Goal: Answer question/provide support: Share knowledge or assist other users

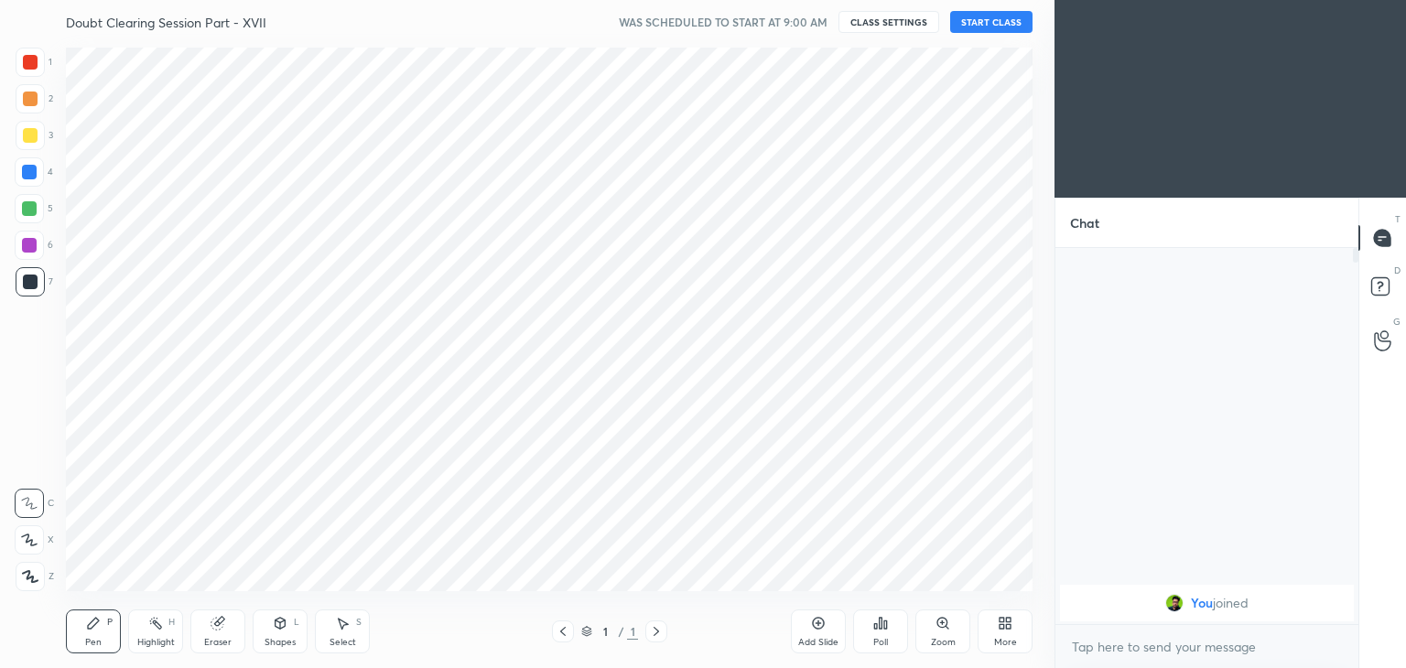
scroll to position [90960, 90531]
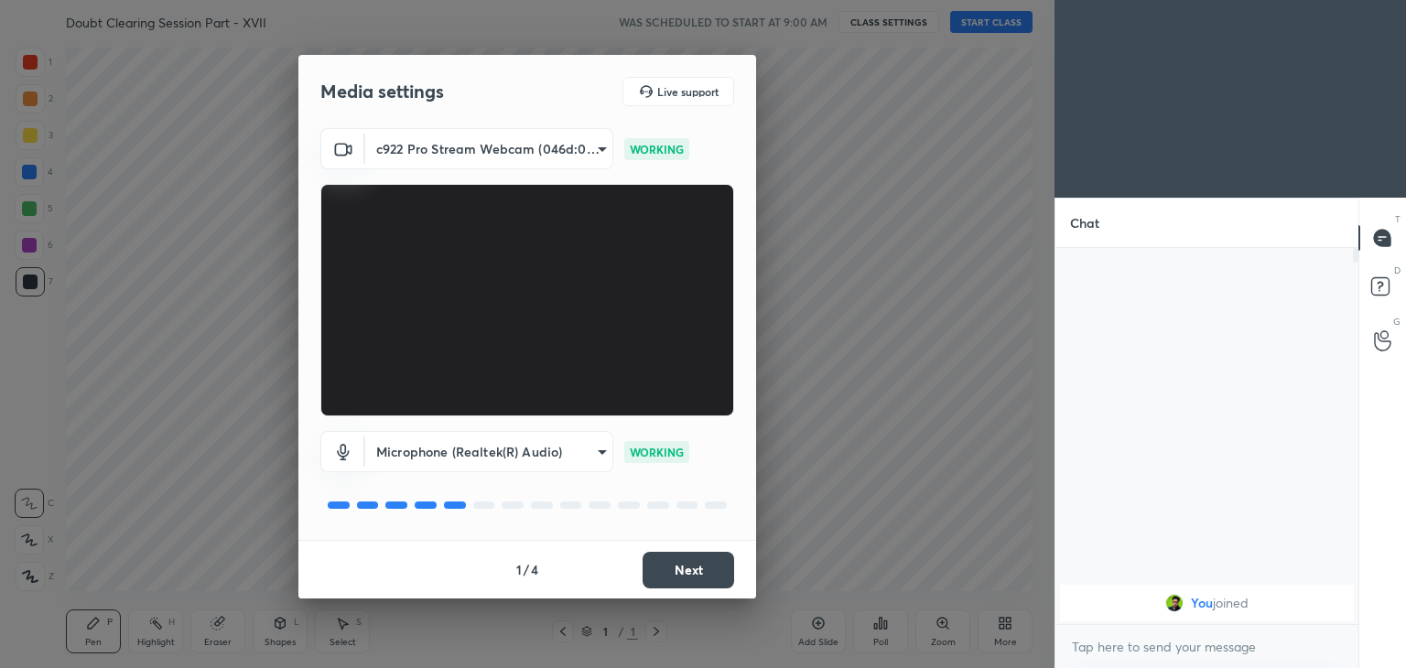
click at [688, 568] on button "Next" at bounding box center [688, 570] width 92 height 37
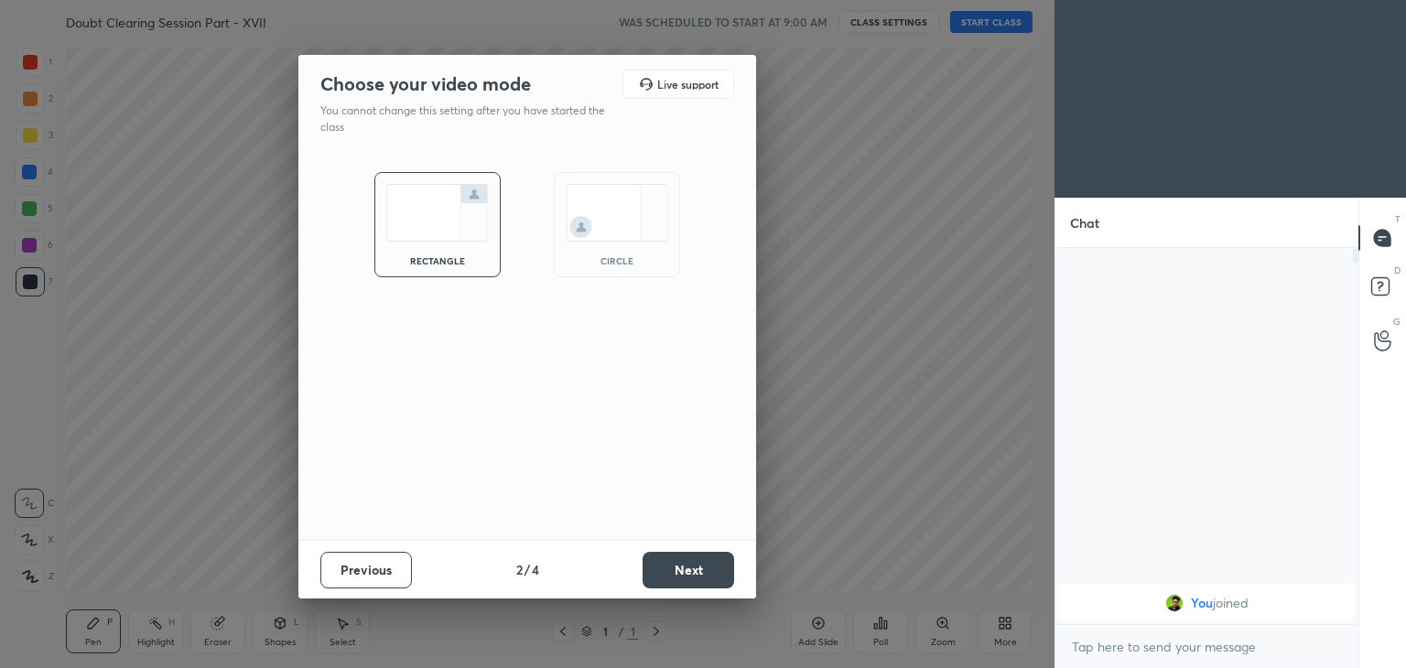
click at [609, 259] on div "circle" at bounding box center [616, 260] width 73 height 9
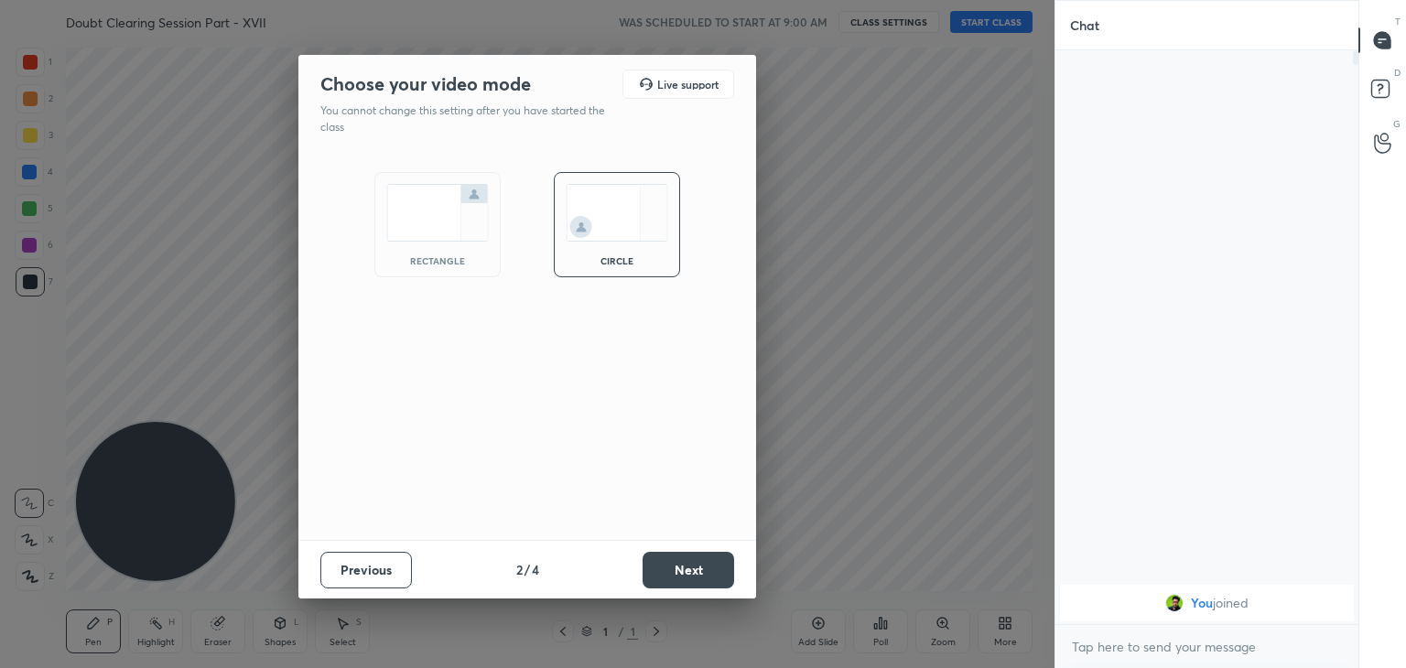
scroll to position [417, 297]
click at [692, 563] on button "Next" at bounding box center [688, 570] width 92 height 37
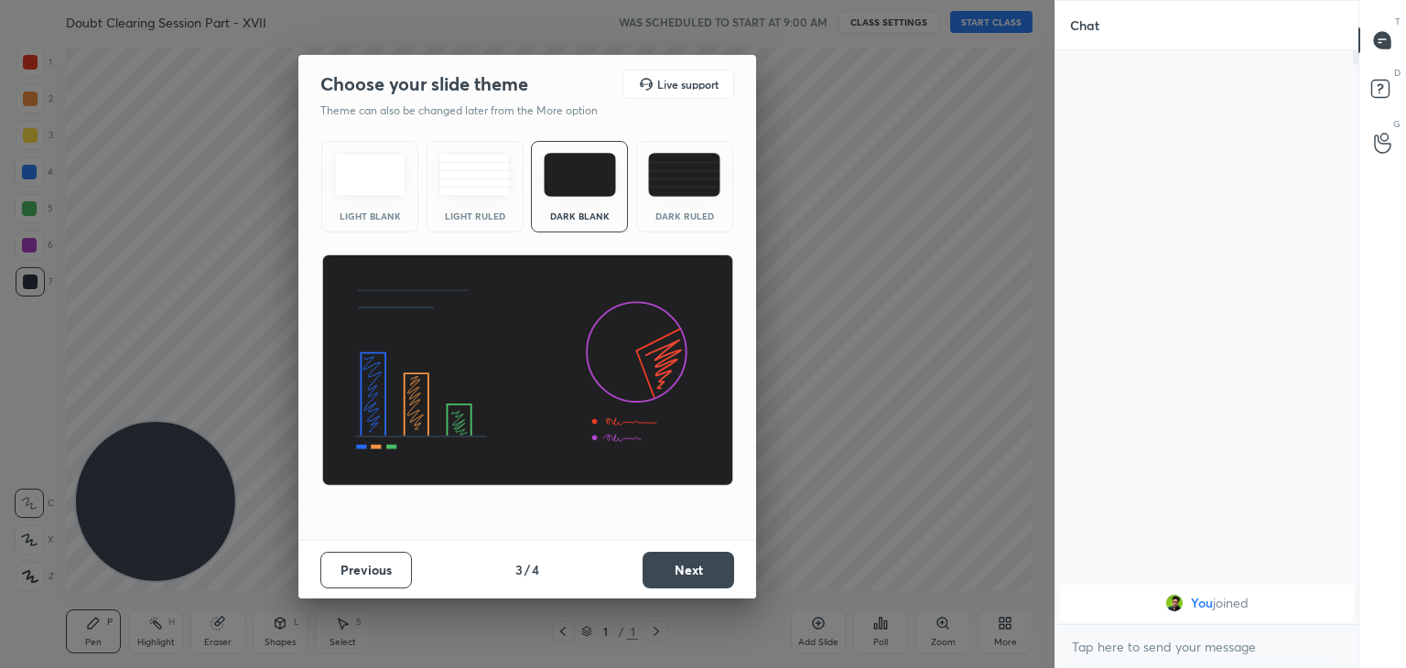
click at [692, 567] on button "Next" at bounding box center [688, 570] width 92 height 37
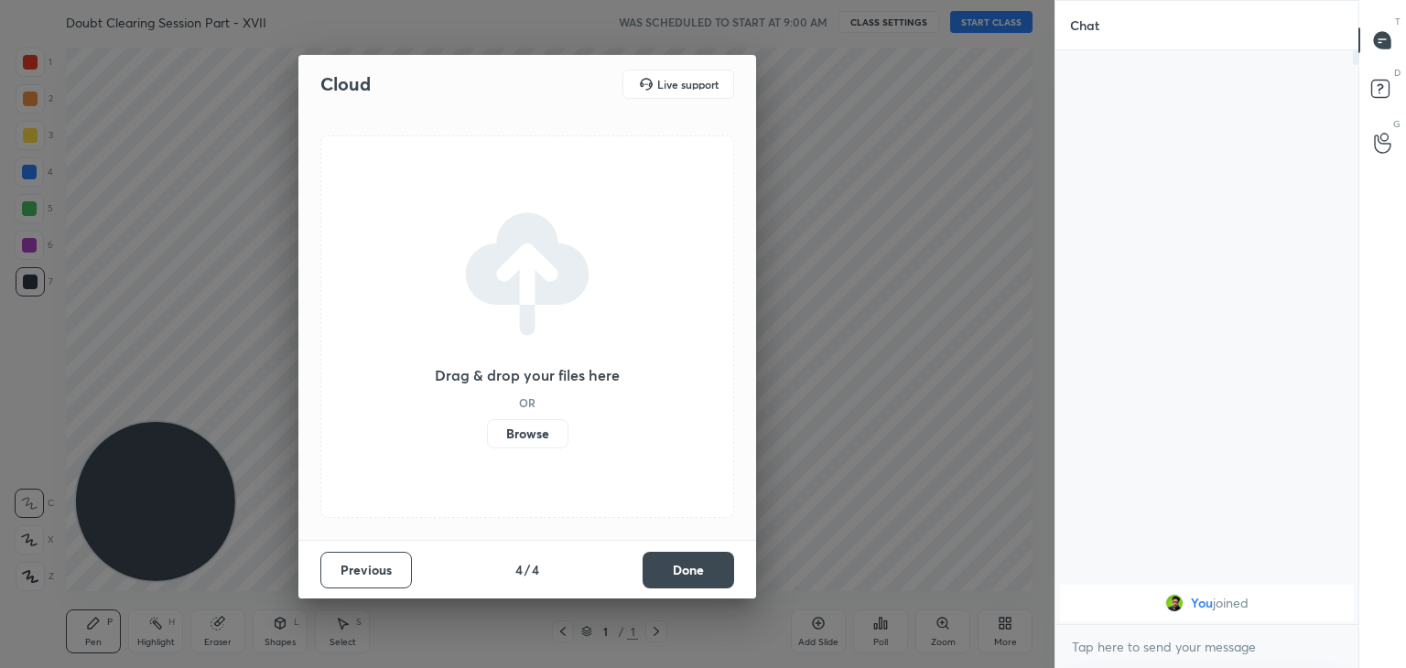
click at [696, 566] on button "Done" at bounding box center [688, 570] width 92 height 37
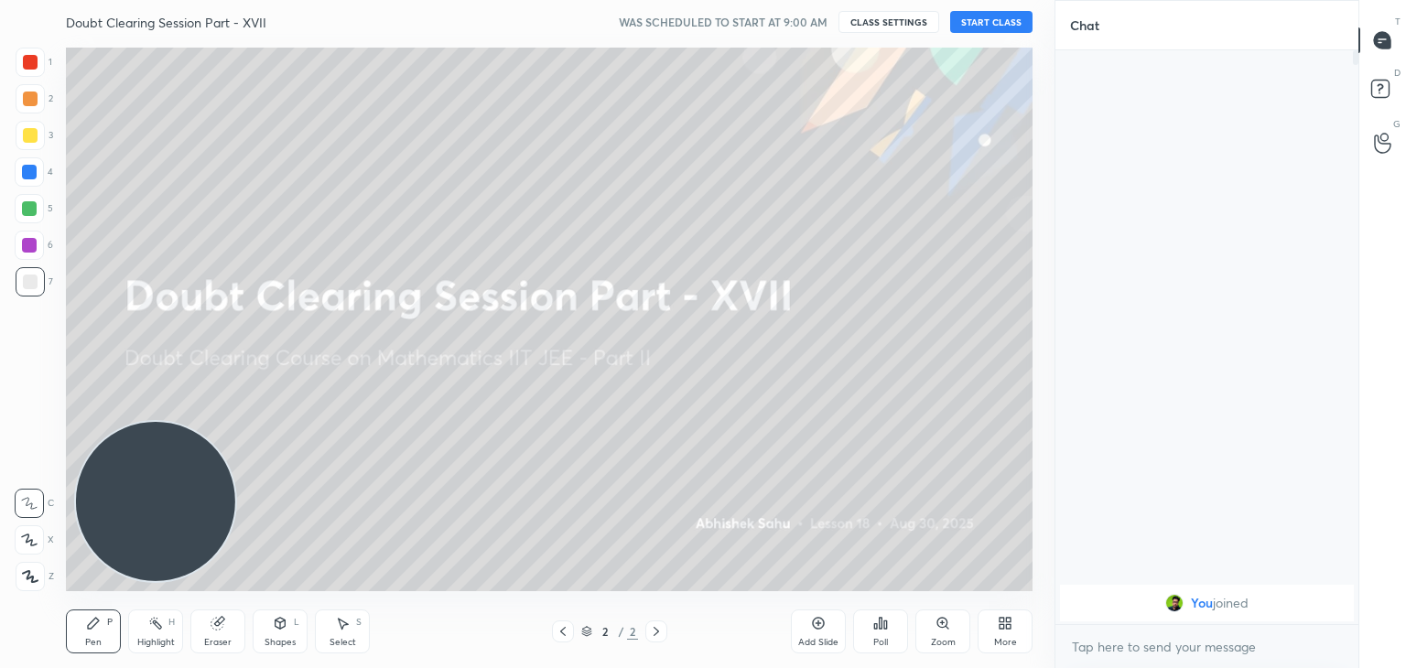
click at [997, 620] on icon at bounding box center [1004, 623] width 15 height 15
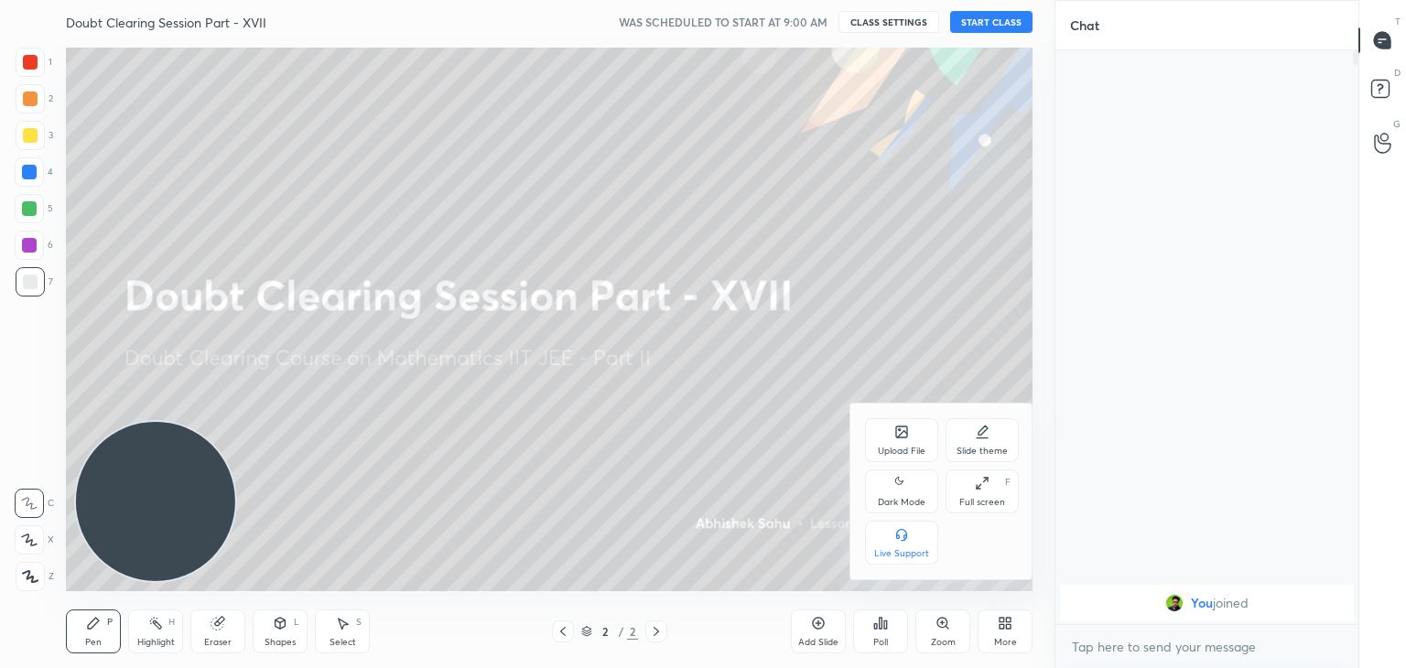
click at [898, 499] on div "Dark Mode" at bounding box center [902, 502] width 48 height 9
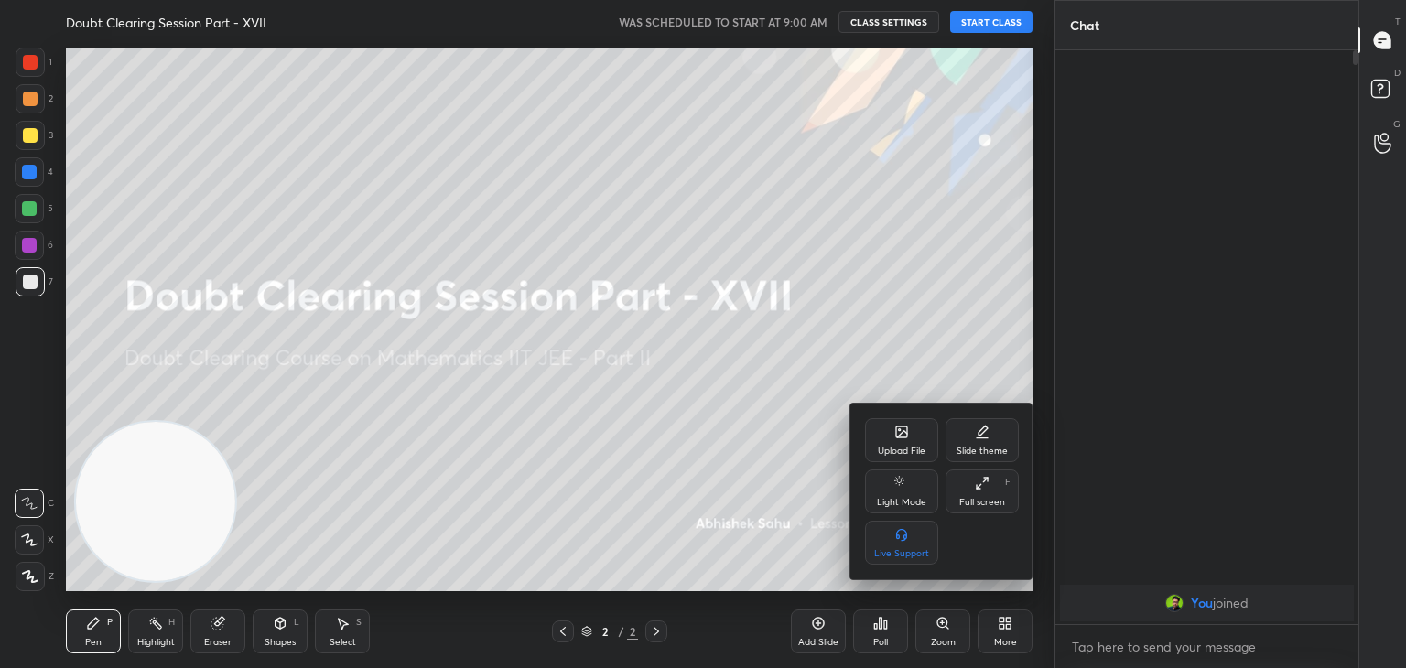
click at [802, 480] on div at bounding box center [703, 334] width 1406 height 668
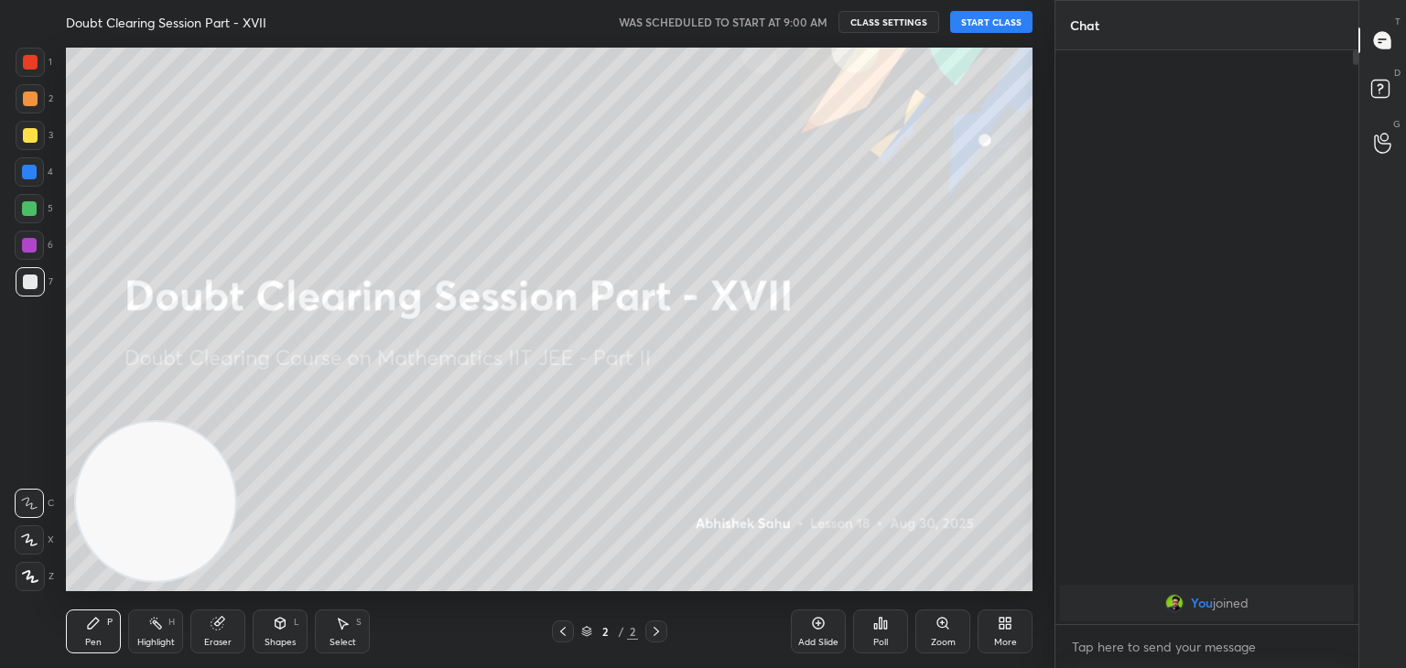
click at [999, 24] on button "START CLASS" at bounding box center [991, 22] width 82 height 22
click at [817, 17] on span "mute" at bounding box center [811, 22] width 26 height 13
click at [816, 622] on icon at bounding box center [818, 623] width 15 height 15
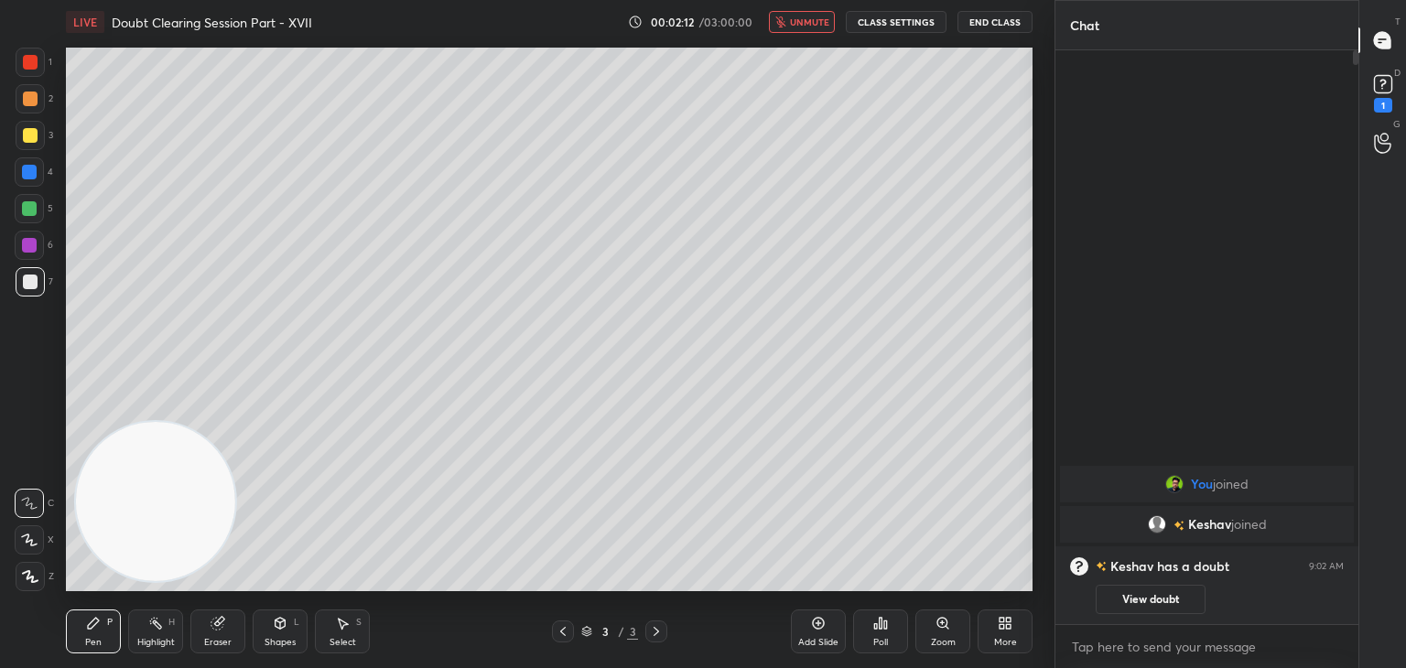
click at [568, 634] on icon at bounding box center [562, 631] width 15 height 15
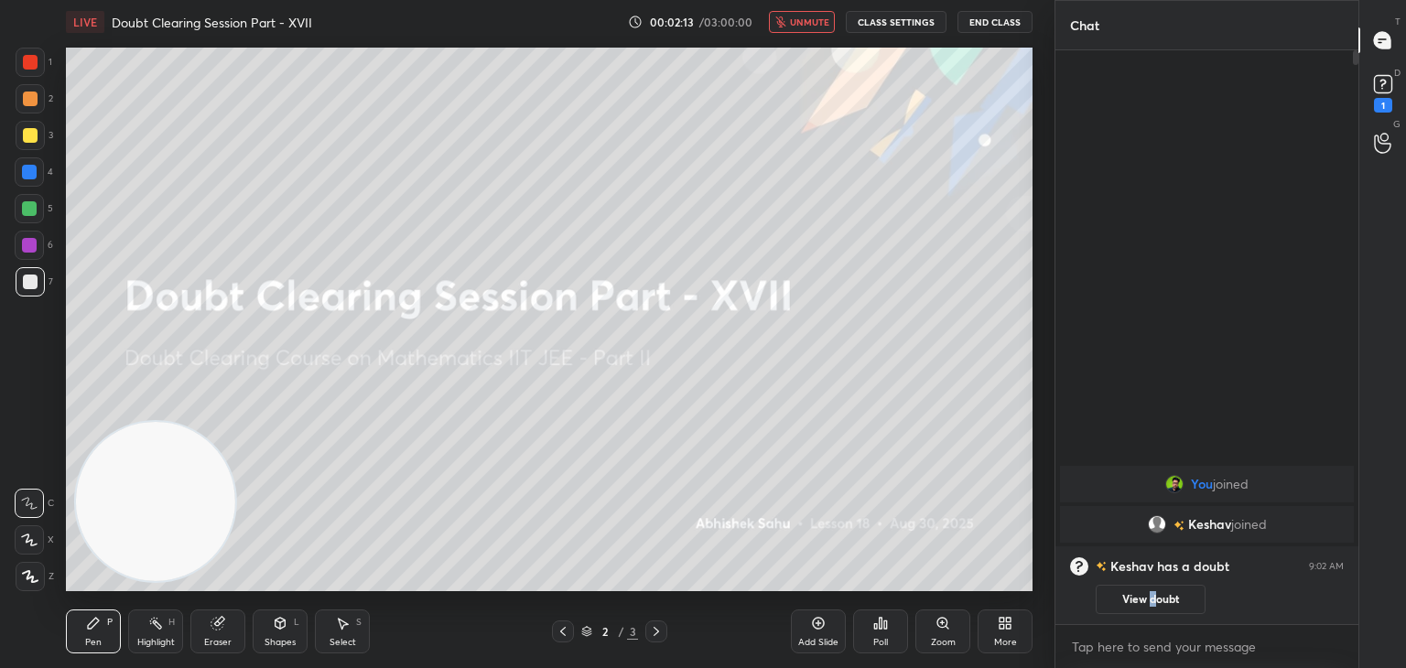
drag, startPoint x: 1152, startPoint y: 604, endPoint x: 1149, endPoint y: 595, distance: 9.6
click at [1149, 603] on button "View doubt" at bounding box center [1150, 599] width 110 height 29
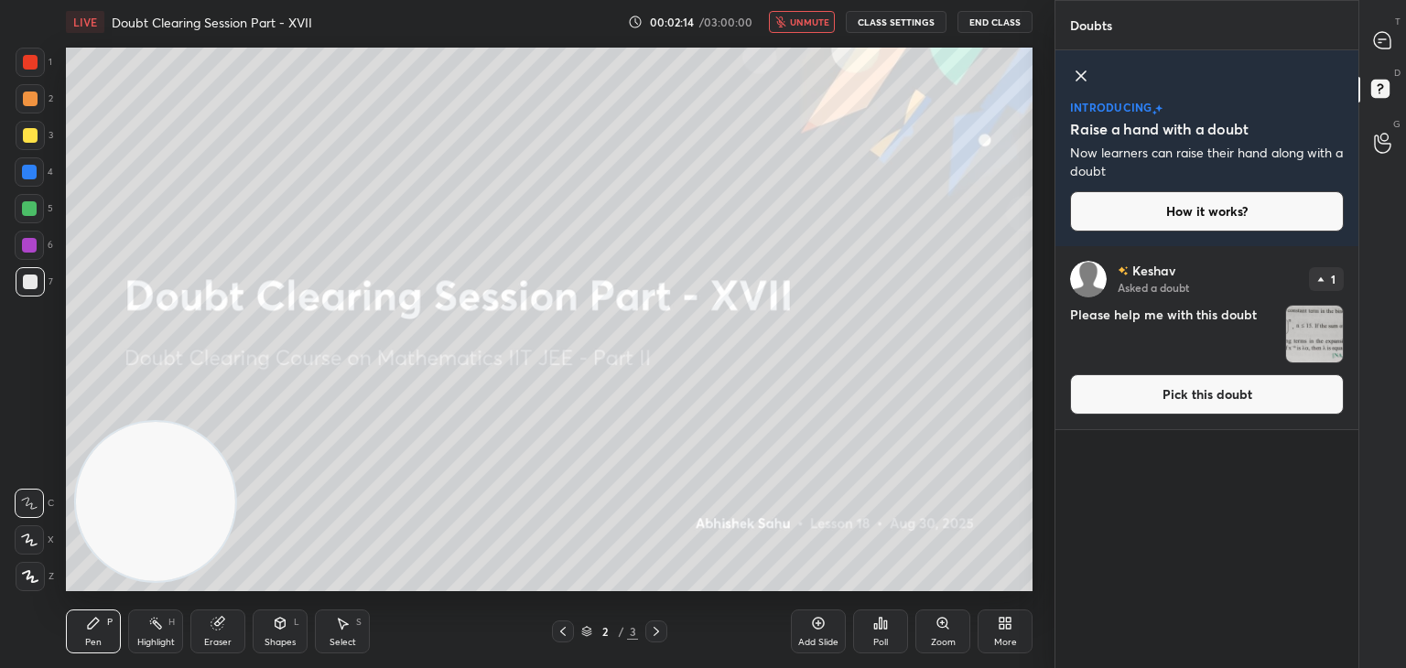
drag, startPoint x: 1082, startPoint y: 76, endPoint x: 1105, endPoint y: 96, distance: 31.2
click at [1082, 77] on icon at bounding box center [1080, 75] width 9 height 9
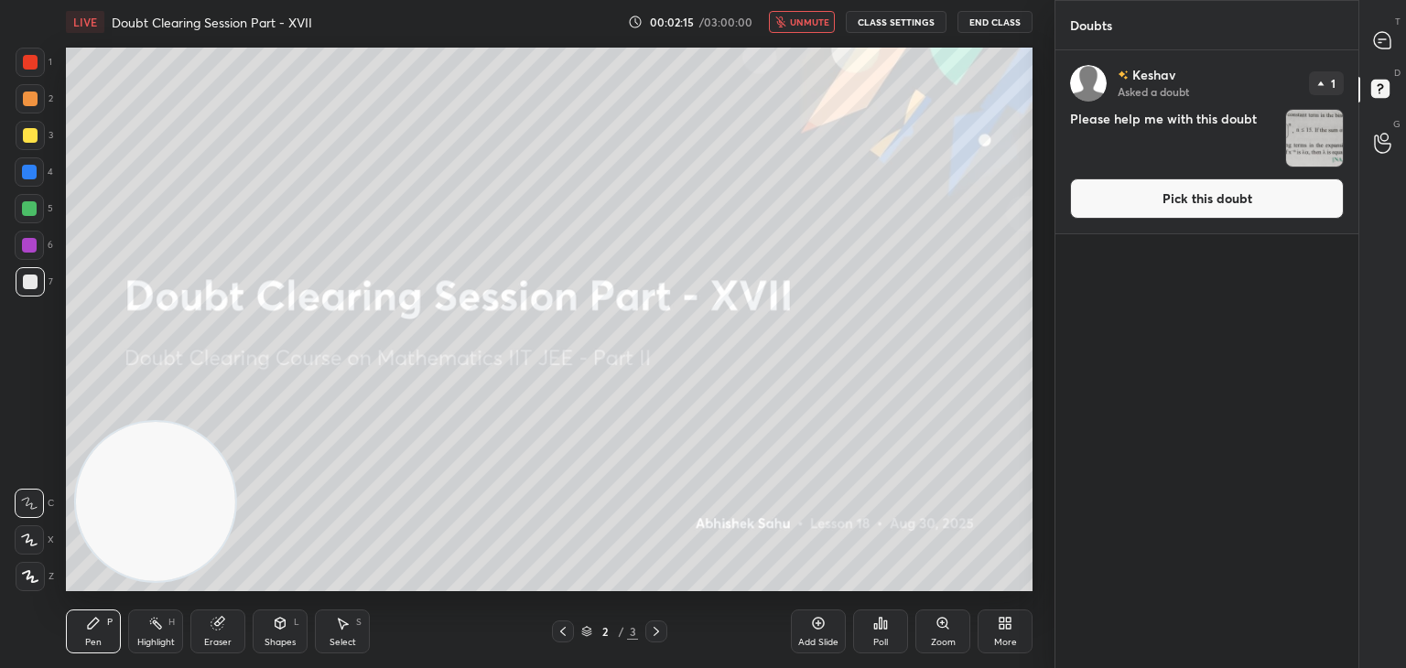
click at [1177, 203] on button "Pick this doubt" at bounding box center [1207, 198] width 274 height 40
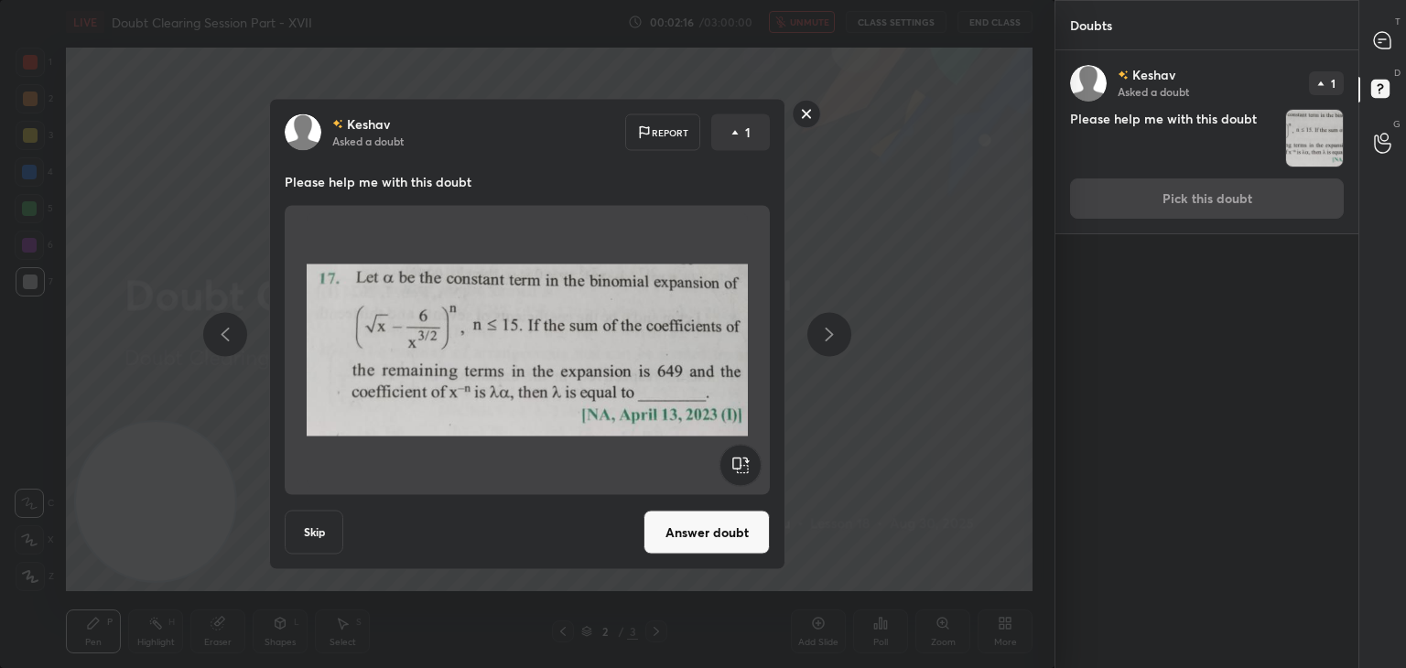
click at [717, 553] on button "Answer doubt" at bounding box center [706, 533] width 126 height 44
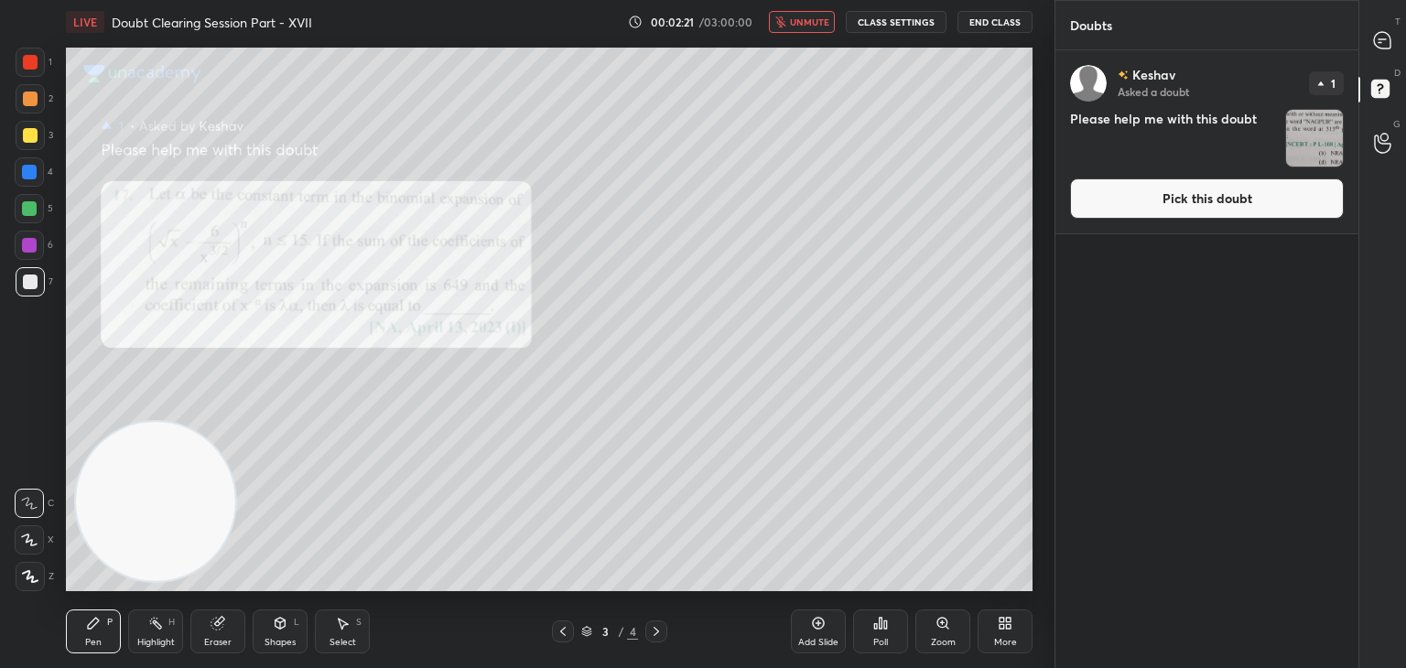
click at [1138, 199] on button "Pick this doubt" at bounding box center [1207, 198] width 274 height 40
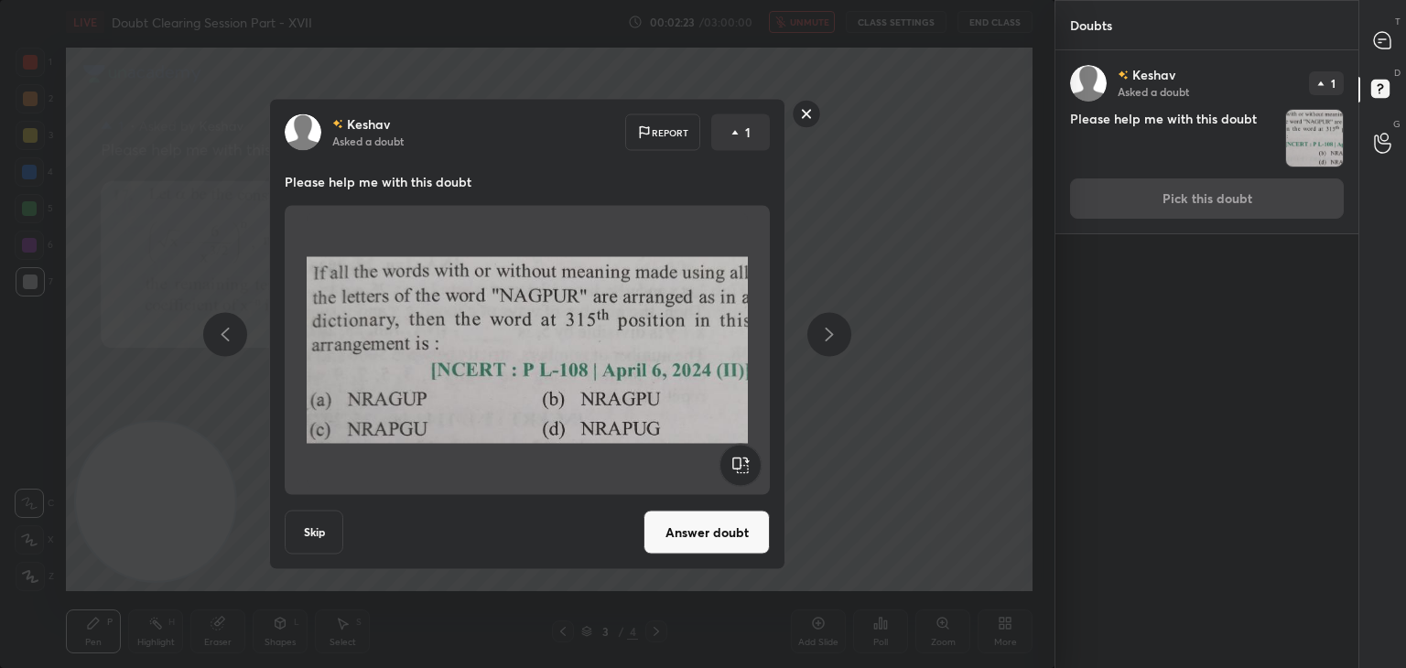
click at [706, 547] on button "Answer doubt" at bounding box center [706, 533] width 126 height 44
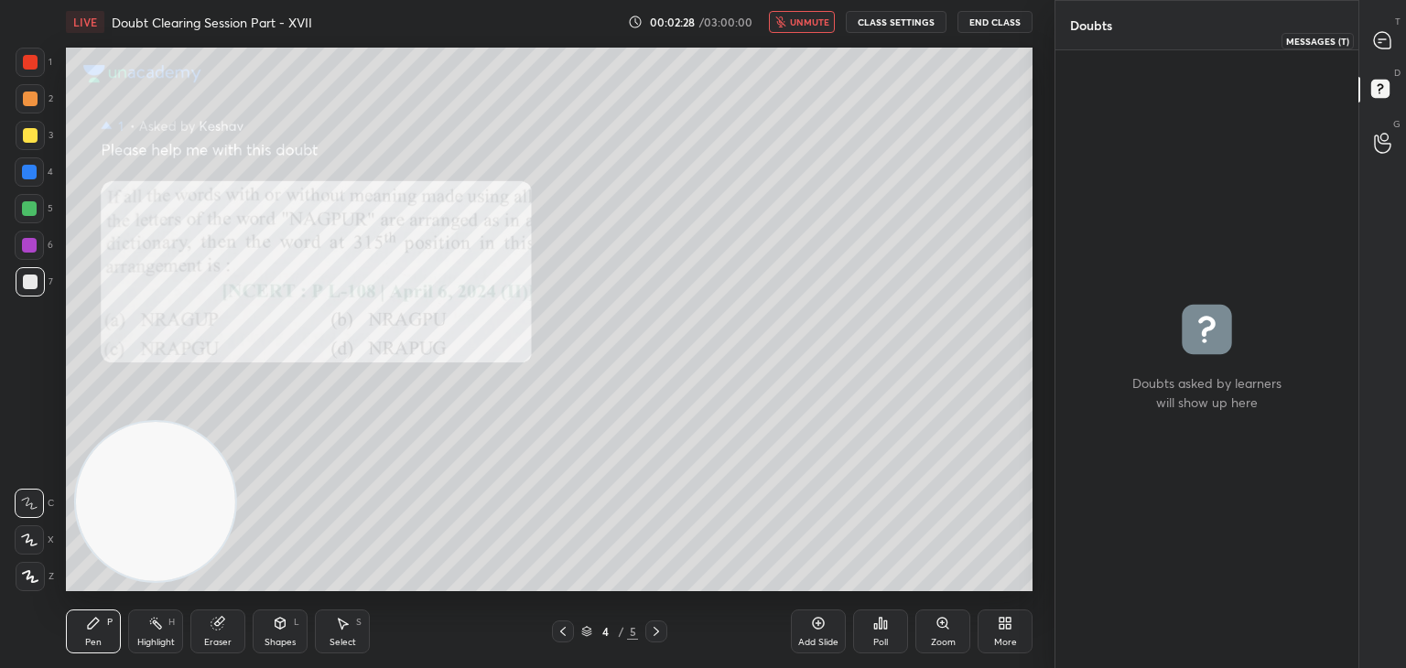
click at [1383, 36] on icon at bounding box center [1382, 40] width 16 height 16
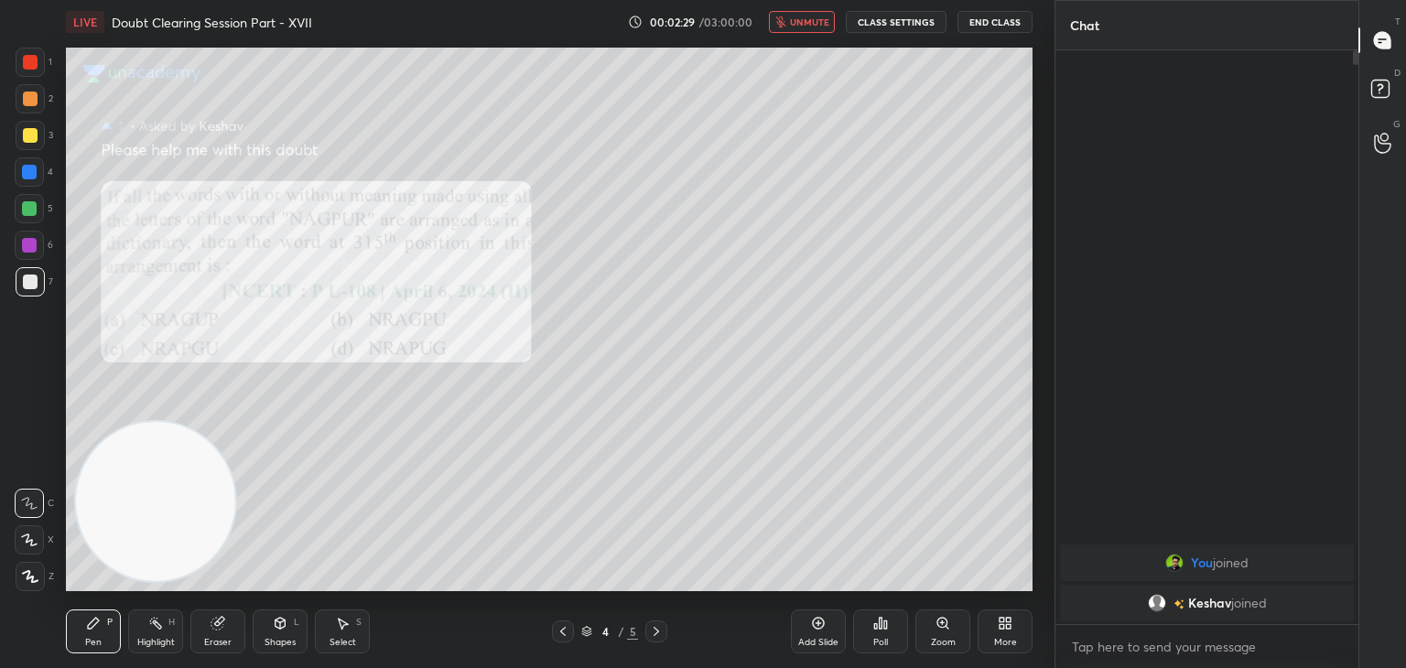
scroll to position [568, 297]
click at [563, 631] on icon at bounding box center [562, 631] width 15 height 15
click at [813, 29] on button "unmute" at bounding box center [802, 22] width 66 height 22
click at [941, 628] on icon at bounding box center [942, 623] width 15 height 15
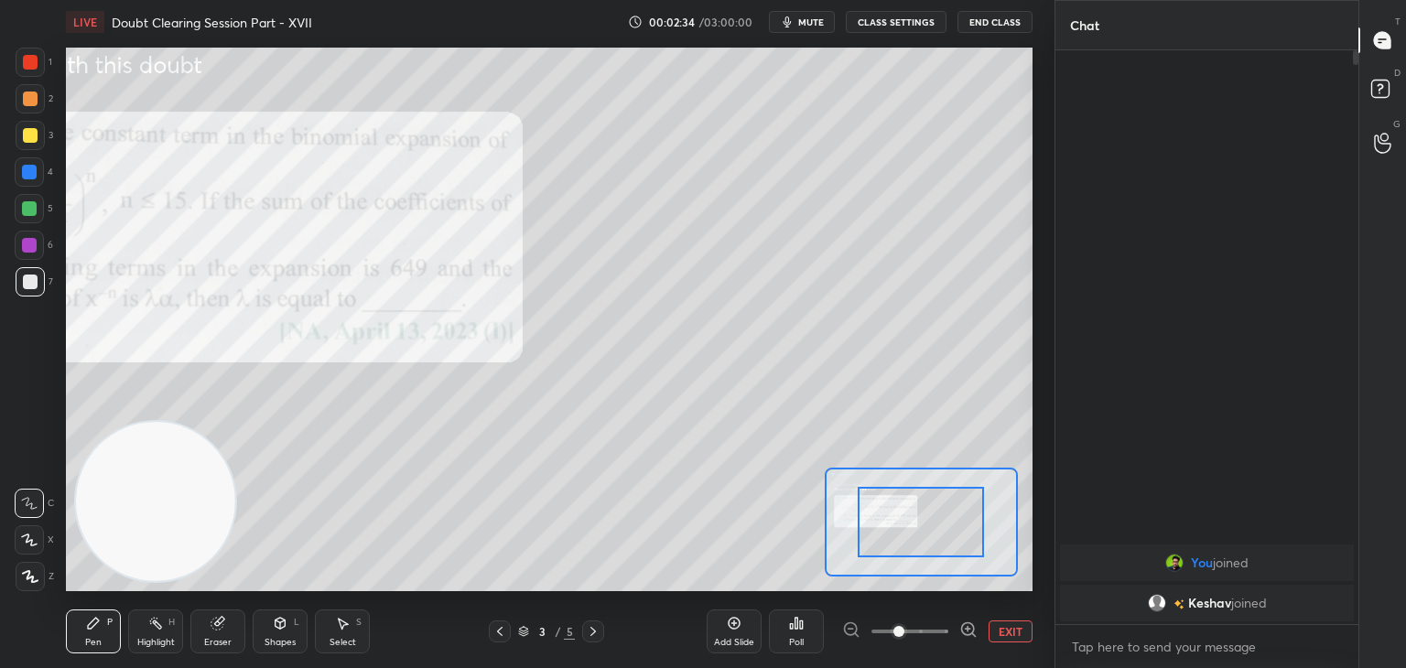
click at [931, 634] on span at bounding box center [909, 631] width 77 height 27
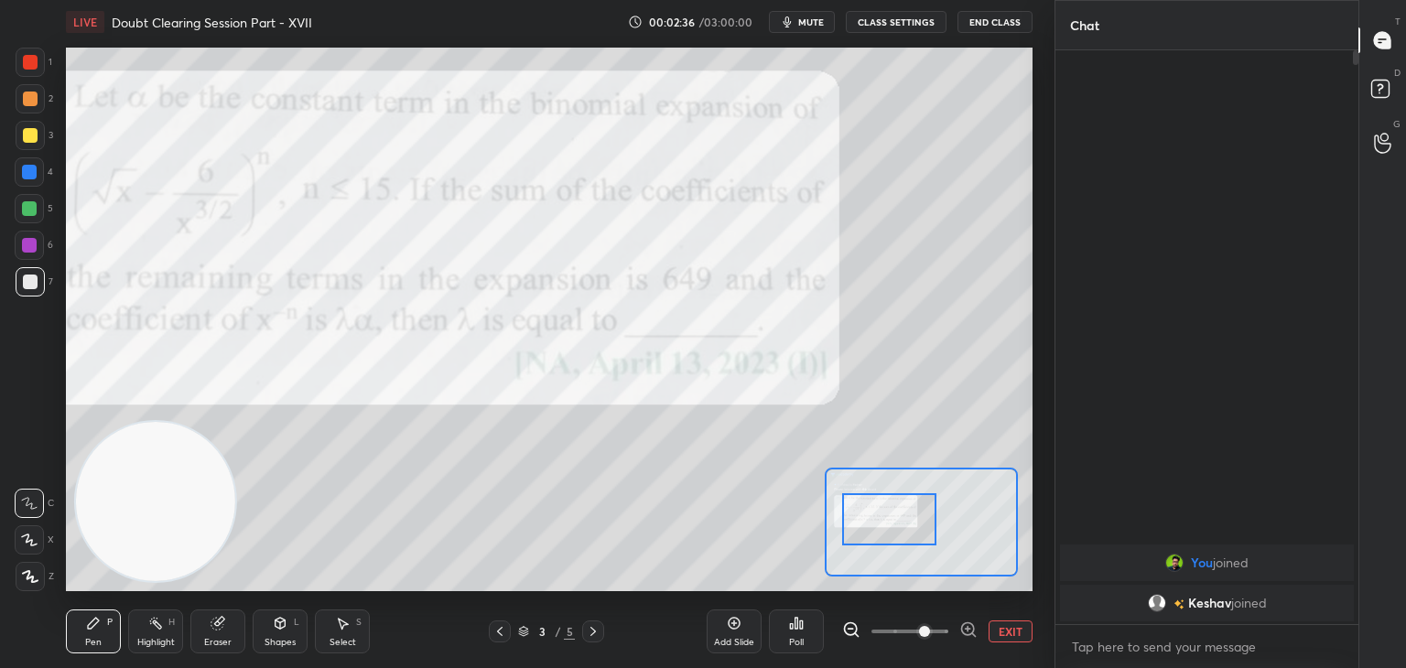
drag, startPoint x: 934, startPoint y: 529, endPoint x: 895, endPoint y: 526, distance: 39.4
click at [902, 528] on div at bounding box center [889, 519] width 95 height 52
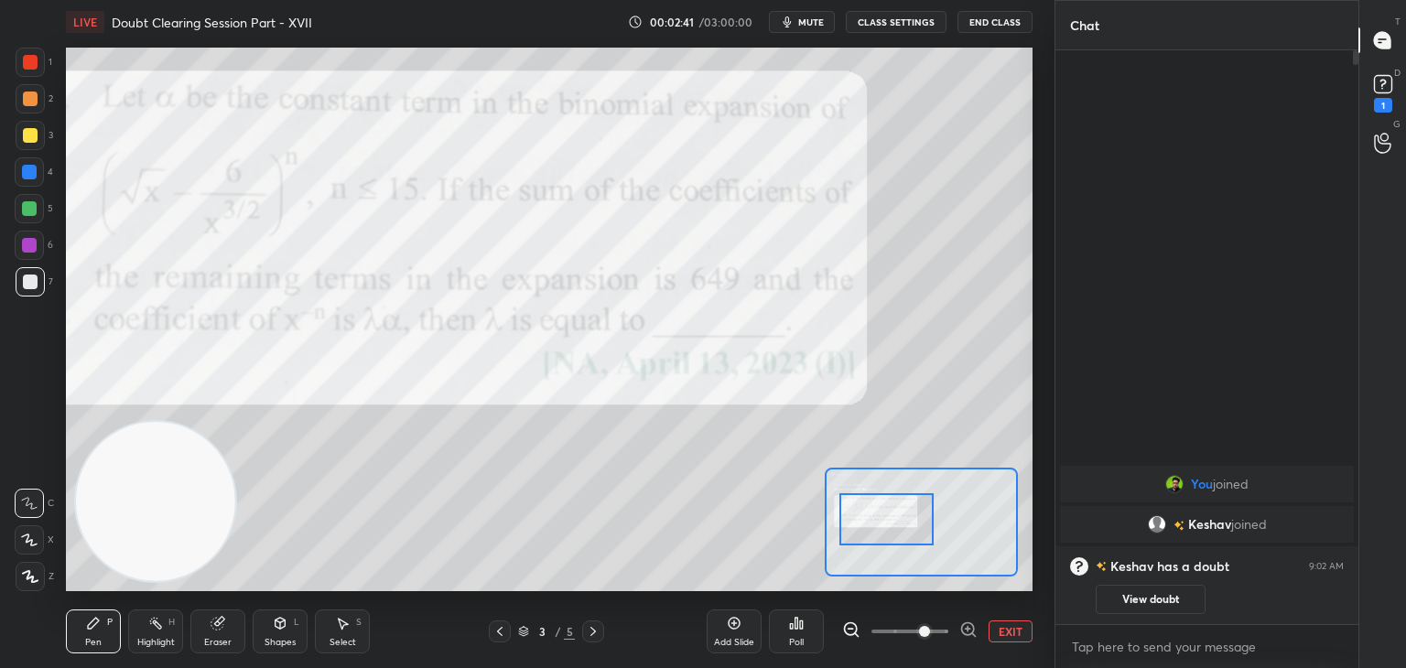
click at [597, 631] on icon at bounding box center [593, 631] width 15 height 15
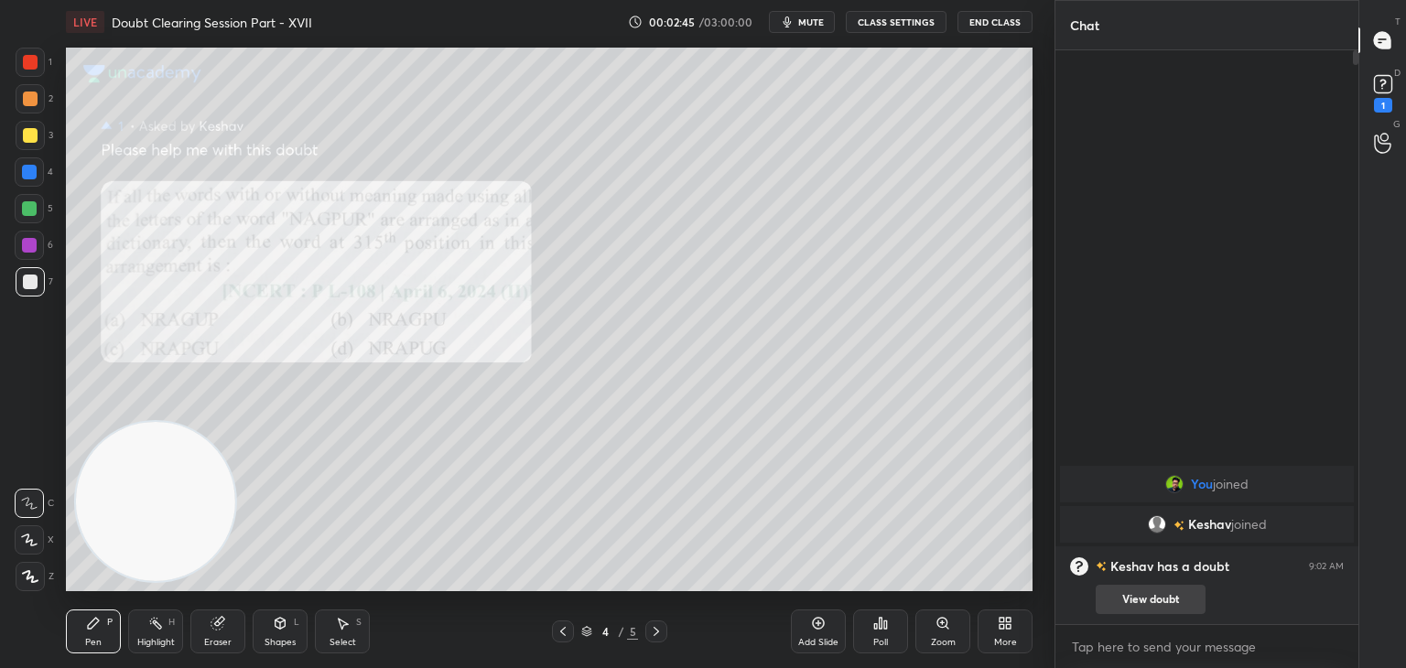
drag, startPoint x: 1128, startPoint y: 608, endPoint x: 1135, endPoint y: 588, distance: 20.3
click at [1126, 608] on button "View doubt" at bounding box center [1150, 599] width 110 height 29
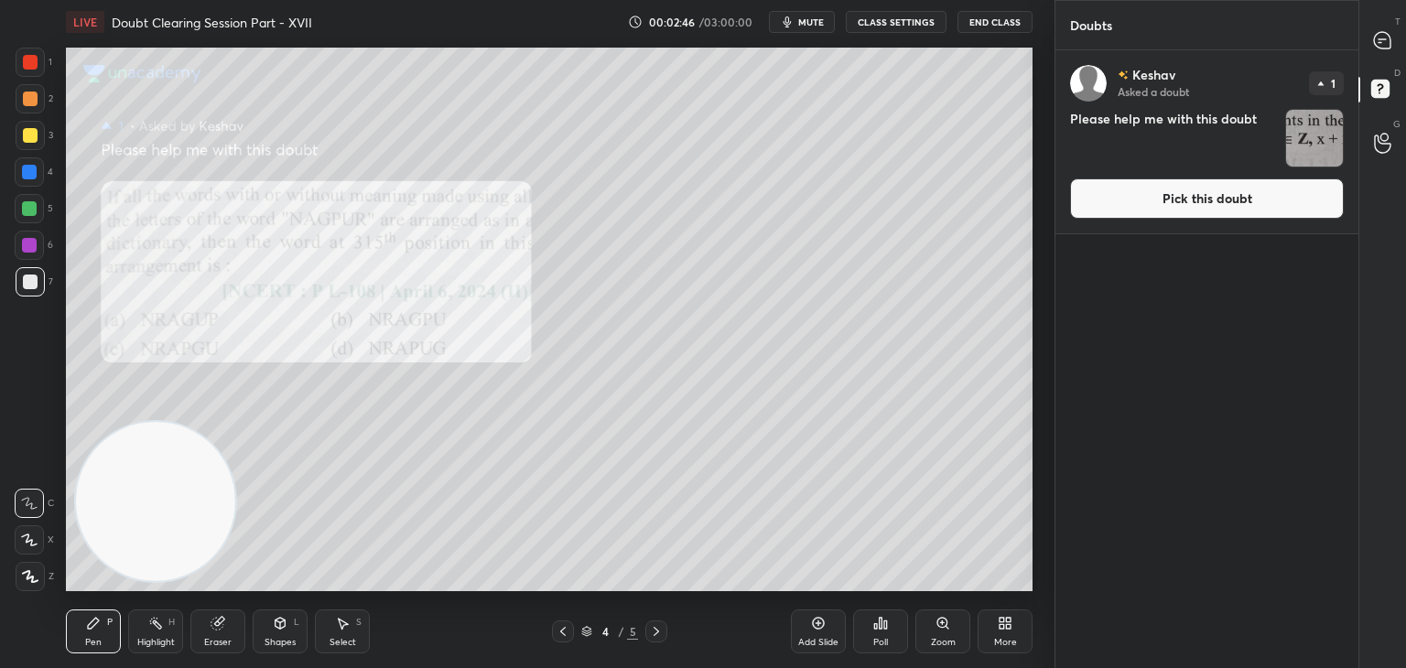
click at [1168, 201] on button "Pick this doubt" at bounding box center [1207, 198] width 274 height 40
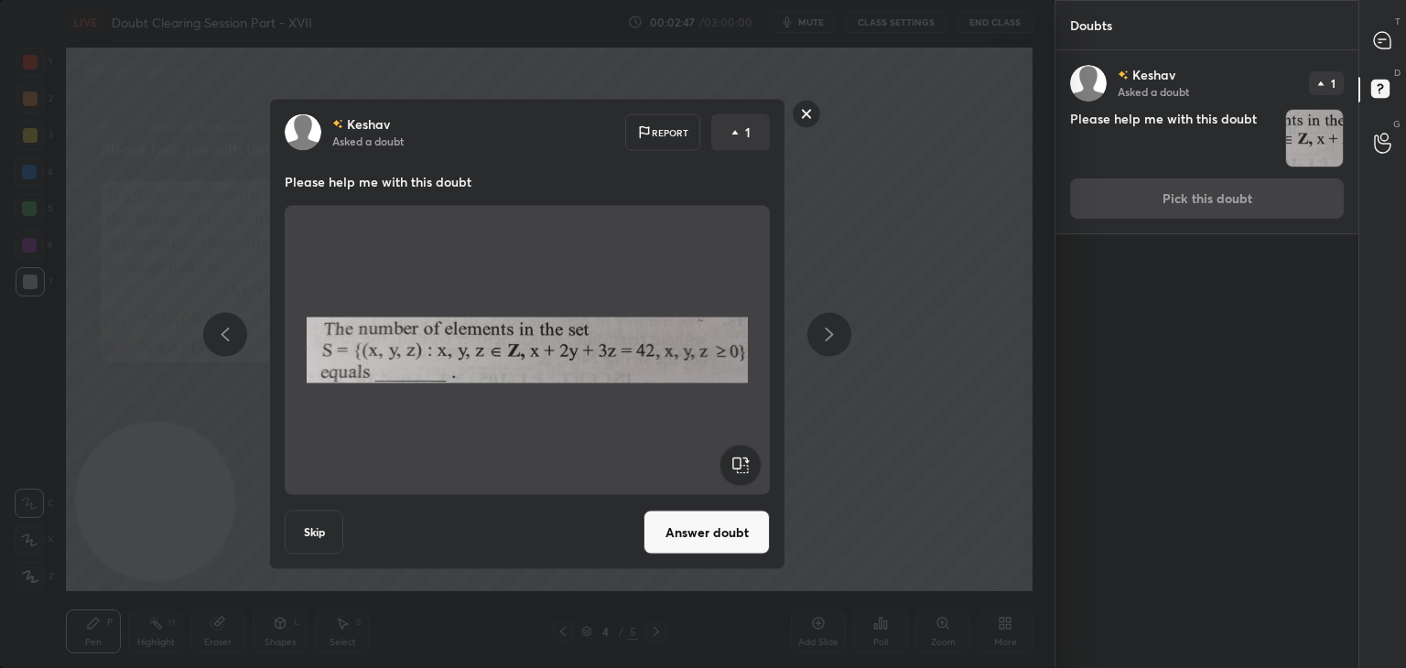
click at [725, 545] on button "Answer doubt" at bounding box center [706, 533] width 126 height 44
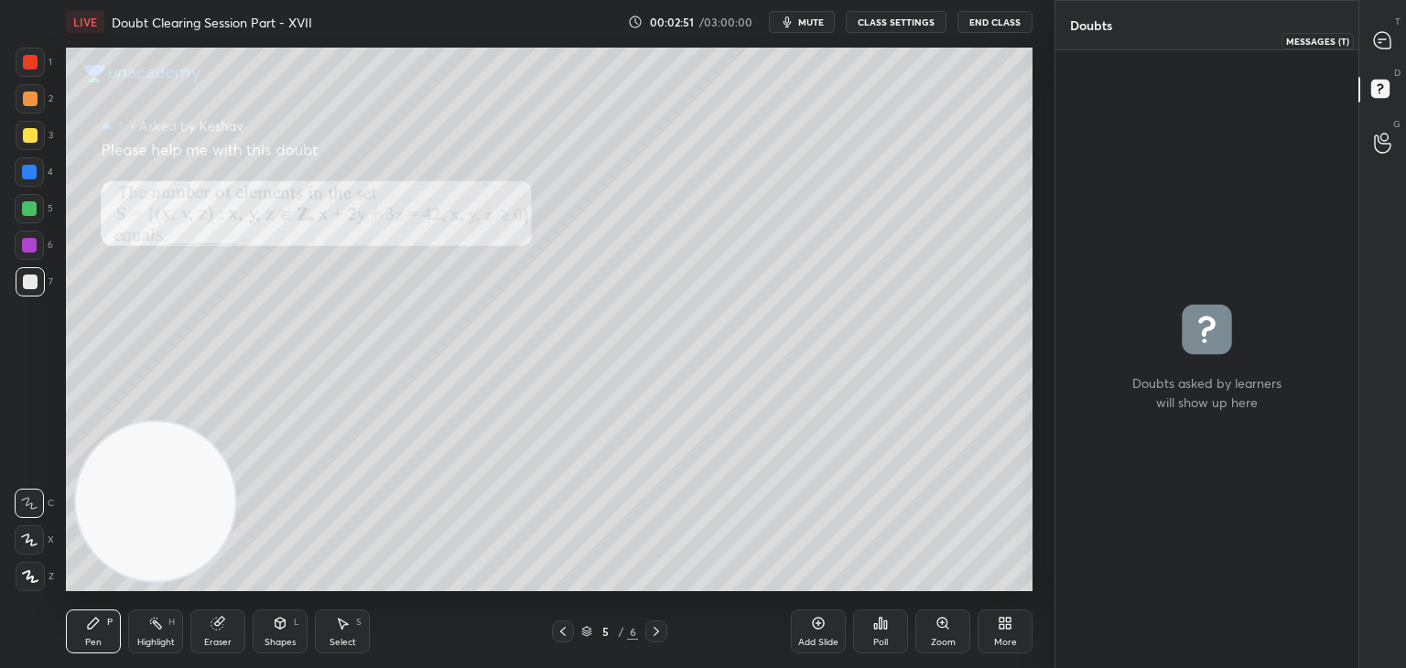
click at [1375, 43] on icon at bounding box center [1382, 40] width 19 height 19
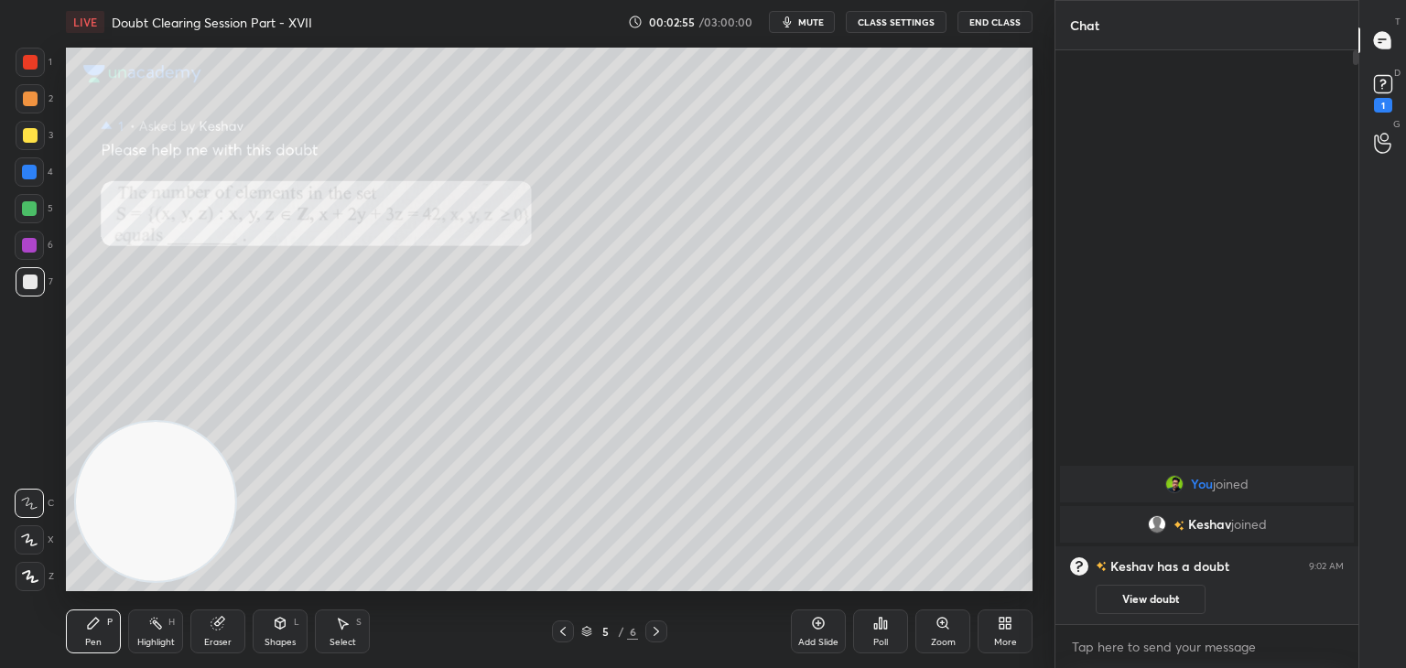
click at [1152, 592] on button "View doubt" at bounding box center [1150, 599] width 110 height 29
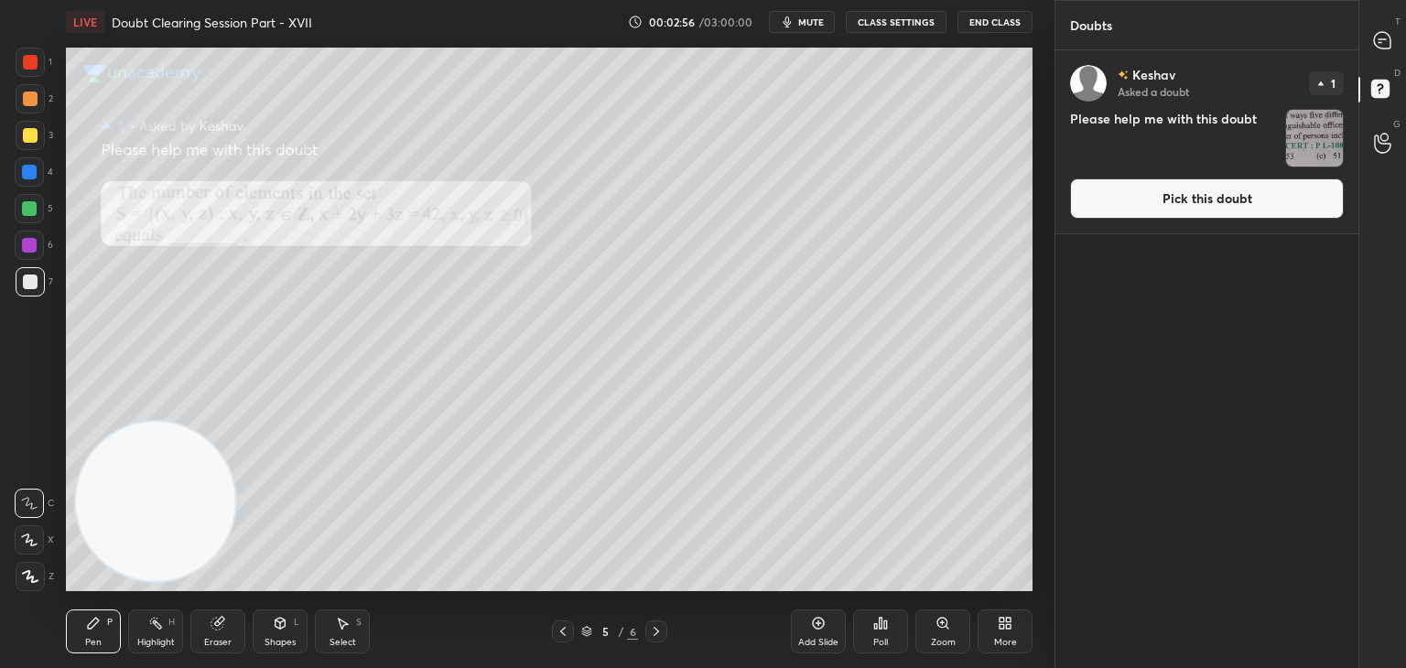
click at [1179, 201] on button "Pick this doubt" at bounding box center [1207, 198] width 274 height 40
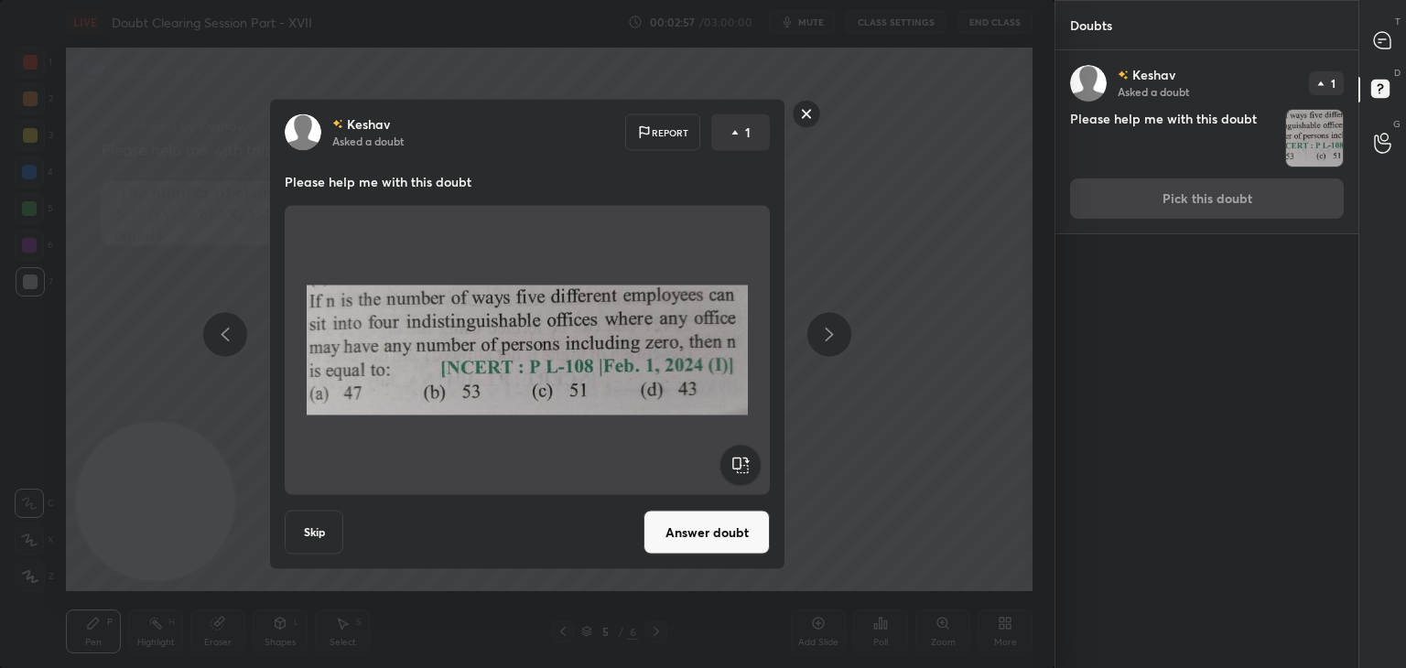
click at [708, 539] on button "Answer doubt" at bounding box center [706, 533] width 126 height 44
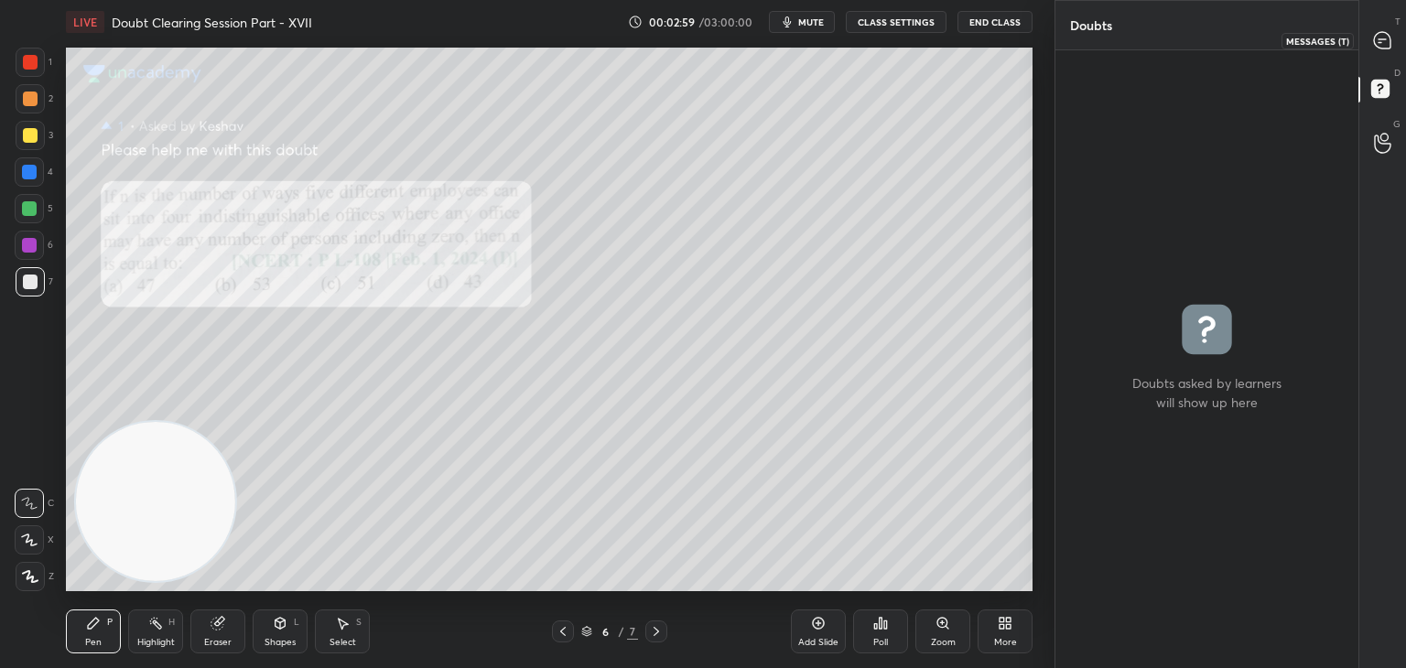
click at [1373, 49] on icon at bounding box center [1382, 40] width 19 height 19
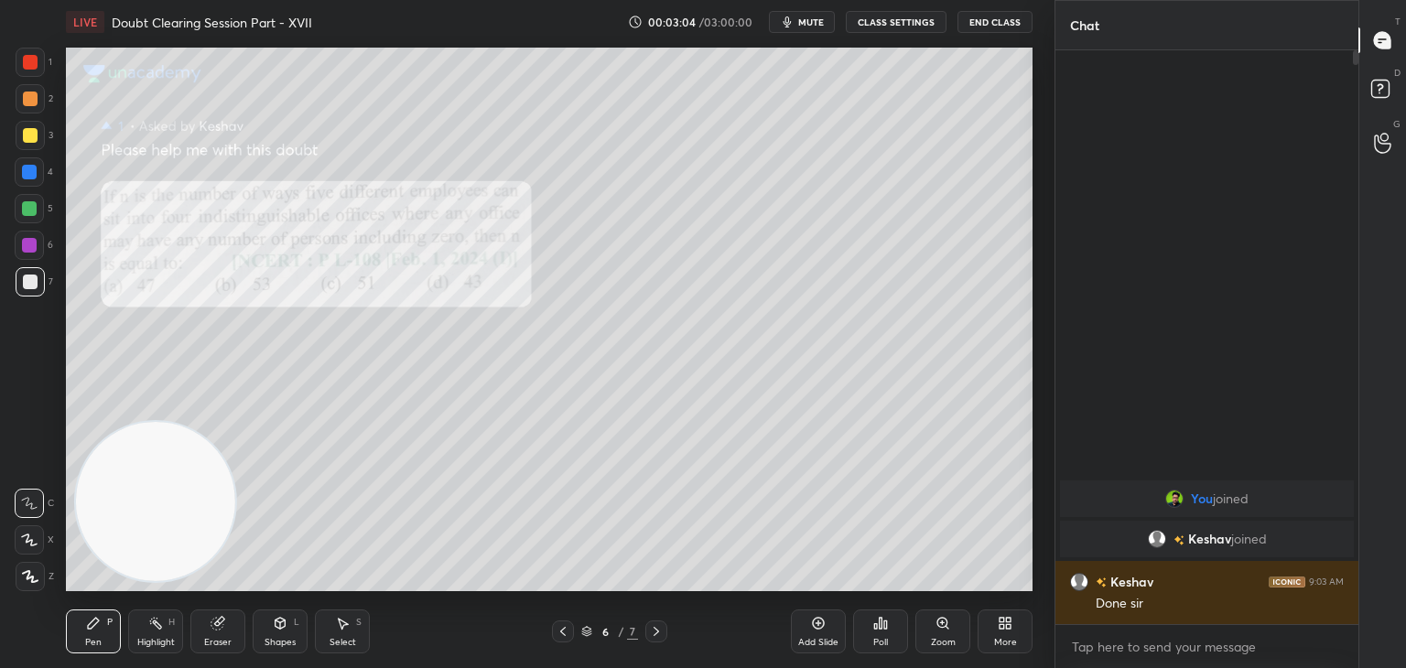
click at [564, 631] on icon at bounding box center [562, 631] width 15 height 15
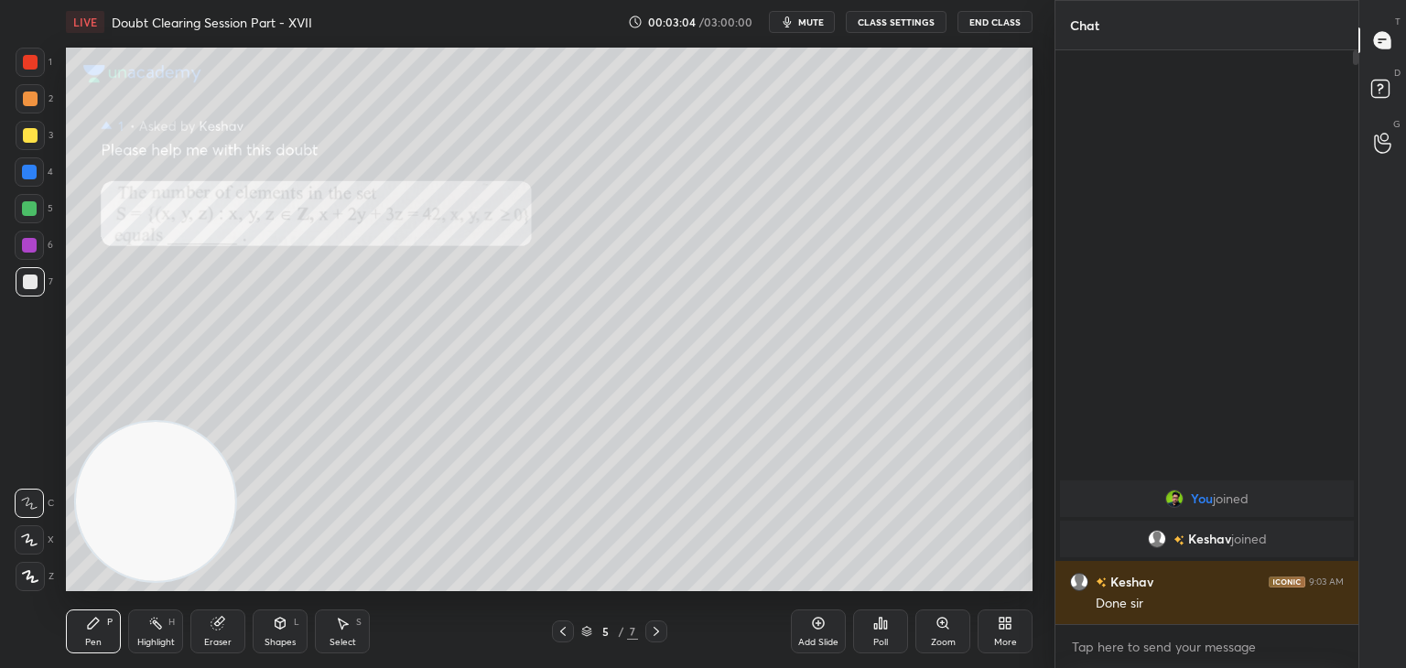
click at [563, 631] on icon at bounding box center [562, 631] width 15 height 15
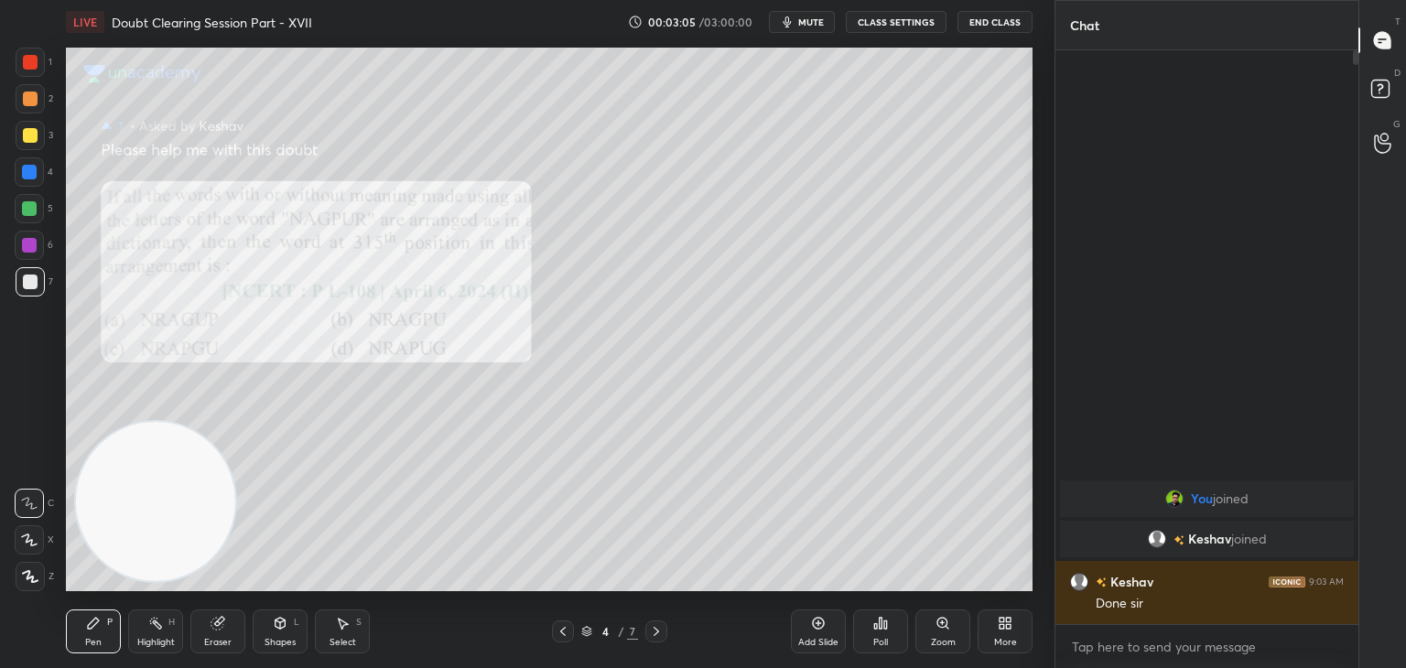
click at [564, 631] on icon at bounding box center [562, 631] width 15 height 15
click at [938, 627] on icon at bounding box center [942, 623] width 10 height 10
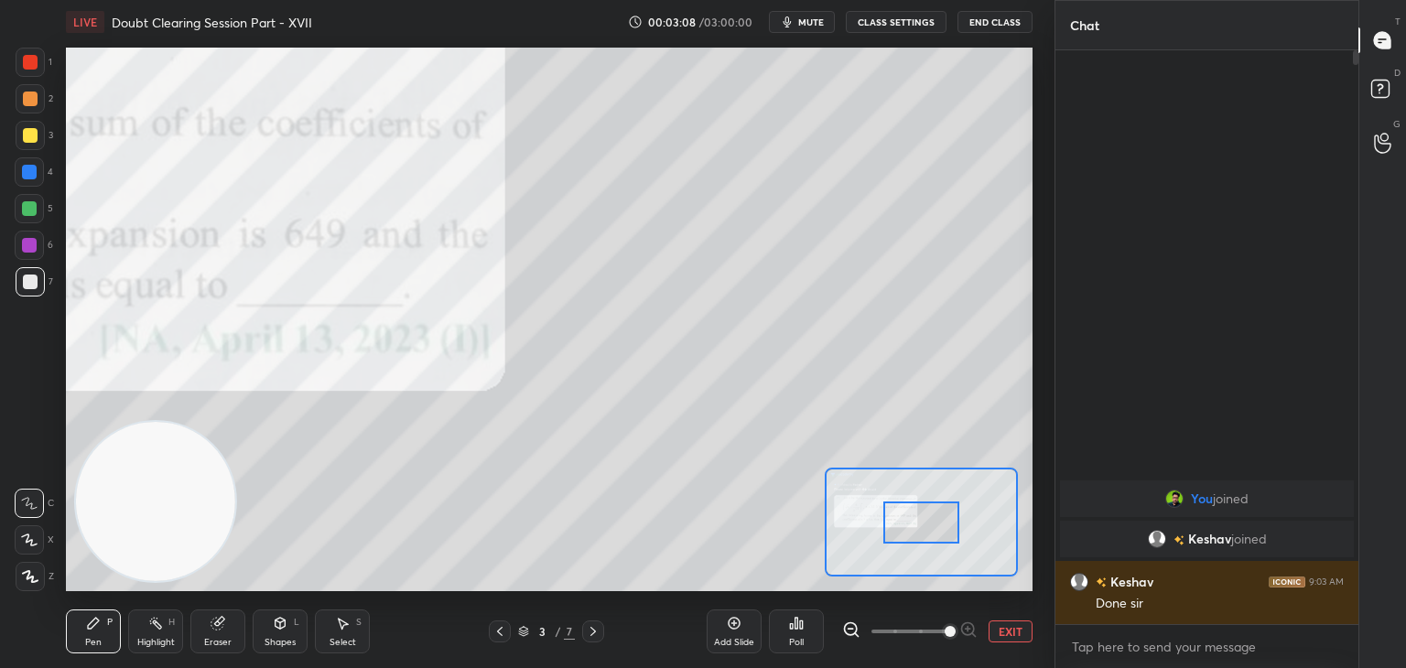
click at [934, 631] on span at bounding box center [909, 631] width 77 height 27
click at [944, 627] on span at bounding box center [949, 631] width 11 height 11
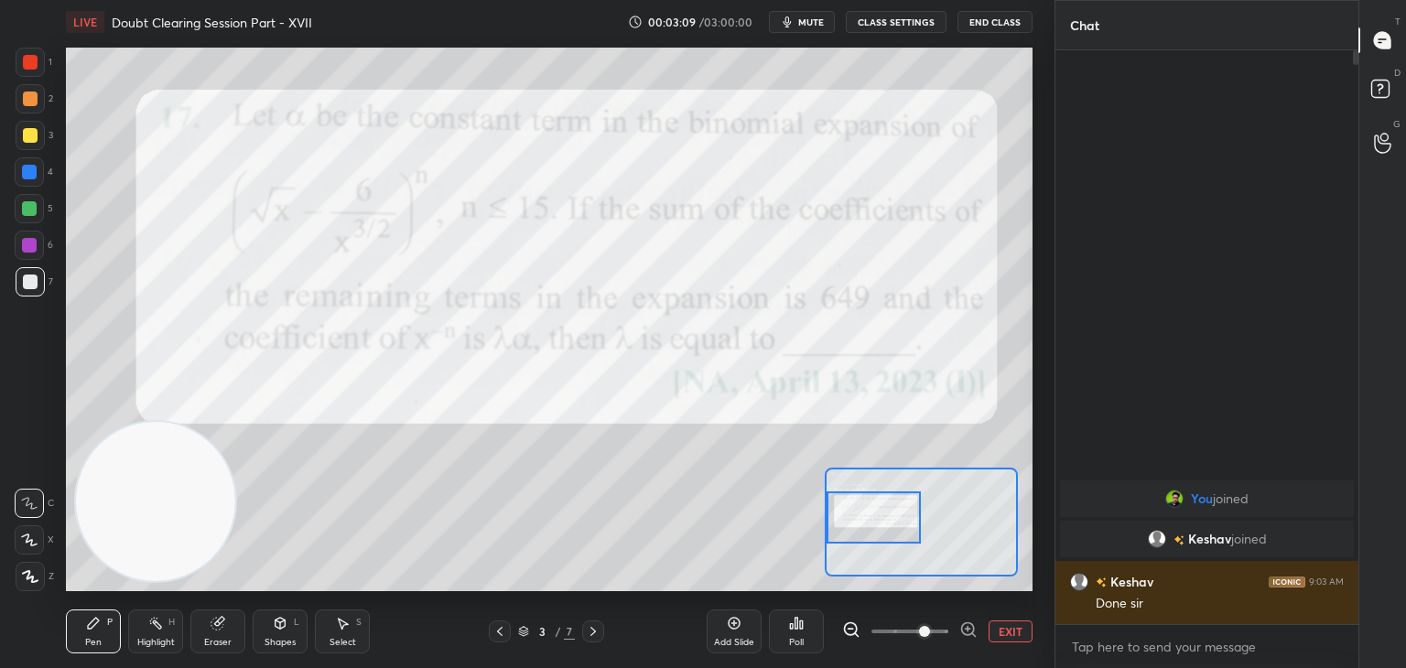
drag, startPoint x: 922, startPoint y: 517, endPoint x: 871, endPoint y: 517, distance: 50.3
click at [871, 517] on div at bounding box center [873, 517] width 95 height 52
click at [1013, 638] on button "EXIT" at bounding box center [1010, 631] width 44 height 22
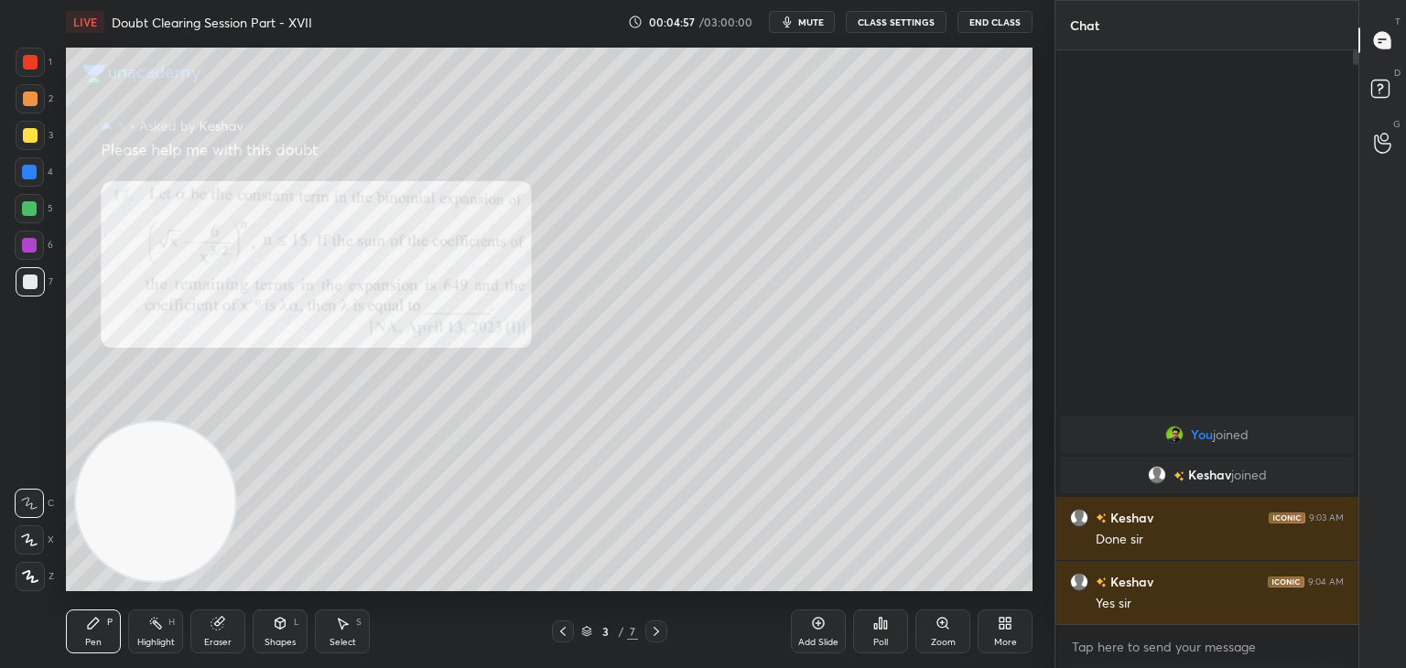
drag, startPoint x: 235, startPoint y: 621, endPoint x: 245, endPoint y: 605, distance: 19.3
click at [235, 620] on div "Eraser" at bounding box center [217, 631] width 55 height 44
drag, startPoint x: 112, startPoint y: 617, endPoint x: 94, endPoint y: 617, distance: 17.4
click at [104, 619] on div "Pen P" at bounding box center [93, 631] width 55 height 44
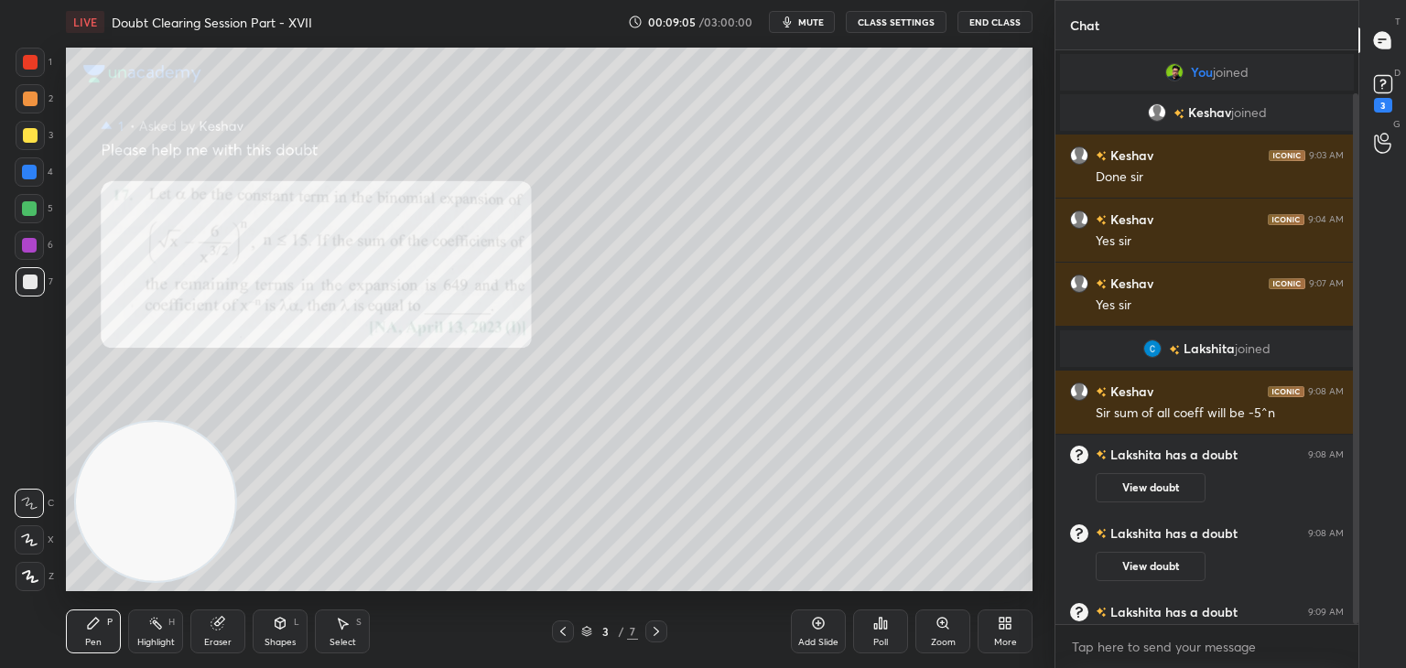
scroll to position [46, 0]
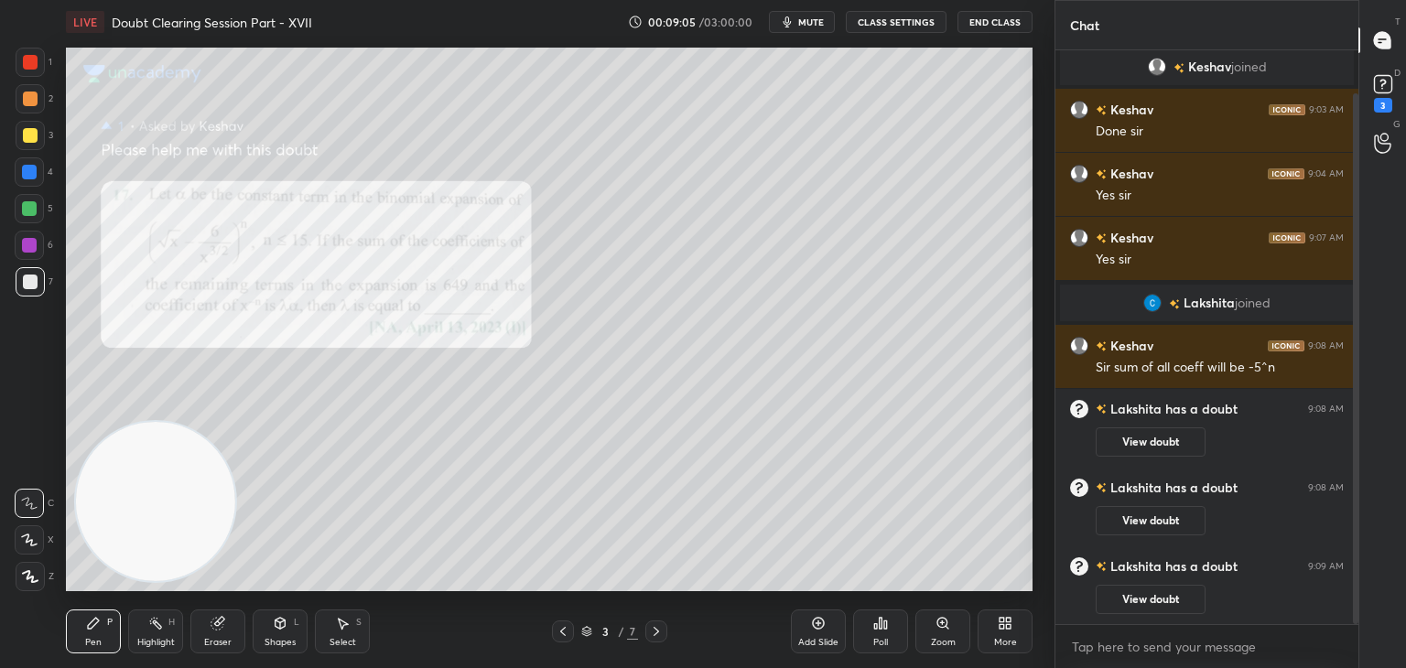
drag, startPoint x: 1356, startPoint y: 253, endPoint x: 1318, endPoint y: 320, distance: 77.1
click at [1359, 324] on div "Chat You joined [PERSON_NAME] joined [PERSON_NAME] 9:03 AM Done [PERSON_NAME] 9…" at bounding box center [1229, 334] width 351 height 668
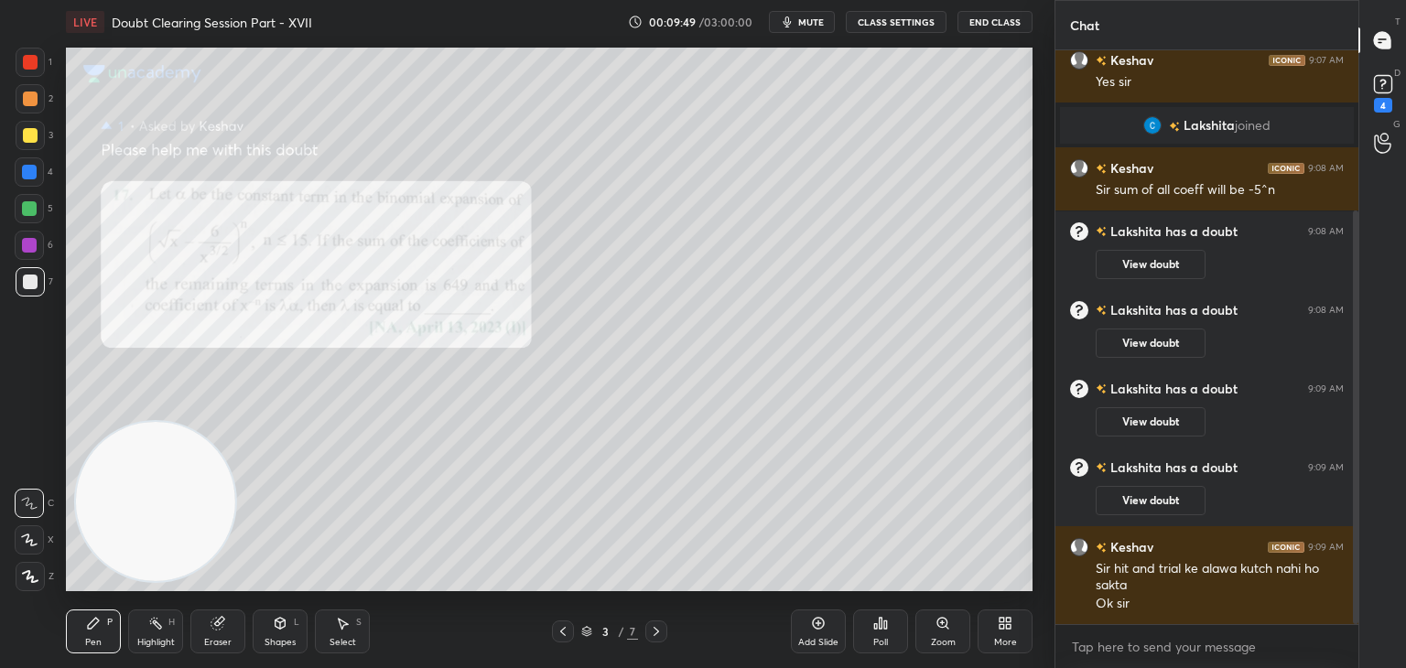
scroll to position [302, 0]
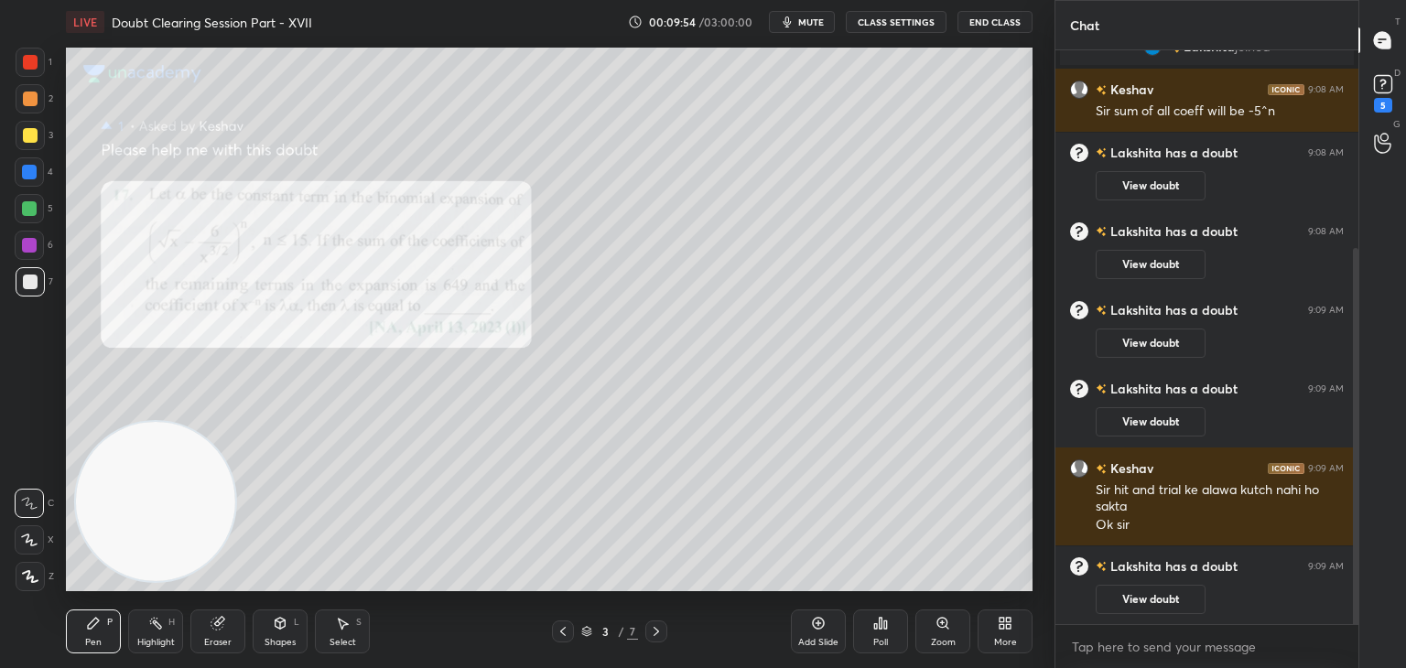
drag, startPoint x: 651, startPoint y: 625, endPoint x: 665, endPoint y: 623, distance: 14.8
click at [650, 625] on icon at bounding box center [656, 631] width 15 height 15
click at [924, 634] on div "Zoom" at bounding box center [942, 631] width 55 height 44
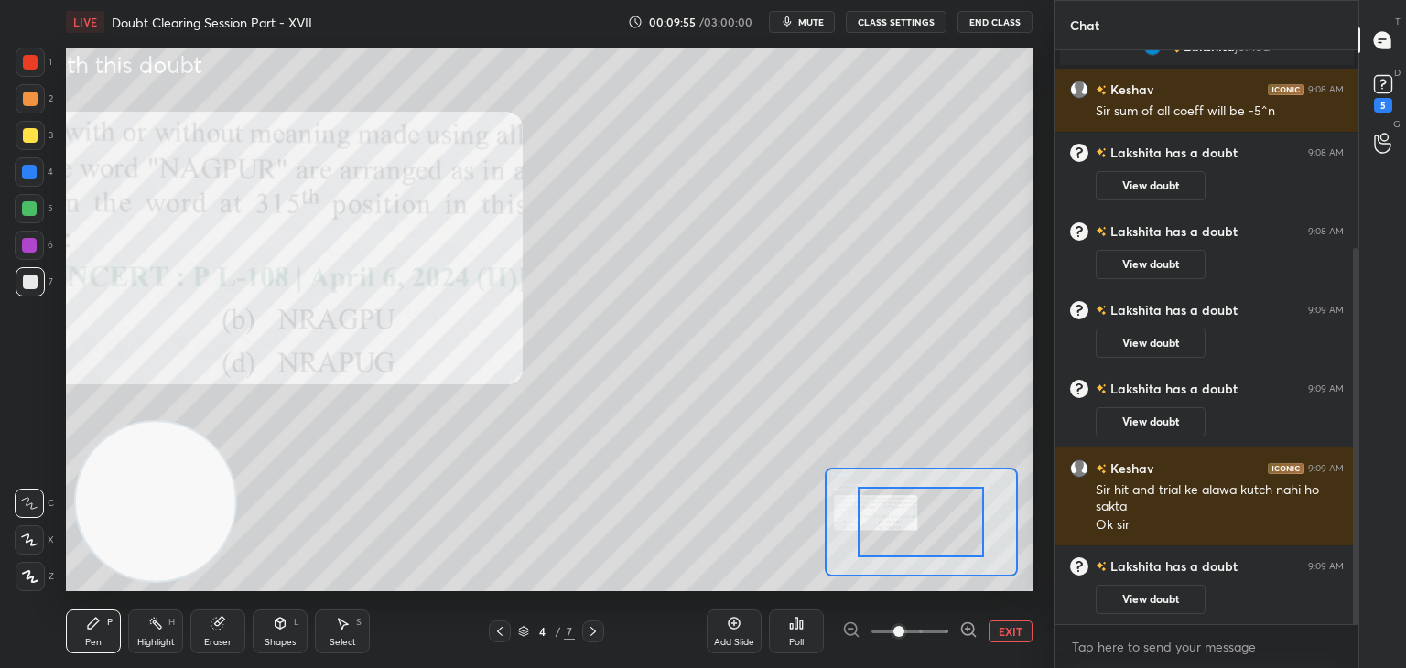
click at [927, 634] on span at bounding box center [909, 631] width 77 height 27
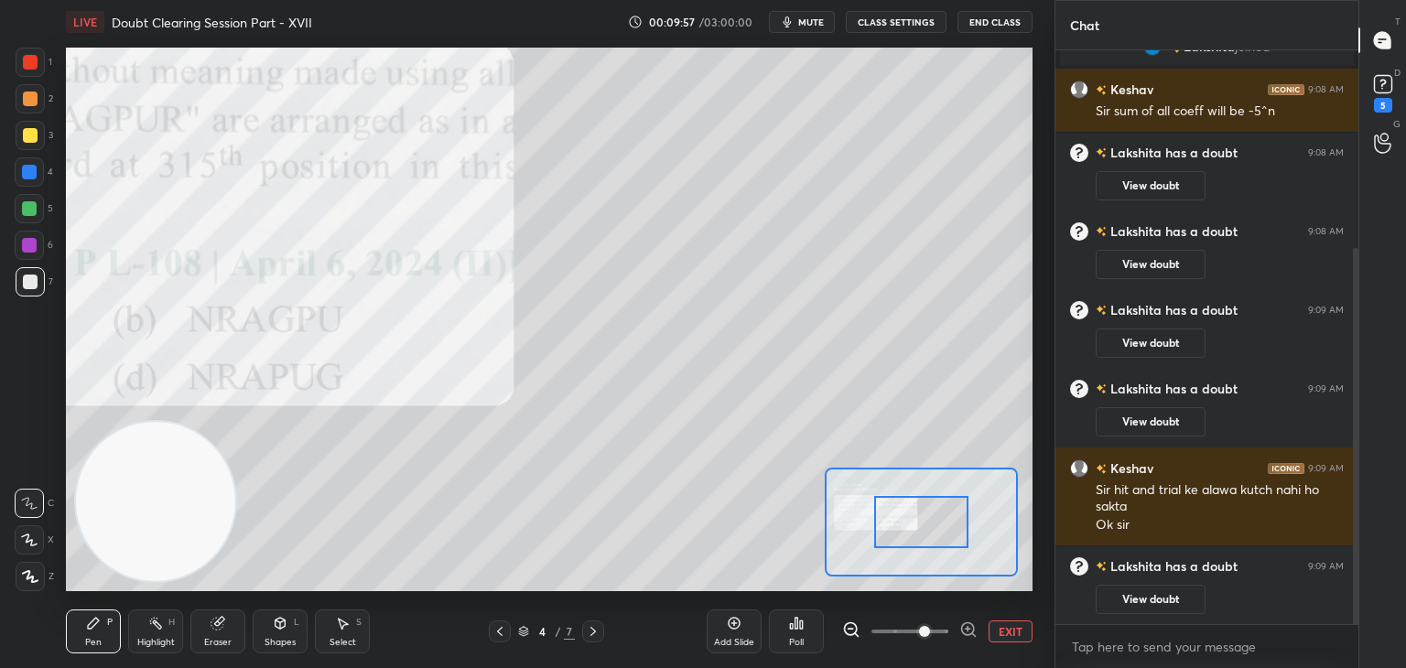
drag, startPoint x: 911, startPoint y: 518, endPoint x: 867, endPoint y: 513, distance: 44.2
click at [874, 513] on div at bounding box center [921, 522] width 95 height 52
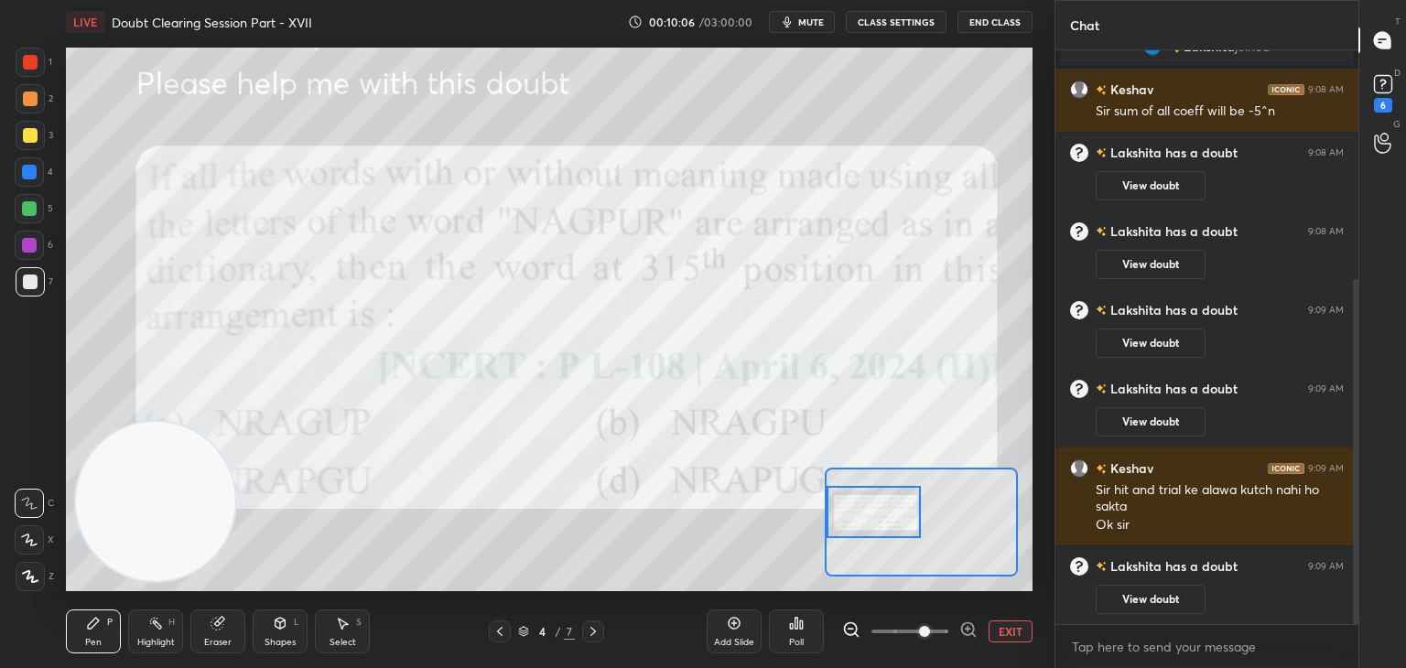
scroll to position [381, 0]
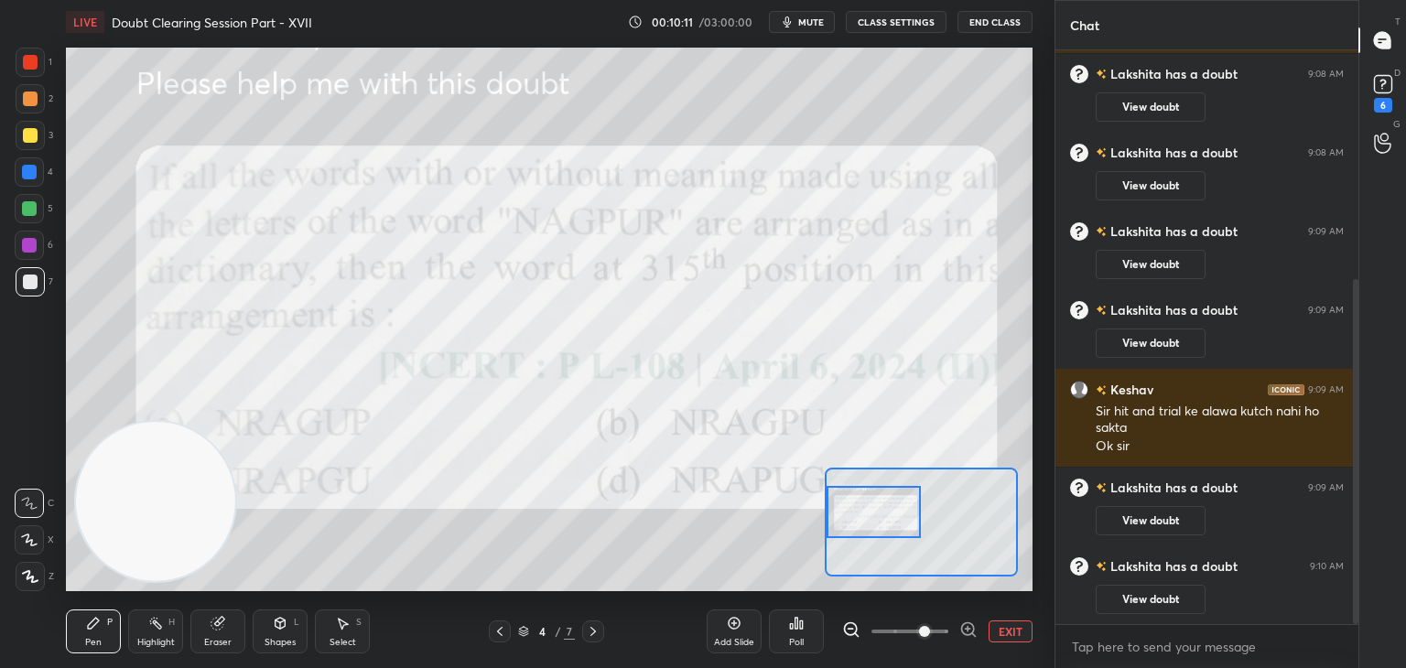
click at [1008, 634] on button "EXIT" at bounding box center [1010, 631] width 44 height 22
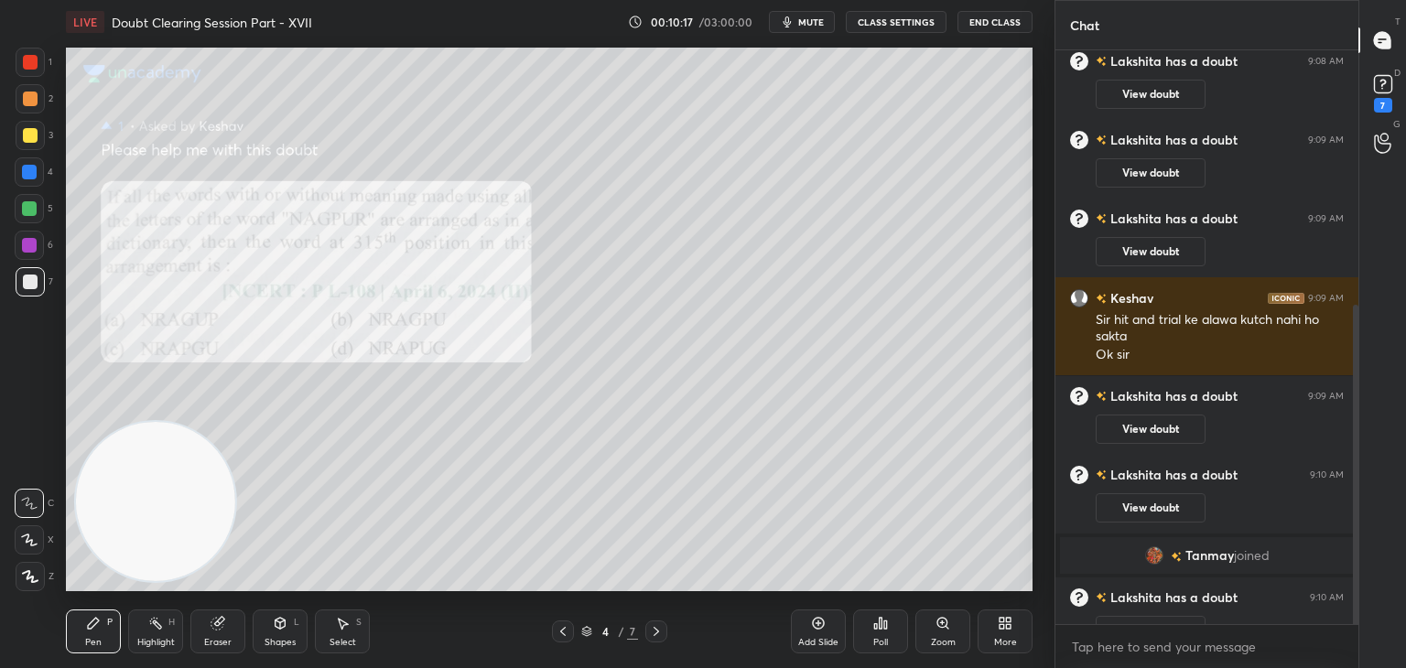
scroll to position [456, 0]
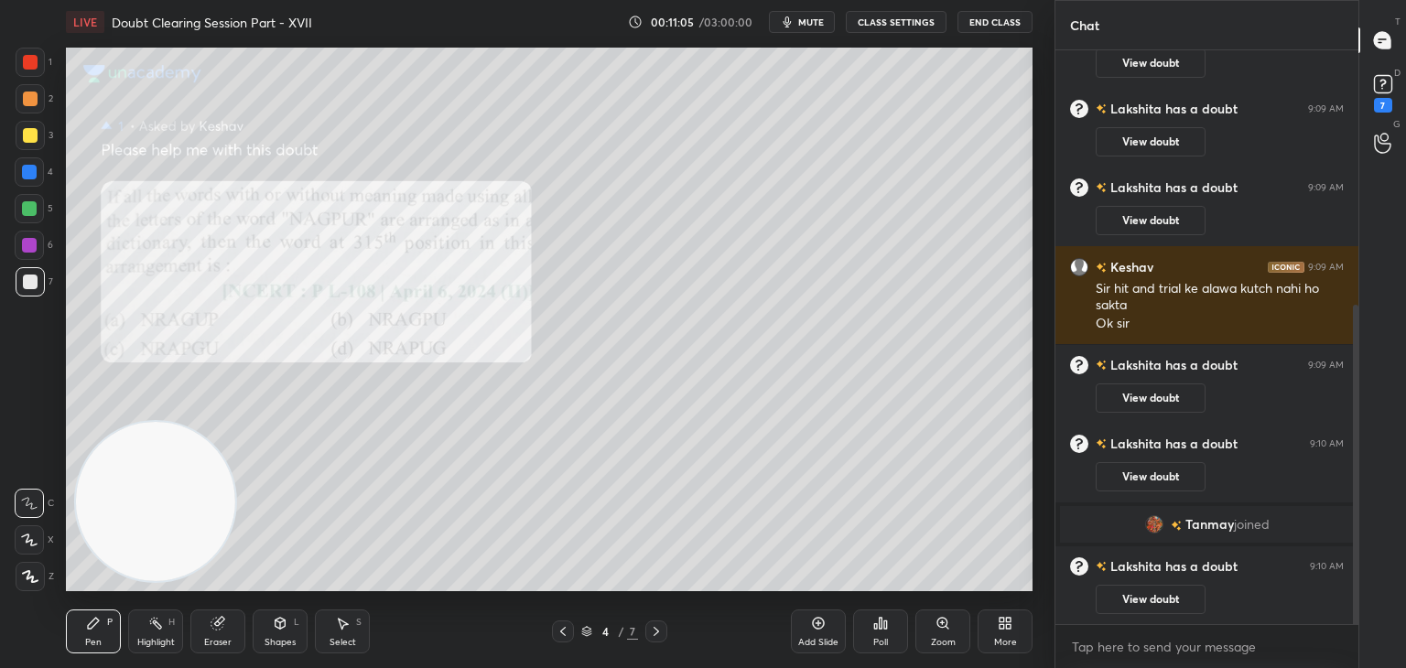
click at [234, 624] on div "Eraser" at bounding box center [217, 631] width 55 height 44
drag, startPoint x: 102, startPoint y: 629, endPoint x: 124, endPoint y: 577, distance: 56.6
click at [93, 624] on div "Pen P" at bounding box center [93, 631] width 55 height 44
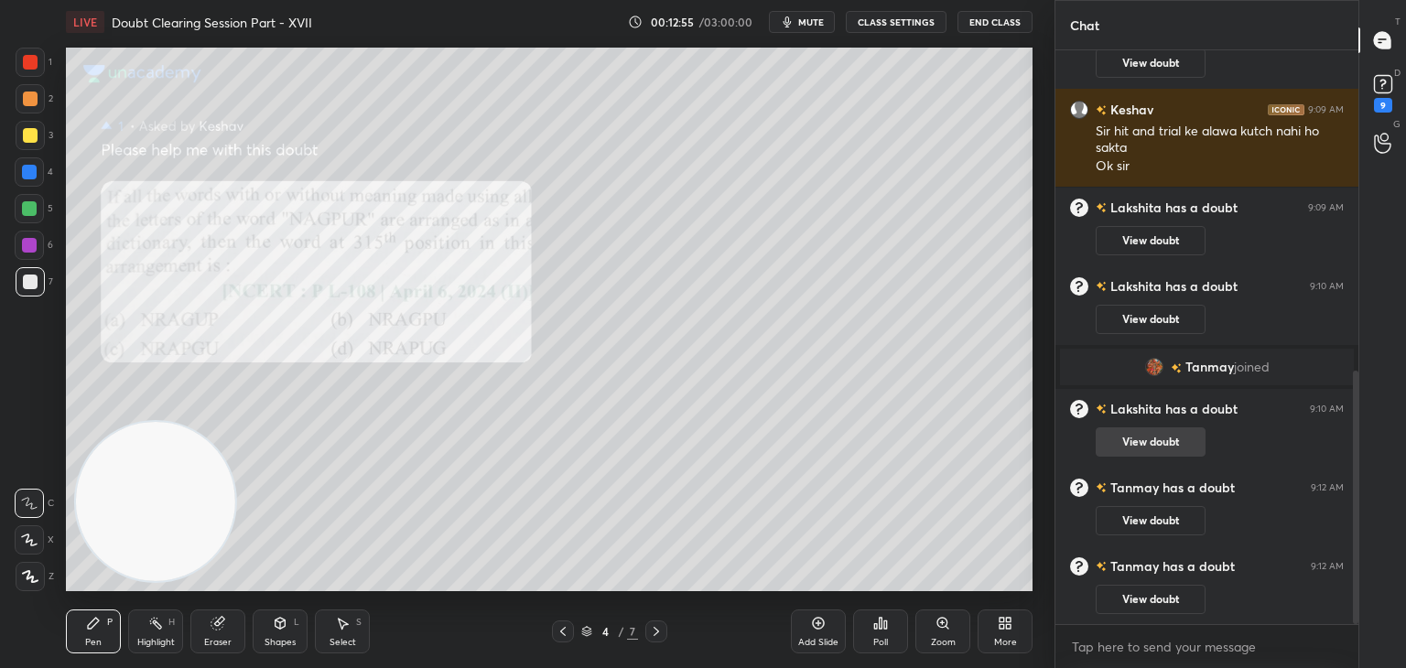
scroll to position [725, 0]
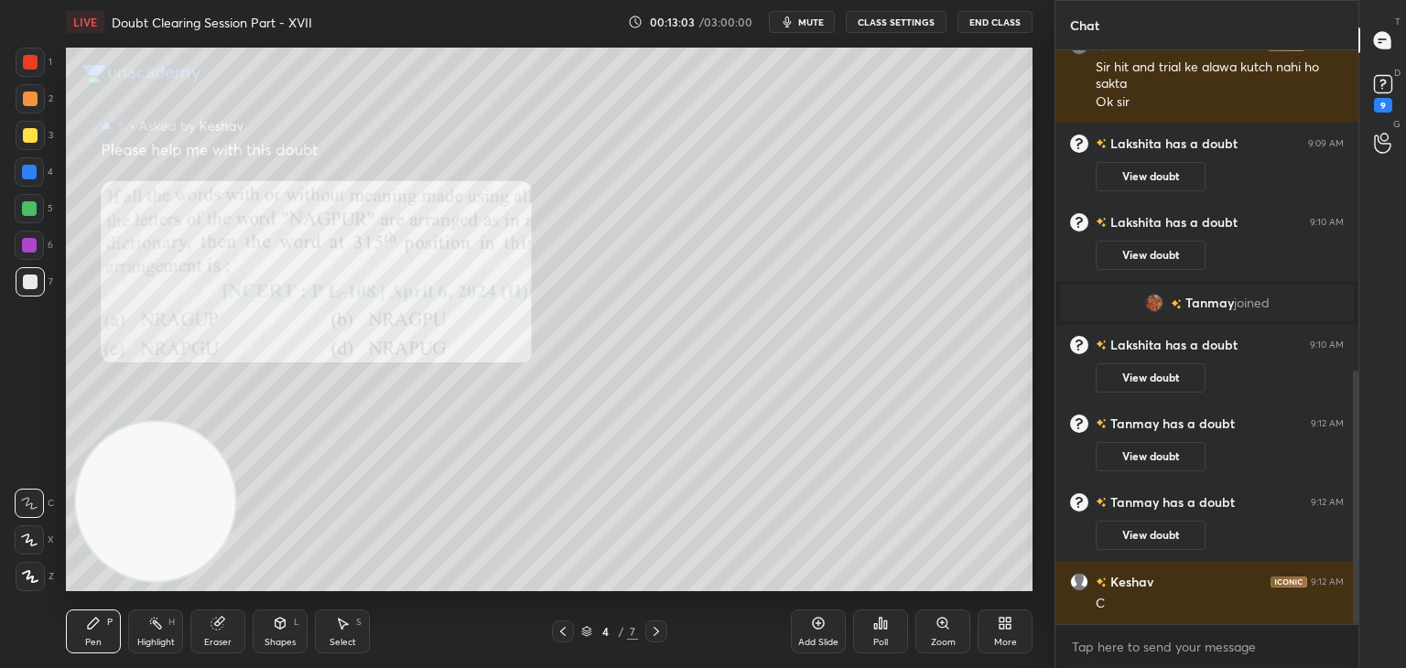
click at [658, 630] on icon at bounding box center [656, 631] width 15 height 15
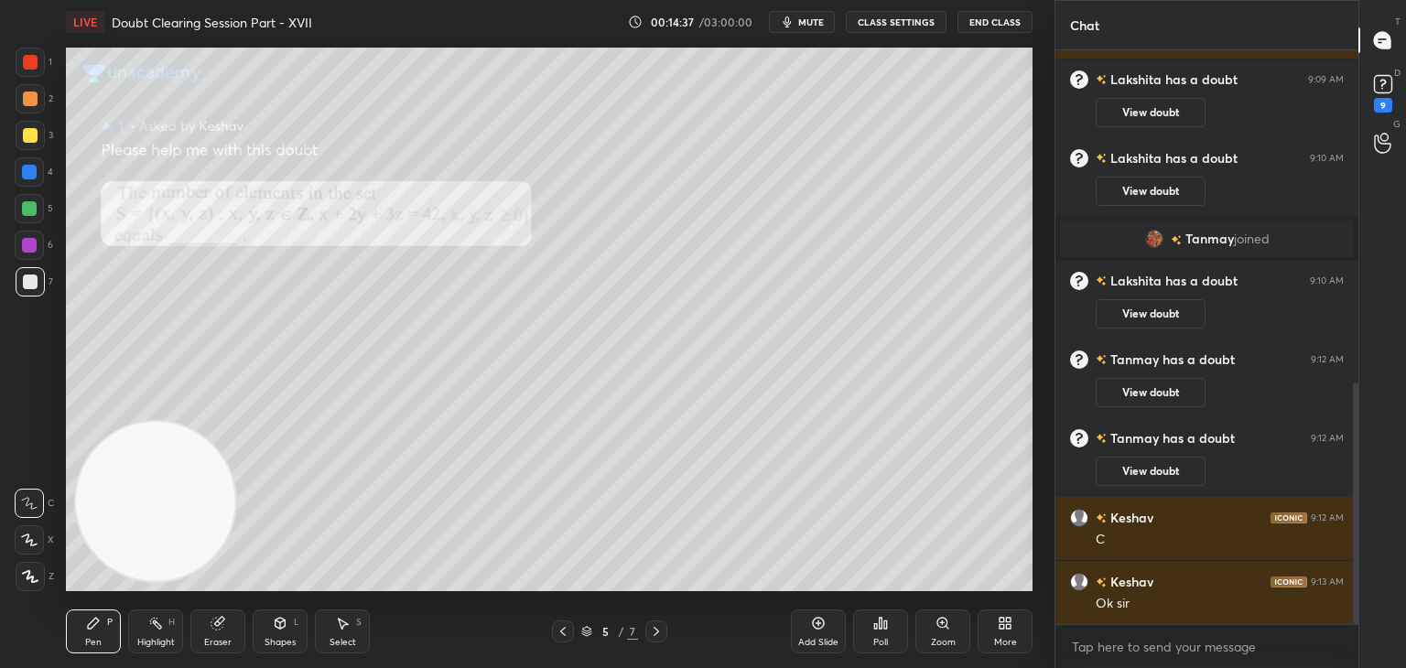
scroll to position [853, 0]
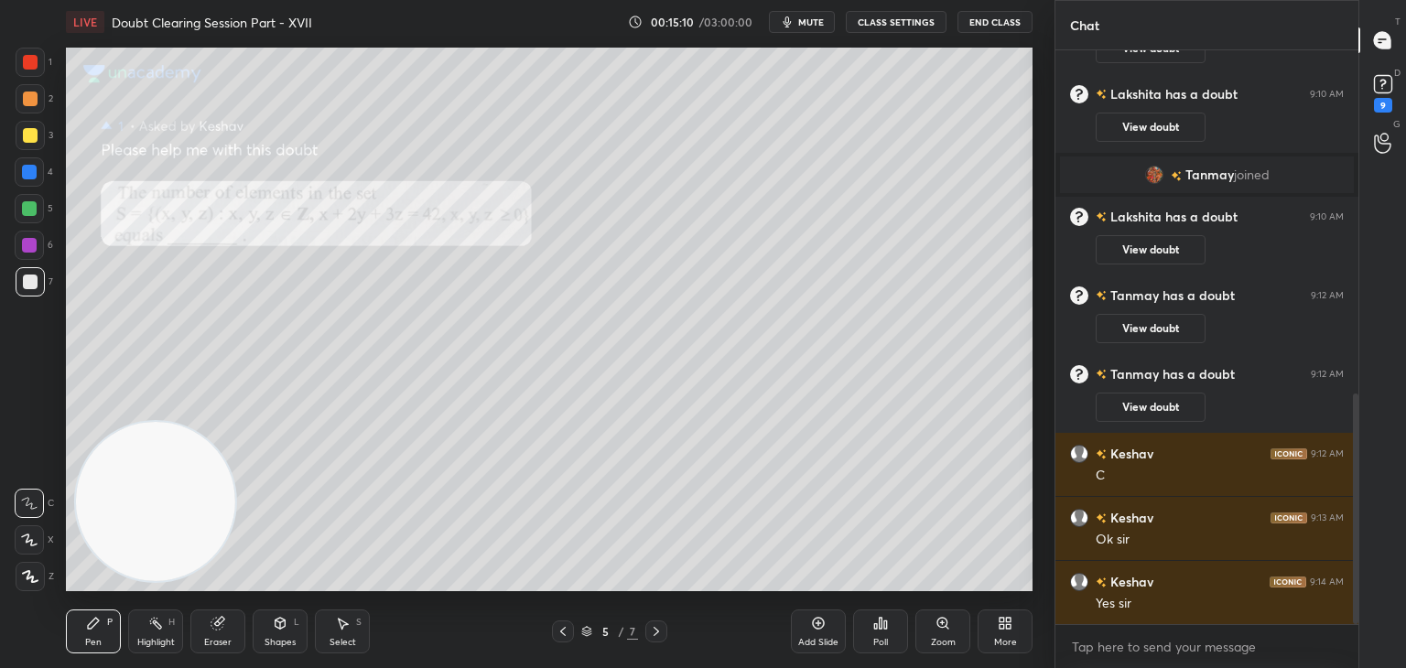
click at [657, 629] on icon at bounding box center [656, 631] width 15 height 15
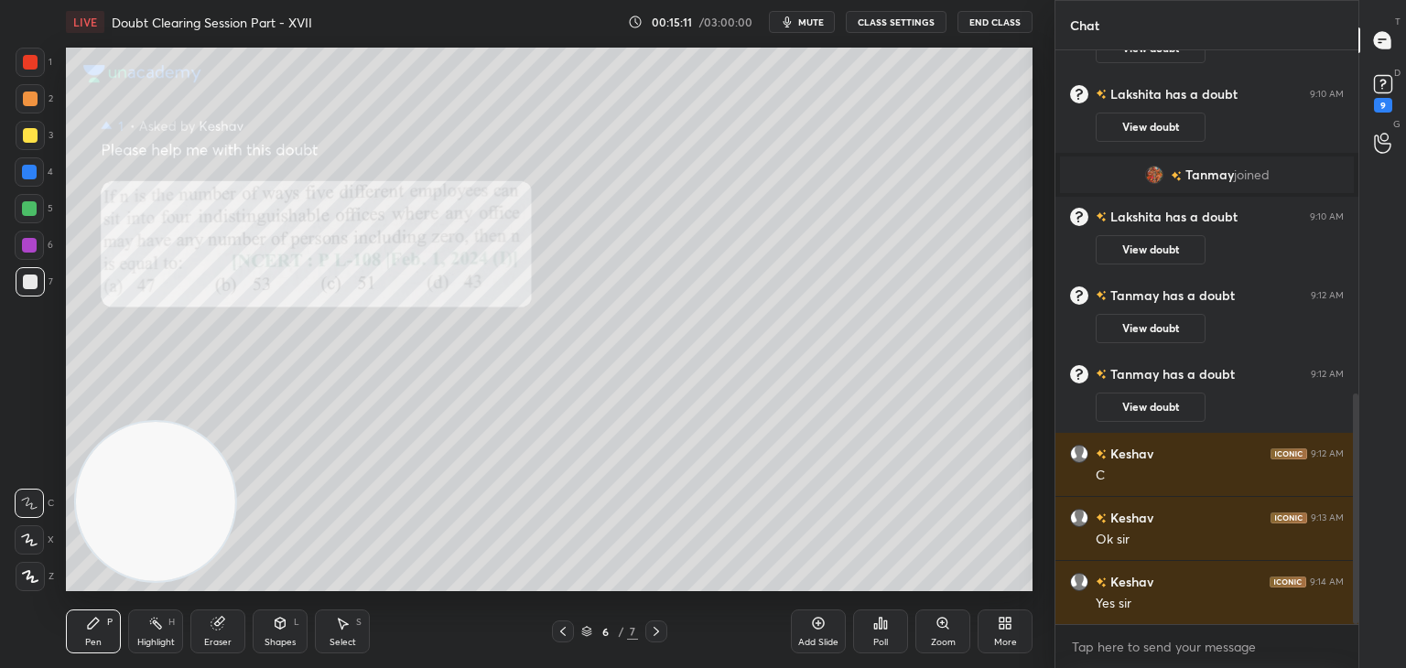
click at [663, 633] on icon at bounding box center [656, 631] width 15 height 15
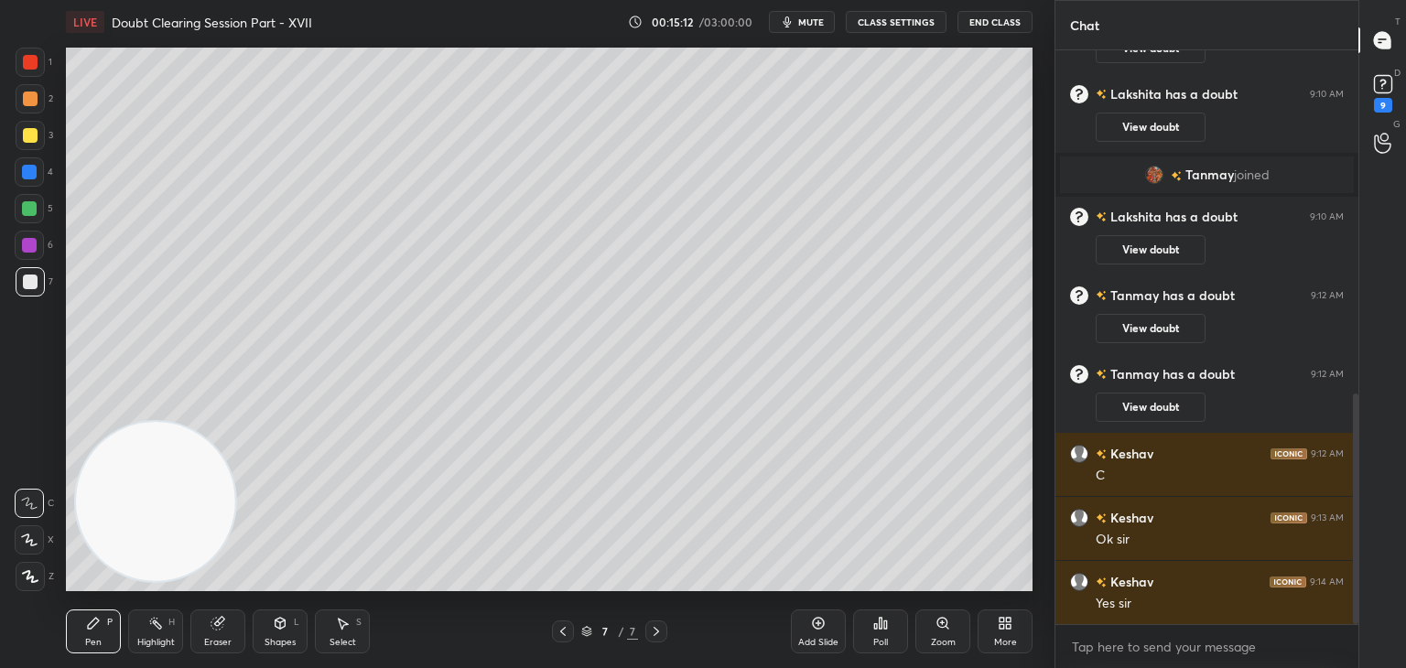
click at [563, 631] on icon at bounding box center [562, 631] width 15 height 15
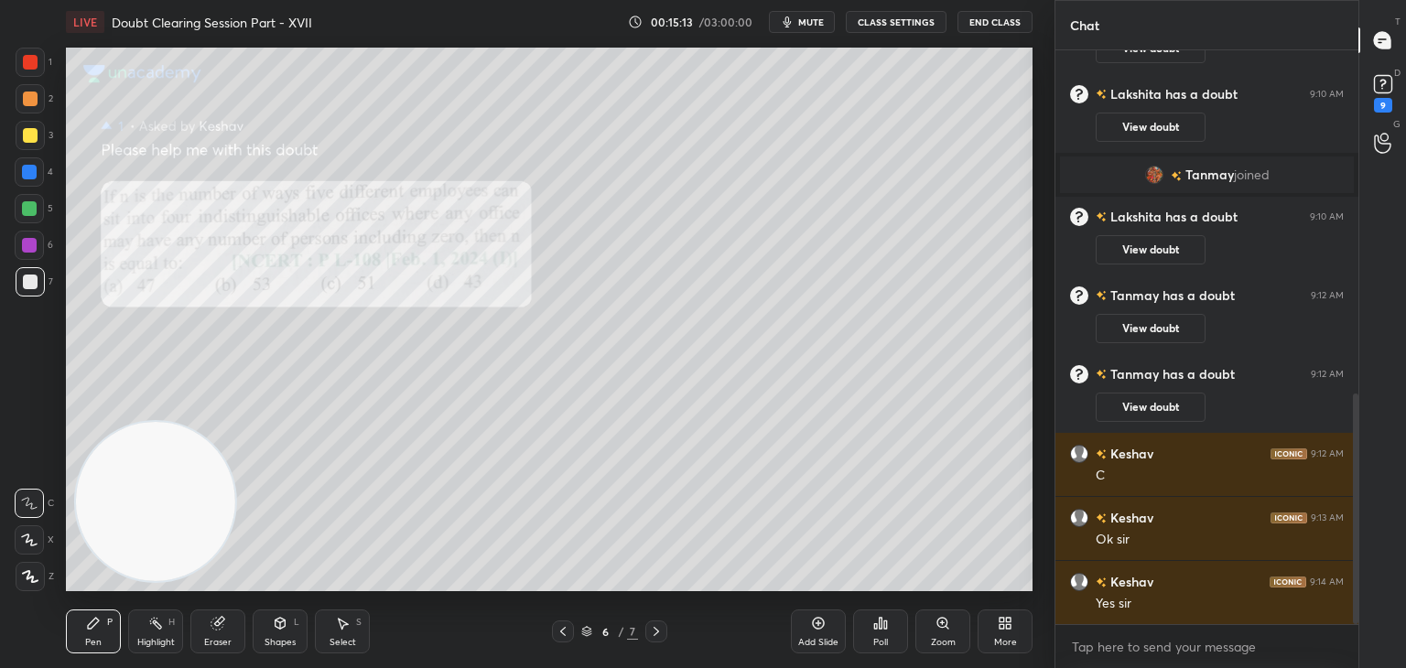
click at [933, 626] on div "Zoom" at bounding box center [942, 631] width 55 height 44
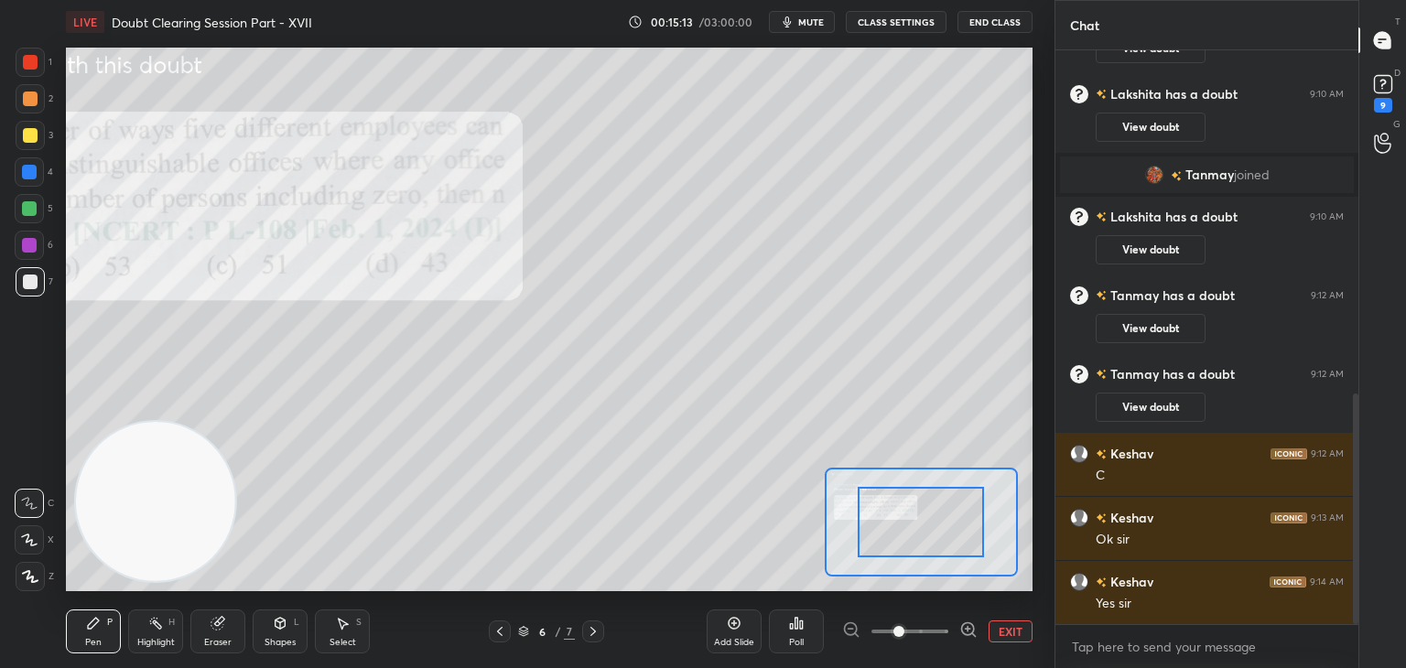
click at [926, 628] on span at bounding box center [909, 631] width 77 height 27
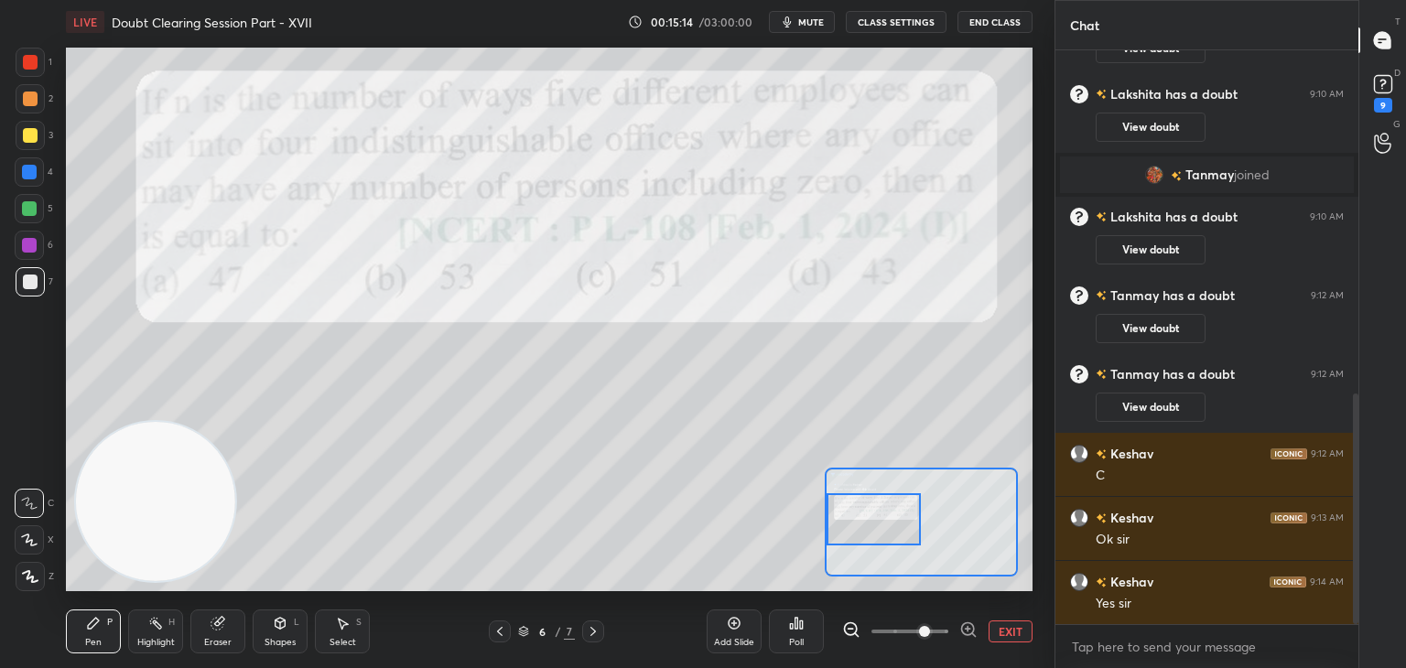
drag, startPoint x: 933, startPoint y: 531, endPoint x: 851, endPoint y: 517, distance: 83.5
click at [857, 526] on div at bounding box center [873, 519] width 95 height 52
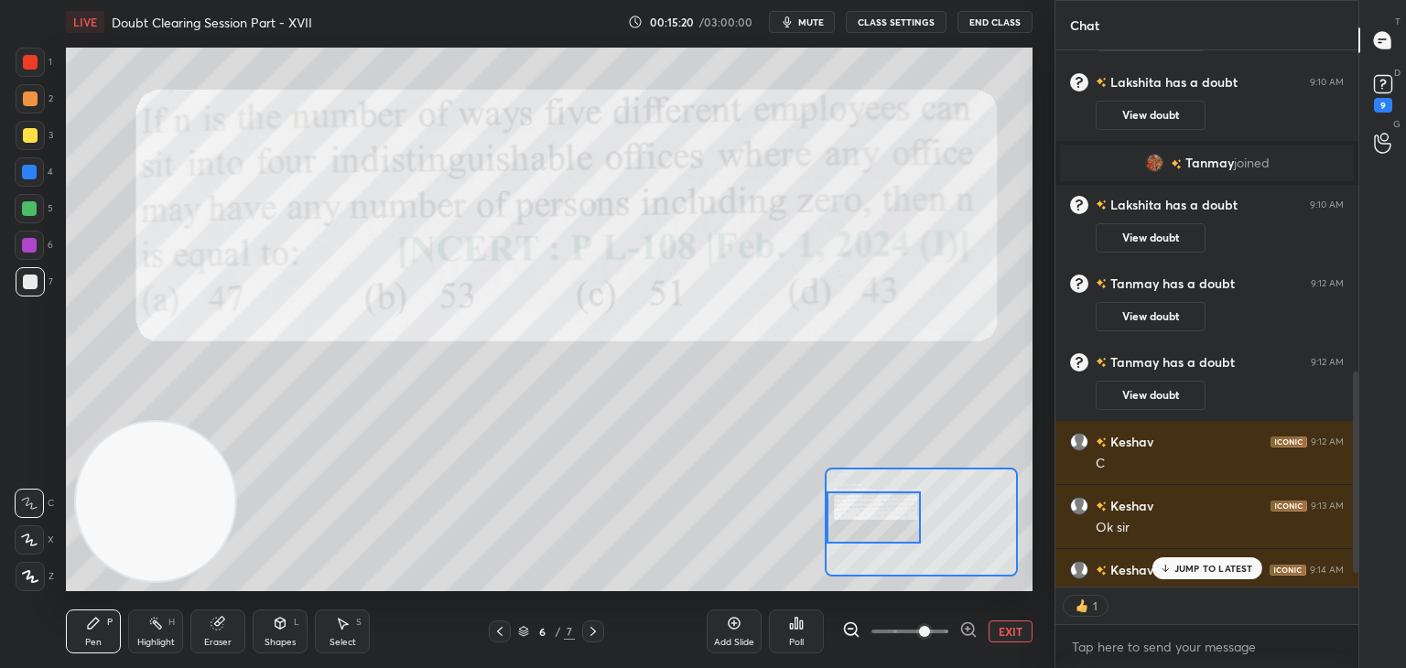
scroll to position [889, 0]
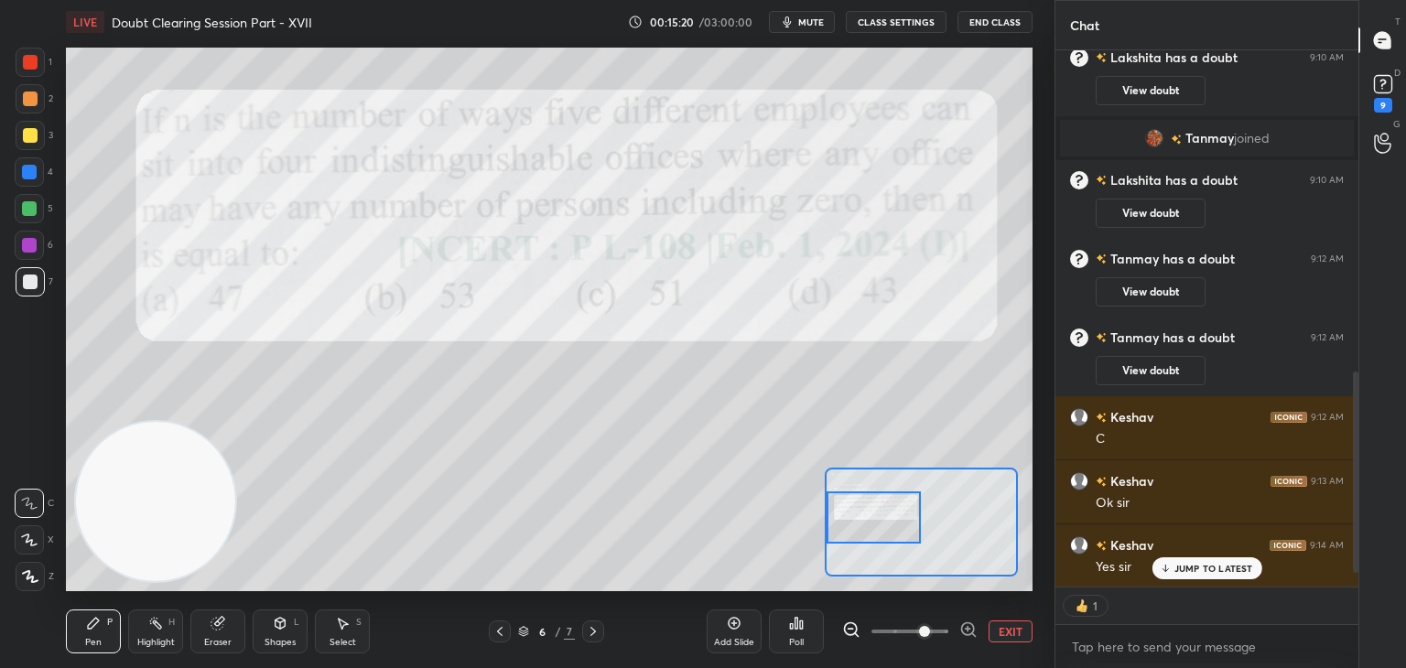
drag, startPoint x: 1354, startPoint y: 385, endPoint x: 1345, endPoint y: 437, distance: 52.1
click at [1349, 434] on div at bounding box center [1352, 318] width 11 height 536
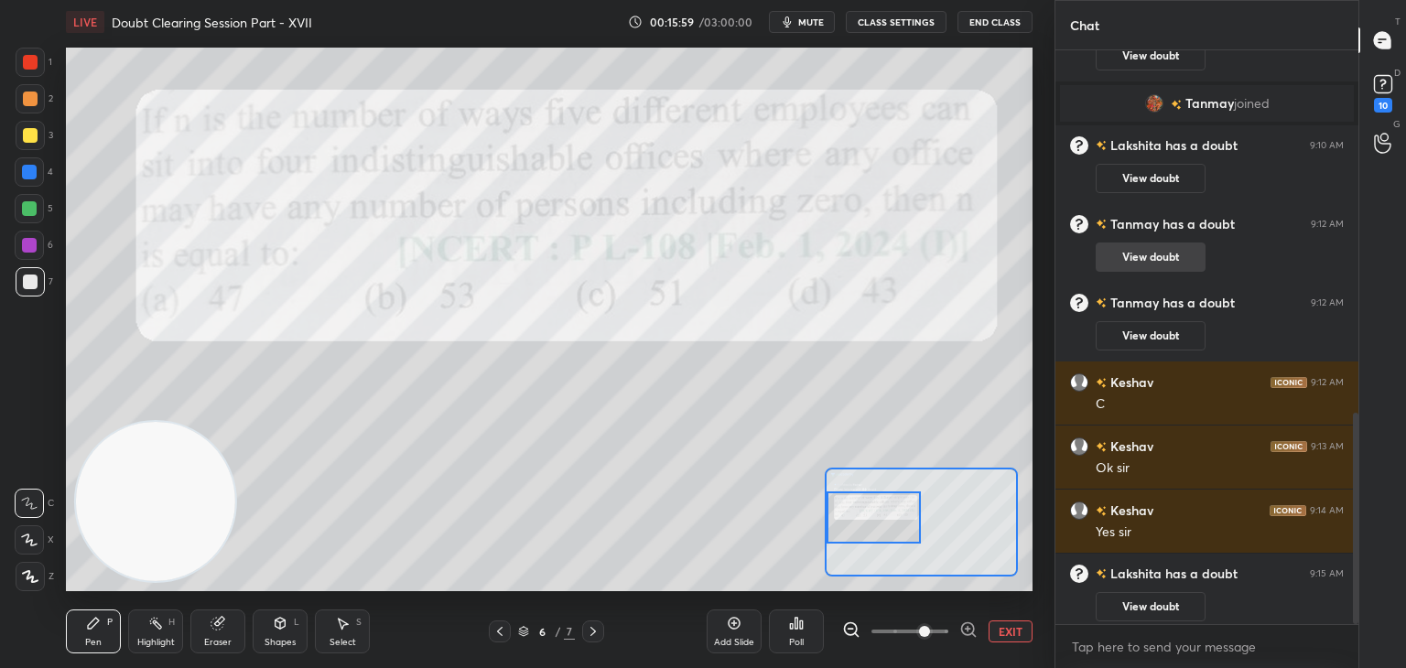
scroll to position [983, 0]
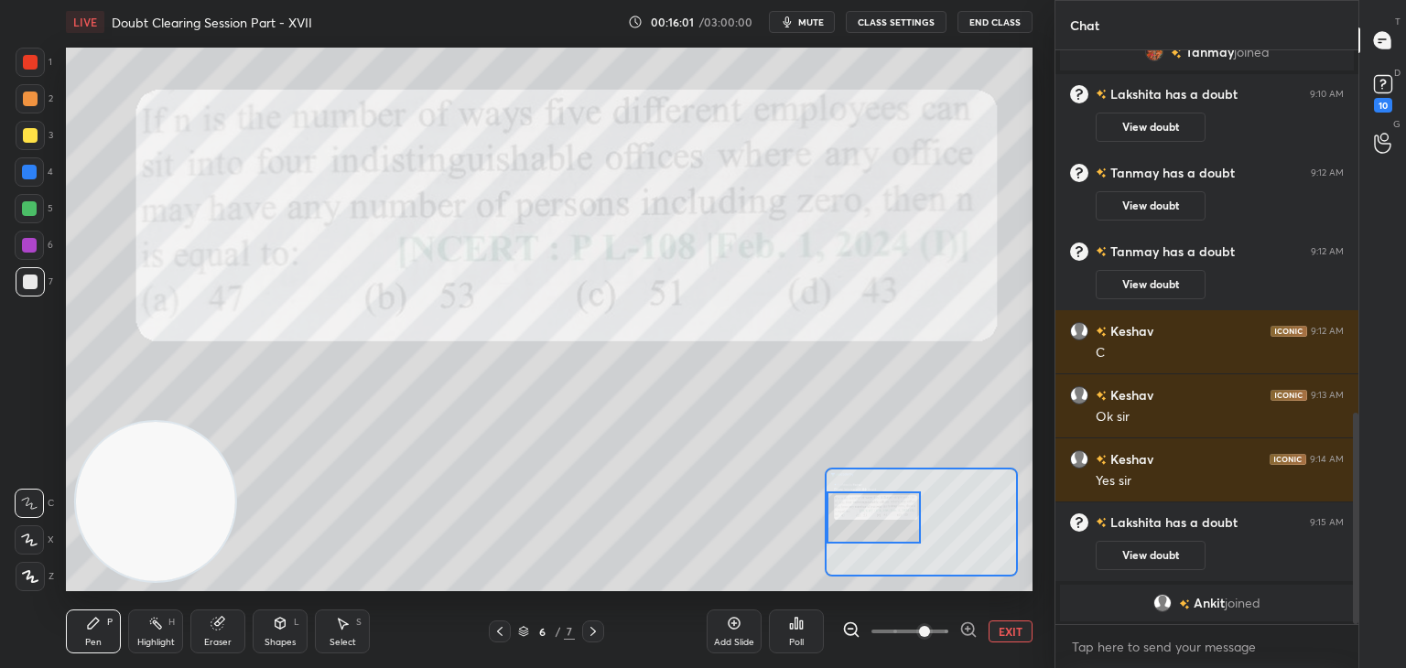
click at [998, 632] on button "EXIT" at bounding box center [1010, 631] width 44 height 22
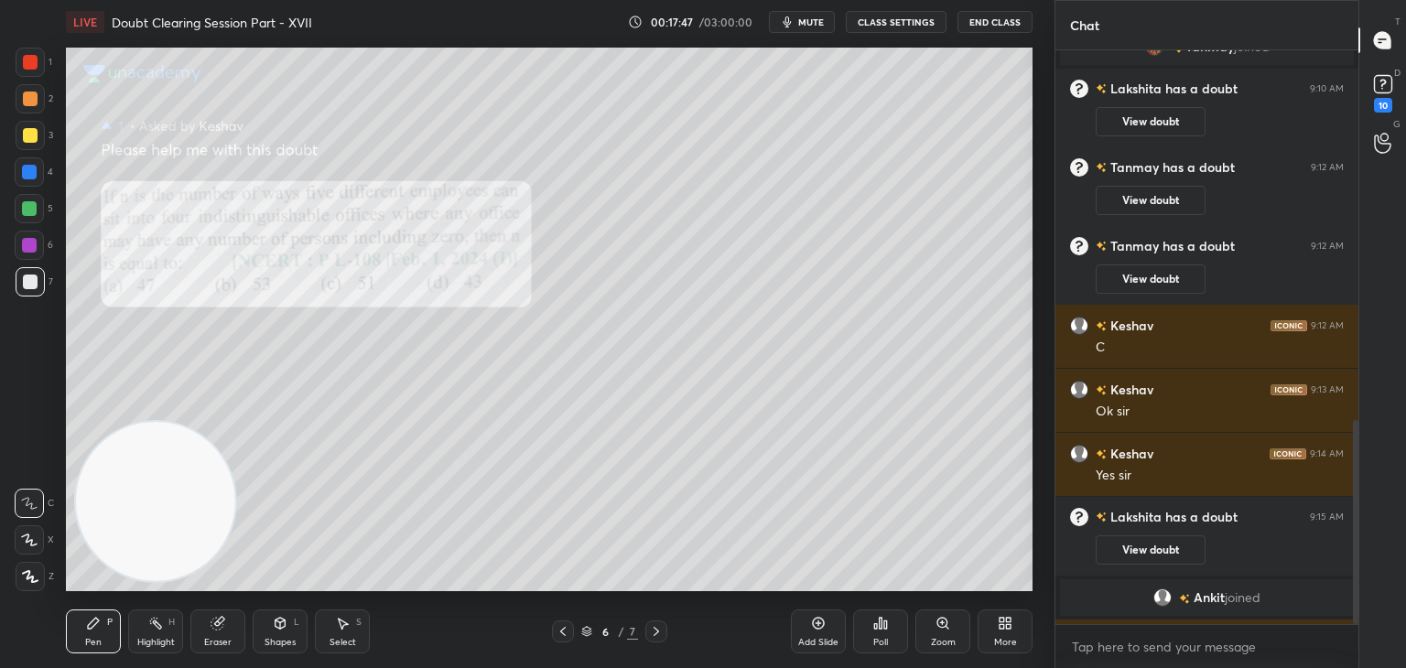
scroll to position [1041, 0]
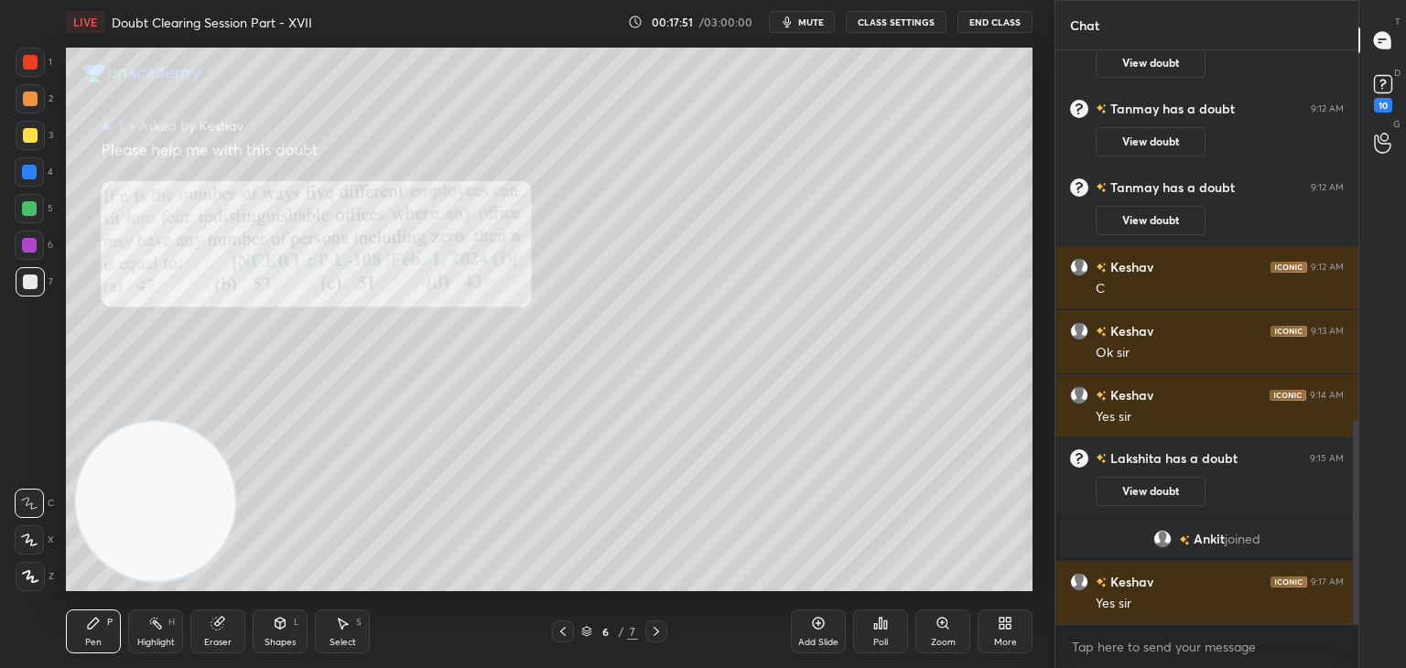
click at [238, 629] on div "Eraser" at bounding box center [217, 631] width 55 height 44
click at [102, 627] on div "Pen P" at bounding box center [93, 631] width 55 height 44
click at [214, 620] on g at bounding box center [218, 624] width 14 height 14
drag, startPoint x: 110, startPoint y: 617, endPoint x: 189, endPoint y: 561, distance: 96.5
click at [103, 618] on div "Pen P" at bounding box center [93, 631] width 55 height 44
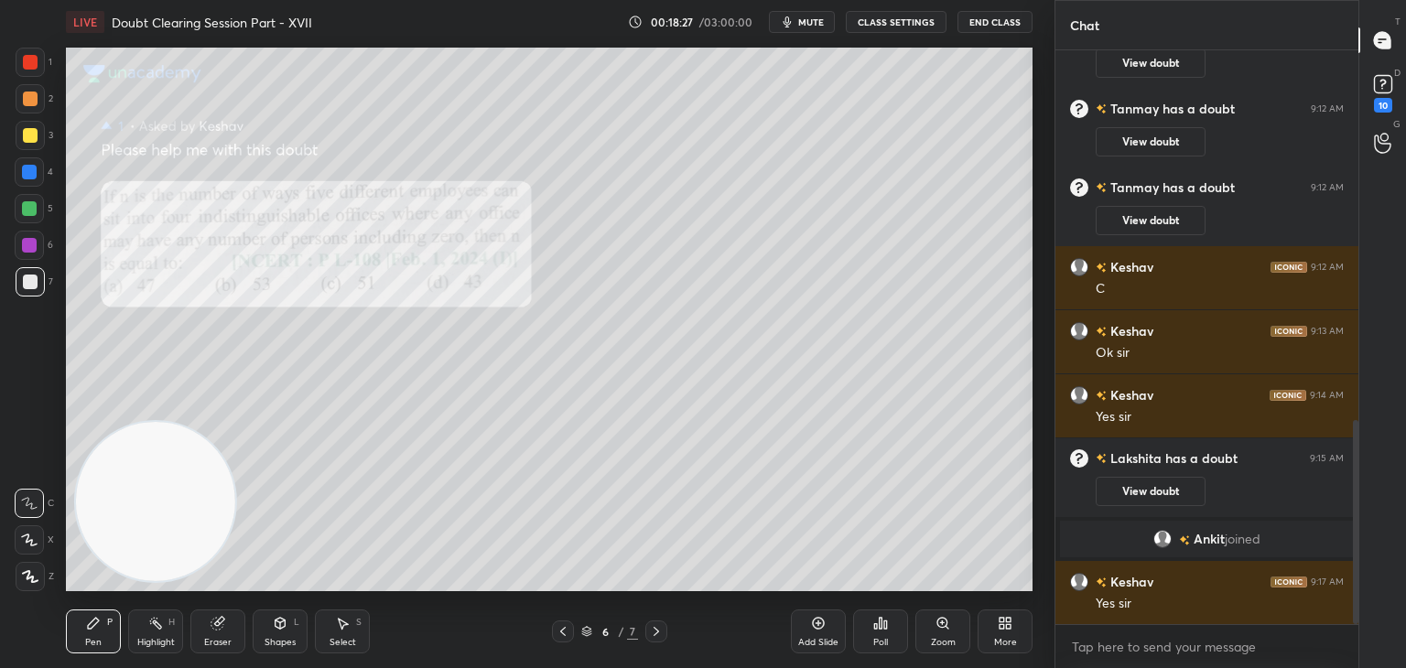
click at [1033, 173] on div "Setting up your live class Poll for secs No correct answer Start poll" at bounding box center [549, 319] width 981 height 551
click at [1138, 485] on button "View doubt" at bounding box center [1150, 491] width 110 height 29
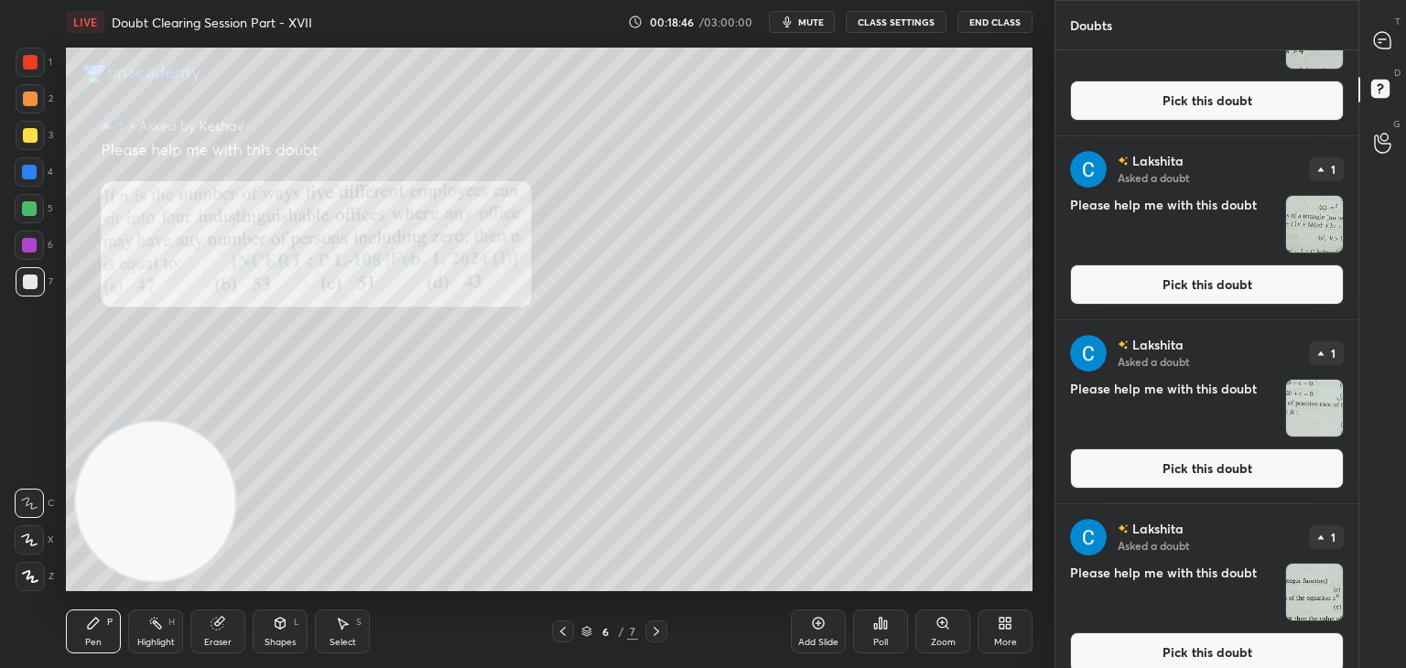
scroll to position [1221, 0]
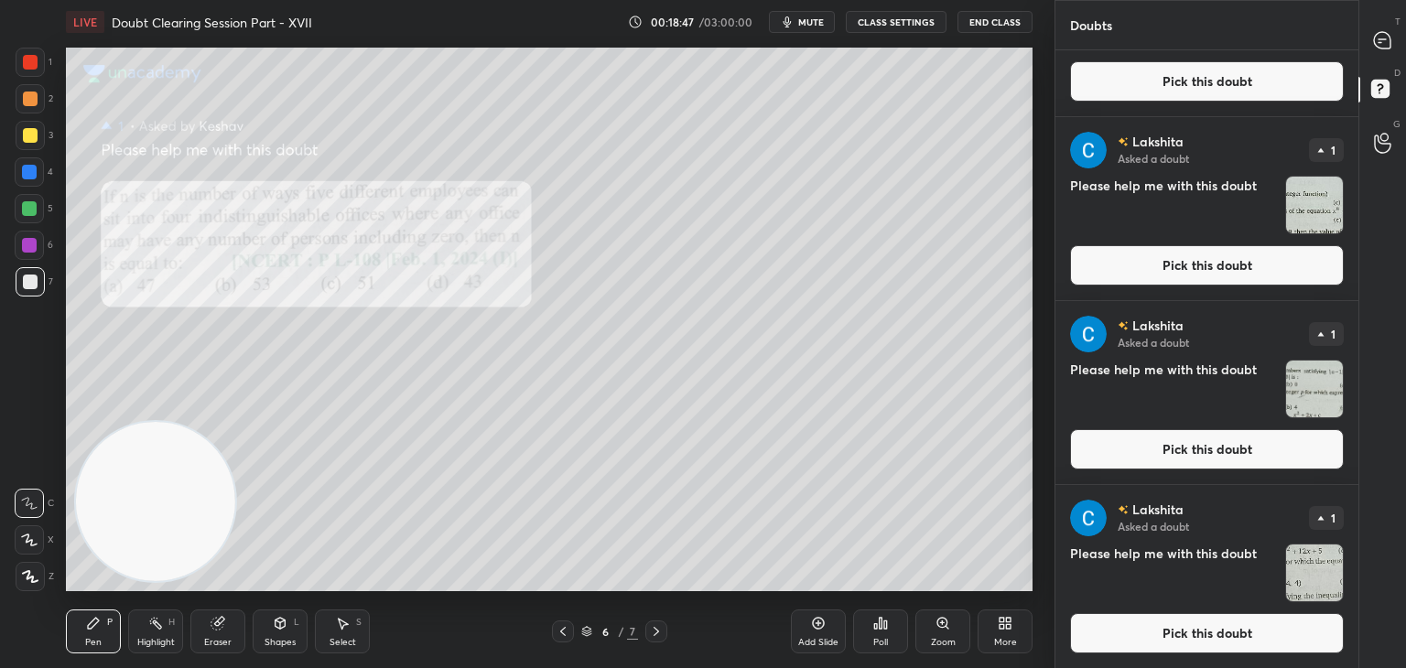
click at [1198, 634] on button "Pick this doubt" at bounding box center [1207, 633] width 274 height 40
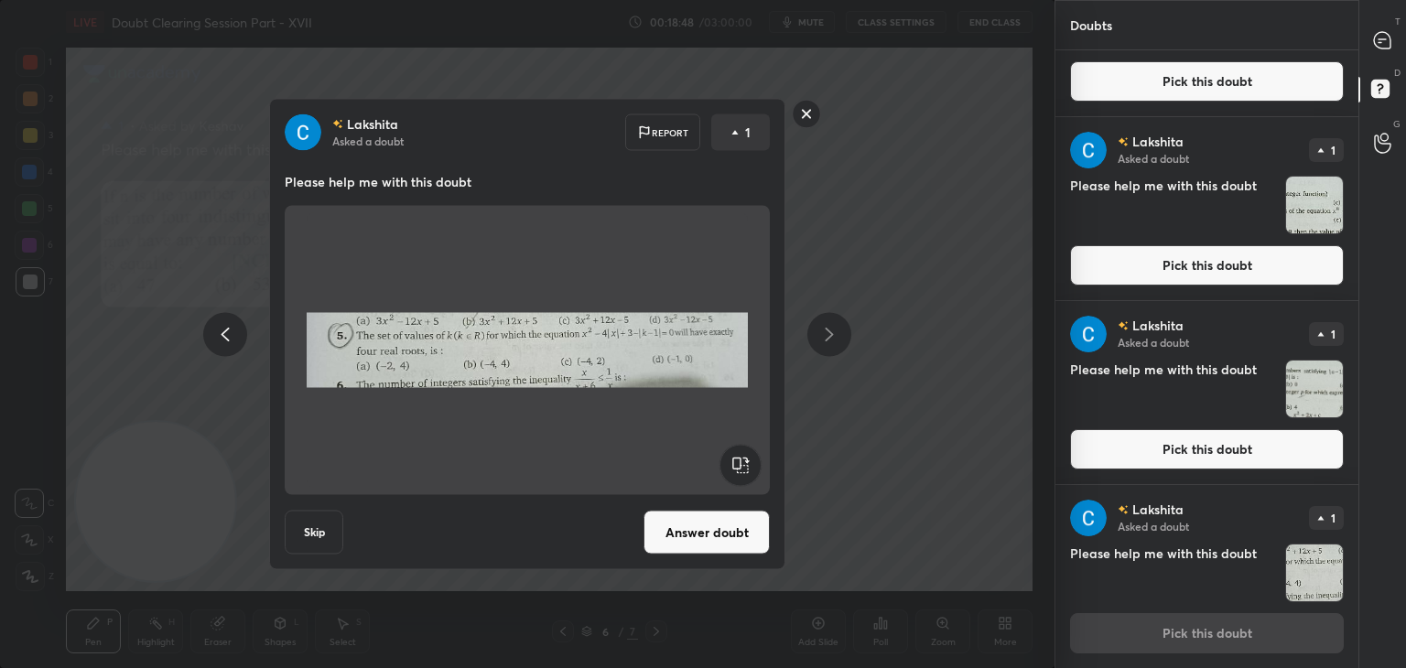
click at [708, 538] on button "Answer doubt" at bounding box center [706, 533] width 126 height 44
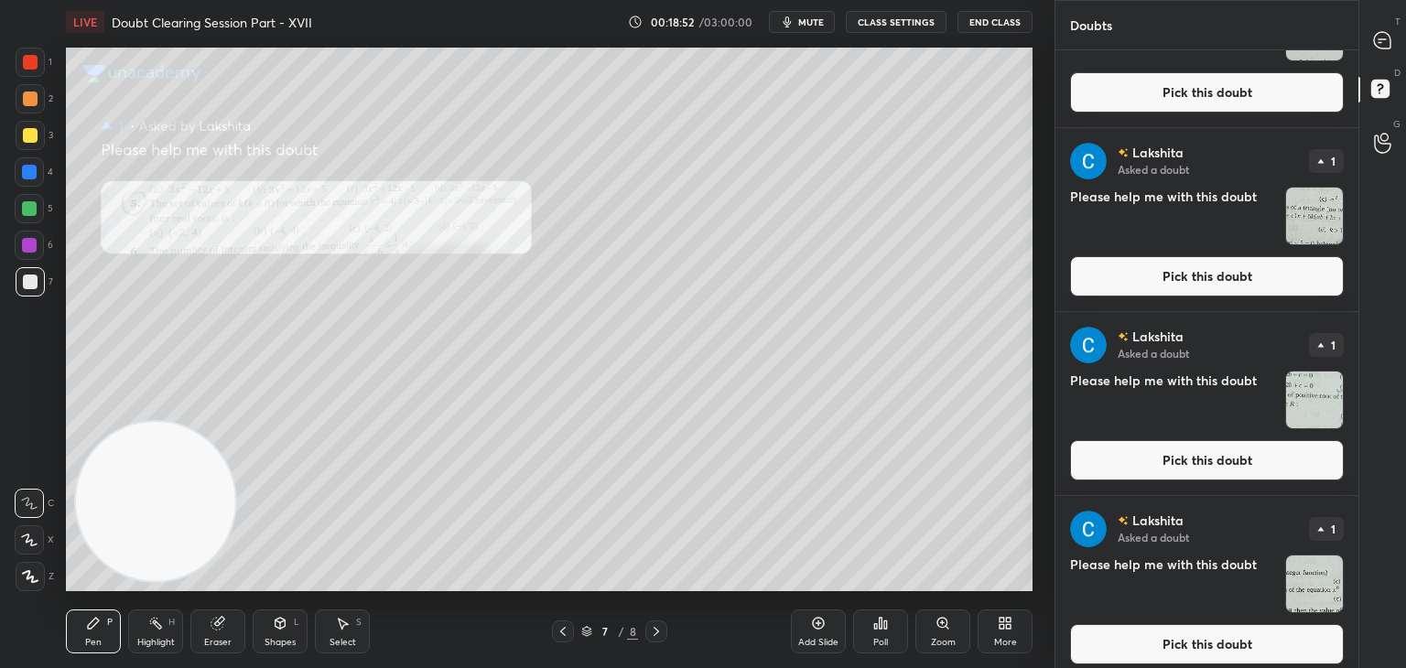
scroll to position [1036, 0]
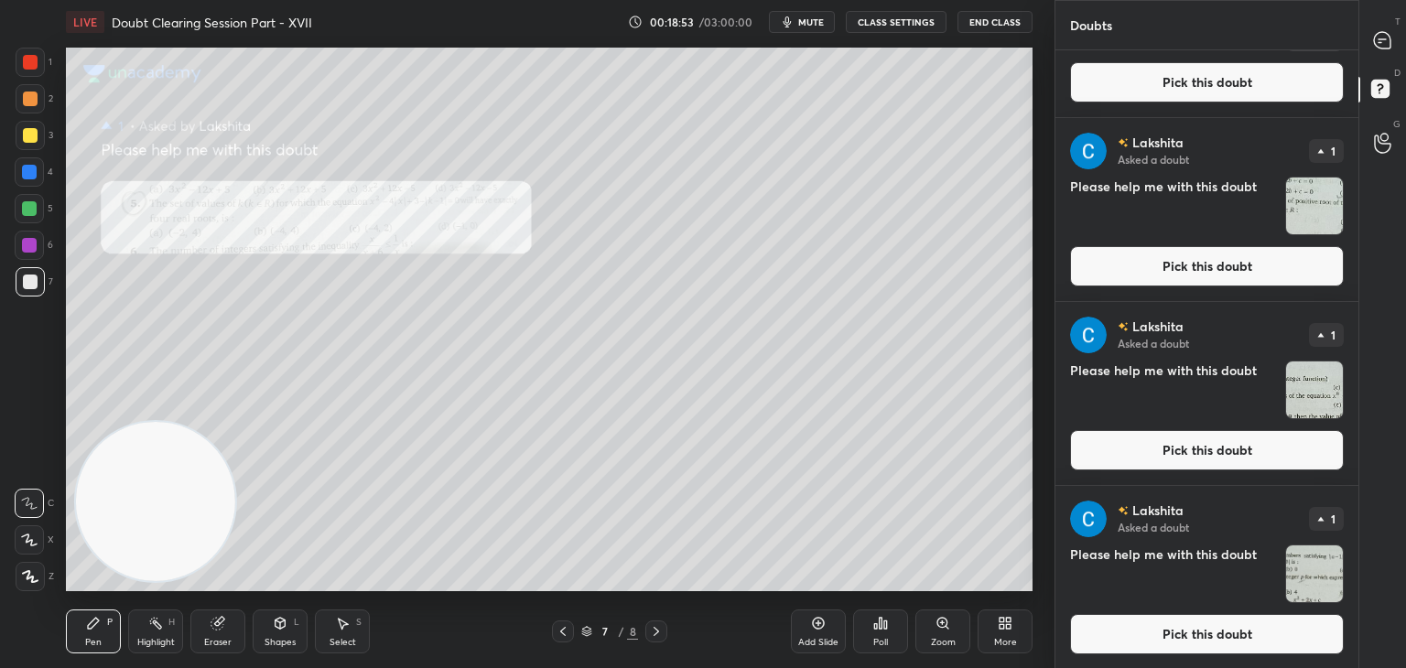
click at [1177, 627] on button "Pick this doubt" at bounding box center [1207, 634] width 274 height 40
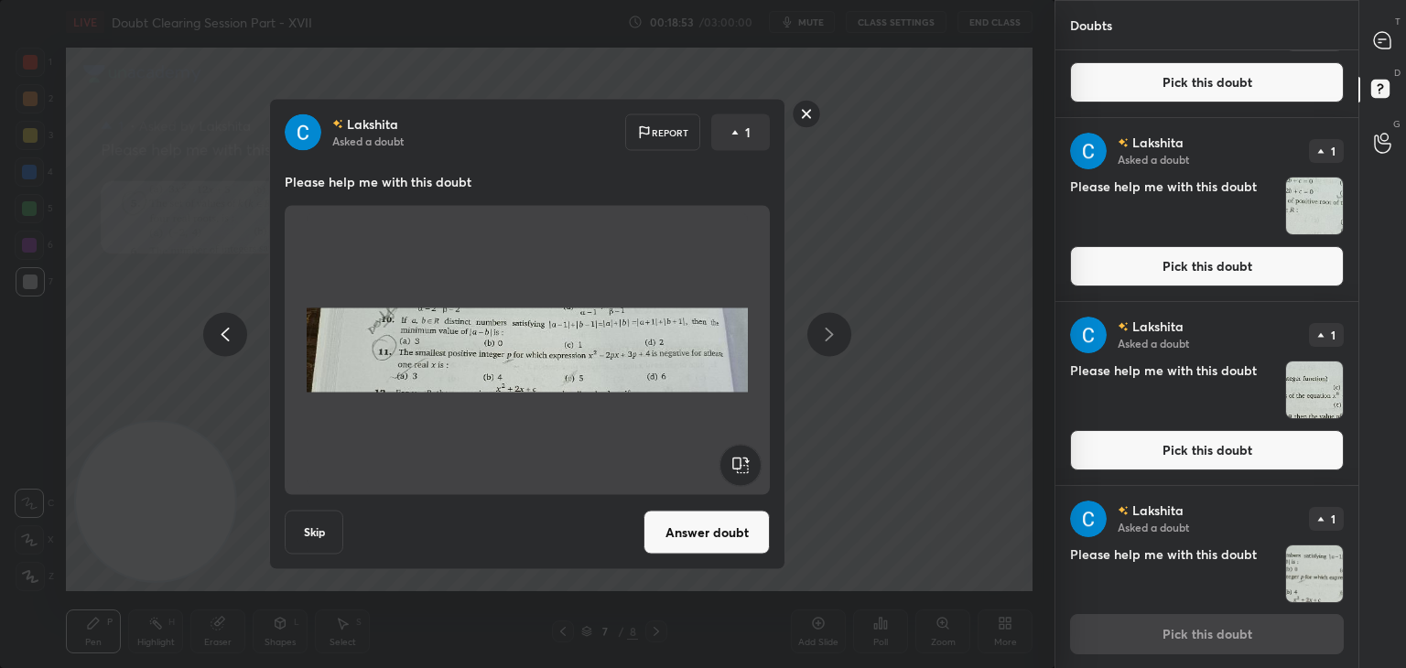
click at [677, 526] on button "Answer doubt" at bounding box center [706, 533] width 126 height 44
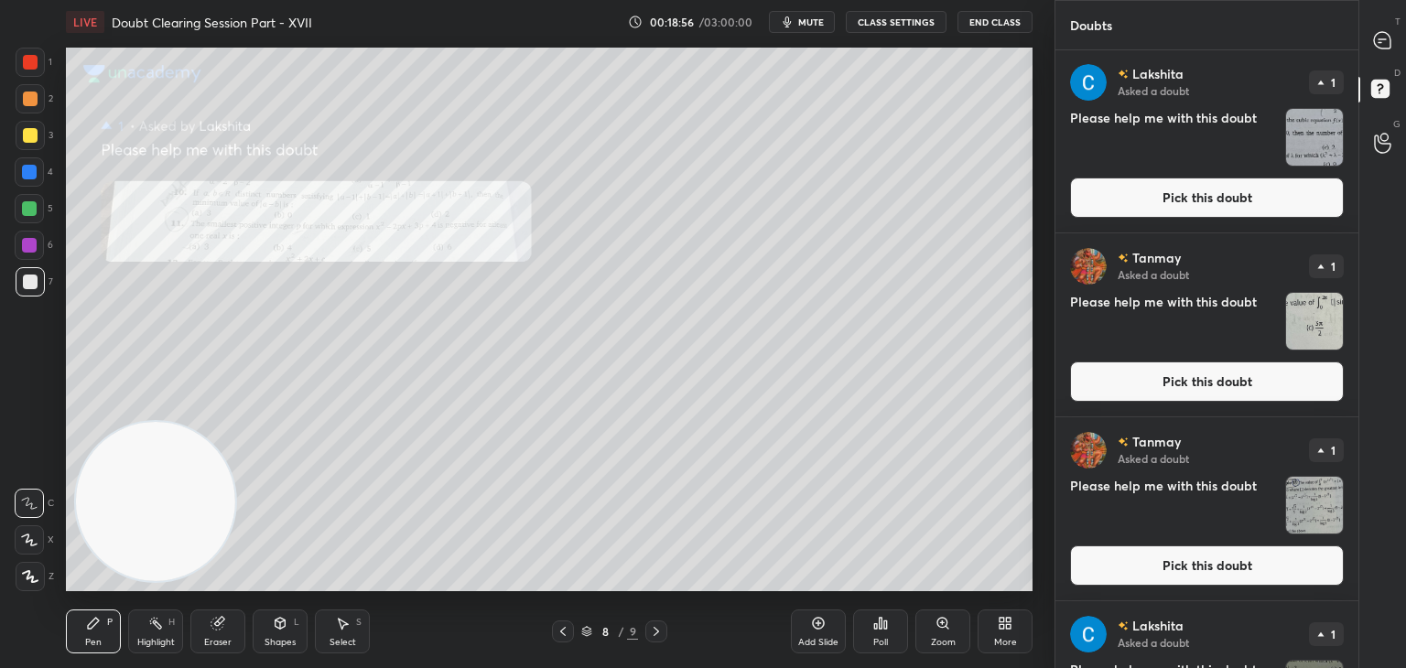
scroll to position [0, 0]
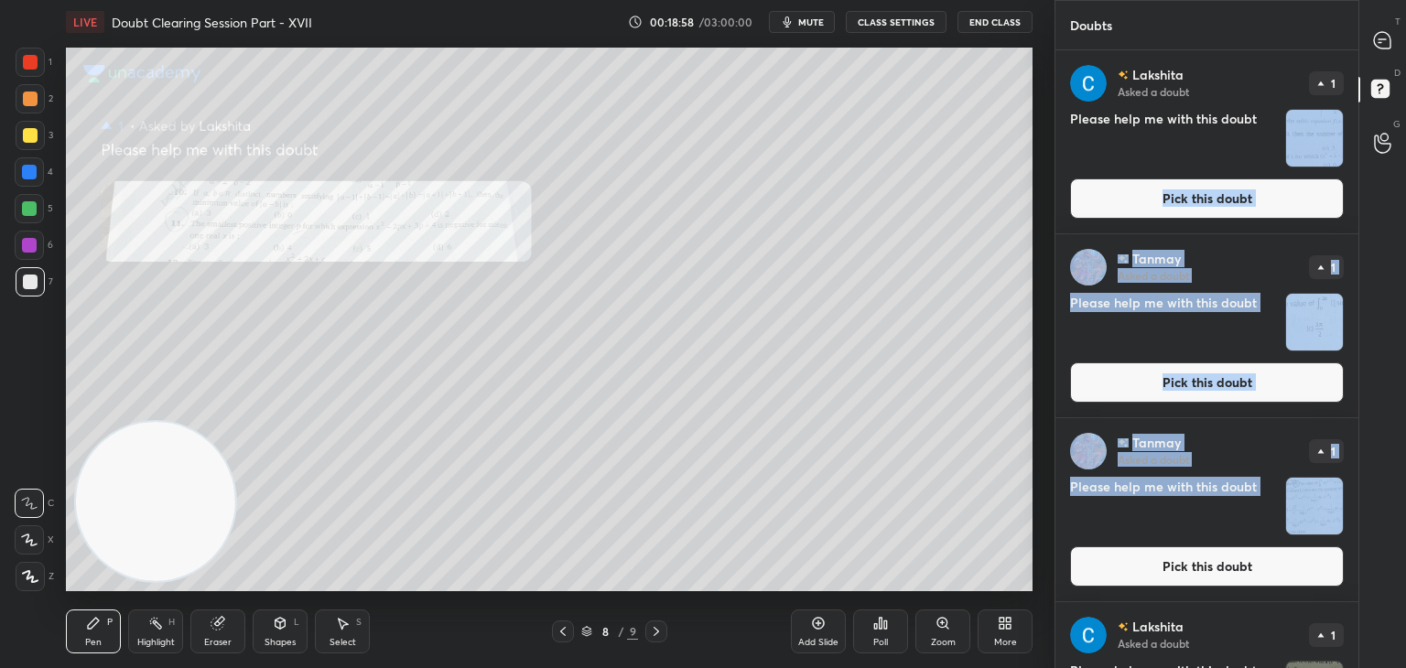
drag, startPoint x: 1351, startPoint y: 154, endPoint x: 1317, endPoint y: 478, distance: 325.7
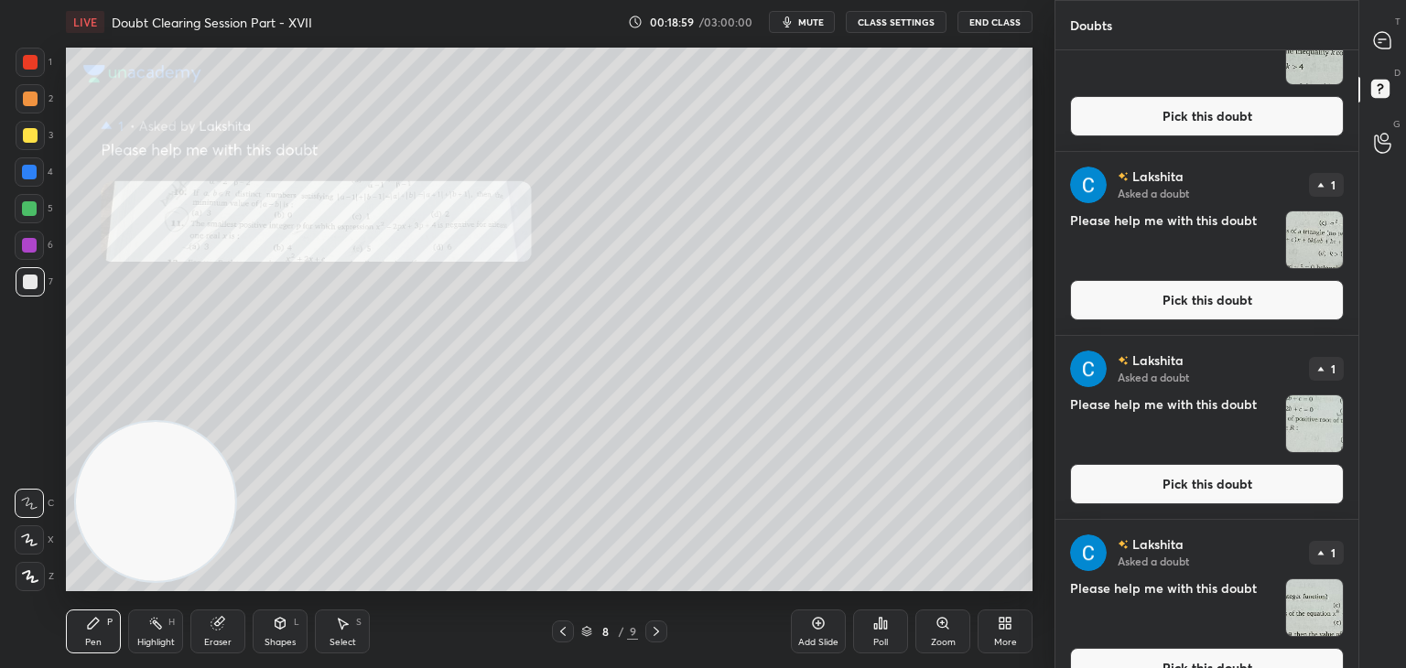
scroll to position [853, 0]
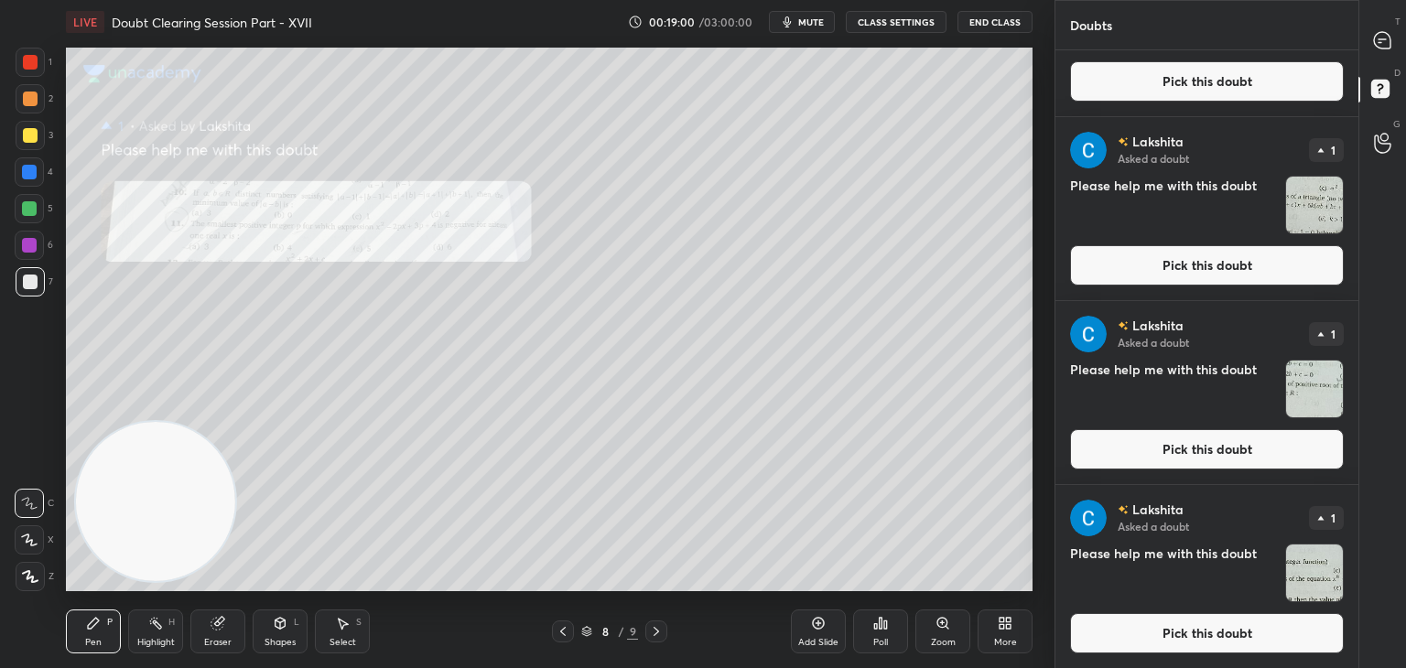
click at [1210, 661] on div "[PERSON_NAME] Asked a doubt 1 Please help me with this doubt Pick this doubt" at bounding box center [1206, 576] width 303 height 183
click at [1149, 632] on button "Pick this doubt" at bounding box center [1207, 633] width 274 height 40
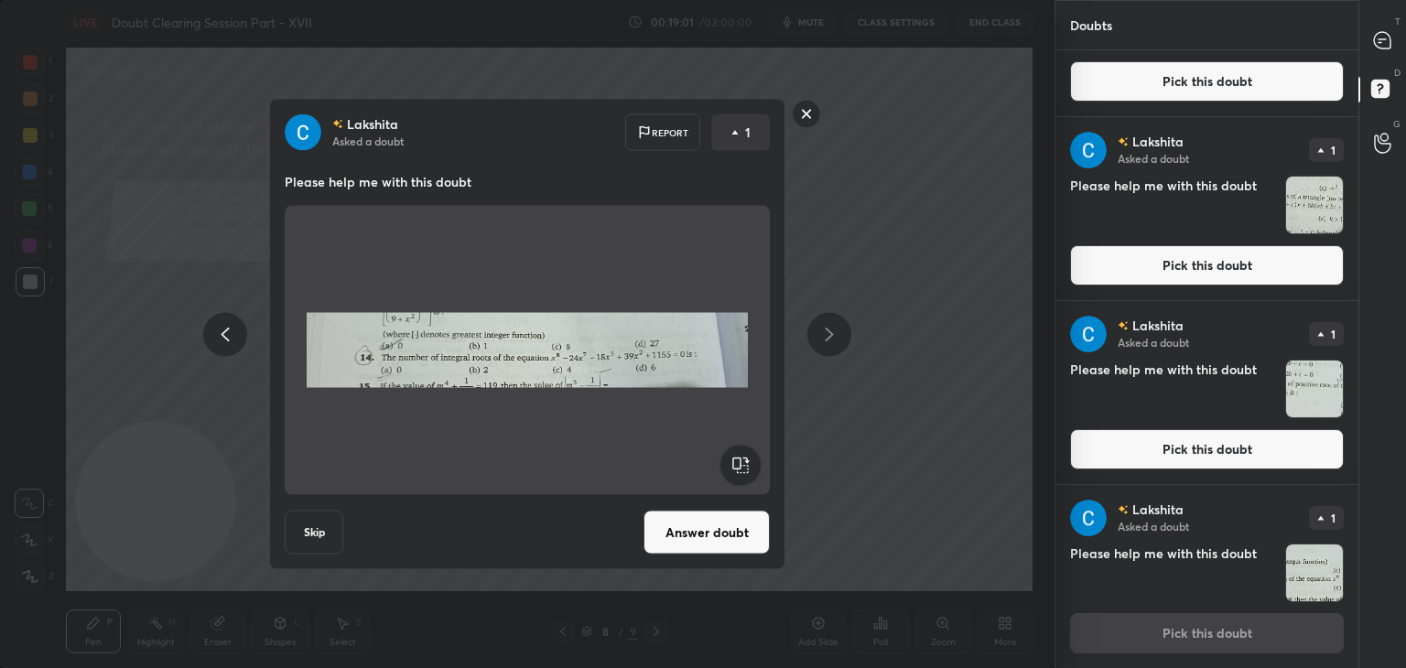
click at [718, 530] on button "Answer doubt" at bounding box center [706, 533] width 126 height 44
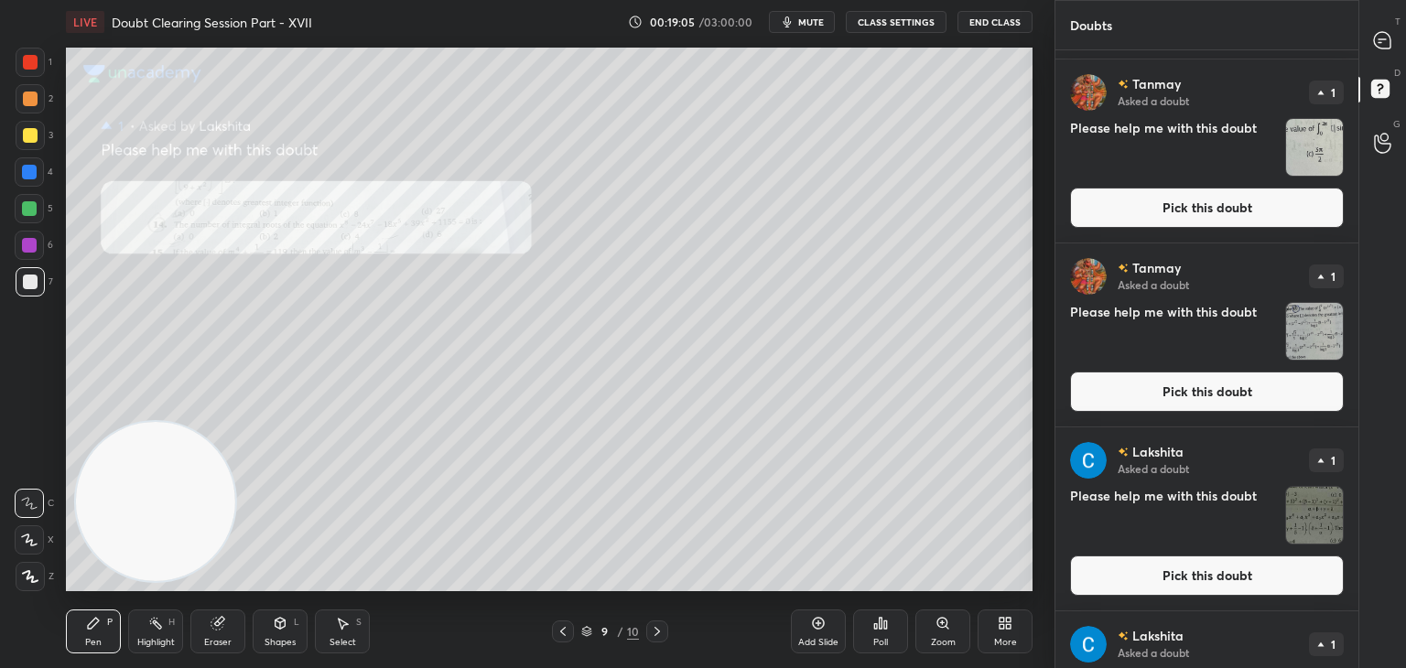
scroll to position [669, 0]
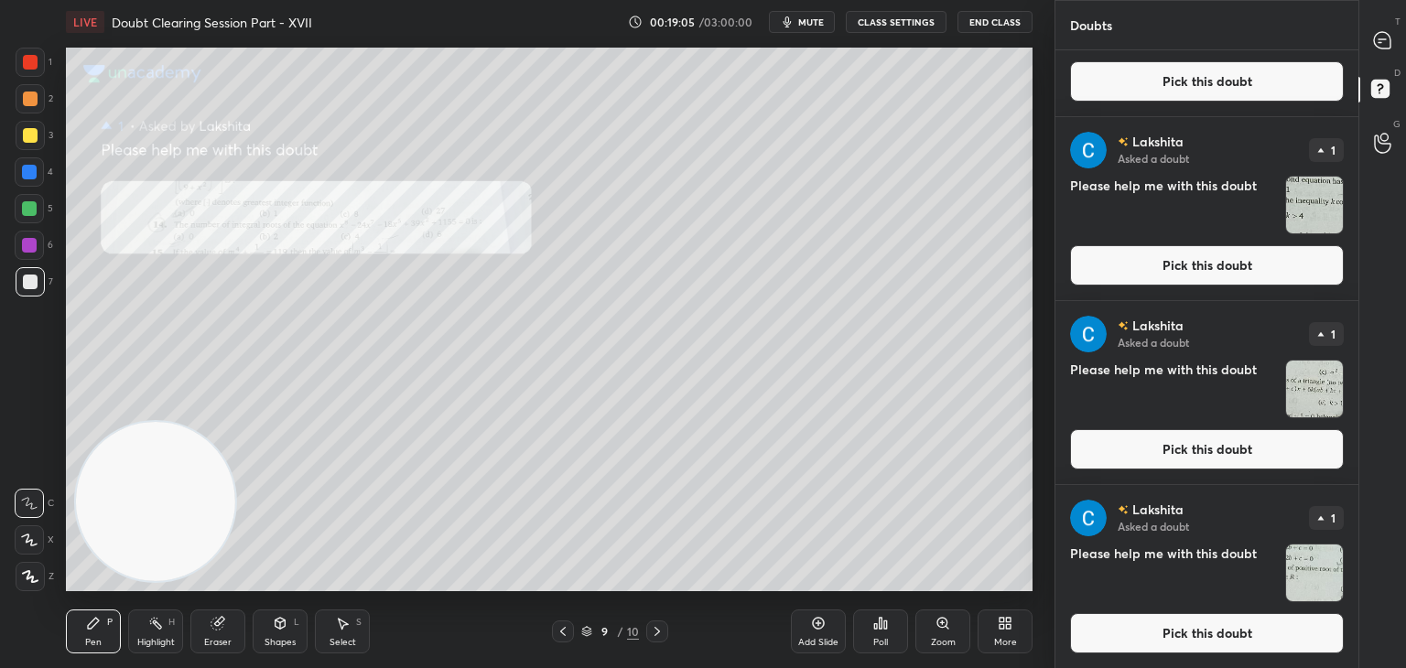
click at [1235, 642] on button "Pick this doubt" at bounding box center [1207, 633] width 274 height 40
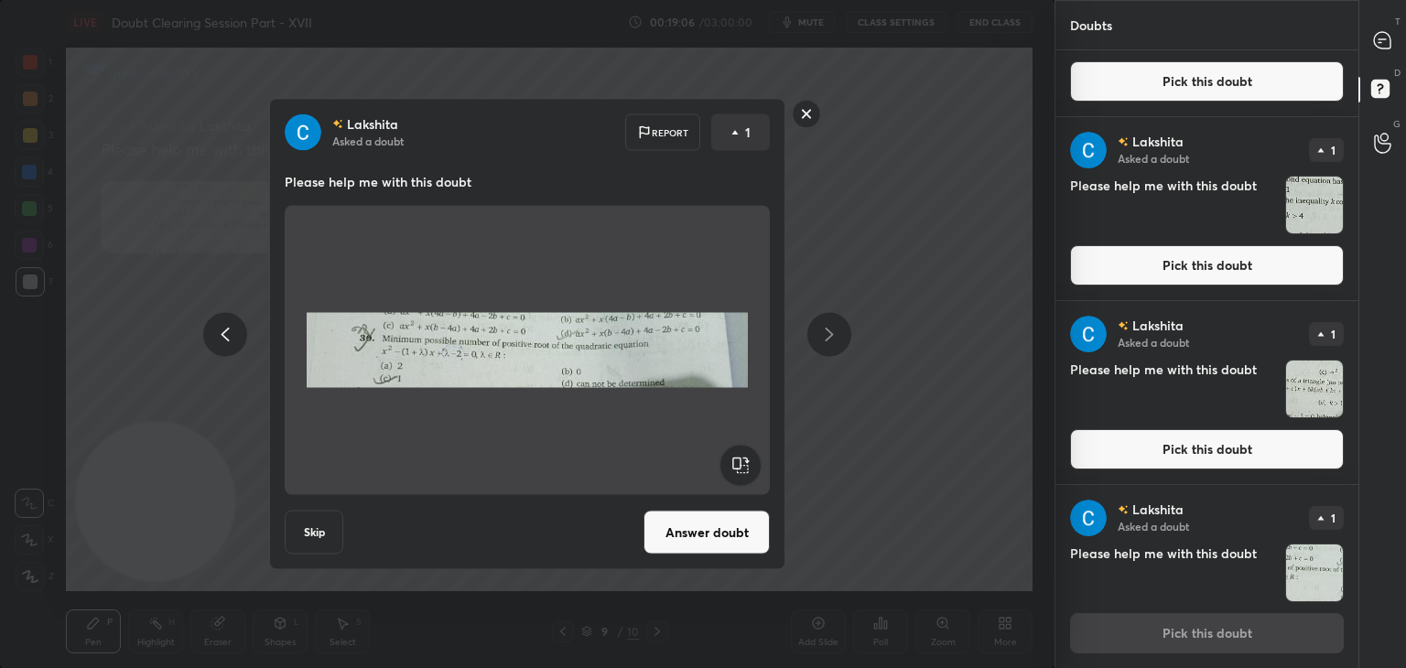
click at [716, 528] on button "Answer doubt" at bounding box center [706, 533] width 126 height 44
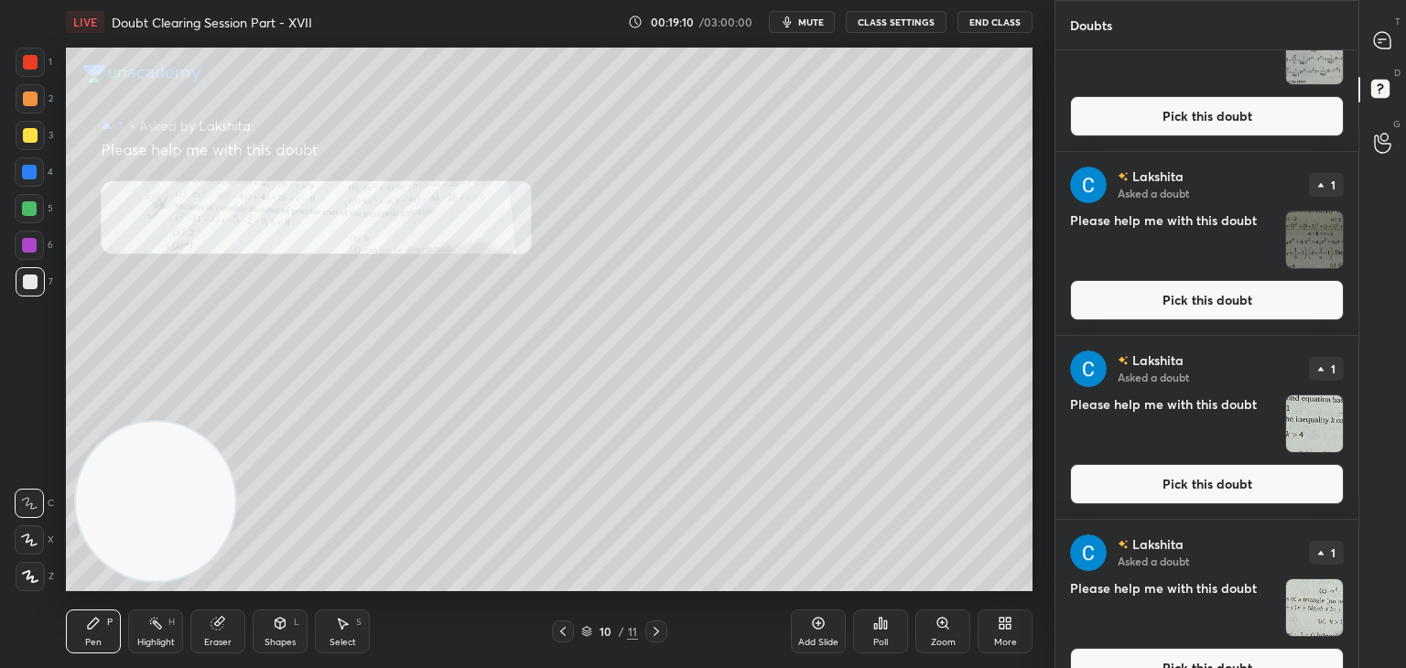
scroll to position [485, 0]
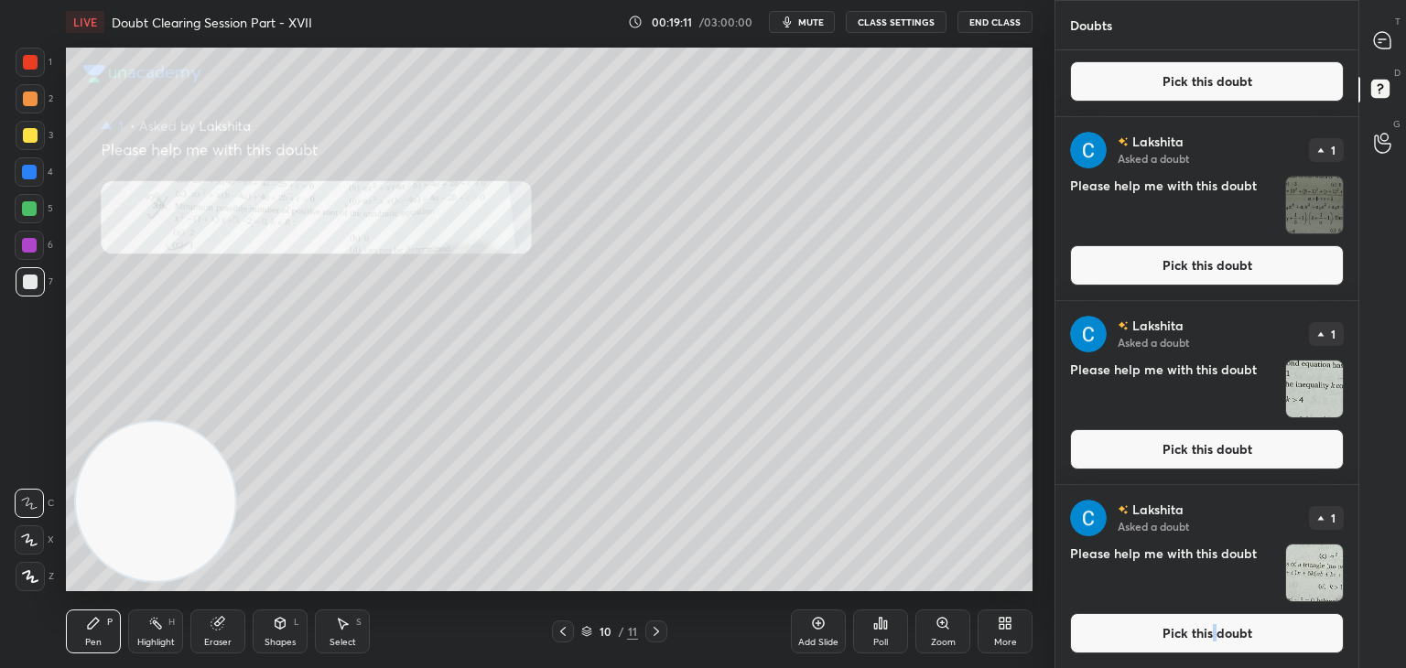
drag, startPoint x: 1212, startPoint y: 626, endPoint x: 1176, endPoint y: 619, distance: 36.4
click at [1209, 624] on button "Pick this doubt" at bounding box center [1207, 633] width 274 height 40
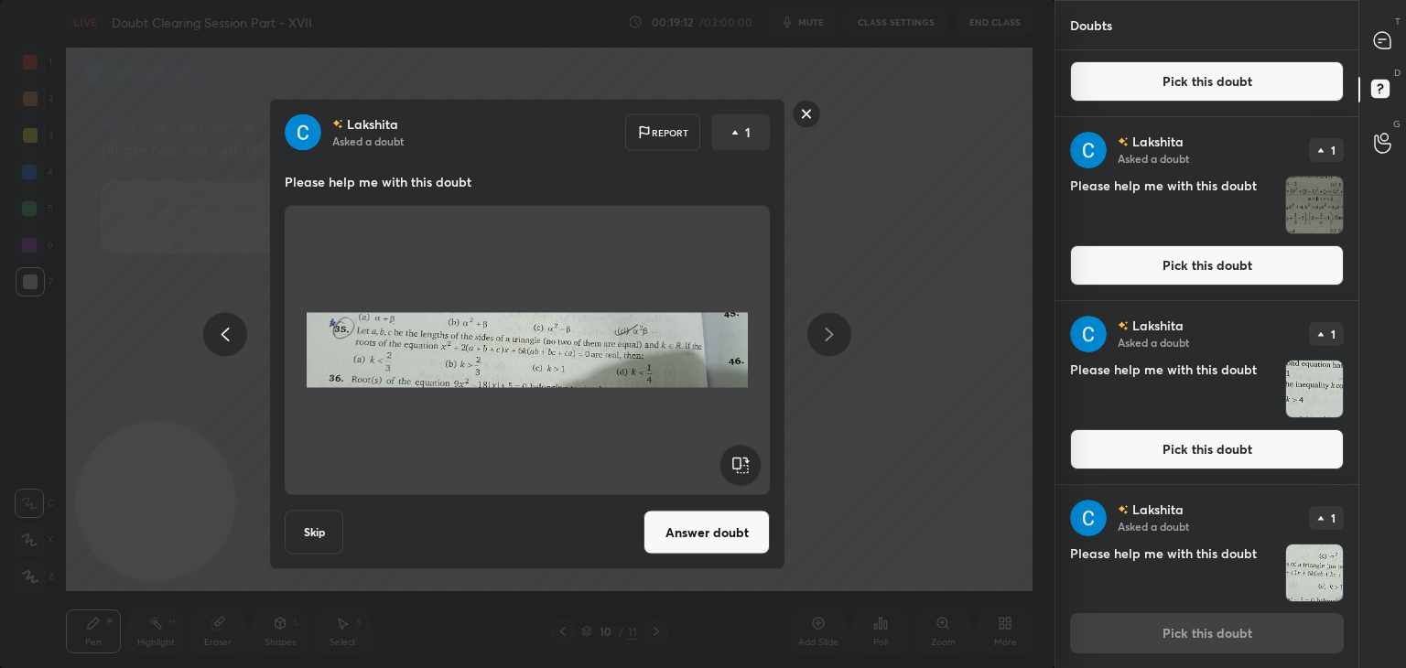
drag, startPoint x: 717, startPoint y: 547, endPoint x: 729, endPoint y: 535, distance: 16.8
click at [717, 546] on button "Answer doubt" at bounding box center [706, 533] width 126 height 44
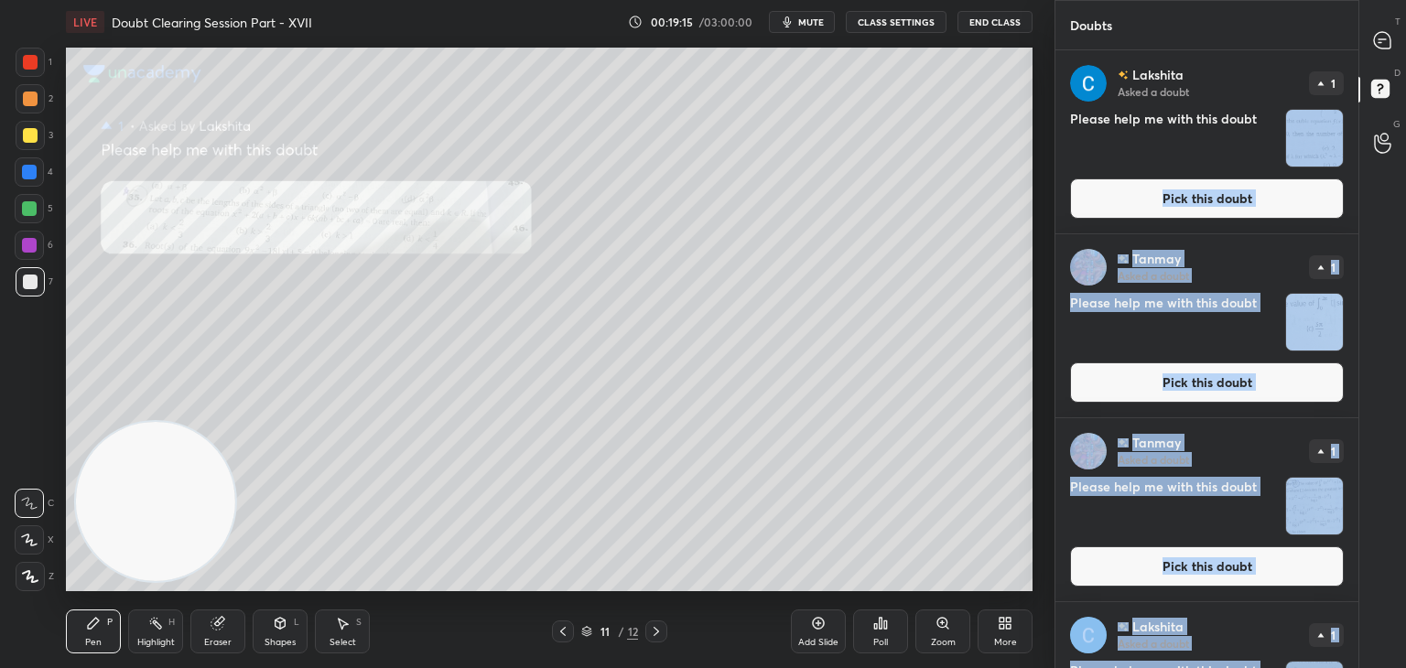
drag, startPoint x: 1351, startPoint y: 133, endPoint x: 1384, endPoint y: 300, distance: 170.7
click at [1381, 307] on div "Doubts Enable hand raising Enable raise hand to speak to learners. Once enabled…" at bounding box center [1229, 334] width 351 height 668
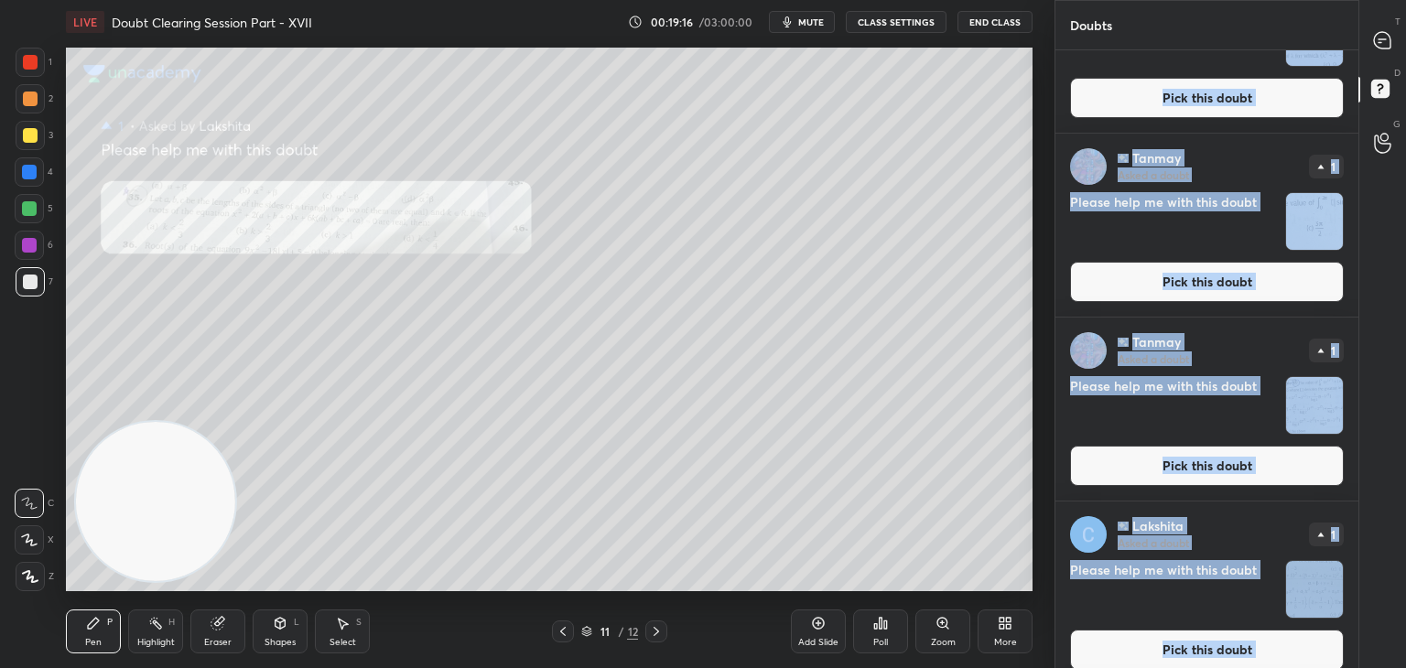
scroll to position [300, 0]
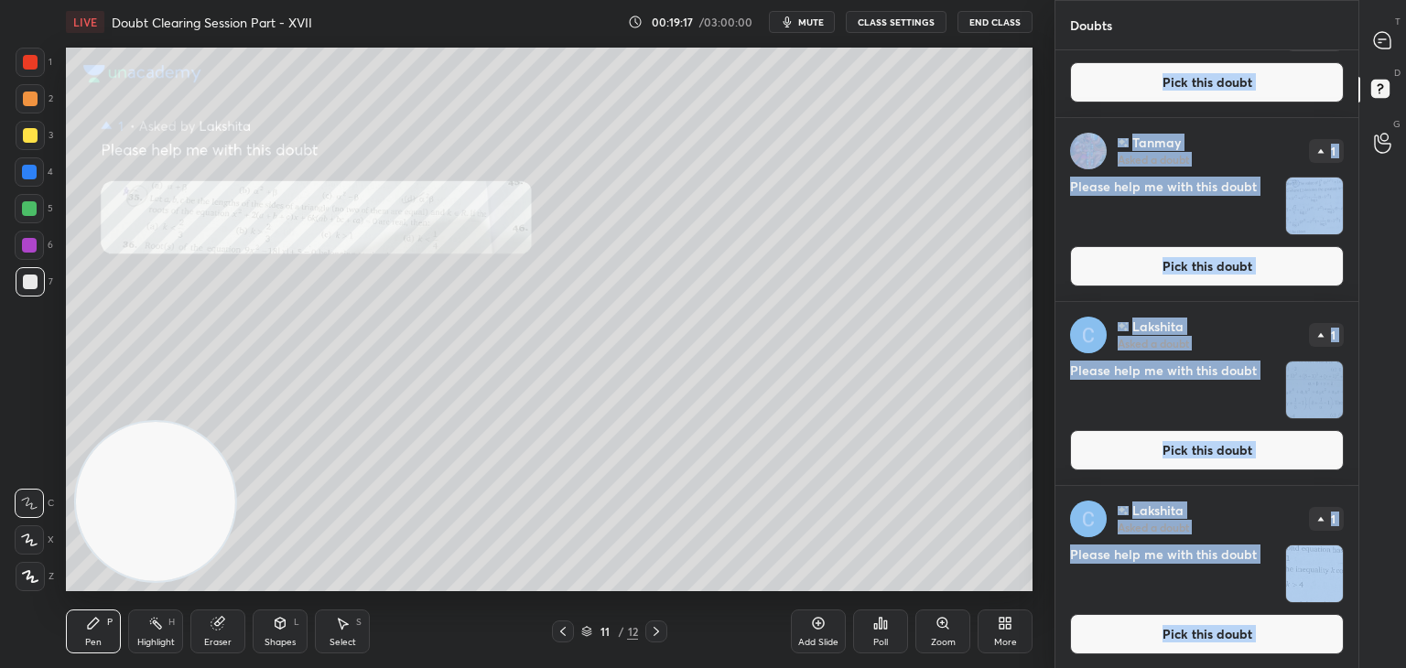
click at [1153, 632] on button "Pick this doubt" at bounding box center [1207, 634] width 274 height 40
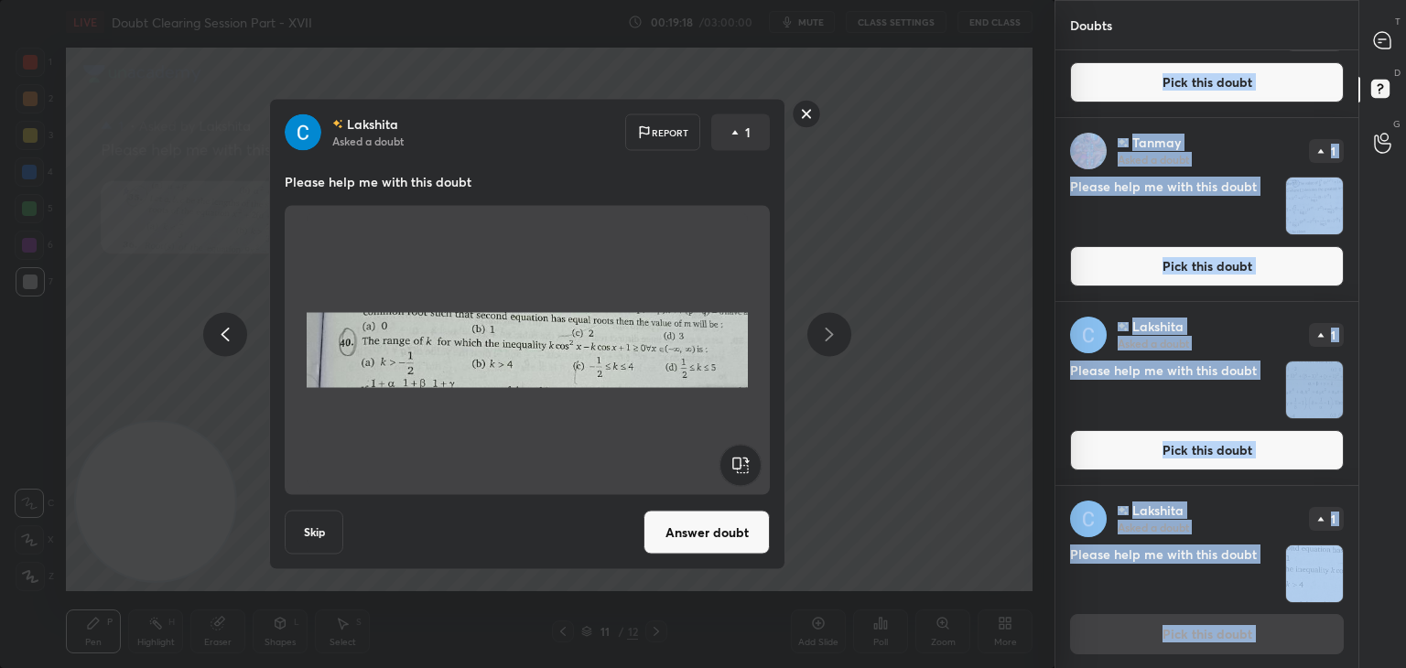
click at [717, 546] on button "Answer doubt" at bounding box center [706, 533] width 126 height 44
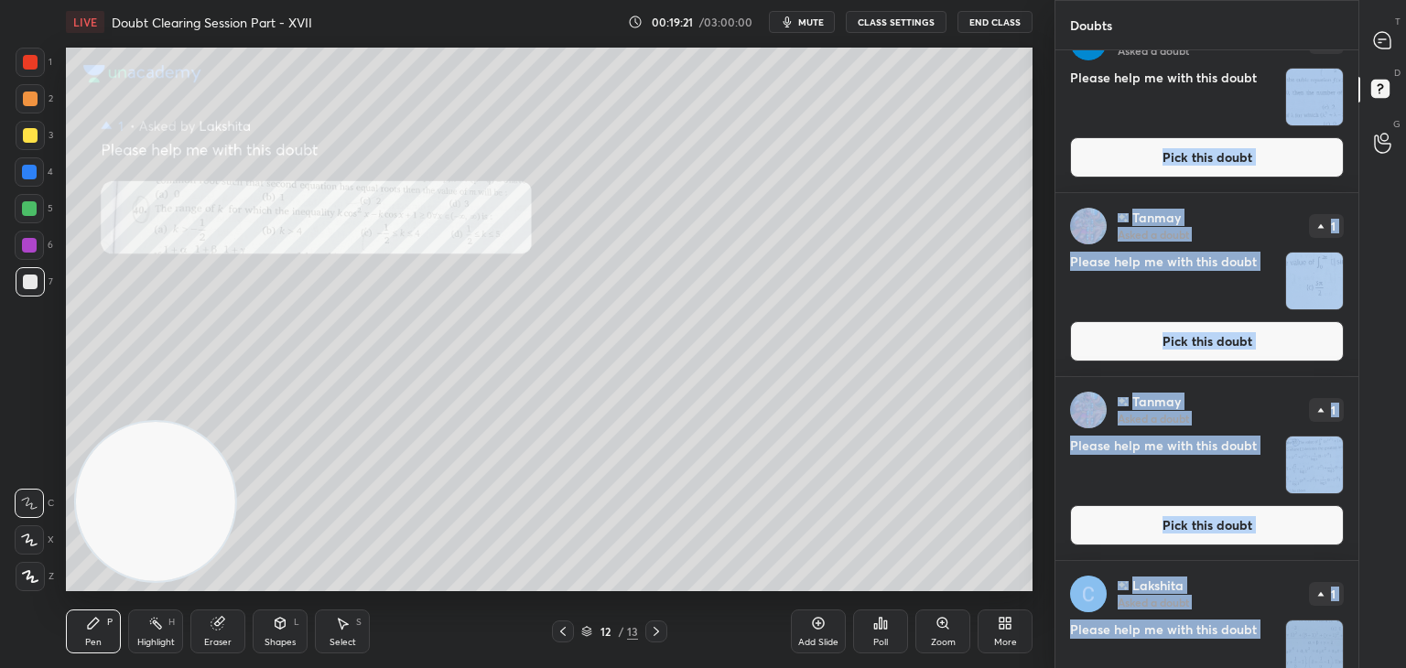
scroll to position [117, 0]
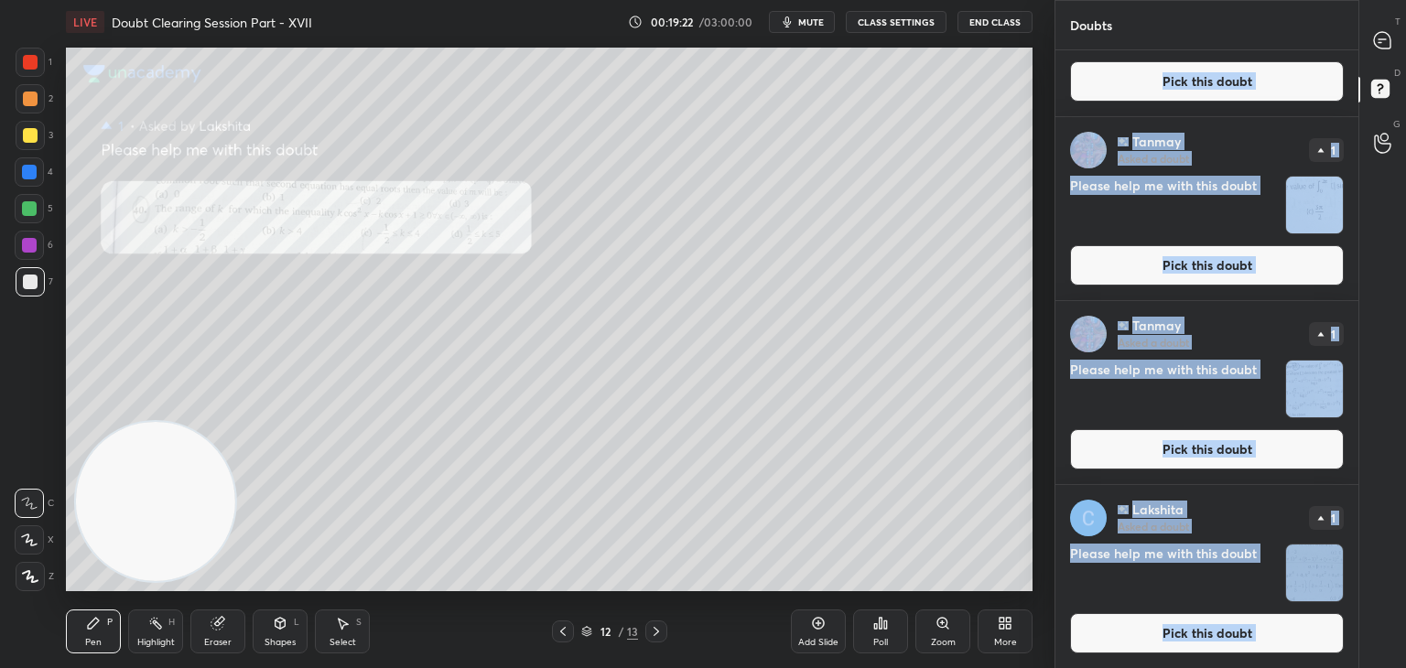
click at [1184, 628] on button "Pick this doubt" at bounding box center [1207, 633] width 274 height 40
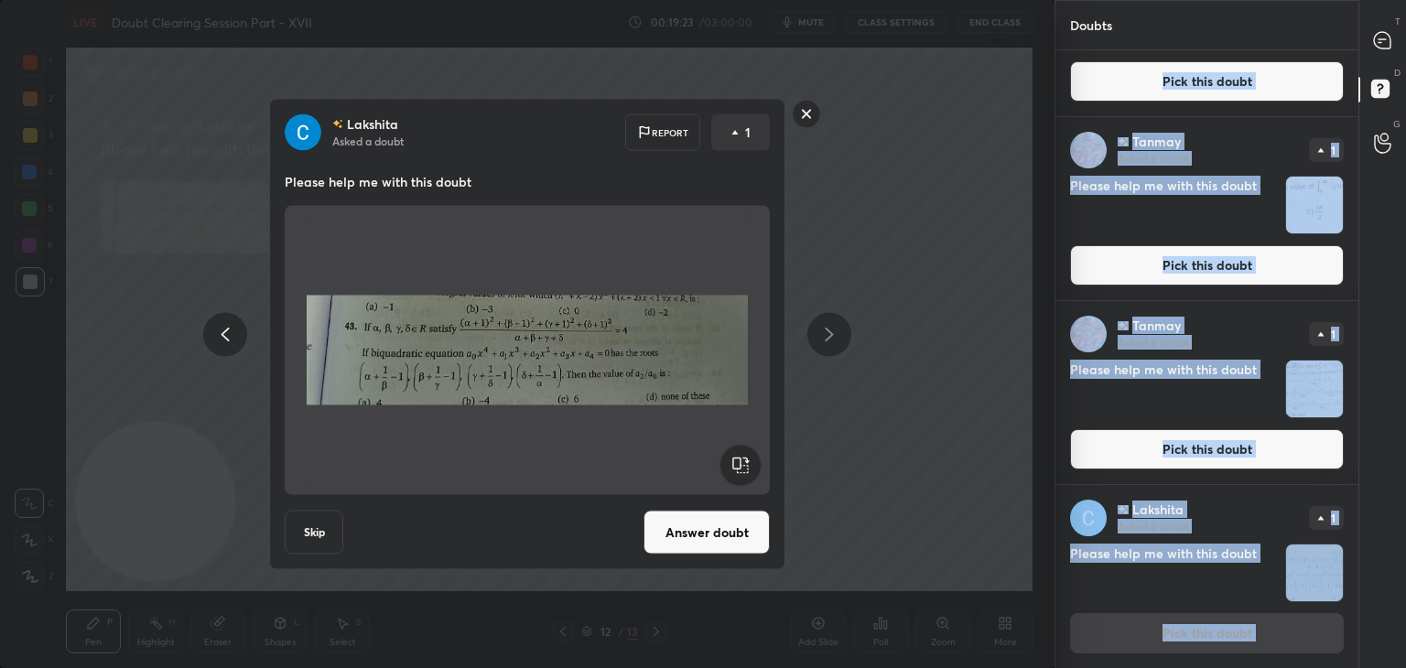
click at [737, 533] on button "Answer doubt" at bounding box center [706, 533] width 126 height 44
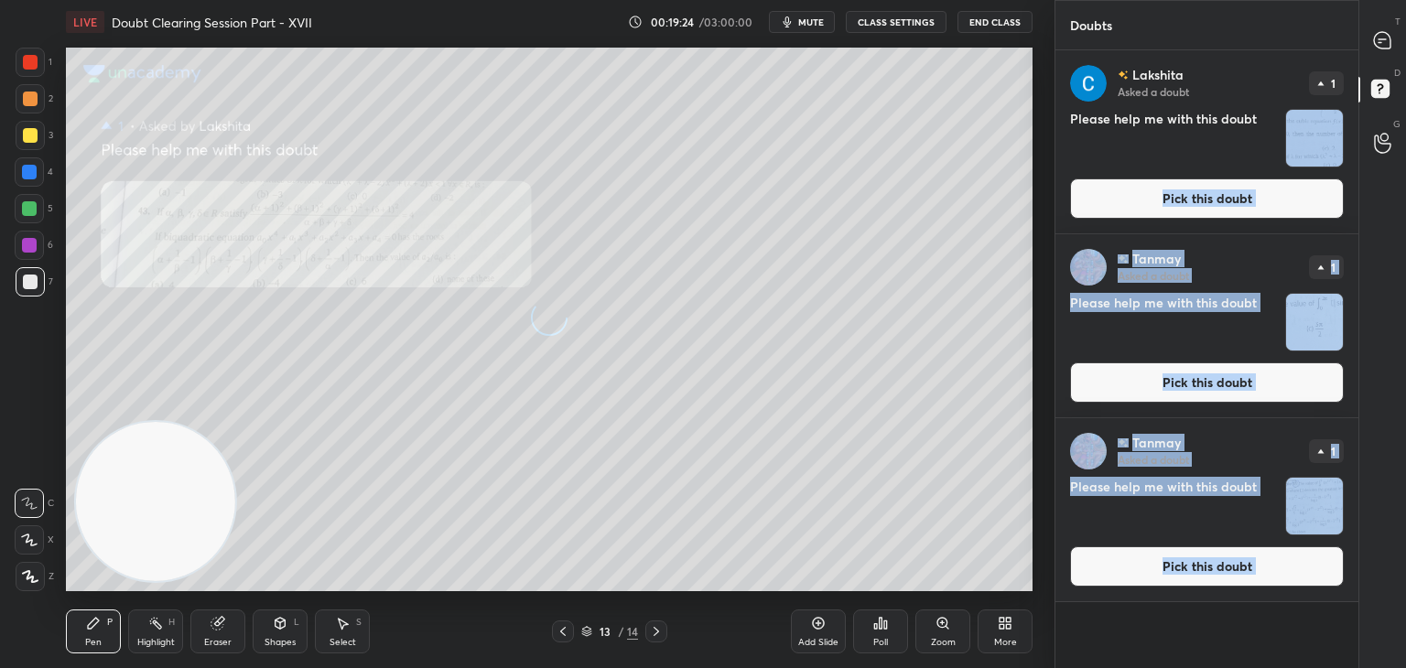
click at [1219, 571] on button "Pick this doubt" at bounding box center [1207, 566] width 274 height 40
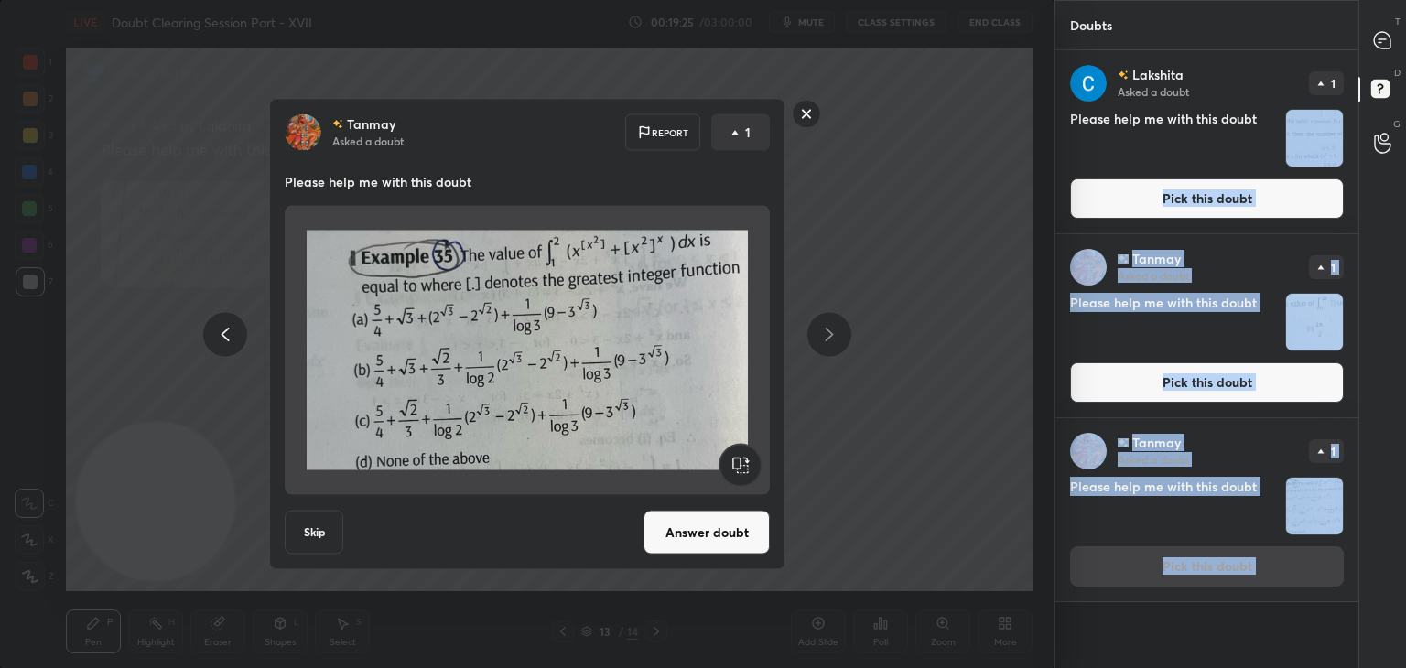
drag, startPoint x: 728, startPoint y: 533, endPoint x: 745, endPoint y: 524, distance: 19.2
click at [728, 532] on button "Answer doubt" at bounding box center [706, 533] width 126 height 44
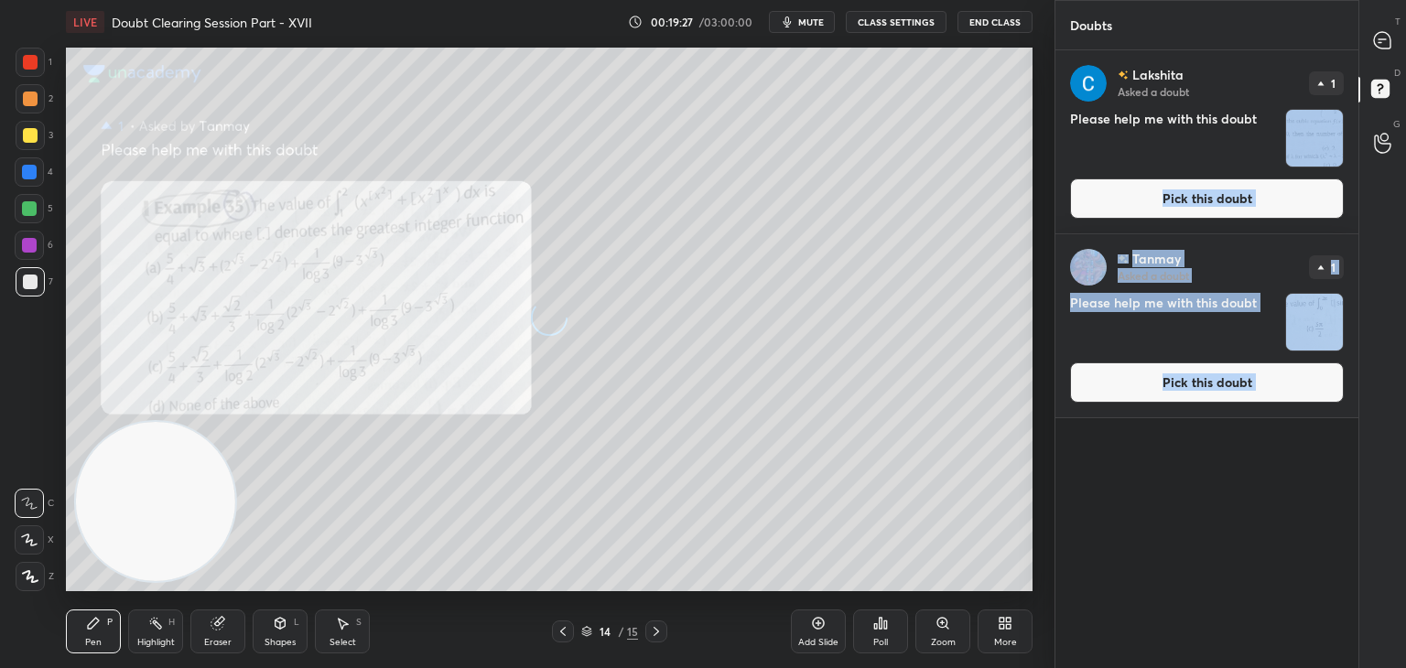
click at [1170, 393] on button "Pick this doubt" at bounding box center [1207, 382] width 274 height 40
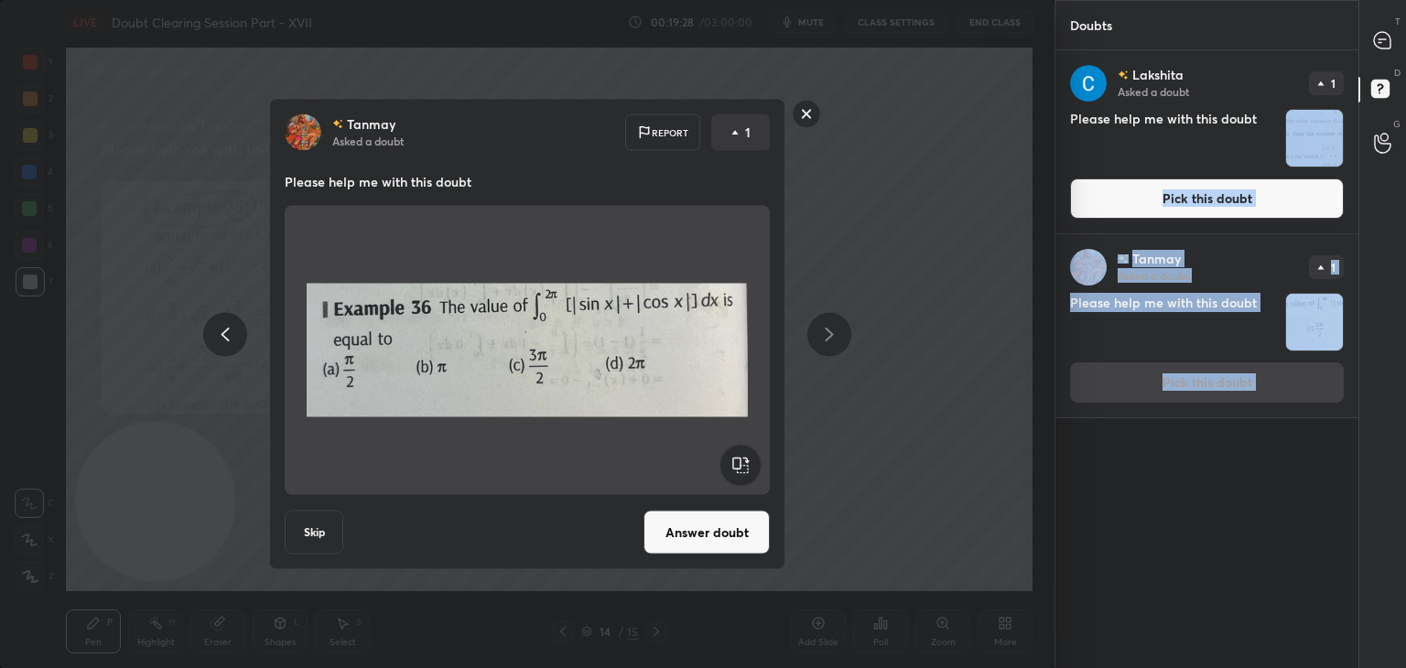
click at [1170, 392] on div "[PERSON_NAME] Asked a doubt 1 Please help me with this doubt Pick this doubt" at bounding box center [1206, 325] width 303 height 183
drag, startPoint x: 721, startPoint y: 521, endPoint x: 746, endPoint y: 489, distance: 40.5
click at [720, 521] on button "Answer doubt" at bounding box center [706, 533] width 126 height 44
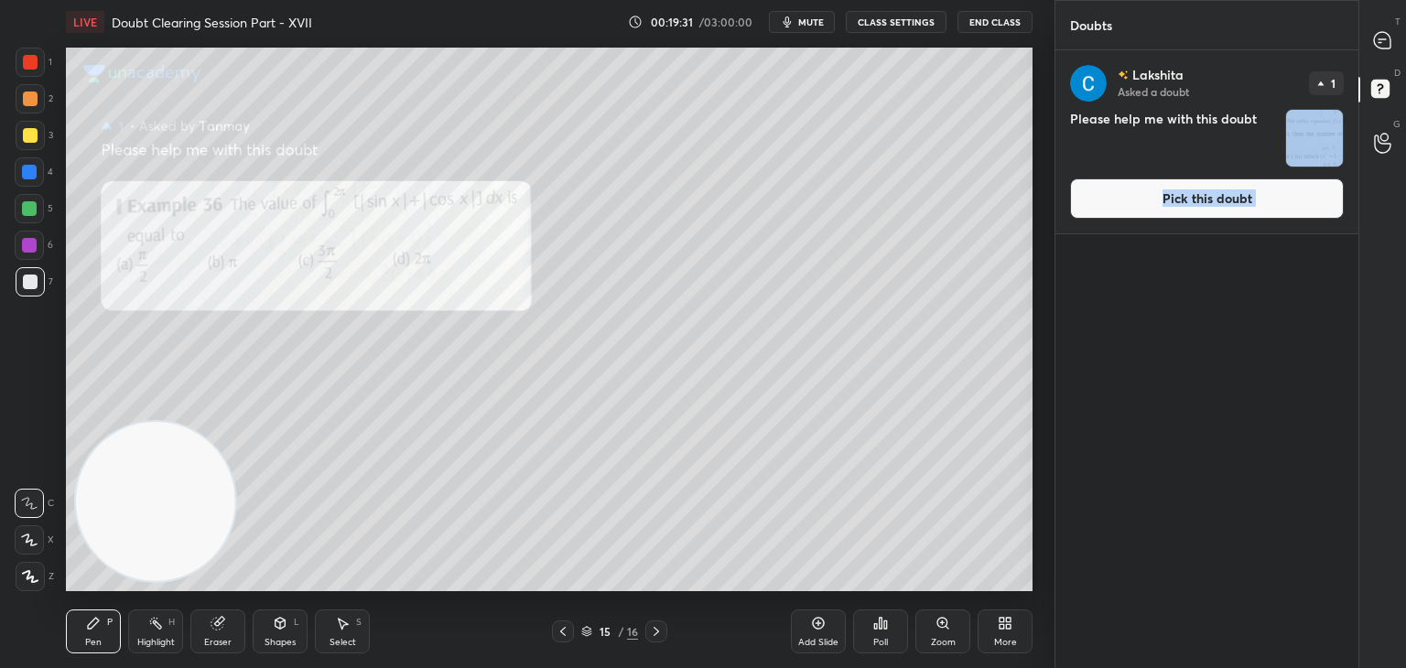
click at [1164, 207] on button "Pick this doubt" at bounding box center [1207, 198] width 274 height 40
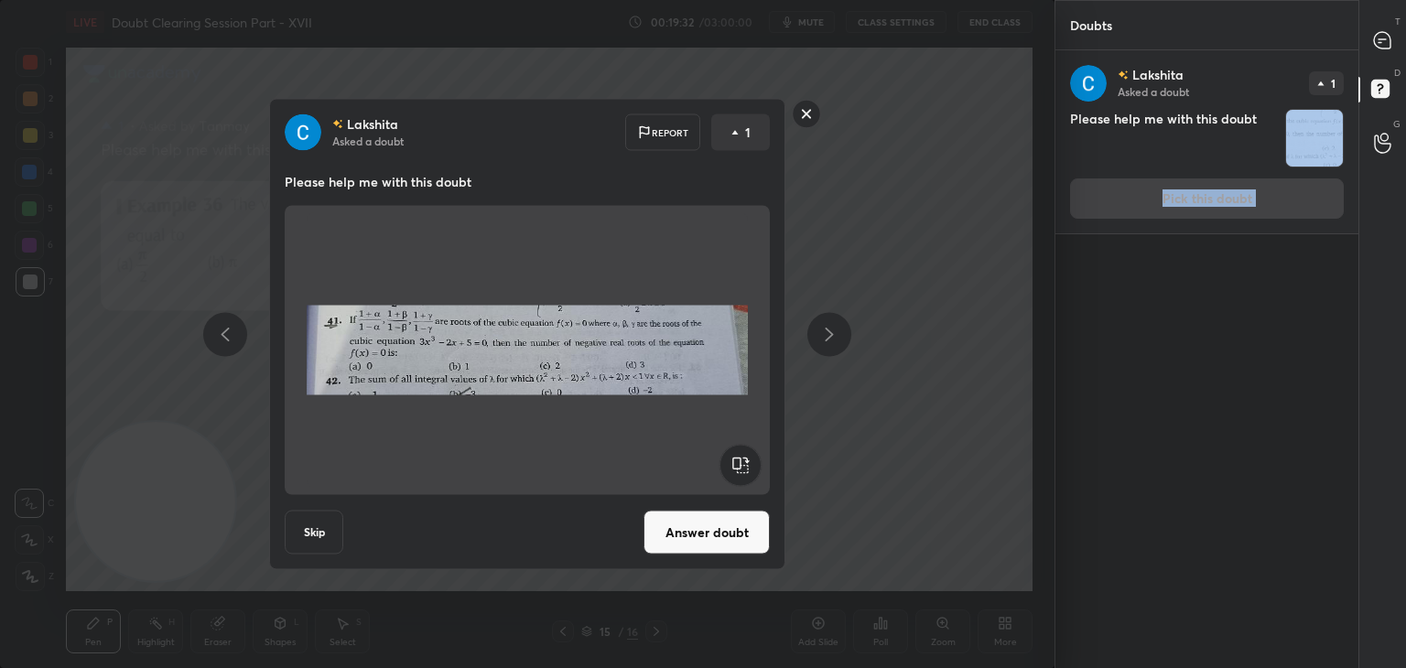
click at [716, 534] on button "Answer doubt" at bounding box center [706, 533] width 126 height 44
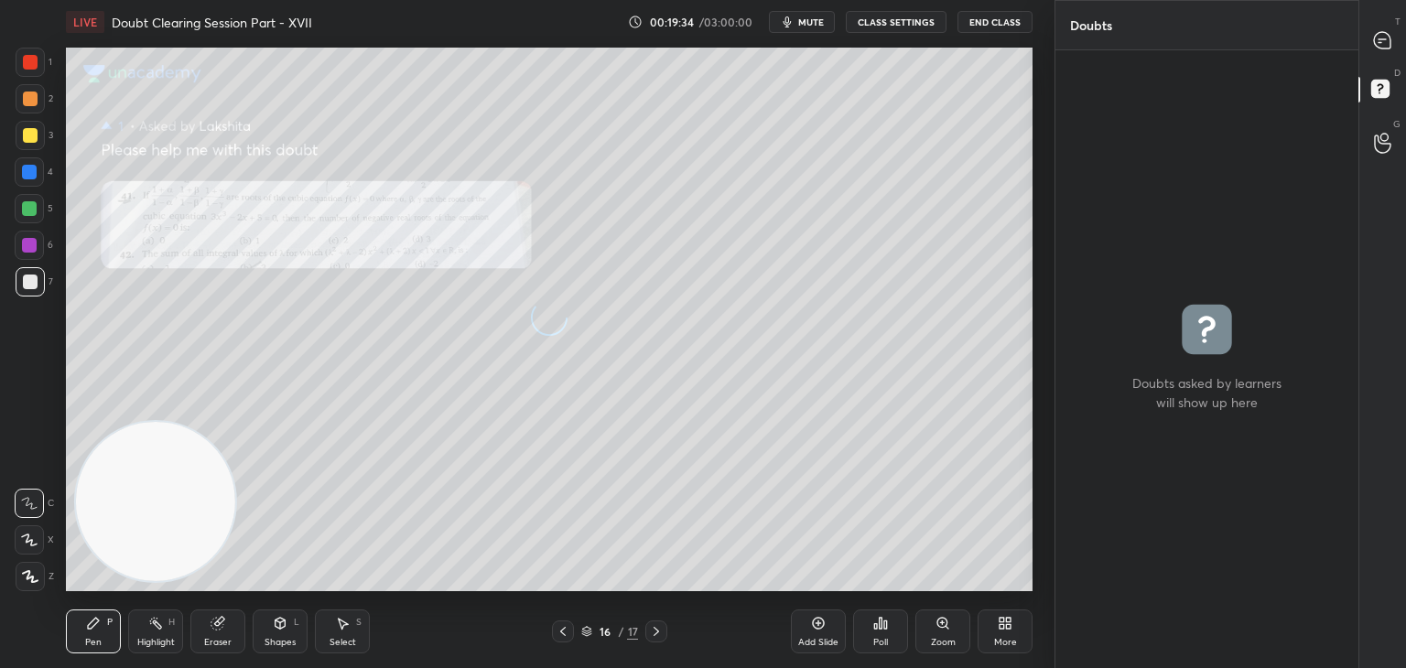
click at [810, 23] on span "mute" at bounding box center [811, 22] width 26 height 13
click at [1377, 42] on icon at bounding box center [1382, 40] width 19 height 19
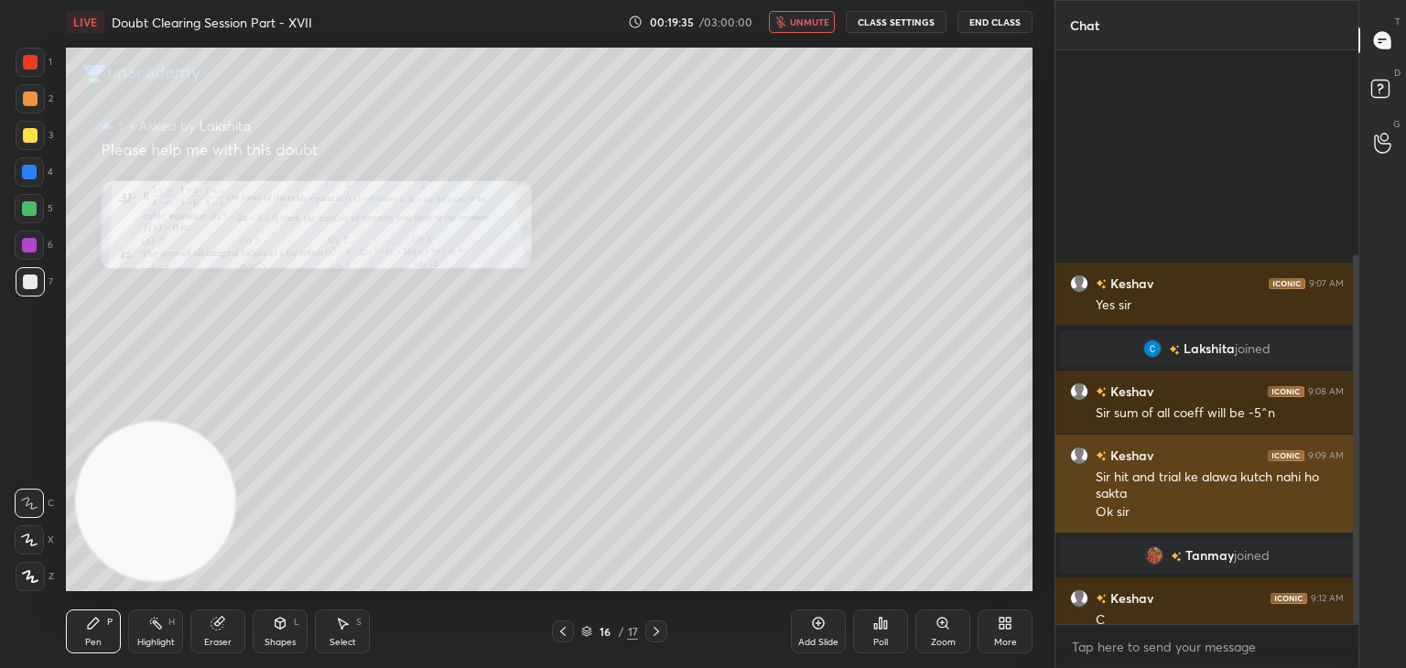
scroll to position [568, 297]
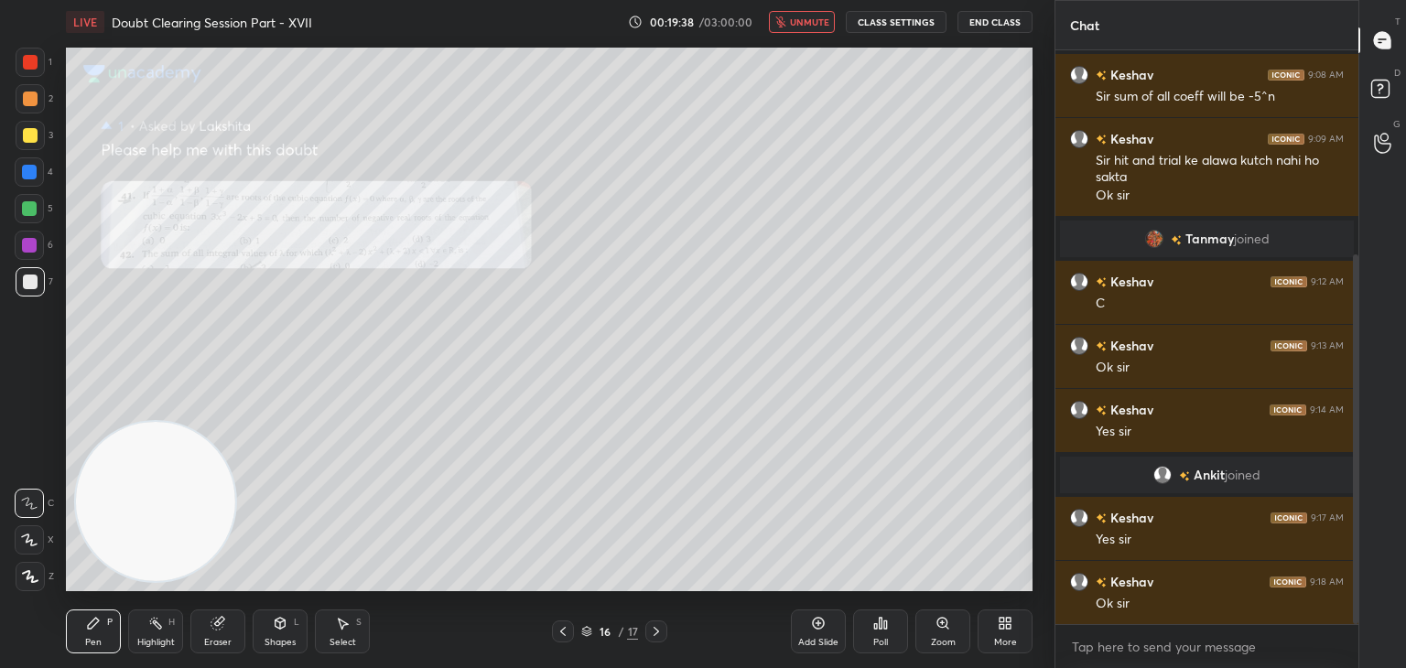
drag, startPoint x: 1356, startPoint y: 279, endPoint x: 1354, endPoint y: 301, distance: 22.0
click at [1355, 301] on div at bounding box center [1355, 439] width 5 height 370
click at [567, 625] on icon at bounding box center [562, 631] width 15 height 15
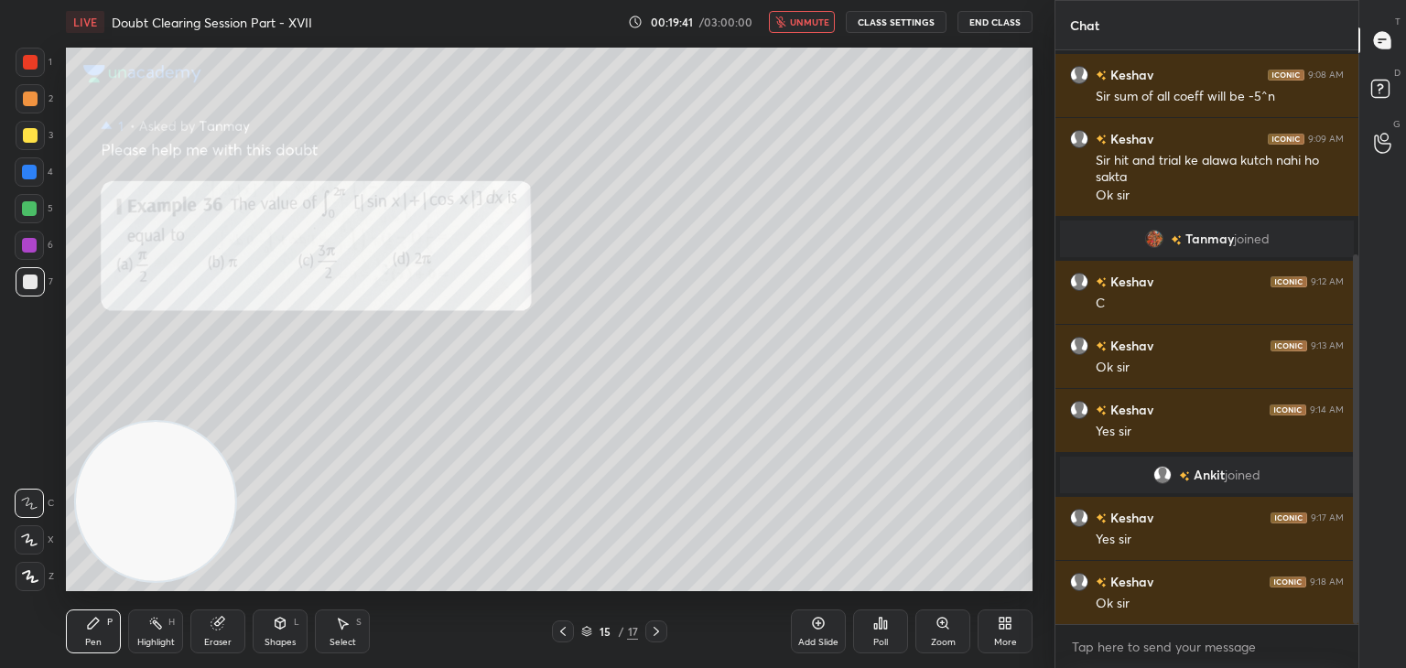
click at [566, 629] on icon at bounding box center [562, 631] width 15 height 15
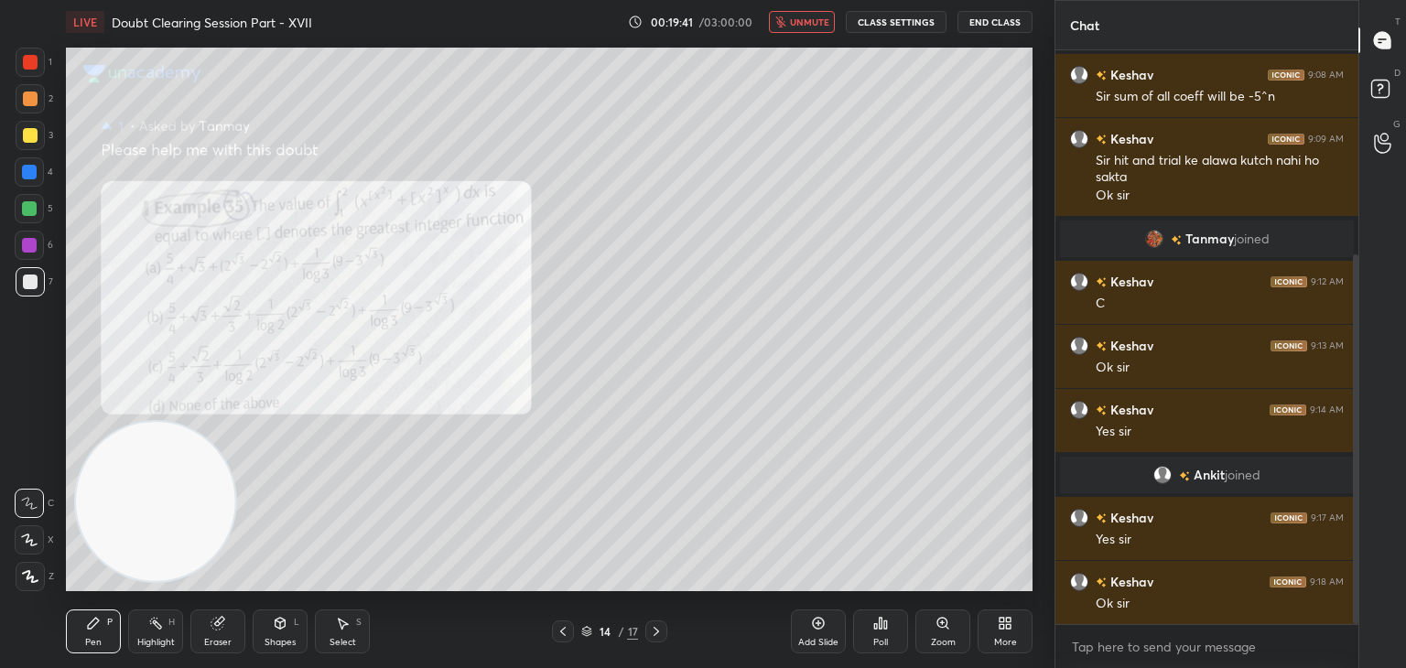
click at [562, 632] on icon at bounding box center [562, 631] width 15 height 15
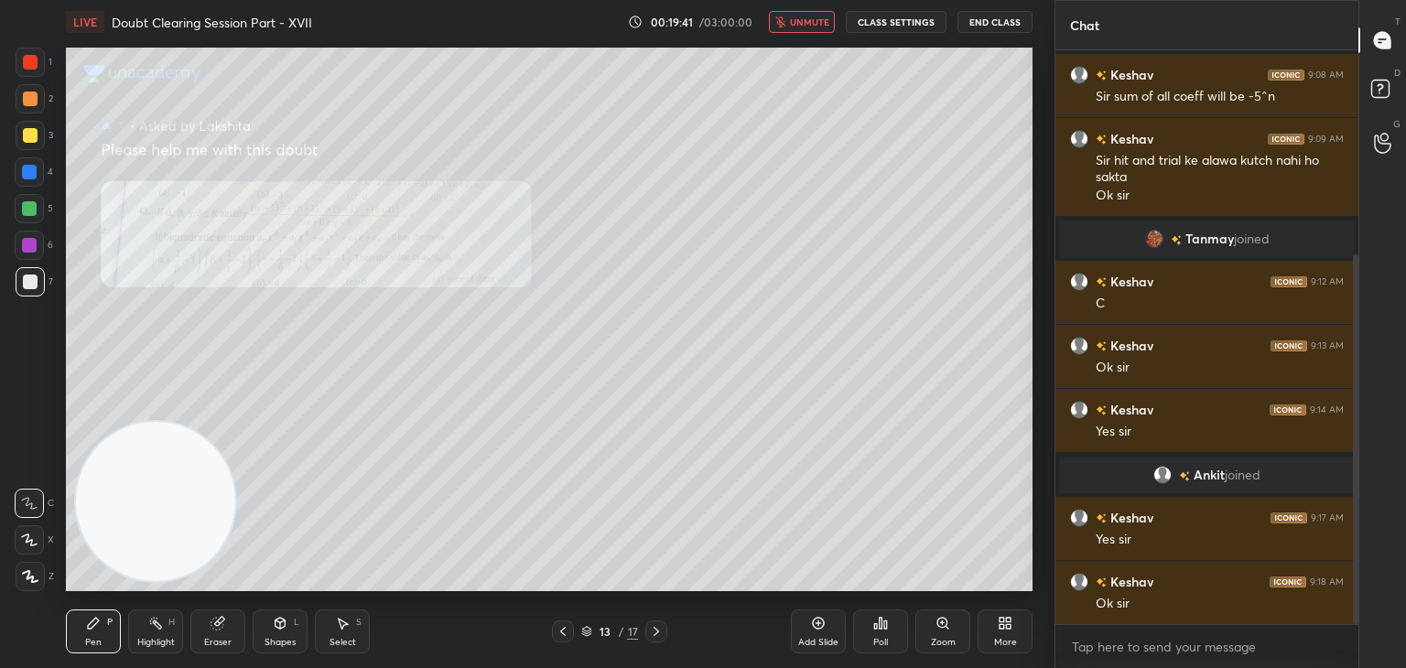
click at [563, 633] on icon at bounding box center [562, 631] width 15 height 15
click at [563, 634] on icon at bounding box center [562, 631] width 5 height 9
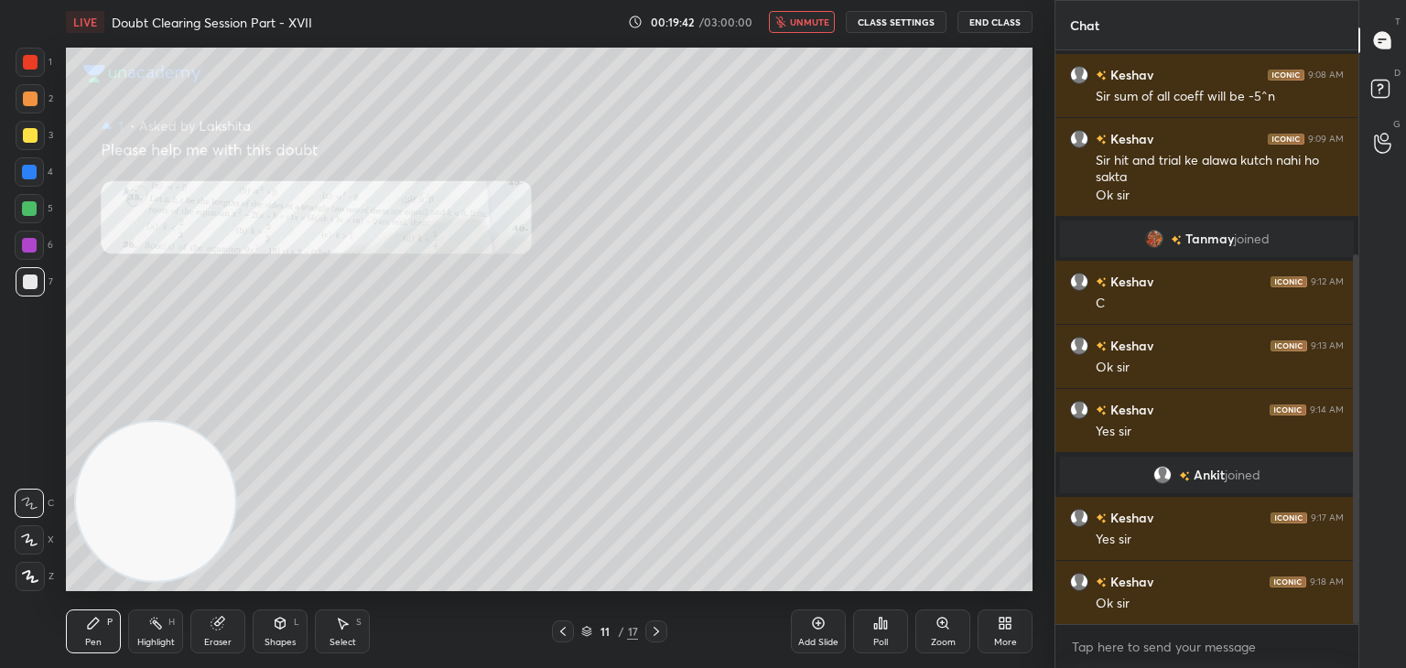
click at [563, 634] on icon at bounding box center [562, 631] width 15 height 15
click at [562, 635] on icon at bounding box center [562, 631] width 15 height 15
click at [566, 635] on icon at bounding box center [562, 631] width 15 height 15
click at [567, 633] on icon at bounding box center [562, 631] width 15 height 15
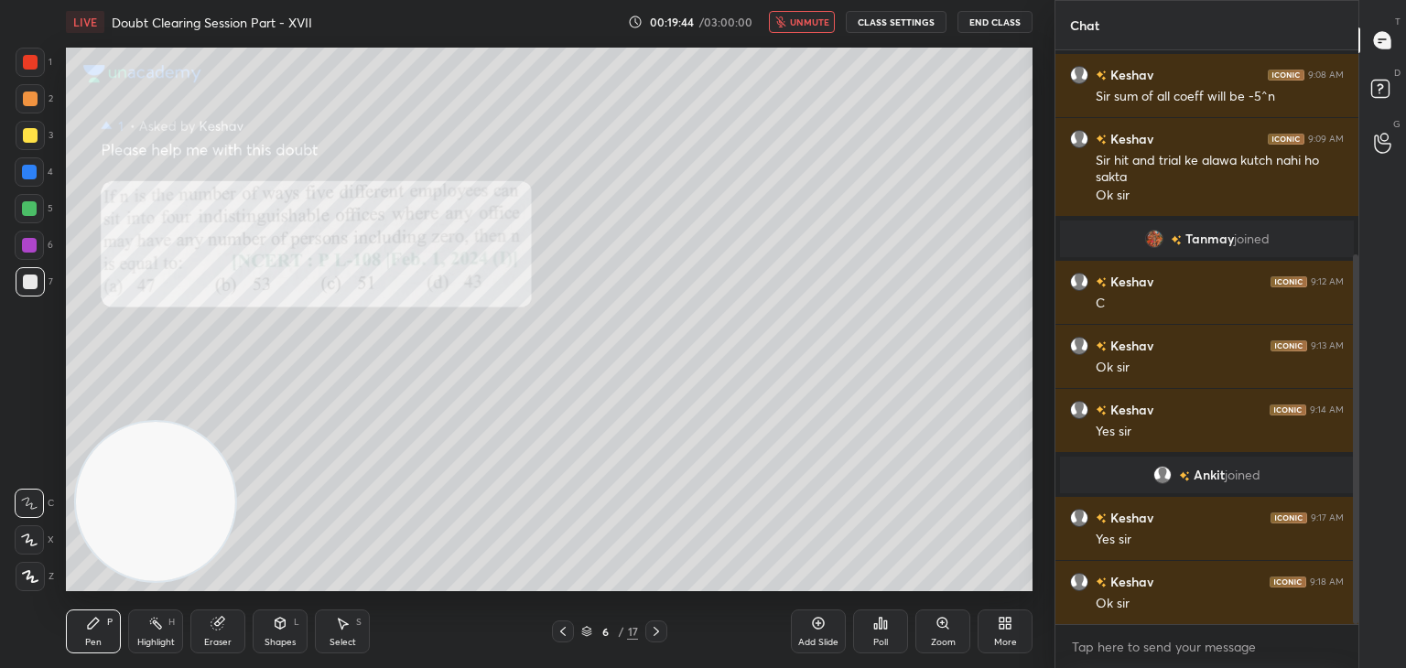
click at [654, 627] on icon at bounding box center [655, 631] width 5 height 9
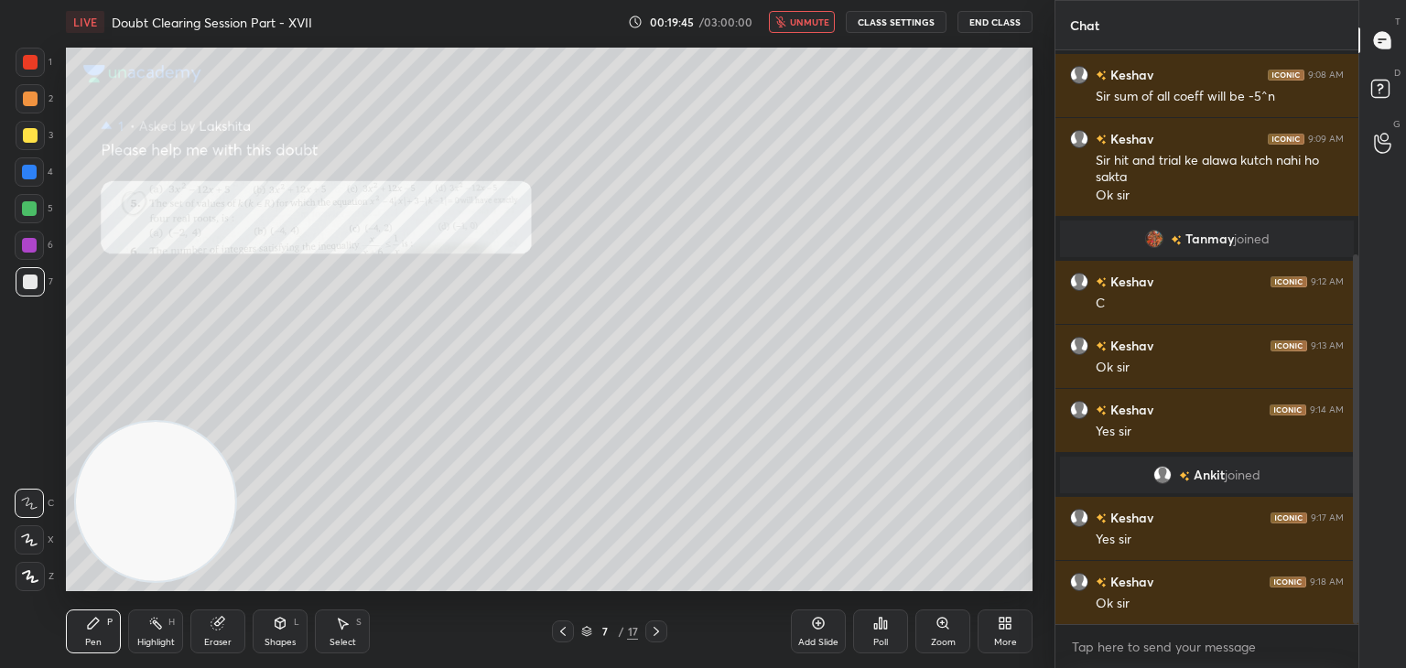
click at [812, 19] on span "unmute" at bounding box center [809, 22] width 39 height 13
click at [926, 623] on div "Zoom" at bounding box center [942, 631] width 55 height 44
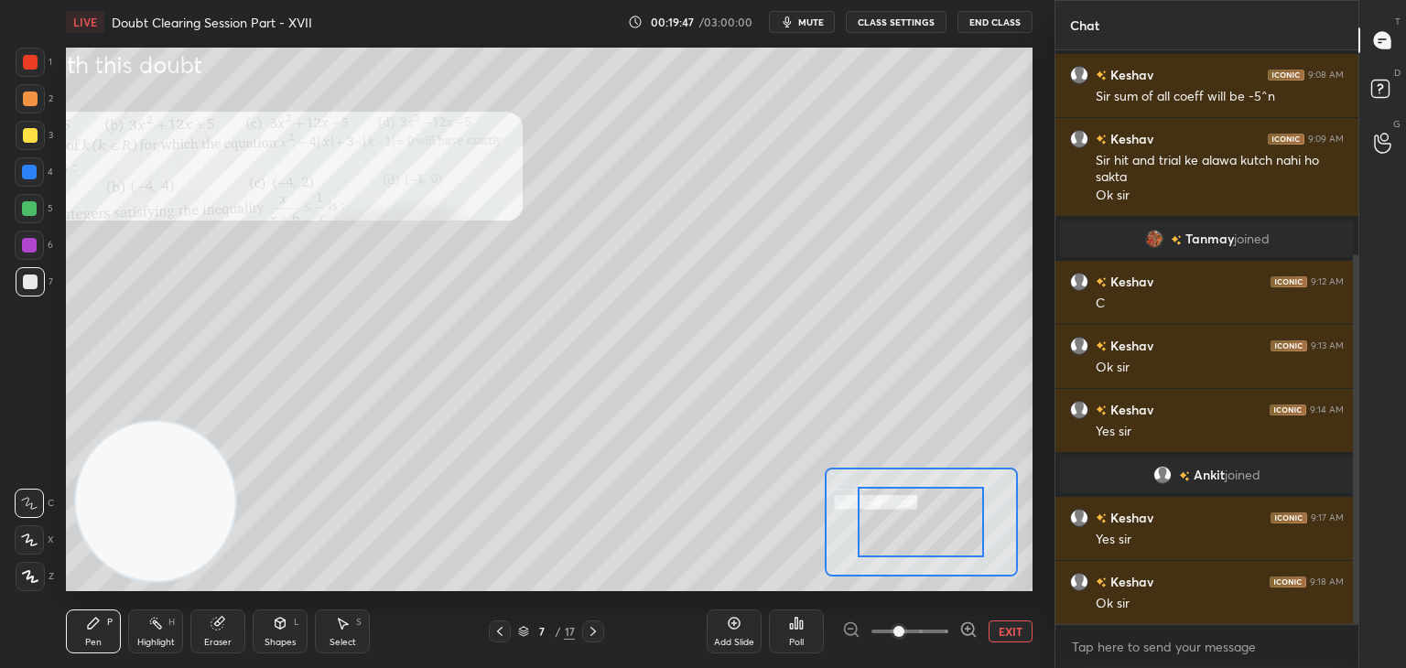
click at [911, 623] on span at bounding box center [909, 631] width 77 height 27
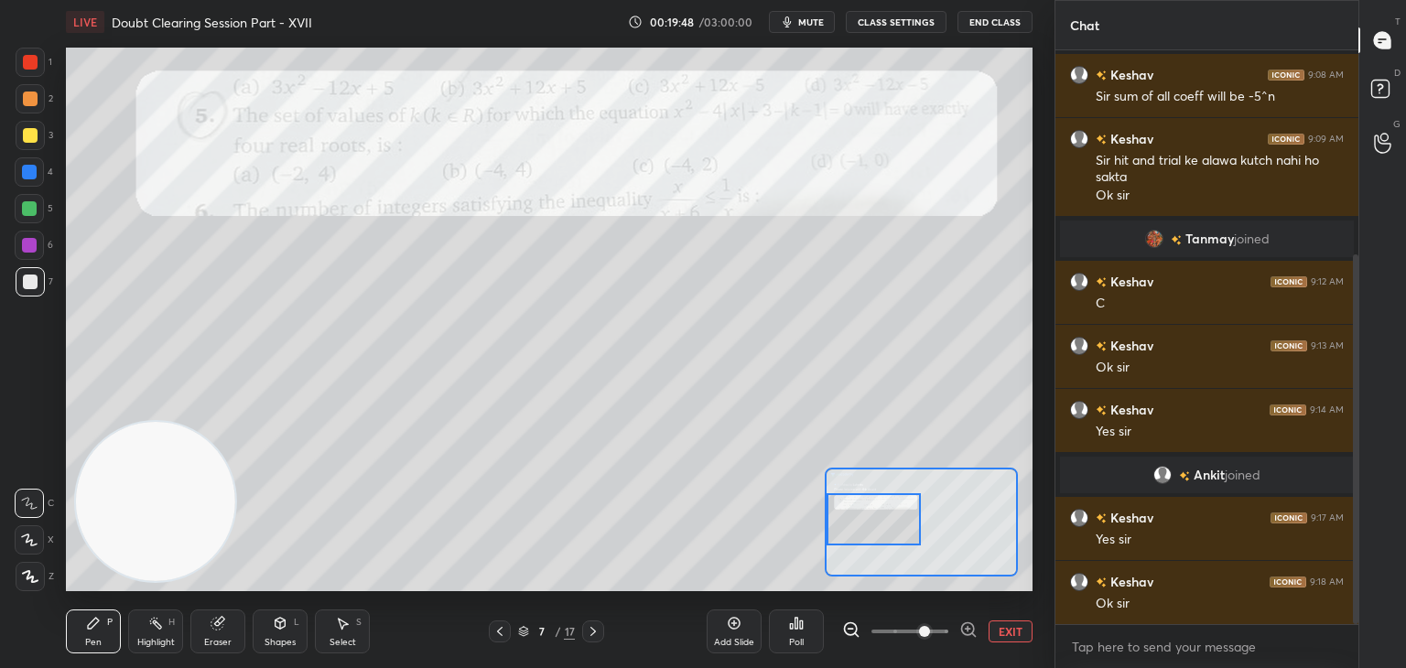
drag, startPoint x: 940, startPoint y: 510, endPoint x: 854, endPoint y: 506, distance: 86.1
click at [857, 506] on div at bounding box center [873, 519] width 95 height 52
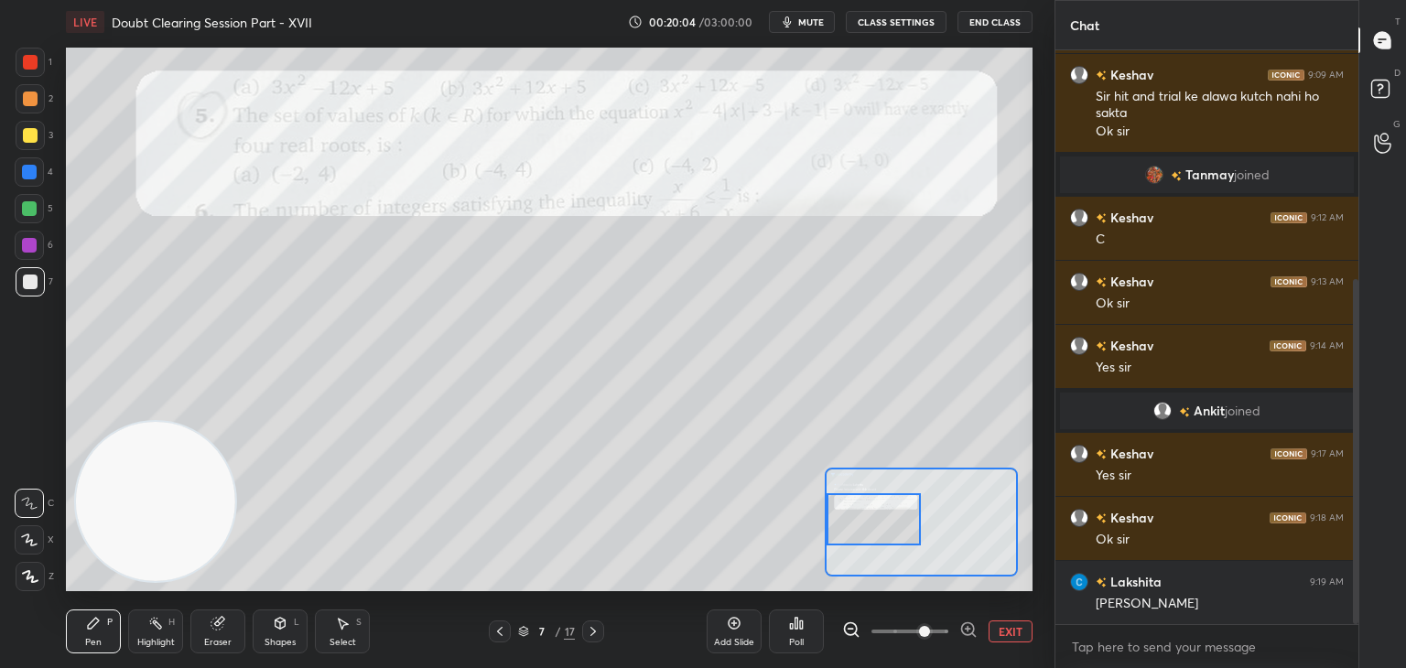
click at [593, 631] on icon at bounding box center [593, 631] width 15 height 15
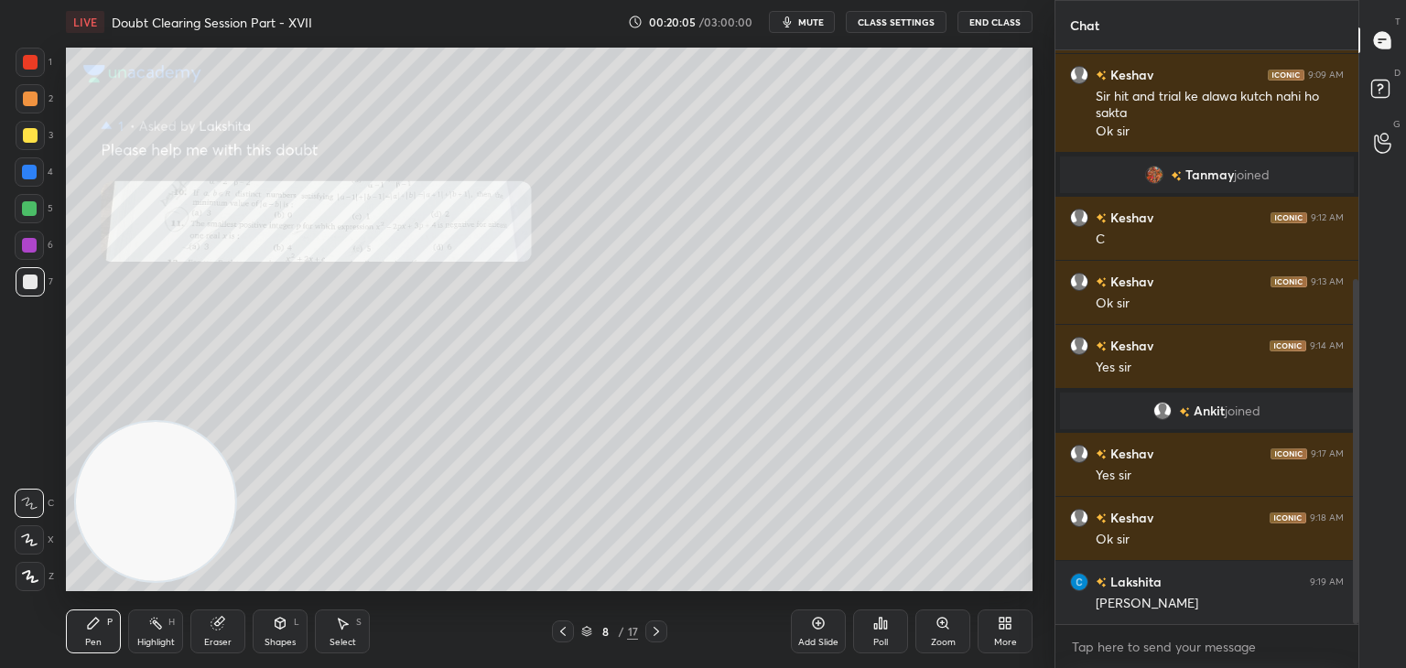
click at [925, 623] on div "Zoom" at bounding box center [942, 631] width 55 height 44
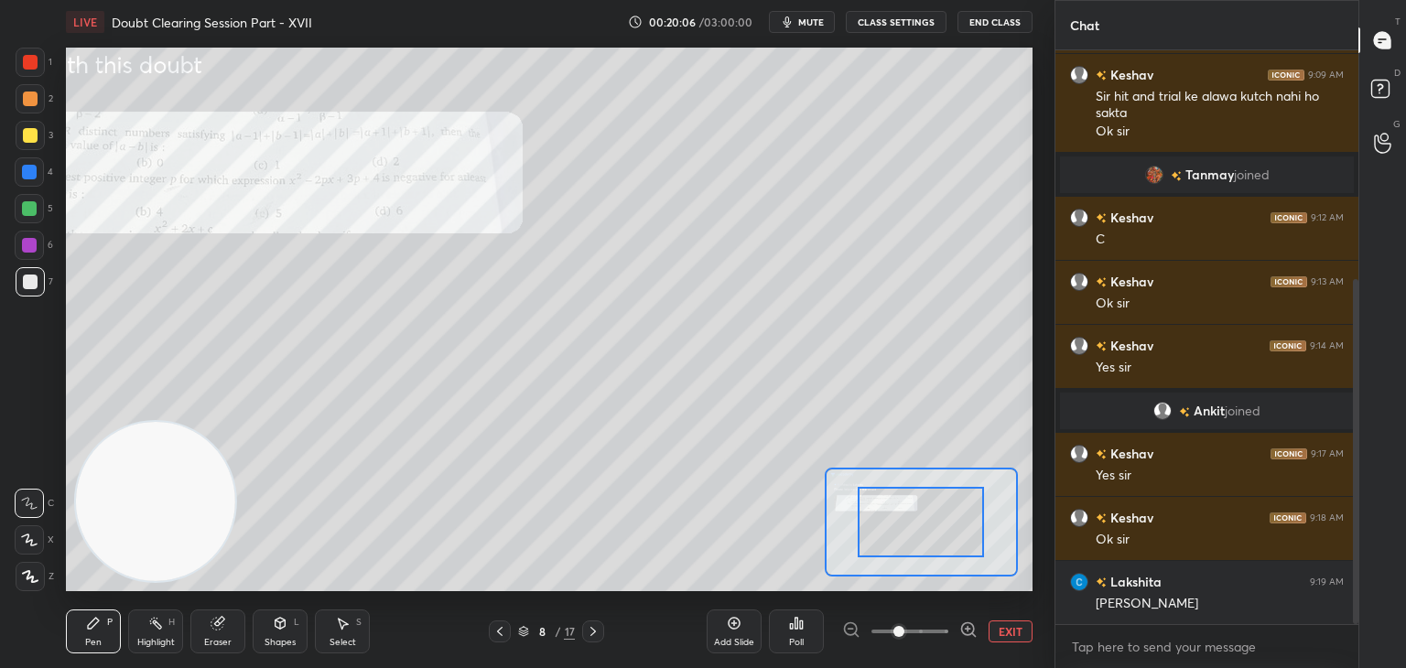
click at [920, 628] on span at bounding box center [909, 631] width 77 height 27
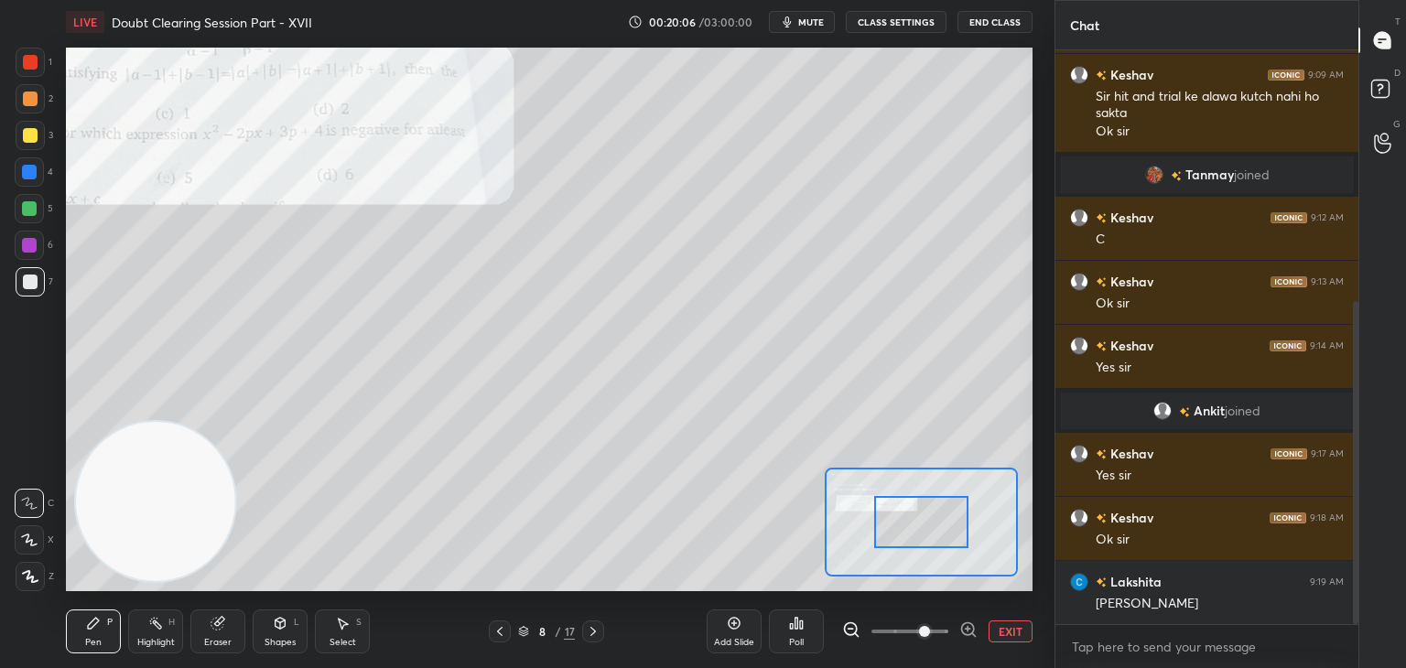
scroll to position [445, 0]
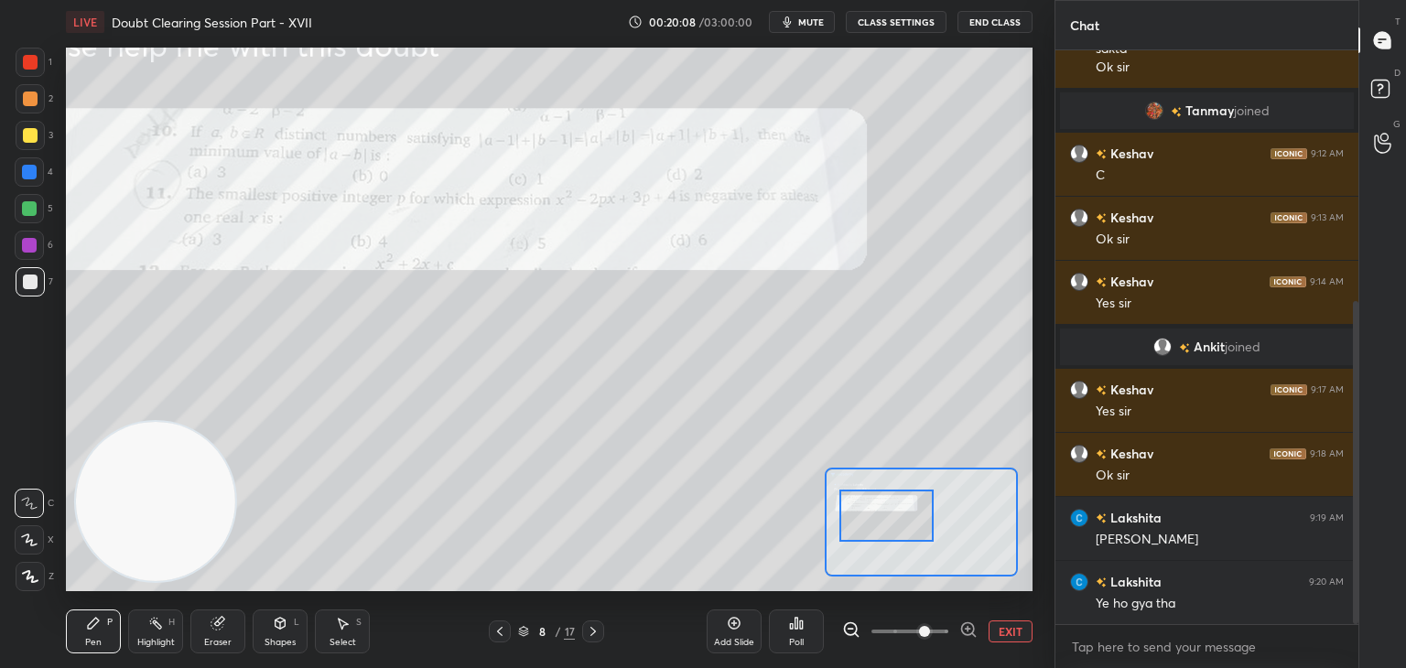
drag, startPoint x: 964, startPoint y: 521, endPoint x: 930, endPoint y: 513, distance: 34.6
click at [930, 513] on div at bounding box center [886, 516] width 95 height 52
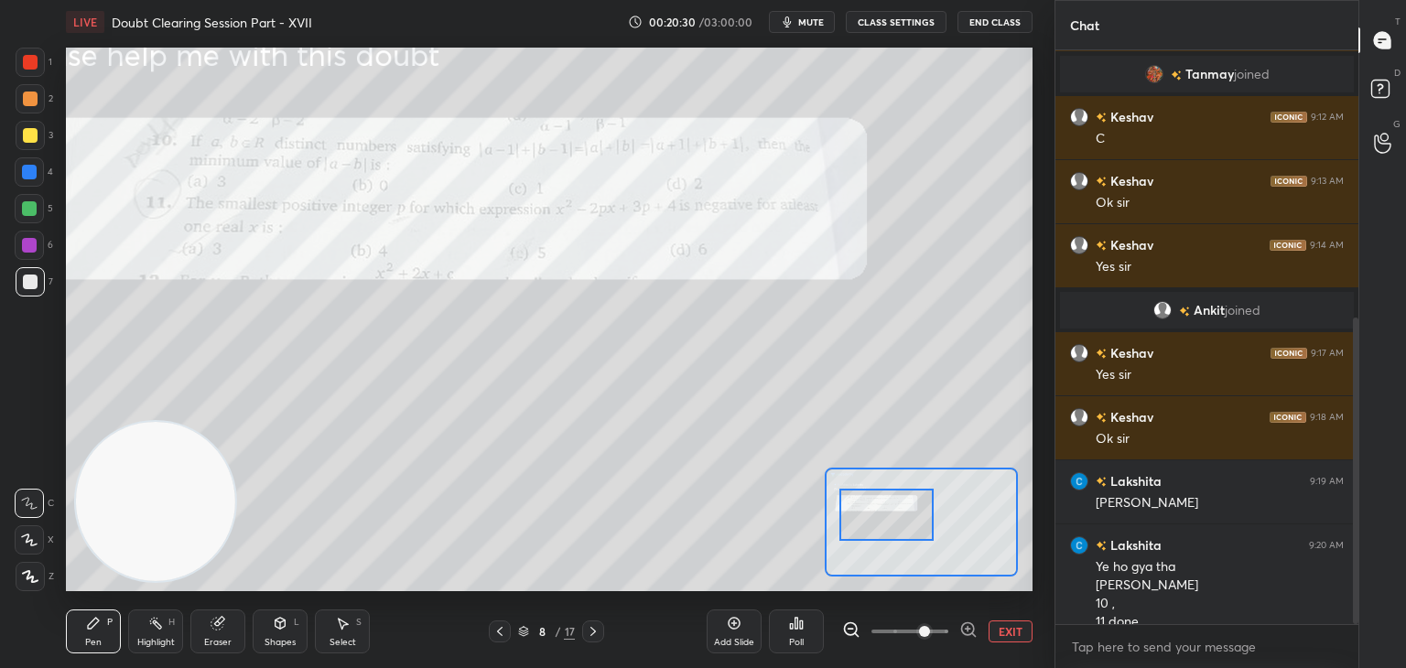
scroll to position [500, 0]
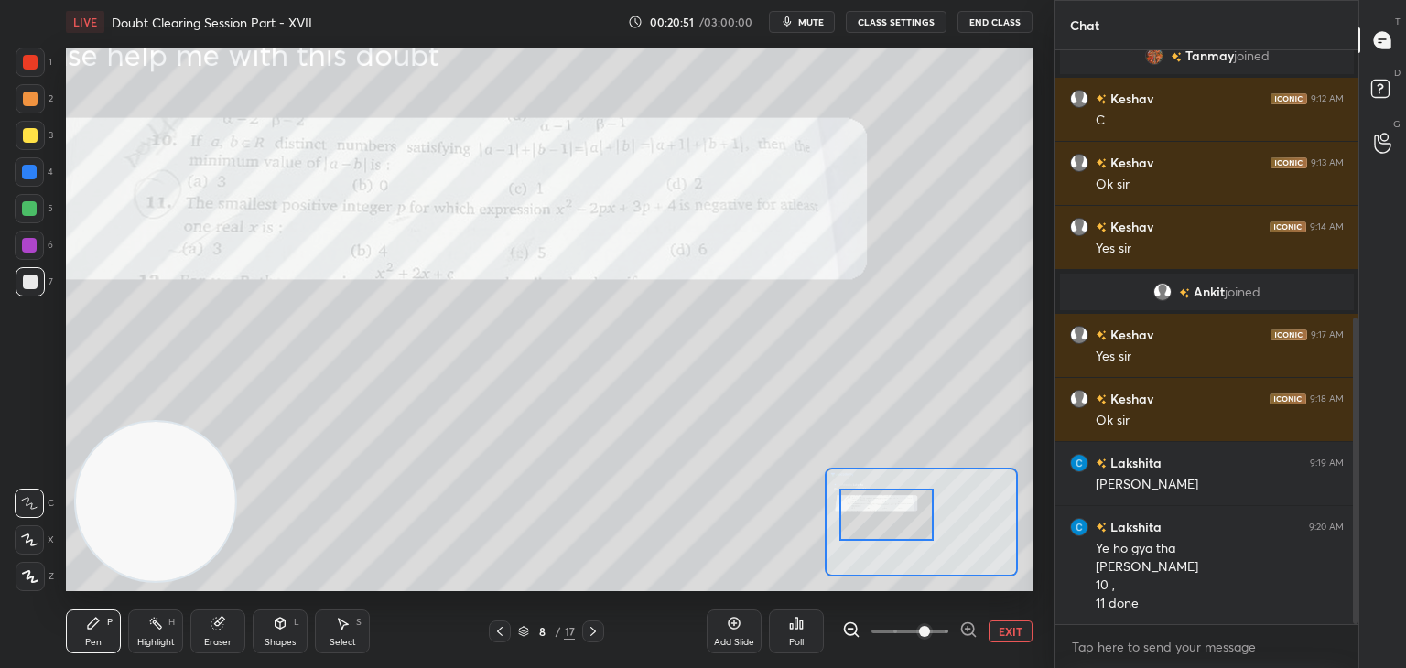
click at [814, 18] on span "mute" at bounding box center [811, 22] width 26 height 13
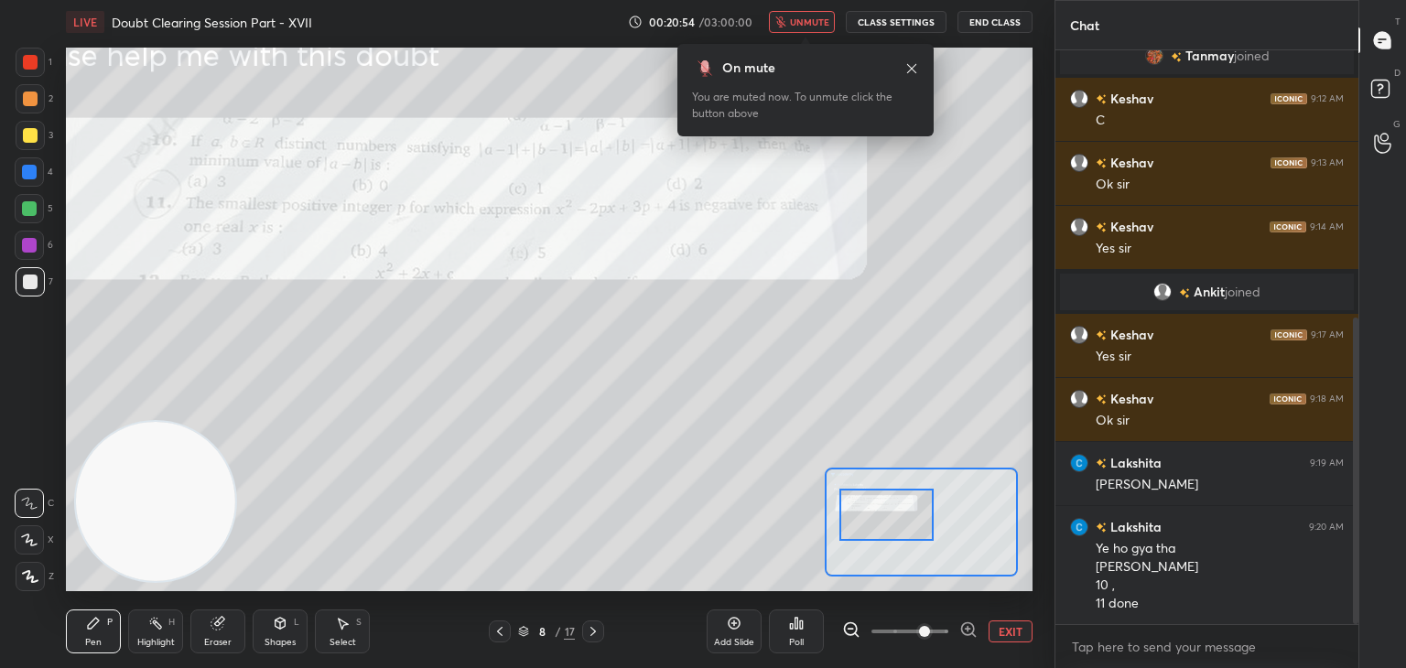
click at [810, 18] on span "unmute" at bounding box center [809, 22] width 39 height 13
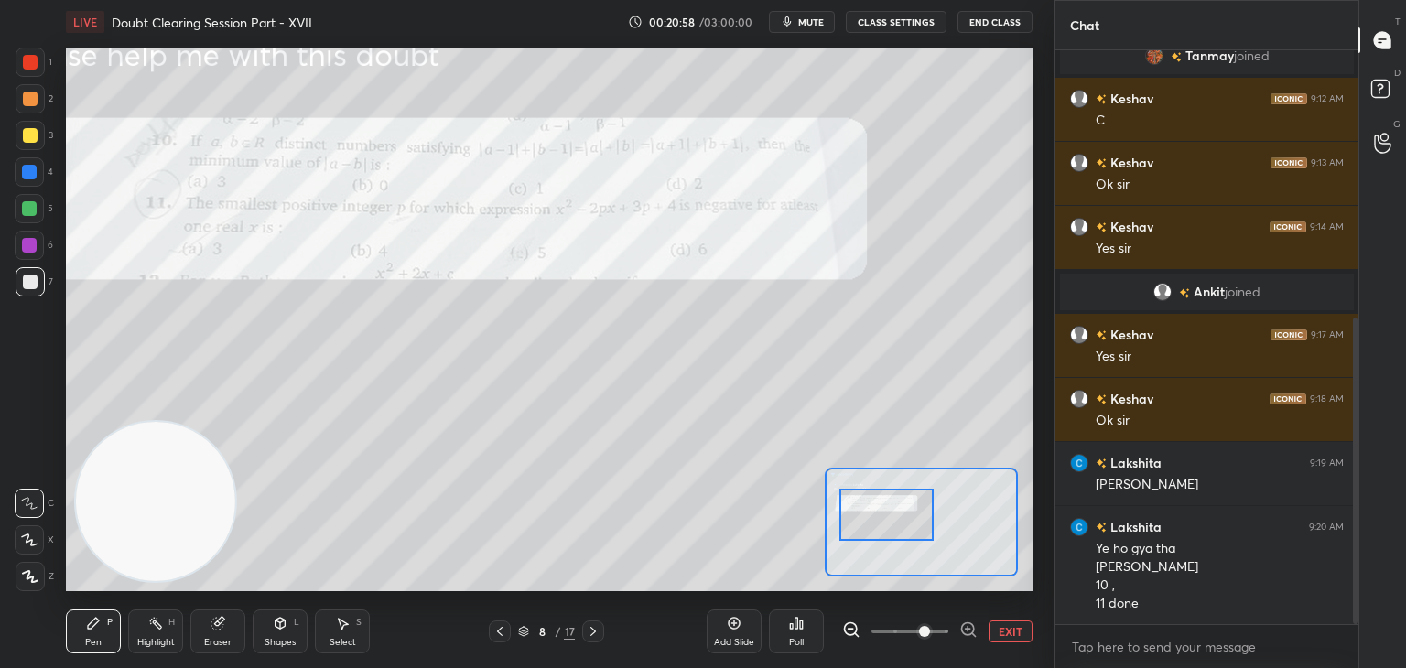
click at [805, 19] on span "mute" at bounding box center [811, 22] width 26 height 13
click at [805, 16] on span "unmute" at bounding box center [809, 22] width 39 height 13
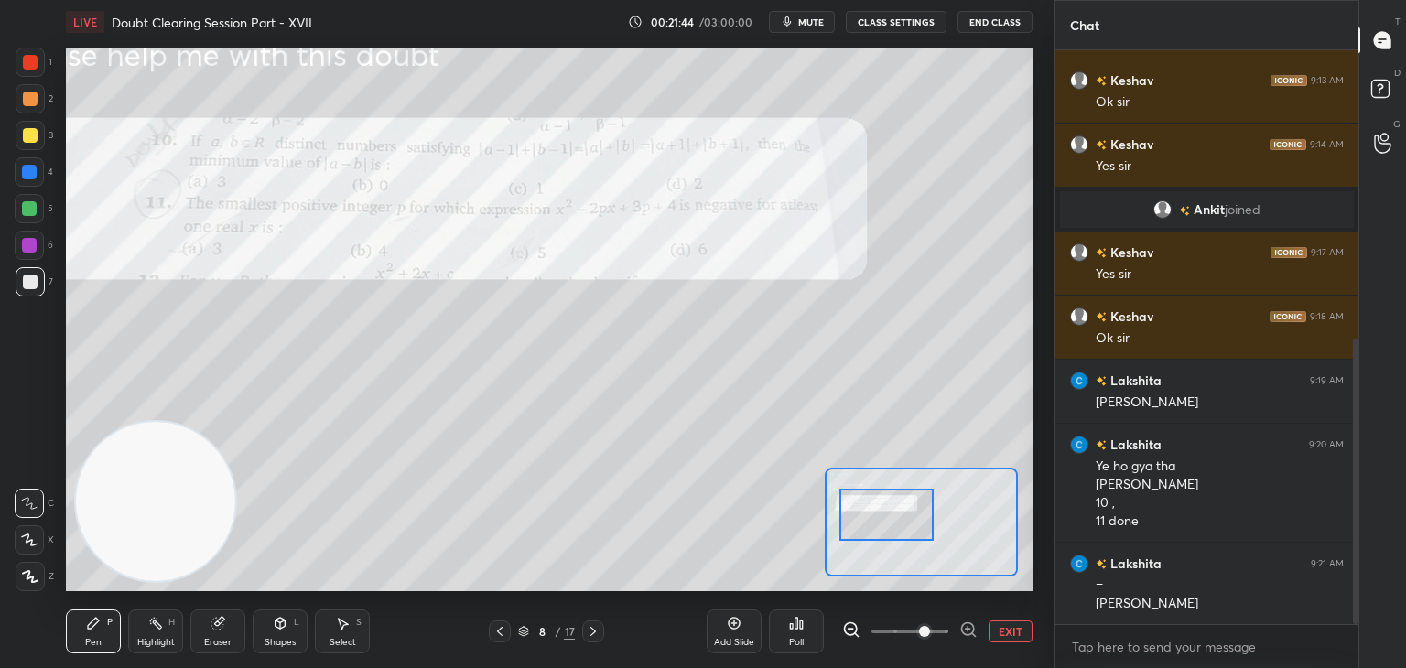
scroll to position [626, 0]
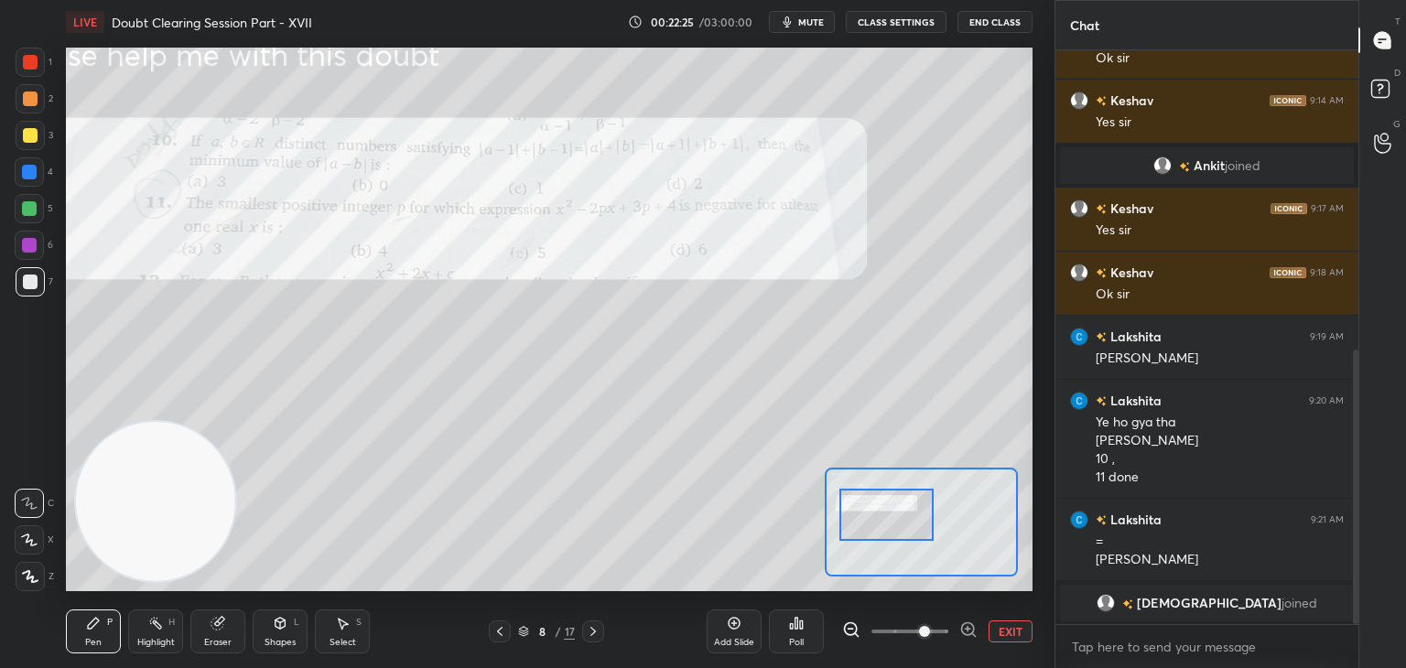
click at [1023, 630] on button "EXIT" at bounding box center [1010, 631] width 44 height 22
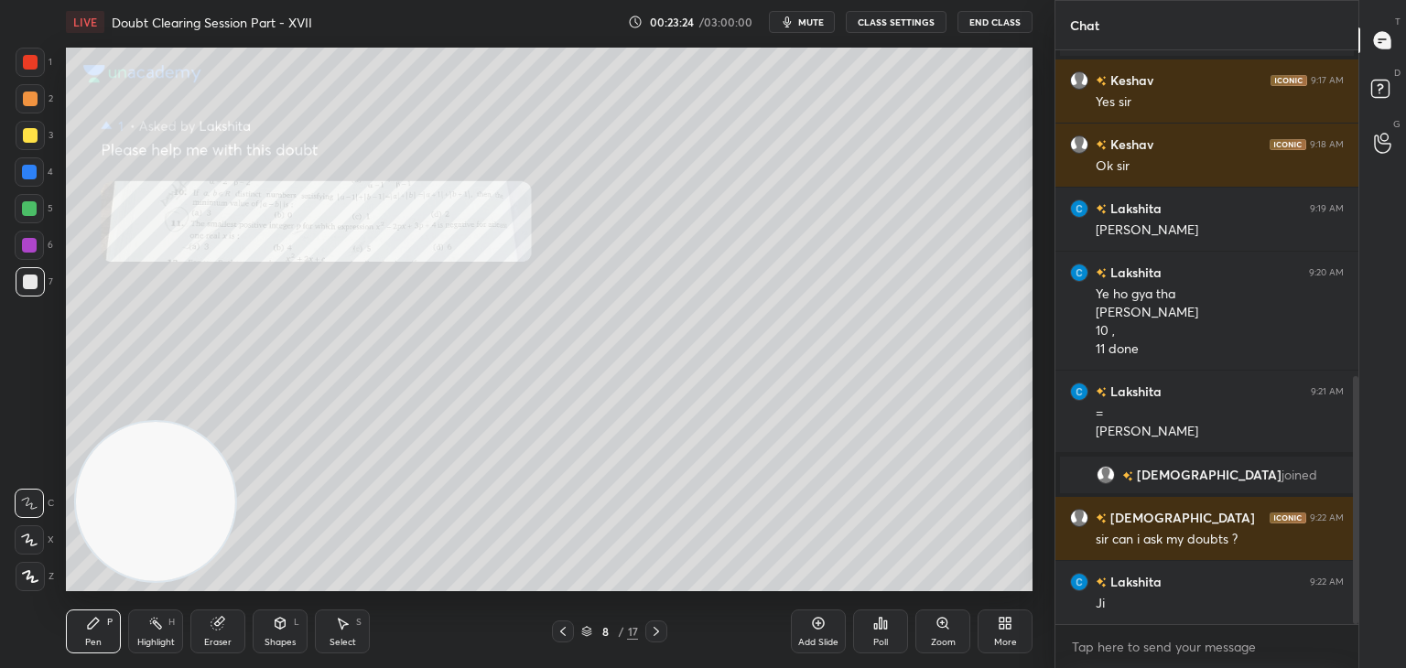
scroll to position [818, 0]
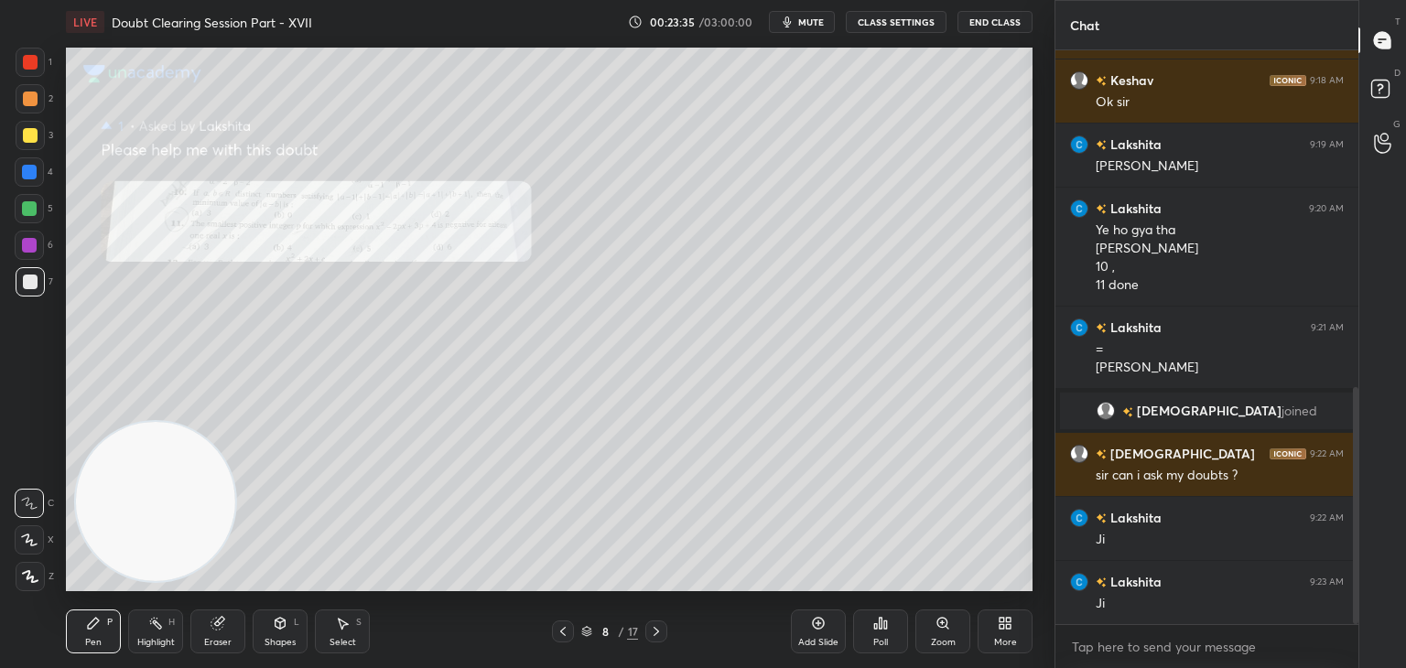
click at [941, 631] on div "Zoom" at bounding box center [942, 631] width 55 height 44
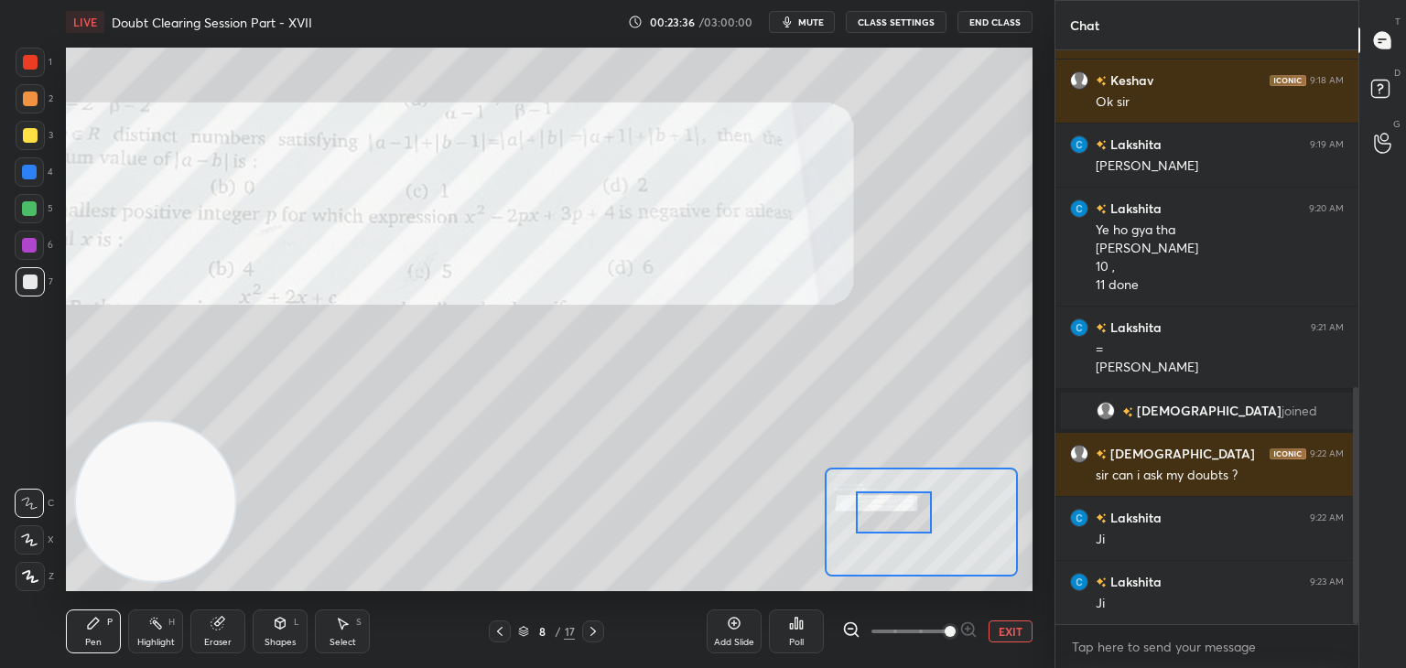
drag, startPoint x: 923, startPoint y: 525, endPoint x: 904, endPoint y: 527, distance: 19.3
click at [914, 525] on div at bounding box center [894, 512] width 76 height 42
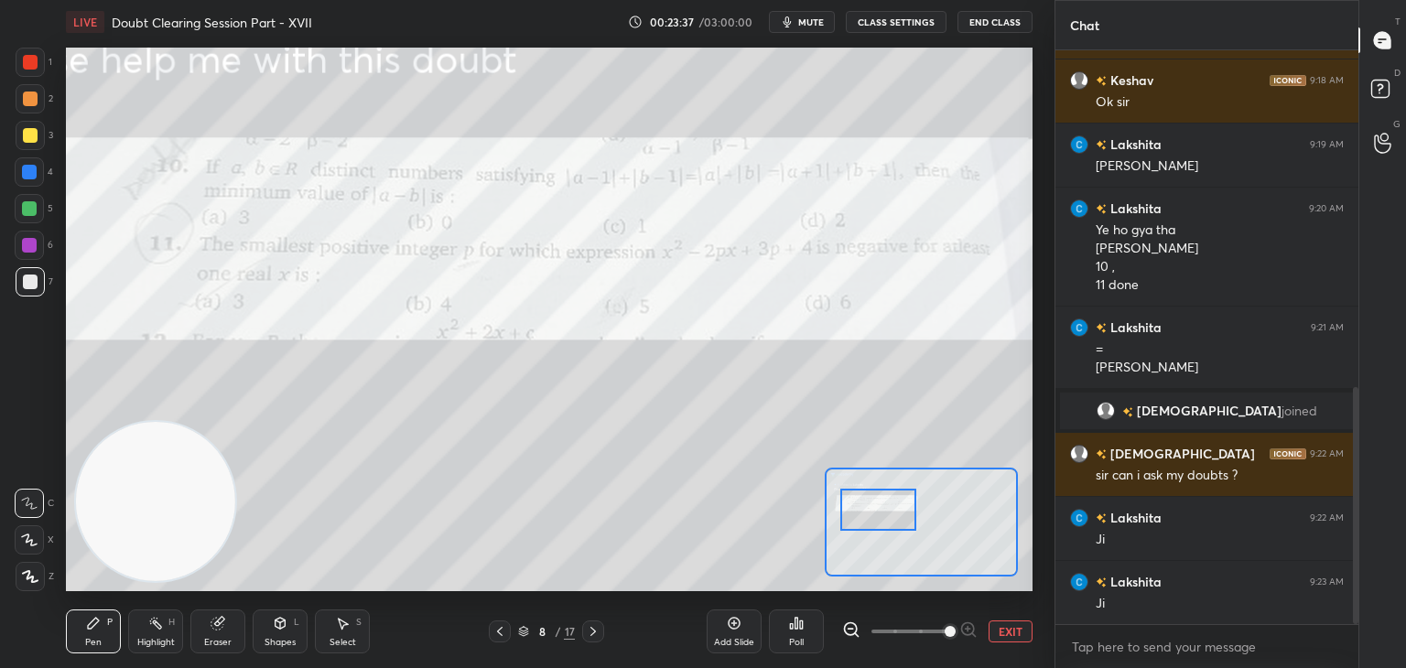
drag, startPoint x: 921, startPoint y: 527, endPoint x: 910, endPoint y: 524, distance: 11.3
click at [910, 524] on div at bounding box center [878, 510] width 76 height 42
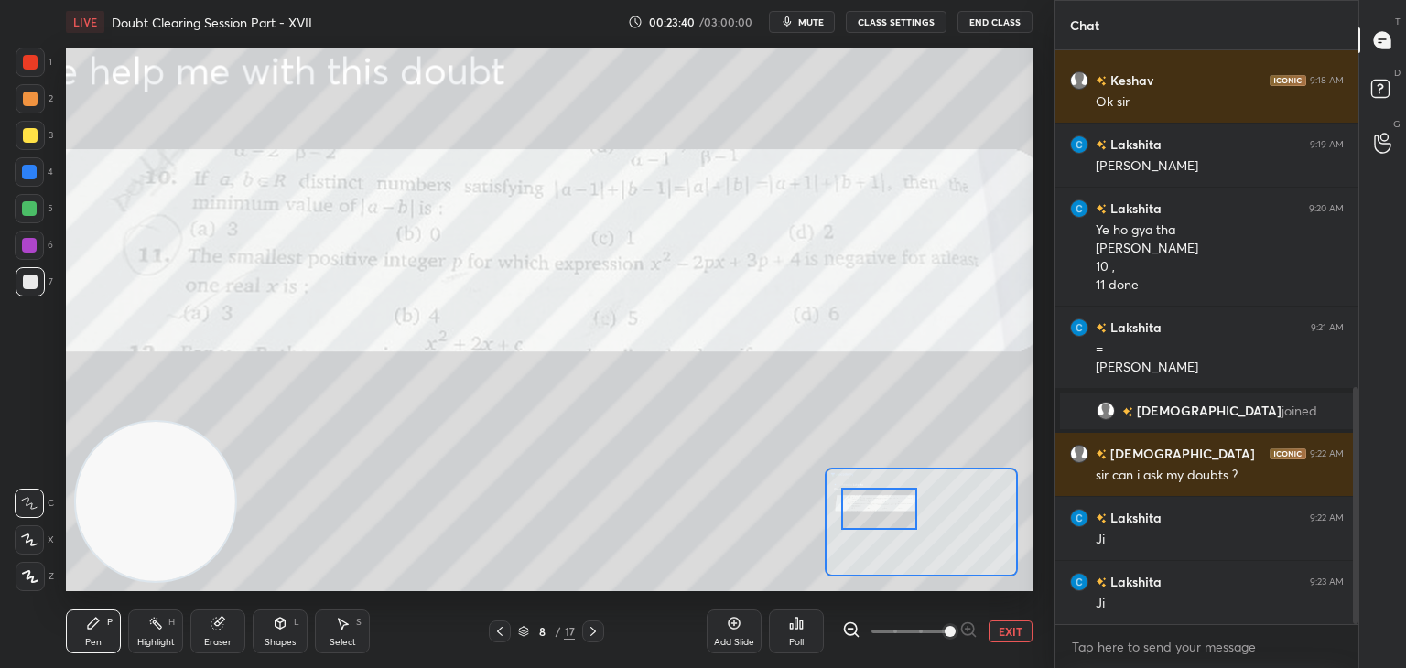
click at [1010, 629] on button "EXIT" at bounding box center [1010, 631] width 44 height 22
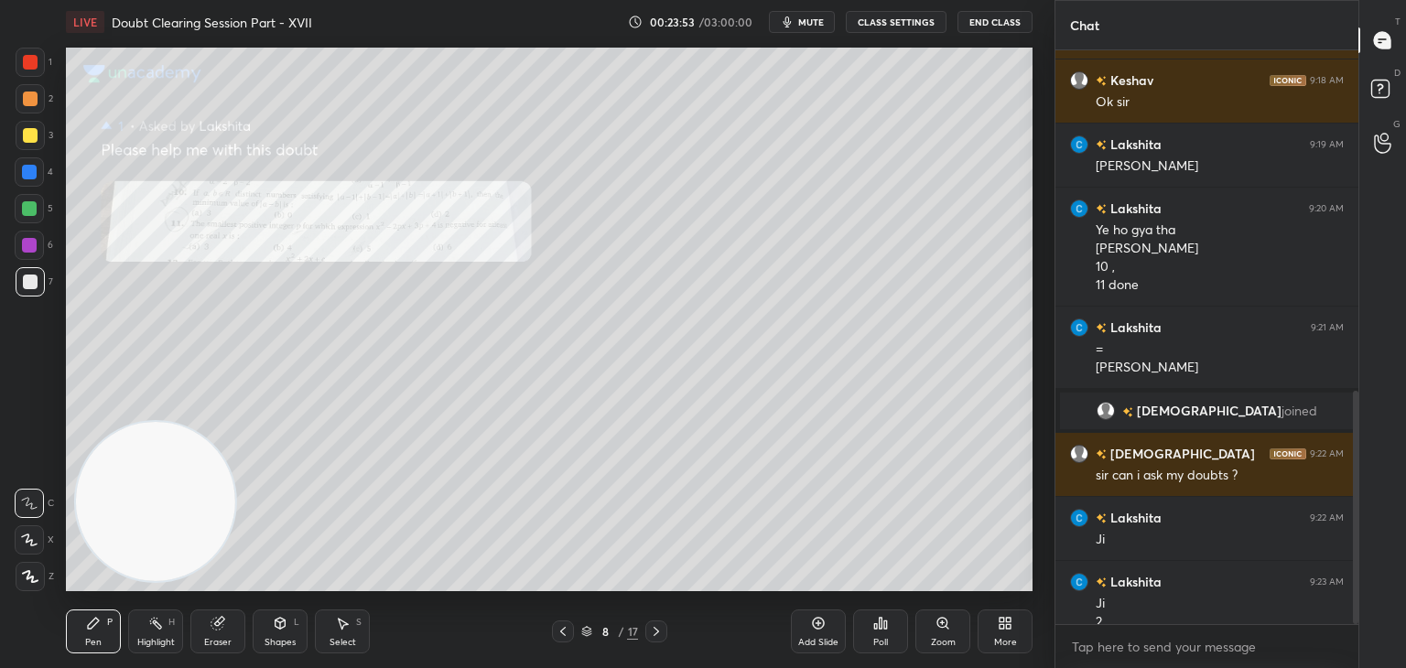
scroll to position [836, 0]
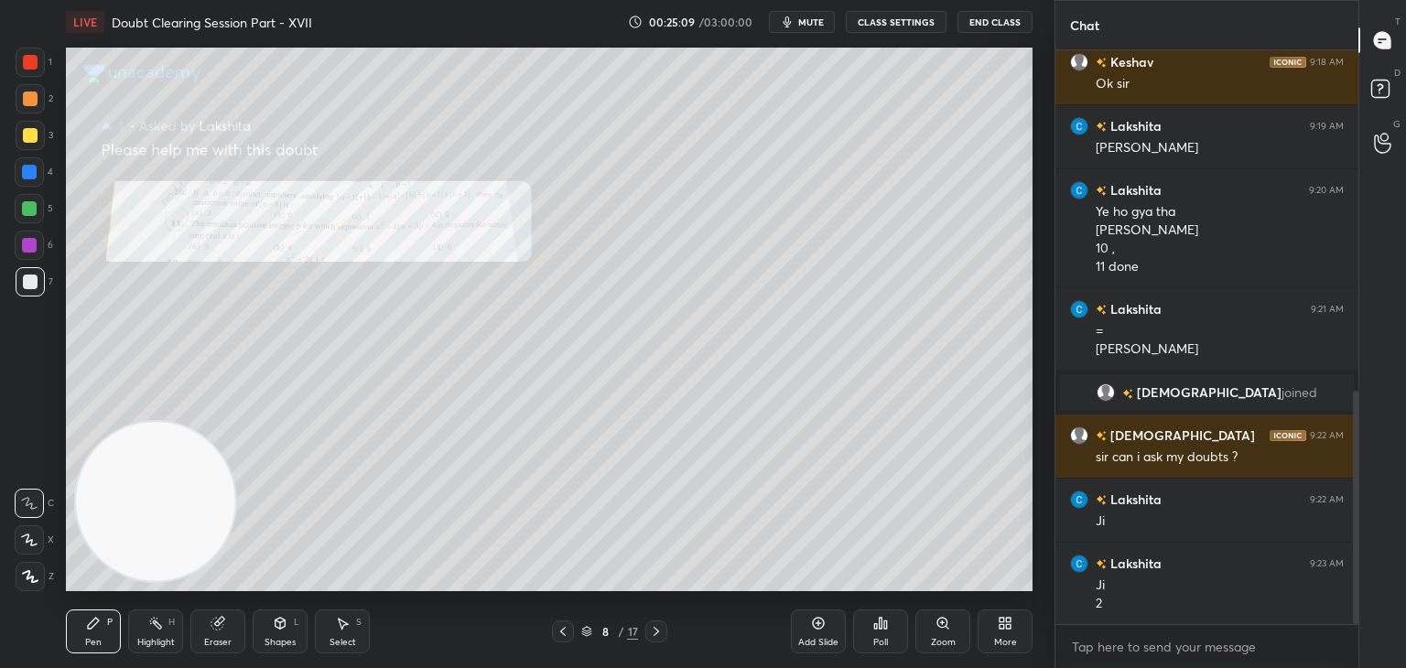
click at [931, 634] on div "Zoom" at bounding box center [942, 631] width 55 height 44
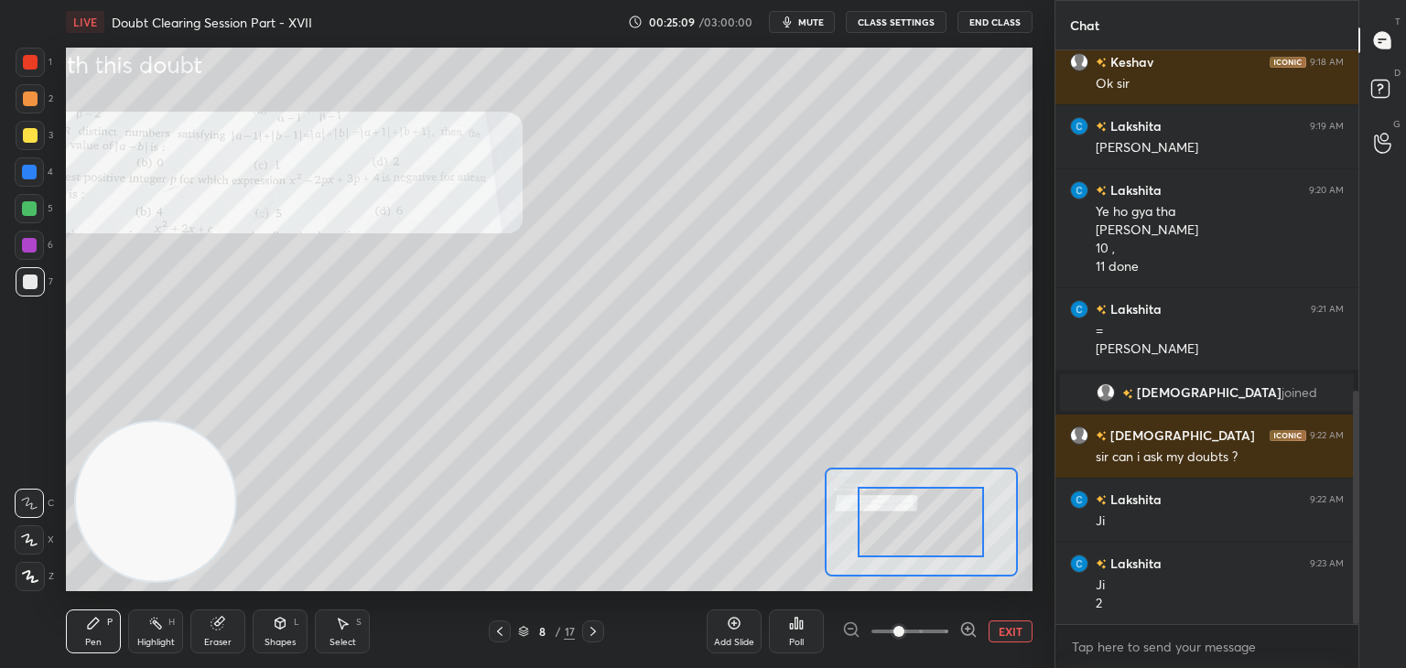
click at [926, 635] on span at bounding box center [909, 631] width 77 height 27
click at [904, 632] on span at bounding box center [898, 631] width 11 height 11
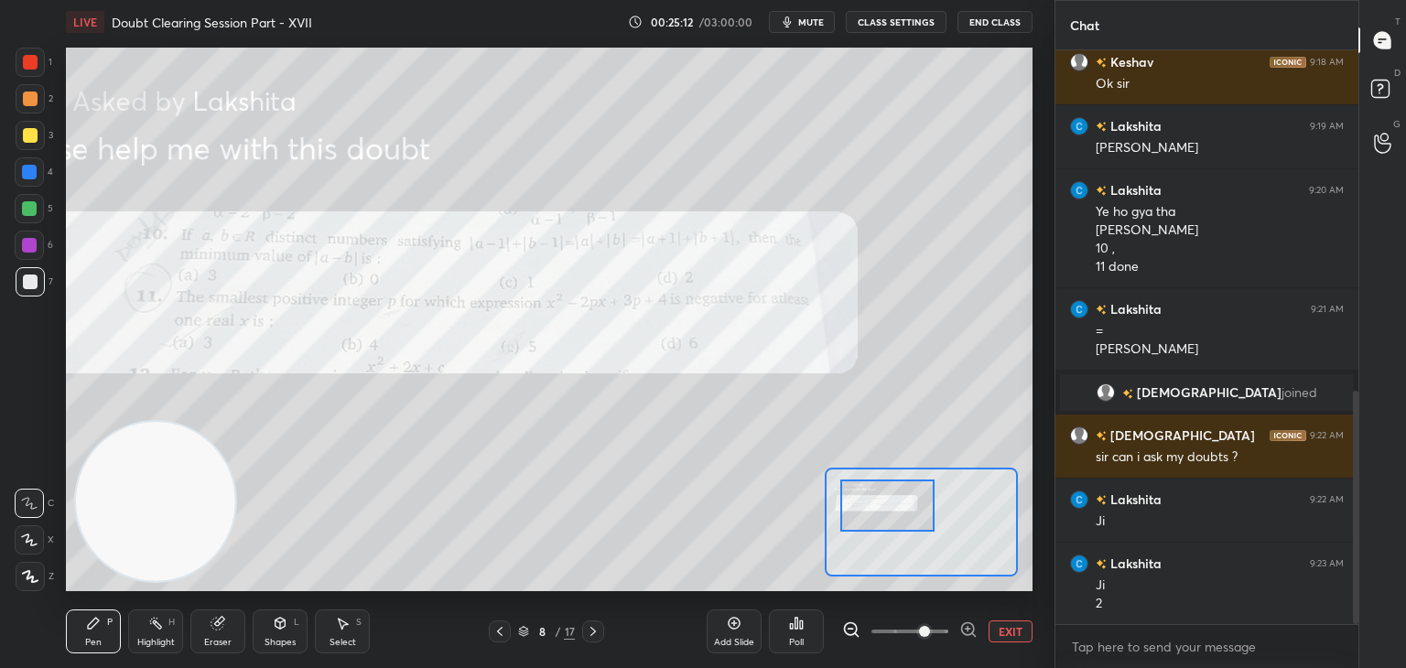
drag, startPoint x: 915, startPoint y: 501, endPoint x: 904, endPoint y: 511, distance: 14.3
click at [908, 503] on div at bounding box center [887, 506] width 95 height 52
click at [1005, 623] on button "EXIT" at bounding box center [1010, 631] width 44 height 22
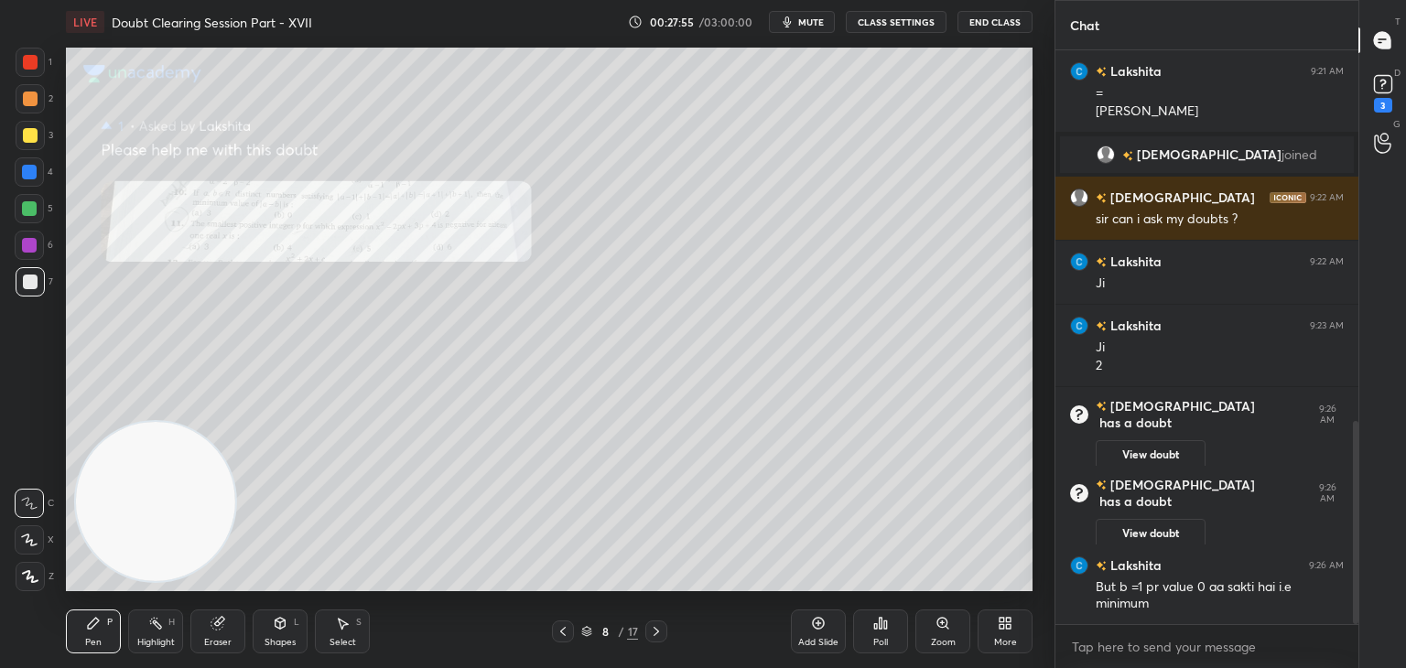
scroll to position [1124, 0]
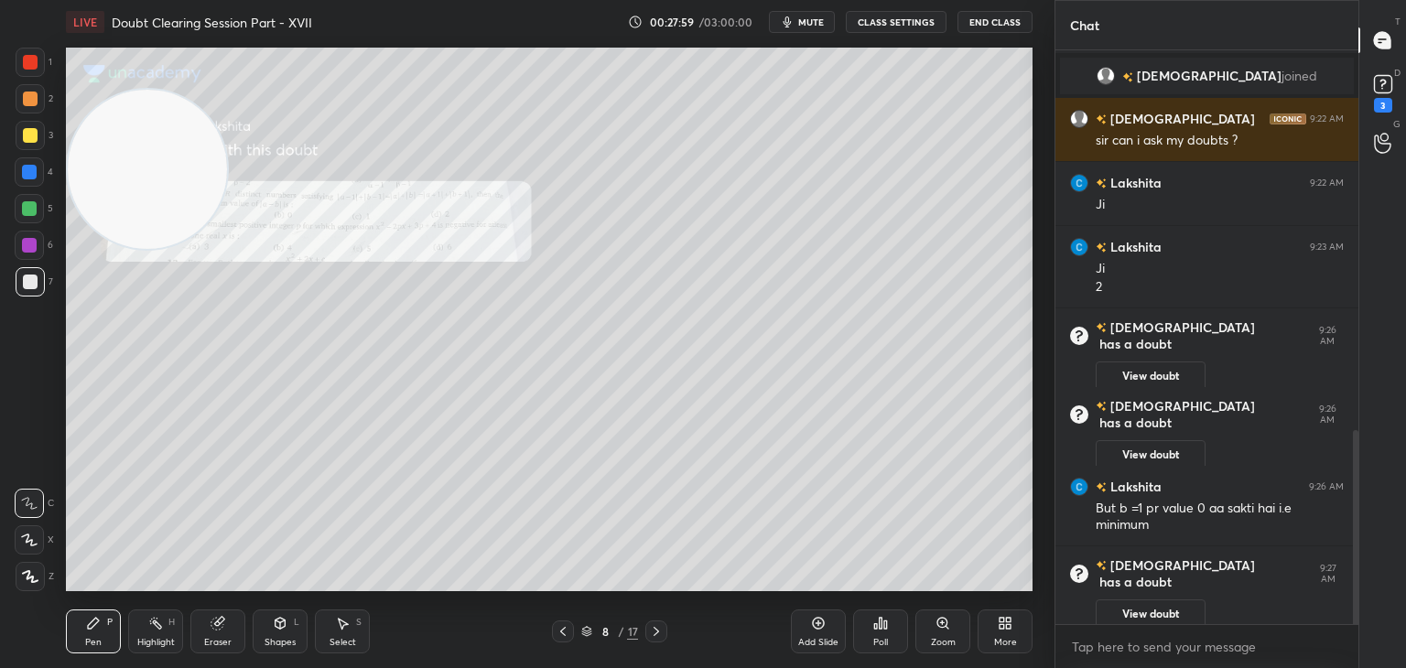
drag, startPoint x: 127, startPoint y: 472, endPoint x: 76, endPoint y: 142, distance: 334.3
click at [76, 142] on video at bounding box center [147, 169] width 159 height 159
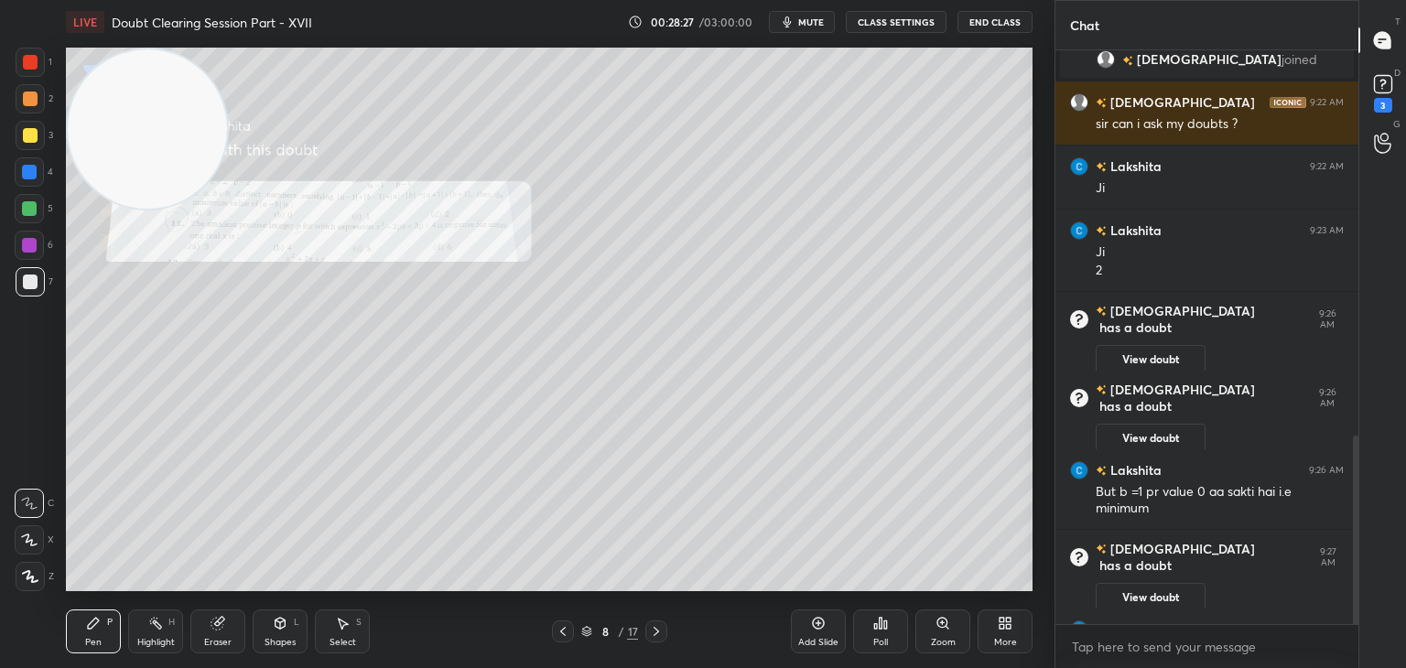
scroll to position [1171, 0]
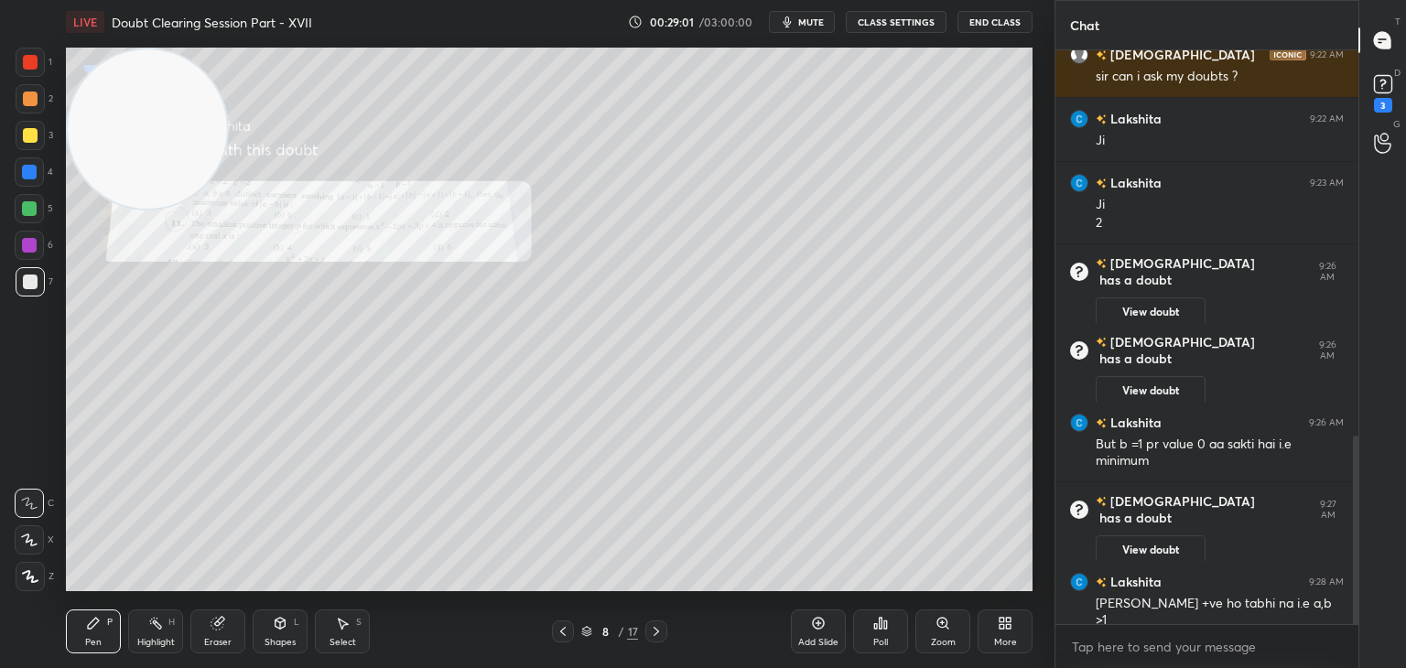
click at [655, 627] on icon at bounding box center [656, 631] width 15 height 15
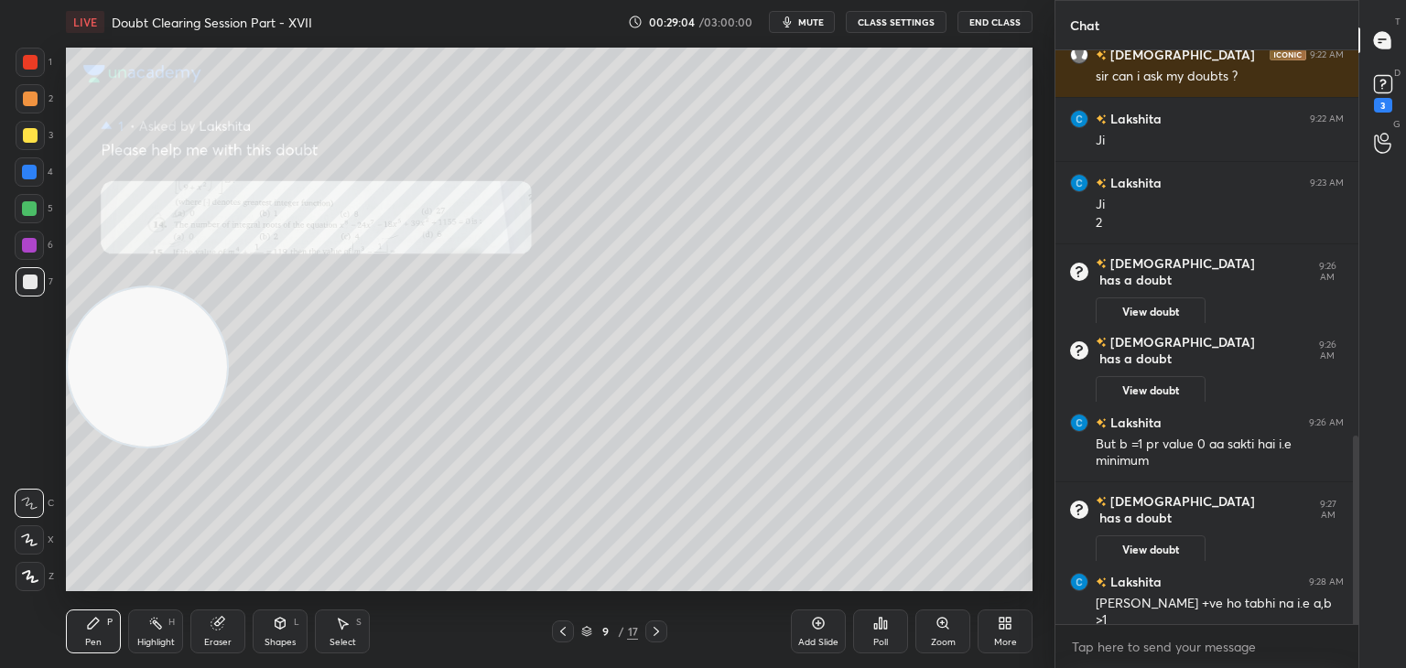
drag, startPoint x: 145, startPoint y: 163, endPoint x: 35, endPoint y: 674, distance: 523.2
click at [35, 0] on html "1 2 3 4 5 6 7 C X Z C X Z E E Erase all H H LIVE Doubt Clearing Session Part - …" at bounding box center [703, 0] width 1406 height 0
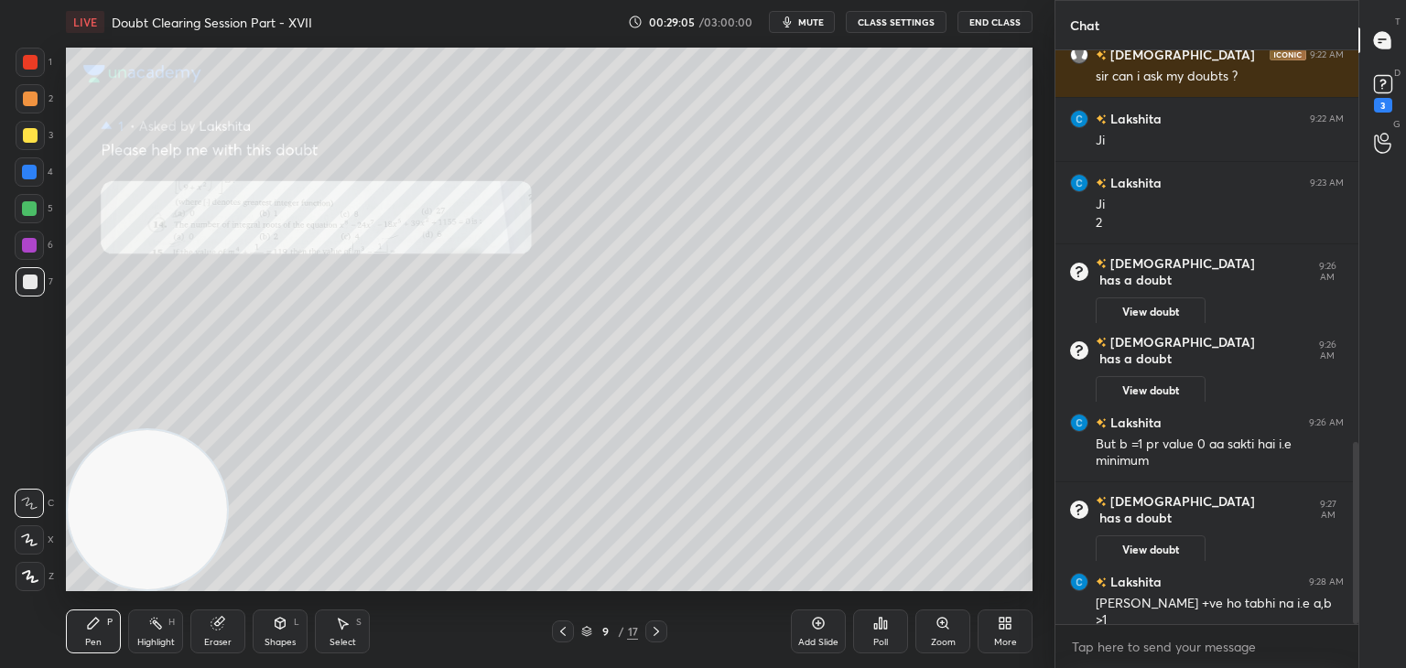
scroll to position [1235, 0]
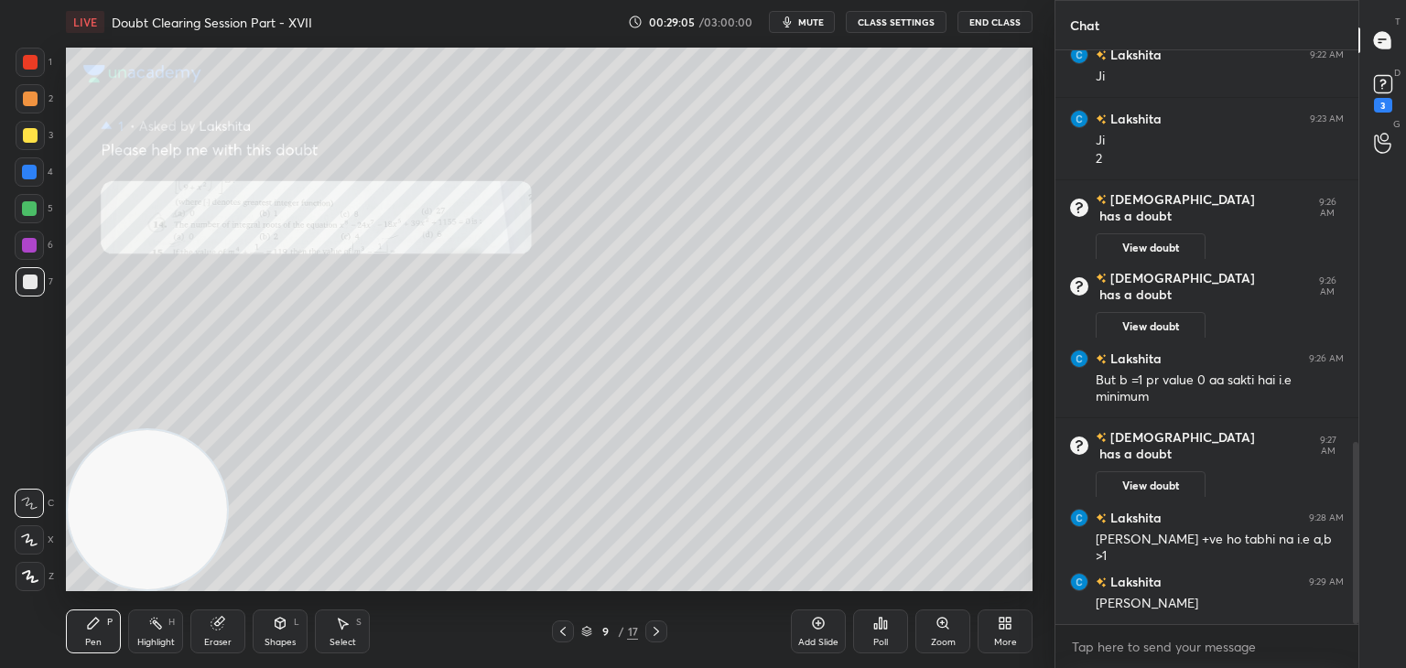
click at [936, 620] on icon at bounding box center [942, 623] width 15 height 15
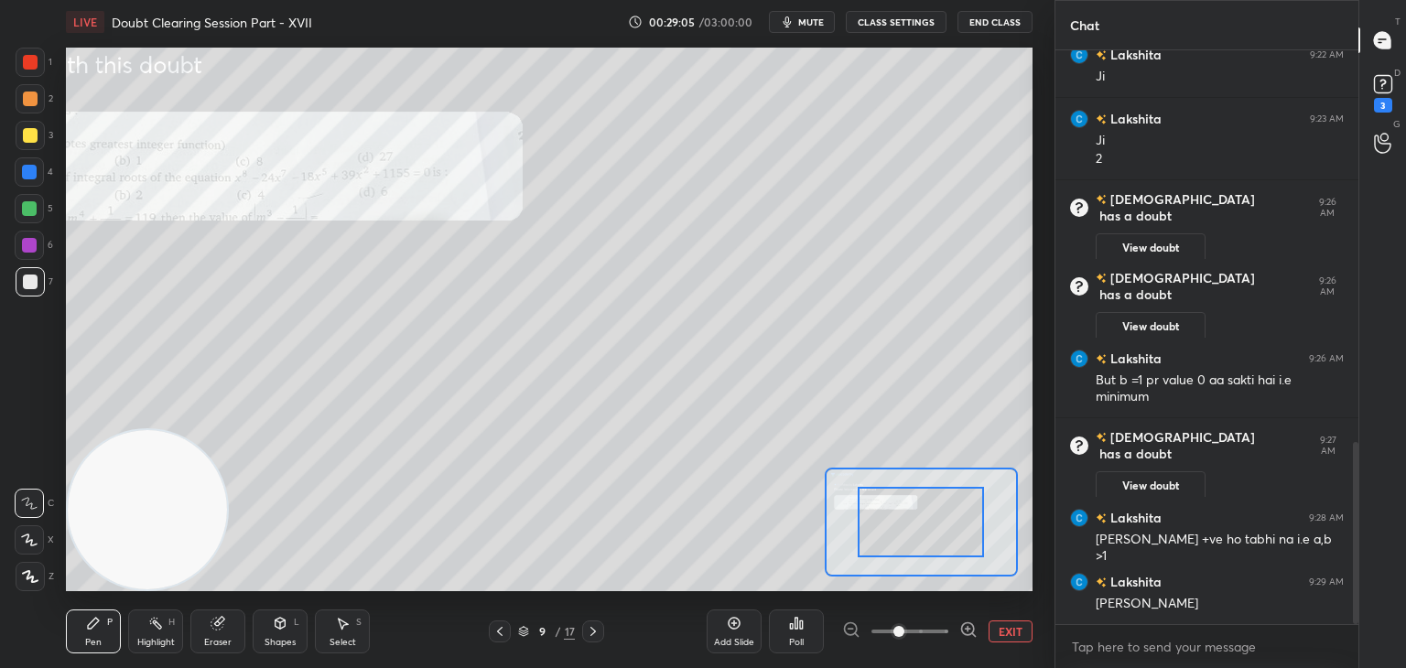
click at [930, 625] on span at bounding box center [909, 631] width 77 height 27
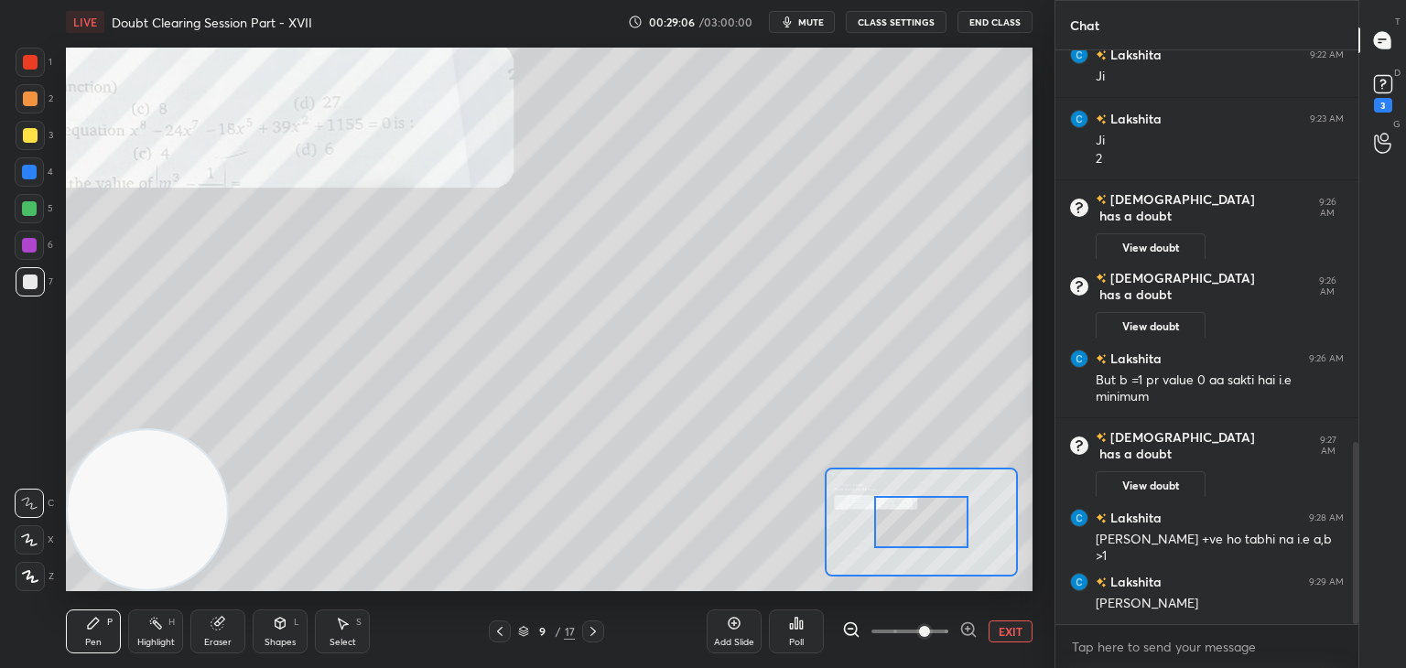
click at [922, 626] on span at bounding box center [924, 631] width 11 height 11
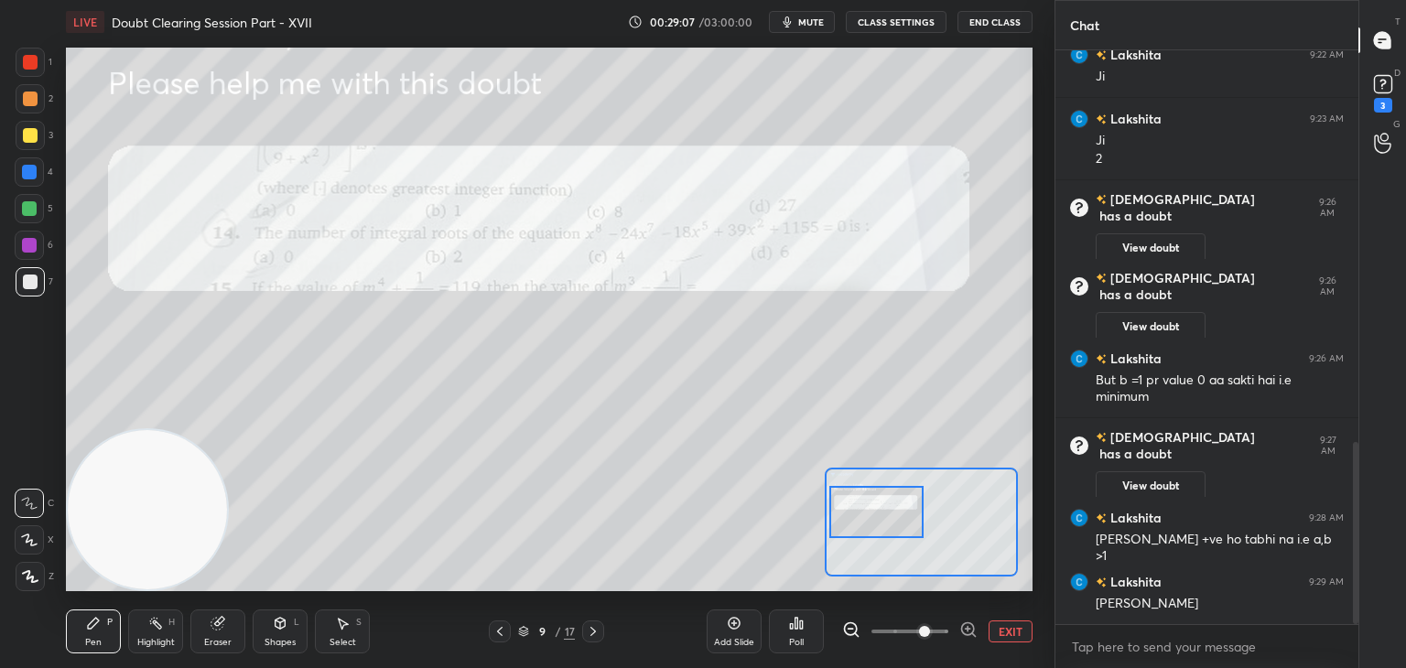
drag, startPoint x: 937, startPoint y: 535, endPoint x: 889, endPoint y: 524, distance: 49.7
click at [890, 524] on div at bounding box center [876, 512] width 95 height 52
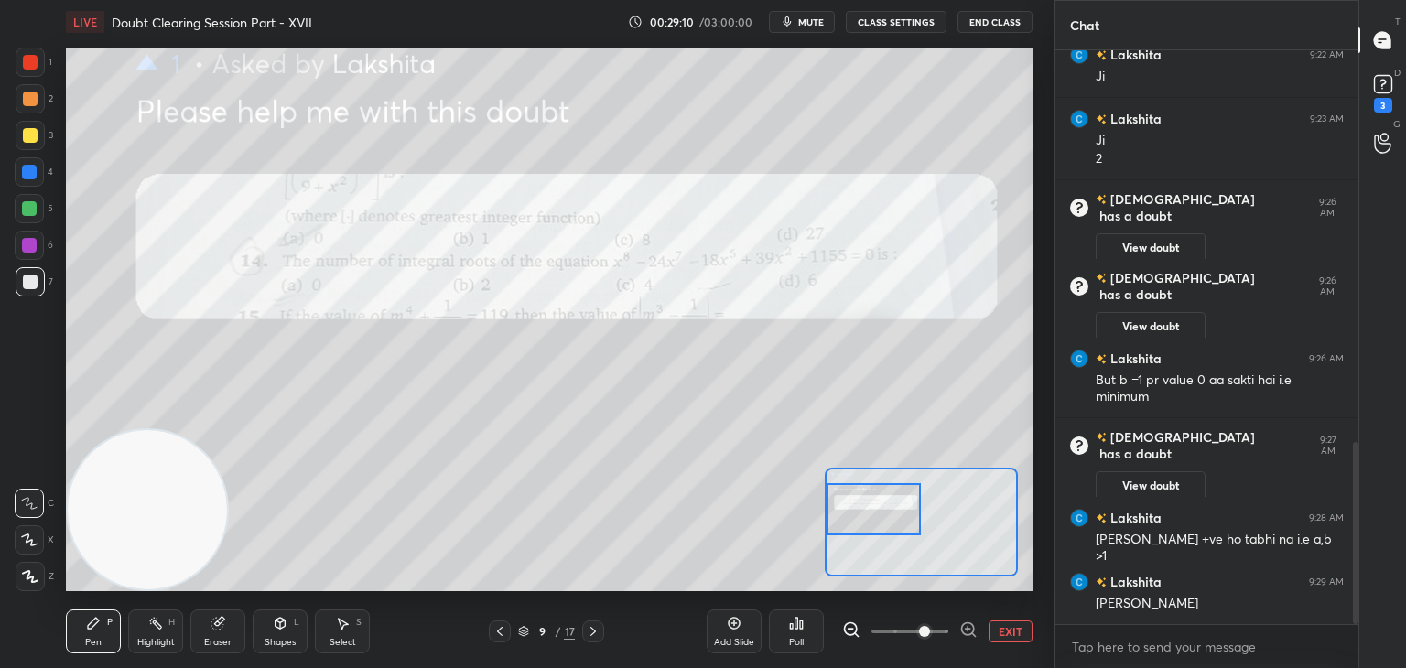
click at [930, 631] on span at bounding box center [924, 631] width 11 height 11
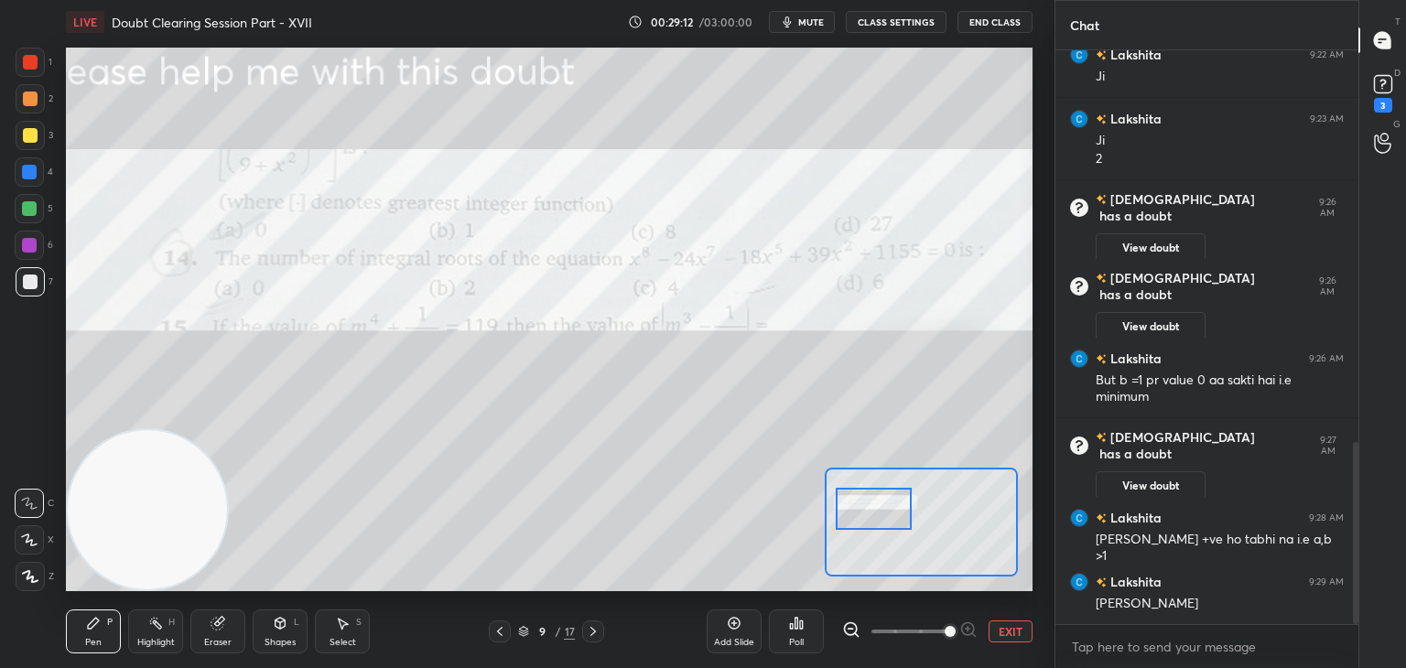
click at [873, 515] on div at bounding box center [874, 509] width 76 height 42
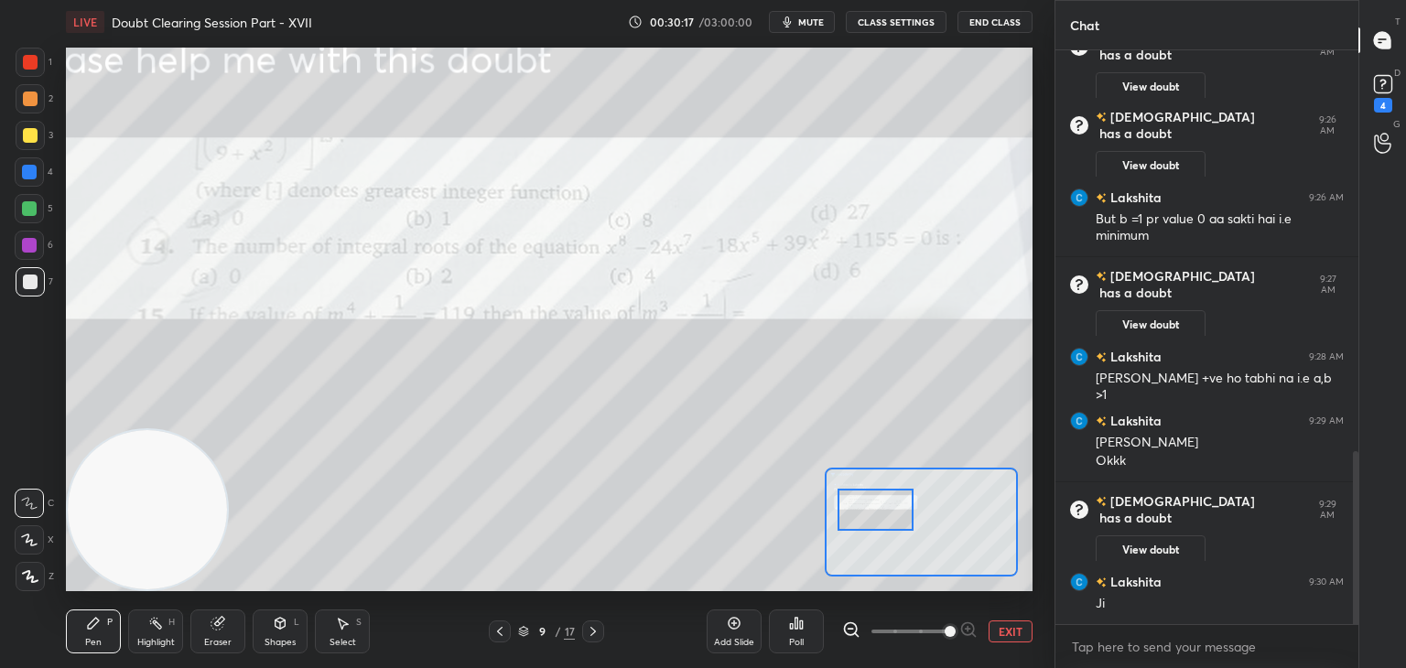
scroll to position [1327, 0]
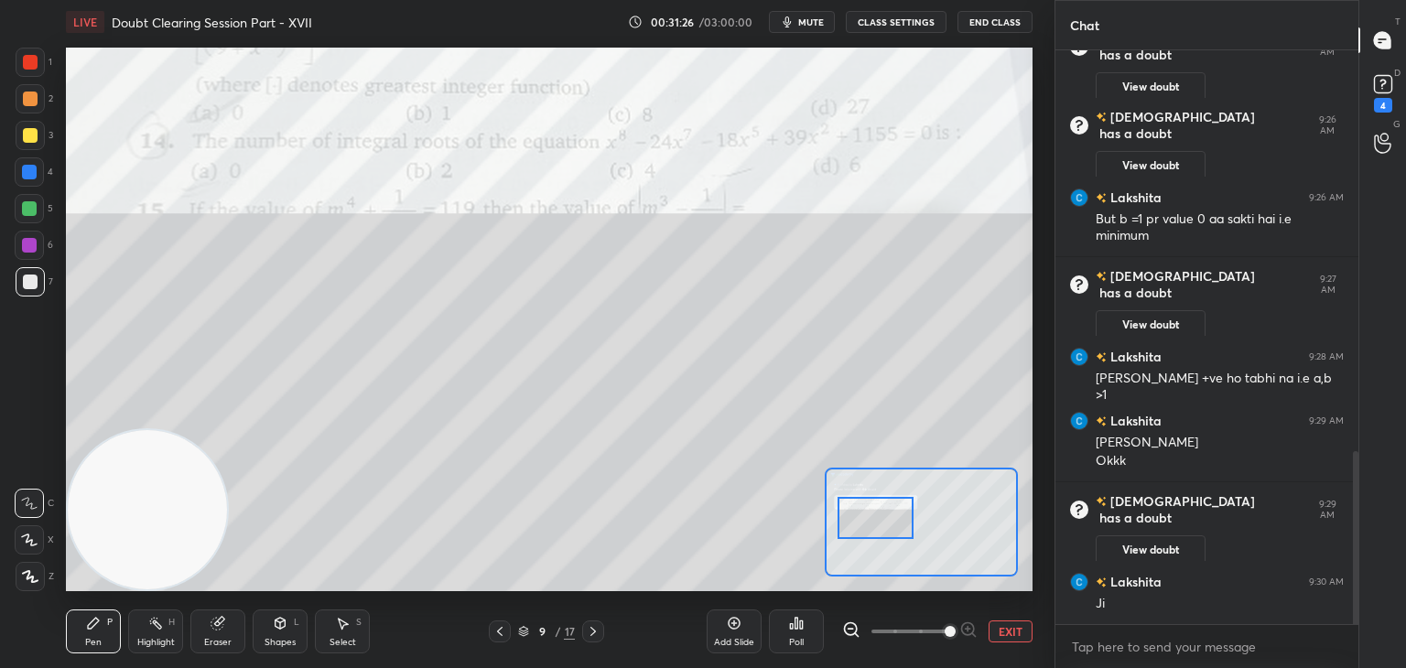
click at [879, 510] on div at bounding box center [875, 518] width 76 height 42
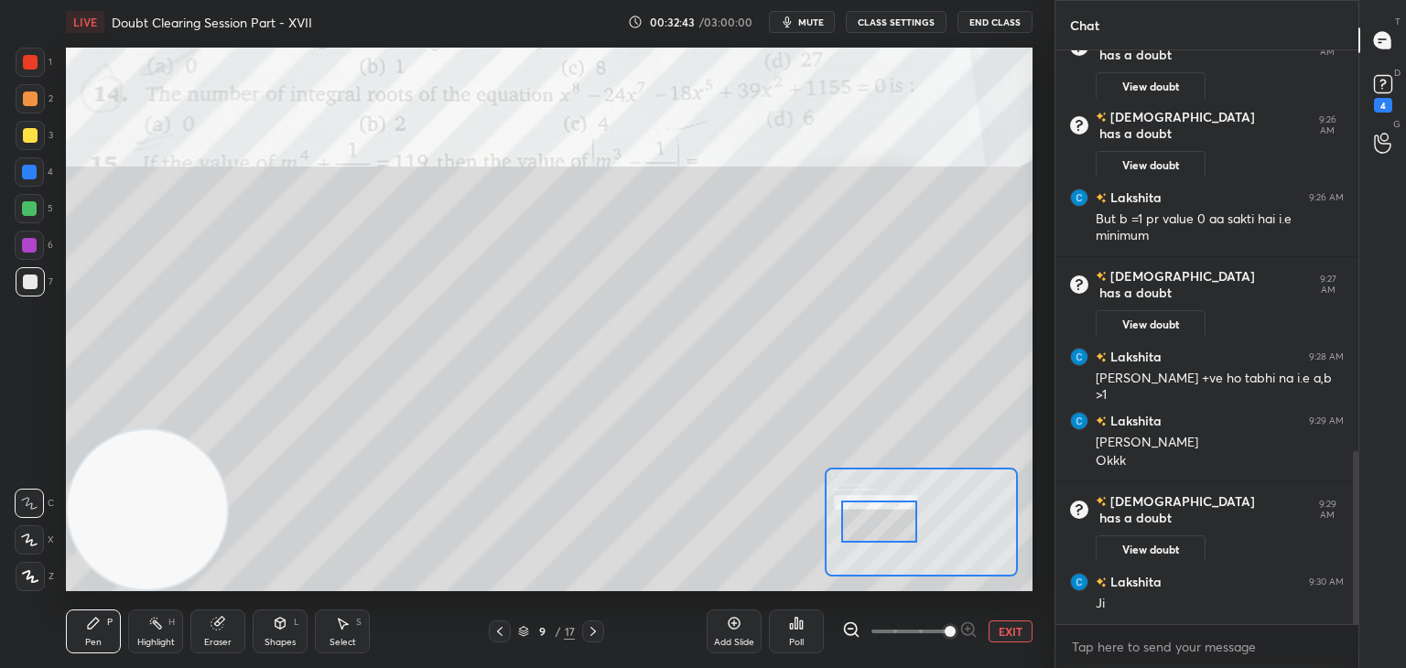
drag, startPoint x: 877, startPoint y: 473, endPoint x: 876, endPoint y: 515, distance: 42.1
click at [881, 513] on div at bounding box center [879, 522] width 76 height 42
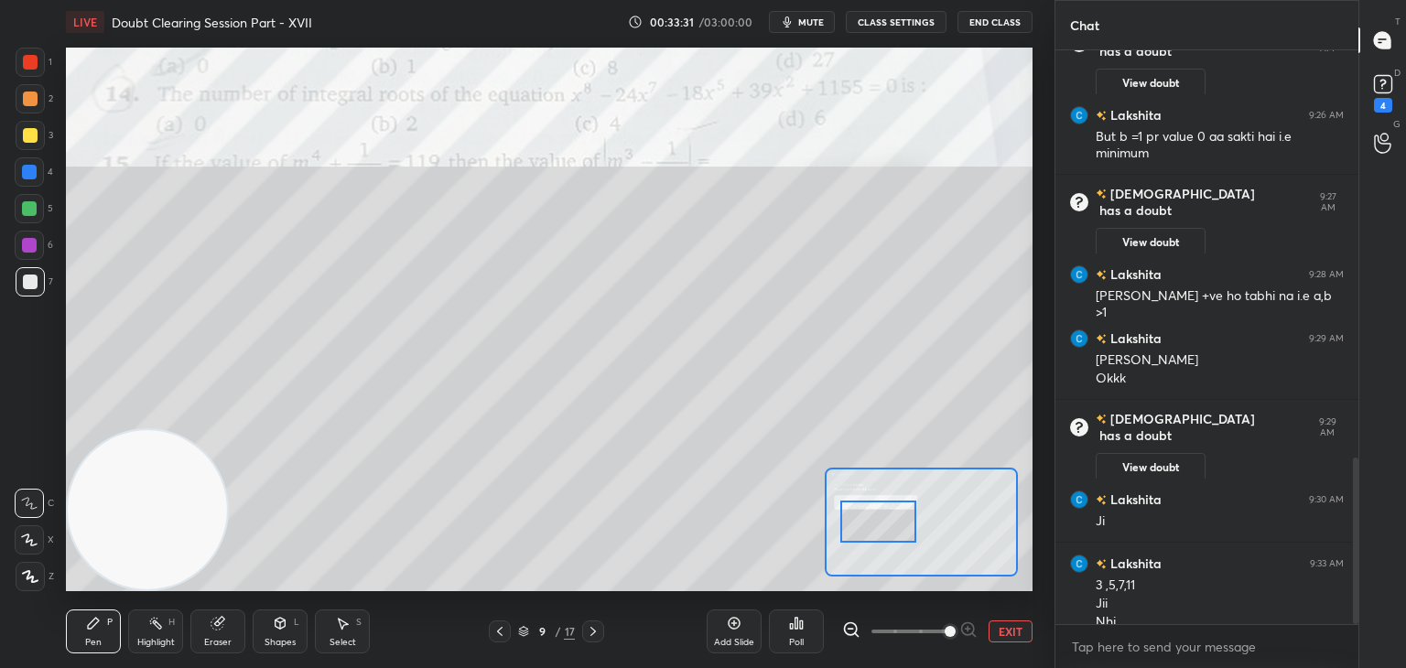
scroll to position [1428, 0]
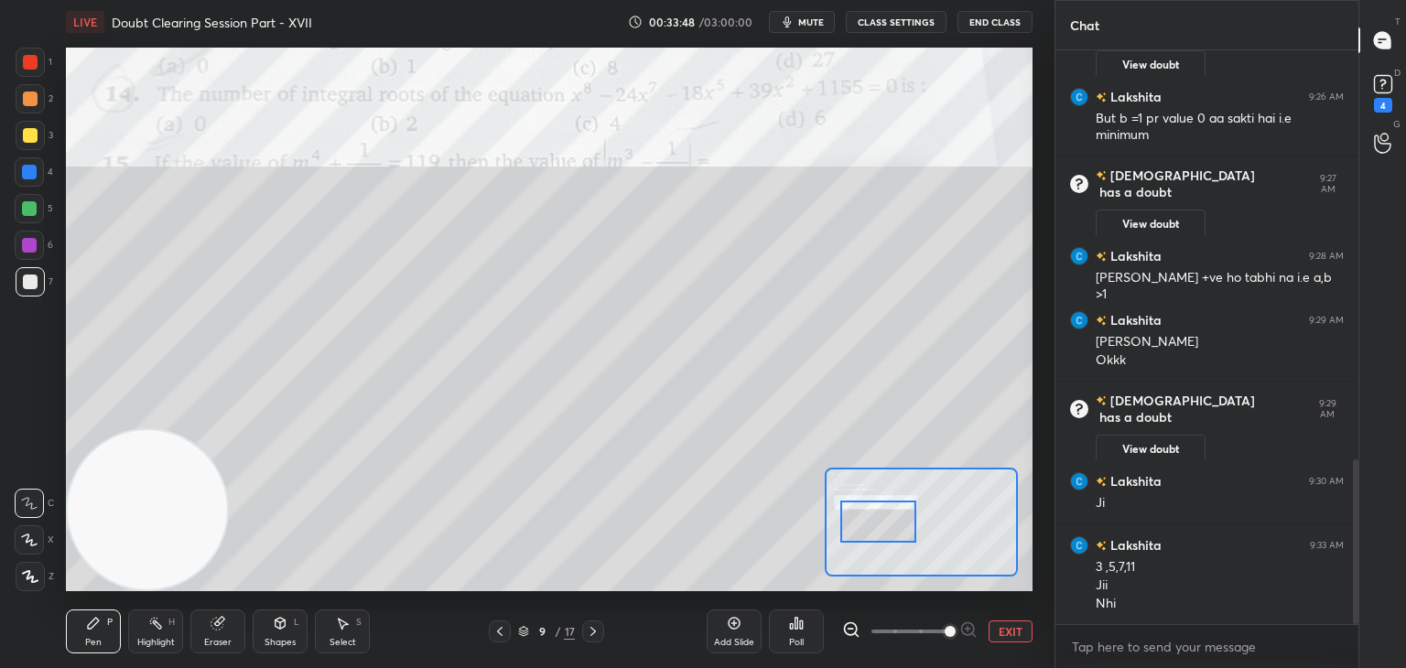
click at [600, 627] on div at bounding box center [593, 631] width 22 height 22
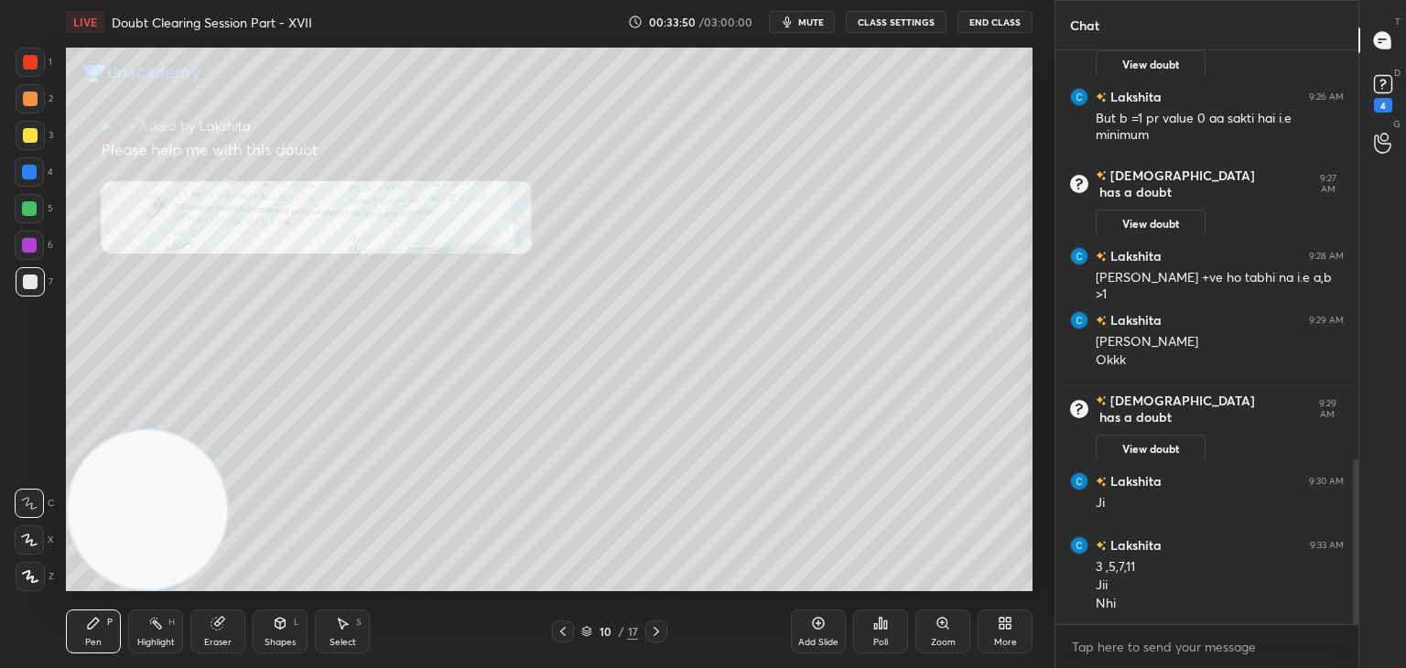
click at [936, 620] on icon at bounding box center [942, 623] width 15 height 15
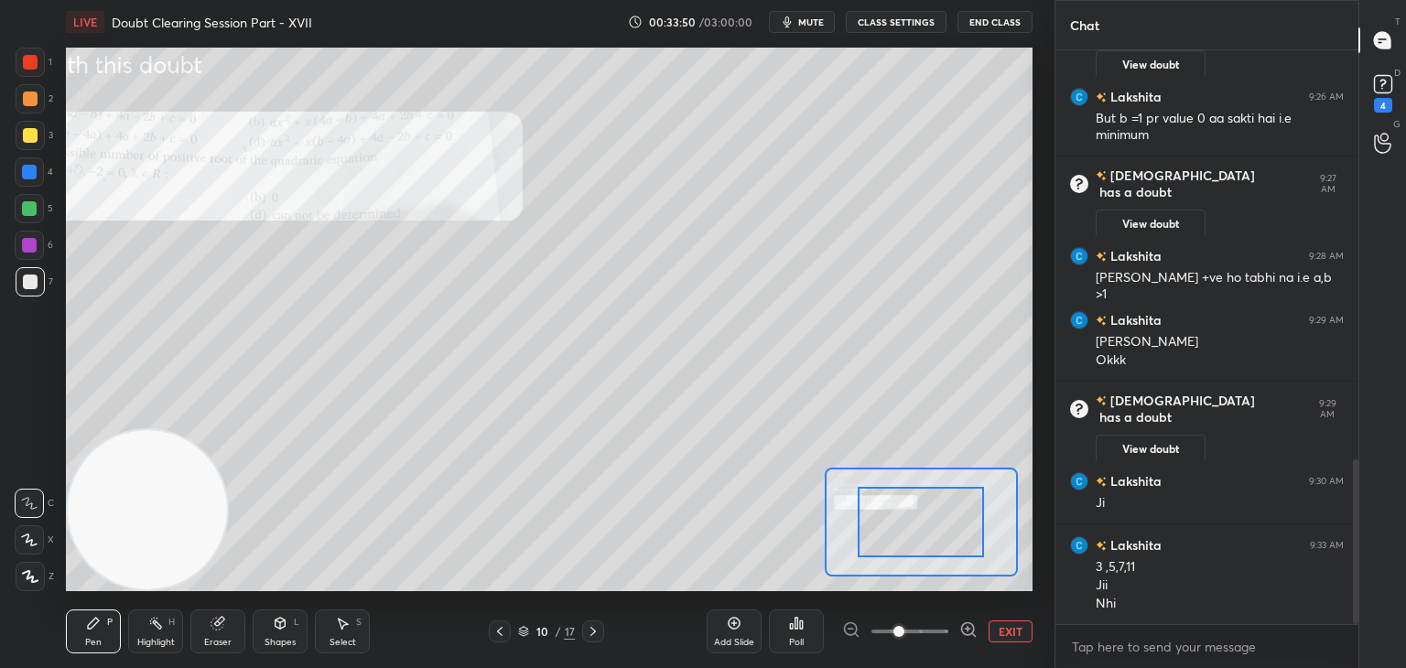
click at [927, 622] on span at bounding box center [909, 631] width 77 height 27
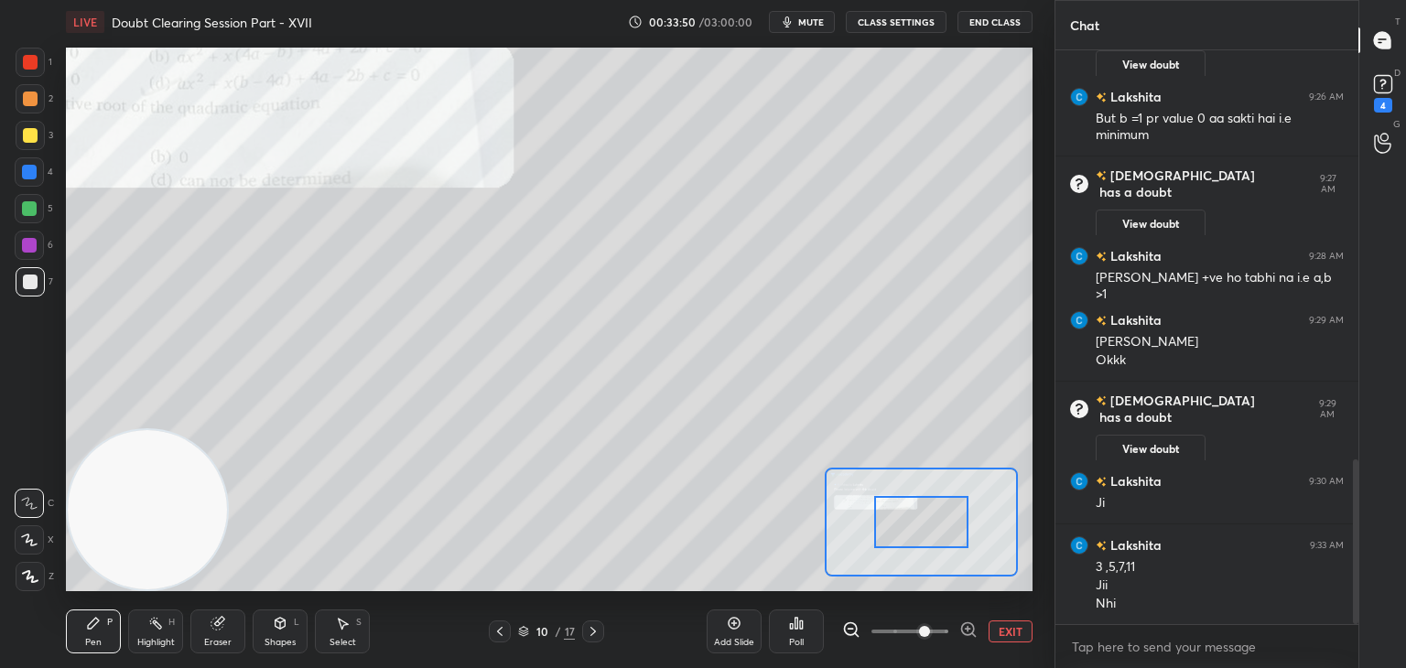
click at [922, 626] on span at bounding box center [924, 631] width 11 height 11
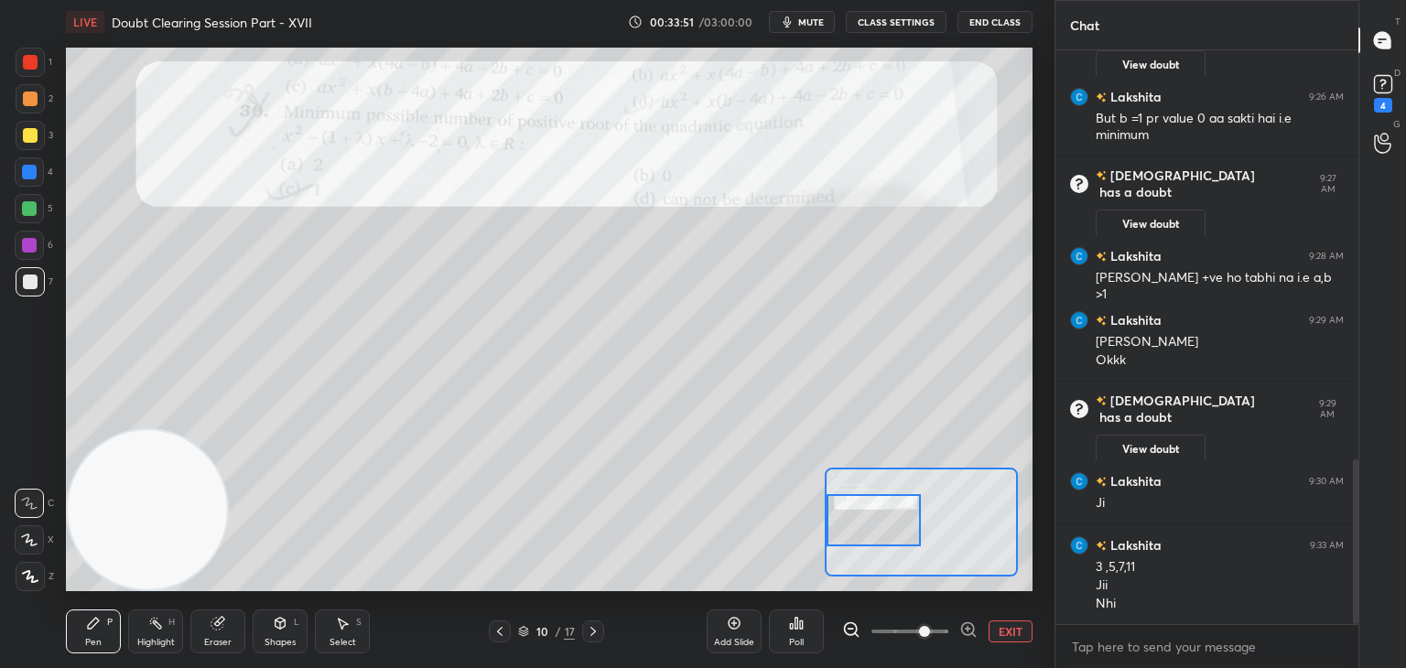
drag, startPoint x: 878, startPoint y: 517, endPoint x: 867, endPoint y: 519, distance: 11.1
click at [868, 518] on div at bounding box center [873, 520] width 95 height 52
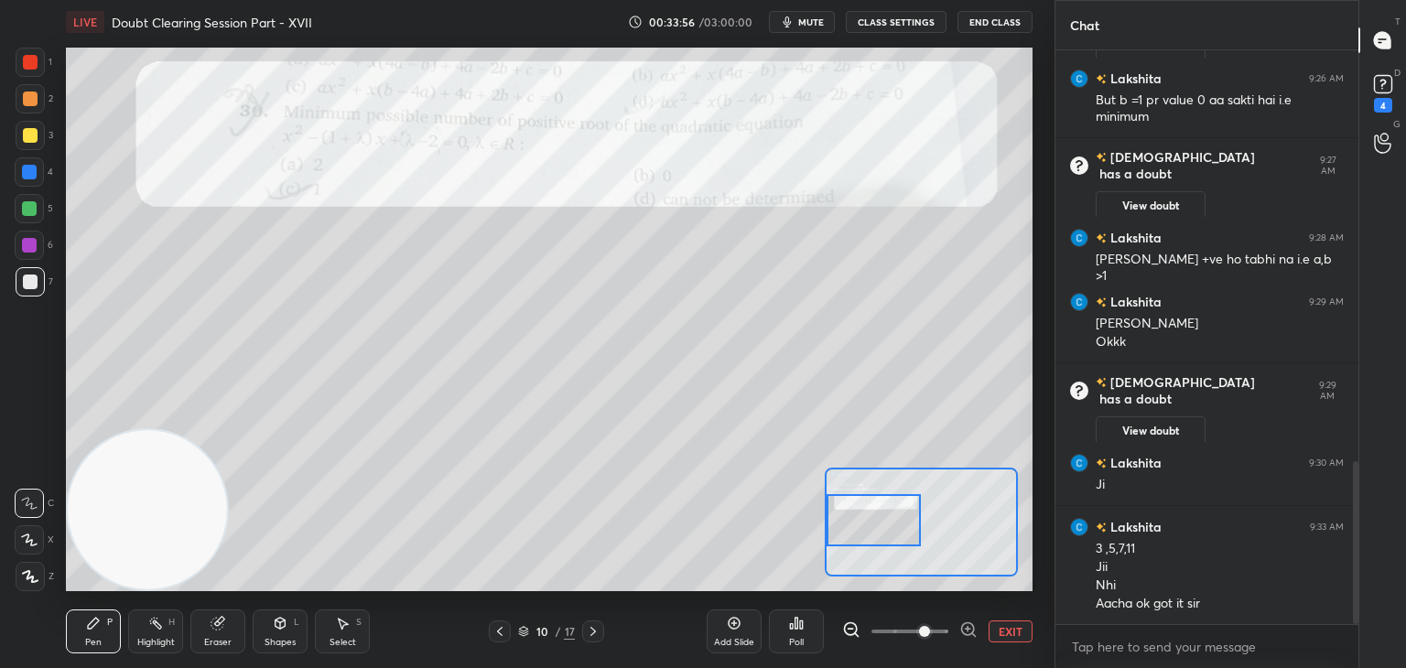
click at [591, 631] on icon at bounding box center [593, 631] width 15 height 15
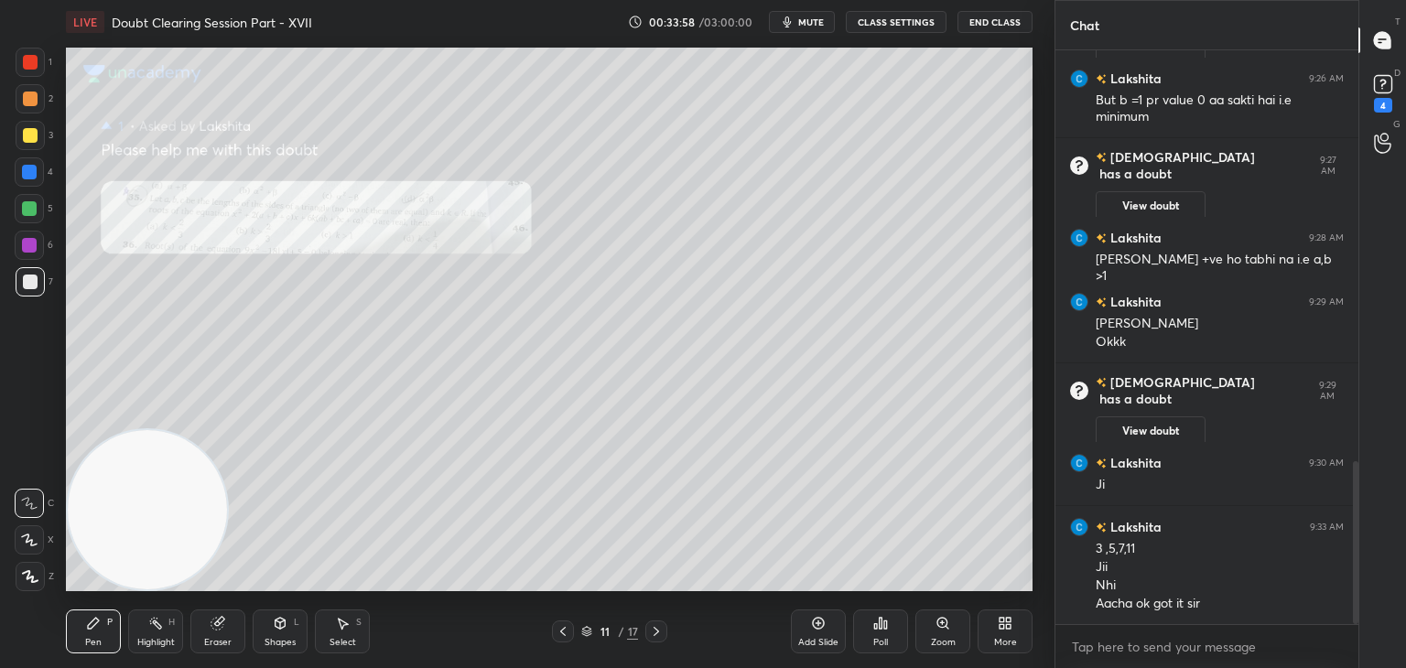
click at [652, 631] on icon at bounding box center [656, 631] width 15 height 15
click at [655, 631] on icon at bounding box center [656, 631] width 15 height 15
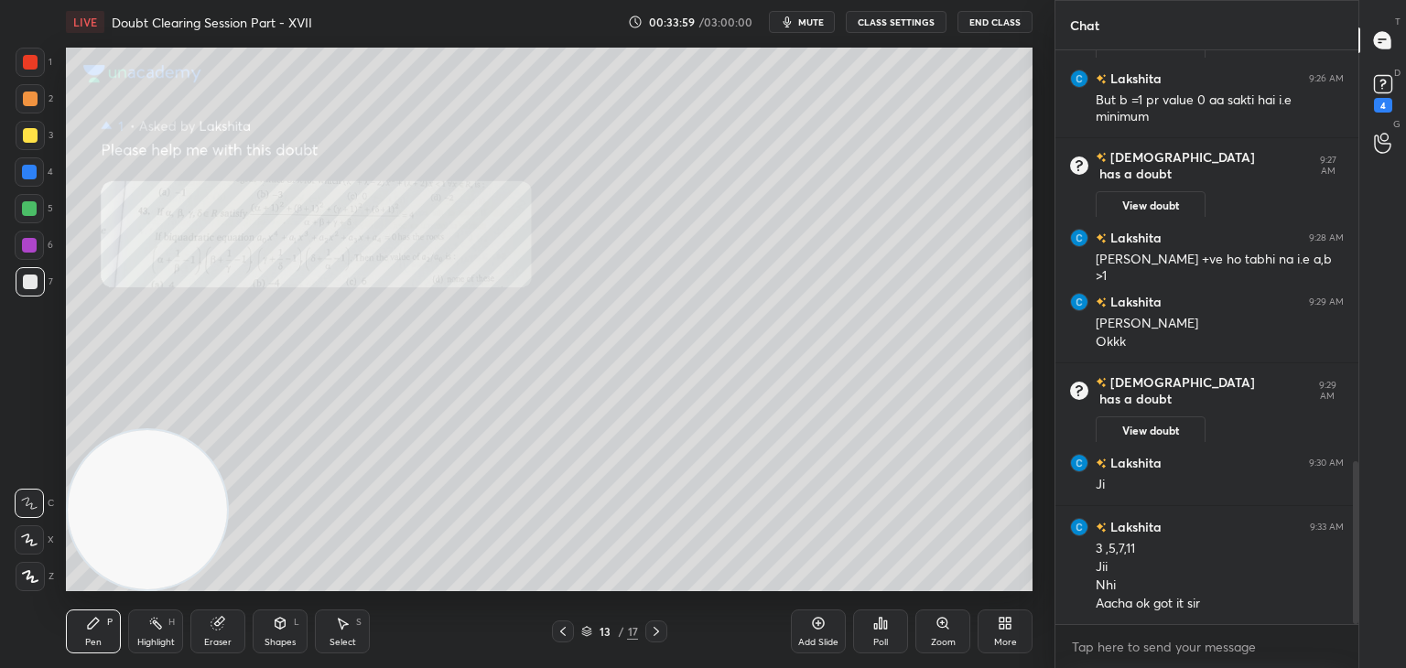
click at [656, 632] on icon at bounding box center [656, 631] width 15 height 15
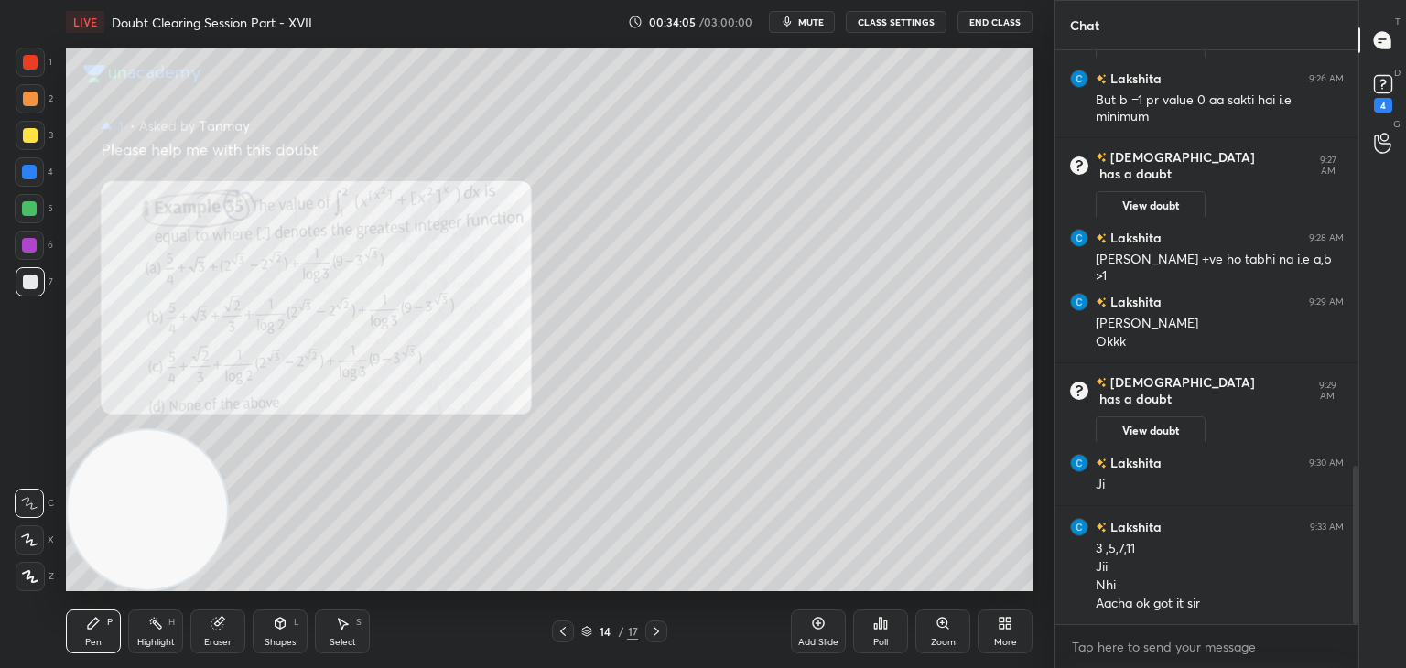
scroll to position [1510, 0]
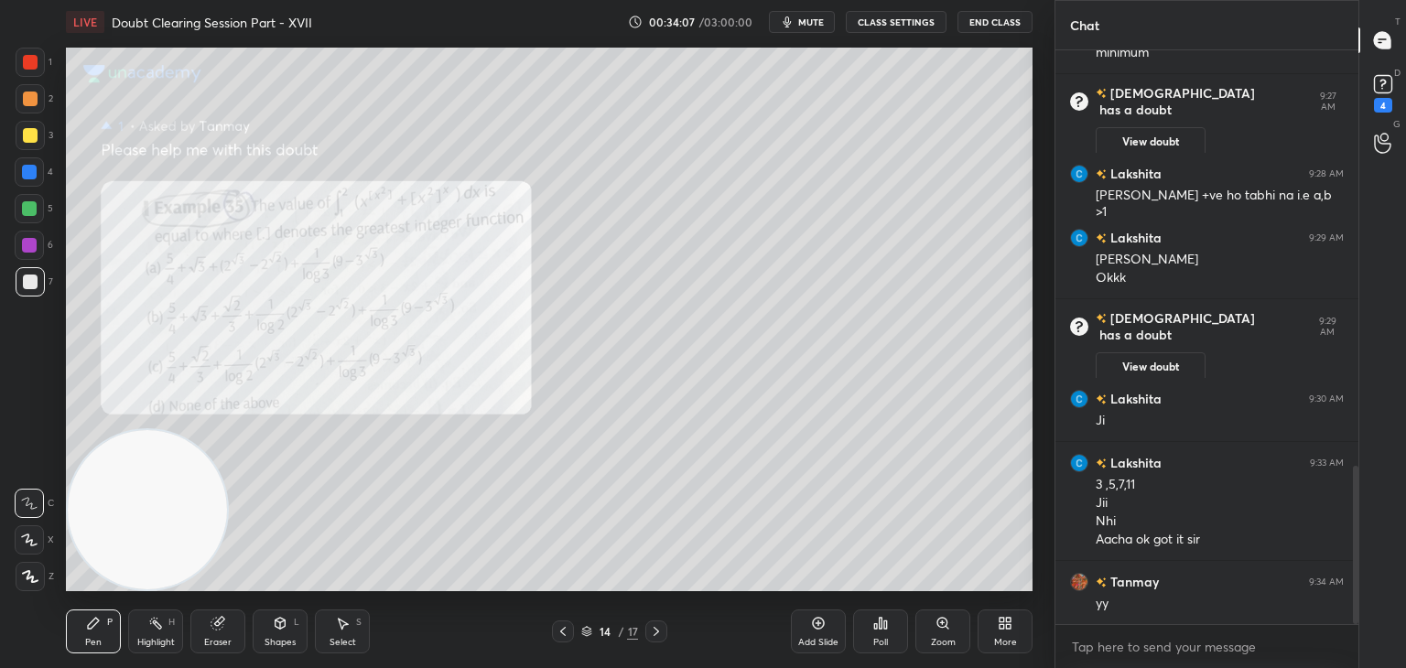
click at [648, 630] on div at bounding box center [656, 631] width 22 height 22
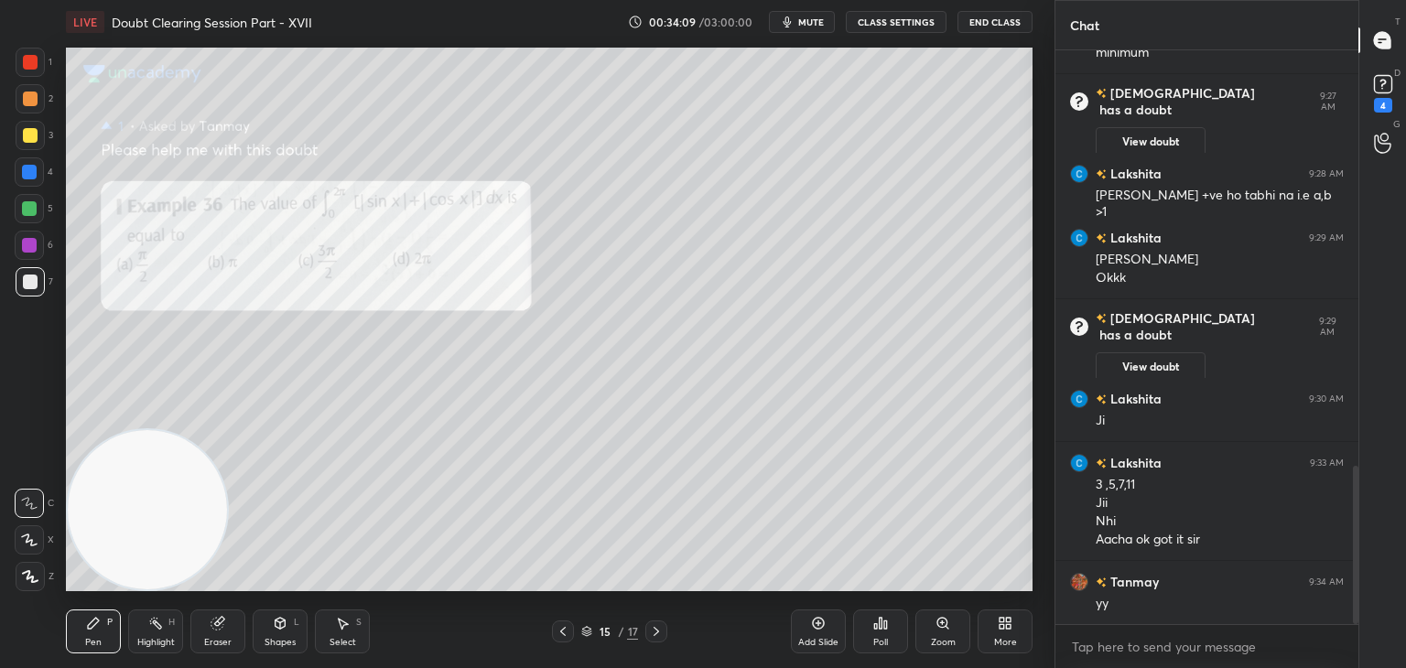
click at [558, 635] on icon at bounding box center [562, 631] width 15 height 15
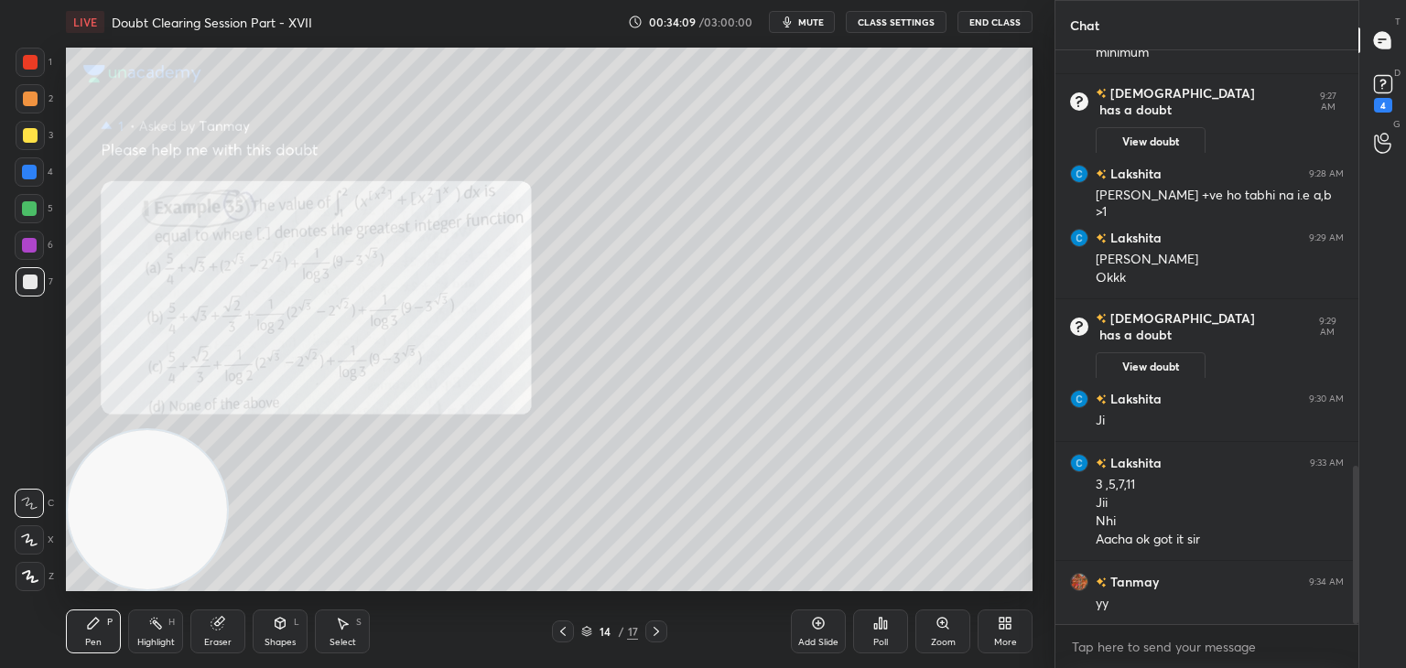
click at [560, 638] on icon at bounding box center [562, 631] width 15 height 15
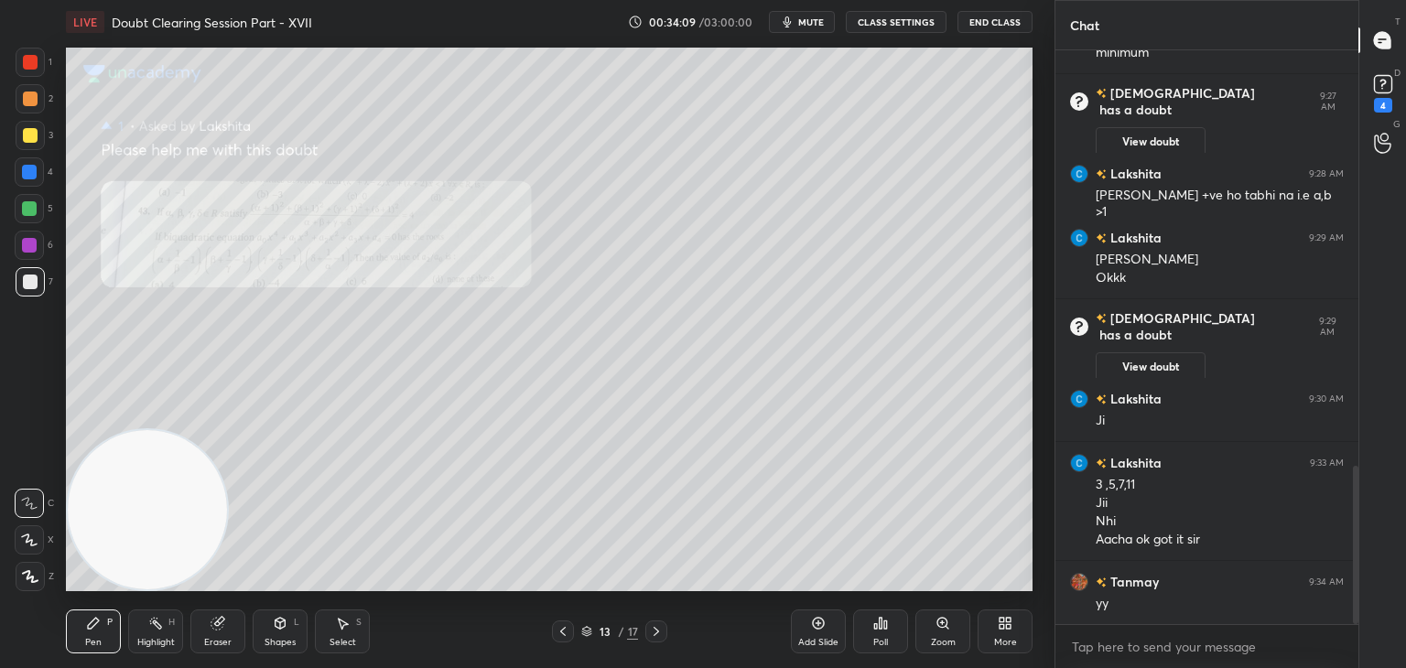
scroll to position [1528, 0]
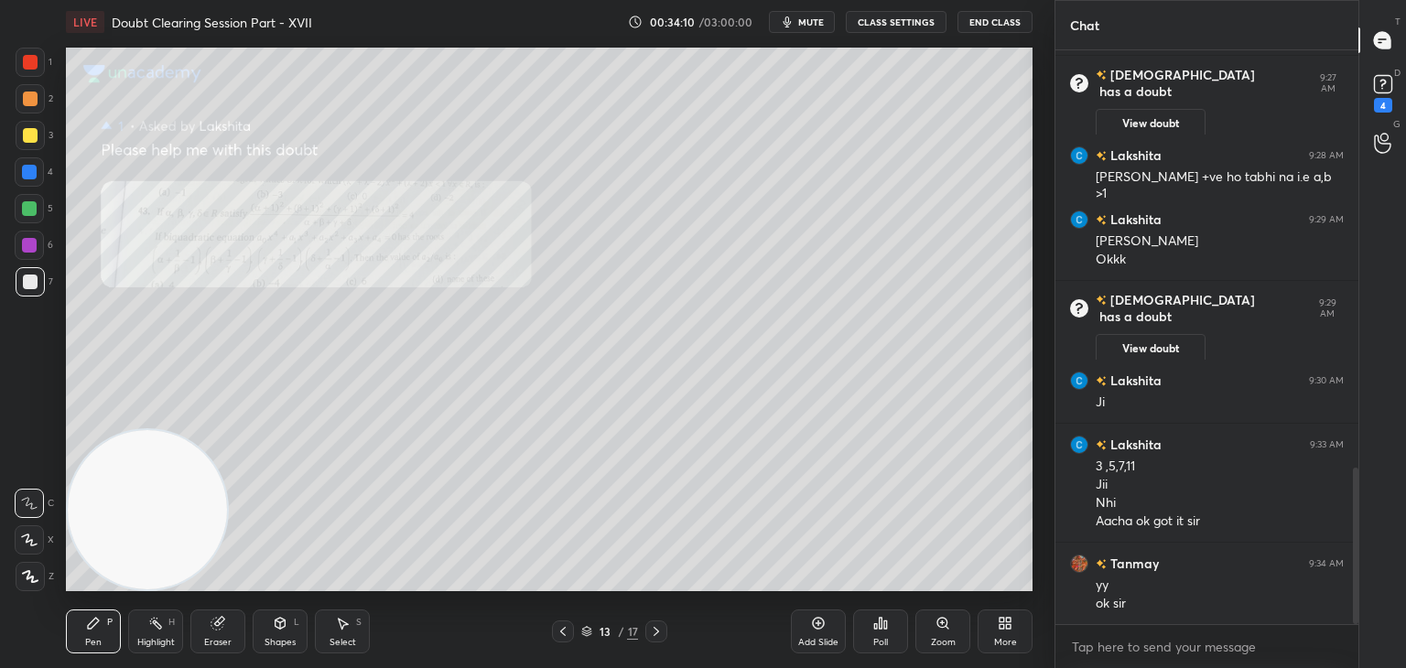
click at [560, 644] on div "Pen P Highlight H Eraser Shapes L Select S 13 / 17 Add Slide Poll Zoom More" at bounding box center [549, 631] width 966 height 73
click at [562, 631] on icon at bounding box center [562, 631] width 5 height 9
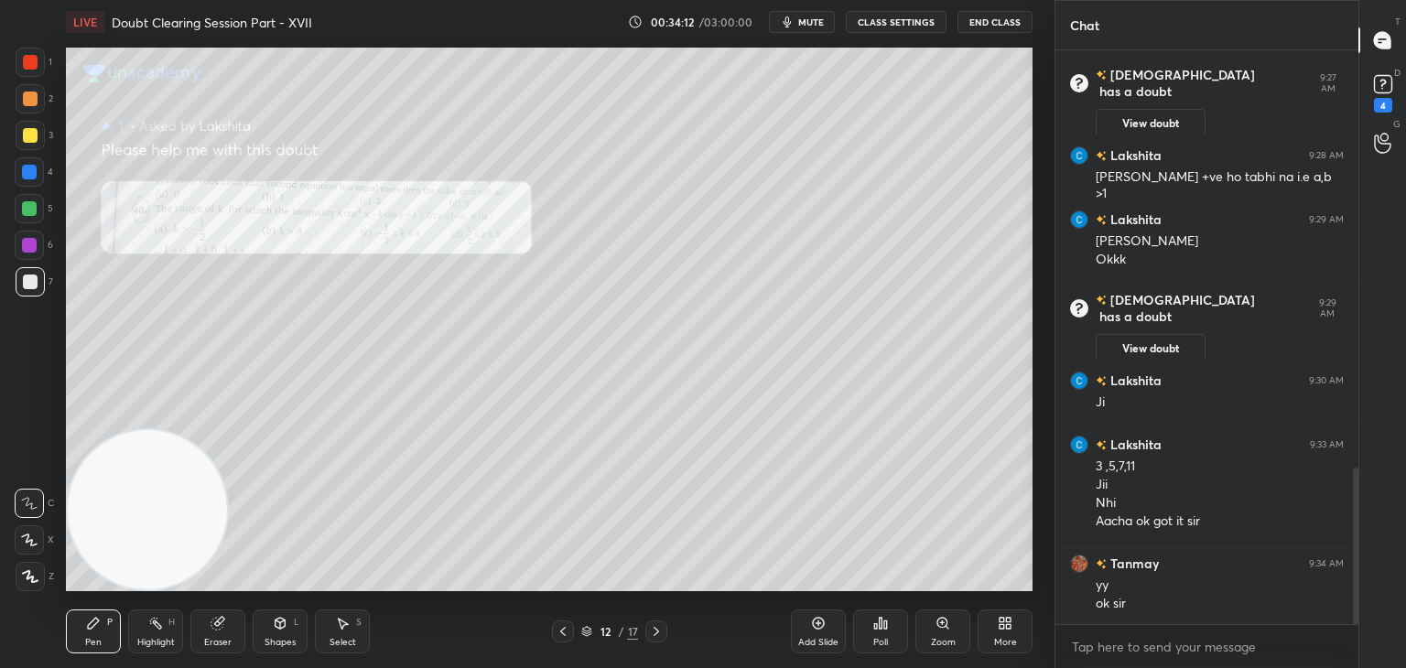
click at [563, 631] on icon at bounding box center [562, 631] width 15 height 15
click at [564, 633] on icon at bounding box center [562, 631] width 15 height 15
click at [937, 622] on icon at bounding box center [942, 623] width 10 height 10
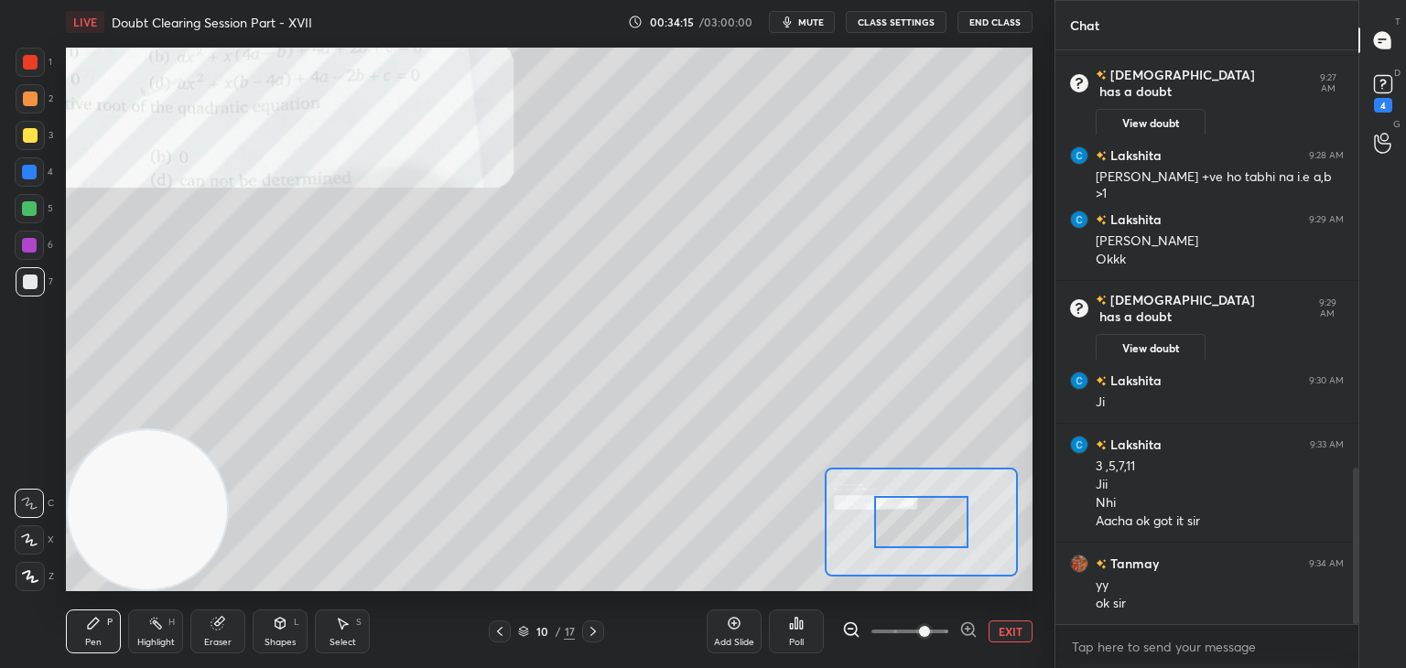
click at [925, 631] on span at bounding box center [909, 631] width 77 height 27
click at [930, 631] on span at bounding box center [924, 631] width 11 height 11
drag, startPoint x: 944, startPoint y: 628, endPoint x: 940, endPoint y: 615, distance: 13.6
click at [930, 627] on span at bounding box center [924, 631] width 11 height 11
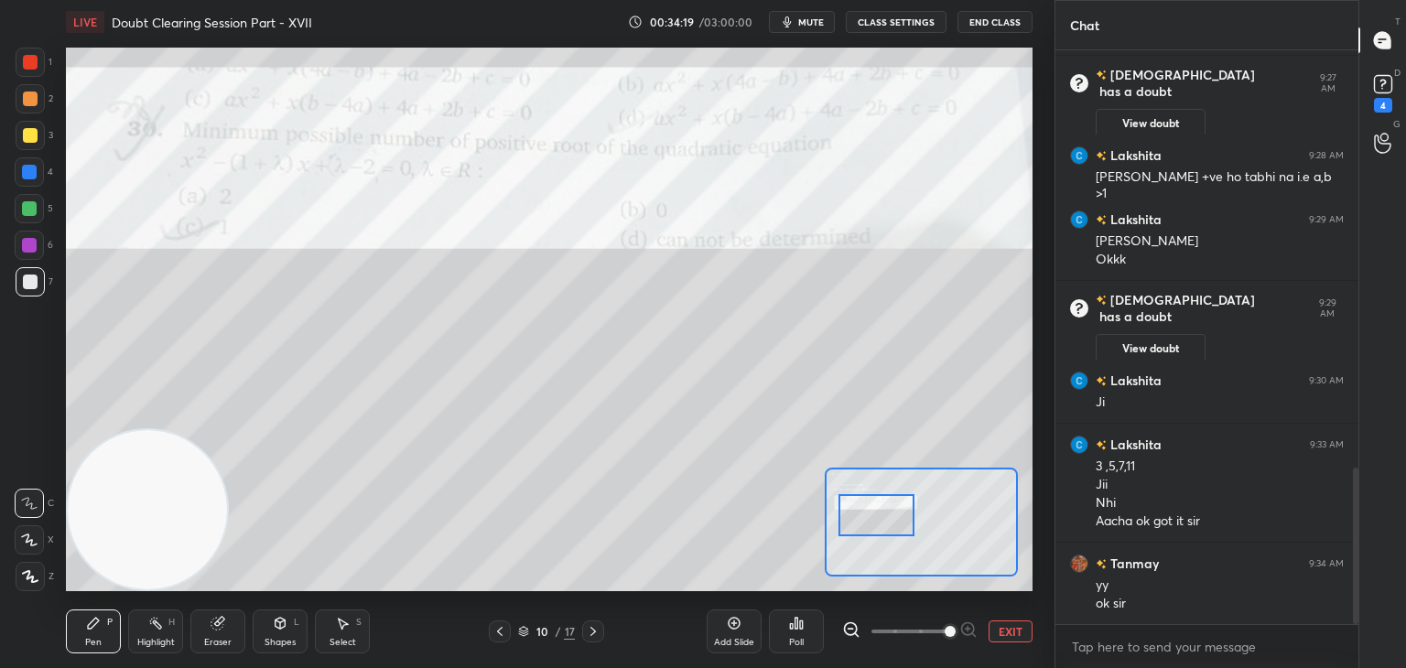
drag, startPoint x: 891, startPoint y: 540, endPoint x: 875, endPoint y: 528, distance: 20.3
click at [889, 534] on div at bounding box center [876, 515] width 76 height 42
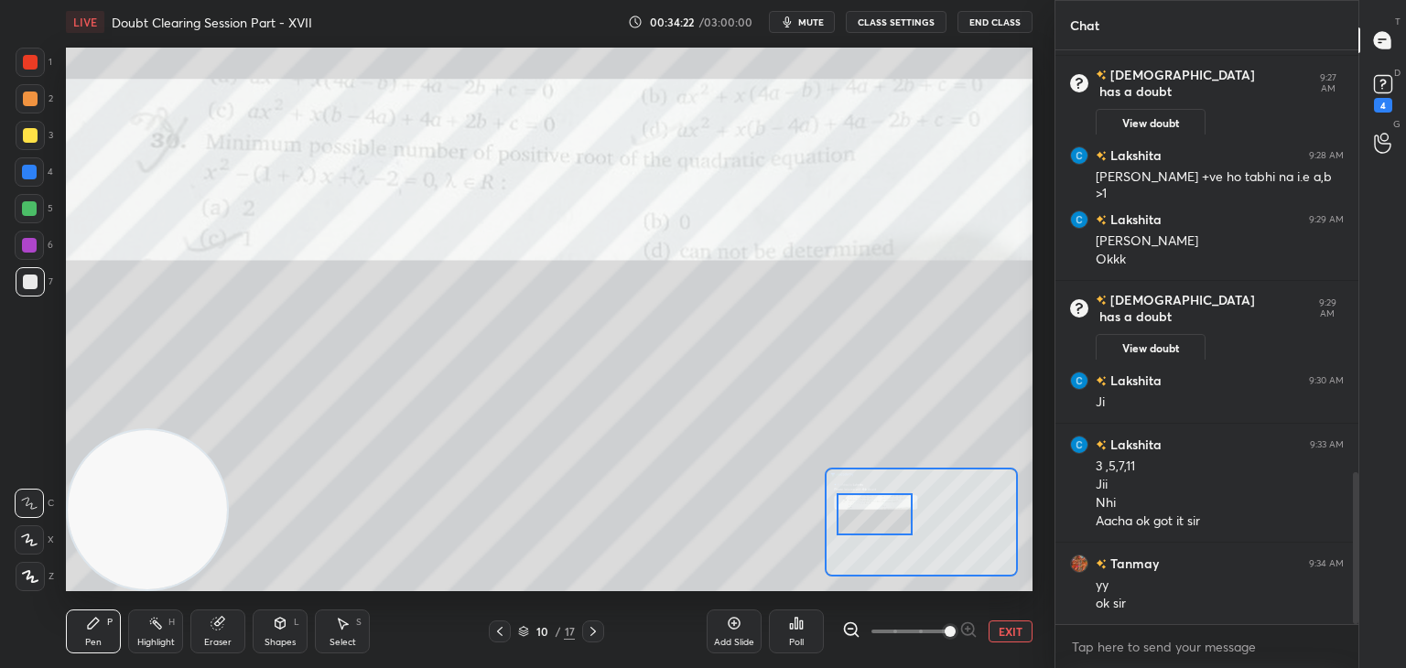
scroll to position [1592, 0]
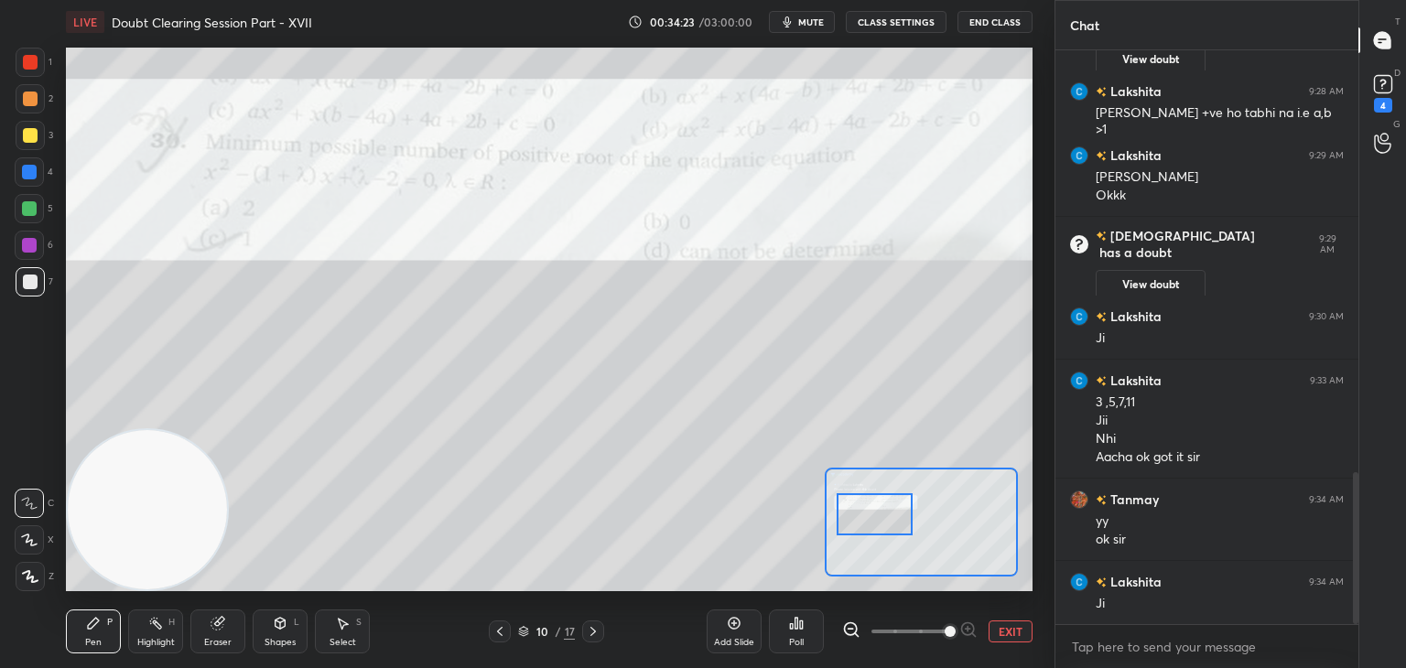
drag, startPoint x: 589, startPoint y: 628, endPoint x: 607, endPoint y: 627, distance: 17.4
click at [590, 628] on icon at bounding box center [593, 631] width 15 height 15
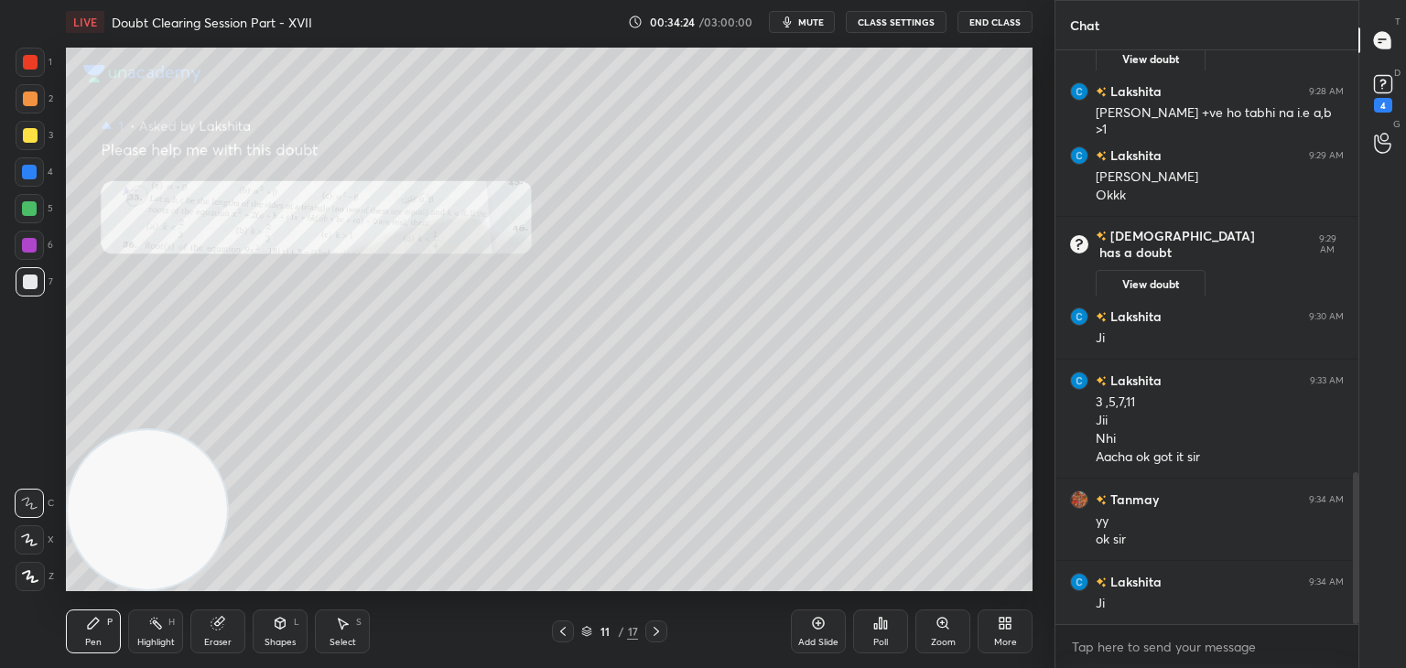
click at [927, 634] on div "Zoom" at bounding box center [942, 631] width 55 height 44
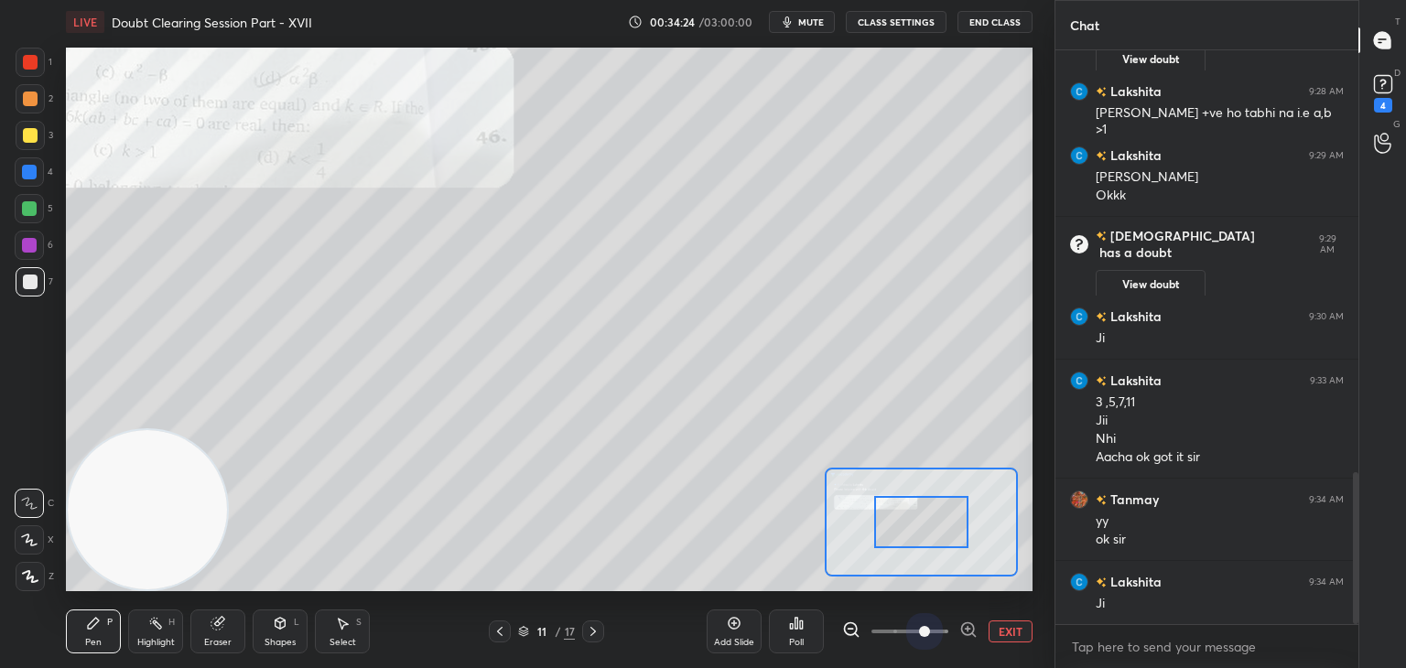
click at [928, 637] on span at bounding box center [909, 631] width 77 height 27
click at [930, 634] on span at bounding box center [924, 631] width 11 height 11
click at [879, 535] on div at bounding box center [921, 522] width 193 height 109
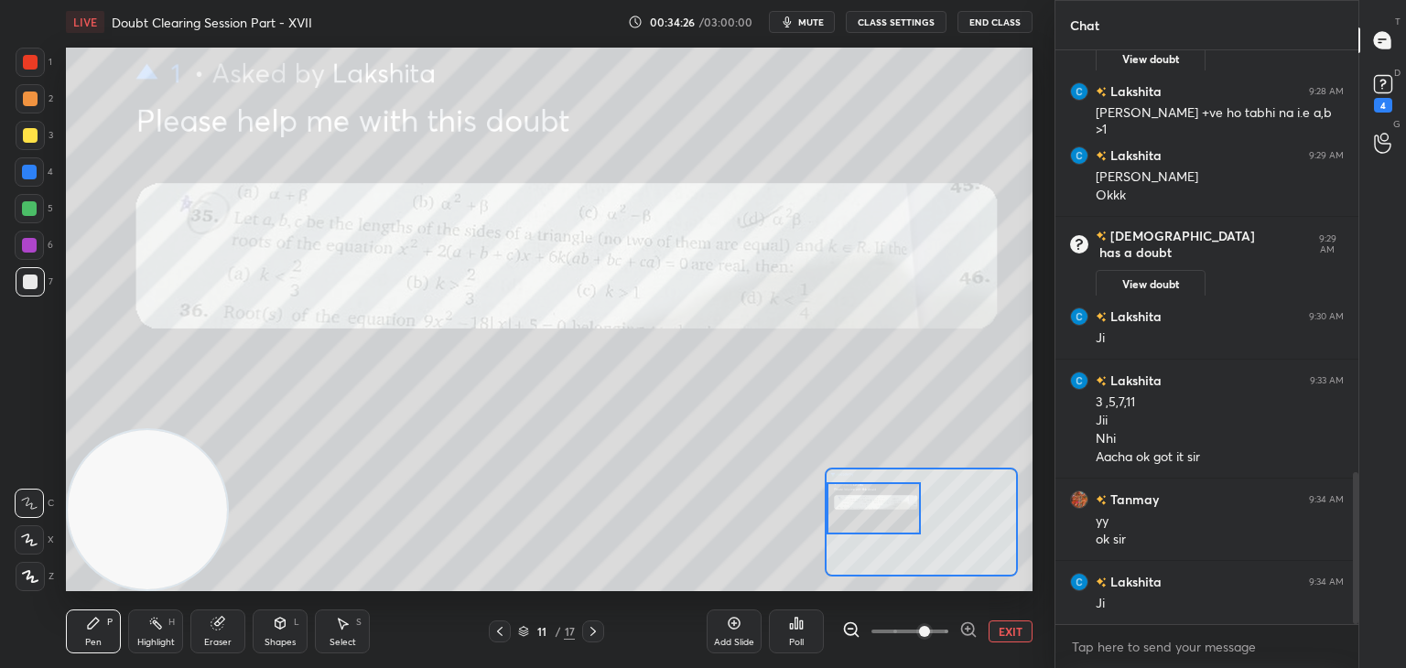
drag, startPoint x: 905, startPoint y: 524, endPoint x: 889, endPoint y: 501, distance: 28.9
click at [890, 501] on div at bounding box center [873, 508] width 95 height 52
click at [943, 628] on span at bounding box center [909, 631] width 77 height 27
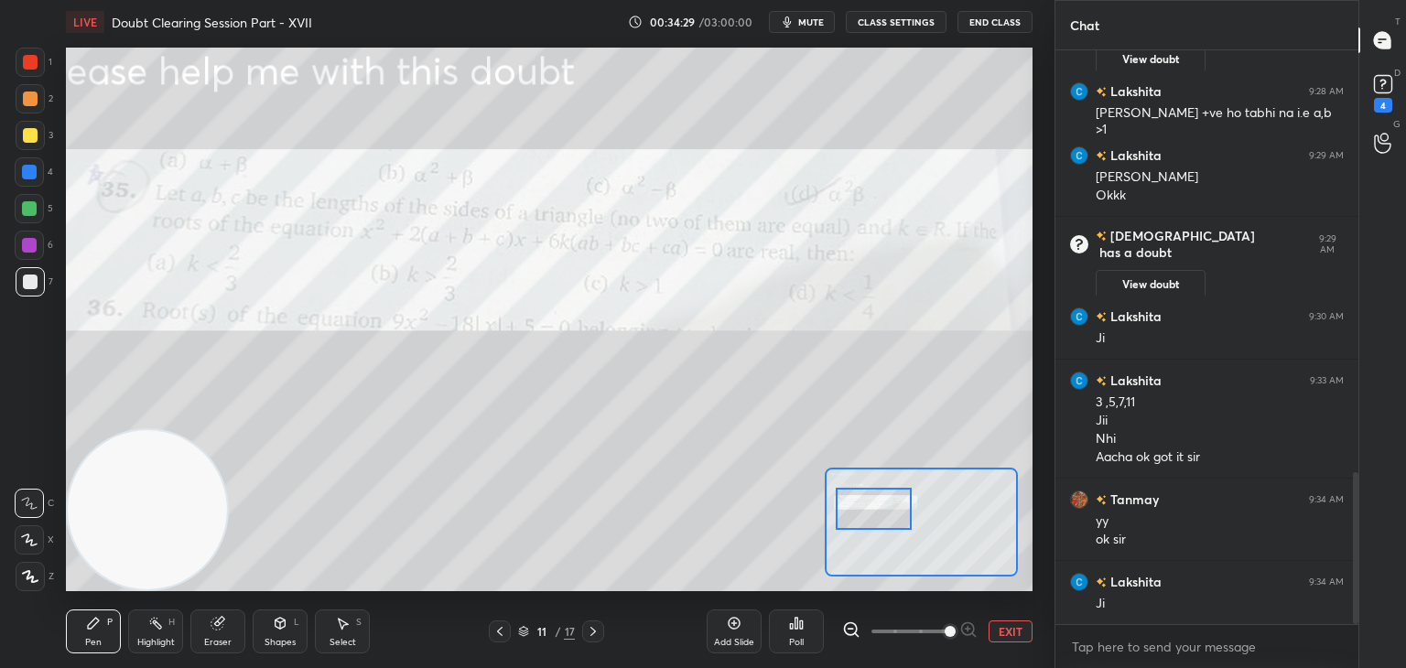
drag, startPoint x: 870, startPoint y: 505, endPoint x: 852, endPoint y: 491, distance: 22.9
click at [871, 504] on div at bounding box center [874, 509] width 76 height 42
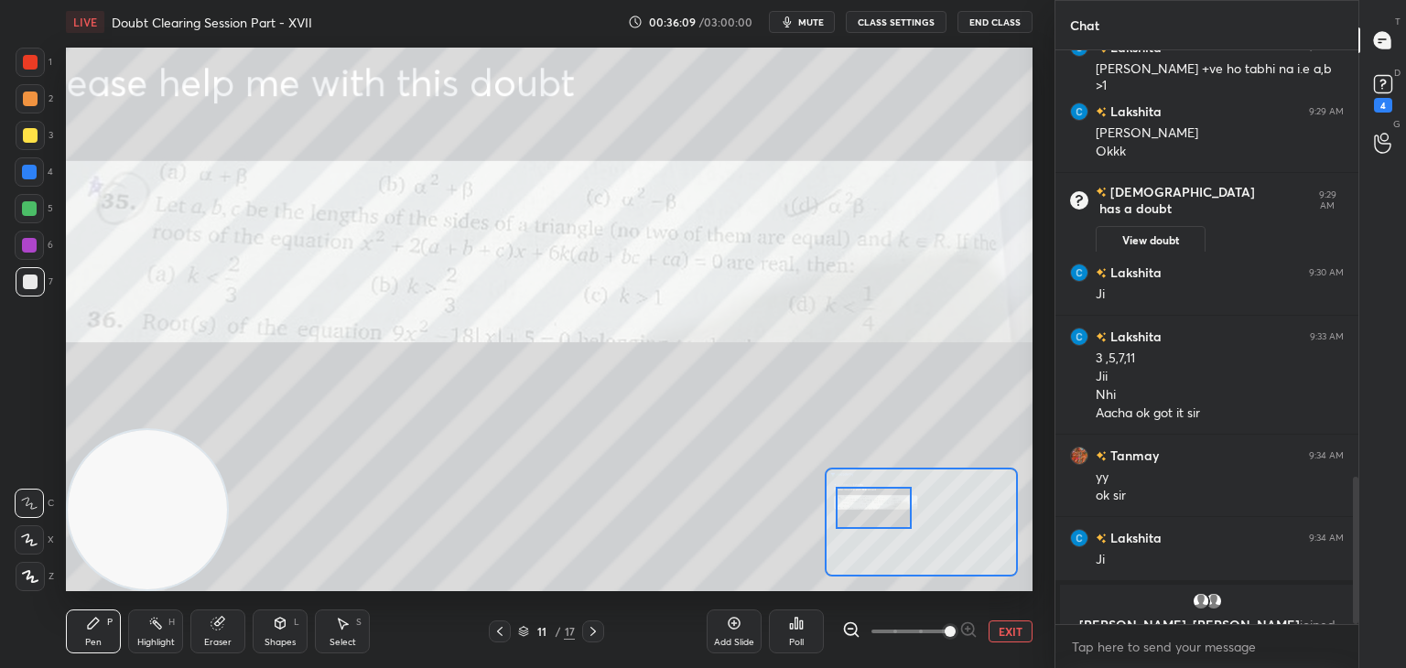
scroll to position [1658, 0]
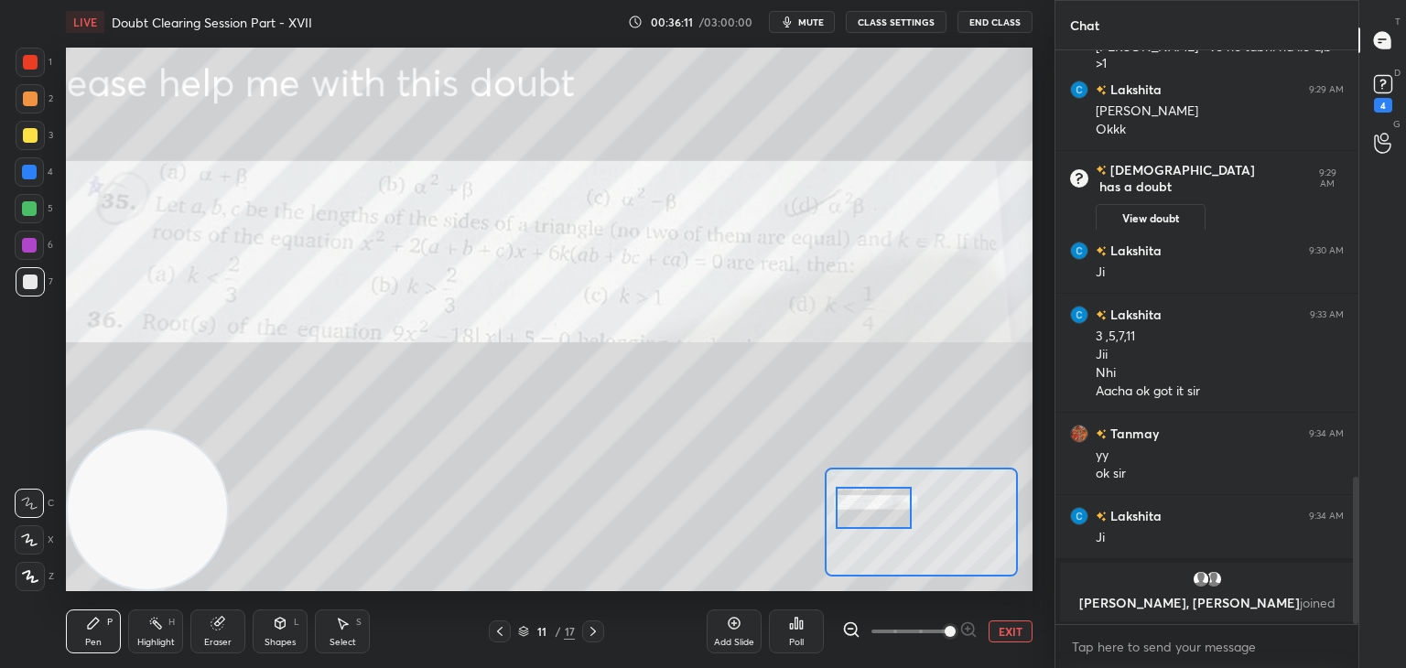
click at [1007, 629] on button "EXIT" at bounding box center [1010, 631] width 44 height 22
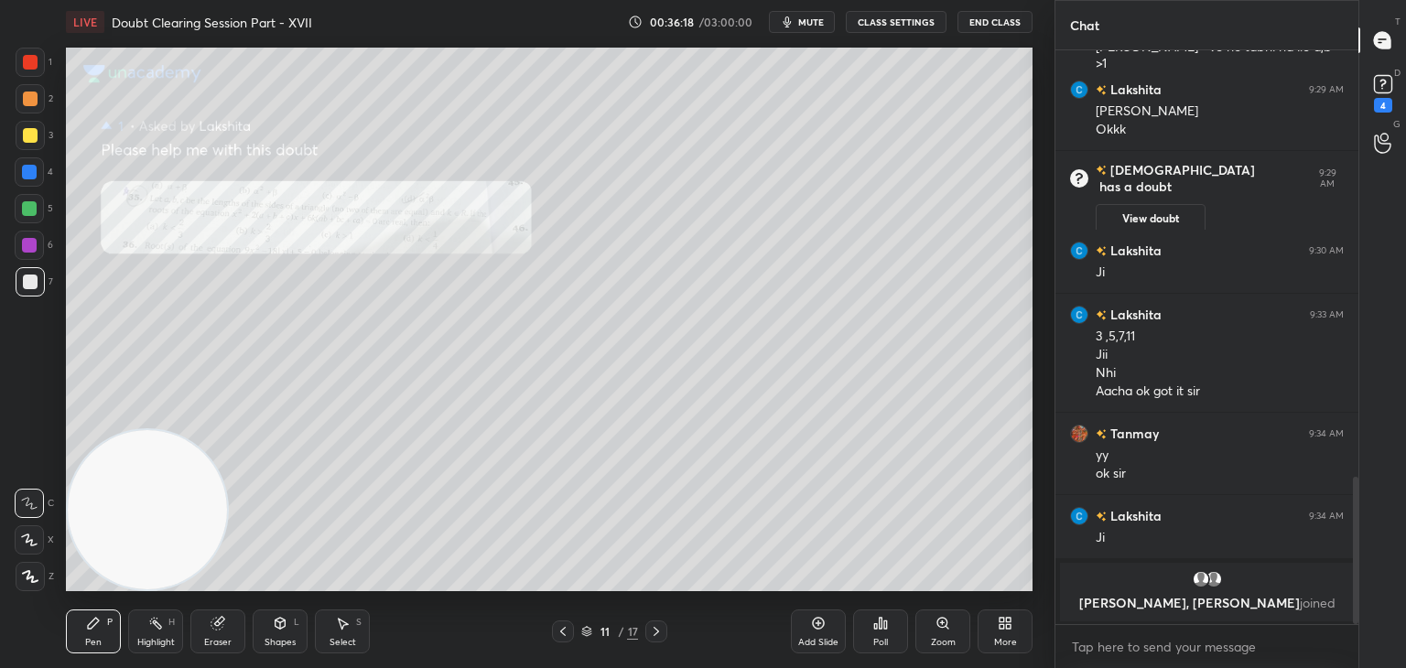
scroll to position [1669, 0]
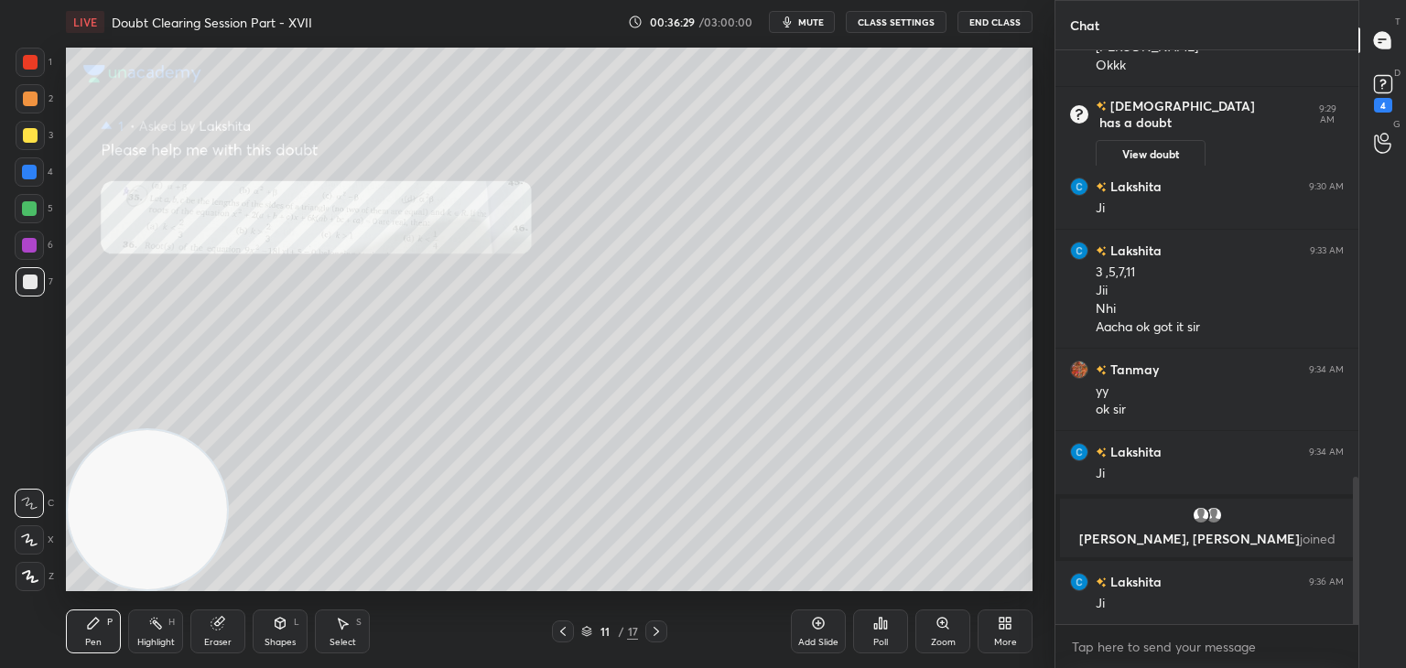
click at [941, 619] on icon at bounding box center [942, 623] width 15 height 15
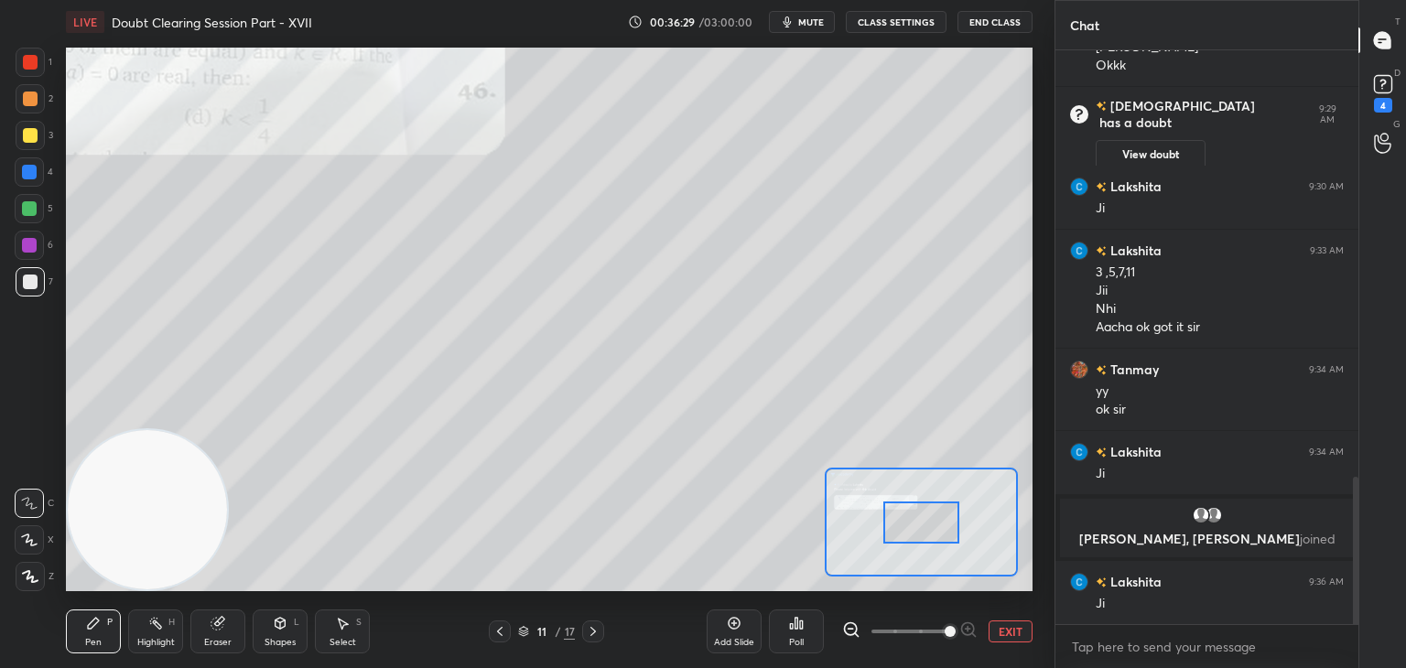
click at [934, 629] on span at bounding box center [909, 631] width 77 height 27
drag, startPoint x: 936, startPoint y: 631, endPoint x: 922, endPoint y: 619, distance: 18.2
click at [944, 630] on span at bounding box center [949, 631] width 11 height 11
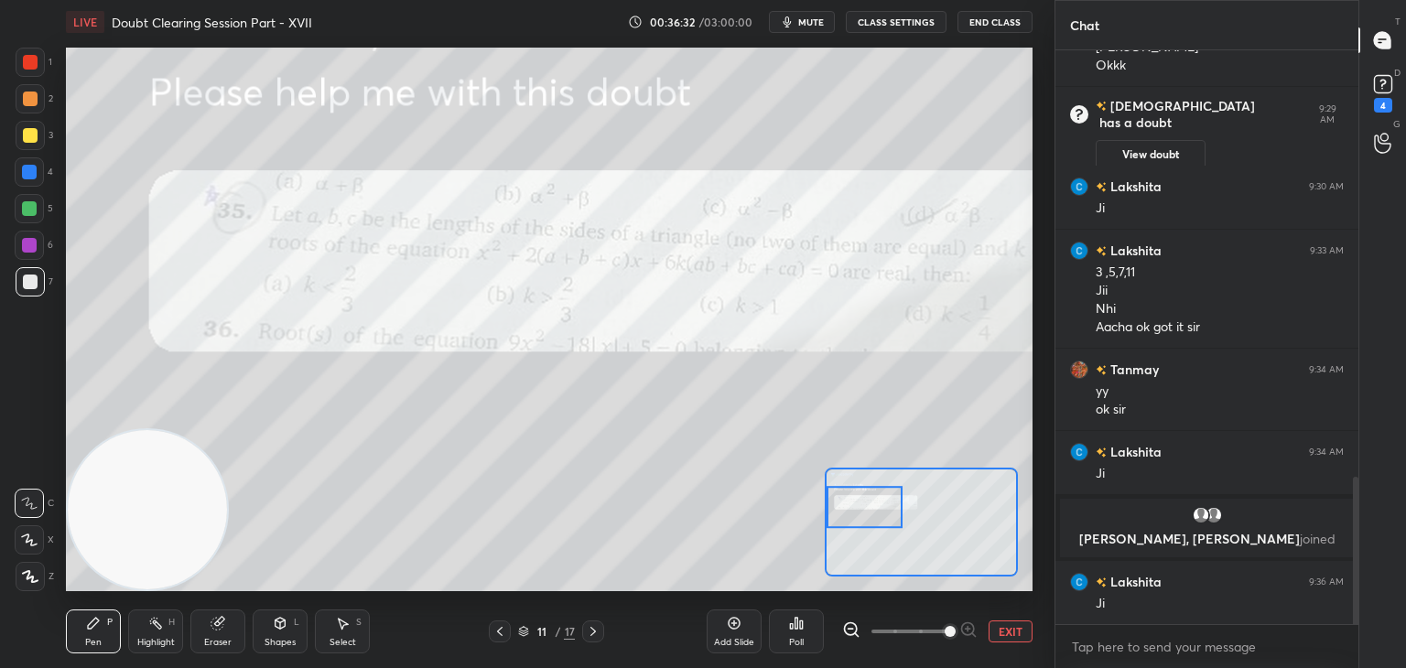
drag, startPoint x: 882, startPoint y: 510, endPoint x: 871, endPoint y: 513, distance: 11.6
click at [875, 513] on div at bounding box center [864, 507] width 76 height 42
drag, startPoint x: 1007, startPoint y: 620, endPoint x: 998, endPoint y: 605, distance: 16.8
click at [1005, 619] on div "Add Slide Poll EXIT" at bounding box center [869, 631] width 326 height 102
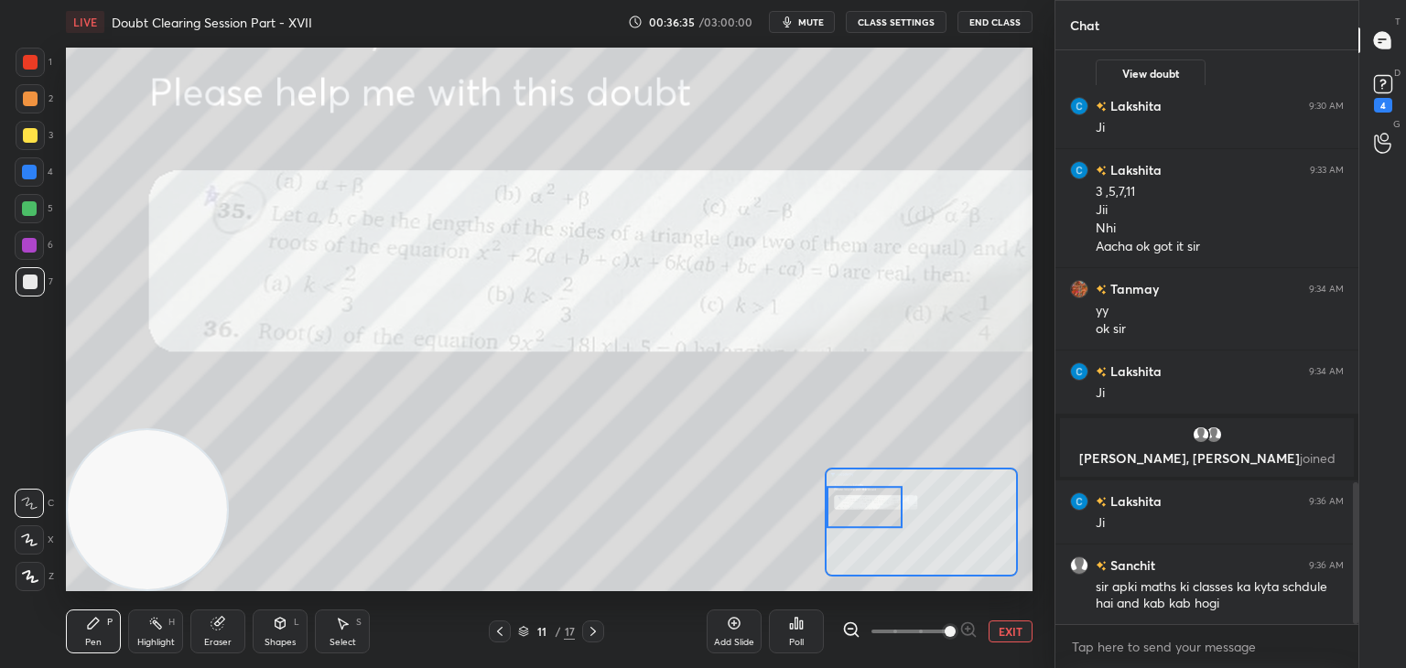
click at [997, 627] on button "EXIT" at bounding box center [1010, 631] width 44 height 22
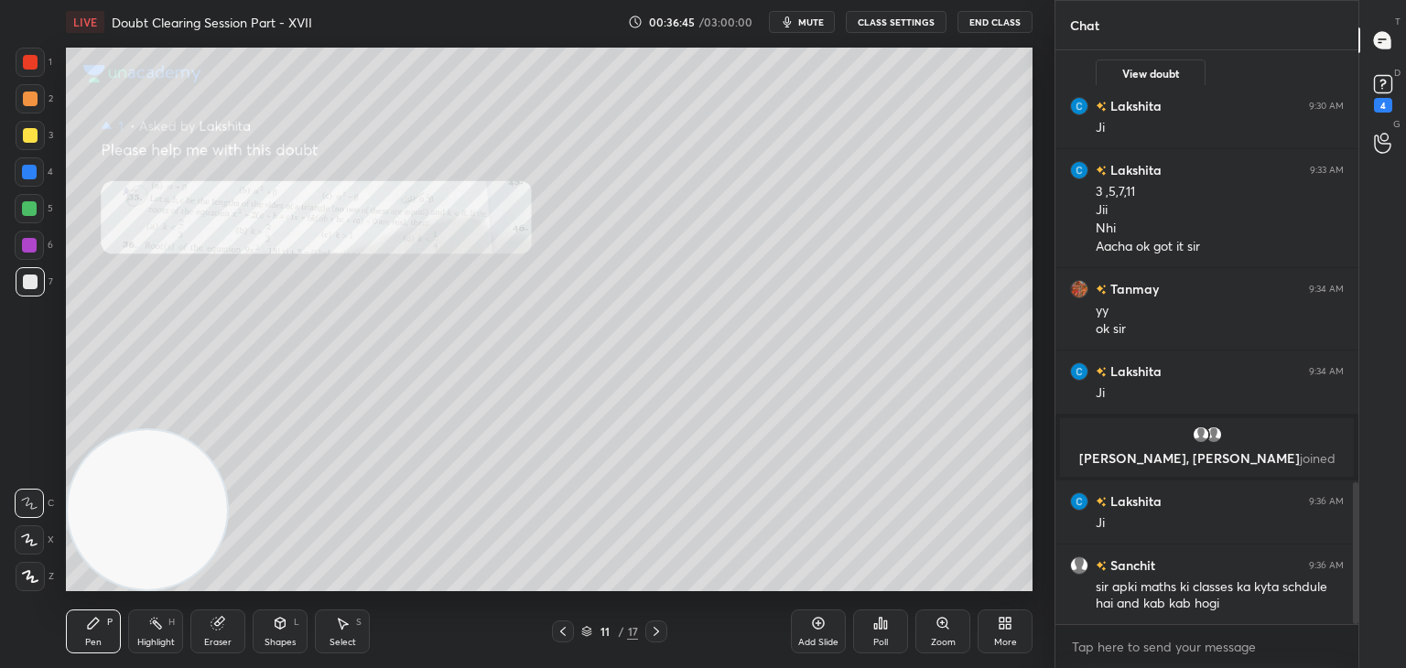
scroll to position [1768, 0]
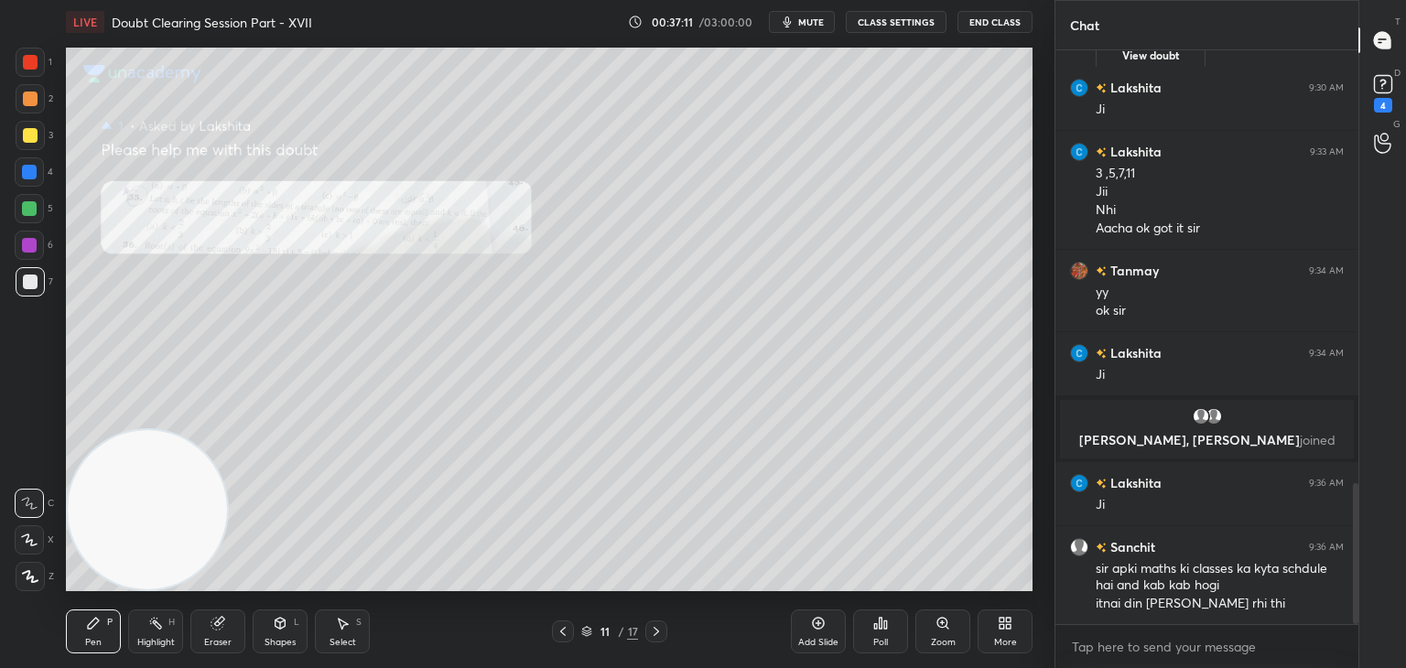
drag, startPoint x: 213, startPoint y: 620, endPoint x: 220, endPoint y: 612, distance: 10.4
click at [215, 623] on icon at bounding box center [217, 624] width 12 height 12
drag, startPoint x: 34, startPoint y: 544, endPoint x: 40, endPoint y: 530, distance: 15.1
click at [33, 542] on icon at bounding box center [29, 541] width 15 height 16
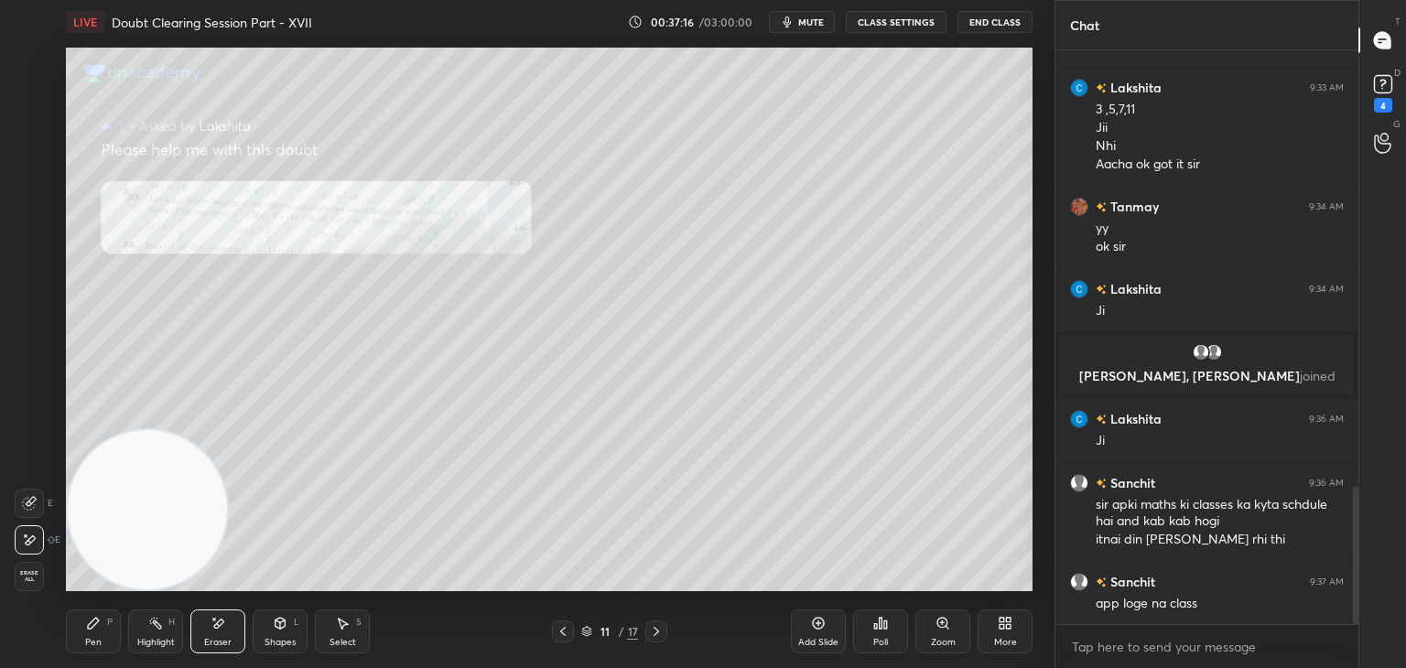
click at [88, 632] on div "Pen P" at bounding box center [93, 631] width 55 height 44
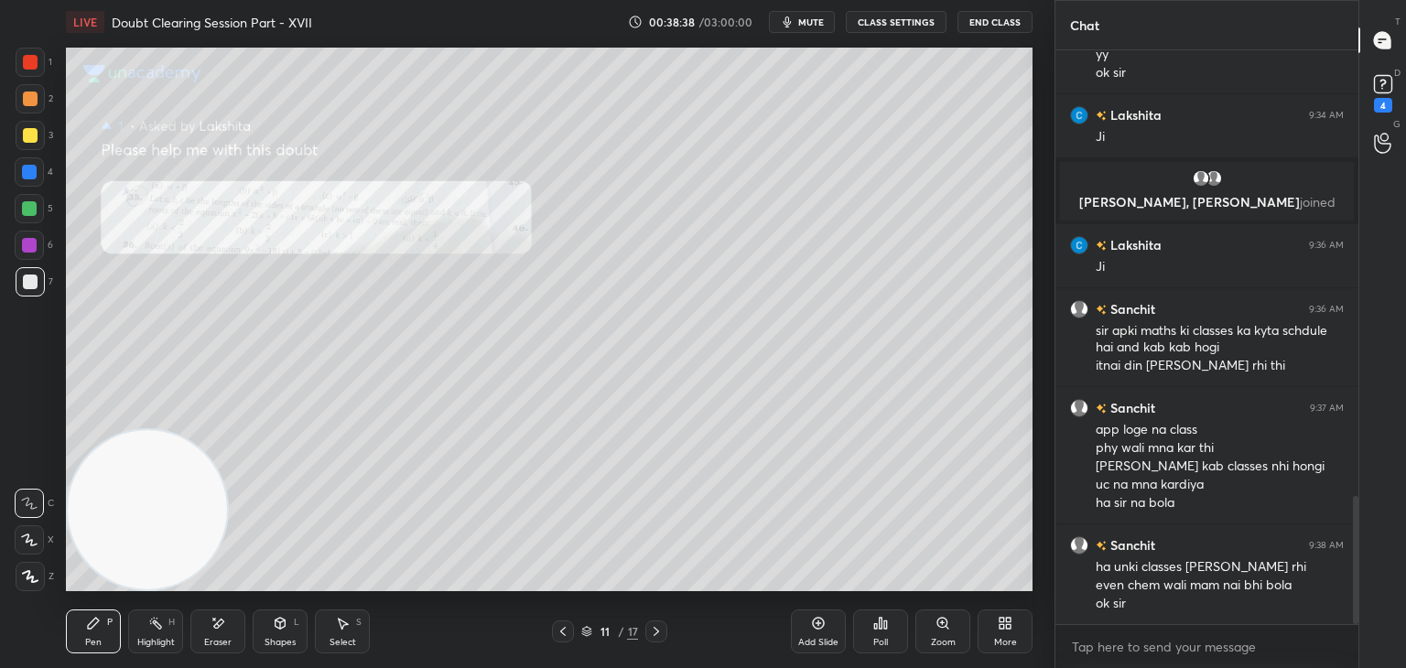
scroll to position [2070, 0]
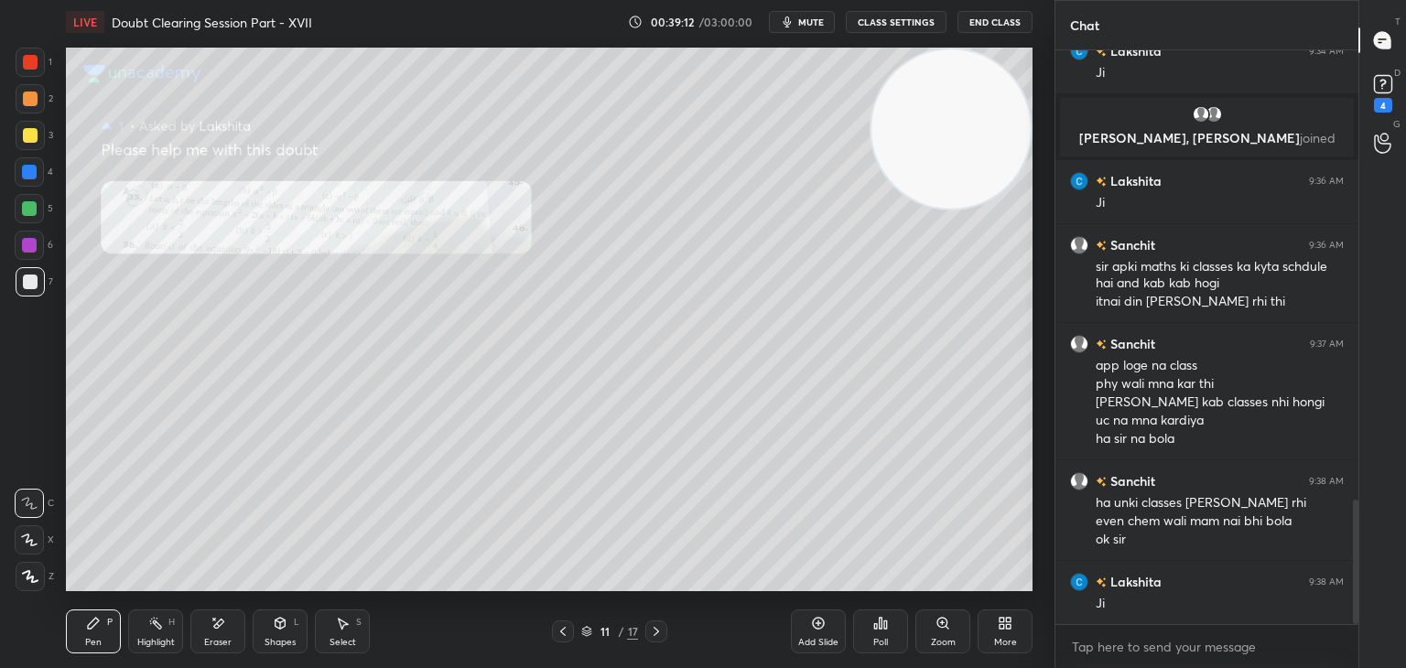
drag, startPoint x: 167, startPoint y: 494, endPoint x: 1040, endPoint y: 76, distance: 967.2
click at [1047, 78] on div "1 2 3 4 5 6 7 C X Z E E Erase all H H LIVE Doubt Clearing Session Part - XVII 0…" at bounding box center [527, 334] width 1054 height 668
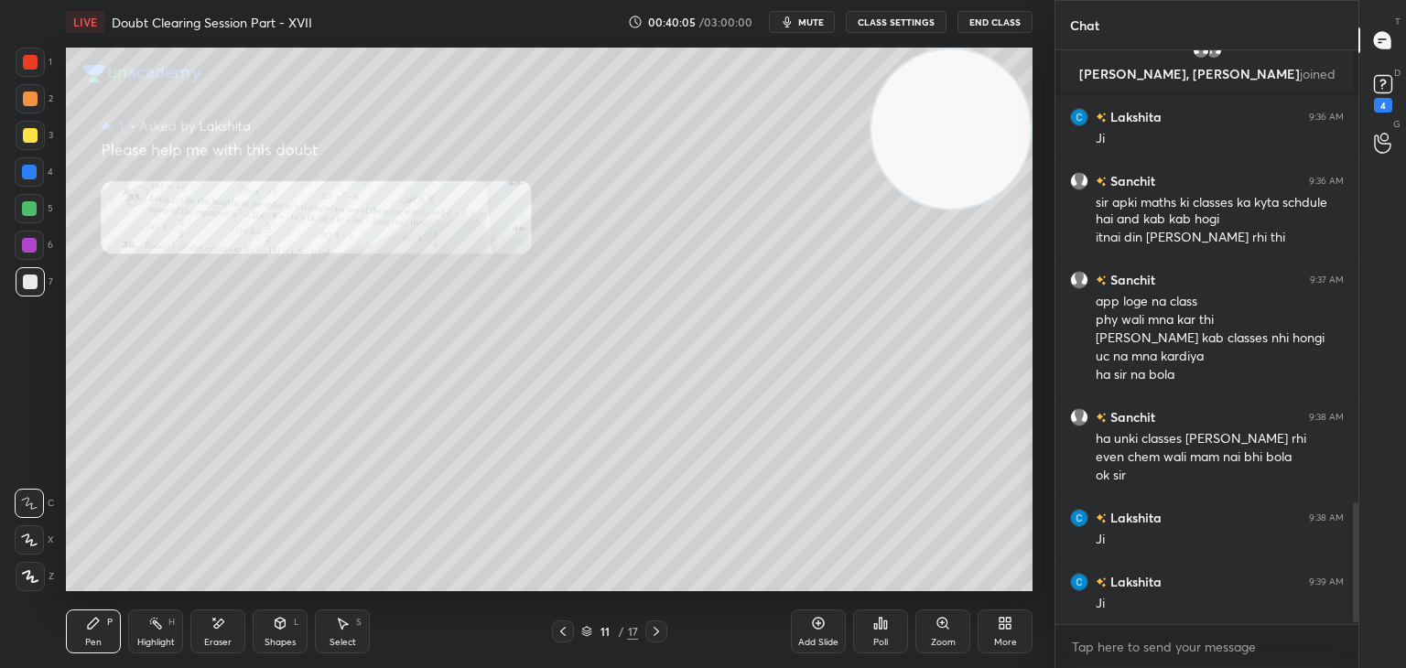
scroll to position [2198, 0]
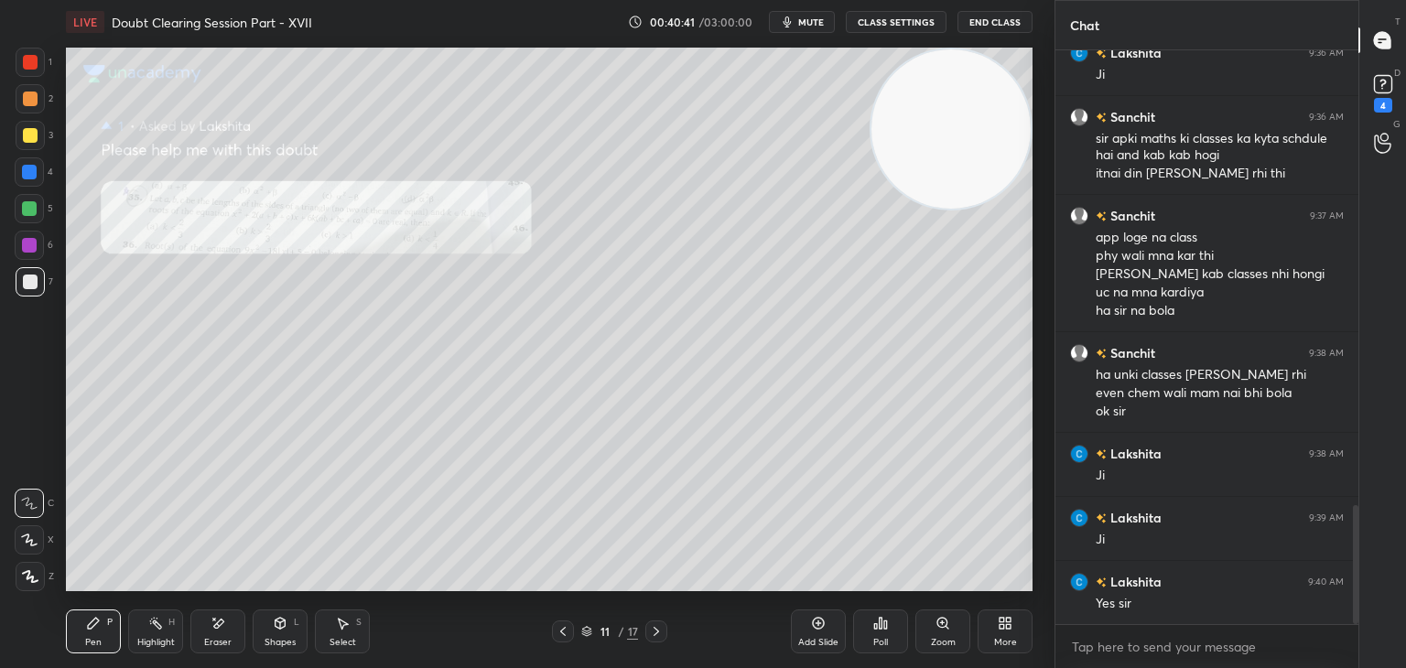
click at [959, 638] on div "Zoom" at bounding box center [942, 631] width 55 height 44
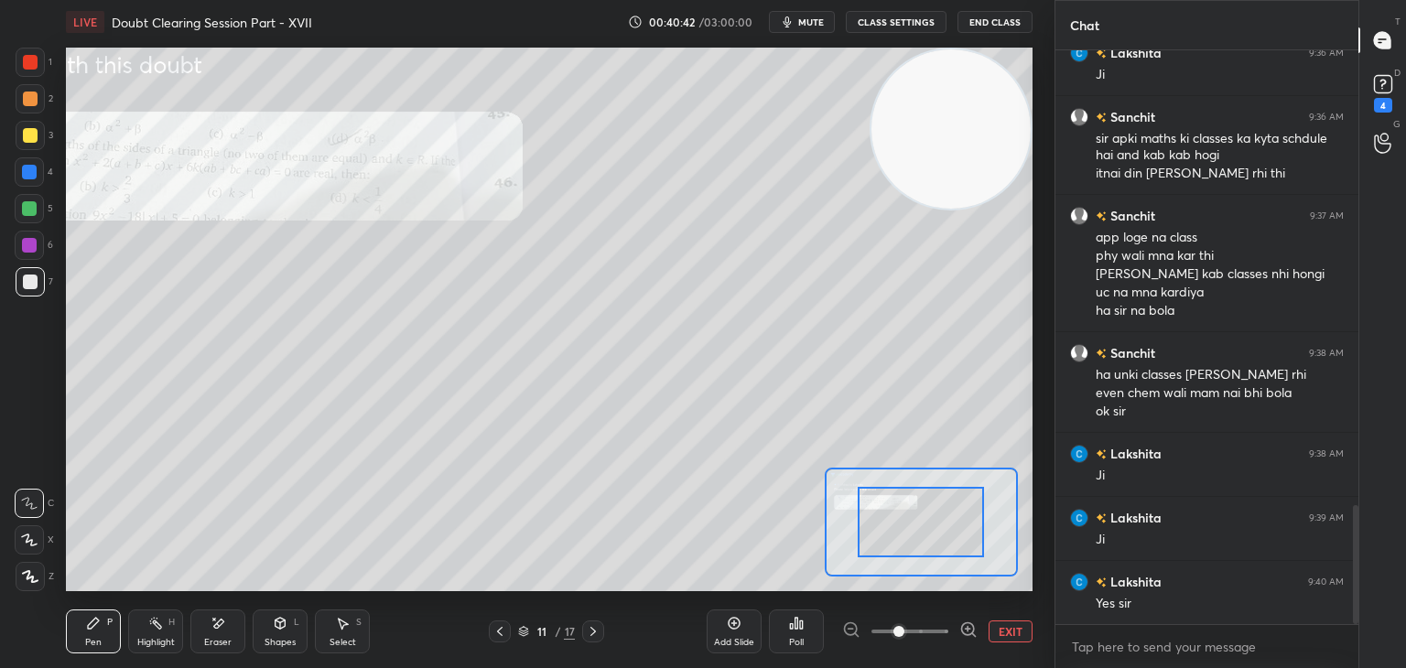
click at [940, 635] on span at bounding box center [909, 631] width 77 height 27
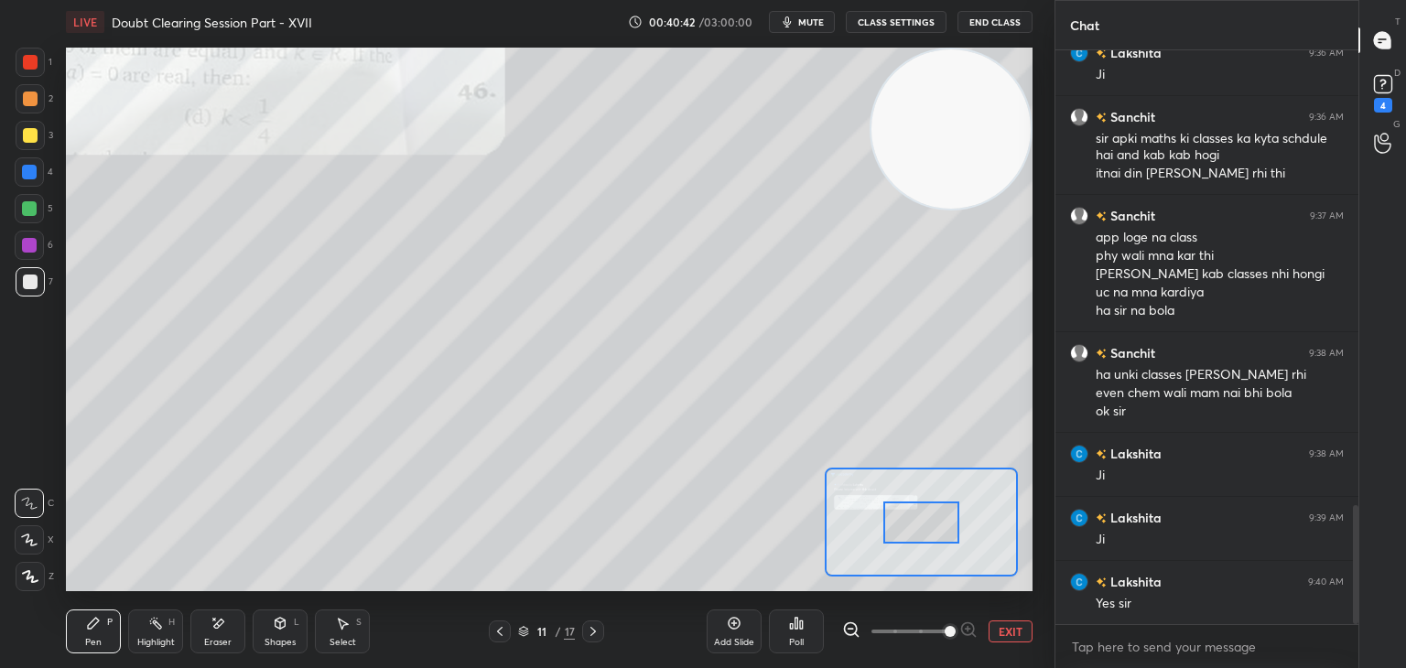
click at [944, 631] on span at bounding box center [949, 631] width 11 height 11
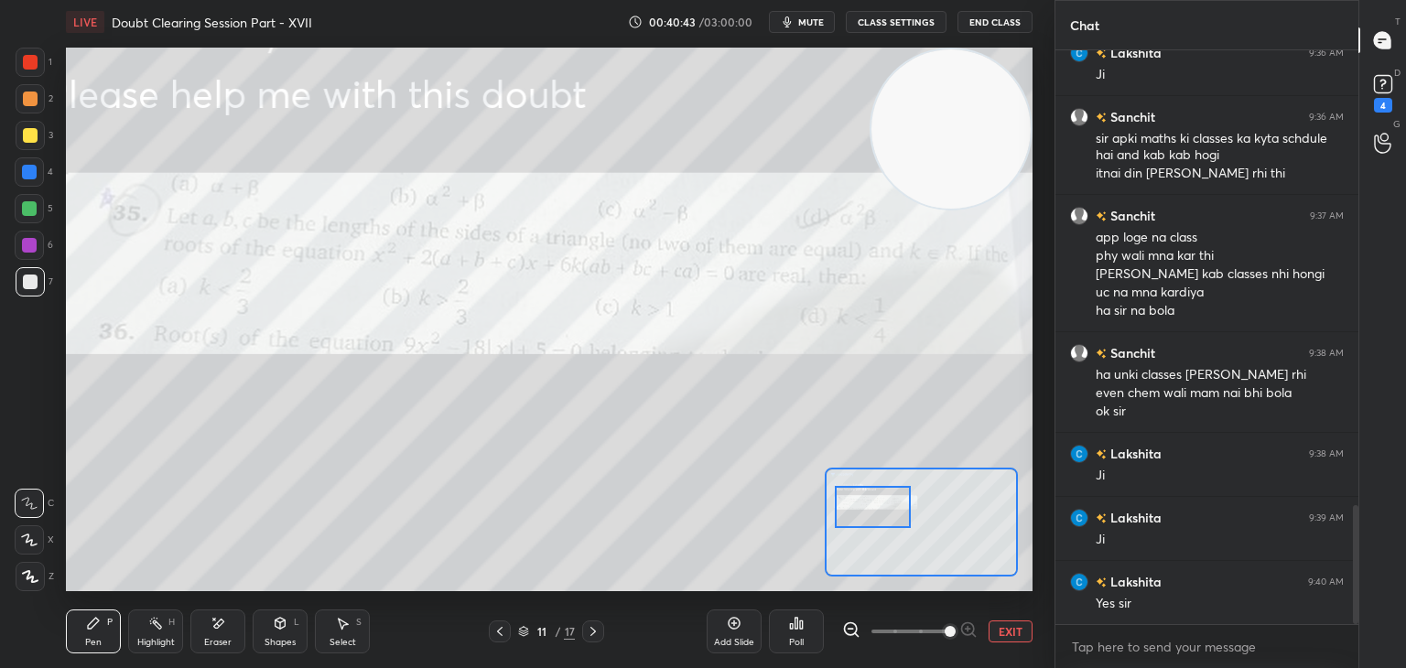
drag, startPoint x: 933, startPoint y: 528, endPoint x: 889, endPoint y: 520, distance: 44.7
click at [889, 520] on div at bounding box center [873, 507] width 76 height 42
click at [1010, 627] on button "EXIT" at bounding box center [1010, 631] width 44 height 22
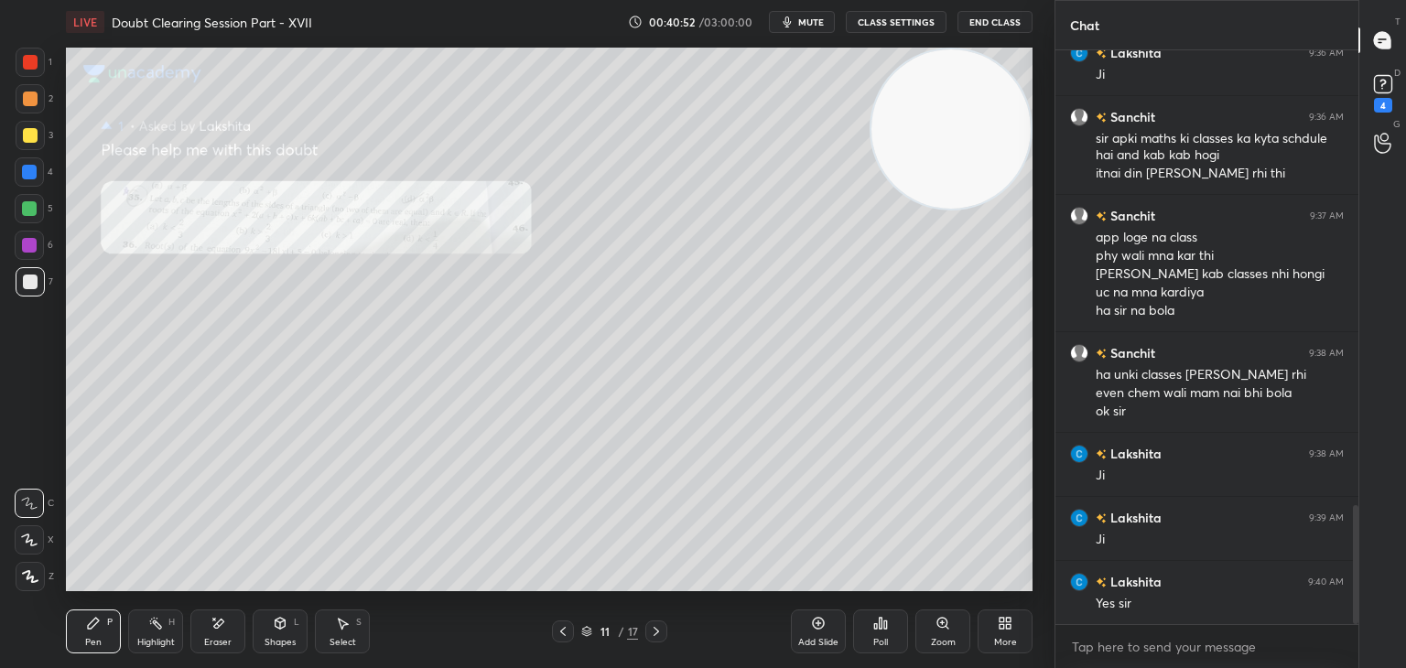
click at [652, 631] on icon at bounding box center [656, 631] width 15 height 15
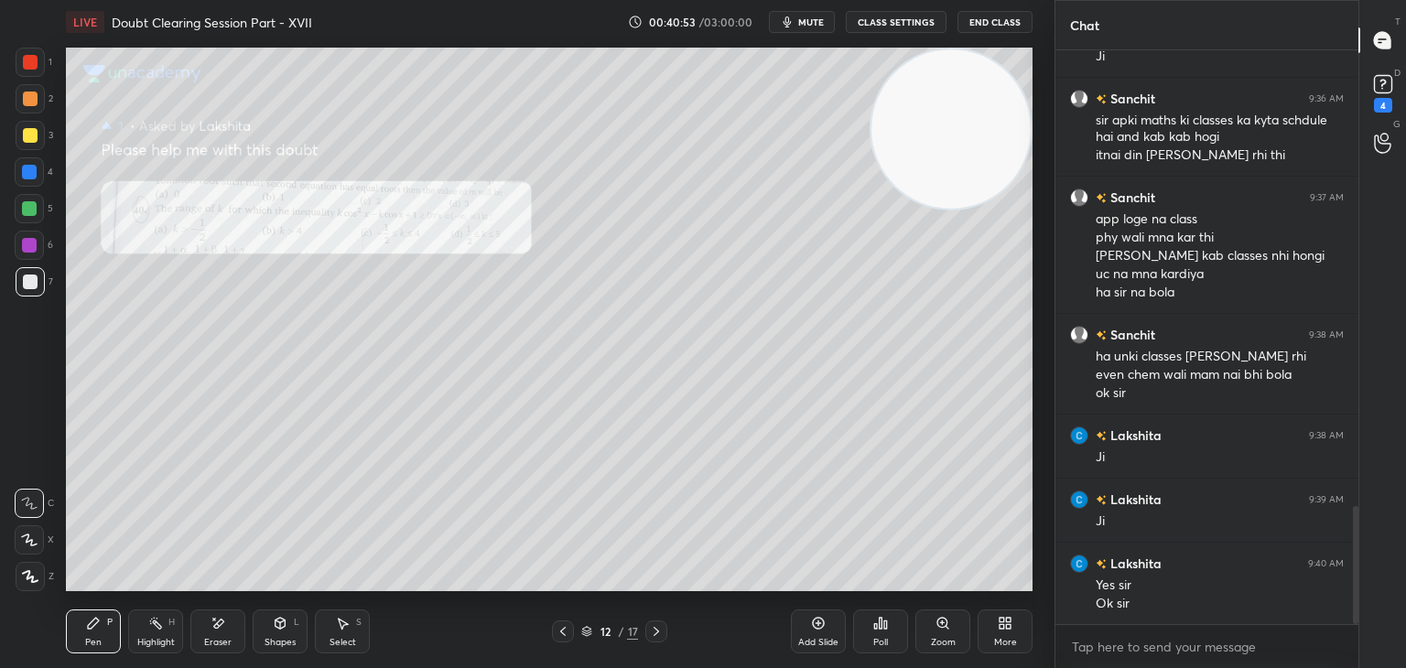
click at [933, 626] on div "Zoom" at bounding box center [942, 631] width 55 height 44
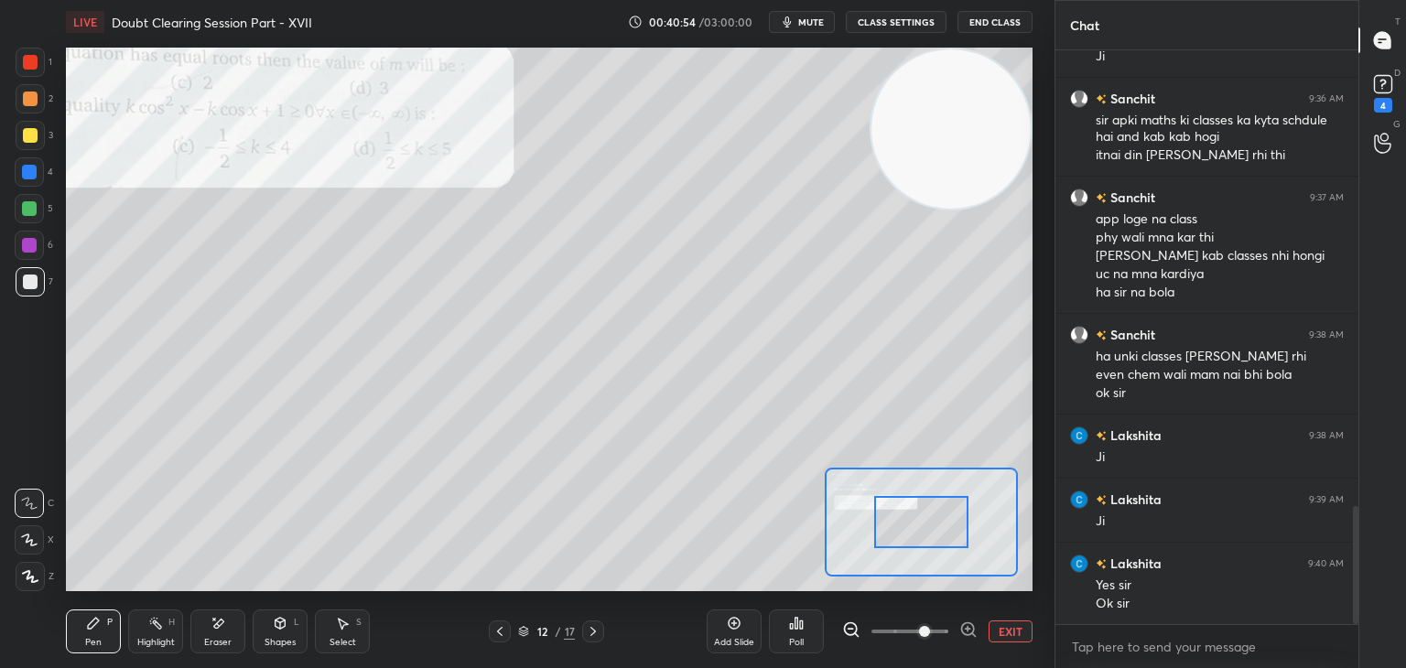
click at [927, 630] on span at bounding box center [909, 631] width 77 height 27
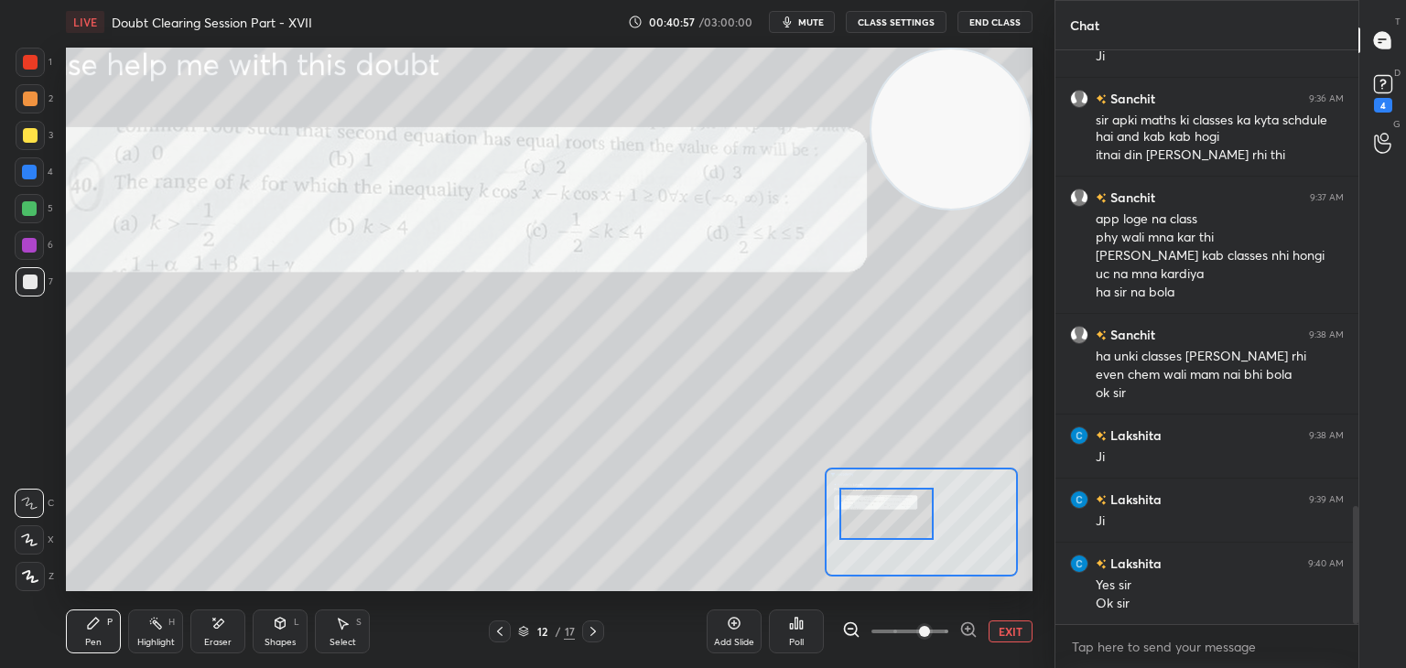
drag, startPoint x: 910, startPoint y: 521, endPoint x: 900, endPoint y: 518, distance: 9.6
click at [900, 518] on div at bounding box center [886, 514] width 95 height 52
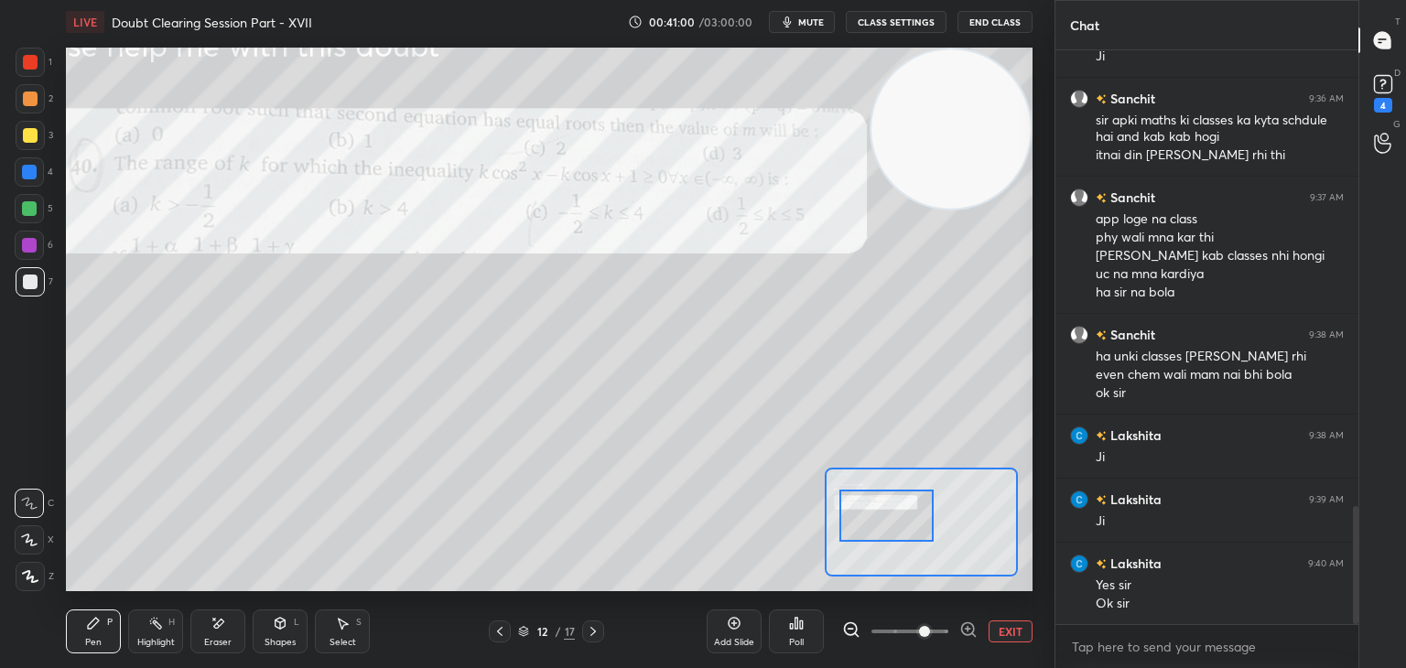
click at [945, 633] on span at bounding box center [909, 631] width 77 height 27
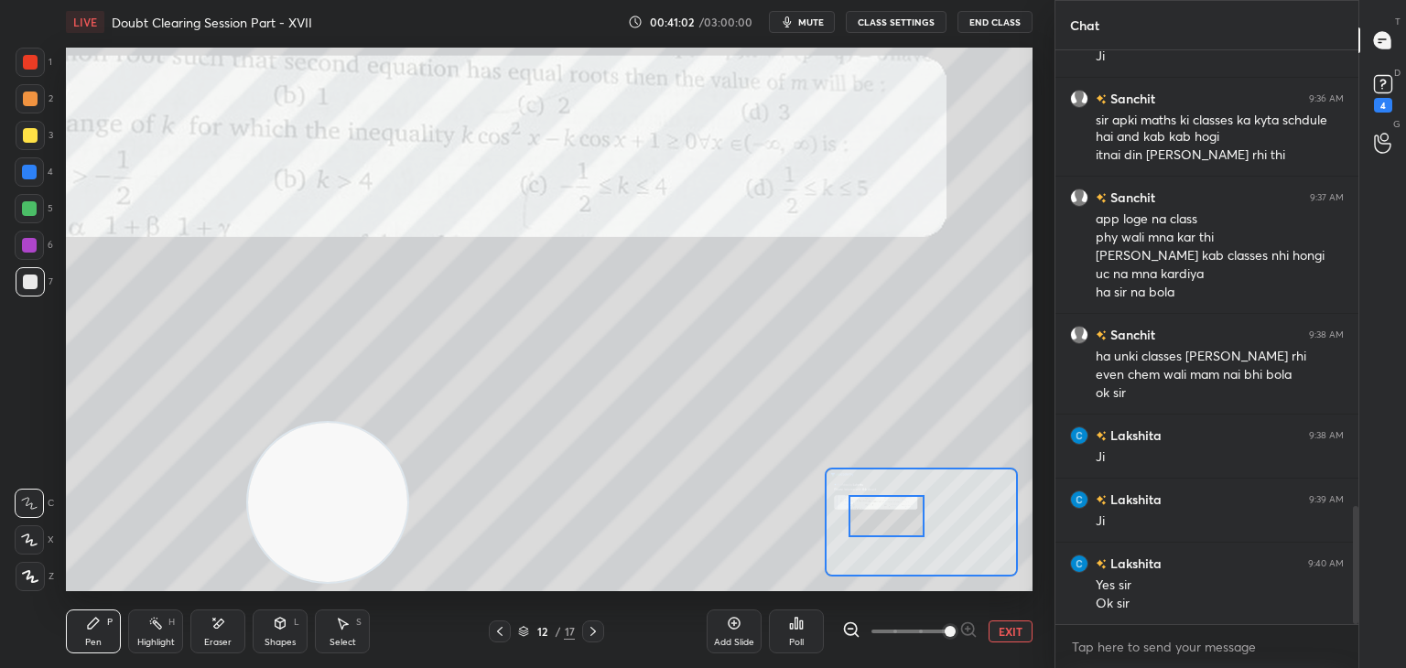
drag, startPoint x: 944, startPoint y: 166, endPoint x: 77, endPoint y: 700, distance: 1018.9
click at [77, 0] on html "1 2 3 4 5 6 7 C X Z E E Erase all H H LIVE Doubt Clearing Session Part - XVII 0…" at bounding box center [703, 0] width 1406 height 0
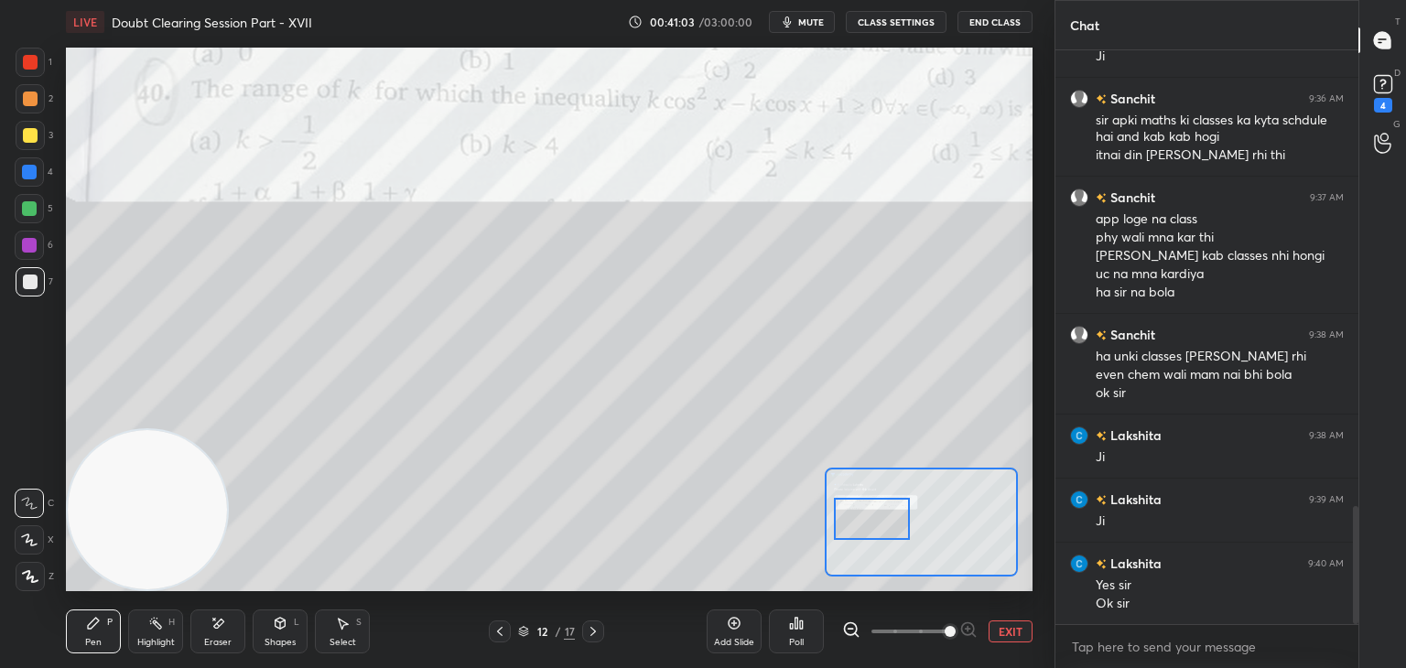
drag, startPoint x: 891, startPoint y: 524, endPoint x: 882, endPoint y: 522, distance: 9.6
click at [882, 524] on div at bounding box center [872, 519] width 76 height 42
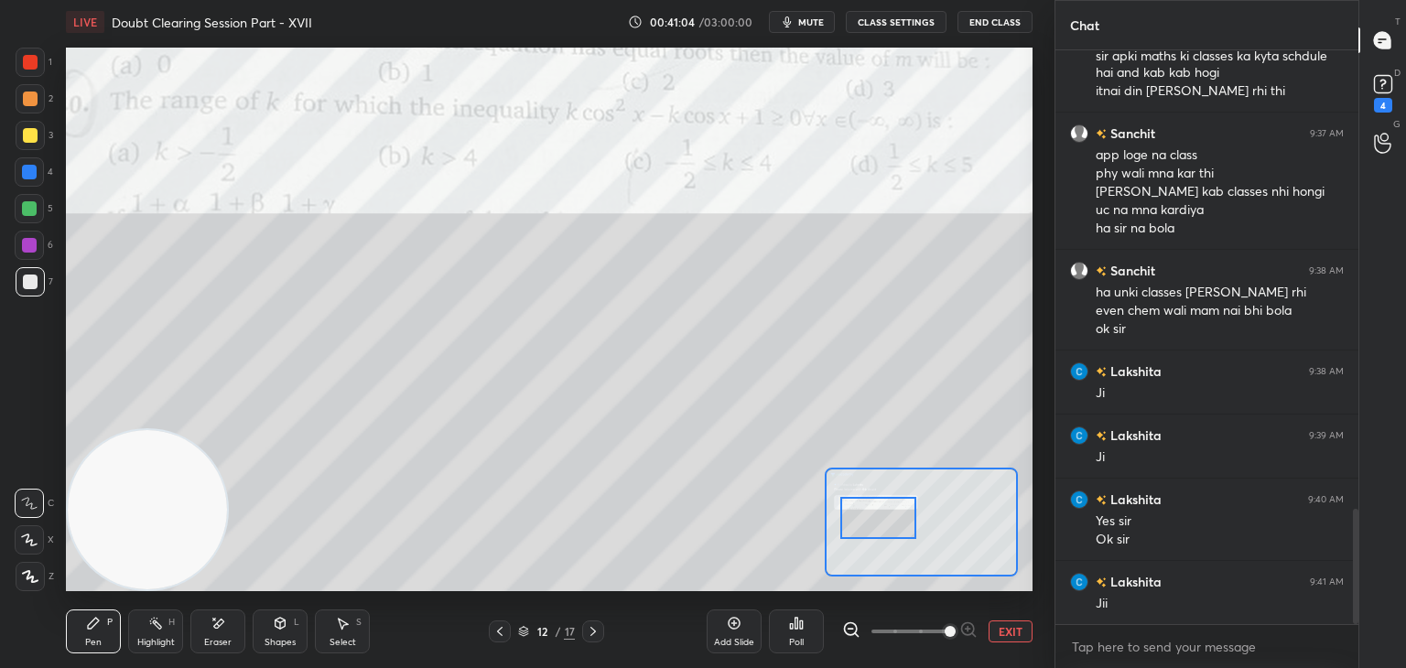
click at [895, 520] on div at bounding box center [878, 518] width 76 height 42
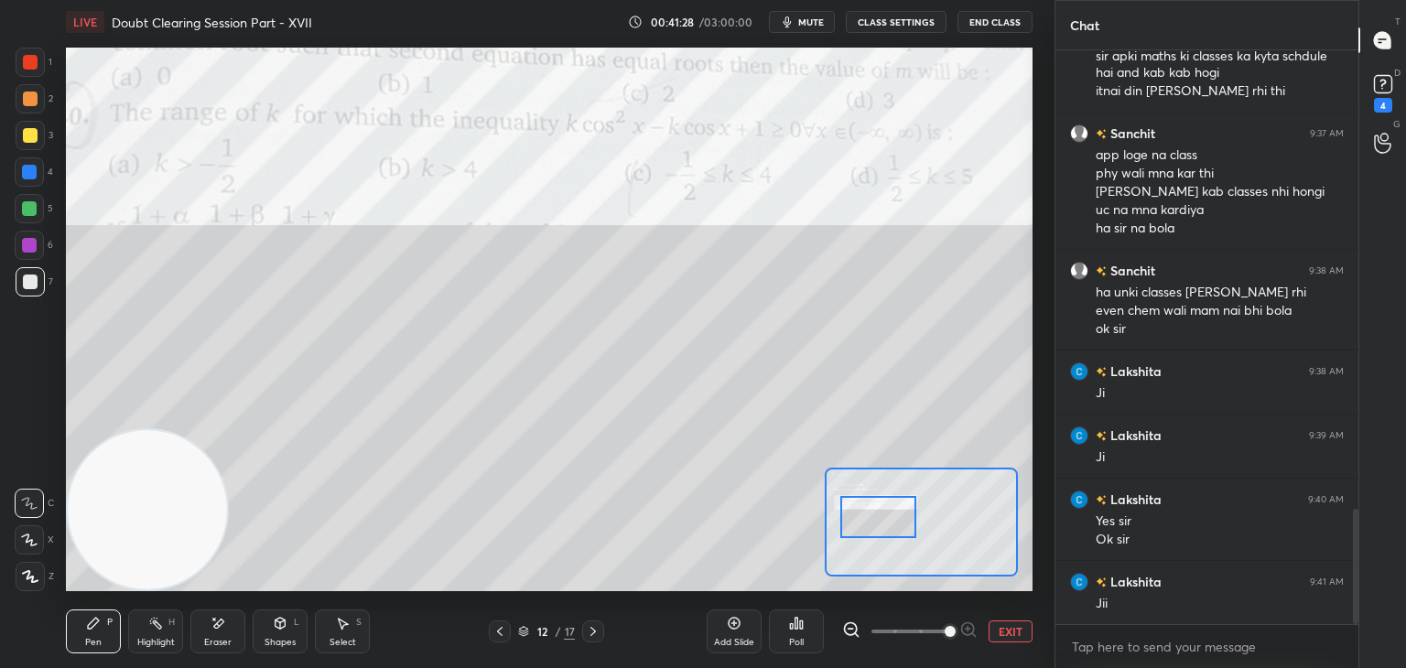
click at [1022, 638] on button "EXIT" at bounding box center [1010, 631] width 44 height 22
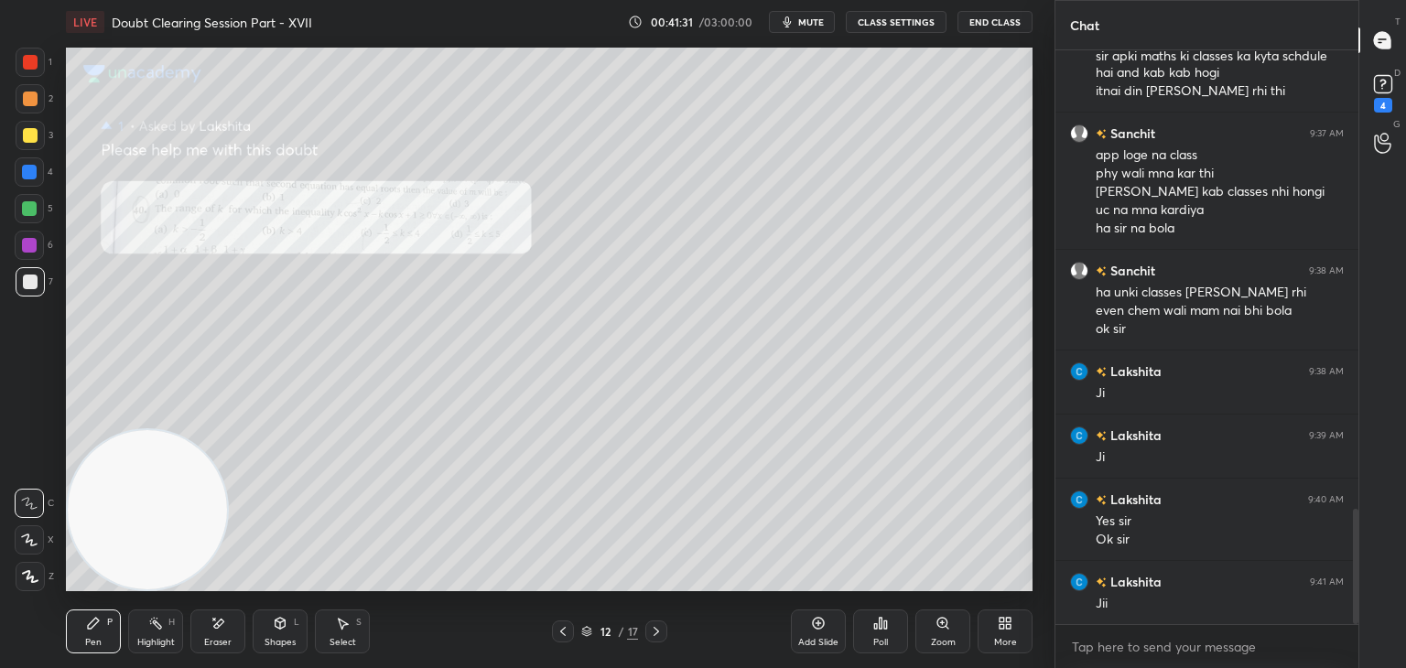
click at [814, 19] on span "mute" at bounding box center [811, 22] width 26 height 13
click at [811, 27] on span "unmute" at bounding box center [809, 22] width 39 height 13
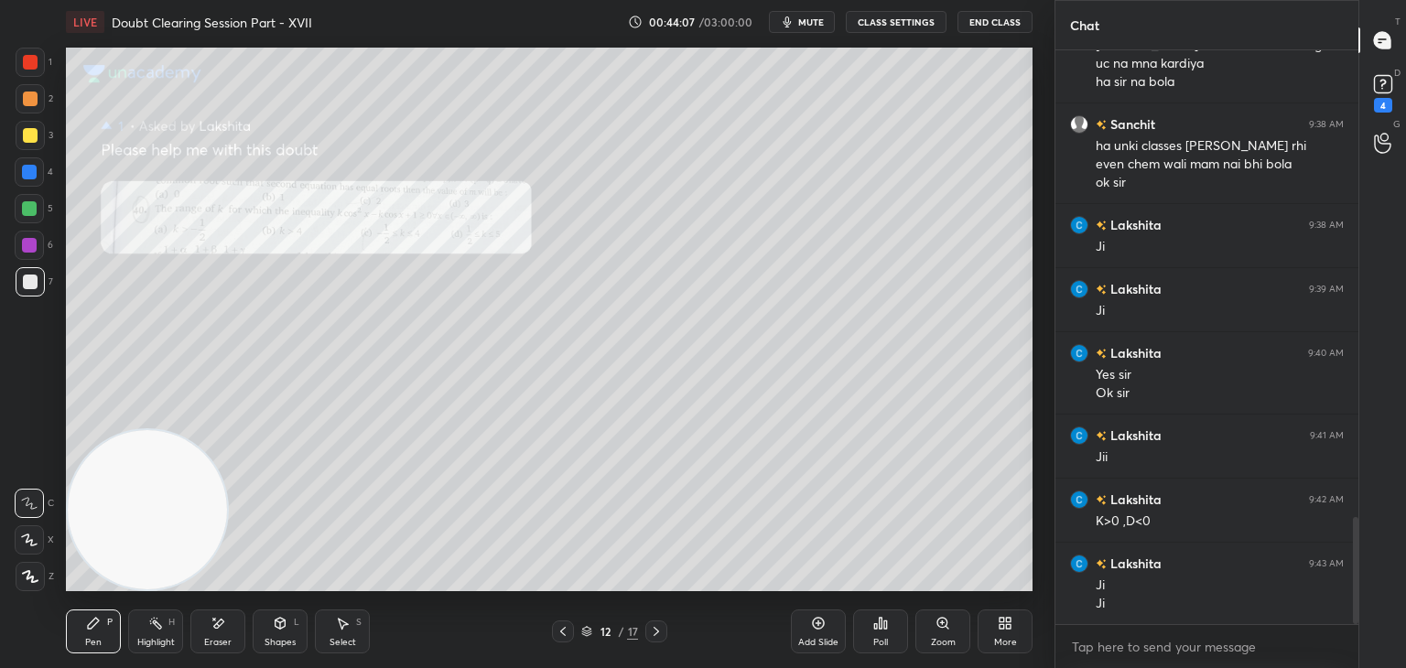
scroll to position [2491, 0]
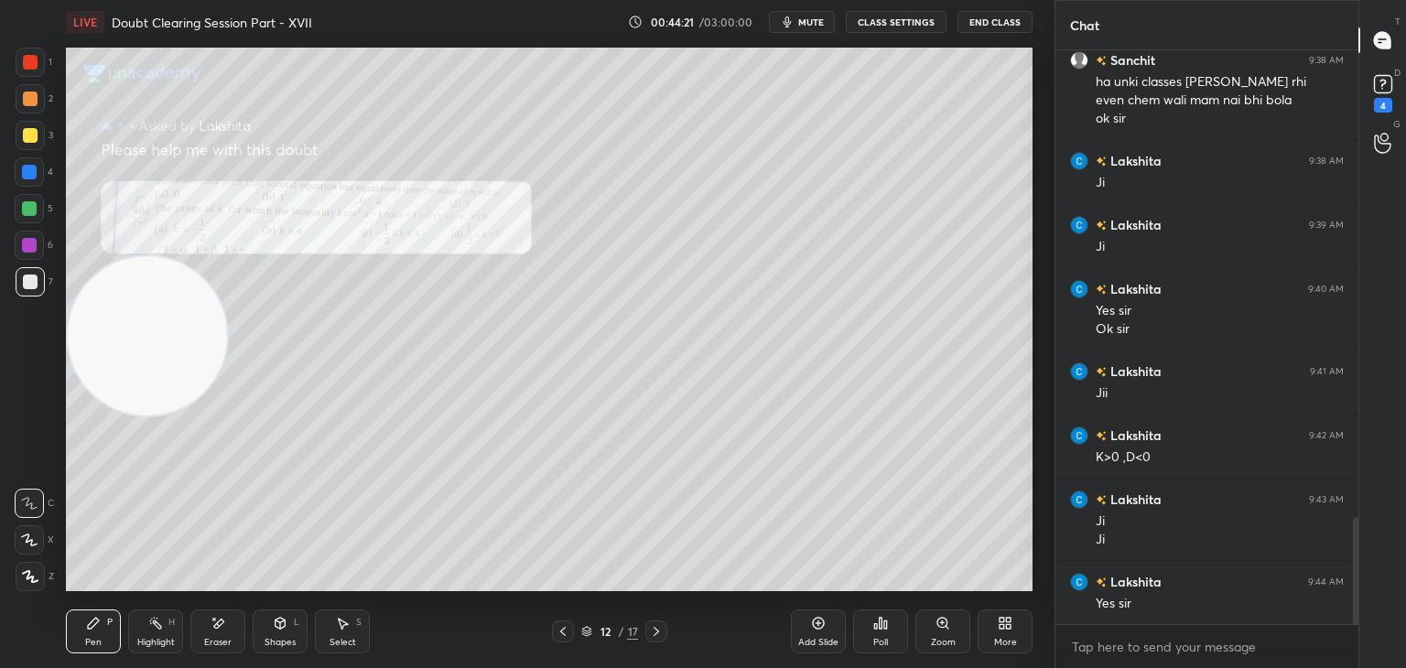
drag, startPoint x: 132, startPoint y: 463, endPoint x: 120, endPoint y: 63, distance: 400.1
click at [122, 256] on video at bounding box center [147, 335] width 159 height 159
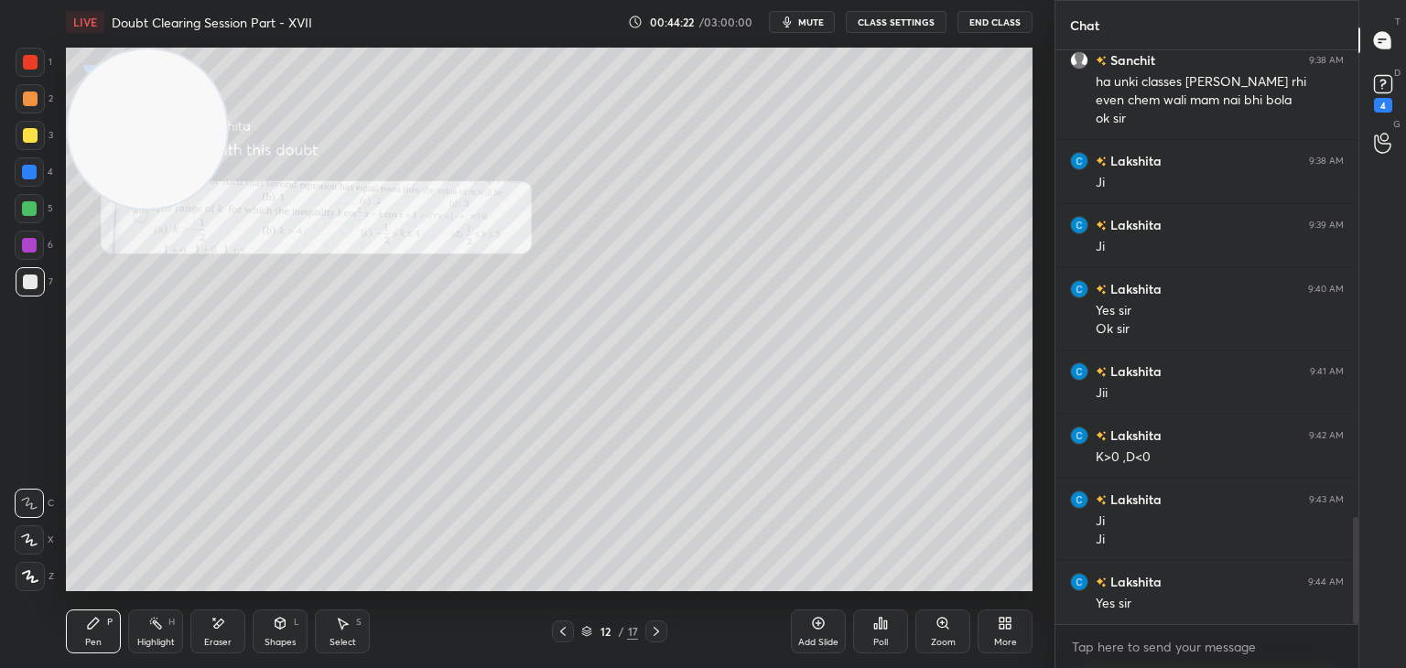
drag, startPoint x: 218, startPoint y: 627, endPoint x: 213, endPoint y: 592, distance: 35.1
click at [217, 627] on icon at bounding box center [219, 623] width 10 height 9
click at [92, 622] on icon at bounding box center [93, 623] width 11 height 11
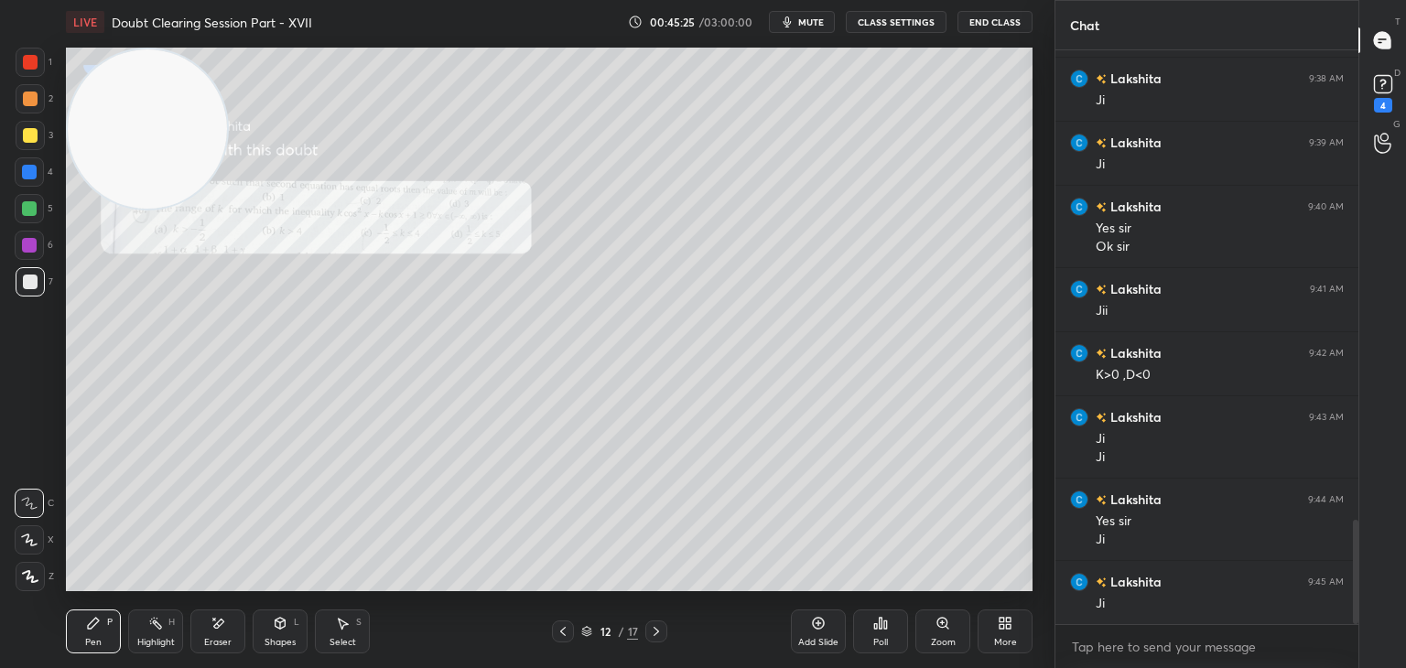
scroll to position [2592, 0]
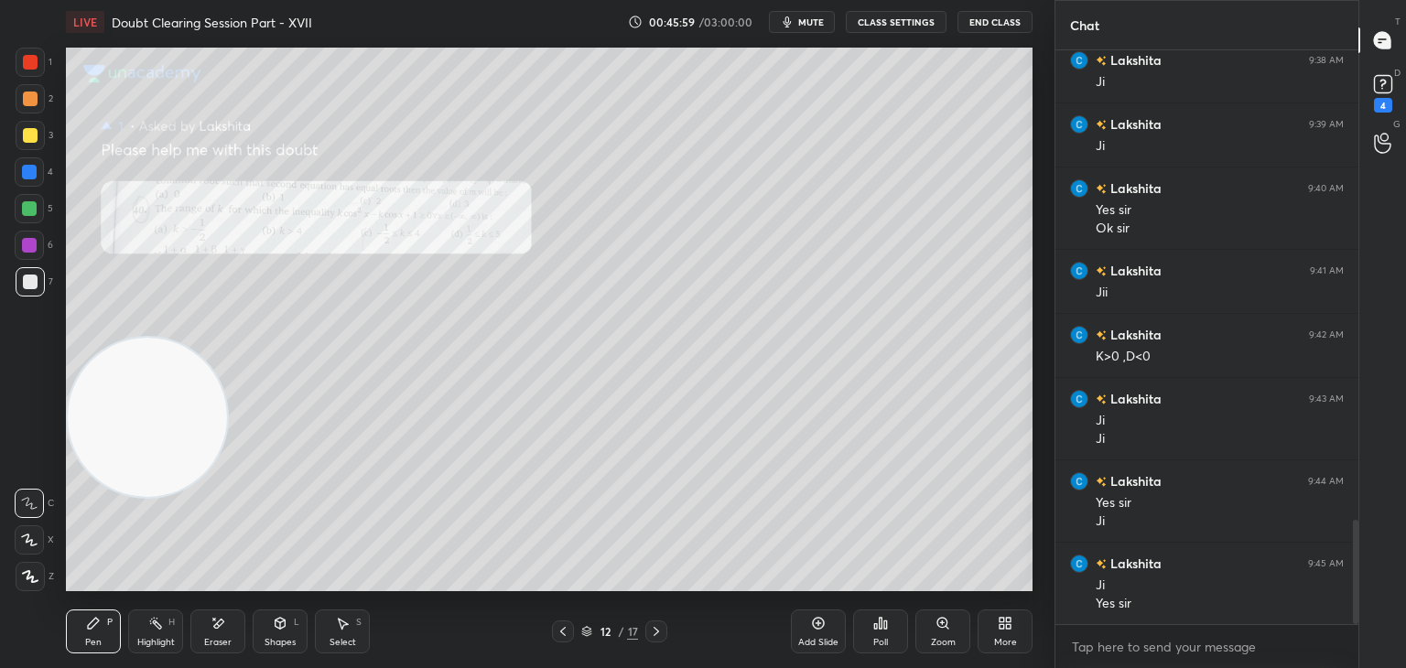
drag, startPoint x: 146, startPoint y: 131, endPoint x: 79, endPoint y: 587, distance: 460.6
click at [74, 497] on video at bounding box center [147, 417] width 159 height 159
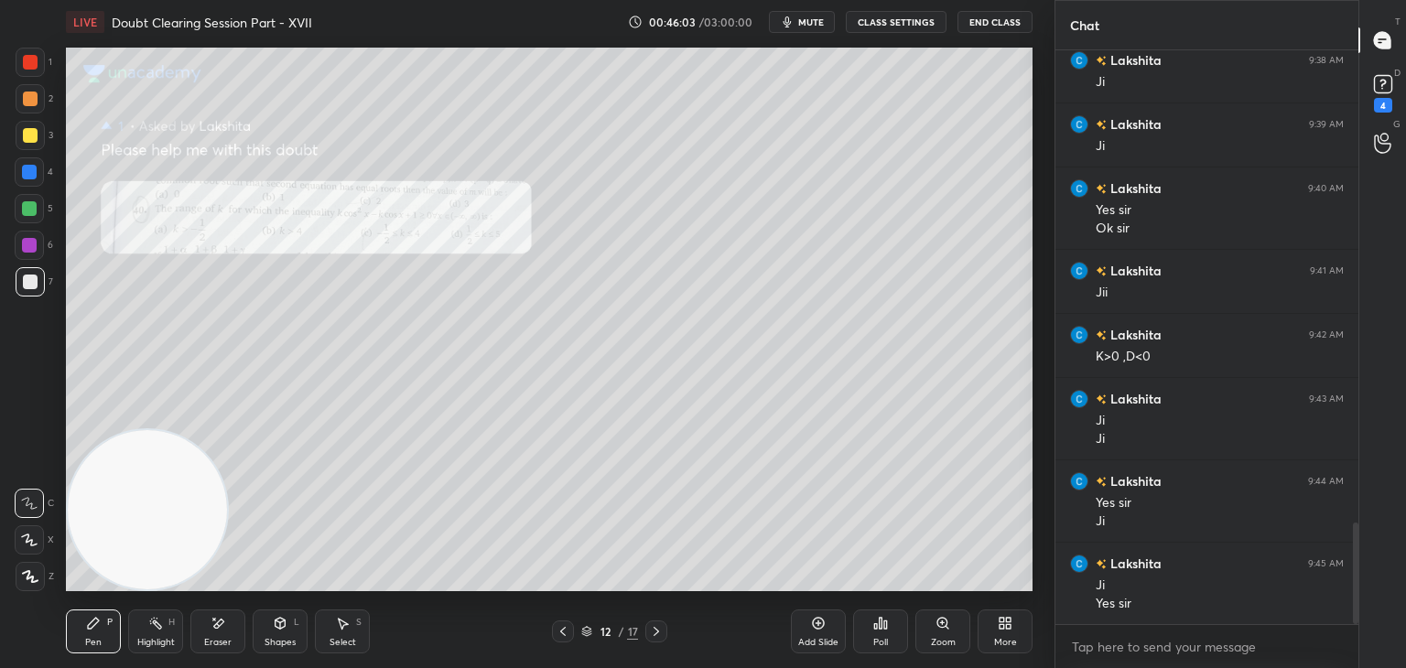
scroll to position [2656, 0]
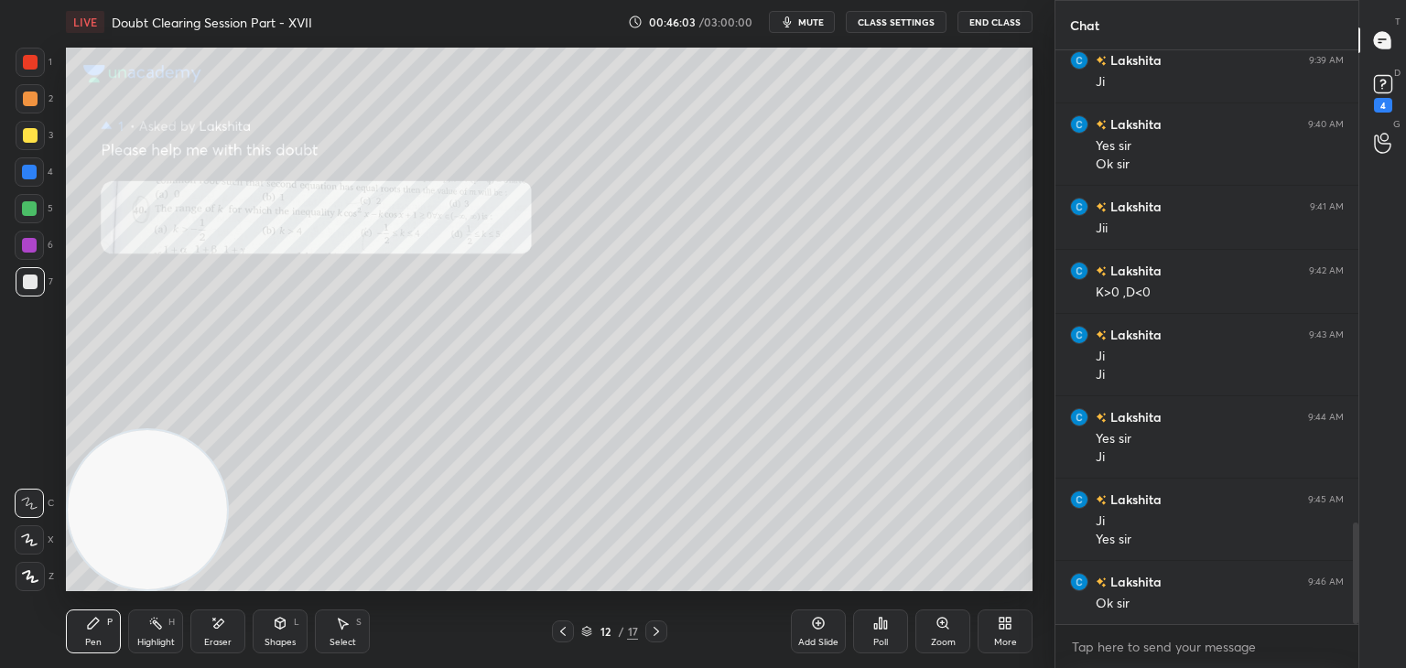
click at [660, 631] on icon at bounding box center [656, 631] width 15 height 15
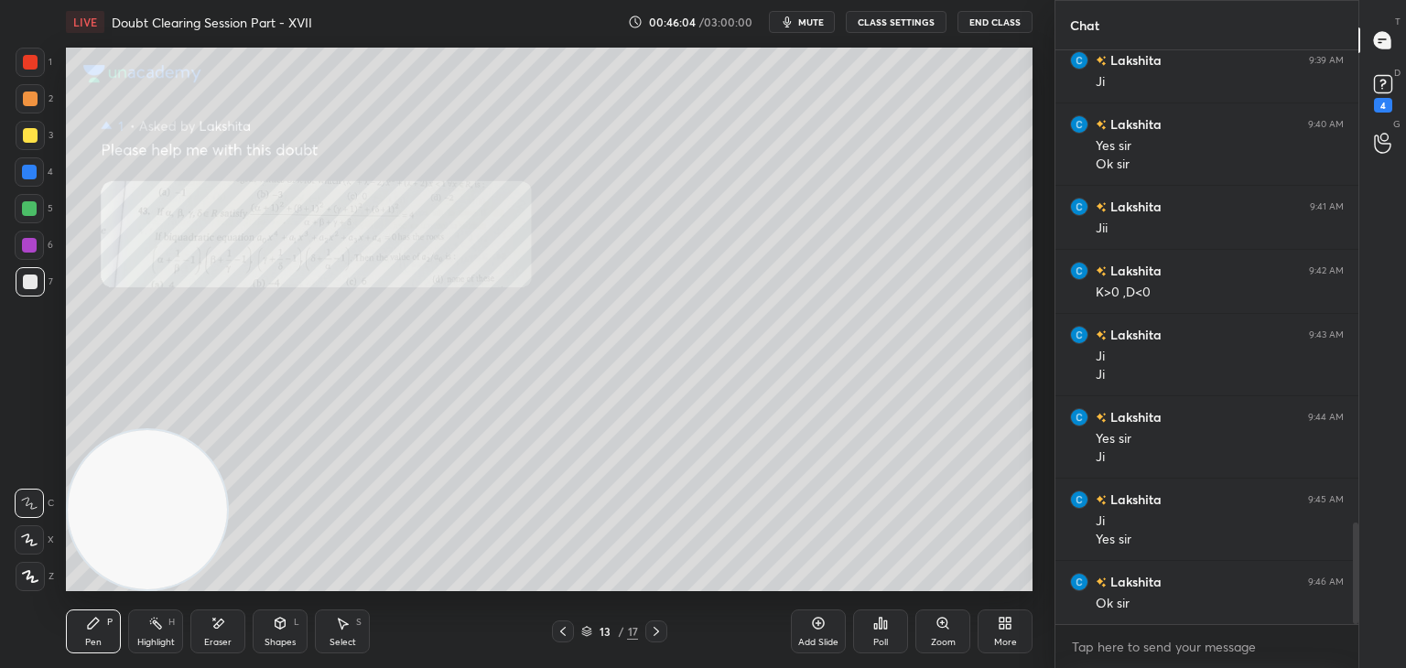
click at [933, 629] on div "Zoom" at bounding box center [942, 631] width 55 height 44
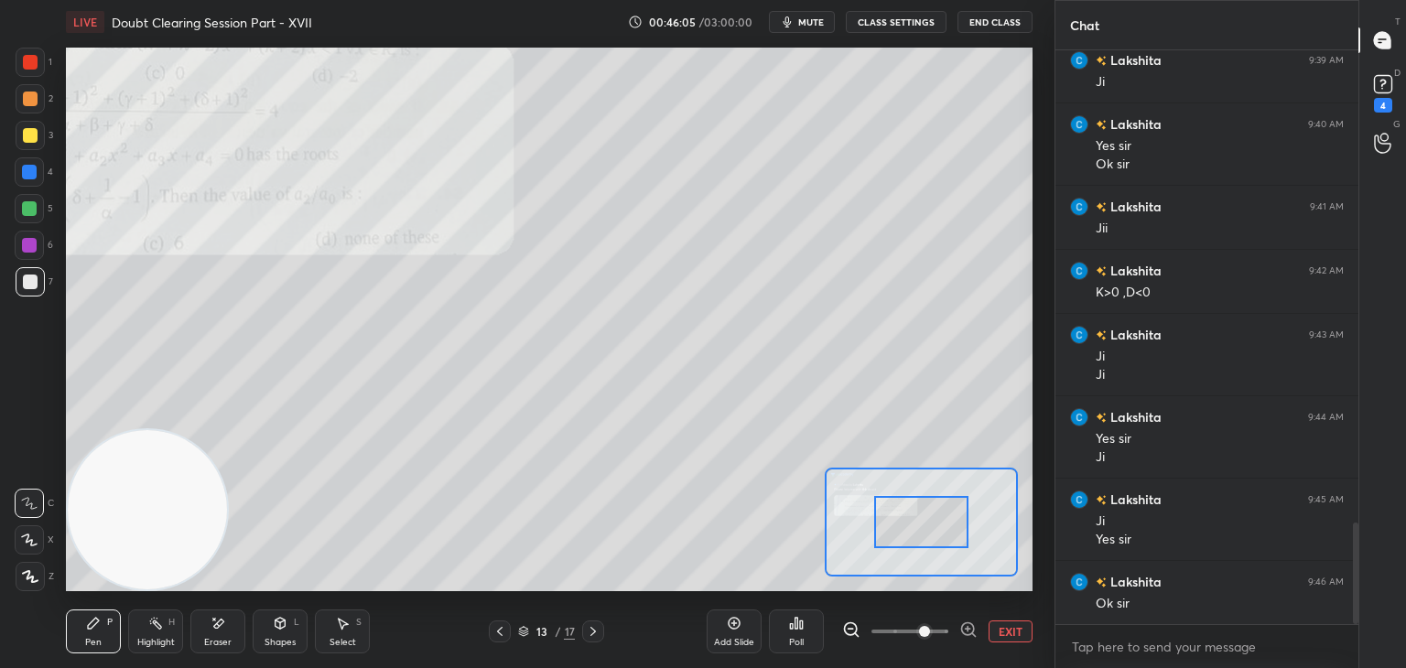
click at [923, 634] on span at bounding box center [909, 631] width 77 height 27
click at [921, 631] on span at bounding box center [924, 631] width 11 height 11
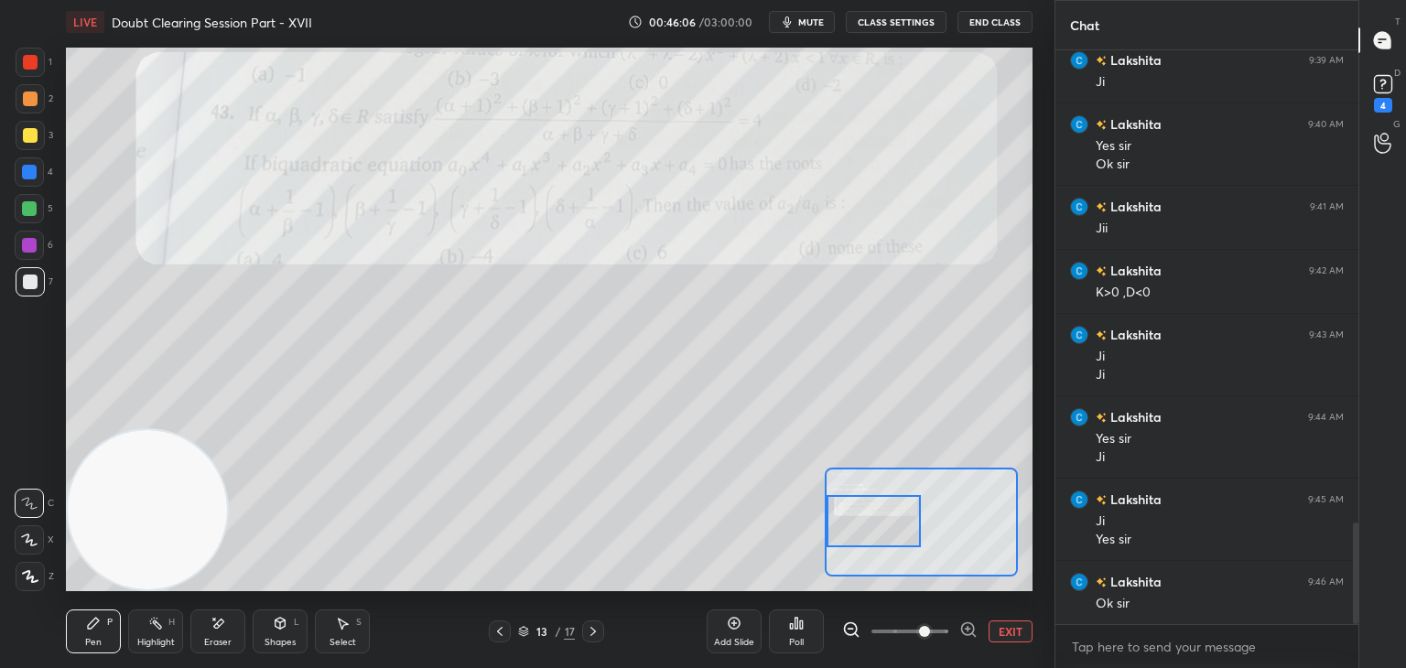
drag, startPoint x: 933, startPoint y: 523, endPoint x: 869, endPoint y: 523, distance: 64.1
click at [869, 523] on div at bounding box center [873, 521] width 95 height 52
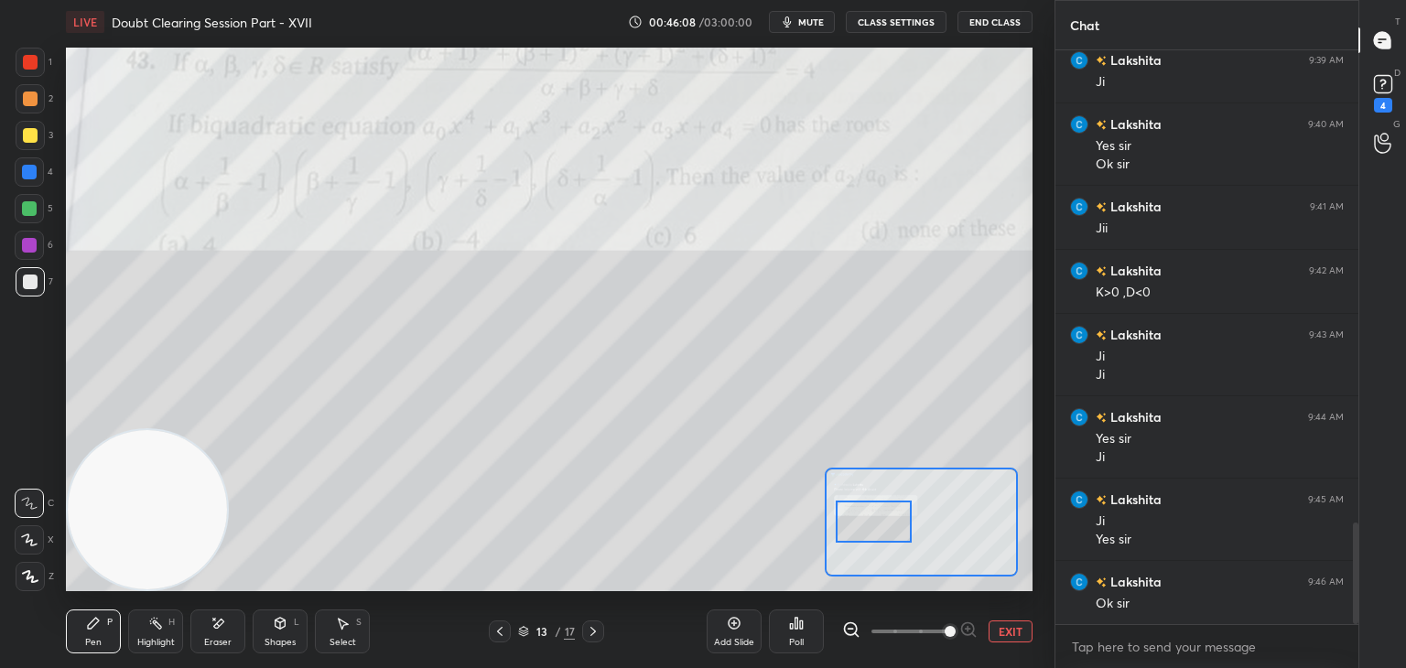
click at [944, 631] on span at bounding box center [949, 631] width 11 height 11
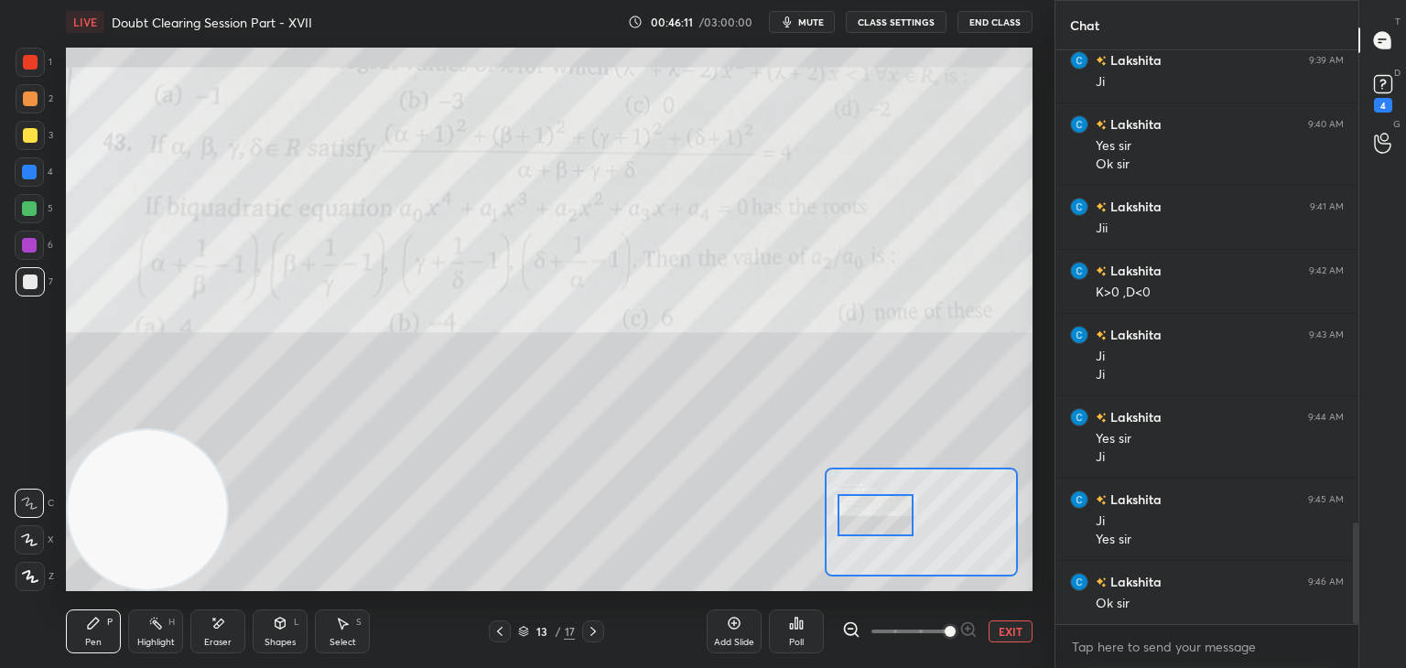
drag, startPoint x: 876, startPoint y: 510, endPoint x: 867, endPoint y: 499, distance: 14.3
click at [876, 504] on div at bounding box center [875, 515] width 76 height 42
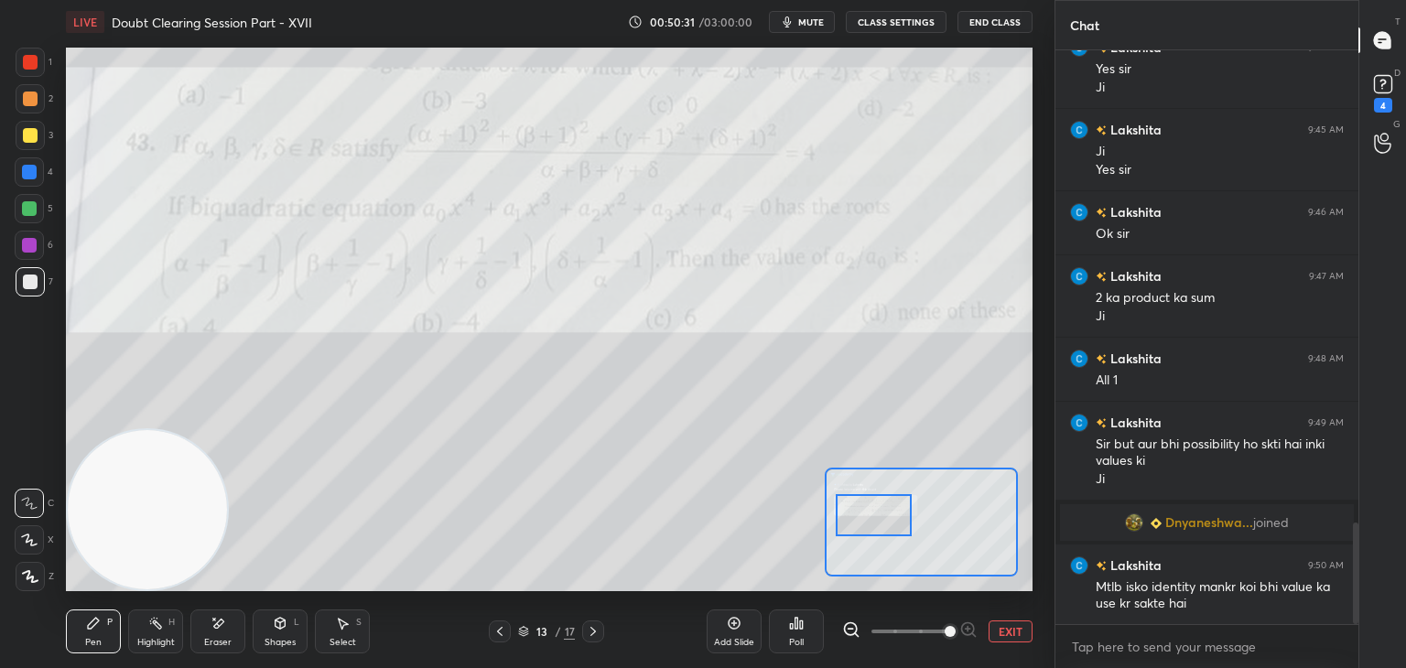
click at [222, 623] on icon at bounding box center [217, 624] width 15 height 16
click at [30, 567] on div "Erase all" at bounding box center [29, 576] width 29 height 29
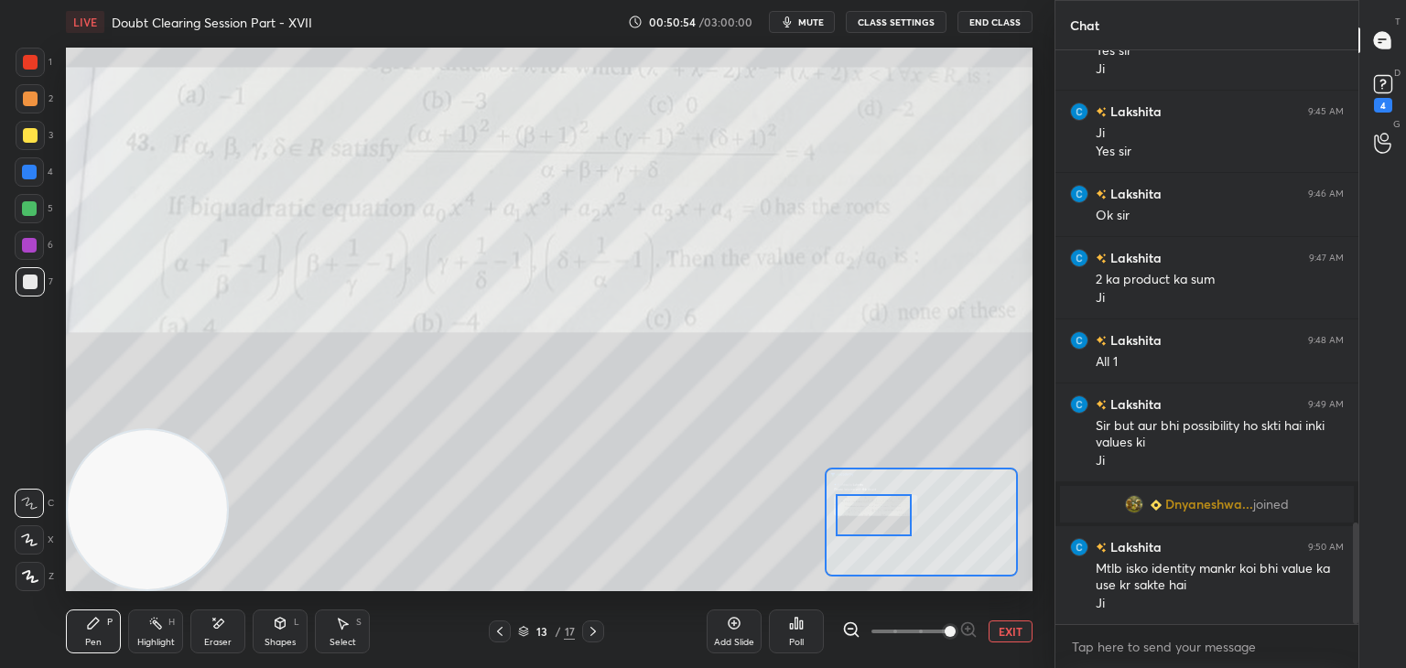
click at [591, 627] on icon at bounding box center [593, 631] width 15 height 15
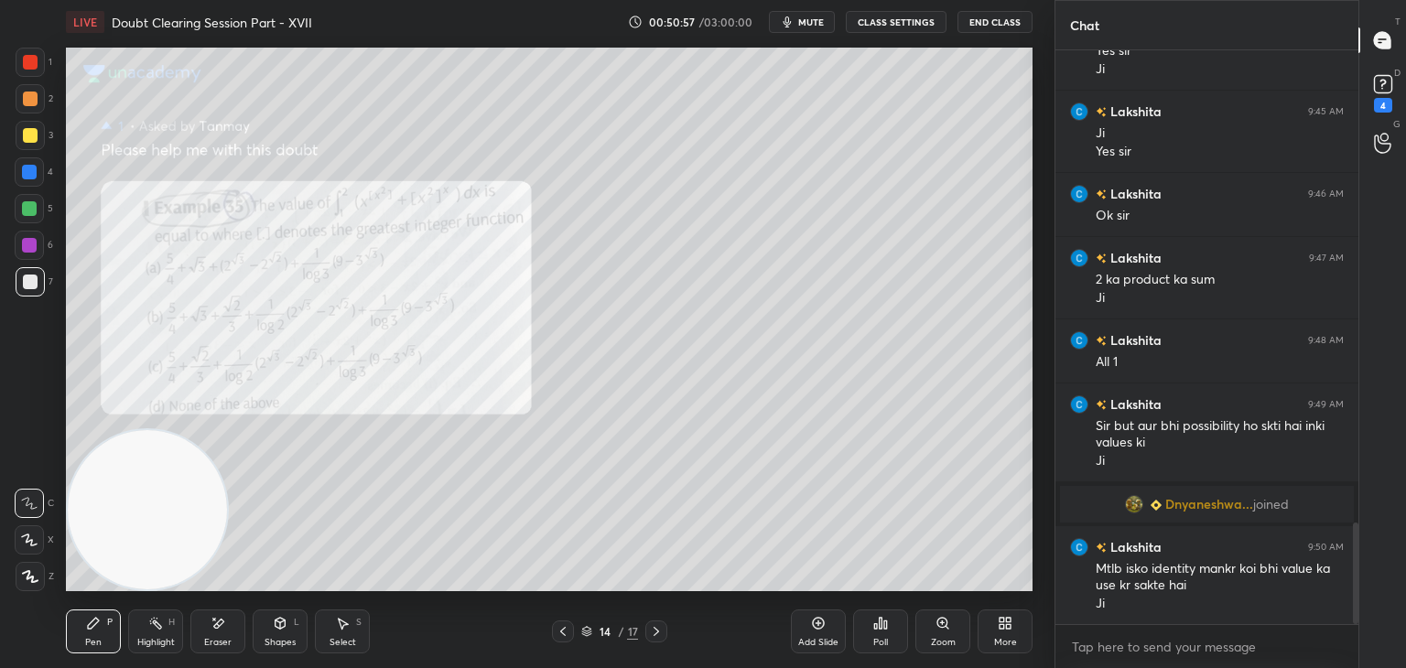
click at [555, 638] on div at bounding box center [563, 631] width 22 height 22
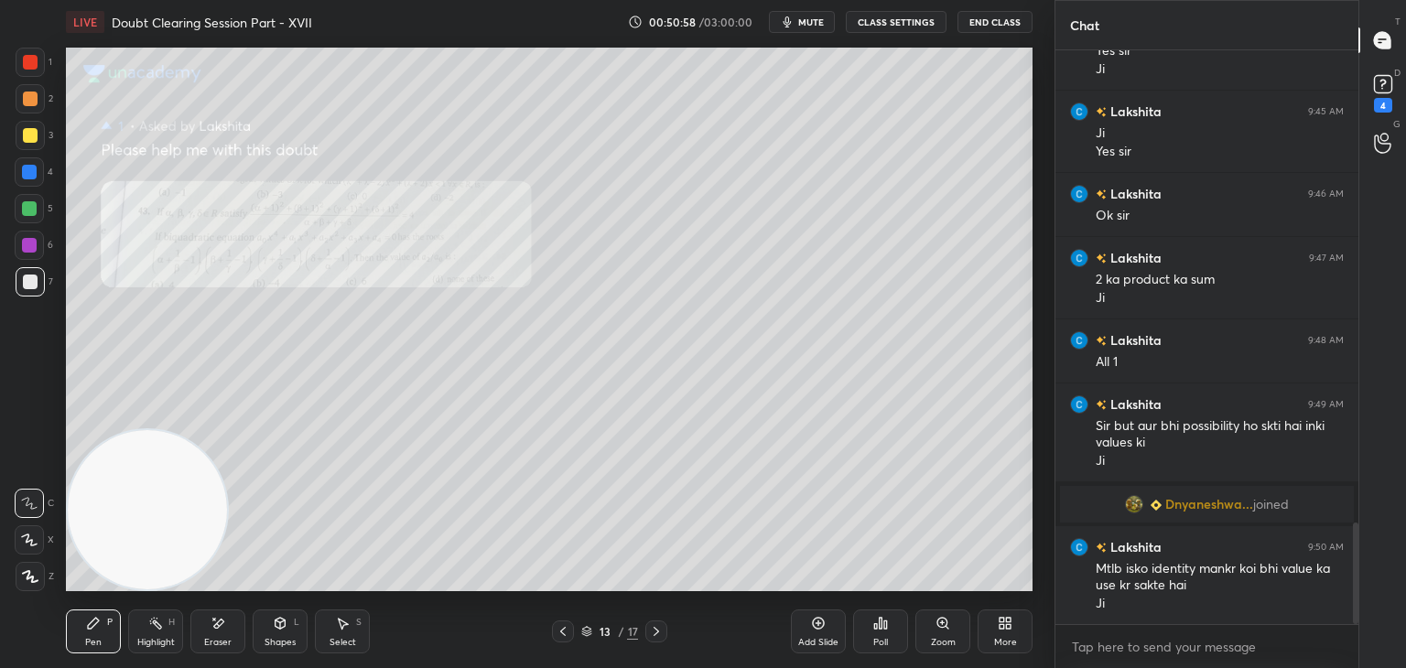
click at [651, 627] on icon at bounding box center [656, 631] width 15 height 15
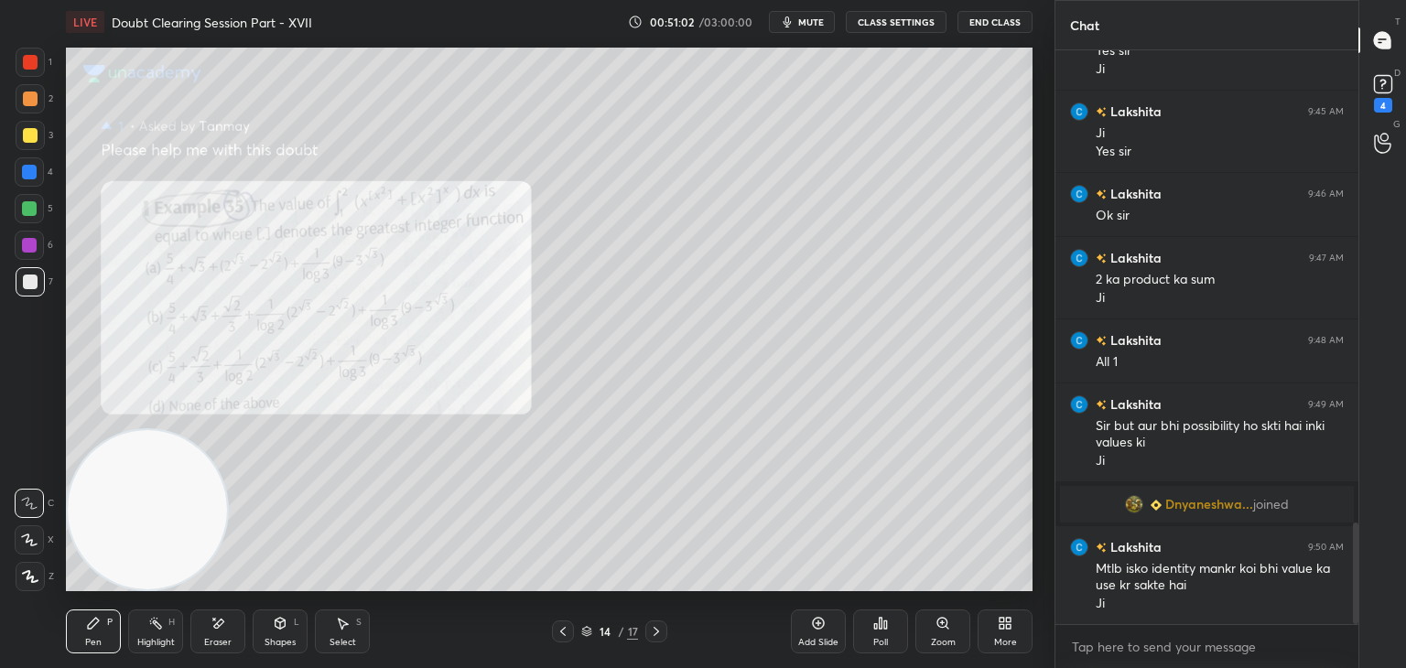
click at [936, 623] on icon at bounding box center [942, 623] width 15 height 15
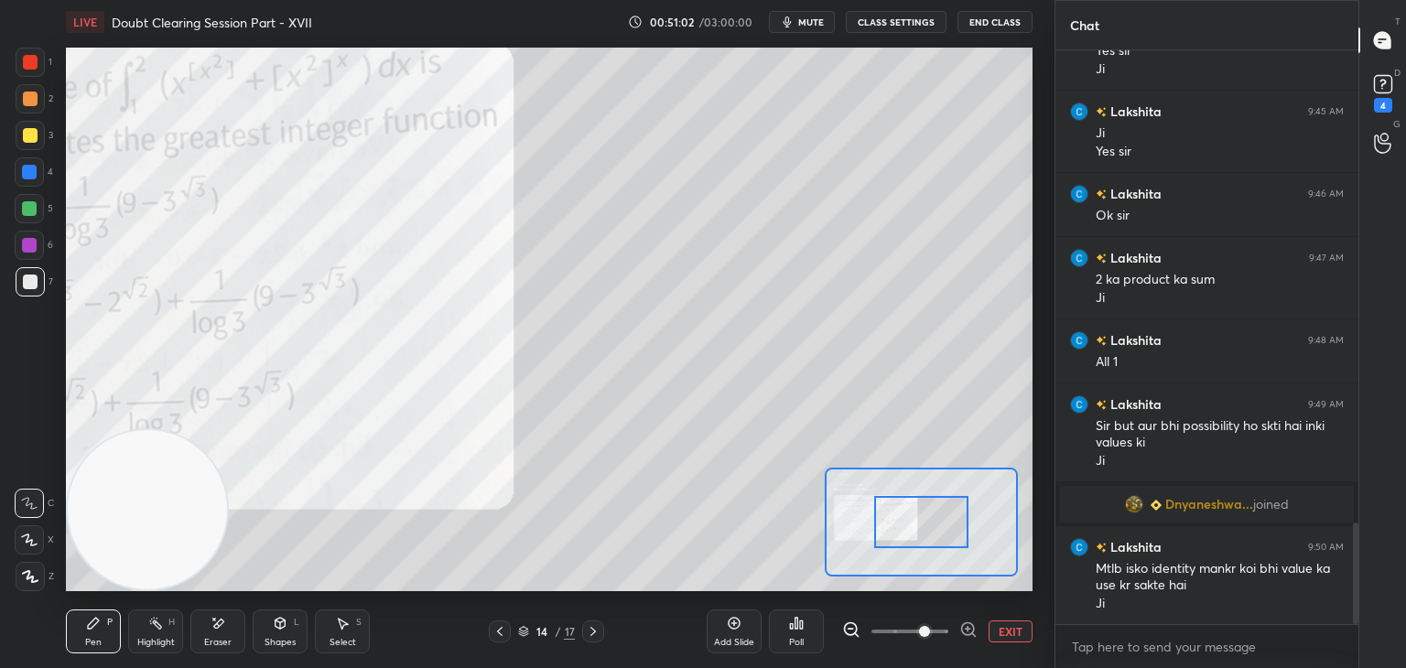
click at [928, 630] on span at bounding box center [909, 631] width 77 height 27
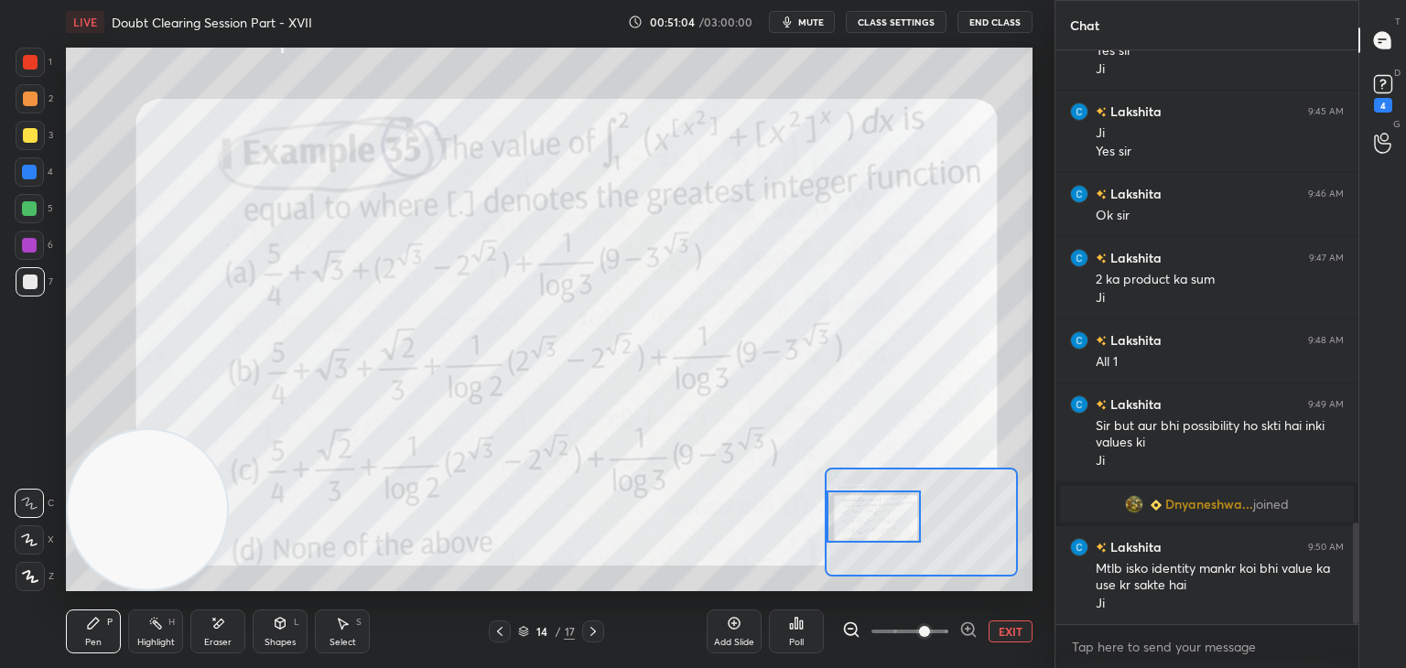
drag, startPoint x: 872, startPoint y: 535, endPoint x: 828, endPoint y: 502, distance: 54.9
click at [846, 526] on div at bounding box center [873, 517] width 95 height 52
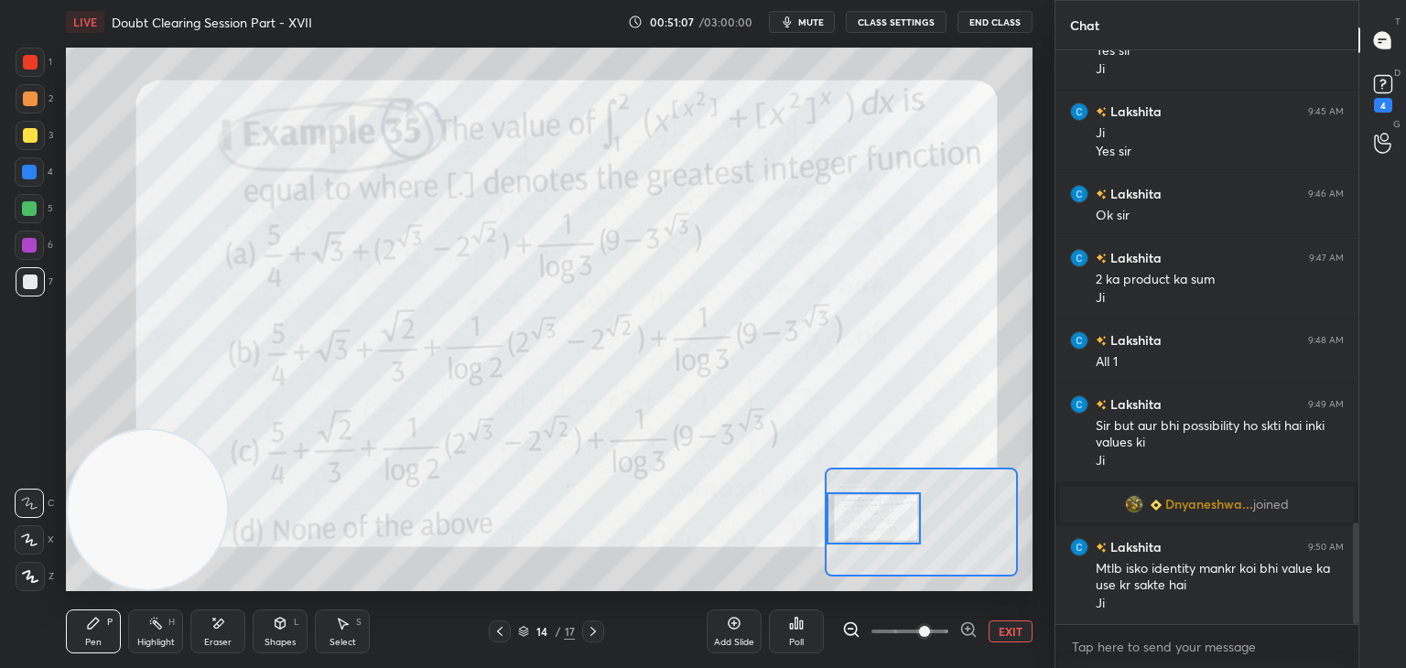
click at [860, 515] on div at bounding box center [873, 518] width 95 height 52
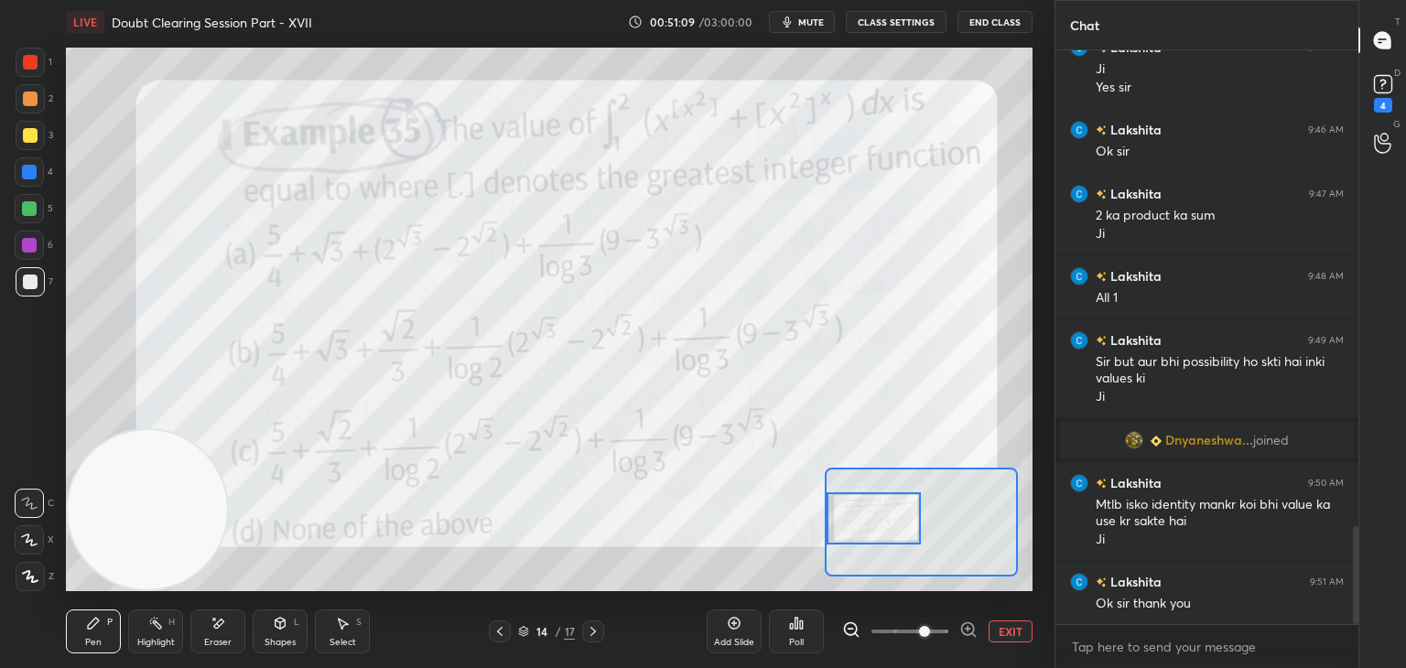
scroll to position [2802, 0]
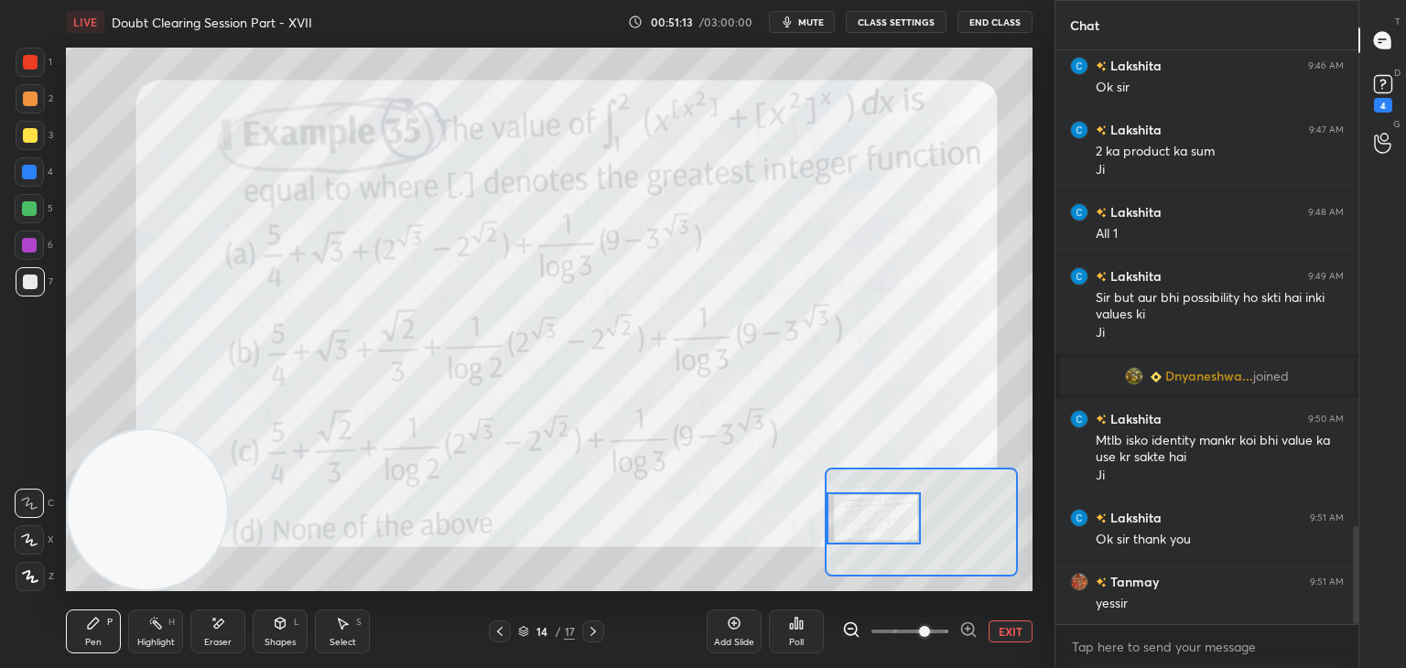
click at [819, 25] on span "mute" at bounding box center [811, 22] width 26 height 13
click at [811, 24] on span "unmute" at bounding box center [809, 22] width 39 height 13
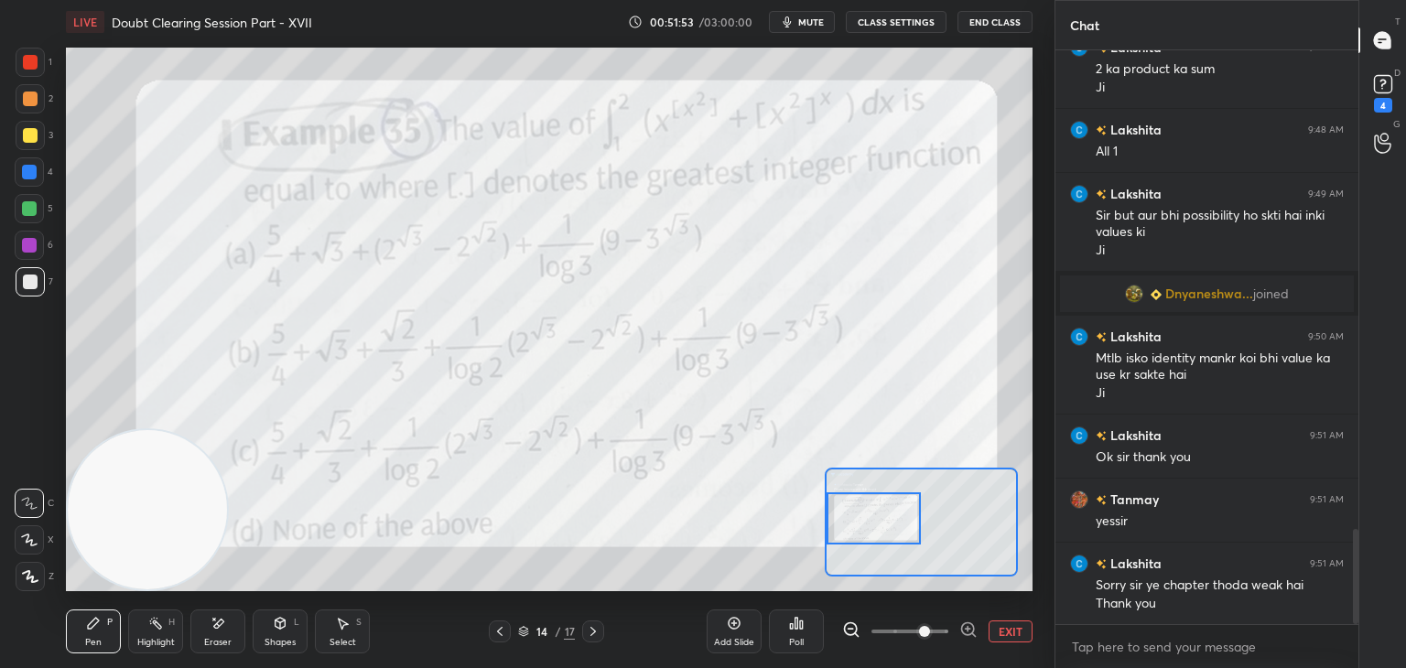
scroll to position [2903, 0]
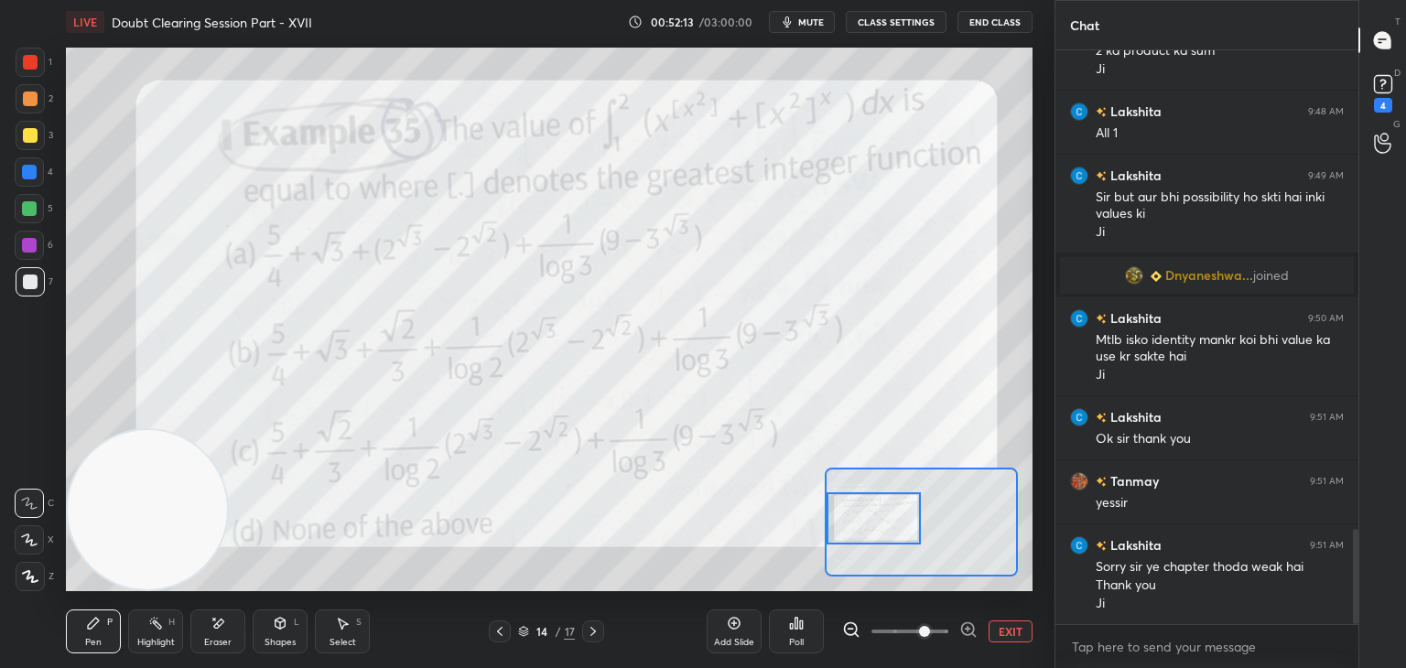
click at [35, 59] on div at bounding box center [30, 62] width 15 height 15
click at [1003, 638] on button "EXIT" at bounding box center [1010, 631] width 44 height 22
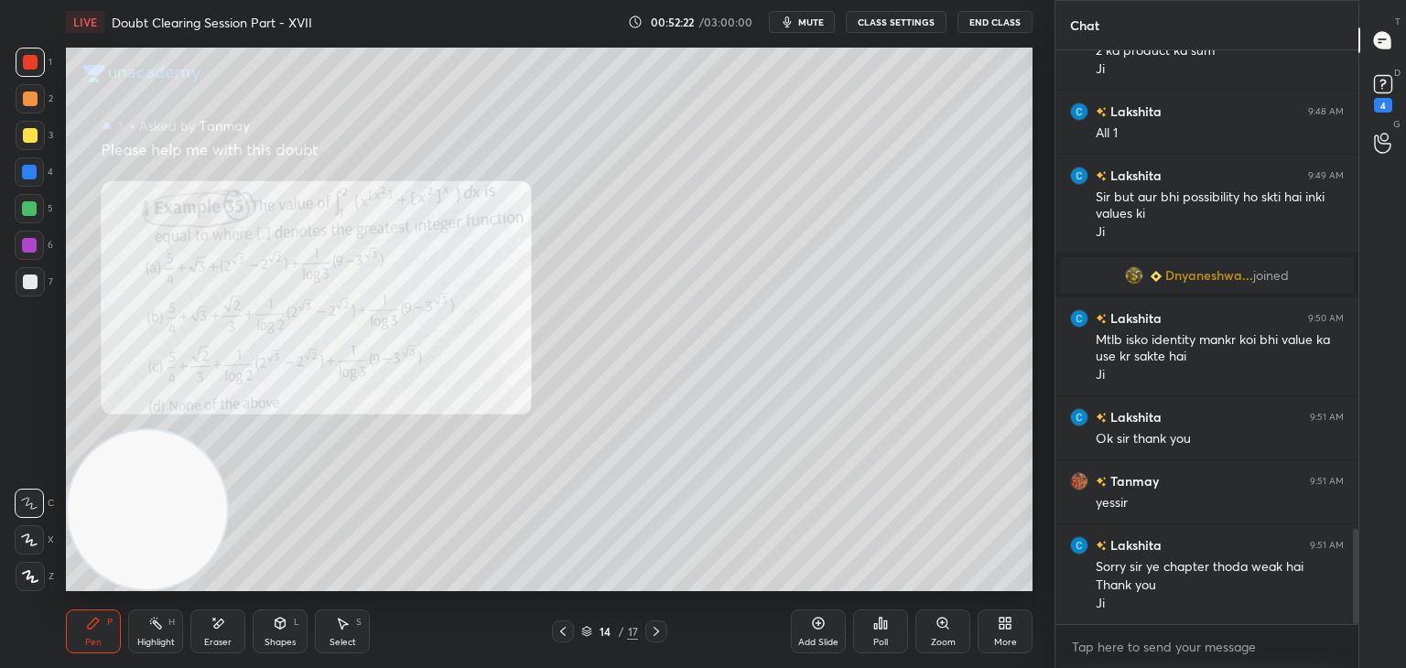
click at [28, 141] on div at bounding box center [30, 135] width 29 height 29
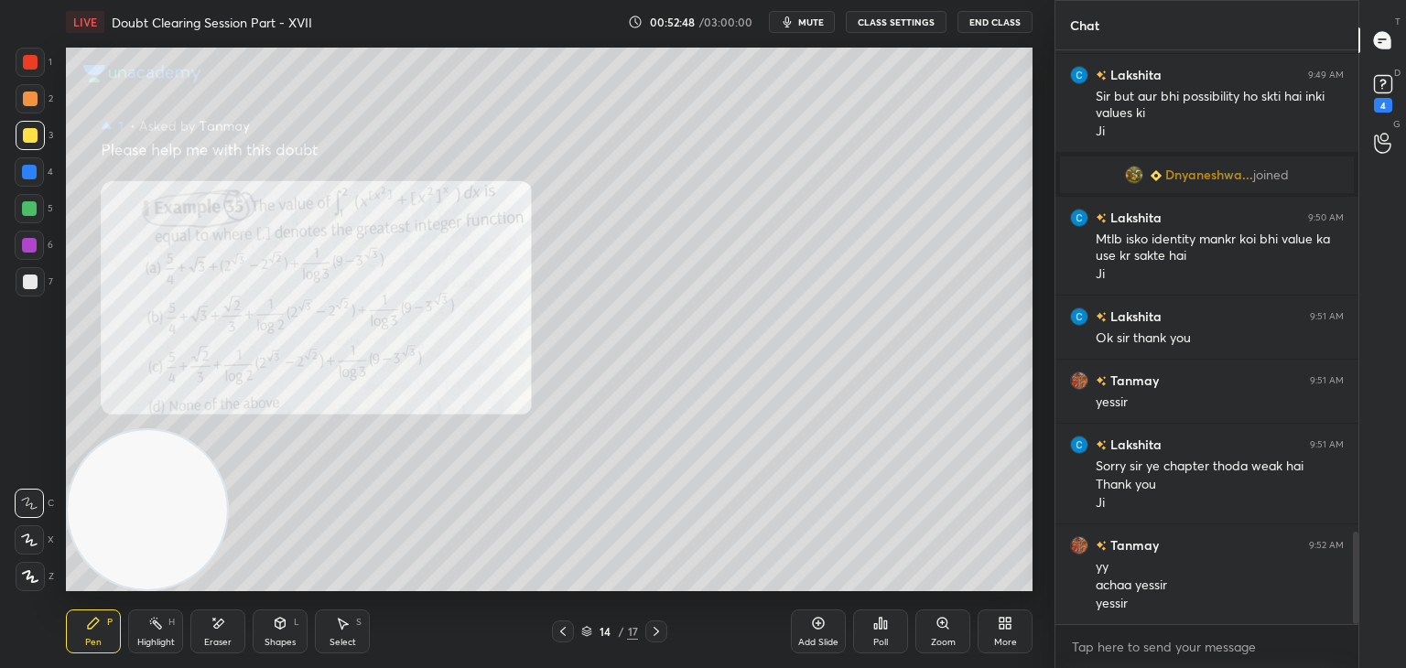
scroll to position [3022, 0]
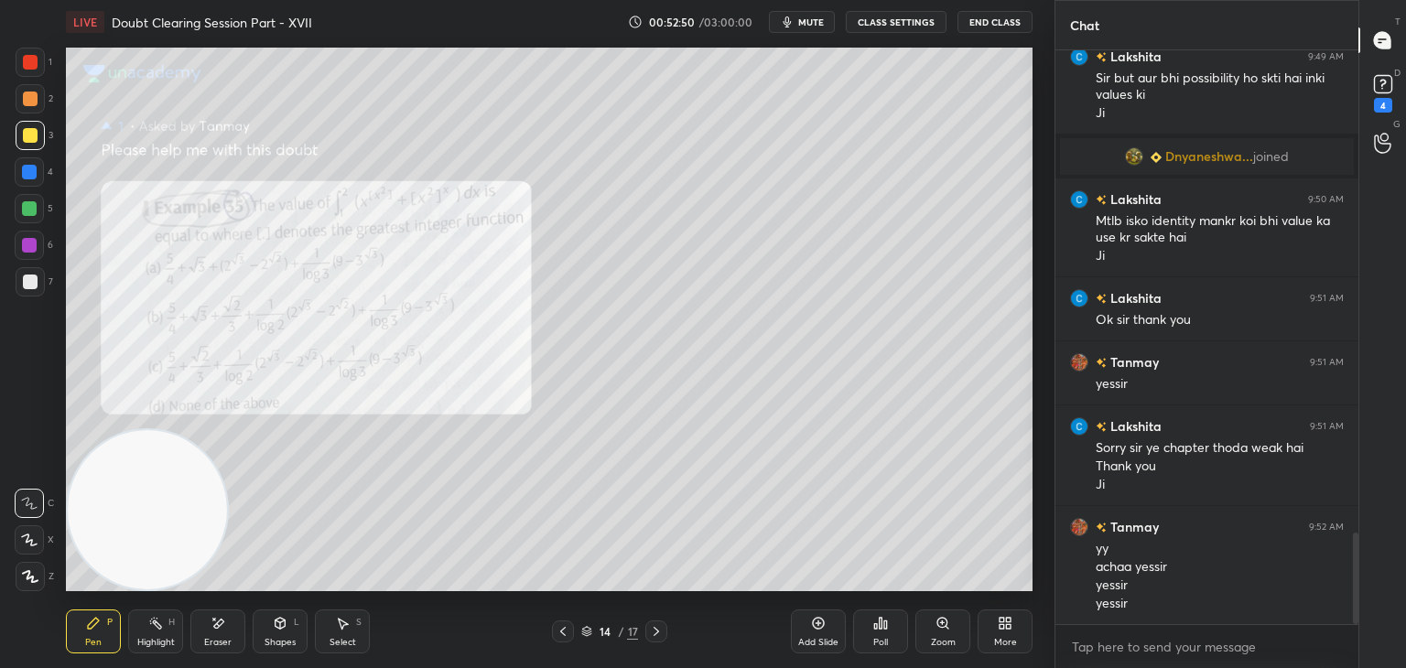
click at [657, 631] on icon at bounding box center [656, 631] width 15 height 15
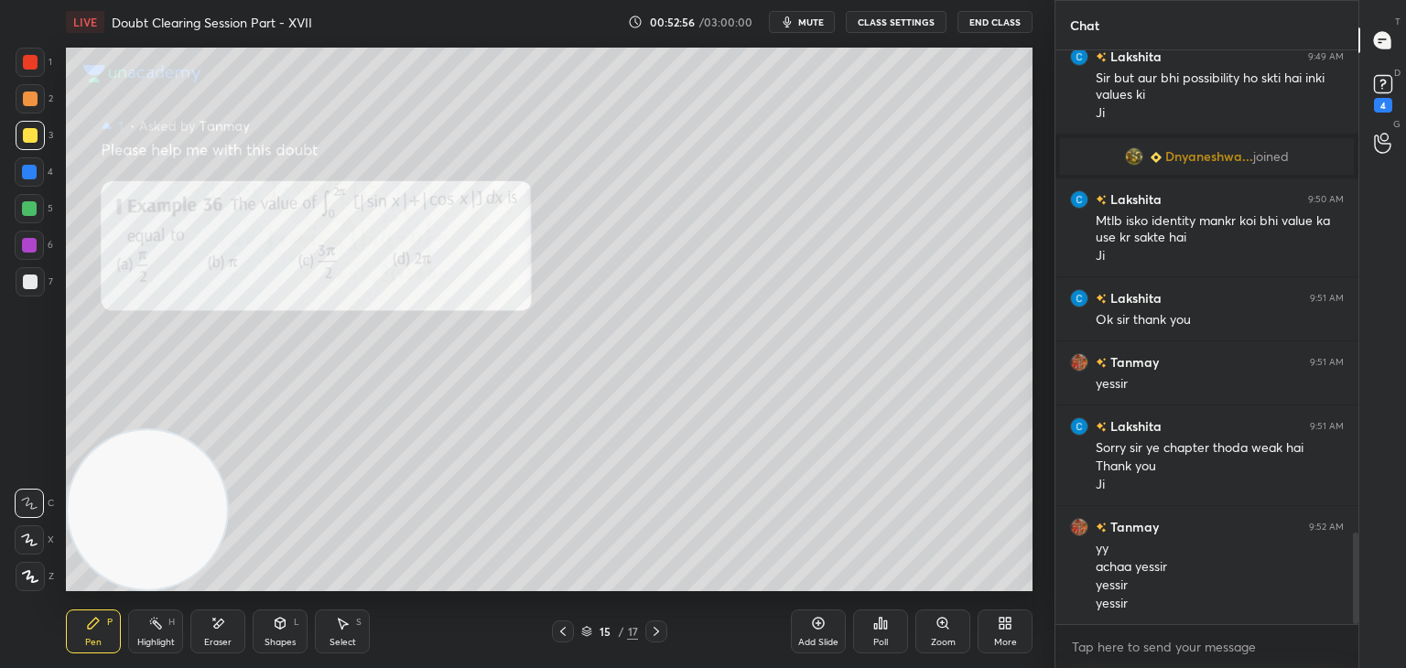
click at [932, 638] on div "Zoom" at bounding box center [943, 642] width 25 height 9
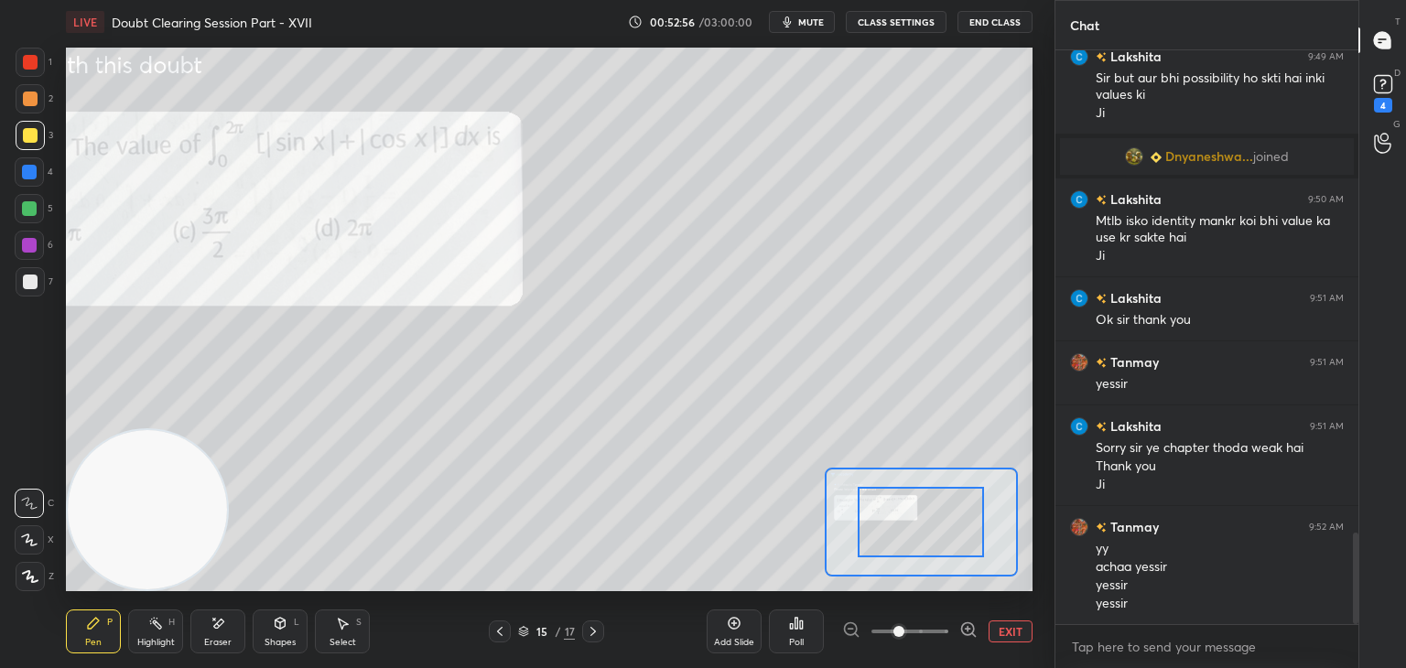
click at [923, 642] on span at bounding box center [909, 631] width 77 height 27
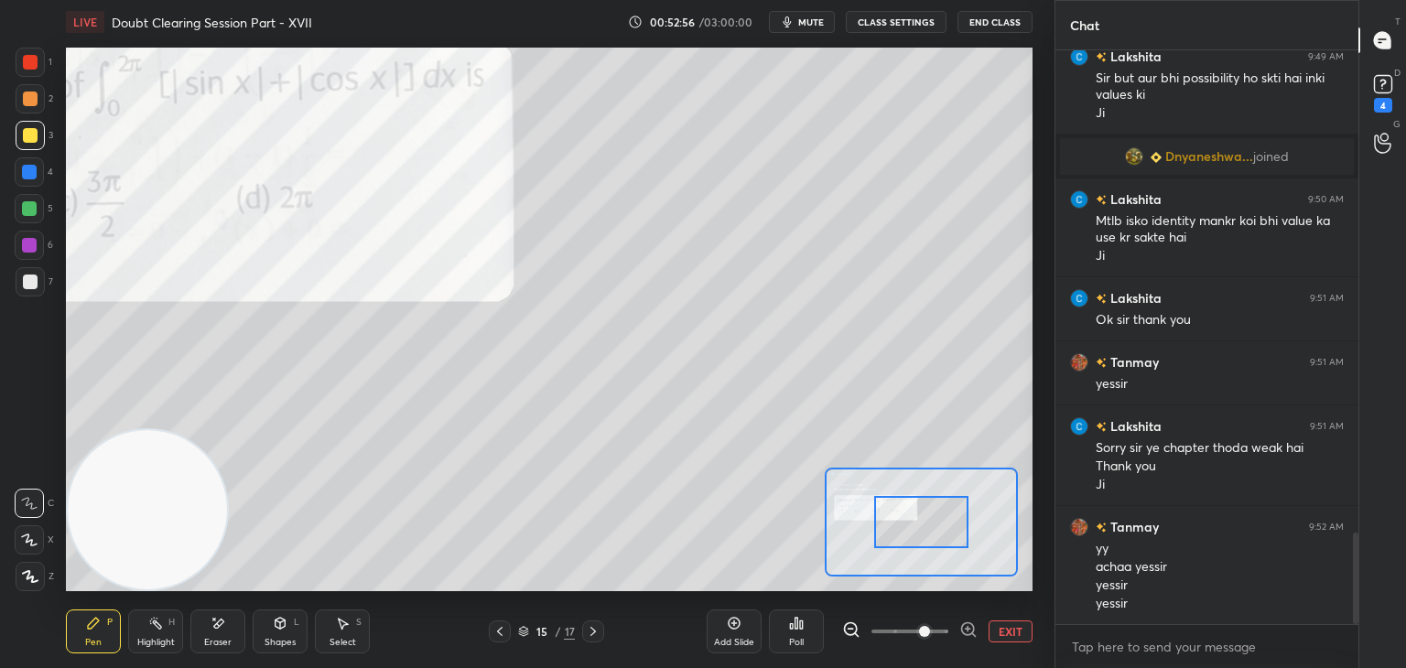
click at [919, 637] on span at bounding box center [924, 631] width 11 height 11
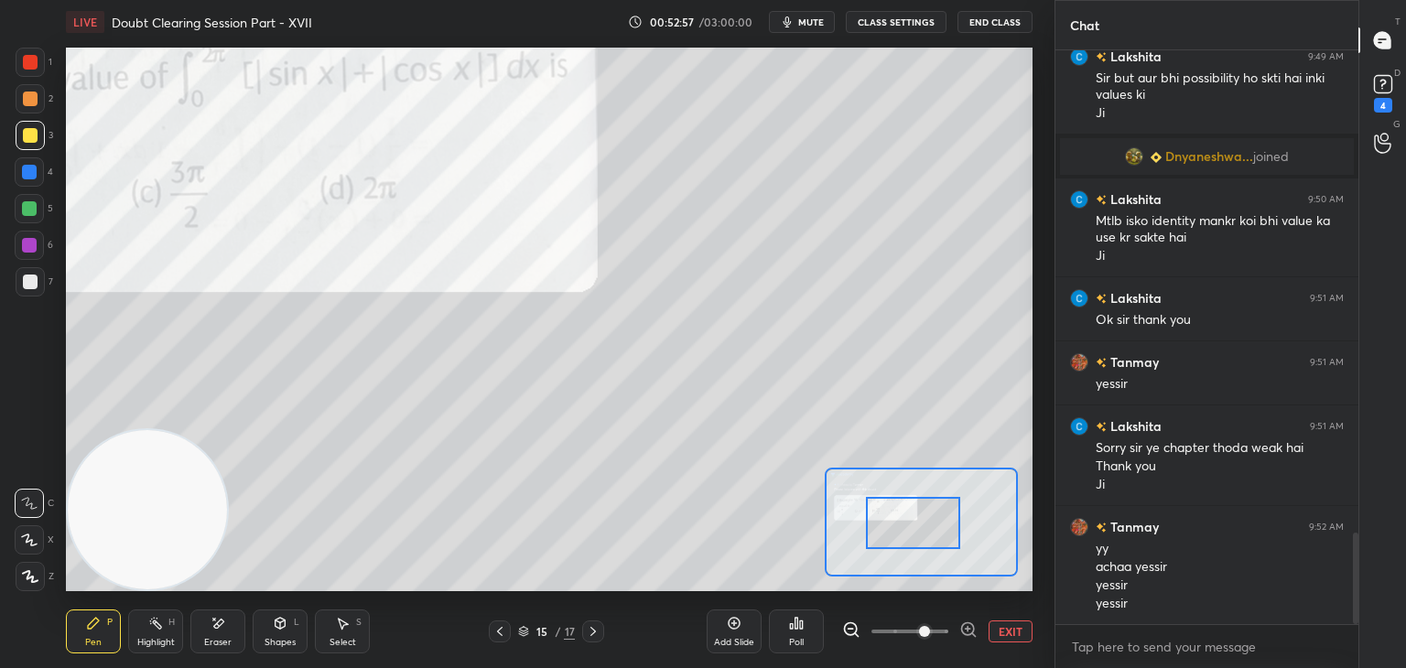
drag, startPoint x: 941, startPoint y: 522, endPoint x: 872, endPoint y: 523, distance: 68.6
click at [876, 523] on div at bounding box center [913, 523] width 95 height 52
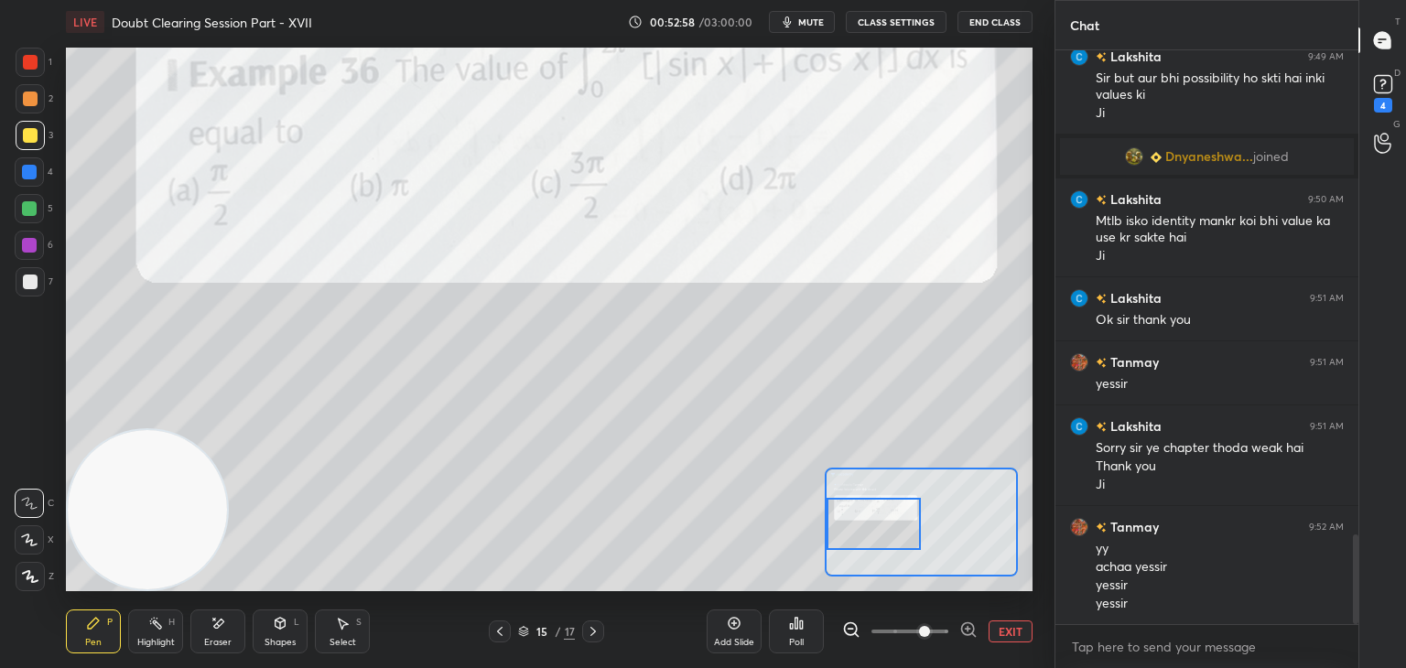
scroll to position [3086, 0]
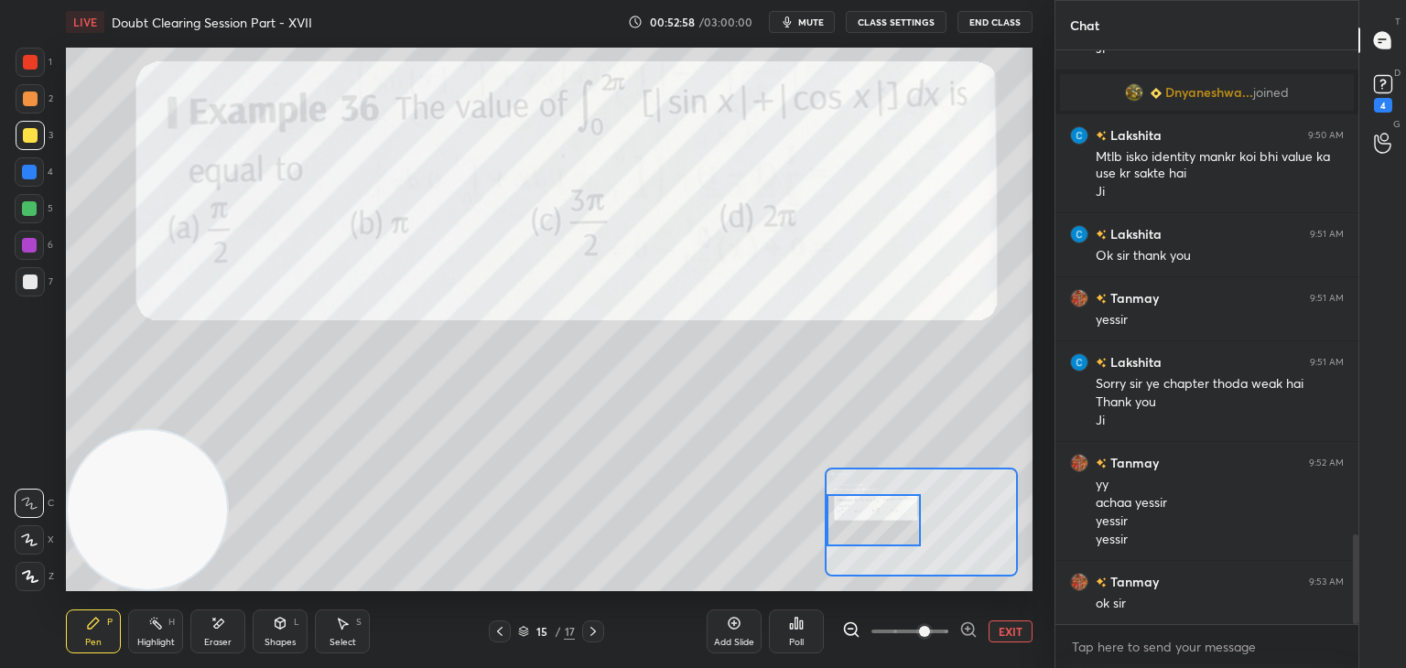
drag, startPoint x: 893, startPoint y: 520, endPoint x: 890, endPoint y: 511, distance: 9.6
click at [893, 513] on div at bounding box center [873, 520] width 95 height 52
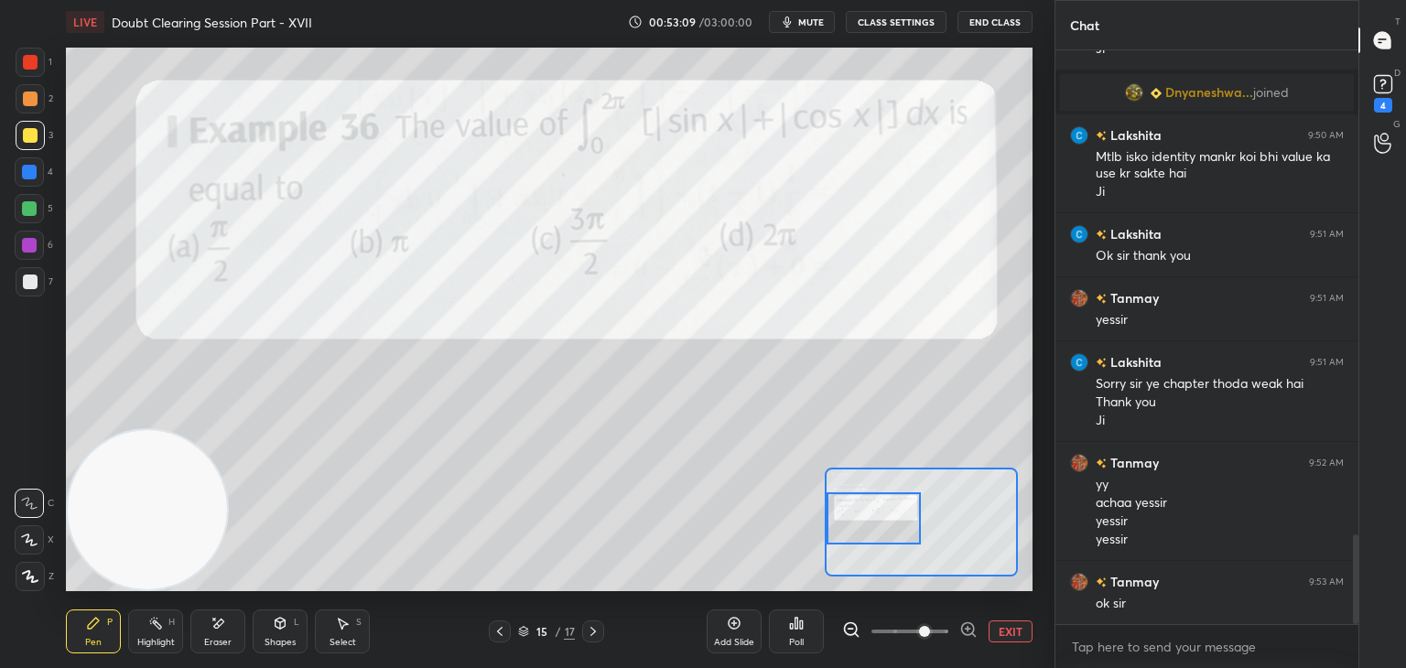
click at [499, 631] on icon at bounding box center [499, 631] width 15 height 15
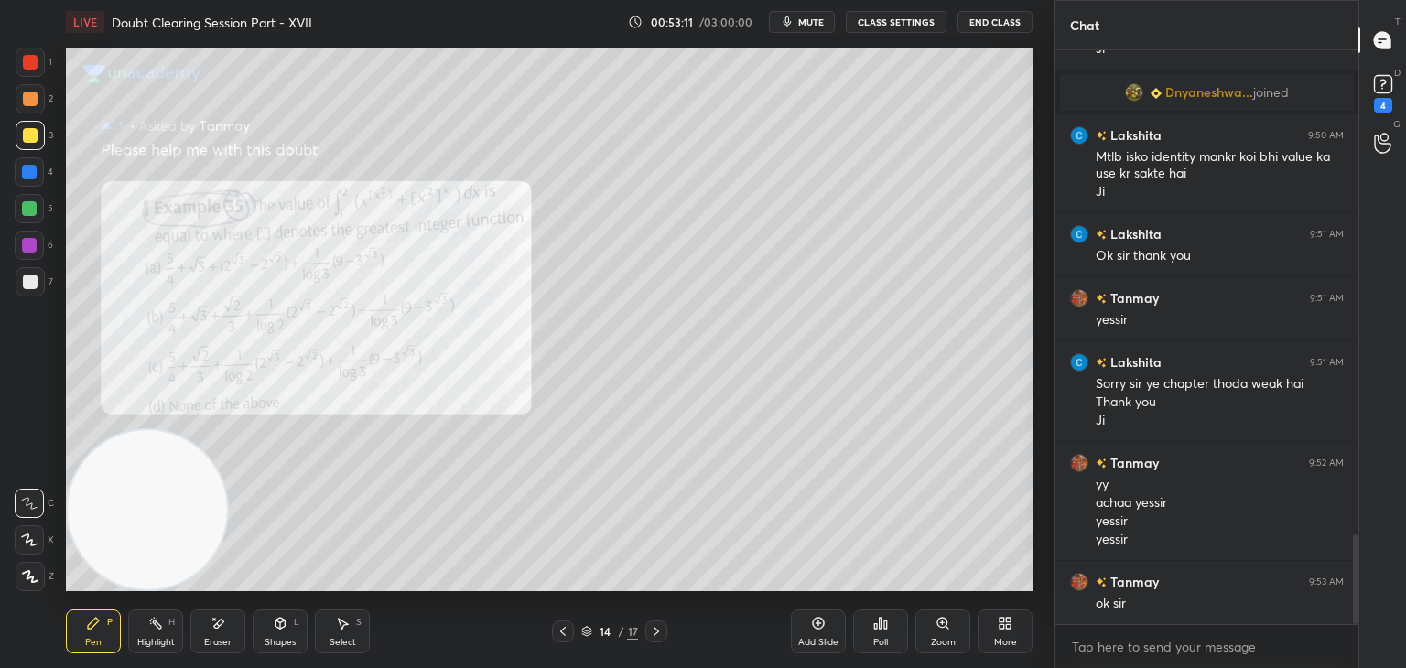
click at [660, 632] on div at bounding box center [656, 631] width 22 height 22
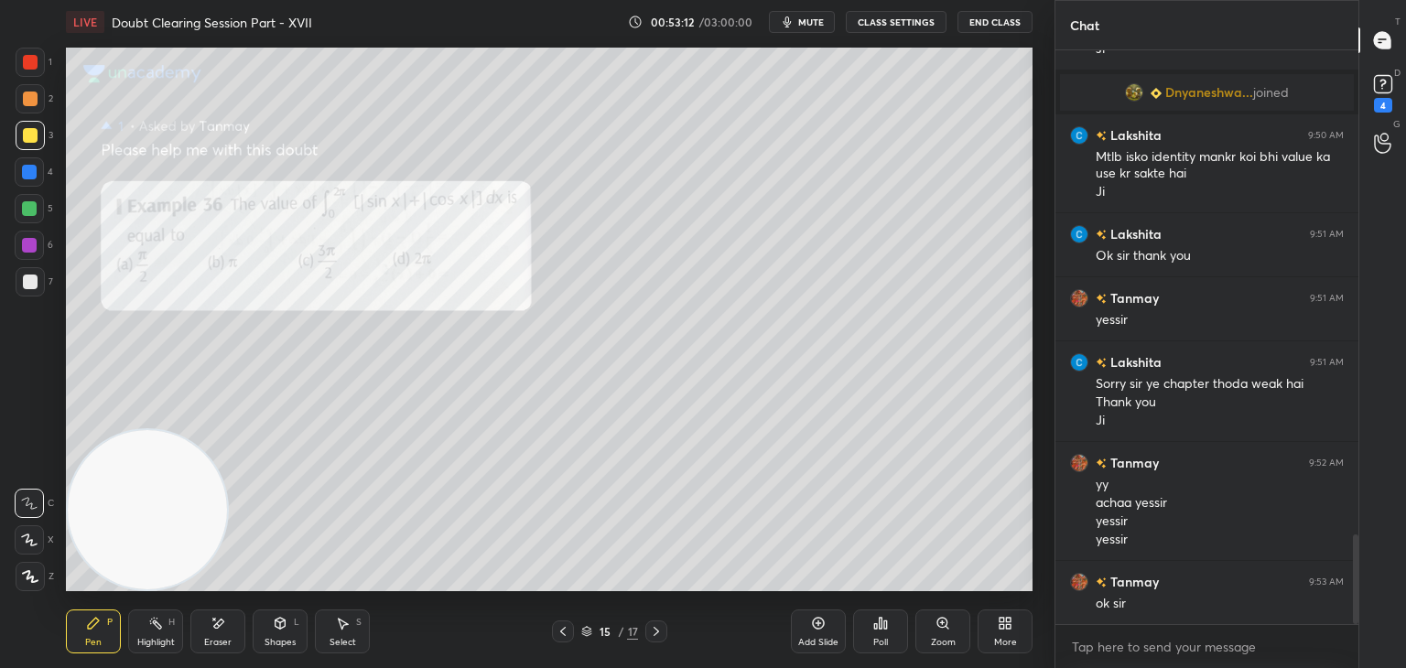
click at [942, 624] on icon at bounding box center [942, 623] width 15 height 15
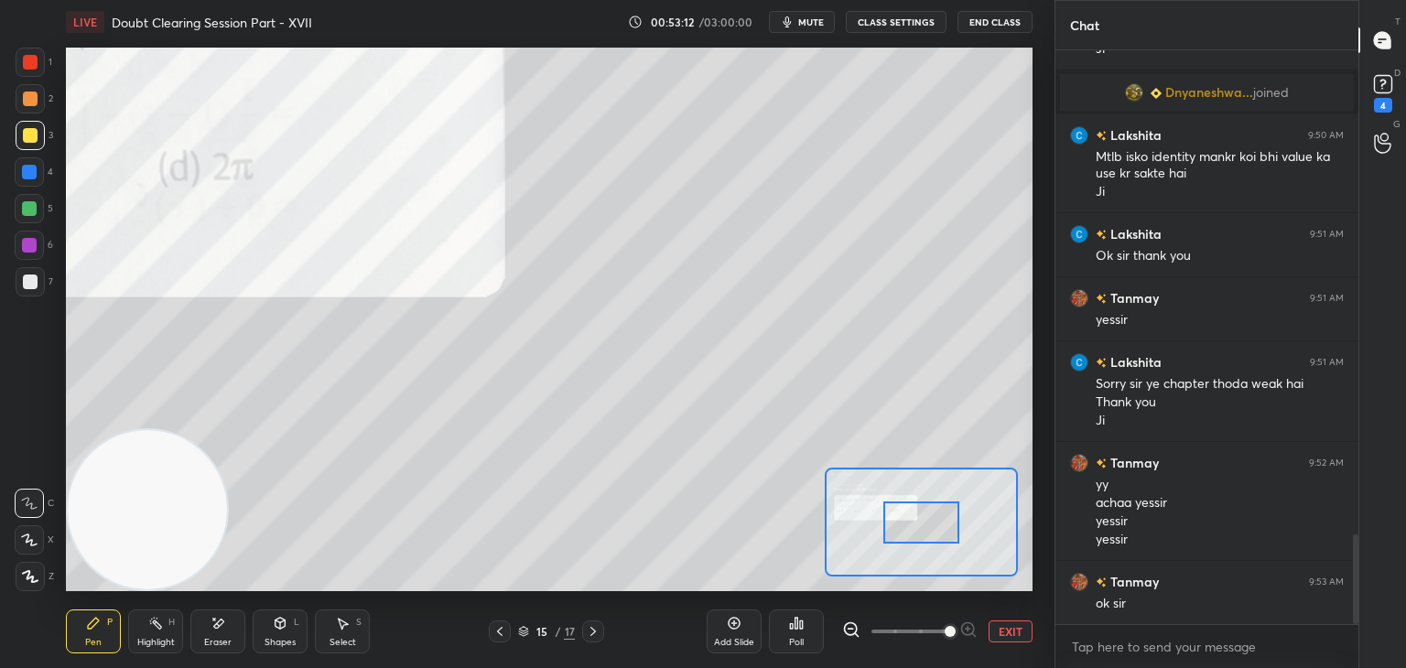
click at [939, 636] on span at bounding box center [909, 631] width 77 height 27
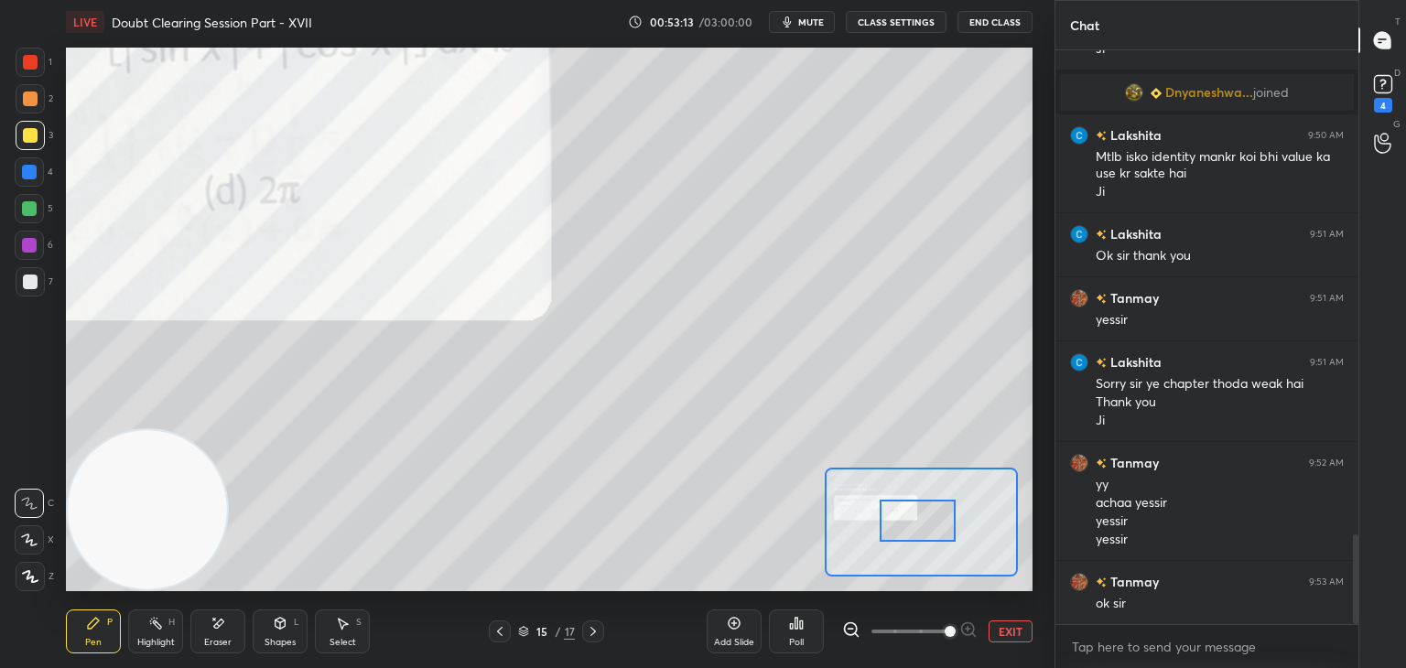
drag, startPoint x: 933, startPoint y: 514, endPoint x: 895, endPoint y: 507, distance: 39.1
click at [897, 509] on div at bounding box center [917, 521] width 76 height 42
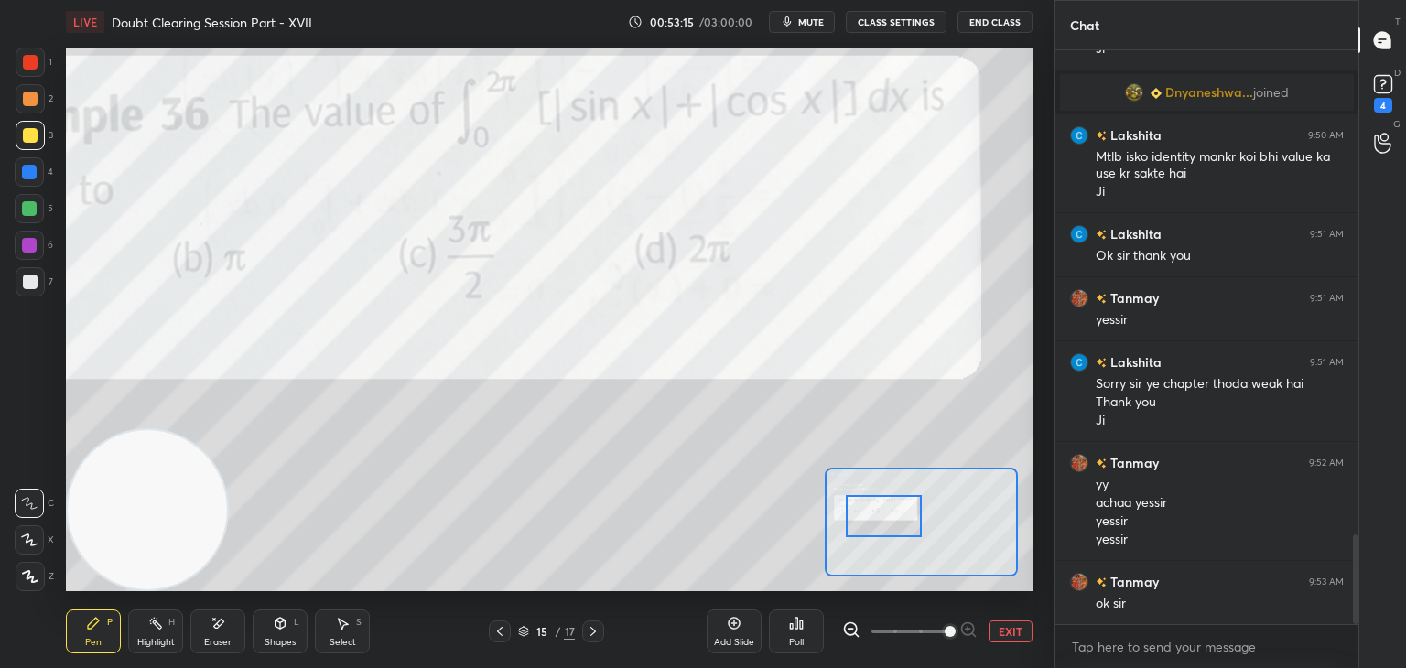
click at [908, 631] on span at bounding box center [909, 631] width 77 height 27
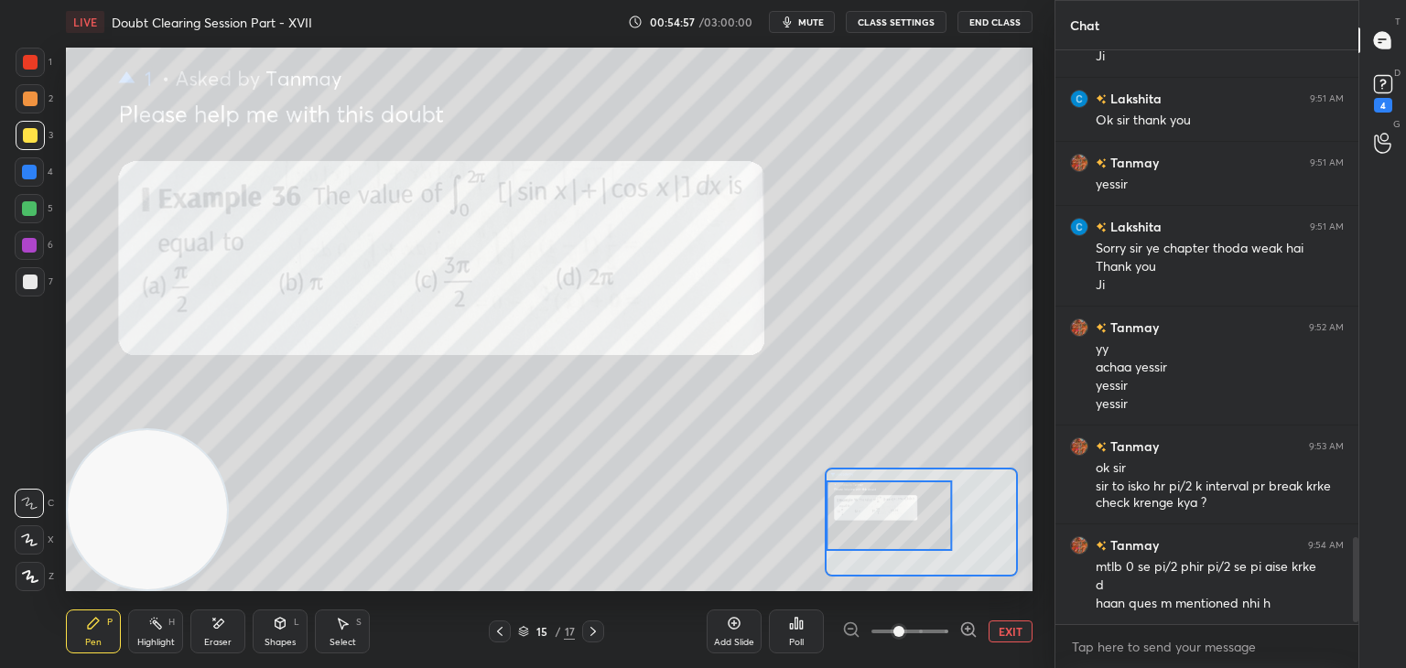
scroll to position [3285, 0]
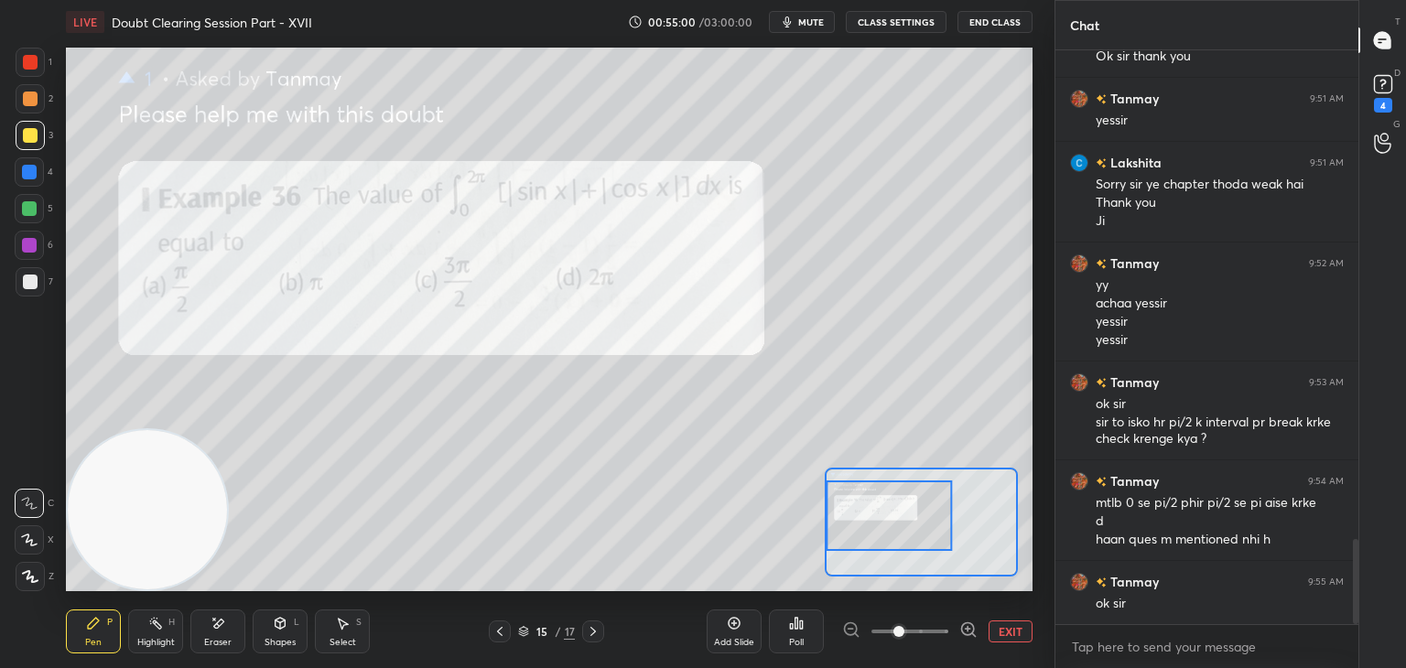
click at [998, 627] on button "EXIT" at bounding box center [1010, 631] width 44 height 22
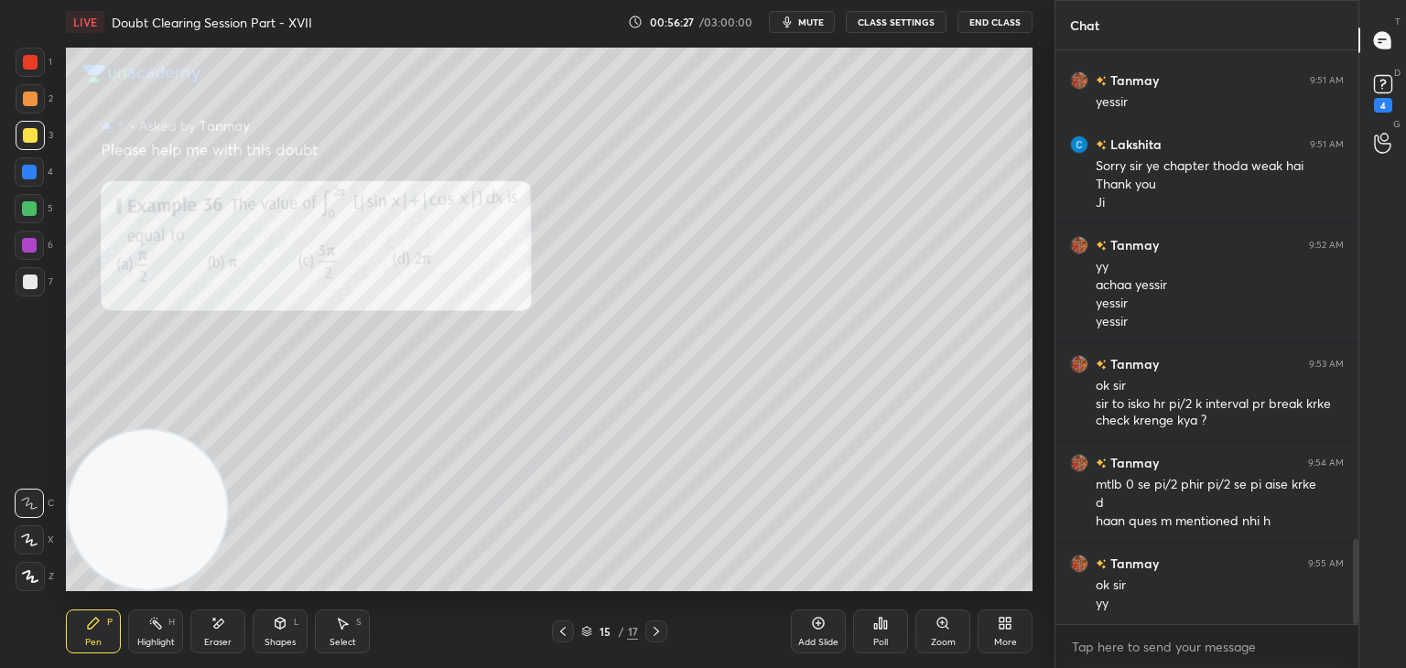
scroll to position [3368, 0]
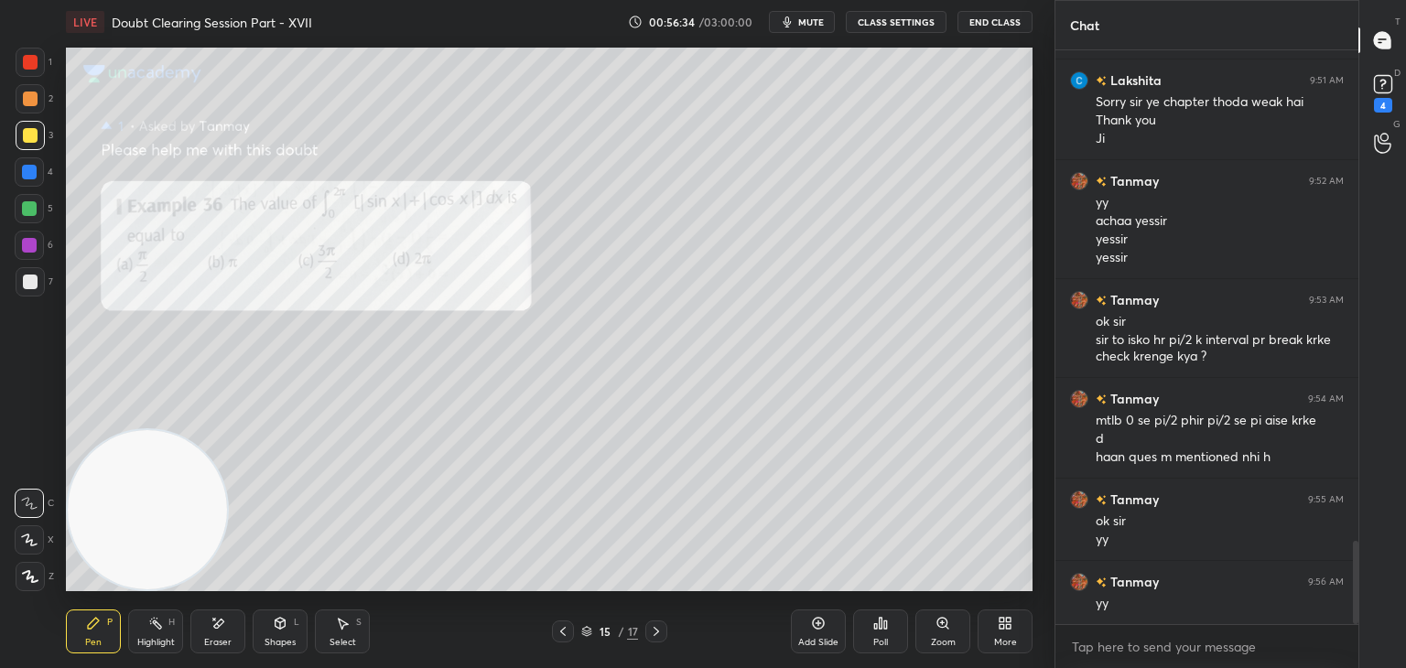
drag, startPoint x: 224, startPoint y: 613, endPoint x: 223, endPoint y: 604, distance: 9.2
click at [223, 613] on div "Eraser" at bounding box center [217, 631] width 55 height 44
click at [87, 636] on div "Pen P" at bounding box center [93, 631] width 55 height 44
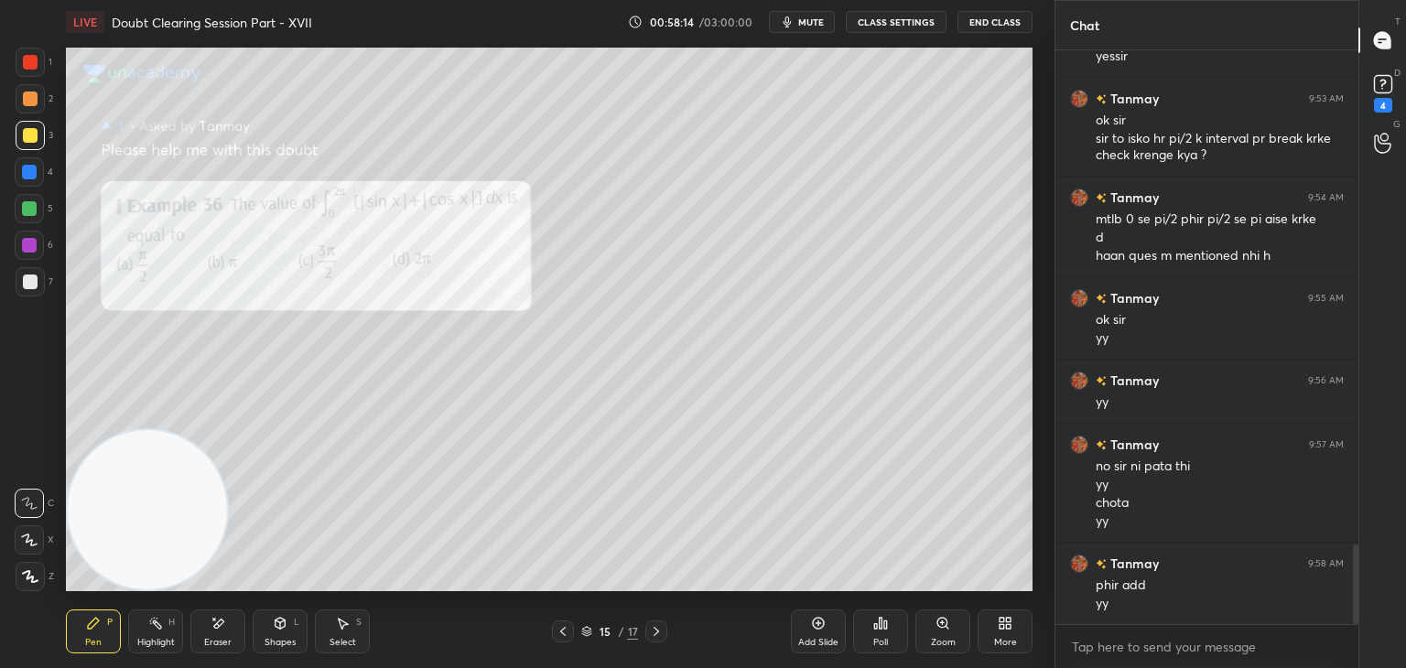
scroll to position [3587, 0]
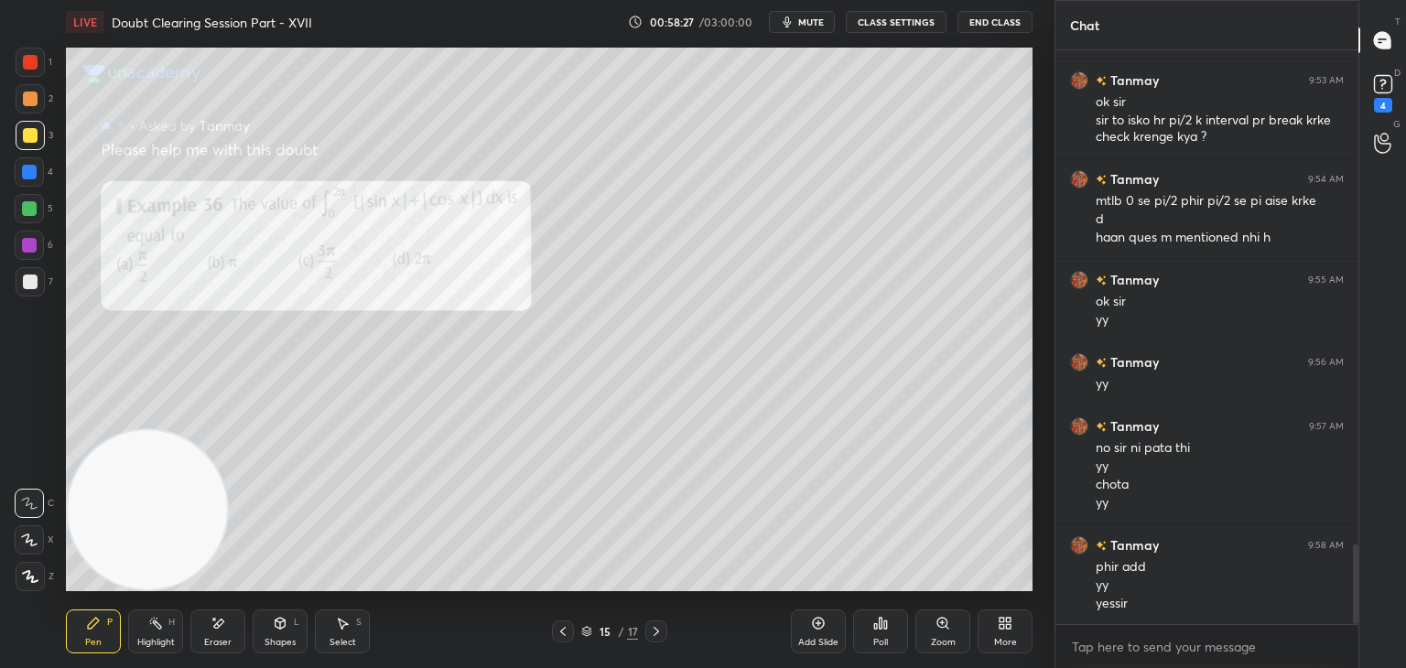
click at [657, 629] on icon at bounding box center [656, 631] width 15 height 15
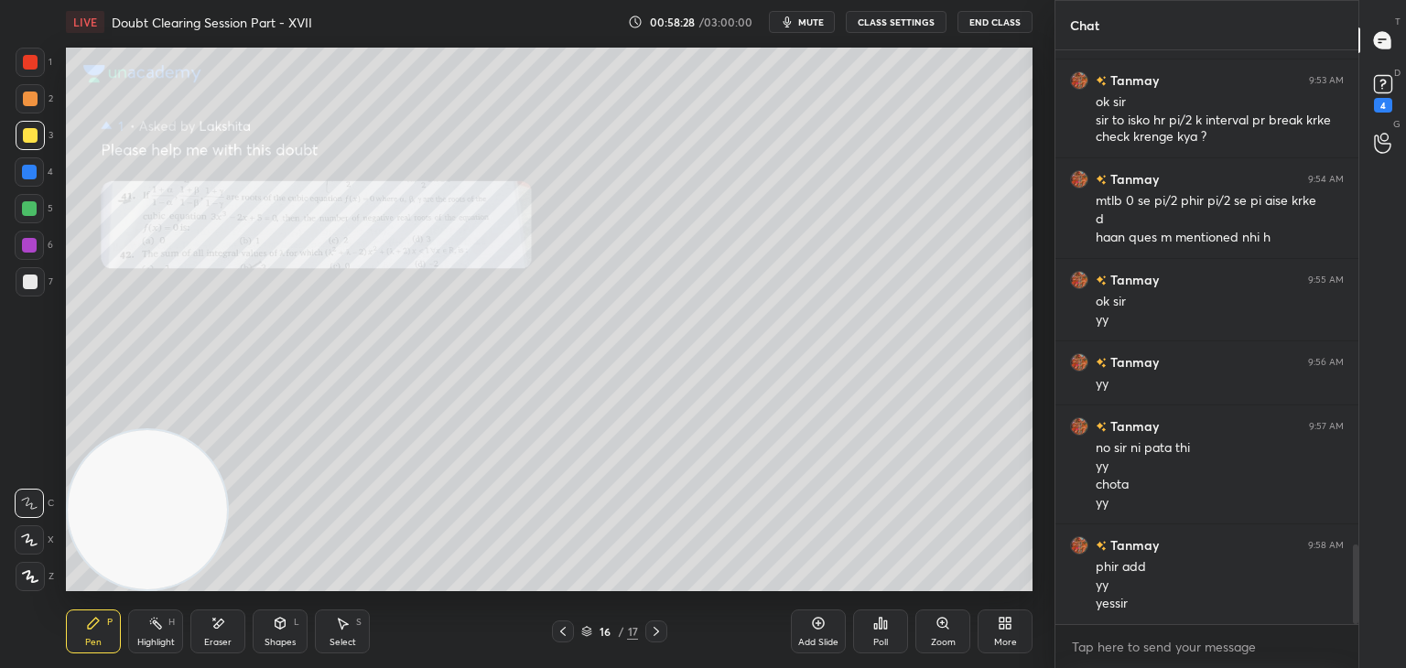
scroll to position [3606, 0]
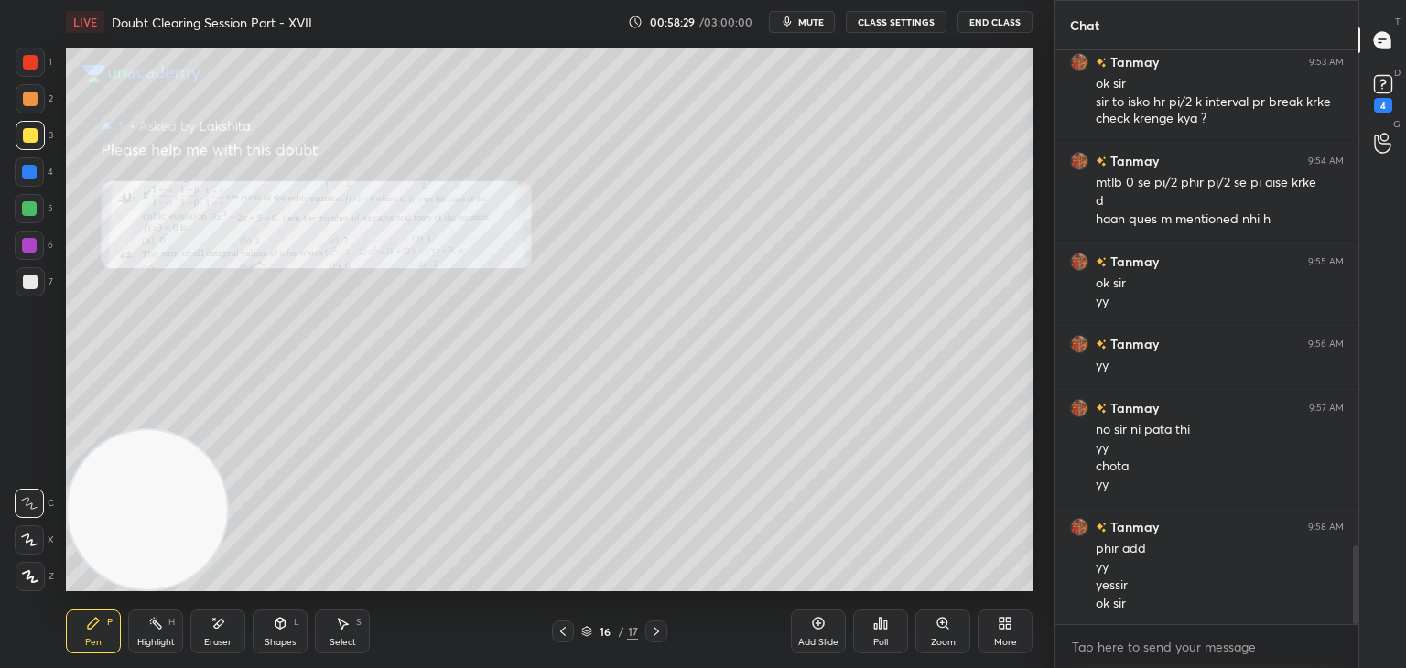
click at [652, 631] on icon at bounding box center [656, 631] width 15 height 15
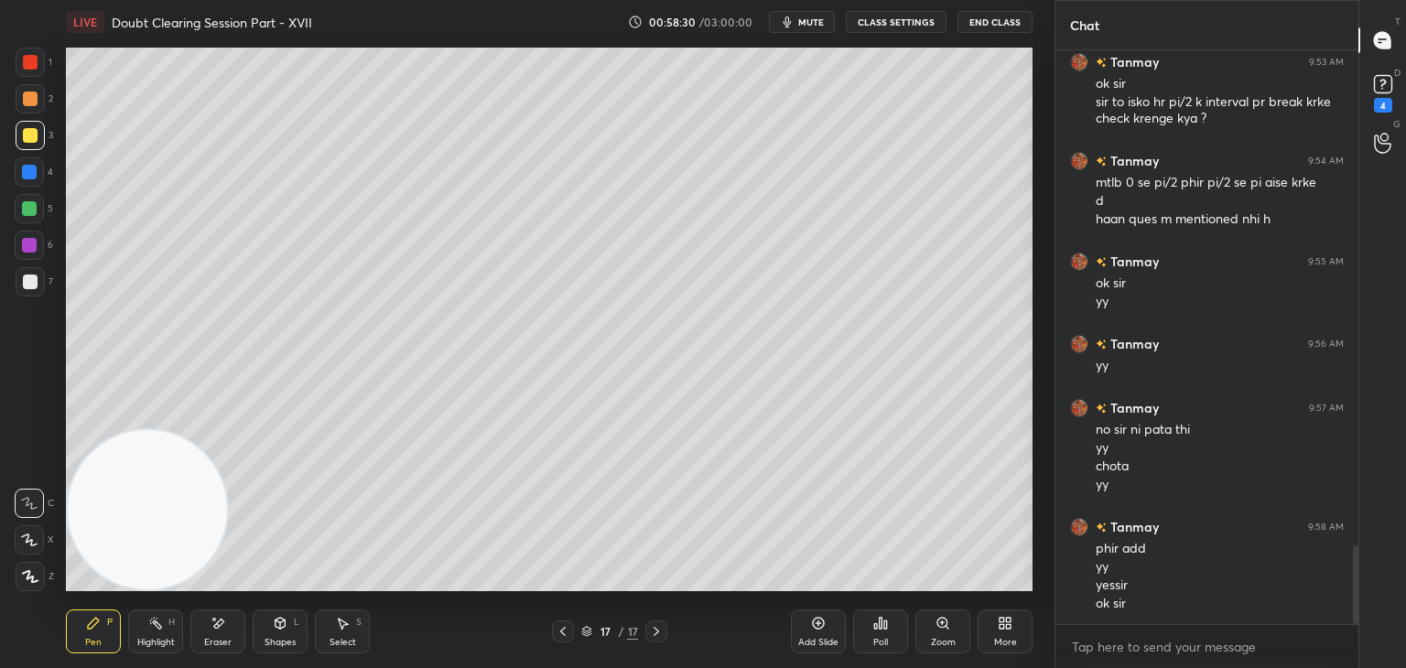
click at [564, 632] on icon at bounding box center [562, 631] width 15 height 15
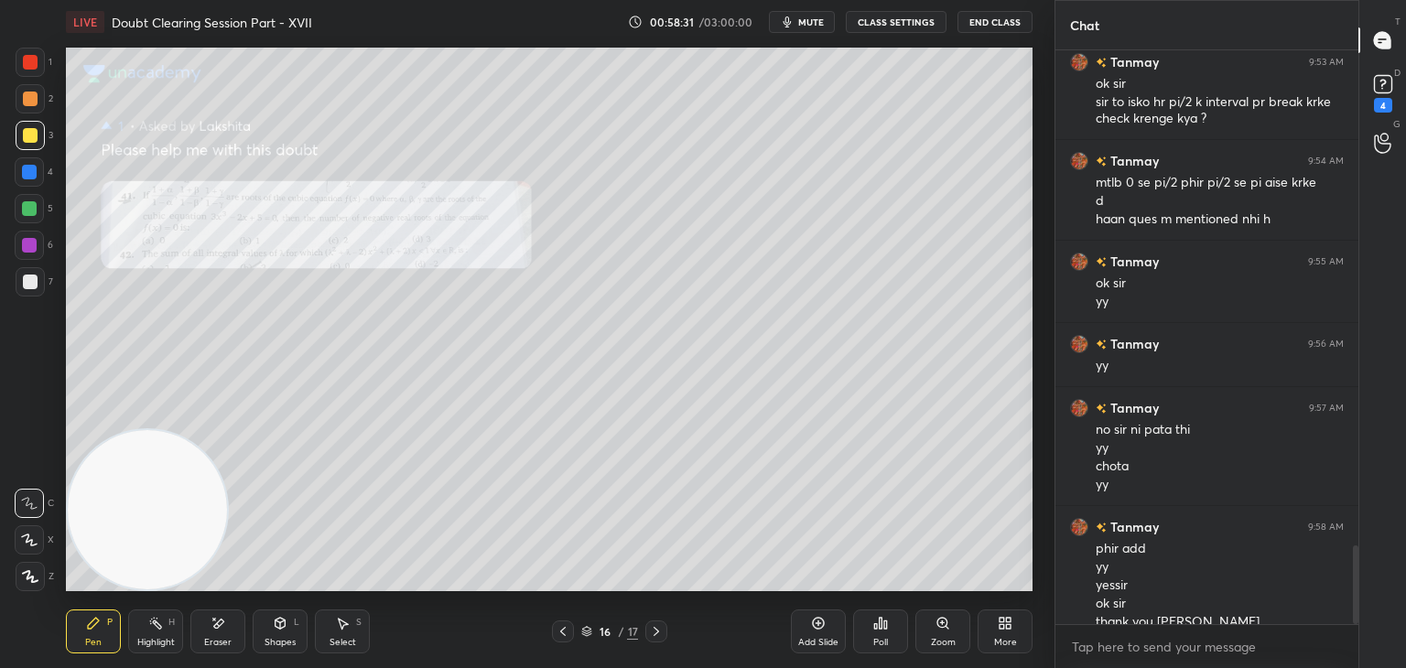
scroll to position [3624, 0]
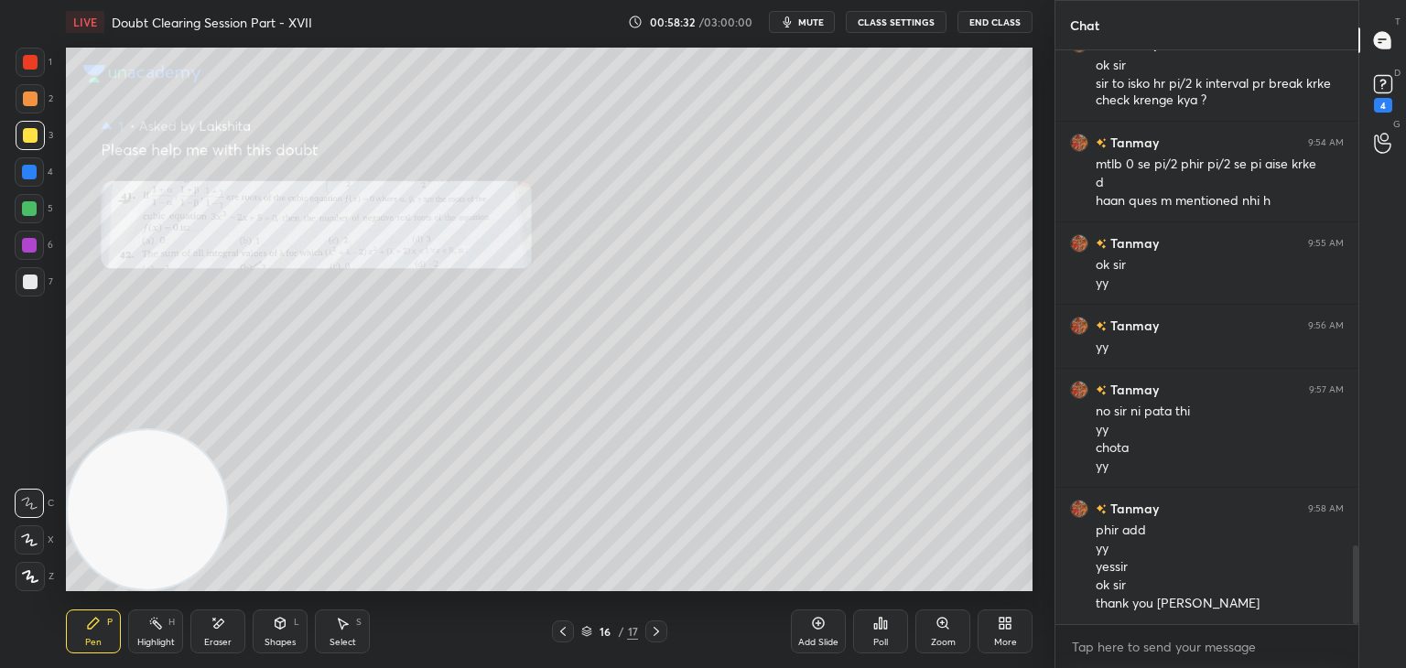
click at [926, 632] on div "Zoom" at bounding box center [942, 631] width 55 height 44
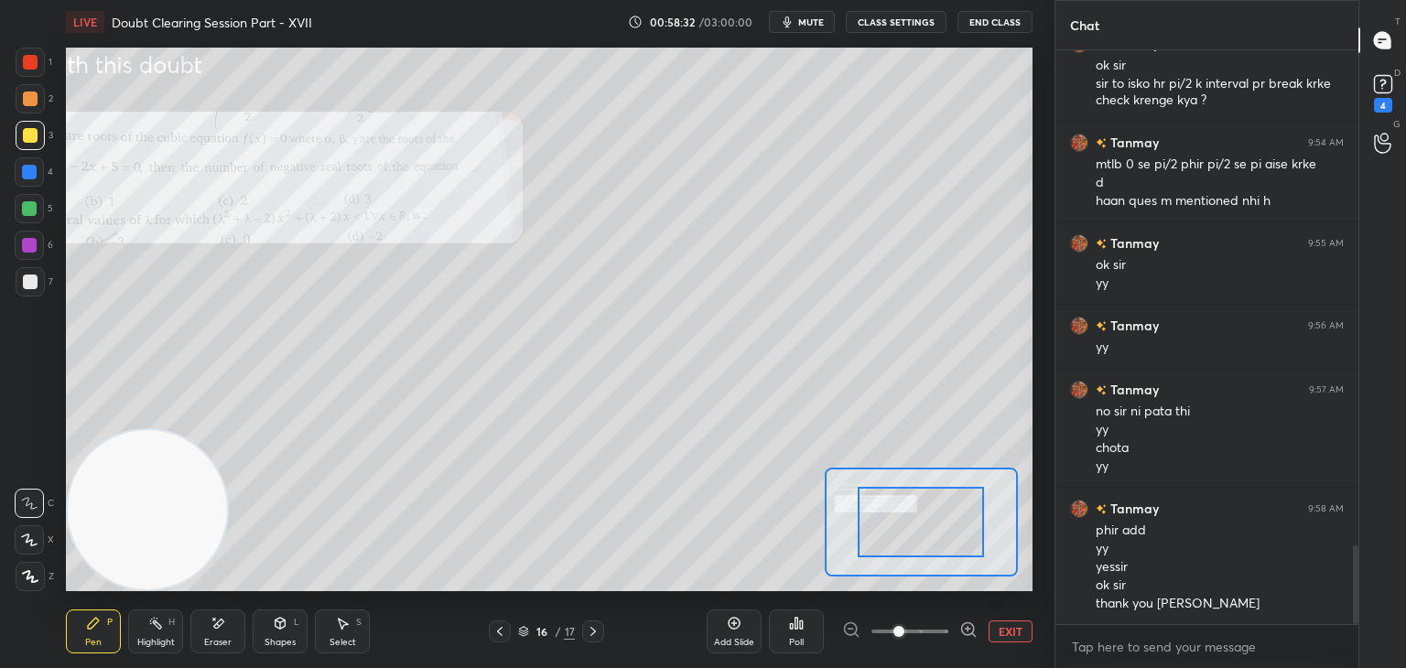
click at [922, 636] on span at bounding box center [909, 631] width 77 height 27
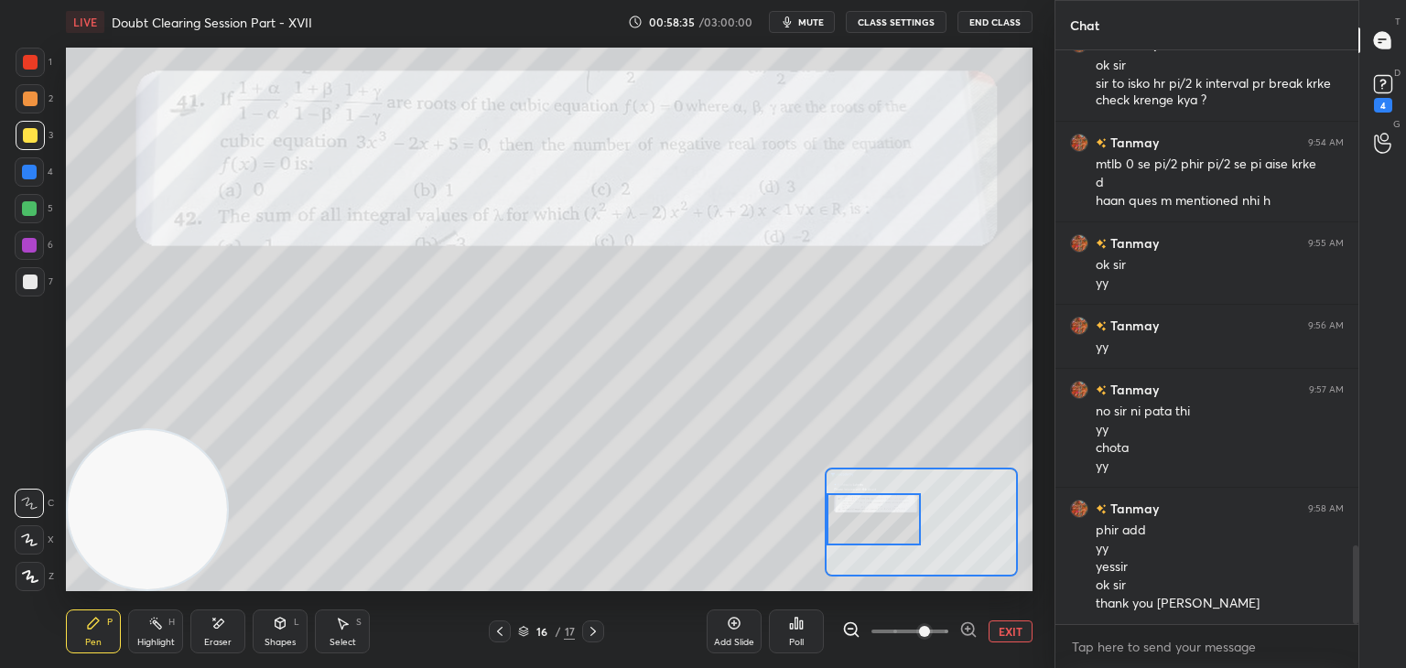
drag, startPoint x: 926, startPoint y: 520, endPoint x: 842, endPoint y: 498, distance: 87.0
click at [852, 517] on div at bounding box center [873, 519] width 95 height 52
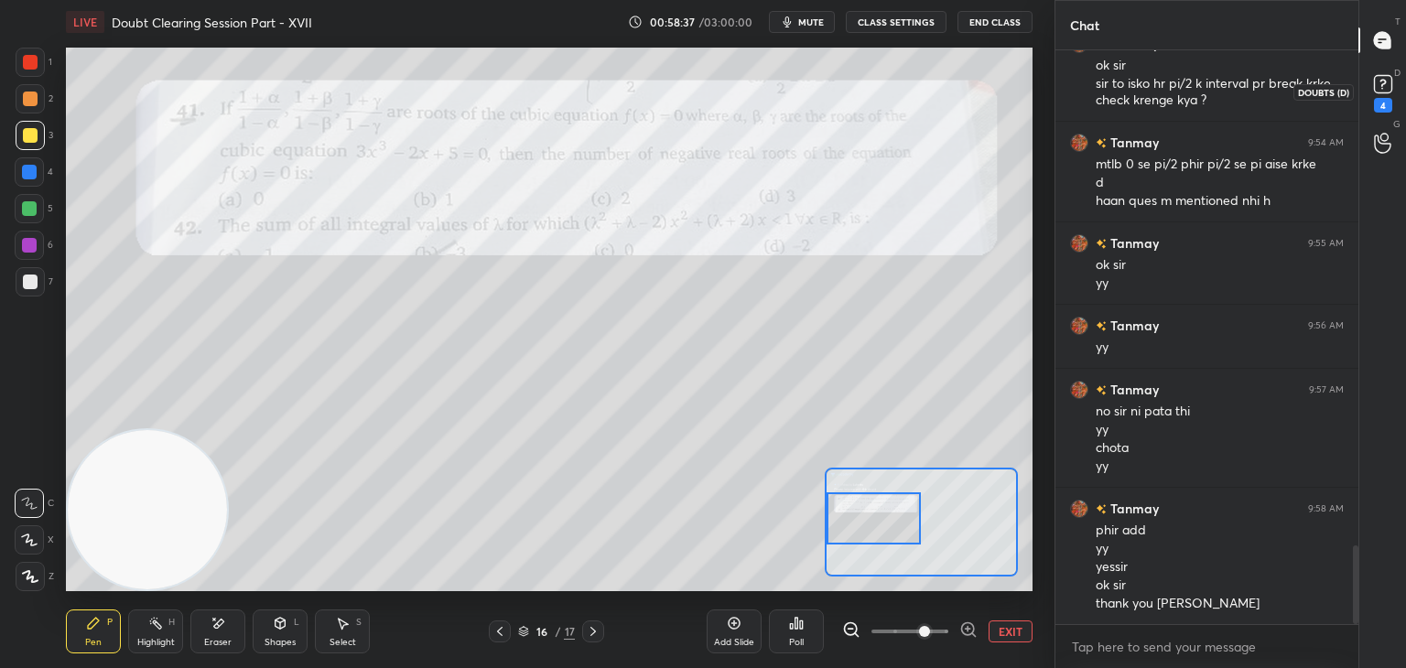
click at [1387, 92] on rect at bounding box center [1382, 84] width 17 height 17
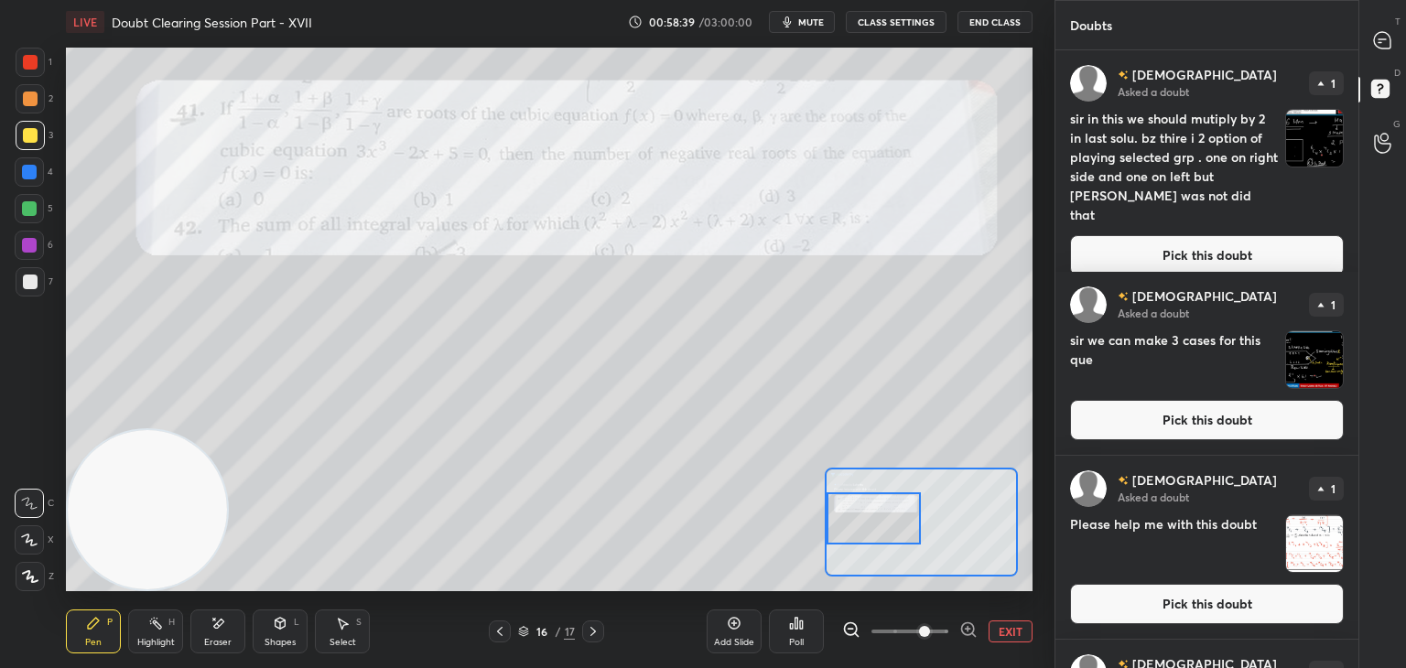
scroll to position [154, 0]
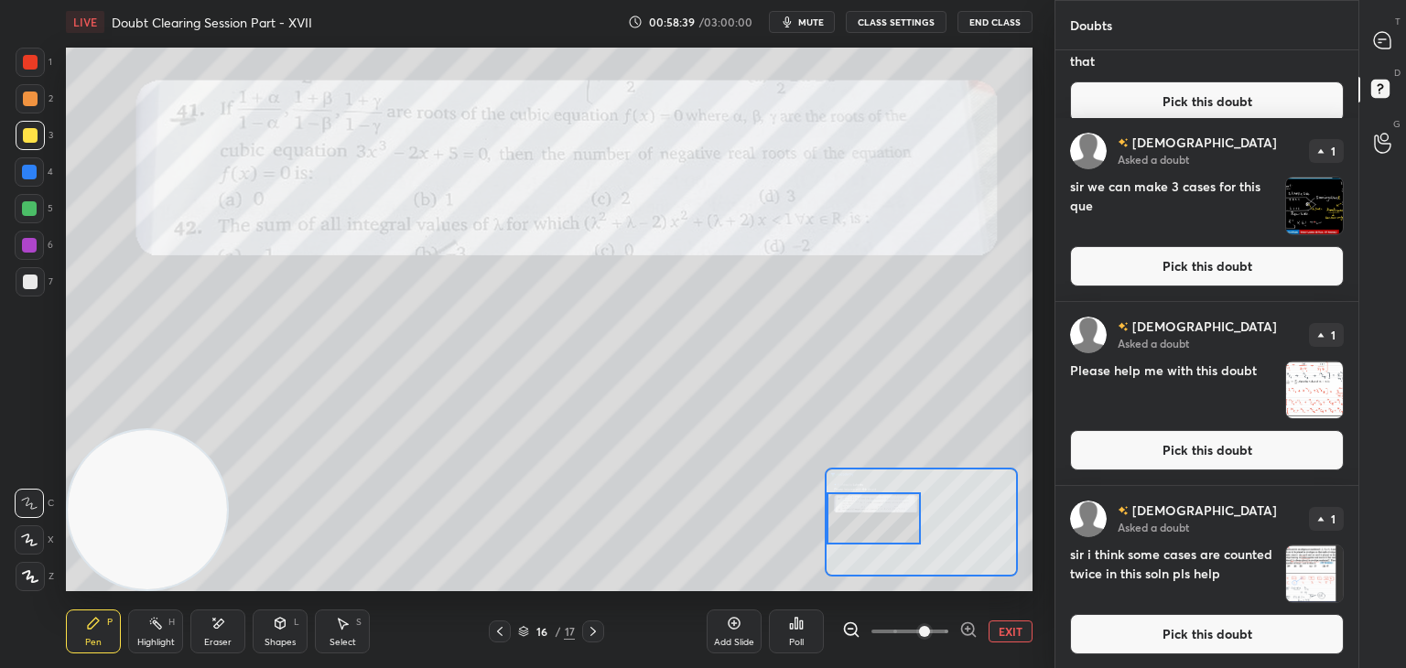
click at [1165, 641] on button "Pick this doubt" at bounding box center [1207, 634] width 274 height 40
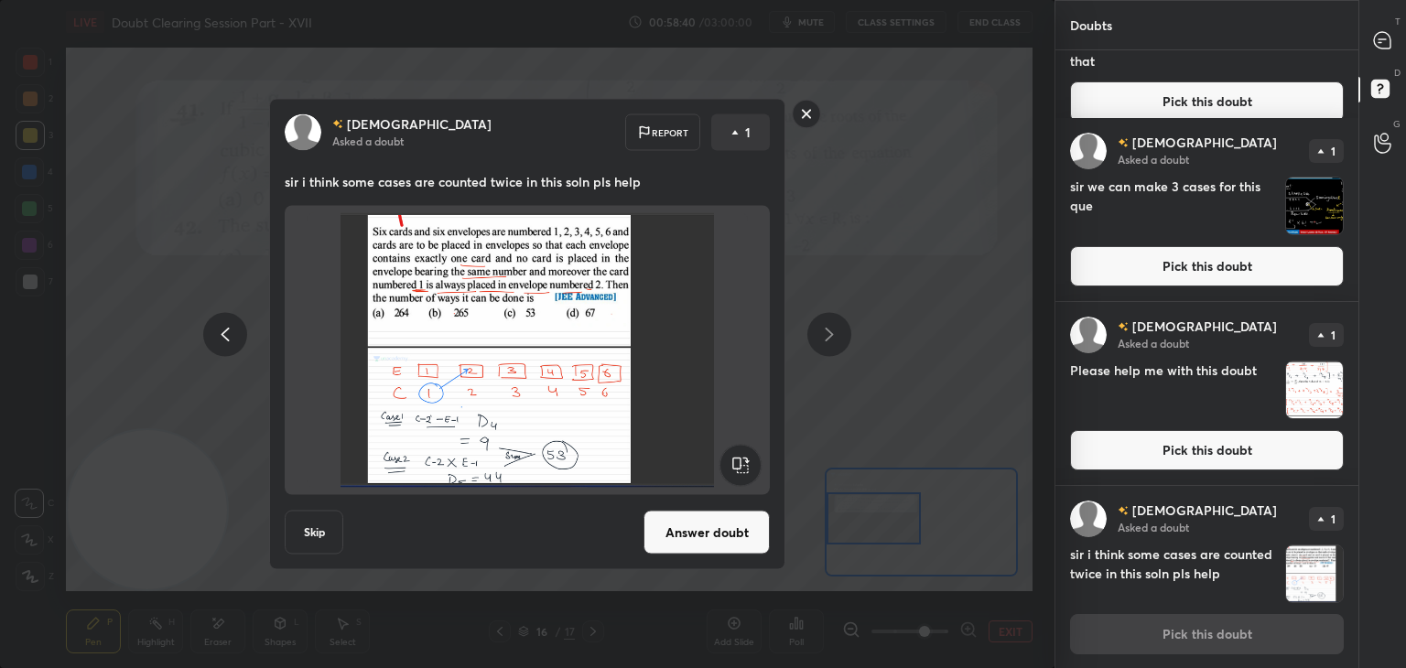
click at [730, 538] on button "Answer doubt" at bounding box center [706, 533] width 126 height 44
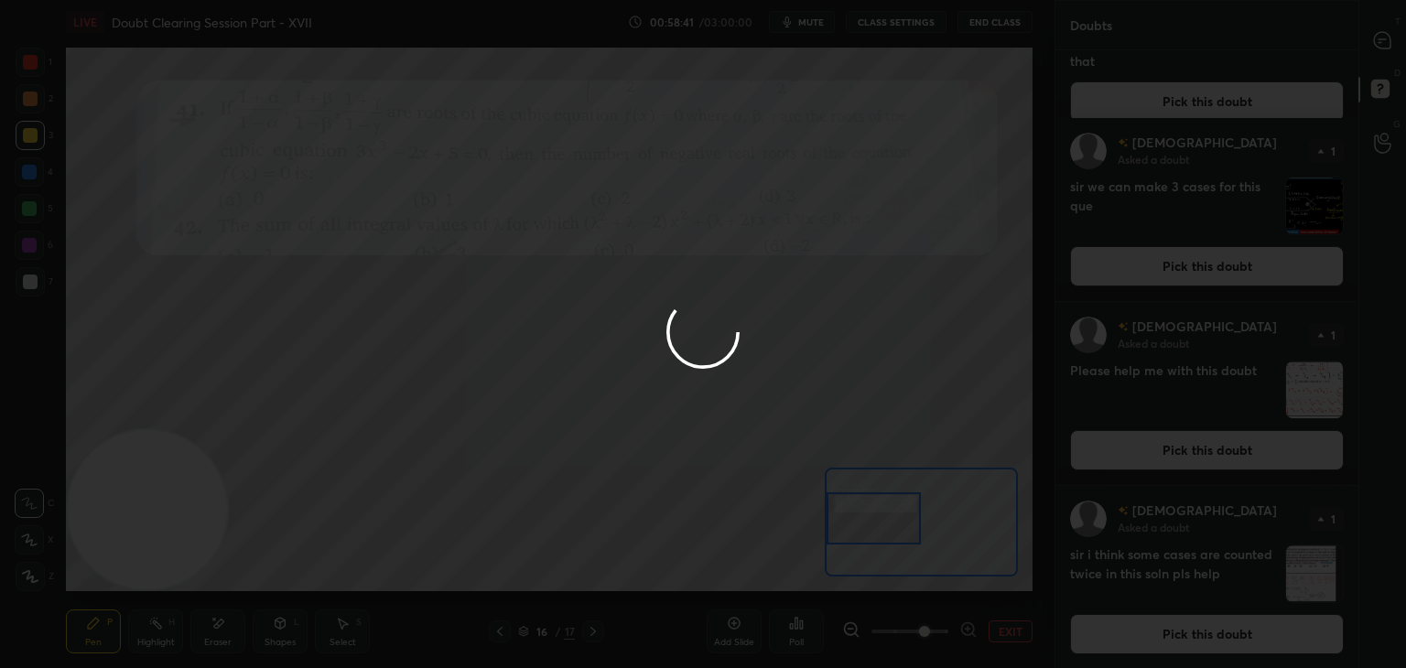
scroll to position [0, 0]
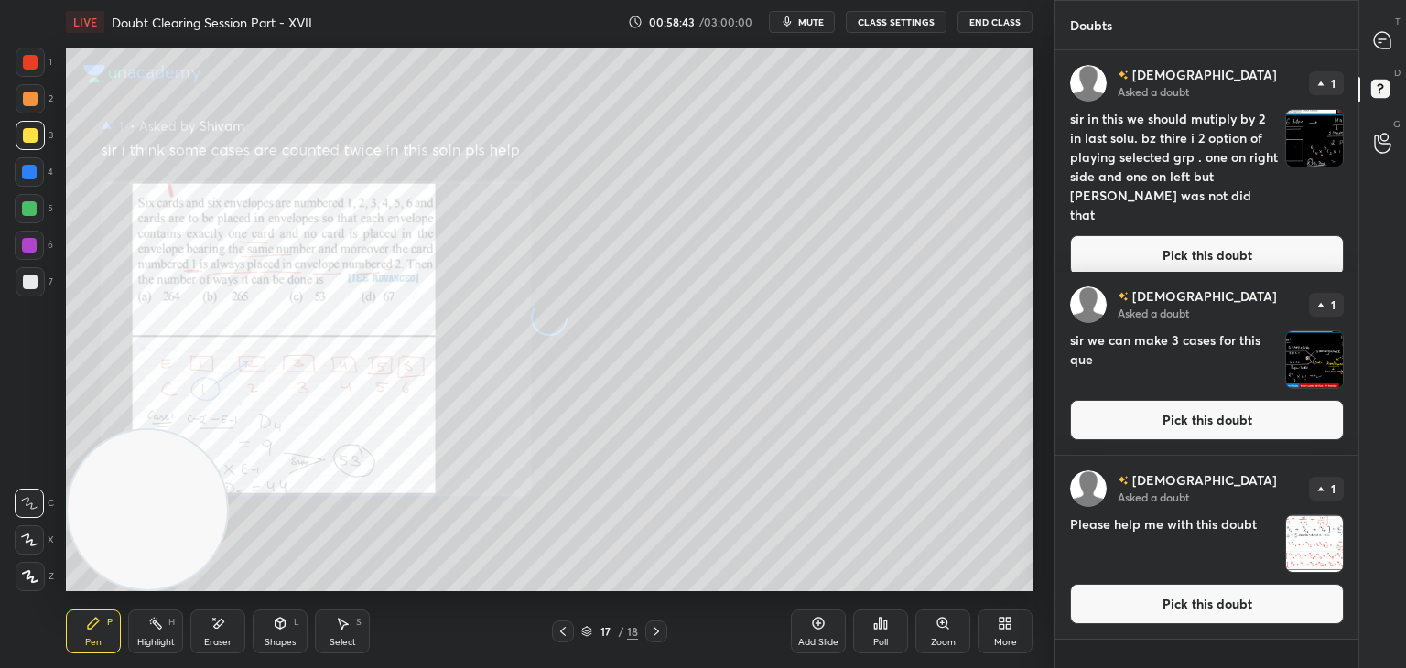
click at [1187, 604] on button "Pick this doubt" at bounding box center [1207, 604] width 274 height 40
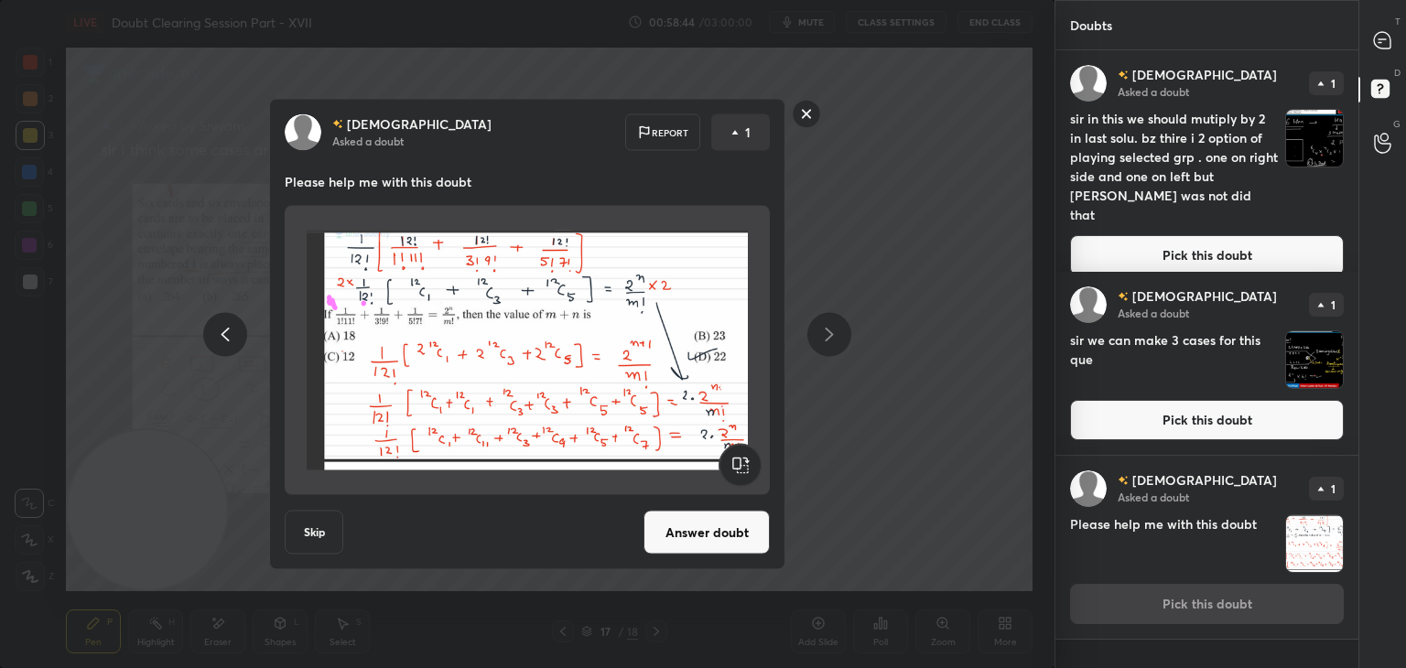
click at [697, 530] on button "Answer doubt" at bounding box center [706, 533] width 126 height 44
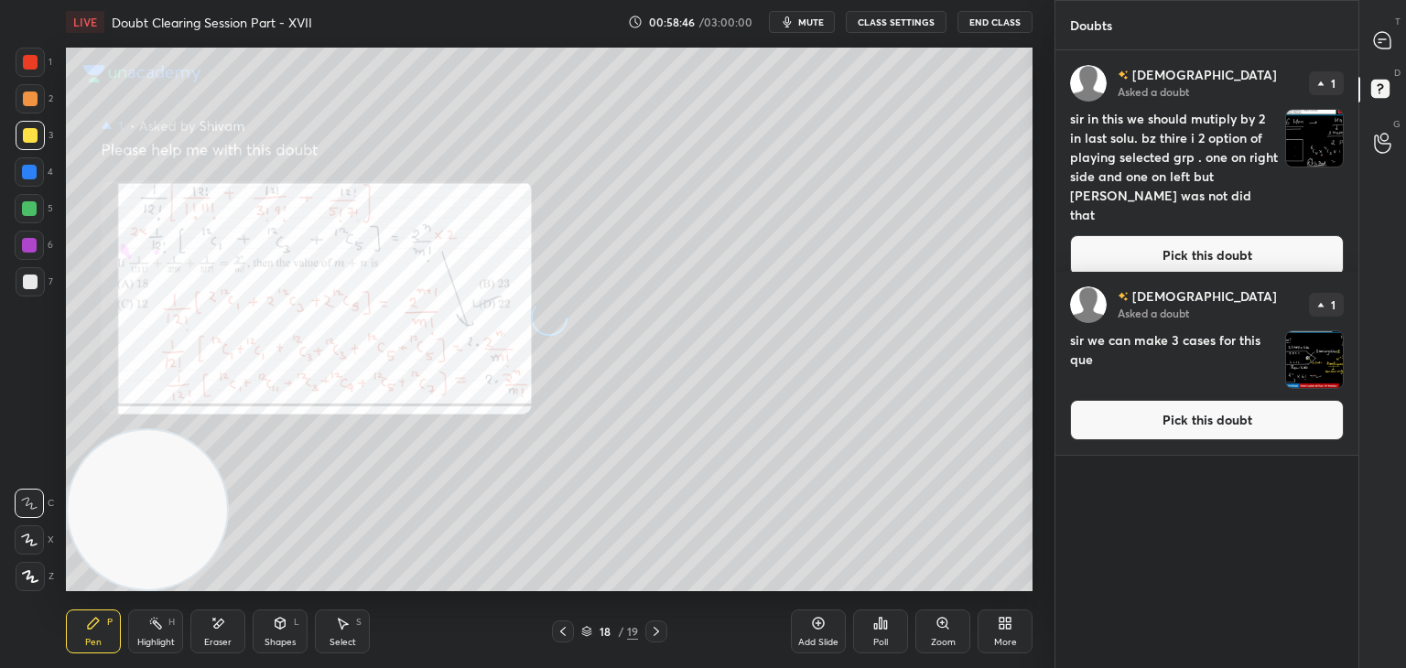
click at [1170, 430] on button "Pick this doubt" at bounding box center [1207, 420] width 274 height 40
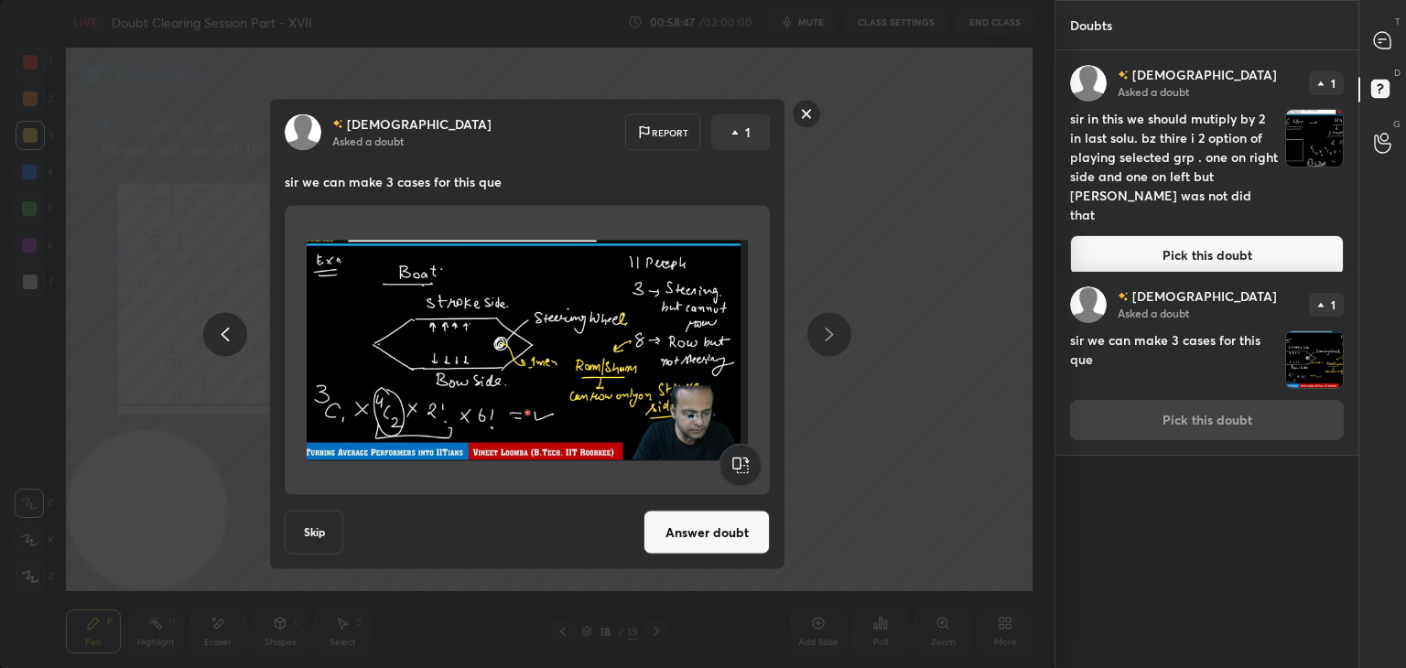
click at [706, 528] on button "Answer doubt" at bounding box center [706, 533] width 126 height 44
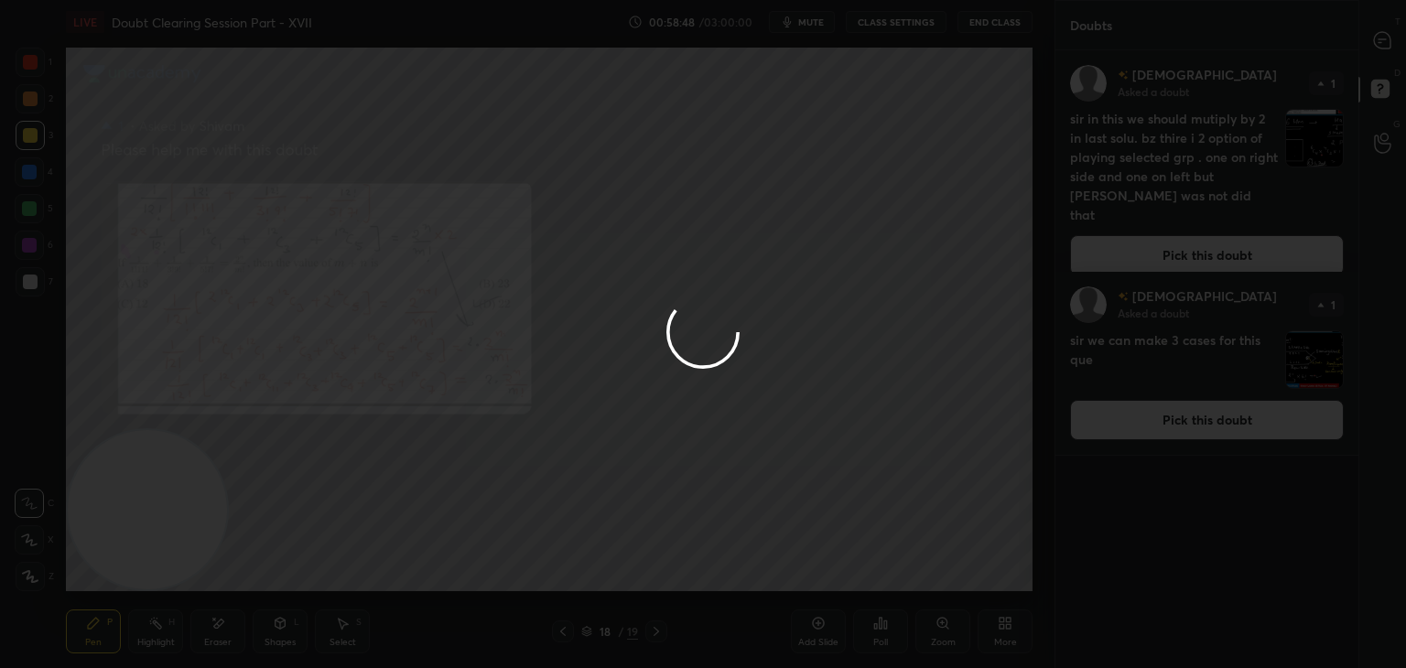
click at [1178, 235] on div at bounding box center [703, 334] width 1406 height 668
click at [1172, 238] on div at bounding box center [703, 334] width 1406 height 668
click at [1176, 243] on div at bounding box center [703, 334] width 1406 height 668
click at [1182, 246] on button "Pick this doubt" at bounding box center [1207, 255] width 274 height 40
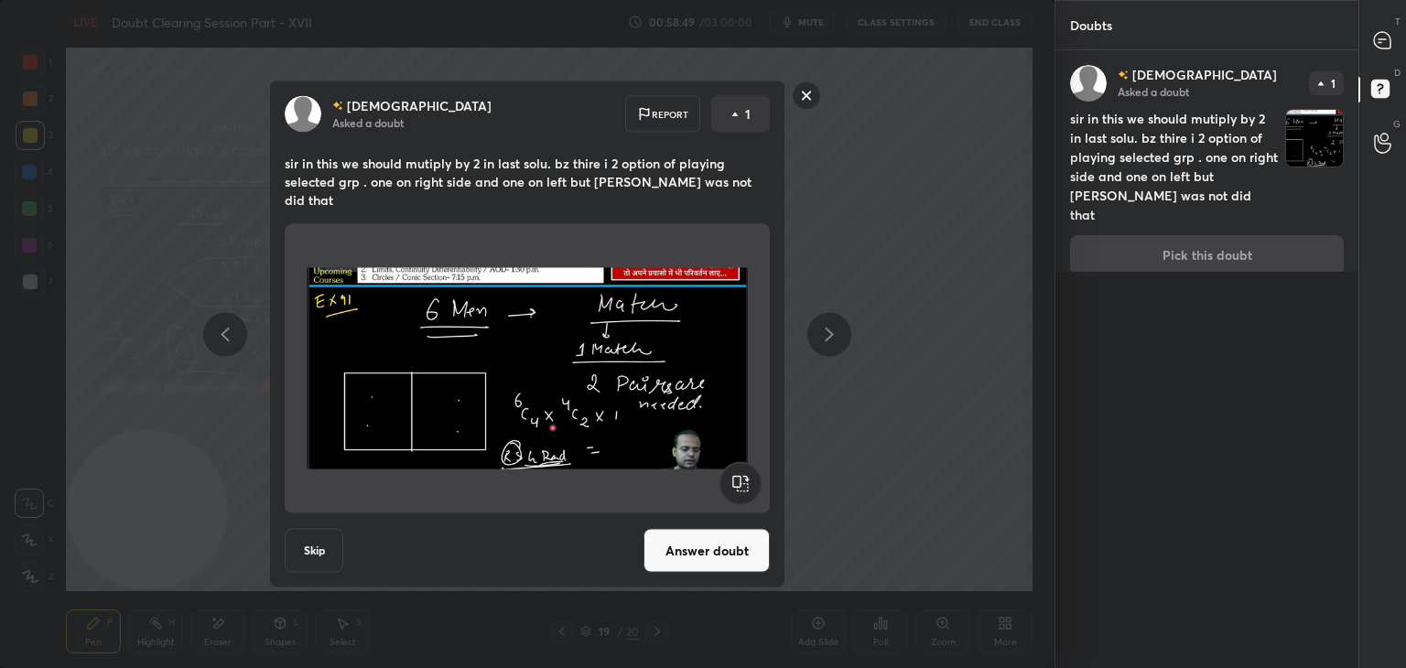
click at [1182, 243] on div "[PERSON_NAME] Asked a doubt 1 sir in this we should mutiply by 2 in last solu. …" at bounding box center [1206, 170] width 303 height 240
click at [702, 536] on button "Answer doubt" at bounding box center [706, 551] width 126 height 44
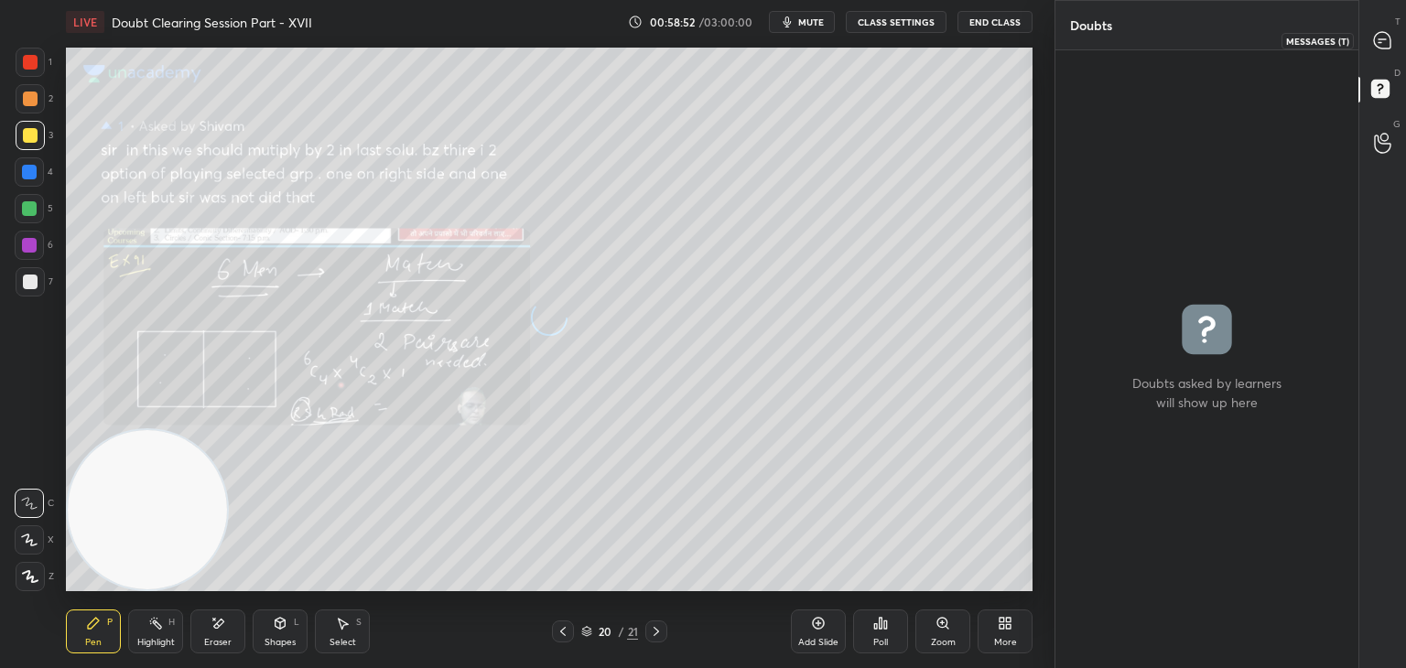
click at [1377, 52] on div at bounding box center [1382, 40] width 37 height 33
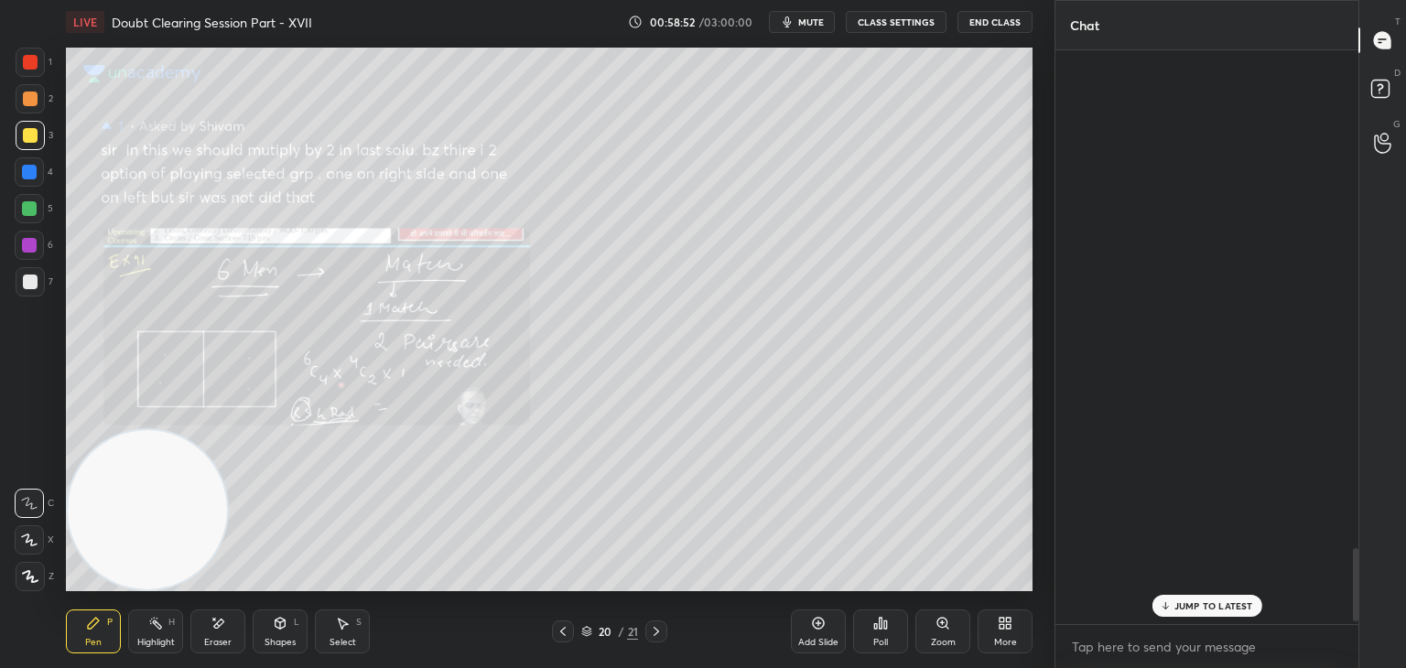
scroll to position [568, 297]
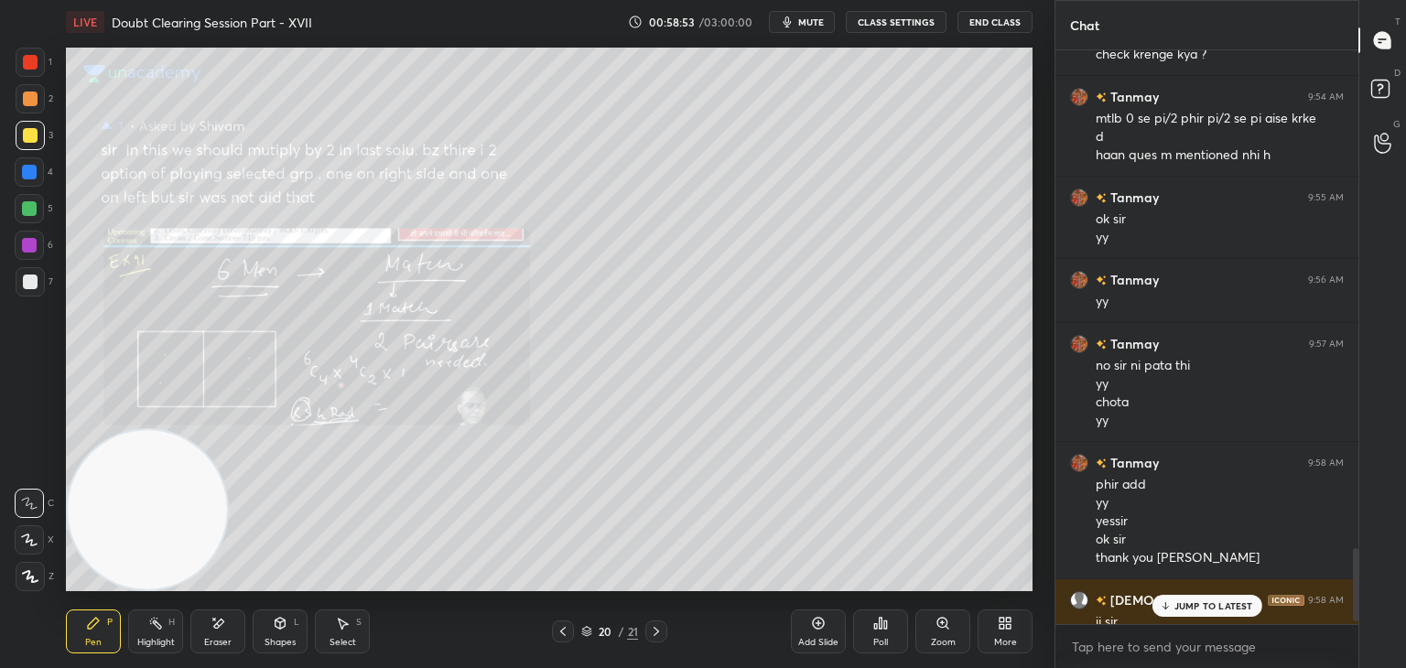
click at [1173, 601] on div "JUMP TO LATEST" at bounding box center [1206, 606] width 110 height 22
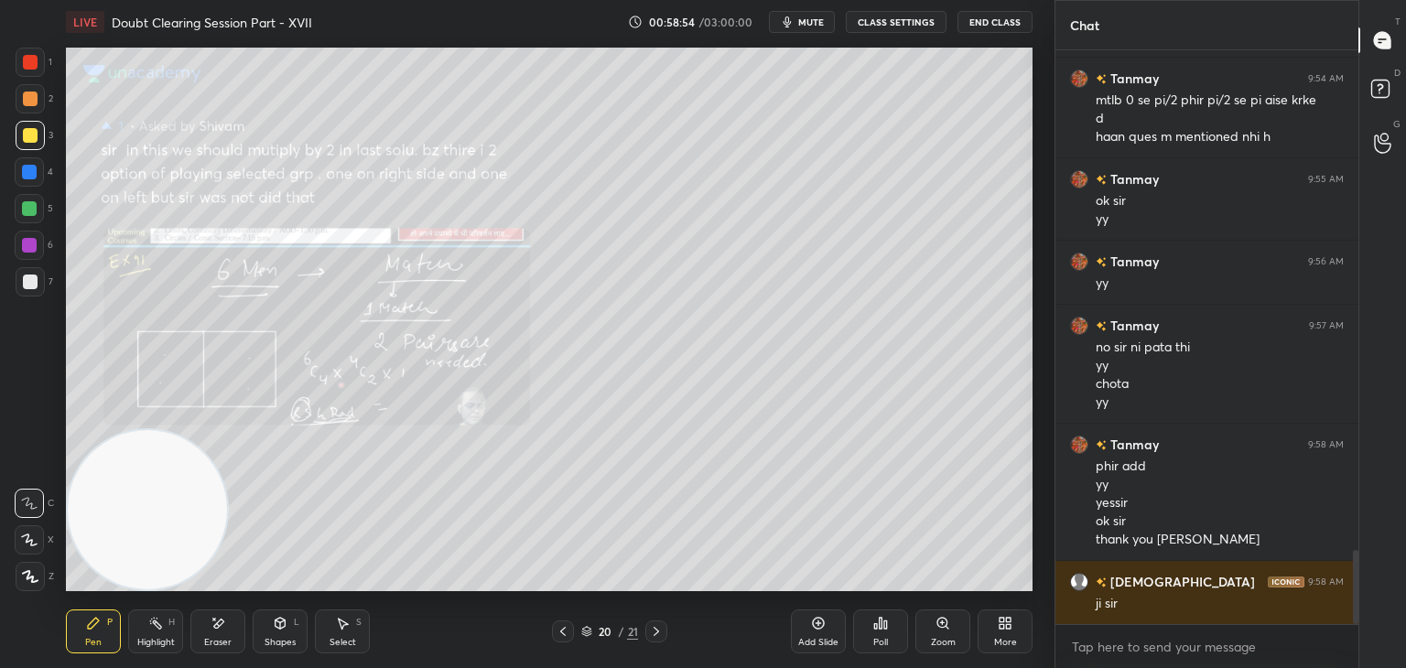
click at [567, 635] on div at bounding box center [563, 631] width 22 height 22
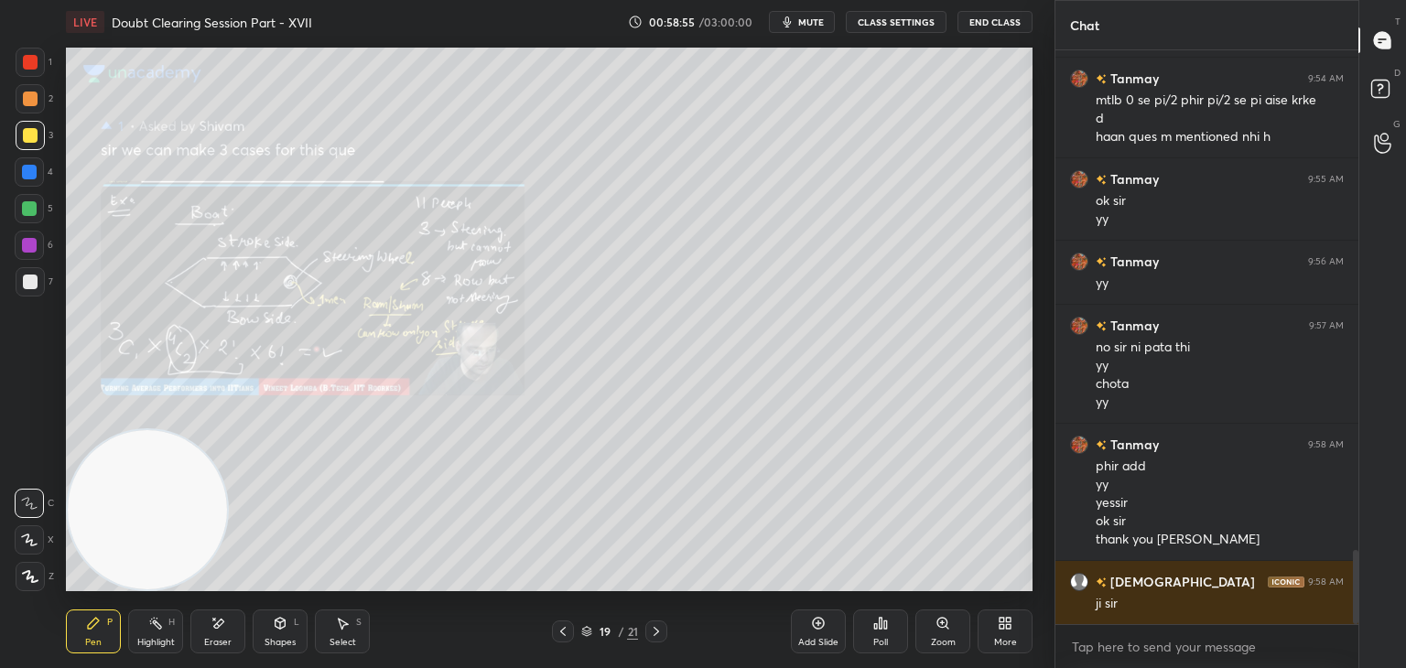
click at [566, 634] on icon at bounding box center [562, 631] width 15 height 15
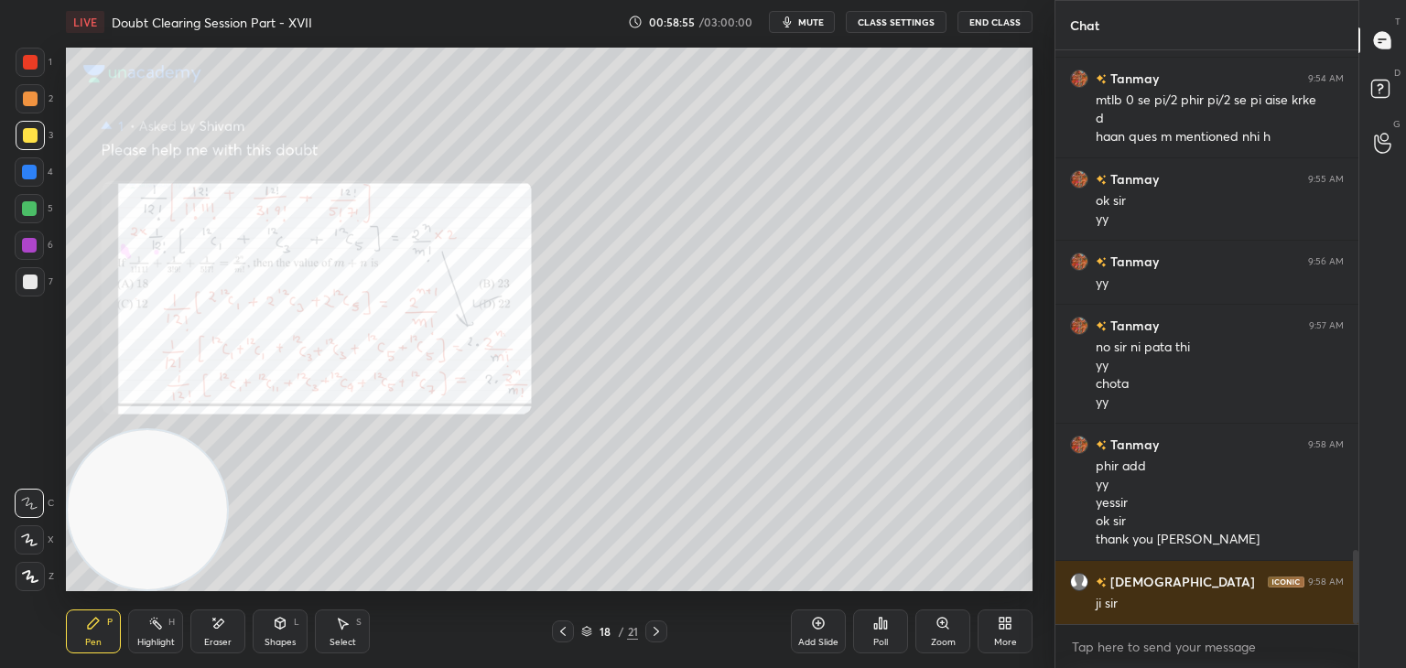
click at [566, 636] on icon at bounding box center [562, 631] width 15 height 15
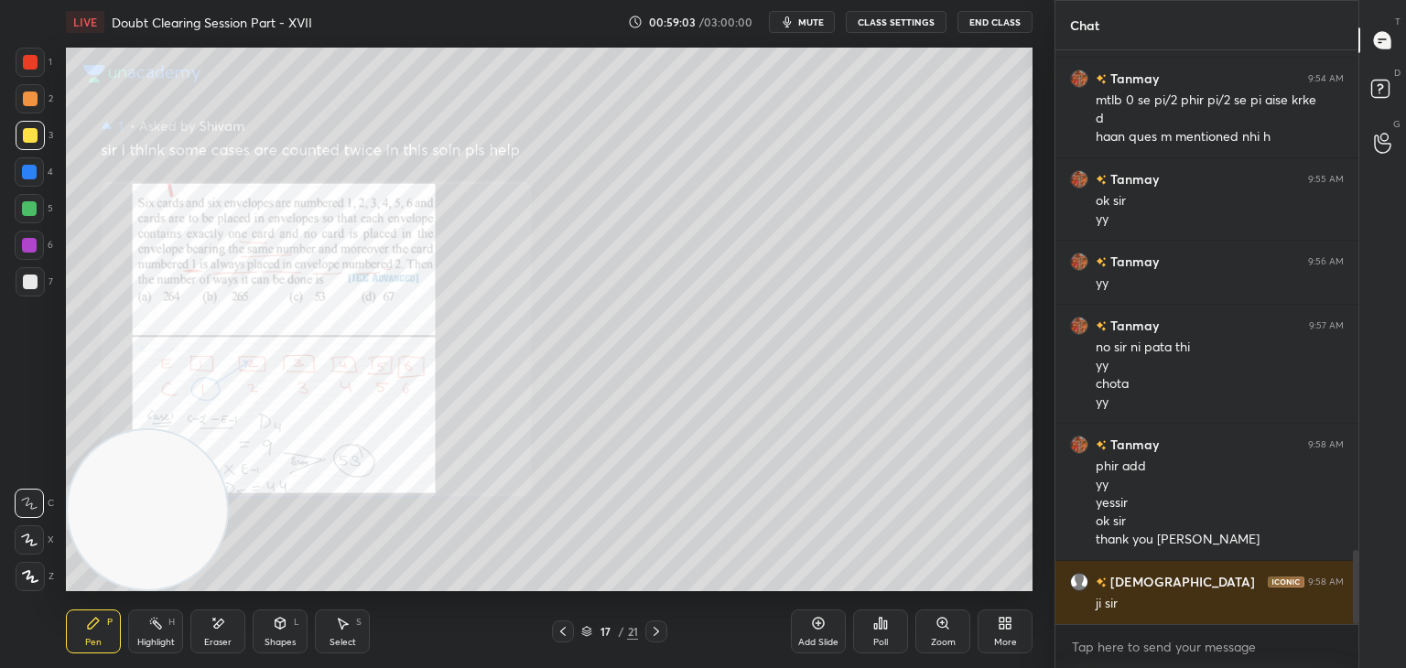
click at [654, 624] on icon at bounding box center [656, 631] width 15 height 15
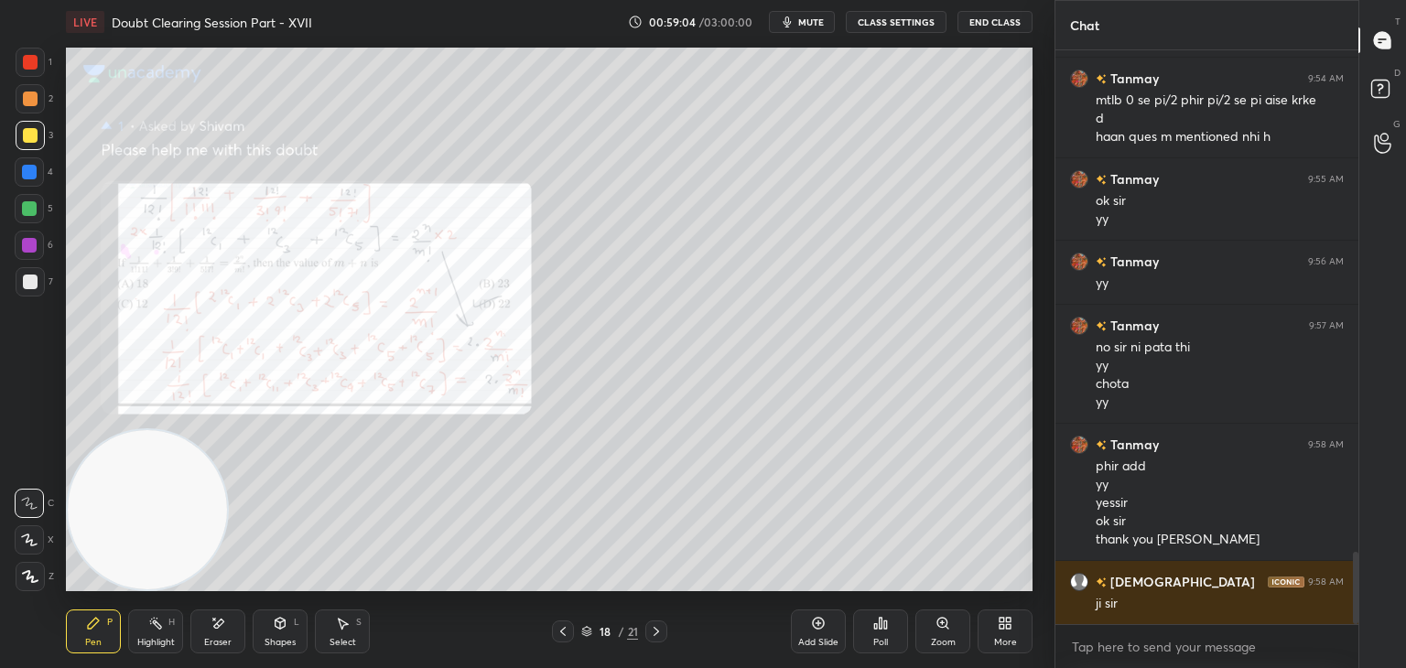
scroll to position [3955, 0]
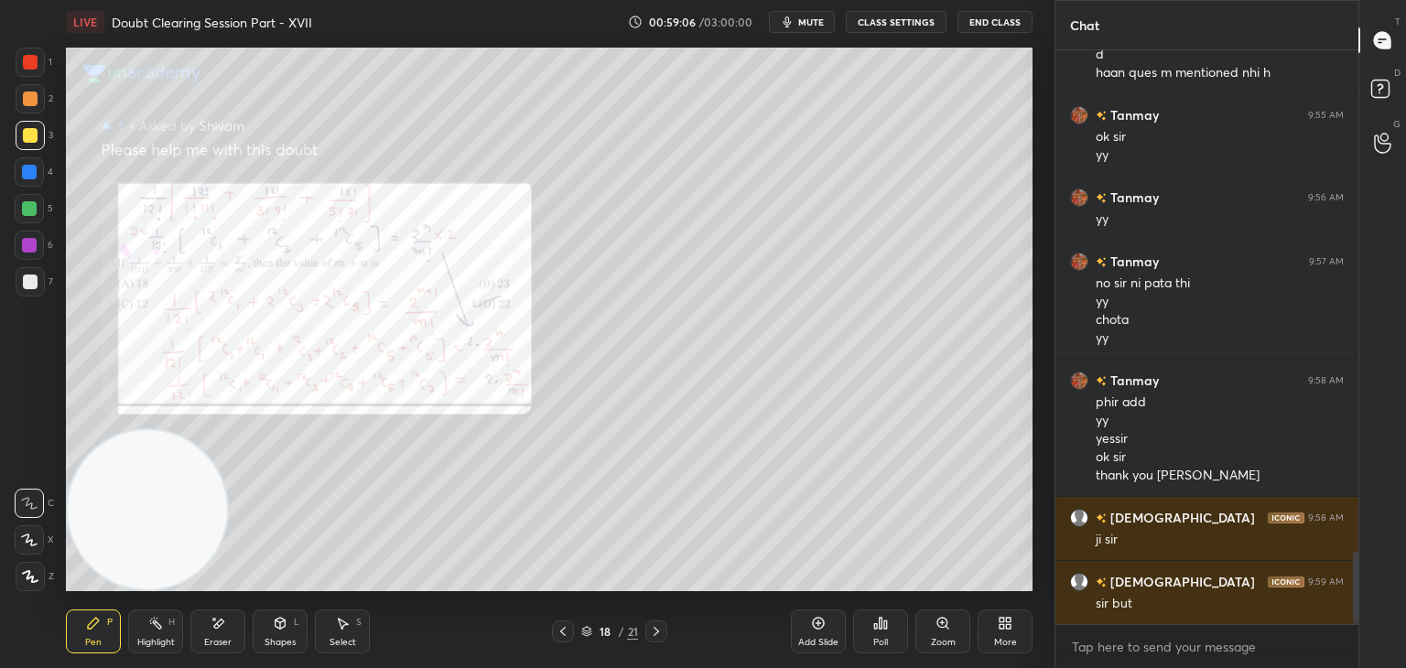
click at [564, 633] on icon at bounding box center [562, 631] width 15 height 15
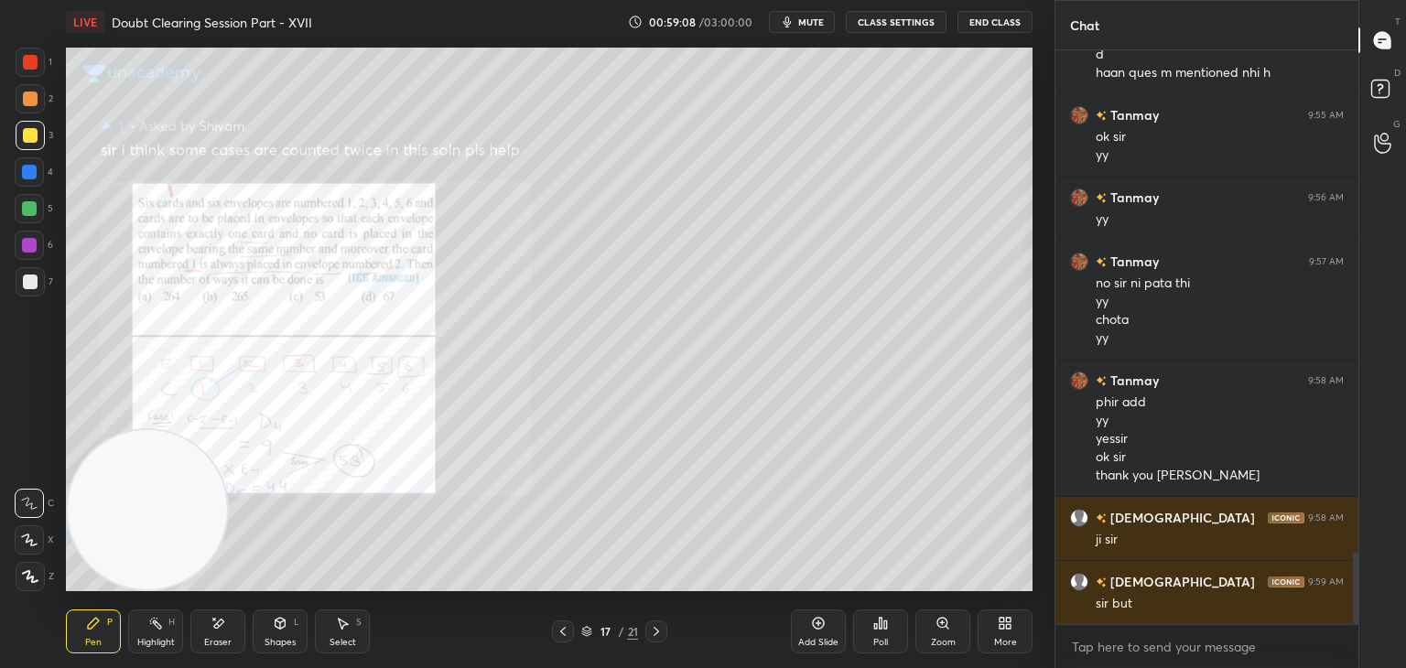
click at [932, 627] on div "Zoom" at bounding box center [942, 631] width 55 height 44
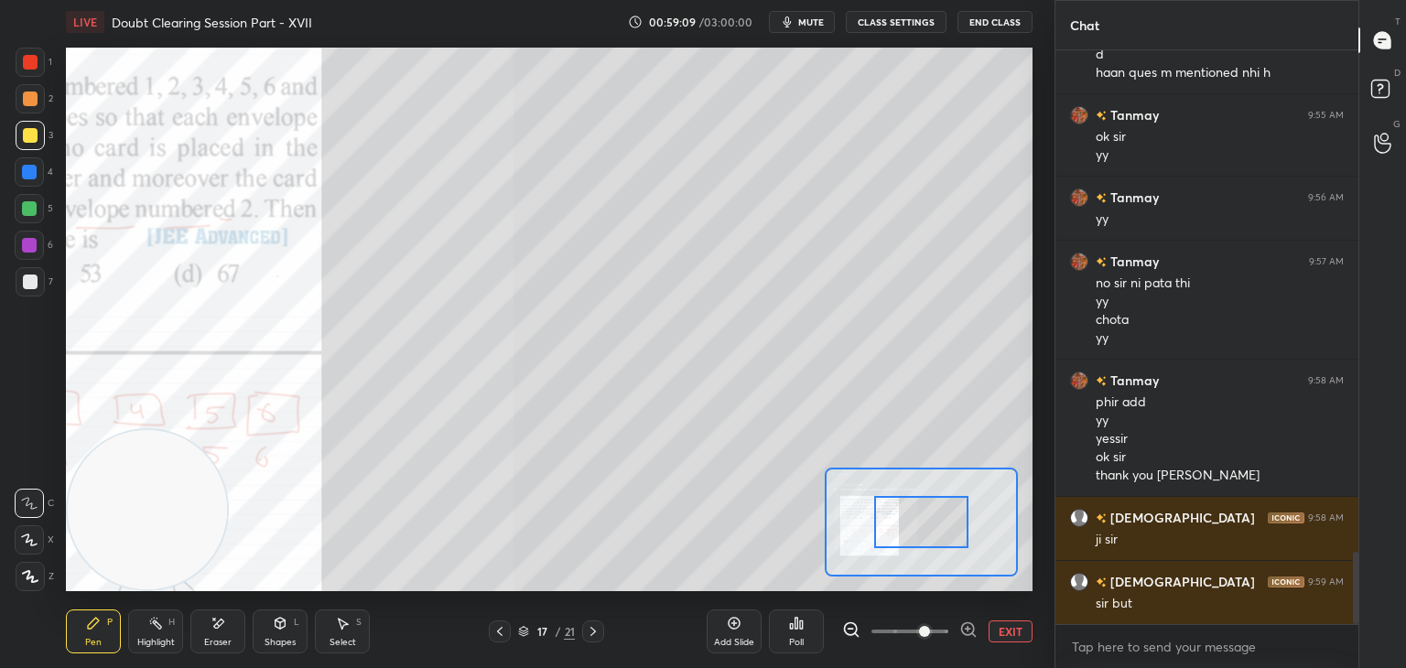
click at [922, 631] on span at bounding box center [909, 631] width 77 height 27
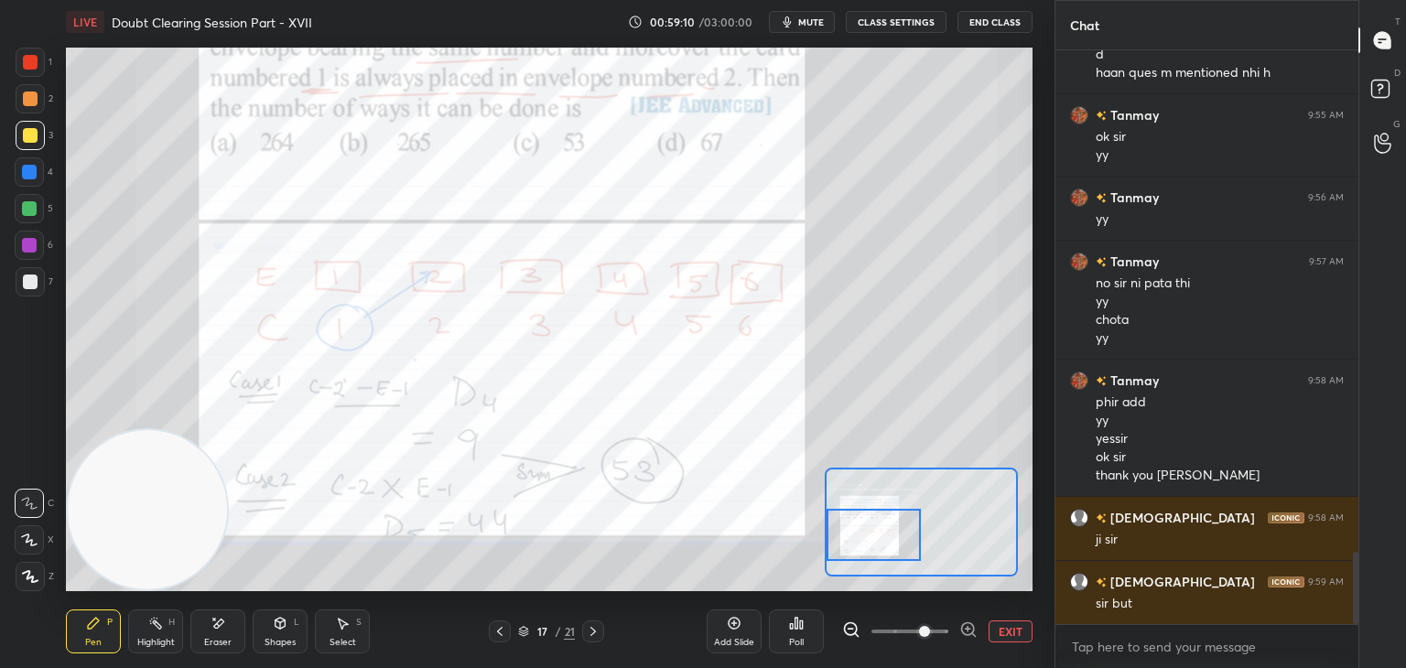
drag, startPoint x: 881, startPoint y: 534, endPoint x: 852, endPoint y: 539, distance: 29.8
click at [851, 539] on div at bounding box center [873, 535] width 95 height 52
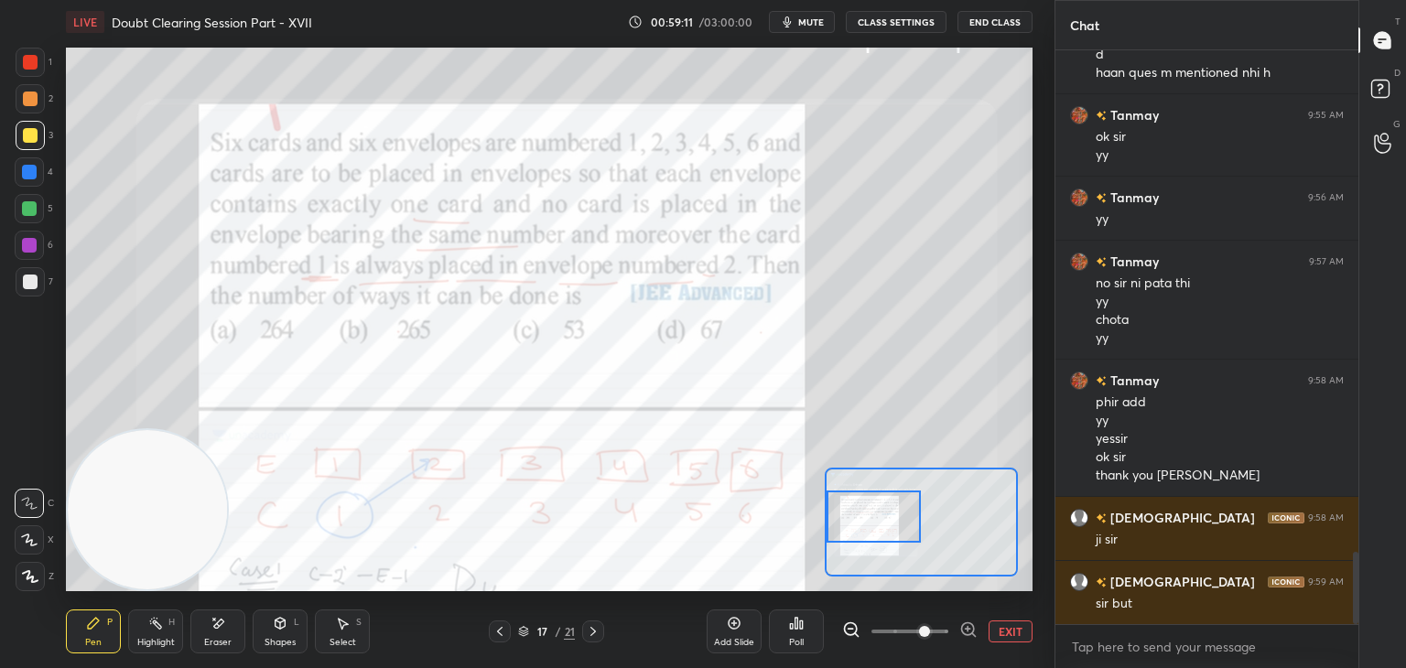
drag, startPoint x: 875, startPoint y: 531, endPoint x: 860, endPoint y: 515, distance: 21.4
click at [864, 513] on div at bounding box center [873, 517] width 95 height 52
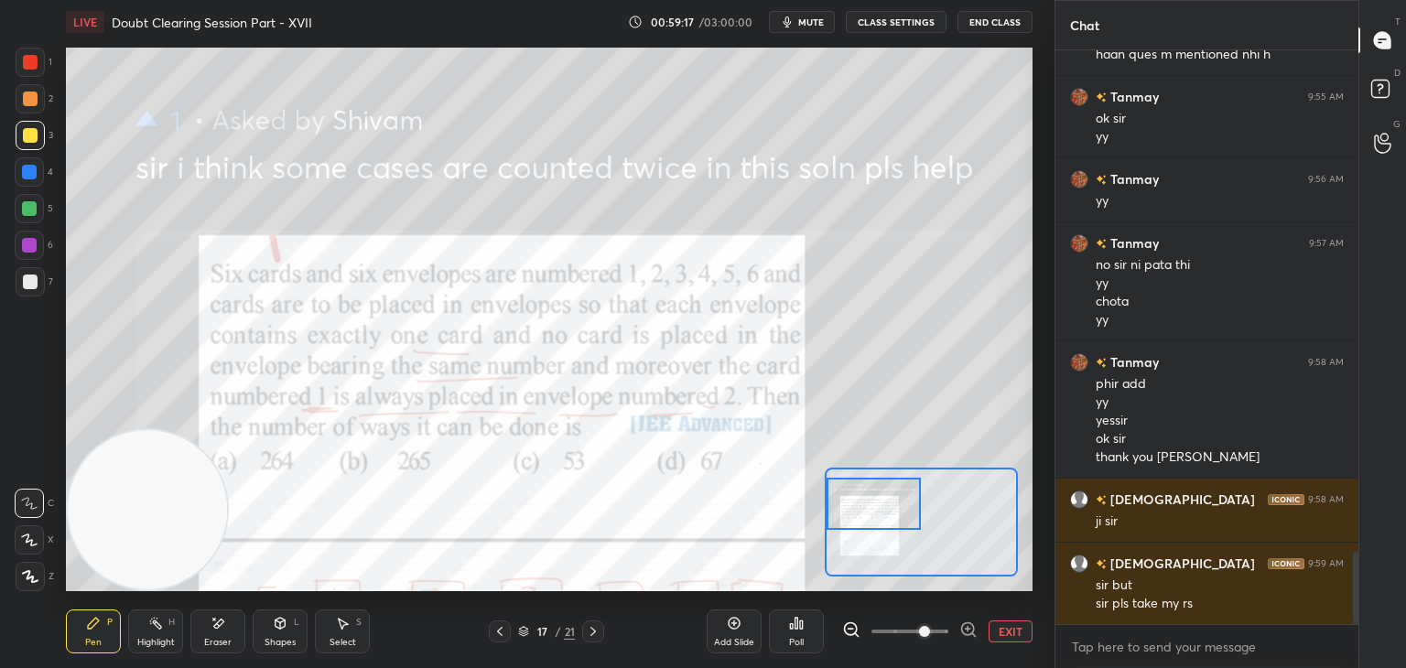
drag, startPoint x: 860, startPoint y: 512, endPoint x: 857, endPoint y: 500, distance: 13.3
click at [858, 500] on div at bounding box center [873, 504] width 95 height 52
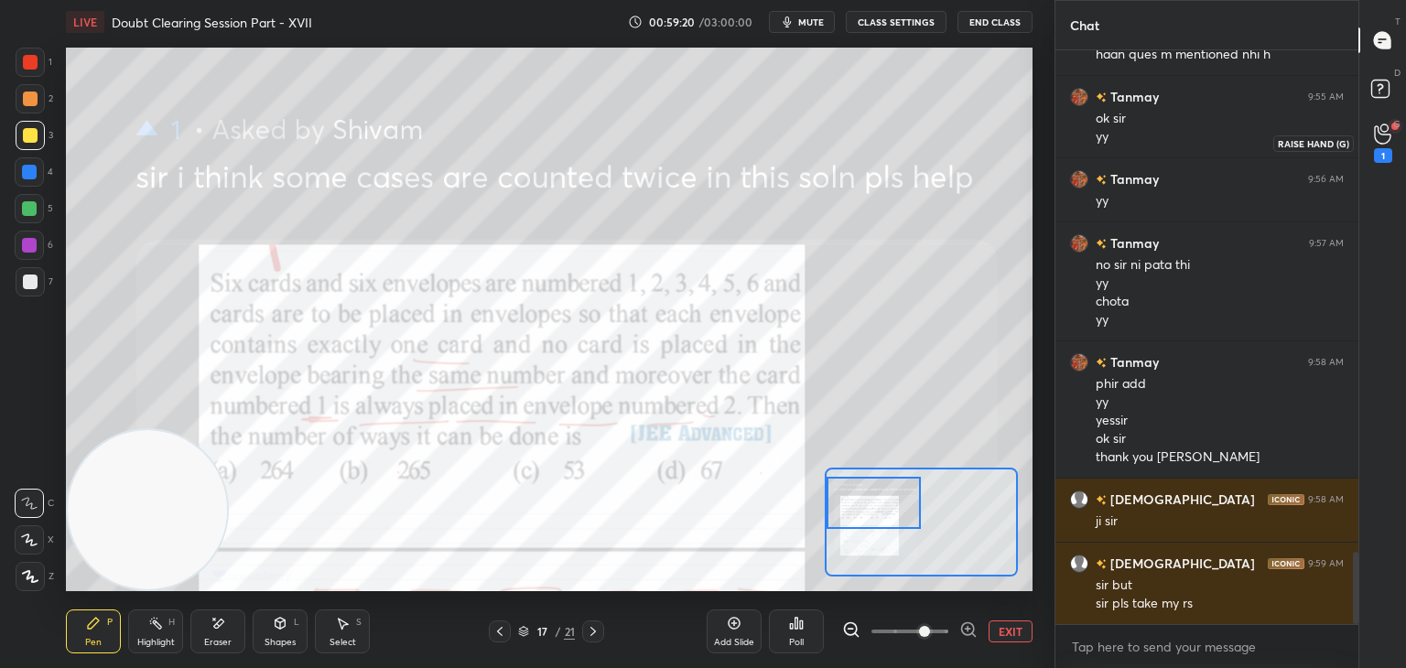
click at [1376, 130] on icon at bounding box center [1382, 134] width 17 height 21
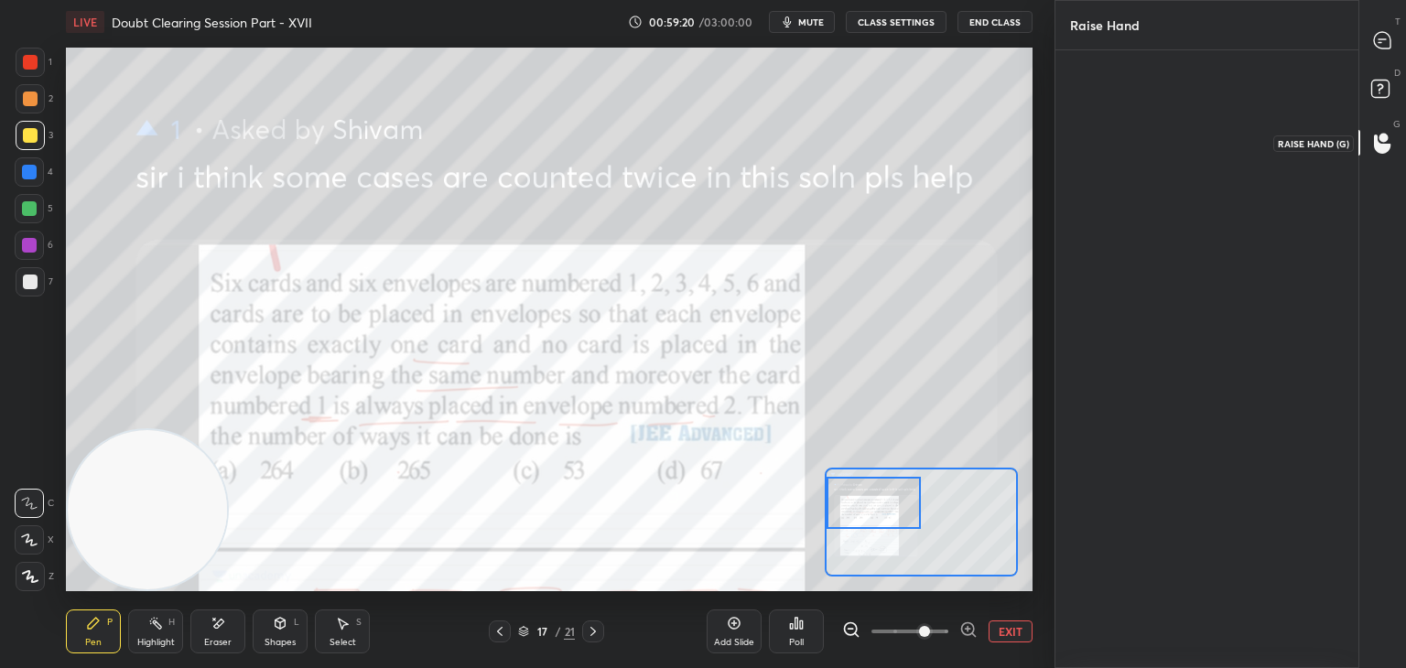
scroll to position [5, 5]
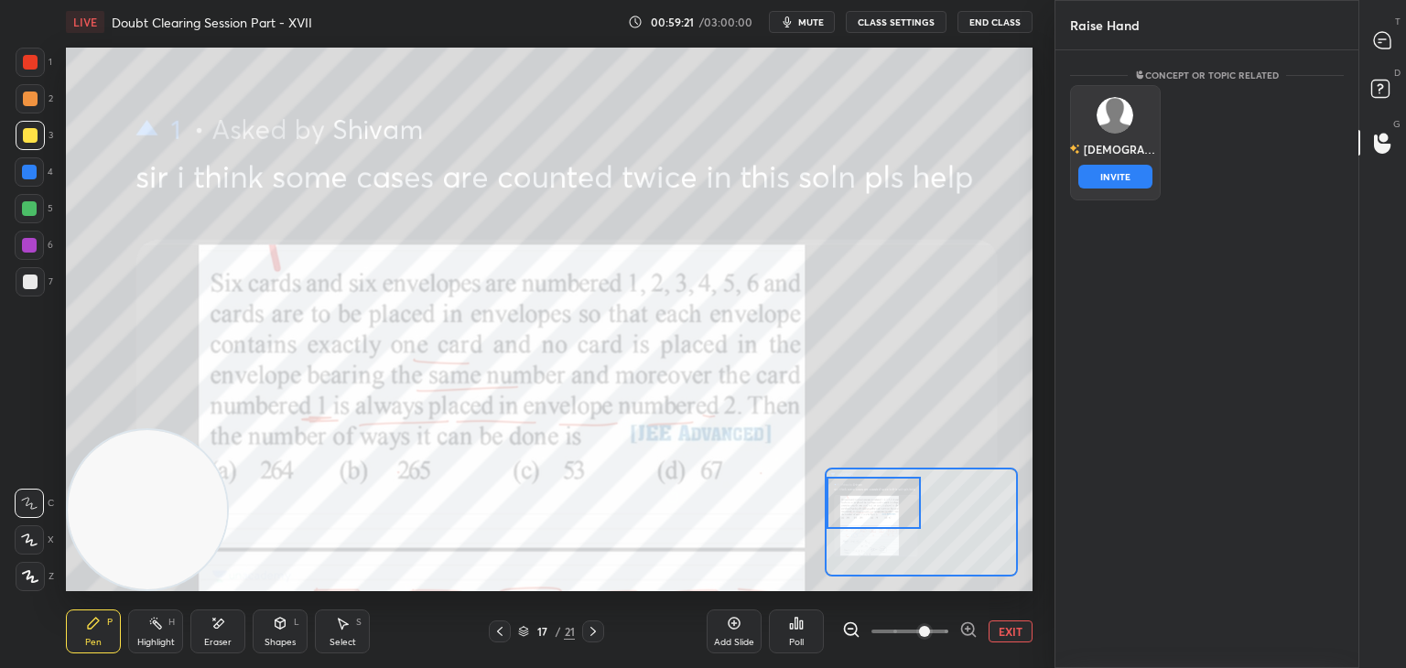
click at [1119, 133] on img "grid" at bounding box center [1114, 115] width 37 height 37
drag, startPoint x: 1118, startPoint y: 195, endPoint x: 1138, endPoint y: 176, distance: 27.8
click at [1120, 193] on div "[DEMOGRAPHIC_DATA] INVITE" at bounding box center [1115, 142] width 91 height 115
click at [1128, 173] on button "INVITE" at bounding box center [1115, 177] width 74 height 24
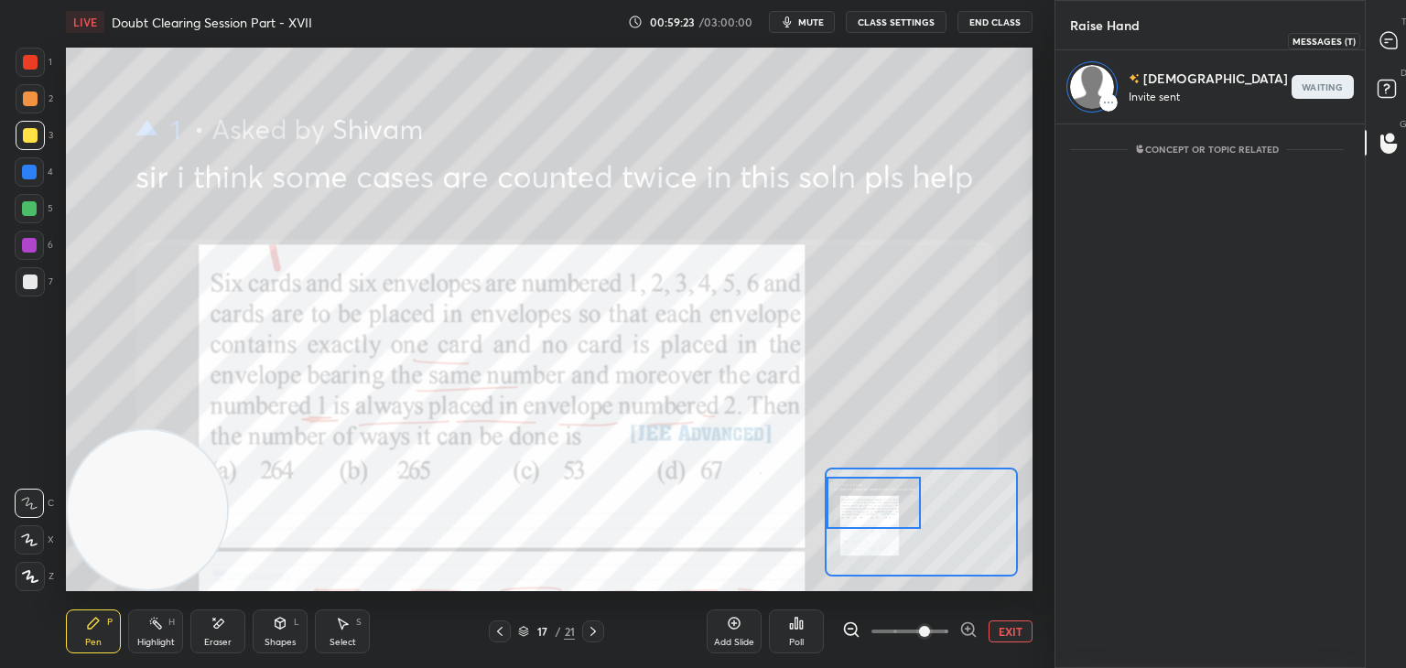
drag, startPoint x: 1384, startPoint y: 45, endPoint x: 1373, endPoint y: 43, distance: 11.1
click at [1381, 42] on icon at bounding box center [1388, 40] width 16 height 16
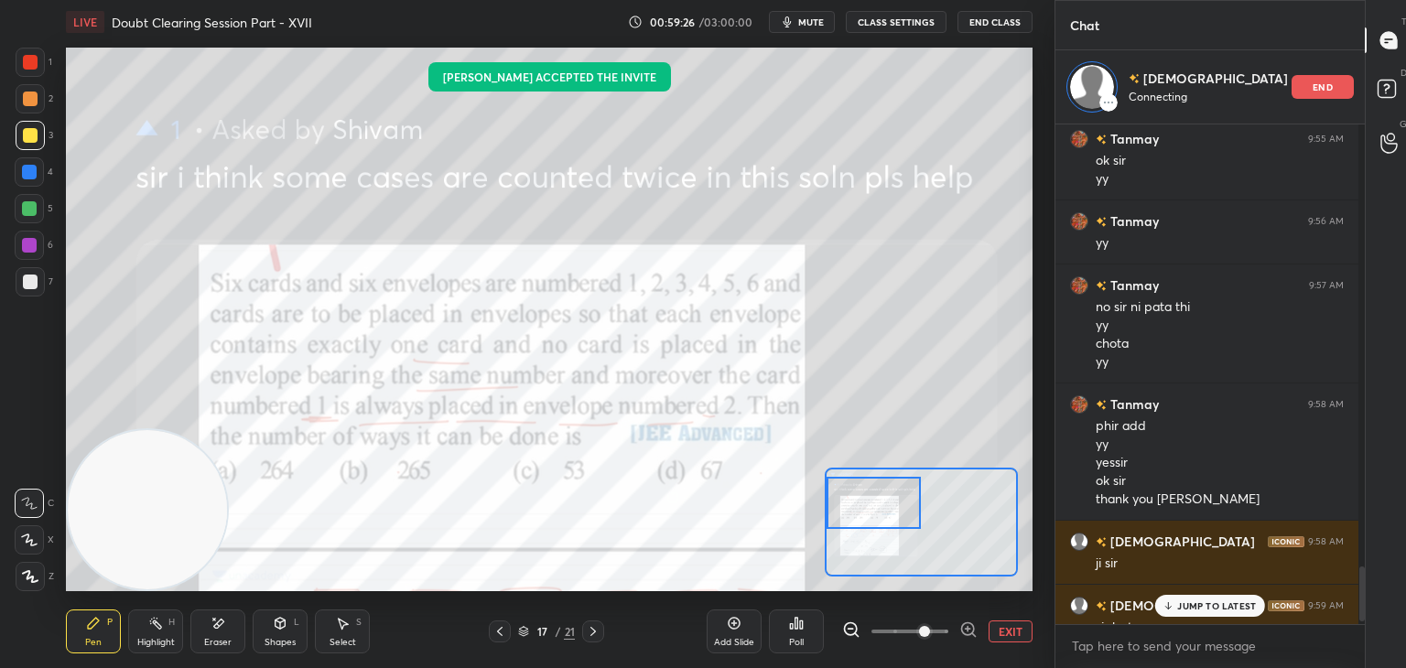
scroll to position [4048, 0]
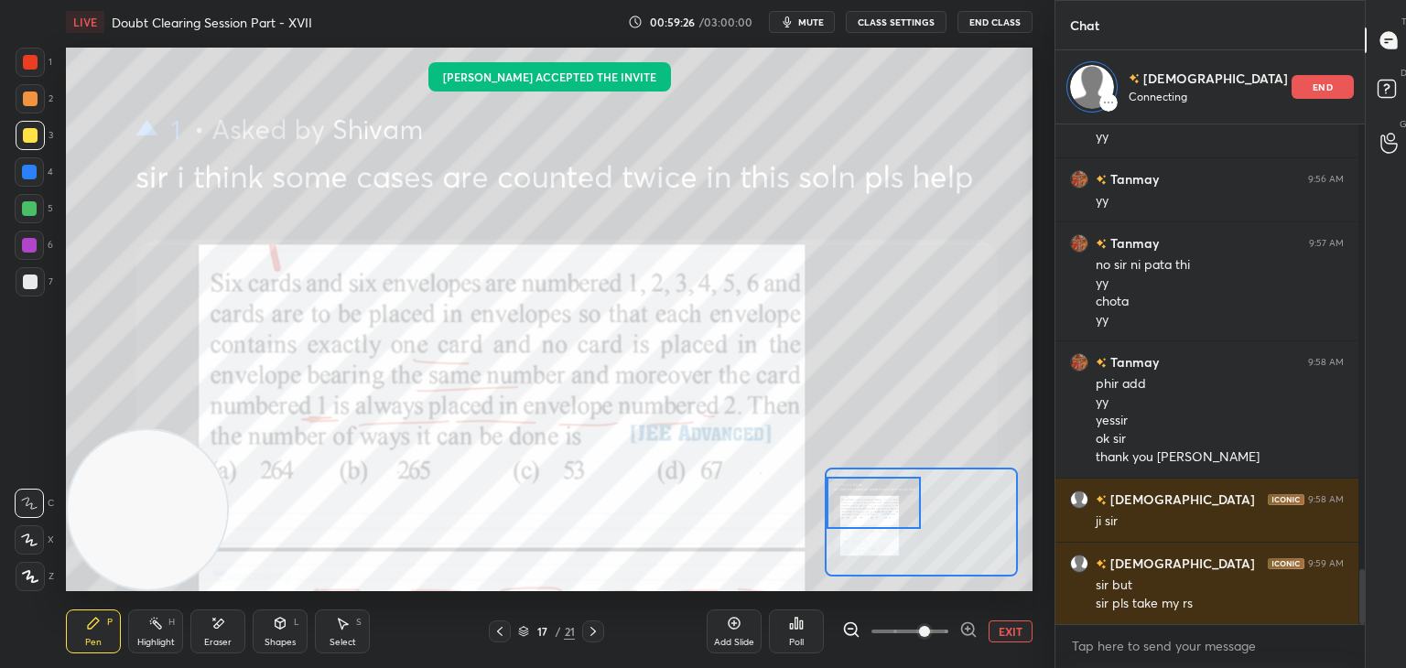
drag, startPoint x: 1353, startPoint y: 576, endPoint x: 1353, endPoint y: 616, distance: 40.3
click at [1359, 616] on div at bounding box center [1361, 596] width 5 height 55
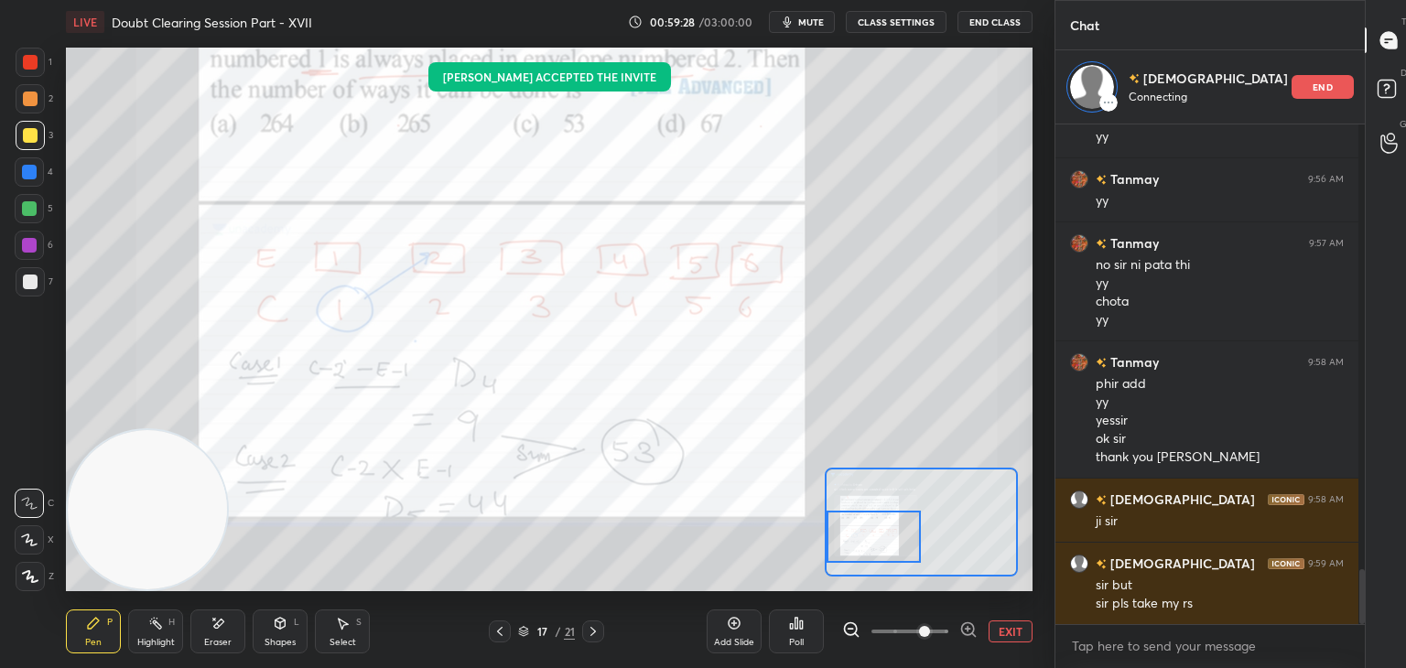
drag, startPoint x: 872, startPoint y: 512, endPoint x: 868, endPoint y: 546, distance: 34.2
click at [868, 546] on div at bounding box center [873, 537] width 95 height 52
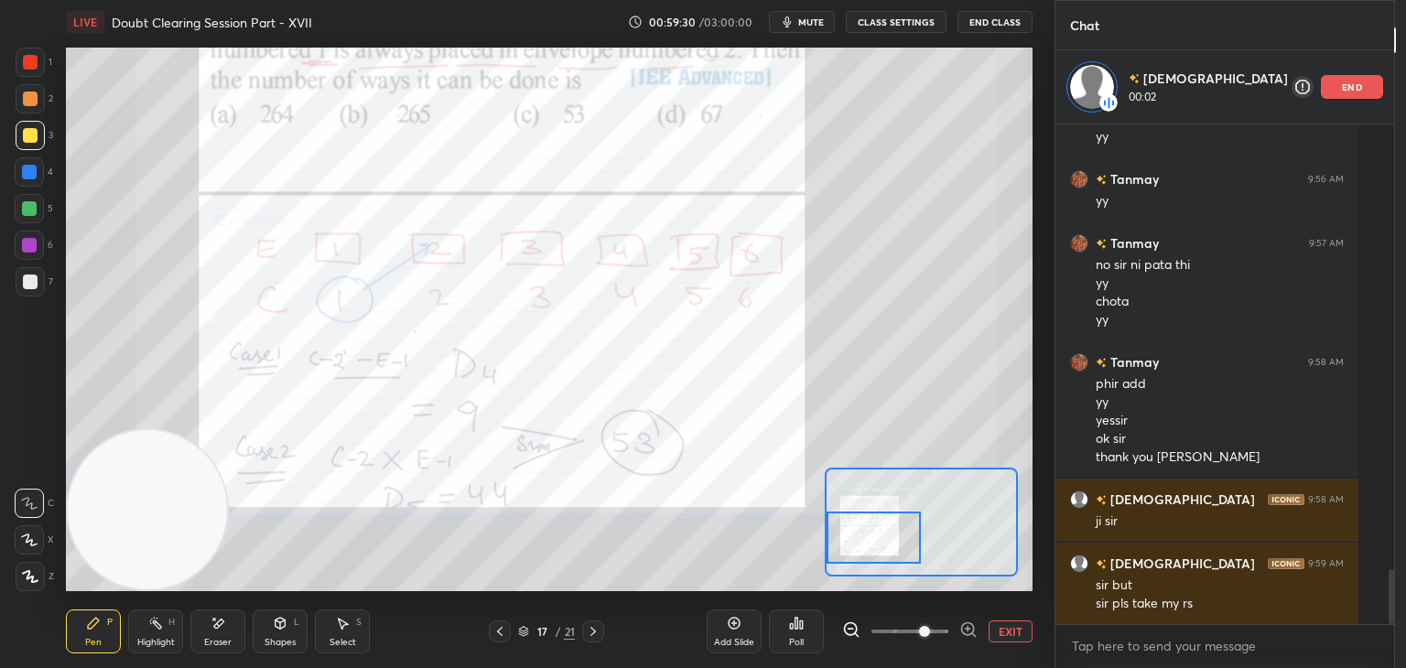
click at [39, 52] on div at bounding box center [30, 62] width 29 height 29
click at [864, 532] on div at bounding box center [873, 538] width 95 height 52
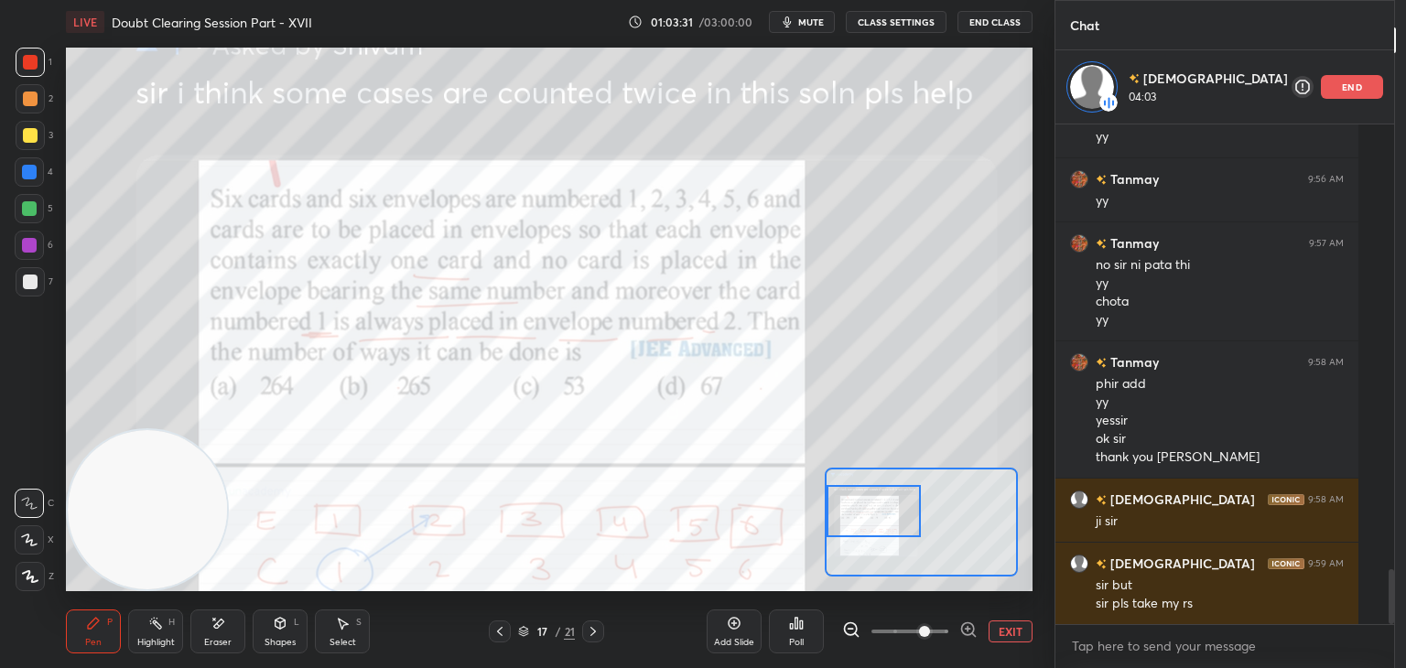
drag, startPoint x: 879, startPoint y: 543, endPoint x: 862, endPoint y: 513, distance: 33.6
click at [871, 516] on div at bounding box center [873, 511] width 95 height 52
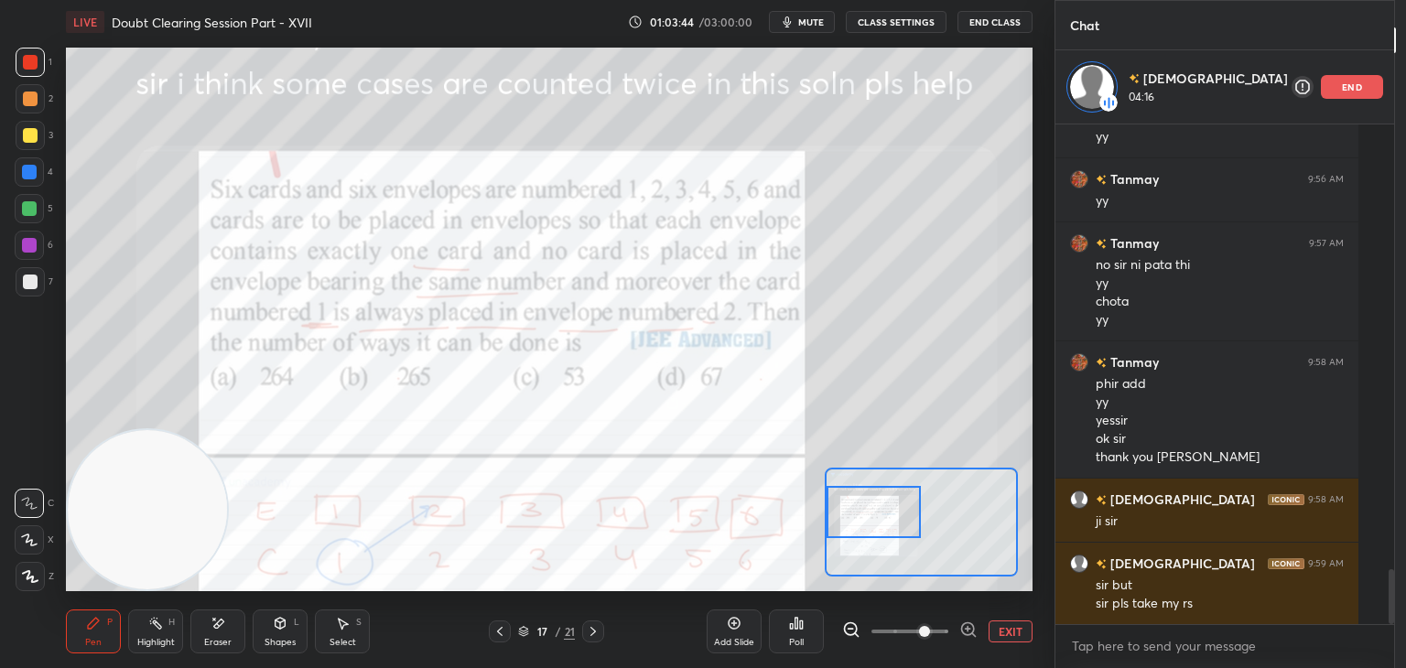
click at [1010, 633] on button "EXIT" at bounding box center [1010, 631] width 44 height 22
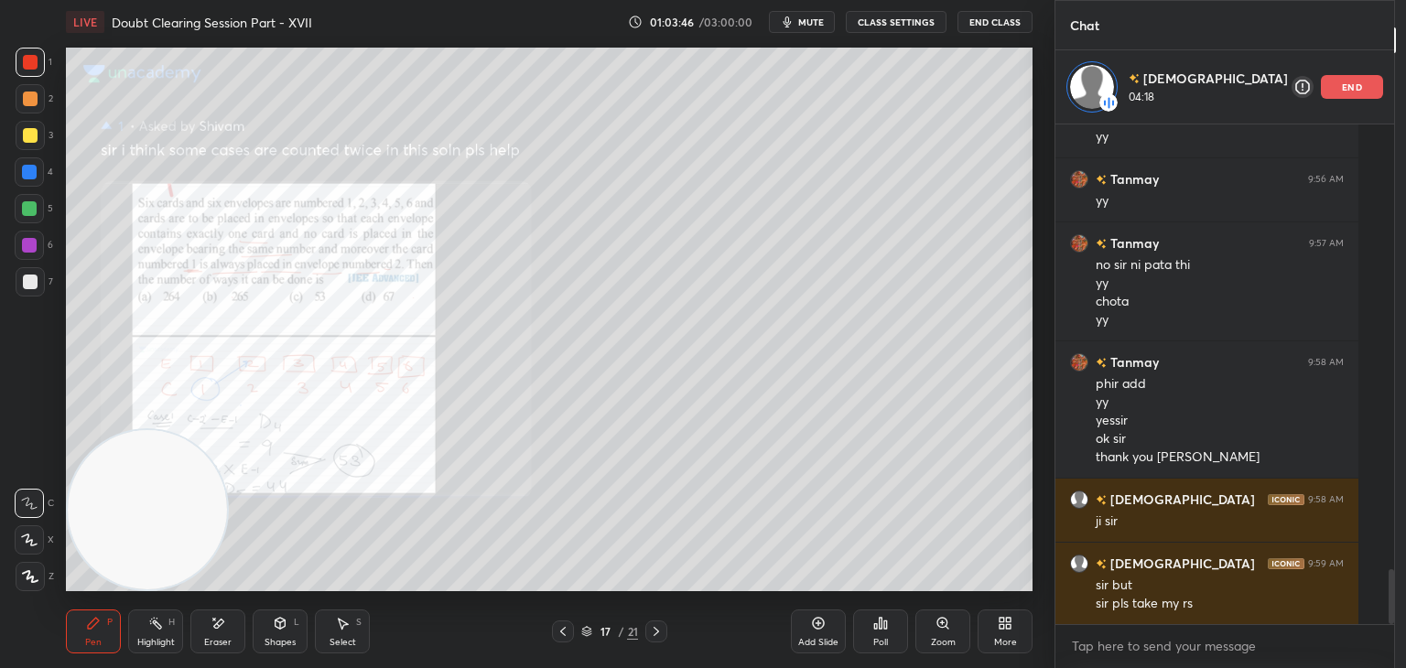
click at [655, 632] on icon at bounding box center [656, 631] width 15 height 15
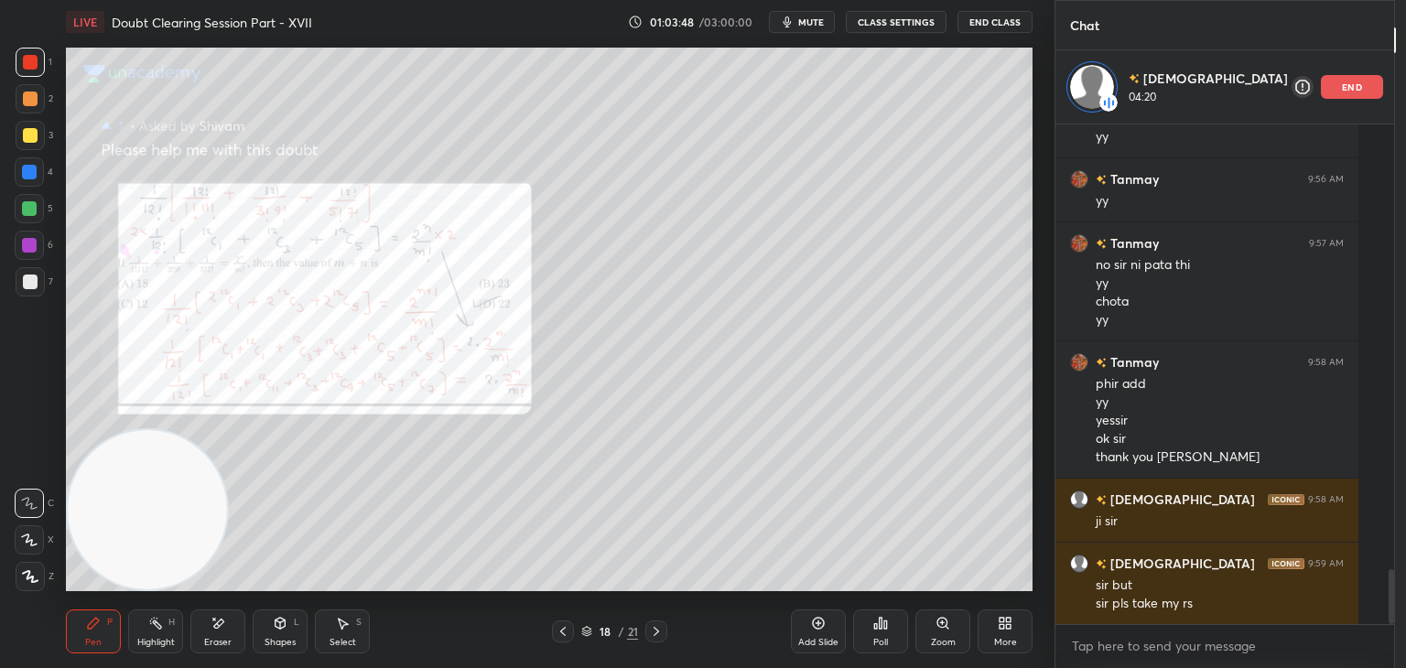
click at [933, 638] on div "Zoom" at bounding box center [943, 642] width 25 height 9
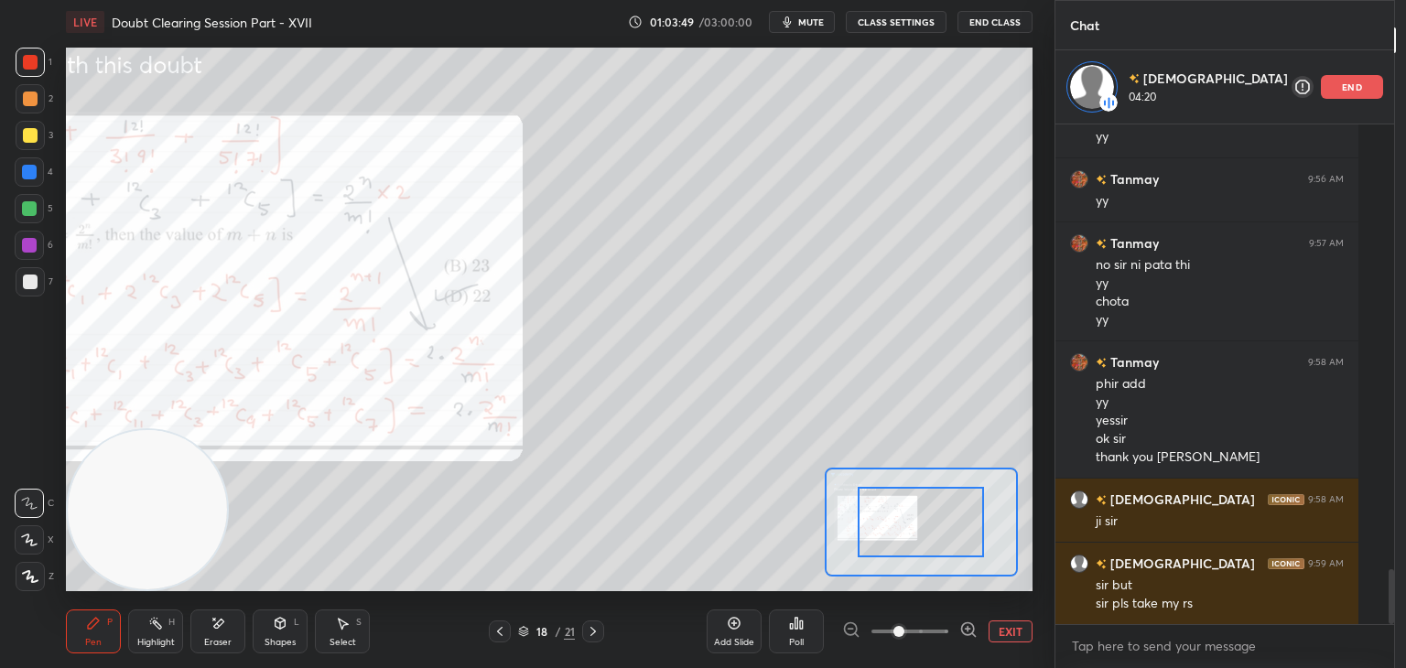
click at [922, 638] on span at bounding box center [909, 631] width 77 height 27
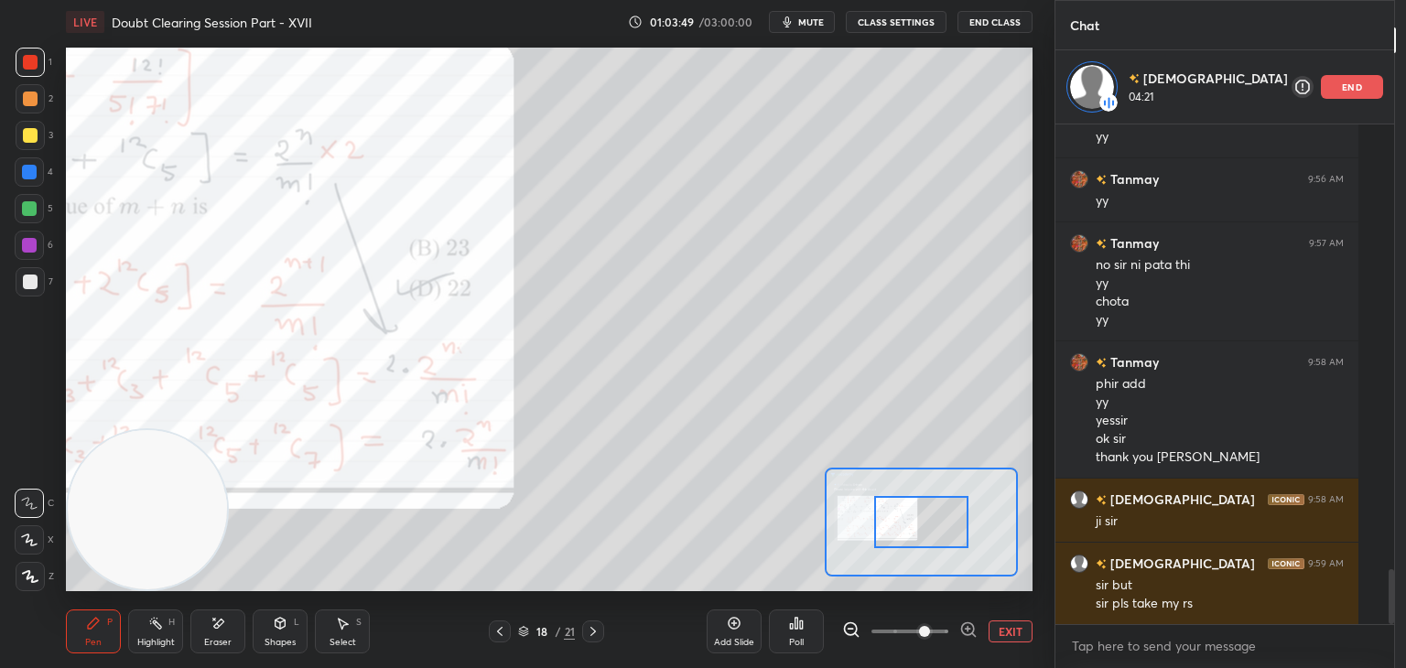
drag, startPoint x: 911, startPoint y: 518, endPoint x: 833, endPoint y: 525, distance: 78.1
click at [874, 524] on div at bounding box center [921, 522] width 95 height 52
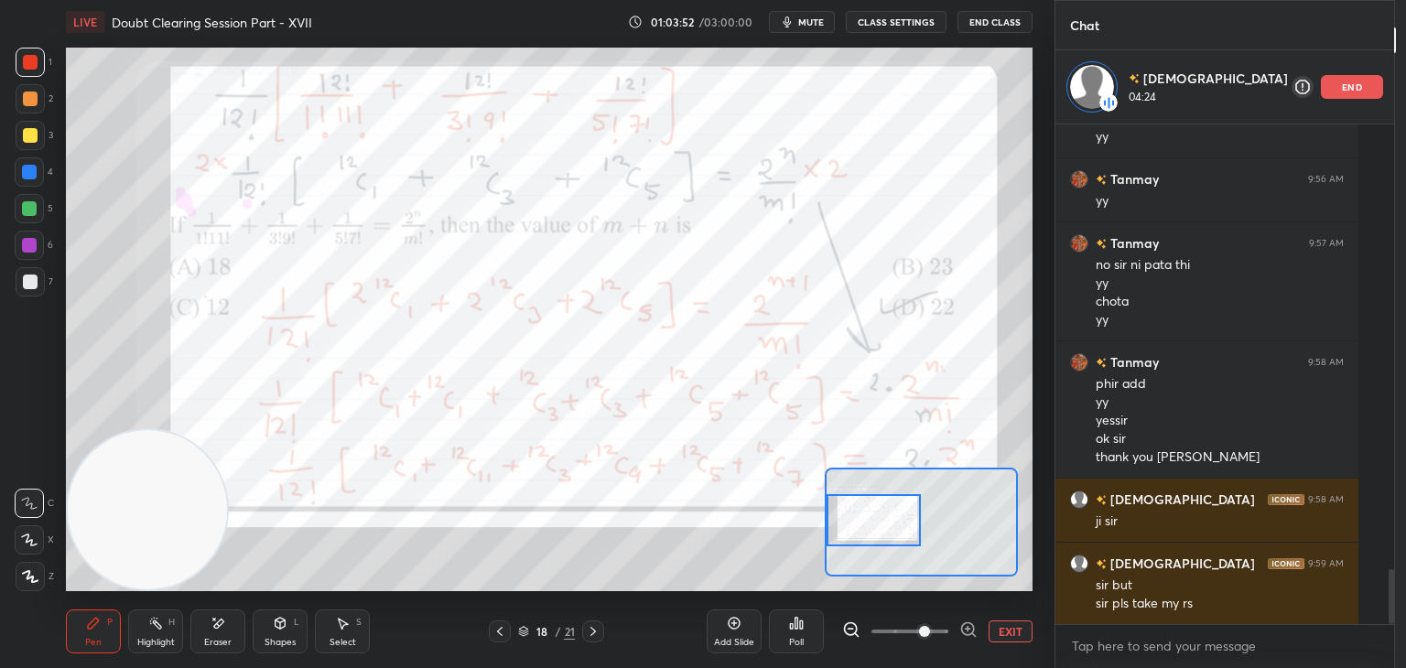
click at [866, 521] on div at bounding box center [873, 520] width 95 height 52
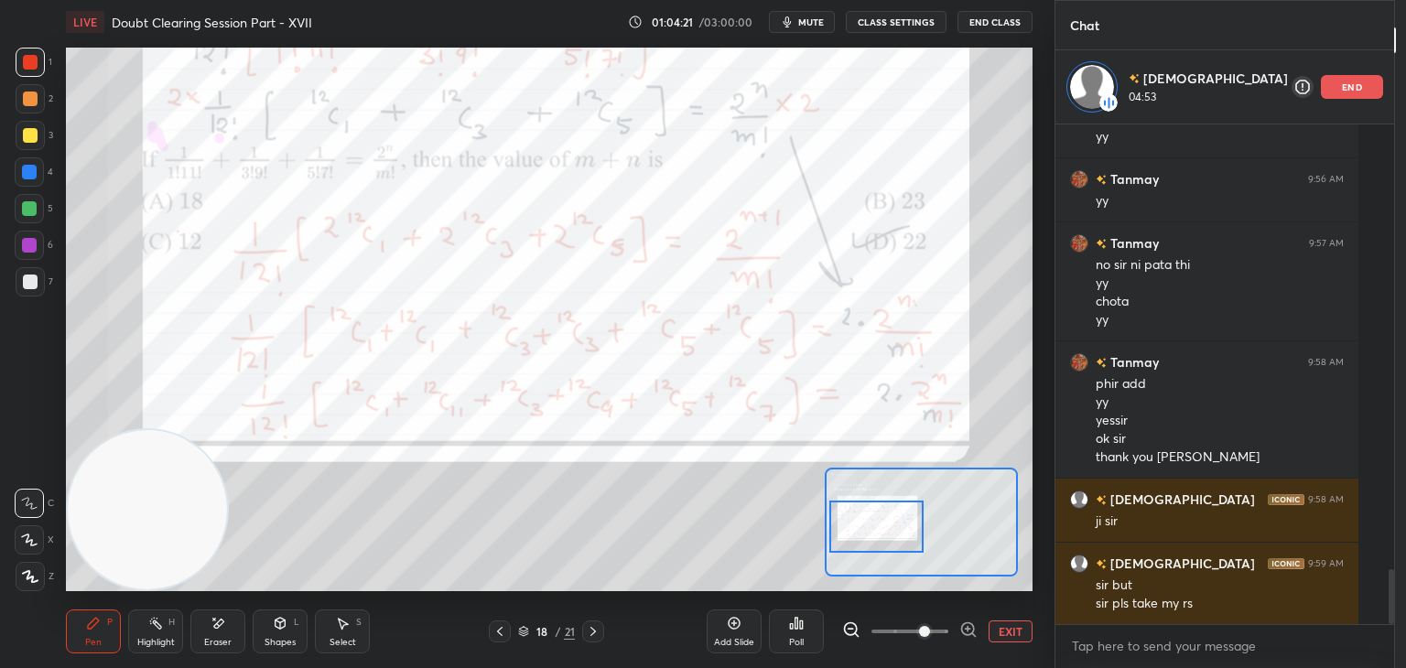
click at [871, 506] on div at bounding box center [876, 527] width 95 height 52
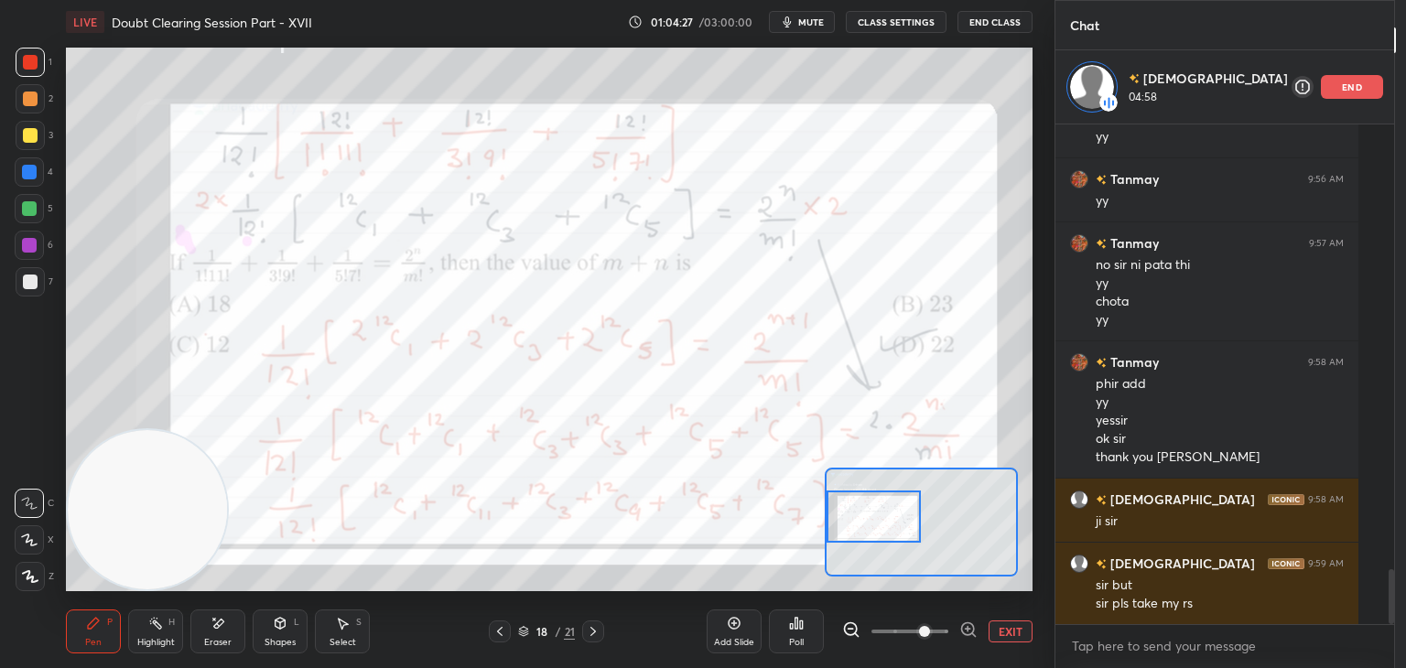
drag, startPoint x: 865, startPoint y: 508, endPoint x: 860, endPoint y: 499, distance: 10.2
click at [860, 499] on div at bounding box center [873, 517] width 95 height 52
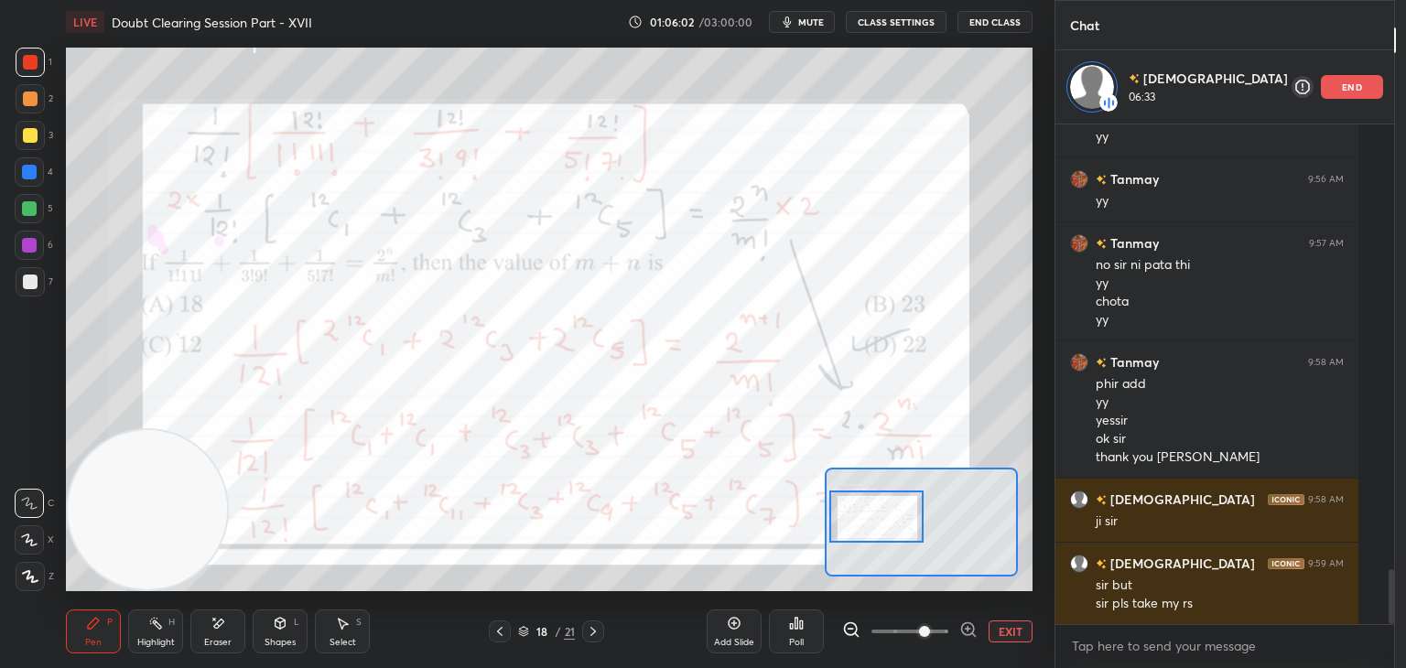
click at [888, 508] on div at bounding box center [876, 517] width 95 height 52
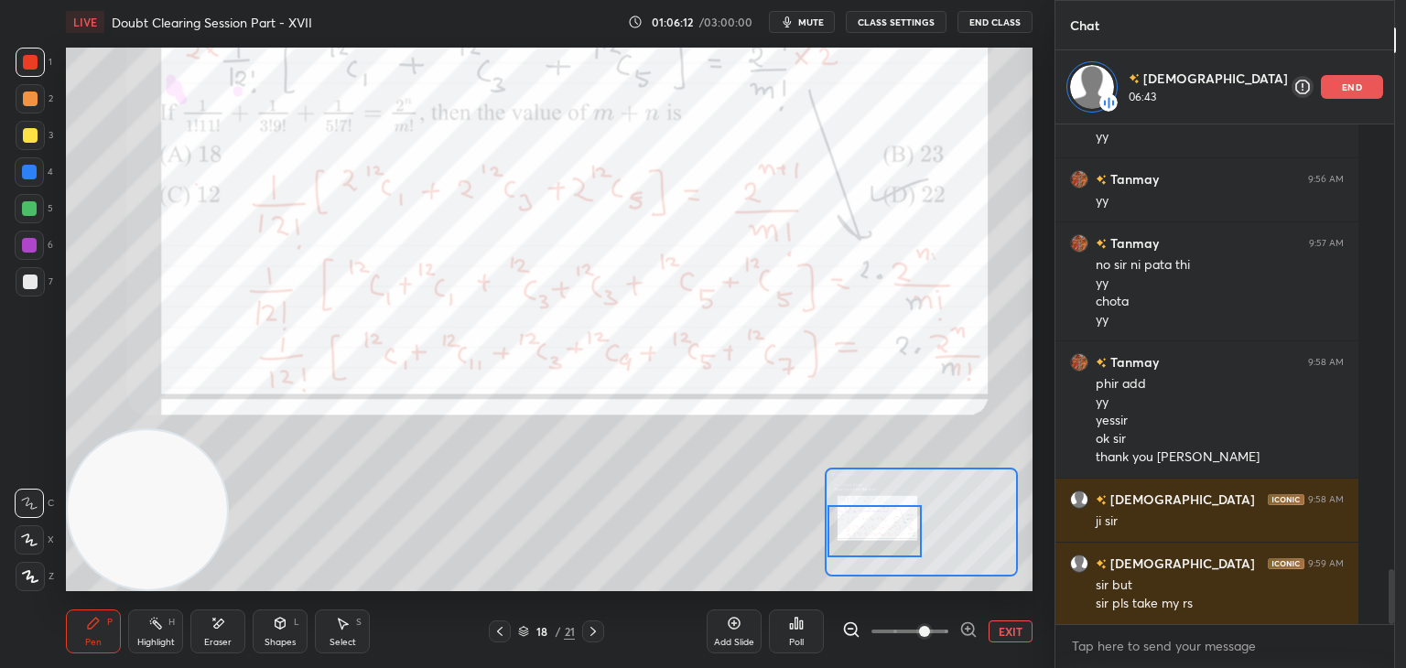
drag, startPoint x: 879, startPoint y: 516, endPoint x: 858, endPoint y: 511, distance: 20.9
click at [875, 531] on div at bounding box center [874, 531] width 95 height 52
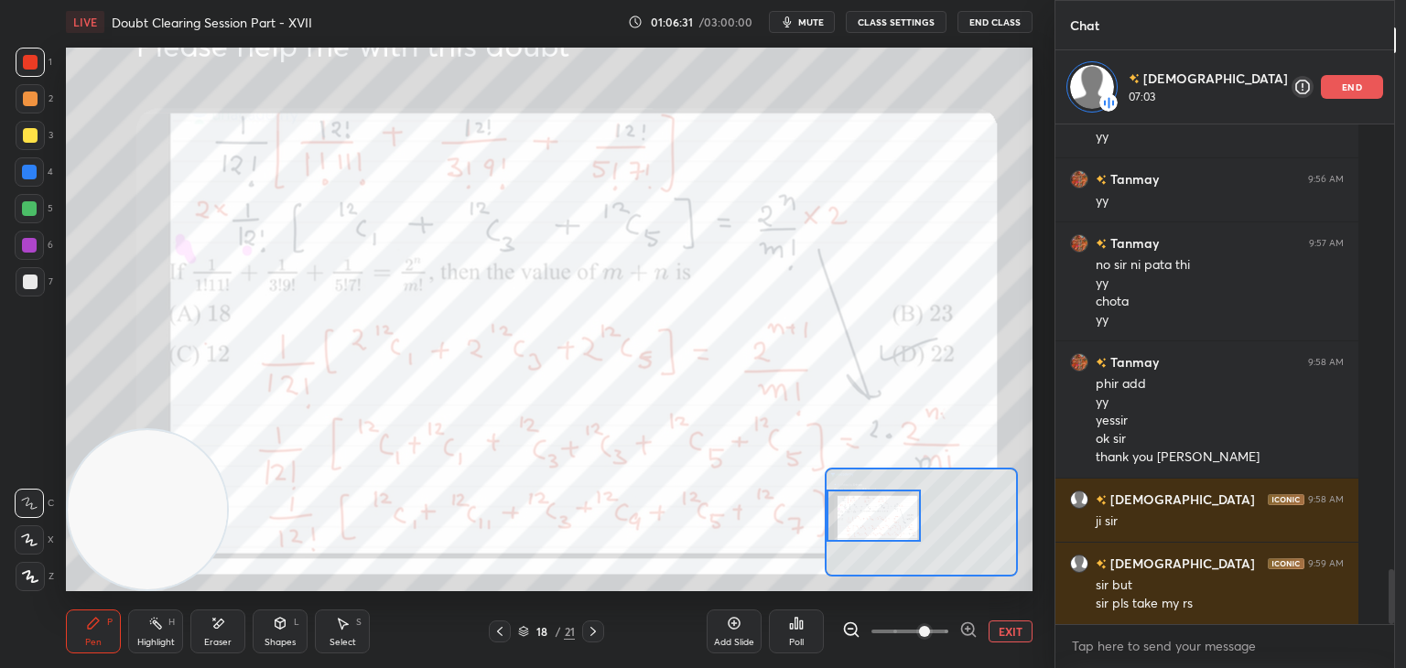
drag, startPoint x: 886, startPoint y: 515, endPoint x: 878, endPoint y: 497, distance: 20.1
click at [881, 506] on div at bounding box center [873, 516] width 95 height 52
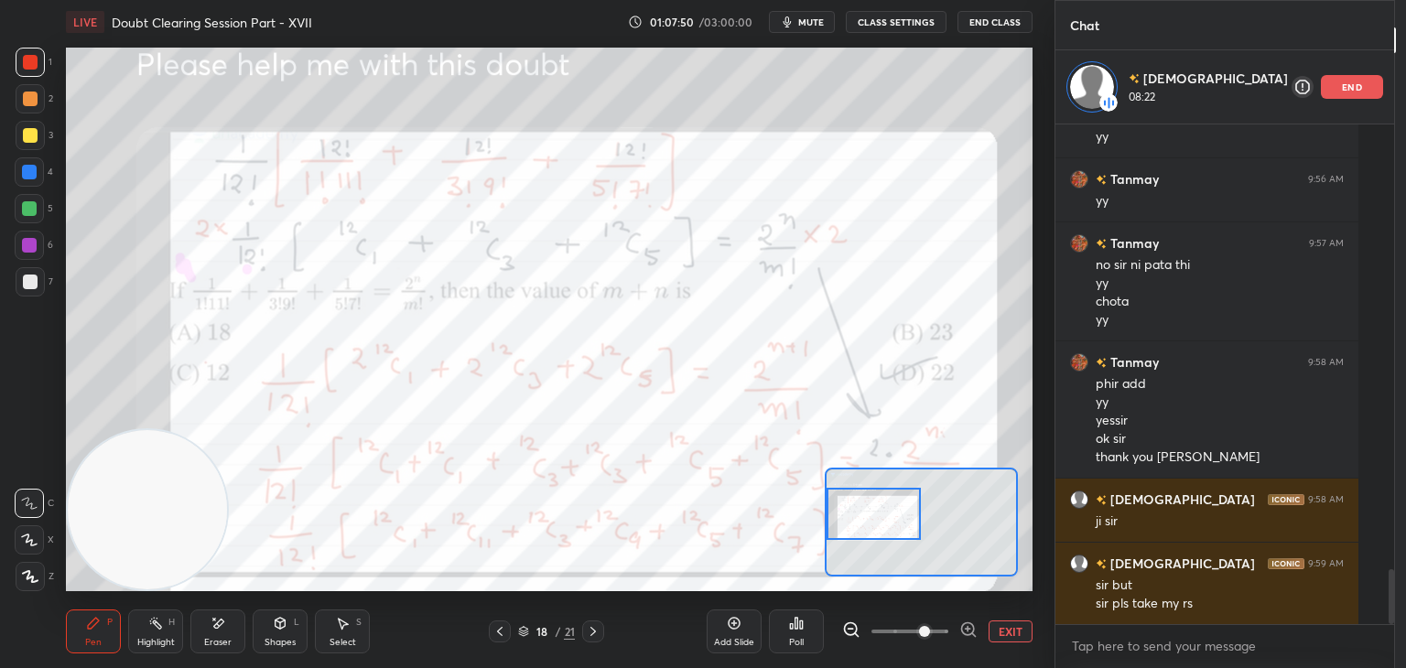
scroll to position [4092, 0]
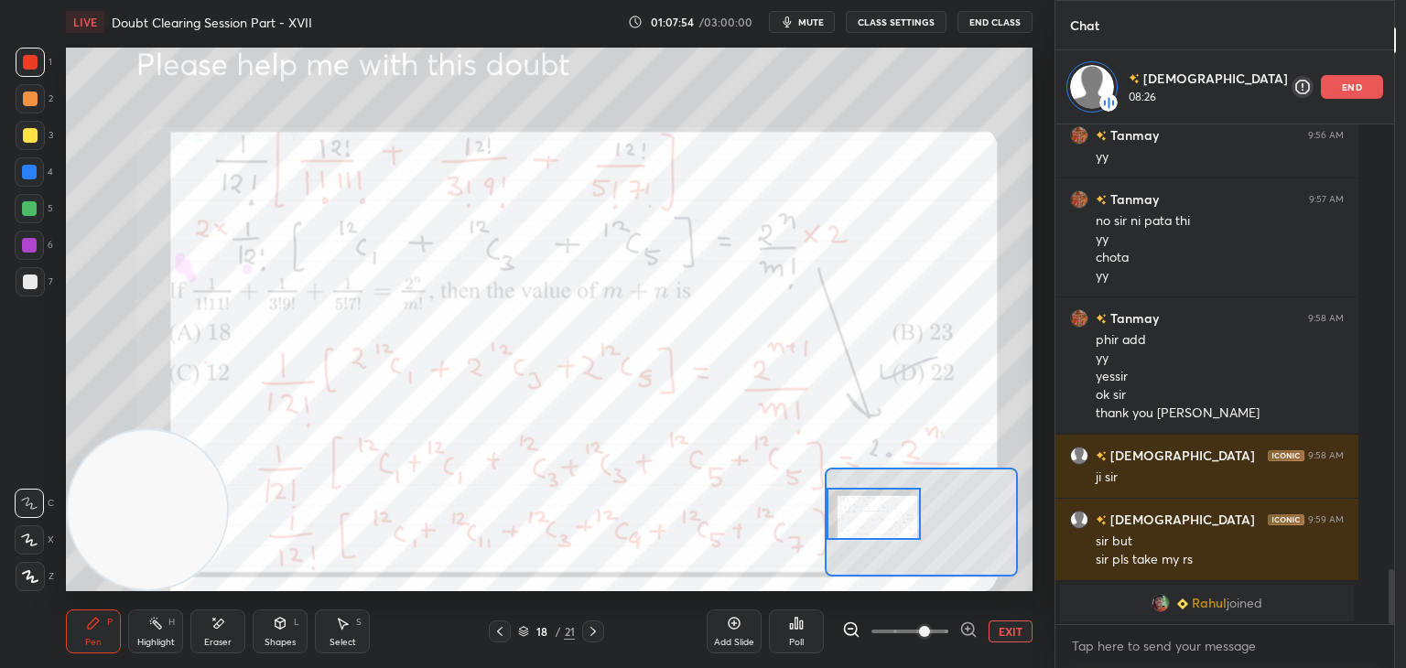
click at [1002, 623] on button "EXIT" at bounding box center [1010, 631] width 44 height 22
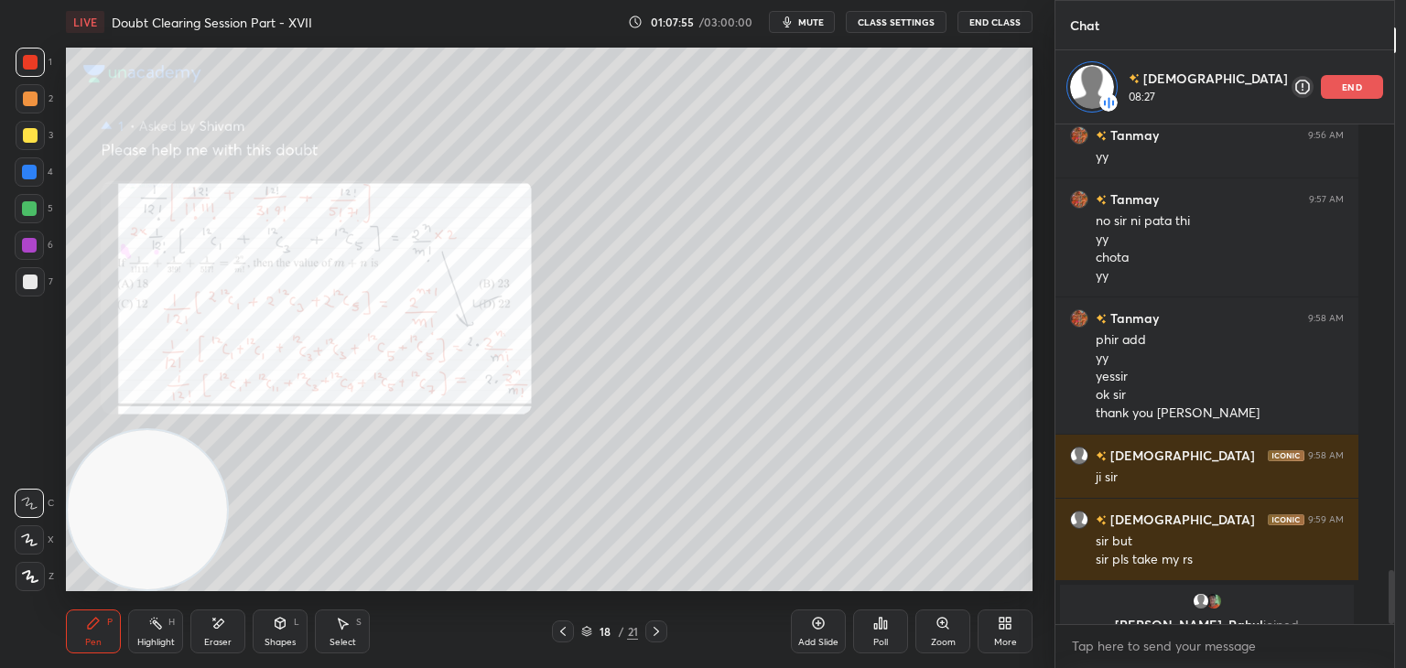
scroll to position [4113, 0]
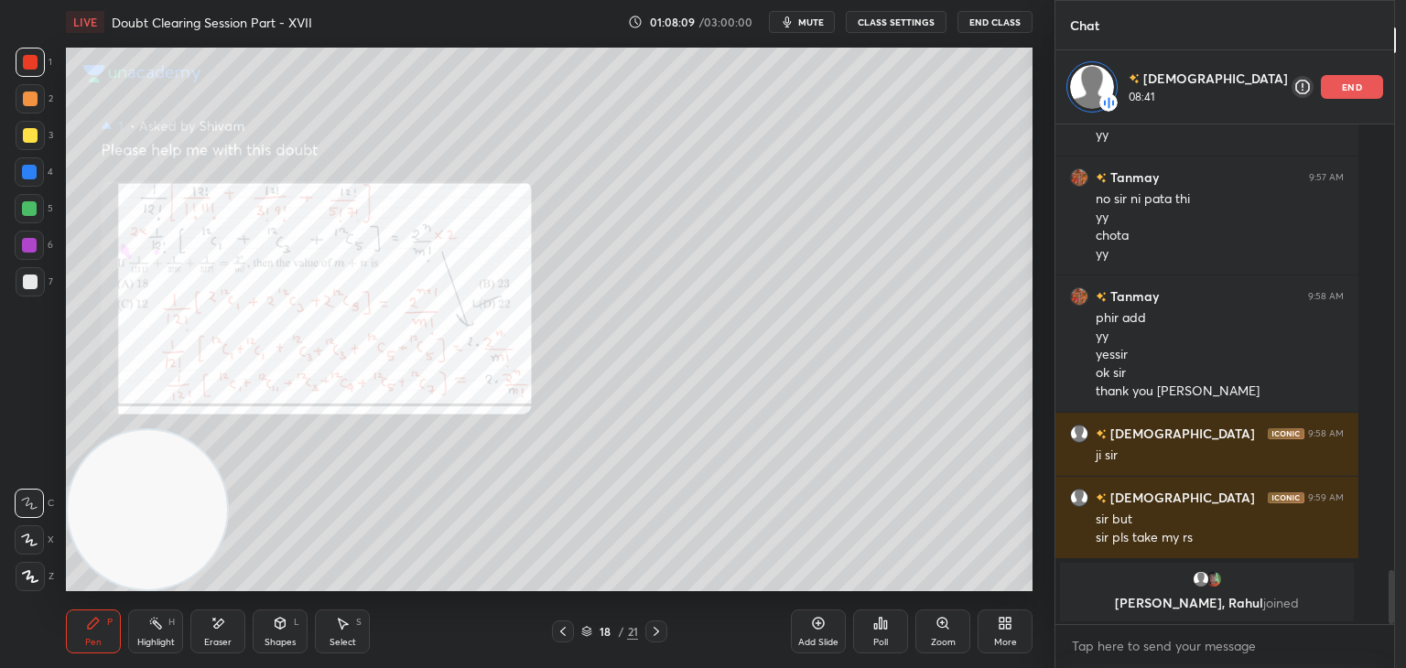
click at [648, 630] on div at bounding box center [656, 631] width 22 height 22
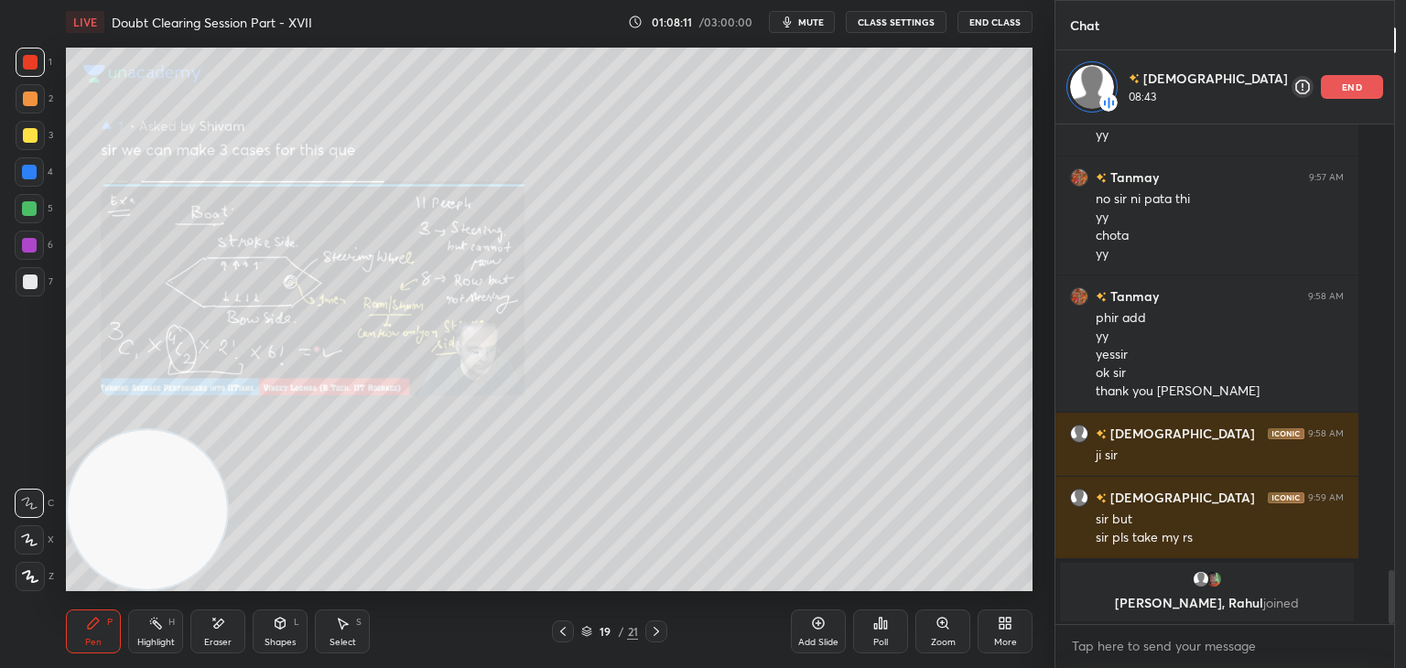
click at [655, 628] on icon at bounding box center [656, 631] width 15 height 15
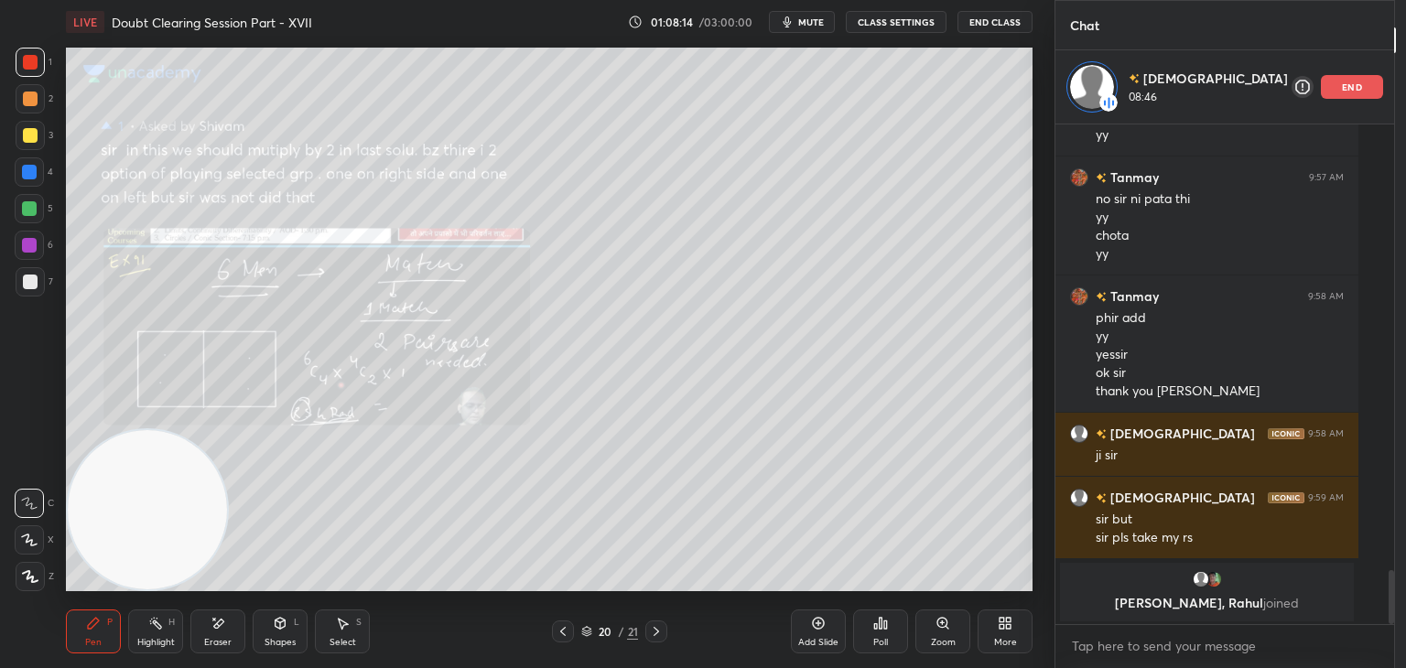
click at [561, 631] on icon at bounding box center [562, 631] width 5 height 9
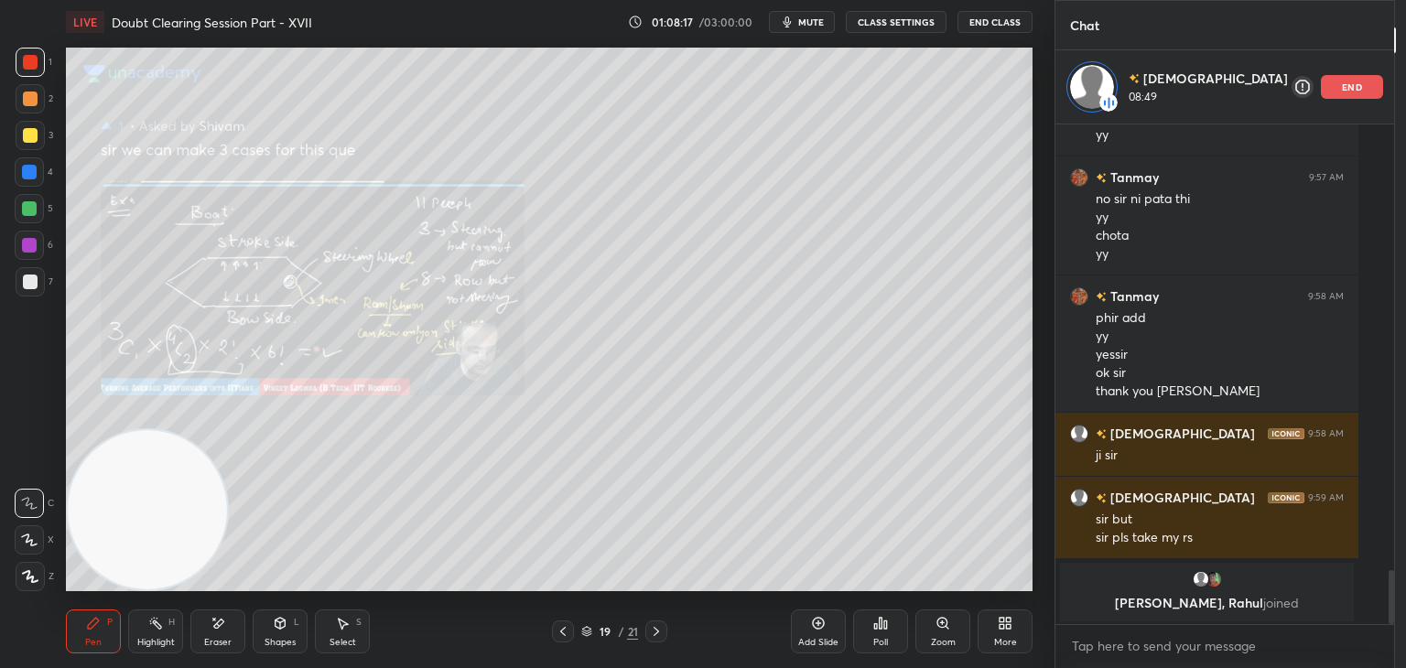
click at [556, 633] on icon at bounding box center [562, 631] width 15 height 15
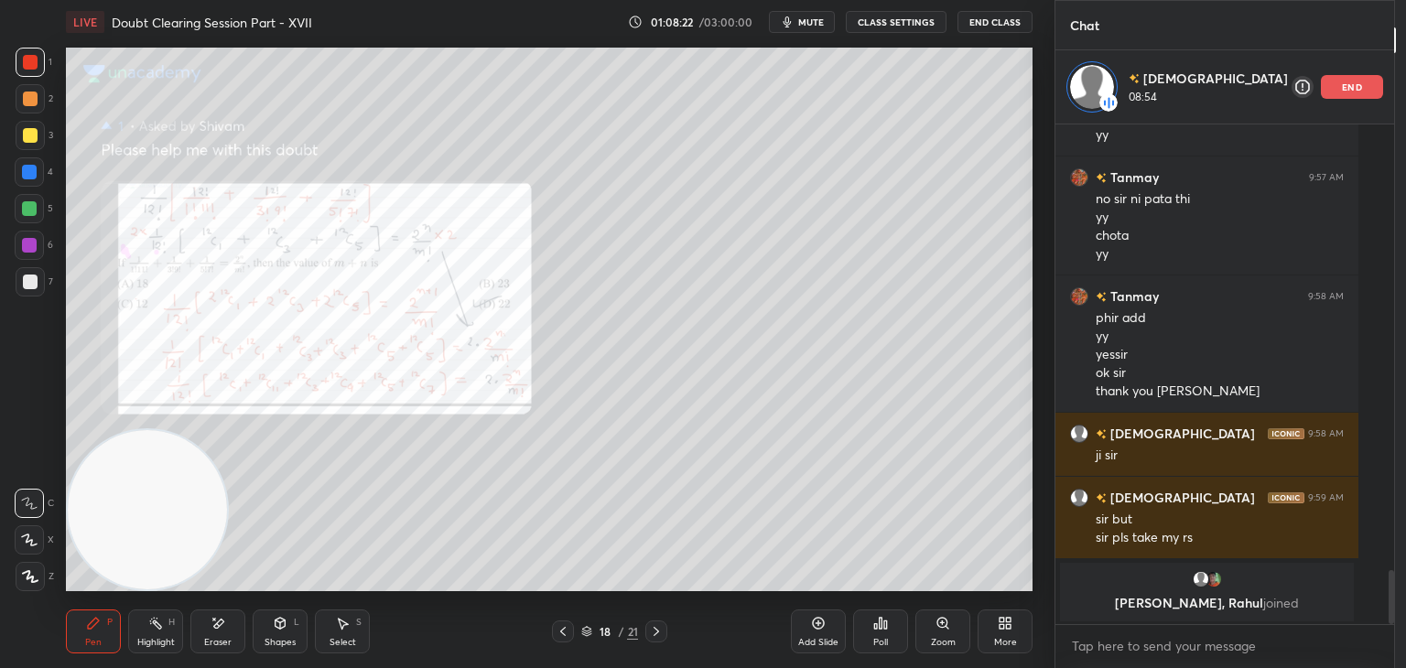
scroll to position [3187, 0]
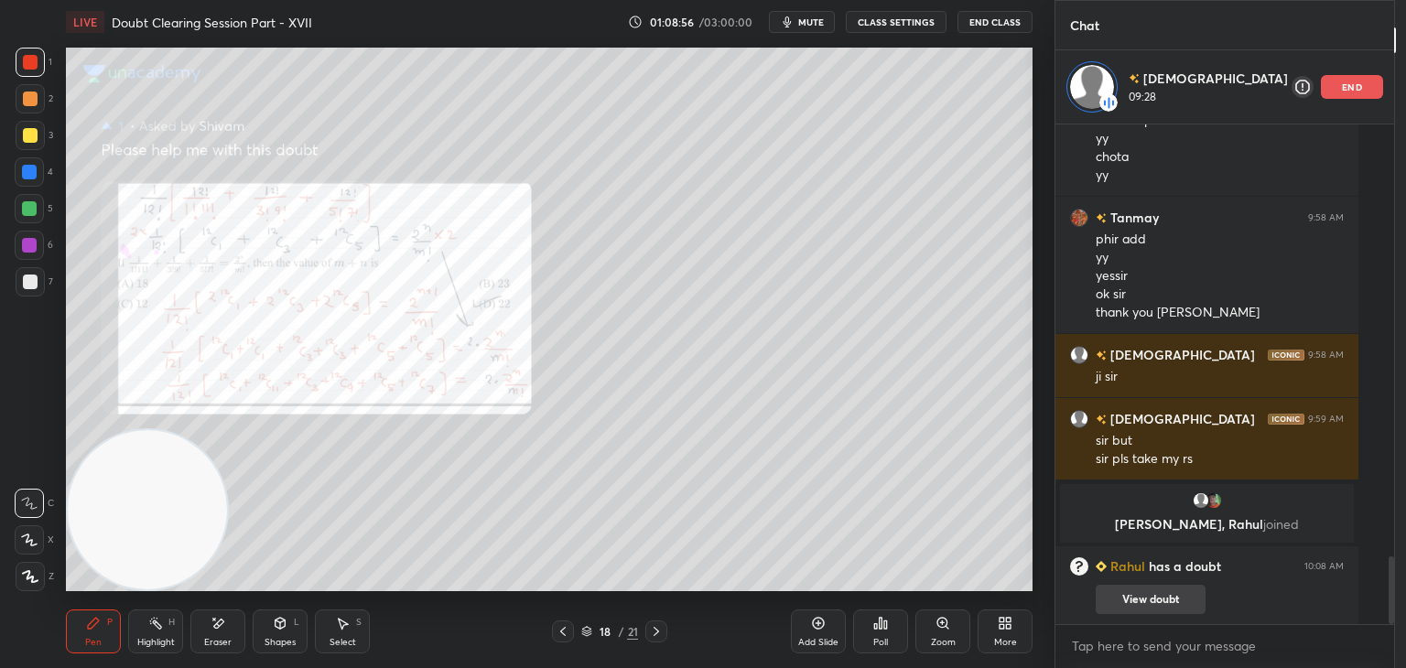
click at [1135, 604] on button "View doubt" at bounding box center [1150, 599] width 110 height 29
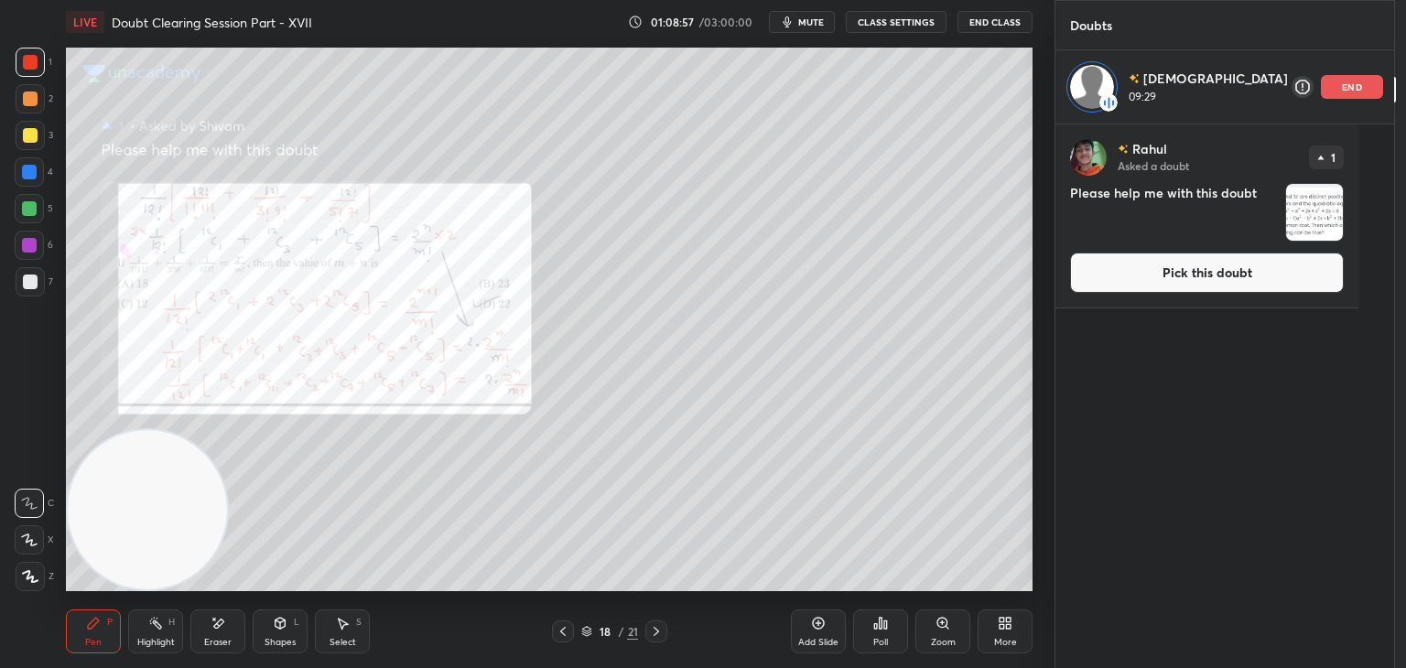
click at [1132, 286] on button "Pick this doubt" at bounding box center [1207, 273] width 274 height 40
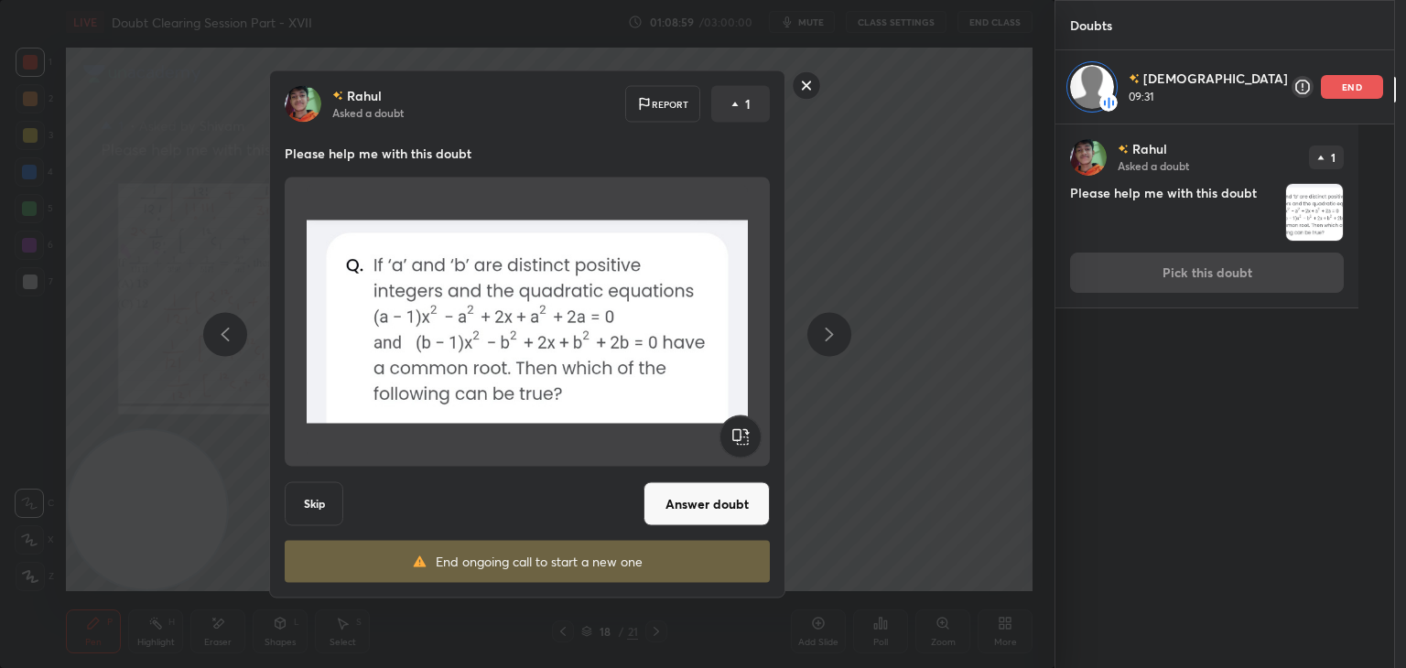
click at [814, 91] on rect at bounding box center [806, 85] width 28 height 28
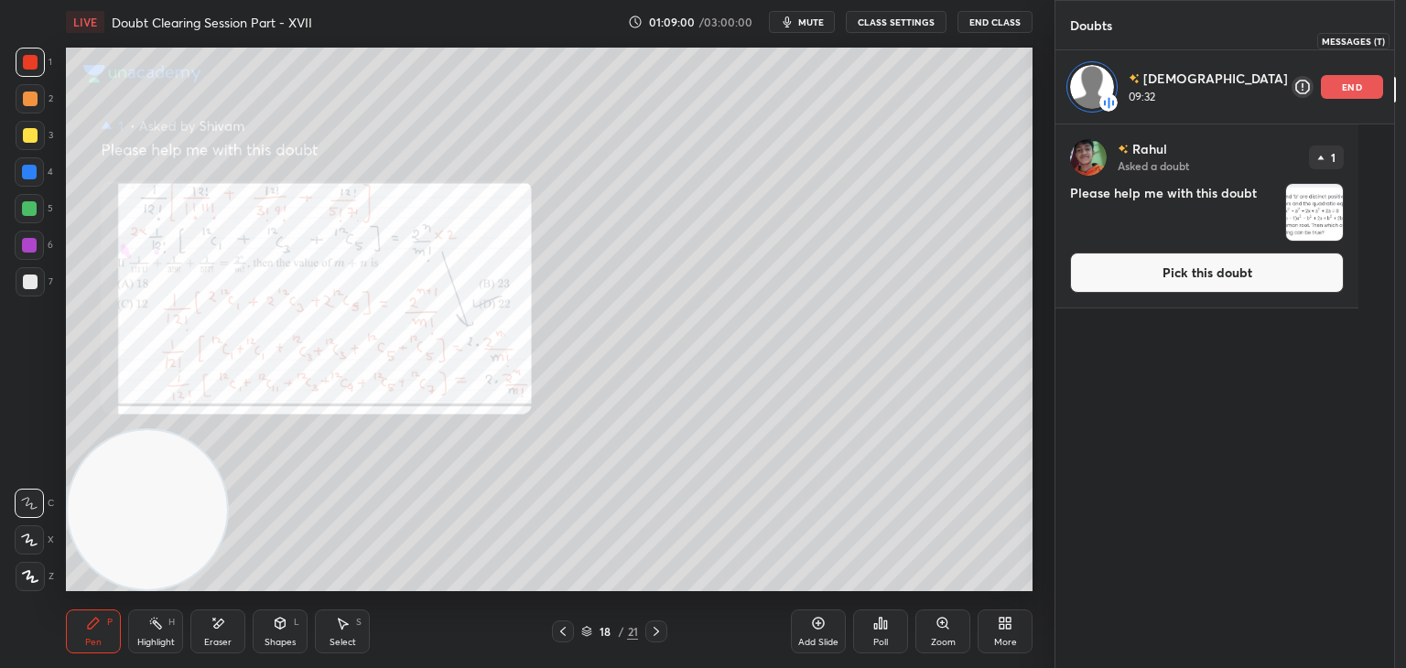
click at [1405, 41] on icon at bounding box center [1417, 40] width 16 height 16
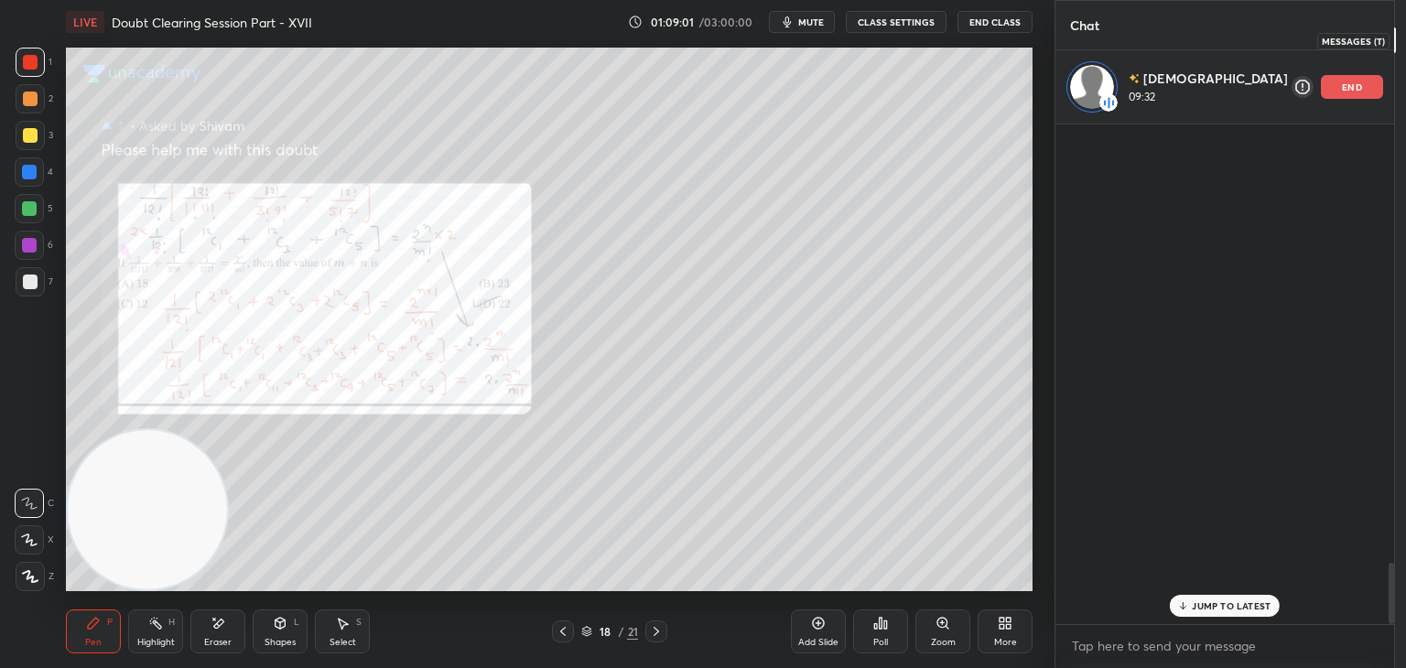
scroll to position [494, 297]
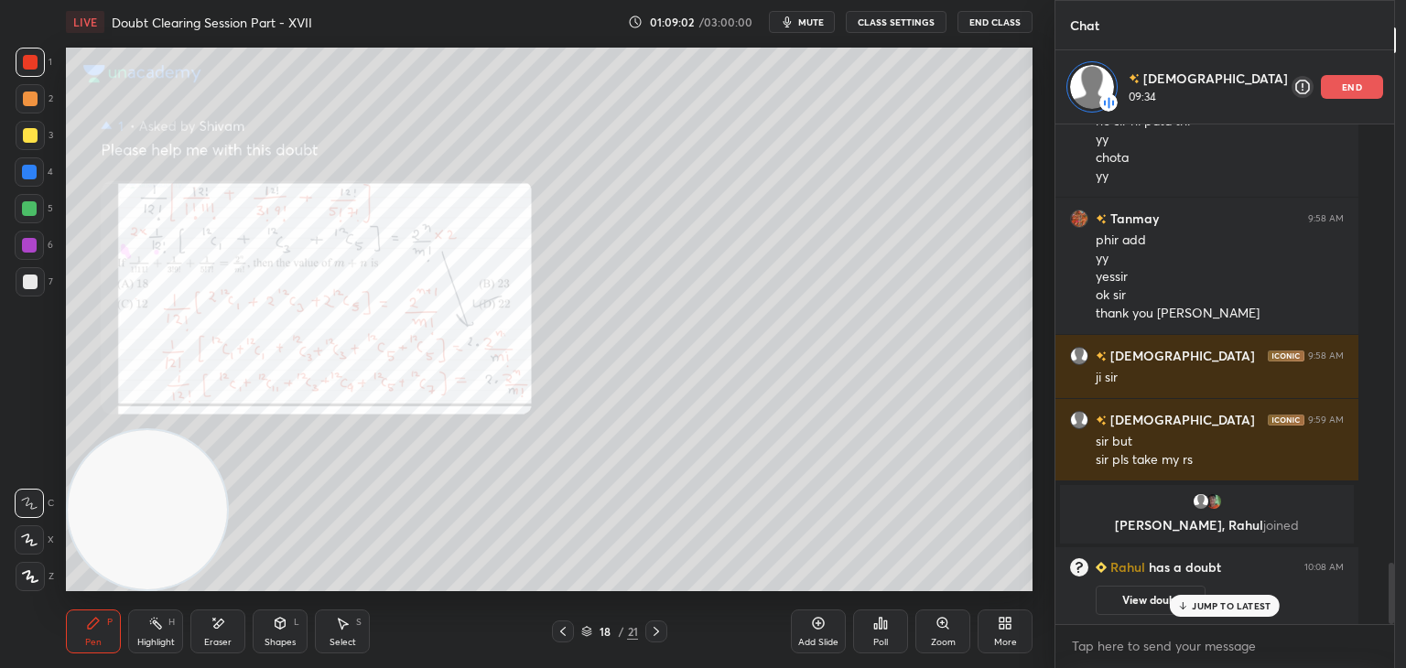
click at [1226, 598] on div "JUMP TO LATEST" at bounding box center [1225, 606] width 110 height 22
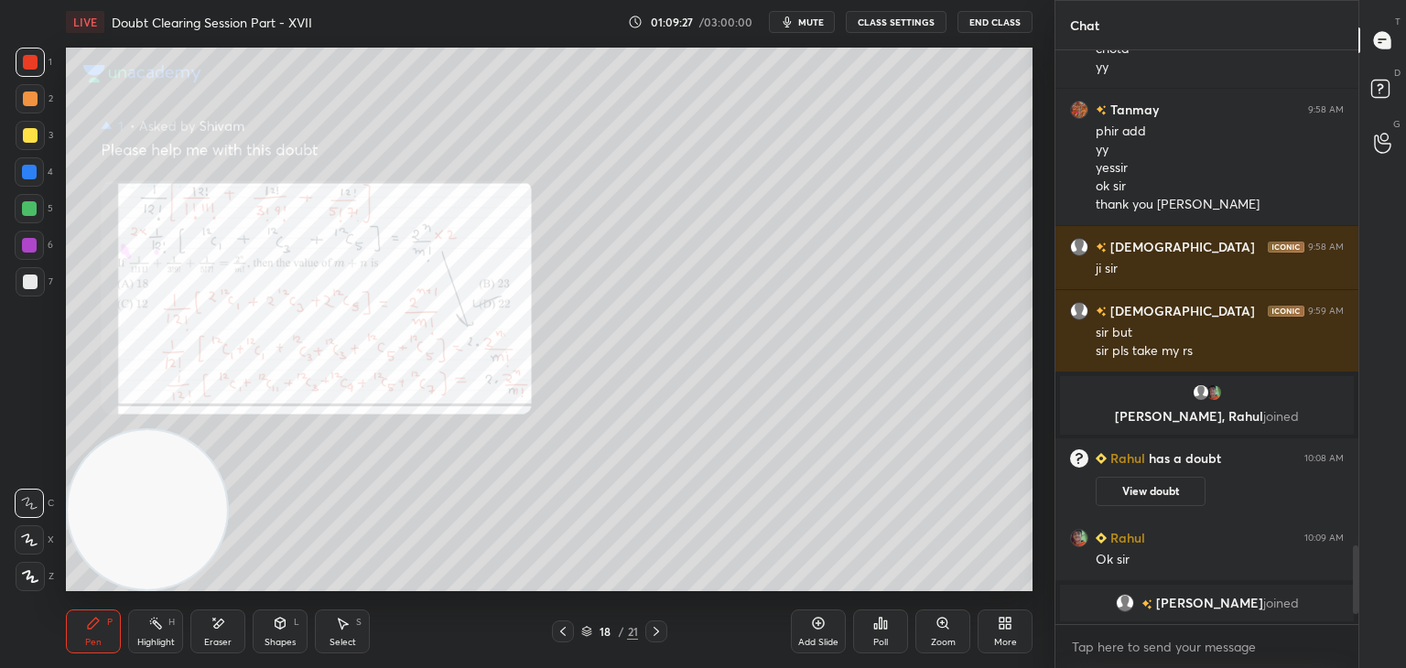
scroll to position [3589, 0]
click at [654, 627] on icon at bounding box center [655, 631] width 5 height 9
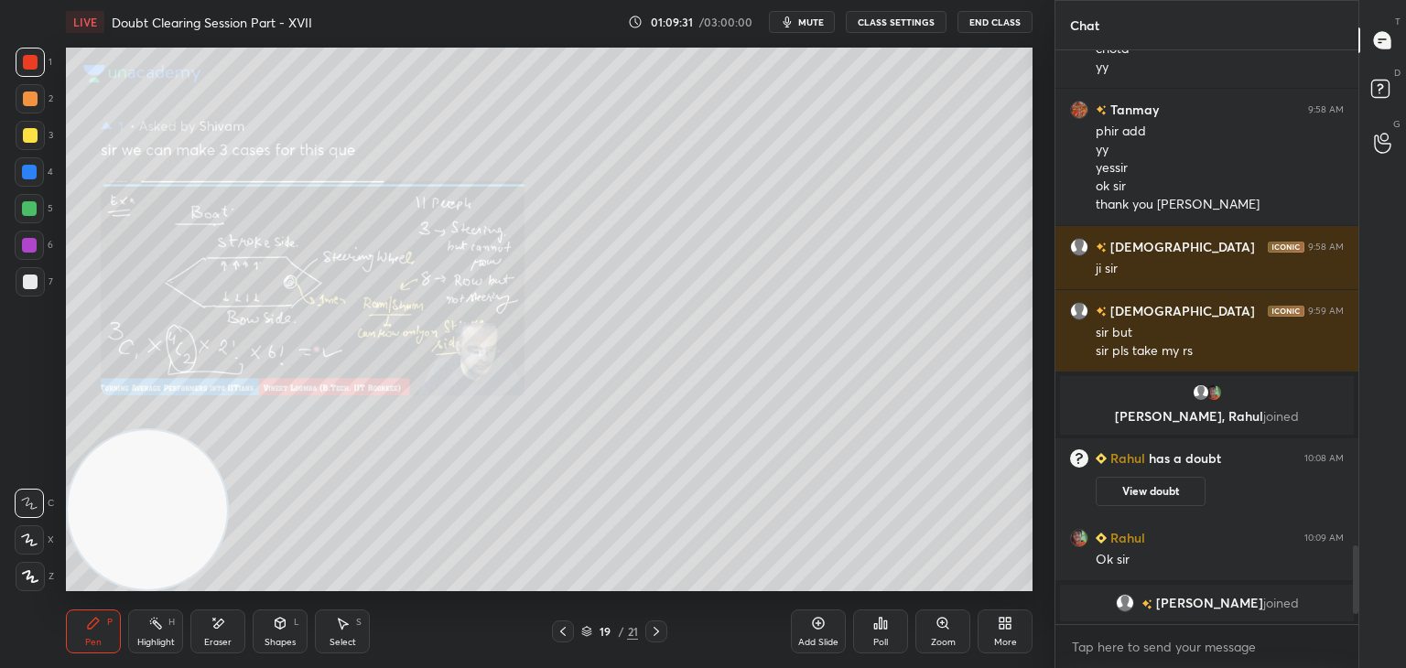
click at [654, 635] on icon at bounding box center [656, 631] width 15 height 15
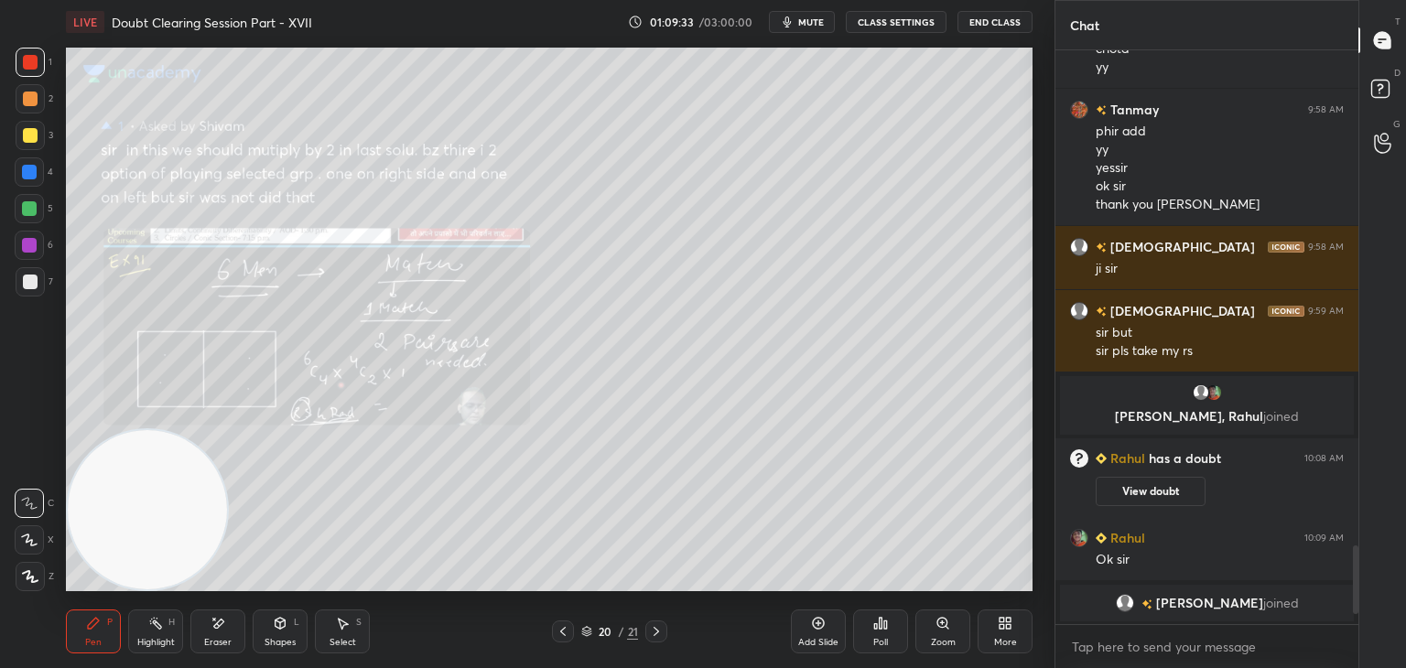
click at [1127, 486] on button "View doubt" at bounding box center [1150, 491] width 110 height 29
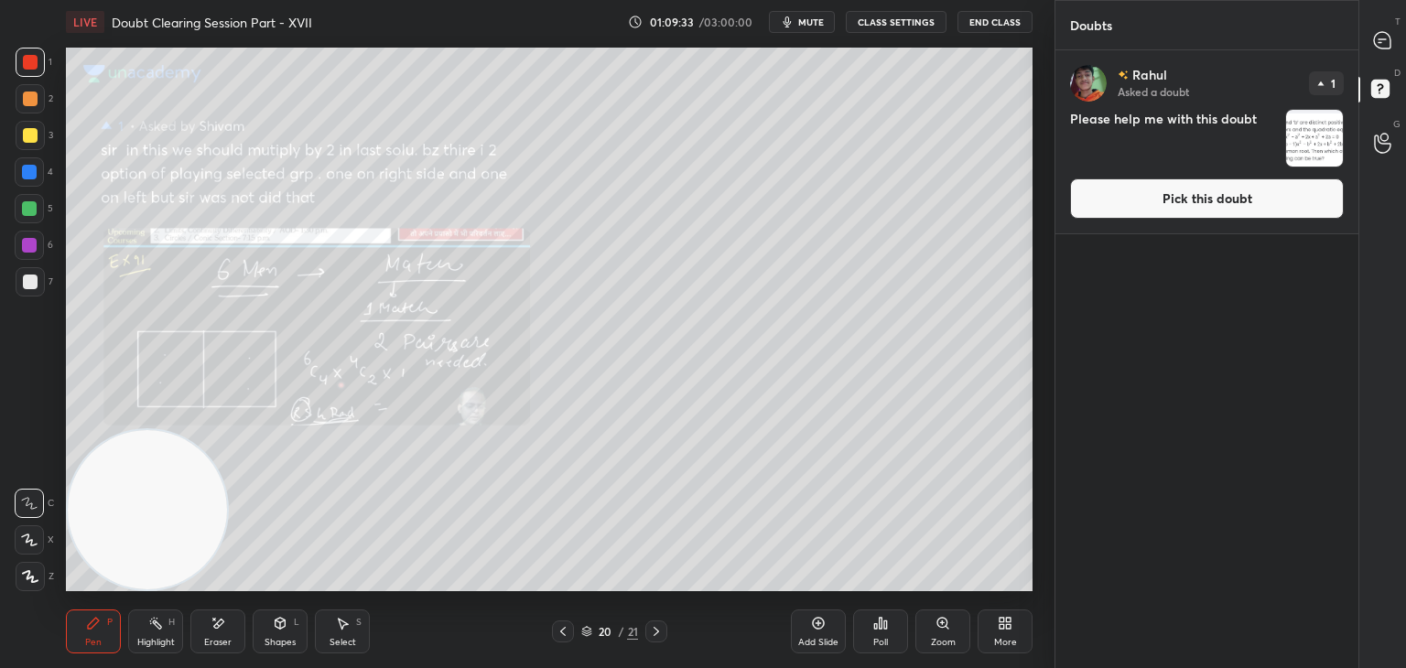
click at [1172, 199] on button "Pick this doubt" at bounding box center [1207, 198] width 274 height 40
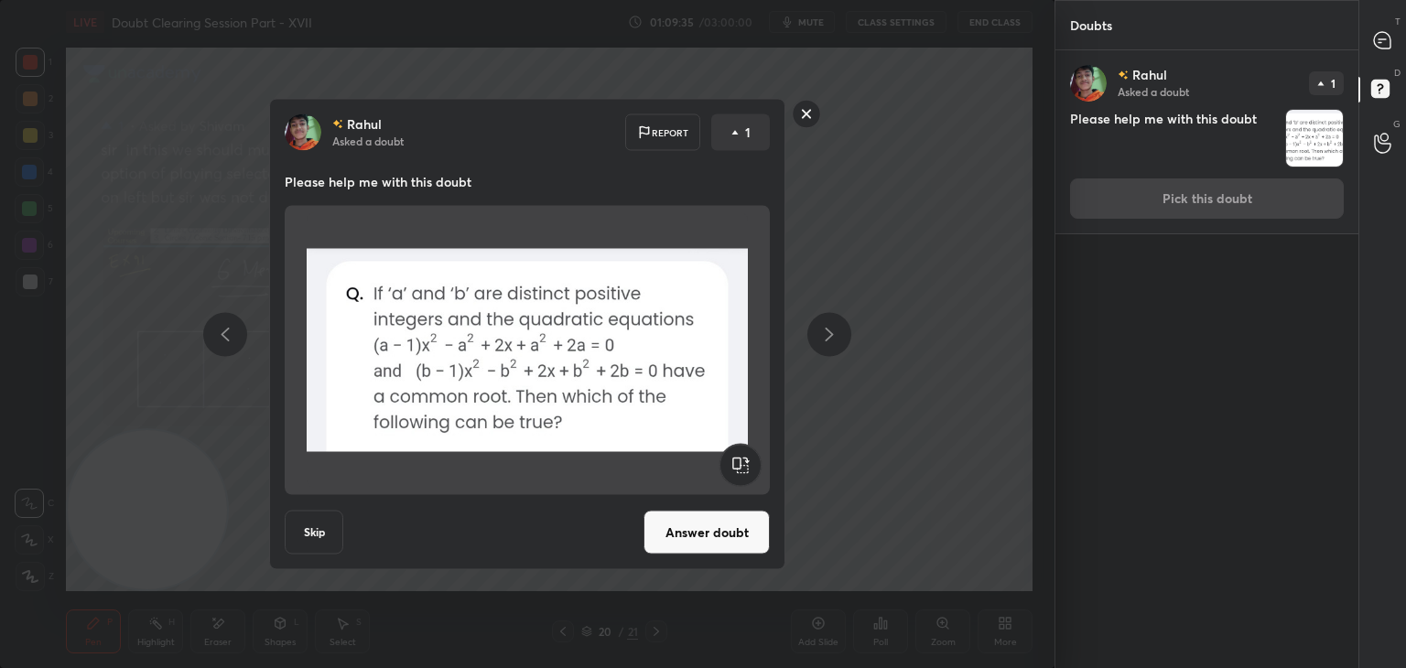
click at [721, 528] on button "Answer doubt" at bounding box center [706, 533] width 126 height 44
click at [728, 526] on div "[PERSON_NAME] Asked a doubt Report 1 Please help me with this doubt Skip Answer…" at bounding box center [527, 334] width 1054 height 668
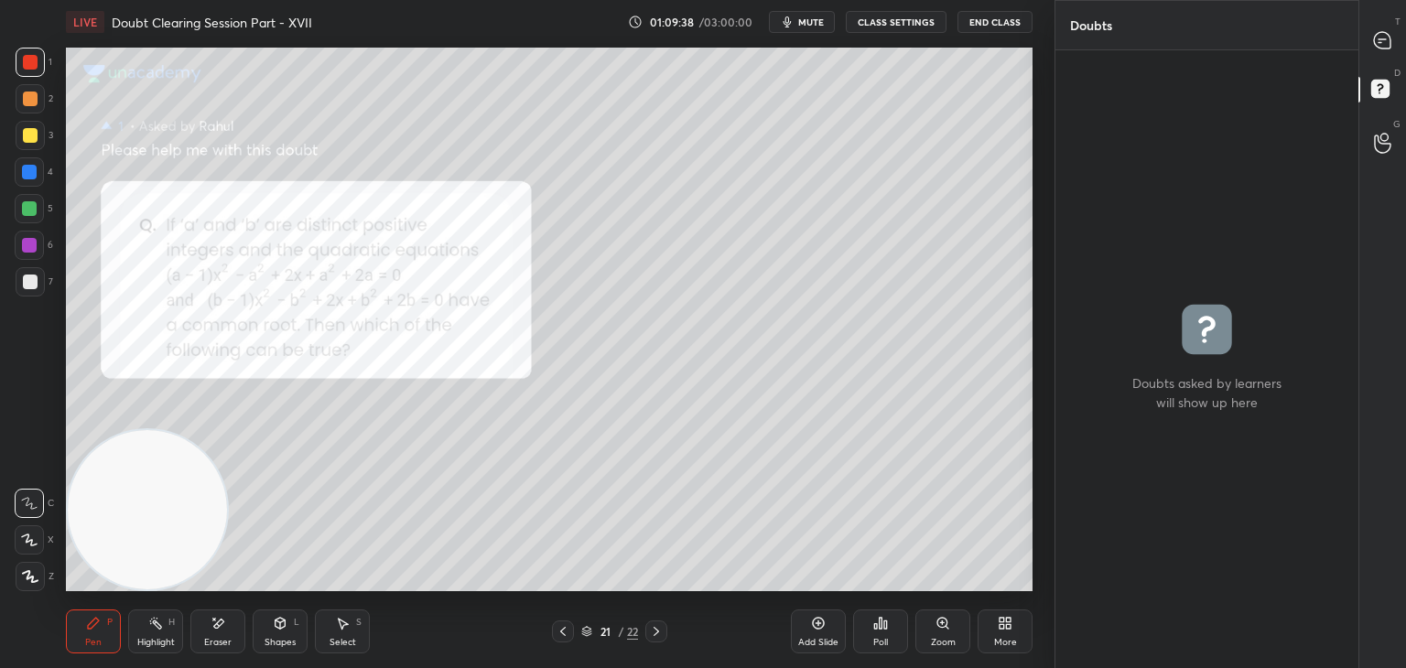
drag, startPoint x: 1369, startPoint y: 41, endPoint x: 1355, endPoint y: 41, distance: 13.7
click at [1366, 40] on div at bounding box center [1382, 40] width 37 height 33
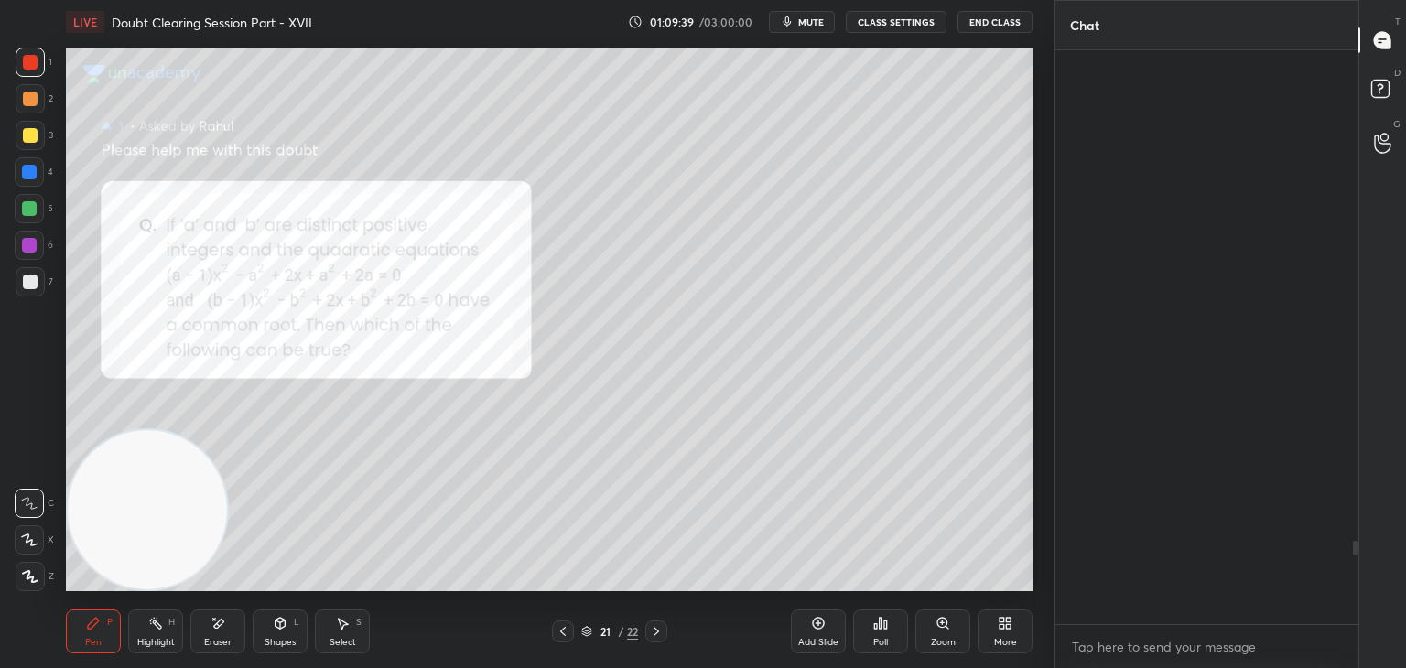
scroll to position [568, 297]
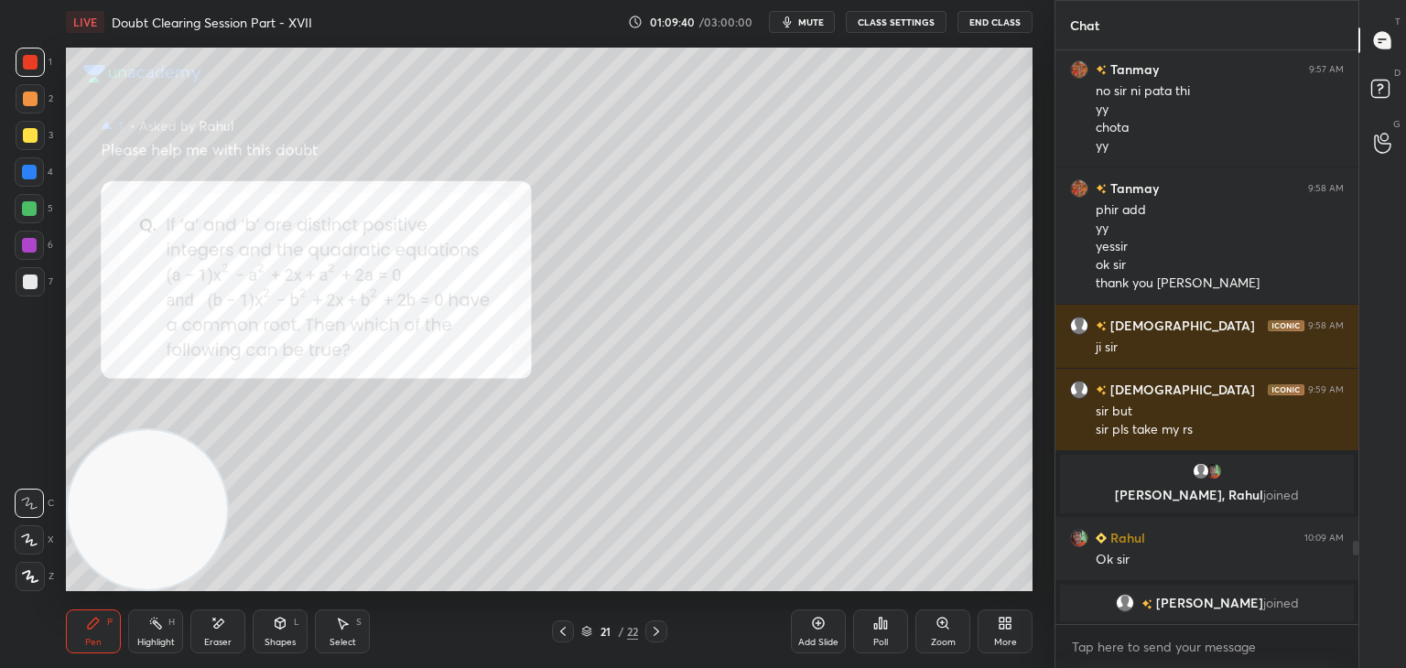
click at [936, 626] on icon at bounding box center [942, 623] width 15 height 15
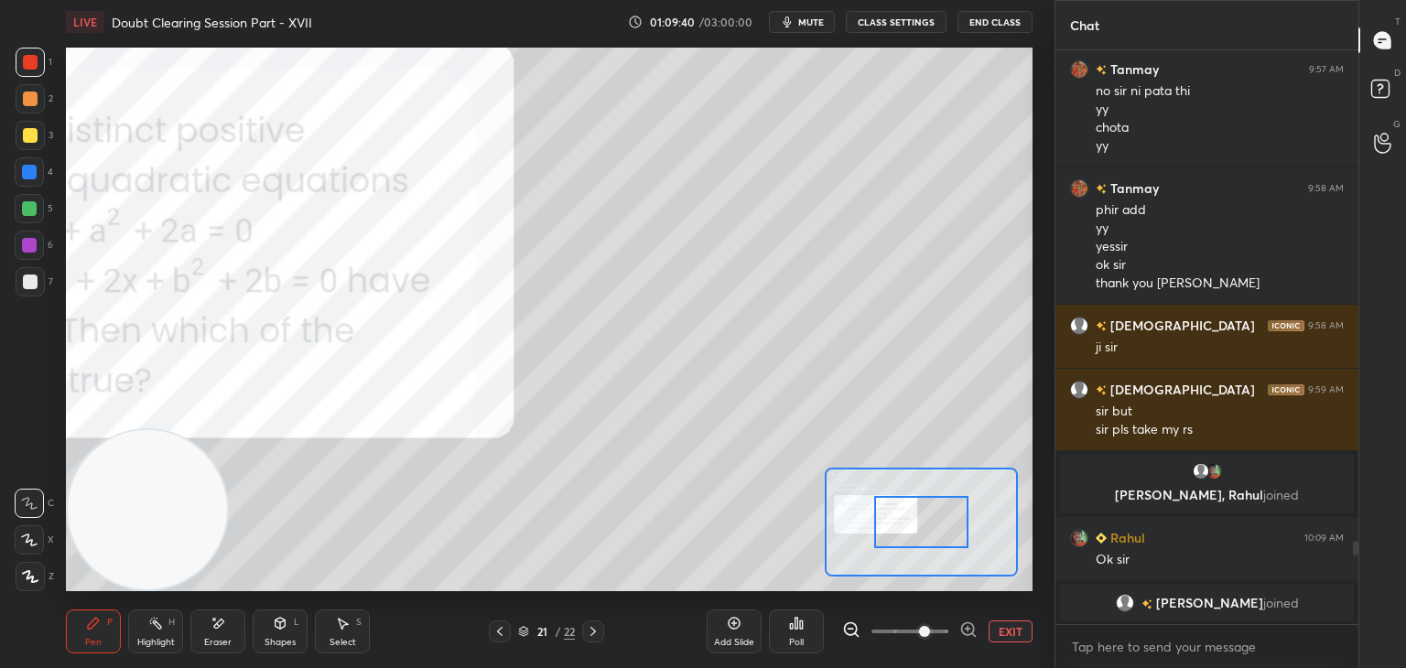
click at [932, 631] on span at bounding box center [909, 631] width 77 height 27
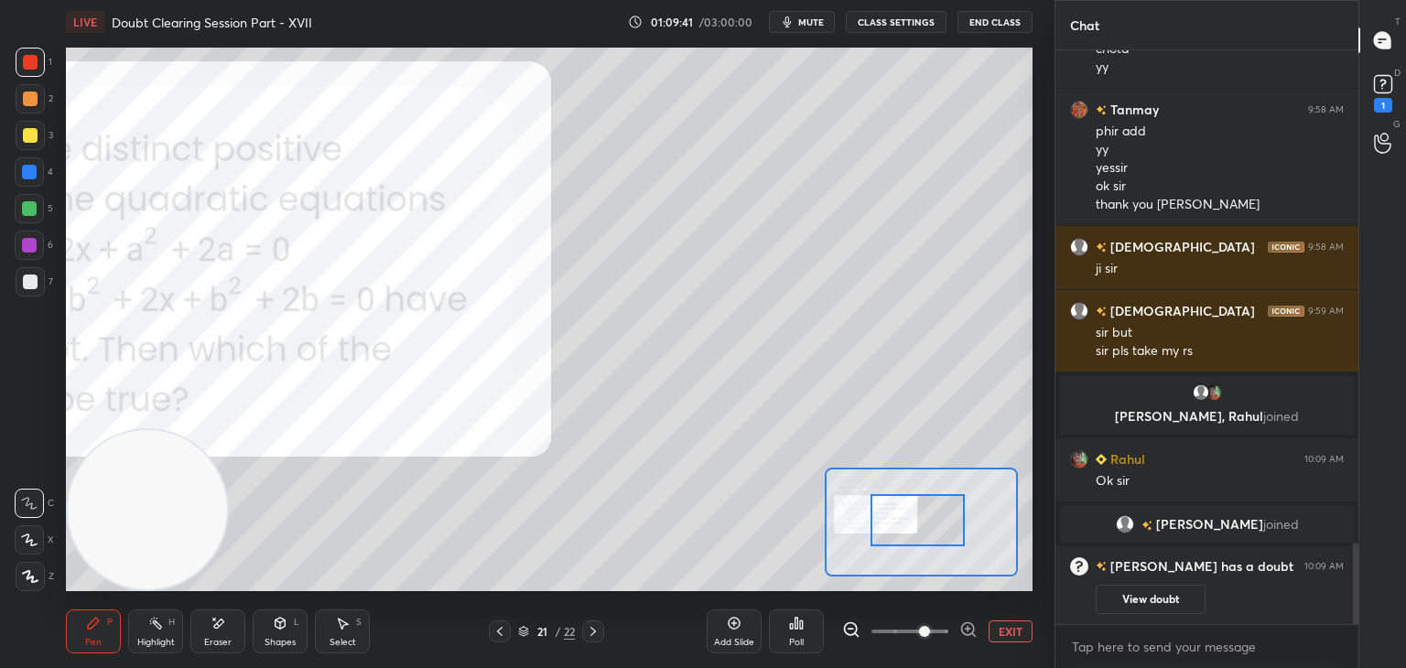
drag, startPoint x: 922, startPoint y: 519, endPoint x: 876, endPoint y: 517, distance: 46.7
click at [874, 517] on div at bounding box center [917, 520] width 95 height 52
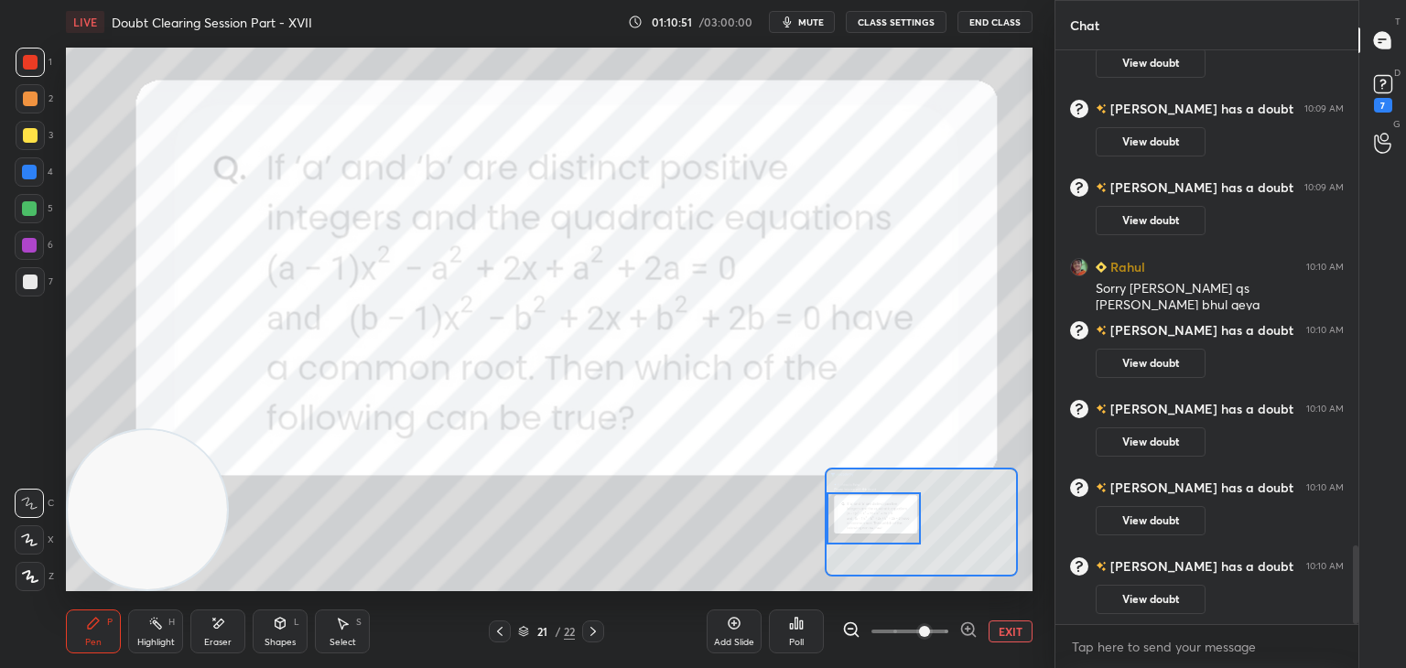
scroll to position [3708, 0]
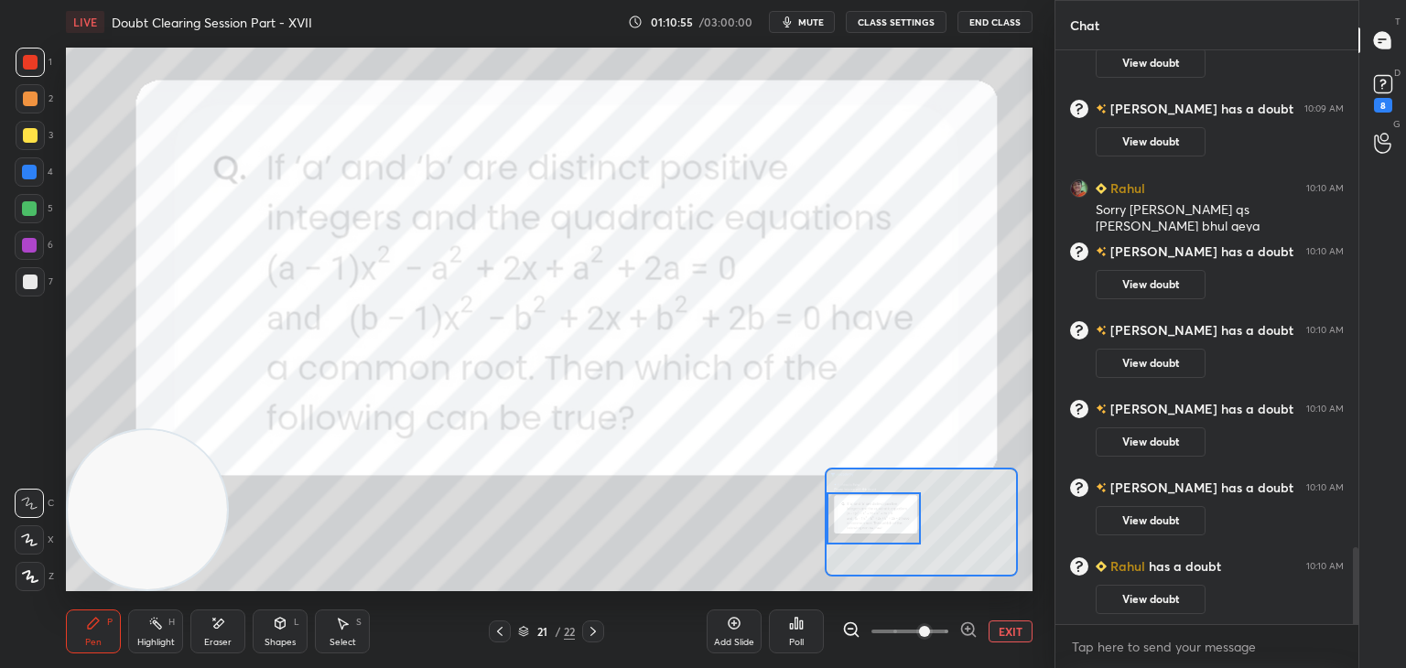
click at [1131, 588] on button "View doubt" at bounding box center [1150, 599] width 110 height 29
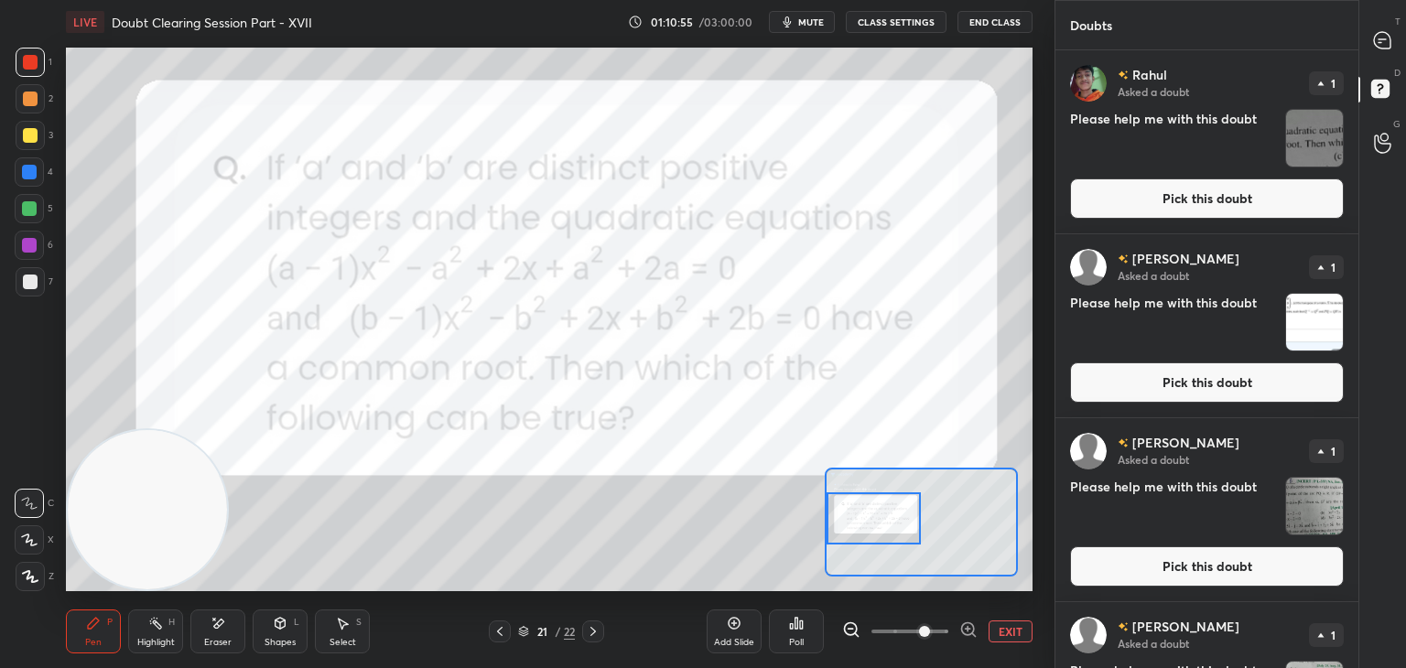
click at [1110, 176] on div "[PERSON_NAME] Asked a doubt 1 Please help me with this doubt Pick this doubt" at bounding box center [1206, 141] width 303 height 183
click at [1112, 195] on button "Pick this doubt" at bounding box center [1207, 198] width 274 height 40
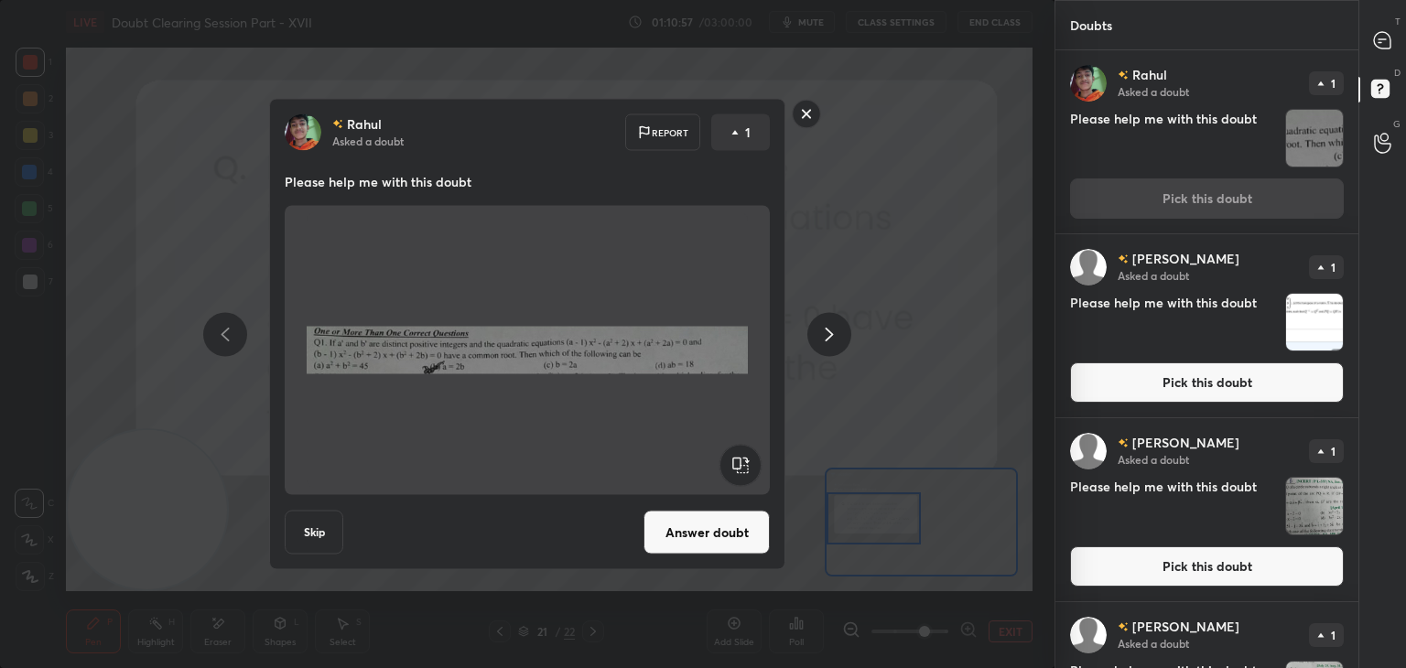
click at [689, 521] on button "Answer doubt" at bounding box center [706, 533] width 126 height 44
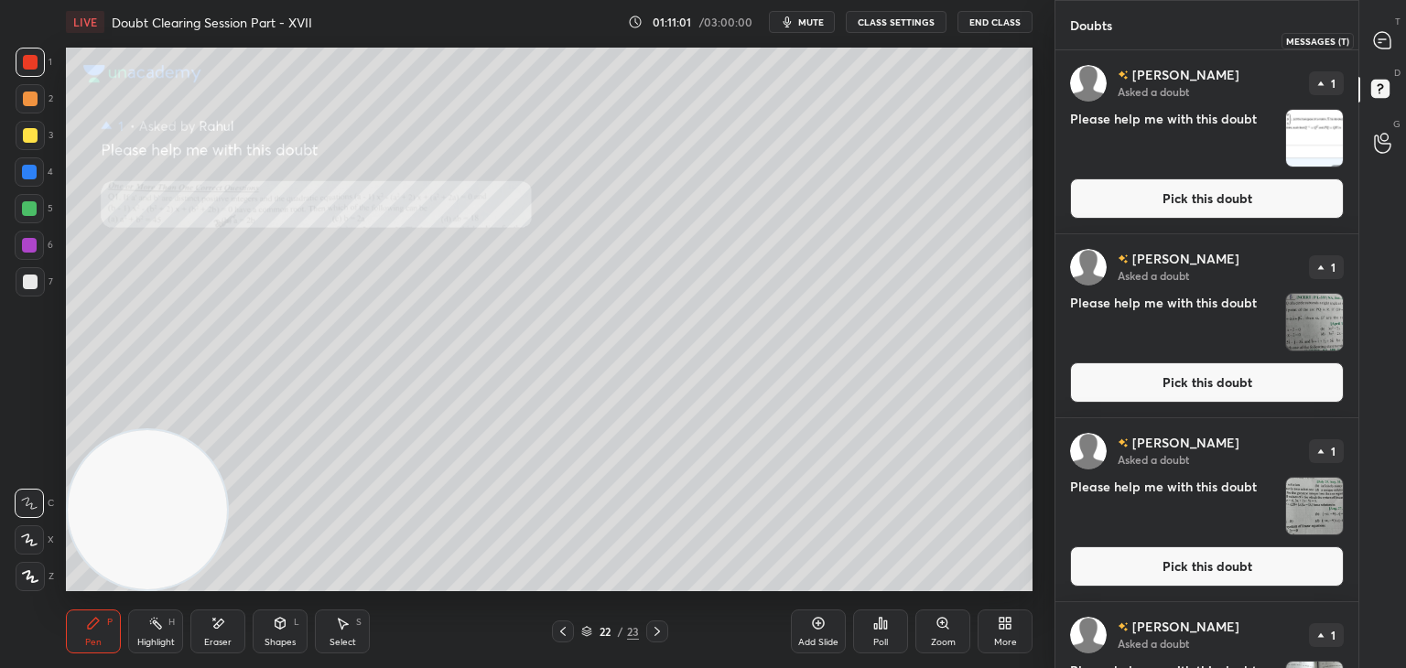
drag, startPoint x: 1384, startPoint y: 49, endPoint x: 1360, endPoint y: 73, distance: 34.3
click at [1384, 48] on div at bounding box center [1382, 40] width 37 height 33
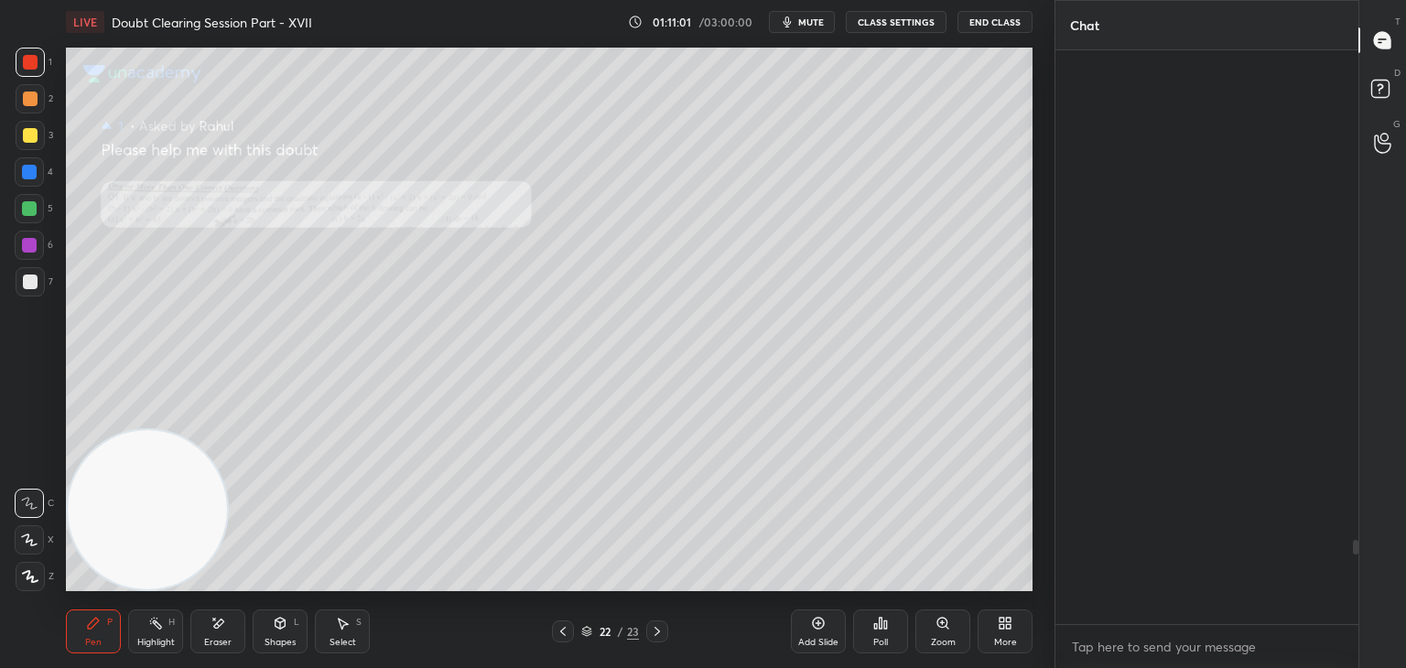
scroll to position [568, 297]
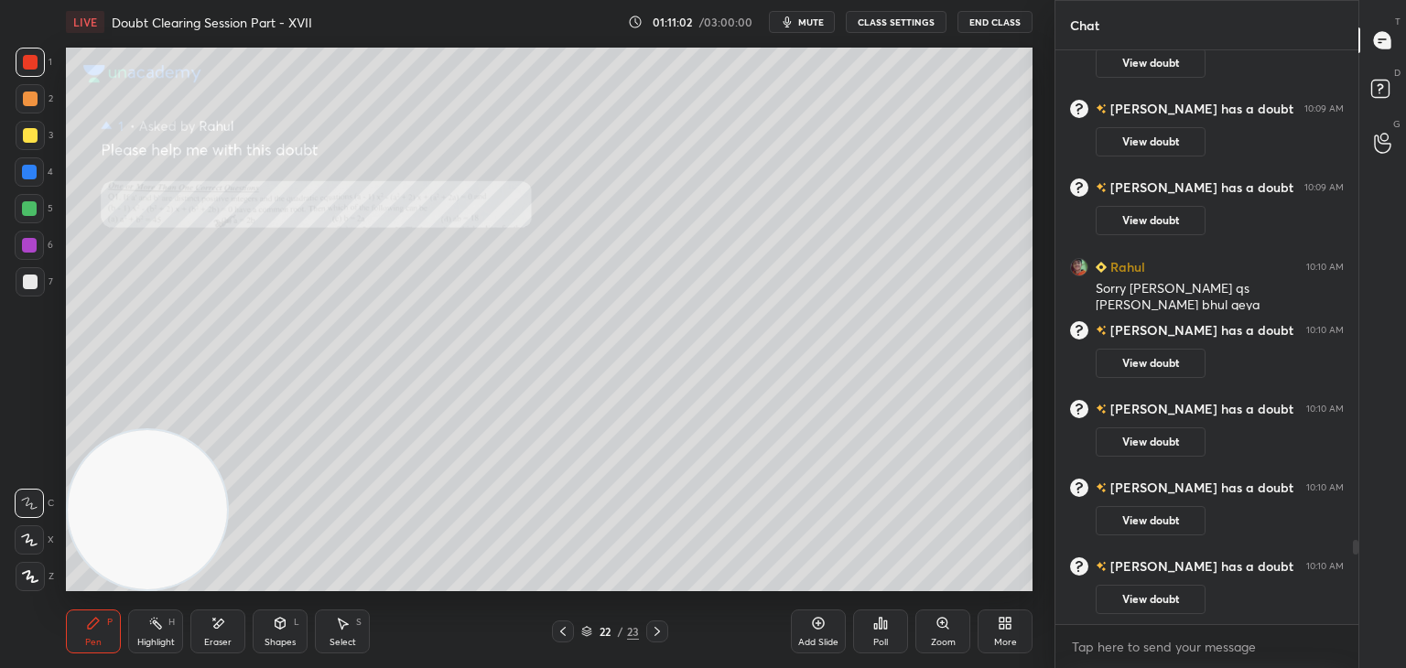
click at [933, 622] on div "Zoom" at bounding box center [942, 631] width 55 height 44
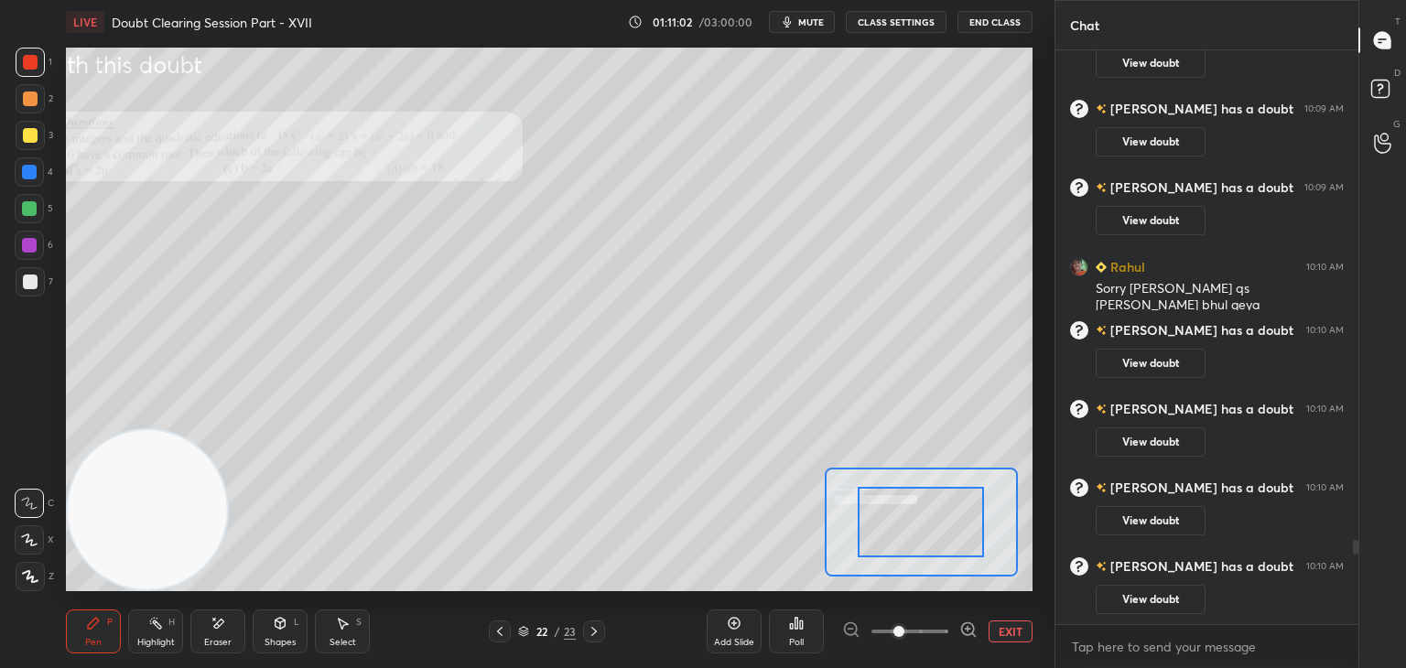
click at [931, 623] on span at bounding box center [909, 631] width 77 height 27
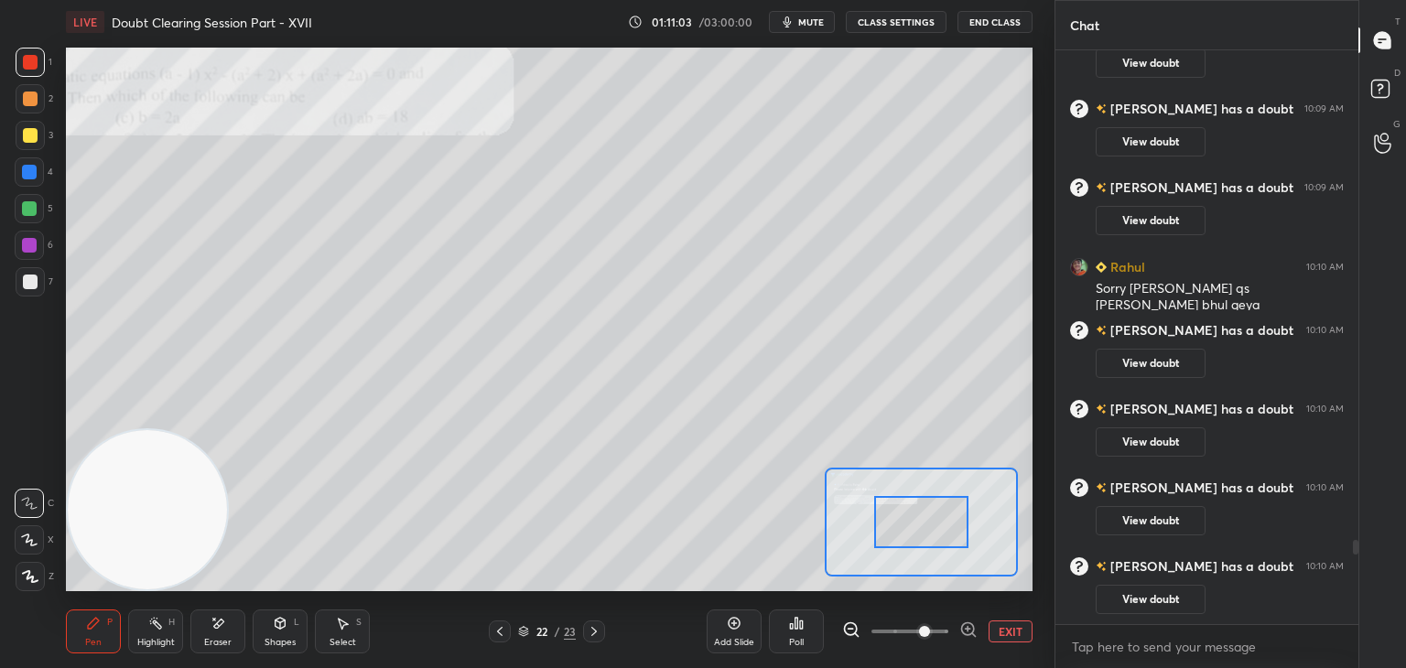
click at [930, 626] on span at bounding box center [924, 631] width 11 height 11
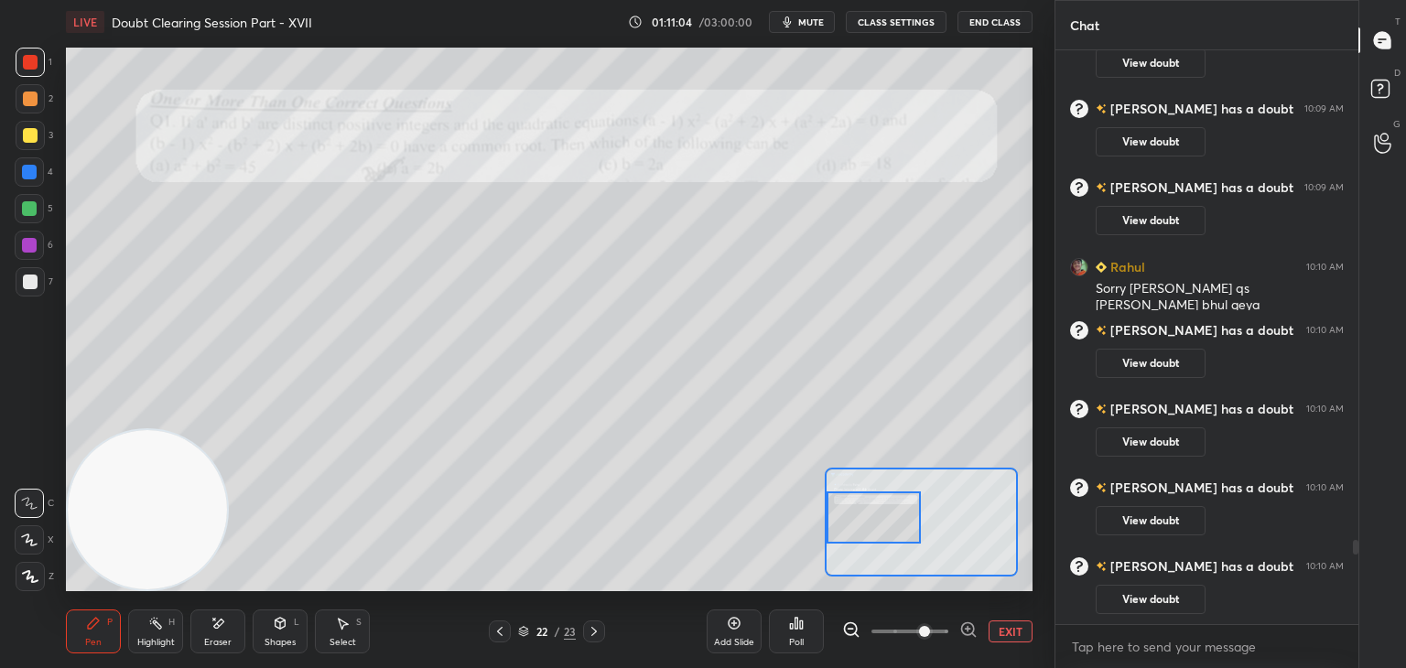
drag, startPoint x: 922, startPoint y: 517, endPoint x: 882, endPoint y: 506, distance: 41.7
click at [887, 512] on div at bounding box center [873, 517] width 95 height 52
click at [501, 631] on icon at bounding box center [499, 631] width 15 height 15
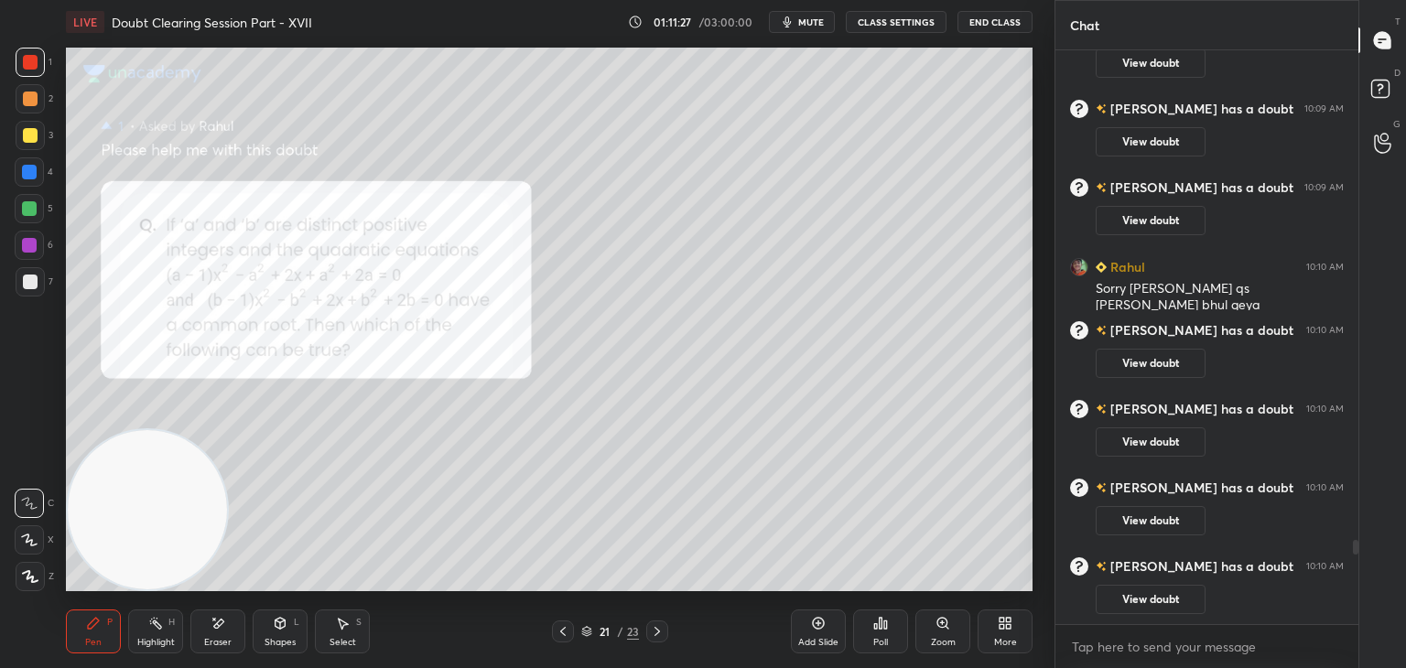
click at [659, 630] on icon at bounding box center [657, 631] width 15 height 15
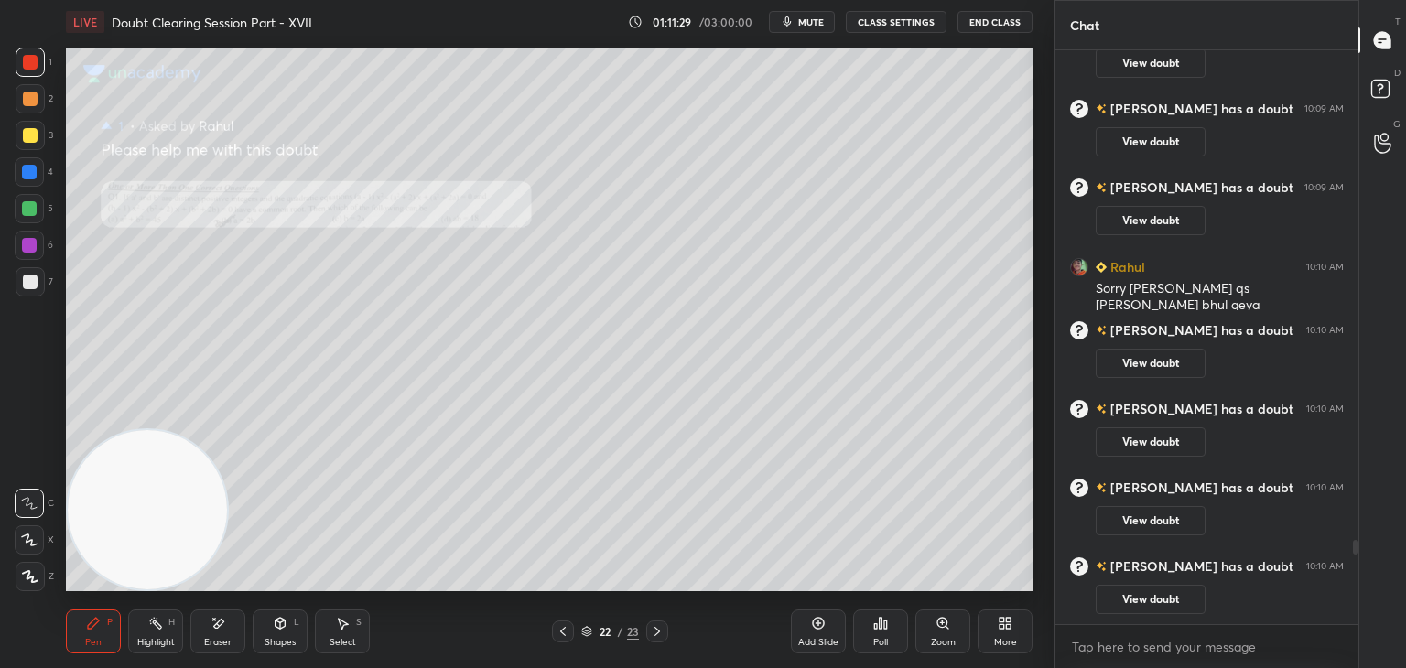
click at [933, 629] on div "Zoom" at bounding box center [942, 631] width 55 height 44
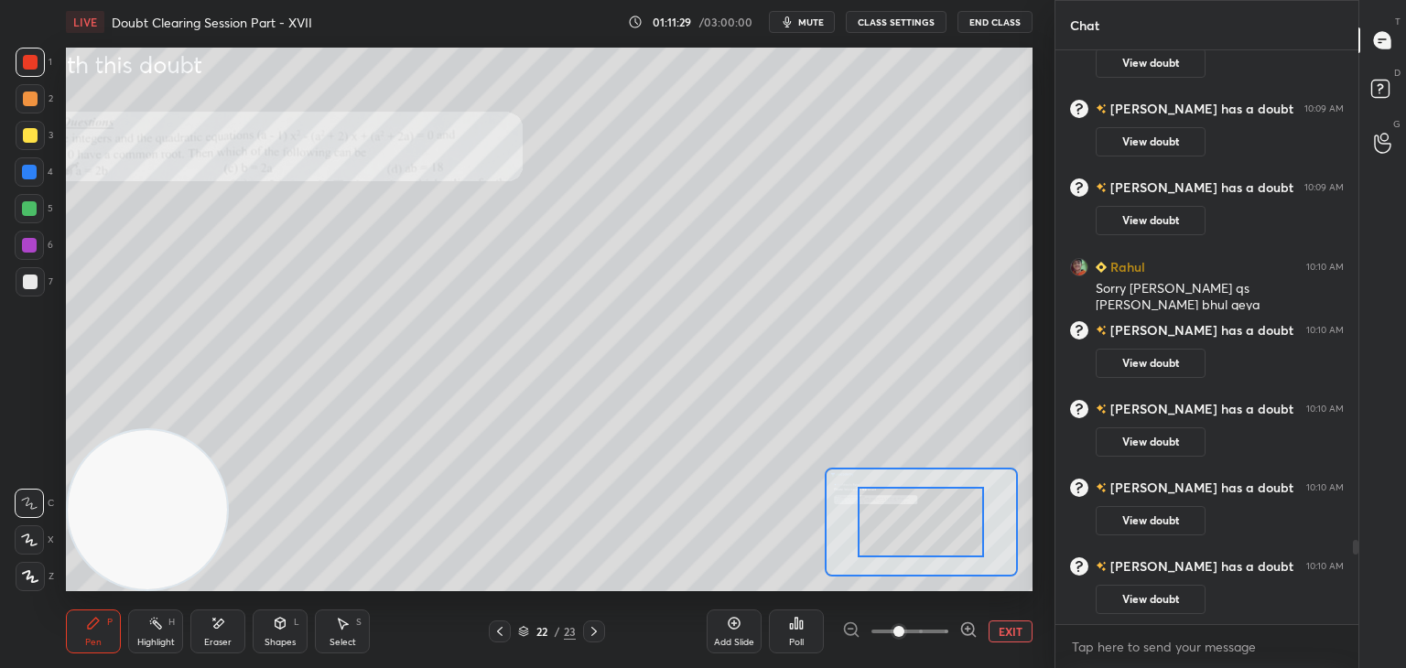
click at [935, 630] on span at bounding box center [909, 631] width 77 height 27
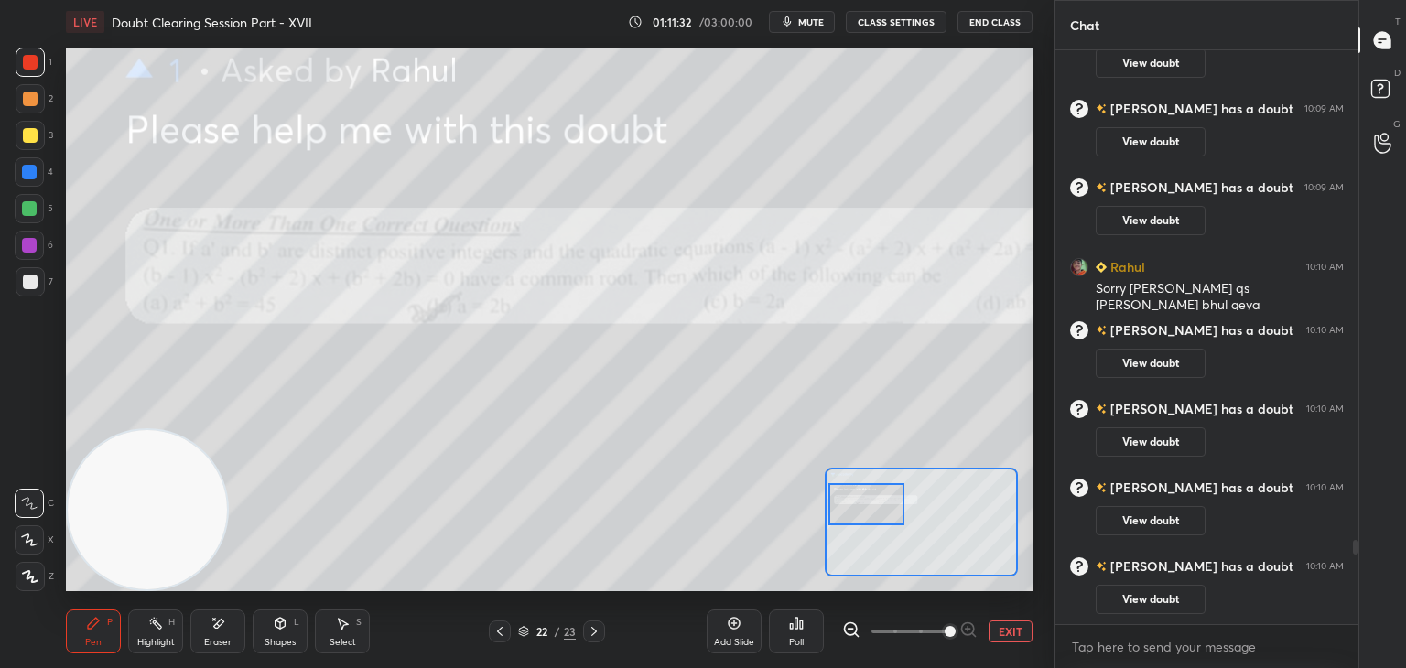
drag, startPoint x: 928, startPoint y: 530, endPoint x: 874, endPoint y: 513, distance: 56.4
click at [874, 513] on div at bounding box center [866, 504] width 76 height 42
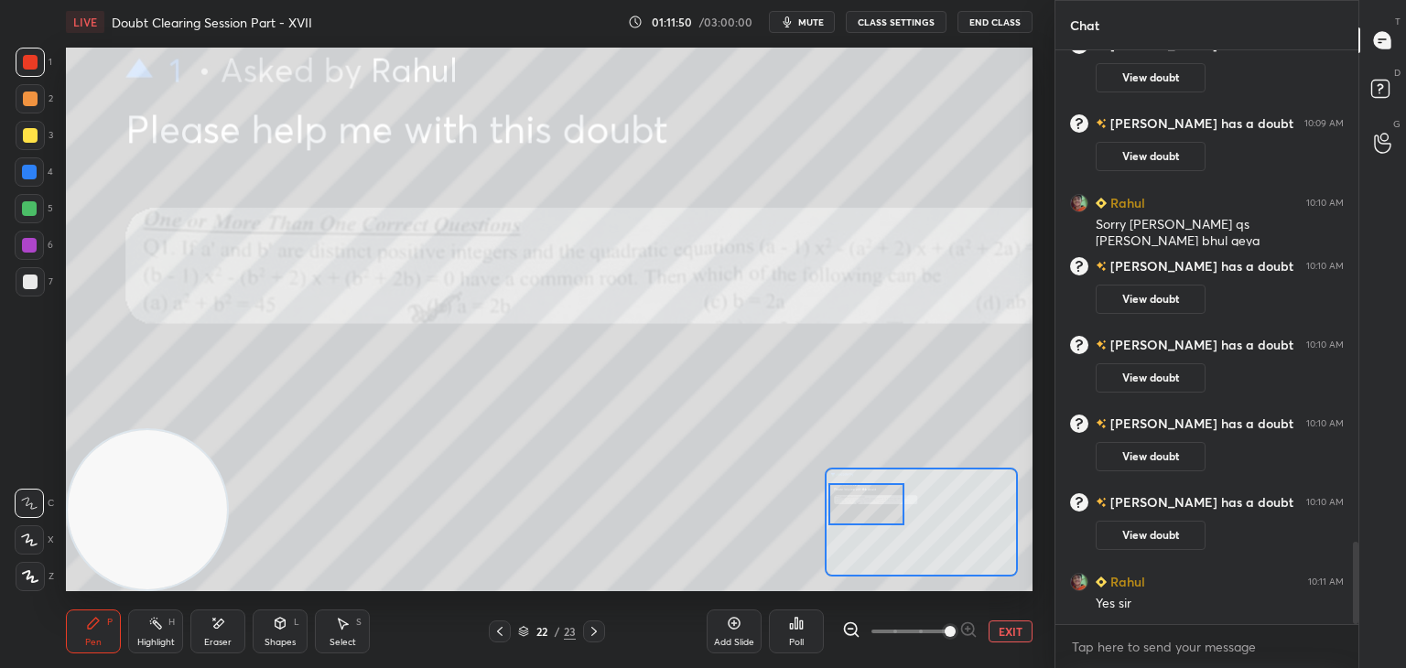
click at [1010, 631] on button "EXIT" at bounding box center [1010, 631] width 44 height 22
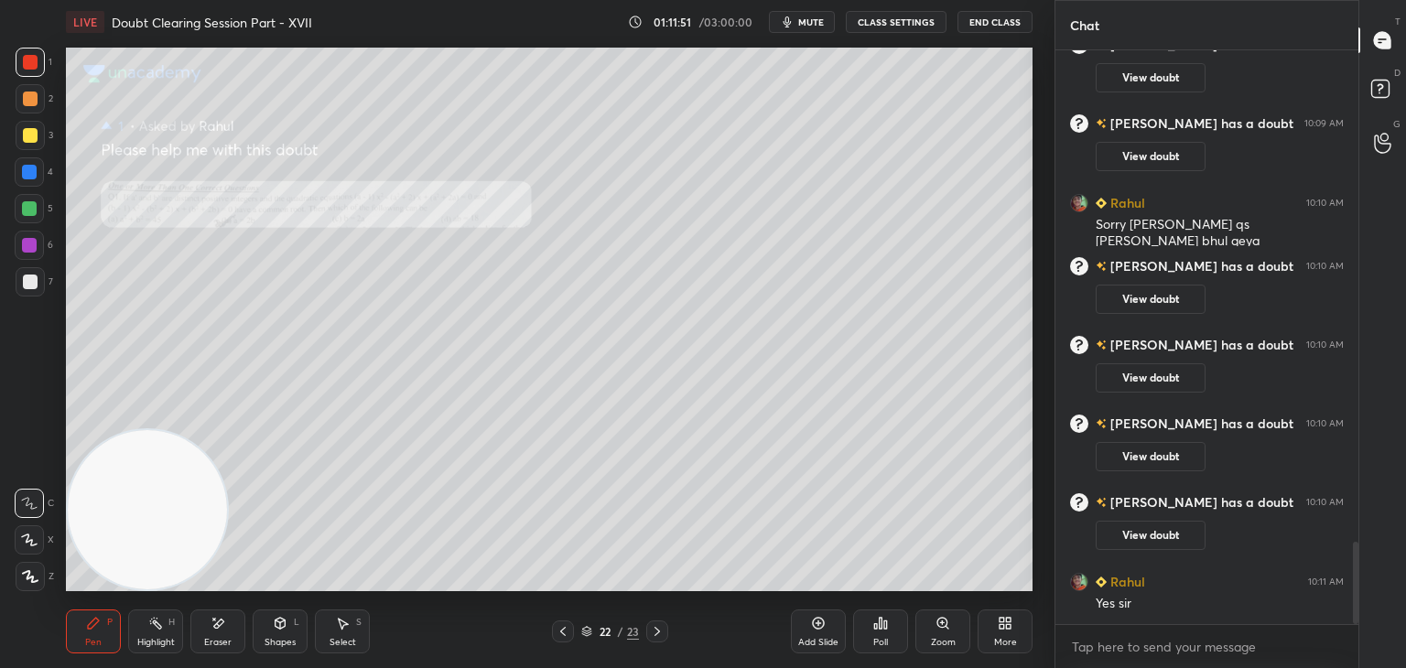
click at [32, 137] on div at bounding box center [30, 135] width 15 height 15
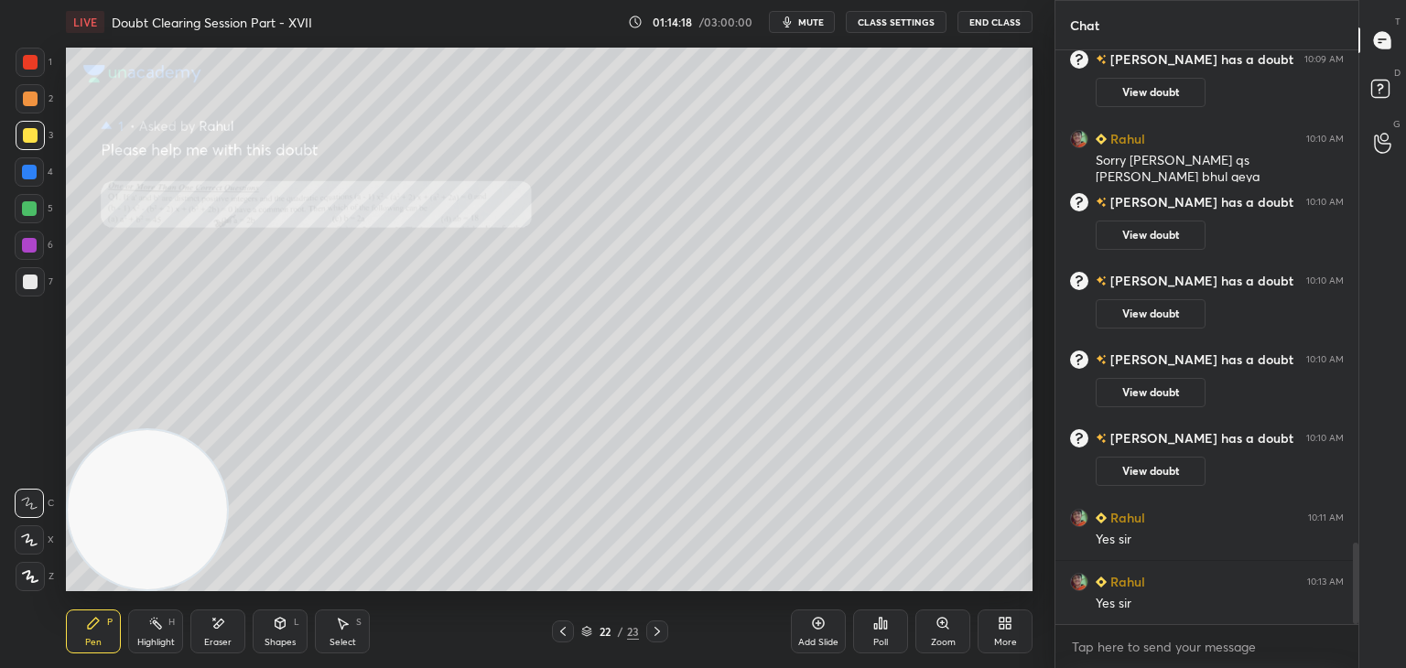
scroll to position [3569, 0]
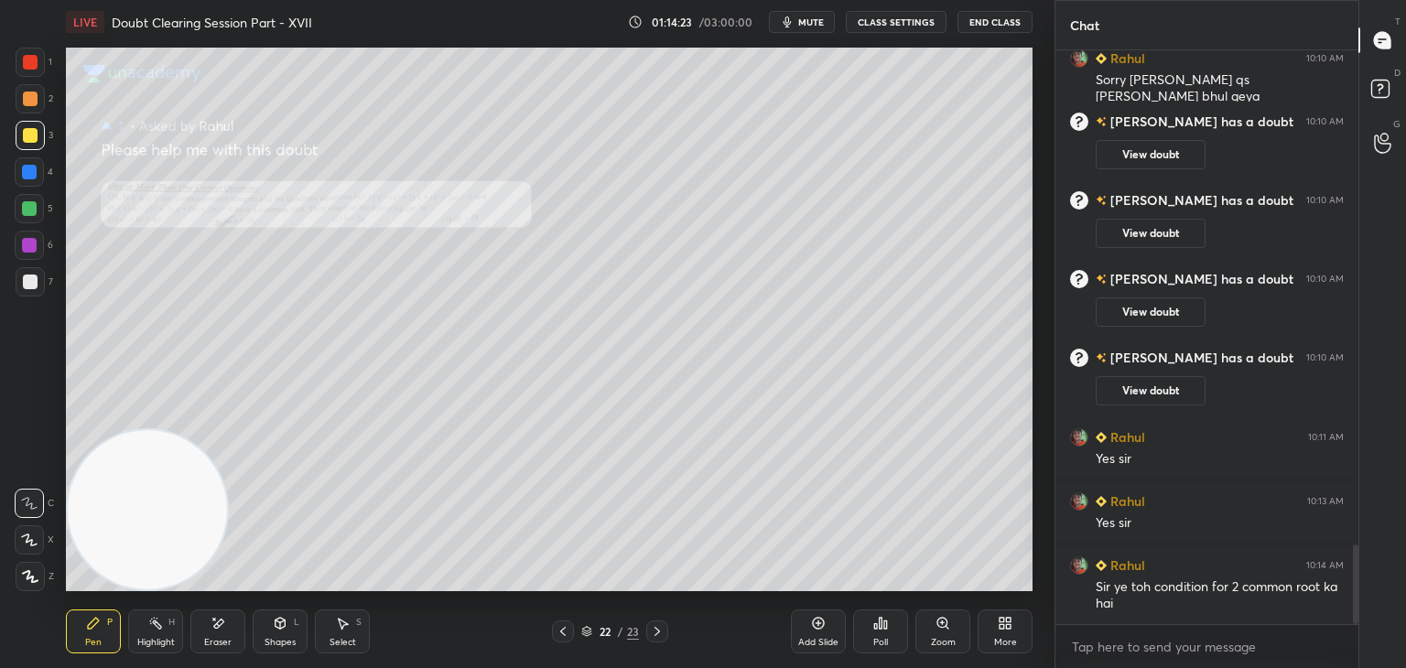
click at [940, 634] on div "Zoom" at bounding box center [942, 631] width 55 height 44
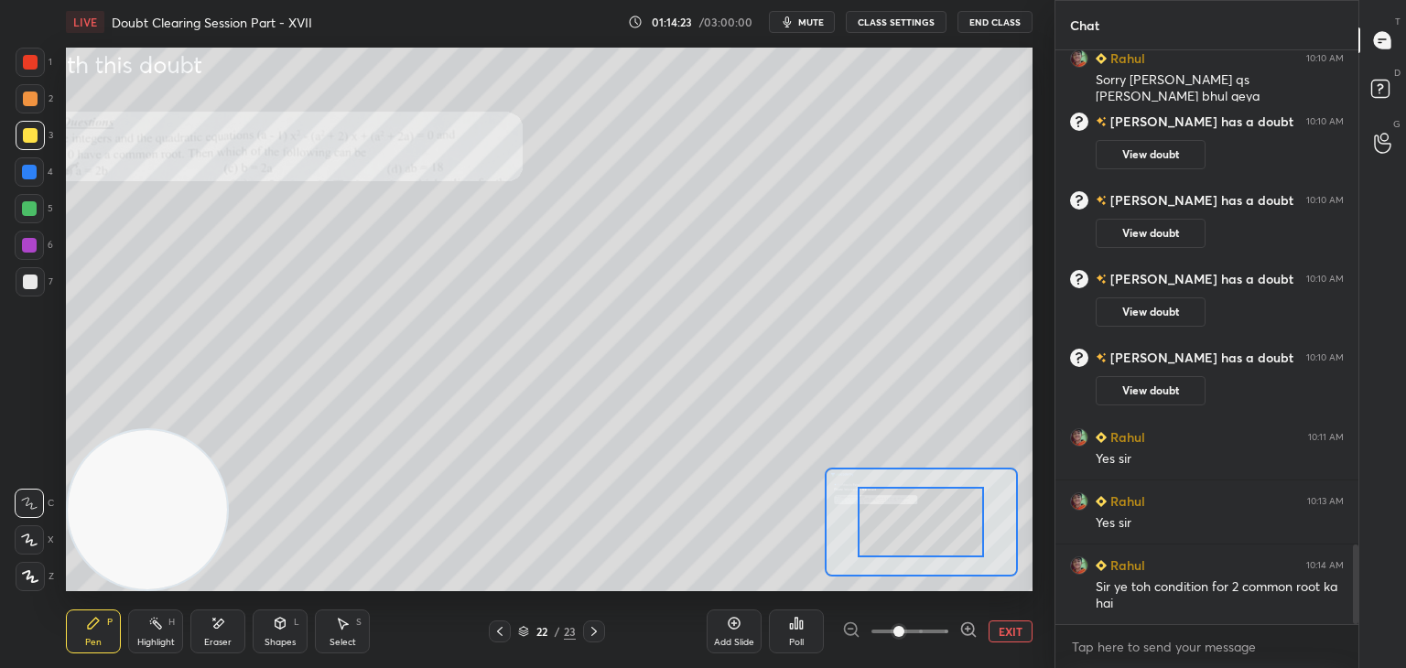
click at [937, 635] on span at bounding box center [909, 631] width 77 height 27
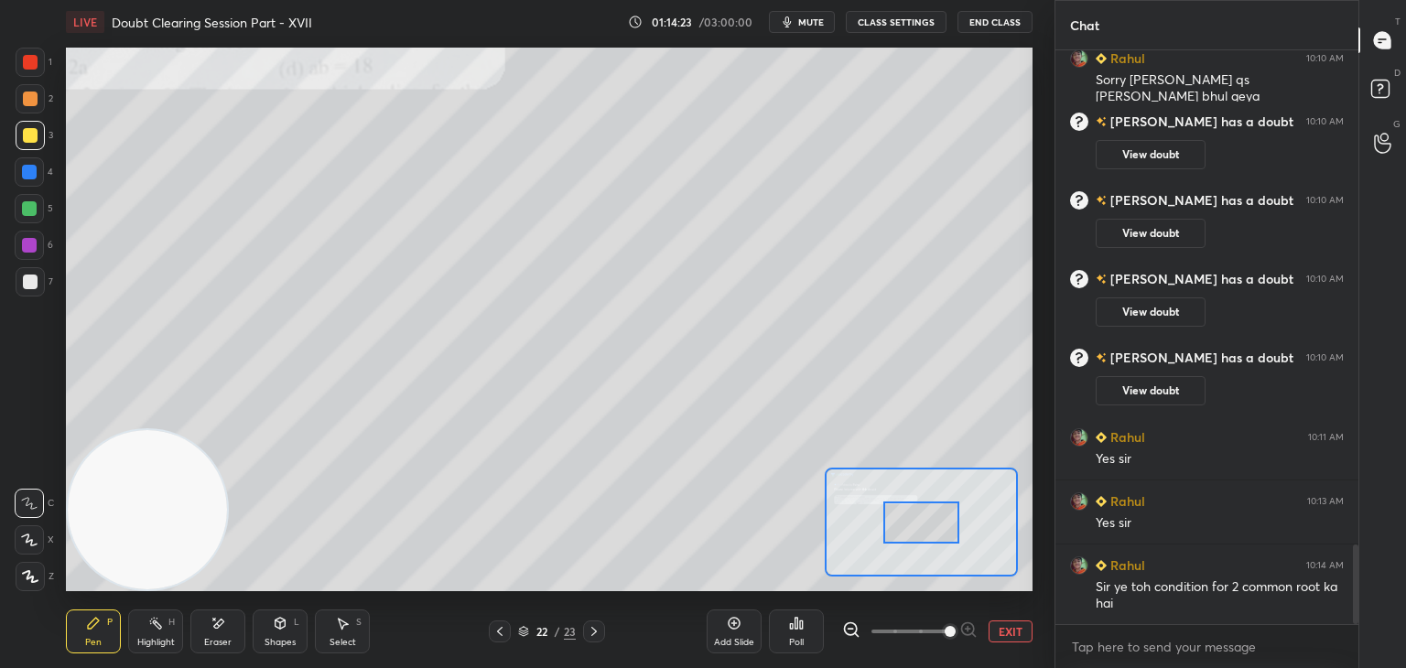
click at [944, 634] on span at bounding box center [949, 631] width 11 height 11
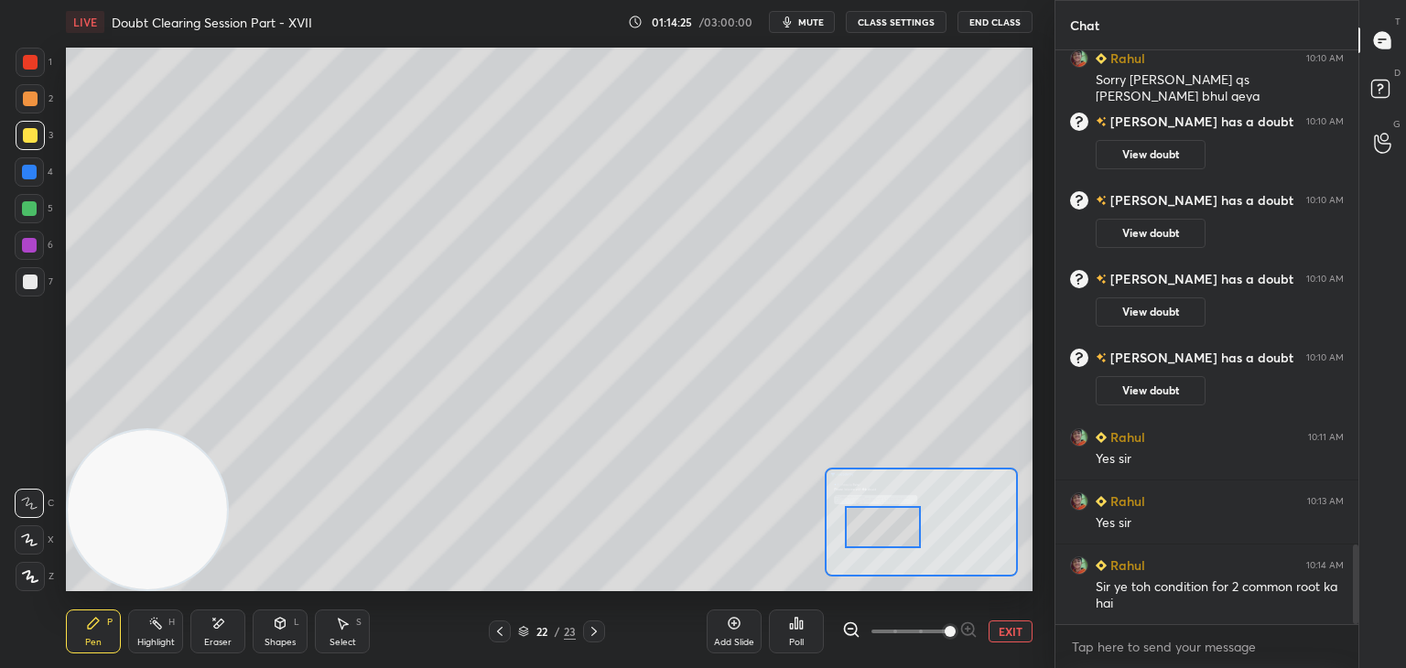
drag, startPoint x: 919, startPoint y: 531, endPoint x: 903, endPoint y: 539, distance: 17.6
click at [903, 539] on div at bounding box center [883, 527] width 76 height 42
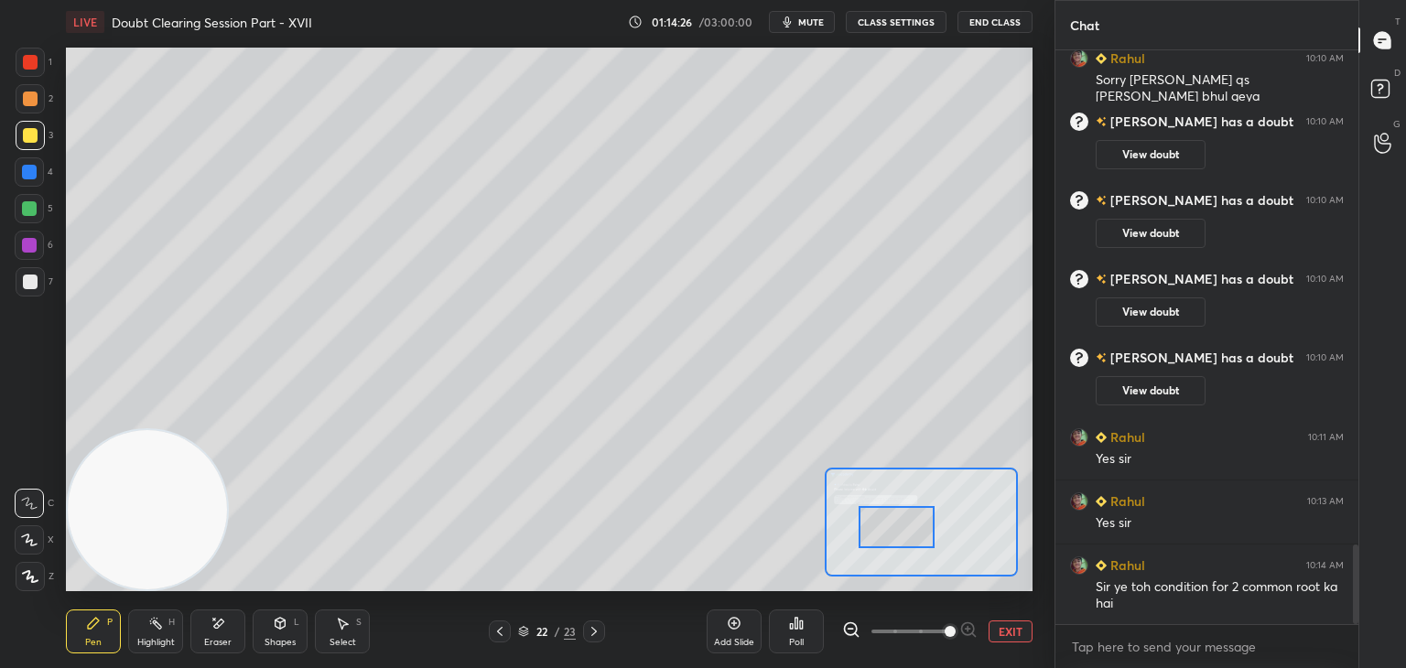
click at [1005, 628] on button "EXIT" at bounding box center [1010, 631] width 44 height 22
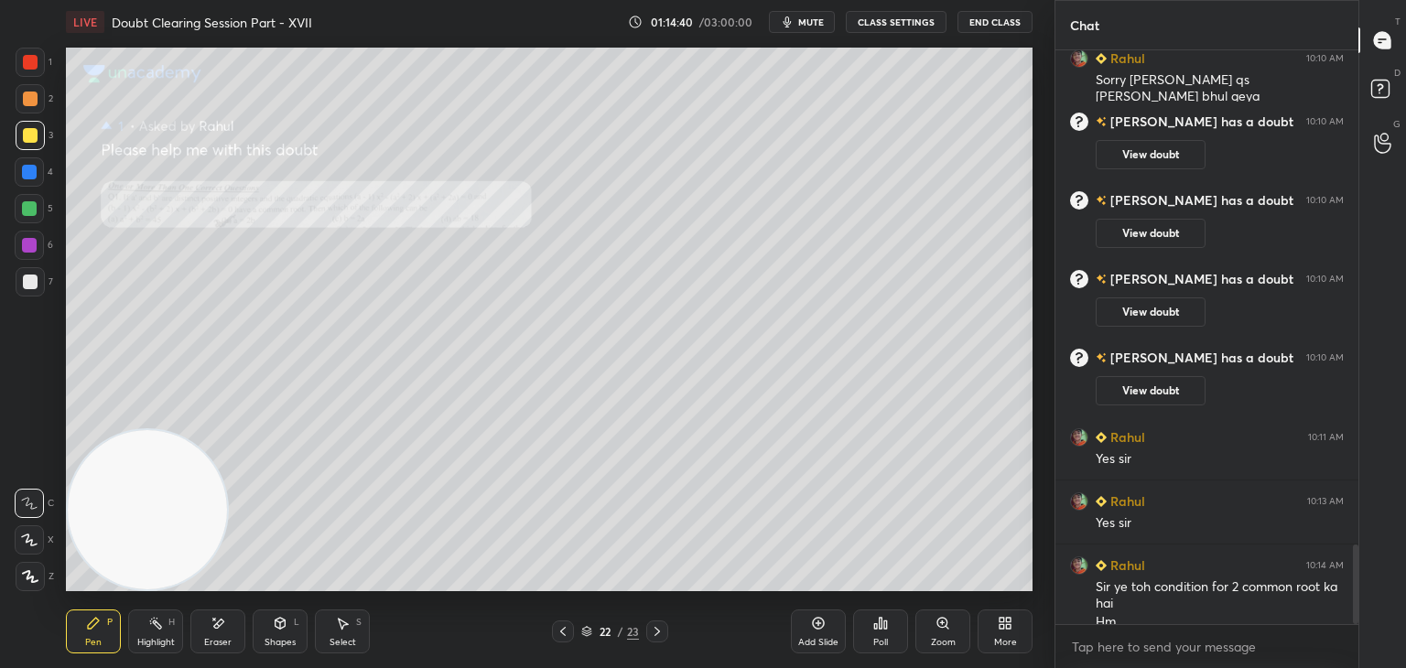
scroll to position [3587, 0]
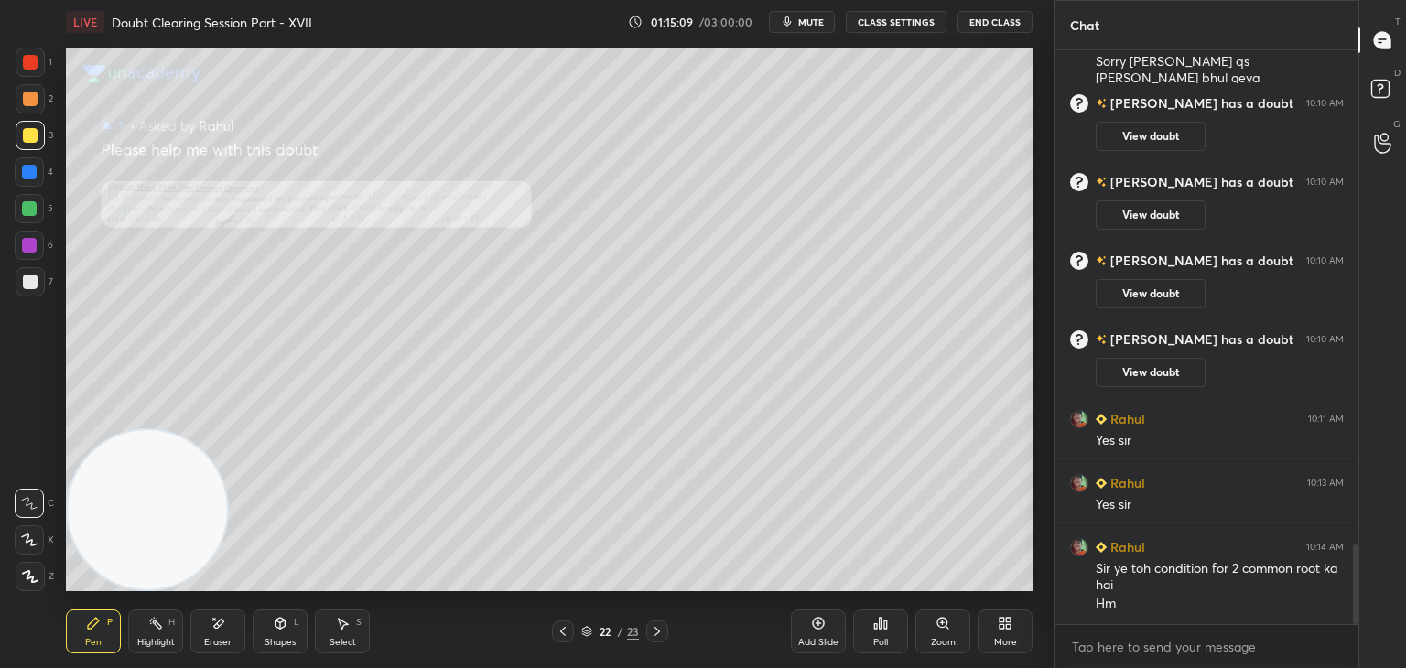
click at [944, 625] on icon at bounding box center [942, 623] width 10 height 10
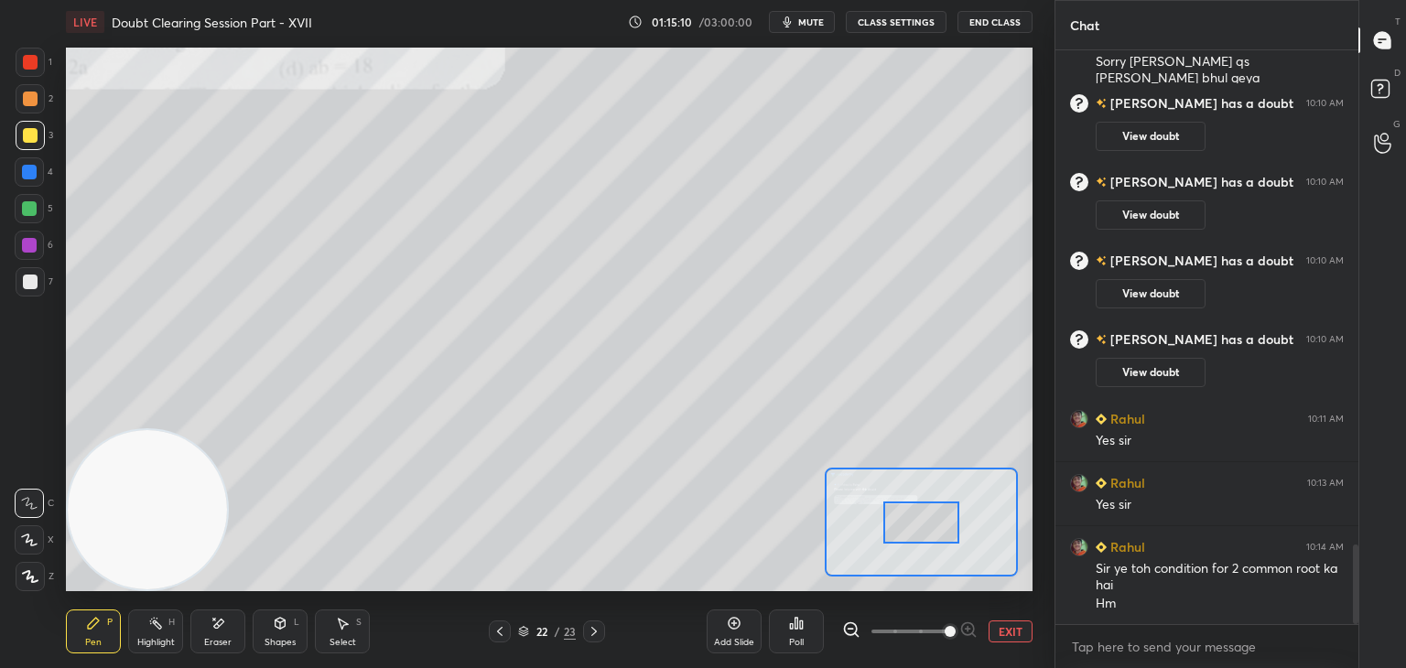
click at [937, 627] on span at bounding box center [909, 631] width 77 height 27
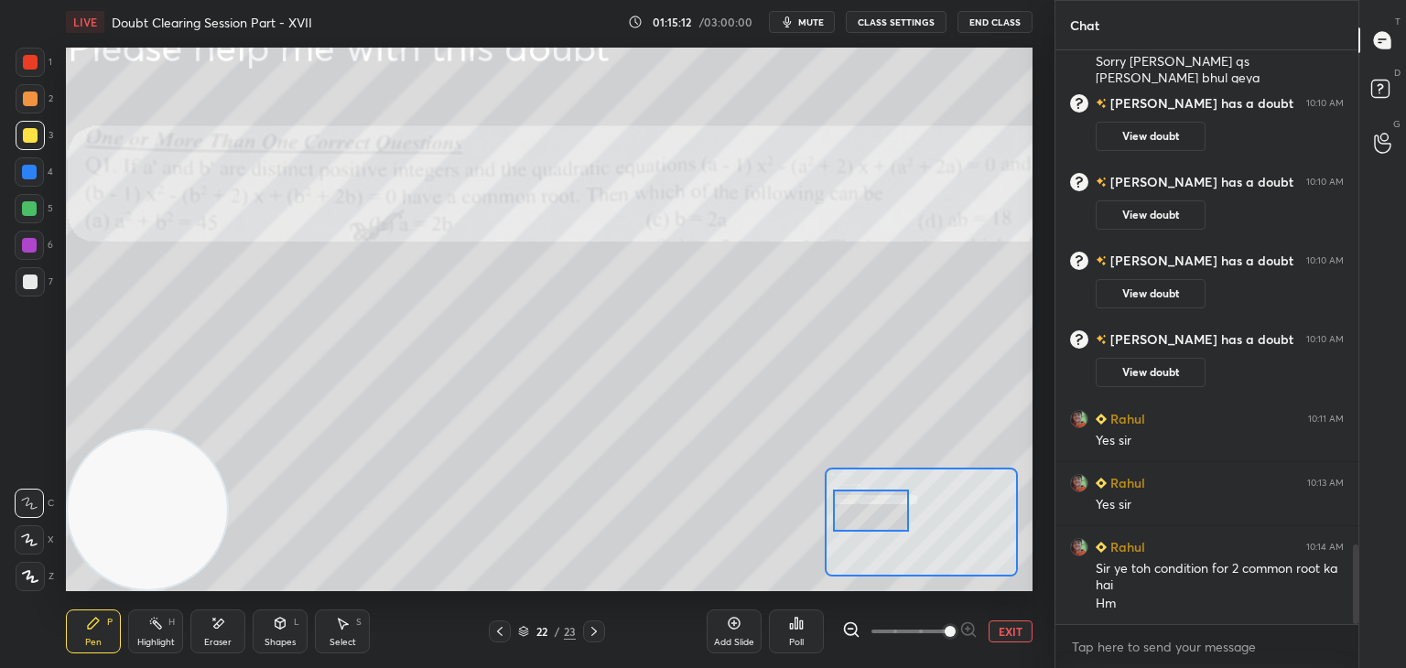
drag, startPoint x: 860, startPoint y: 525, endPoint x: 839, endPoint y: 506, distance: 28.5
click at [867, 512] on div at bounding box center [871, 511] width 76 height 42
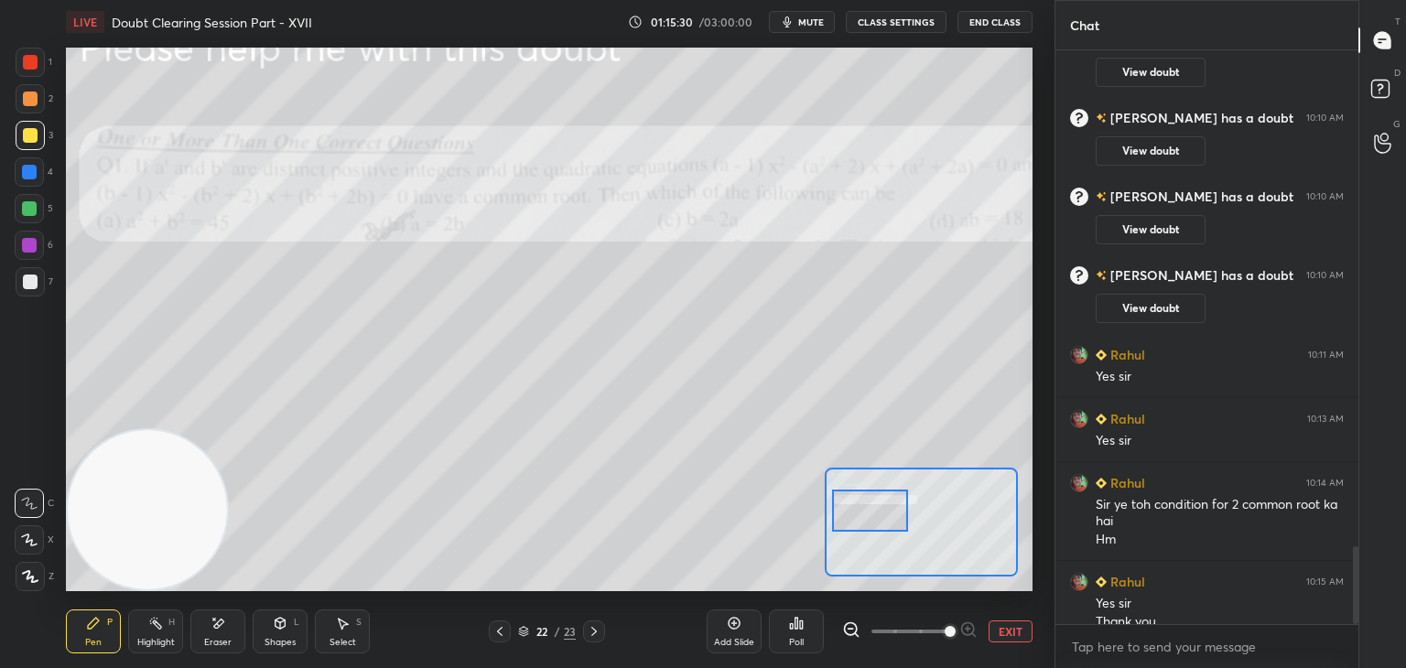
scroll to position [3670, 0]
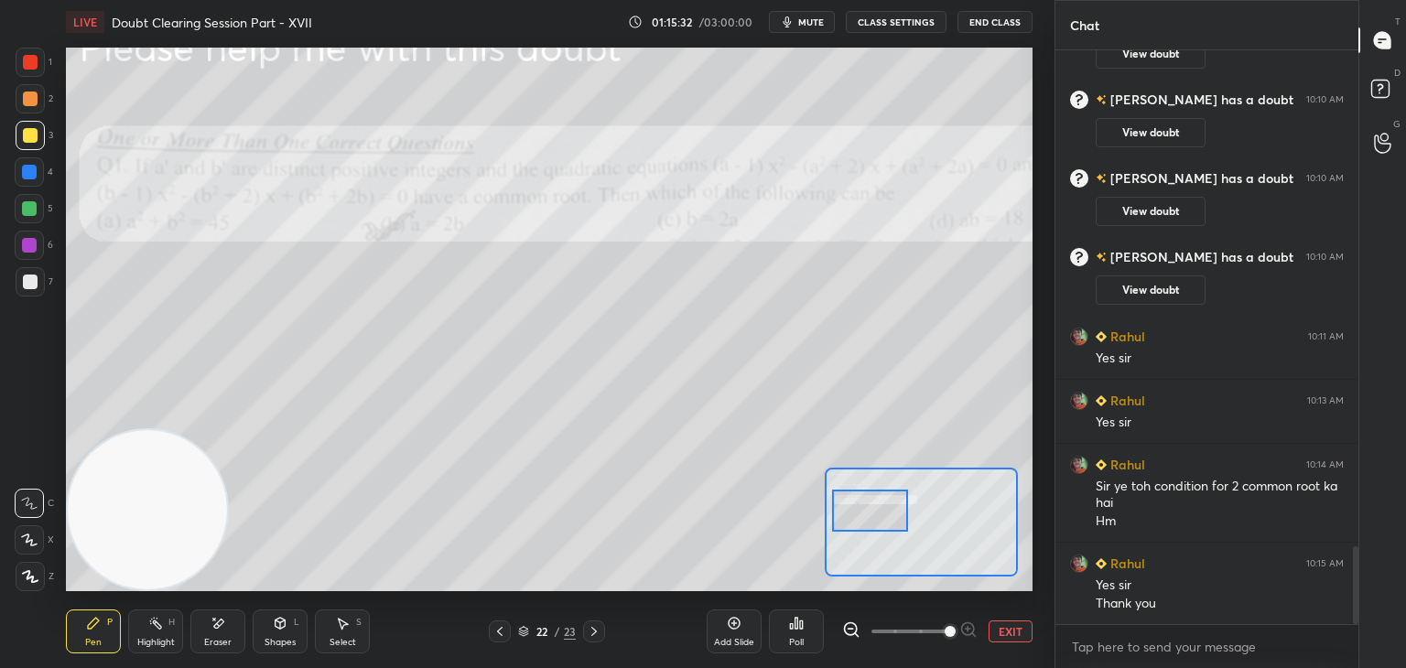
click at [1018, 635] on button "EXIT" at bounding box center [1010, 631] width 44 height 22
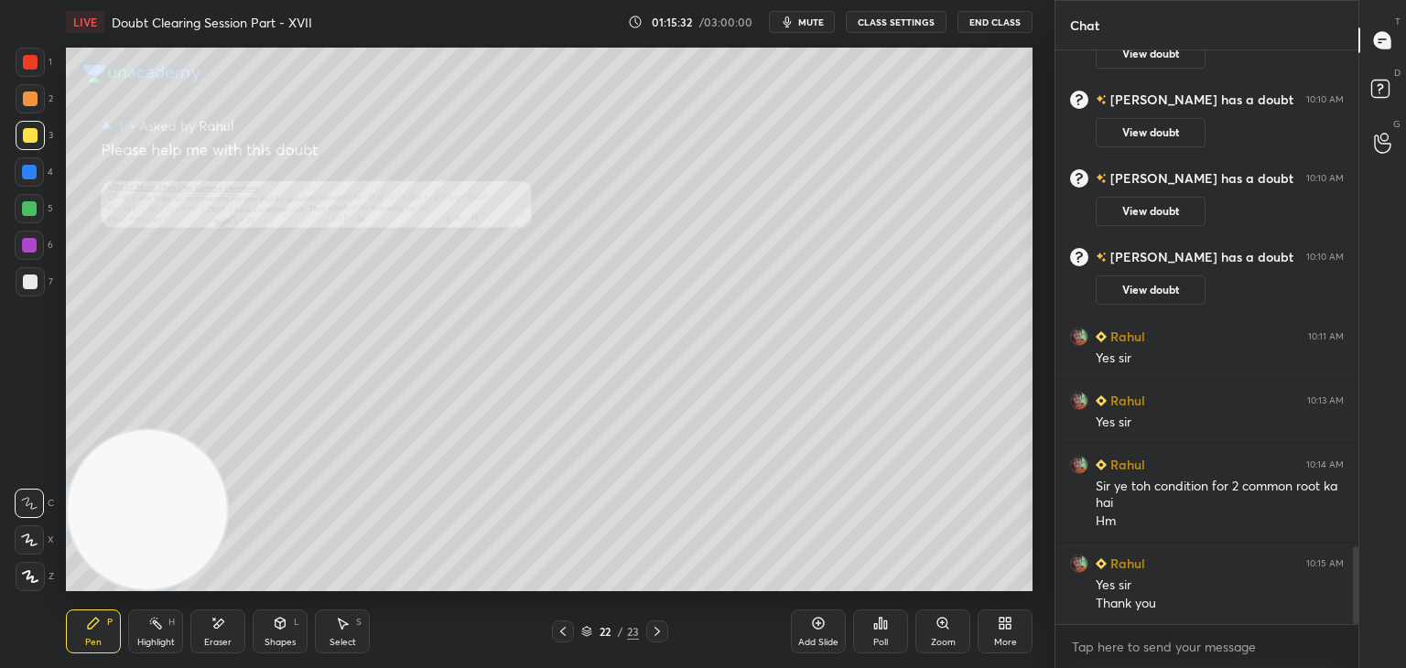
click at [658, 632] on icon at bounding box center [656, 631] width 5 height 9
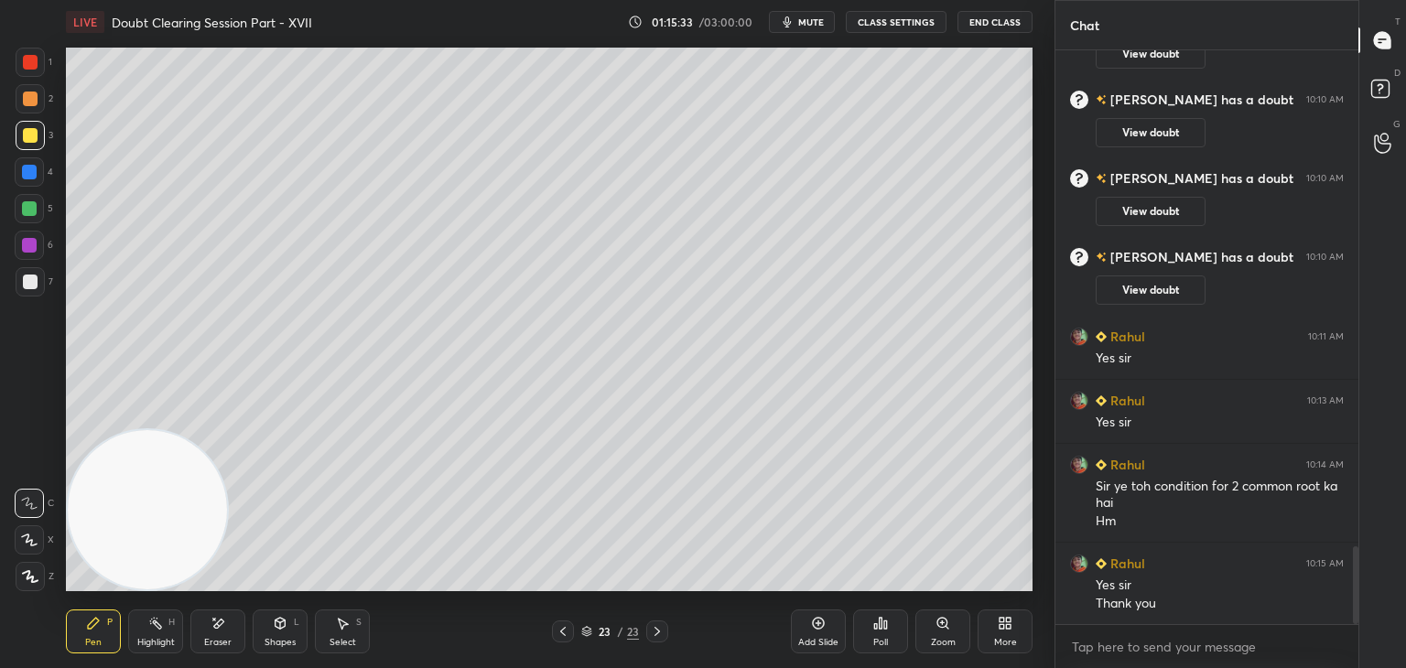
click at [557, 637] on icon at bounding box center [562, 631] width 15 height 15
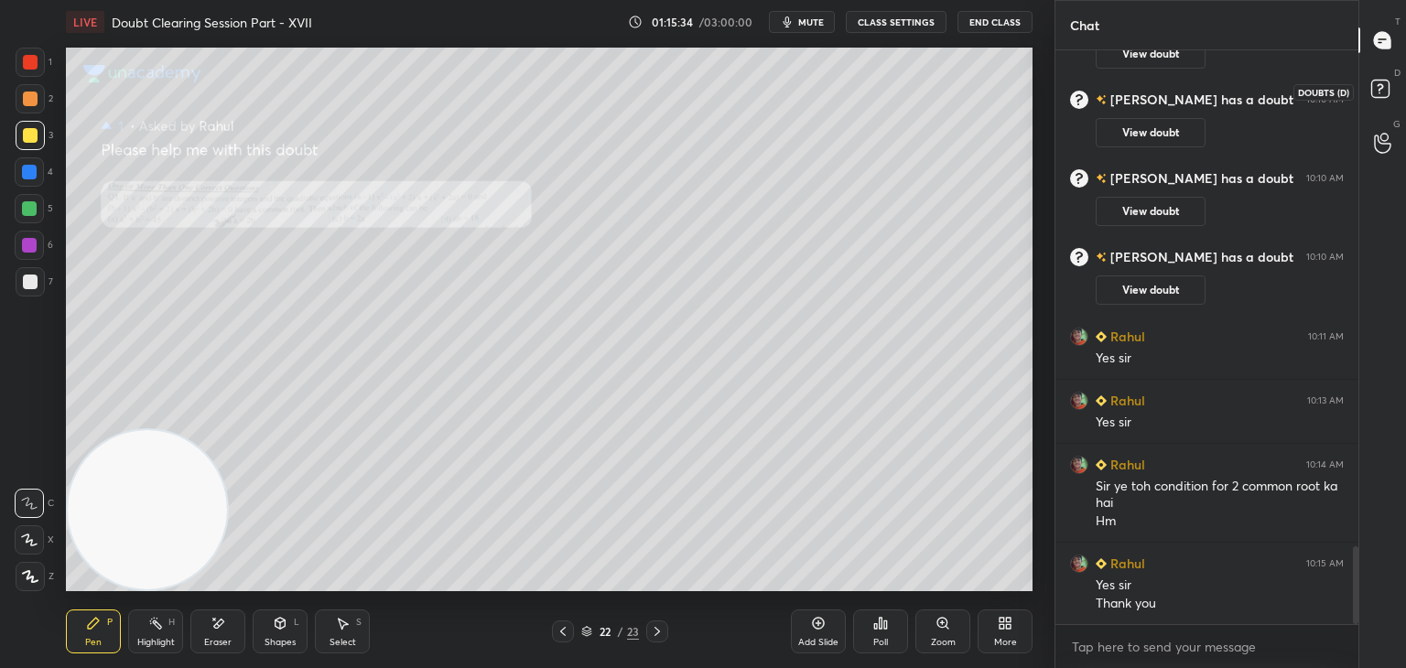
click at [1384, 95] on rect at bounding box center [1379, 89] width 17 height 17
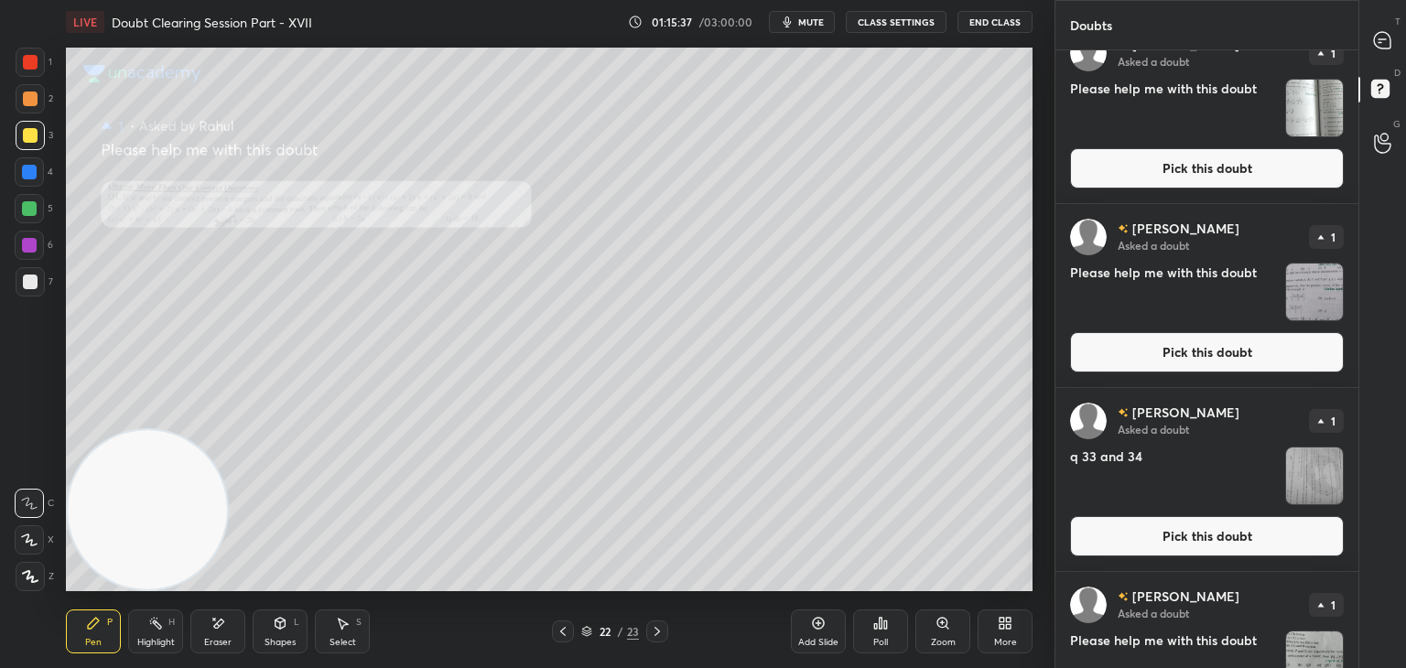
scroll to position [669, 0]
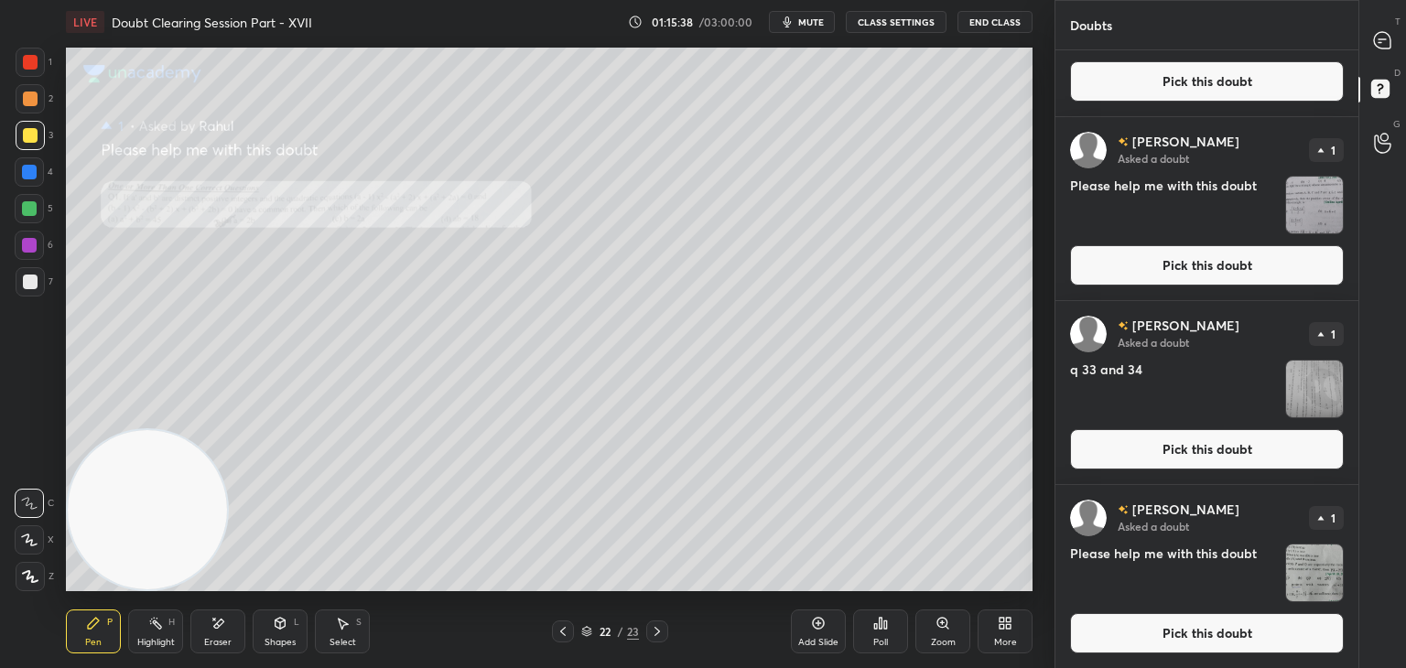
click at [1139, 642] on button "Pick this doubt" at bounding box center [1207, 633] width 274 height 40
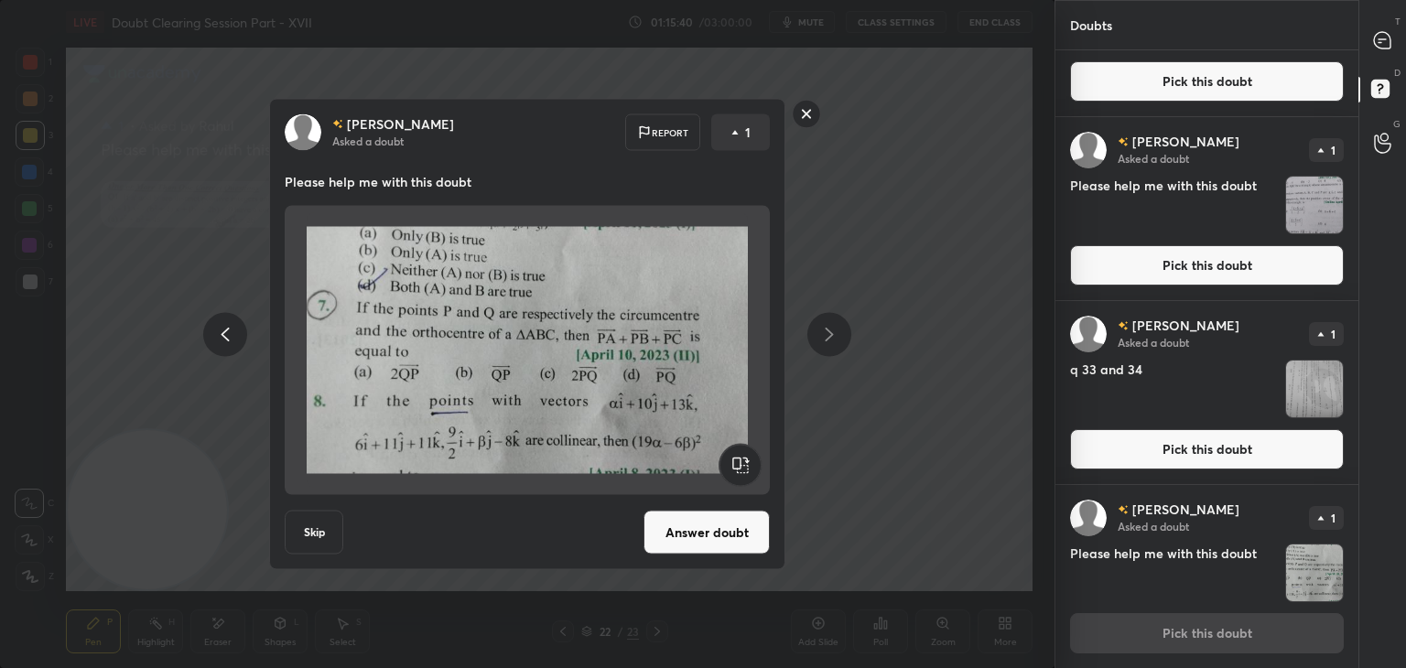
click at [707, 535] on button "Answer doubt" at bounding box center [706, 533] width 126 height 44
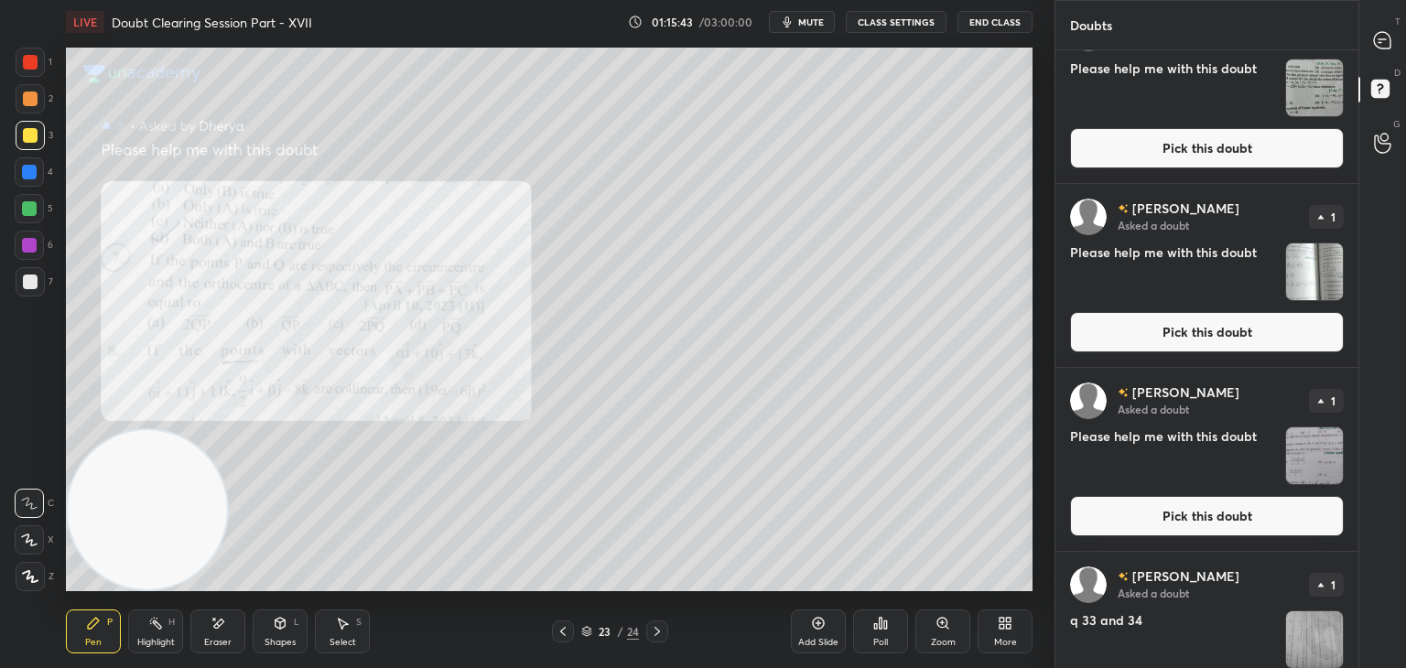
scroll to position [485, 0]
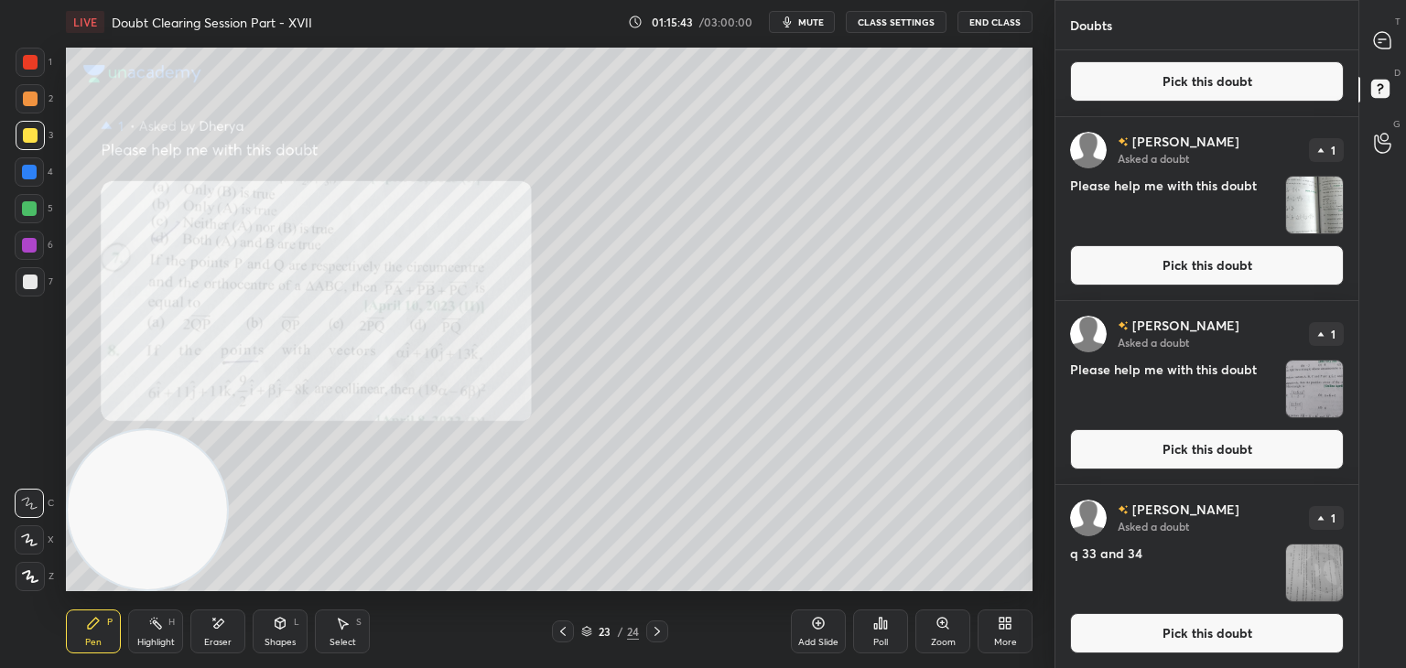
click at [1149, 639] on button "Pick this doubt" at bounding box center [1207, 633] width 274 height 40
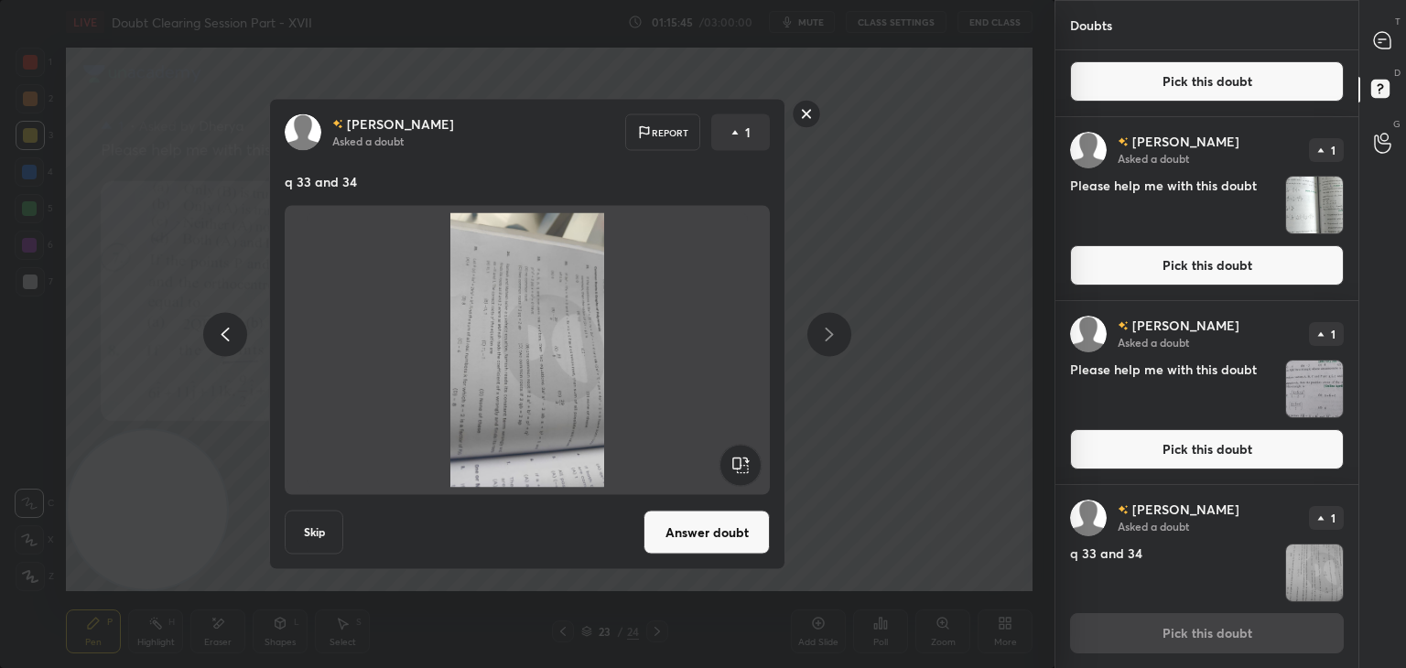
click at [737, 451] on rect at bounding box center [739, 465] width 41 height 41
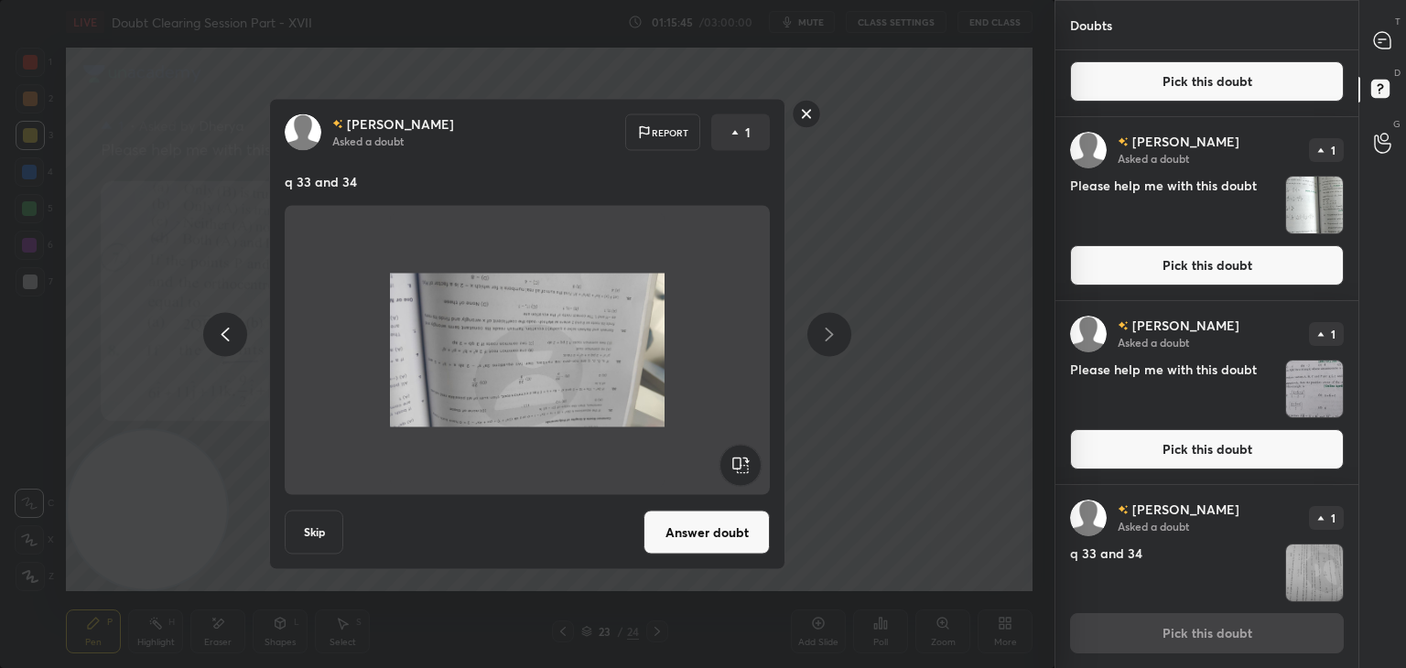
click at [738, 454] on rect at bounding box center [739, 465] width 41 height 41
click at [739, 457] on rect at bounding box center [739, 465] width 41 height 41
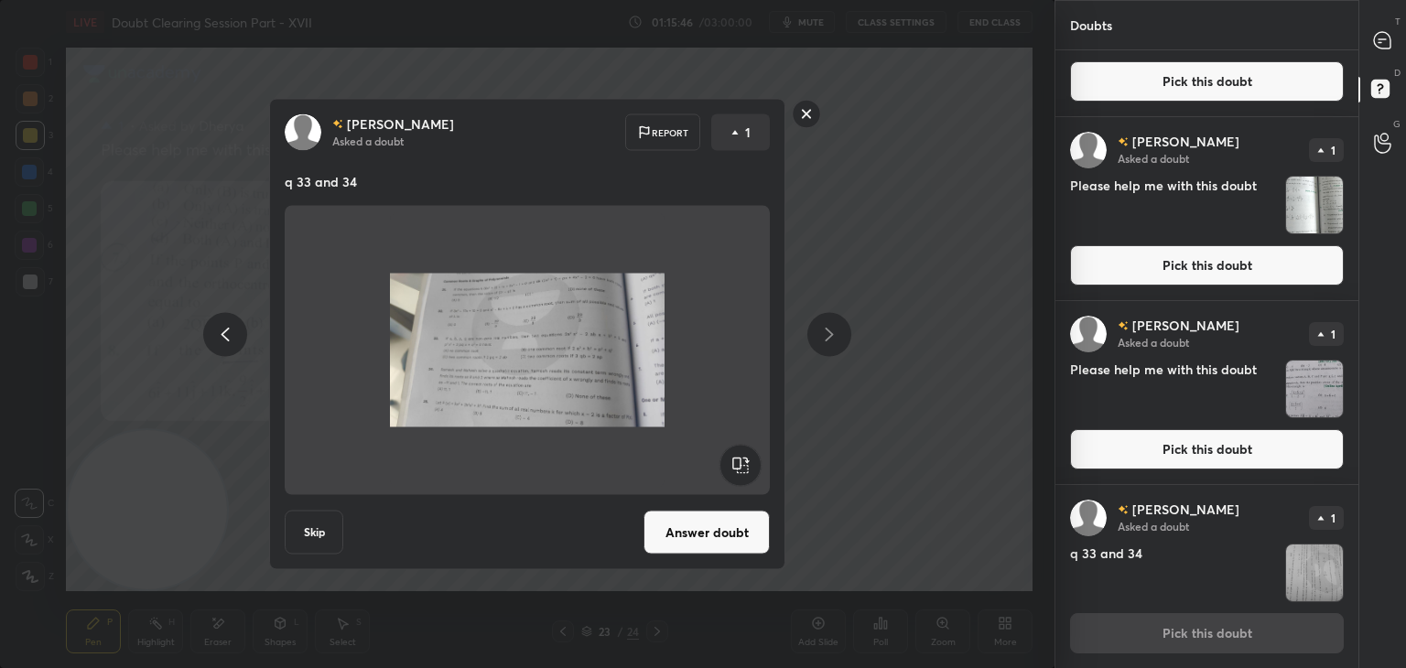
click at [713, 523] on button "Answer doubt" at bounding box center [706, 533] width 126 height 44
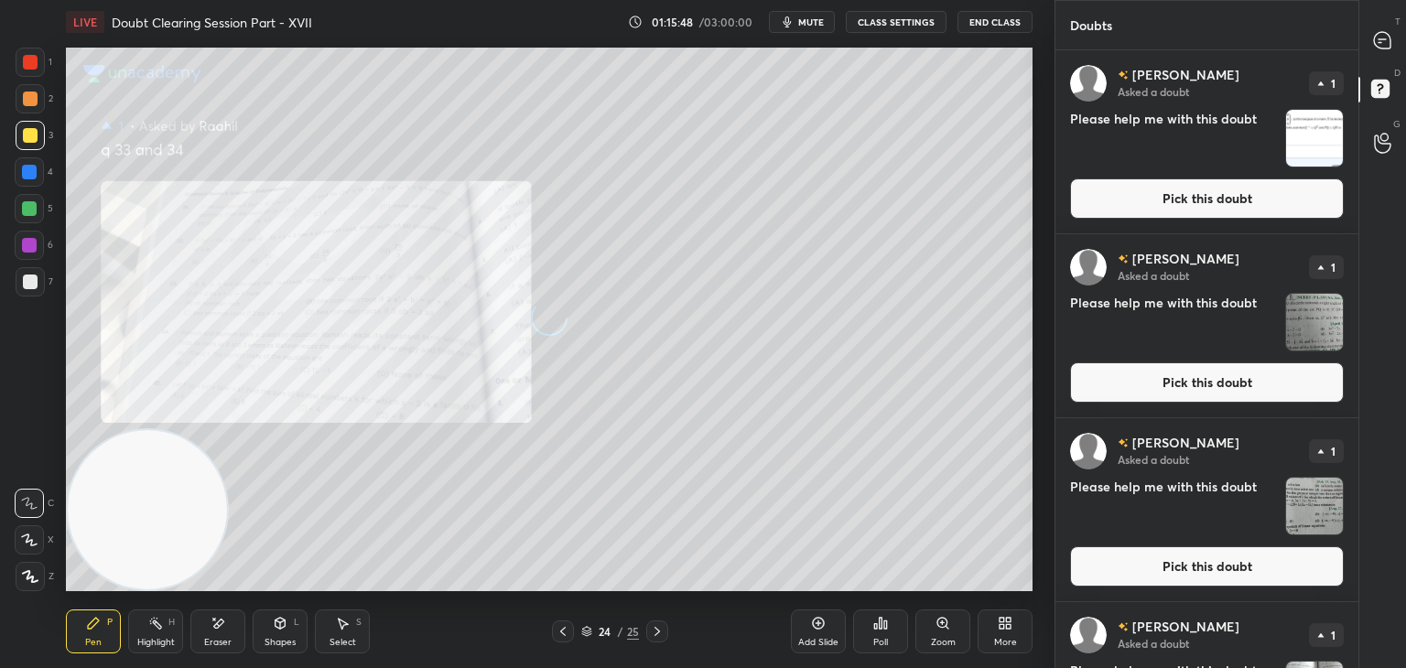
click at [931, 635] on div "Zoom" at bounding box center [942, 631] width 55 height 44
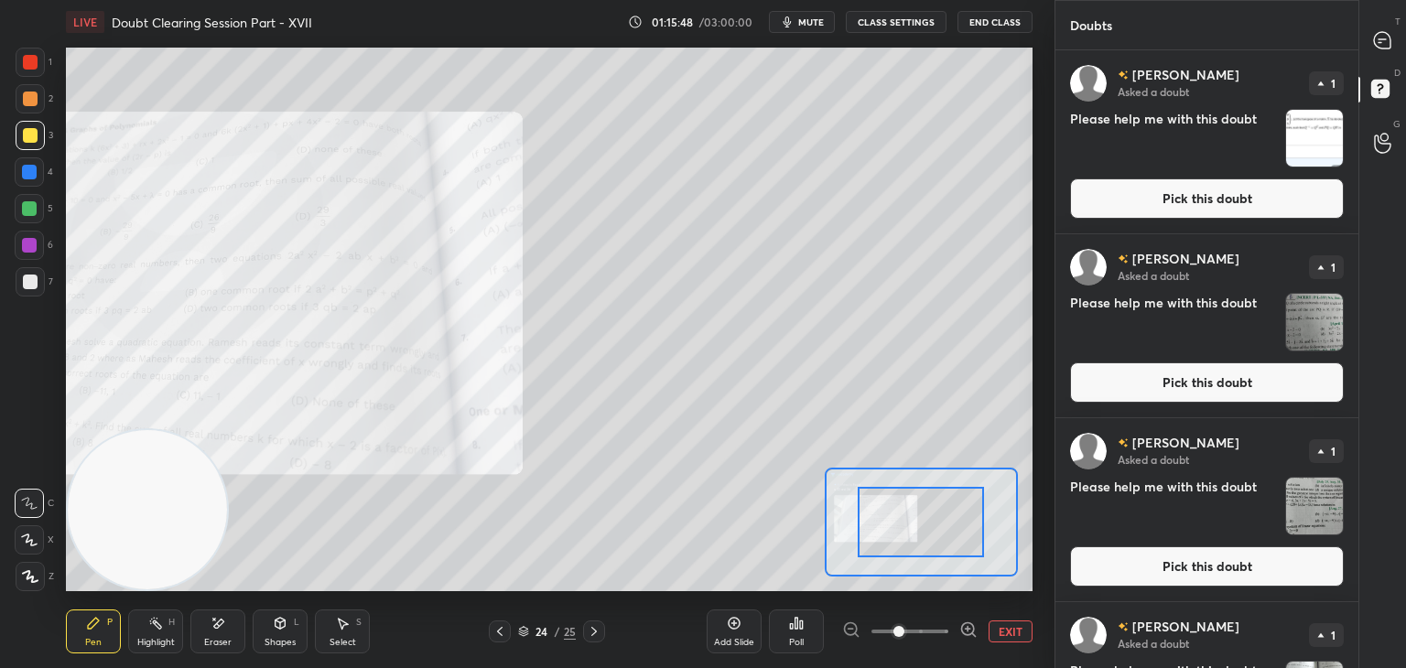
click at [929, 633] on span at bounding box center [909, 631] width 77 height 27
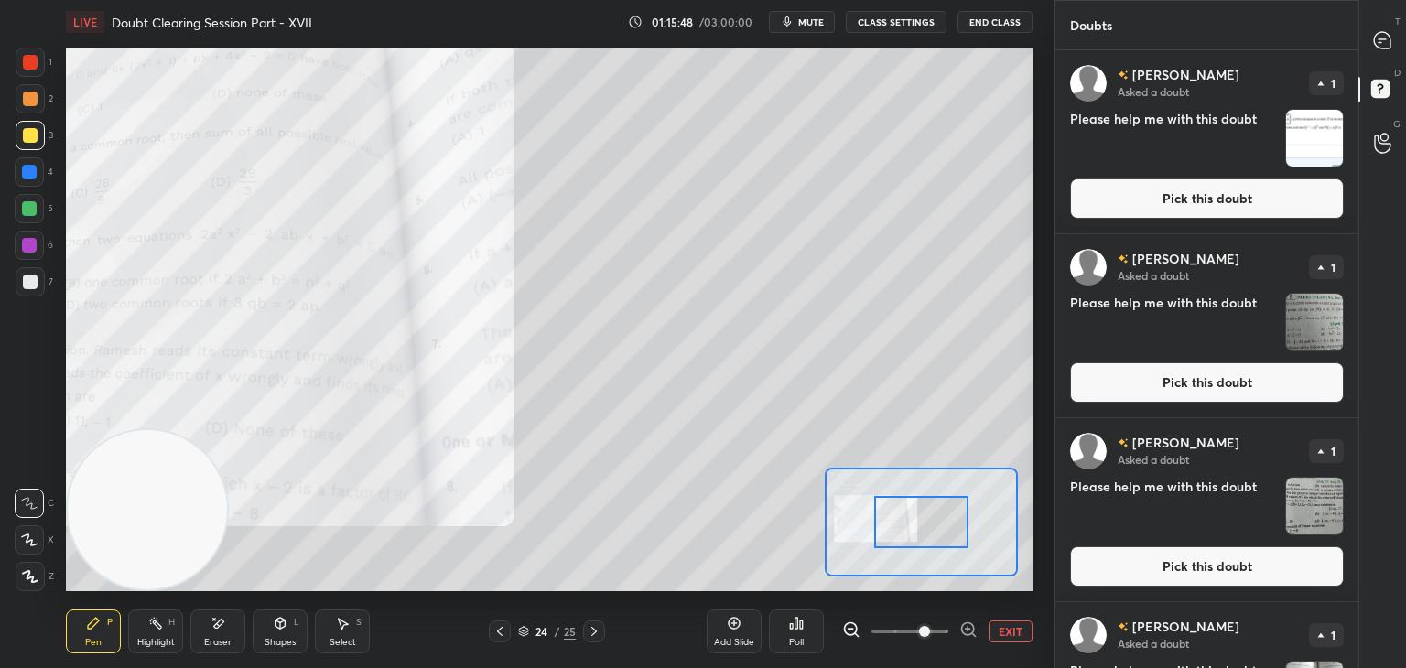
drag, startPoint x: 931, startPoint y: 633, endPoint x: 937, endPoint y: 586, distance: 48.0
click at [930, 631] on span at bounding box center [924, 631] width 11 height 11
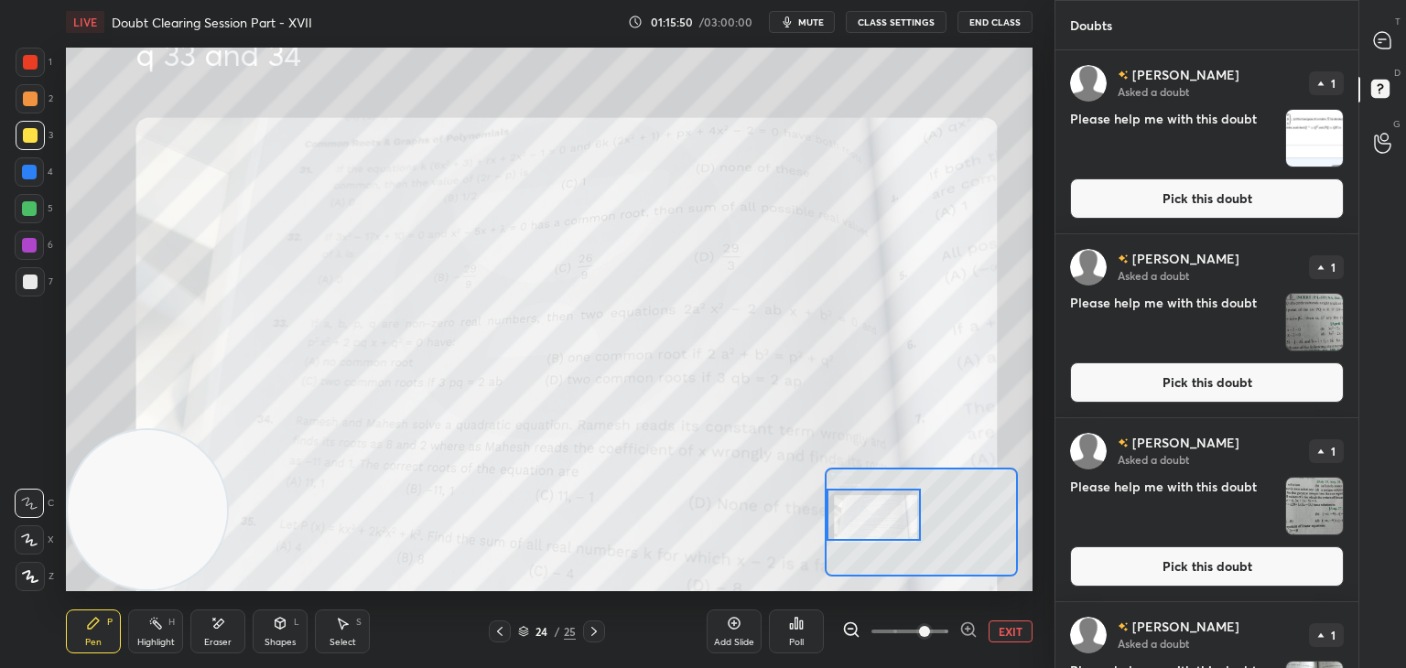
drag, startPoint x: 911, startPoint y: 530, endPoint x: 862, endPoint y: 528, distance: 49.5
click at [862, 528] on div at bounding box center [873, 515] width 95 height 52
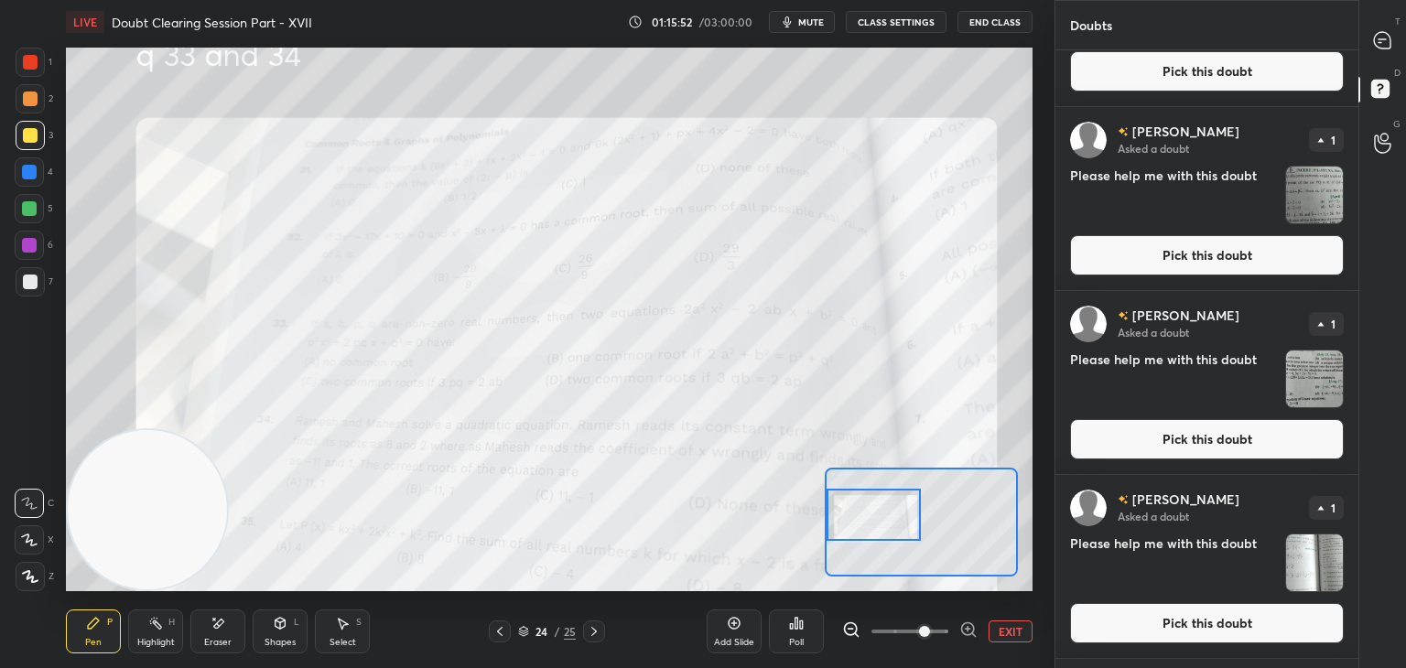
scroll to position [300, 0]
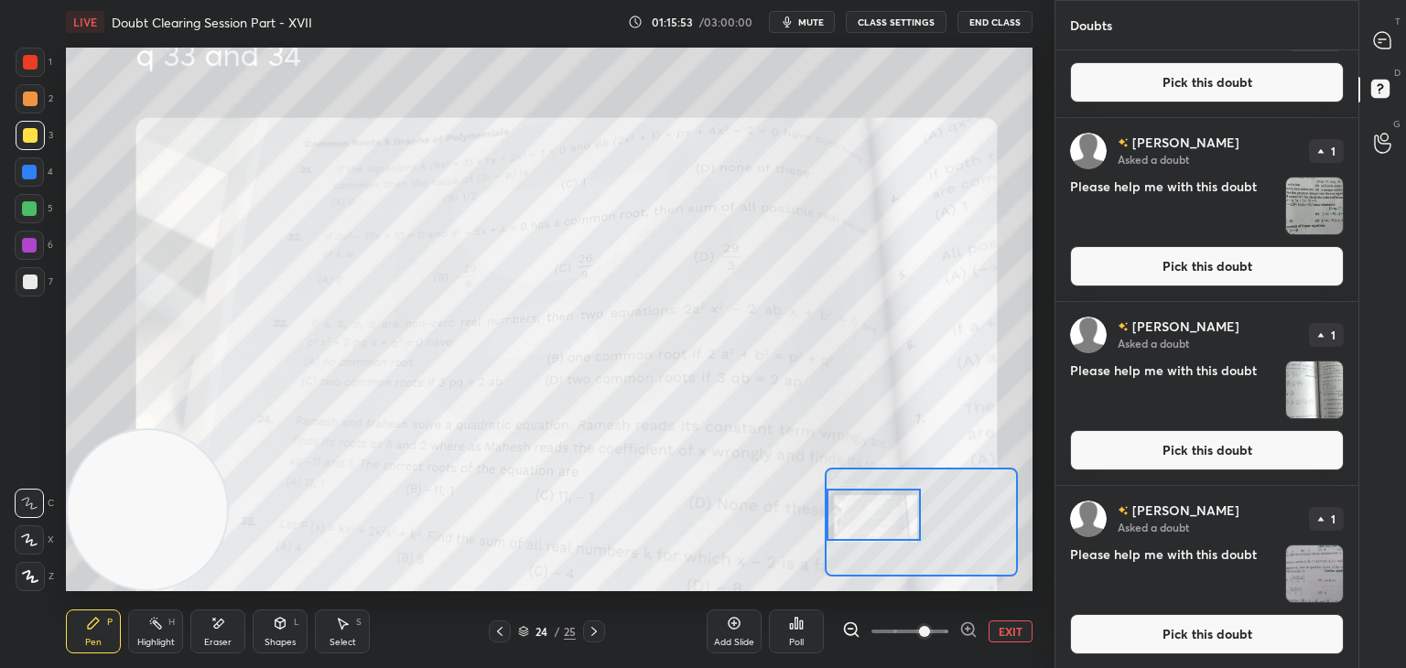
drag, startPoint x: 1166, startPoint y: 645, endPoint x: 1156, endPoint y: 639, distance: 11.9
click at [1167, 645] on button "Pick this doubt" at bounding box center [1207, 634] width 274 height 40
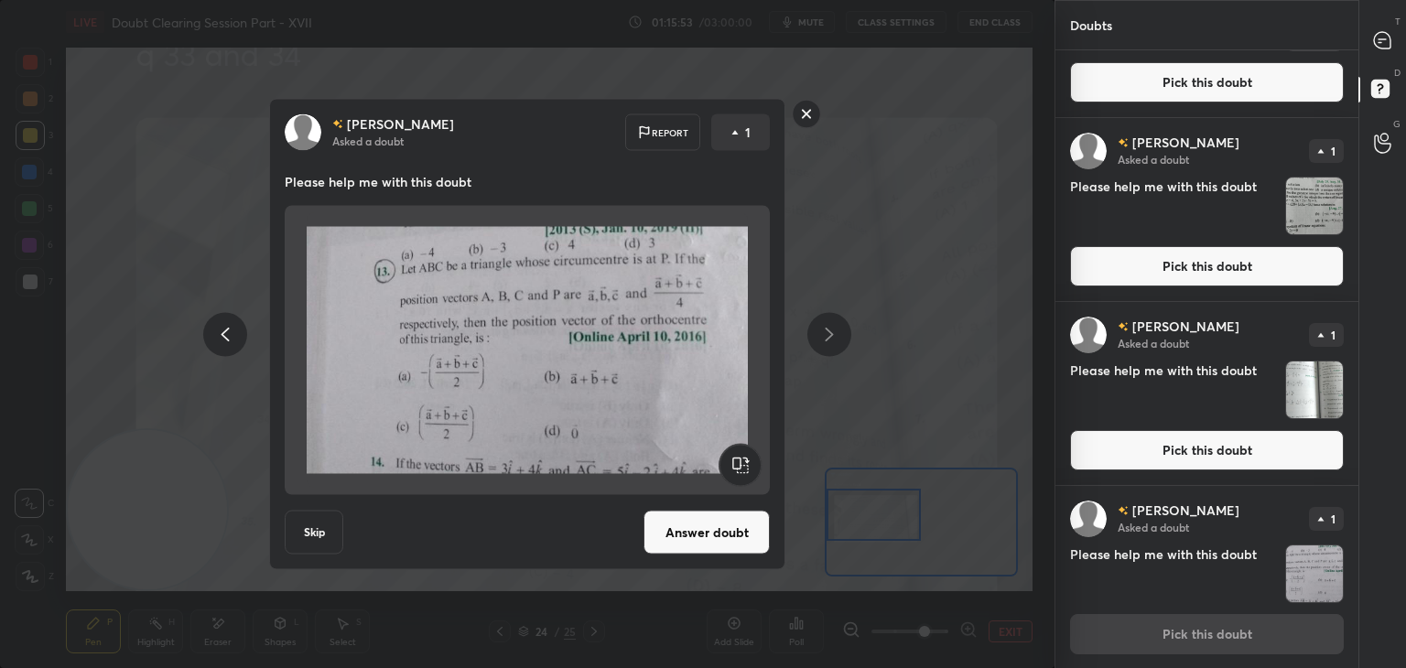
drag, startPoint x: 724, startPoint y: 519, endPoint x: 782, endPoint y: 496, distance: 62.0
click at [722, 519] on button "Answer doubt" at bounding box center [706, 533] width 126 height 44
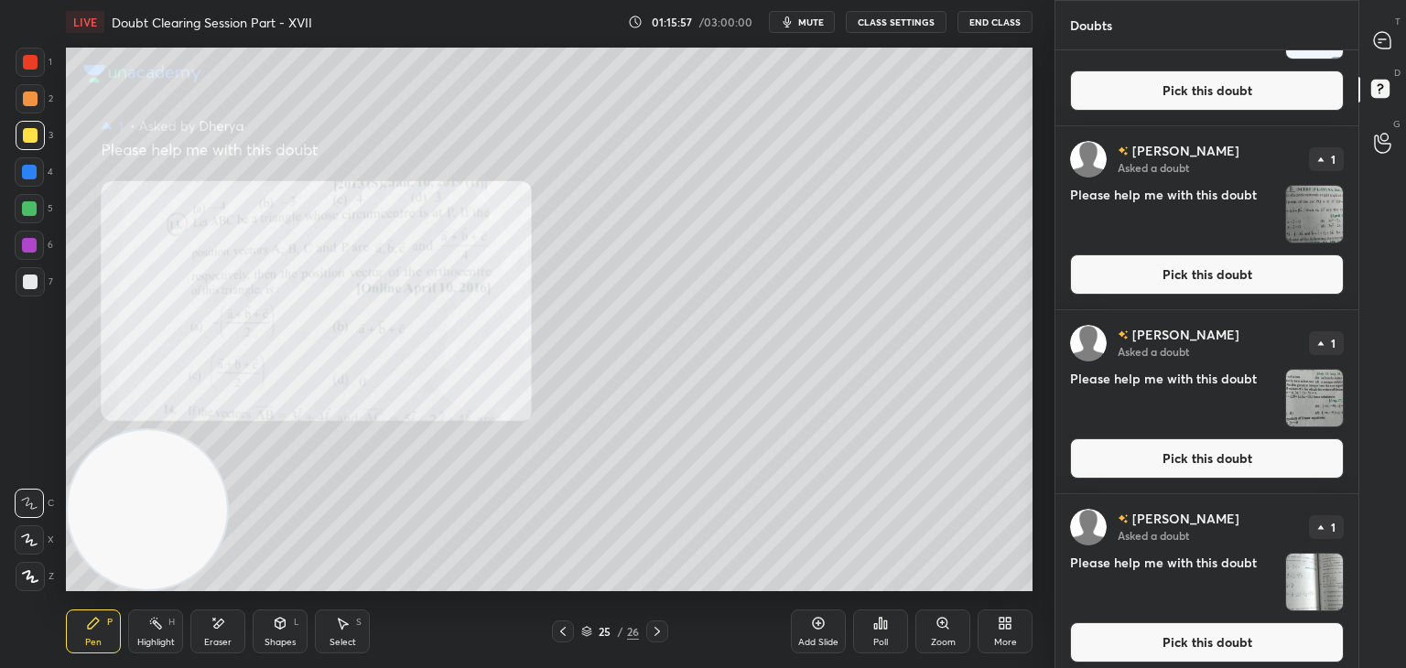
scroll to position [117, 0]
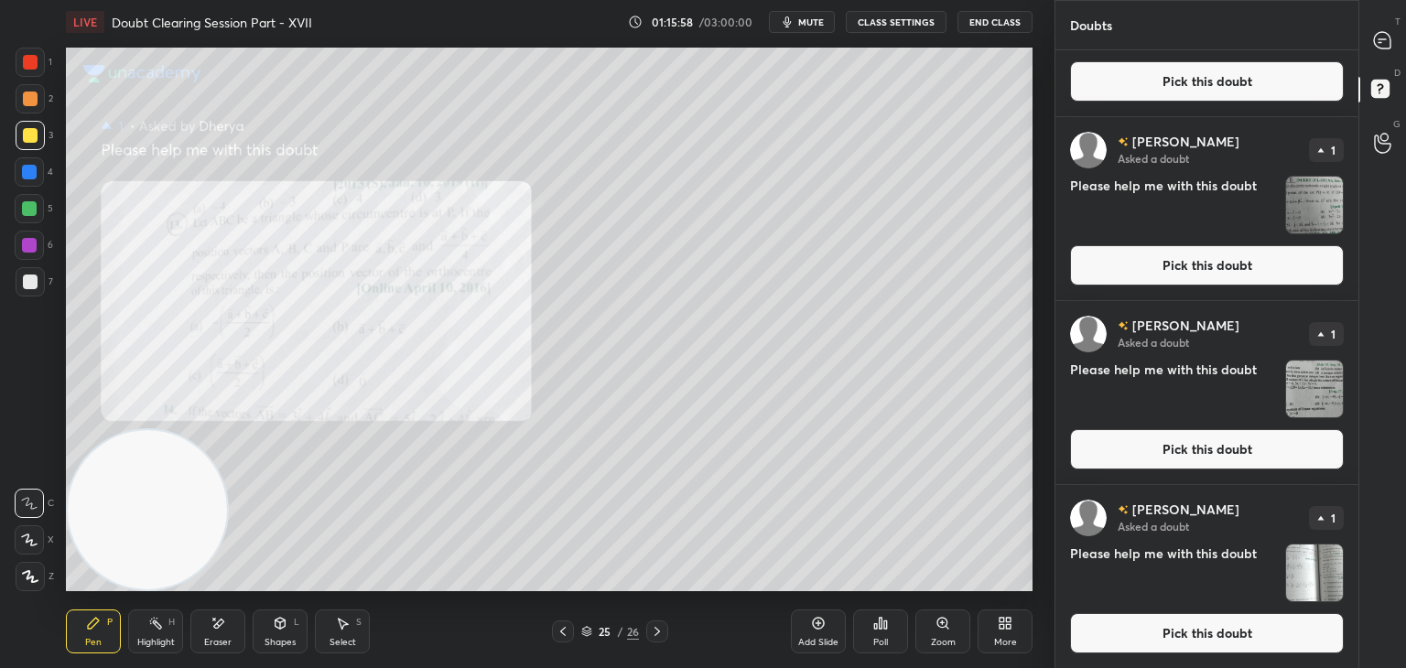
drag, startPoint x: 1178, startPoint y: 631, endPoint x: 1166, endPoint y: 623, distance: 14.5
click at [1179, 631] on button "Pick this doubt" at bounding box center [1207, 633] width 274 height 40
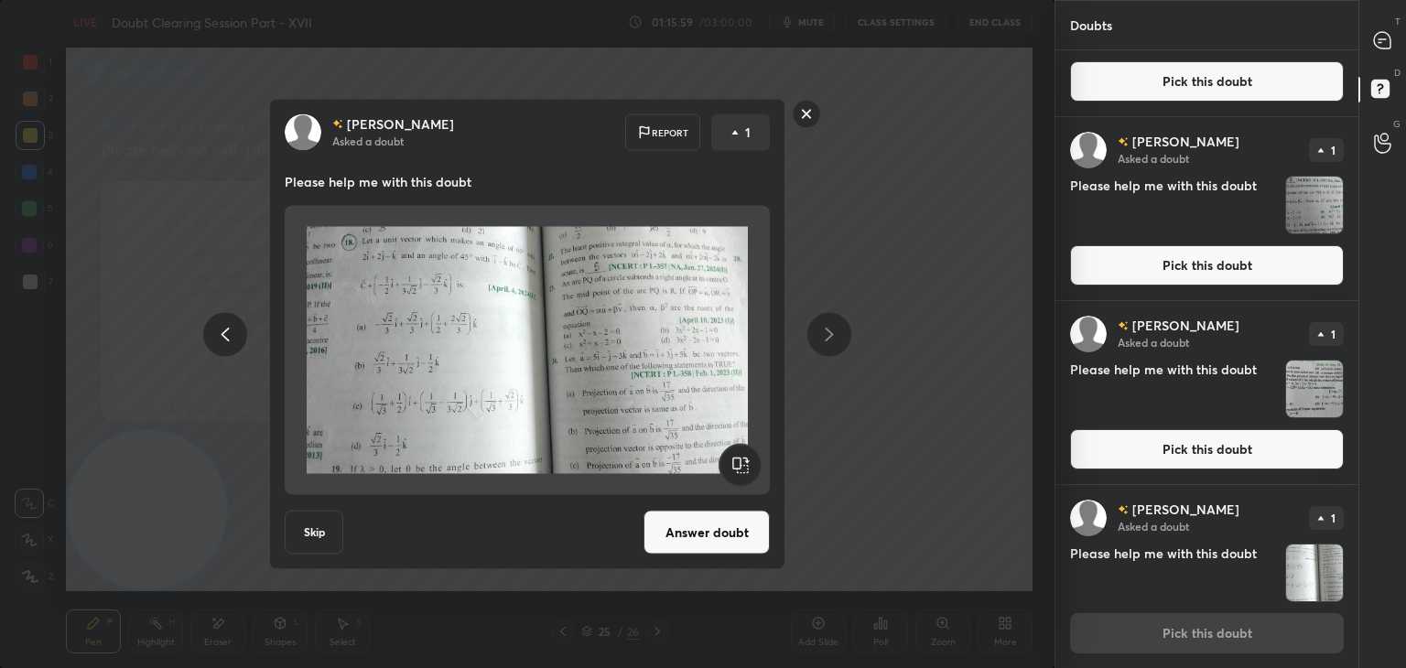
click at [739, 524] on button "Answer doubt" at bounding box center [706, 533] width 126 height 44
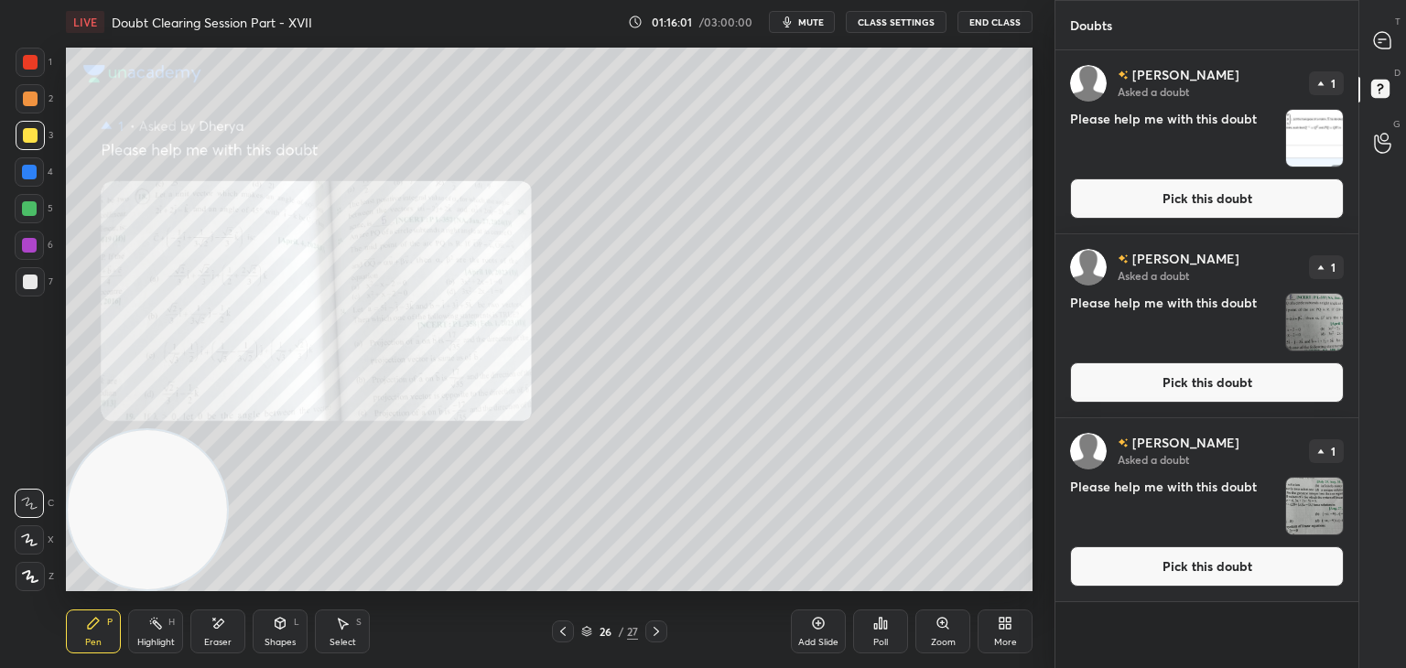
click at [1204, 561] on button "Pick this doubt" at bounding box center [1207, 566] width 274 height 40
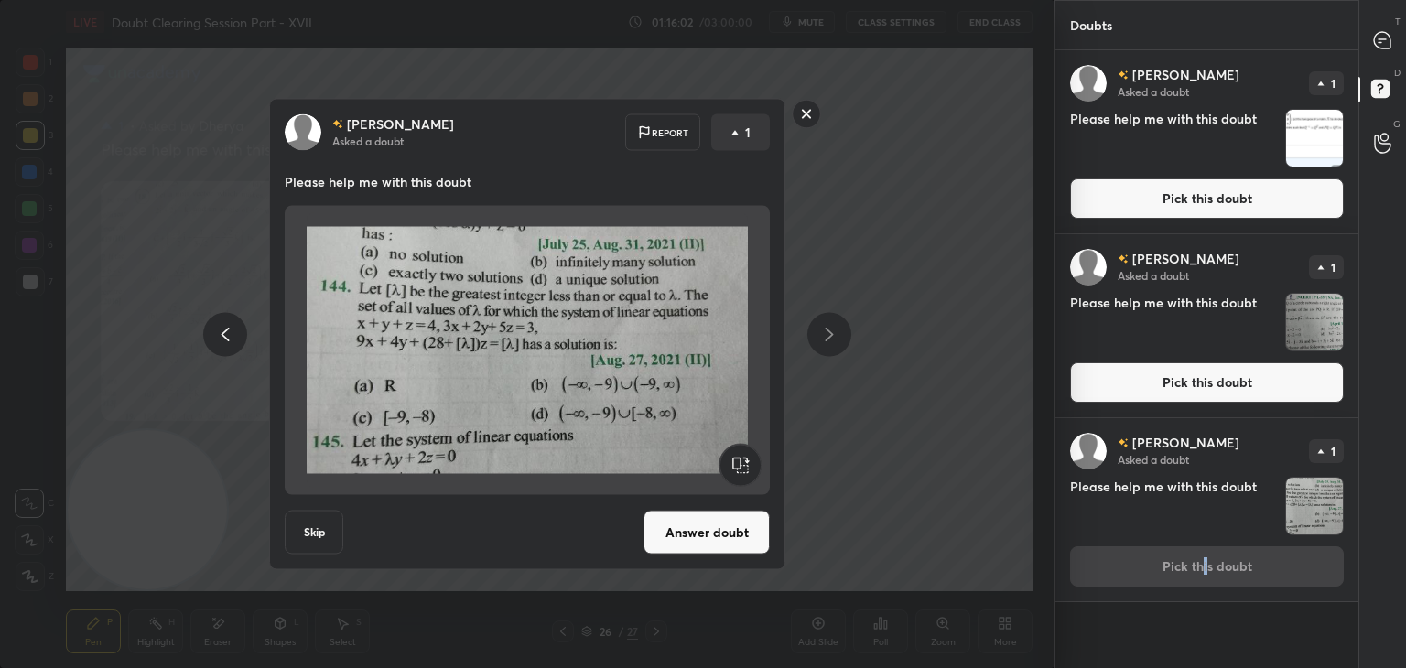
click at [716, 524] on button "Answer doubt" at bounding box center [706, 533] width 126 height 44
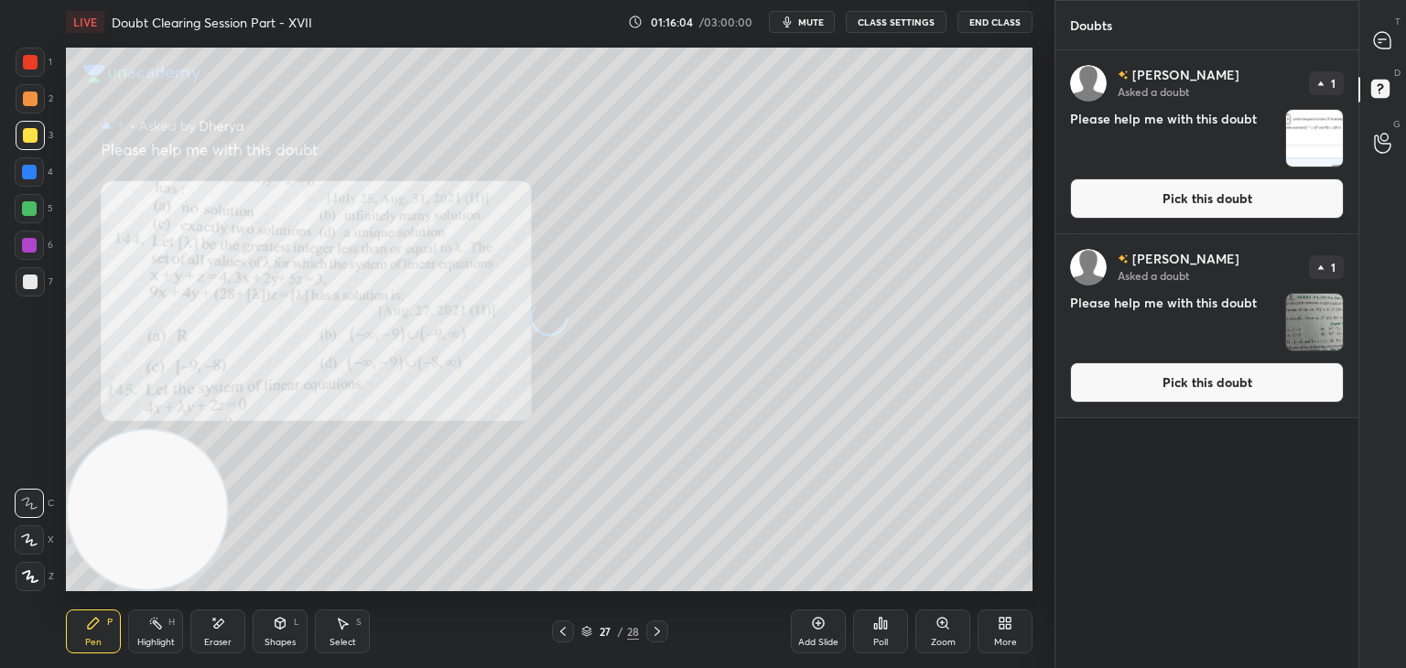
click at [1200, 386] on button "Pick this doubt" at bounding box center [1207, 382] width 274 height 40
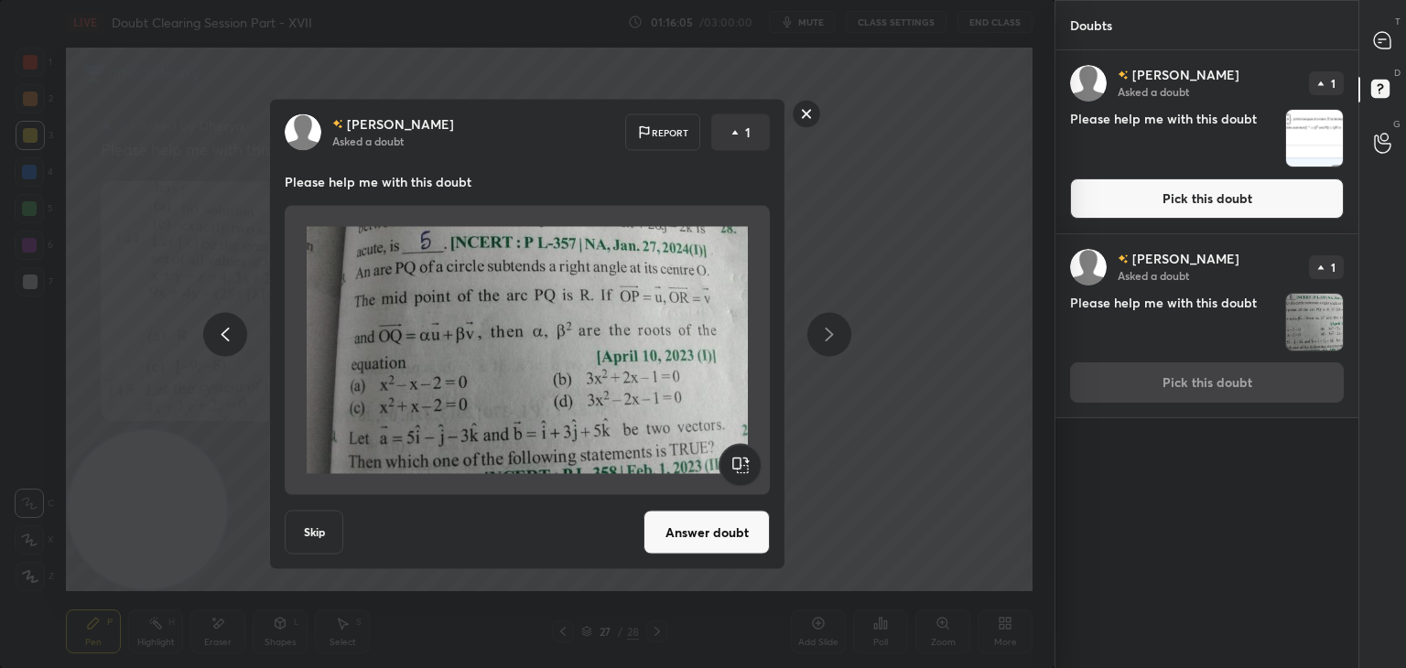
drag, startPoint x: 717, startPoint y: 531, endPoint x: 748, endPoint y: 505, distance: 39.6
click at [717, 532] on button "Answer doubt" at bounding box center [706, 533] width 126 height 44
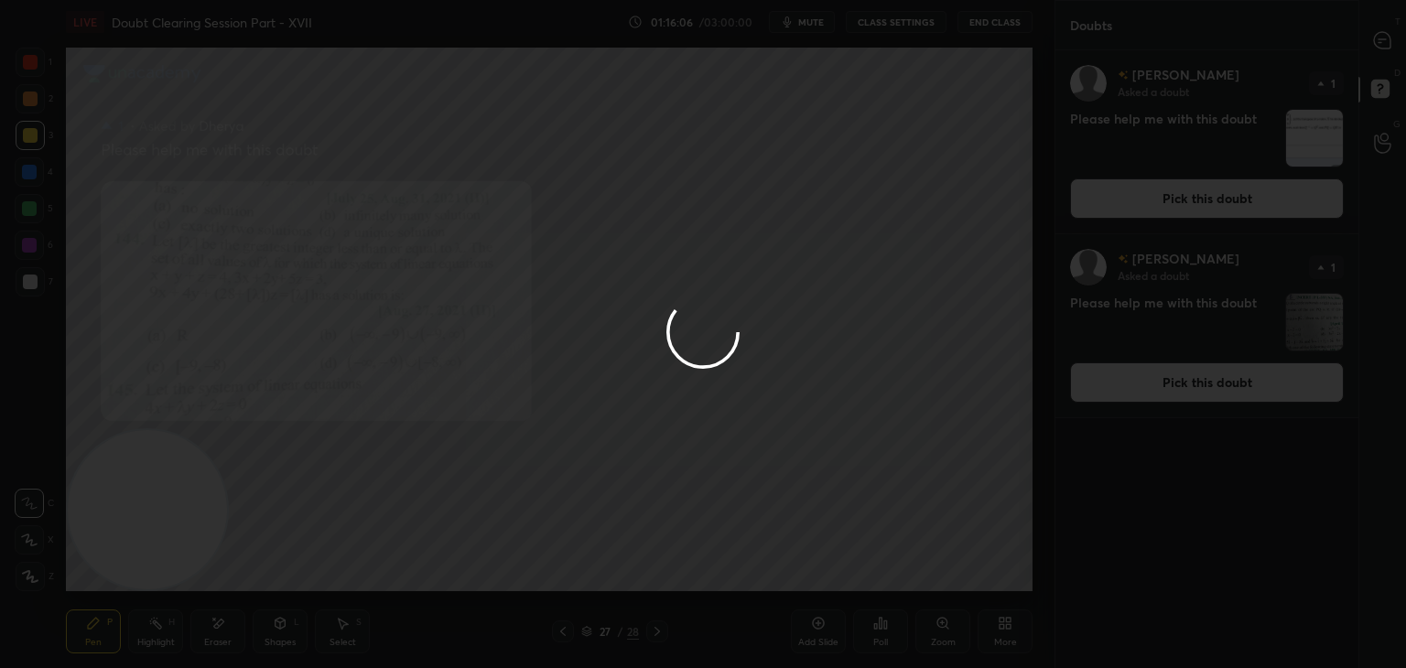
click at [1196, 199] on div at bounding box center [703, 334] width 1406 height 668
click at [1196, 198] on div at bounding box center [703, 334] width 1406 height 668
click at [1193, 199] on div at bounding box center [703, 334] width 1406 height 668
click at [1199, 199] on div at bounding box center [703, 334] width 1406 height 668
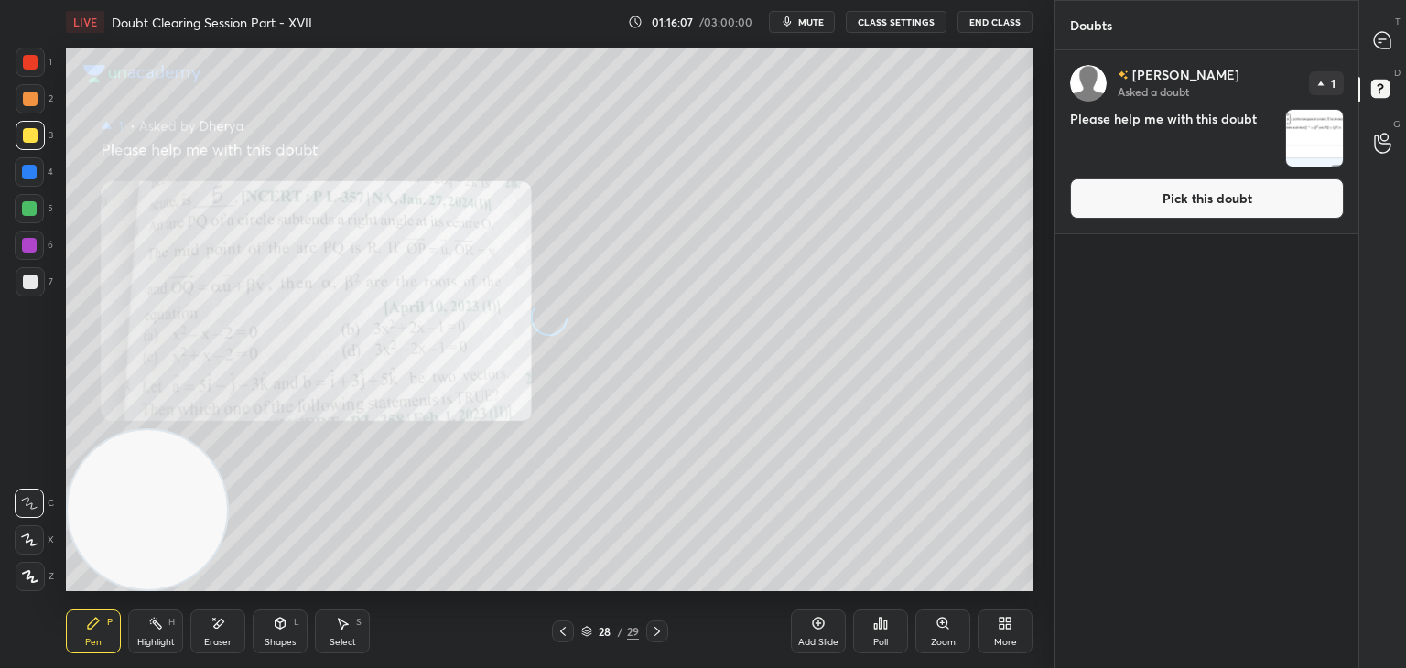
click at [1196, 203] on button "Pick this doubt" at bounding box center [1207, 198] width 274 height 40
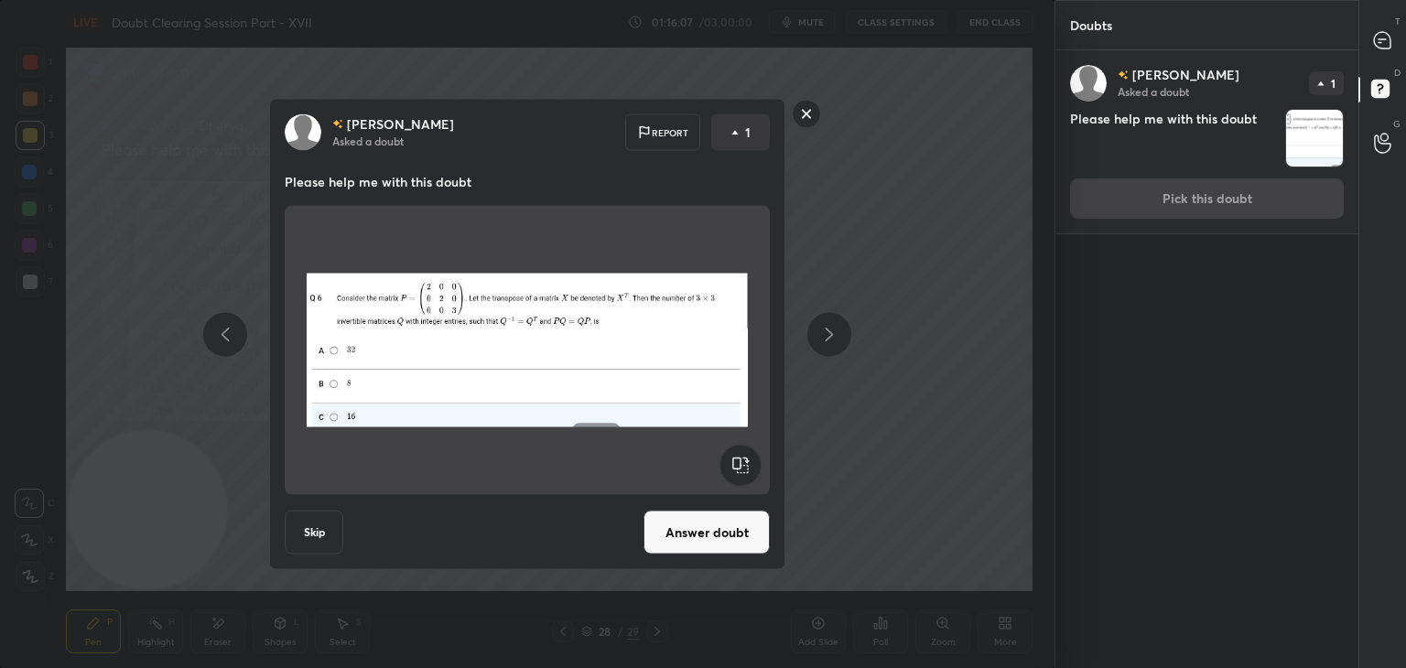
click at [1193, 202] on div "[PERSON_NAME] Asked a doubt 1 Please help me with this doubt Pick this doubt" at bounding box center [1206, 141] width 303 height 183
drag, startPoint x: 707, startPoint y: 537, endPoint x: 716, endPoint y: 530, distance: 11.0
click at [707, 536] on button "Answer doubt" at bounding box center [706, 533] width 126 height 44
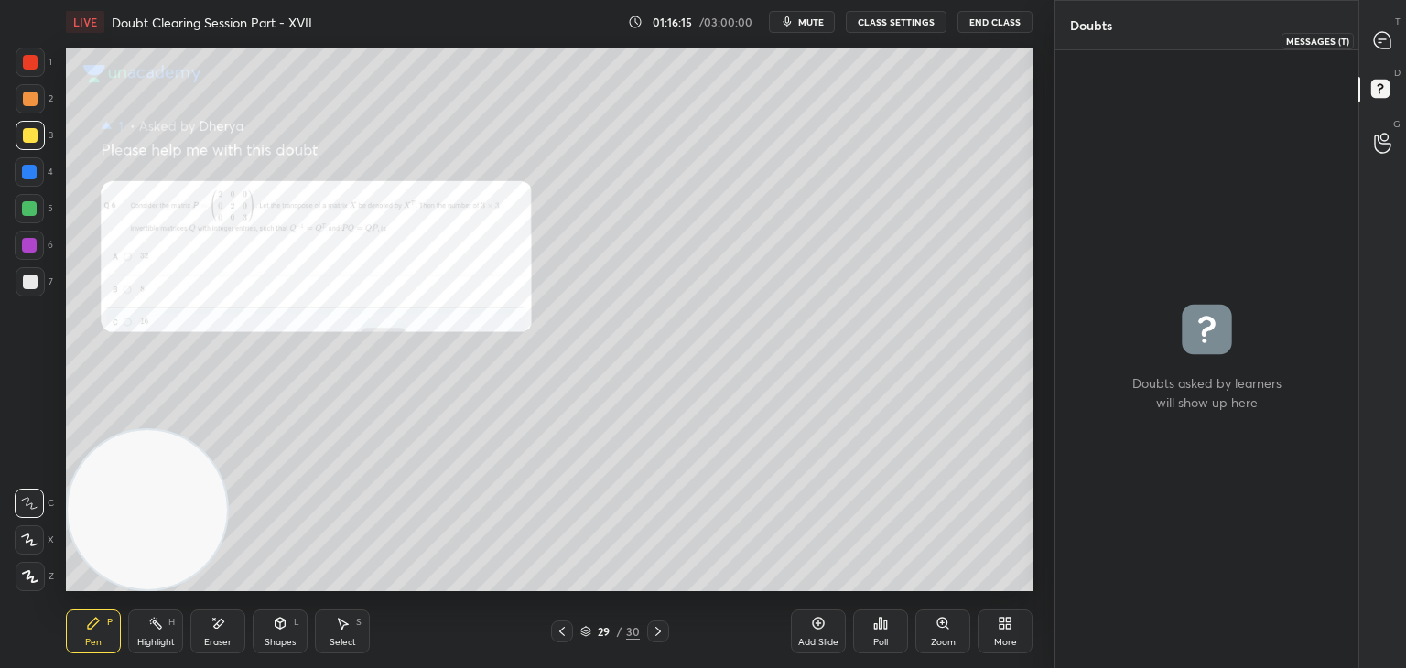
click at [1378, 32] on icon at bounding box center [1382, 40] width 16 height 16
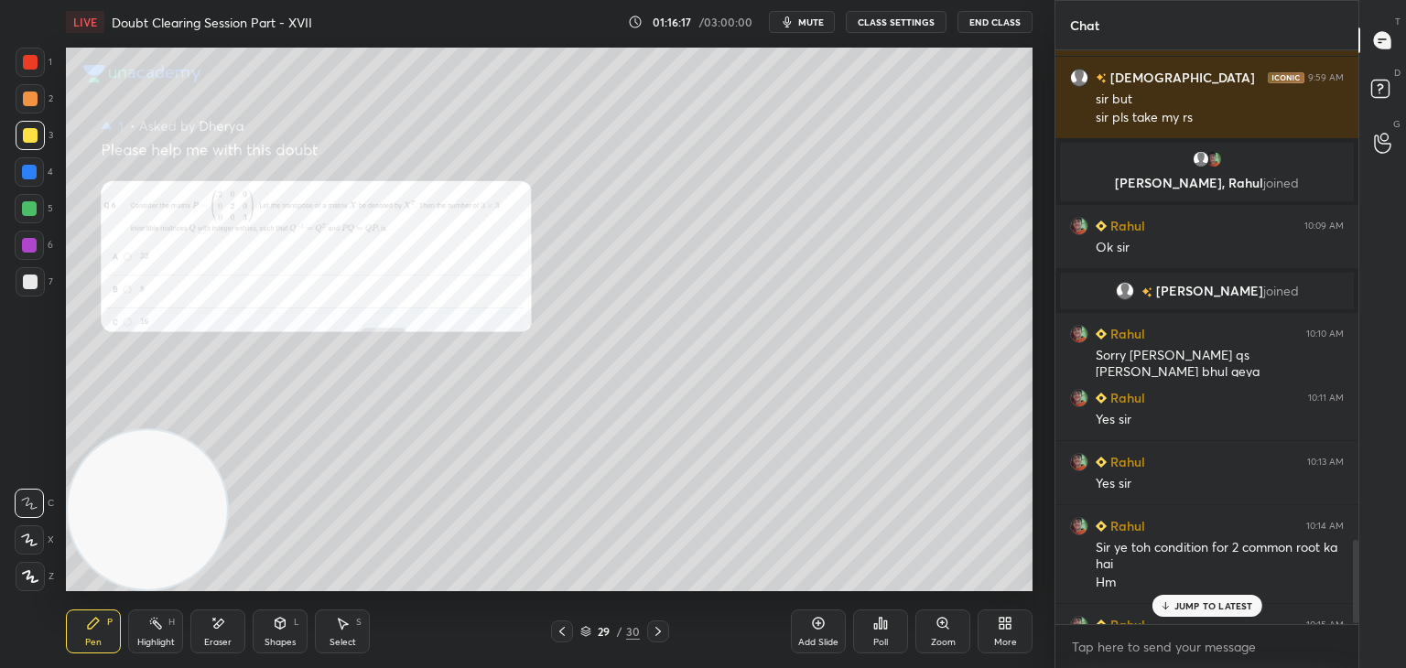
scroll to position [3395, 0]
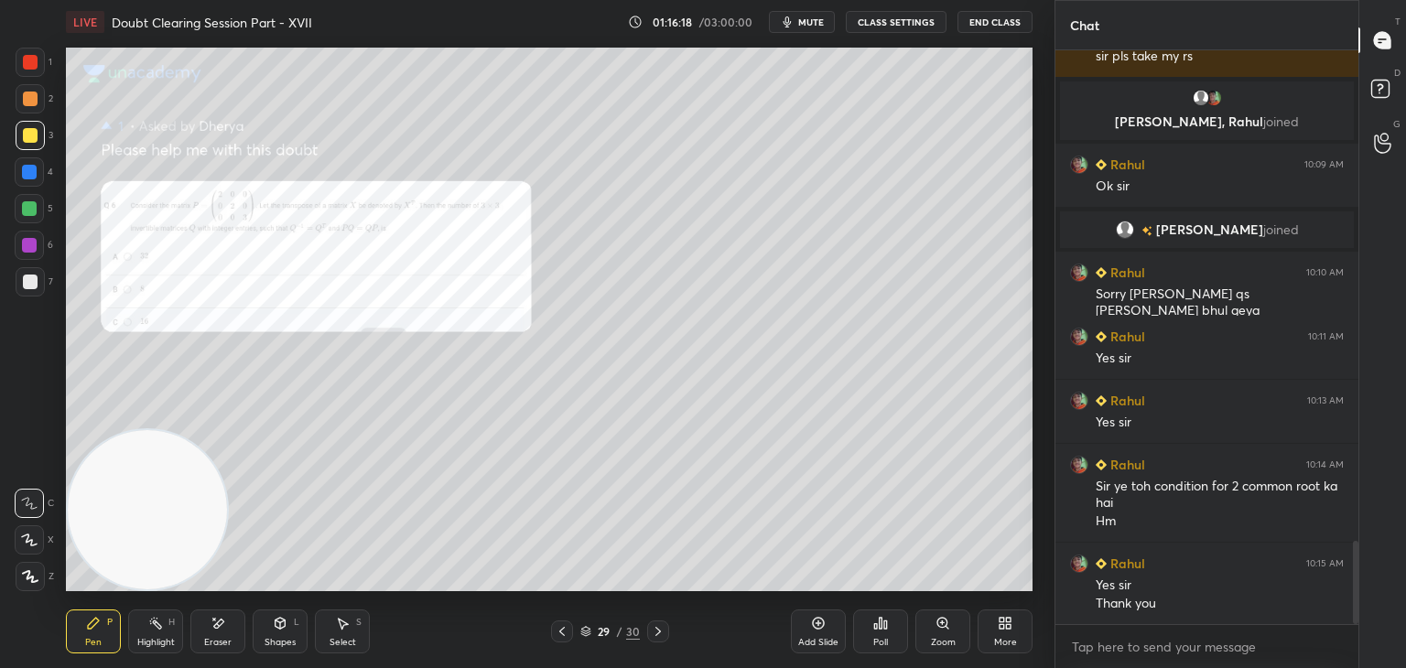
drag, startPoint x: 1354, startPoint y: 506, endPoint x: 1352, endPoint y: 592, distance: 86.1
click at [1359, 611] on div "Chat [PERSON_NAME] 9:58 AM ji [PERSON_NAME] 9:59 AM sir but sir pls take my rs …" at bounding box center [1229, 334] width 351 height 668
click at [565, 627] on icon at bounding box center [562, 631] width 15 height 15
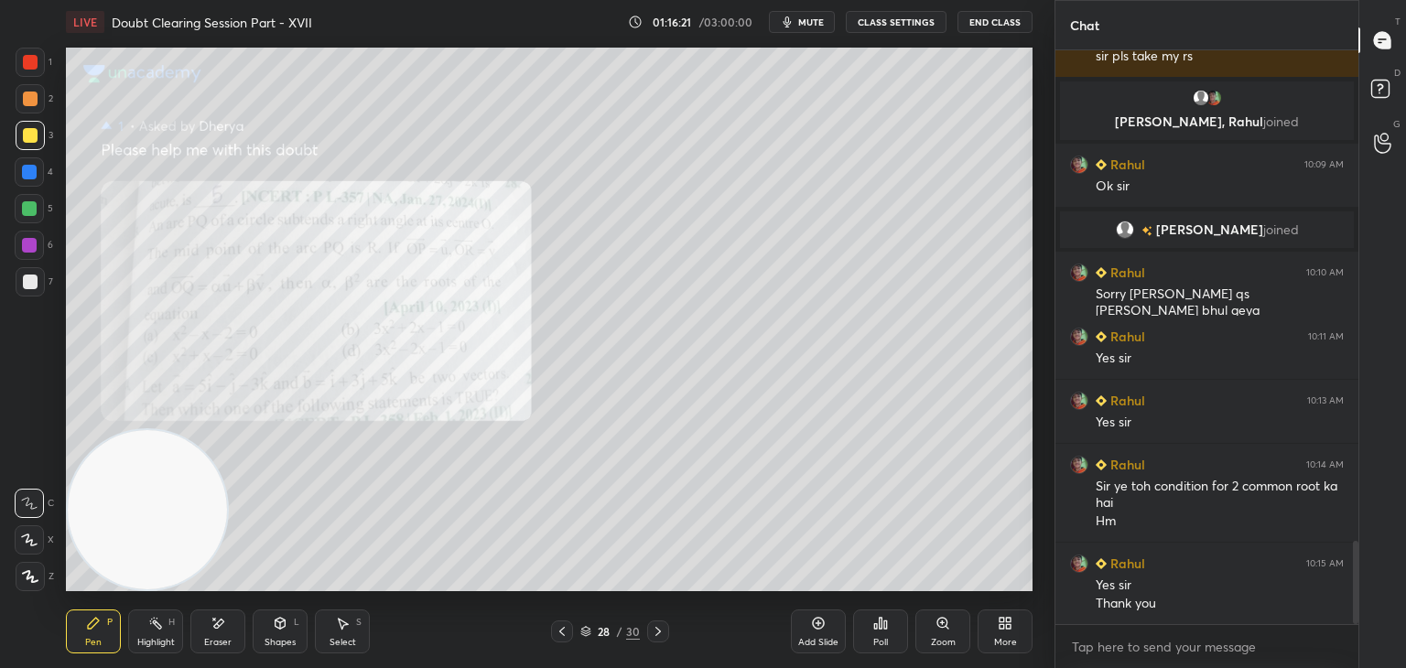
click at [559, 630] on icon at bounding box center [562, 631] width 15 height 15
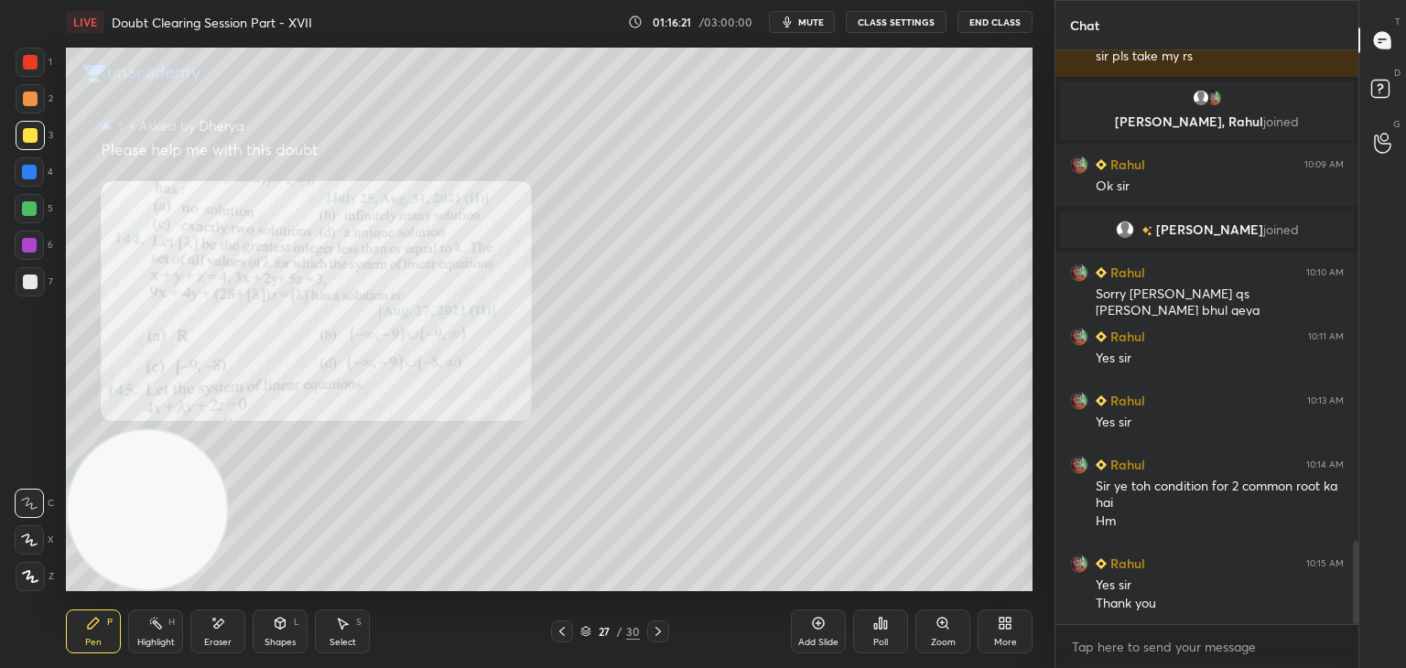
click at [562, 629] on icon at bounding box center [561, 631] width 5 height 9
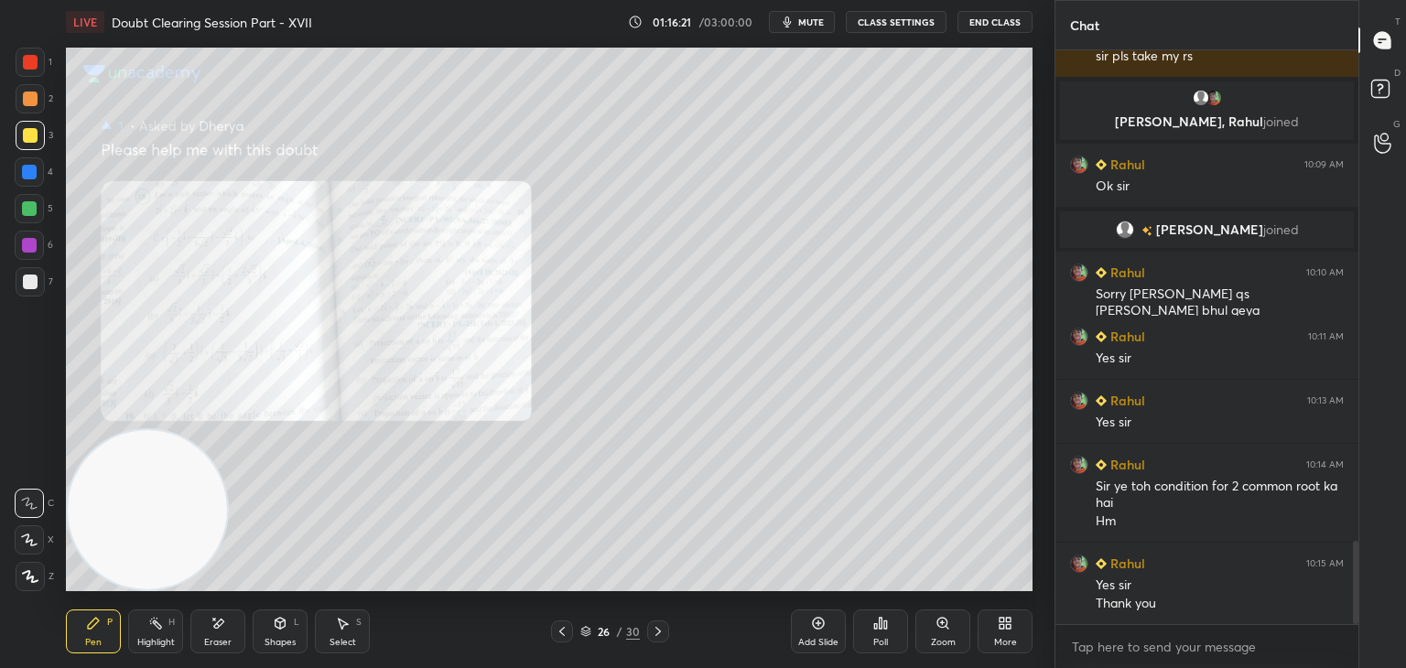
click at [563, 631] on icon at bounding box center [562, 631] width 15 height 15
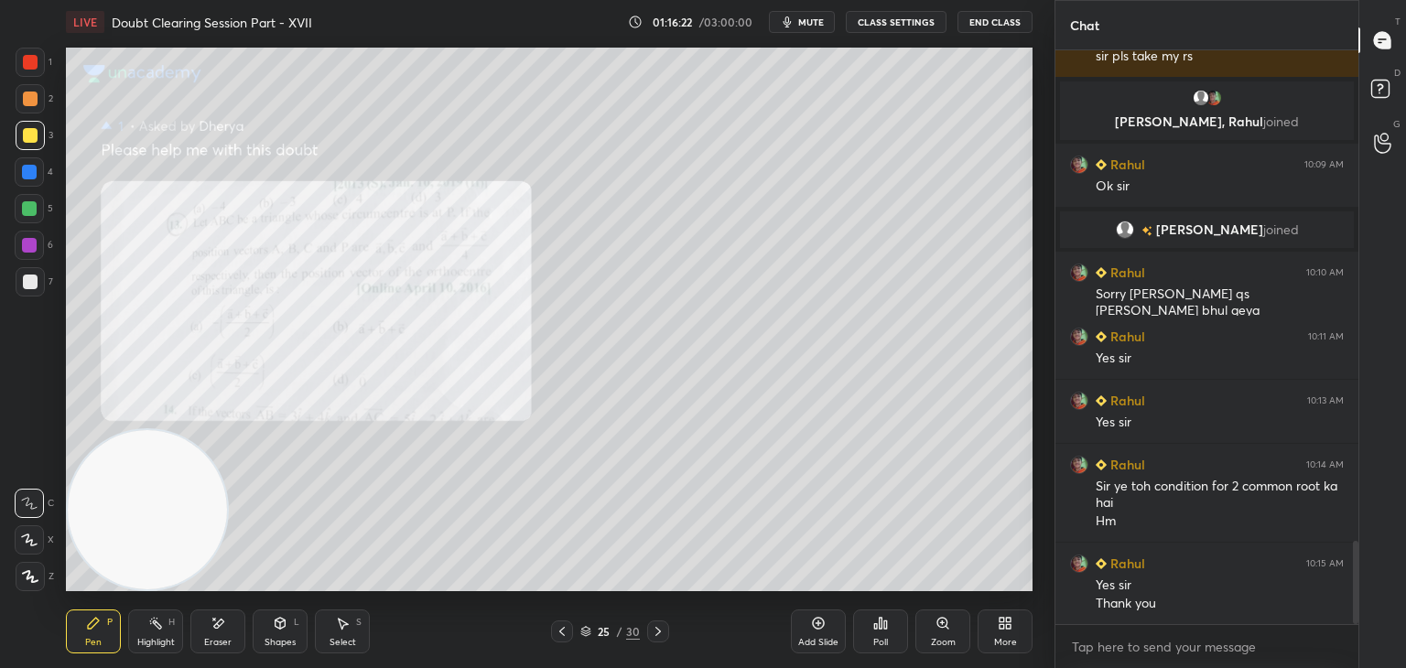
click at [561, 631] on icon at bounding box center [562, 631] width 15 height 15
click at [560, 631] on icon at bounding box center [561, 631] width 5 height 9
click at [935, 620] on icon at bounding box center [942, 623] width 15 height 15
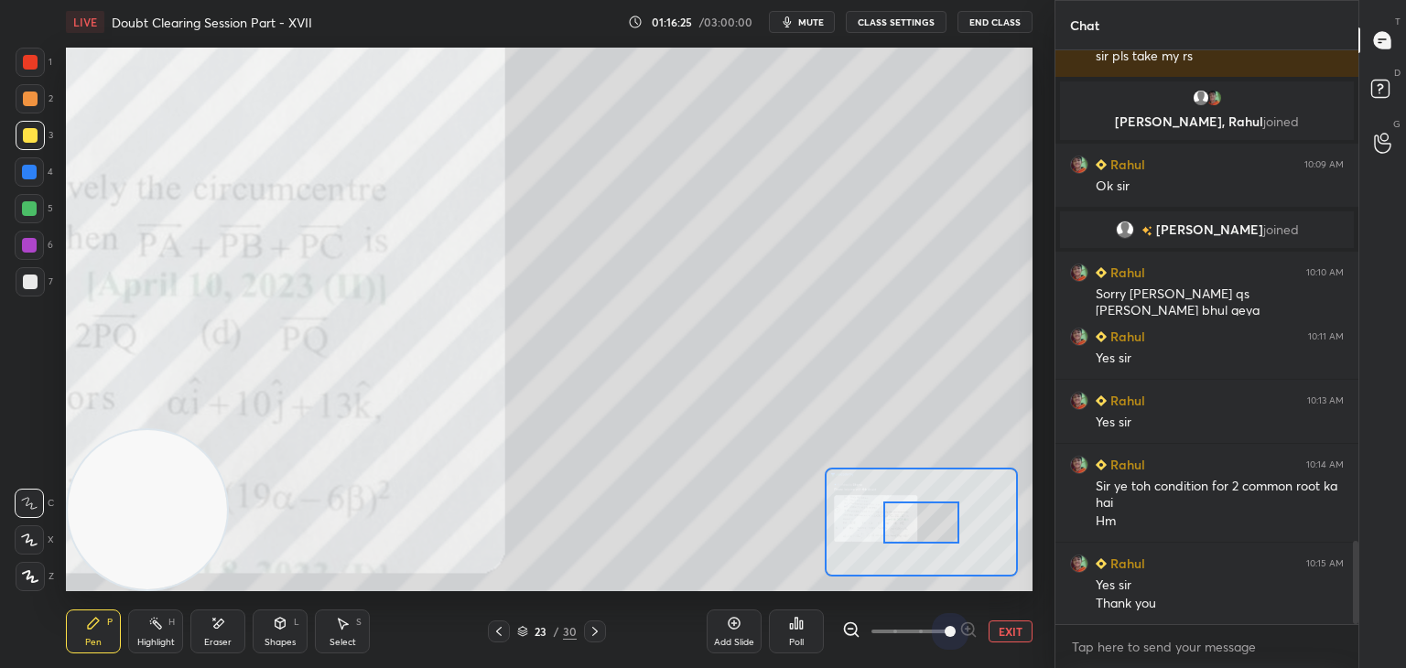
click at [935, 626] on span at bounding box center [909, 631] width 77 height 27
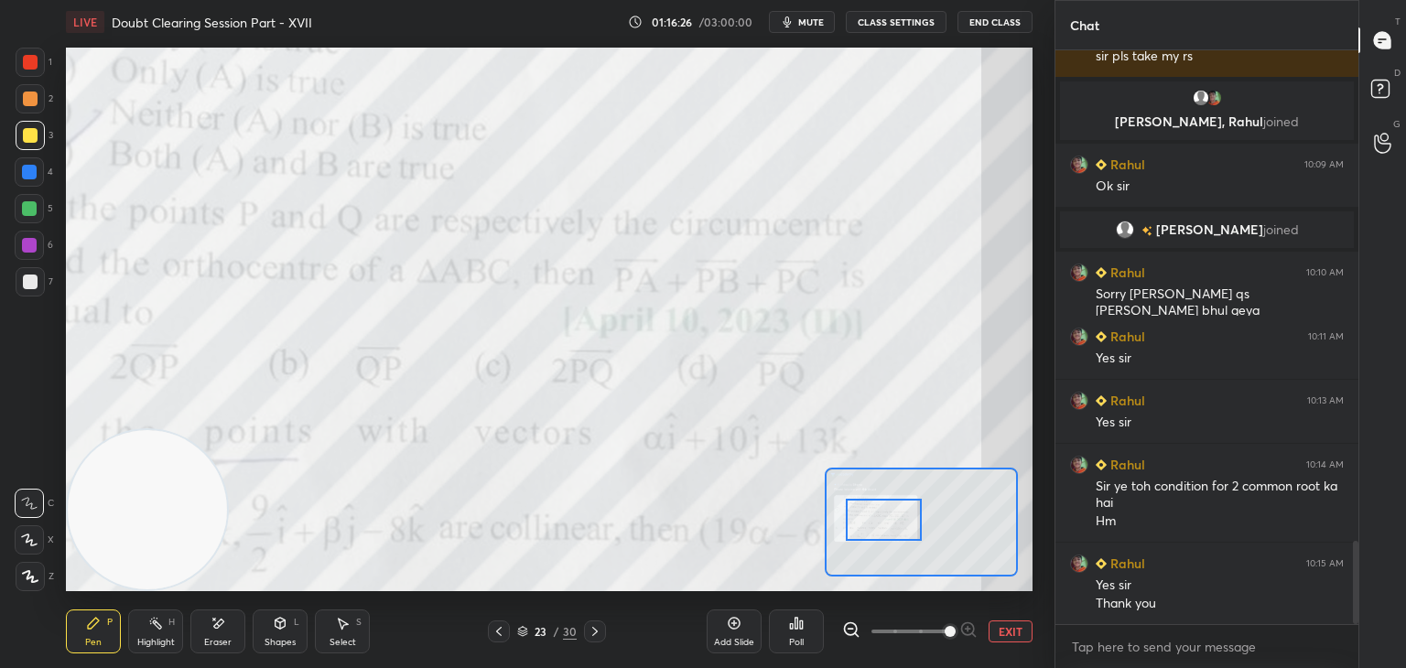
drag, startPoint x: 922, startPoint y: 524, endPoint x: 886, endPoint y: 515, distance: 37.7
click at [889, 515] on div at bounding box center [884, 520] width 76 height 42
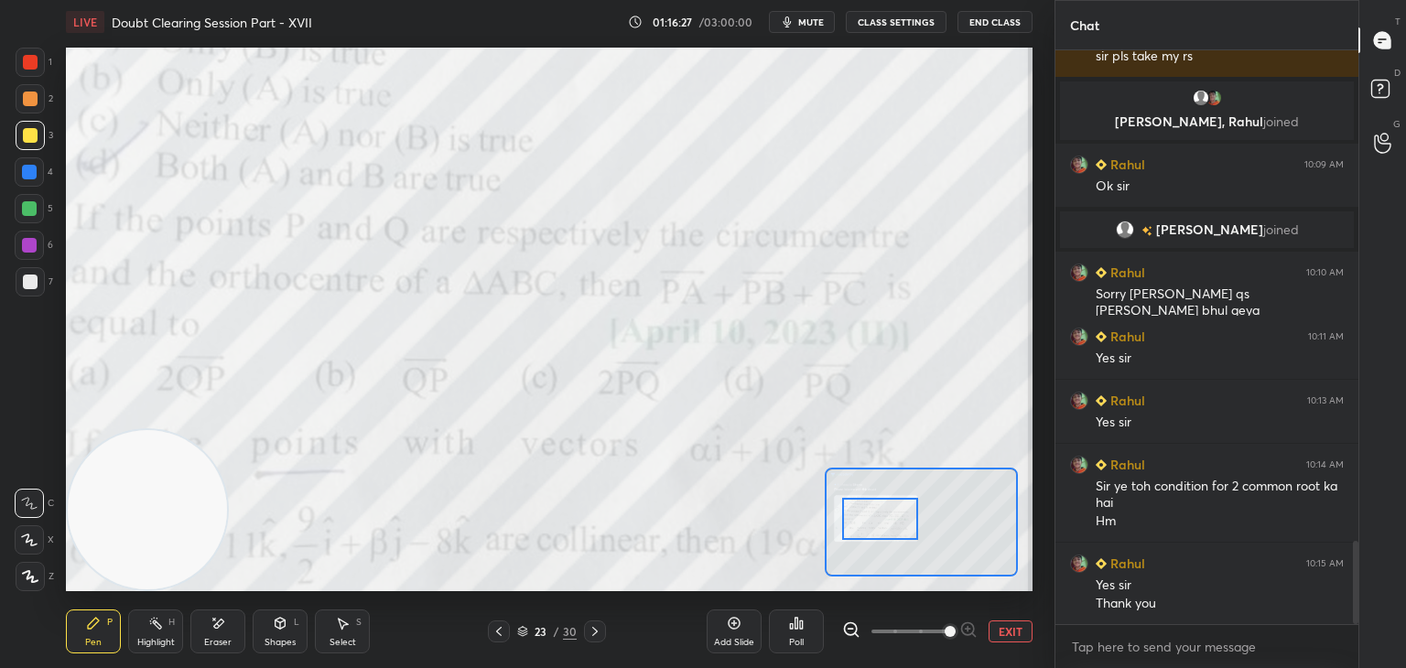
click at [920, 627] on span at bounding box center [909, 631] width 77 height 27
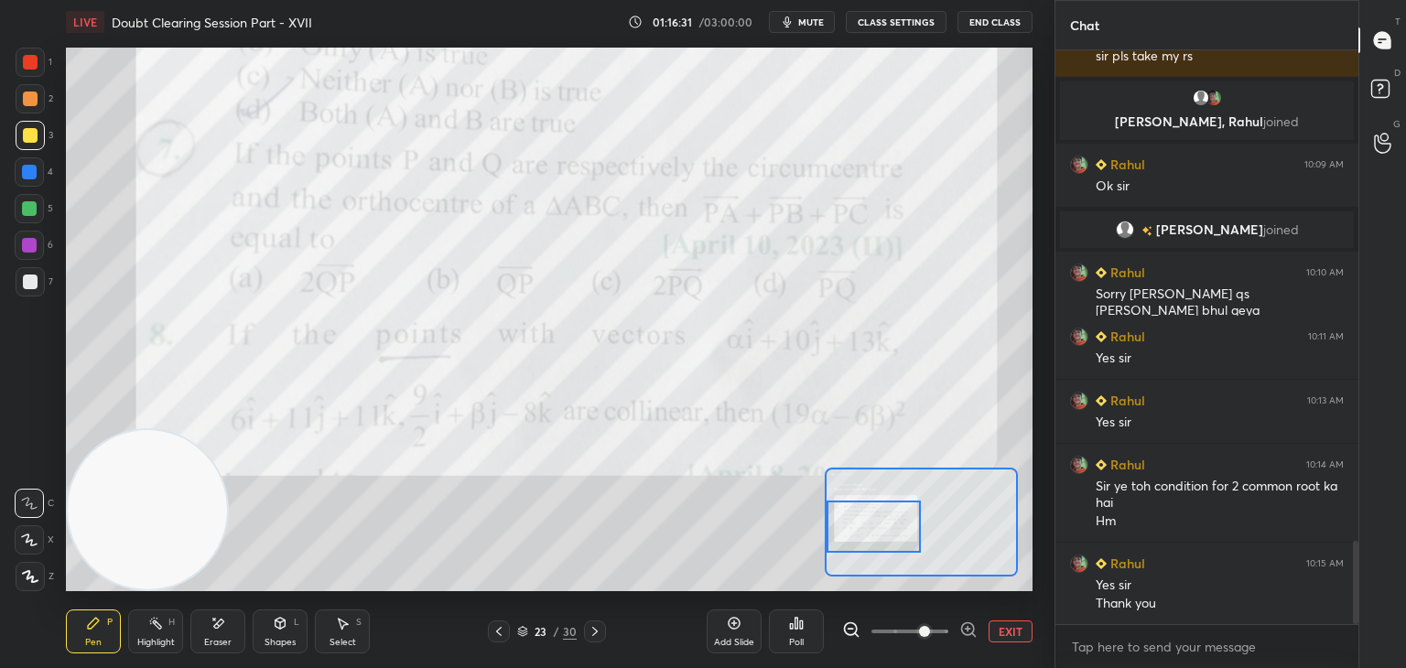
drag, startPoint x: 895, startPoint y: 518, endPoint x: 869, endPoint y: 524, distance: 26.4
click at [878, 525] on div at bounding box center [873, 527] width 95 height 52
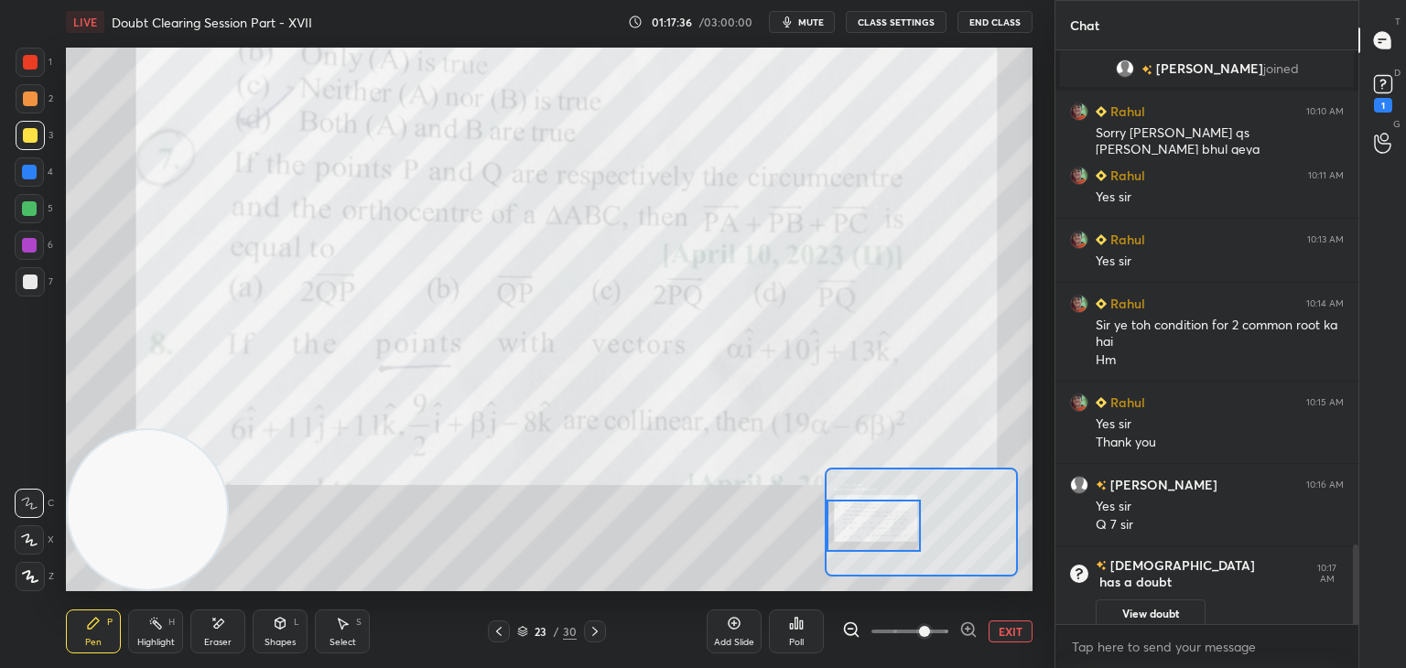
scroll to position [3542, 0]
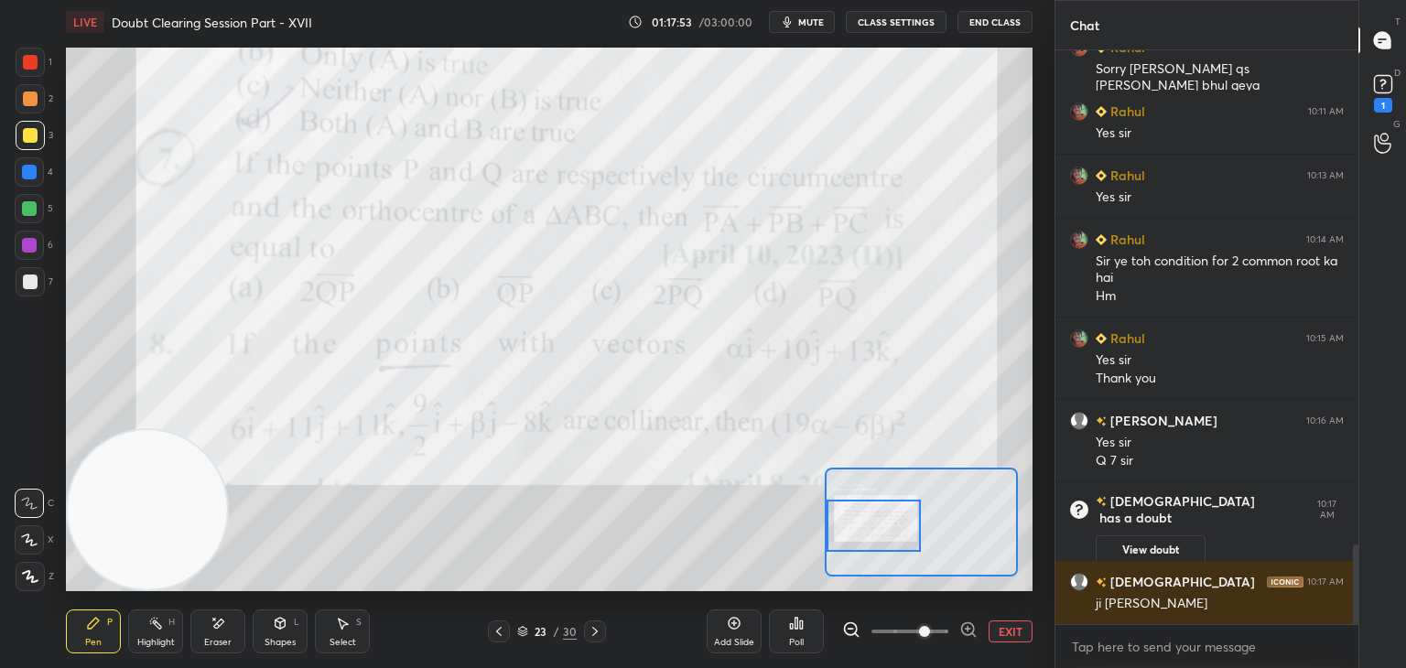
click at [1004, 629] on button "EXIT" at bounding box center [1010, 631] width 44 height 22
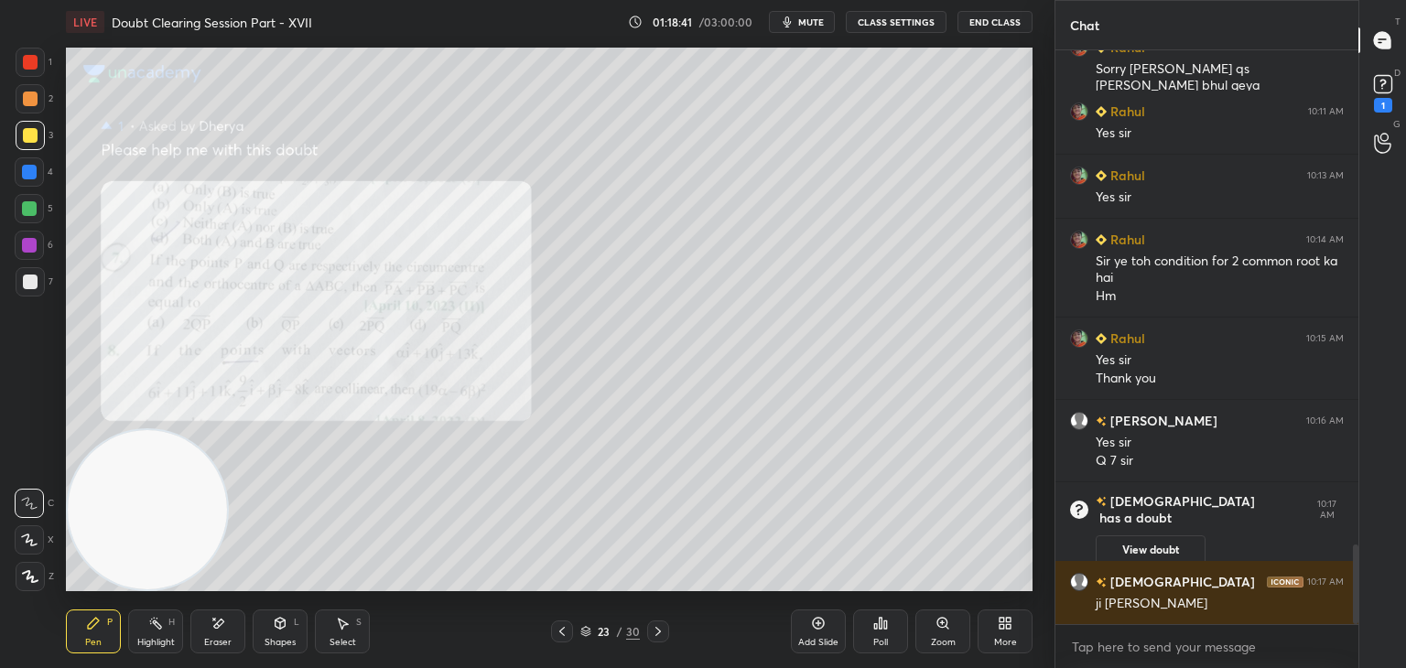
scroll to position [3606, 0]
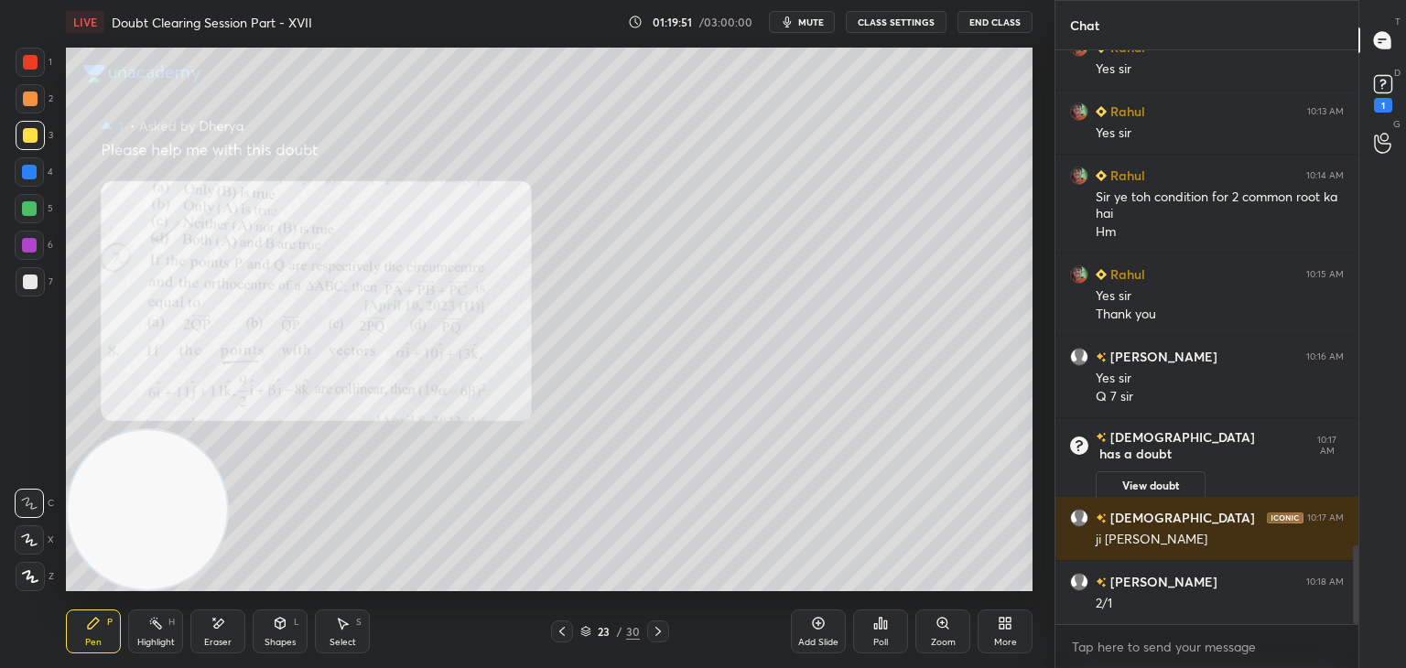
click at [560, 625] on icon at bounding box center [562, 631] width 15 height 15
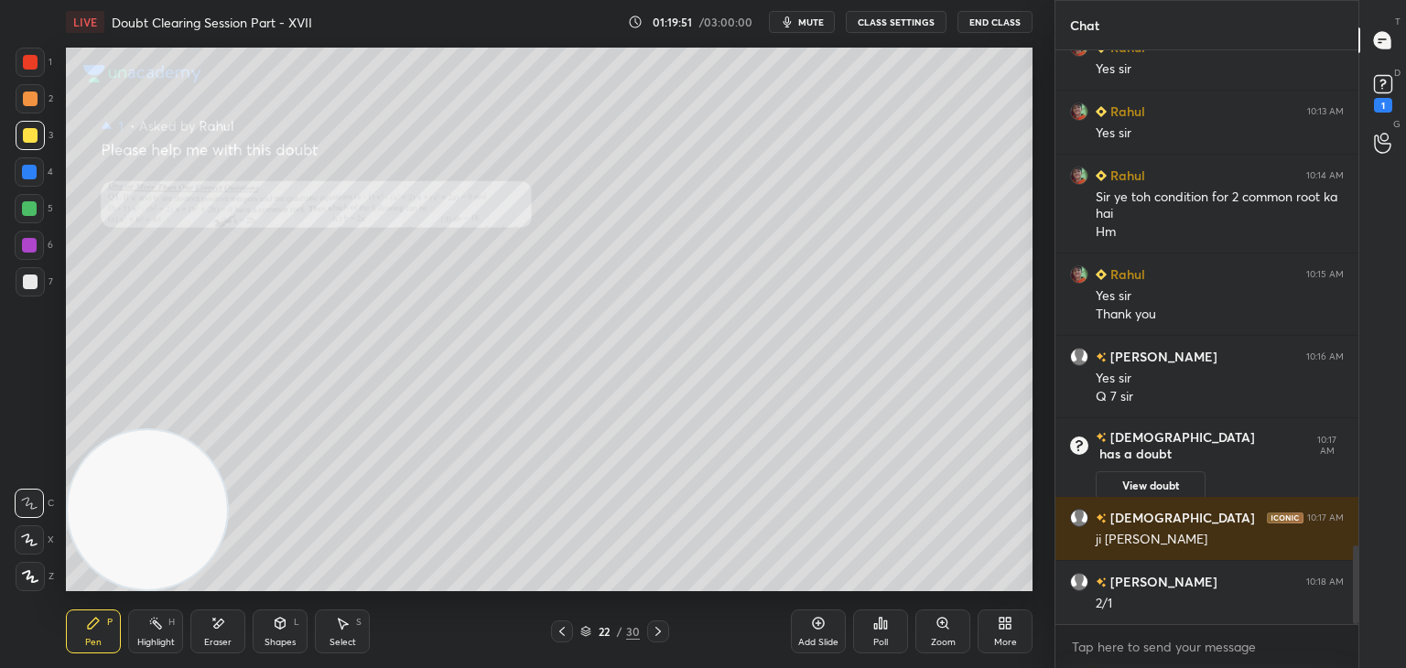
click at [560, 625] on icon at bounding box center [562, 631] width 15 height 15
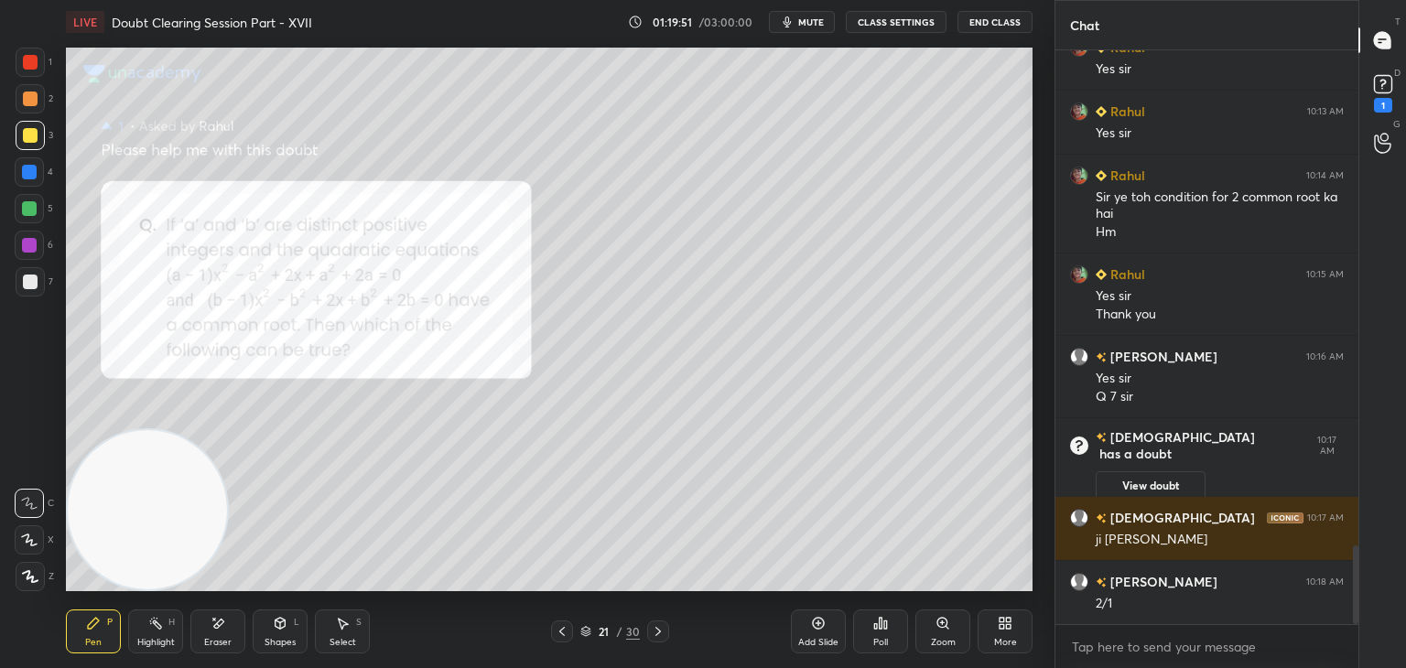
click at [561, 624] on icon at bounding box center [562, 631] width 15 height 15
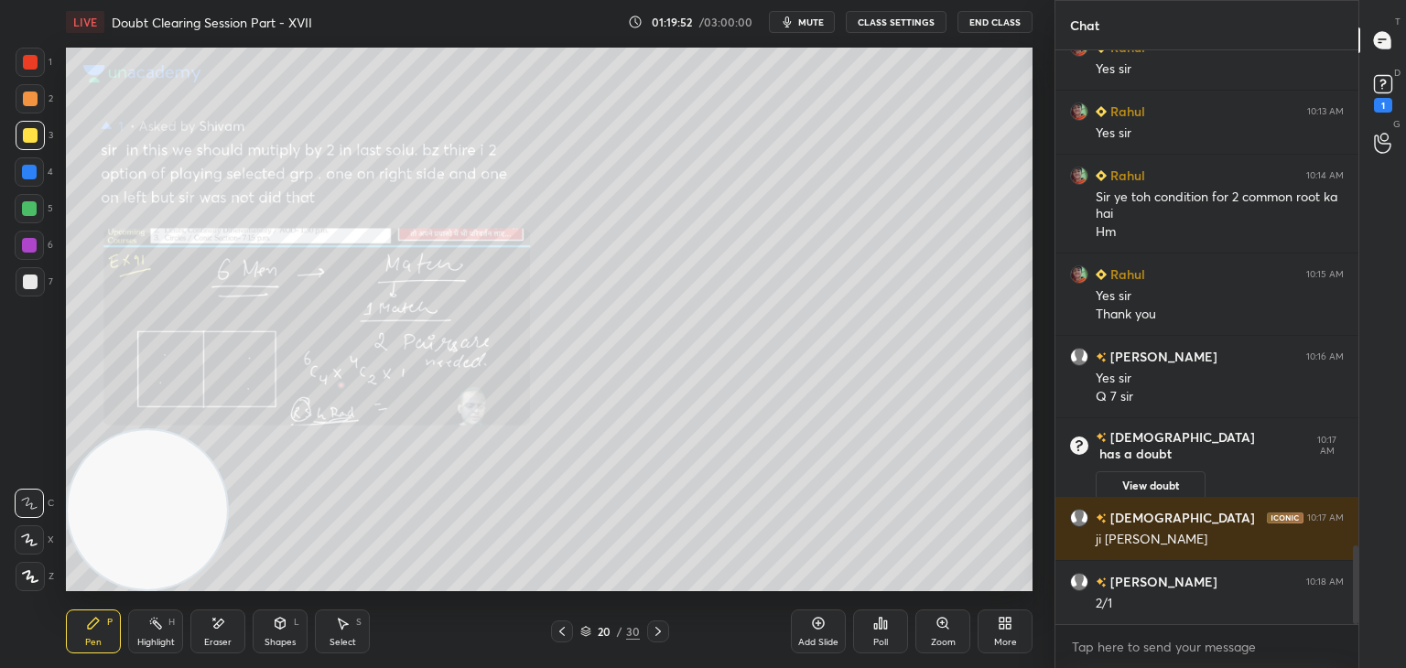
click at [558, 623] on div at bounding box center [562, 631] width 22 height 22
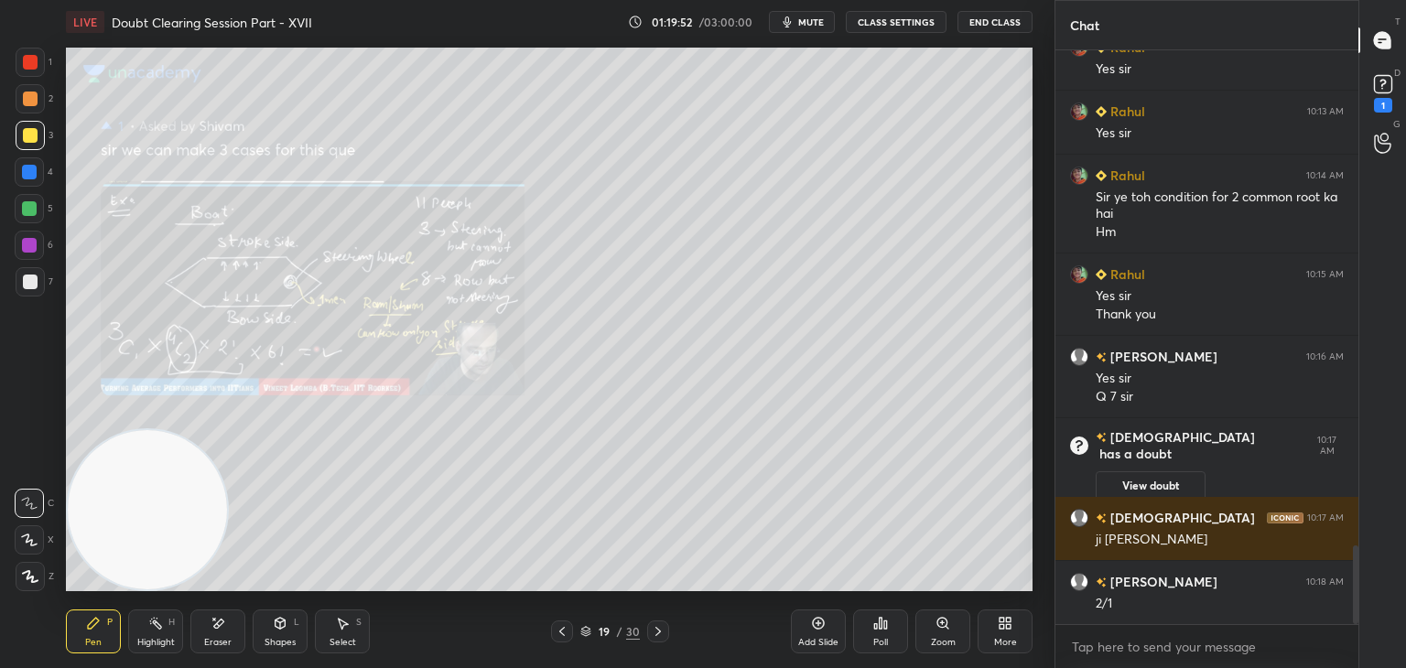
click at [558, 623] on div at bounding box center [562, 631] width 22 height 22
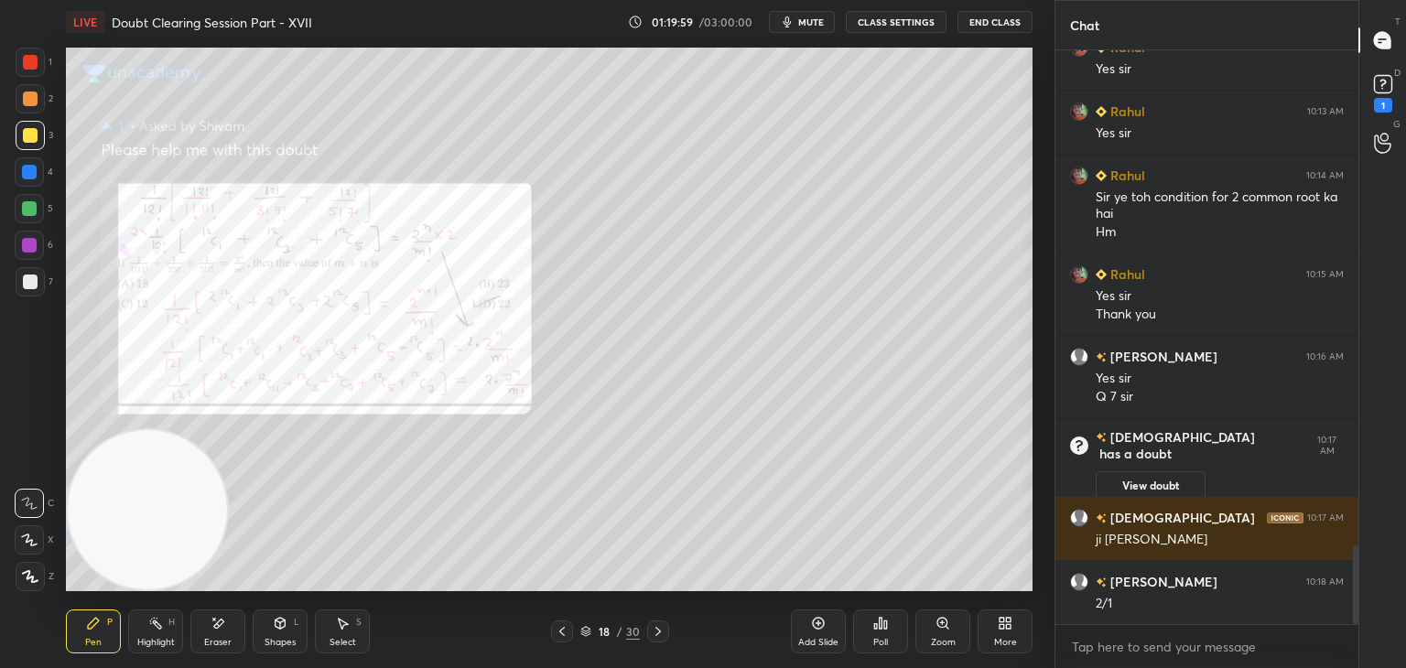
click at [1139, 471] on button "View doubt" at bounding box center [1150, 485] width 110 height 29
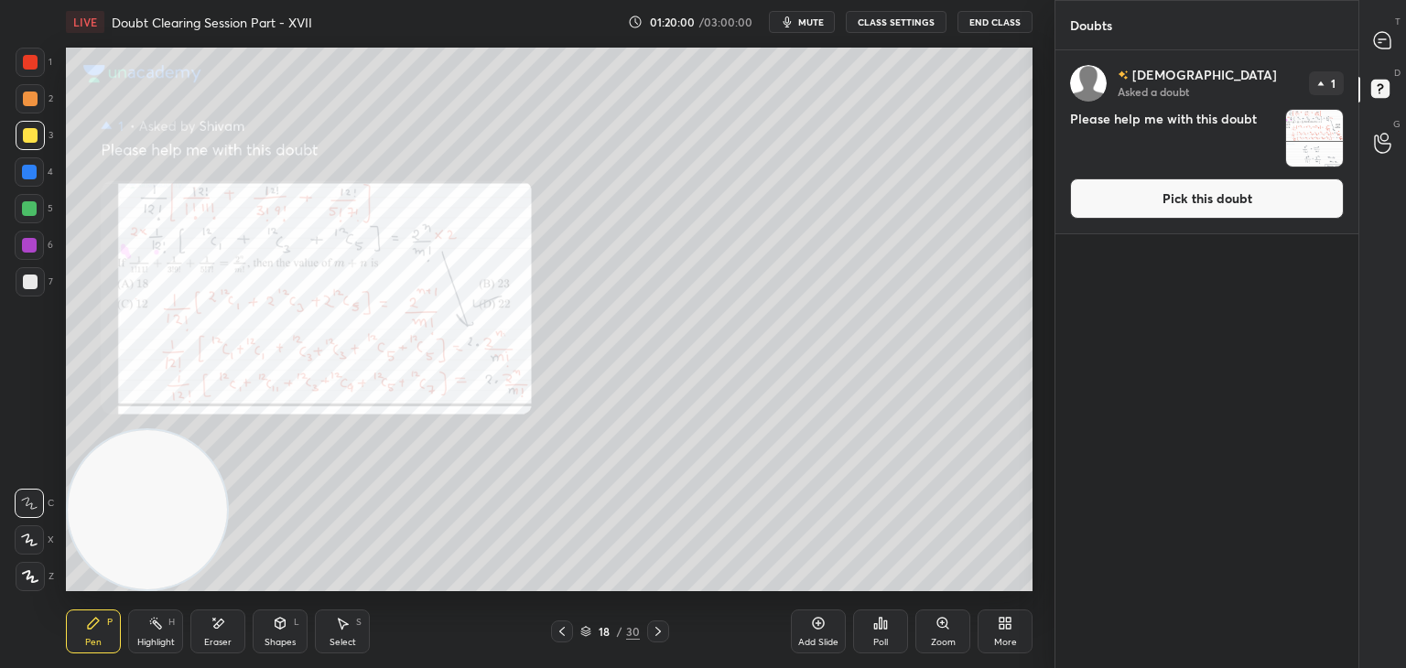
click at [1131, 206] on button "Pick this doubt" at bounding box center [1207, 198] width 274 height 40
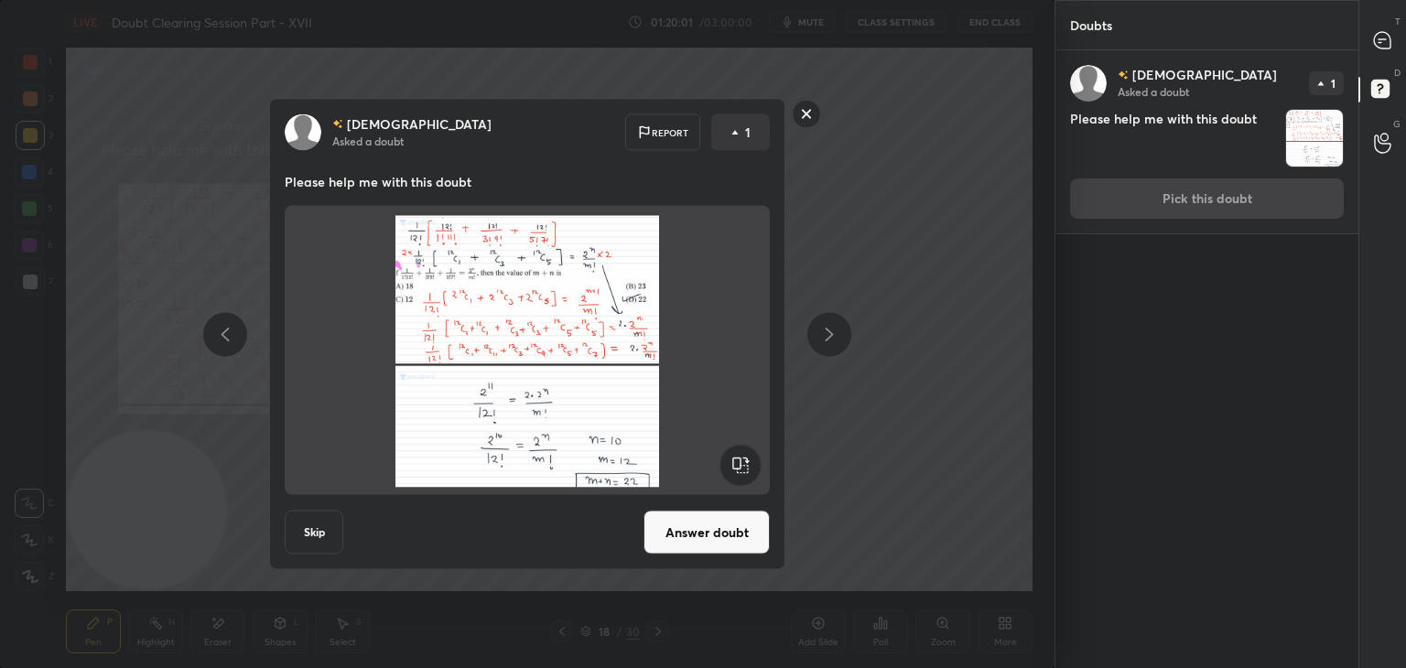
click at [686, 534] on button "Answer doubt" at bounding box center [706, 533] width 126 height 44
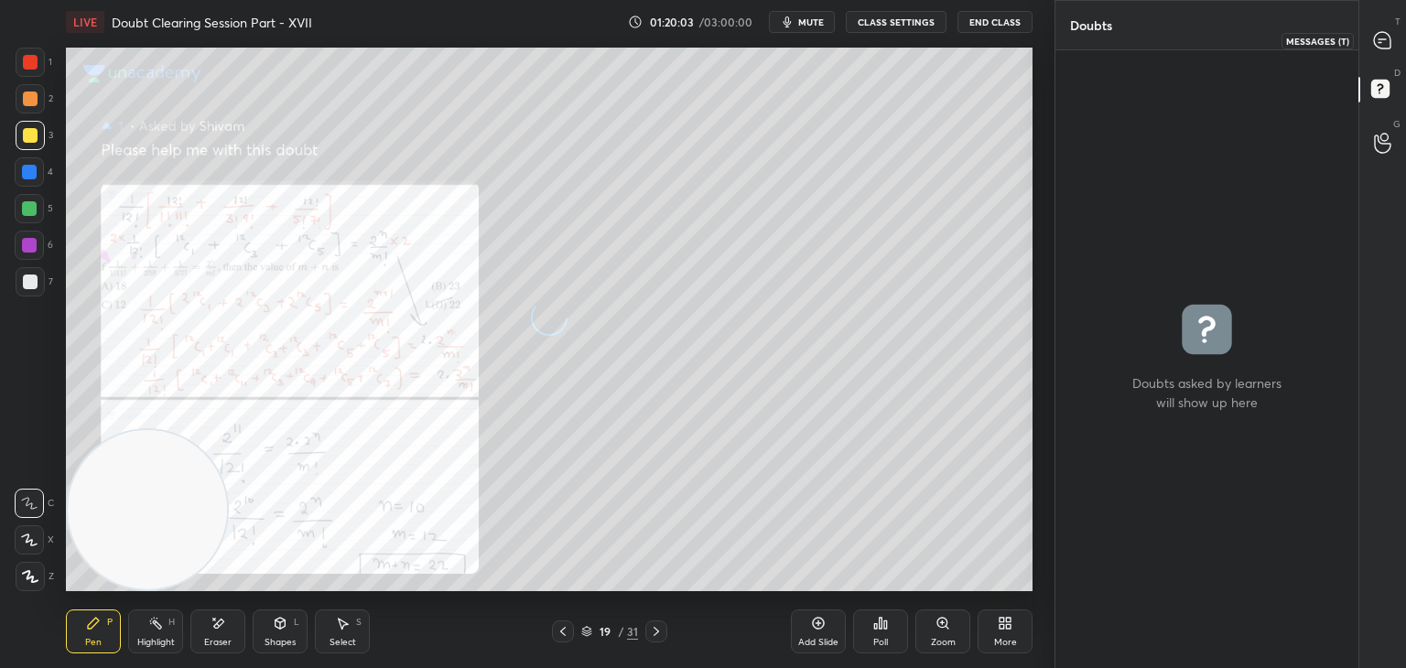
drag, startPoint x: 1386, startPoint y: 45, endPoint x: 1374, endPoint y: 50, distance: 13.9
click at [1386, 45] on icon at bounding box center [1382, 40] width 16 height 16
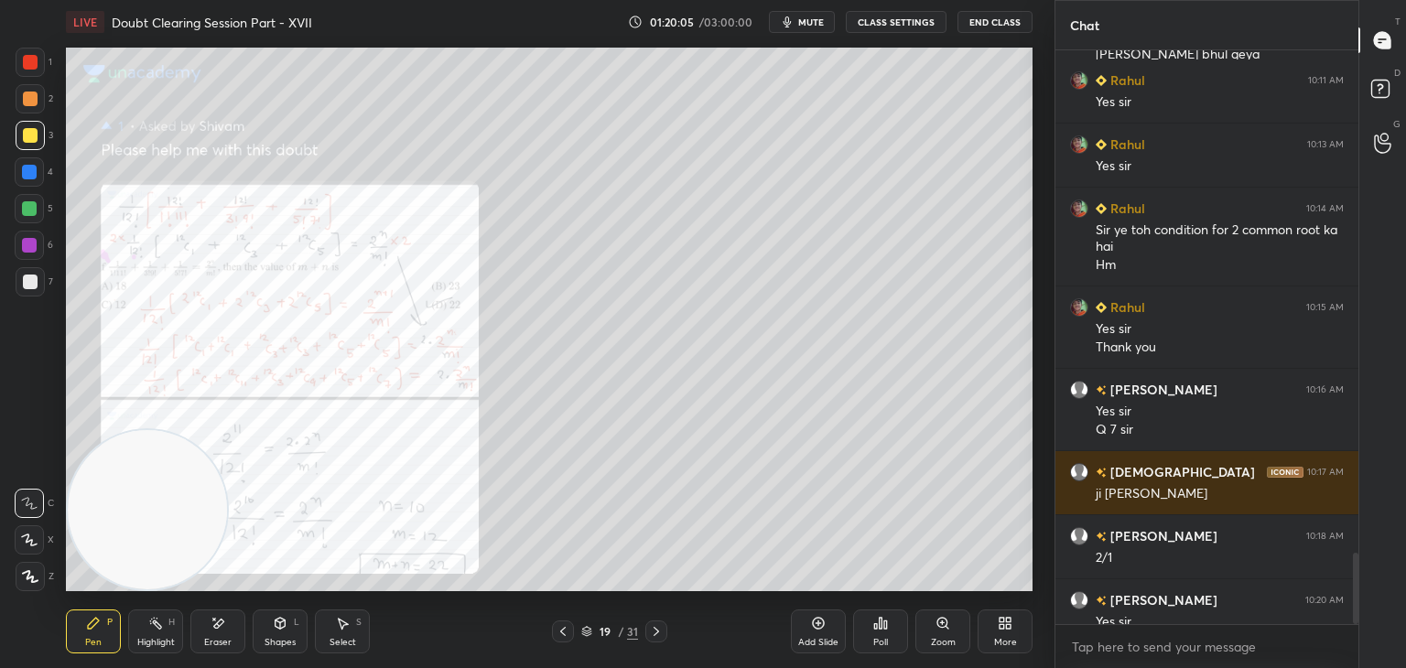
scroll to position [4030, 0]
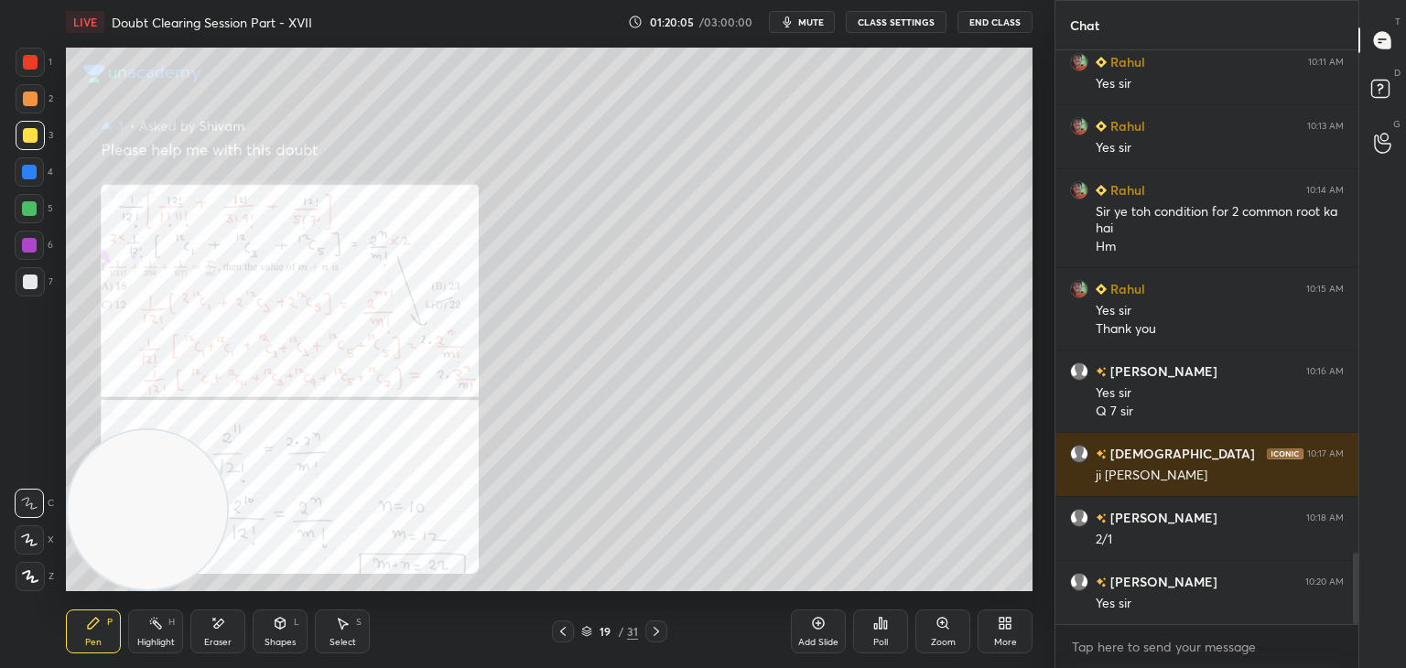
drag, startPoint x: 1356, startPoint y: 565, endPoint x: 1354, endPoint y: 634, distance: 69.6
click at [1354, 634] on div "Rahul 10:10 AM Sorry [PERSON_NAME] pura qs [PERSON_NAME] bhul [PERSON_NAME] 10:…" at bounding box center [1206, 359] width 303 height 618
click at [947, 623] on icon at bounding box center [942, 623] width 15 height 15
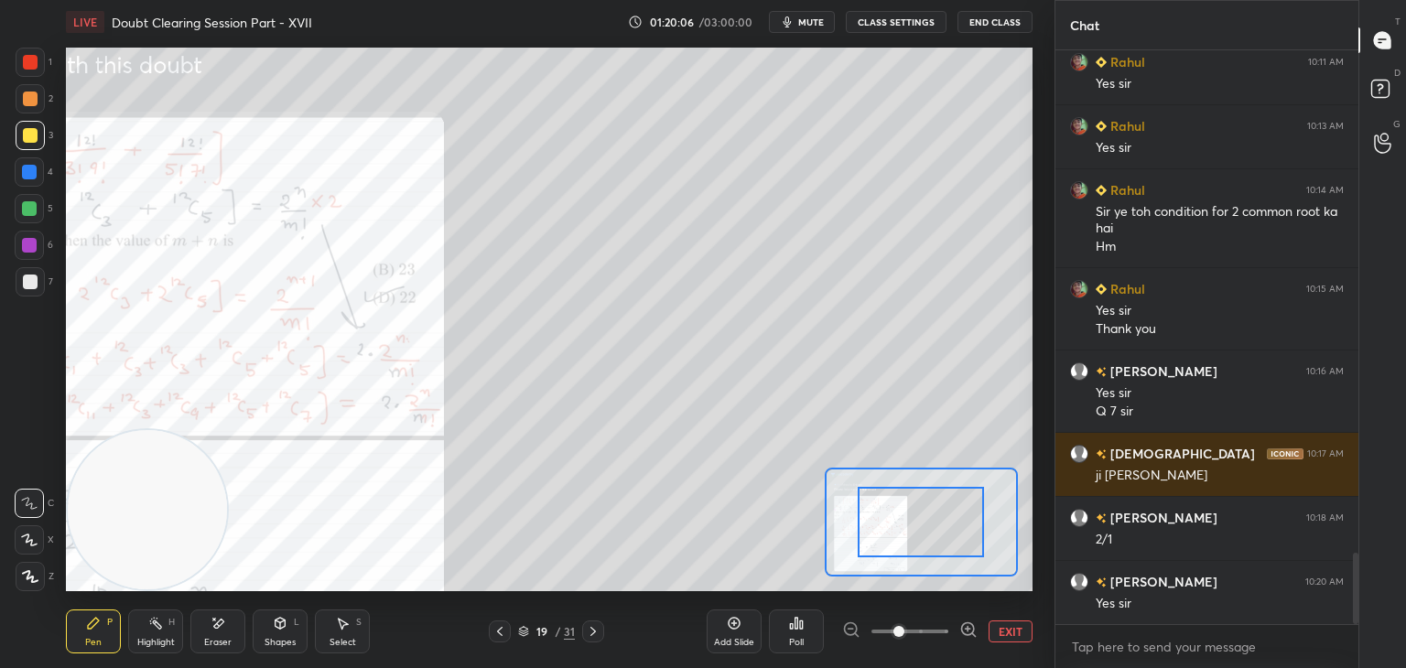
click at [941, 625] on span at bounding box center [909, 631] width 77 height 27
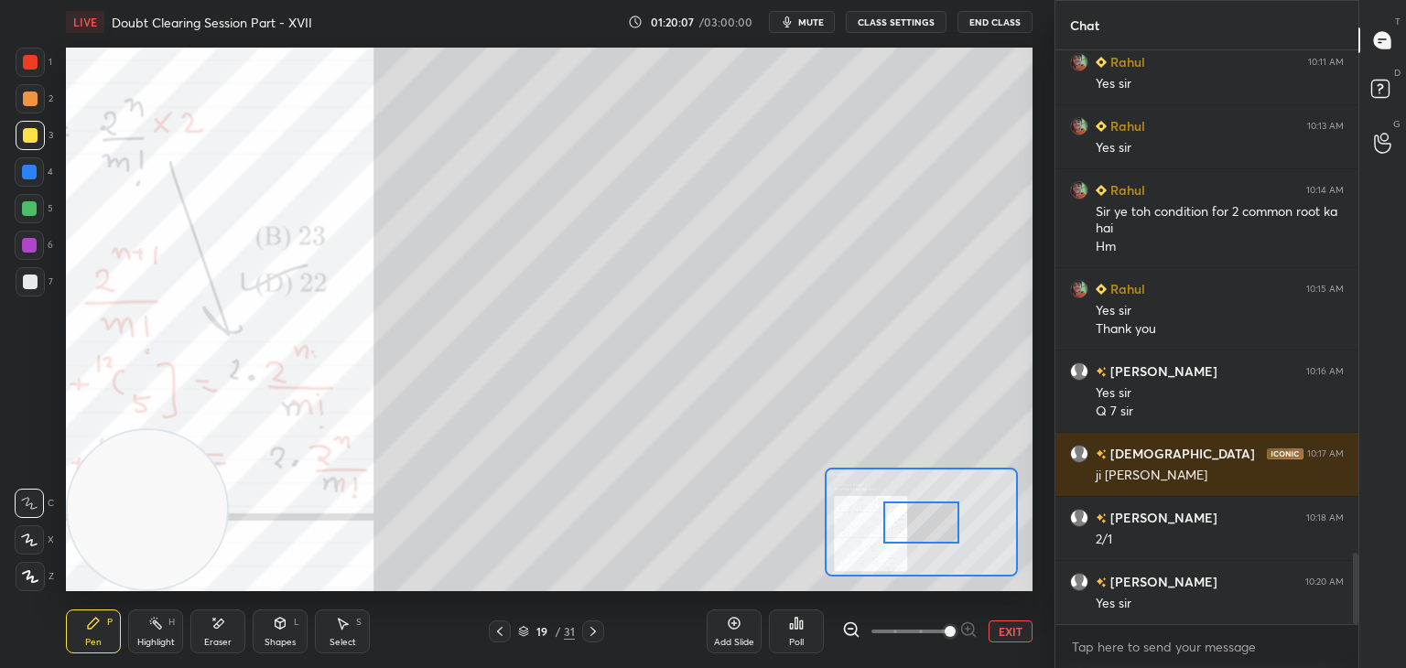
click at [883, 506] on div at bounding box center [921, 522] width 76 height 42
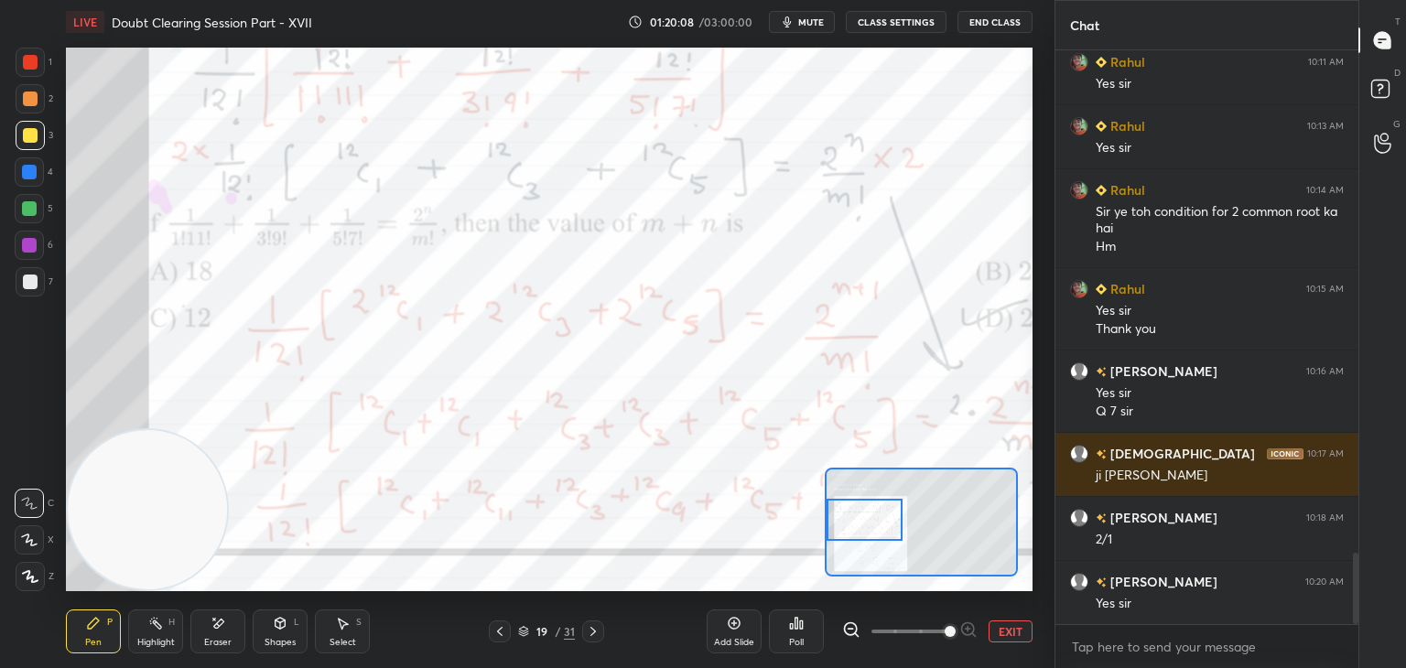
click at [909, 630] on span at bounding box center [909, 631] width 77 height 27
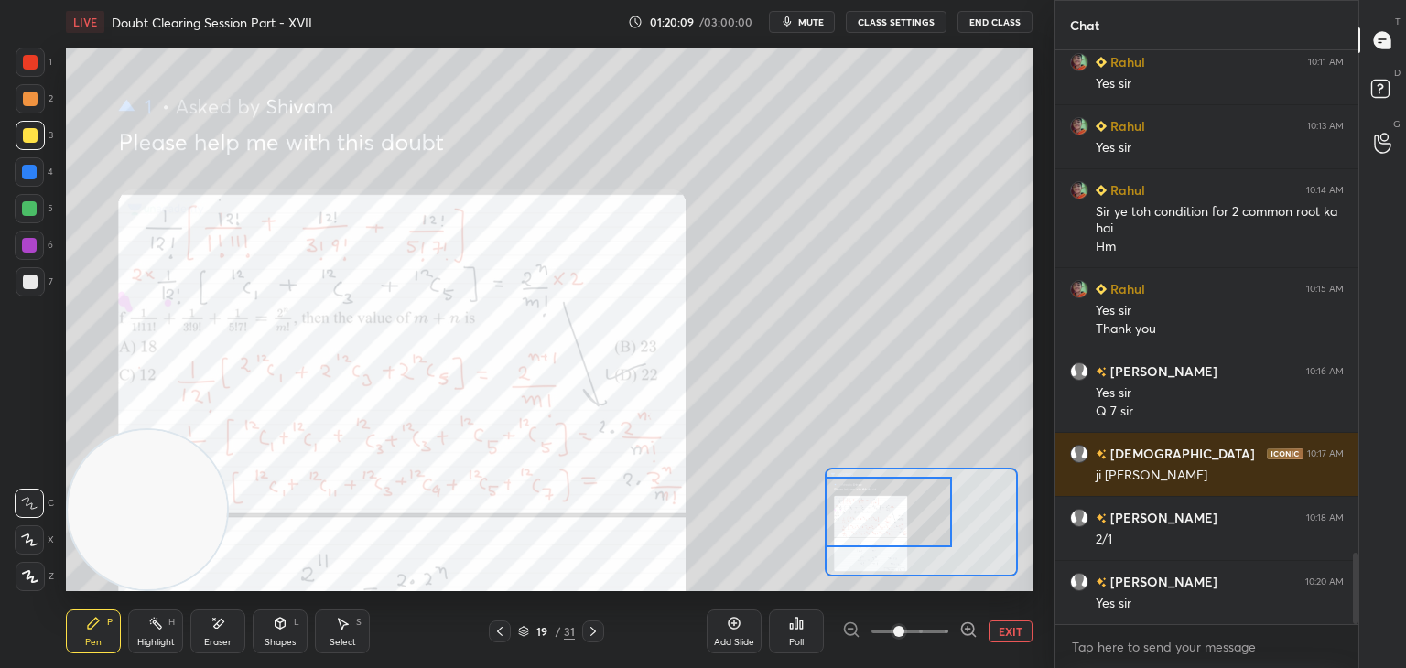
drag, startPoint x: 901, startPoint y: 510, endPoint x: 871, endPoint y: 503, distance: 30.9
click at [871, 503] on div at bounding box center [888, 512] width 126 height 70
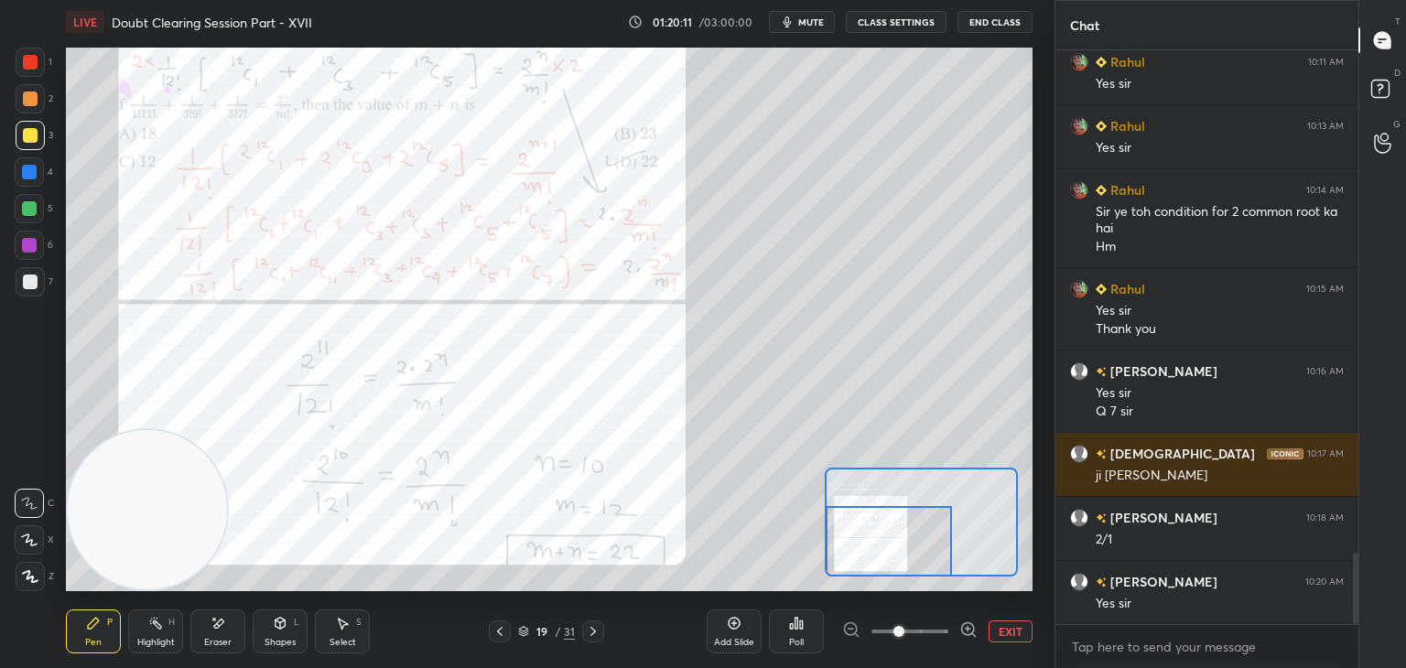
drag, startPoint x: 908, startPoint y: 517, endPoint x: 900, endPoint y: 556, distance: 40.0
click at [901, 558] on div at bounding box center [888, 541] width 126 height 70
click at [907, 556] on div at bounding box center [888, 541] width 126 height 70
drag, startPoint x: 908, startPoint y: 551, endPoint x: 882, endPoint y: 548, distance: 25.8
click at [897, 558] on div at bounding box center [888, 541] width 126 height 70
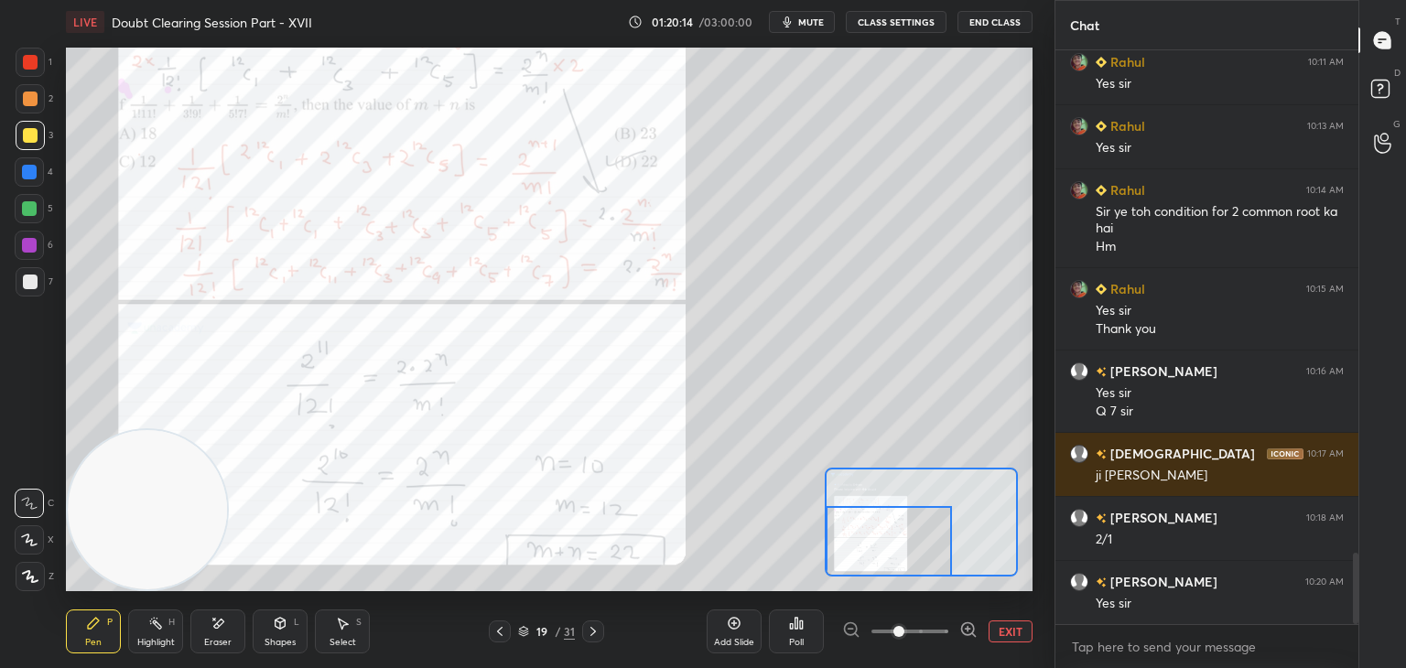
click at [35, 61] on div at bounding box center [30, 62] width 29 height 29
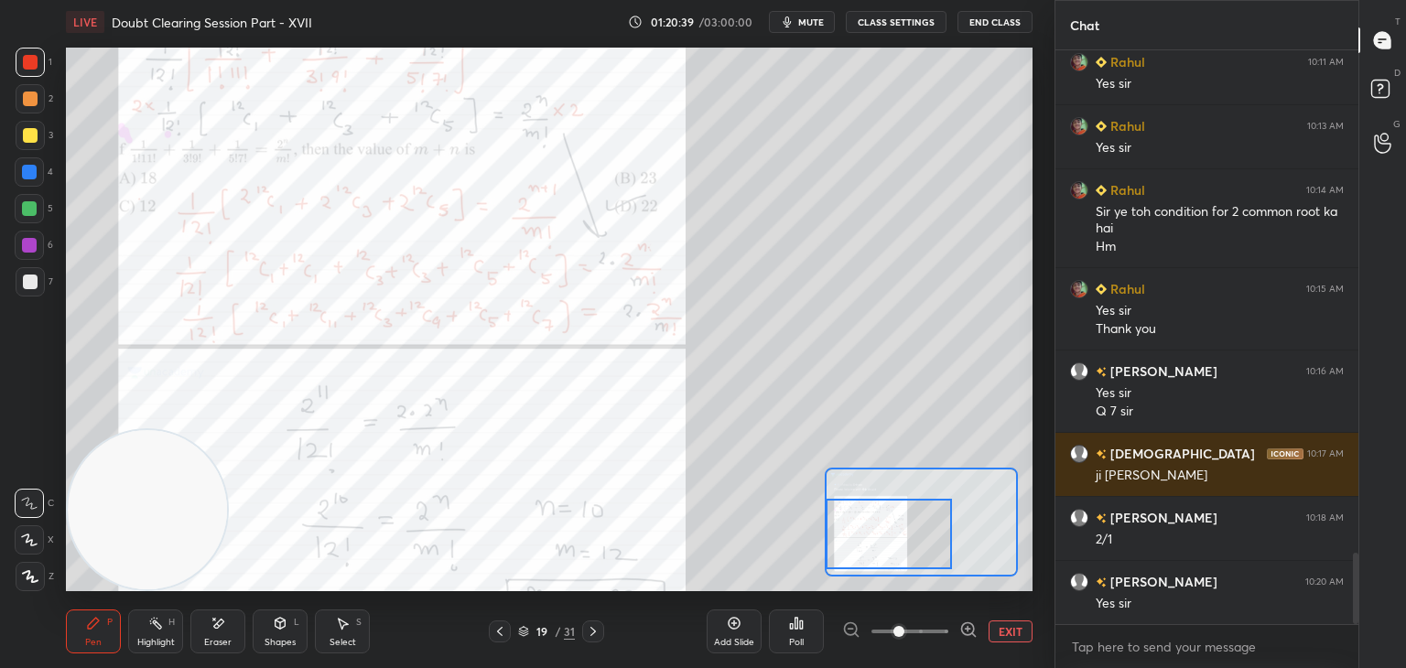
click at [857, 519] on div at bounding box center [888, 534] width 126 height 70
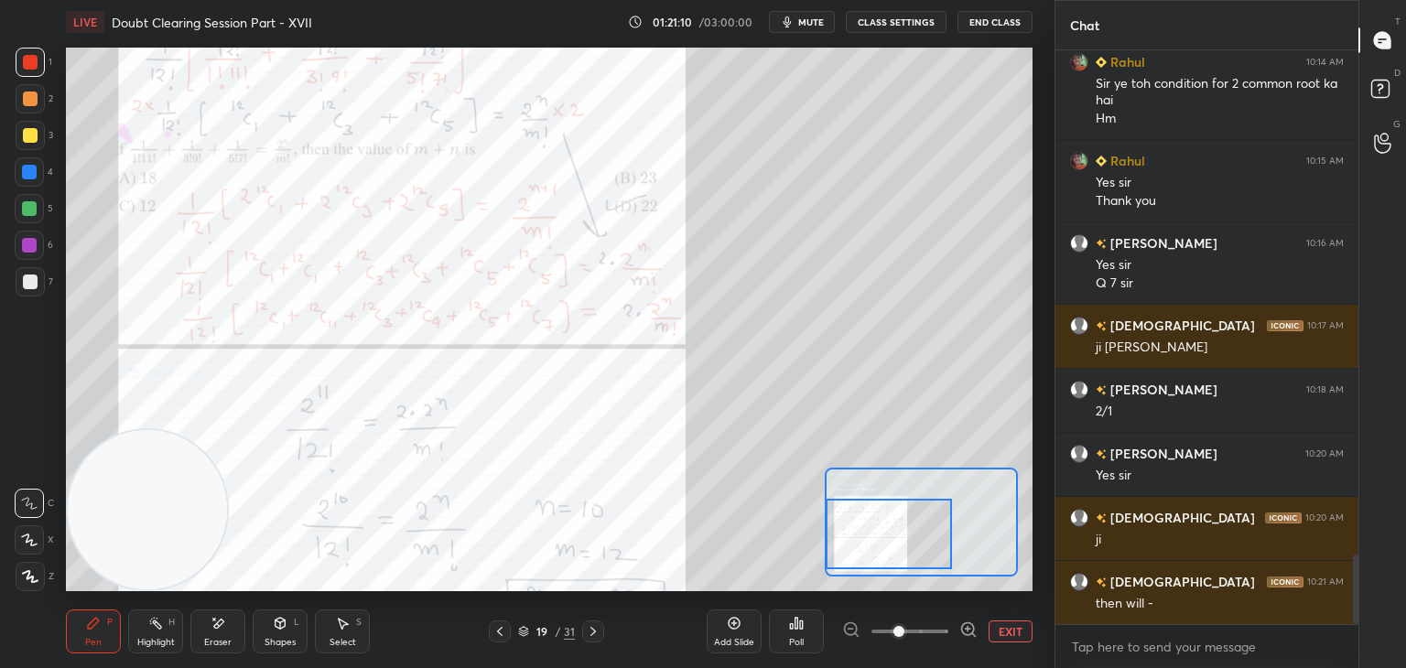
scroll to position [4177, 0]
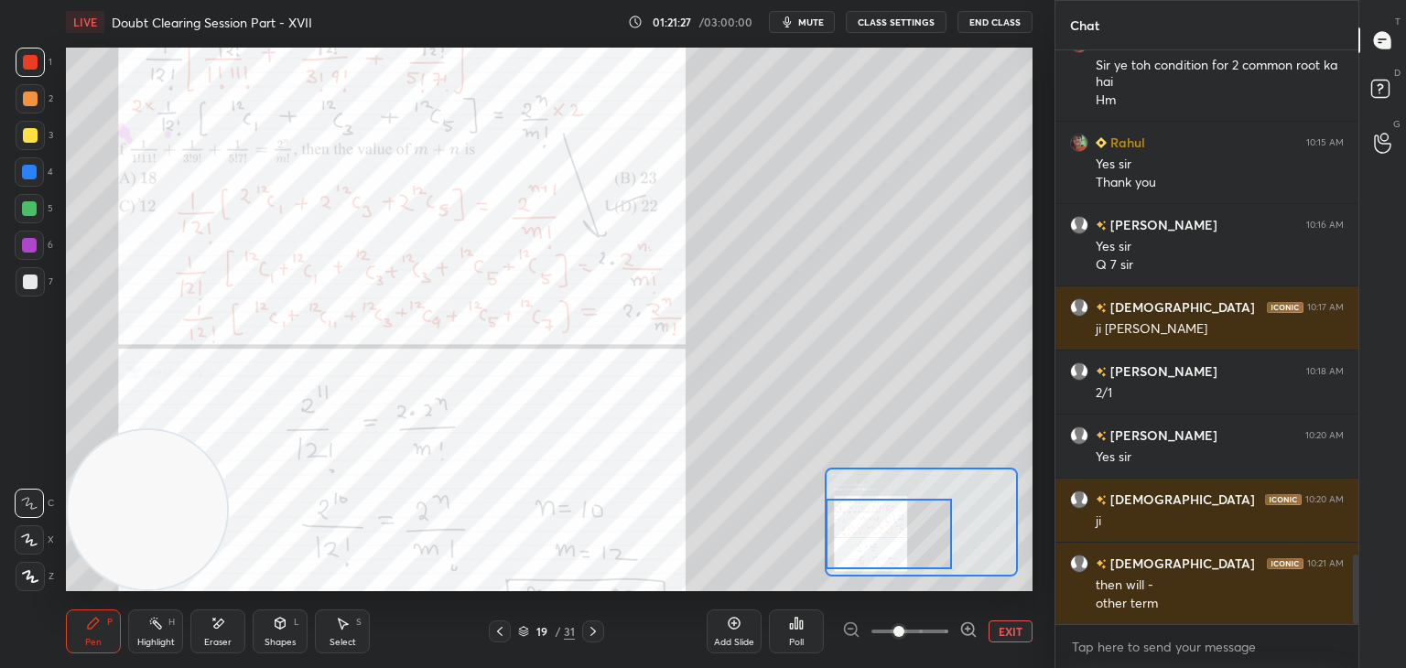
click at [220, 621] on icon at bounding box center [219, 623] width 10 height 9
drag, startPoint x: 29, startPoint y: 576, endPoint x: 19, endPoint y: 557, distance: 20.9
click at [27, 578] on span "Erase all" at bounding box center [29, 576] width 27 height 13
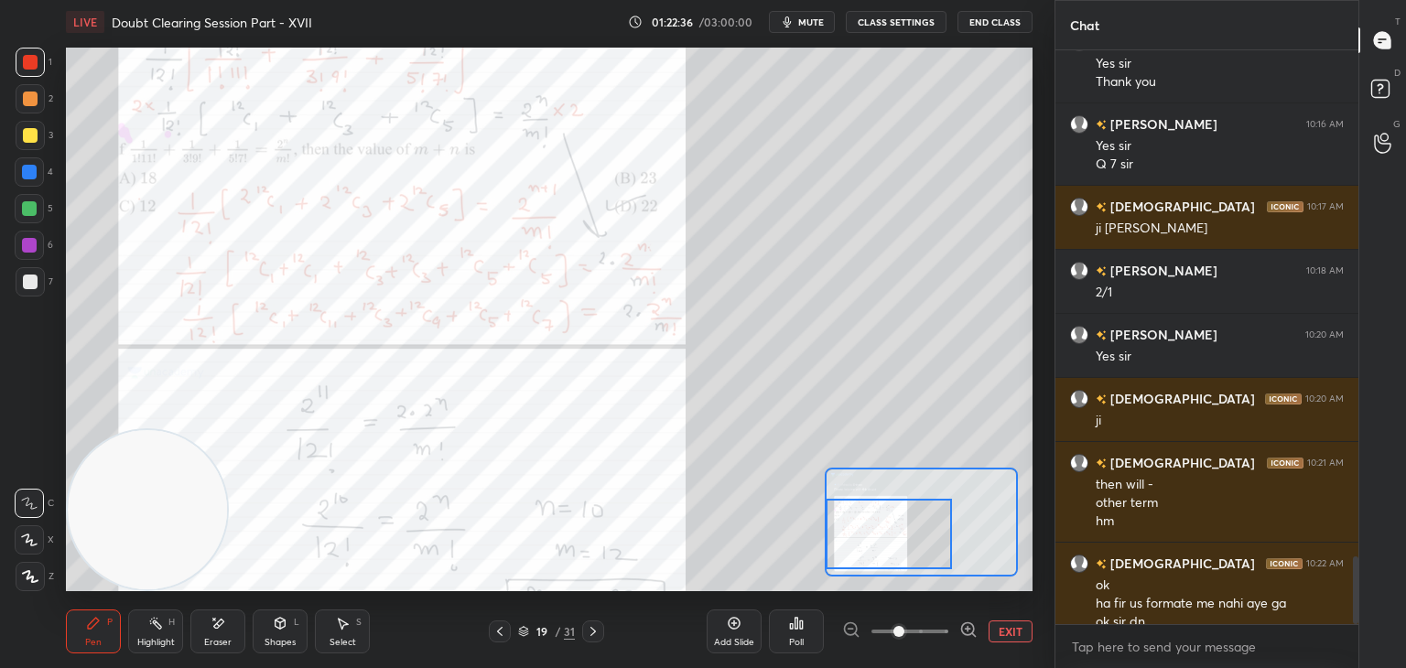
scroll to position [4296, 0]
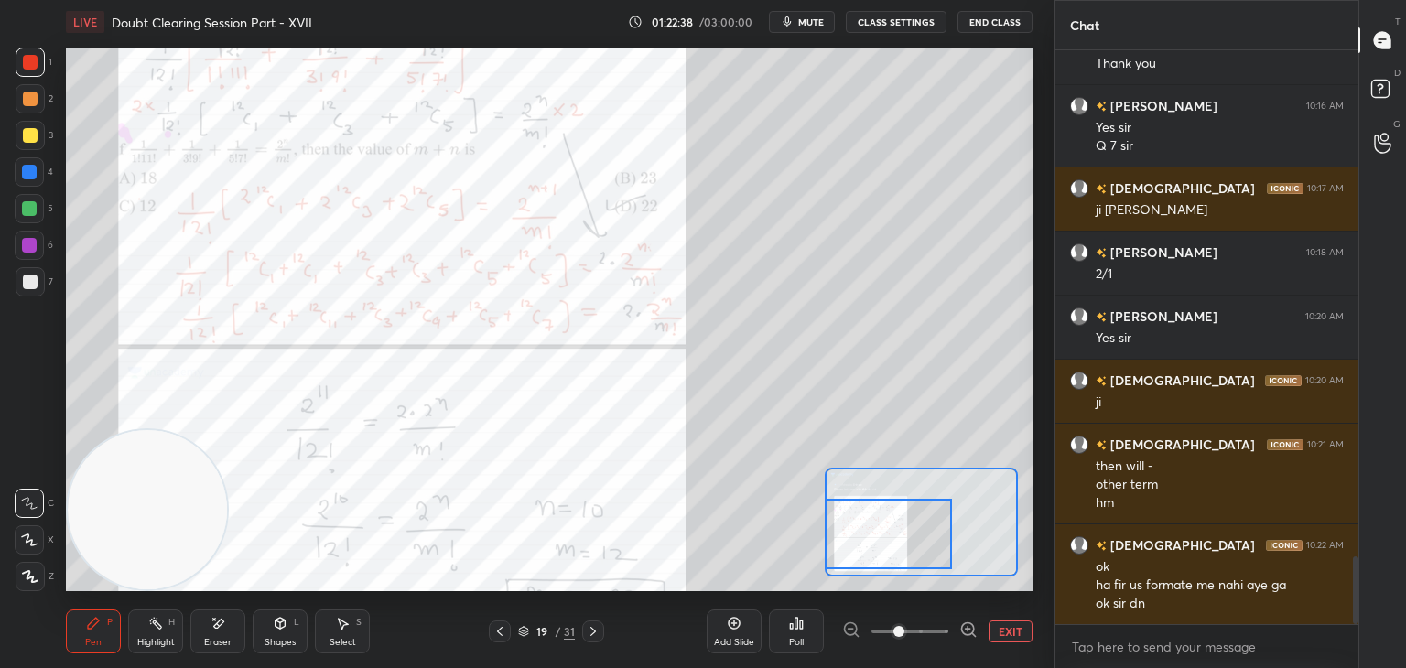
click at [587, 631] on icon at bounding box center [593, 631] width 15 height 15
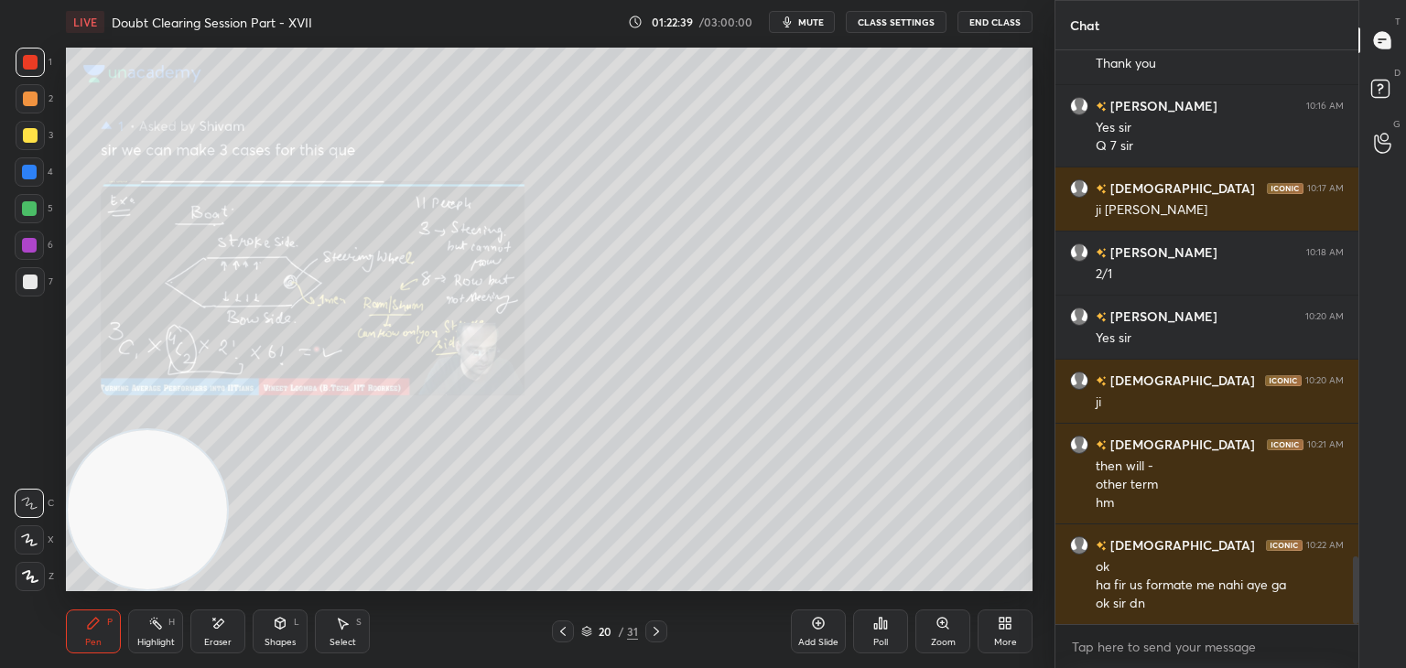
click at [944, 629] on icon at bounding box center [942, 623] width 15 height 15
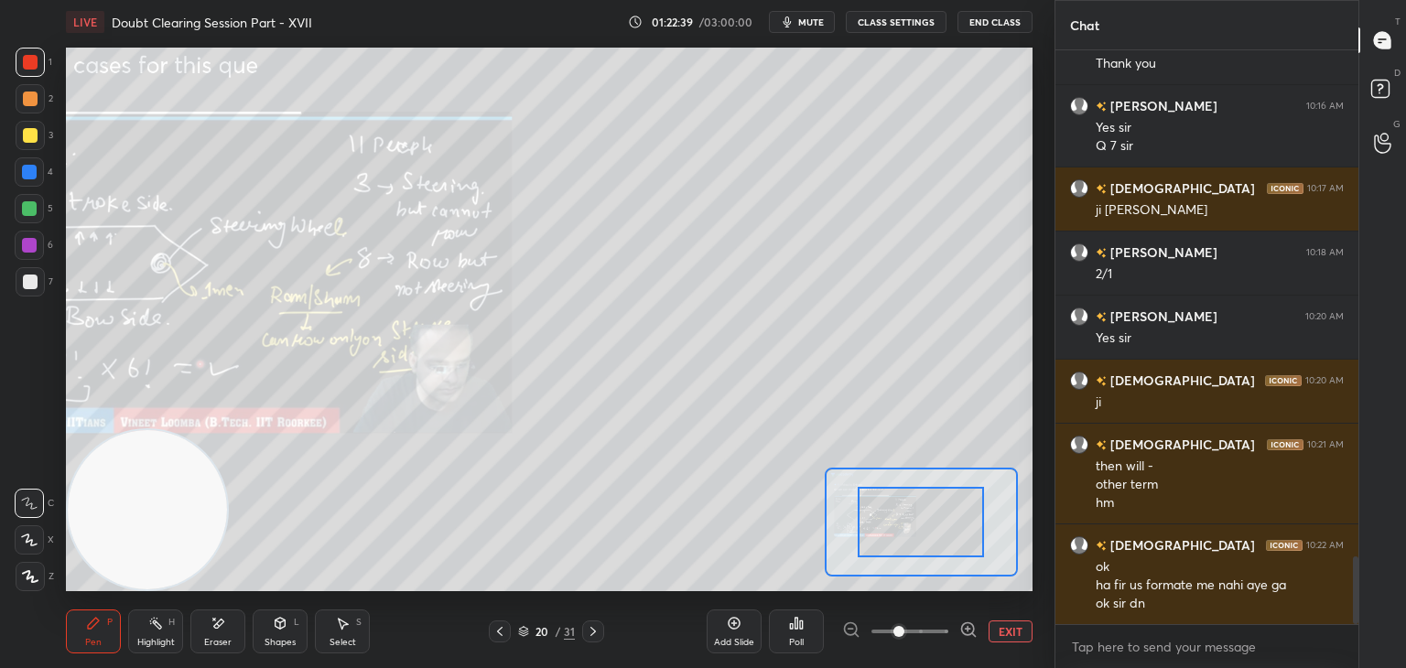
drag, startPoint x: 944, startPoint y: 629, endPoint x: 931, endPoint y: 633, distance: 14.5
click at [930, 632] on span at bounding box center [909, 631] width 77 height 27
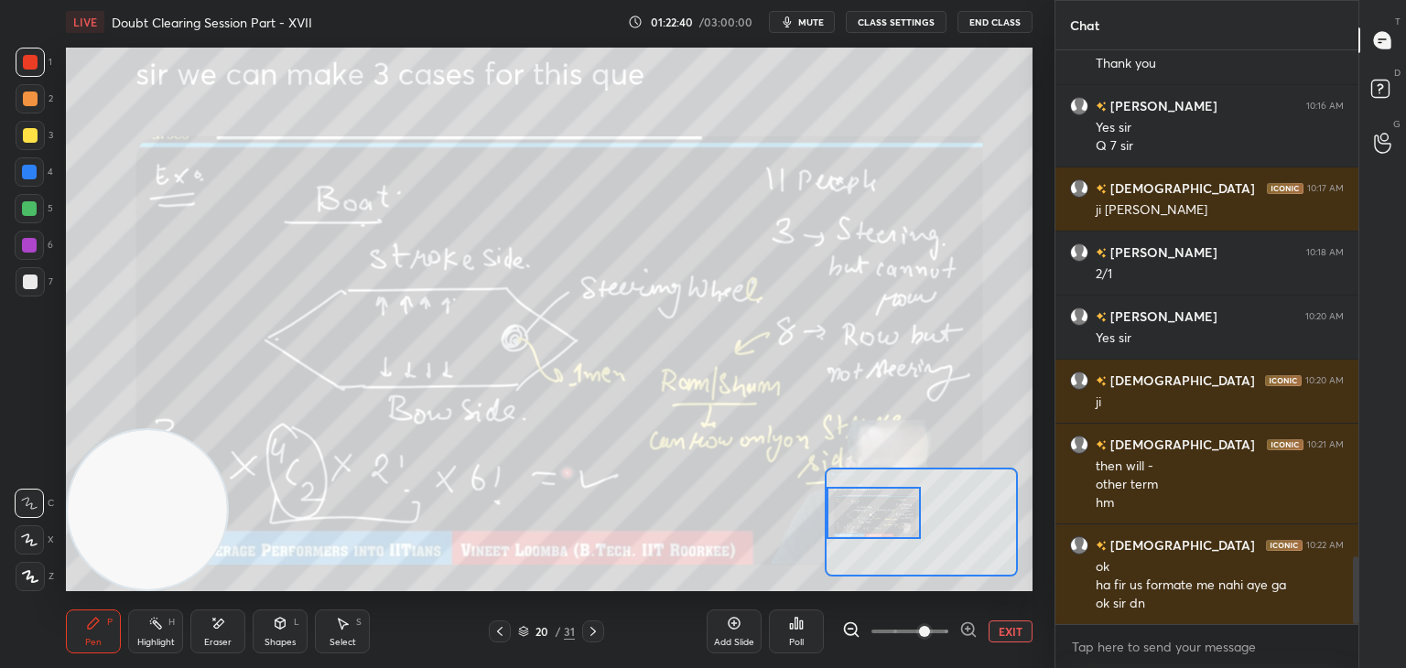
drag, startPoint x: 880, startPoint y: 513, endPoint x: 853, endPoint y: 508, distance: 28.0
click at [853, 509] on div at bounding box center [873, 513] width 95 height 52
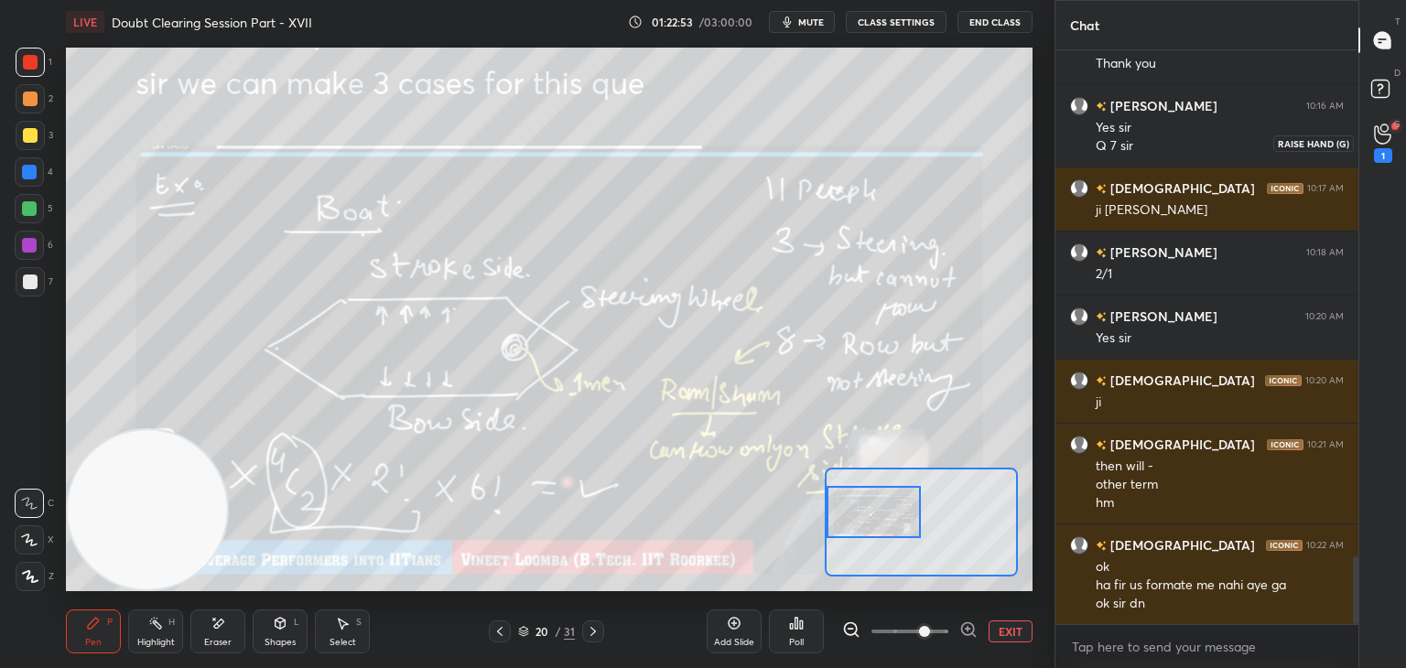
click at [1381, 130] on icon at bounding box center [1382, 134] width 17 height 21
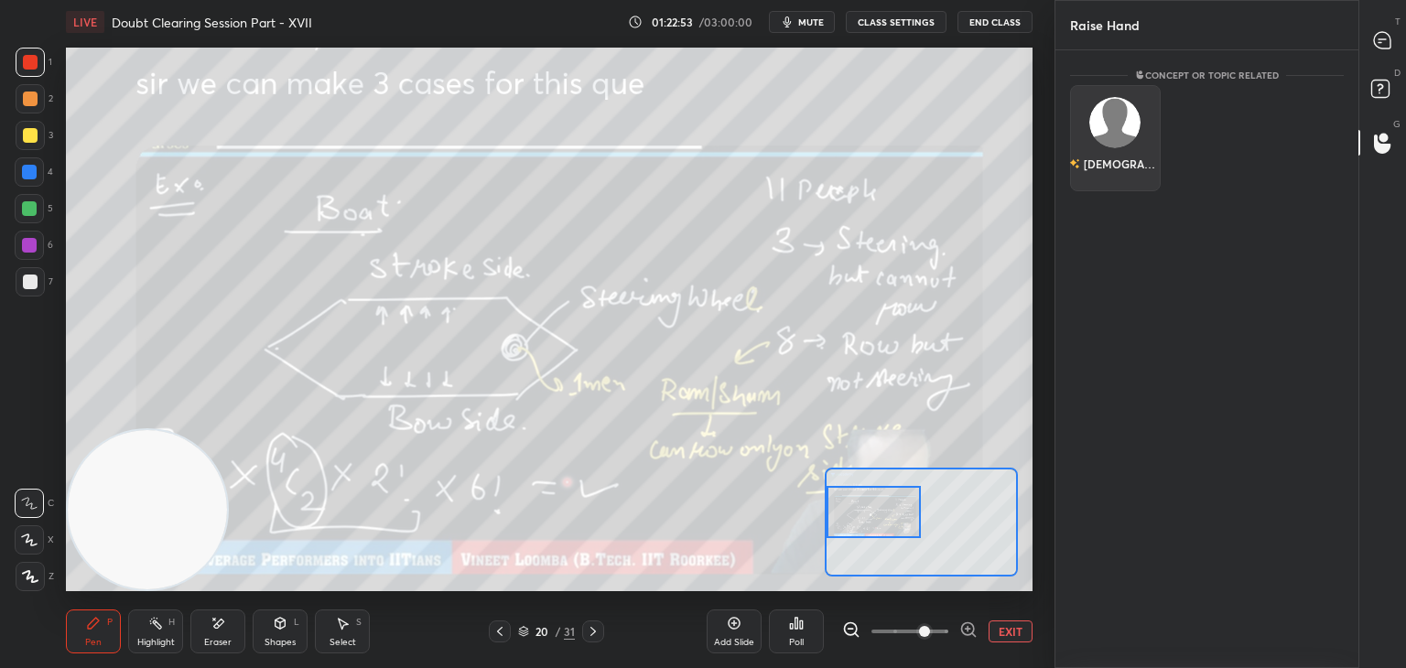
click at [1119, 135] on div "[DEMOGRAPHIC_DATA]" at bounding box center [1115, 138] width 91 height 106
drag, startPoint x: 1118, startPoint y: 178, endPoint x: 1137, endPoint y: 173, distance: 19.8
click at [1118, 177] on button "INVITE" at bounding box center [1115, 177] width 74 height 24
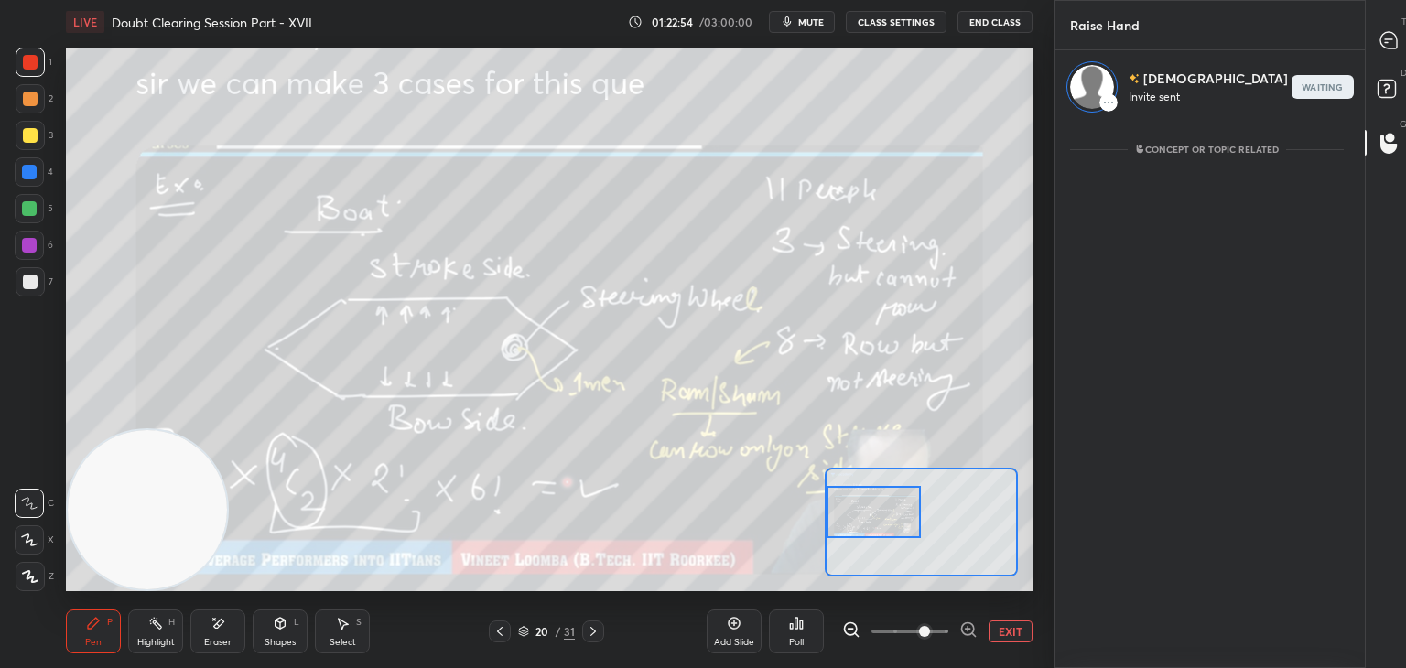
scroll to position [6, 5]
click at [1380, 43] on icon at bounding box center [1388, 40] width 16 height 16
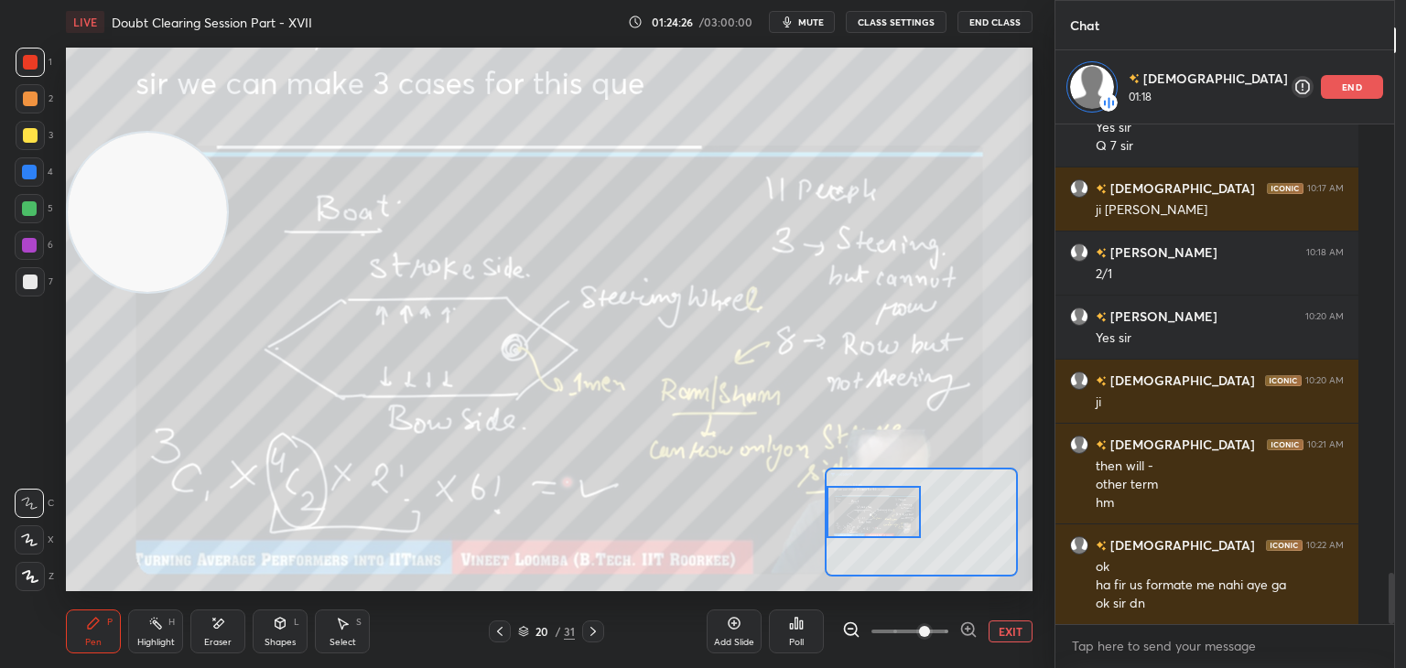
drag, startPoint x: 186, startPoint y: 506, endPoint x: 120, endPoint y: 165, distance: 347.6
click at [121, 166] on video at bounding box center [147, 212] width 159 height 159
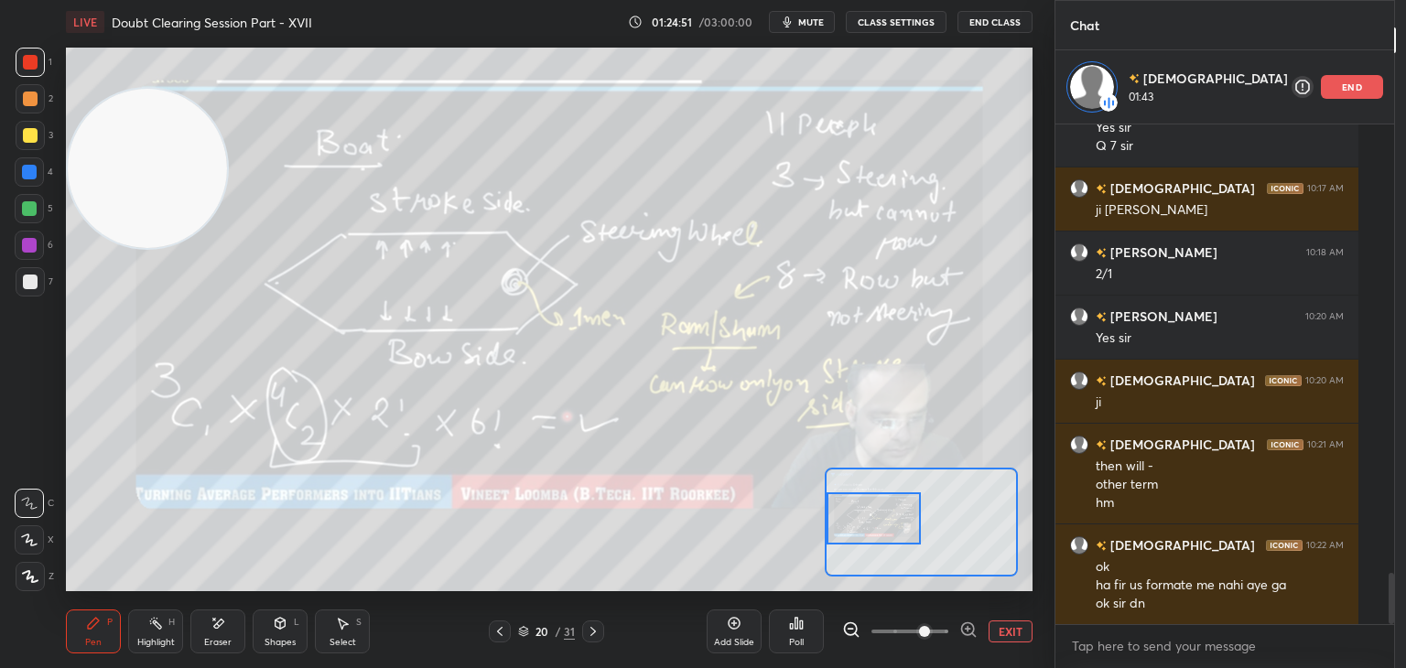
drag, startPoint x: 875, startPoint y: 520, endPoint x: 852, endPoint y: 522, distance: 23.0
click at [867, 526] on div at bounding box center [873, 518] width 95 height 52
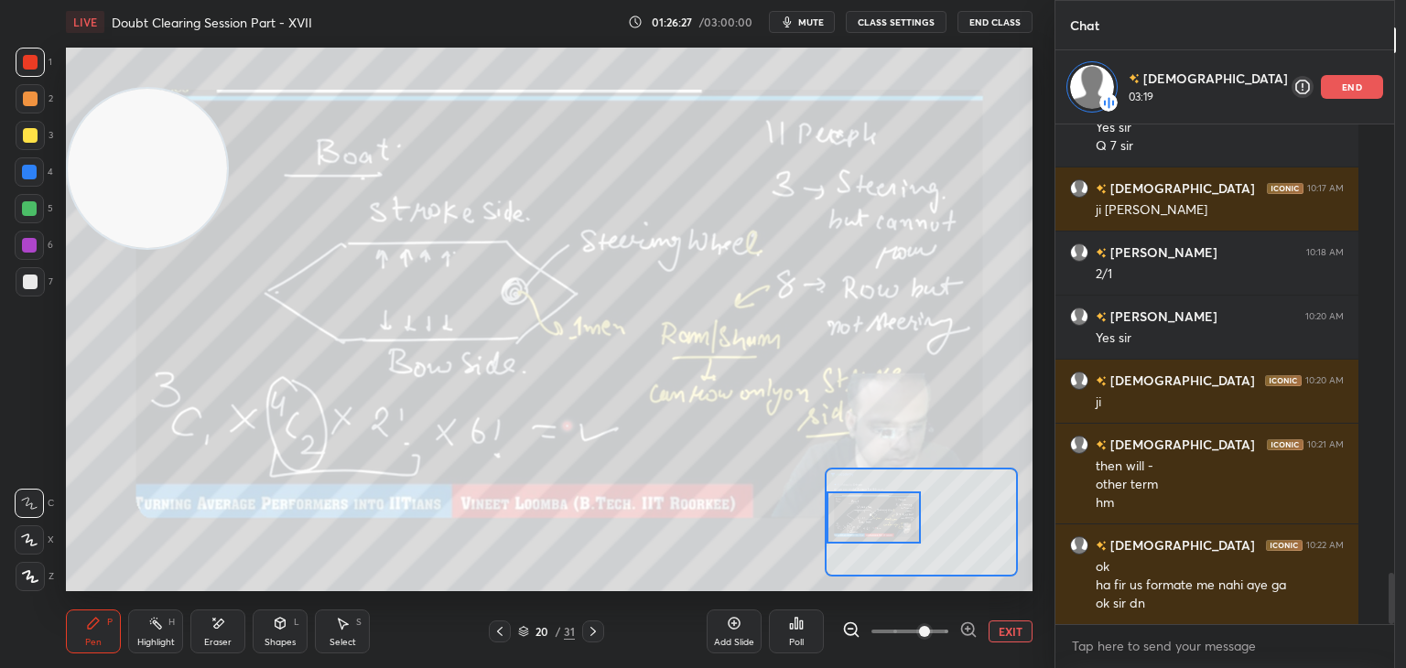
click at [594, 636] on icon at bounding box center [593, 631] width 15 height 15
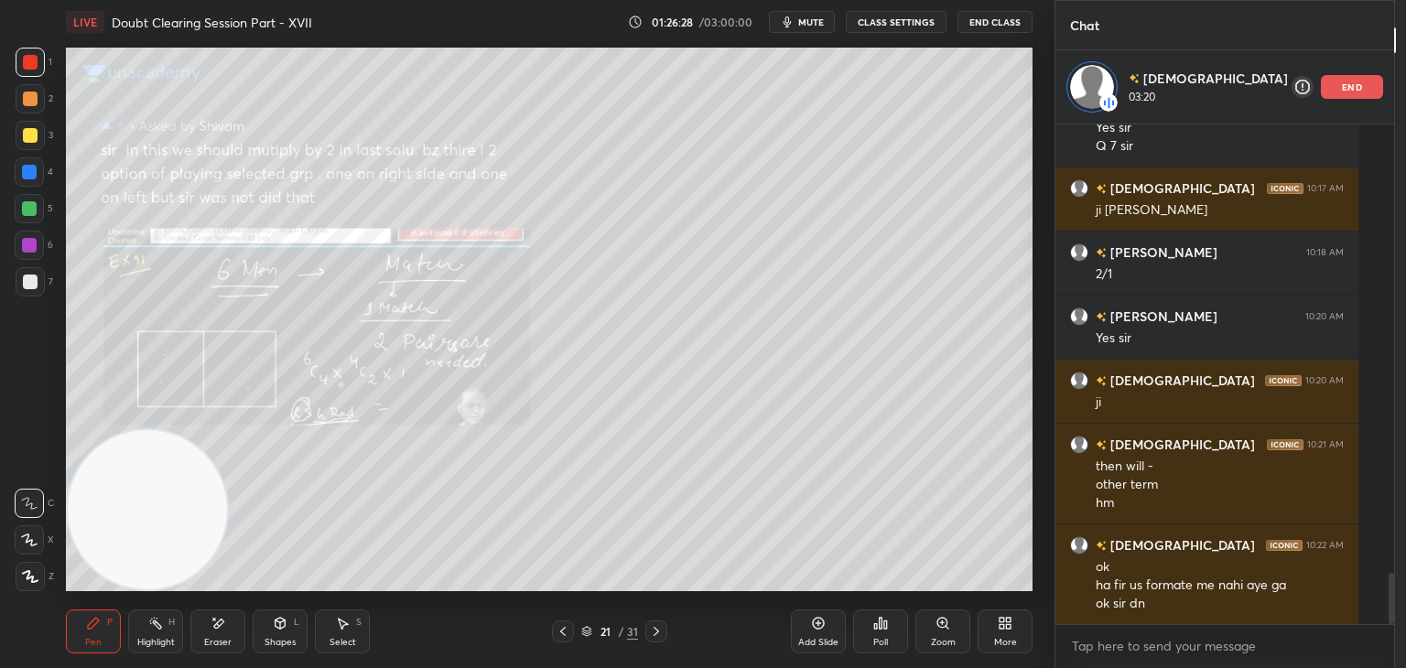
drag, startPoint x: 159, startPoint y: 205, endPoint x: 82, endPoint y: 675, distance: 476.6
click at [82, 0] on html "1 2 3 4 5 6 7 C X Z E E Erase all H H LIVE Doubt Clearing Session Part - XVII 0…" at bounding box center [703, 0] width 1406 height 0
click at [932, 633] on div "Zoom" at bounding box center [942, 631] width 55 height 44
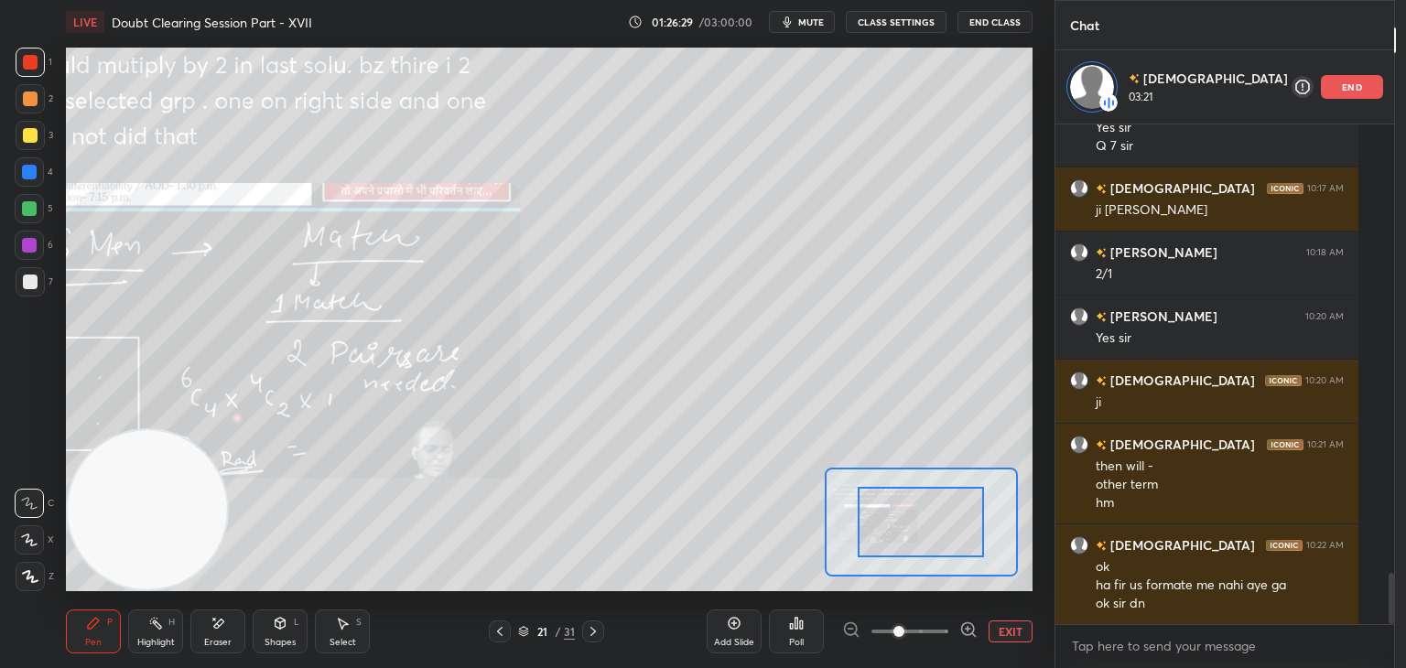
click at [917, 634] on span at bounding box center [909, 631] width 77 height 27
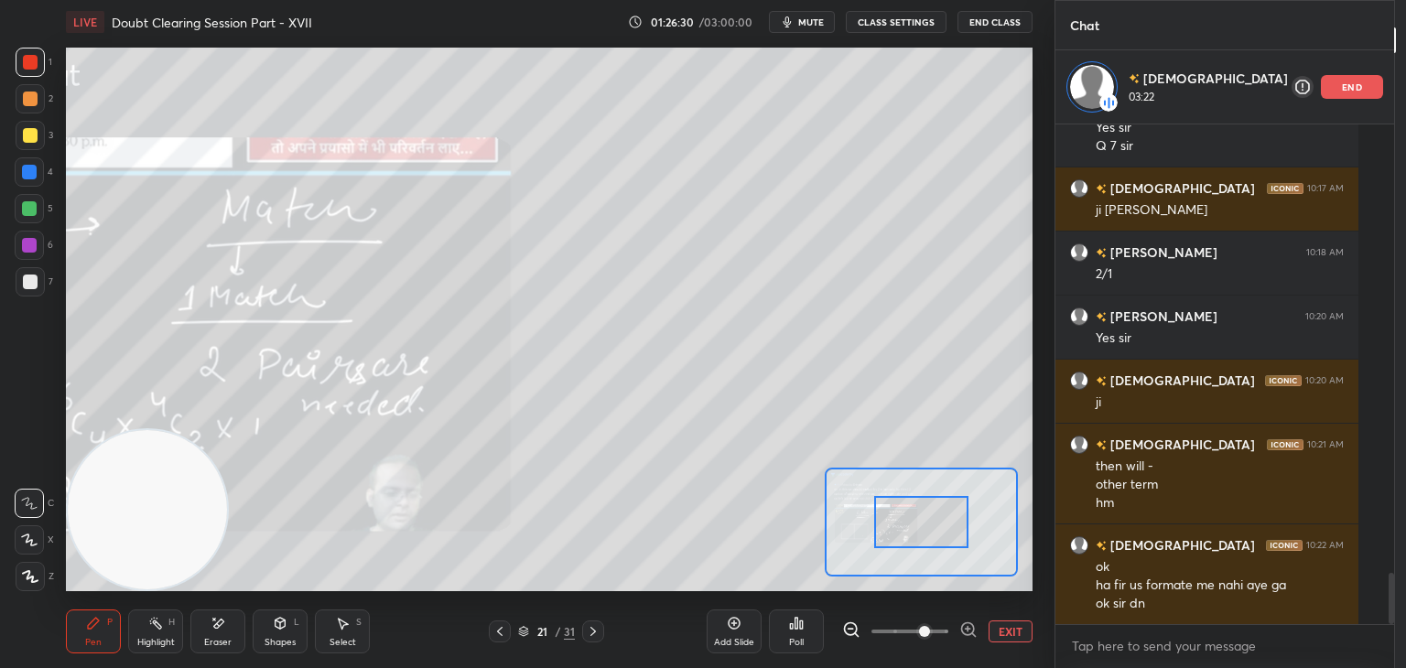
click at [814, 523] on div "Setting up your live class Poll for secs No correct answer Start poll" at bounding box center [549, 320] width 966 height 544
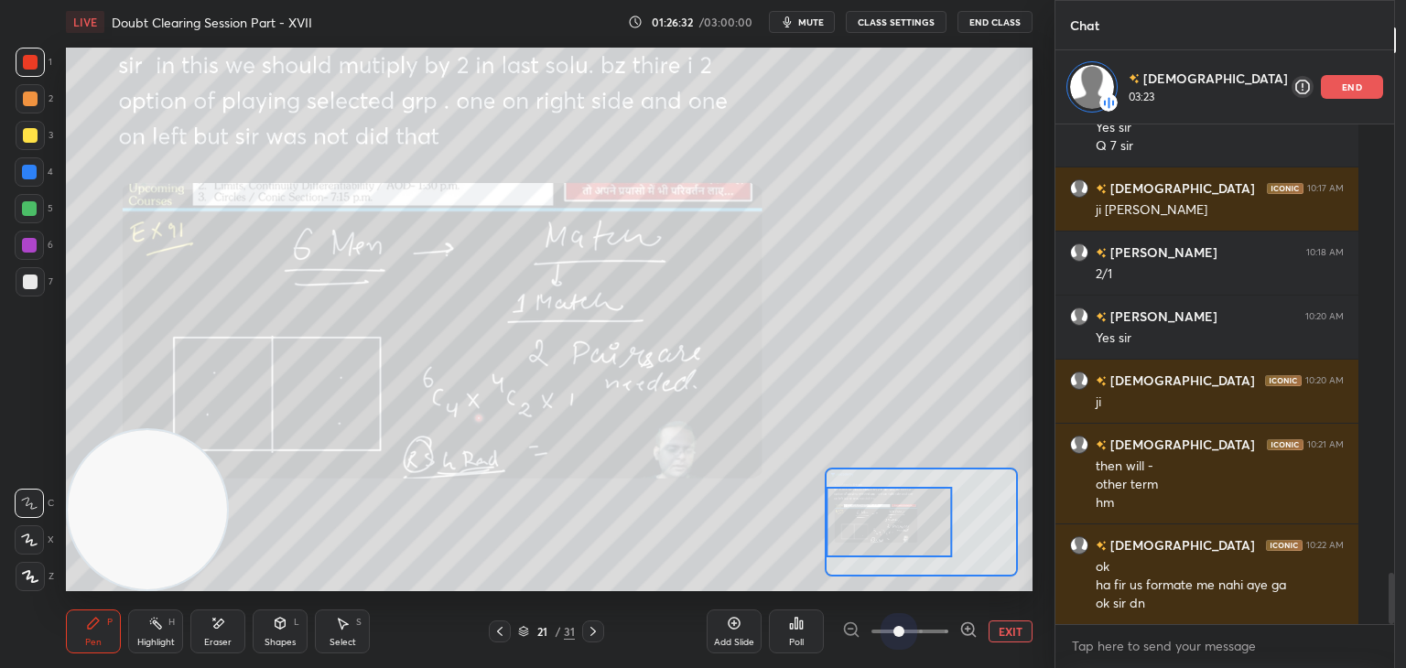
drag, startPoint x: 893, startPoint y: 629, endPoint x: 908, endPoint y: 609, distance: 24.9
click at [894, 630] on span at bounding box center [909, 631] width 77 height 27
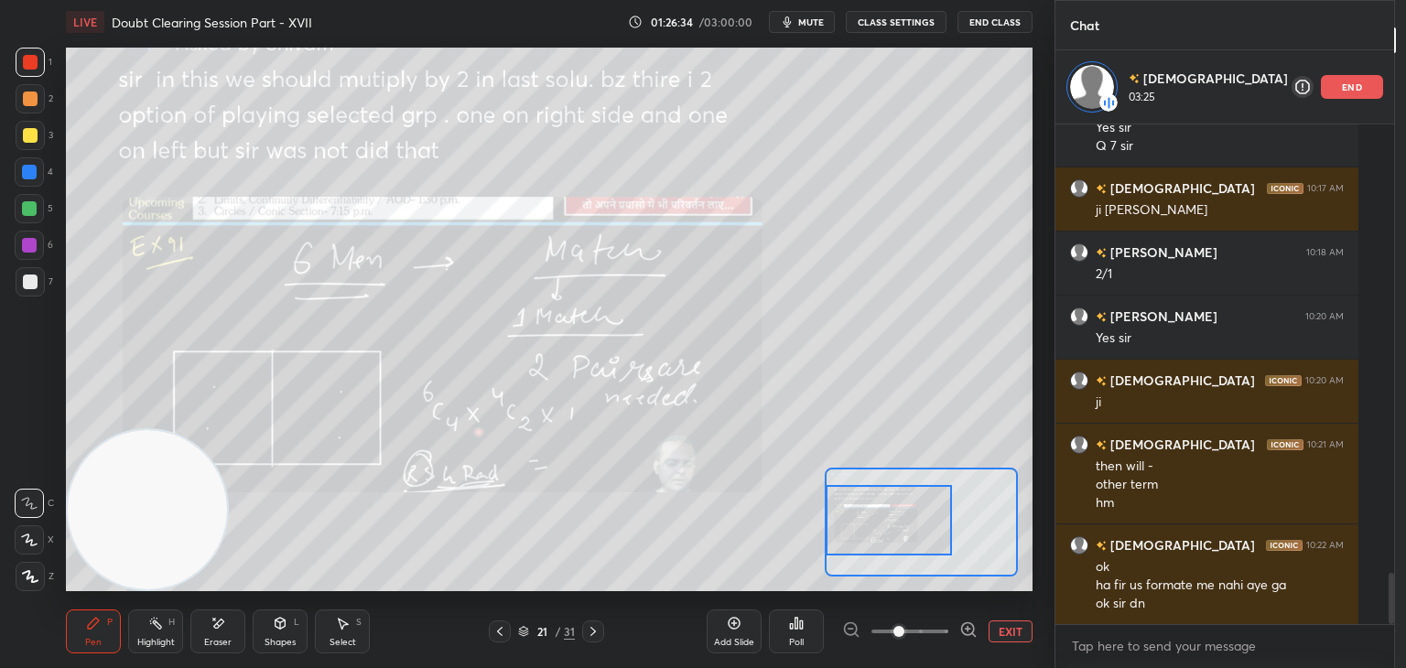
click at [864, 508] on div at bounding box center [888, 520] width 126 height 70
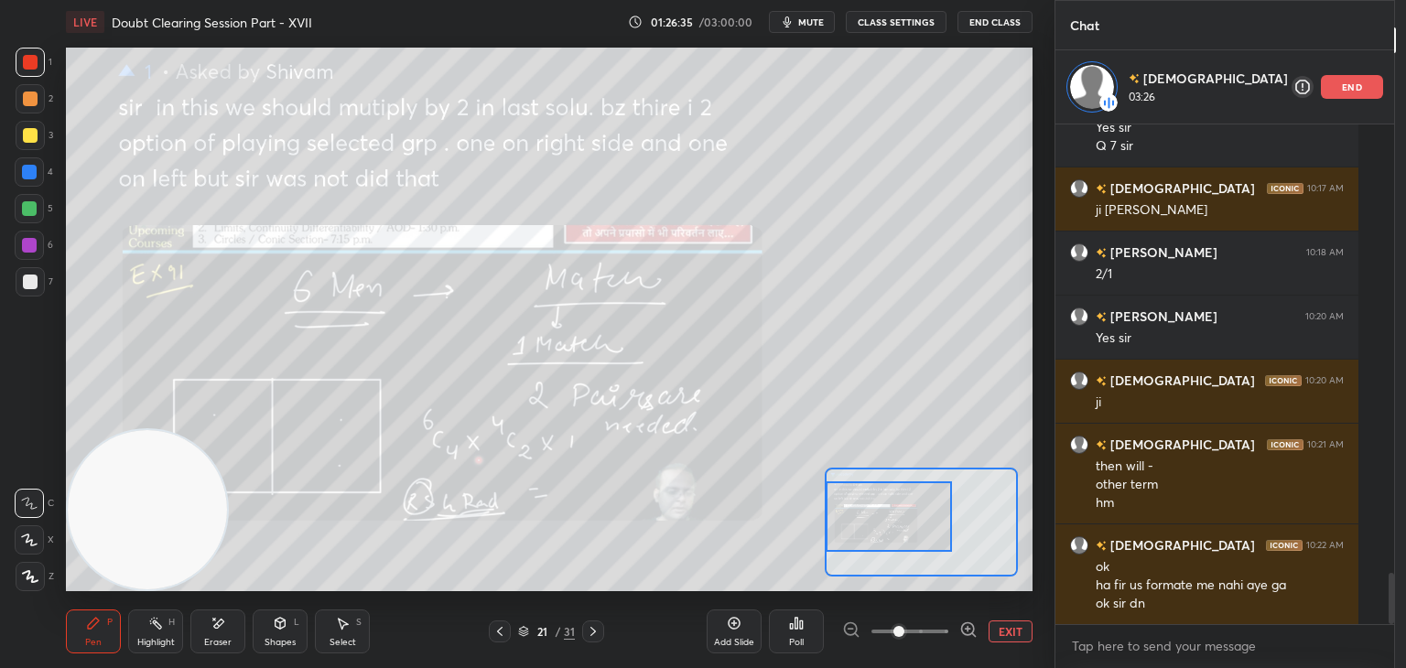
click at [869, 507] on div at bounding box center [888, 516] width 126 height 70
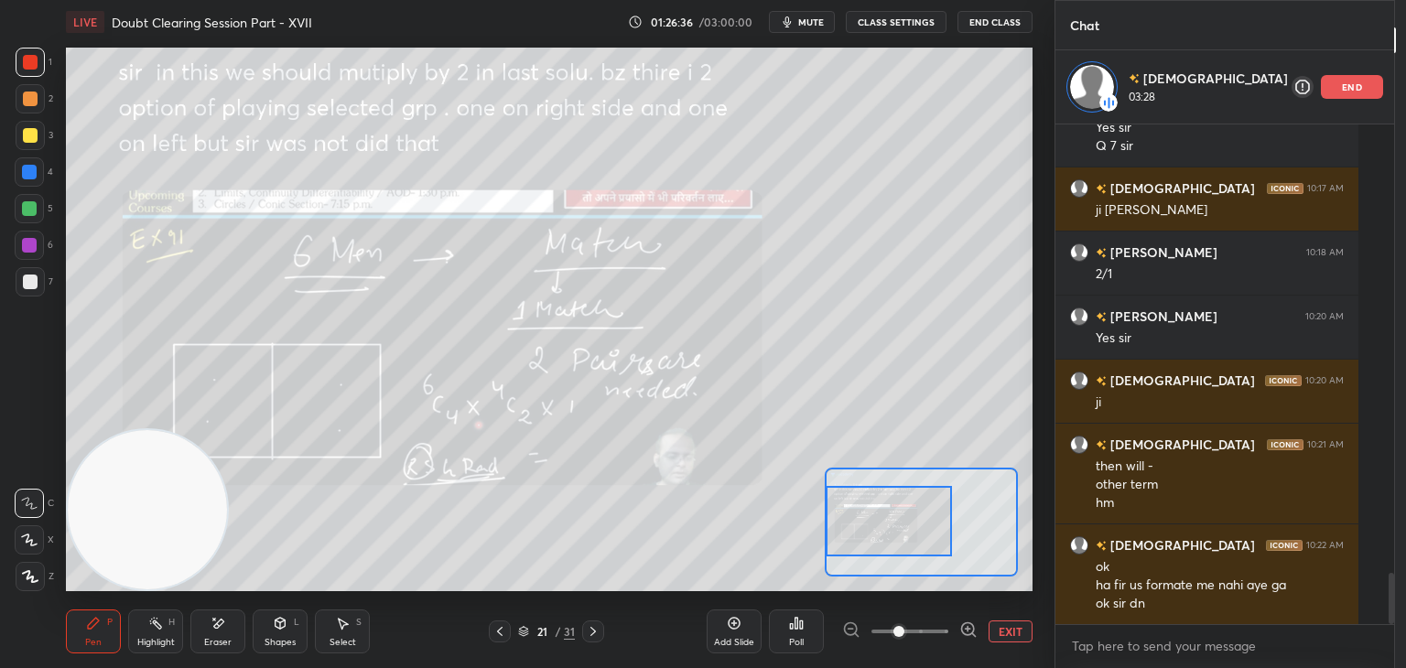
click at [871, 521] on div at bounding box center [888, 521] width 126 height 70
click at [41, 279] on div "7" at bounding box center [35, 281] width 38 height 29
click at [1008, 620] on div "Add Slide Poll EXIT" at bounding box center [869, 631] width 326 height 102
click at [1019, 639] on button "EXIT" at bounding box center [1010, 631] width 44 height 22
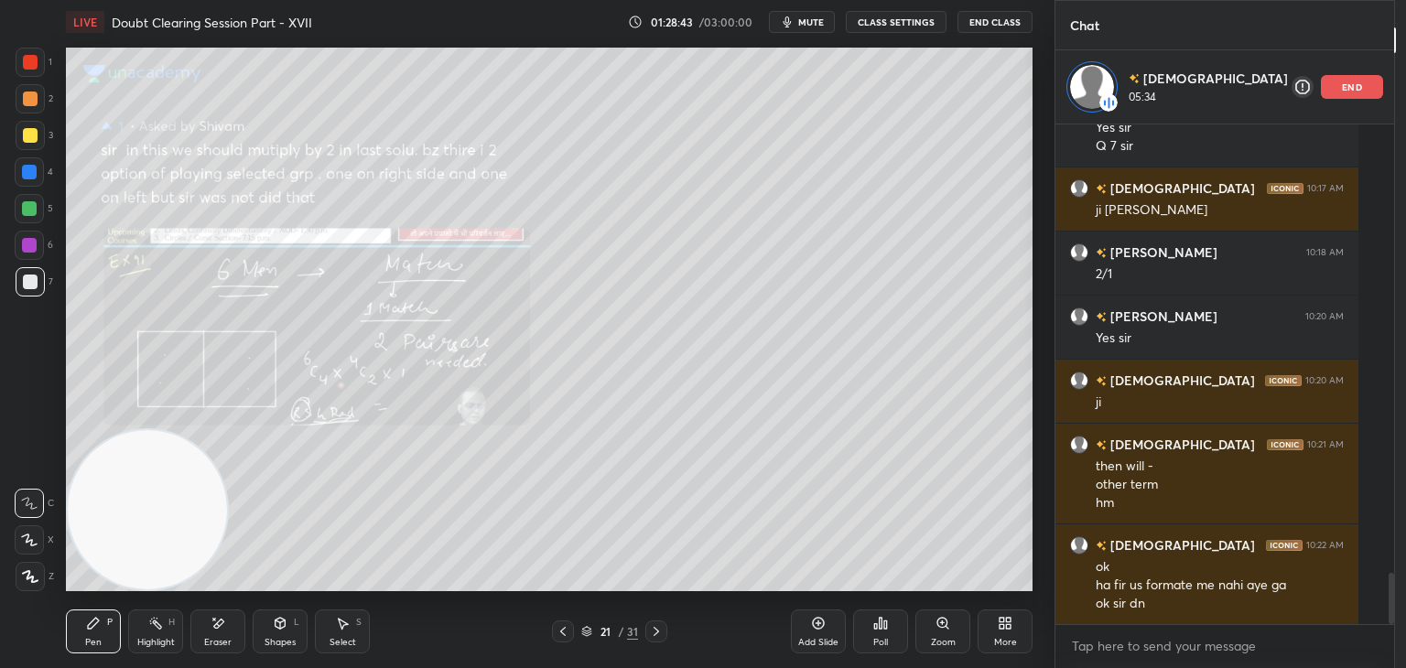
click at [216, 631] on div "Eraser" at bounding box center [217, 631] width 55 height 44
click at [95, 627] on icon at bounding box center [93, 623] width 15 height 15
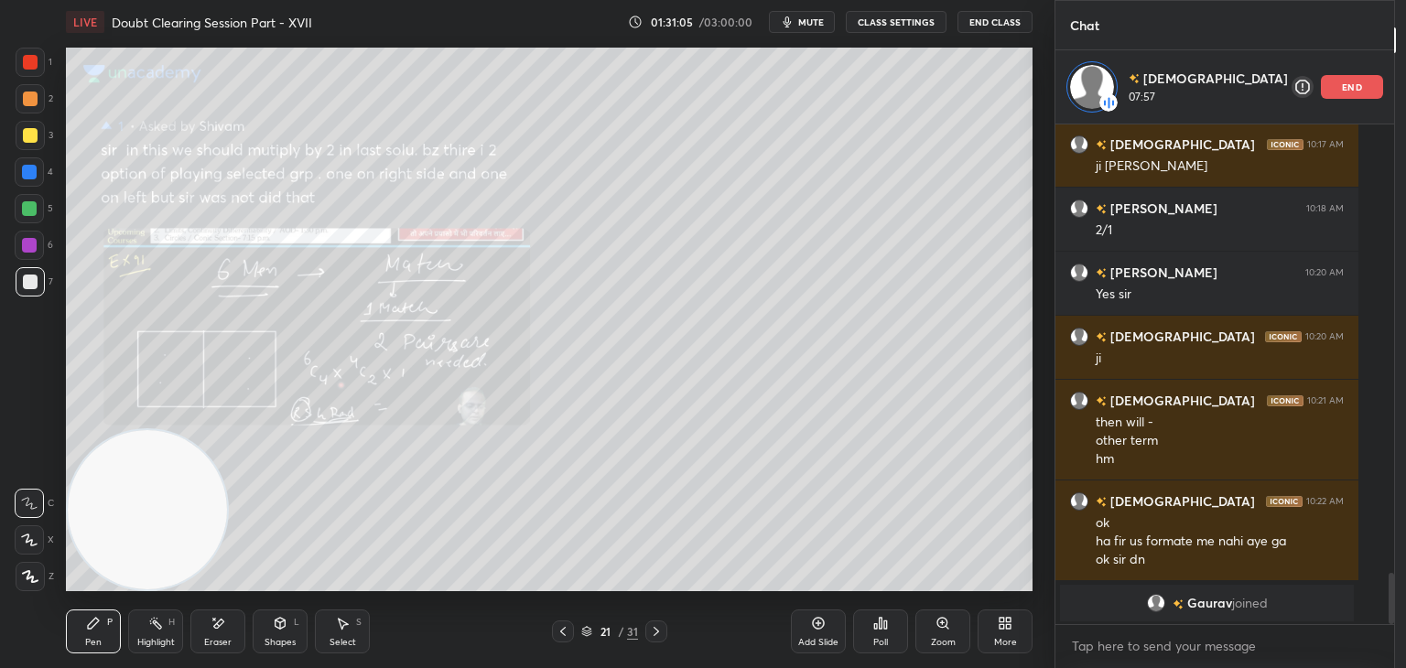
click at [1145, 643] on body "1 2 3 4 5 6 7 C X Z E E Erase all H H LIVE Doubt Clearing Session Part - XVII 0…" at bounding box center [703, 334] width 1406 height 668
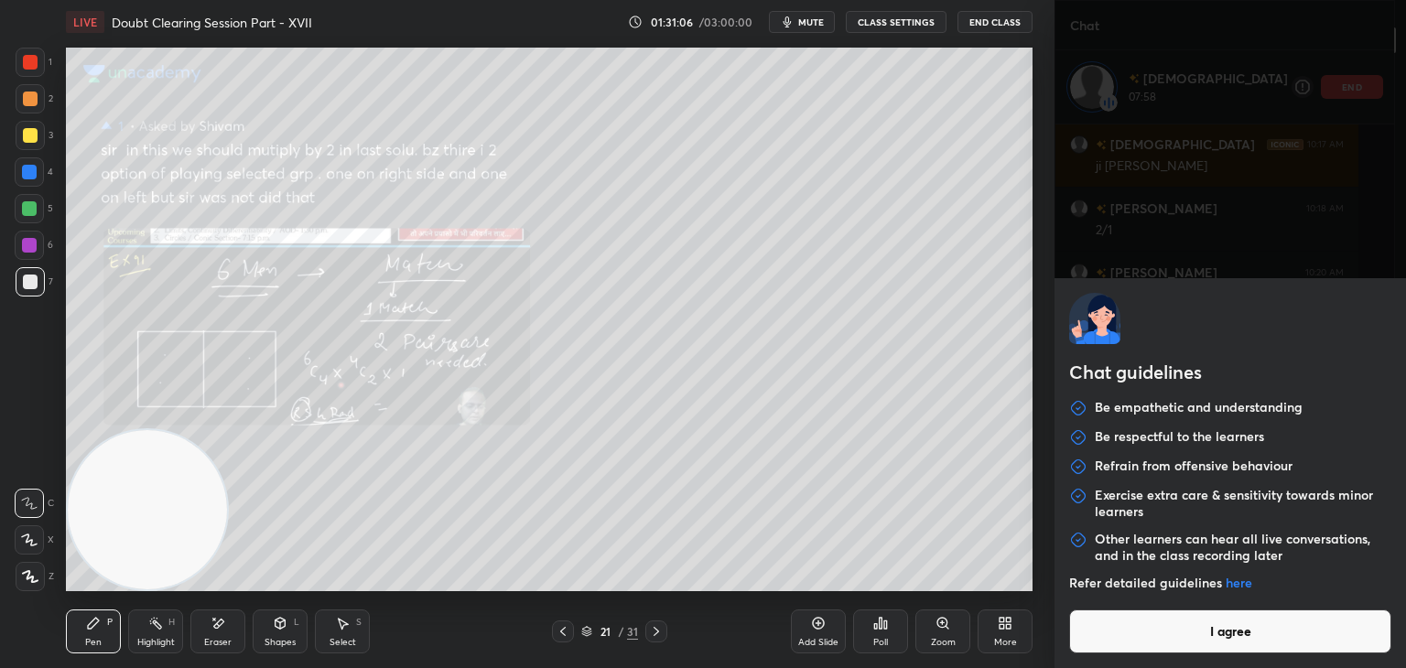
click at [1211, 642] on button "I agree" at bounding box center [1230, 631] width 322 height 44
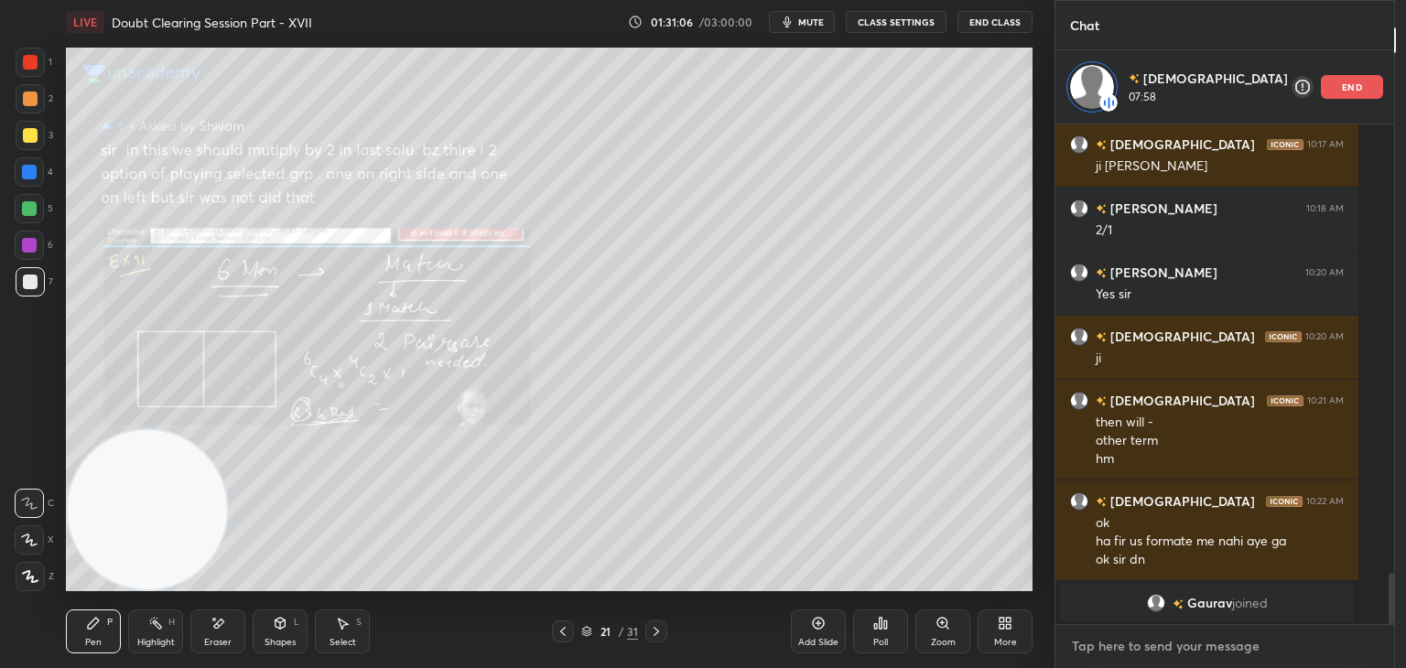
type textarea "x"
click at [1159, 644] on textarea at bounding box center [1224, 645] width 309 height 29
type textarea "h"
type textarea "x"
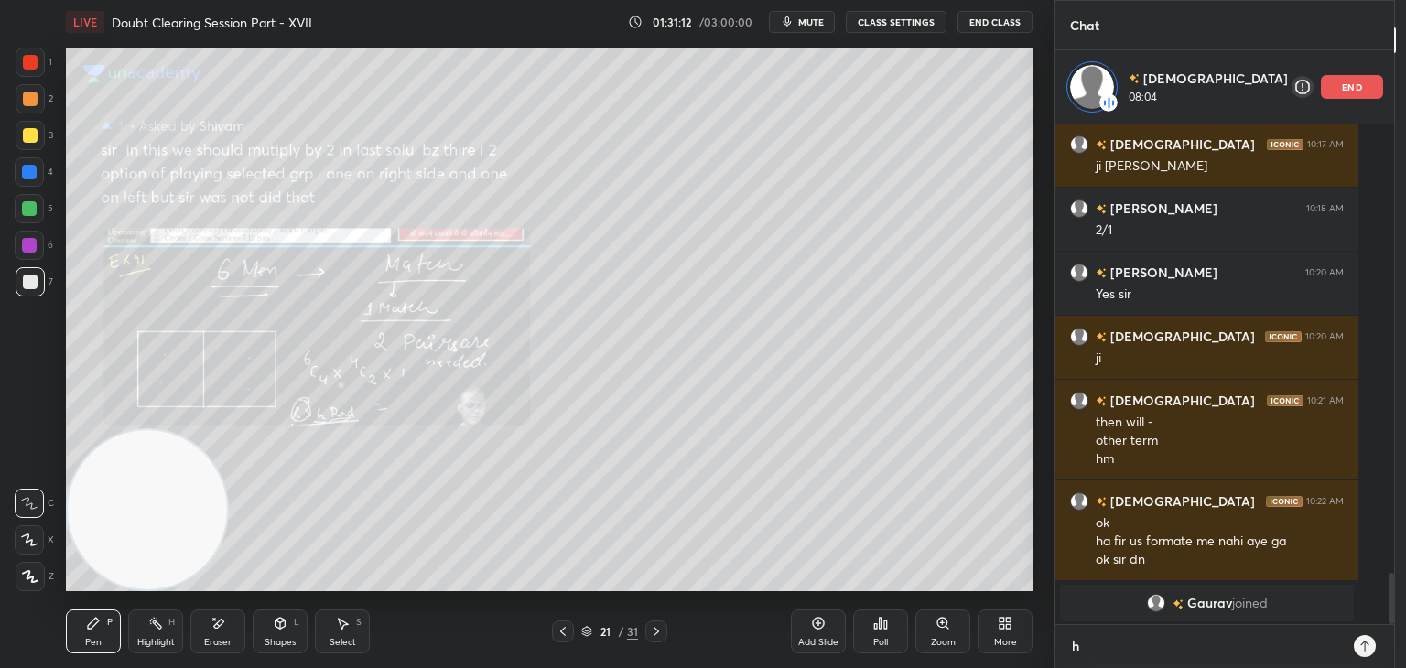
type textarea "ht"
type textarea "x"
type textarea "htt"
type textarea "x"
type textarea "http"
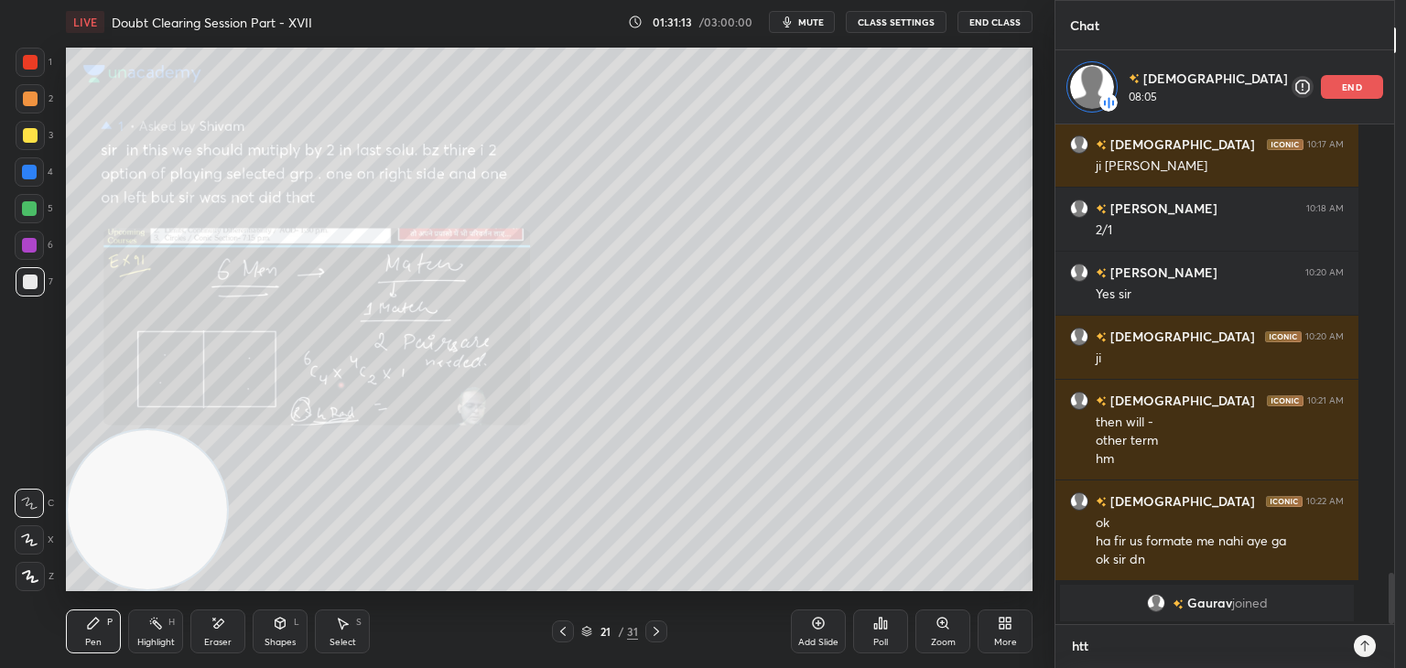
type textarea "x"
type textarea "http;"
type textarea "x"
type textarea "http"
type textarea "x"
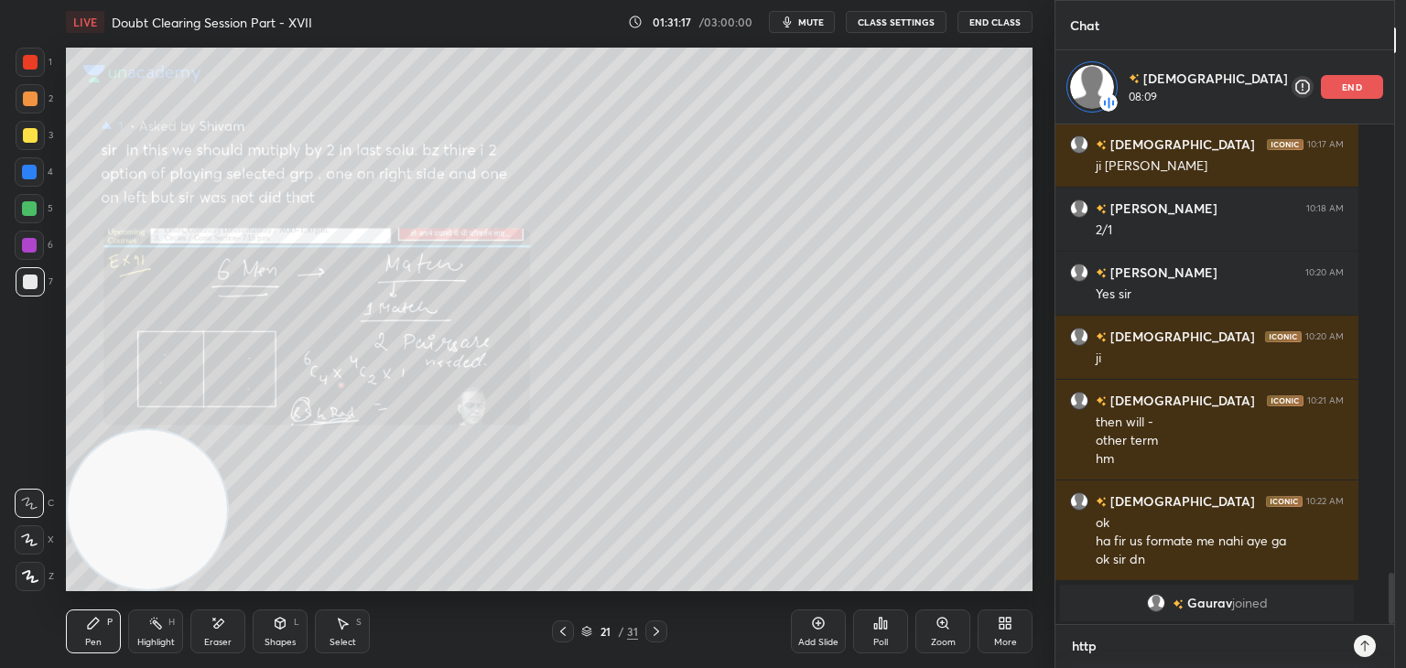
type textarea "http:"
type textarea "x"
type textarea "http:/"
type textarea "x"
type textarea "http://"
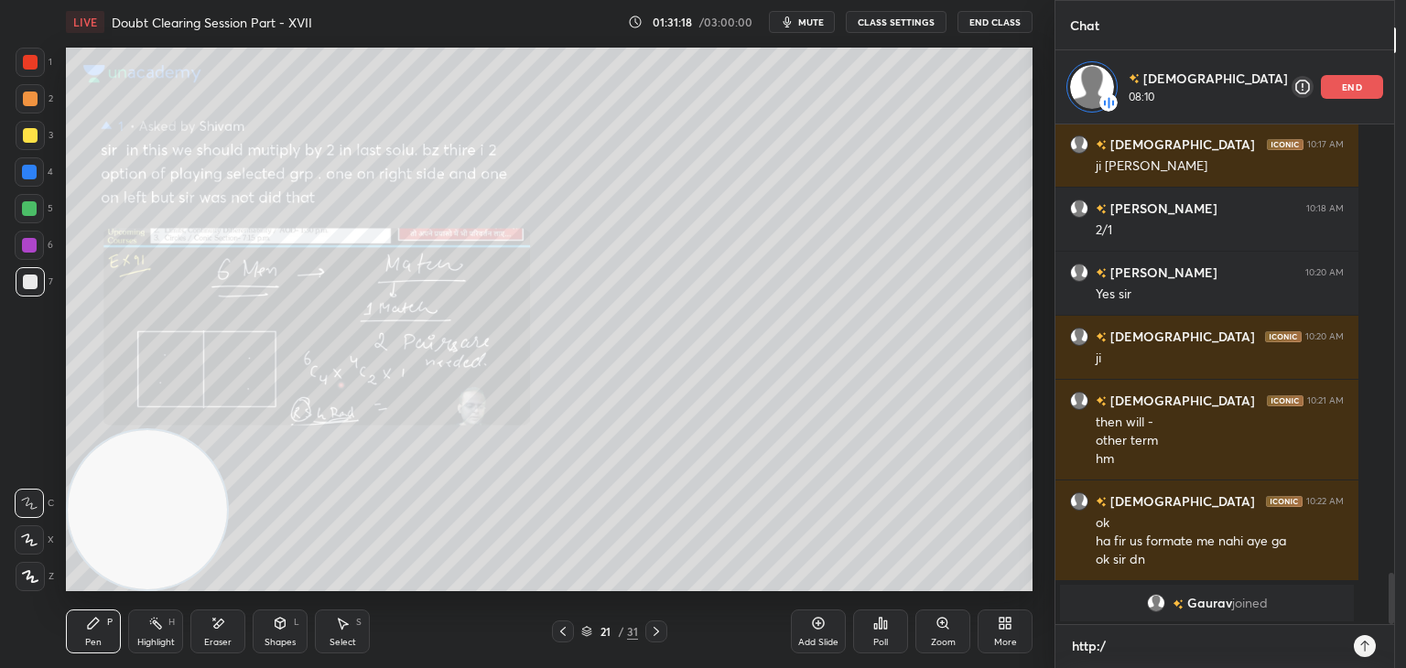
type textarea "x"
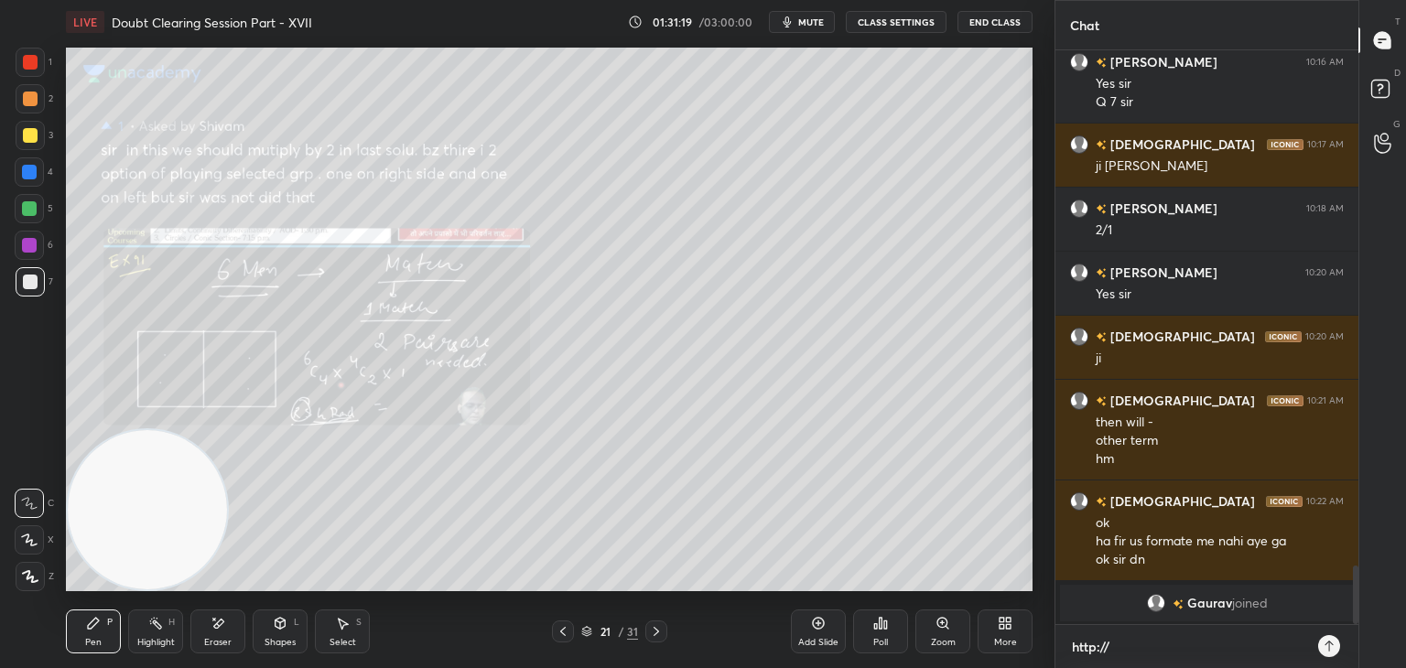
scroll to position [4340, 0]
type textarea "[URL]"
type textarea "x"
type textarea "[URL],"
type textarea "x"
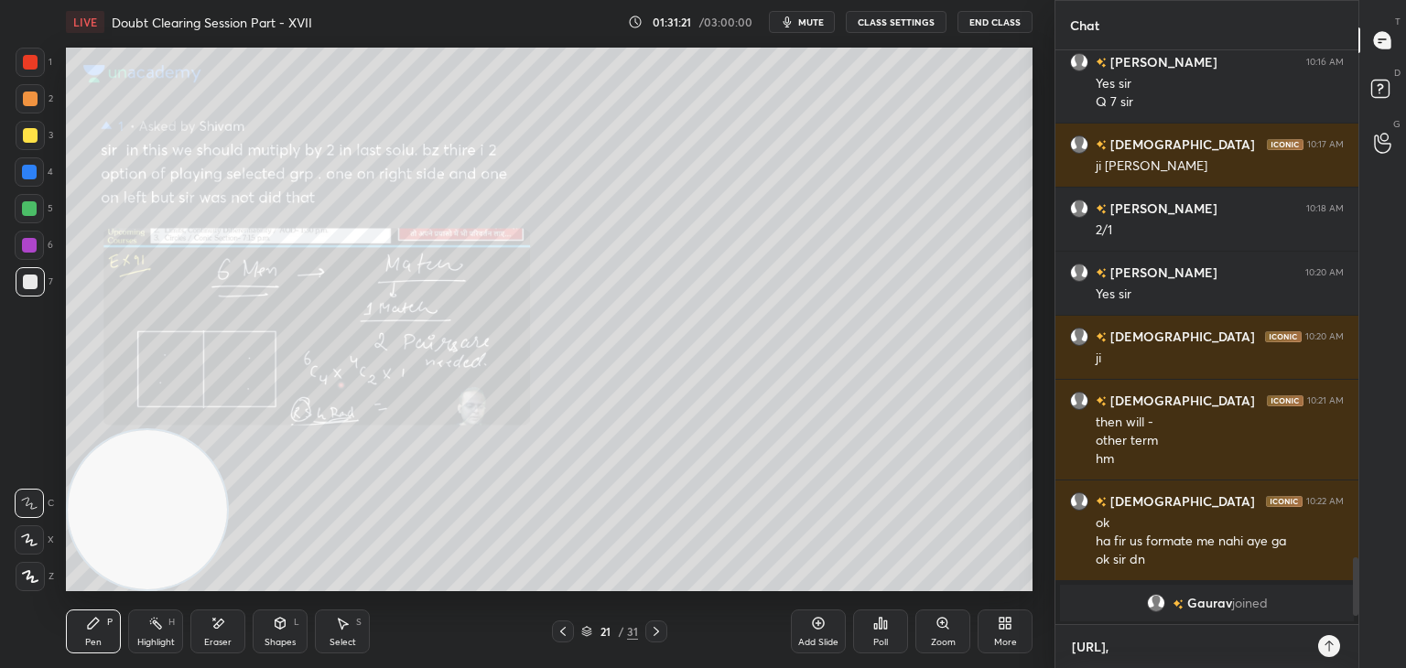
type textarea "[URL]"
type textarea "x"
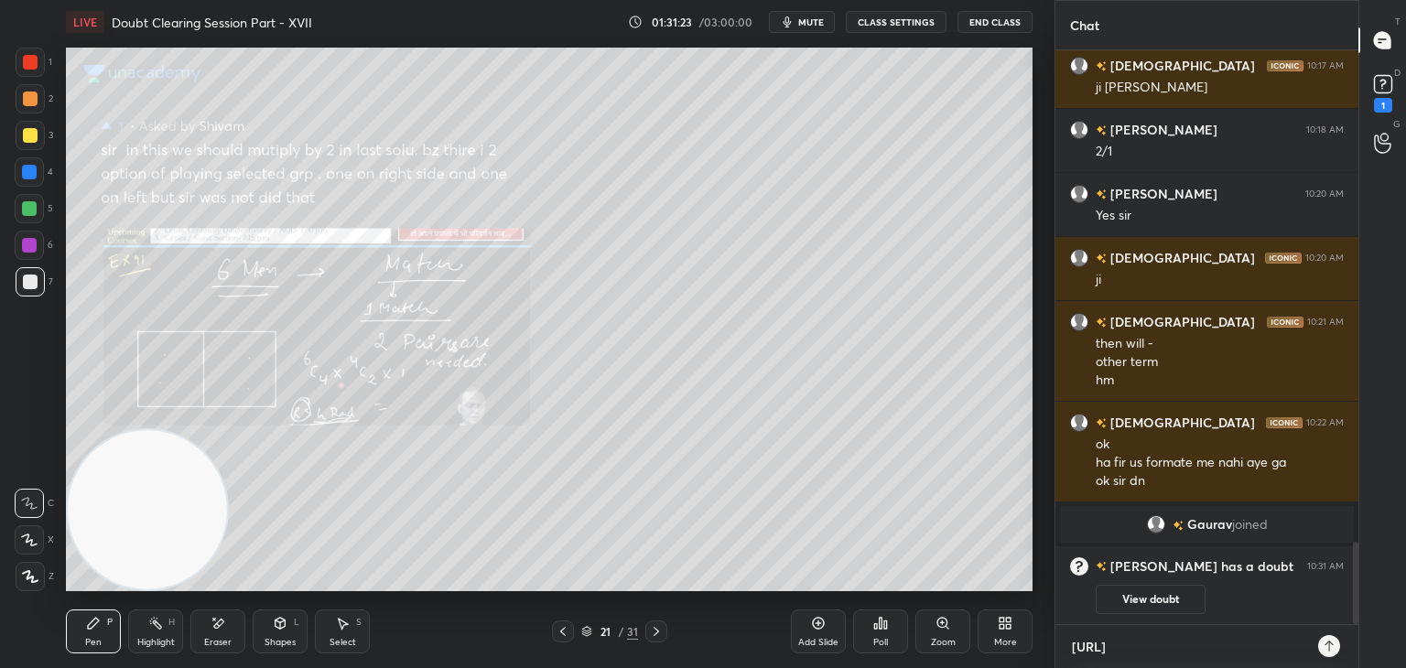
type textarea "[URL]."
type textarea "x"
type textarea "[URL]"
type textarea "x"
type textarea "[URL][DOMAIN_NAME]"
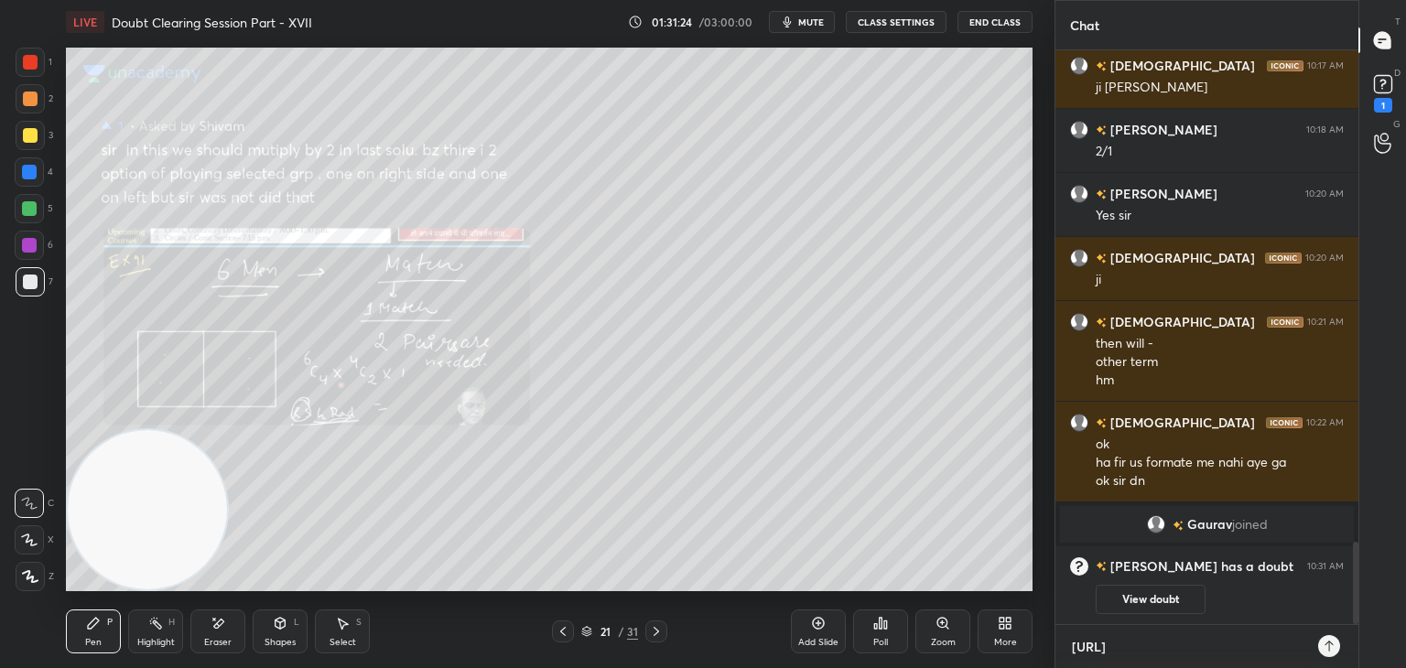
type textarea "x"
type textarea "[URL][DOMAIN_NAME]"
type textarea "x"
type textarea "[URL][DOMAIN_NAME]"
type textarea "x"
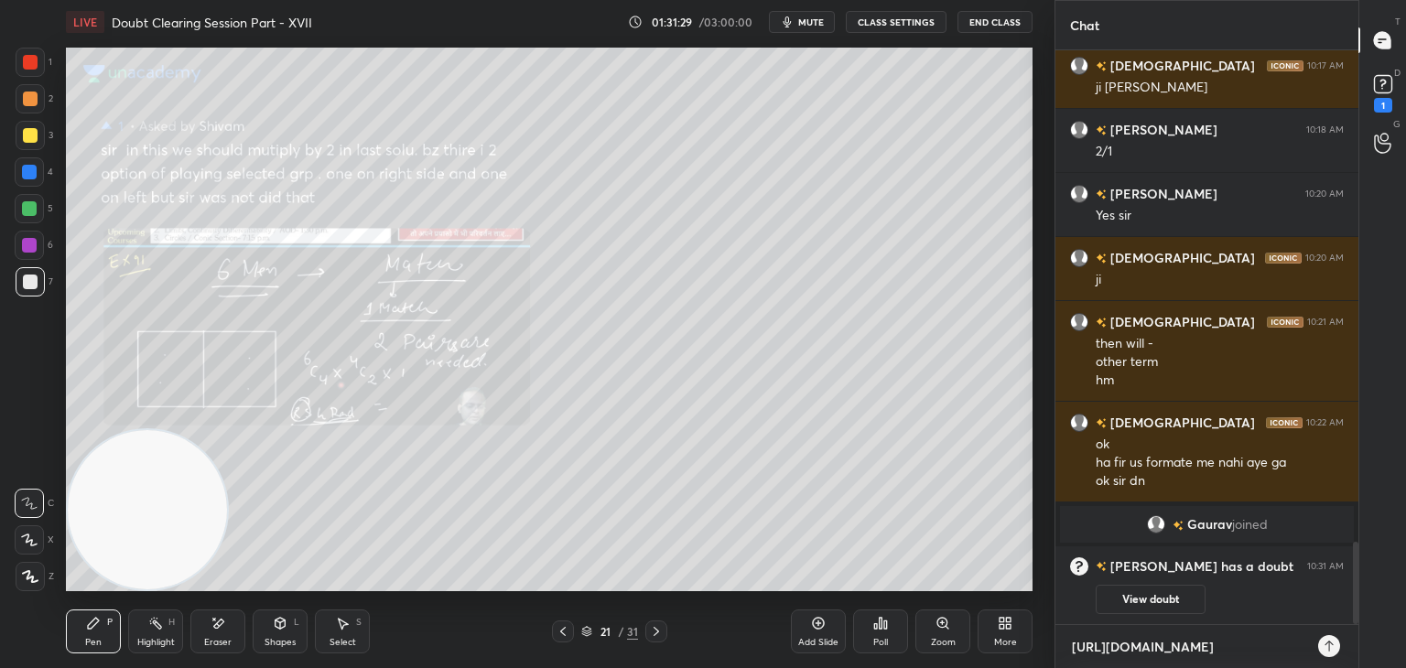
type textarea "[URL][DOMAIN_NAME]"
type textarea "x"
type textarea "[URL][DOMAIN_NAME]"
type textarea "x"
type textarea "[URL][DOMAIN_NAME]"
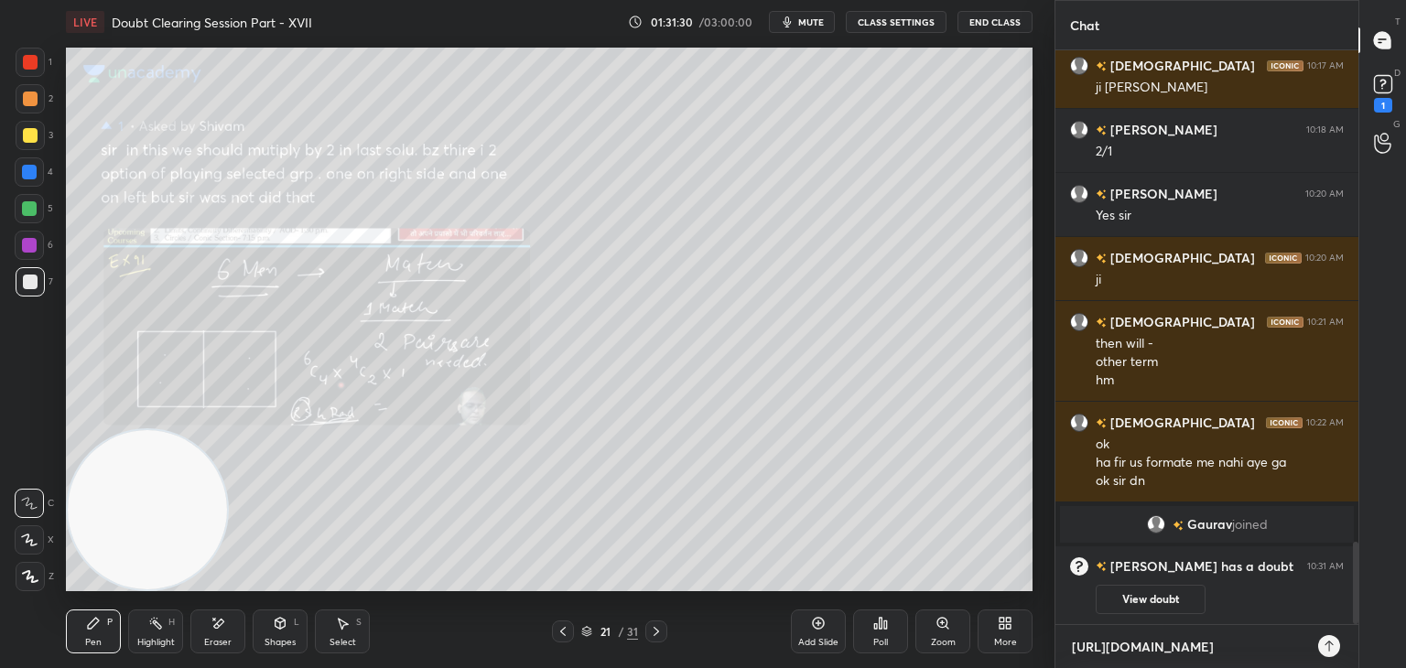
type textarea "x"
type textarea "[URL][DOMAIN_NAME]"
type textarea "x"
type textarea "[URL][DOMAIN_NAME][PERSON_NAME]"
type textarea "x"
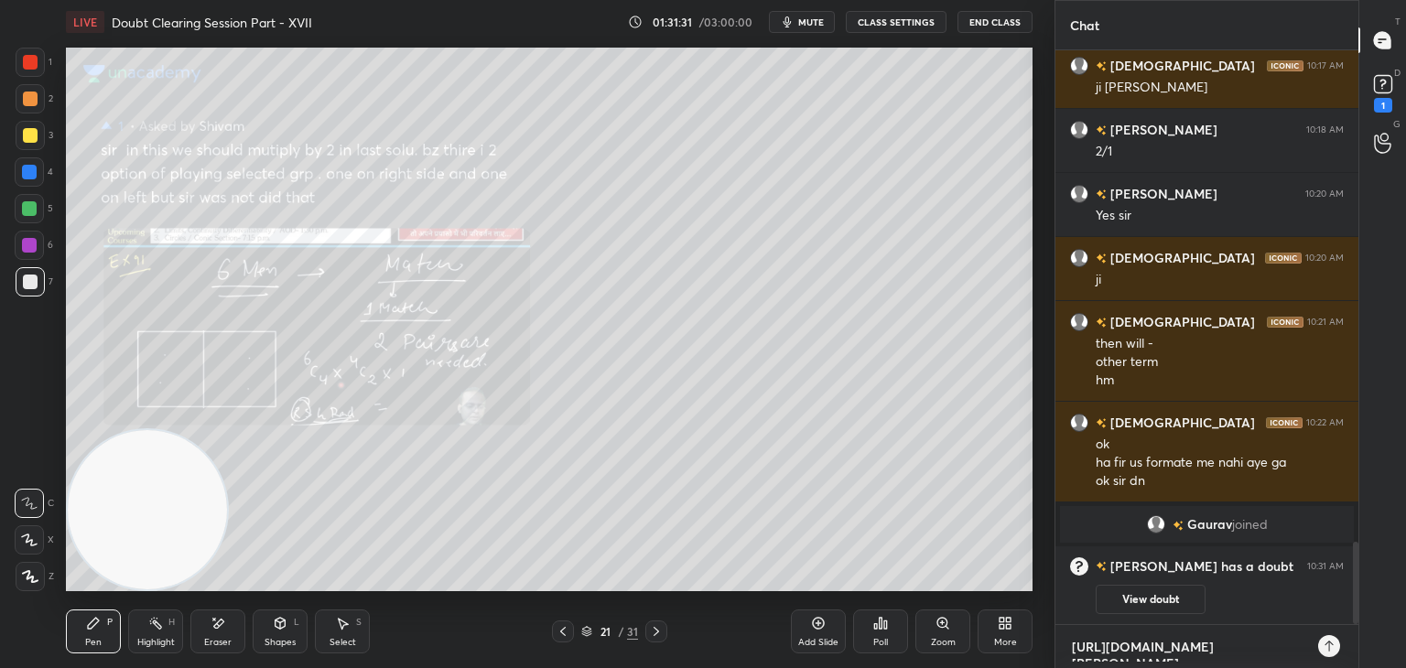
type textarea "[URL][DOMAIN_NAME][PERSON_NAME]"
type textarea "x"
type textarea "[URL][DOMAIN_NAME]"
type textarea "x"
type textarea "[URL][DOMAIN_NAME][PERSON_NAME]"
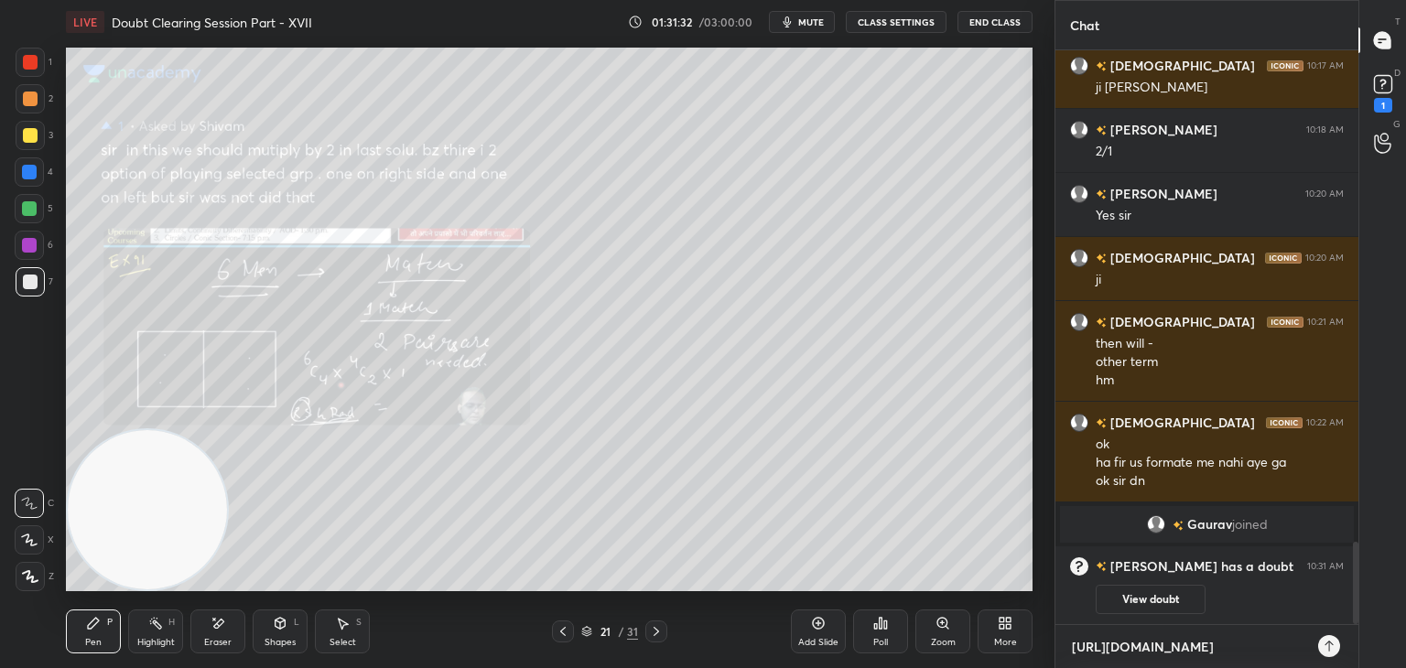
type textarea "x"
type textarea "[URL][DOMAIN_NAME]"
type textarea "x"
type textarea "[URL][DOMAIN_NAME]"
type textarea "x"
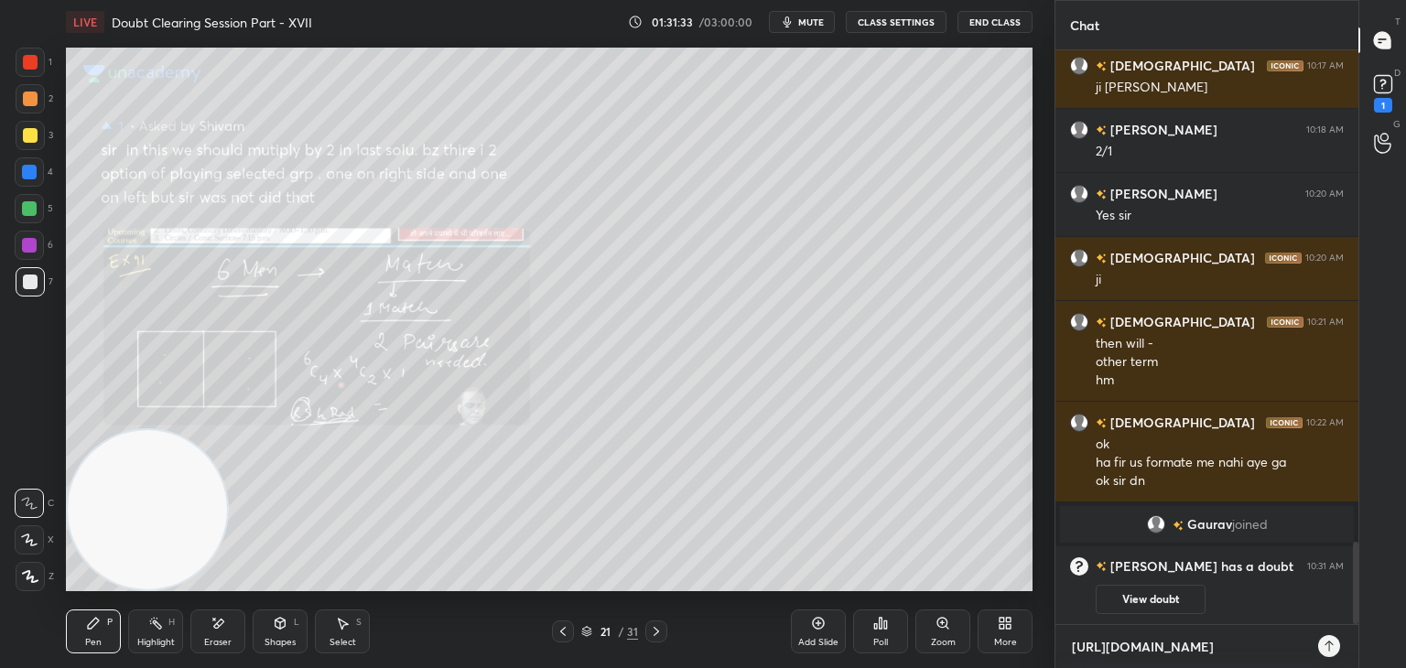
type textarea "[URL][DOMAIN_NAME]"
type textarea "x"
type textarea "[URL][DOMAIN_NAME]"
type textarea "x"
type textarea "[URL][DOMAIN_NAME]"
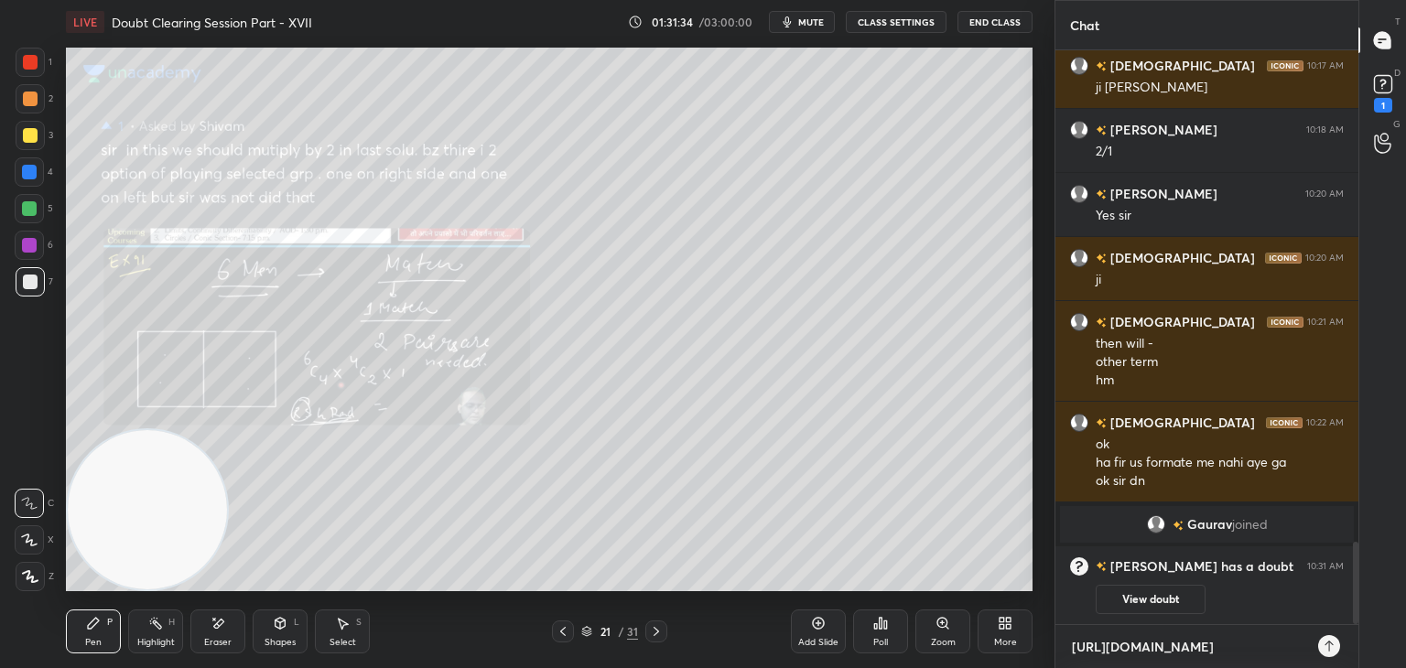
type textarea "x"
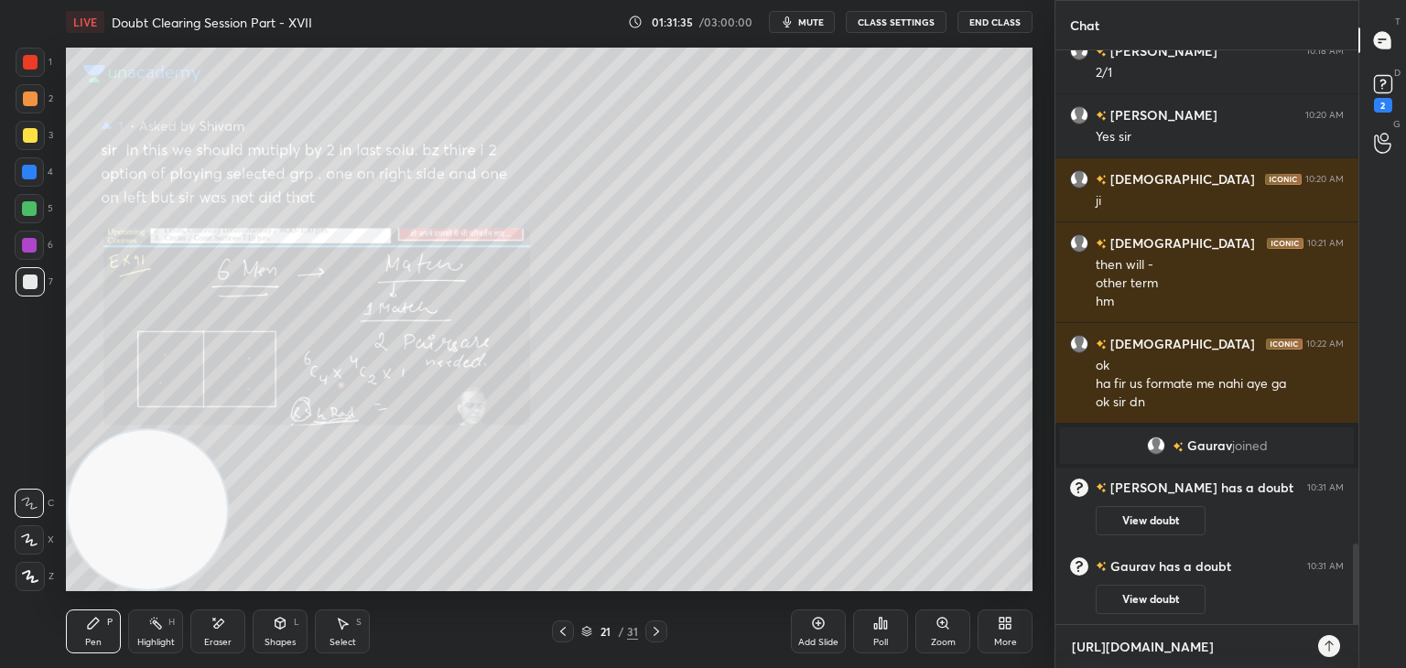
type textarea "[URL][DOMAIN_NAME]"
type textarea "x"
type textarea "[URL][DOMAIN_NAME]"
type textarea "x"
type textarea "[URL][DOMAIN_NAME]"
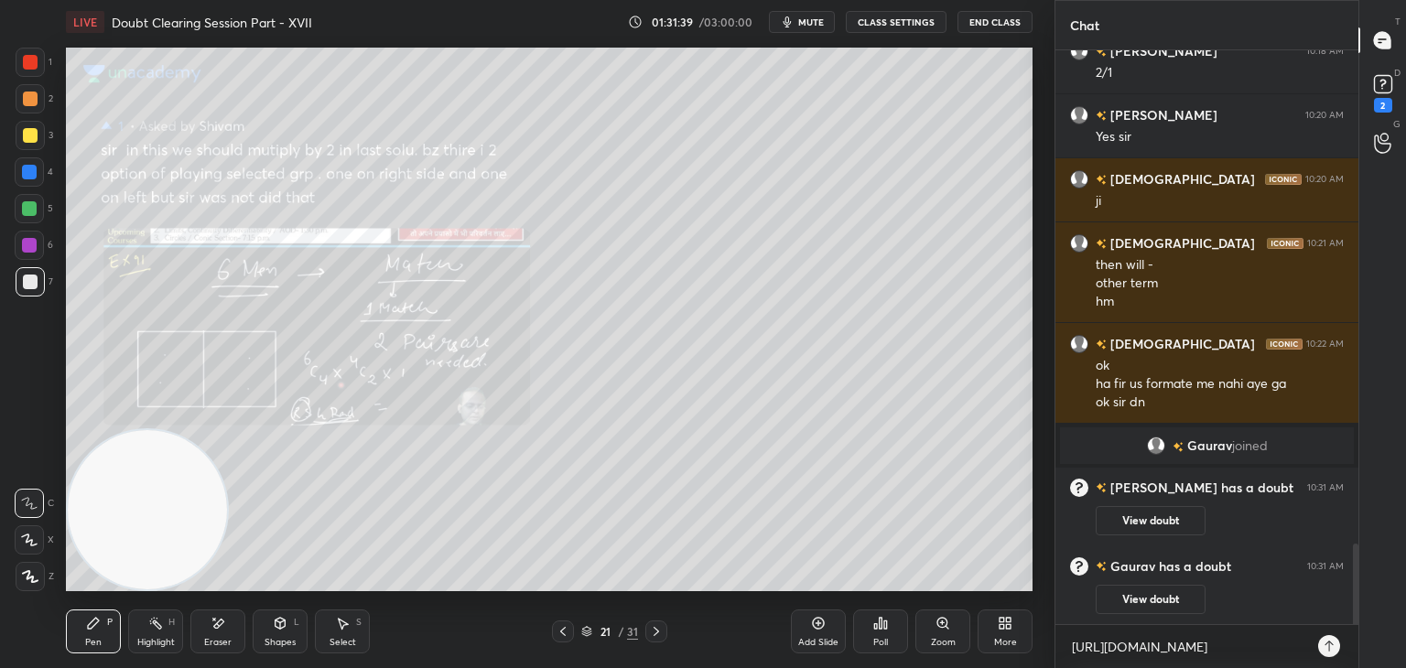
type textarea "x"
drag, startPoint x: 1325, startPoint y: 649, endPoint x: 1309, endPoint y: 654, distance: 17.4
click at [1325, 649] on icon at bounding box center [1328, 646] width 15 height 15
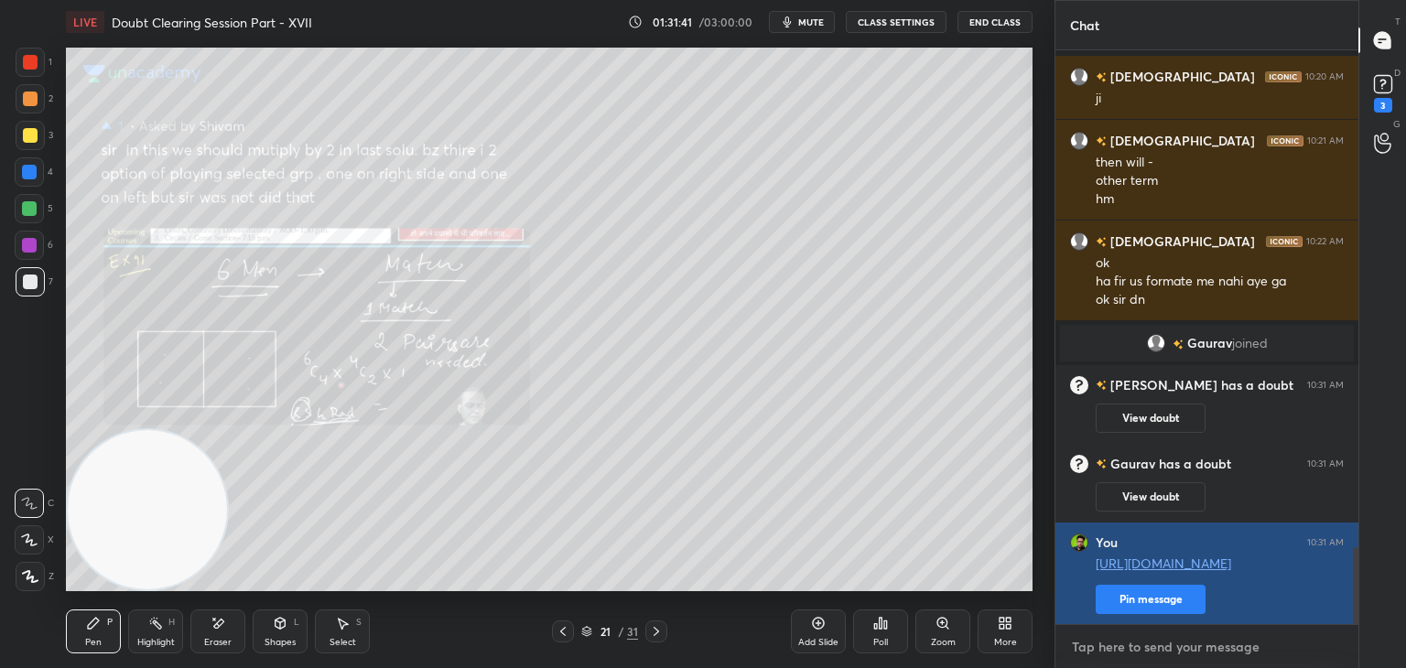
scroll to position [3695, 0]
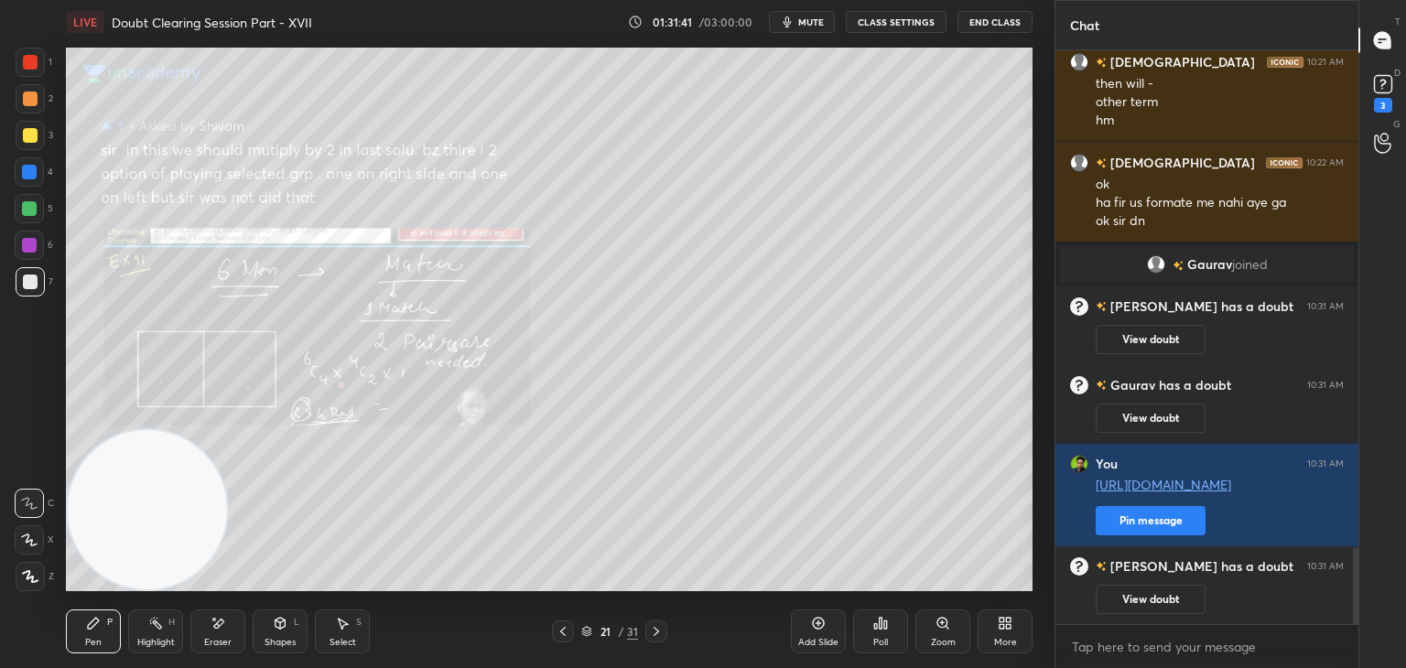
click at [1158, 601] on button "View doubt" at bounding box center [1150, 599] width 110 height 29
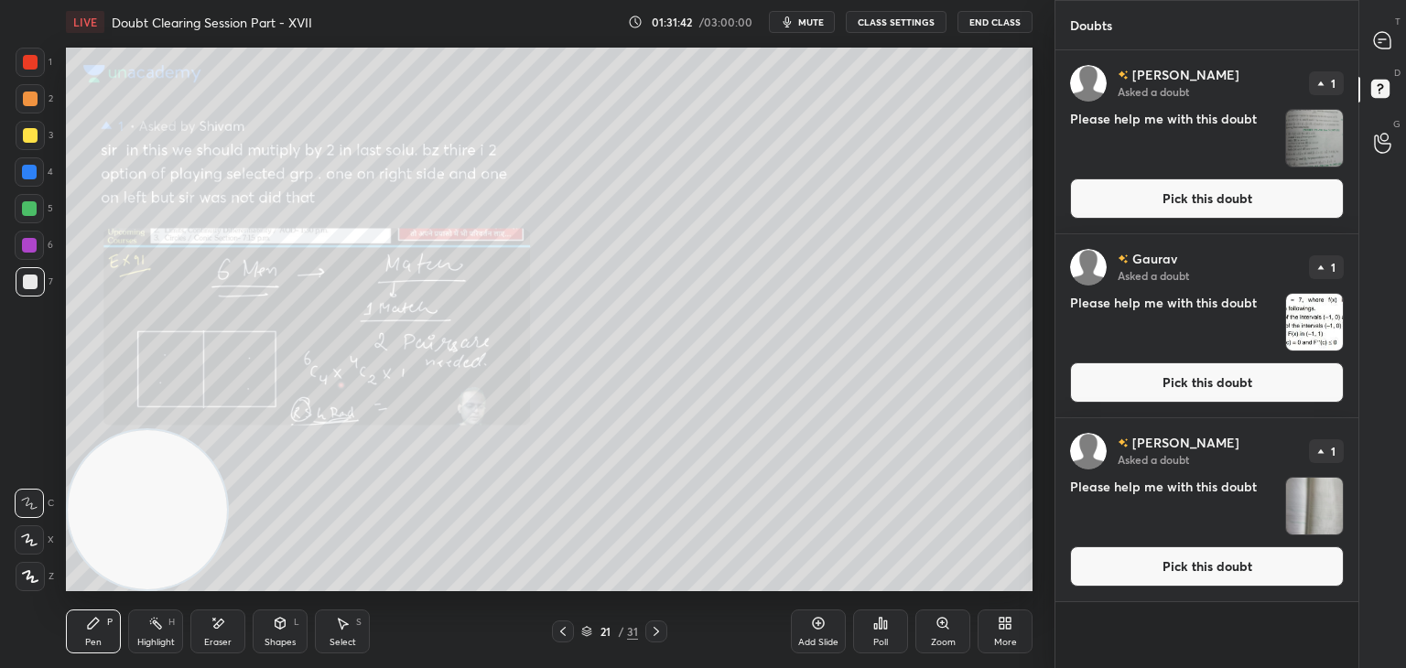
click at [1125, 620] on div "[PERSON_NAME] Asked a doubt 1 Please help me with this doubt Pick this doubt [P…" at bounding box center [1206, 359] width 303 height 619
drag, startPoint x: 1384, startPoint y: 36, endPoint x: 1358, endPoint y: 51, distance: 30.0
click at [1380, 32] on icon at bounding box center [1382, 40] width 16 height 16
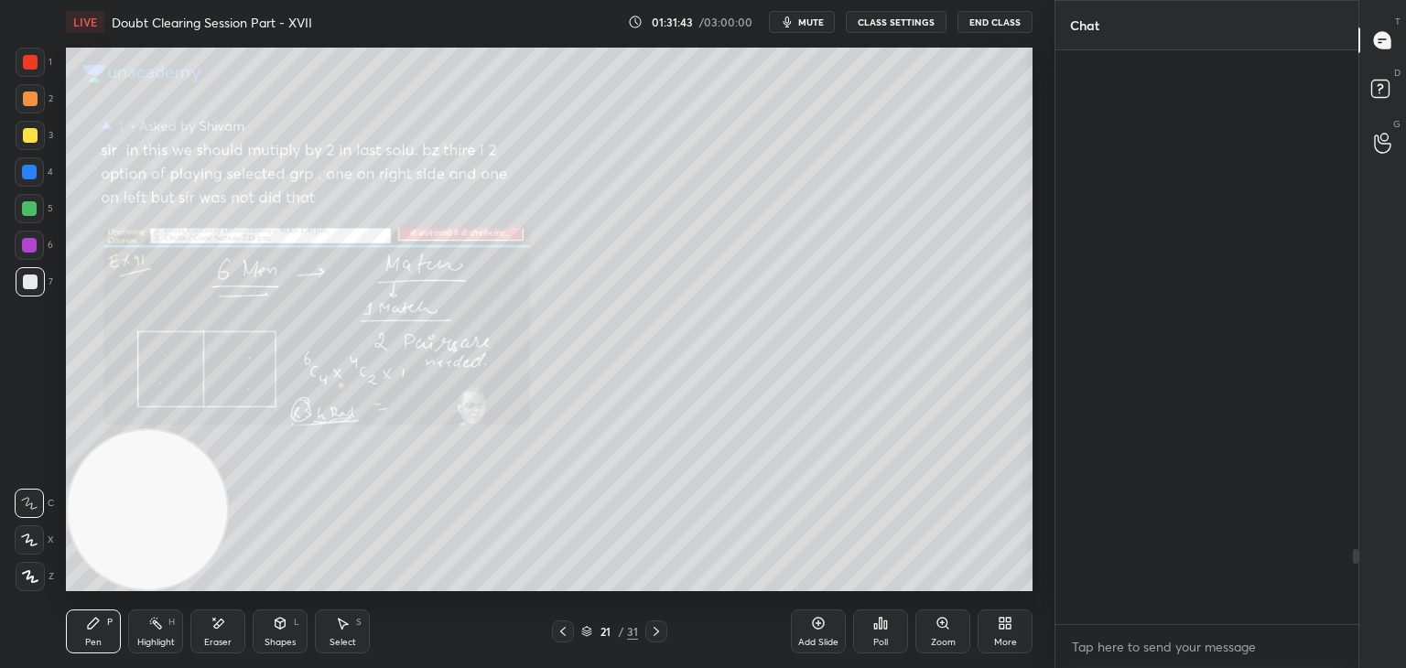
scroll to position [568, 297]
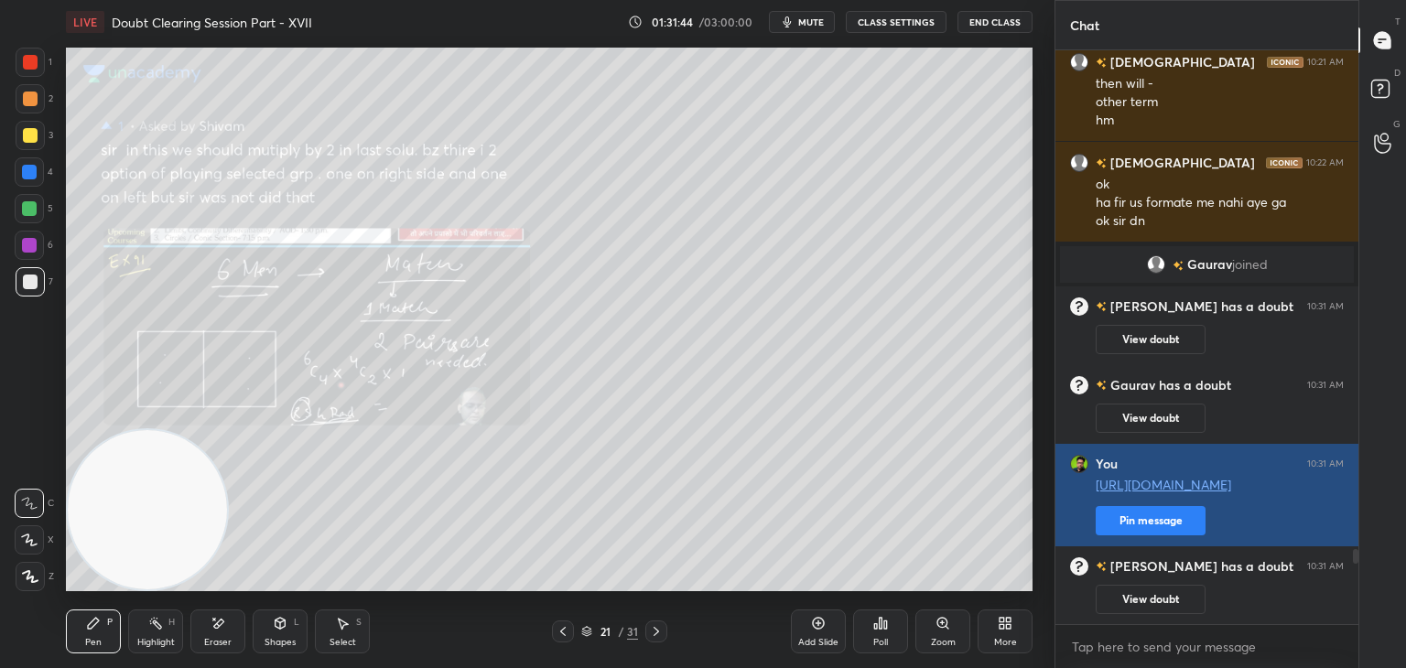
drag, startPoint x: 1162, startPoint y: 523, endPoint x: 1144, endPoint y: 521, distance: 18.5
click at [1160, 523] on button "Pin message" at bounding box center [1150, 520] width 110 height 29
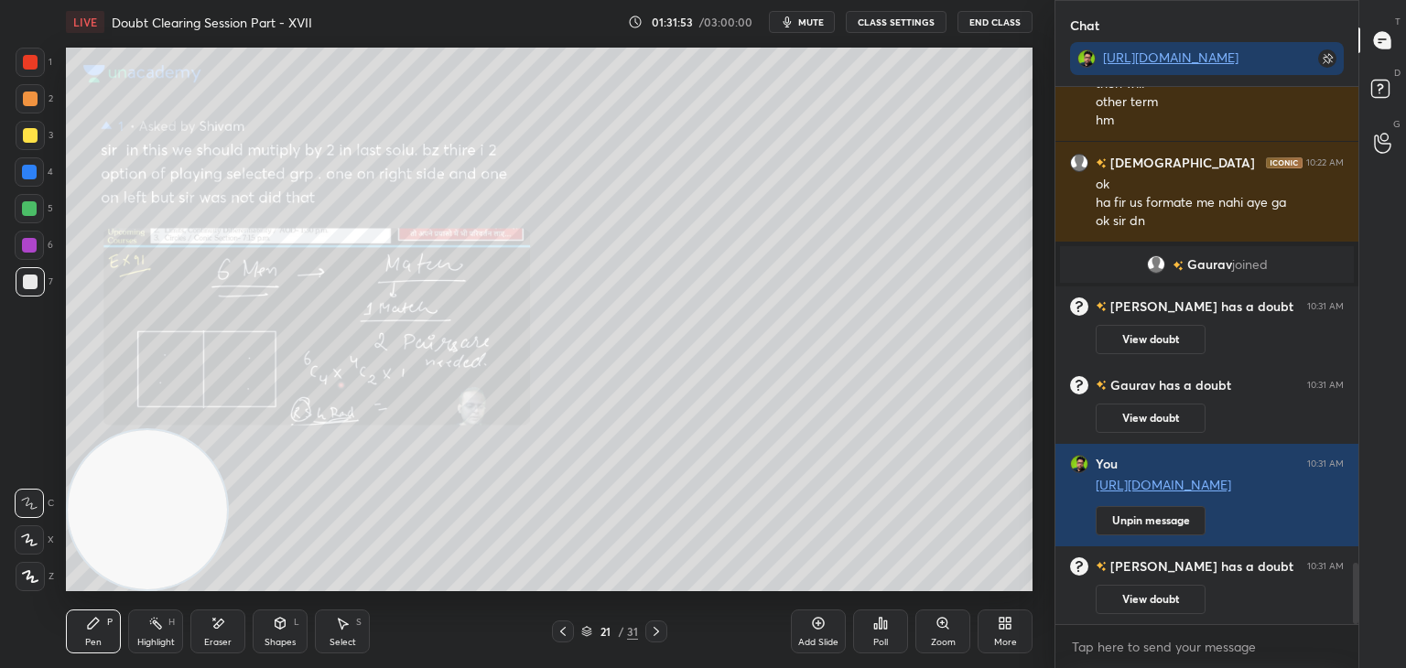
drag, startPoint x: 1355, startPoint y: 570, endPoint x: 1339, endPoint y: 657, distance: 88.5
click at [1344, 660] on div "[DEMOGRAPHIC_DATA] 10:20 AM ji shivam 10:21 AM then will - other term [PERSON_N…" at bounding box center [1206, 377] width 303 height 581
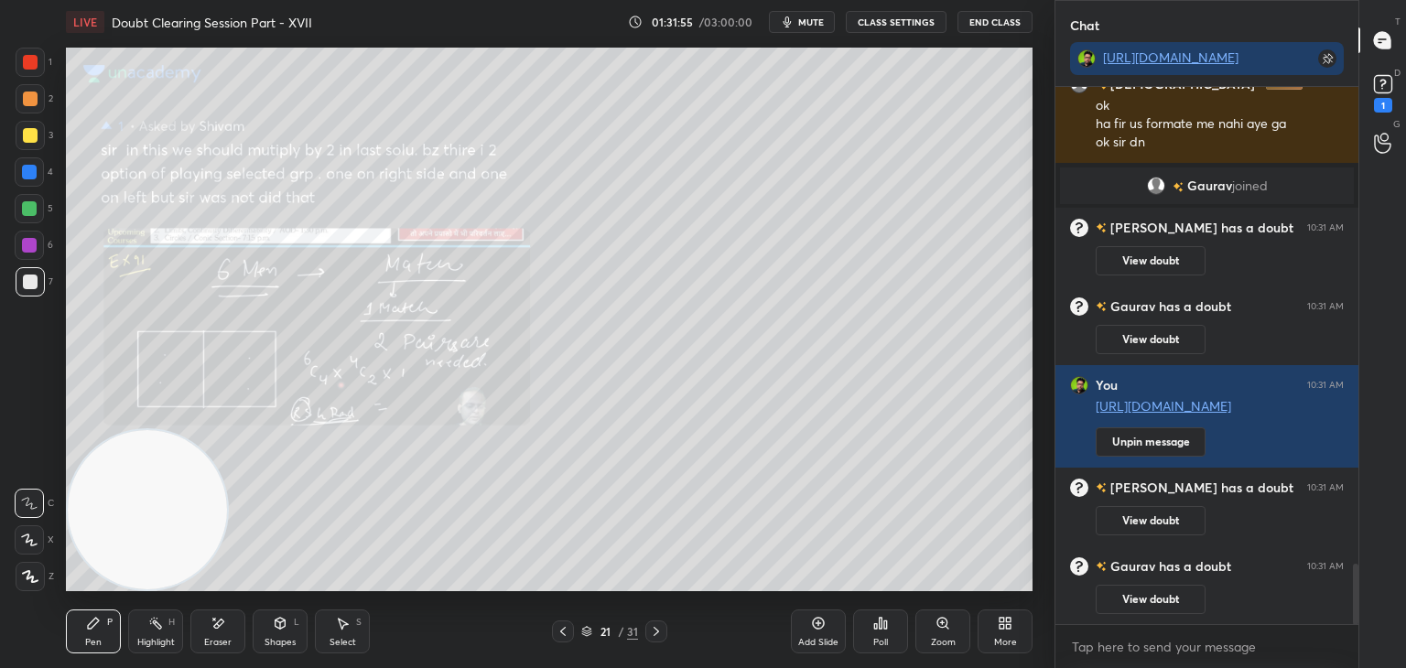
click at [652, 631] on icon at bounding box center [656, 631] width 15 height 15
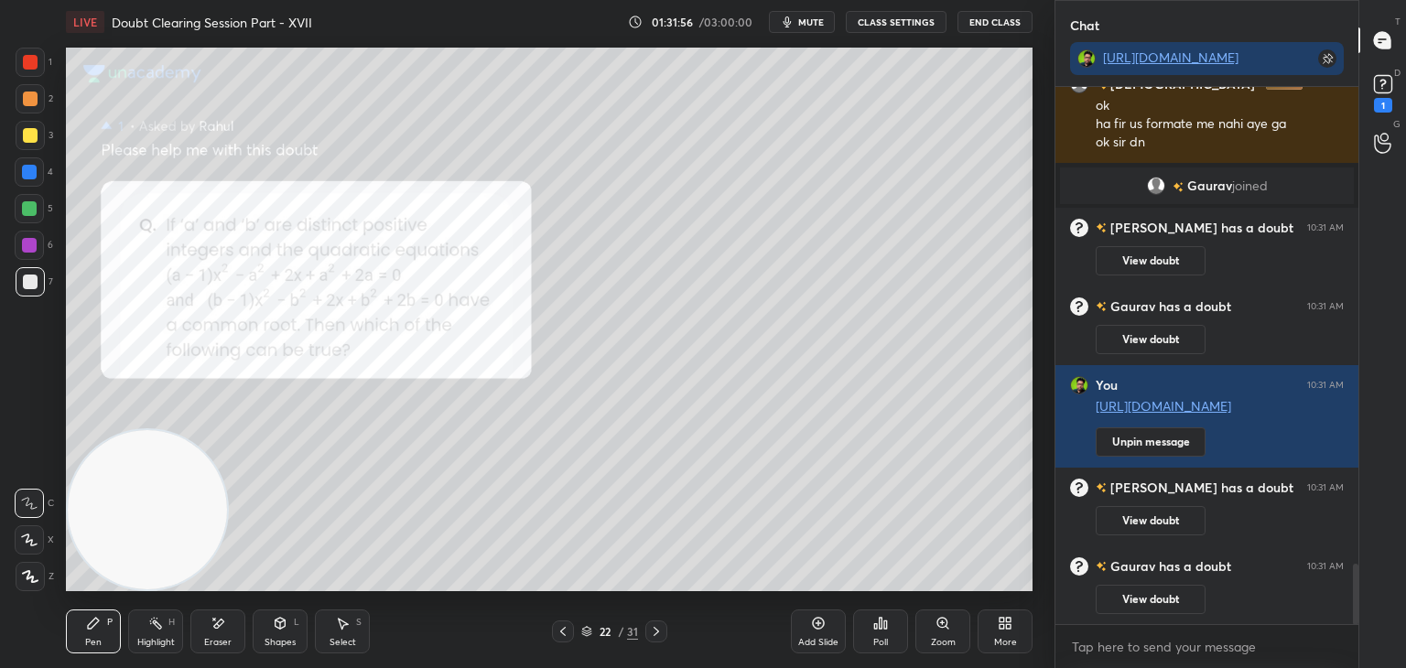
click at [651, 633] on icon at bounding box center [656, 631] width 15 height 15
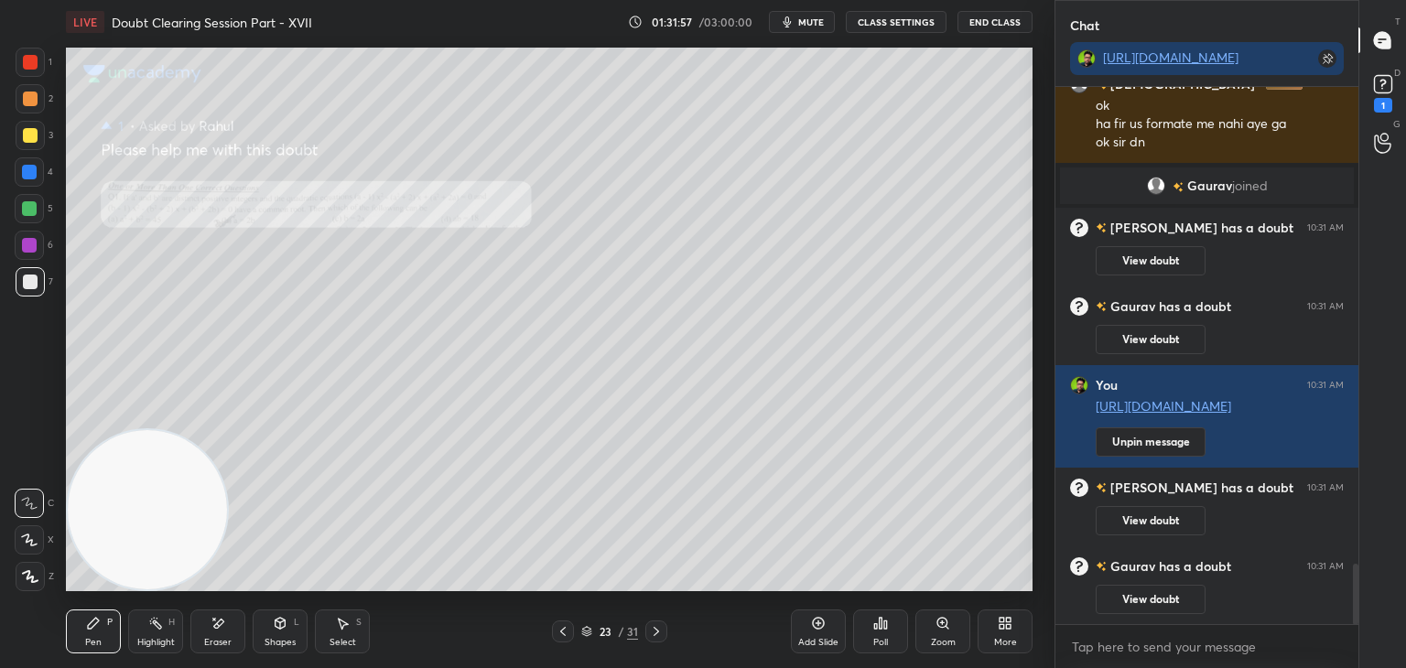
click at [649, 631] on icon at bounding box center [656, 631] width 15 height 15
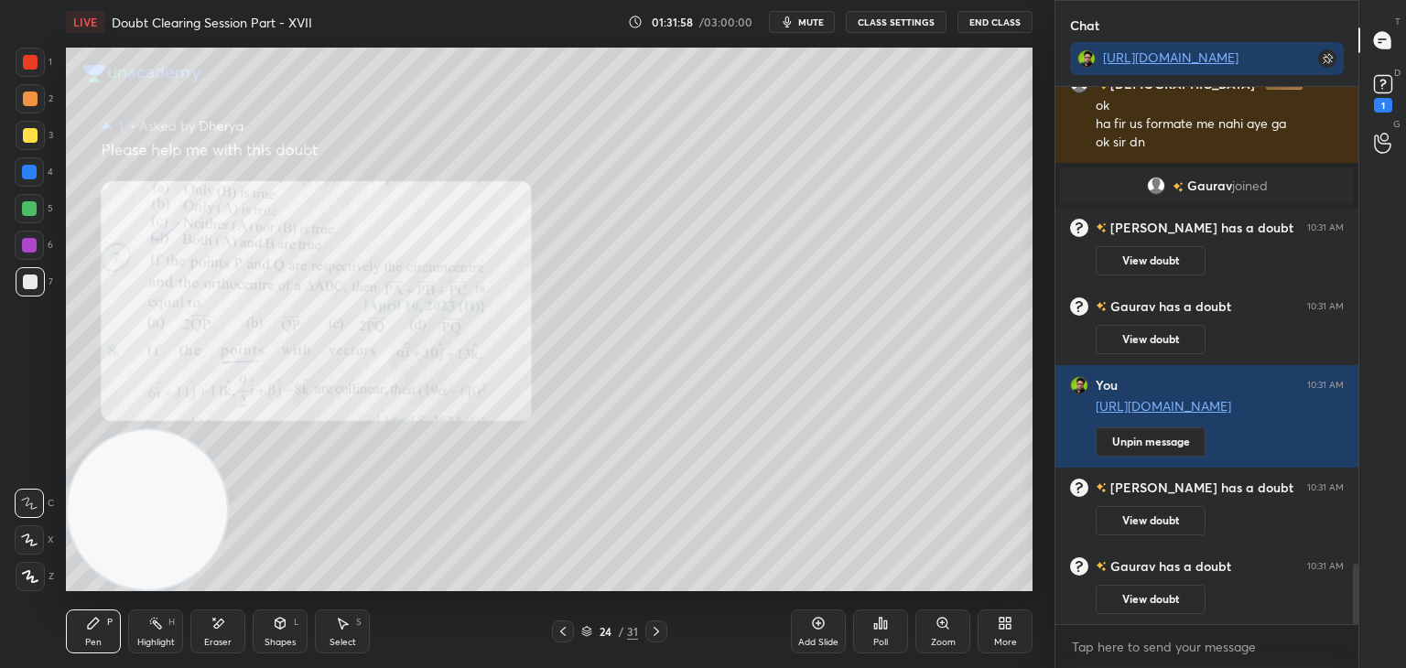
click at [652, 629] on icon at bounding box center [656, 631] width 15 height 15
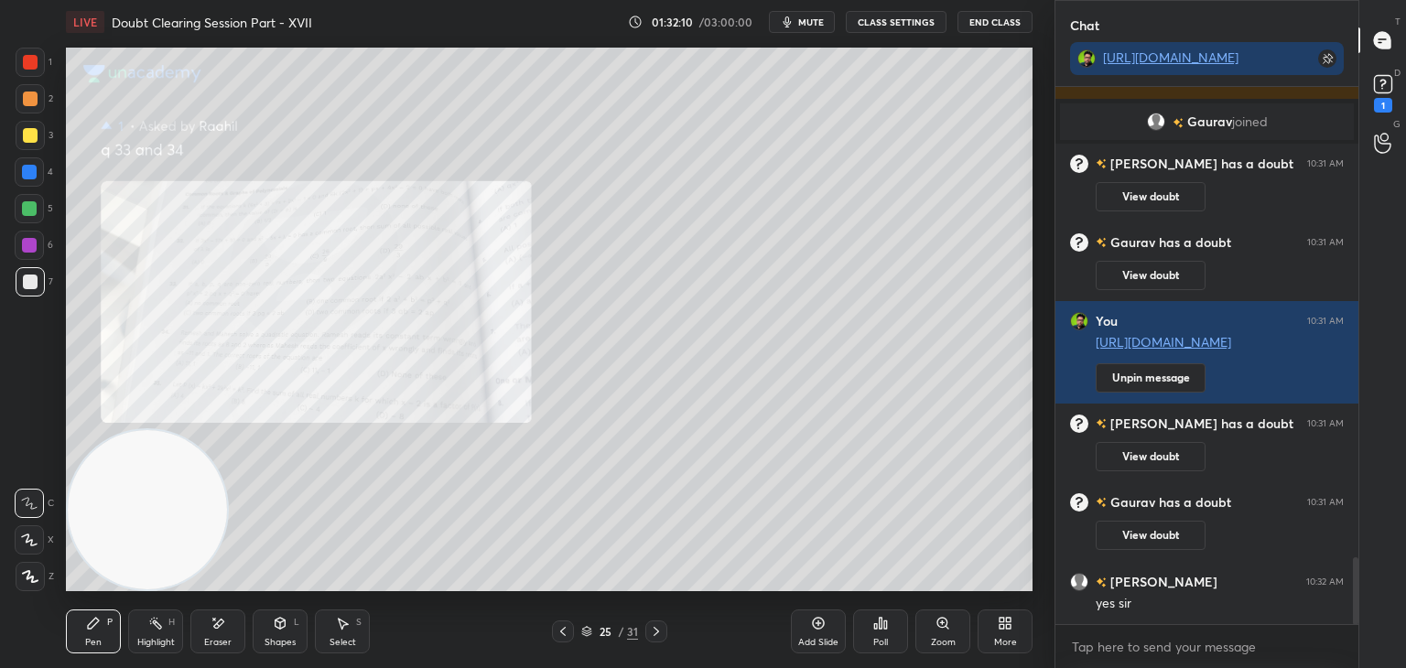
click at [933, 623] on div "Zoom" at bounding box center [942, 631] width 55 height 44
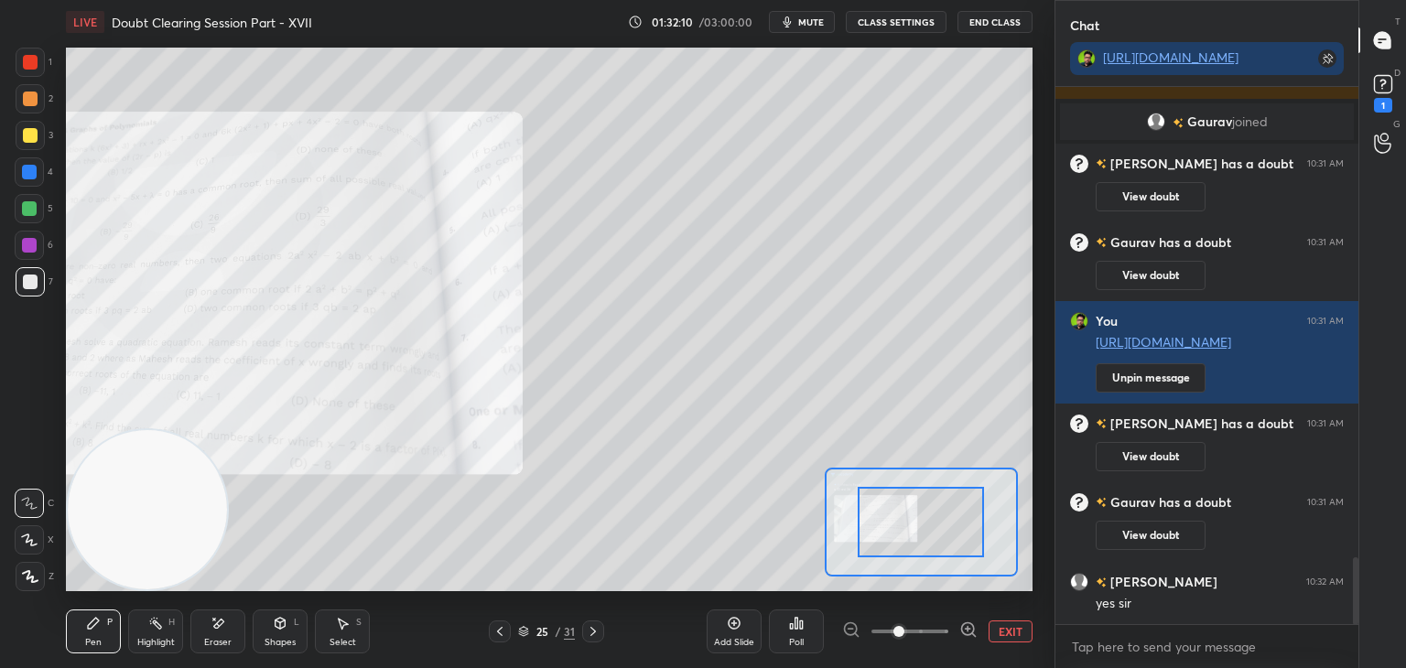
click at [916, 640] on span at bounding box center [909, 631] width 77 height 27
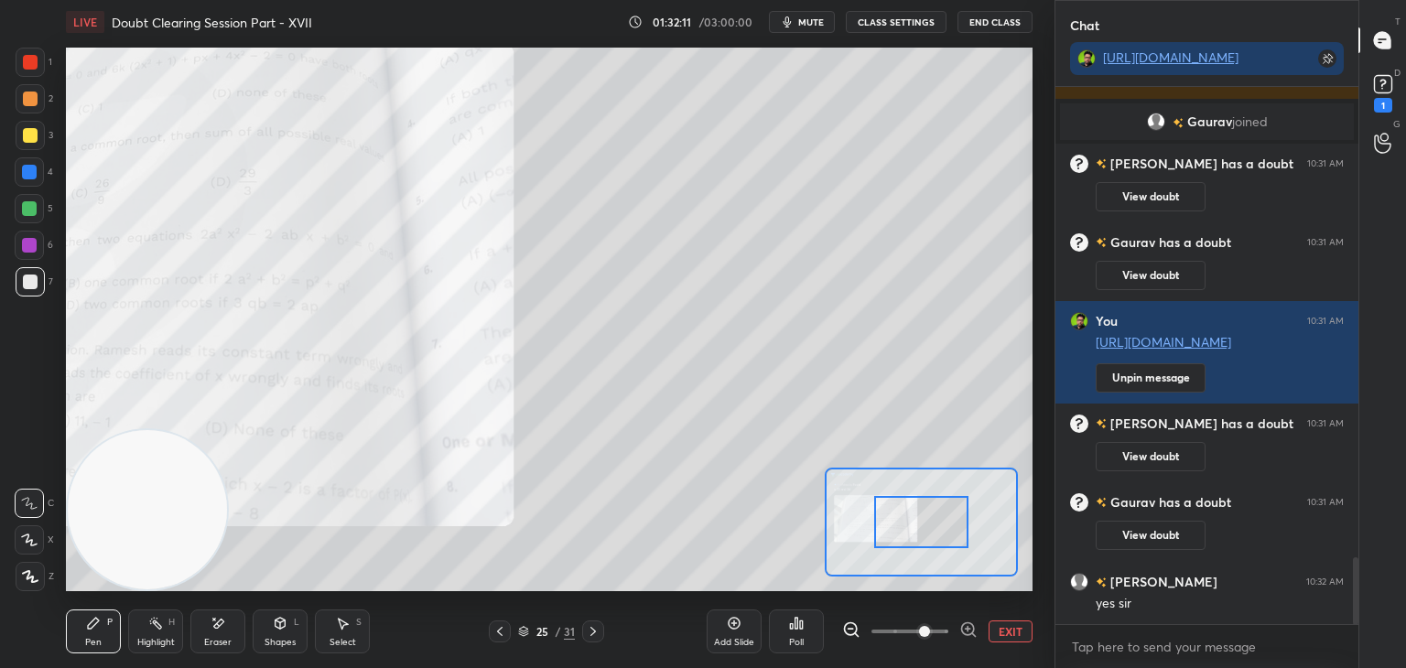
scroll to position [3860, 0]
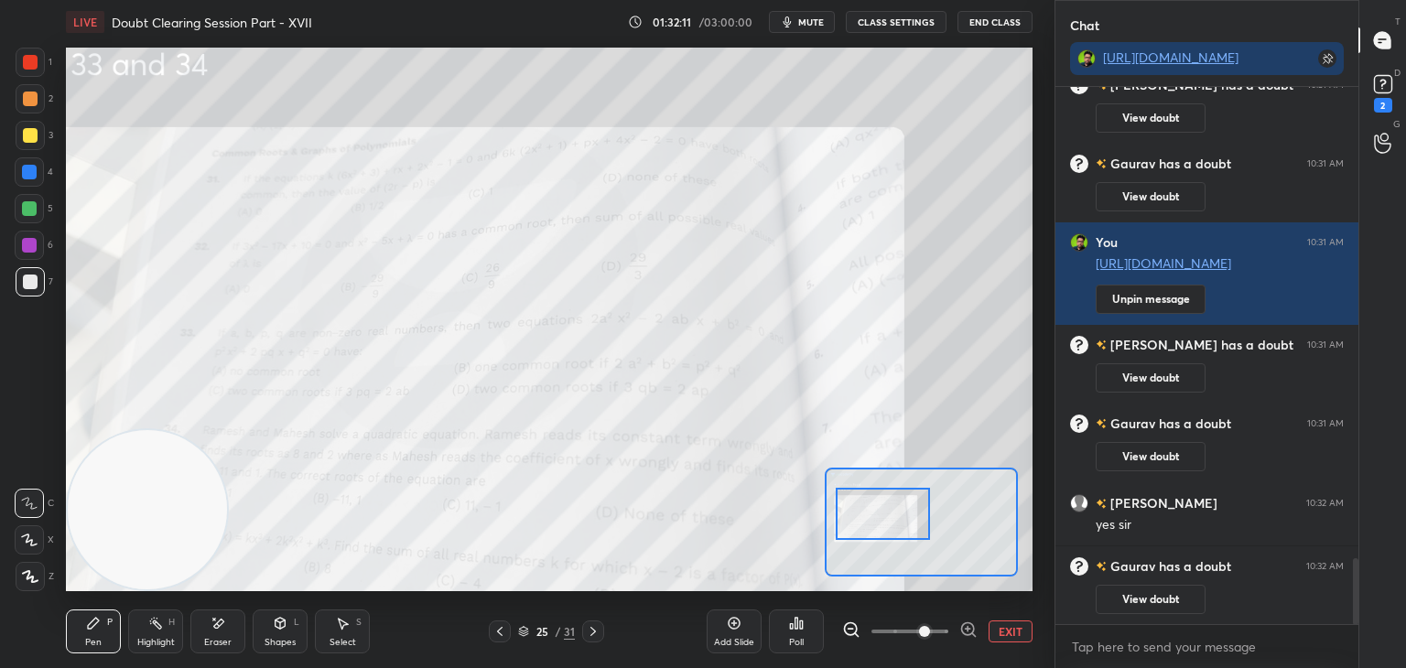
drag, startPoint x: 916, startPoint y: 523, endPoint x: 867, endPoint y: 516, distance: 49.8
click at [867, 516] on div at bounding box center [883, 514] width 95 height 52
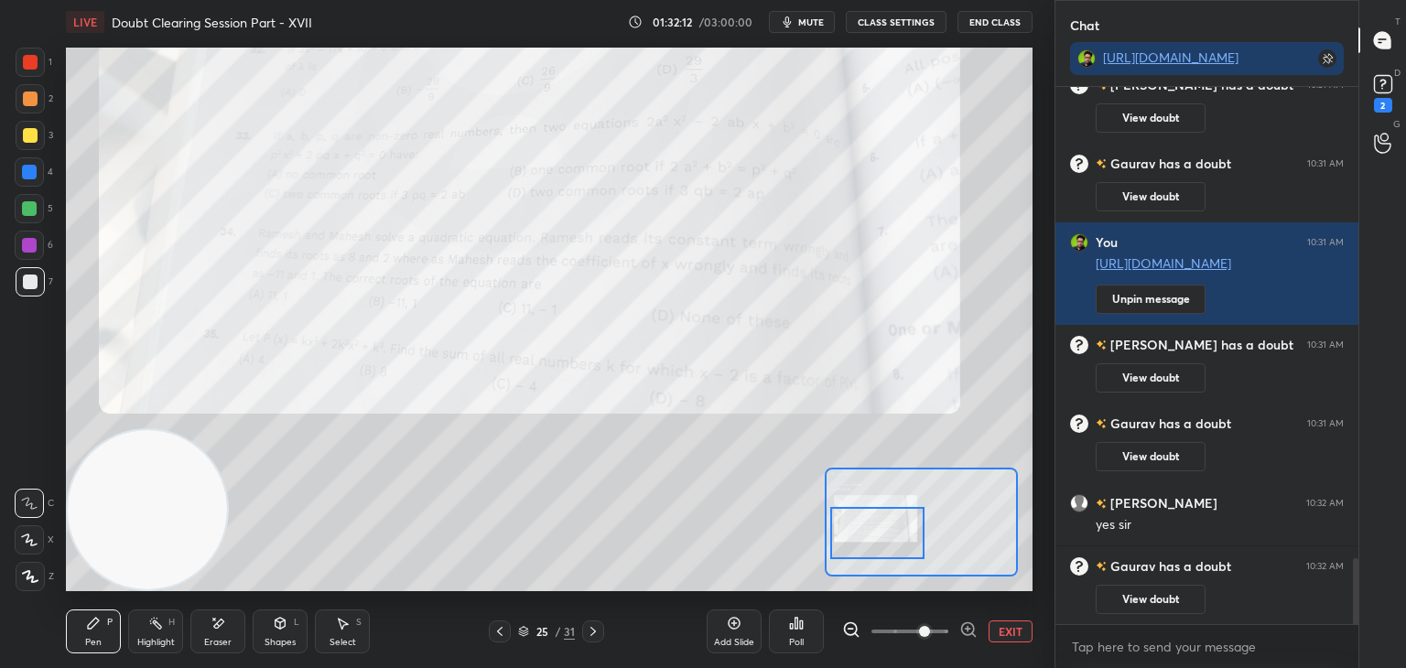
drag, startPoint x: 886, startPoint y: 515, endPoint x: 888, endPoint y: 534, distance: 18.4
click at [889, 534] on div at bounding box center [877, 533] width 95 height 52
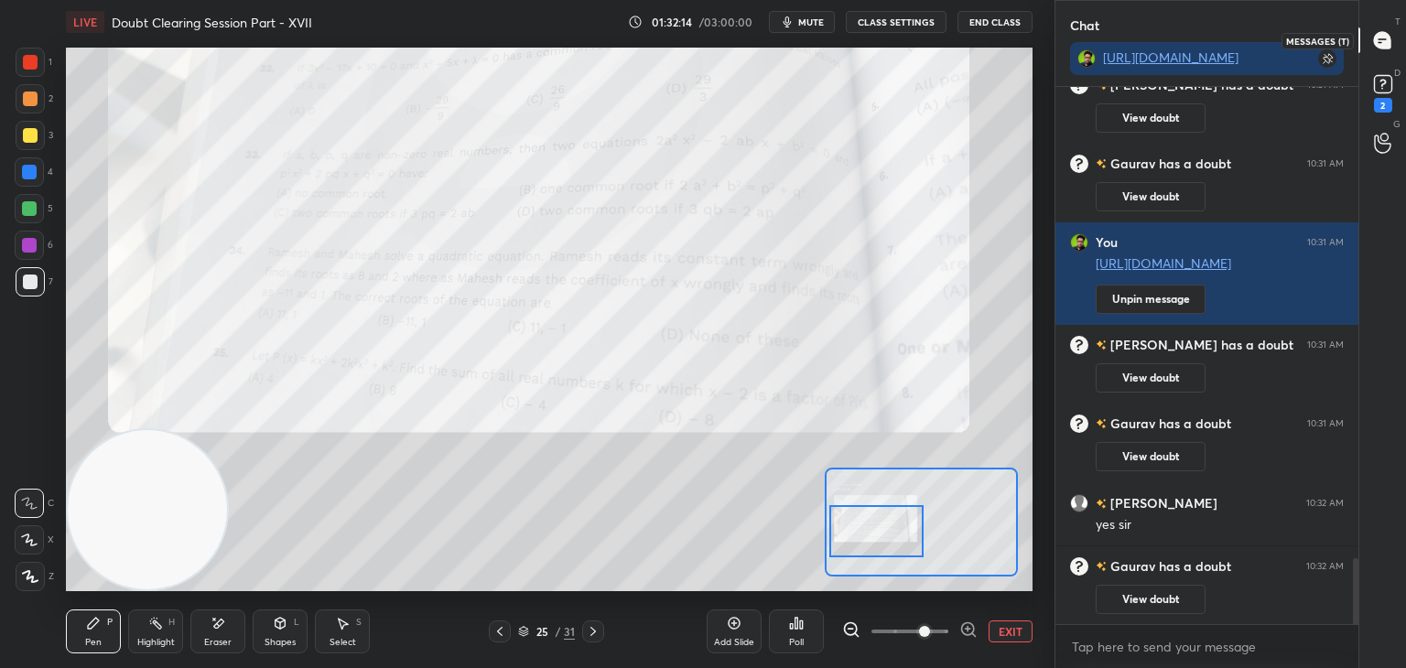
click at [1384, 49] on icon at bounding box center [1382, 40] width 19 height 19
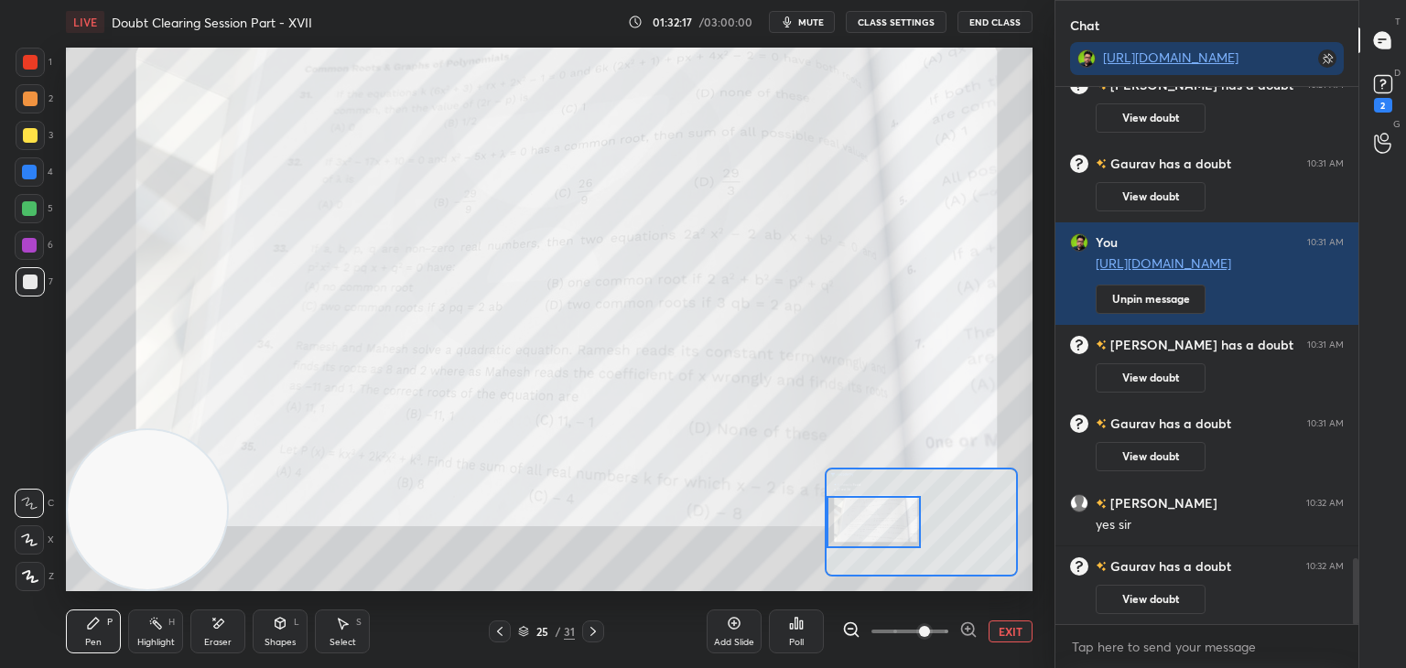
click at [859, 512] on div at bounding box center [873, 522] width 95 height 52
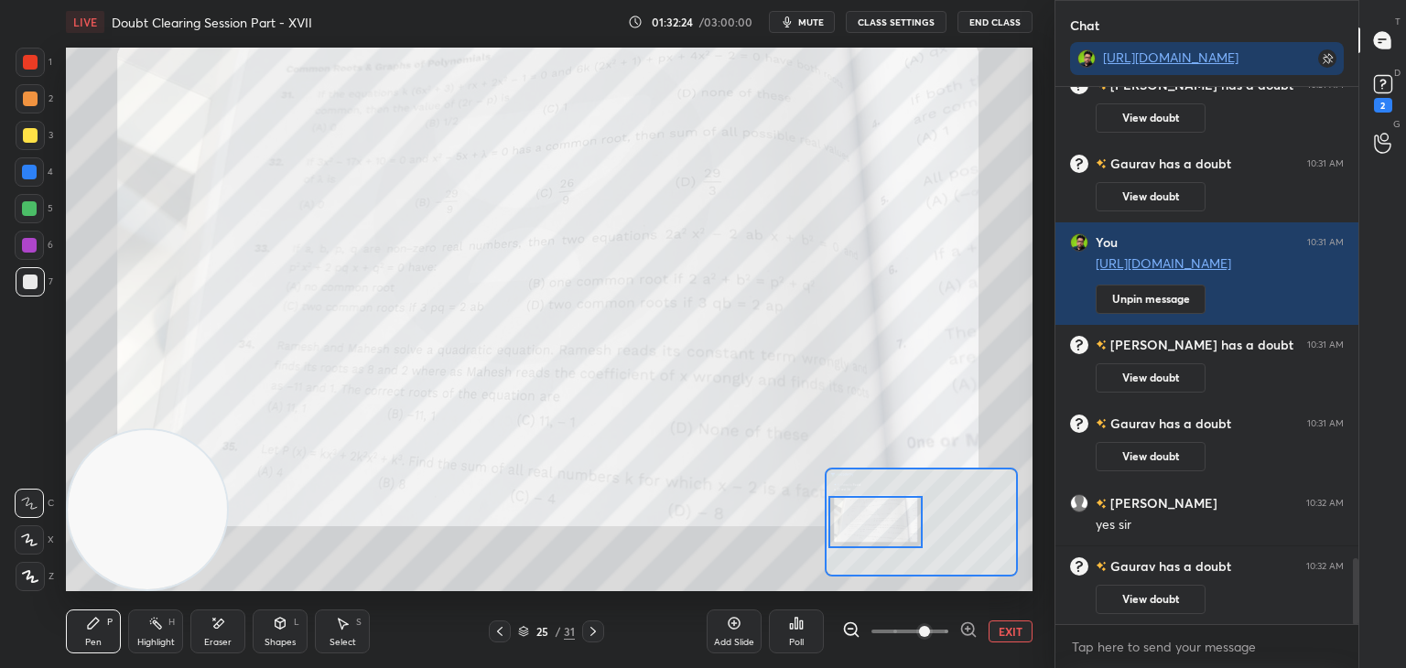
click at [887, 523] on div at bounding box center [875, 522] width 95 height 52
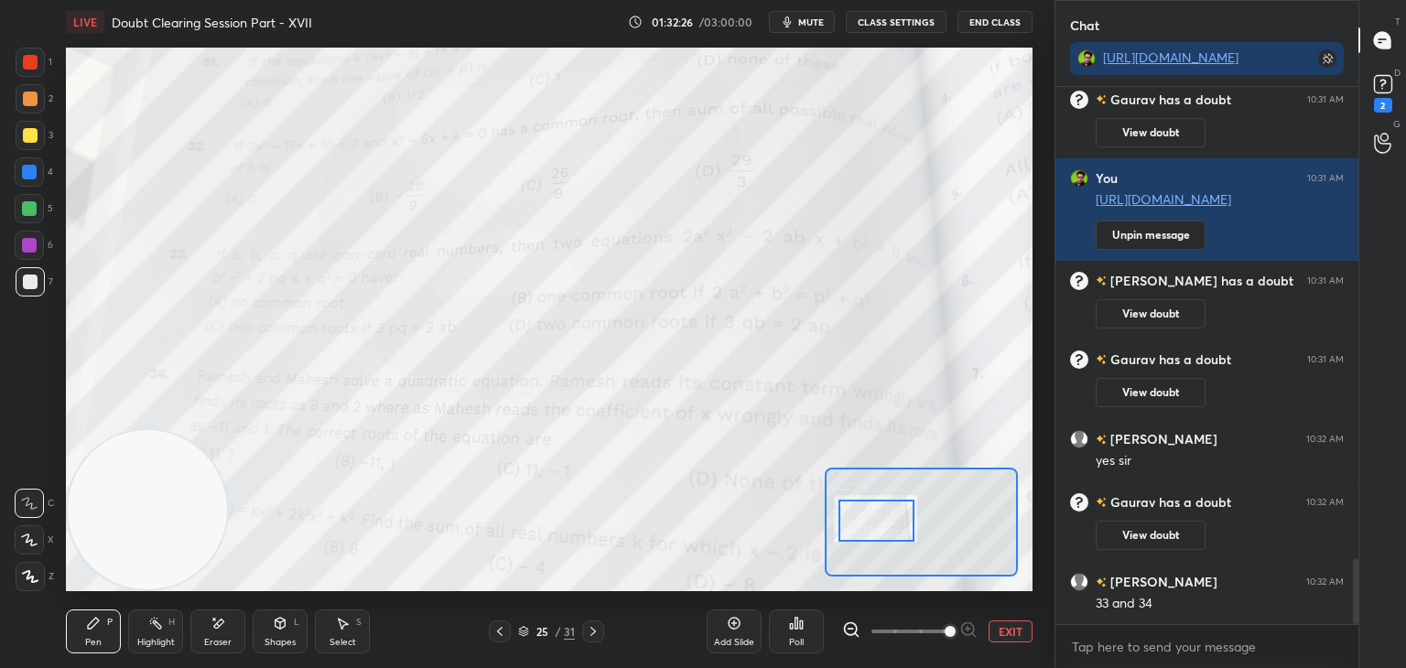
click at [944, 626] on span at bounding box center [949, 631] width 11 height 11
drag, startPoint x: 879, startPoint y: 535, endPoint x: 867, endPoint y: 524, distance: 16.2
click at [880, 535] on div at bounding box center [877, 521] width 76 height 42
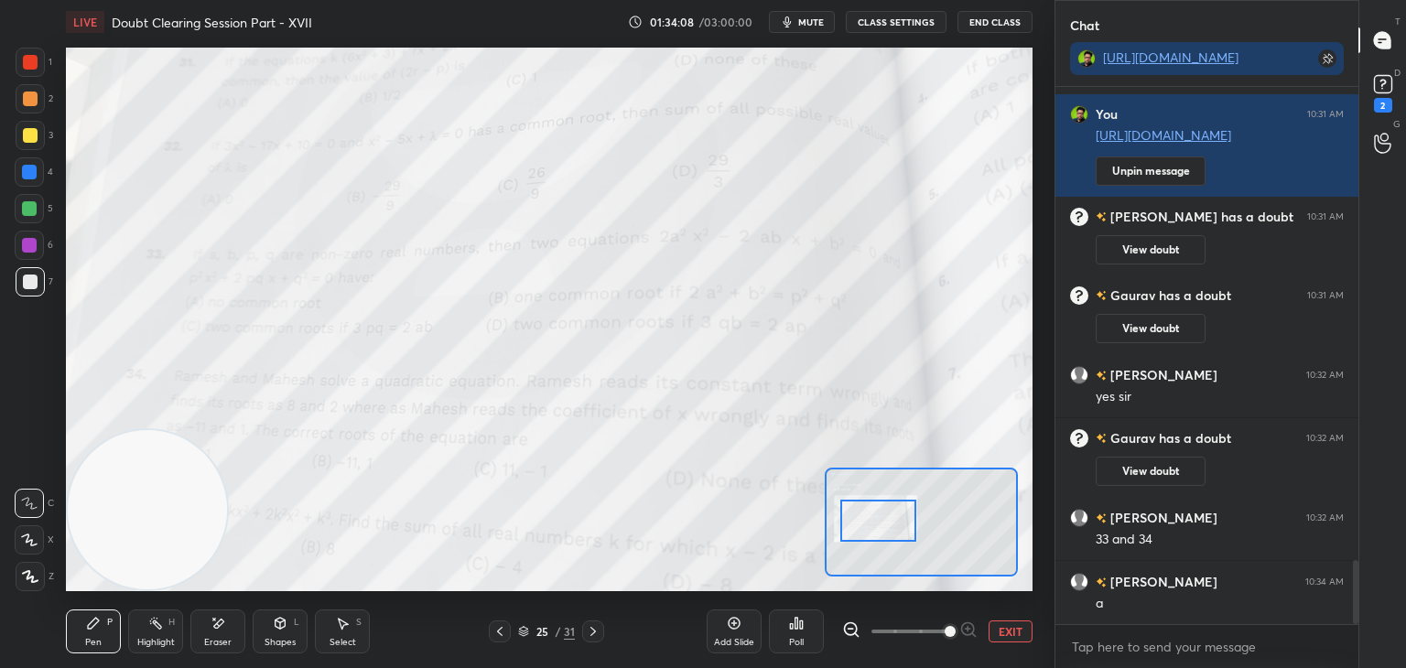
scroll to position [4008, 0]
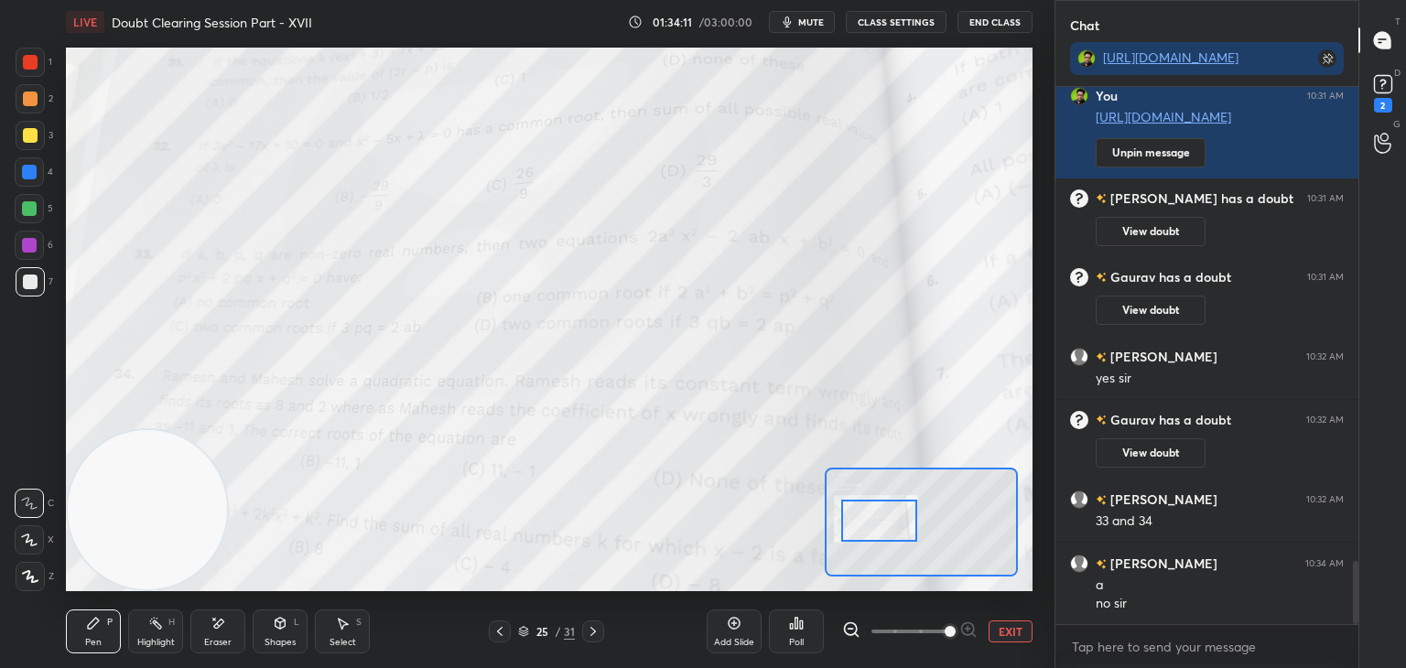
drag, startPoint x: 872, startPoint y: 517, endPoint x: 863, endPoint y: 514, distance: 9.6
click at [871, 522] on div at bounding box center [879, 521] width 76 height 42
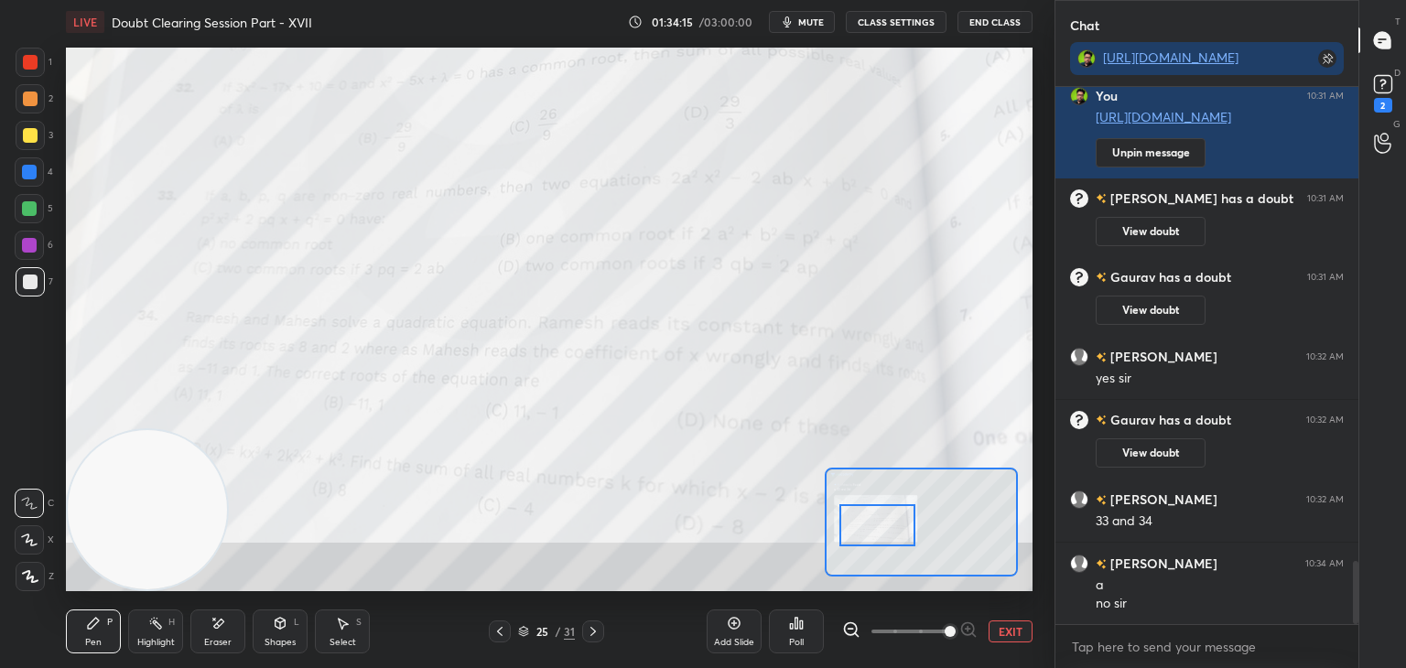
scroll to position [4027, 0]
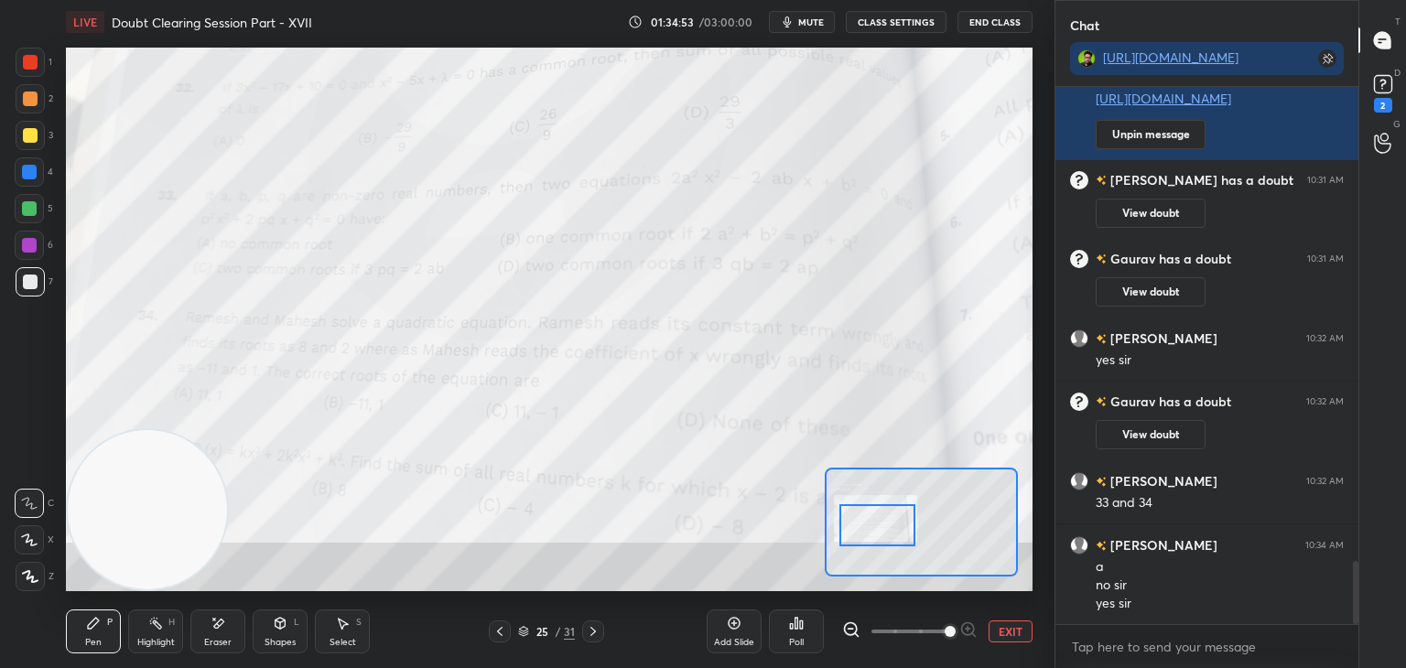
click at [1010, 627] on button "EXIT" at bounding box center [1010, 631] width 44 height 22
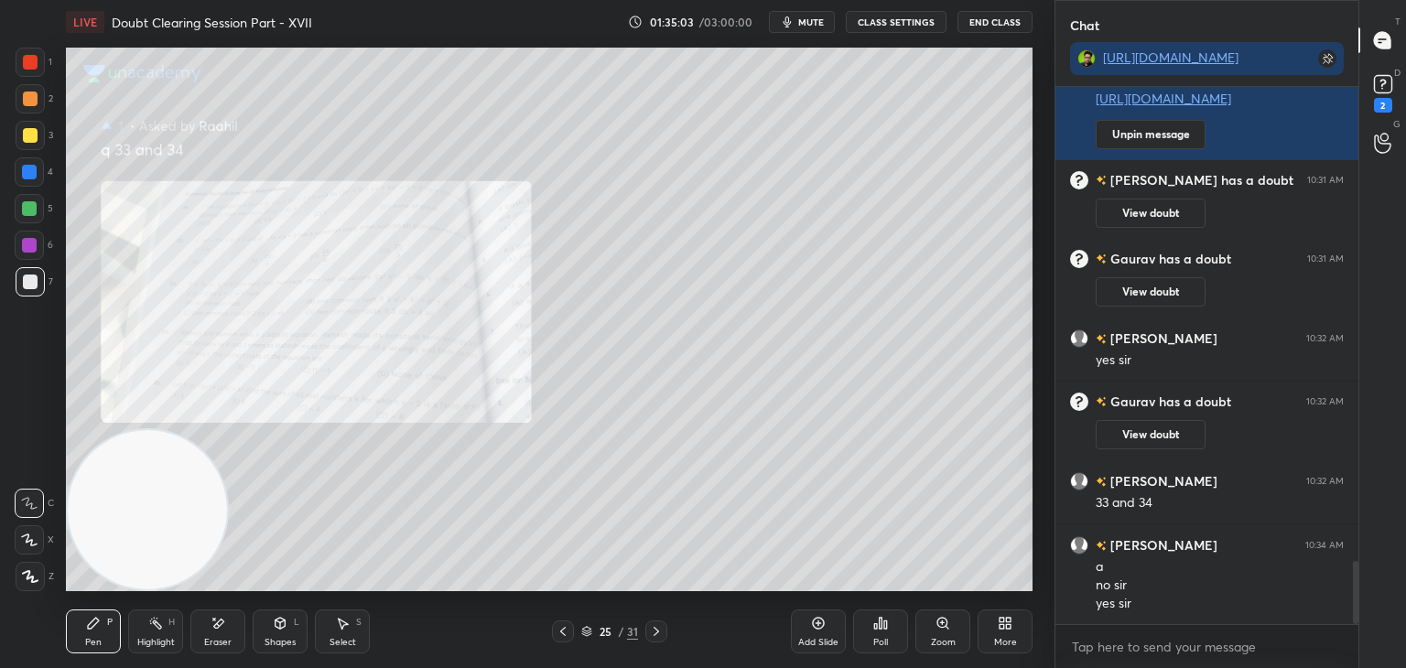
click at [948, 618] on icon at bounding box center [942, 623] width 15 height 15
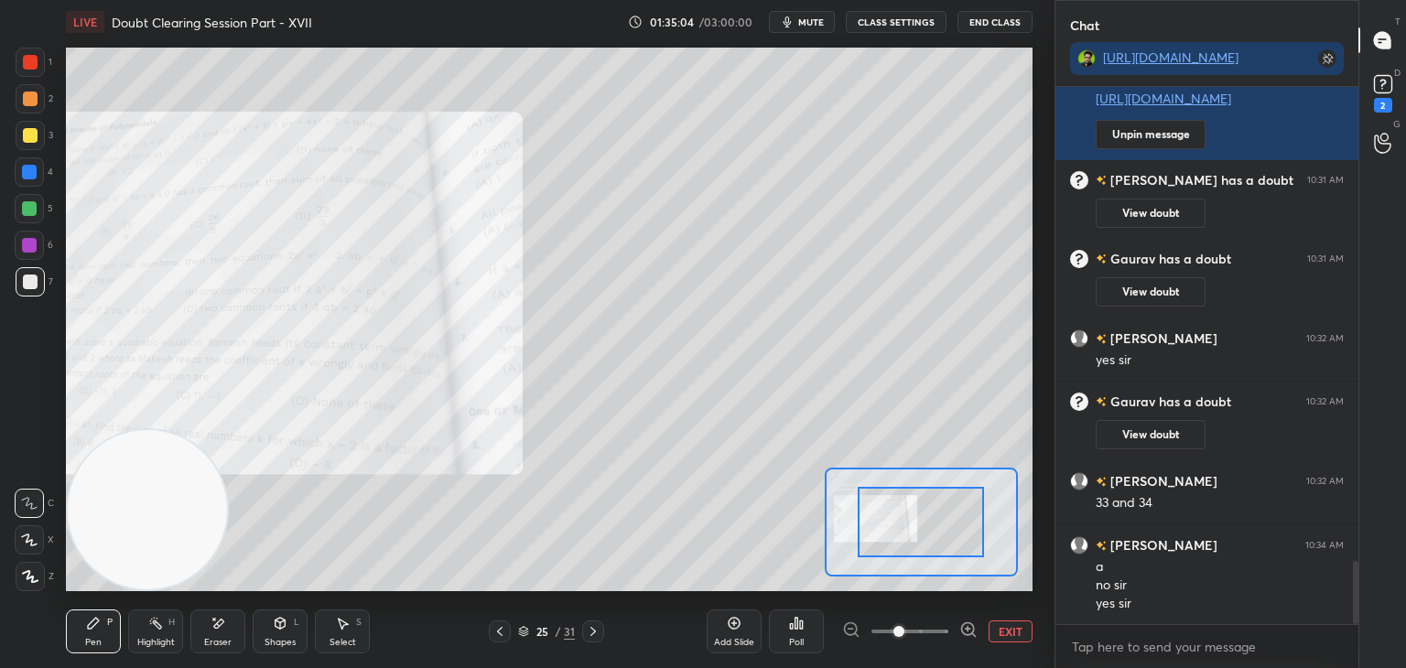
click at [936, 627] on span at bounding box center [909, 631] width 77 height 27
click at [904, 626] on span at bounding box center [898, 631] width 11 height 11
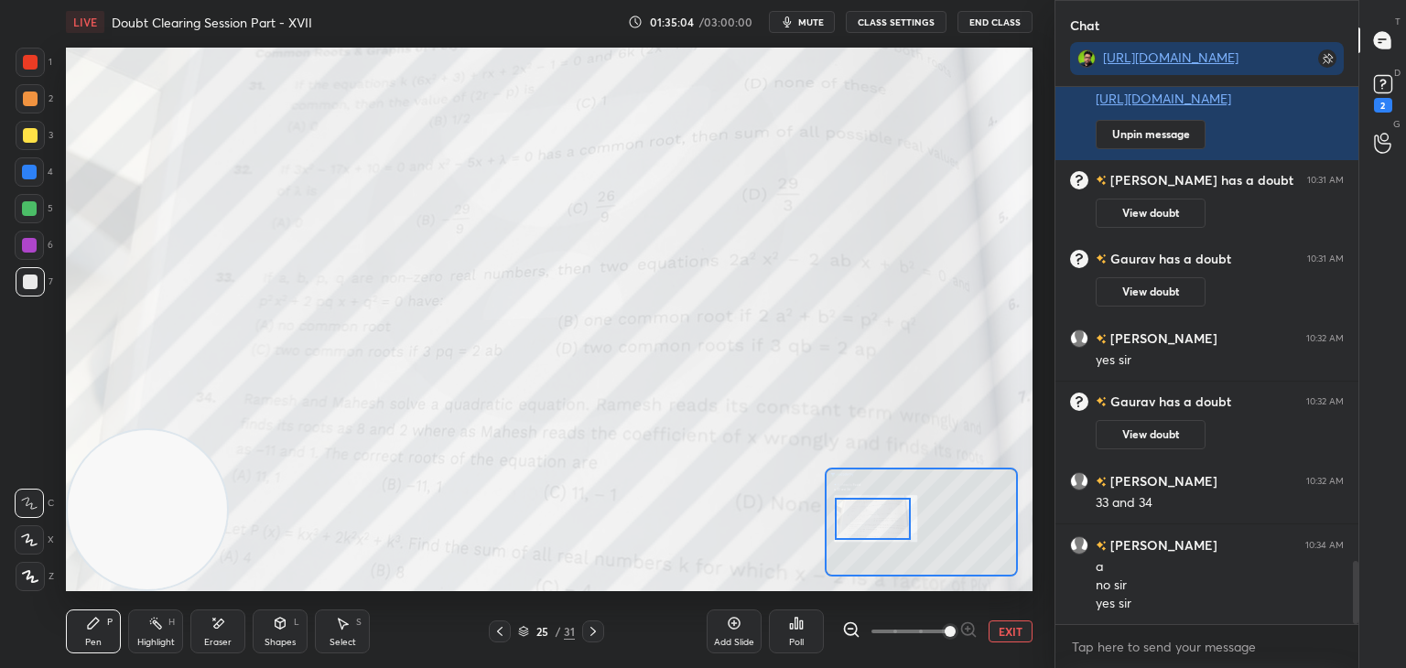
drag, startPoint x: 943, startPoint y: 538, endPoint x: 894, endPoint y: 538, distance: 49.4
click at [896, 535] on div at bounding box center [873, 519] width 76 height 42
click at [1008, 633] on button "EXIT" at bounding box center [1010, 631] width 44 height 22
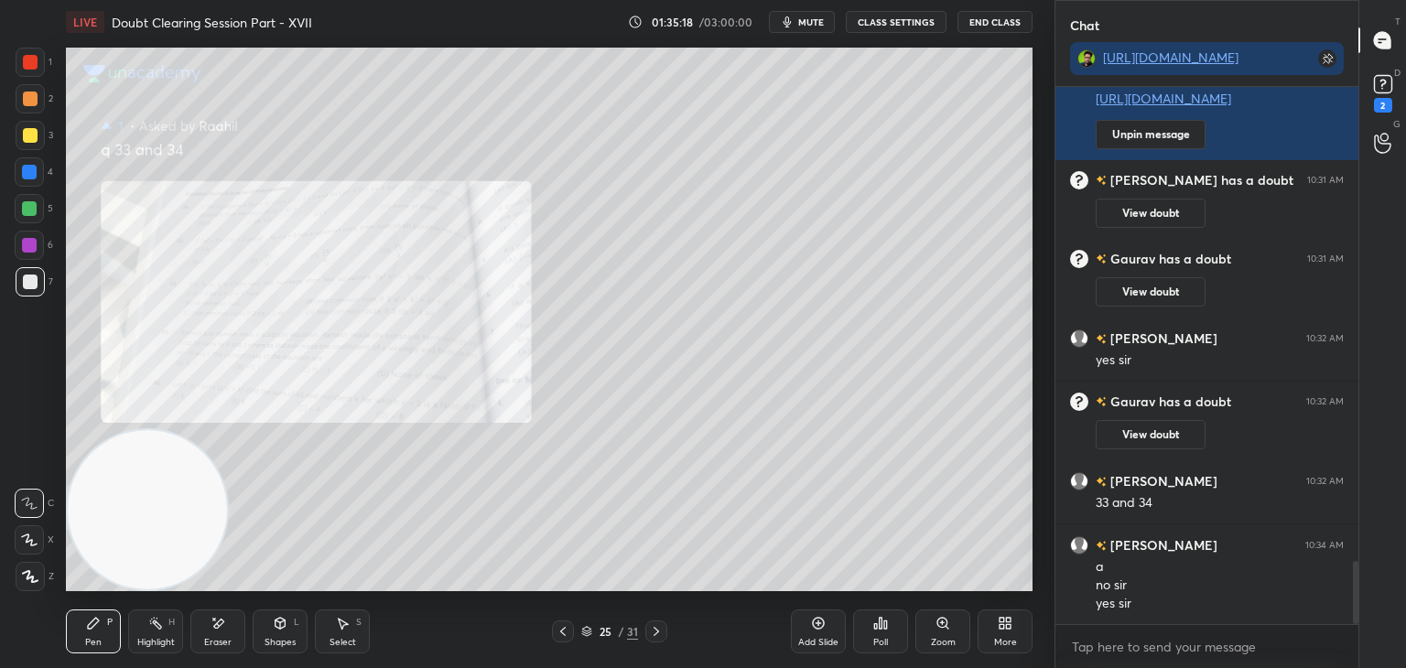
click at [948, 631] on div "Zoom" at bounding box center [942, 631] width 55 height 44
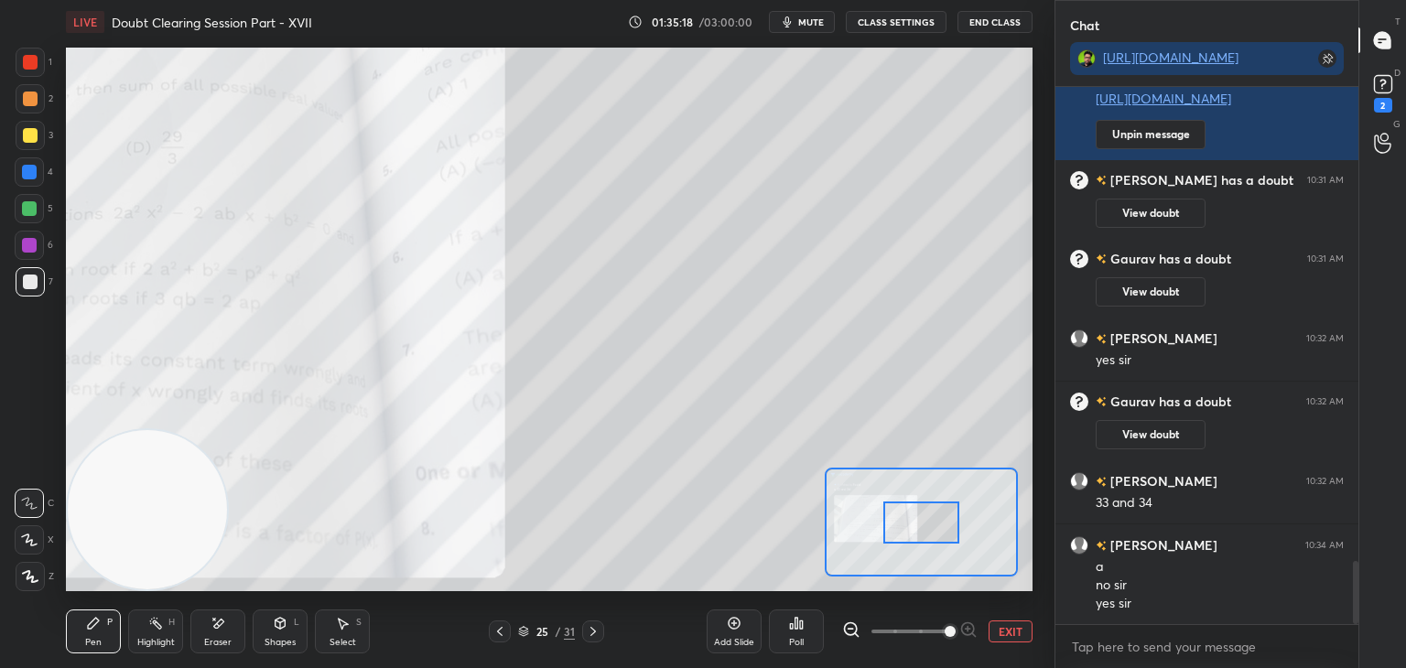
click at [942, 632] on span at bounding box center [909, 631] width 77 height 27
click at [944, 627] on span at bounding box center [949, 631] width 11 height 11
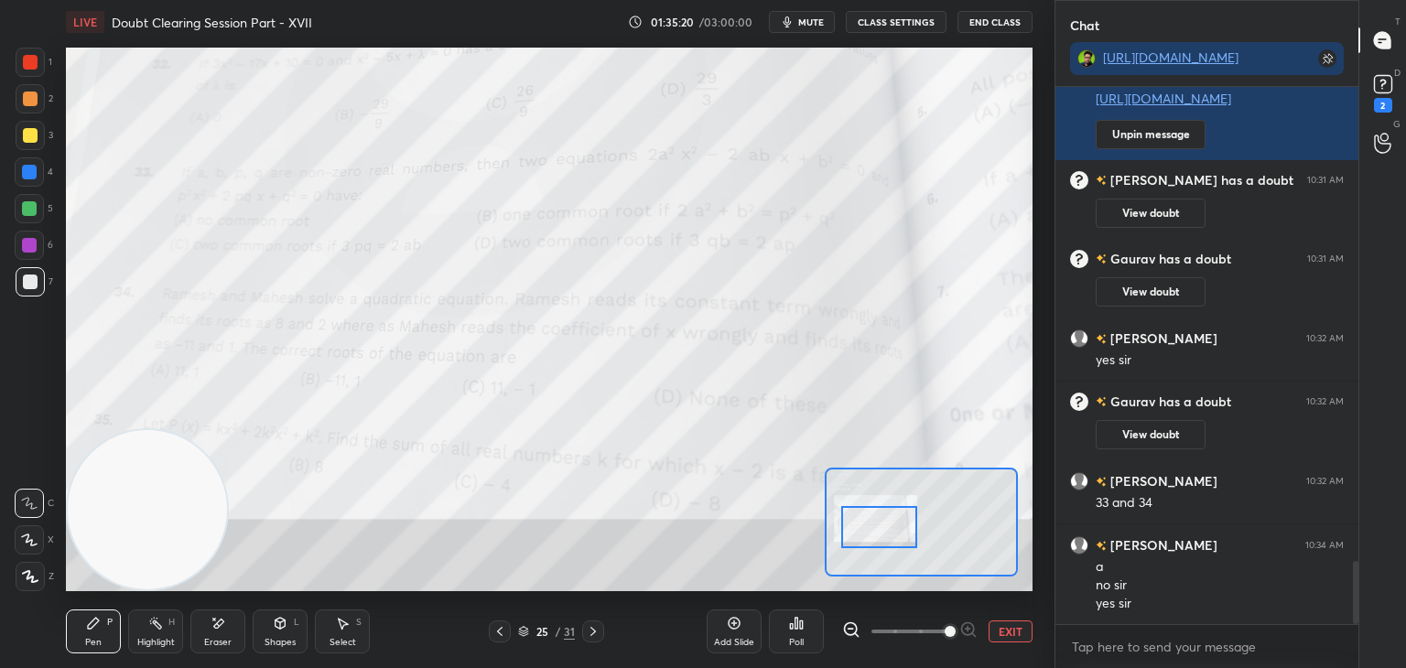
drag, startPoint x: 918, startPoint y: 517, endPoint x: 897, endPoint y: 522, distance: 21.5
click at [897, 522] on div at bounding box center [879, 527] width 76 height 42
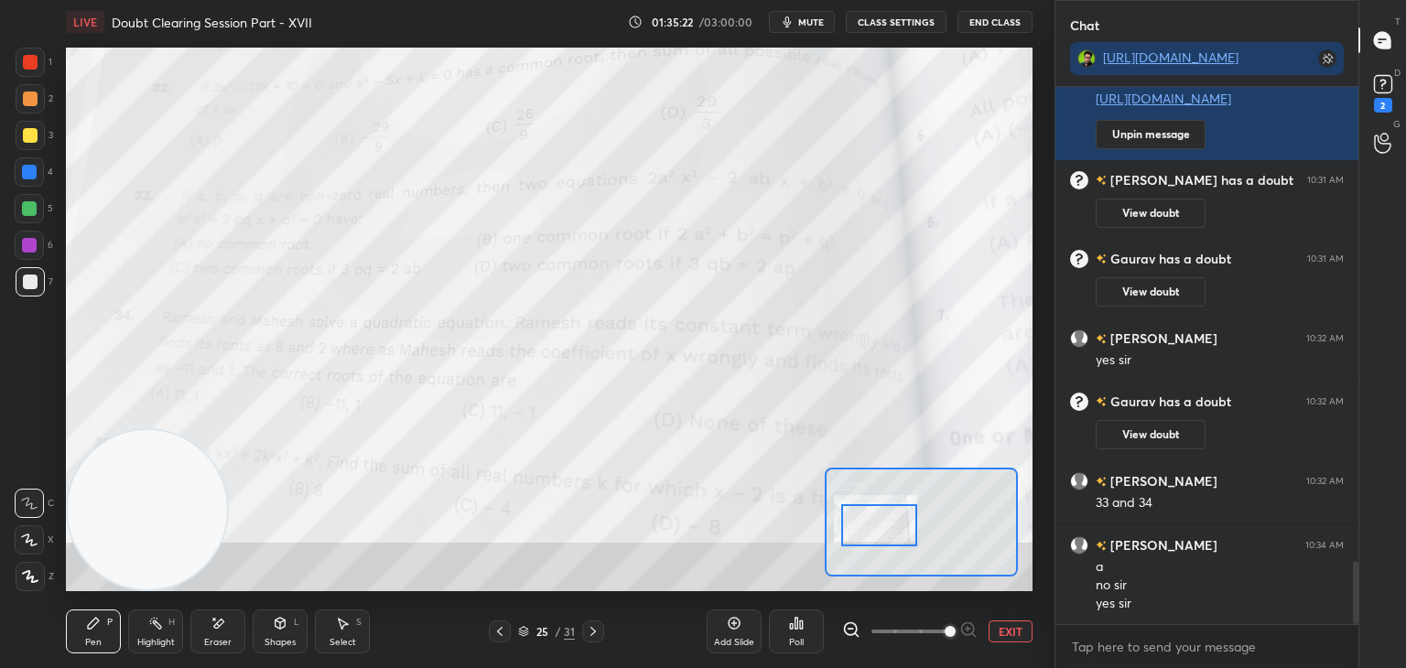
click at [1007, 630] on button "EXIT" at bounding box center [1010, 631] width 44 height 22
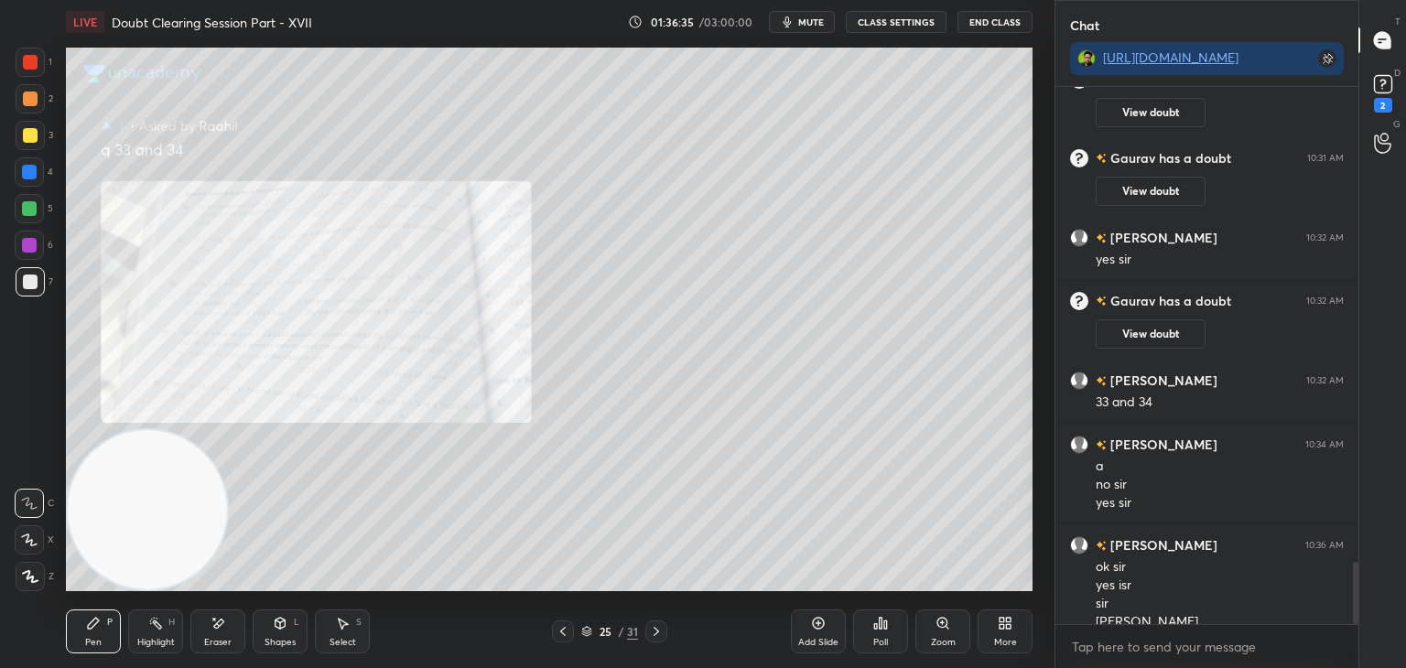
scroll to position [4146, 0]
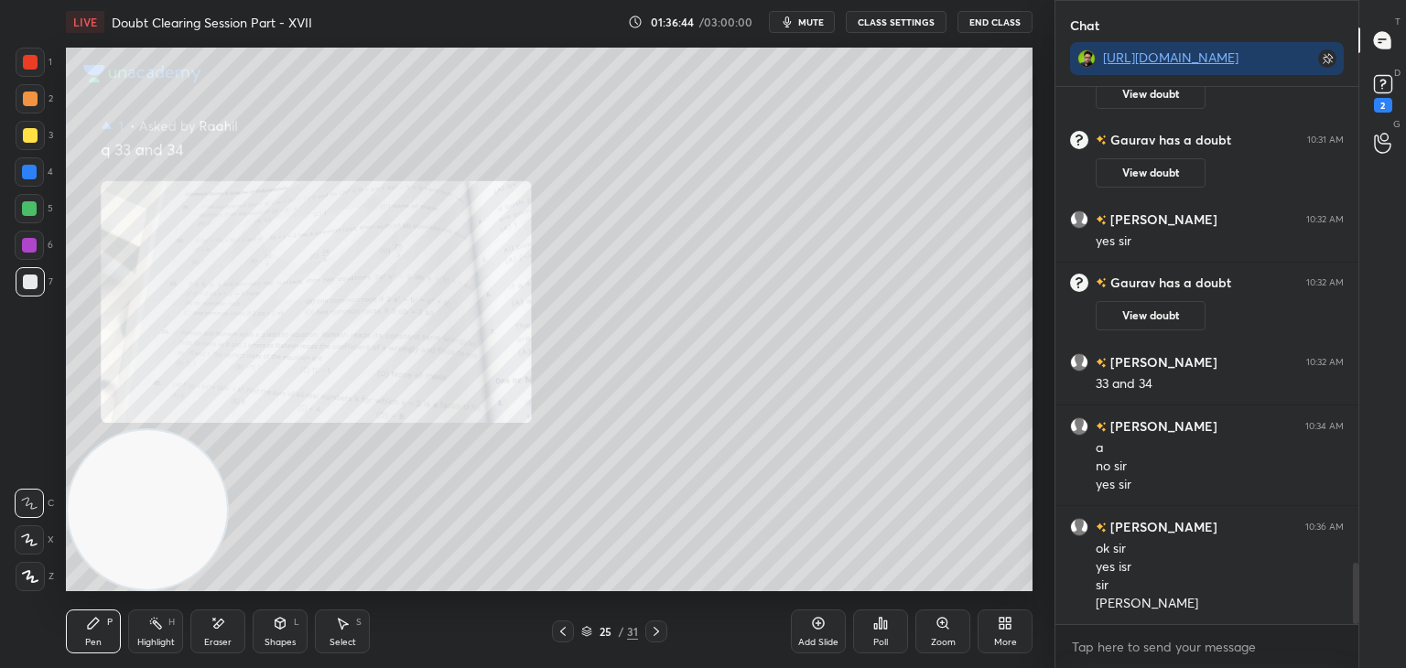
click at [929, 628] on div "Zoom" at bounding box center [942, 631] width 55 height 44
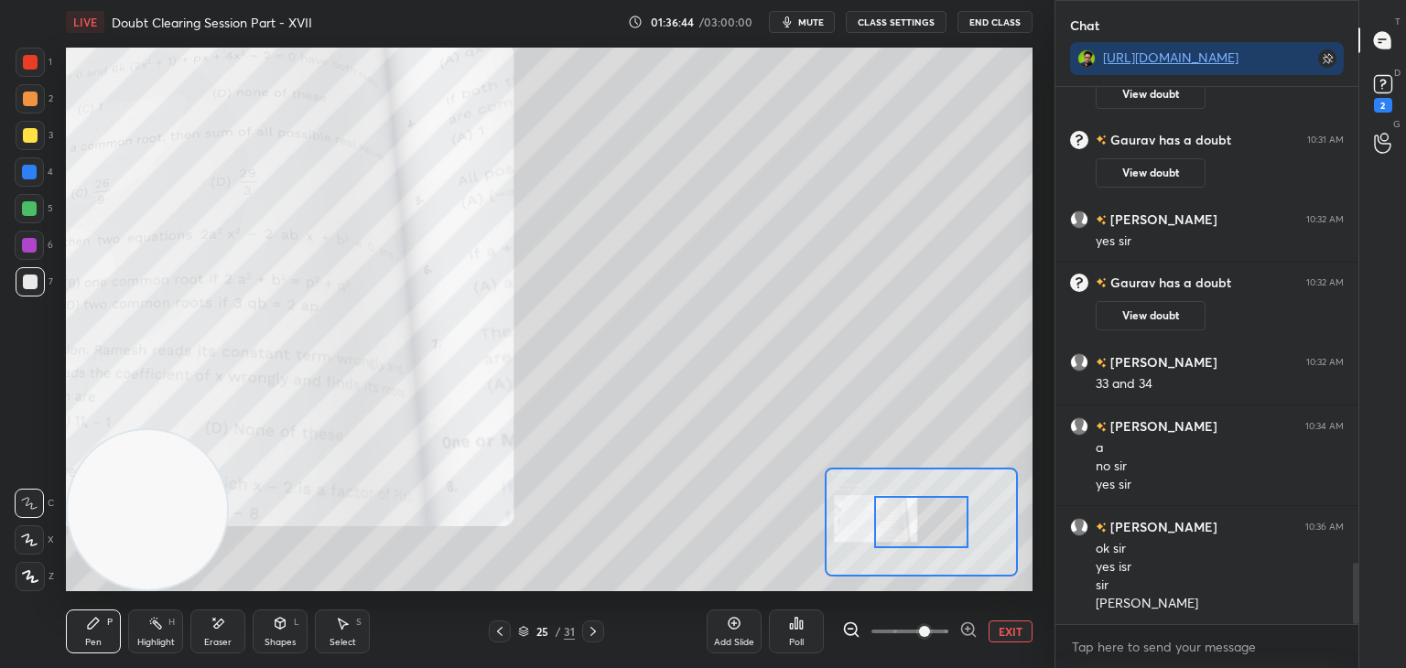
click at [928, 632] on span at bounding box center [909, 631] width 77 height 27
click at [930, 631] on span at bounding box center [924, 631] width 11 height 11
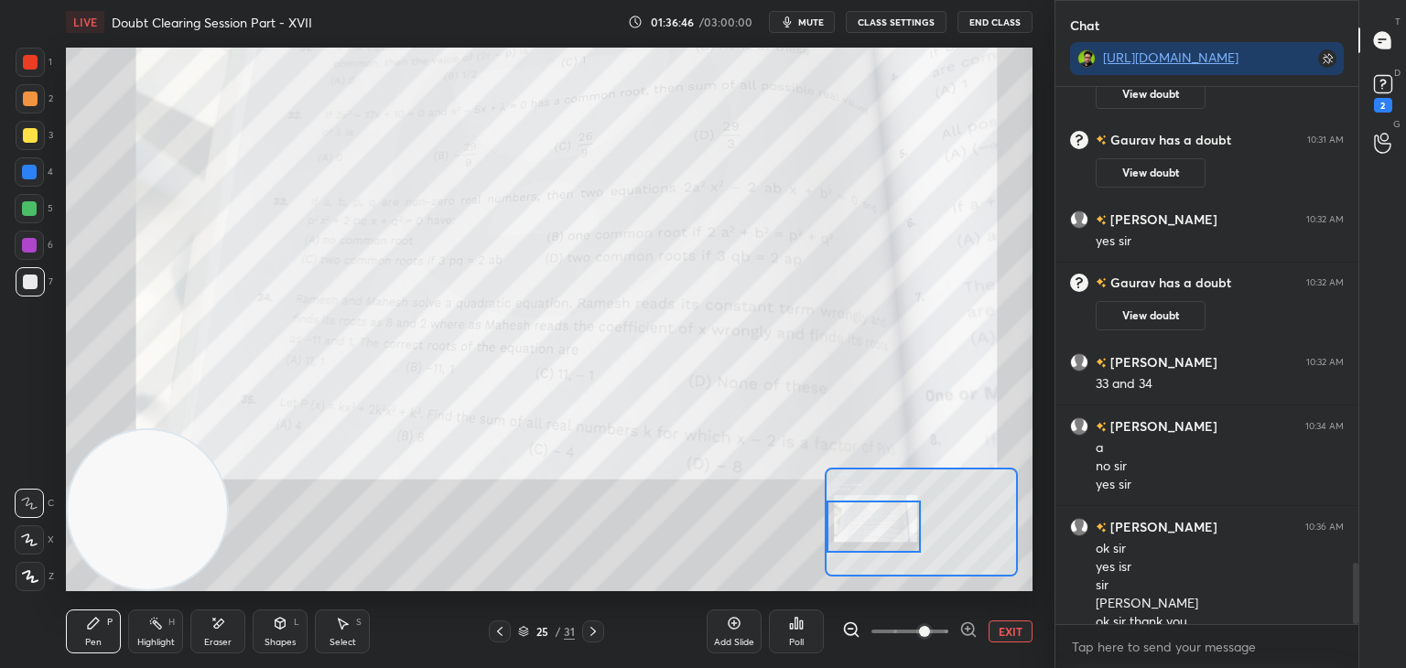
scroll to position [4164, 0]
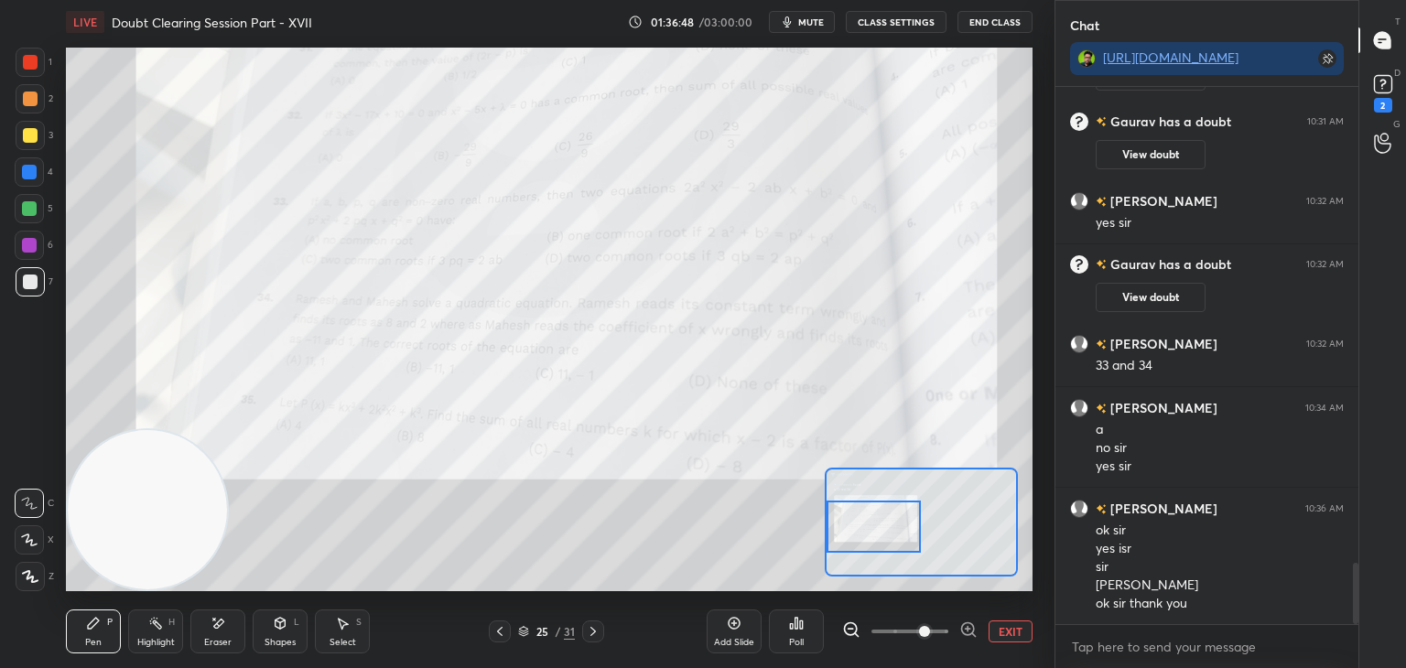
drag, startPoint x: 909, startPoint y: 536, endPoint x: 873, endPoint y: 542, distance: 36.1
click at [873, 542] on div at bounding box center [873, 527] width 95 height 52
click at [1007, 634] on button "EXIT" at bounding box center [1010, 631] width 44 height 22
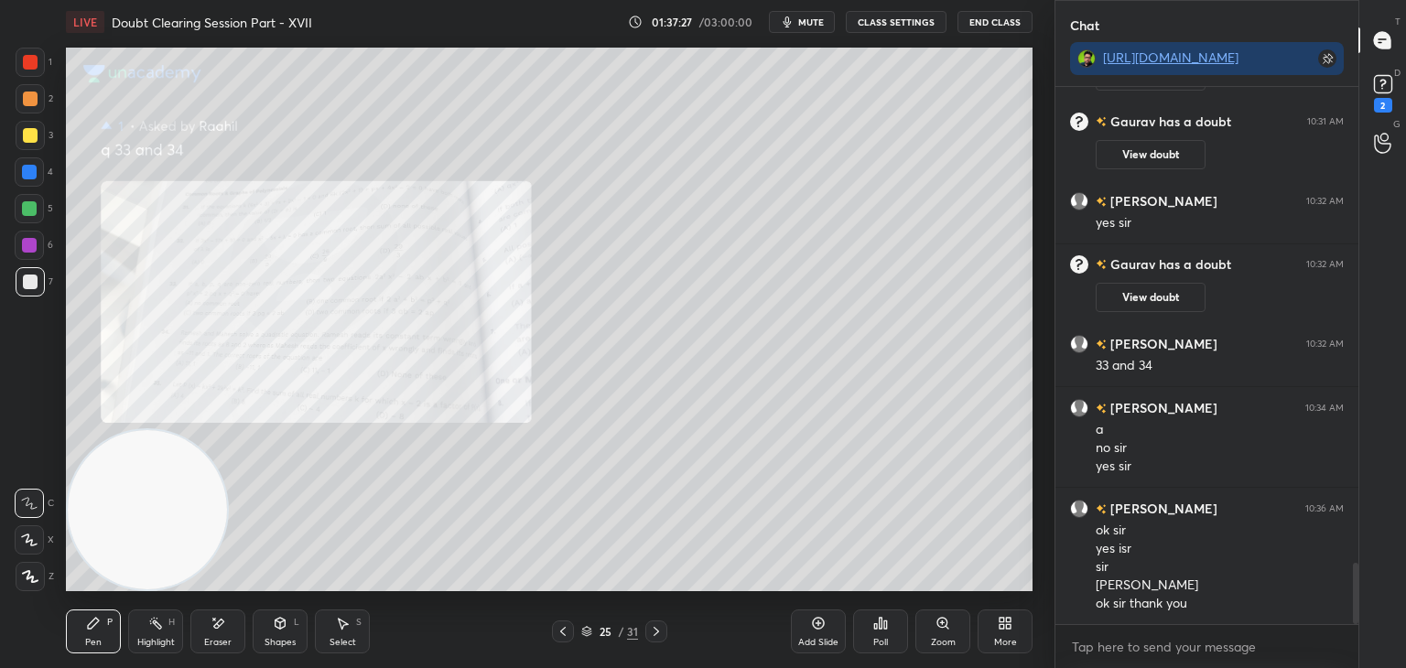
click at [658, 624] on icon at bounding box center [656, 631] width 15 height 15
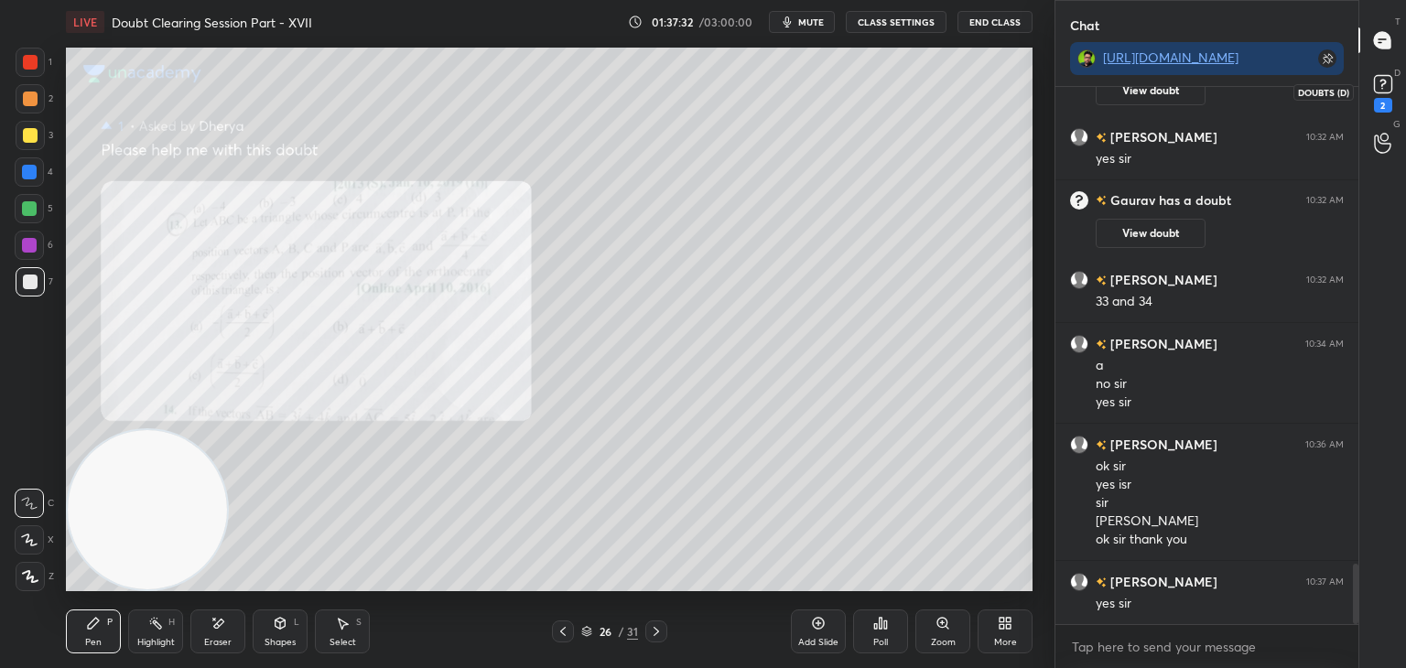
click at [1379, 102] on div "2" at bounding box center [1383, 105] width 18 height 15
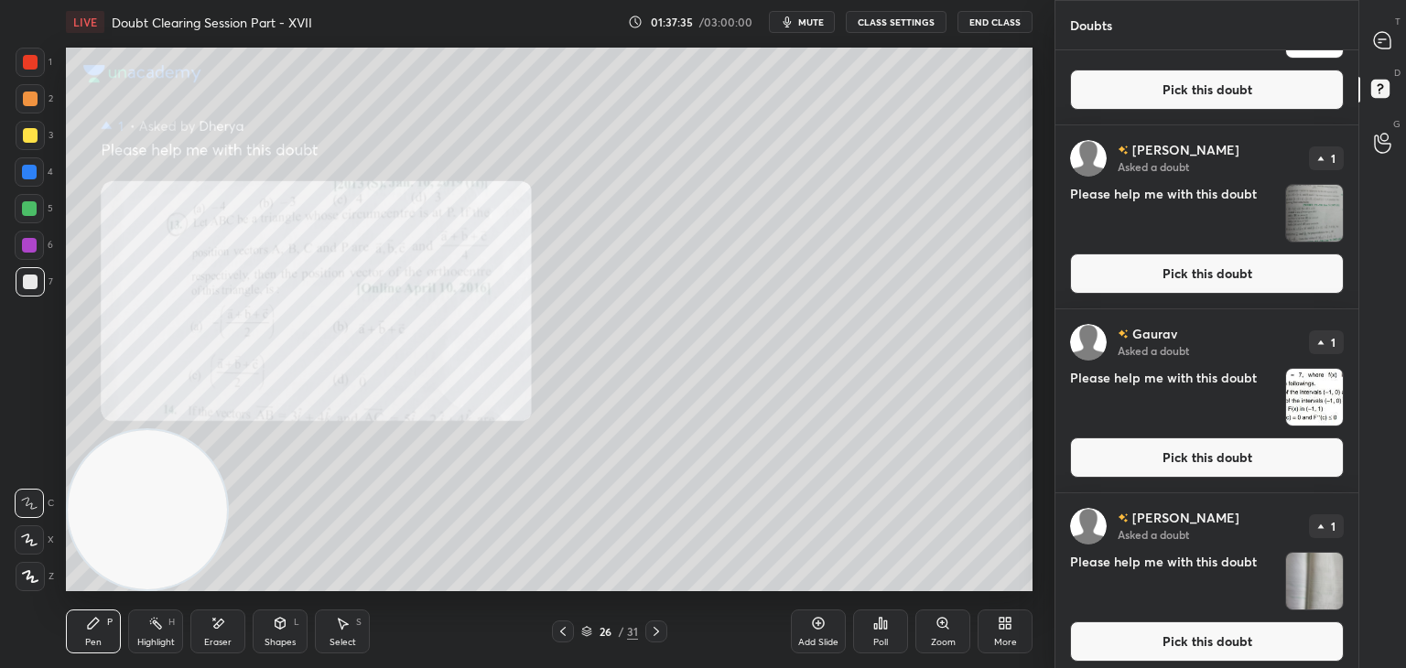
scroll to position [300, 0]
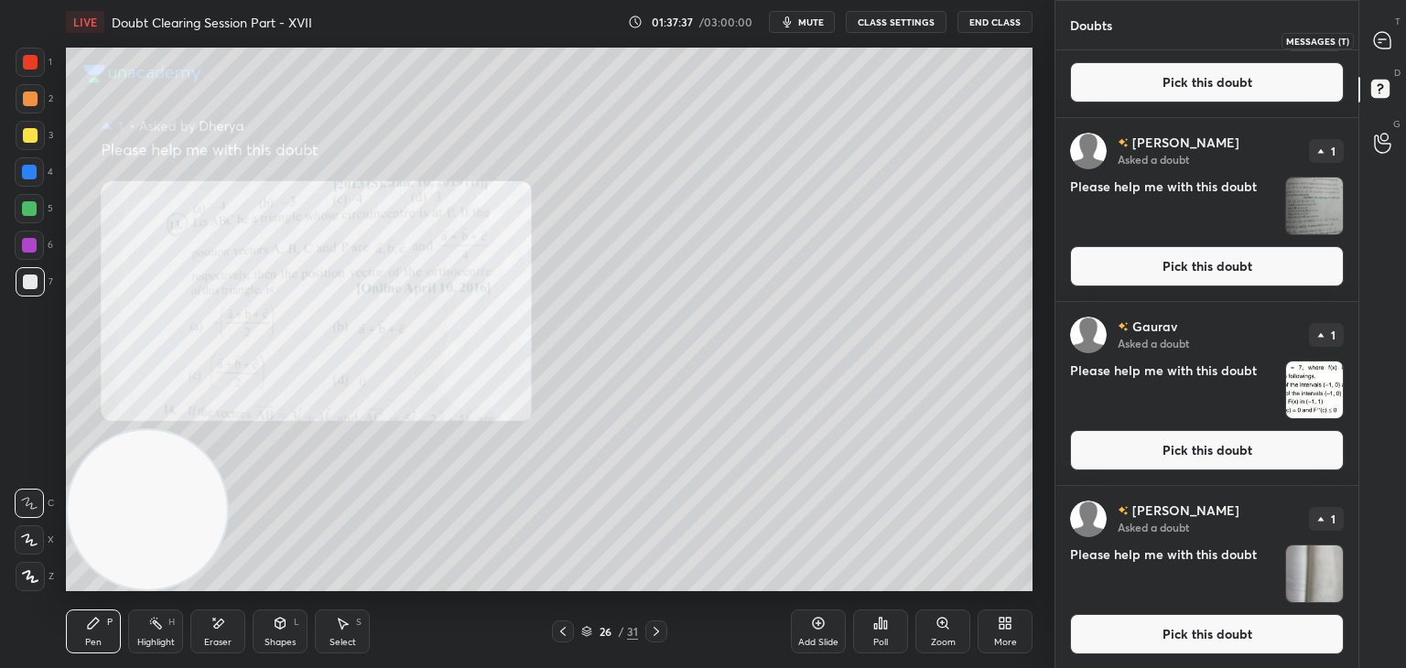
drag, startPoint x: 1383, startPoint y: 51, endPoint x: 1370, endPoint y: 56, distance: 13.6
click at [1385, 52] on div at bounding box center [1382, 40] width 37 height 33
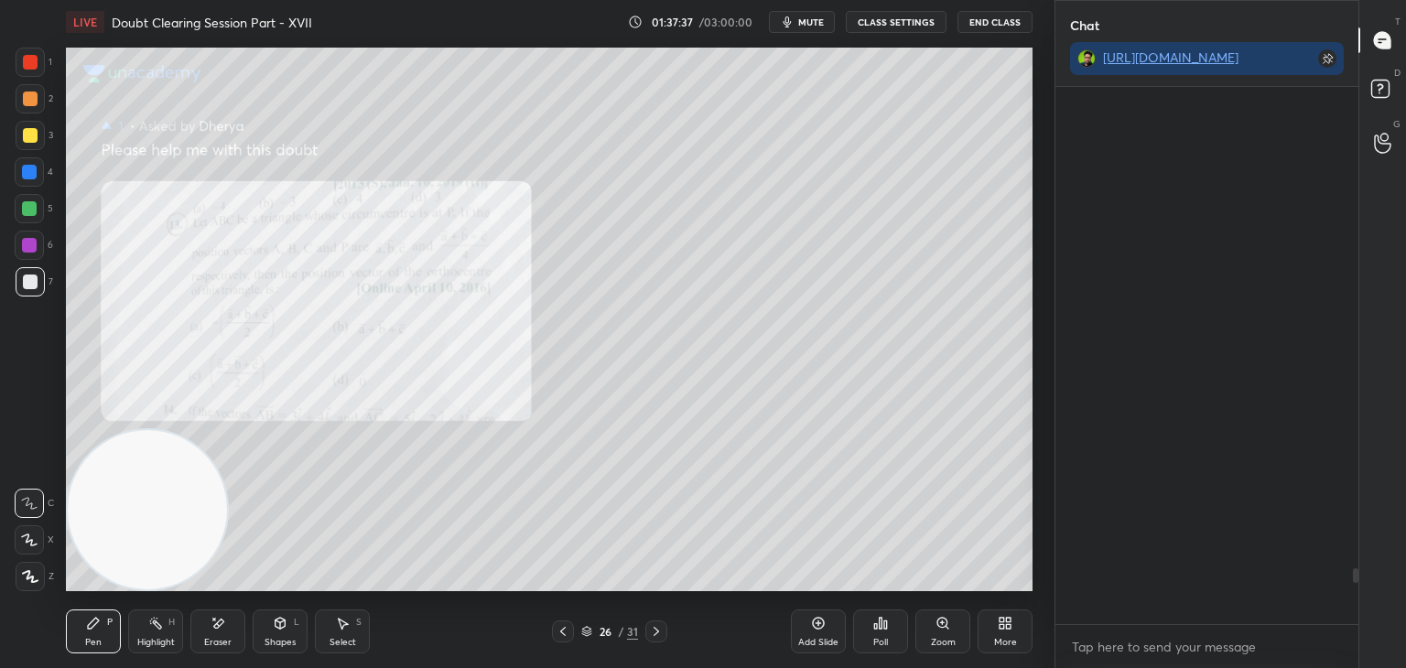
scroll to position [532, 297]
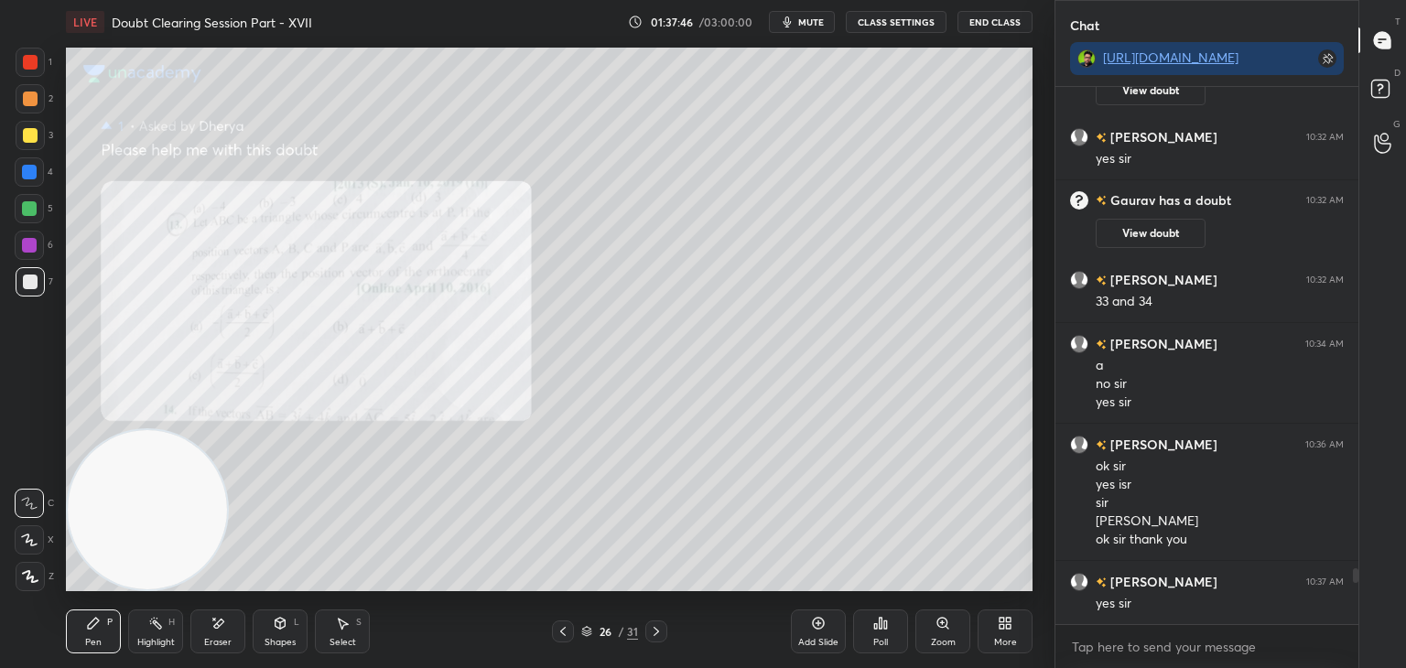
click at [946, 631] on div "Zoom" at bounding box center [942, 631] width 55 height 44
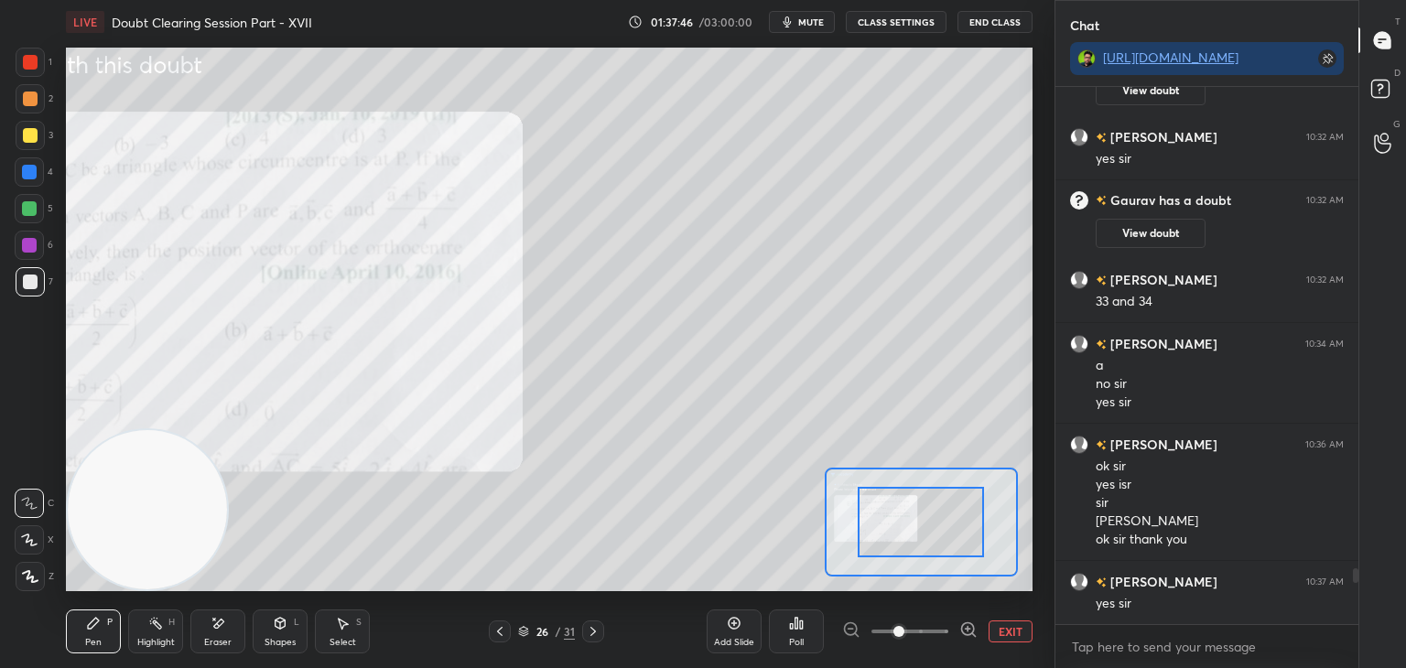
click at [933, 631] on span at bounding box center [909, 631] width 77 height 27
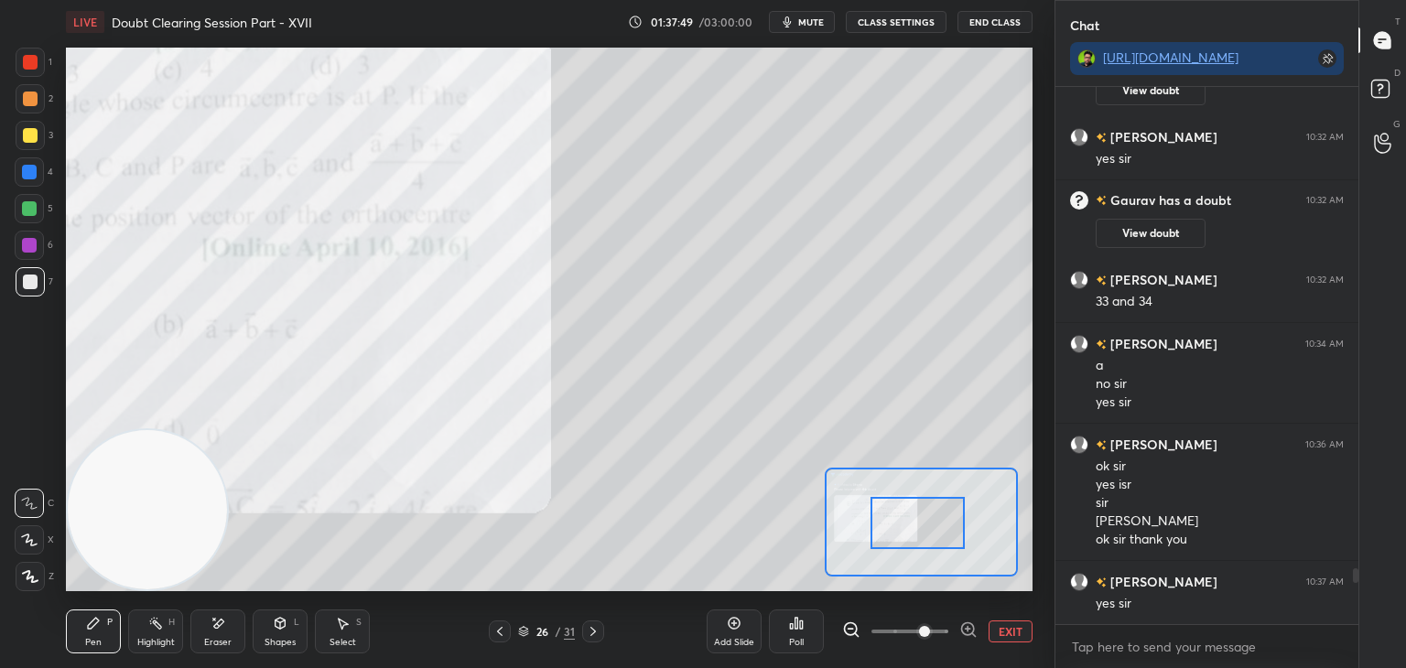
drag, startPoint x: 941, startPoint y: 512, endPoint x: 874, endPoint y: 517, distance: 67.0
click at [877, 518] on div at bounding box center [917, 523] width 95 height 52
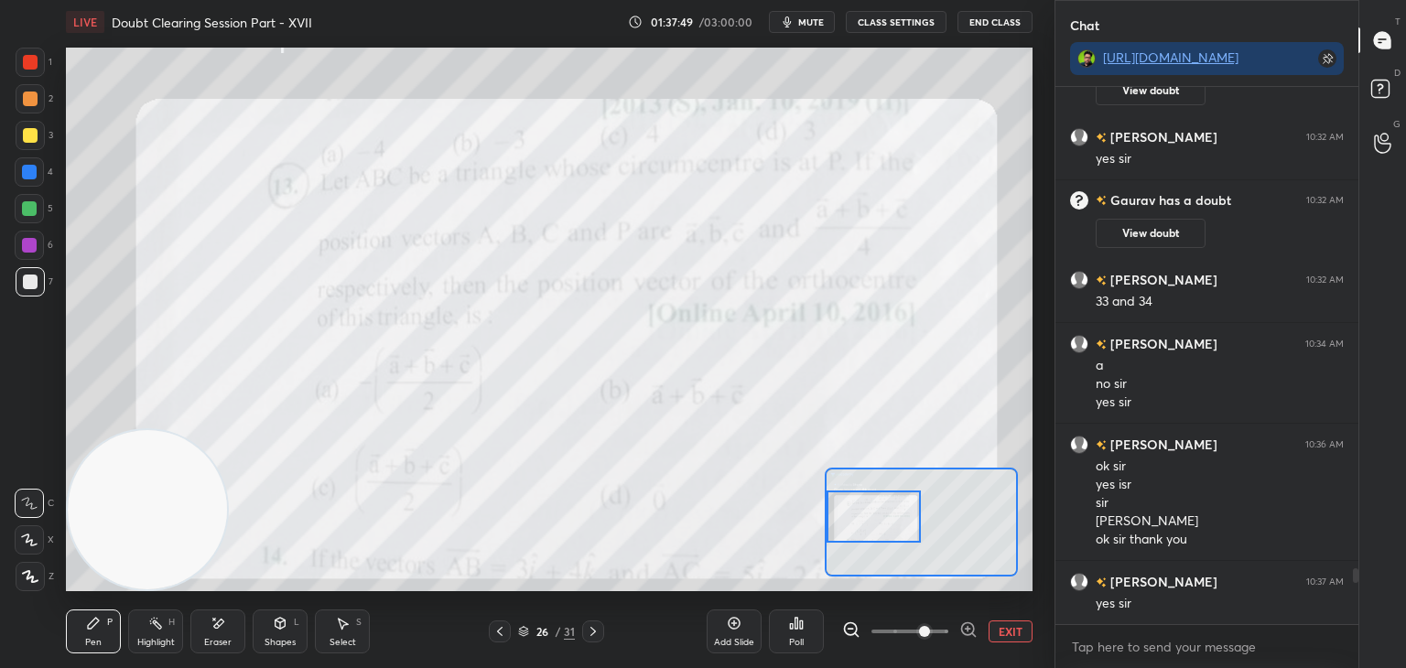
drag, startPoint x: 889, startPoint y: 525, endPoint x: 894, endPoint y: 510, distance: 16.2
click at [887, 515] on div at bounding box center [873, 517] width 95 height 52
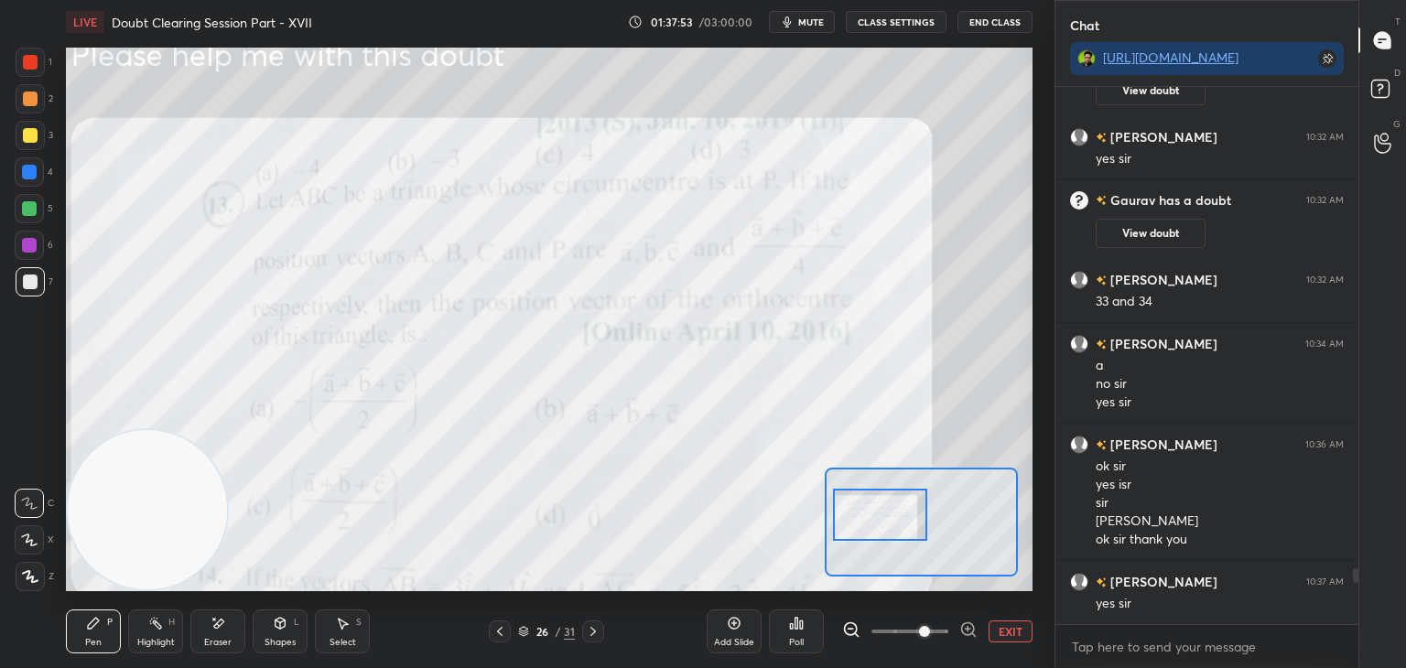
click at [897, 512] on div at bounding box center [880, 515] width 95 height 52
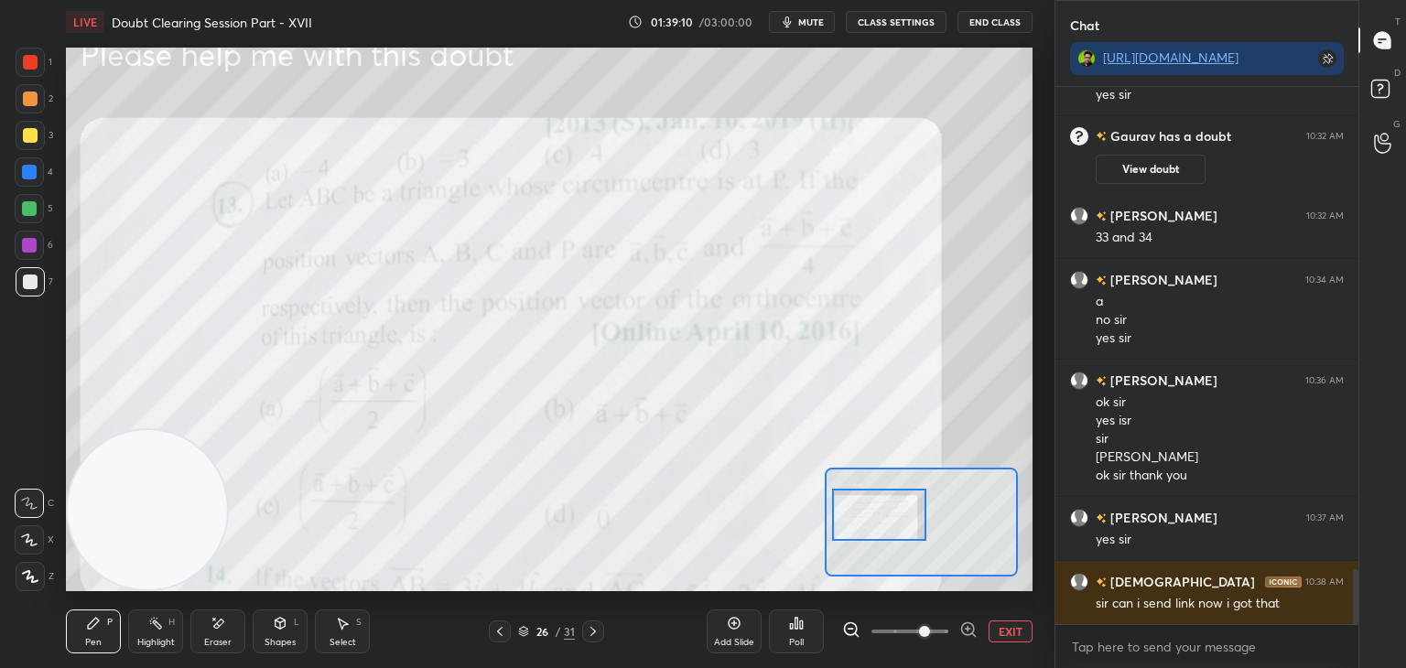
drag, startPoint x: 1004, startPoint y: 631, endPoint x: 996, endPoint y: 594, distance: 37.5
click at [1003, 628] on button "EXIT" at bounding box center [1010, 631] width 44 height 22
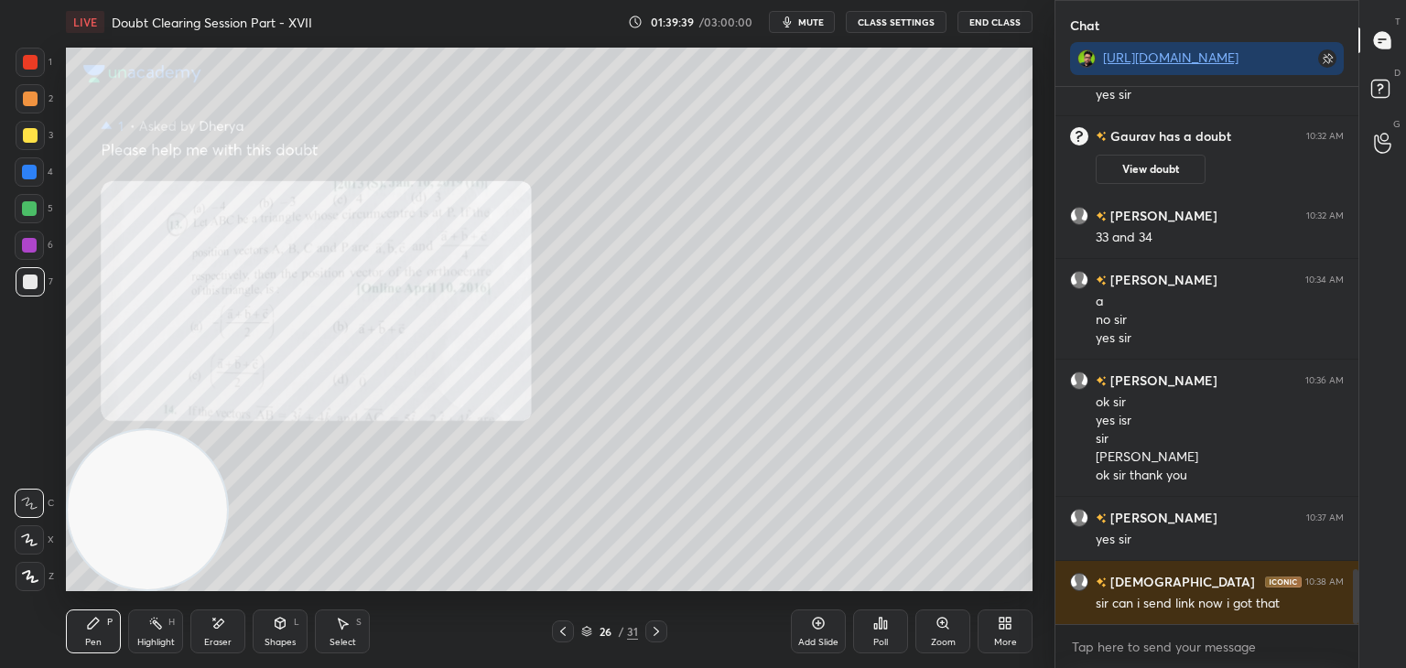
scroll to position [4777, 0]
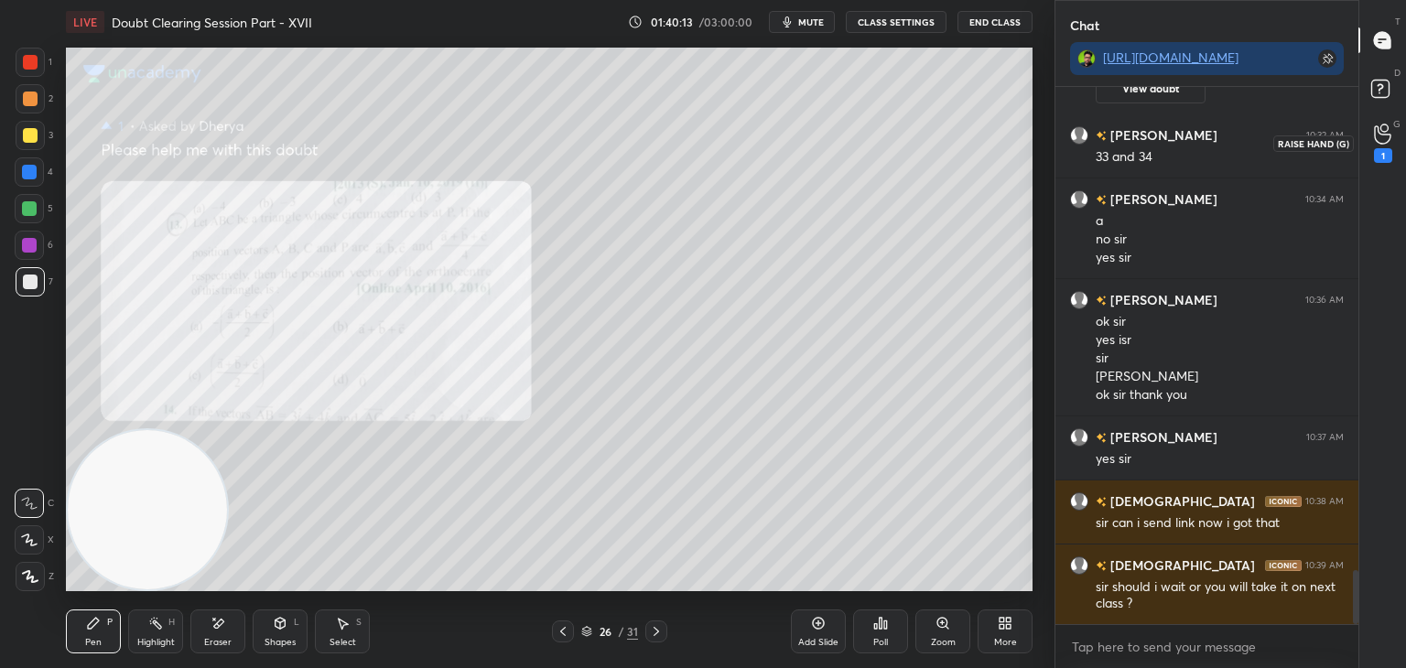
click at [1376, 149] on div "1" at bounding box center [1383, 155] width 18 height 15
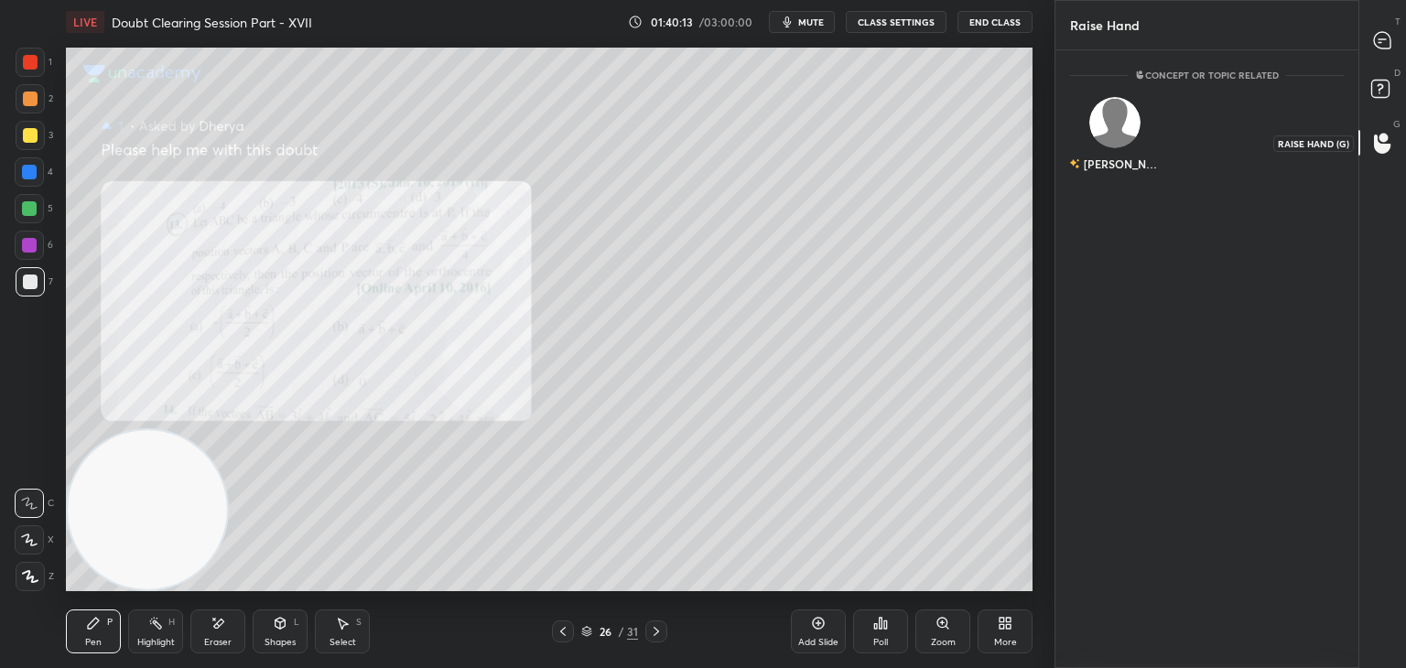
scroll to position [5, 5]
click at [1121, 134] on div "[PERSON_NAME]" at bounding box center [1115, 138] width 91 height 106
click at [1120, 173] on button "INVITE" at bounding box center [1115, 177] width 74 height 24
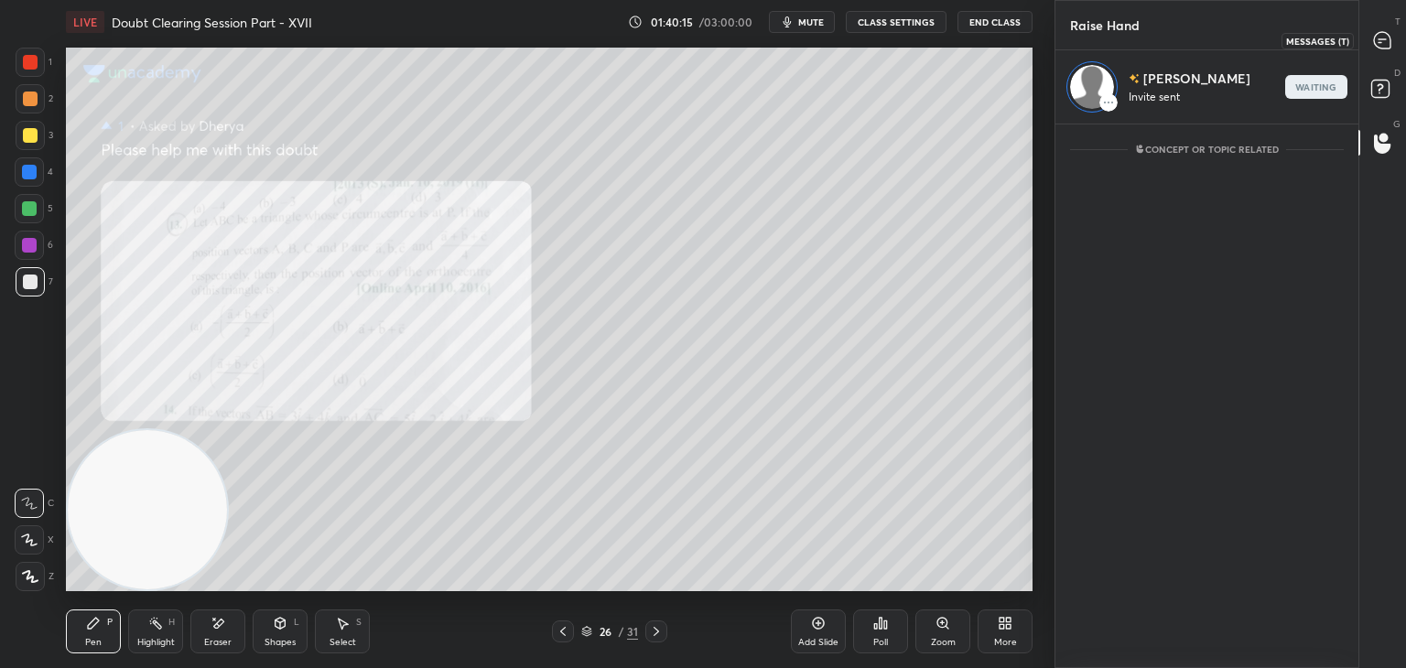
click at [1384, 34] on icon at bounding box center [1382, 40] width 16 height 16
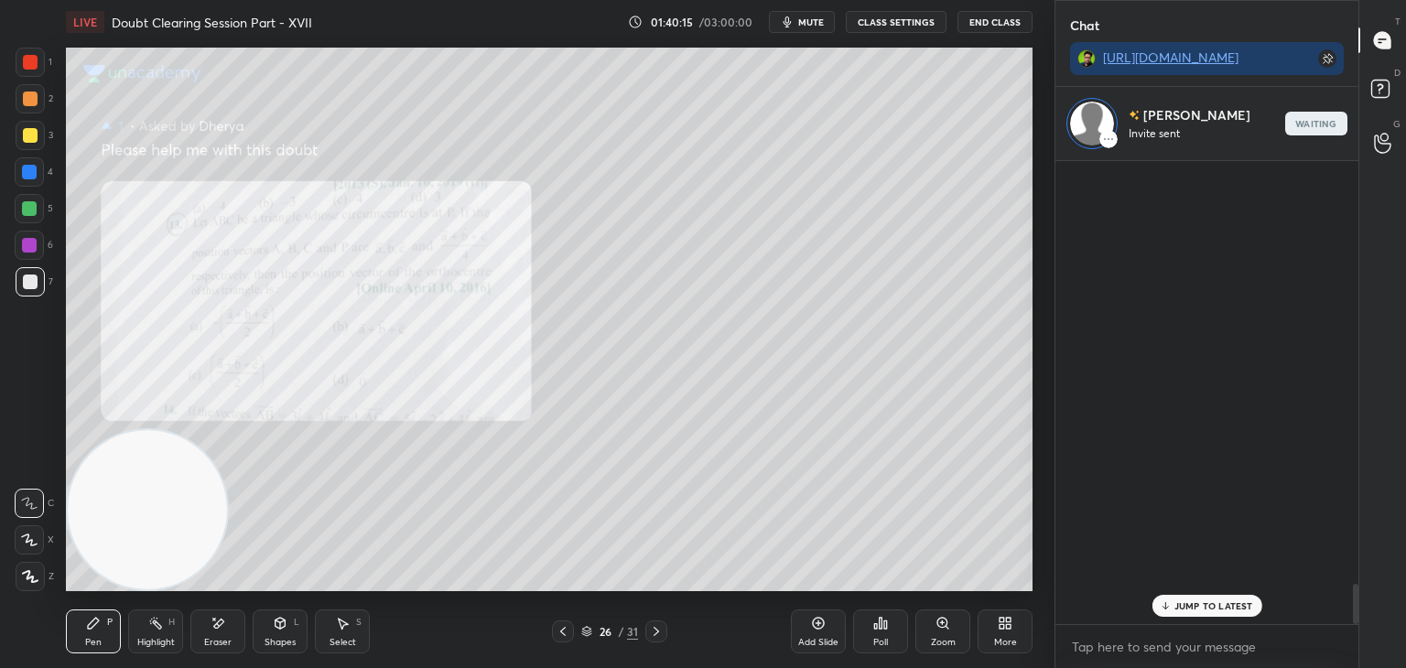
scroll to position [458, 297]
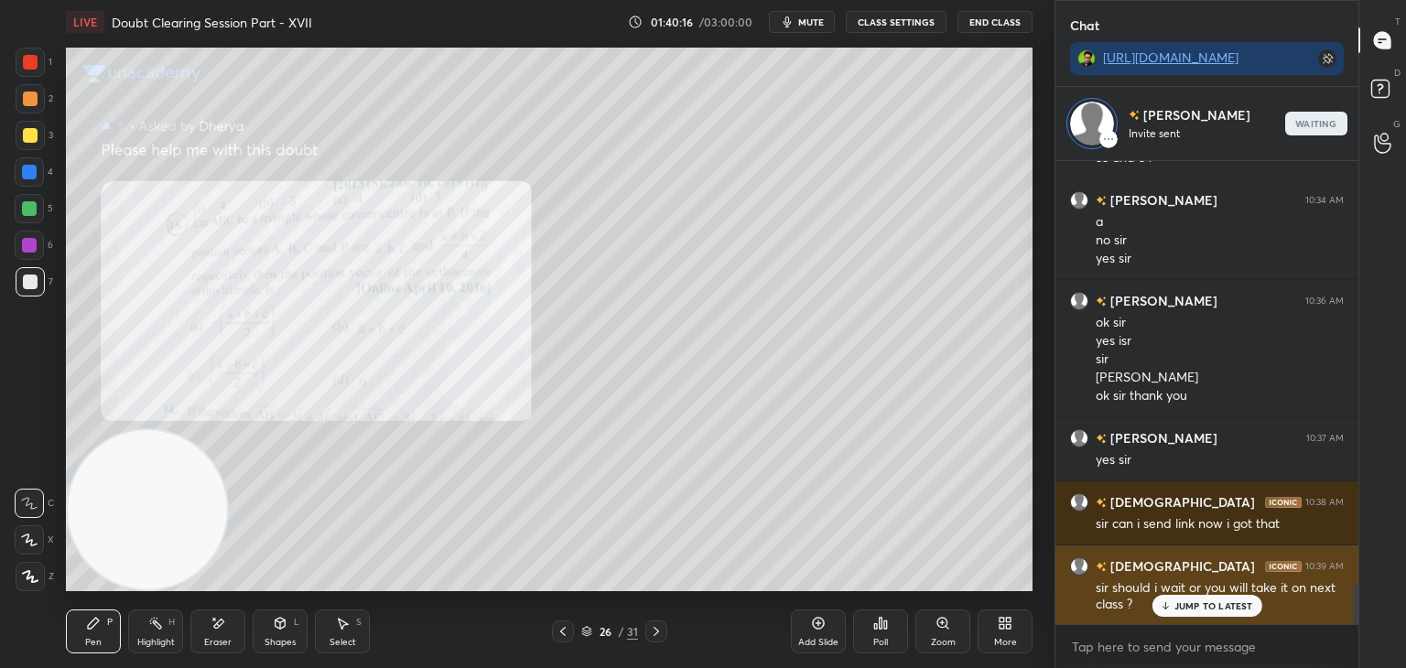
click at [1194, 597] on div "JUMP TO LATEST" at bounding box center [1206, 606] width 110 height 22
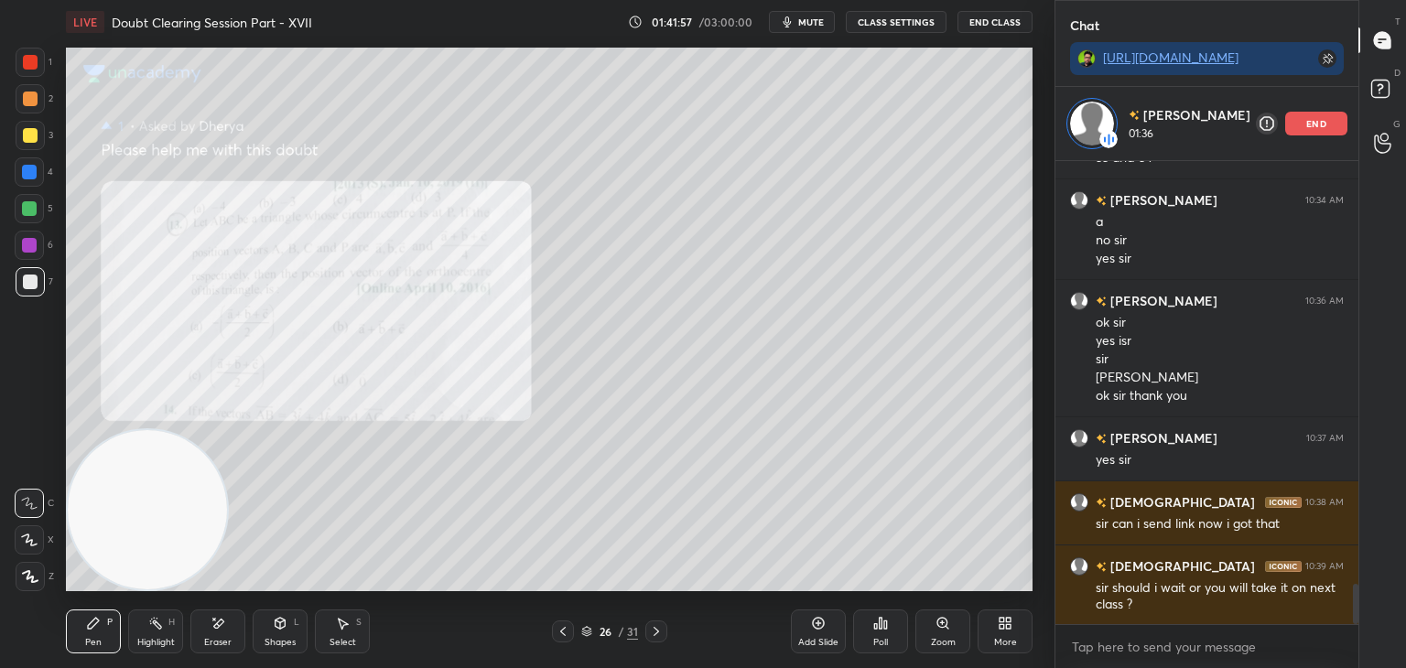
drag, startPoint x: 655, startPoint y: 627, endPoint x: 671, endPoint y: 631, distance: 16.0
click at [655, 628] on icon at bounding box center [656, 631] width 15 height 15
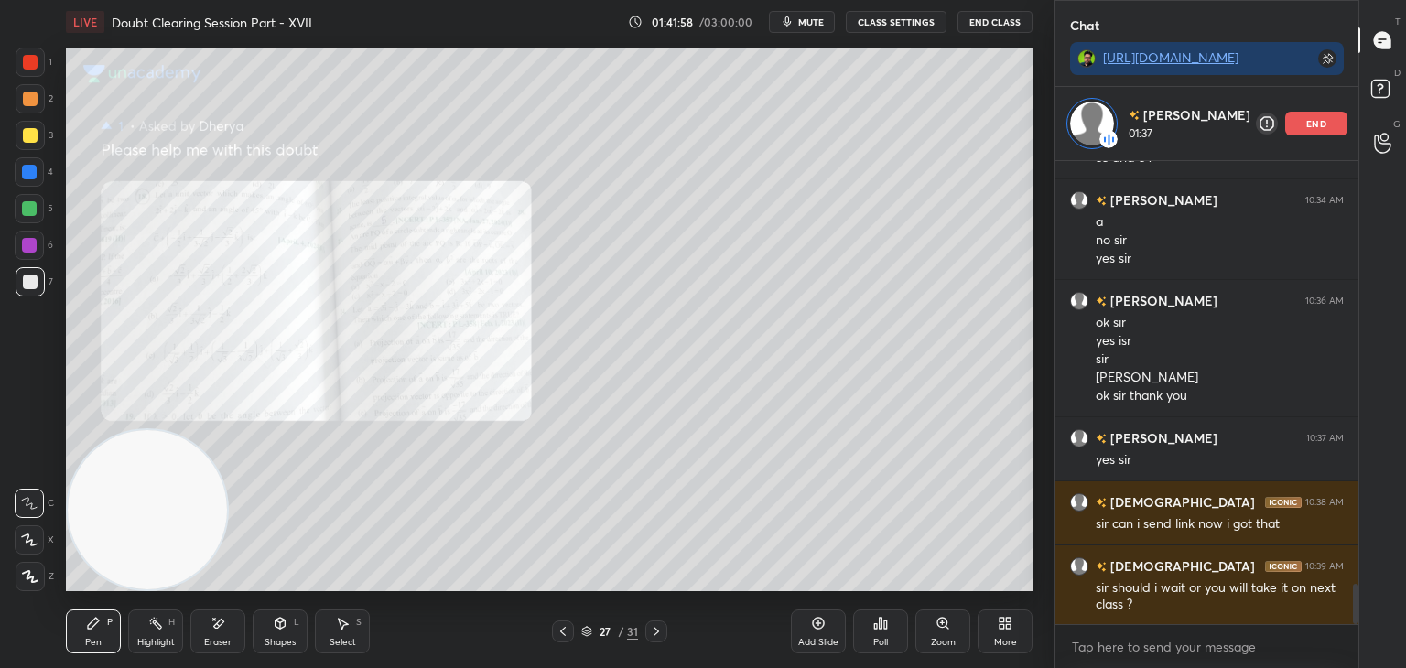
click at [941, 620] on icon at bounding box center [942, 623] width 10 height 10
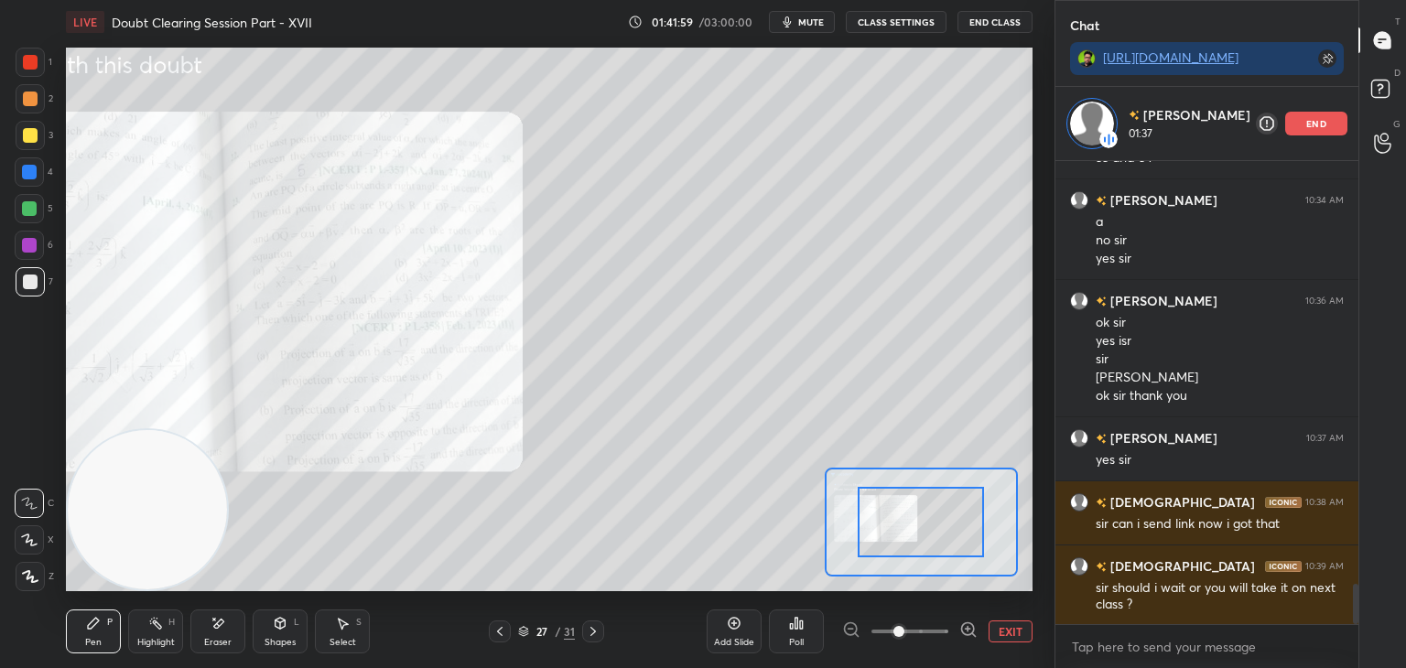
click at [928, 626] on span at bounding box center [909, 631] width 77 height 27
click at [904, 629] on span at bounding box center [898, 631] width 11 height 11
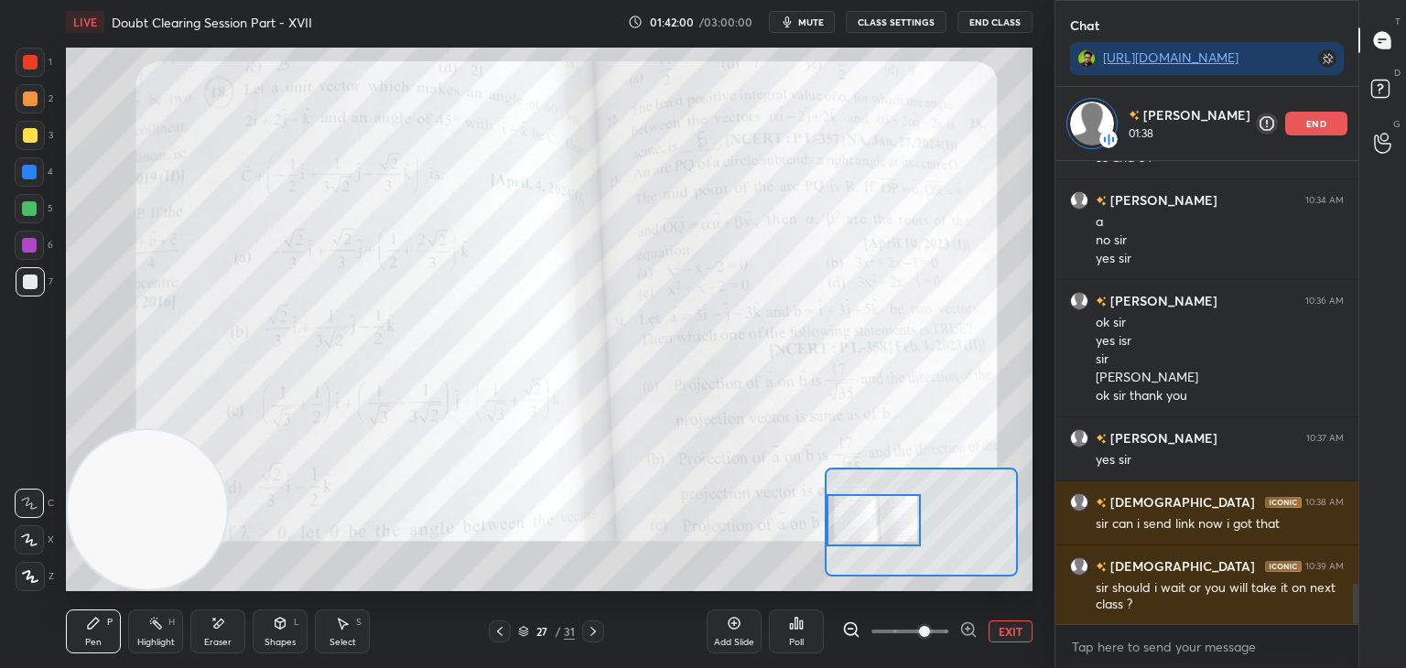
drag, startPoint x: 941, startPoint y: 523, endPoint x: 862, endPoint y: 522, distance: 78.7
click at [862, 522] on div at bounding box center [873, 520] width 95 height 52
click at [1014, 636] on button "EXIT" at bounding box center [1010, 631] width 44 height 22
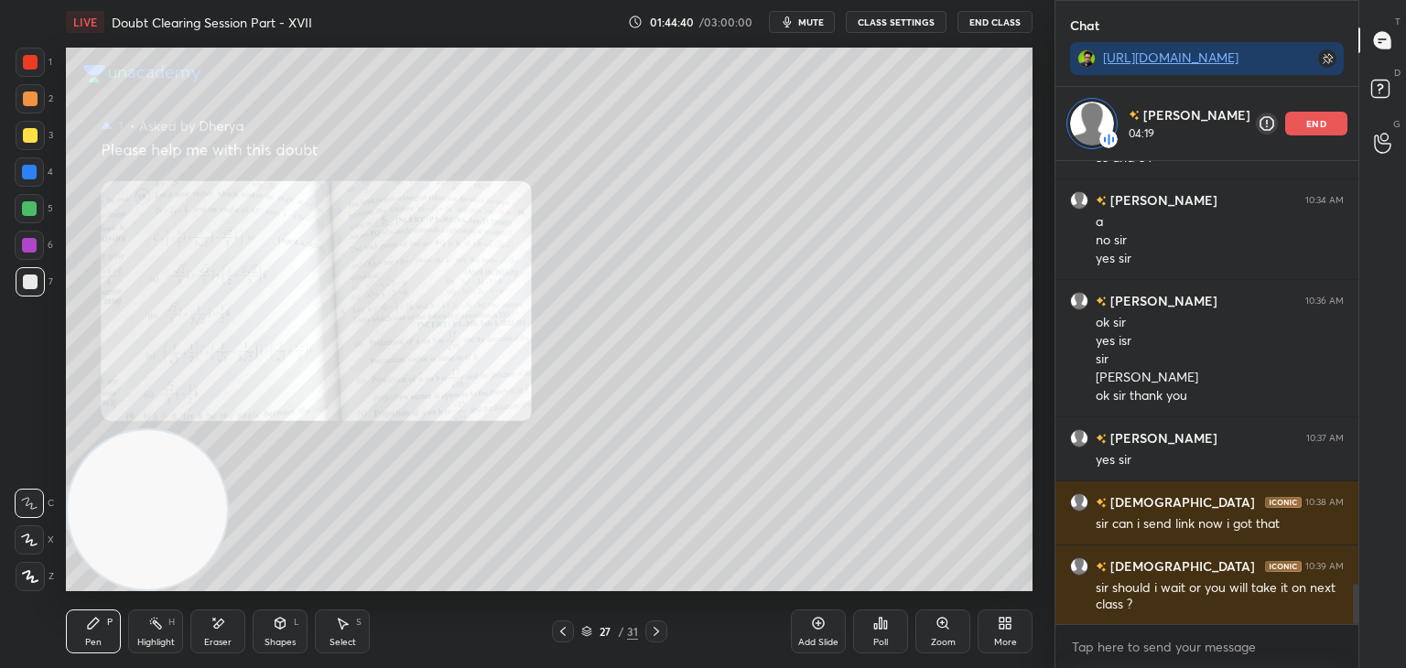
click at [655, 631] on icon at bounding box center [656, 631] width 15 height 15
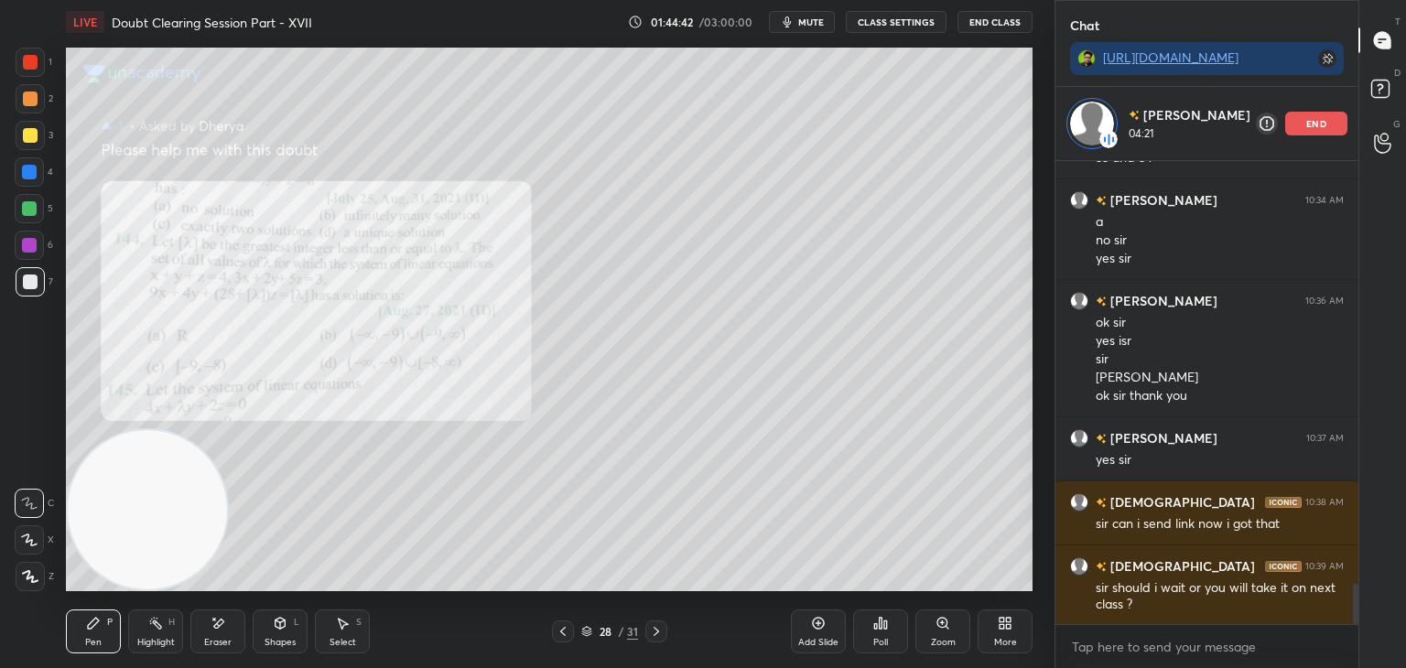
click at [931, 638] on div "Zoom" at bounding box center [943, 642] width 25 height 9
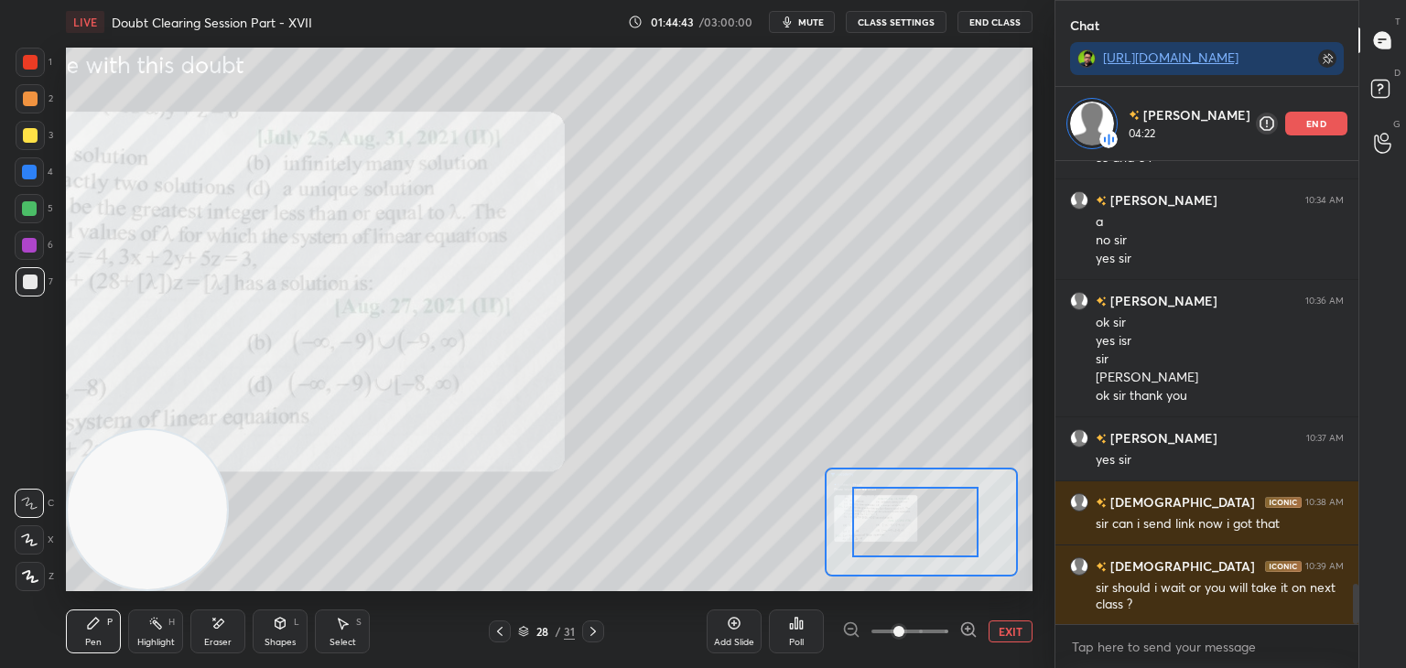
drag, startPoint x: 933, startPoint y: 513, endPoint x: 893, endPoint y: 517, distance: 40.4
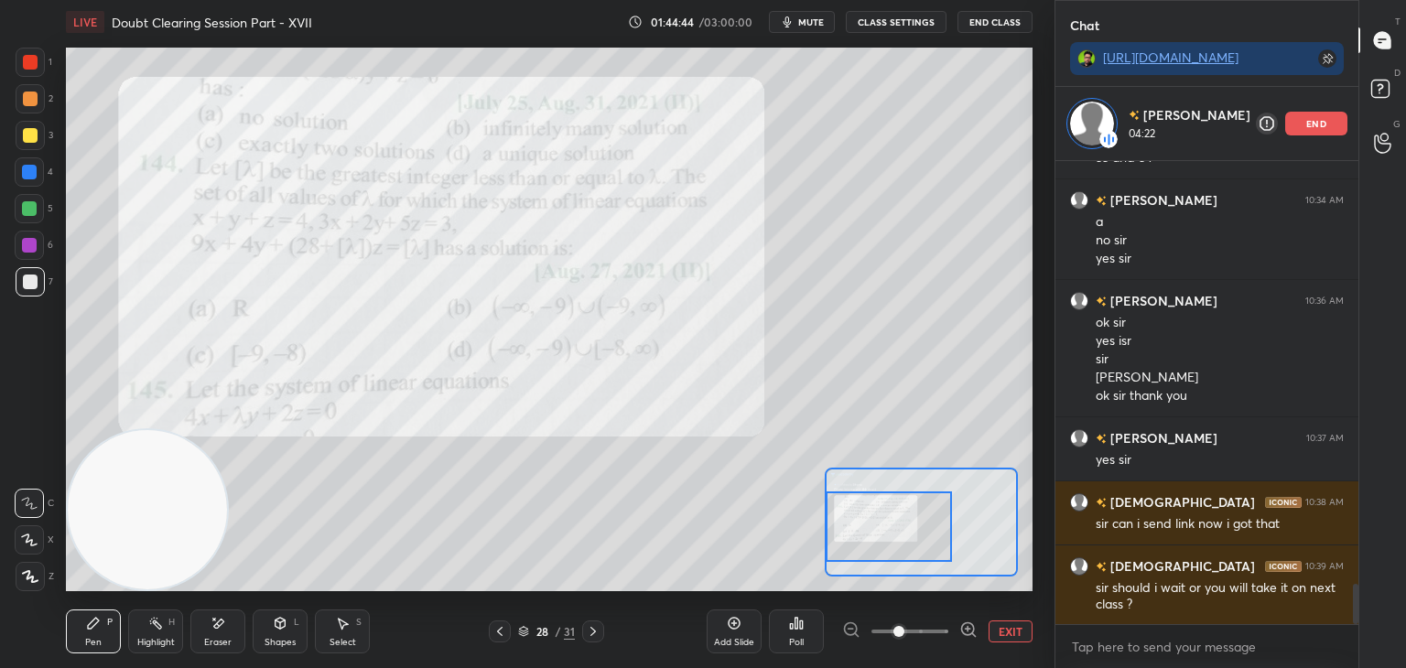
drag, startPoint x: 913, startPoint y: 522, endPoint x: 873, endPoint y: 530, distance: 41.1
click at [874, 532] on div at bounding box center [888, 526] width 126 height 70
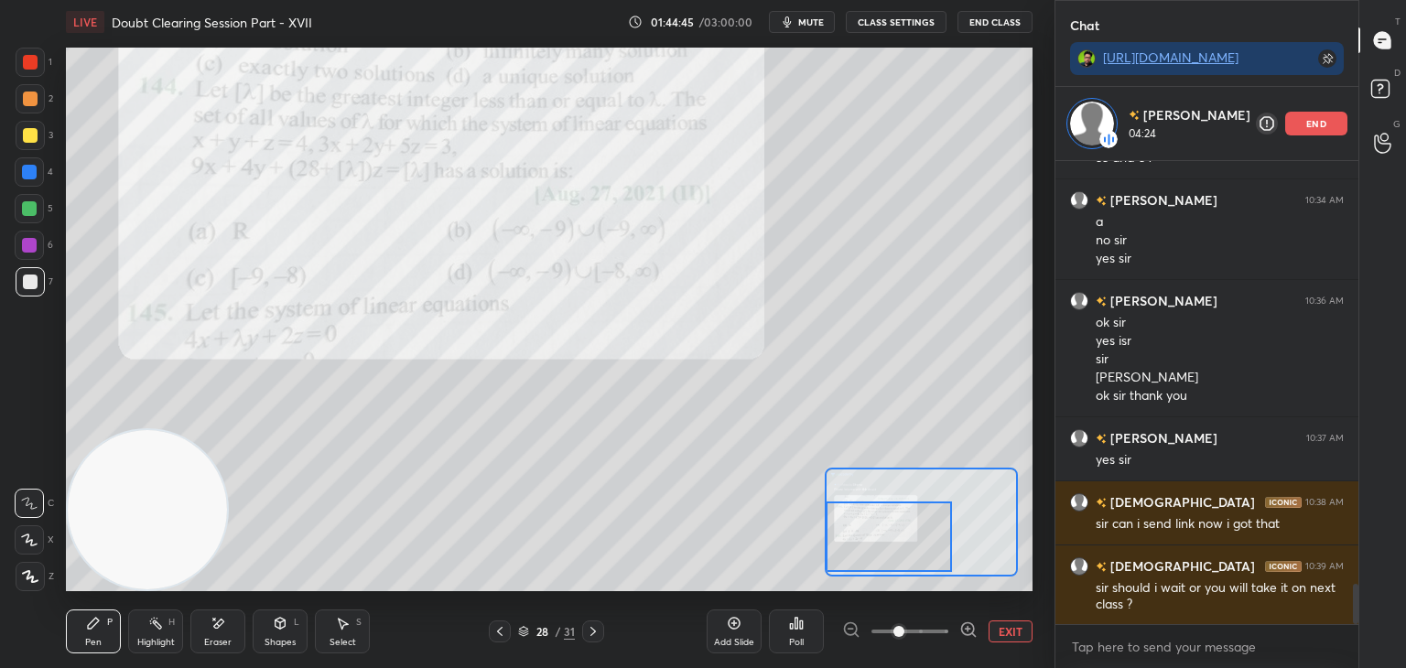
click at [926, 627] on span at bounding box center [909, 631] width 77 height 27
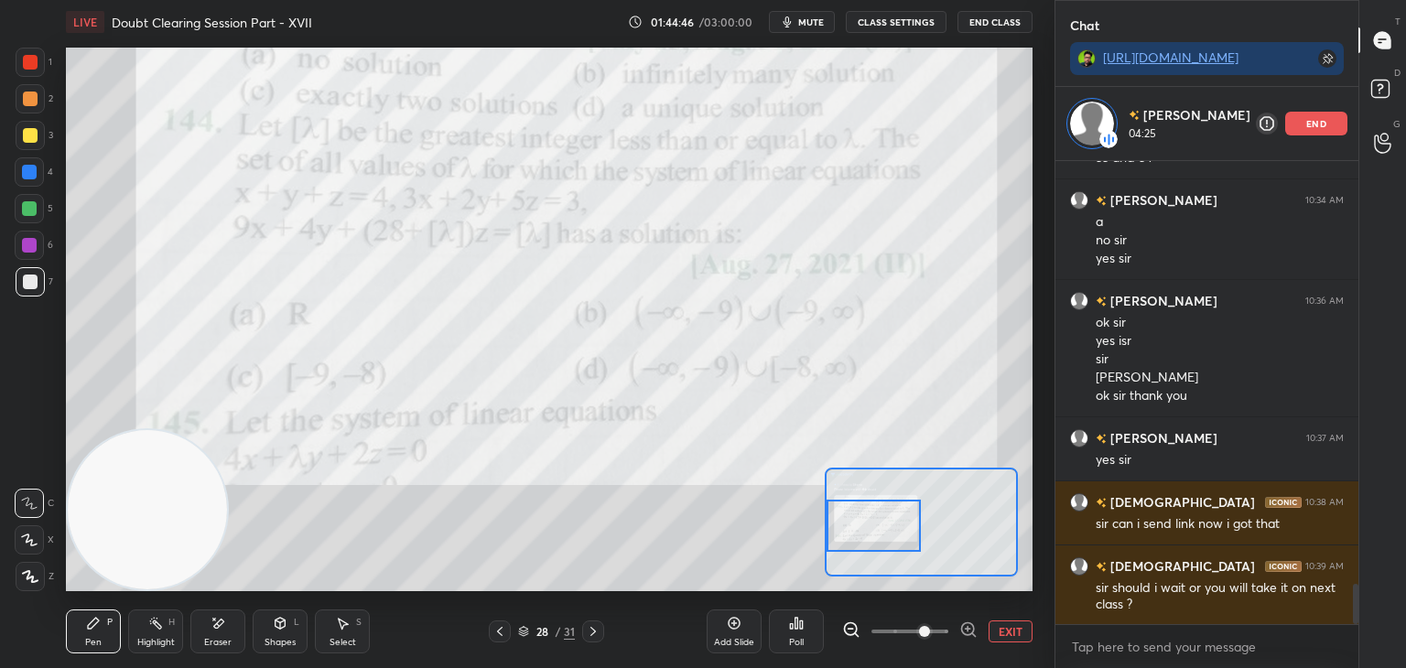
drag, startPoint x: 889, startPoint y: 529, endPoint x: 857, endPoint y: 507, distance: 38.8
click at [871, 519] on div at bounding box center [873, 526] width 95 height 52
click at [1010, 633] on button "EXIT" at bounding box center [1010, 631] width 44 height 22
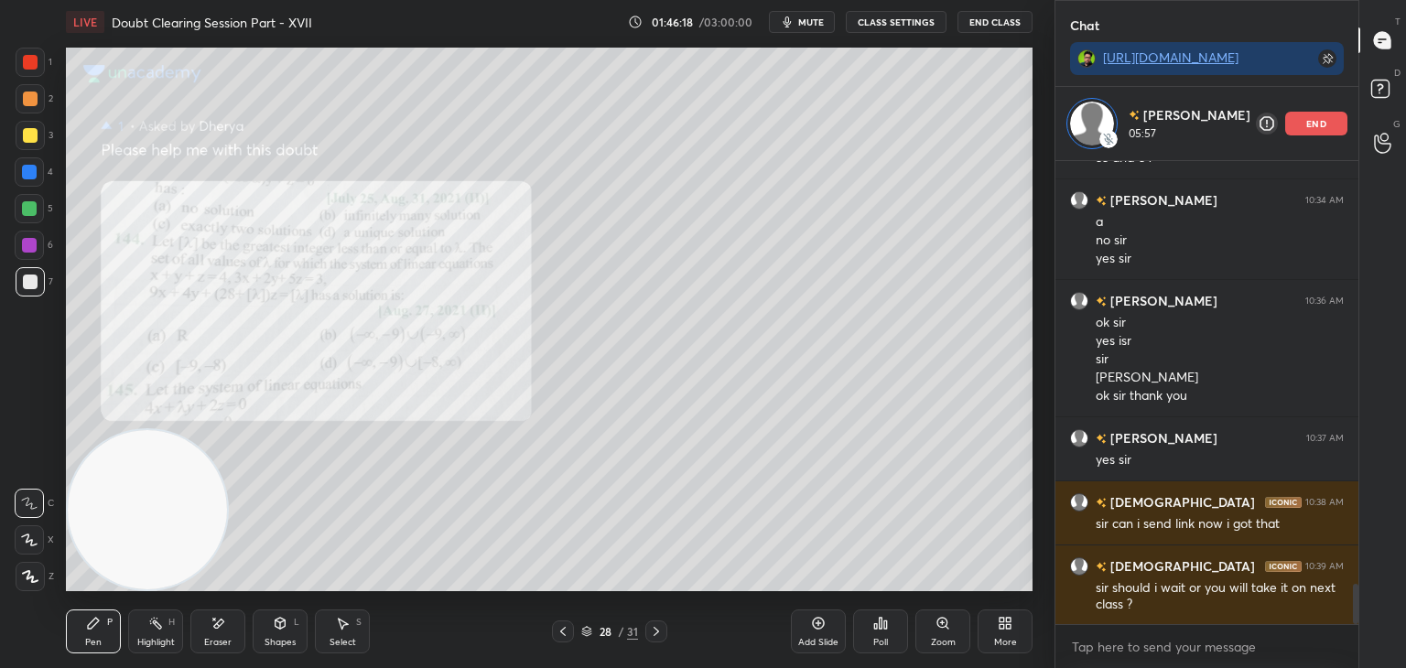
scroll to position [4894, 0]
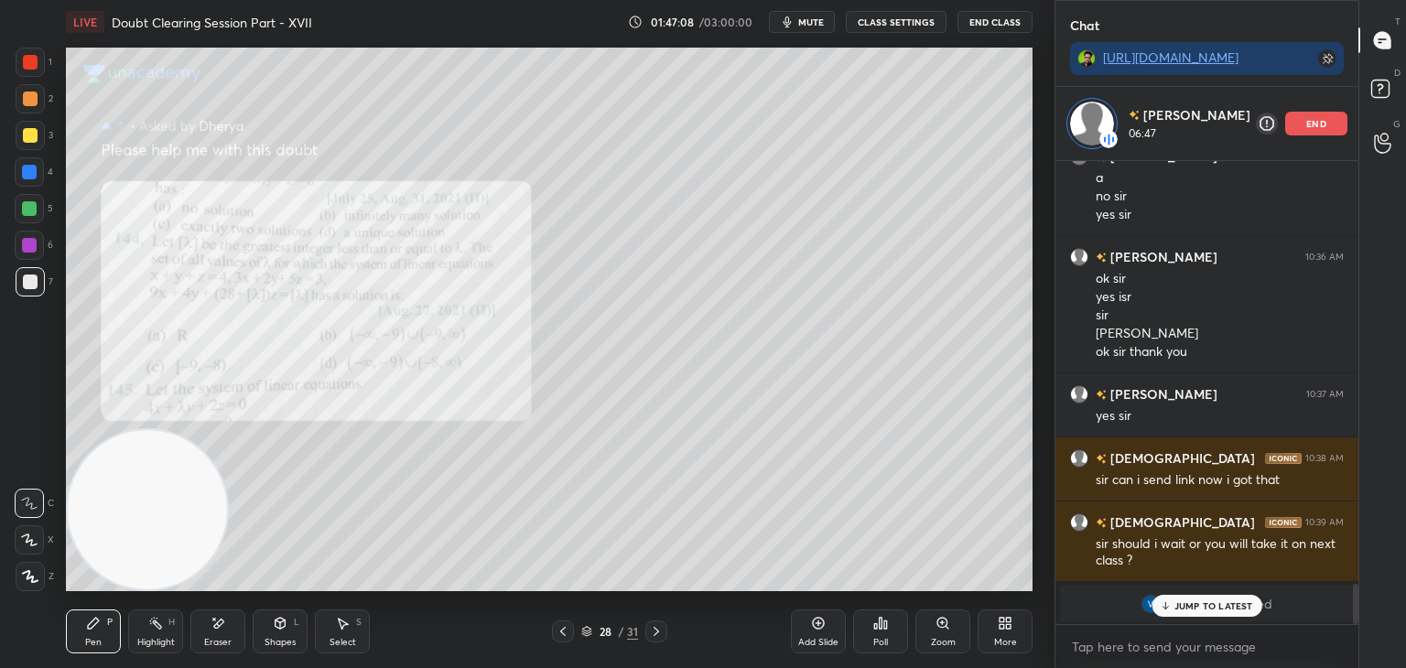
drag, startPoint x: 1220, startPoint y: 609, endPoint x: 1215, endPoint y: 598, distance: 11.1
click at [1219, 607] on p "JUMP TO LATEST" at bounding box center [1213, 605] width 79 height 11
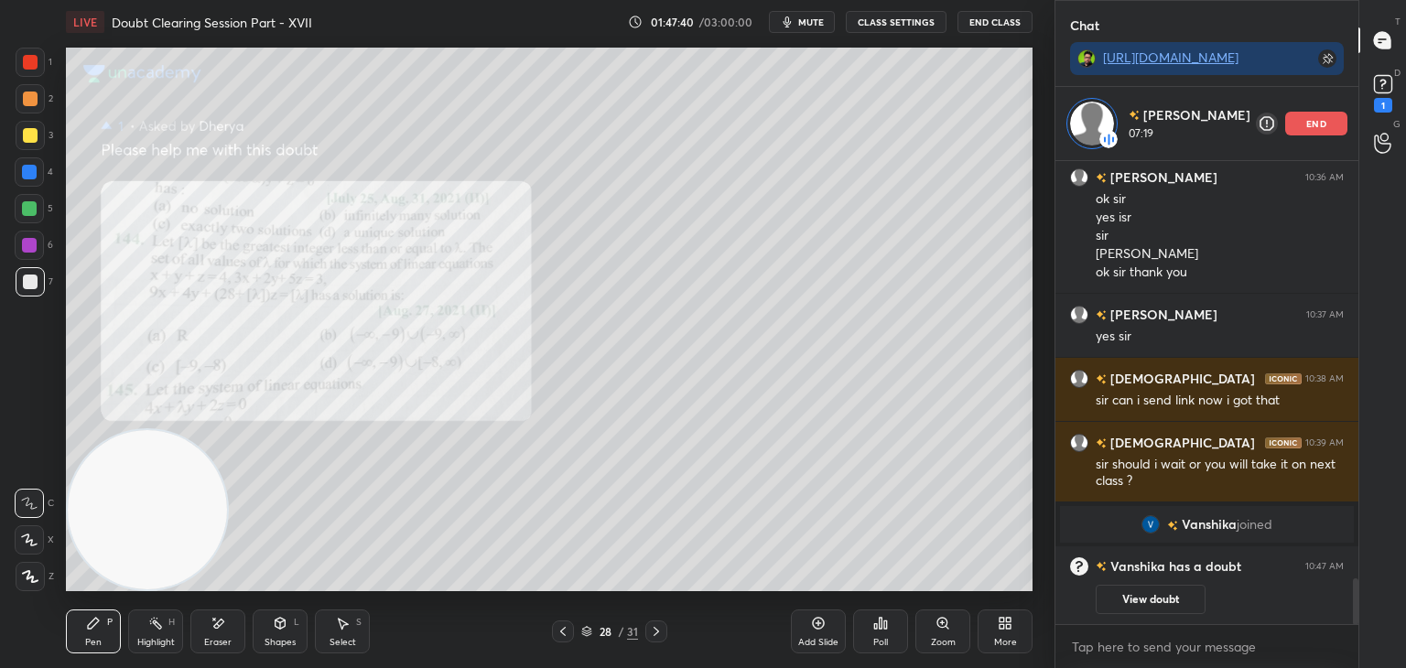
scroll to position [4260, 0]
drag, startPoint x: 530, startPoint y: 663, endPoint x: 543, endPoint y: 674, distance: 17.5
click at [543, 0] on html "1 2 3 4 5 6 7 C X Z E E Erase all H H LIVE Doubt Clearing Session Part - XVII 0…" at bounding box center [703, 0] width 1406 height 0
click at [645, 638] on div at bounding box center [656, 631] width 22 height 22
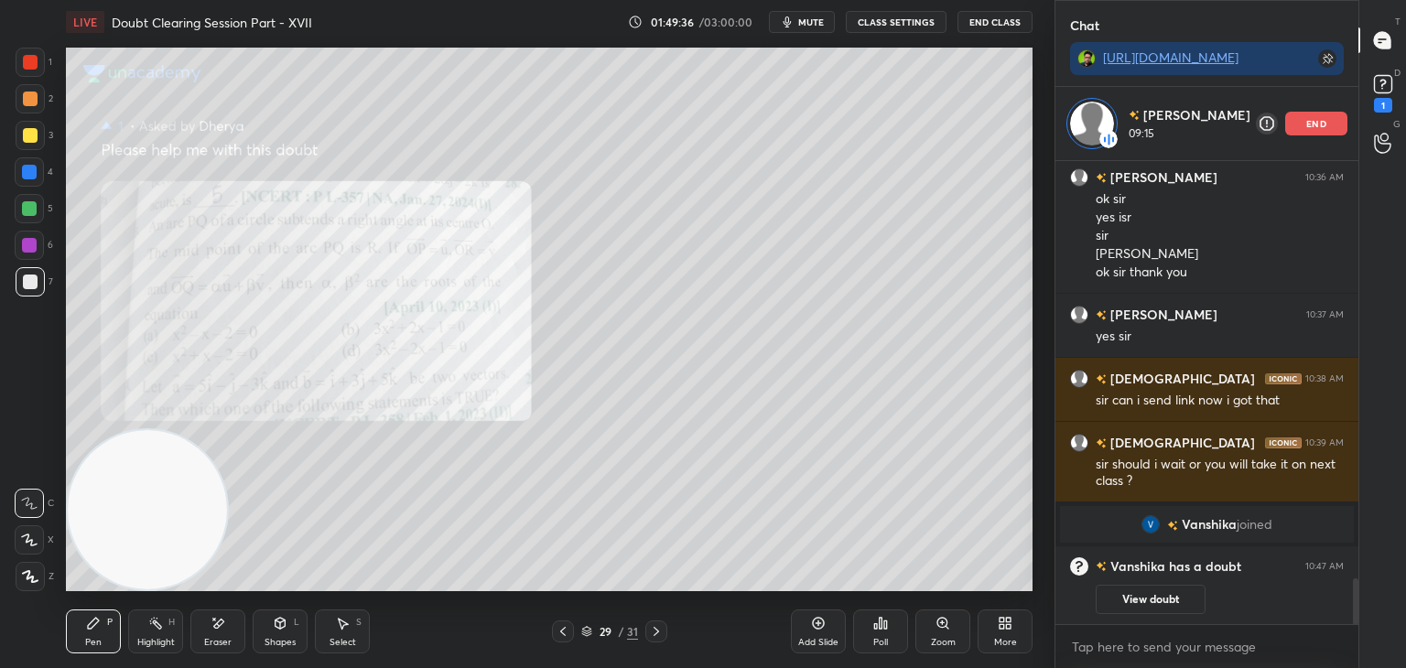
click at [933, 641] on div "Zoom" at bounding box center [943, 642] width 25 height 9
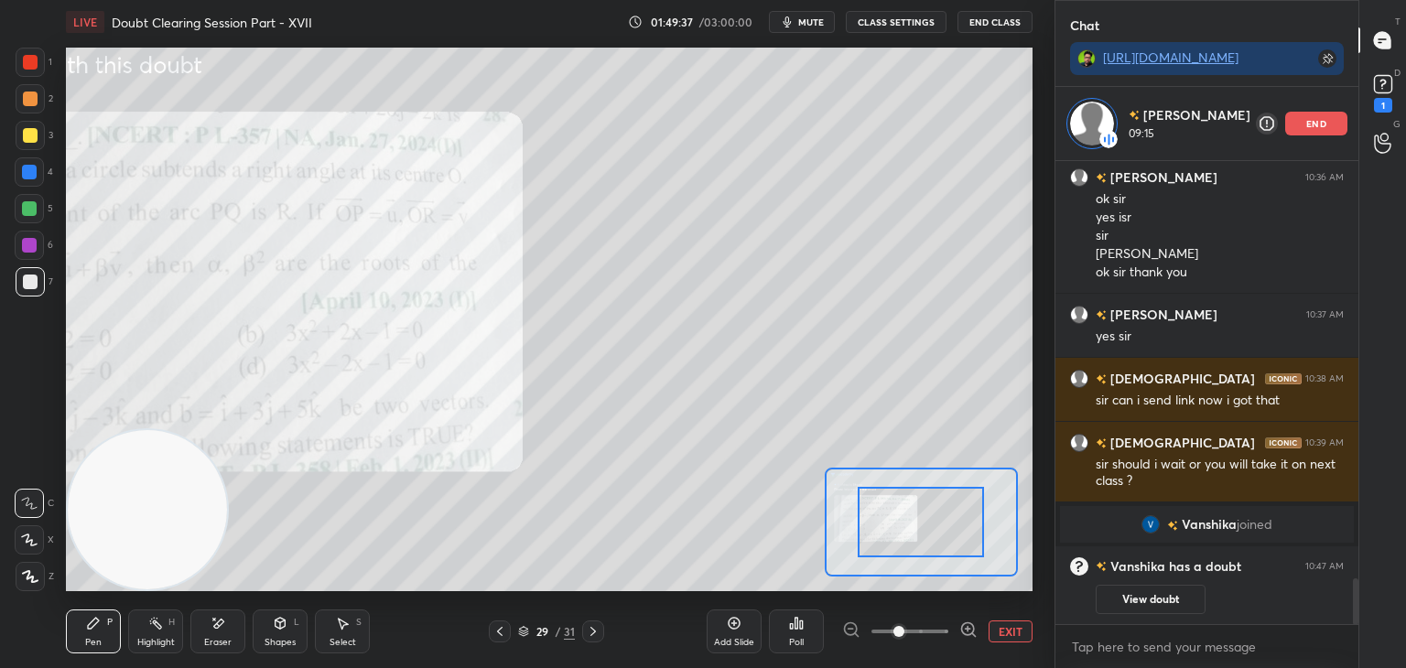
click at [926, 638] on span at bounding box center [909, 631] width 77 height 27
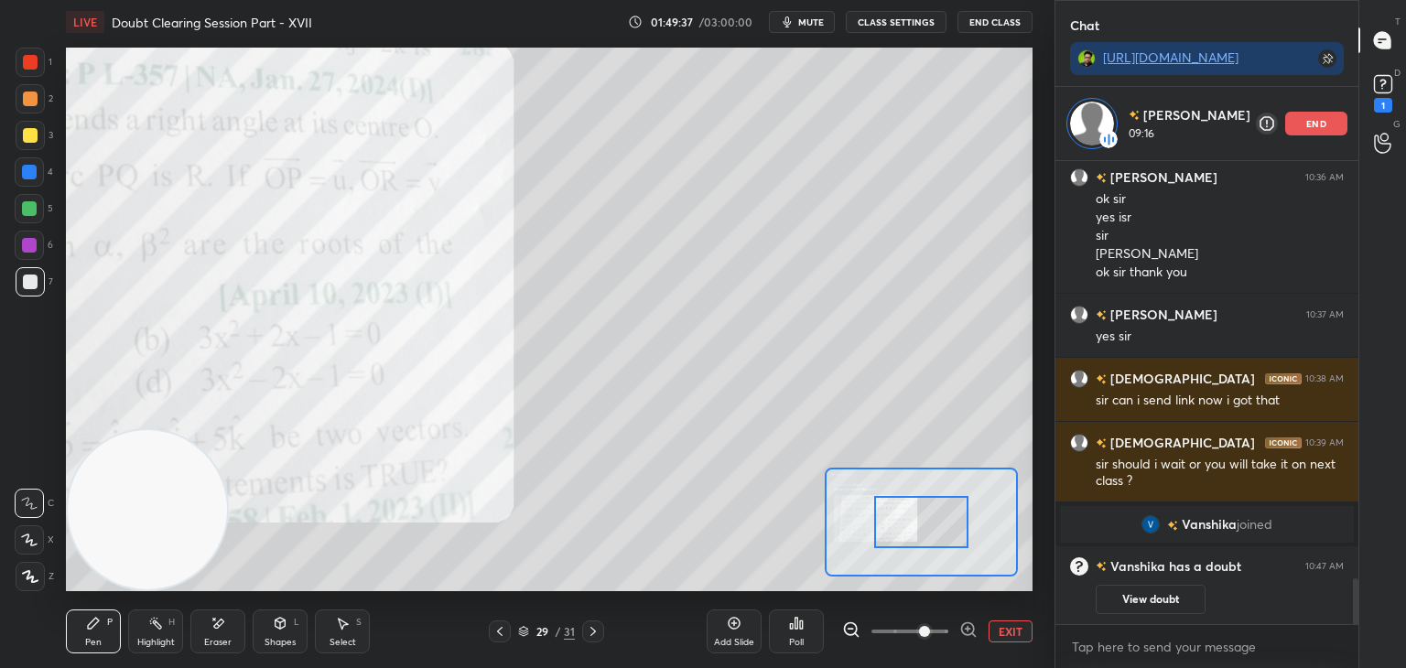
click at [900, 532] on div at bounding box center [921, 522] width 95 height 52
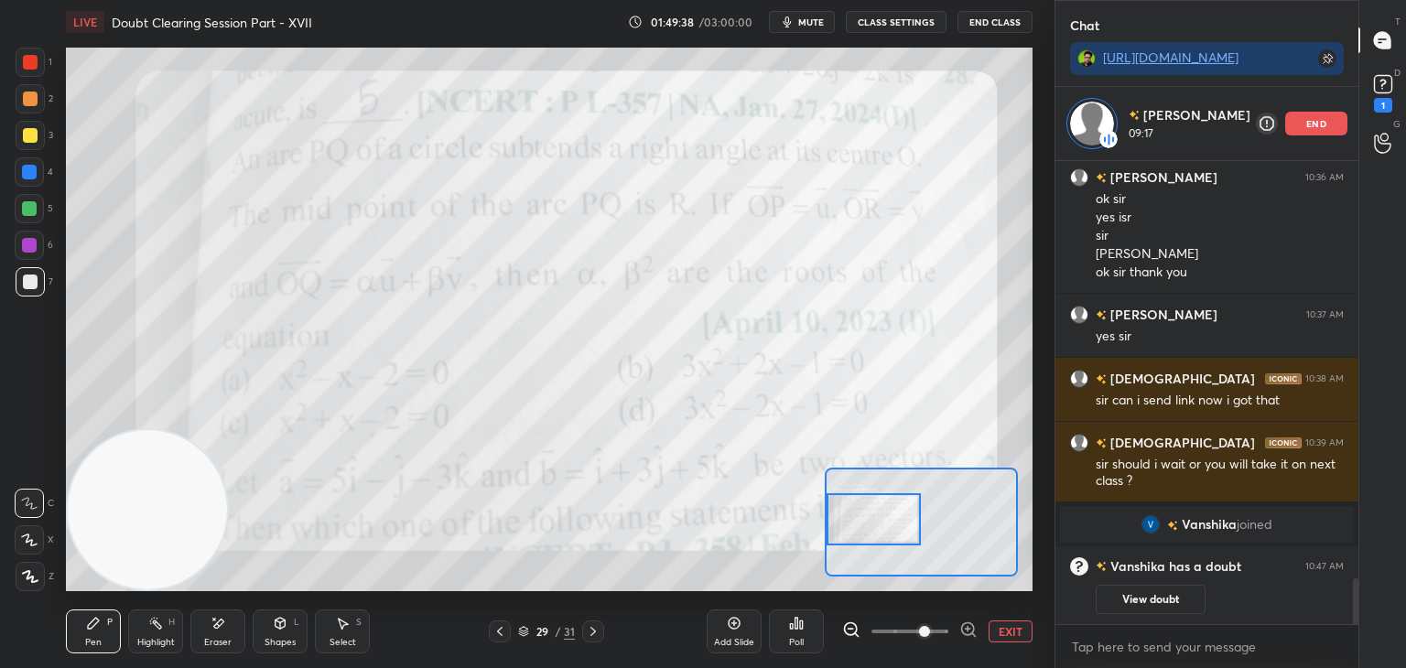
click at [824, 512] on div "Setting up your live class Poll for secs No correct answer Start poll" at bounding box center [549, 320] width 966 height 544
click at [491, 632] on div at bounding box center [500, 631] width 22 height 22
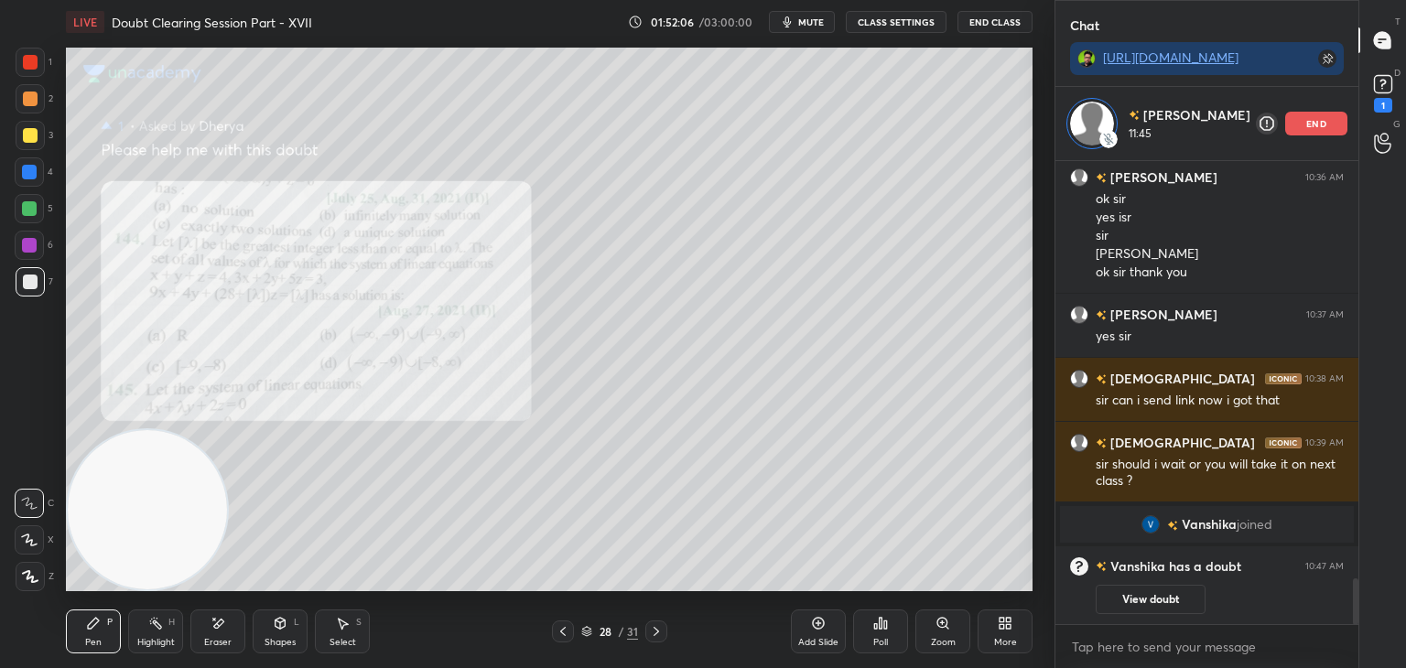
click at [656, 631] on icon at bounding box center [656, 631] width 15 height 15
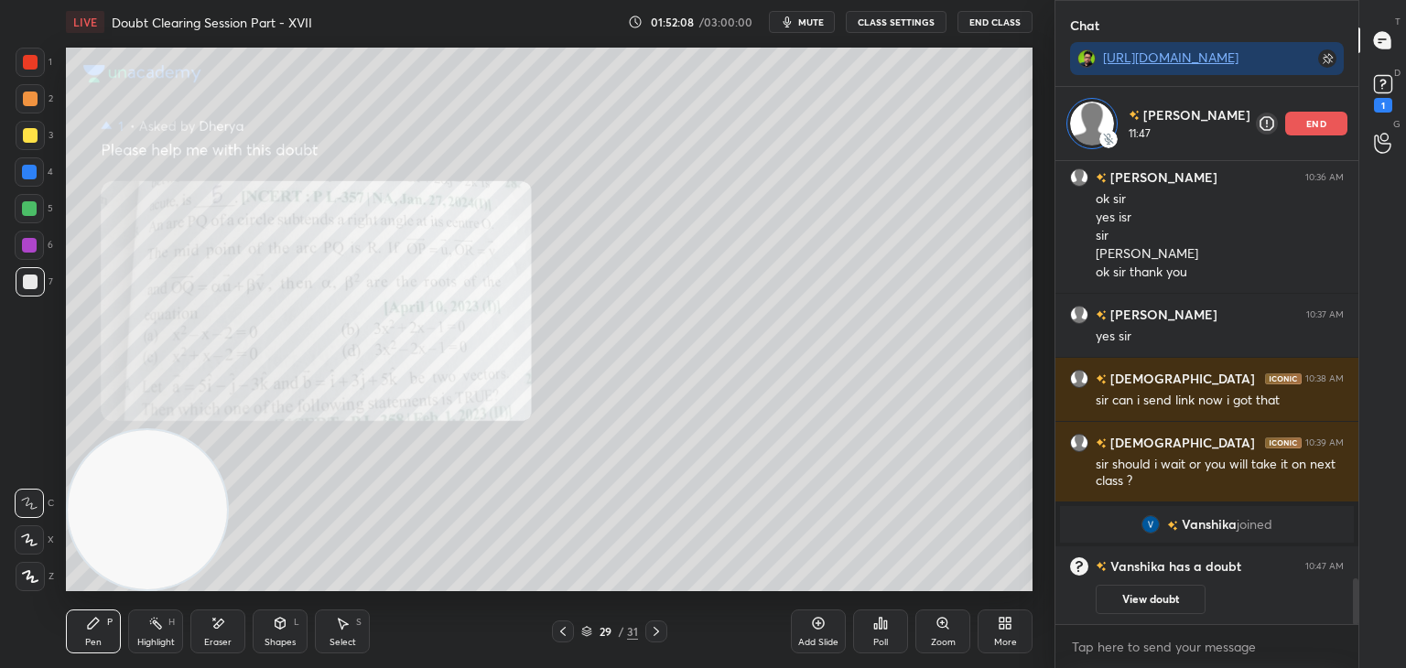
click at [930, 622] on div "Zoom" at bounding box center [942, 631] width 55 height 44
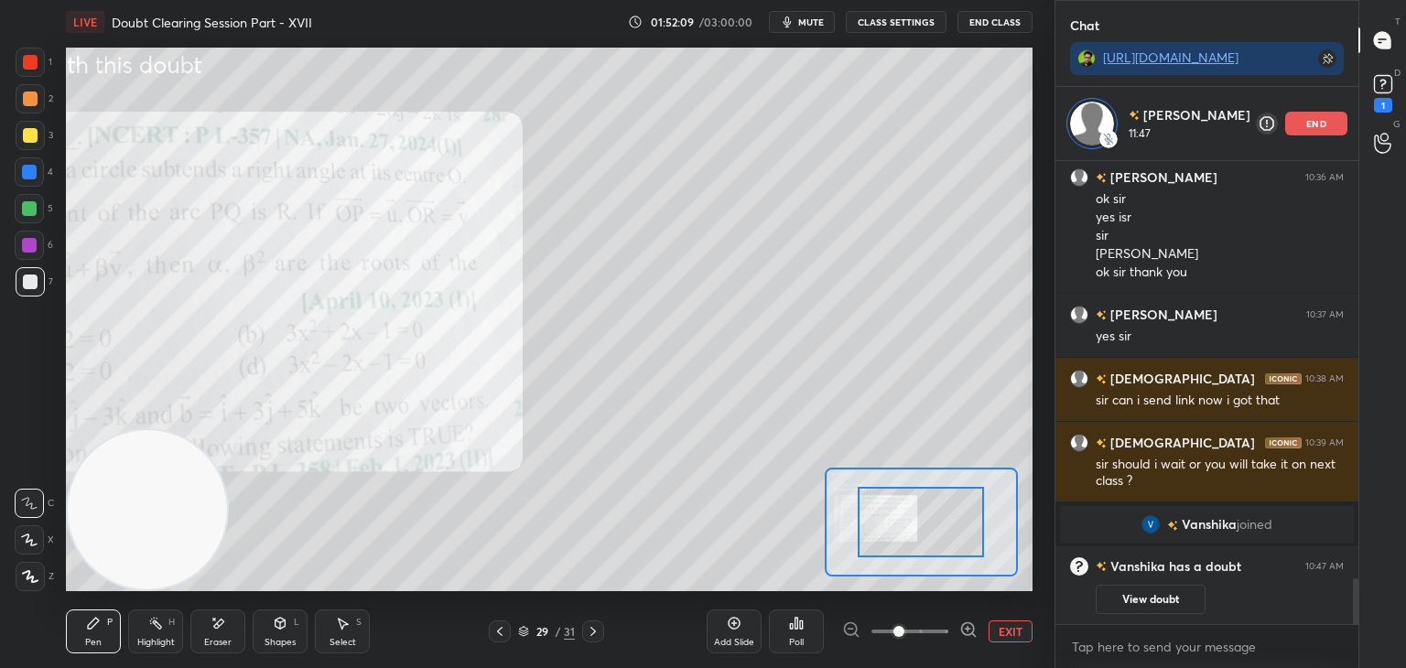
click at [933, 622] on span at bounding box center [909, 631] width 77 height 27
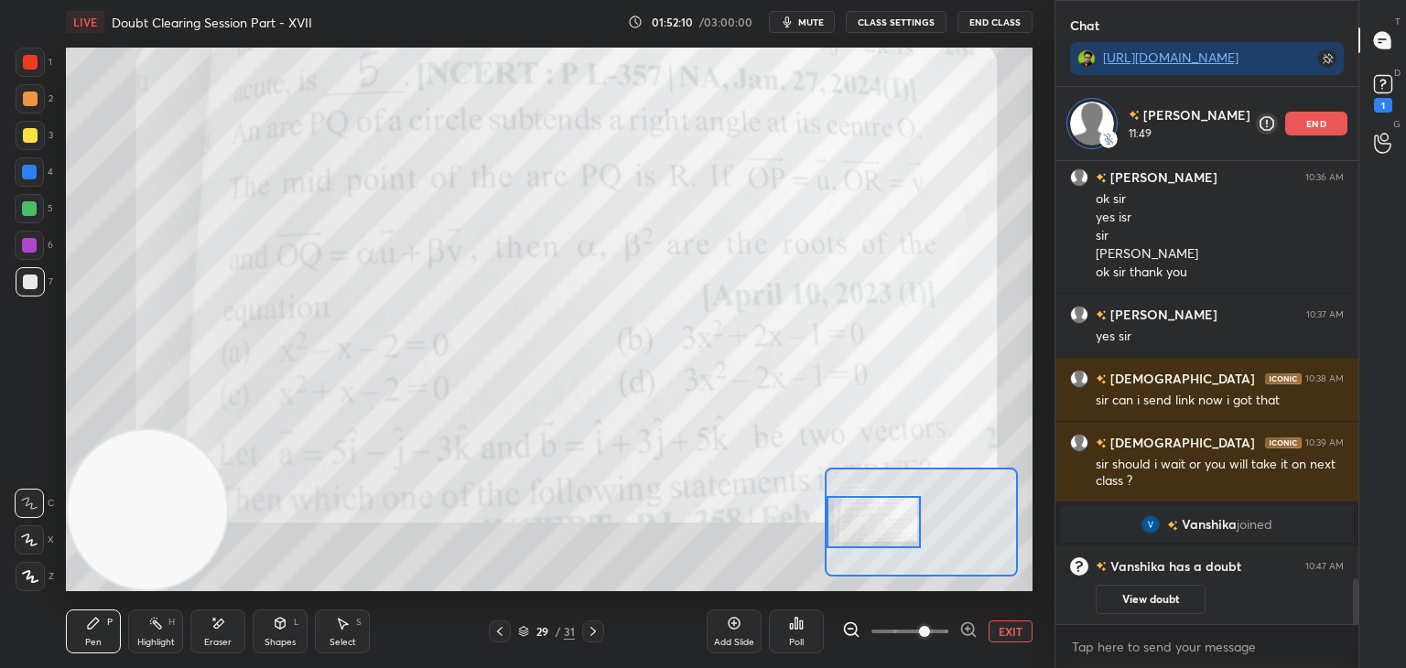
drag, startPoint x: 950, startPoint y: 531, endPoint x: 875, endPoint y: 527, distance: 75.1
click at [879, 528] on div at bounding box center [873, 522] width 95 height 52
click at [1012, 623] on button "EXIT" at bounding box center [1010, 631] width 44 height 22
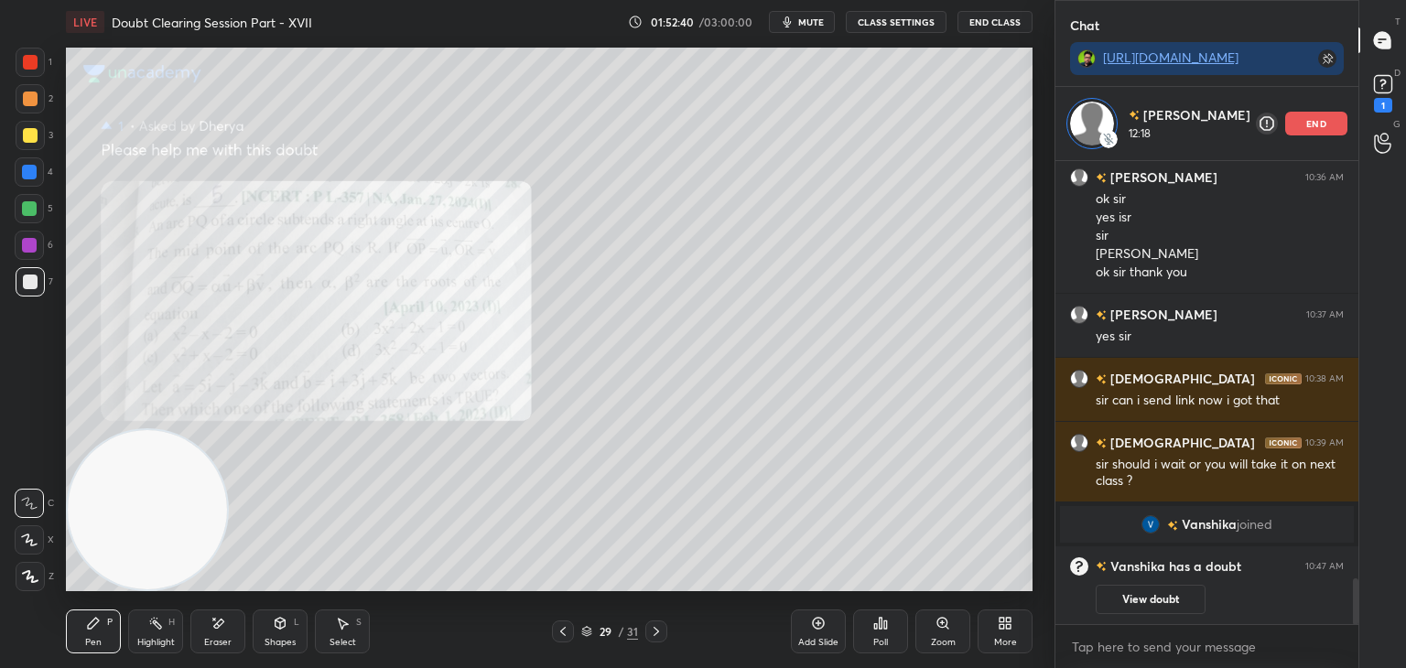
drag, startPoint x: 289, startPoint y: 637, endPoint x: 298, endPoint y: 616, distance: 23.0
click at [289, 638] on div "Shapes" at bounding box center [279, 642] width 31 height 9
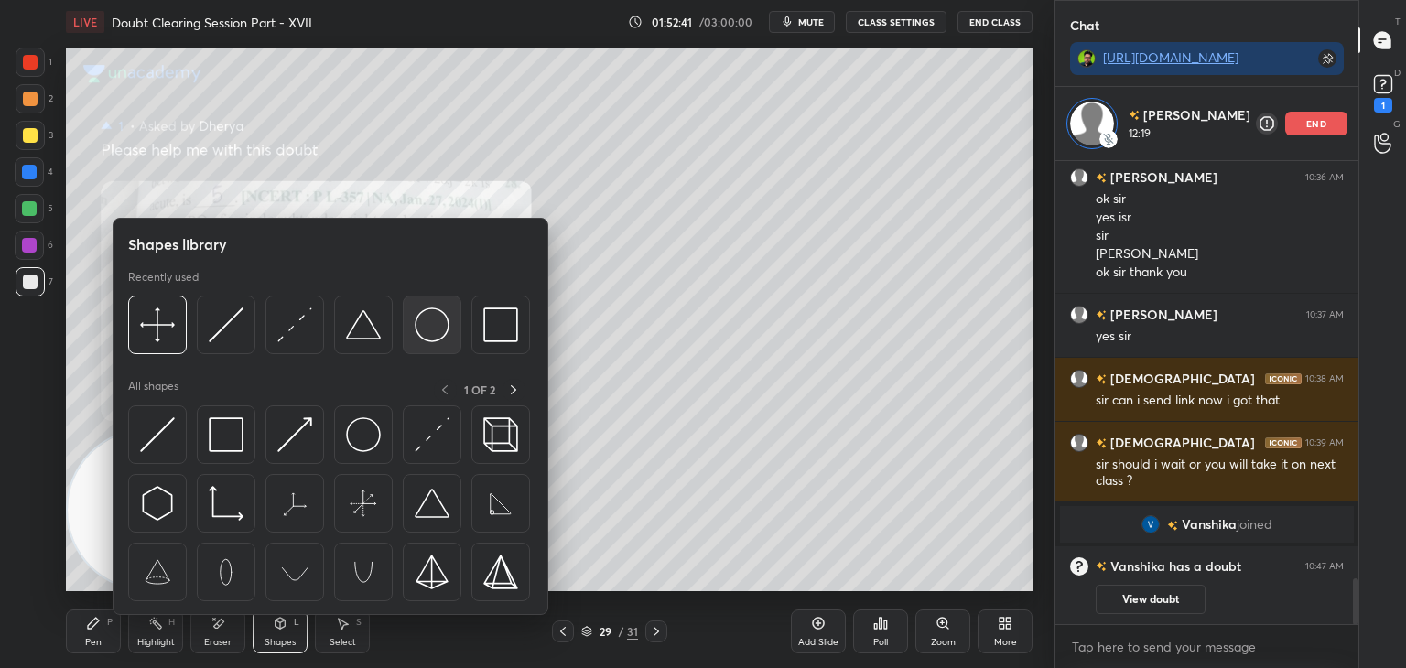
click at [431, 332] on img at bounding box center [432, 324] width 35 height 35
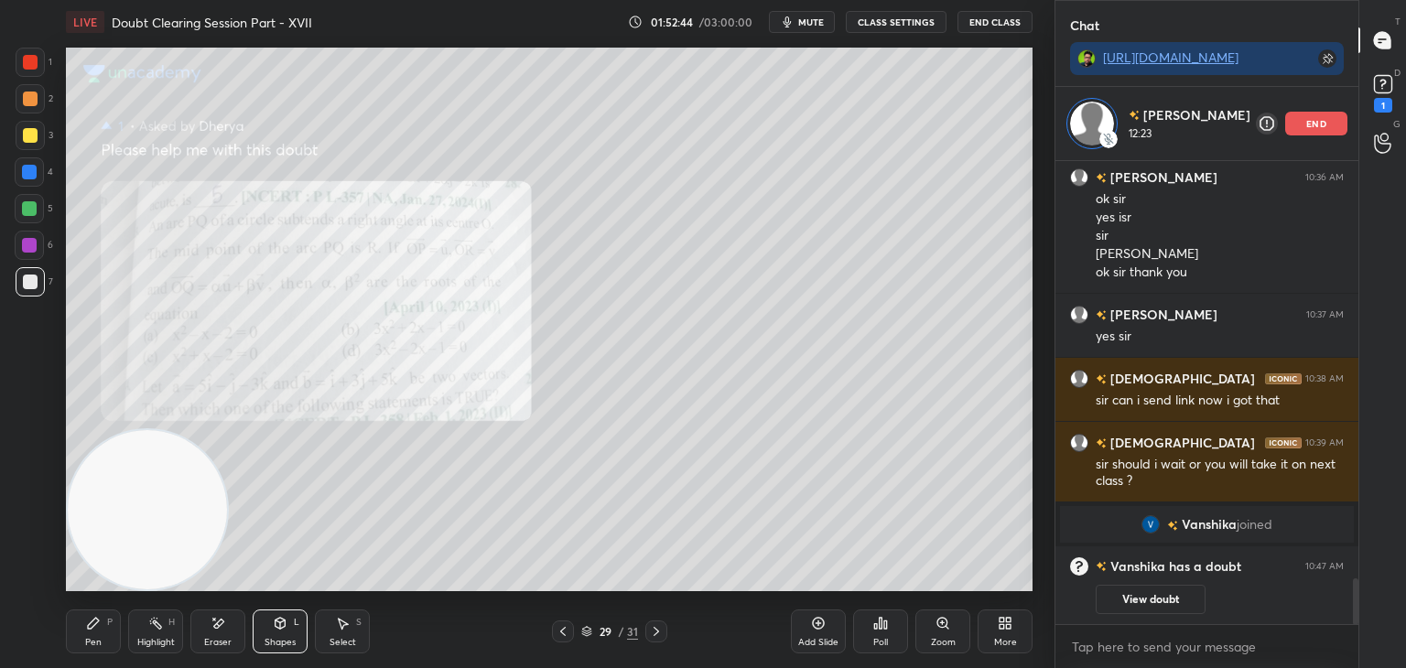
click at [110, 624] on div "P" at bounding box center [109, 622] width 5 height 9
click at [652, 631] on icon at bounding box center [656, 631] width 15 height 15
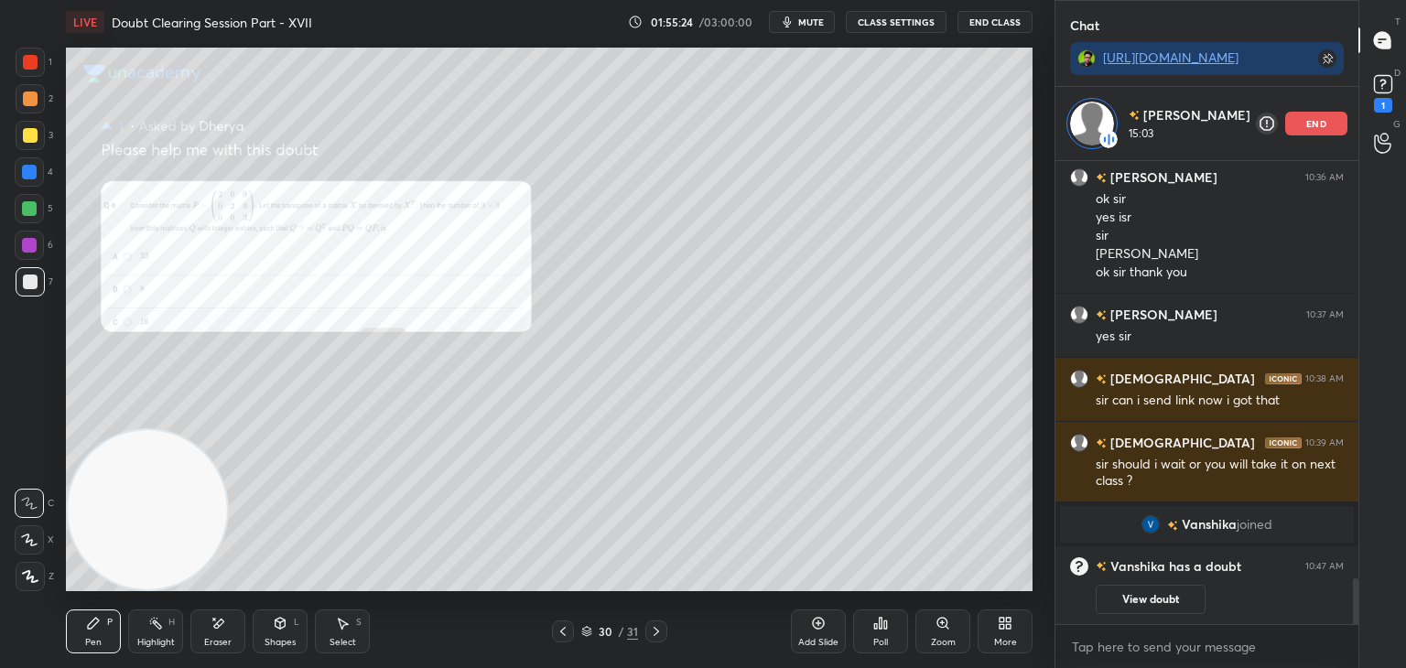
click at [556, 634] on div at bounding box center [563, 631] width 22 height 22
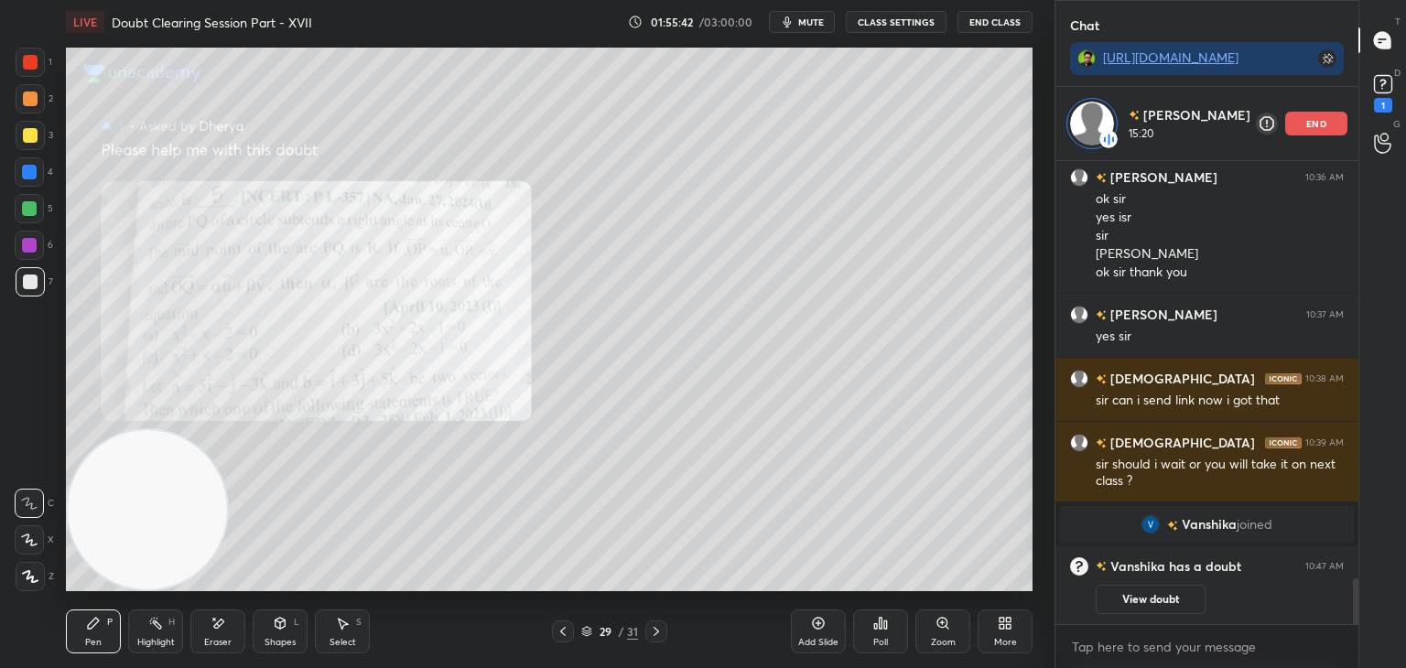
click at [652, 635] on icon at bounding box center [656, 631] width 15 height 15
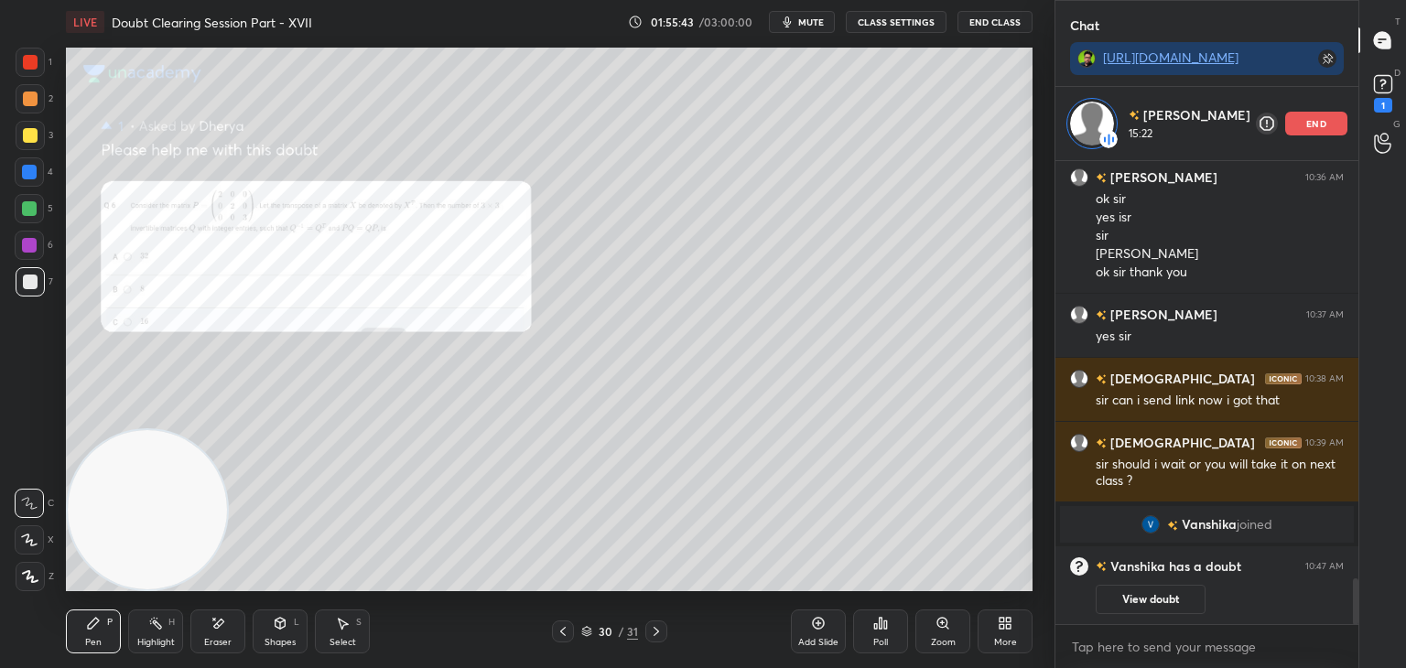
click at [925, 638] on div "Zoom" at bounding box center [942, 631] width 55 height 44
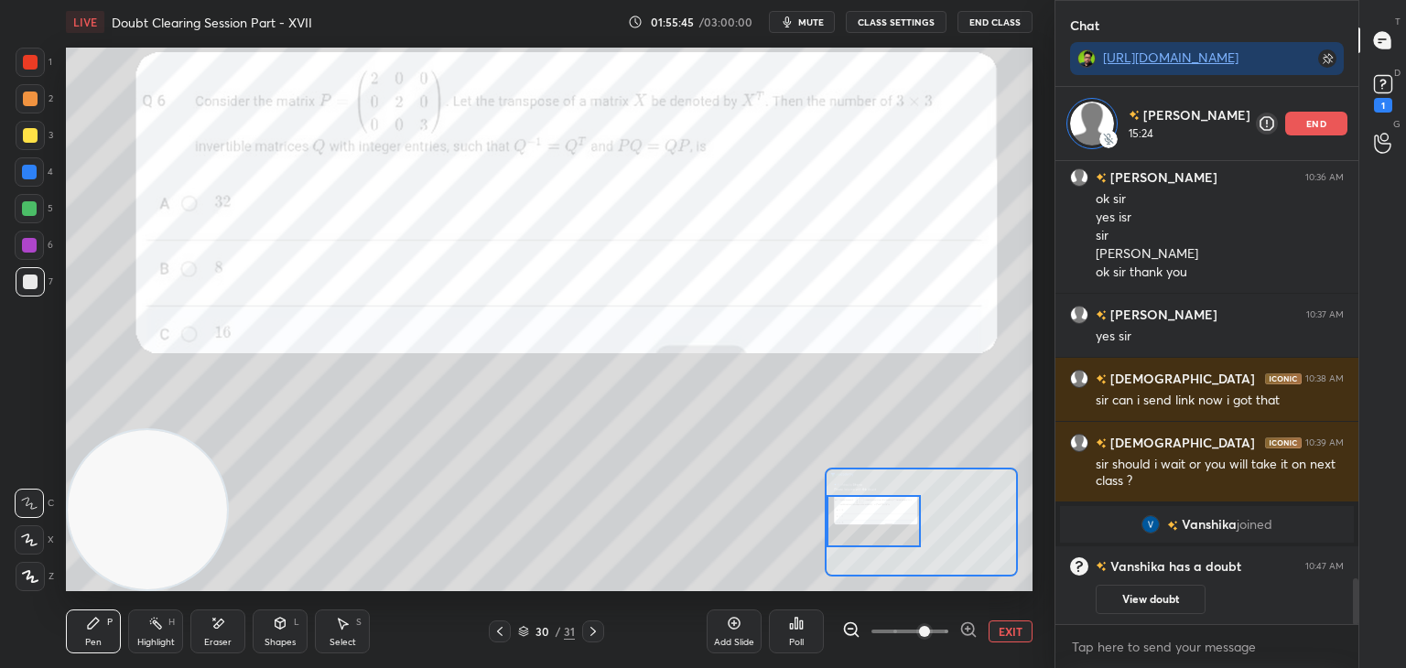
drag, startPoint x: 898, startPoint y: 522, endPoint x: 871, endPoint y: 525, distance: 26.8
click at [871, 525] on div at bounding box center [873, 521] width 95 height 52
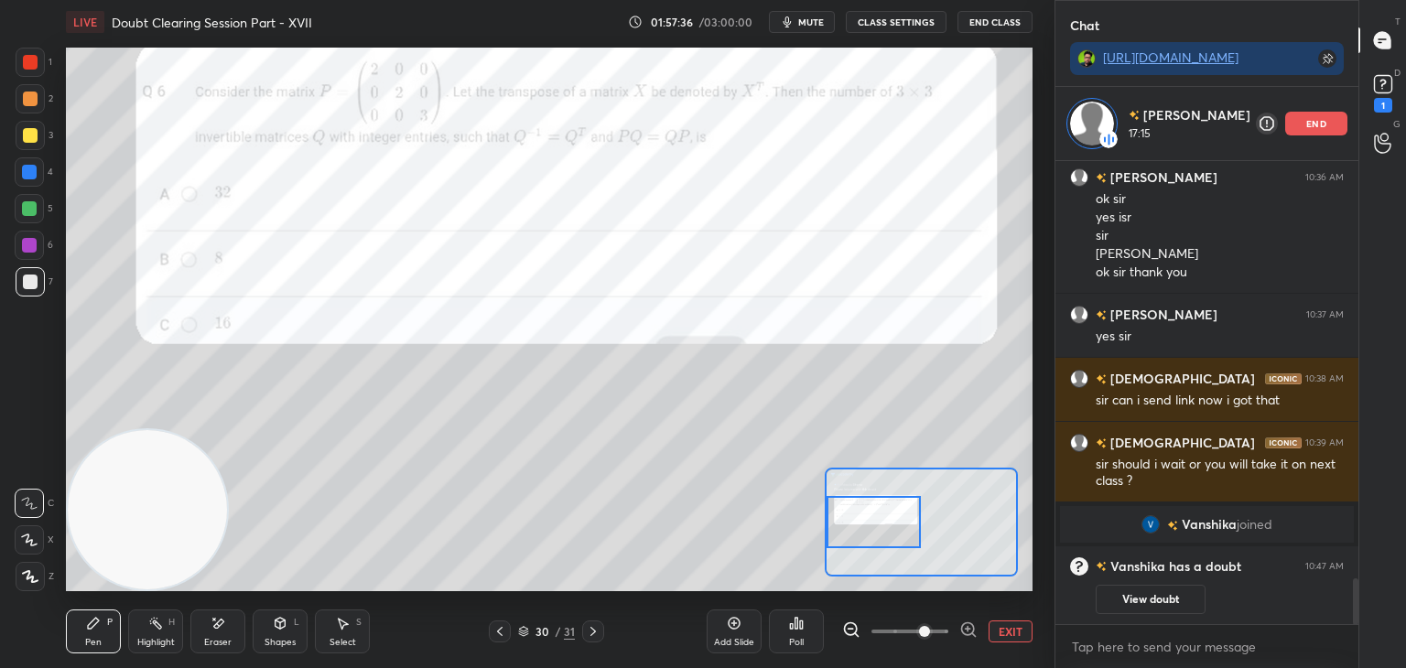
click at [31, 67] on div at bounding box center [30, 62] width 15 height 15
click at [585, 628] on div at bounding box center [593, 631] width 22 height 22
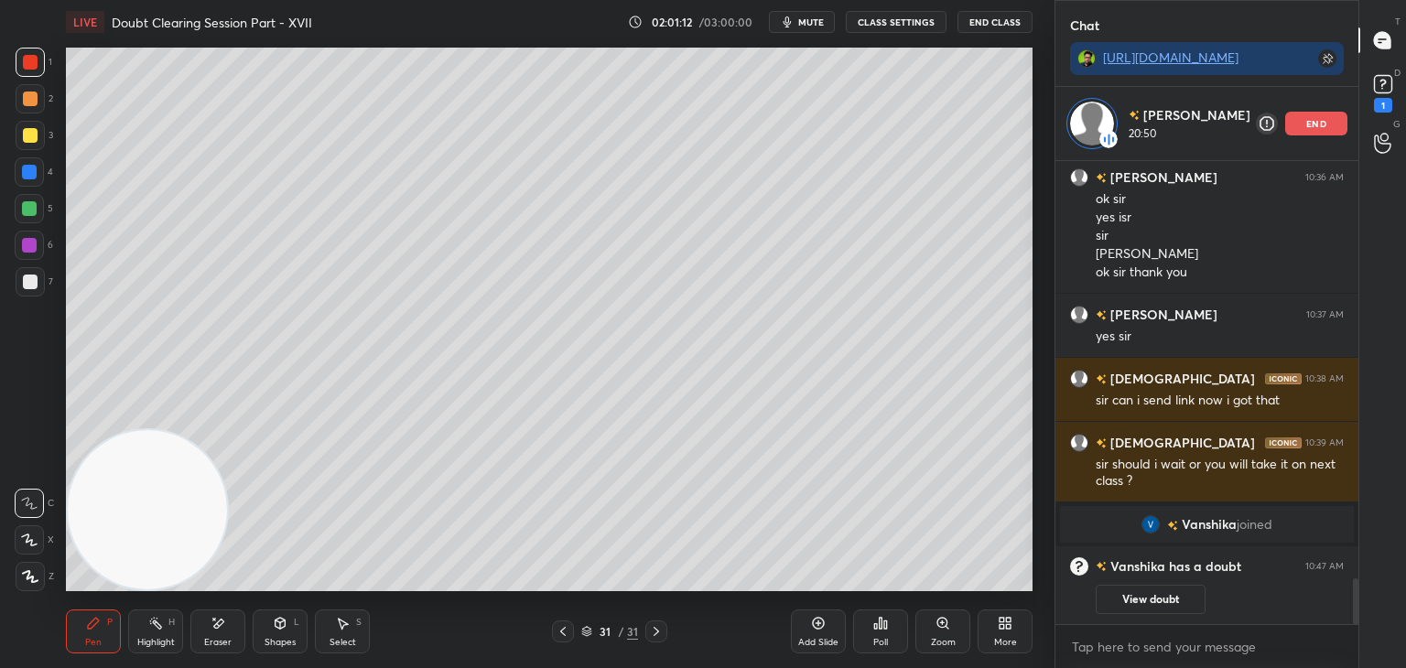
drag, startPoint x: 555, startPoint y: 633, endPoint x: 610, endPoint y: 593, distance: 68.8
click at [555, 632] on div at bounding box center [563, 631] width 22 height 22
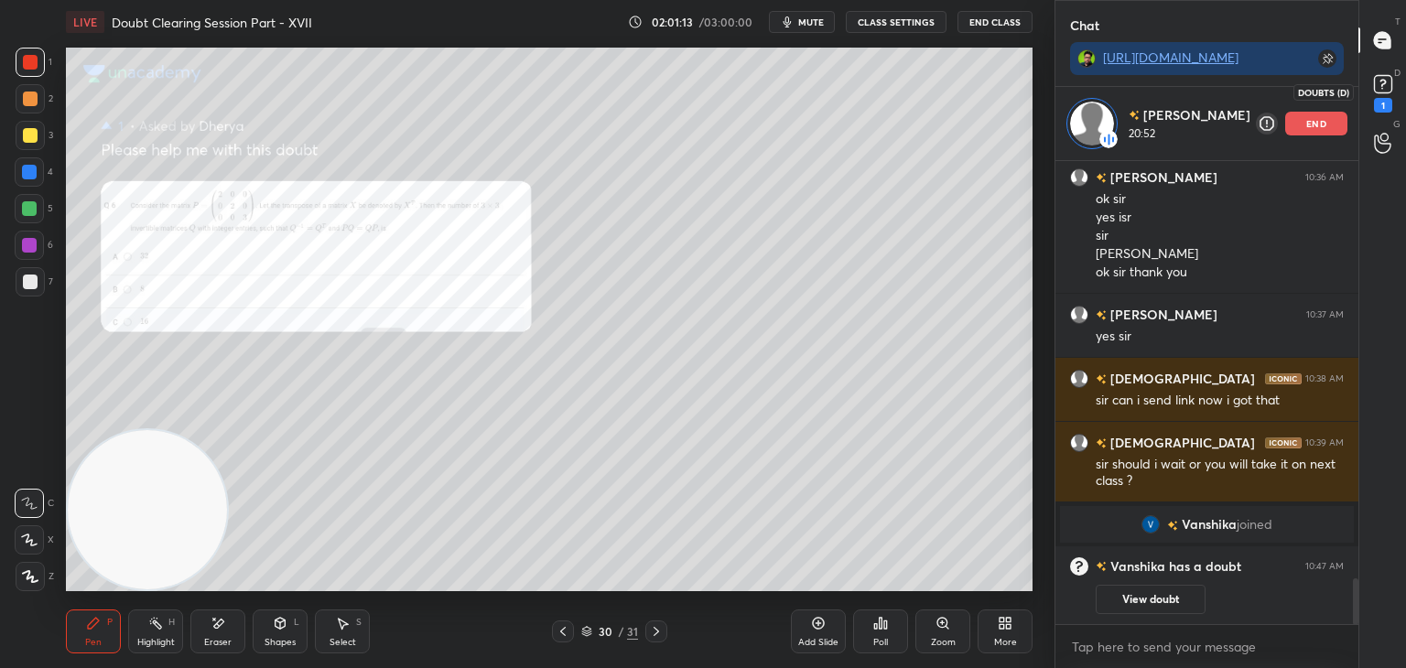
drag, startPoint x: 1376, startPoint y: 86, endPoint x: 1357, endPoint y: 101, distance: 24.2
click at [1376, 85] on rect at bounding box center [1382, 84] width 17 height 17
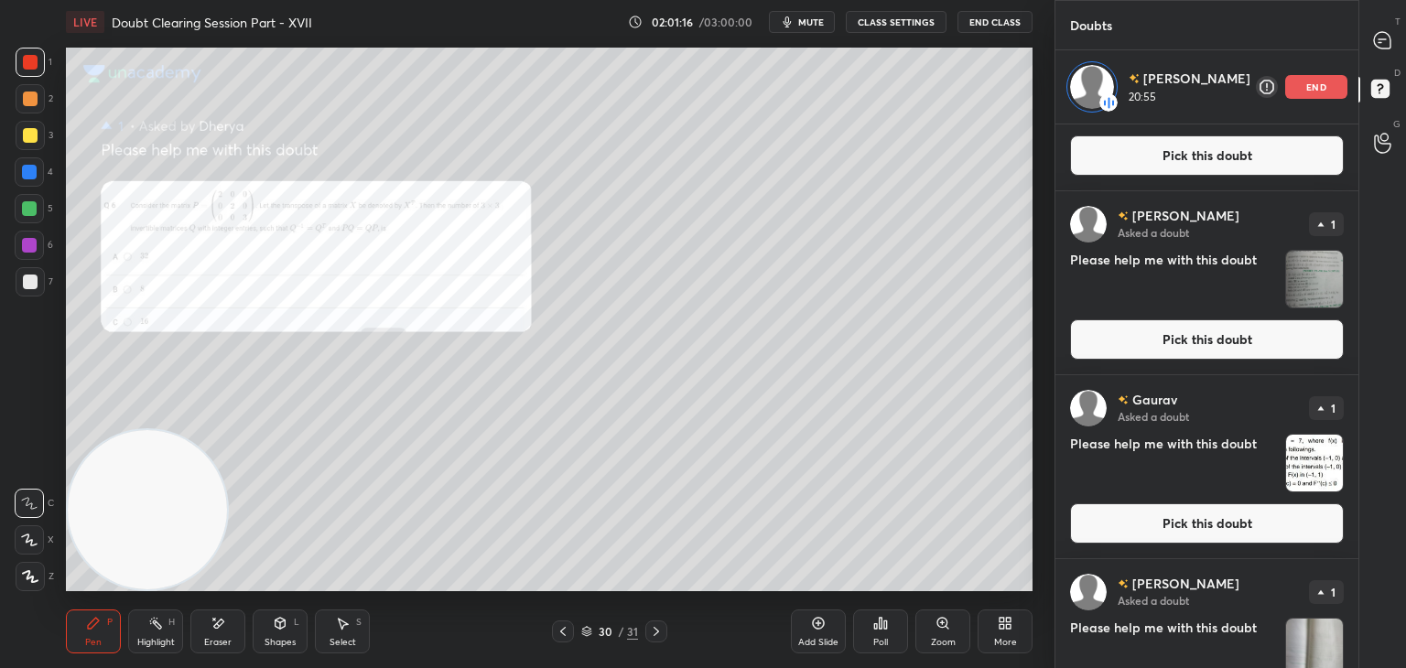
scroll to position [559, 0]
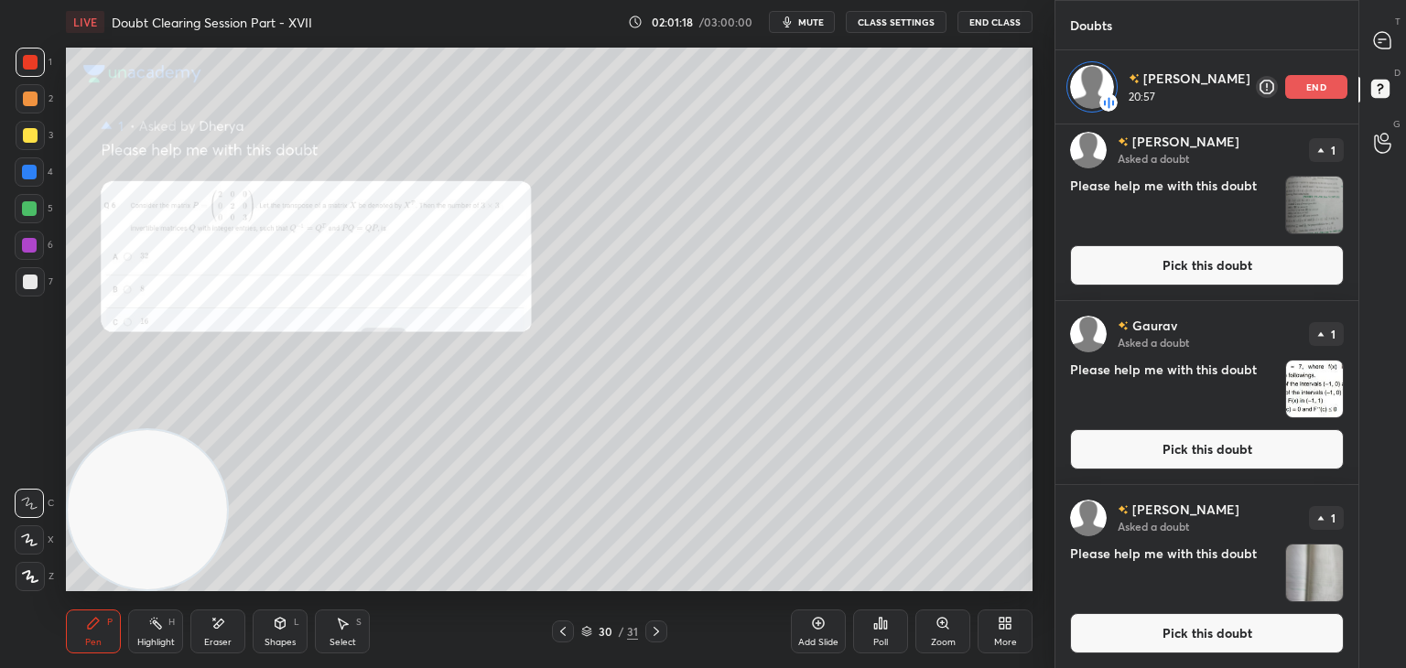
click at [1124, 634] on button "Pick this doubt" at bounding box center [1207, 633] width 274 height 40
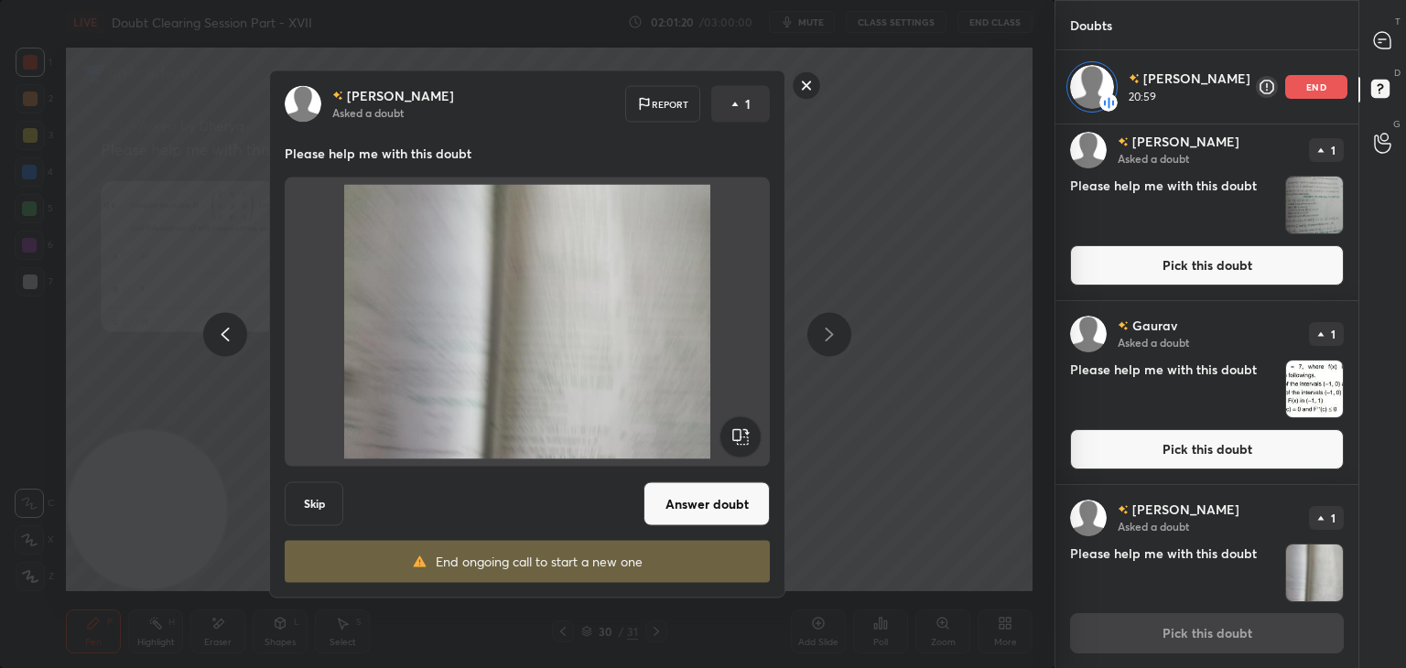
drag, startPoint x: 1171, startPoint y: 241, endPoint x: 1163, endPoint y: 245, distance: 9.4
click at [1170, 241] on div "[PERSON_NAME] Asked a doubt 1 Please help me with this doubt Pick this doubt" at bounding box center [1206, 208] width 303 height 183
click at [1150, 257] on button "Pick this doubt" at bounding box center [1207, 265] width 274 height 40
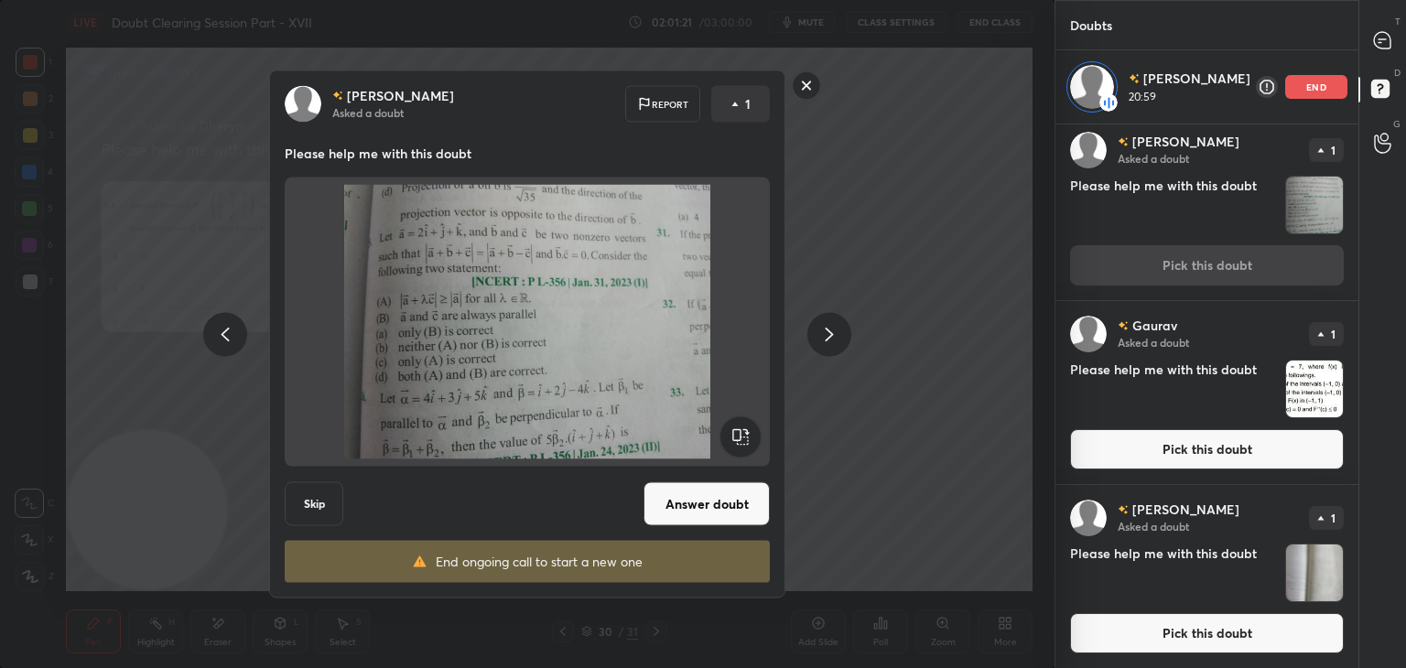
scroll to position [552, 0]
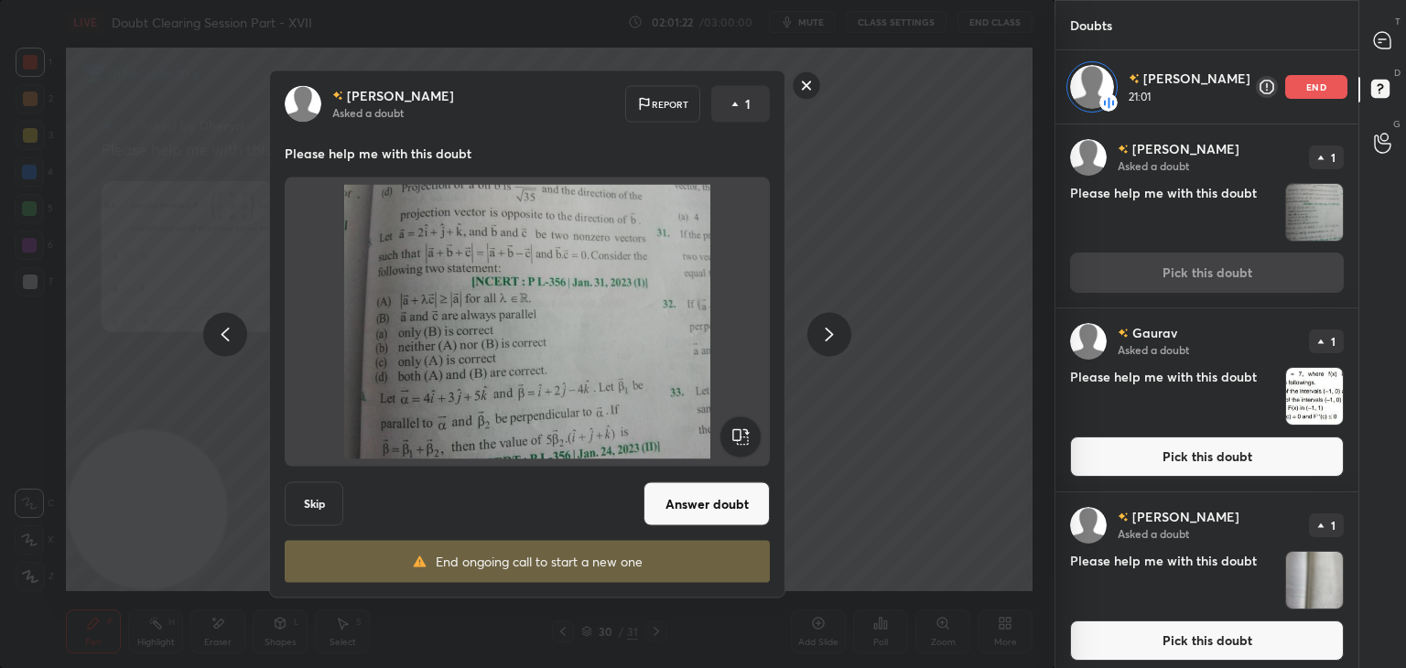
click at [689, 497] on button "Answer doubt" at bounding box center [706, 504] width 126 height 44
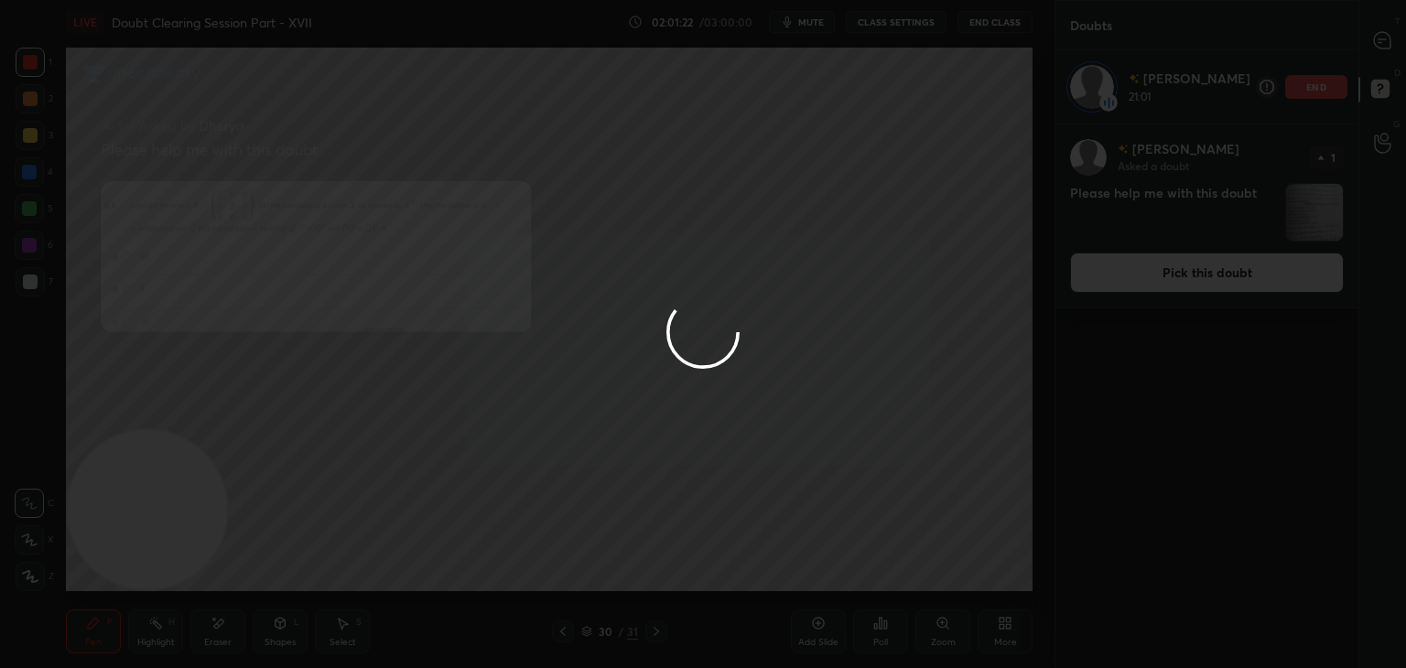
scroll to position [0, 0]
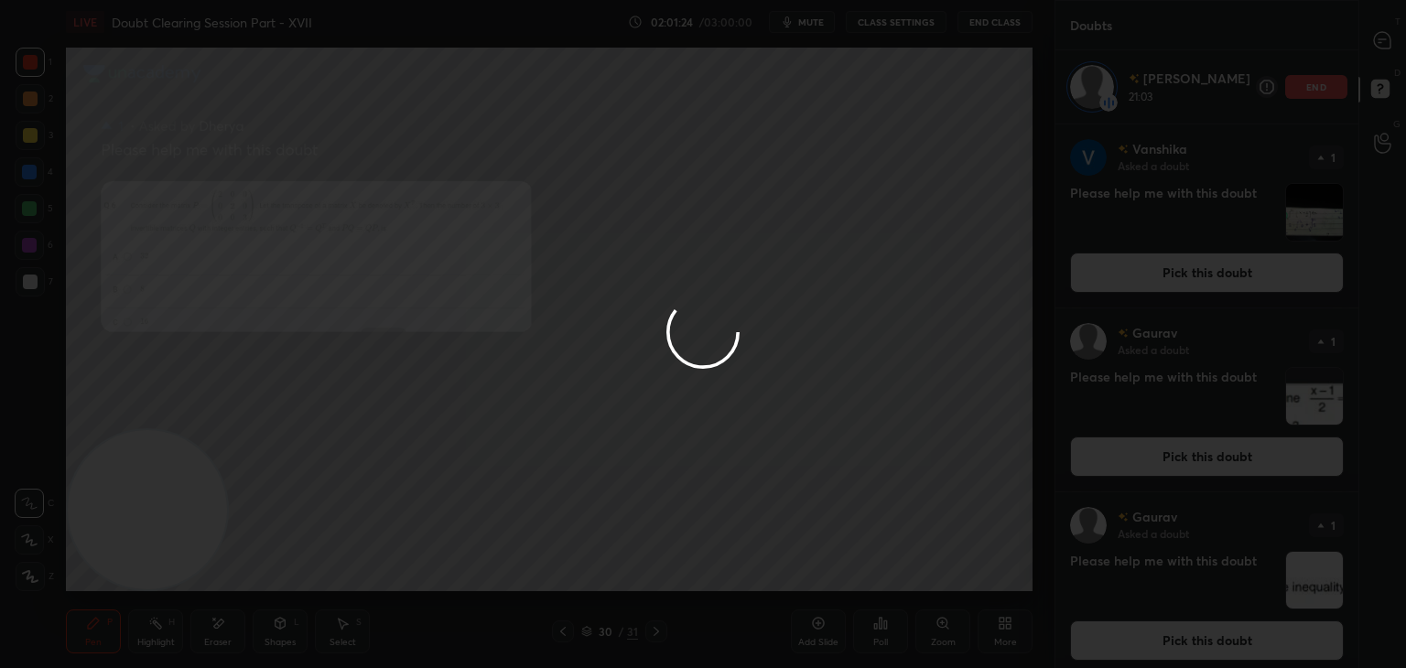
click at [1384, 45] on div at bounding box center [703, 334] width 1406 height 668
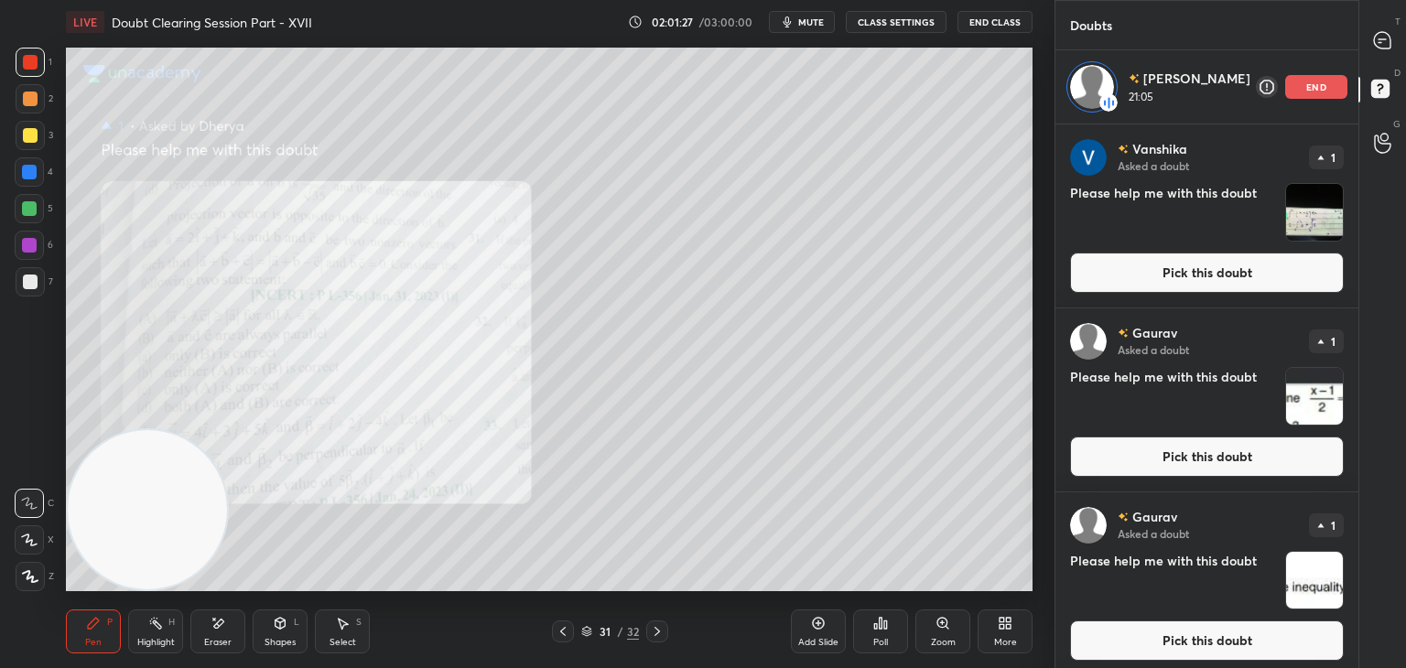
click at [923, 631] on div "Zoom" at bounding box center [942, 631] width 55 height 44
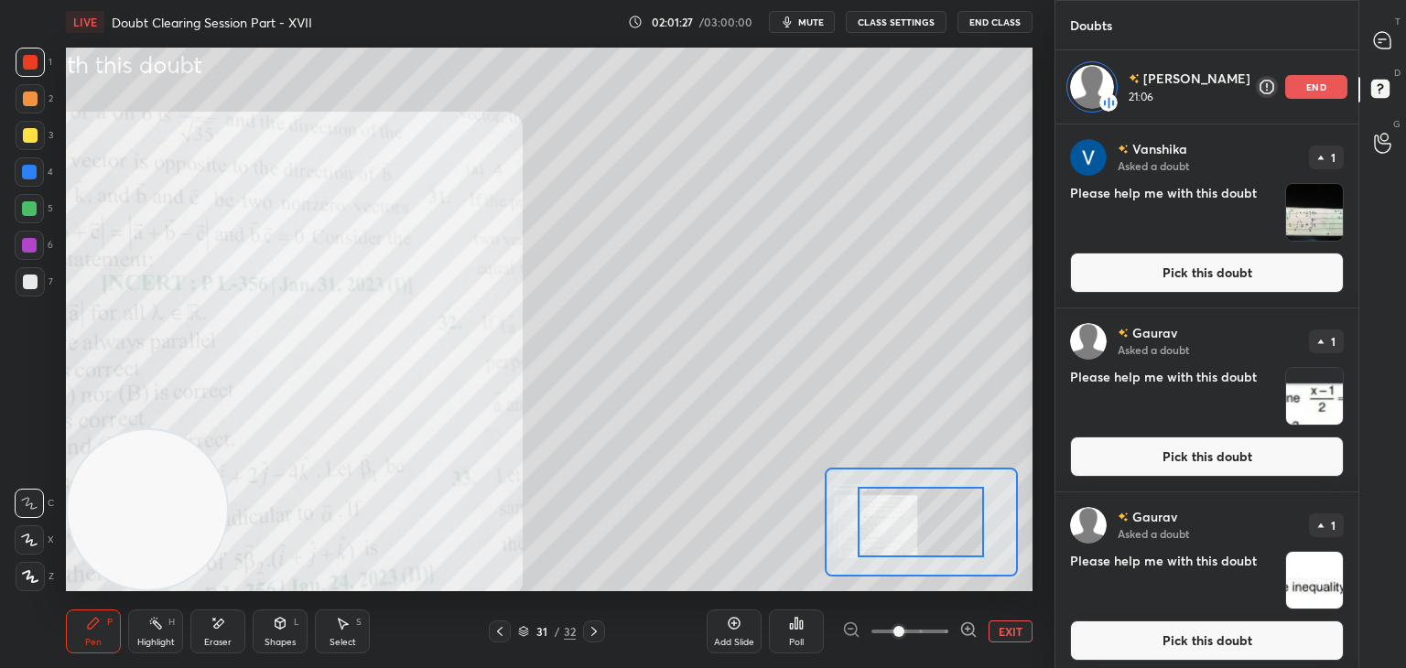
click at [915, 642] on span at bounding box center [909, 631] width 77 height 27
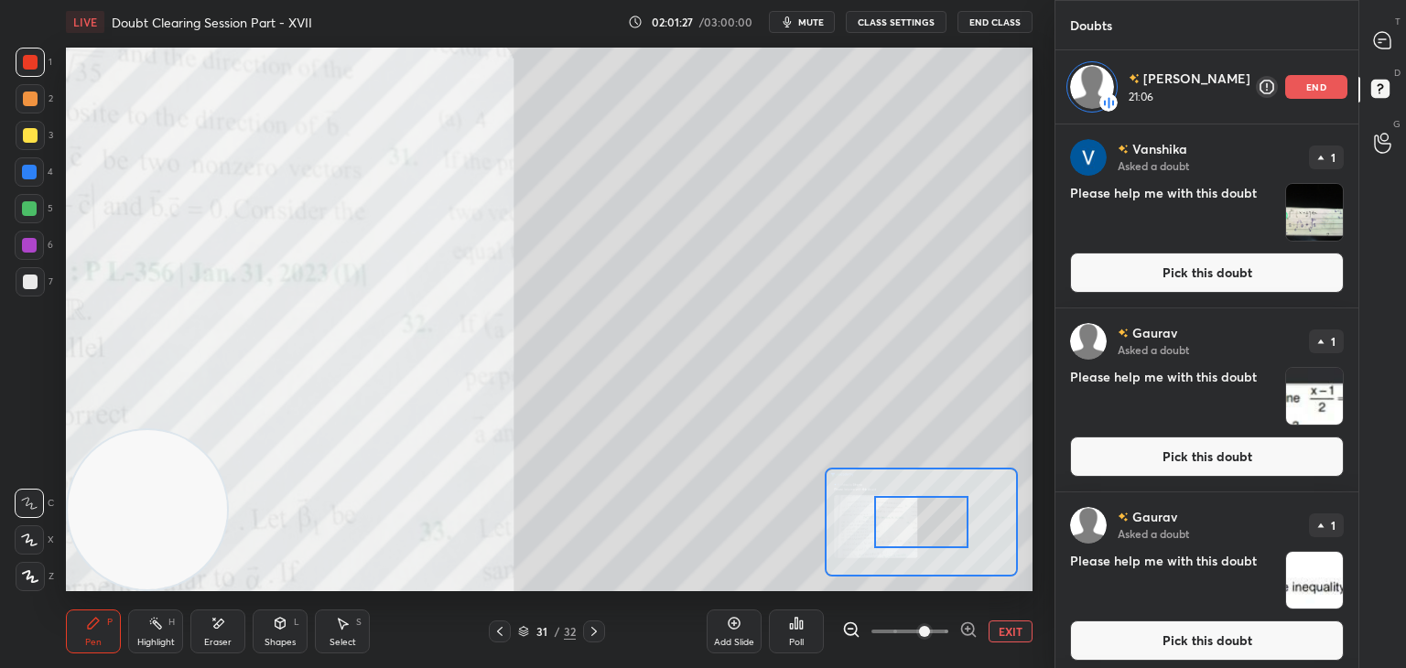
drag, startPoint x: 924, startPoint y: 528, endPoint x: 830, endPoint y: 549, distance: 96.6
click at [874, 542] on div at bounding box center [921, 522] width 95 height 52
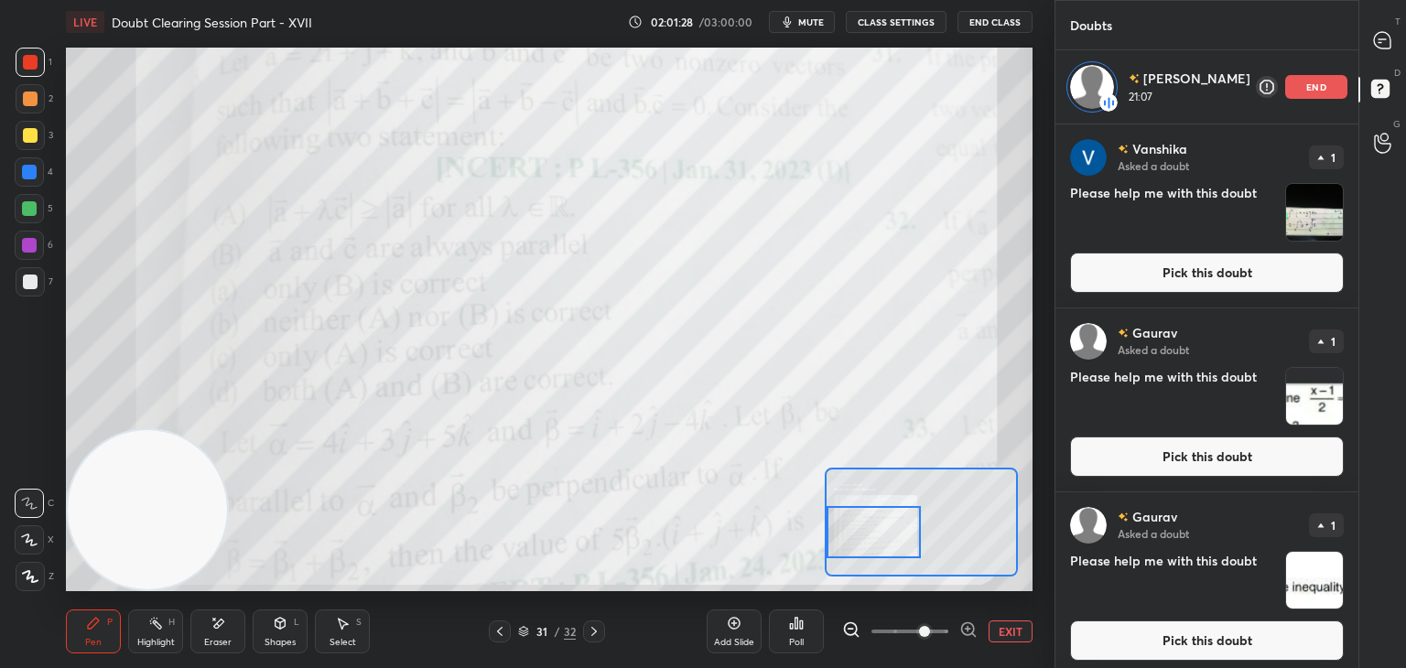
drag, startPoint x: 871, startPoint y: 527, endPoint x: 846, endPoint y: 522, distance: 25.3
click at [859, 526] on div at bounding box center [873, 532] width 95 height 52
click at [1380, 43] on icon at bounding box center [1382, 40] width 19 height 19
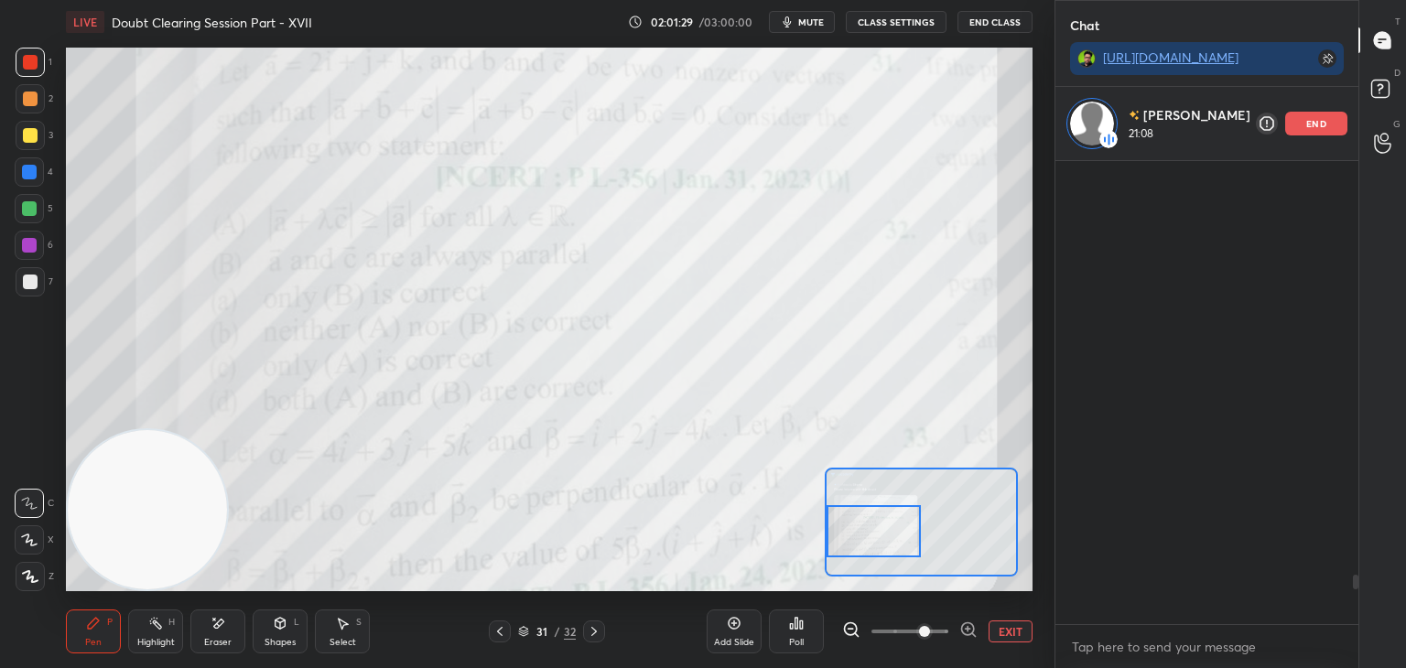
scroll to position [458, 297]
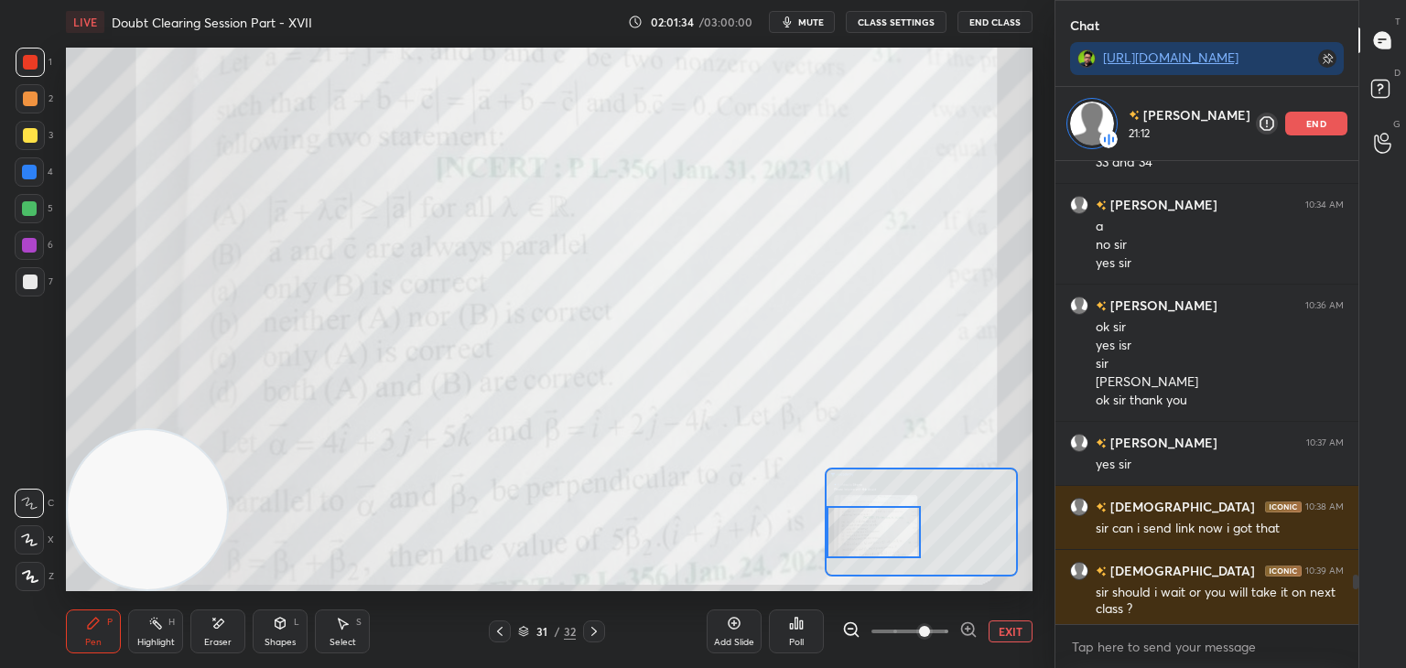
drag, startPoint x: 885, startPoint y: 541, endPoint x: 861, endPoint y: 543, distance: 23.9
click at [861, 543] on div at bounding box center [873, 532] width 95 height 52
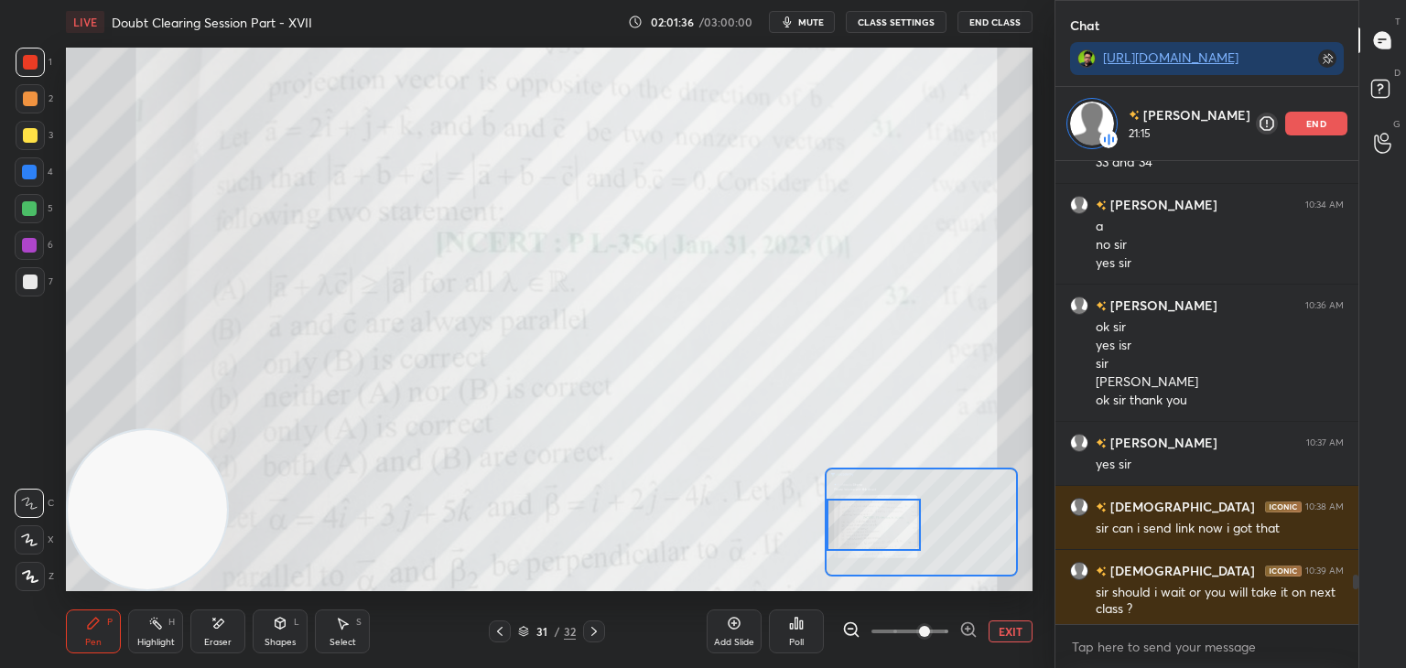
click at [870, 531] on div at bounding box center [873, 525] width 95 height 52
click at [38, 132] on div at bounding box center [30, 135] width 29 height 29
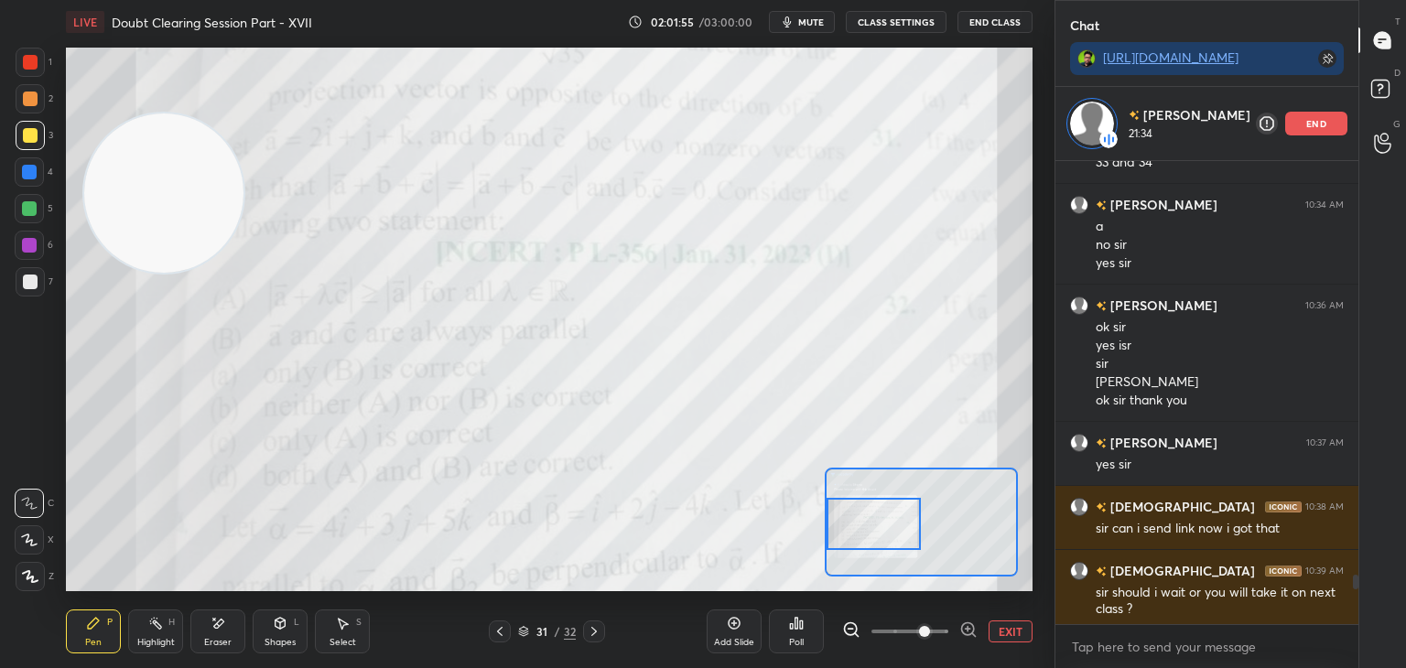
drag, startPoint x: 162, startPoint y: 415, endPoint x: 220, endPoint y: 93, distance: 326.3
click at [187, 113] on video at bounding box center [163, 192] width 159 height 159
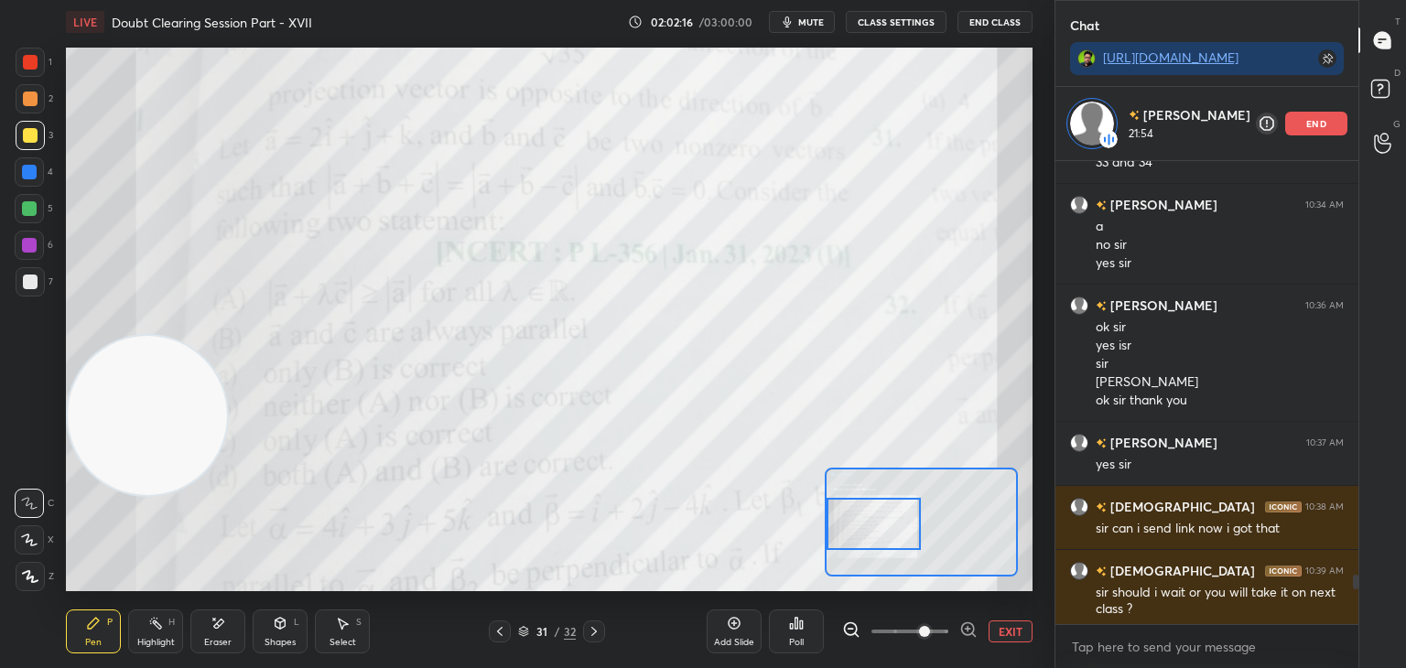
drag, startPoint x: 168, startPoint y: 156, endPoint x: 52, endPoint y: 572, distance: 431.4
click at [53, 574] on div "1 2 3 4 5 6 7 C X Z E E Erase all H H LIVE Doubt Clearing Session Part - XVII 0…" at bounding box center [520, 334] width 1040 height 668
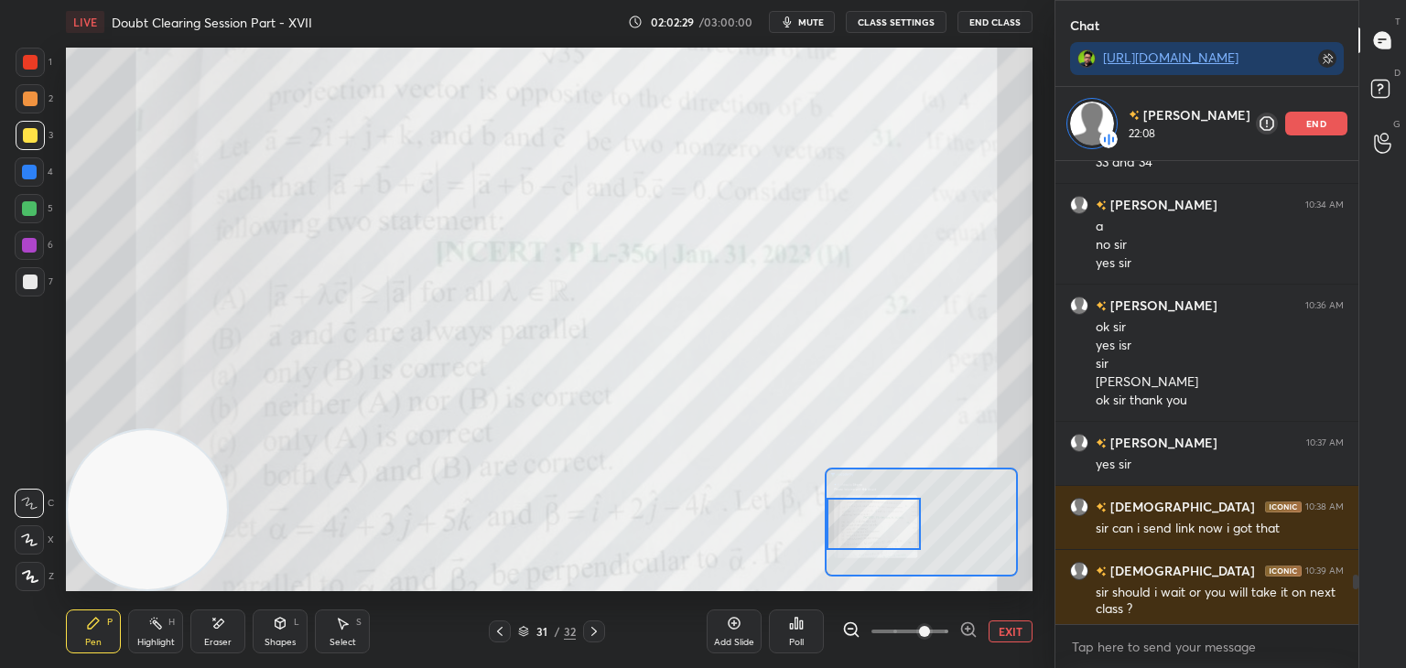
click at [1014, 625] on button "EXIT" at bounding box center [1010, 631] width 44 height 22
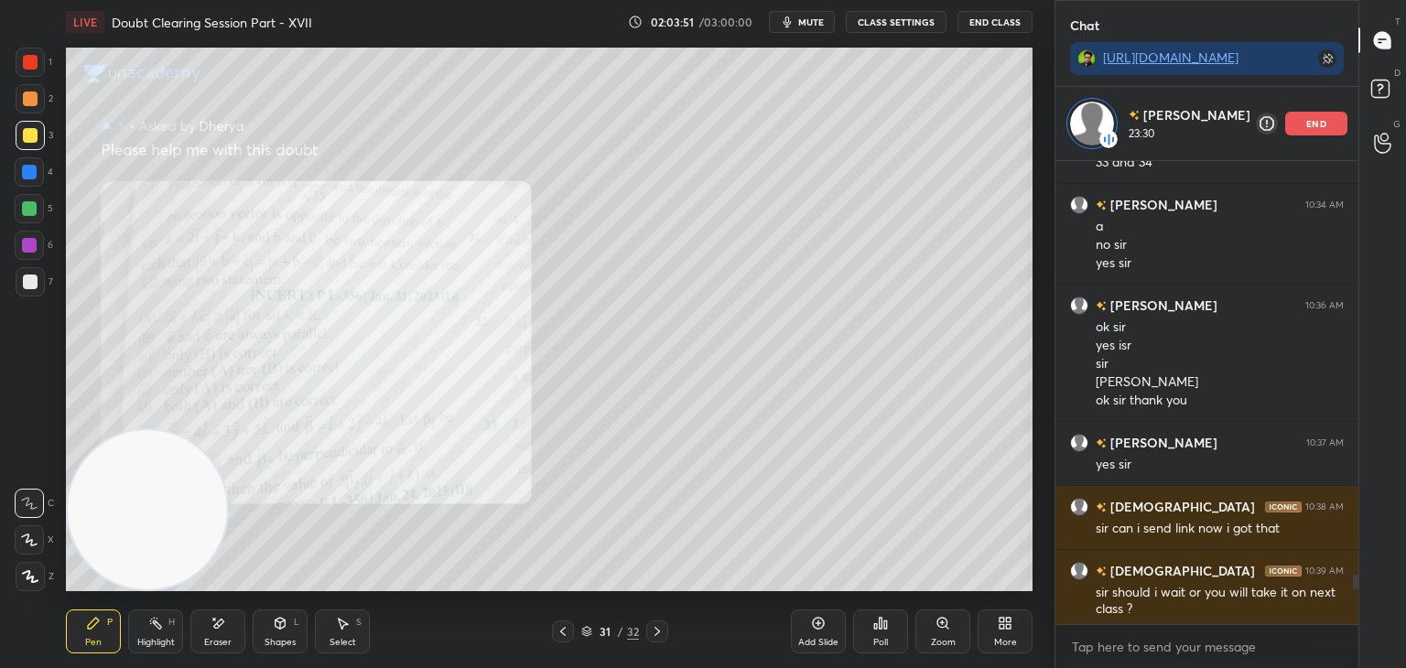
click at [220, 631] on div "Eraser" at bounding box center [217, 631] width 55 height 44
click at [113, 620] on div "Pen P" at bounding box center [93, 631] width 55 height 44
click at [655, 634] on icon at bounding box center [656, 631] width 5 height 9
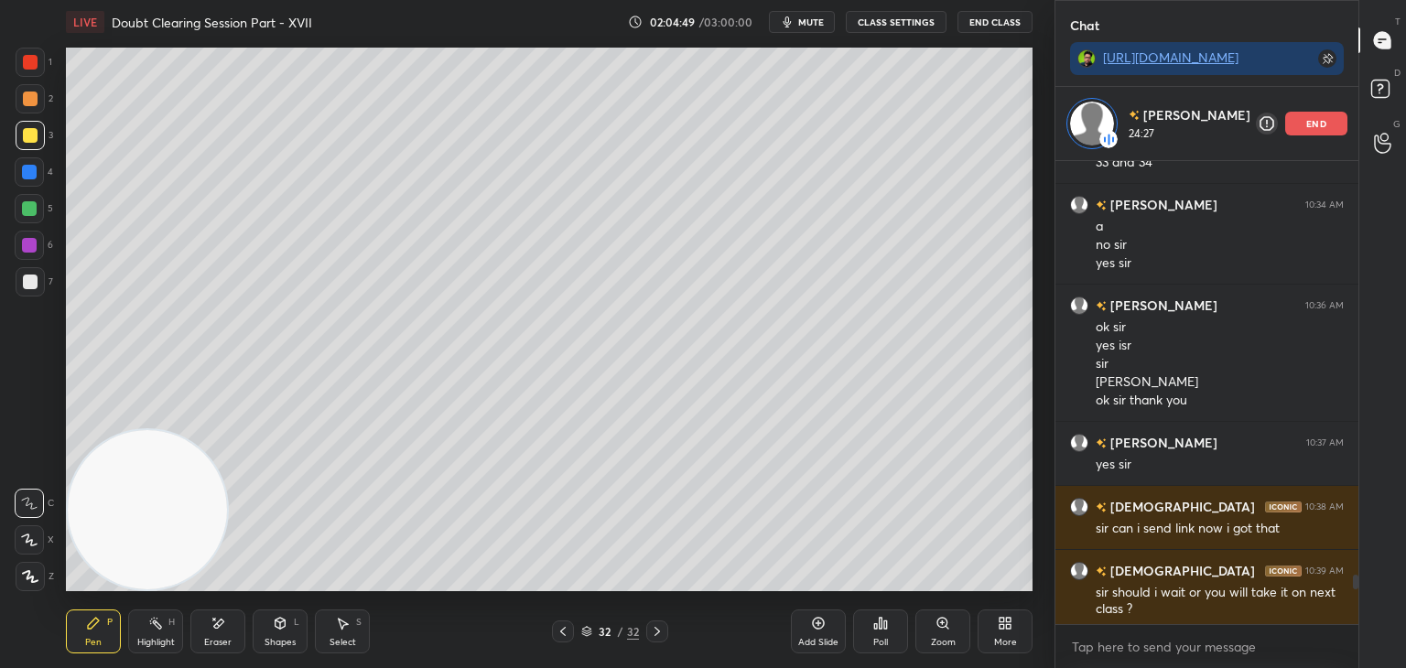
click at [555, 636] on icon at bounding box center [562, 631] width 15 height 15
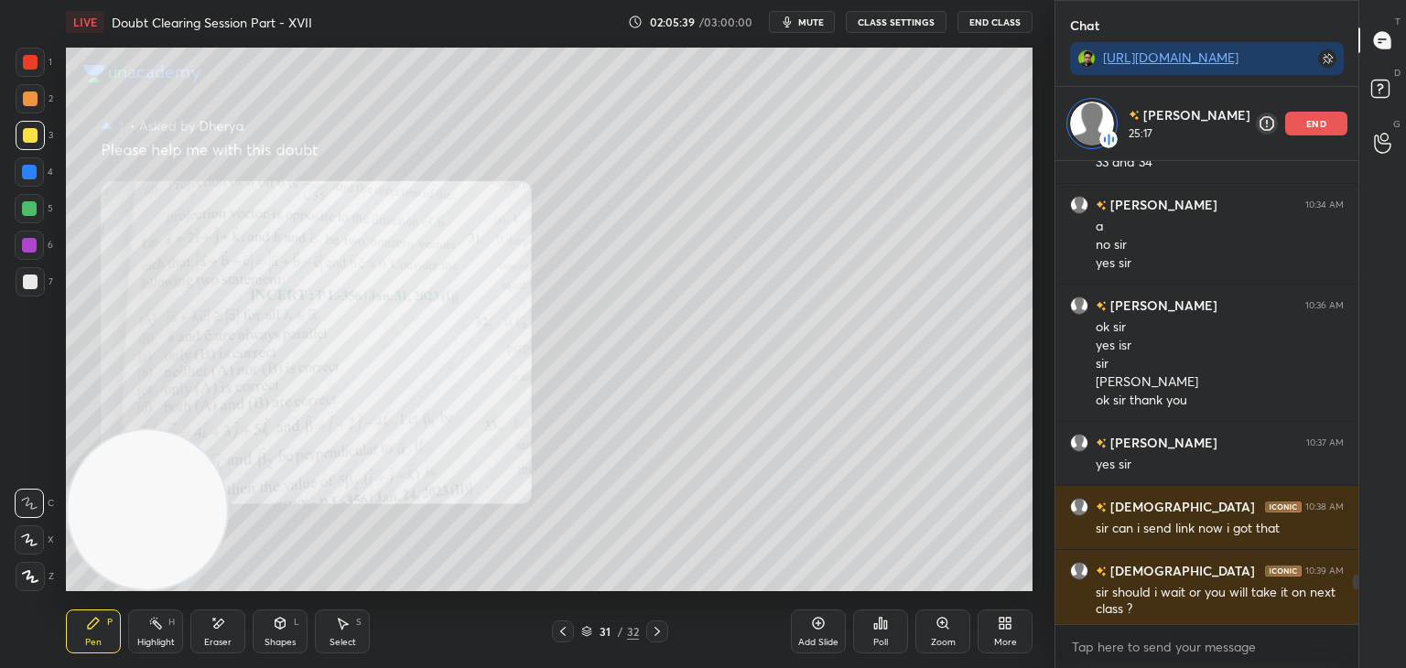
click at [659, 631] on icon at bounding box center [657, 631] width 15 height 15
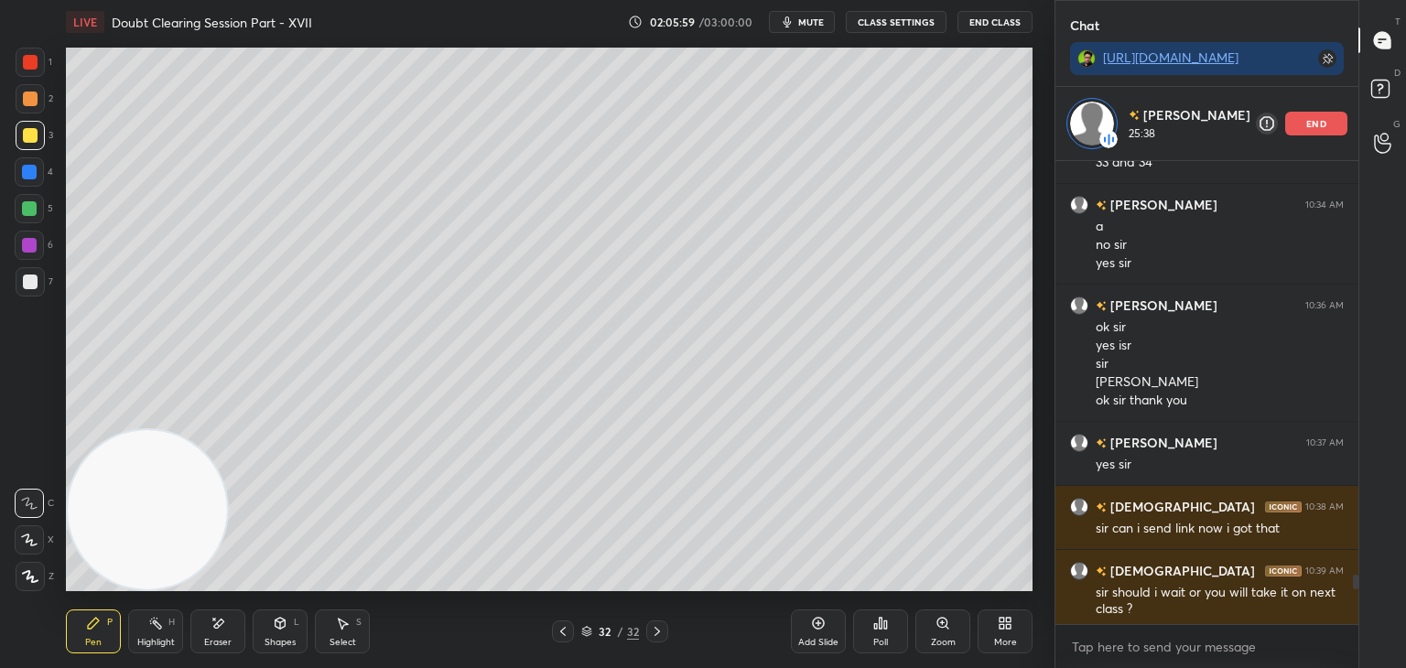
click at [565, 635] on icon at bounding box center [562, 631] width 15 height 15
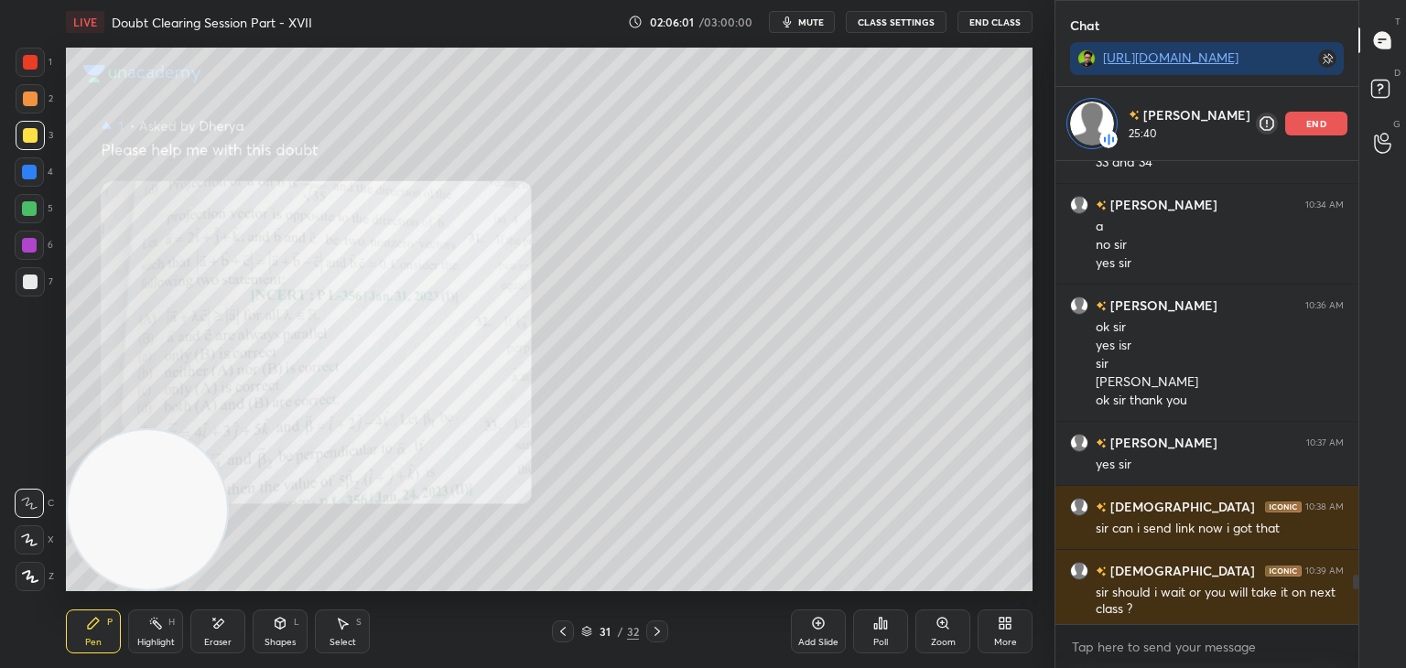
click at [655, 634] on icon at bounding box center [657, 631] width 15 height 15
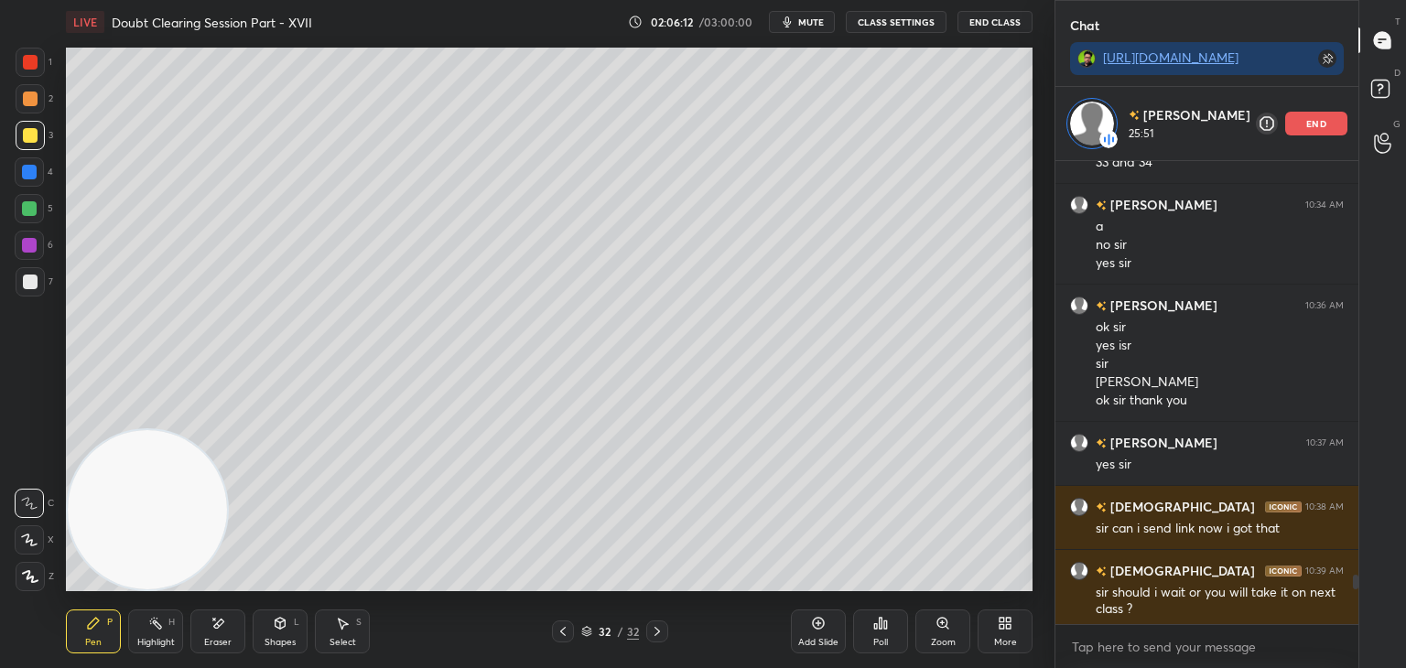
click at [214, 641] on div "Eraser" at bounding box center [217, 642] width 27 height 9
click at [22, 566] on div "Erase all" at bounding box center [29, 576] width 29 height 29
drag, startPoint x: 290, startPoint y: 38, endPoint x: 304, endPoint y: 47, distance: 16.5
click at [315, 38] on div "LIVE Doubt Clearing Session Part - XVII" at bounding box center [343, 22] width 555 height 44
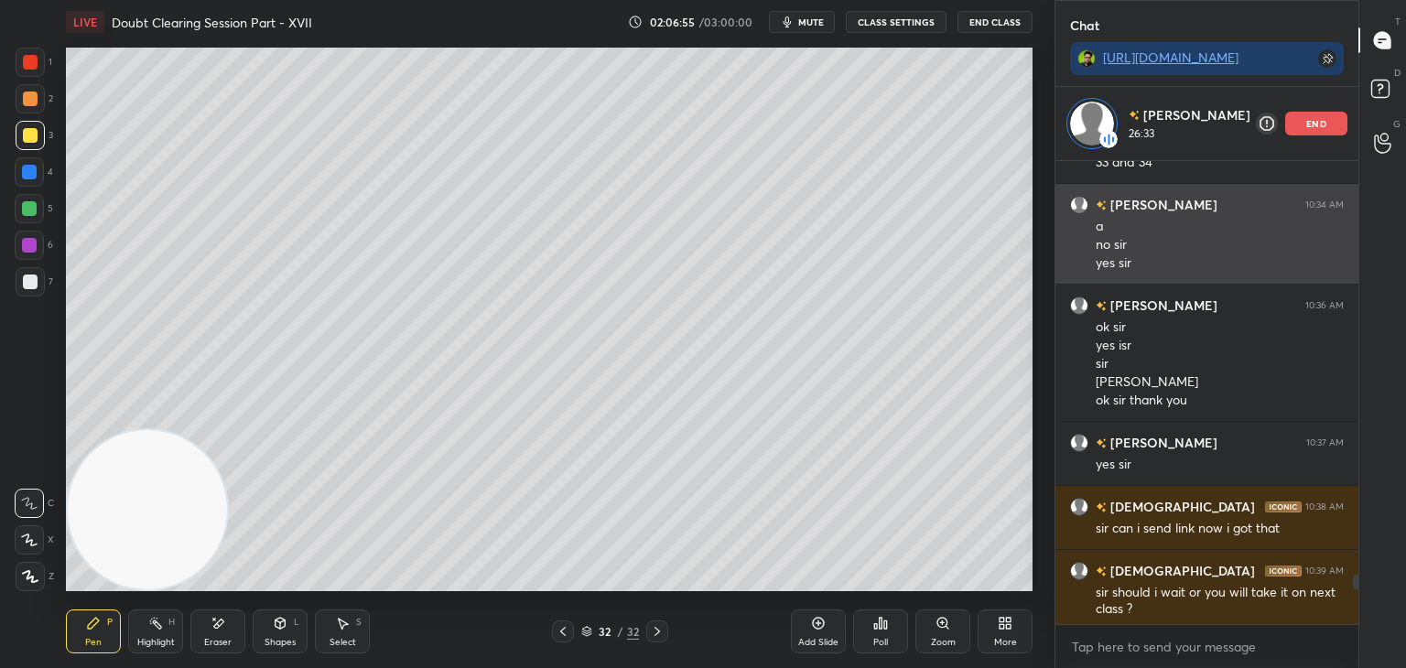
drag, startPoint x: 1306, startPoint y: 118, endPoint x: 1281, endPoint y: 126, distance: 26.0
click at [1305, 118] on div "end" at bounding box center [1316, 124] width 62 height 24
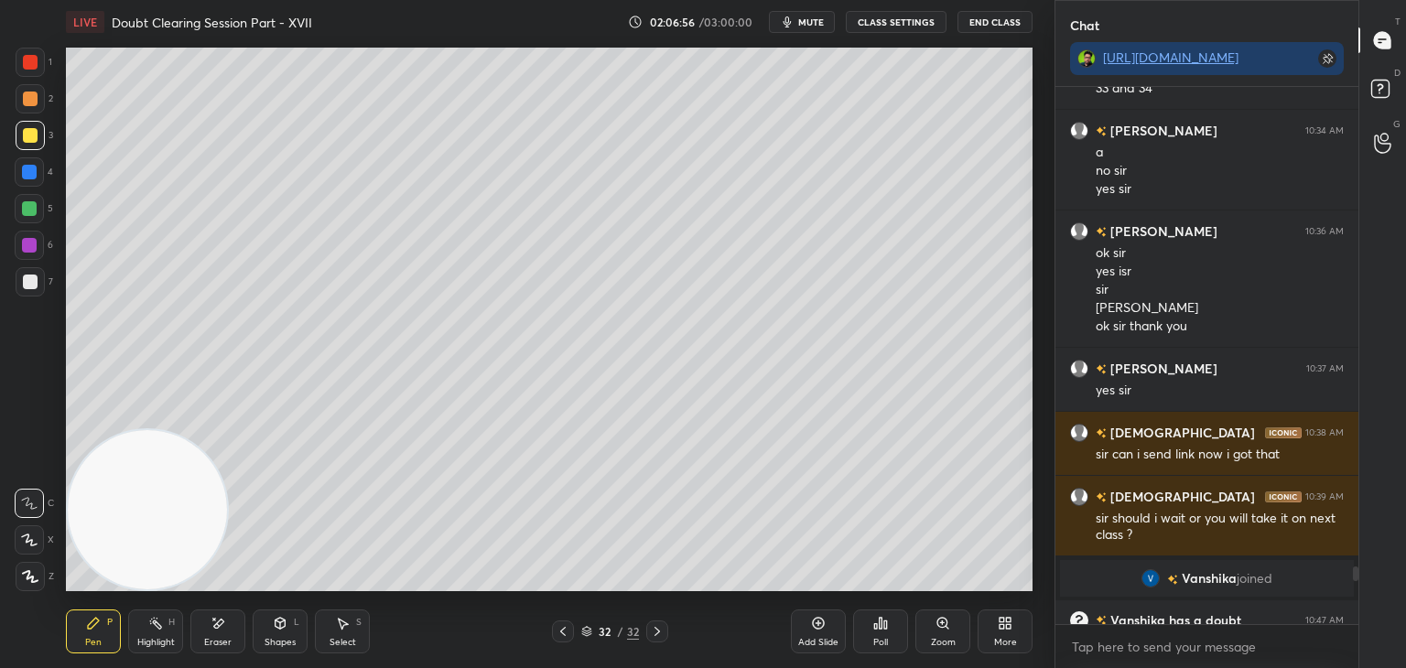
click at [556, 632] on icon at bounding box center [562, 631] width 15 height 15
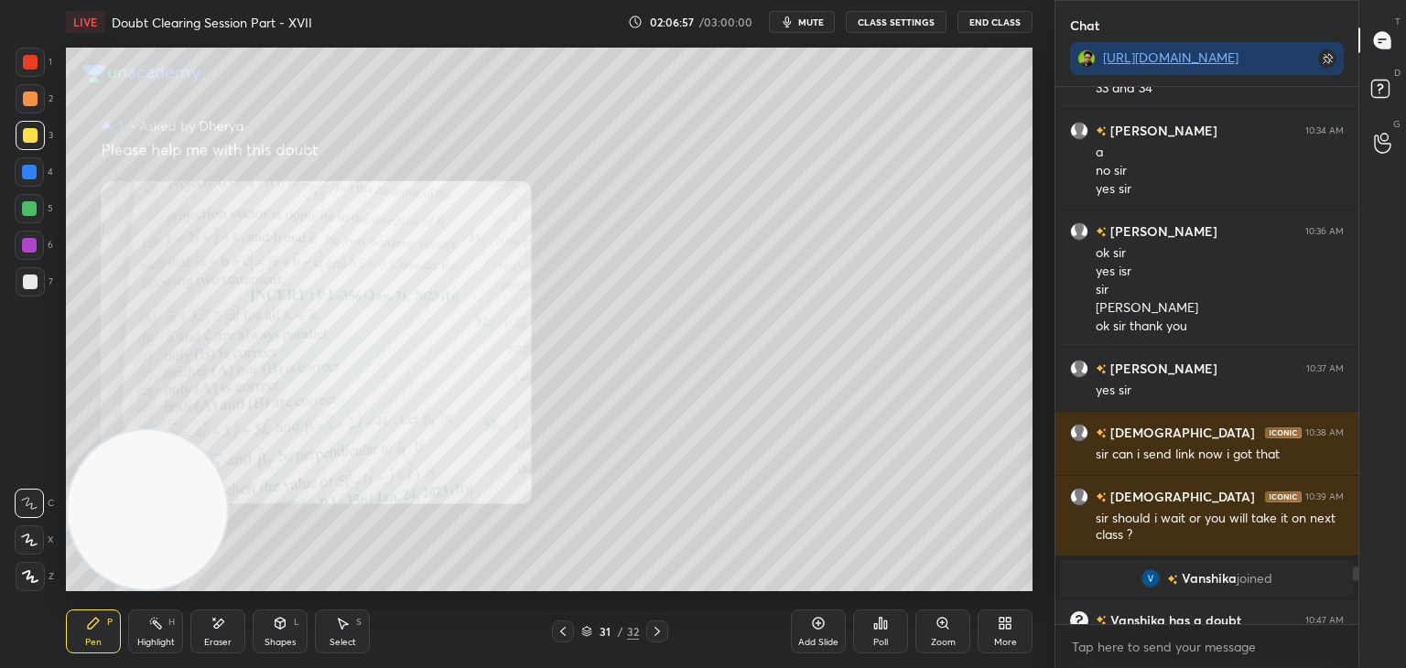
drag, startPoint x: 1379, startPoint y: 89, endPoint x: 1374, endPoint y: 104, distance: 16.5
click at [1378, 89] on icon at bounding box center [1379, 87] width 6 height 7
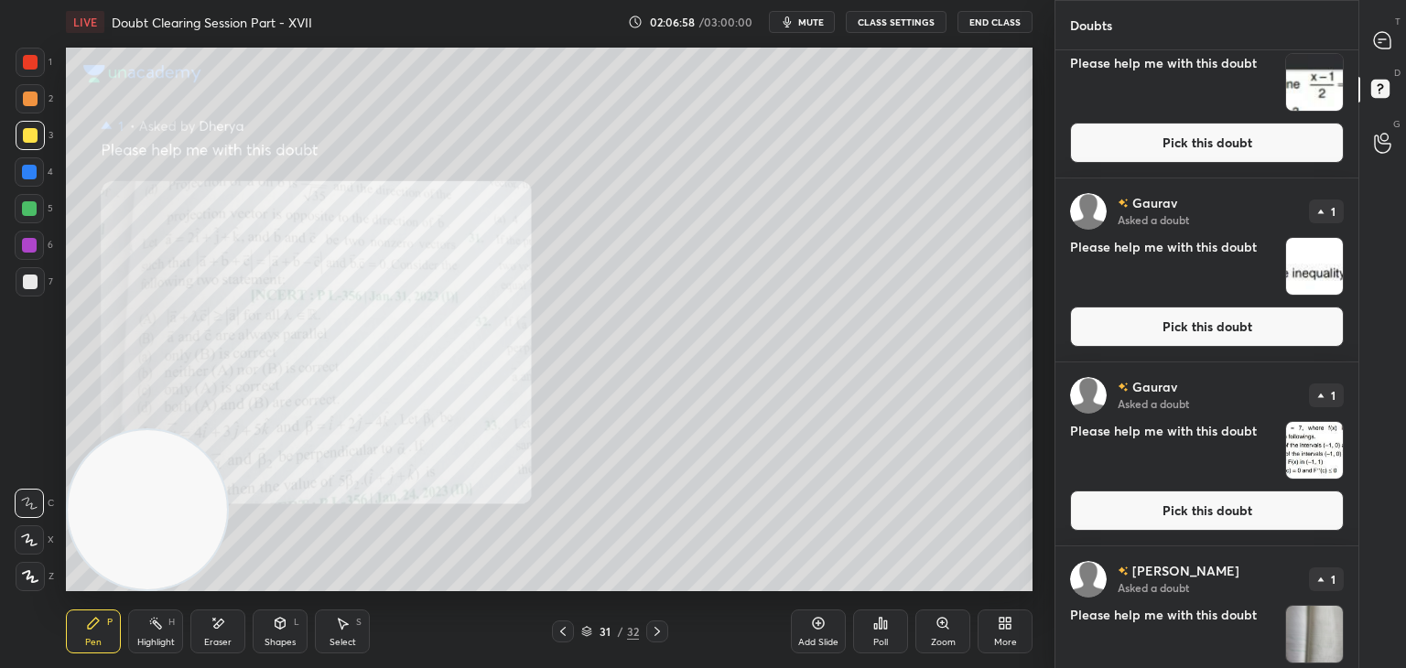
scroll to position [300, 0]
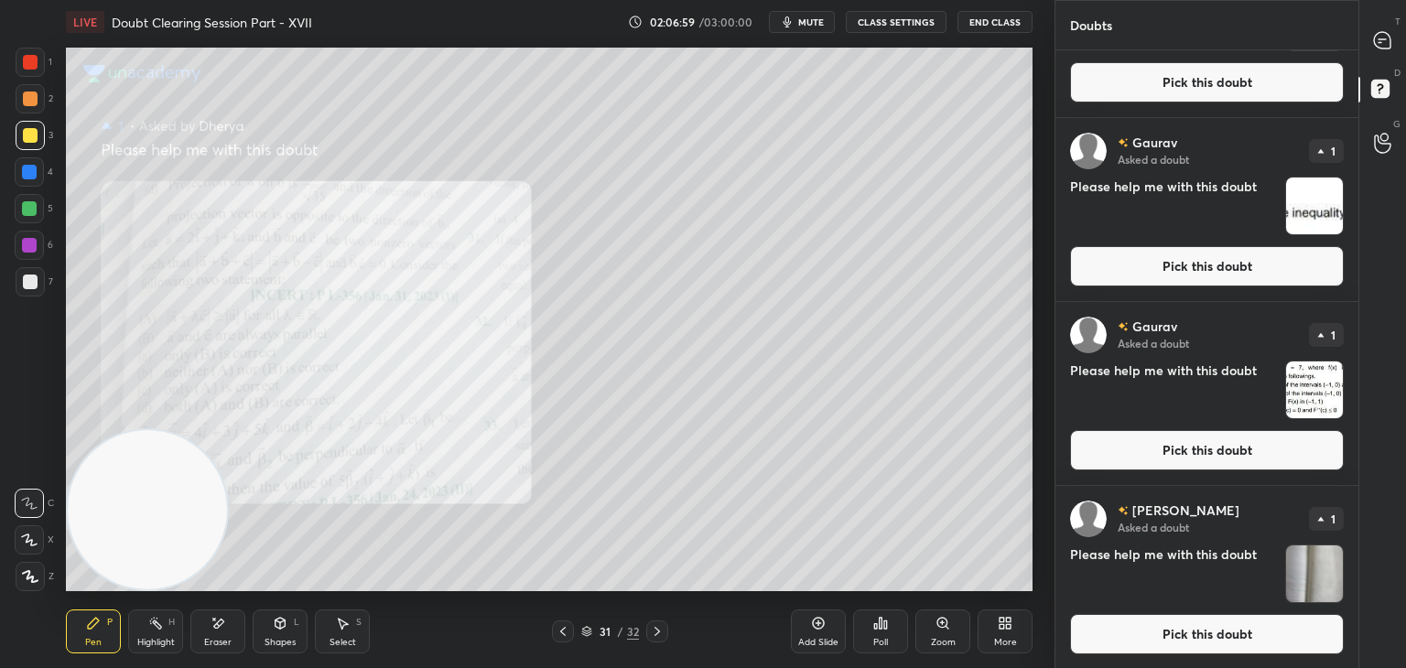
click at [1151, 645] on button "Pick this doubt" at bounding box center [1207, 634] width 274 height 40
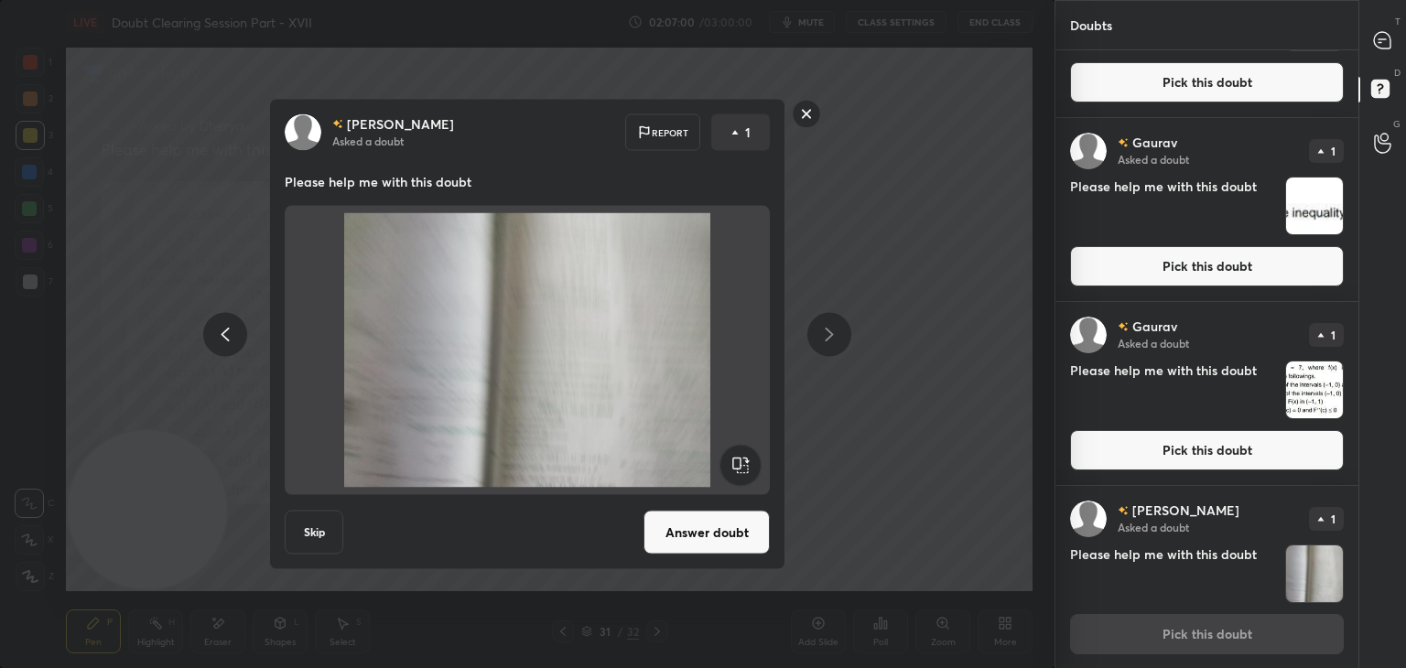
click at [728, 530] on button "Answer doubt" at bounding box center [706, 533] width 126 height 44
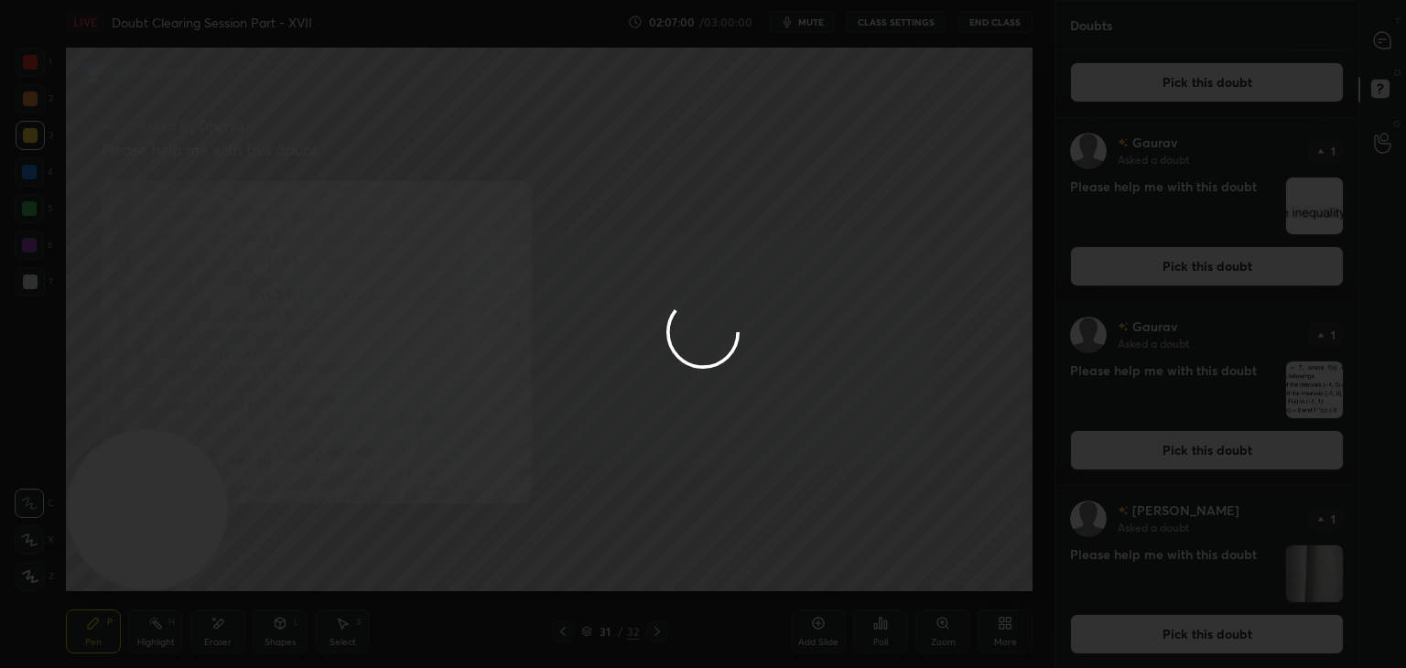
scroll to position [0, 0]
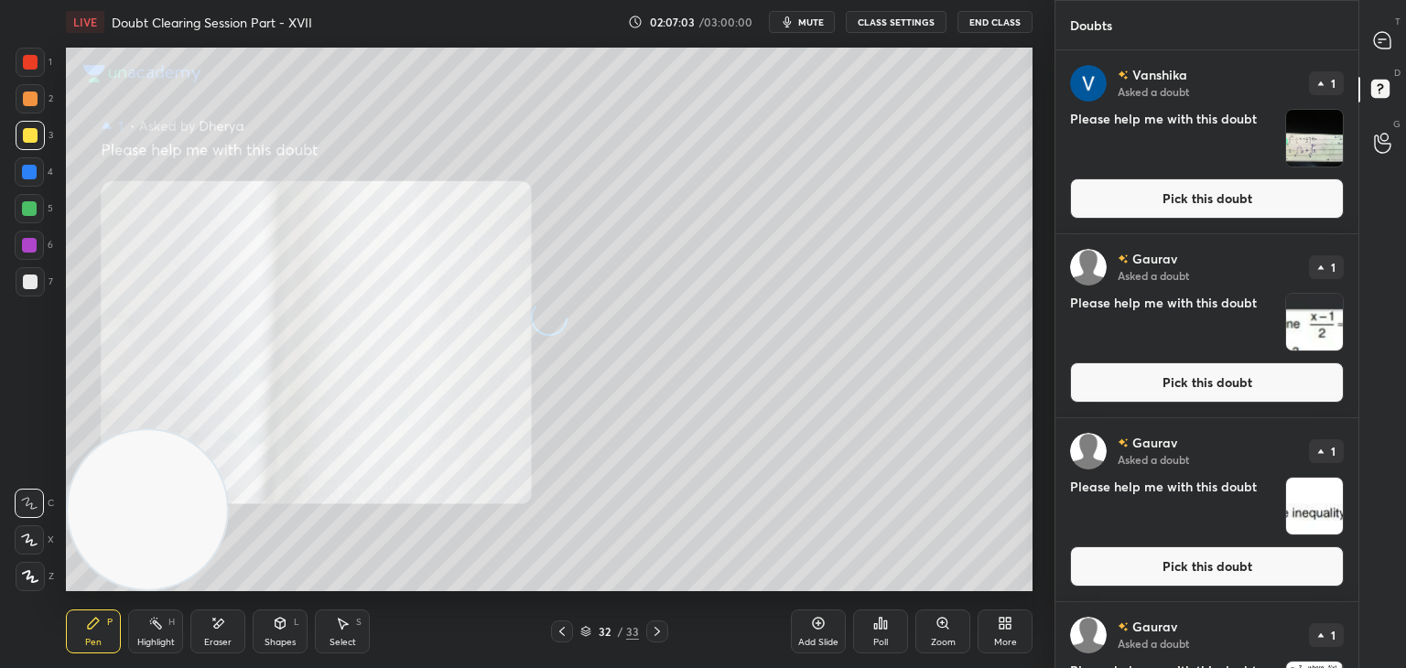
click at [1159, 568] on button "Pick this doubt" at bounding box center [1207, 566] width 274 height 40
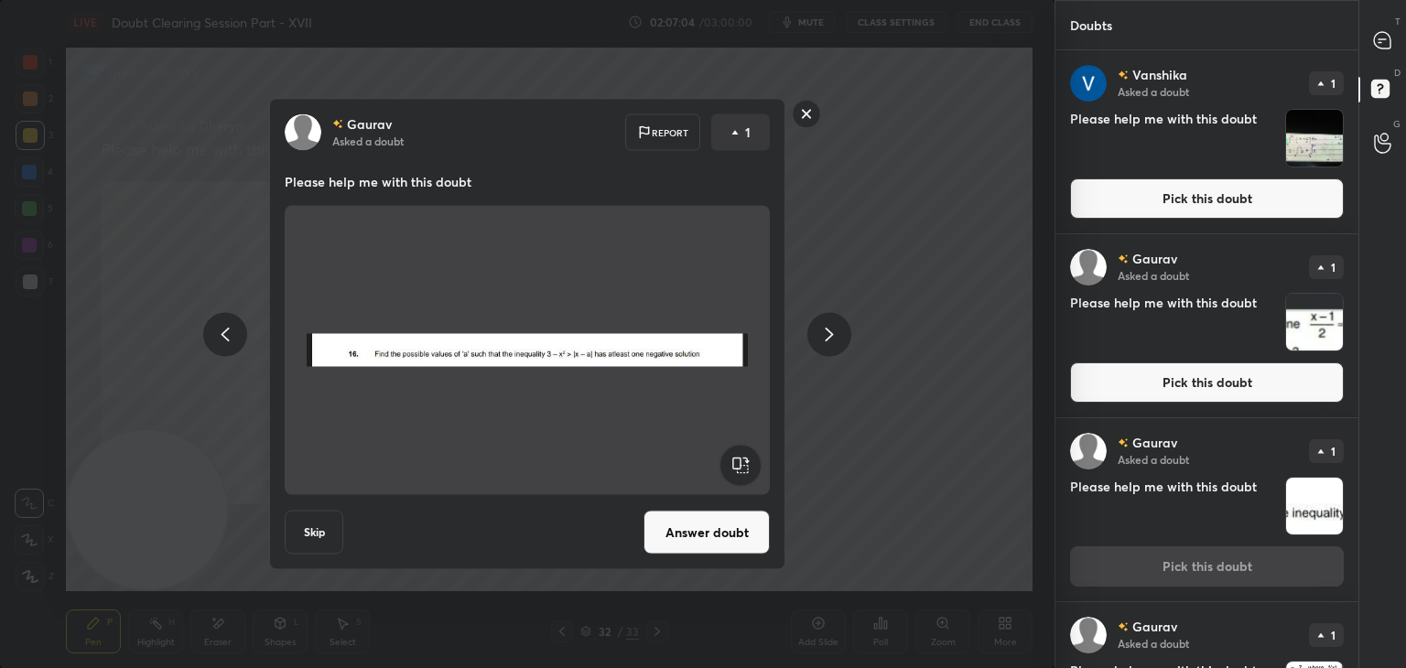
click at [698, 529] on button "Answer doubt" at bounding box center [706, 533] width 126 height 44
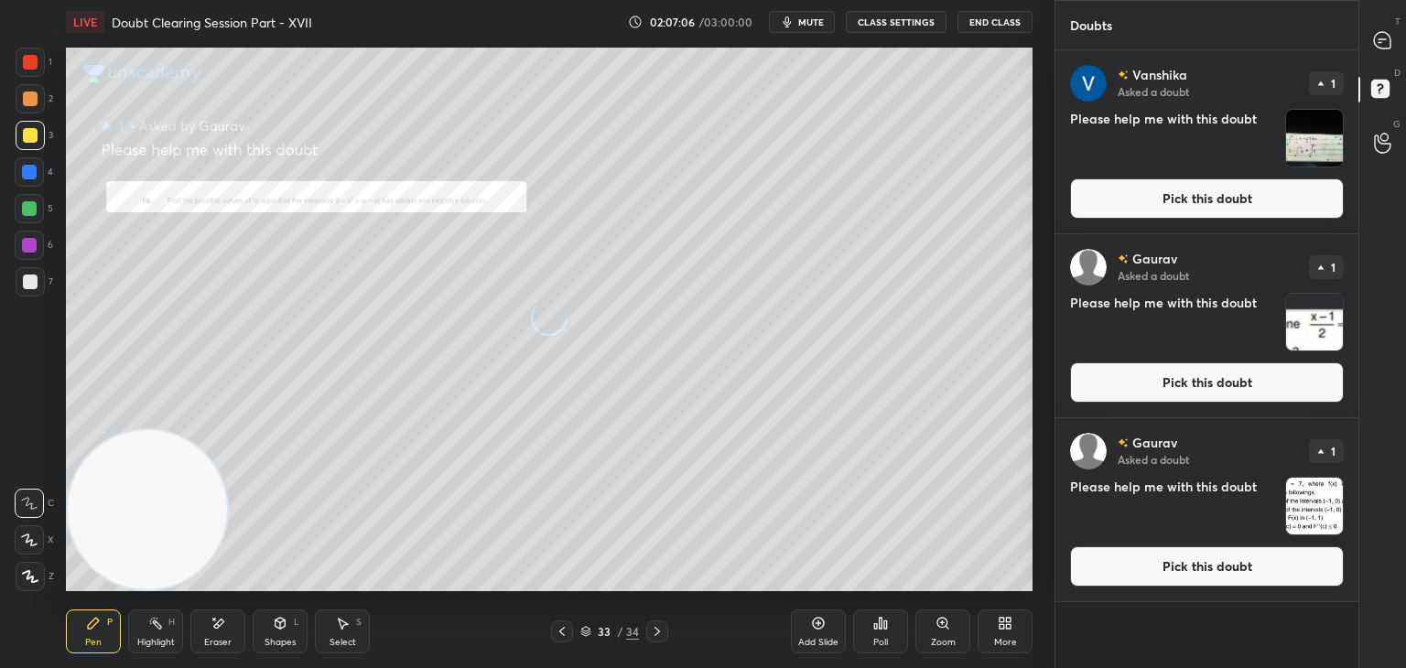
click at [1146, 381] on button "Pick this doubt" at bounding box center [1207, 382] width 274 height 40
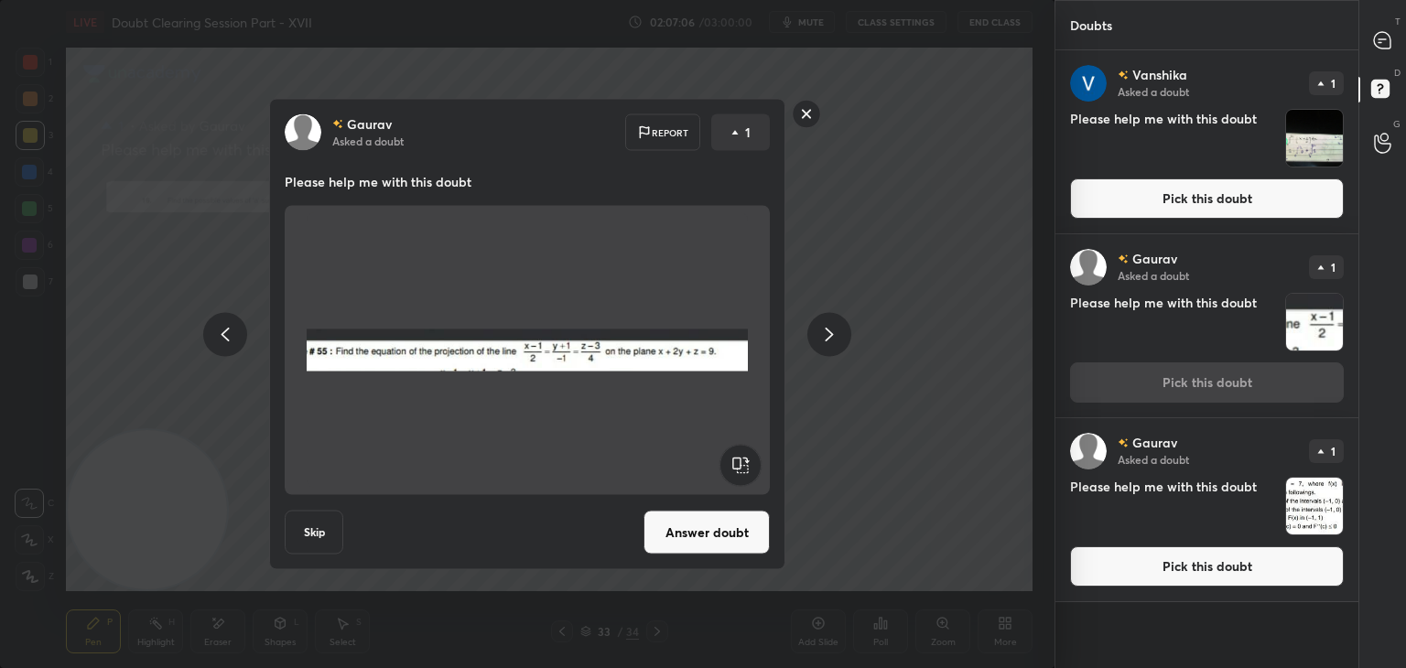
click at [663, 517] on button "Answer doubt" at bounding box center [706, 533] width 126 height 44
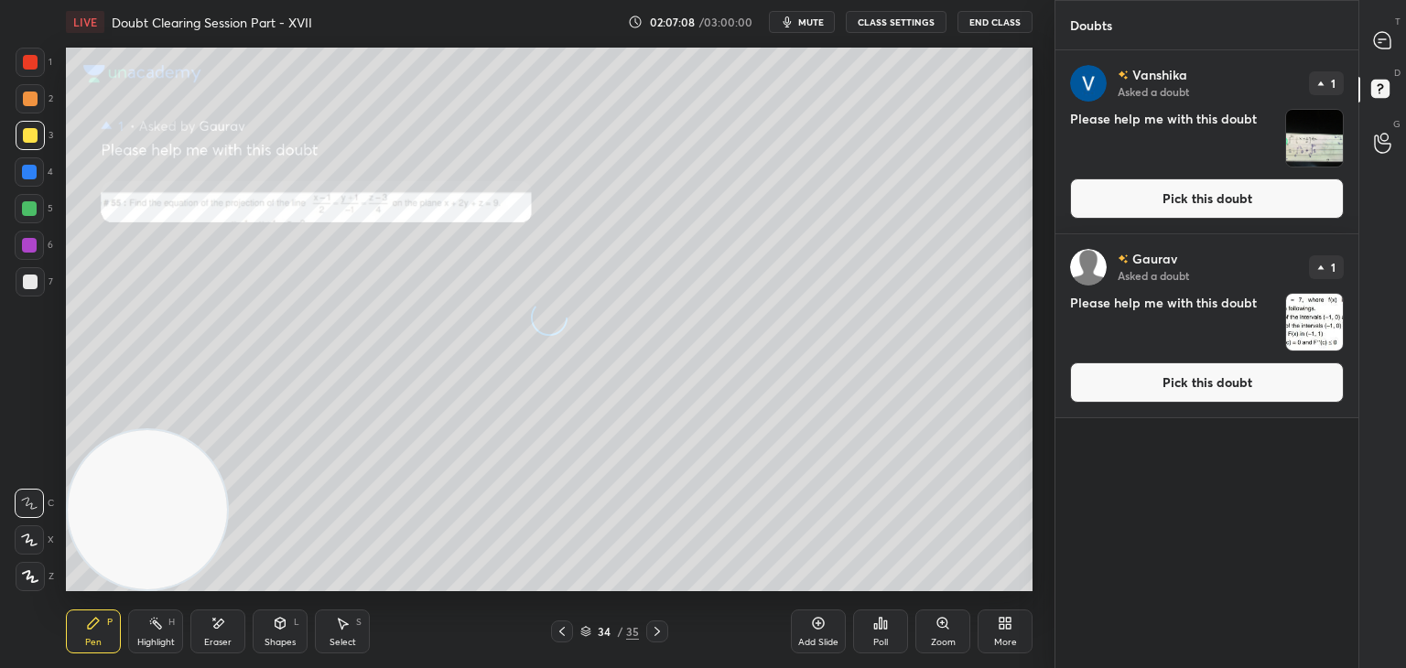
click at [1138, 381] on button "Pick this doubt" at bounding box center [1207, 382] width 274 height 40
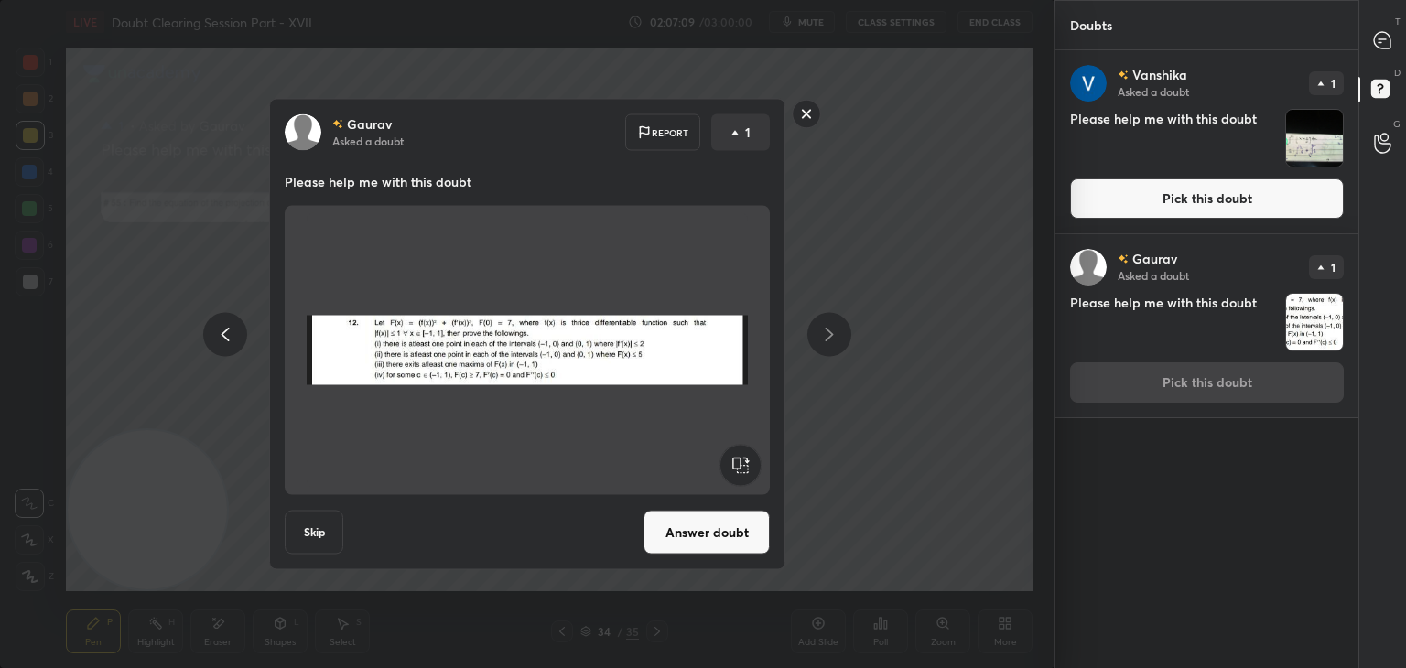
drag, startPoint x: 702, startPoint y: 535, endPoint x: 724, endPoint y: 499, distance: 42.7
click at [703, 535] on button "Answer doubt" at bounding box center [706, 533] width 126 height 44
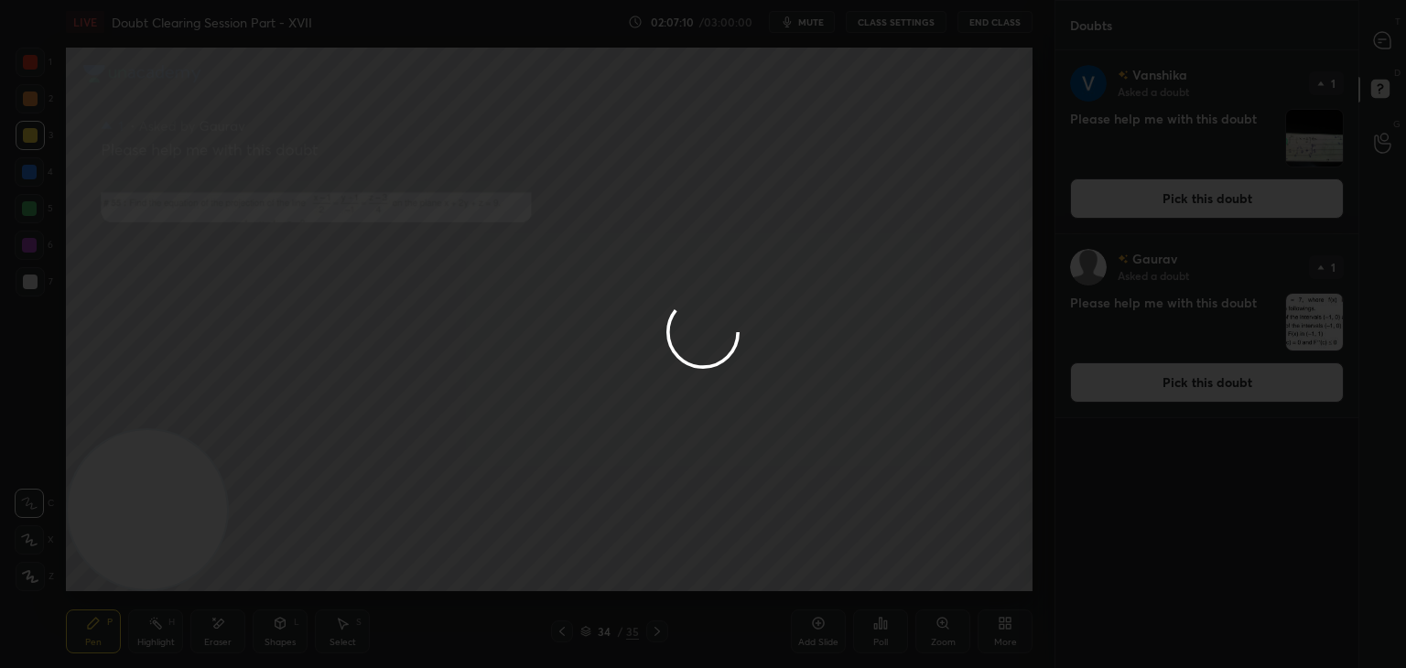
click at [1221, 203] on div at bounding box center [703, 334] width 1406 height 668
click at [1222, 199] on div at bounding box center [703, 334] width 1406 height 668
click at [1226, 200] on div at bounding box center [703, 334] width 1406 height 668
click at [1229, 202] on div at bounding box center [703, 334] width 1406 height 668
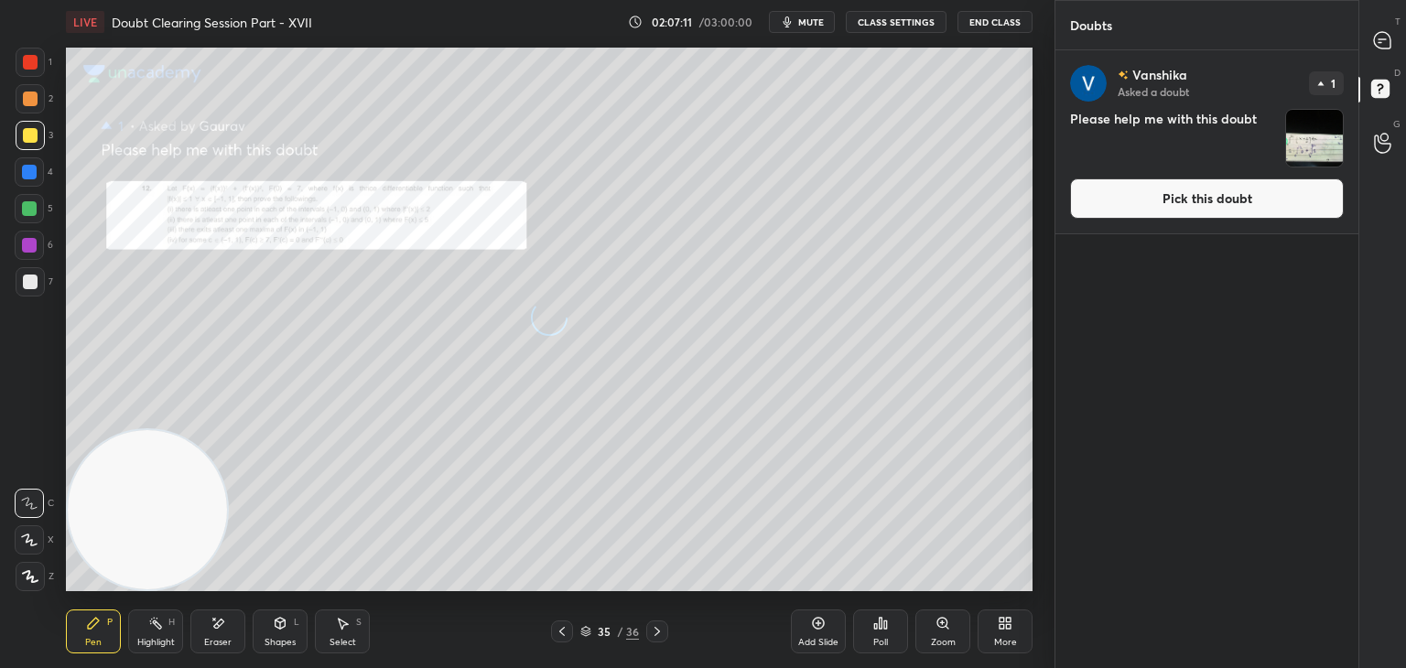
click at [1230, 200] on button "Pick this doubt" at bounding box center [1207, 198] width 274 height 40
click at [1232, 201] on div "[PERSON_NAME] Asked a doubt 1 Please help me with this doubt Pick this doubt" at bounding box center [1206, 141] width 303 height 183
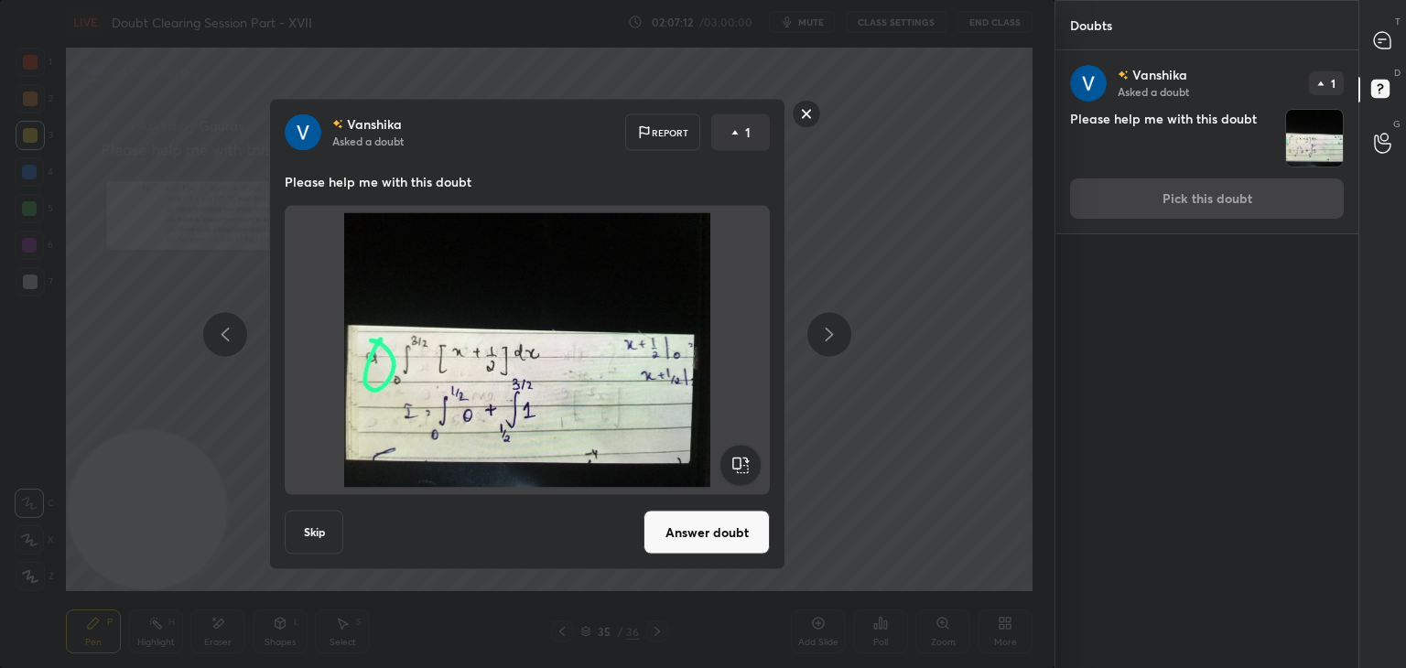
click at [721, 521] on button "Answer doubt" at bounding box center [706, 533] width 126 height 44
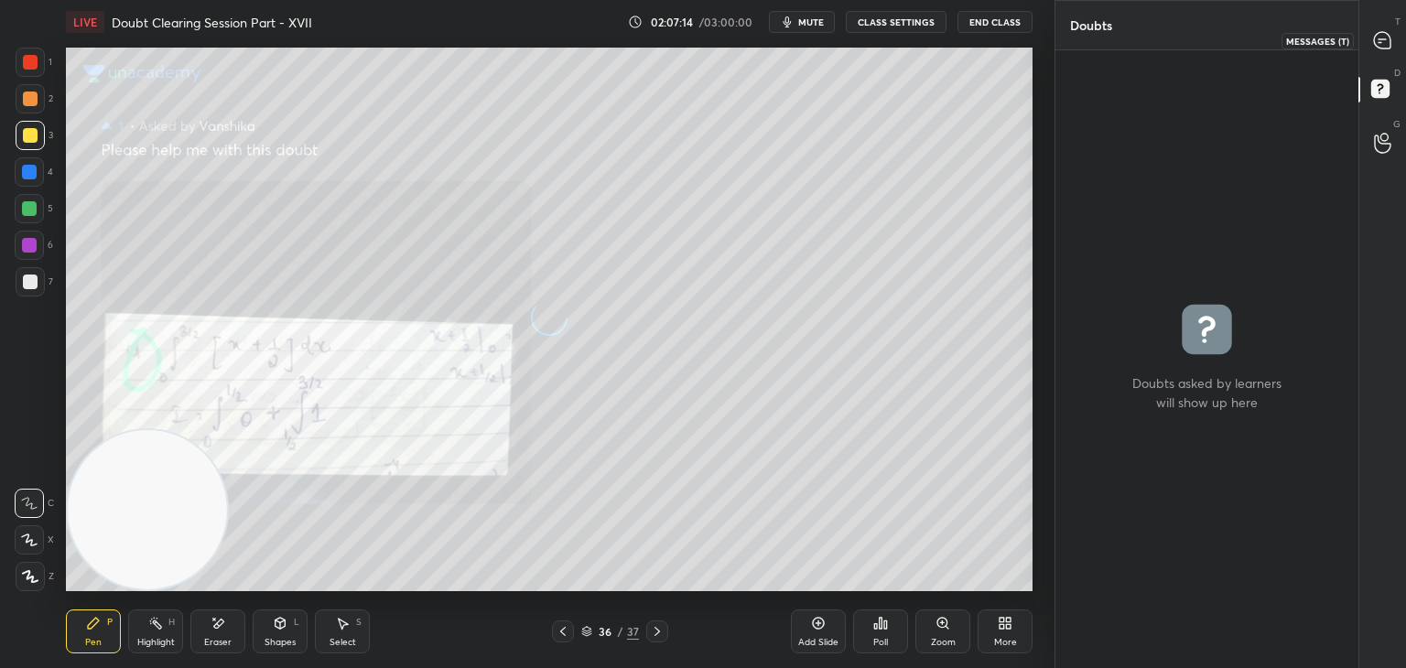
click at [1376, 39] on icon at bounding box center [1382, 40] width 19 height 19
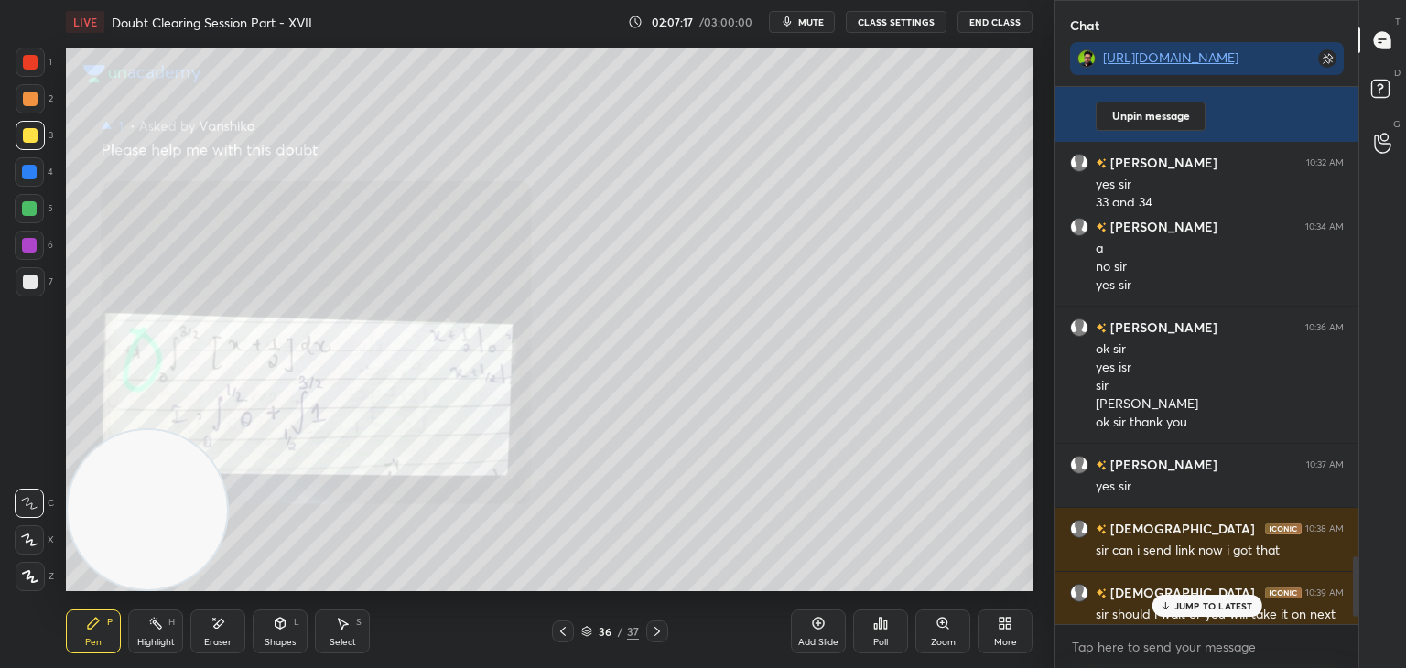
scroll to position [4308, 0]
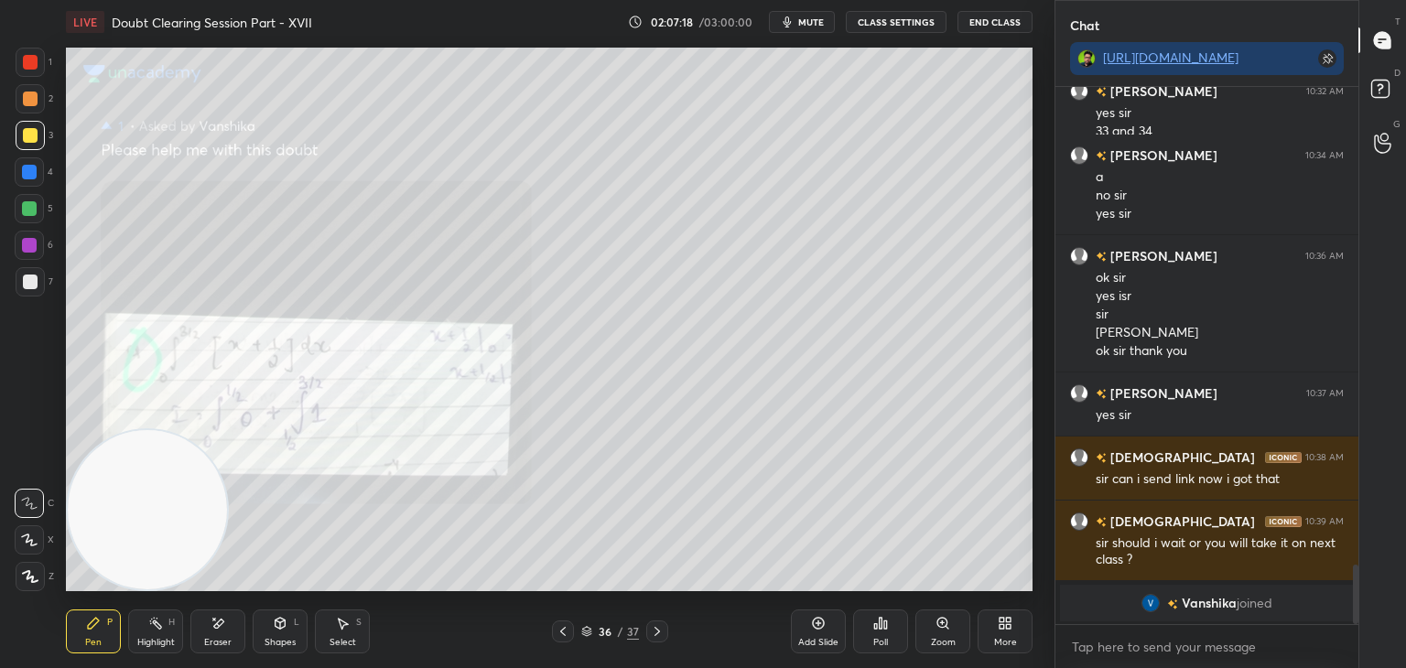
drag, startPoint x: 1352, startPoint y: 554, endPoint x: 1320, endPoint y: 616, distance: 70.0
click at [1354, 620] on div at bounding box center [1355, 594] width 5 height 59
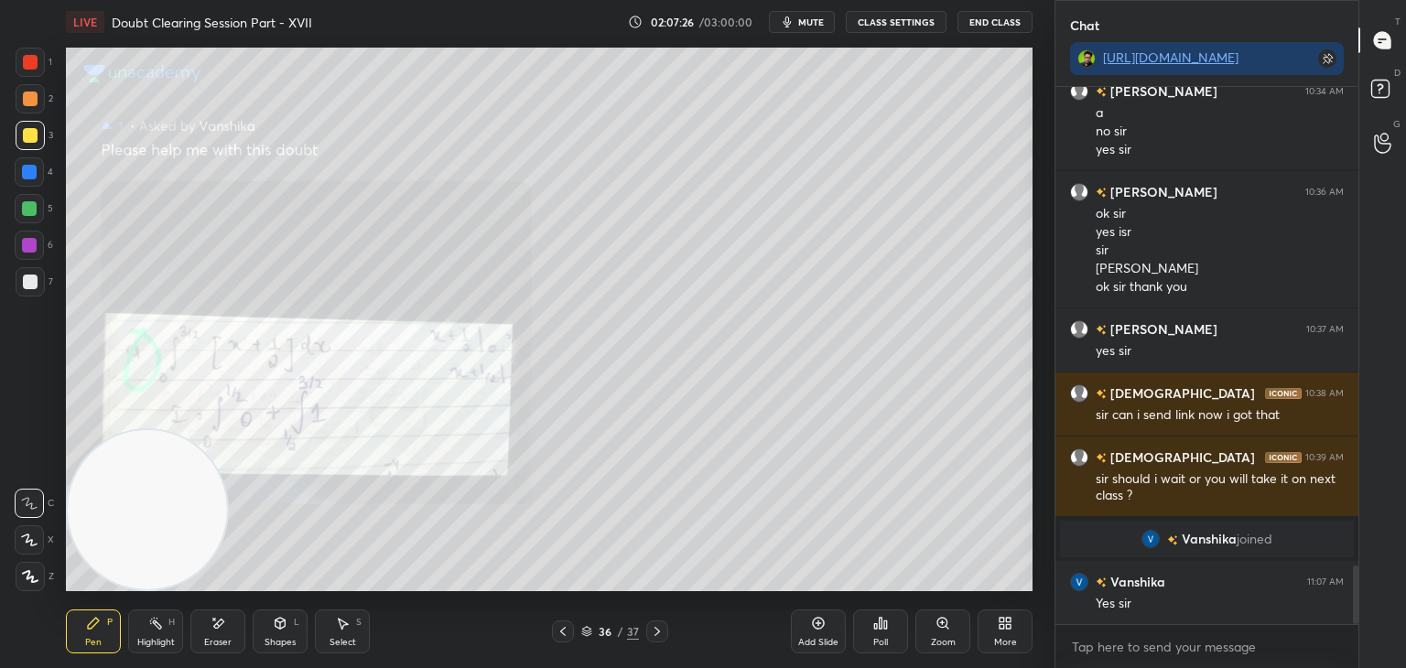
click at [937, 620] on icon at bounding box center [942, 623] width 15 height 15
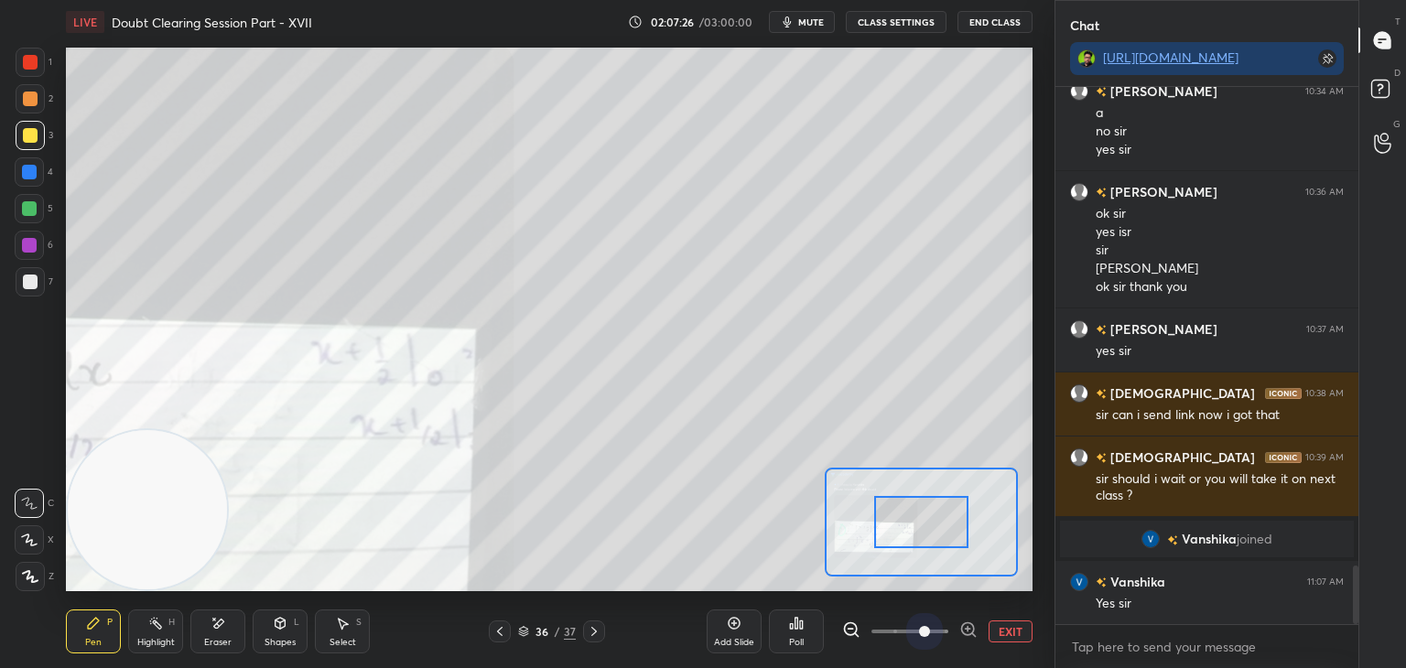
click at [926, 623] on span at bounding box center [909, 631] width 77 height 27
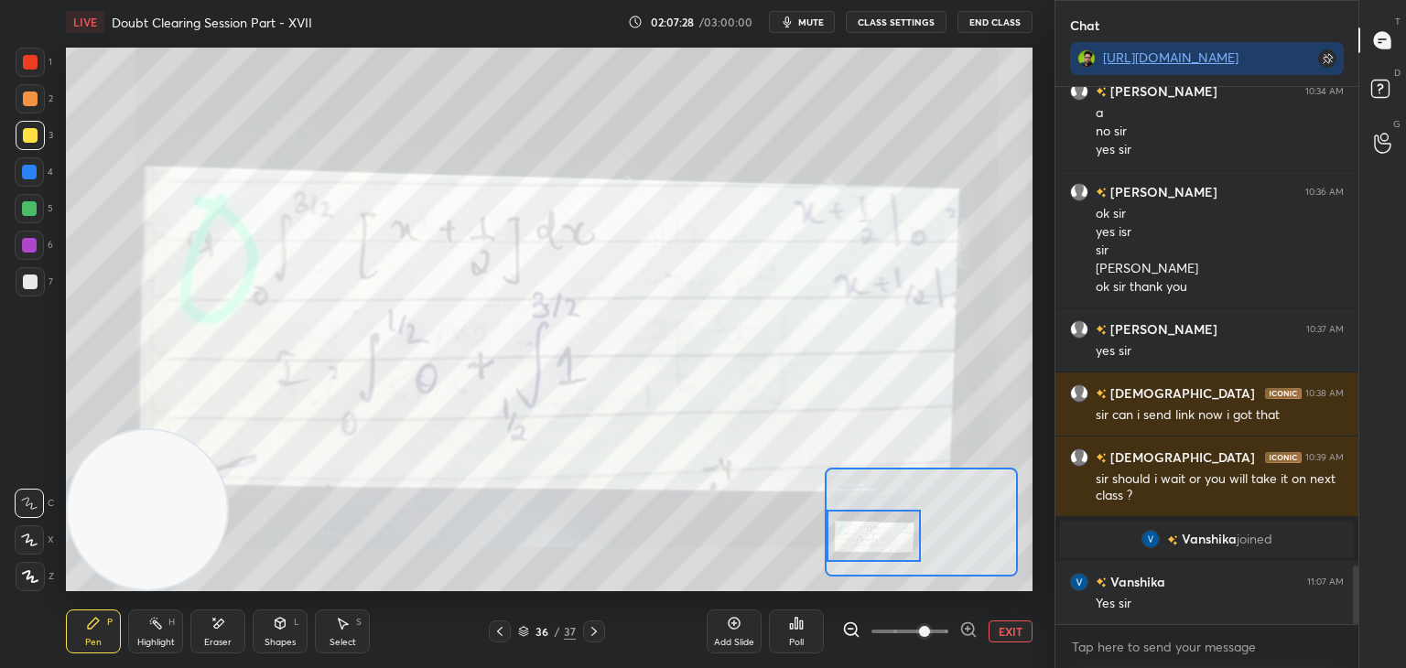
drag, startPoint x: 860, startPoint y: 501, endPoint x: 836, endPoint y: 508, distance: 24.9
click at [849, 512] on div at bounding box center [873, 536] width 95 height 52
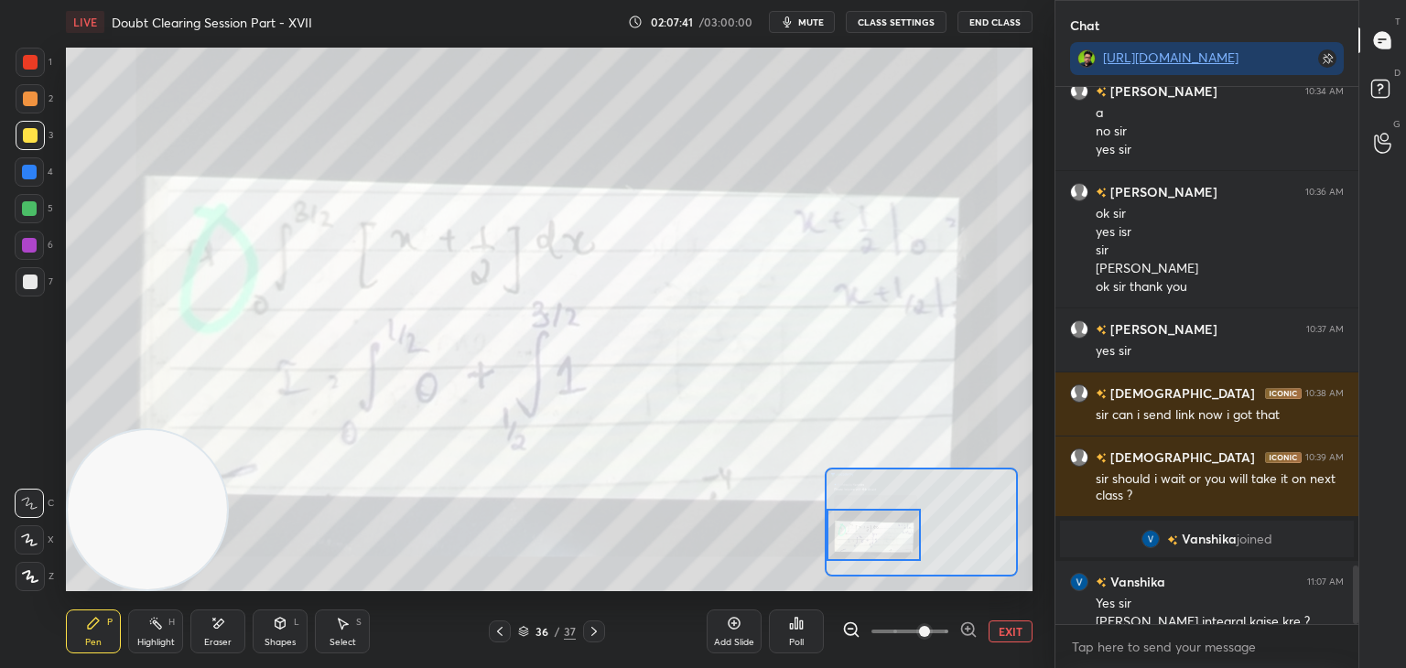
scroll to position [4391, 0]
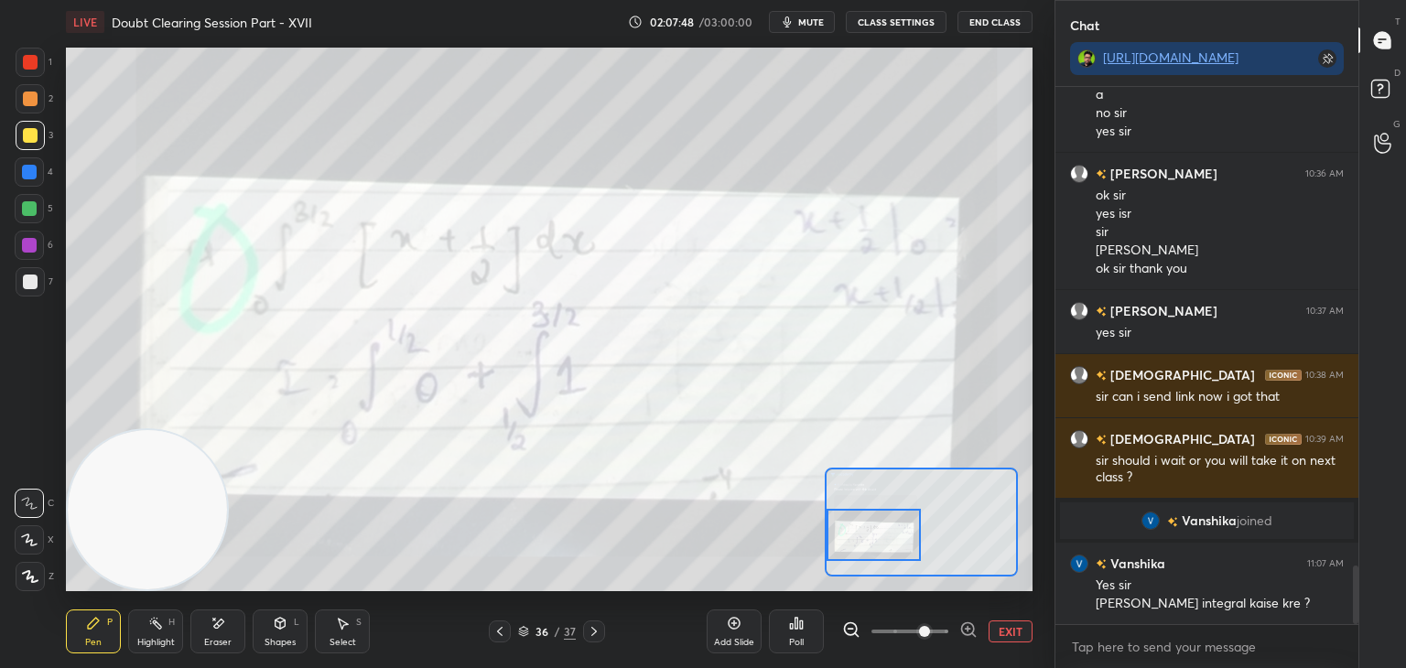
click at [32, 60] on div at bounding box center [30, 62] width 15 height 15
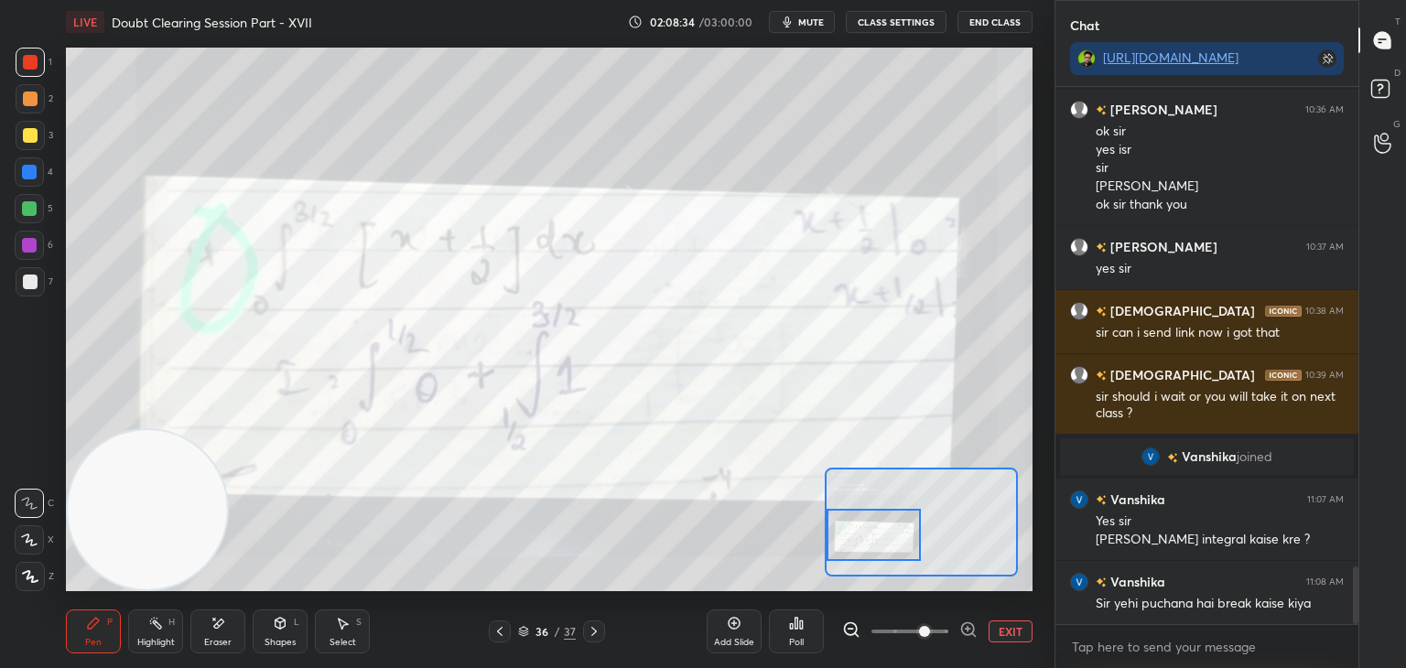
click at [997, 633] on button "EXIT" at bounding box center [1010, 631] width 44 height 22
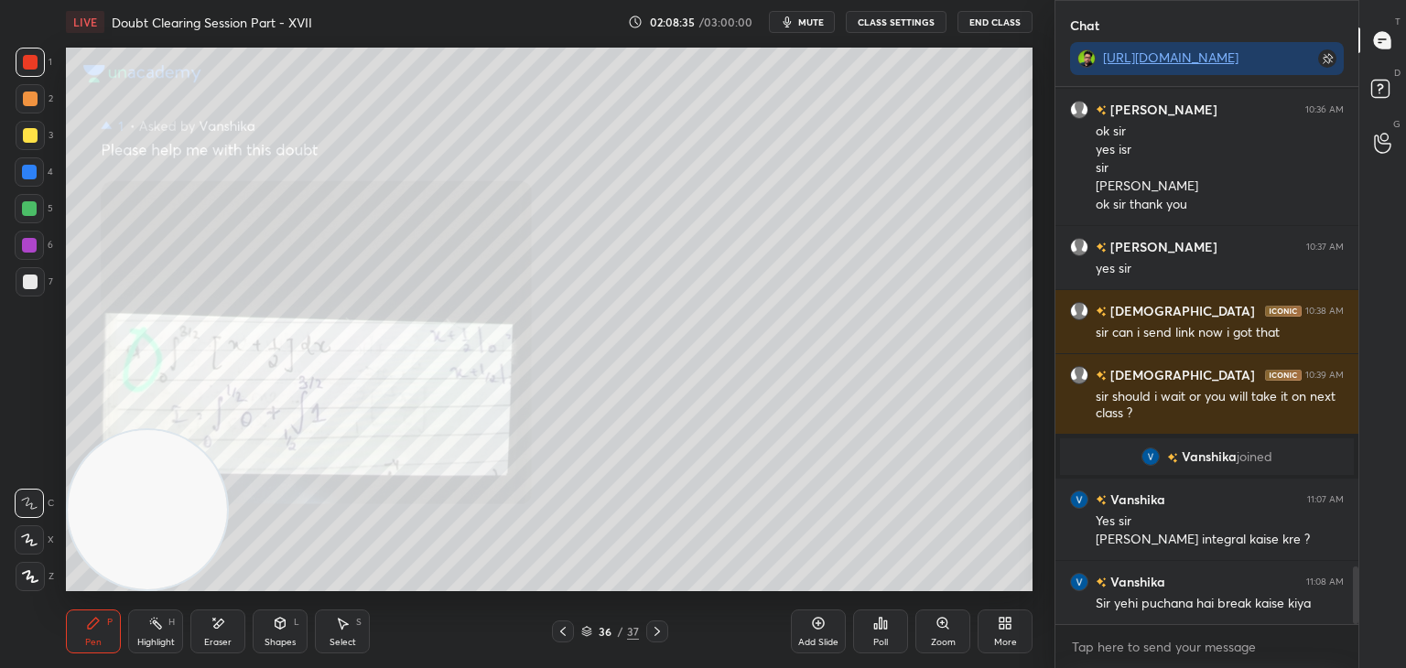
drag, startPoint x: 32, startPoint y: 133, endPoint x: 17, endPoint y: 139, distance: 16.0
click at [28, 133] on div at bounding box center [30, 135] width 15 height 15
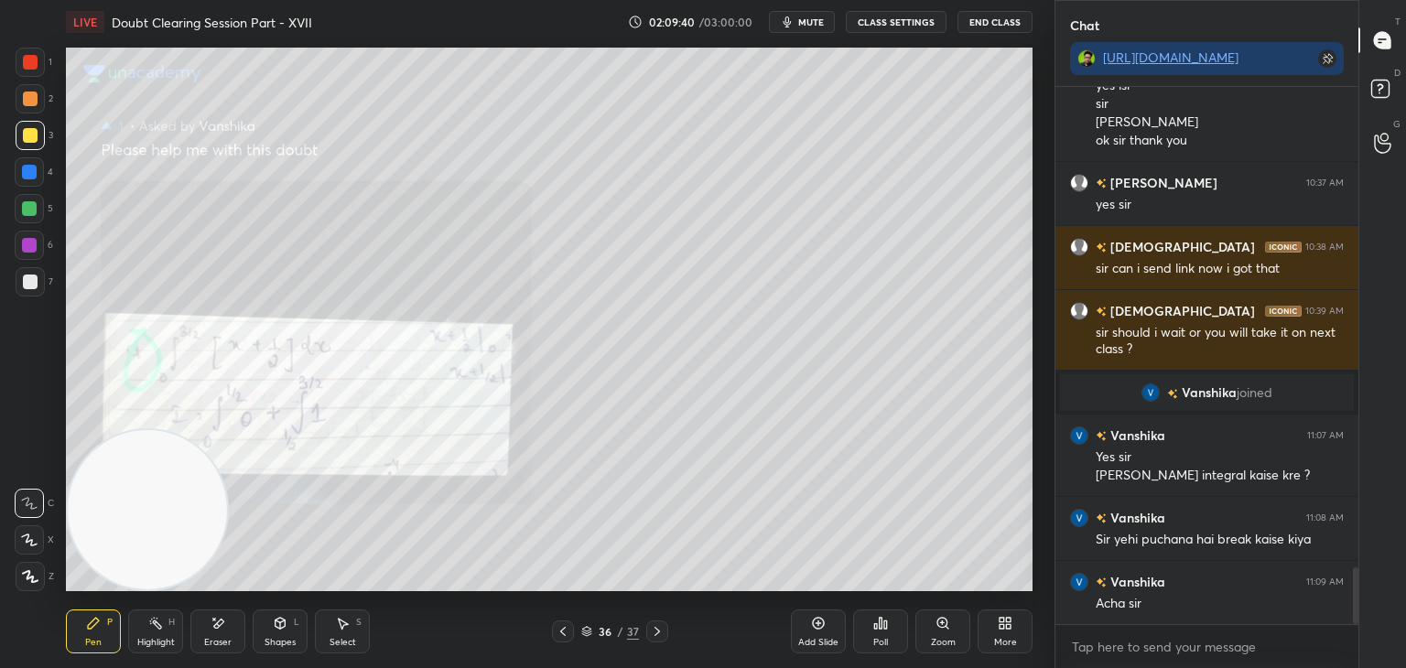
click at [553, 625] on div at bounding box center [563, 631] width 22 height 22
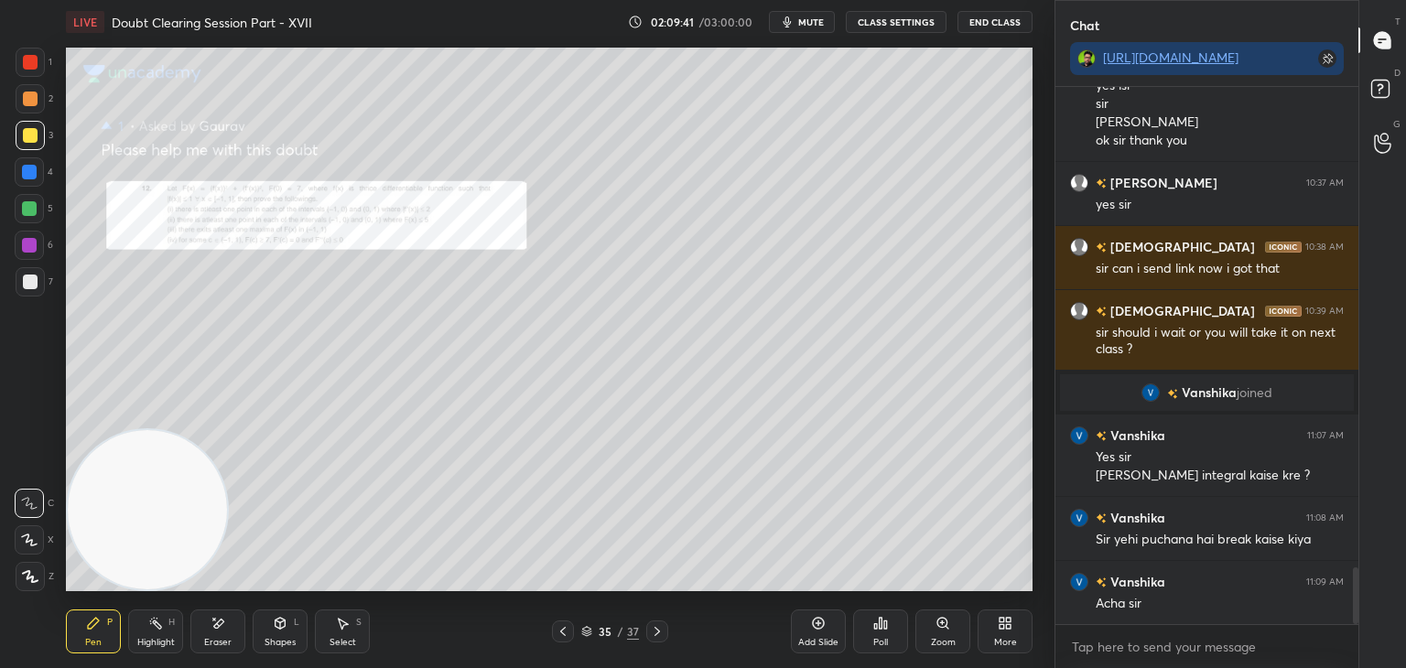
click at [554, 627] on div at bounding box center [563, 631] width 22 height 22
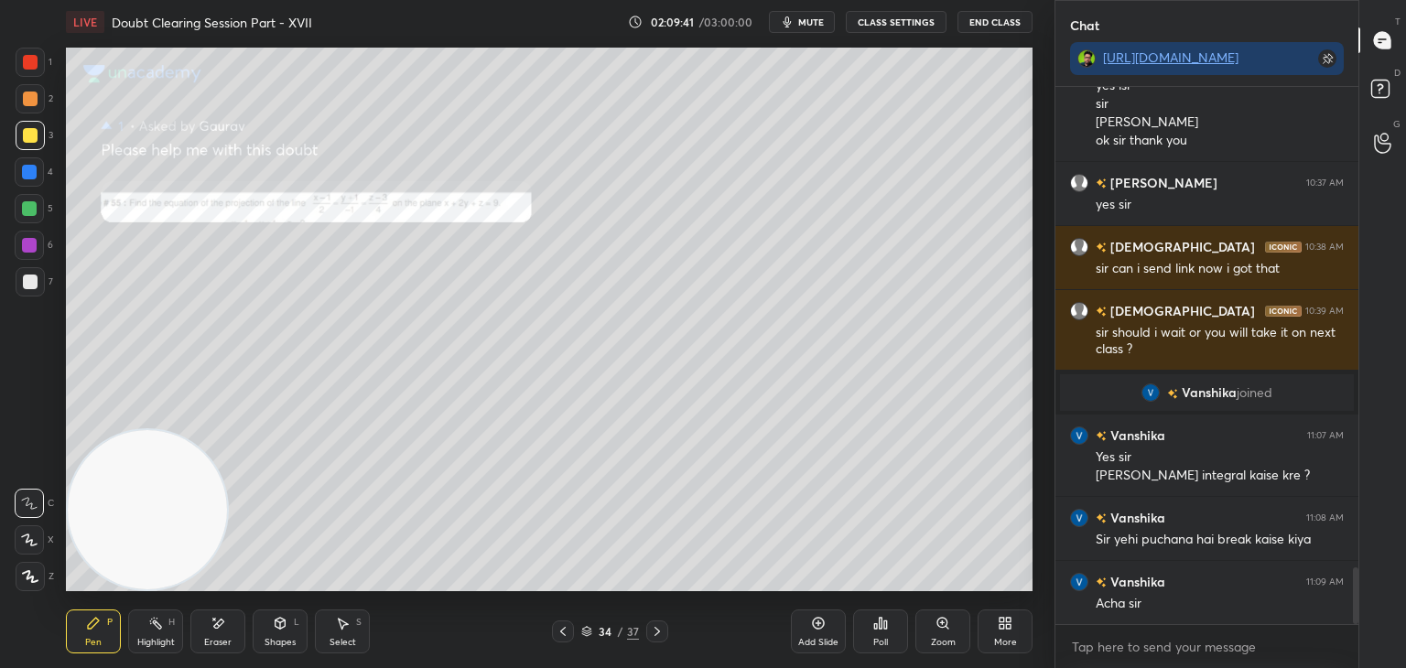
click at [557, 627] on icon at bounding box center [562, 631] width 15 height 15
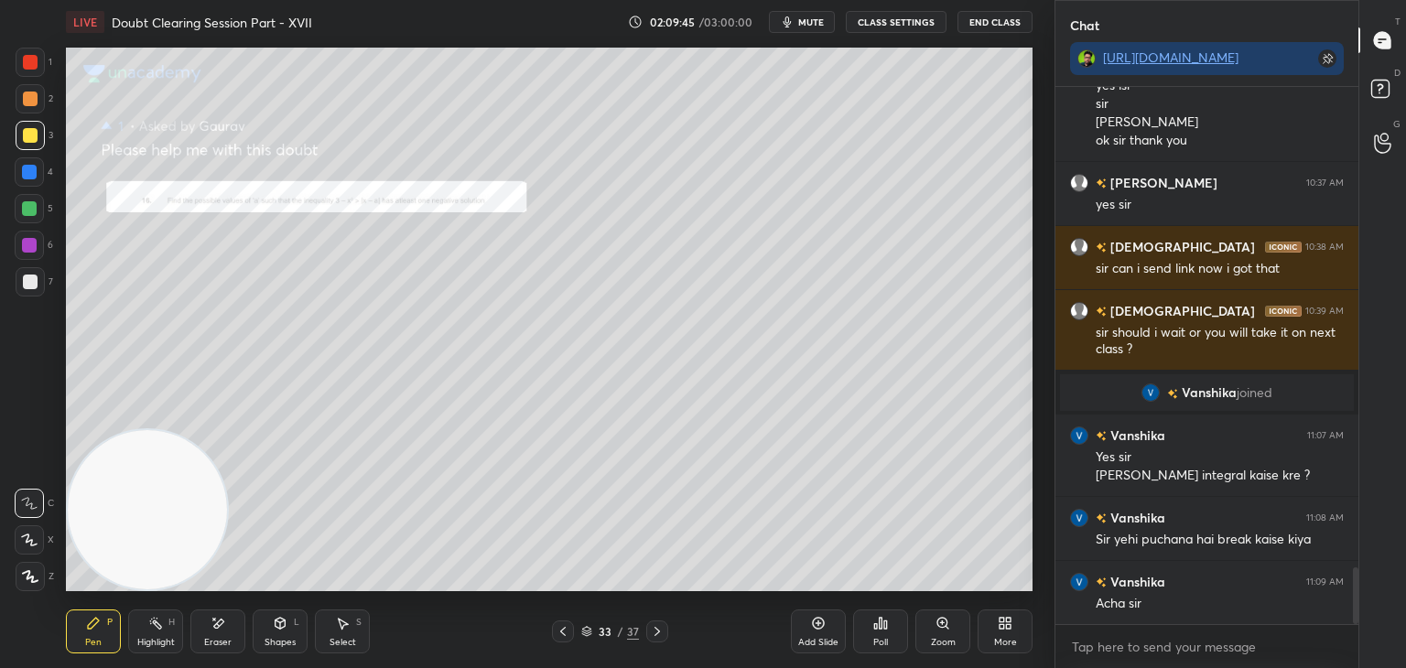
click at [943, 616] on icon at bounding box center [942, 623] width 15 height 15
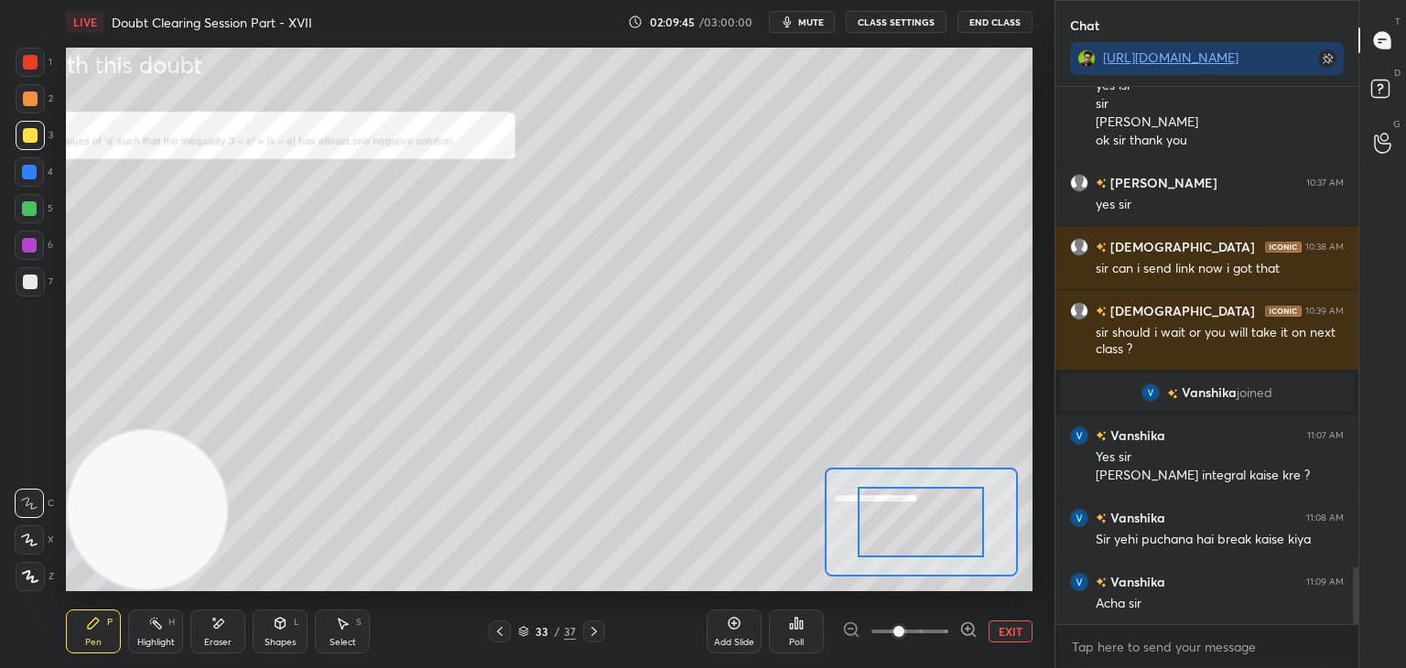
click at [923, 627] on span at bounding box center [909, 631] width 77 height 27
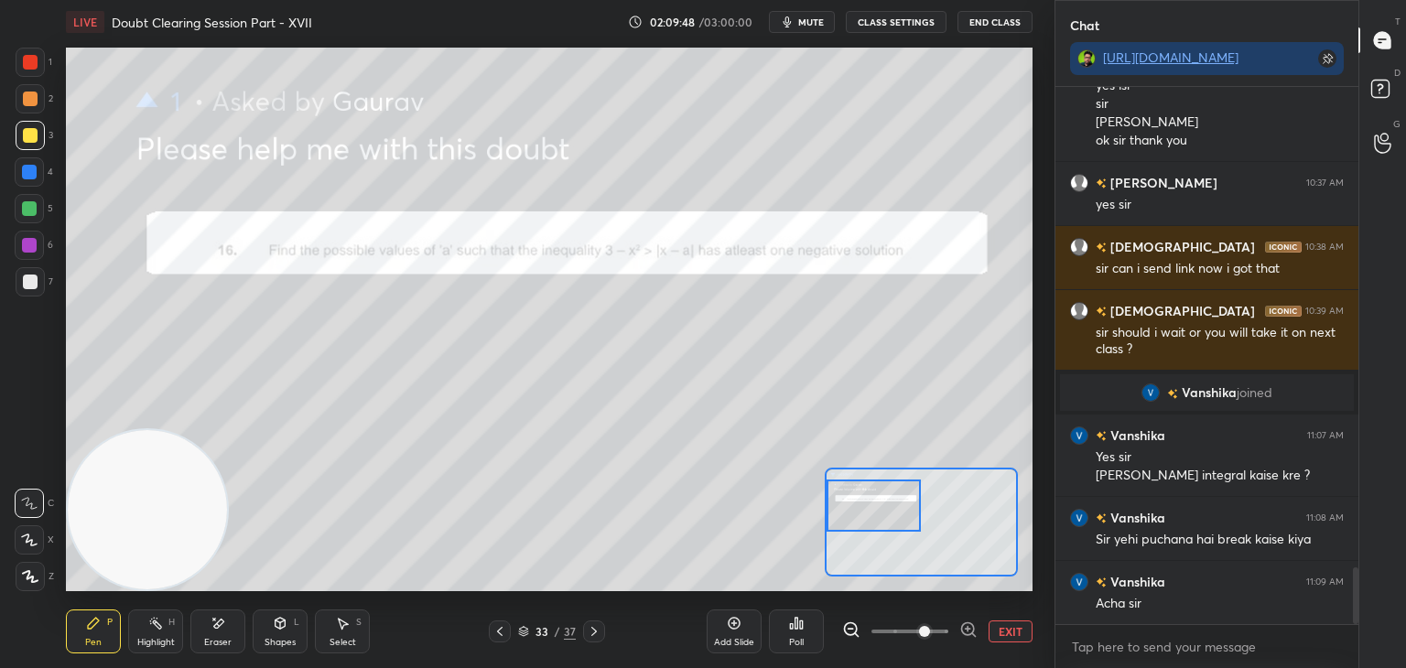
drag, startPoint x: 886, startPoint y: 513, endPoint x: 853, endPoint y: 502, distance: 34.7
click at [853, 502] on div at bounding box center [873, 506] width 95 height 52
click at [996, 622] on button "EXIT" at bounding box center [1010, 631] width 44 height 22
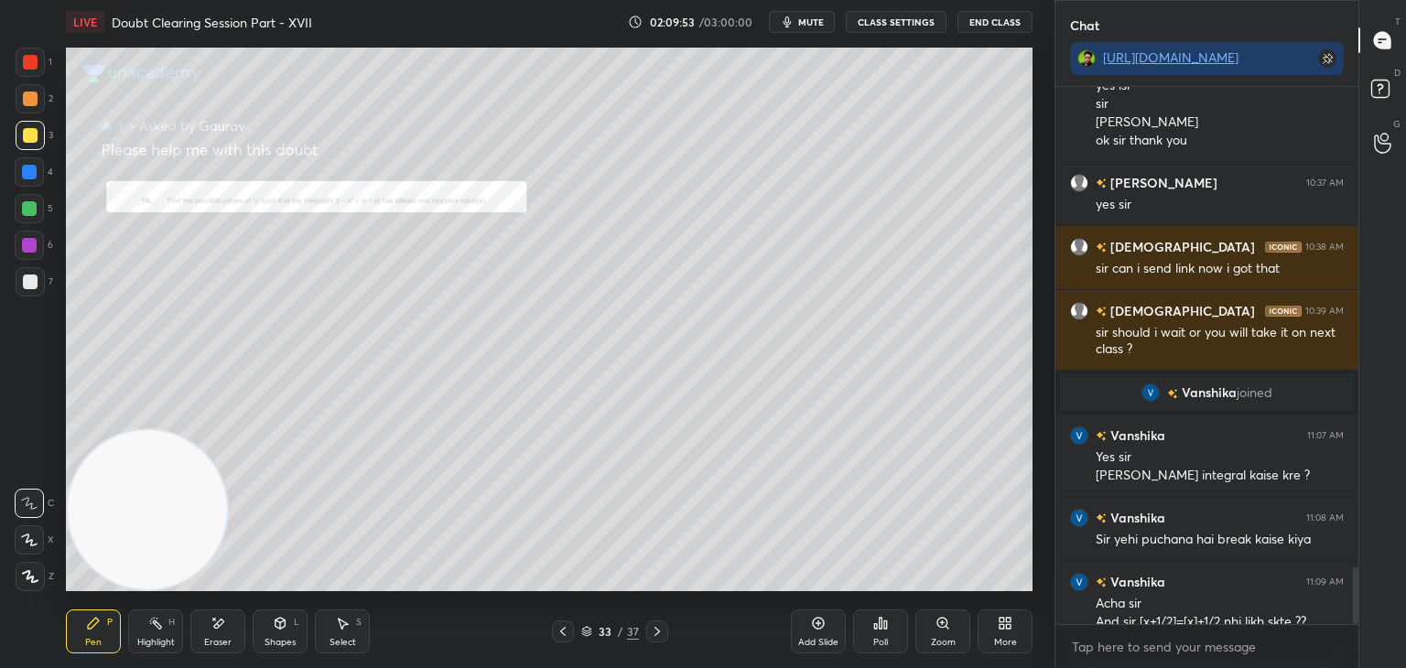
scroll to position [4537, 0]
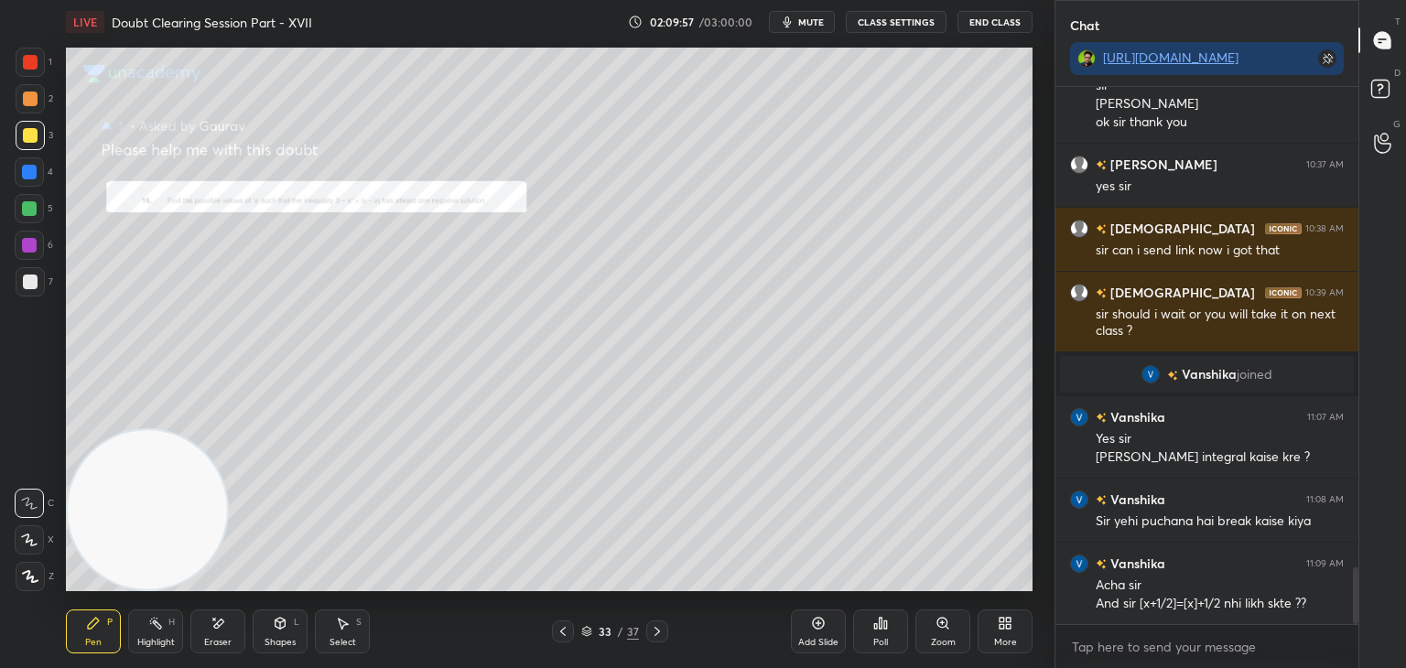
click at [663, 623] on div at bounding box center [657, 631] width 22 height 22
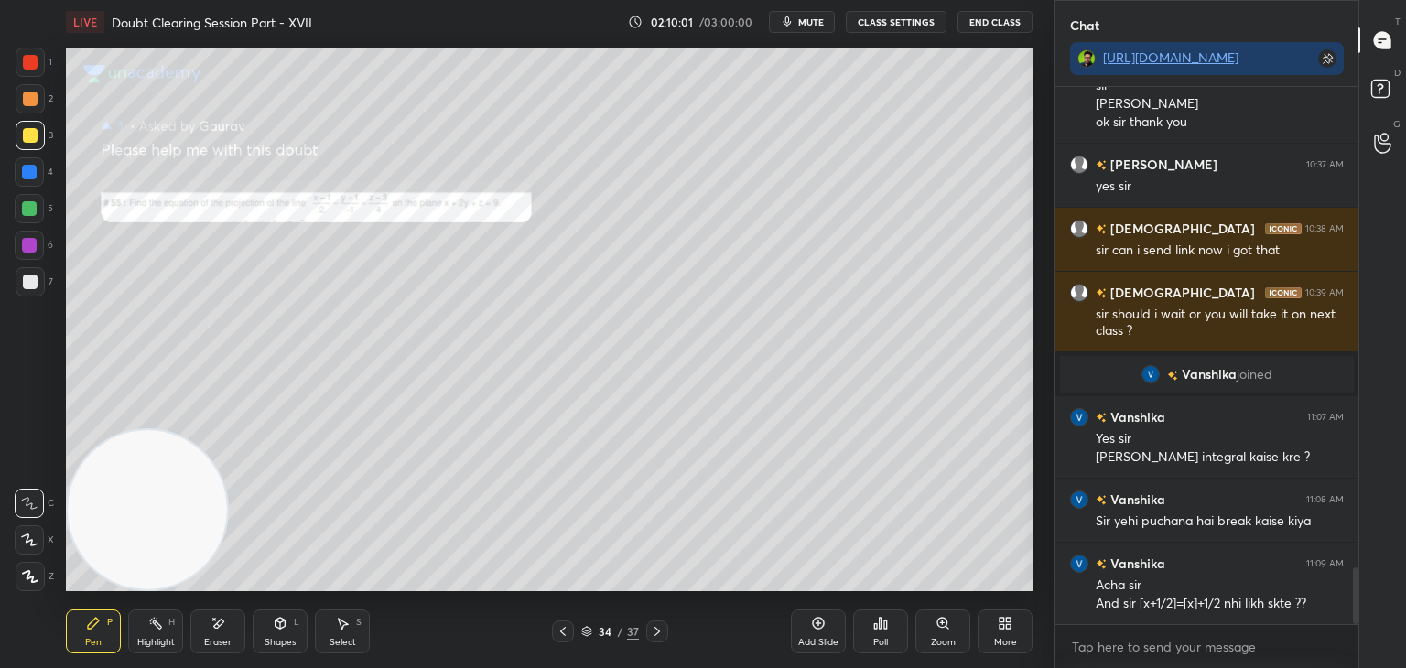
drag, startPoint x: 659, startPoint y: 631, endPoint x: 644, endPoint y: 597, distance: 36.9
click at [659, 630] on icon at bounding box center [657, 631] width 15 height 15
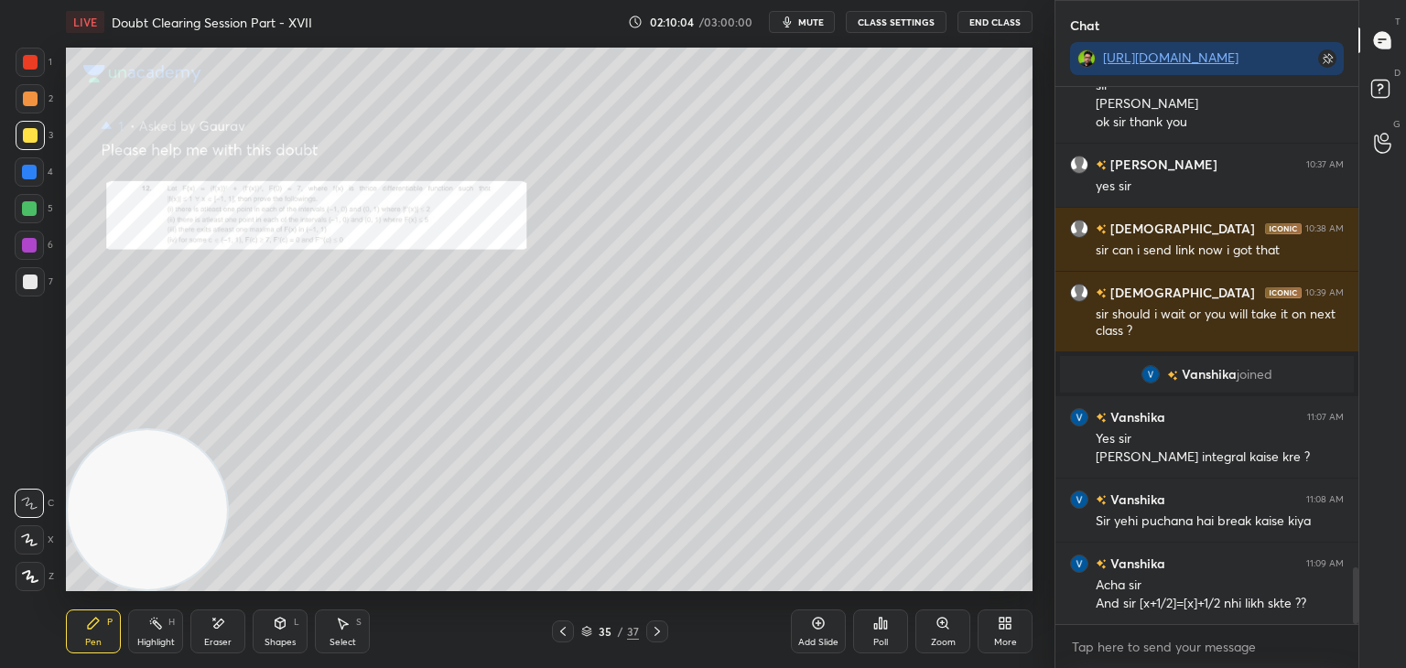
click at [651, 623] on div at bounding box center [657, 631] width 22 height 22
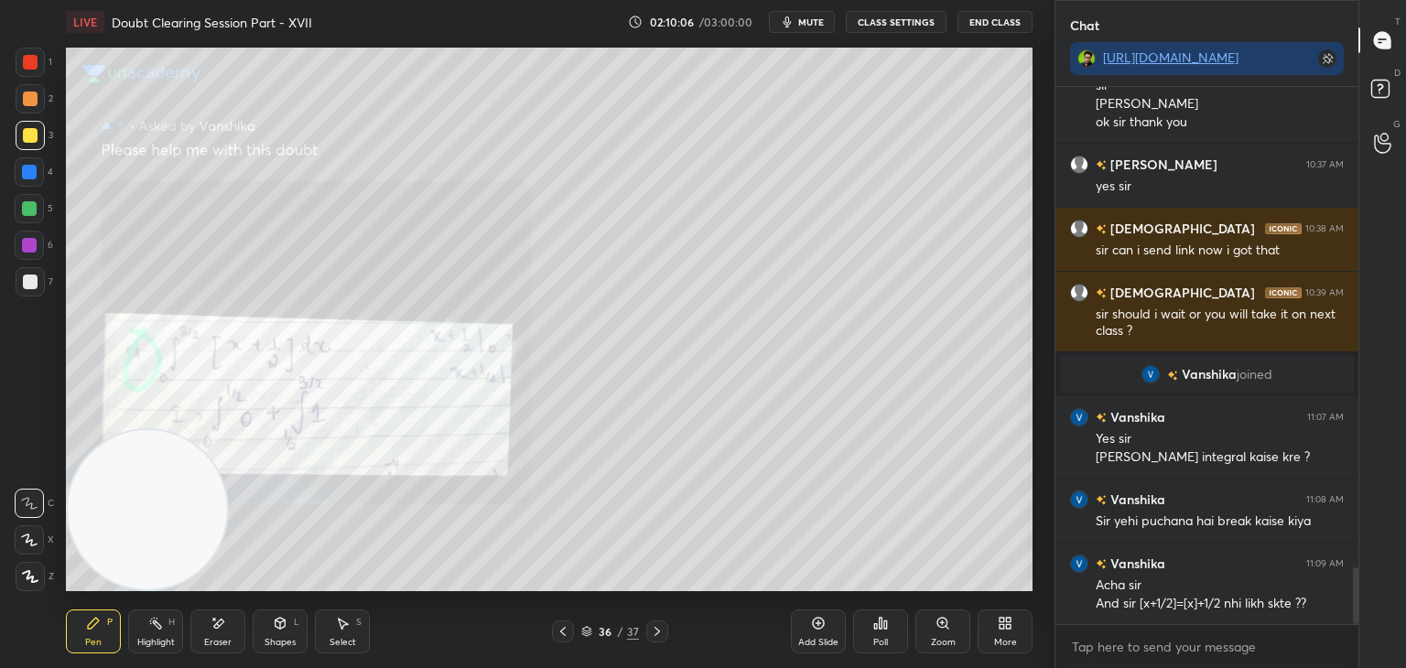
click at [214, 633] on div "Eraser" at bounding box center [217, 631] width 55 height 44
click at [29, 570] on div "Erase all" at bounding box center [29, 576] width 29 height 29
click at [218, 623] on icon at bounding box center [219, 623] width 10 height 9
drag, startPoint x: 101, startPoint y: 635, endPoint x: 92, endPoint y: 638, distance: 9.6
click at [92, 638] on div "Pen P" at bounding box center [93, 631] width 55 height 44
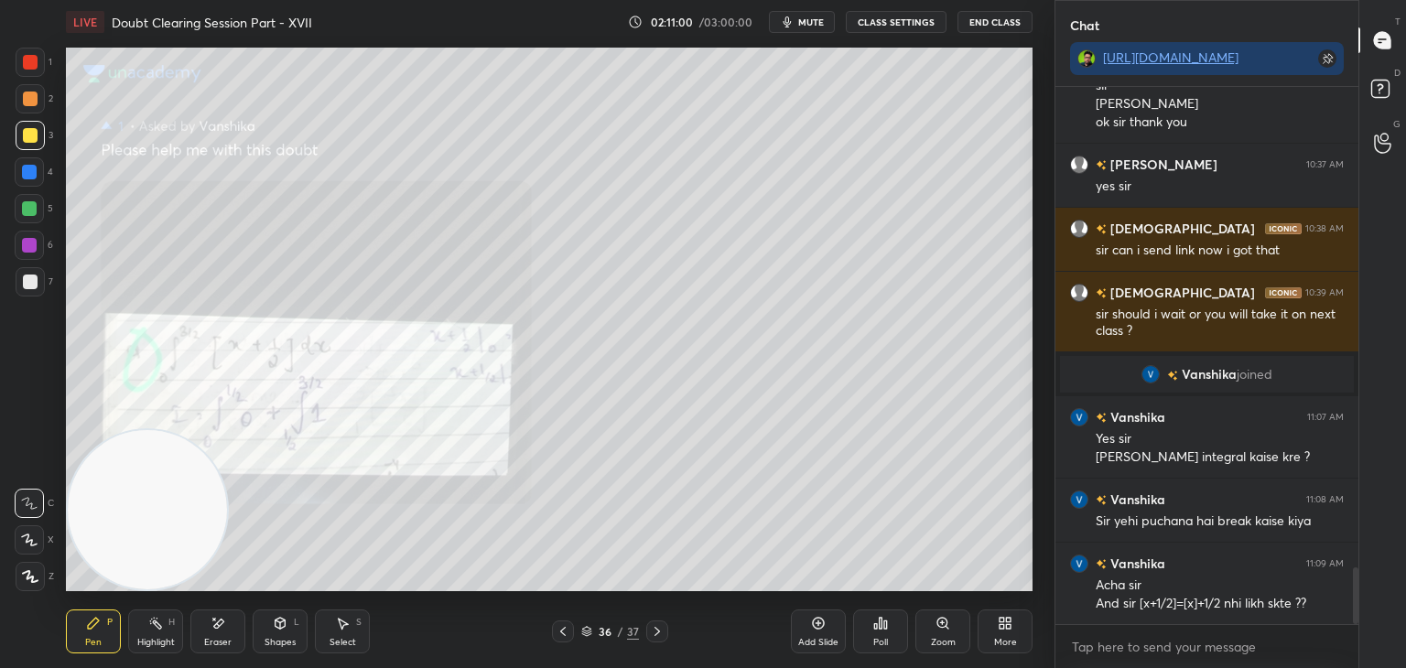
scroll to position [4601, 0]
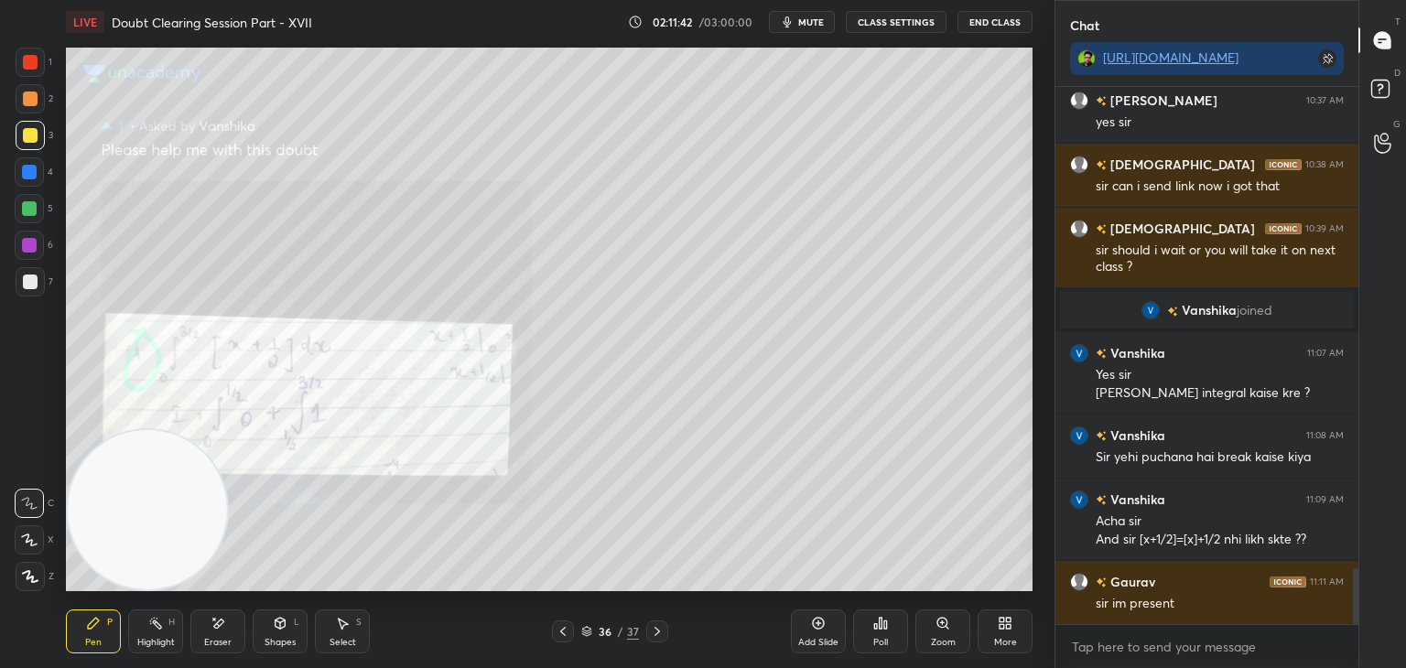
click at [210, 623] on icon at bounding box center [217, 624] width 15 height 16
click at [31, 573] on span "Erase all" at bounding box center [29, 576] width 27 height 13
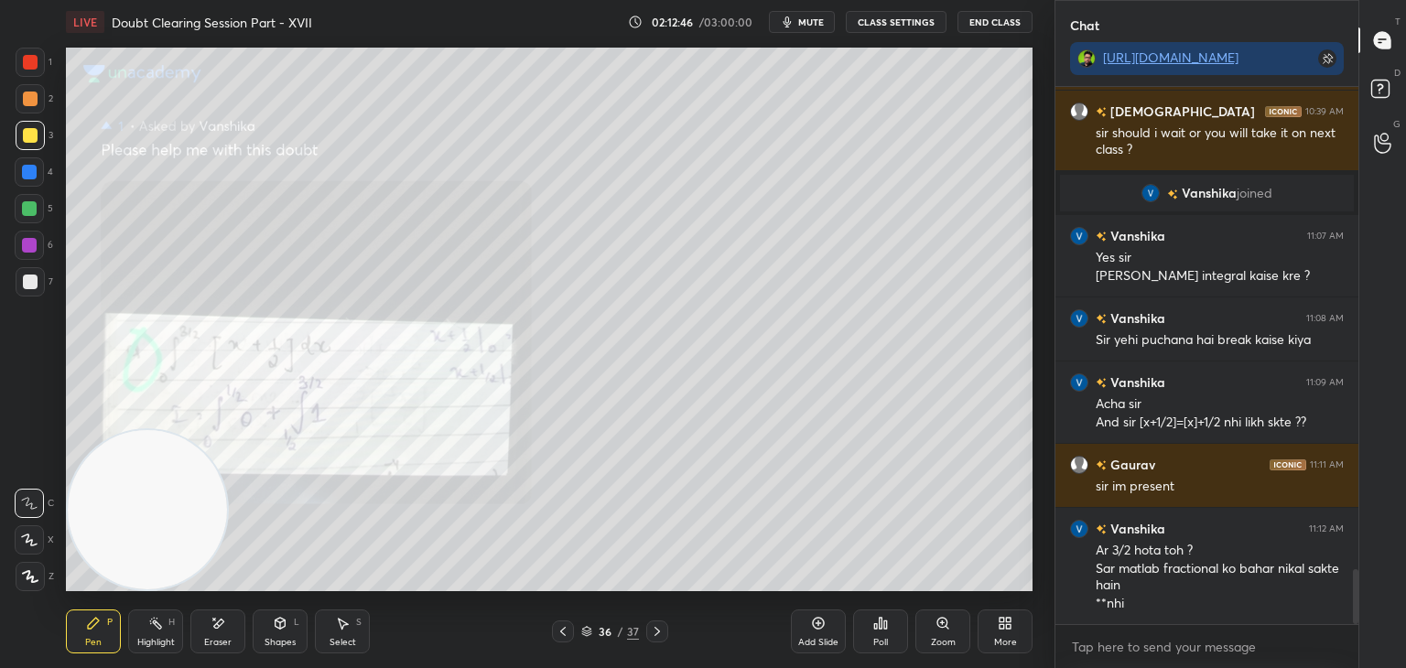
scroll to position [4737, 0]
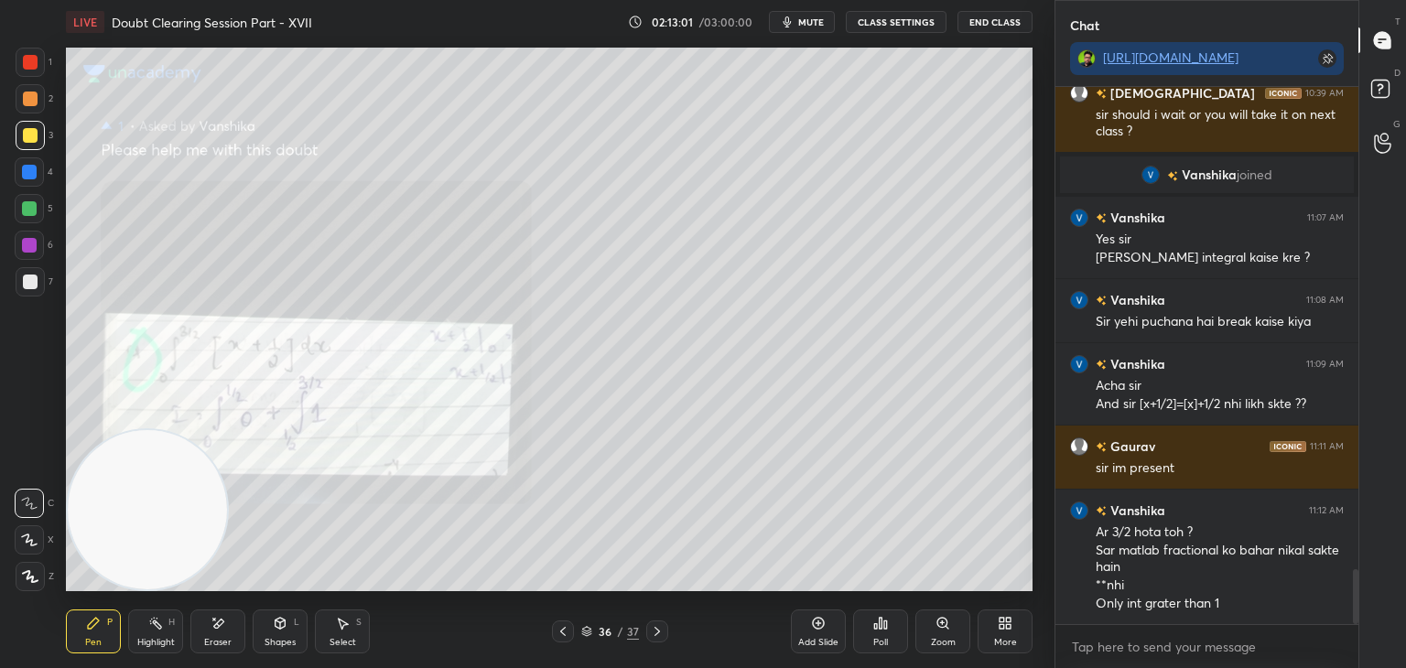
click at [567, 631] on icon at bounding box center [562, 631] width 15 height 15
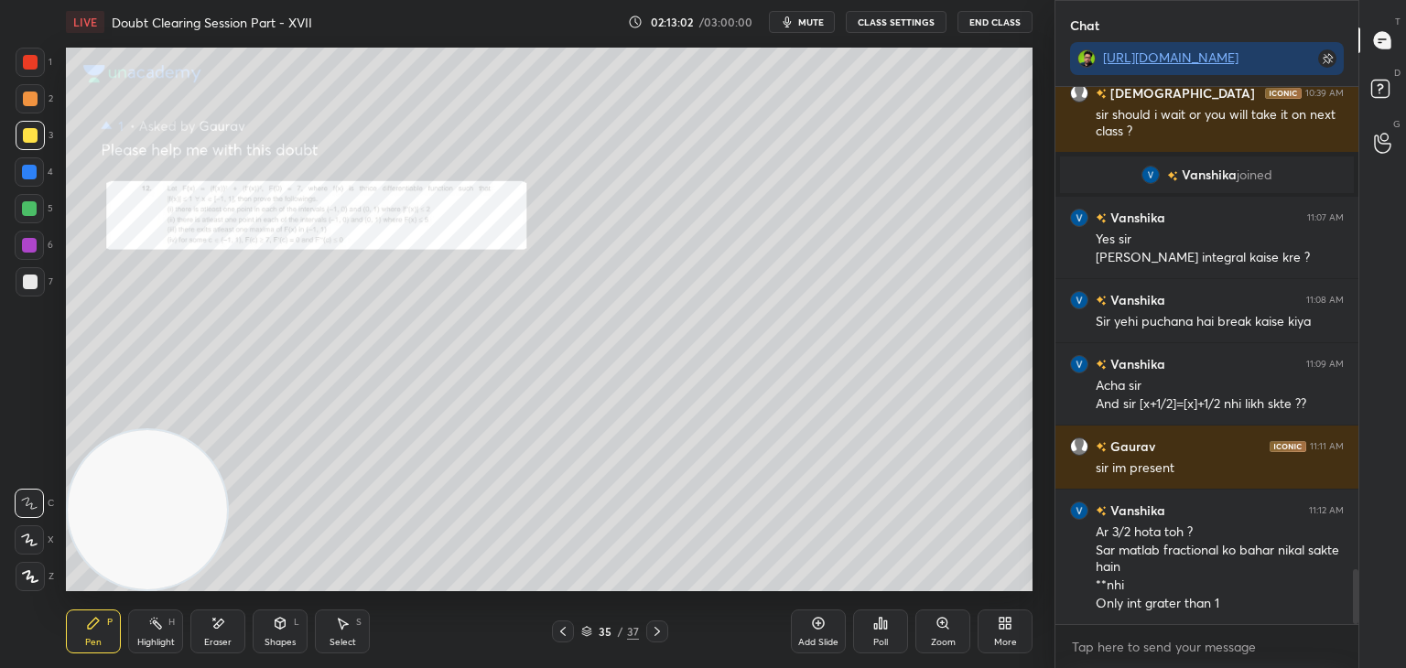
click at [562, 633] on icon at bounding box center [562, 631] width 5 height 9
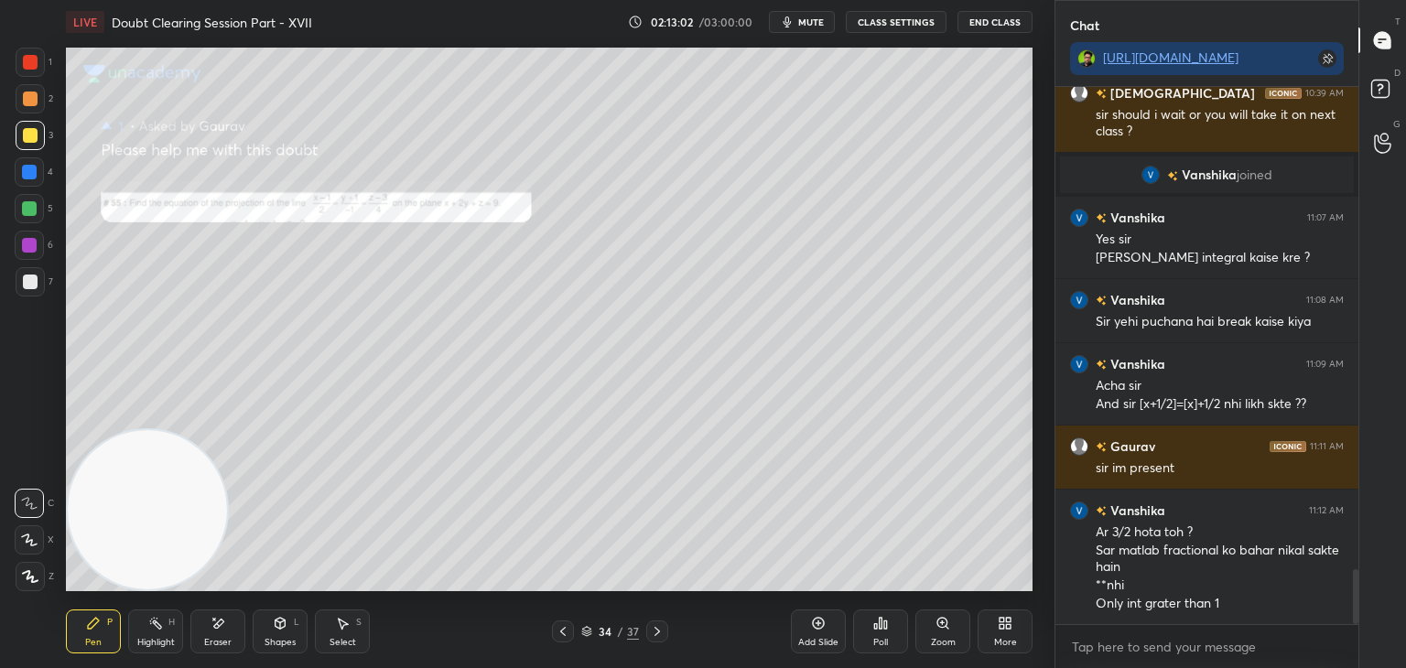
click at [564, 631] on icon at bounding box center [562, 631] width 15 height 15
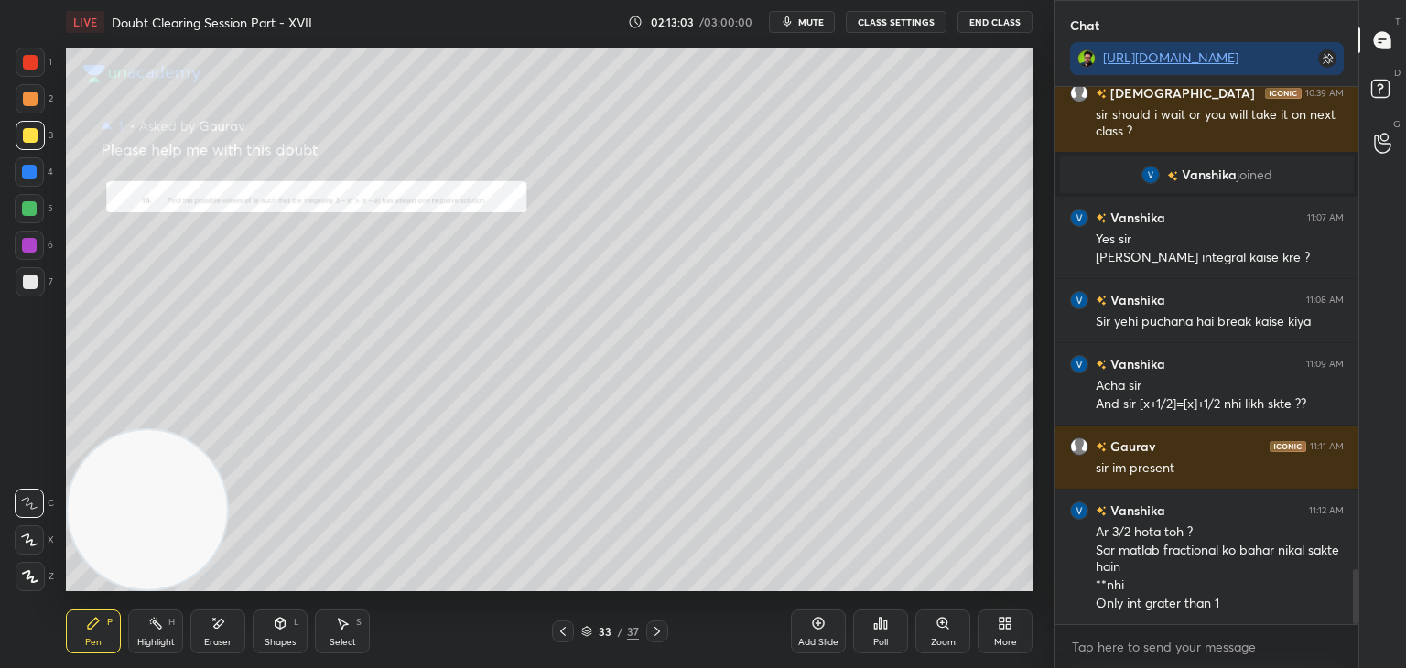
click at [222, 638] on div "Eraser" at bounding box center [217, 642] width 27 height 9
drag, startPoint x: 29, startPoint y: 583, endPoint x: 38, endPoint y: 572, distance: 13.7
click at [27, 582] on div "Erase all" at bounding box center [29, 576] width 29 height 29
click at [937, 628] on icon at bounding box center [942, 623] width 15 height 15
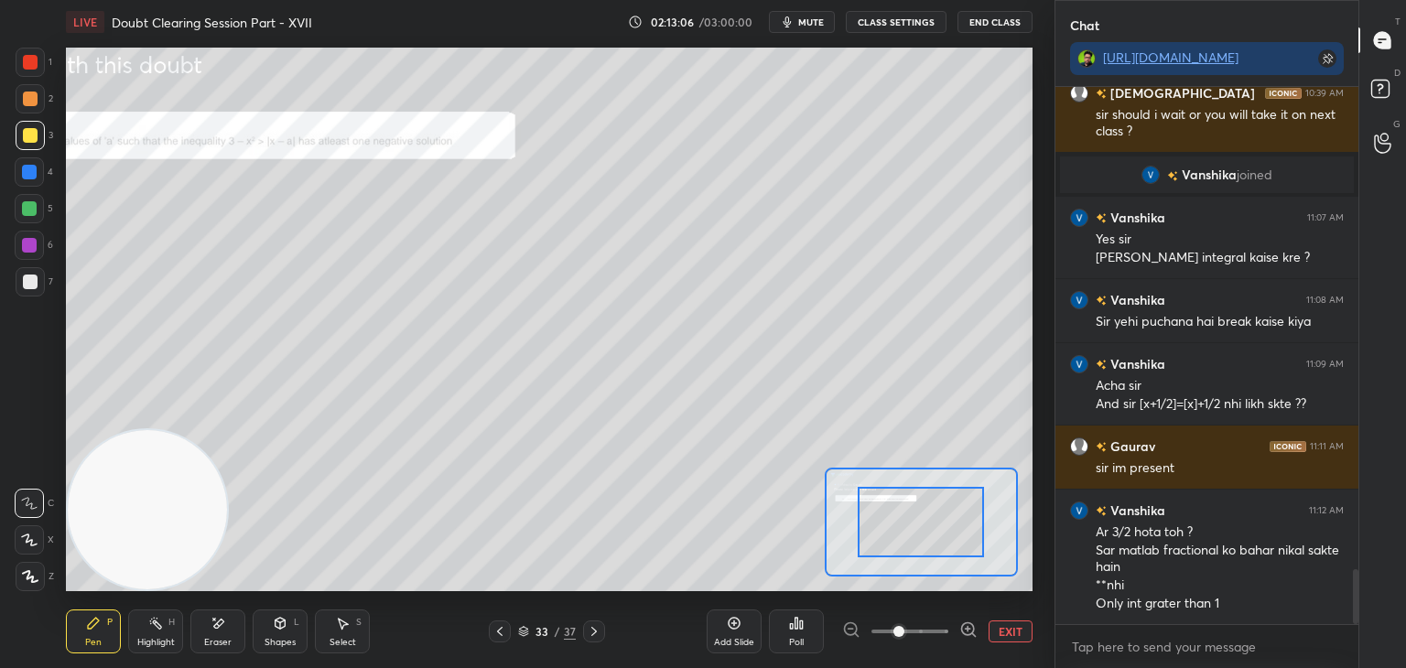
click at [922, 632] on span at bounding box center [909, 631] width 77 height 27
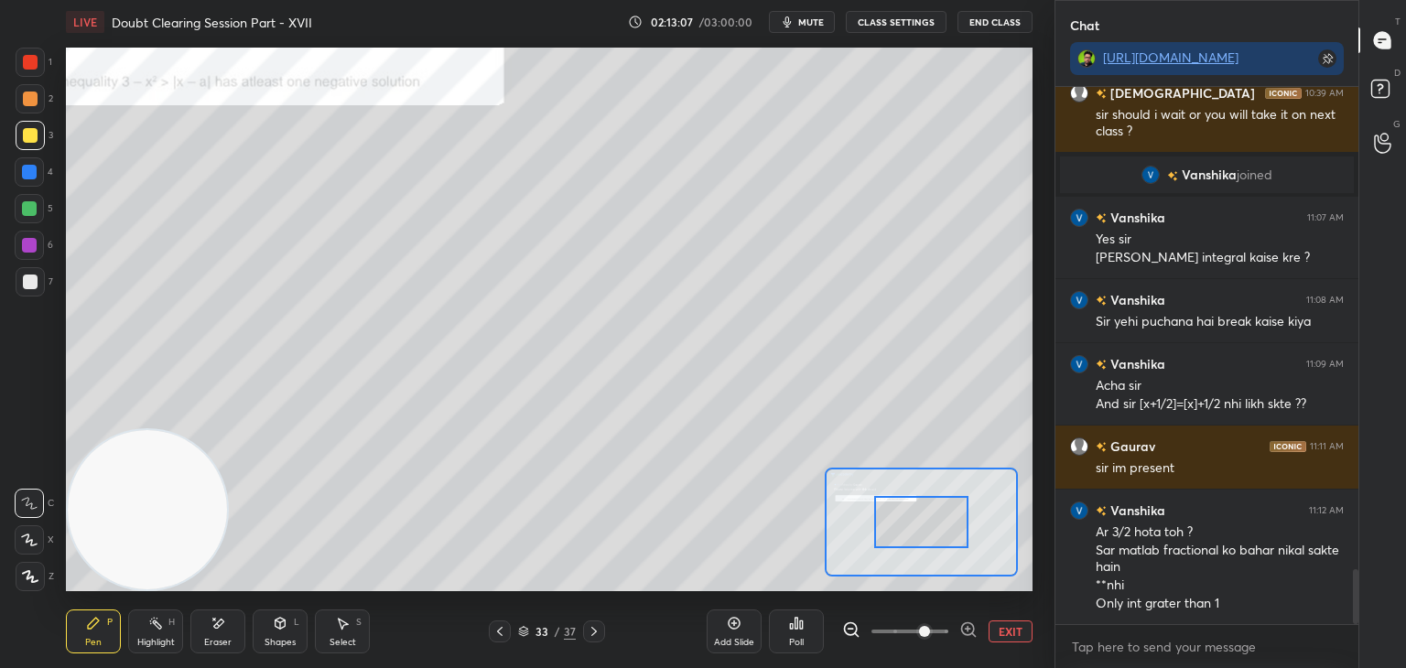
click at [879, 519] on div at bounding box center [921, 522] width 95 height 52
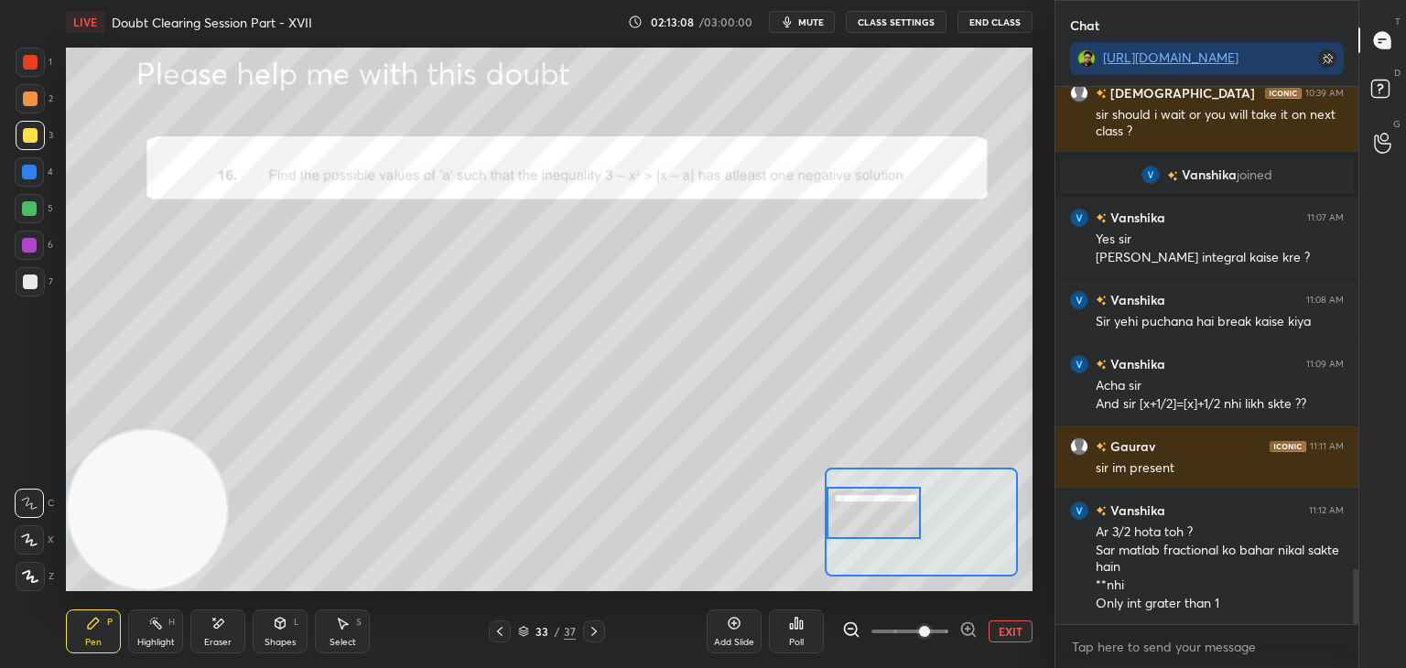
drag, startPoint x: 900, startPoint y: 517, endPoint x: 890, endPoint y: 501, distance: 18.5
click at [897, 508] on div at bounding box center [873, 513] width 95 height 52
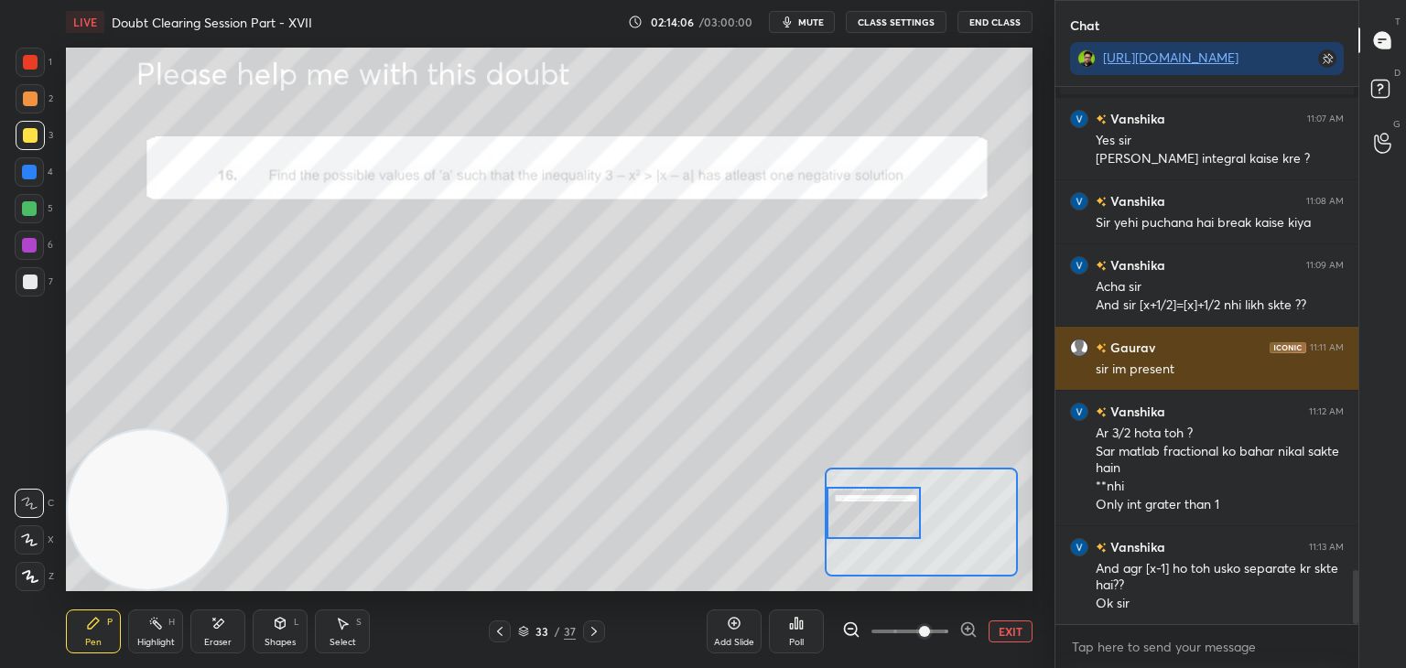
scroll to position [4900, 0]
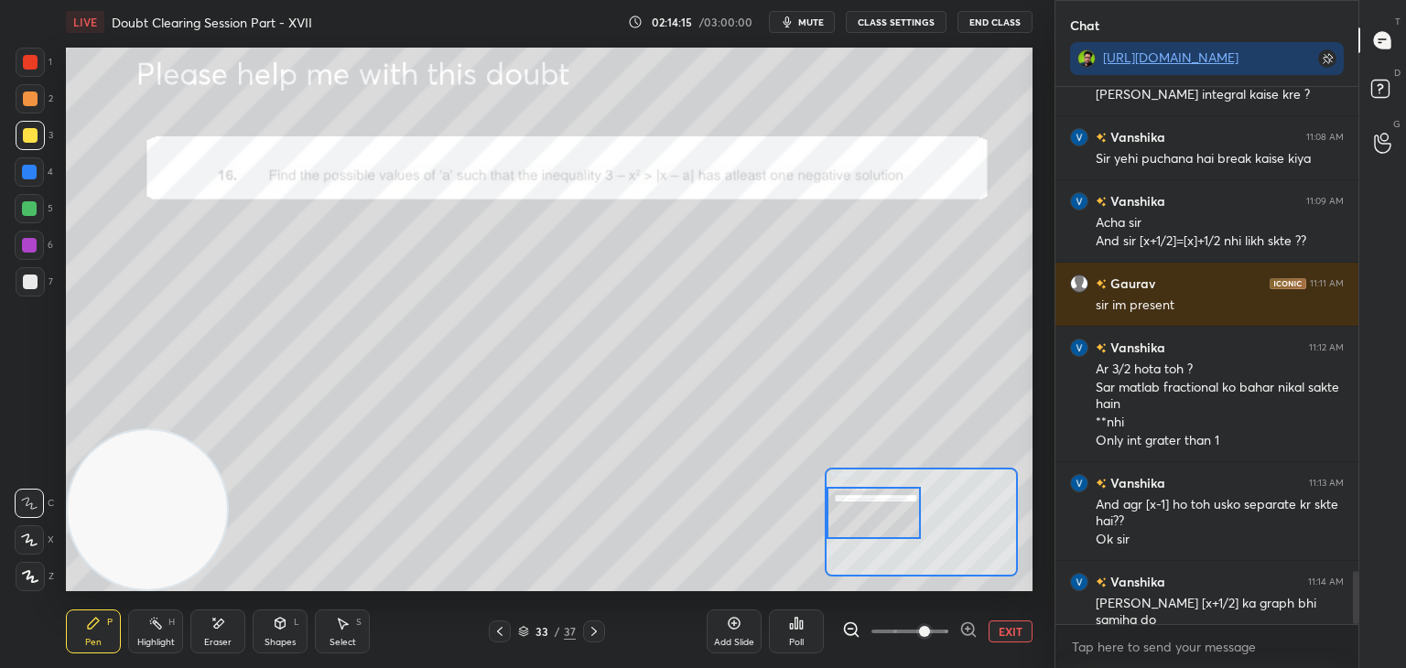
click at [1009, 620] on div "Add Slide Poll EXIT" at bounding box center [869, 631] width 326 height 102
click at [990, 633] on button "EXIT" at bounding box center [1010, 631] width 44 height 22
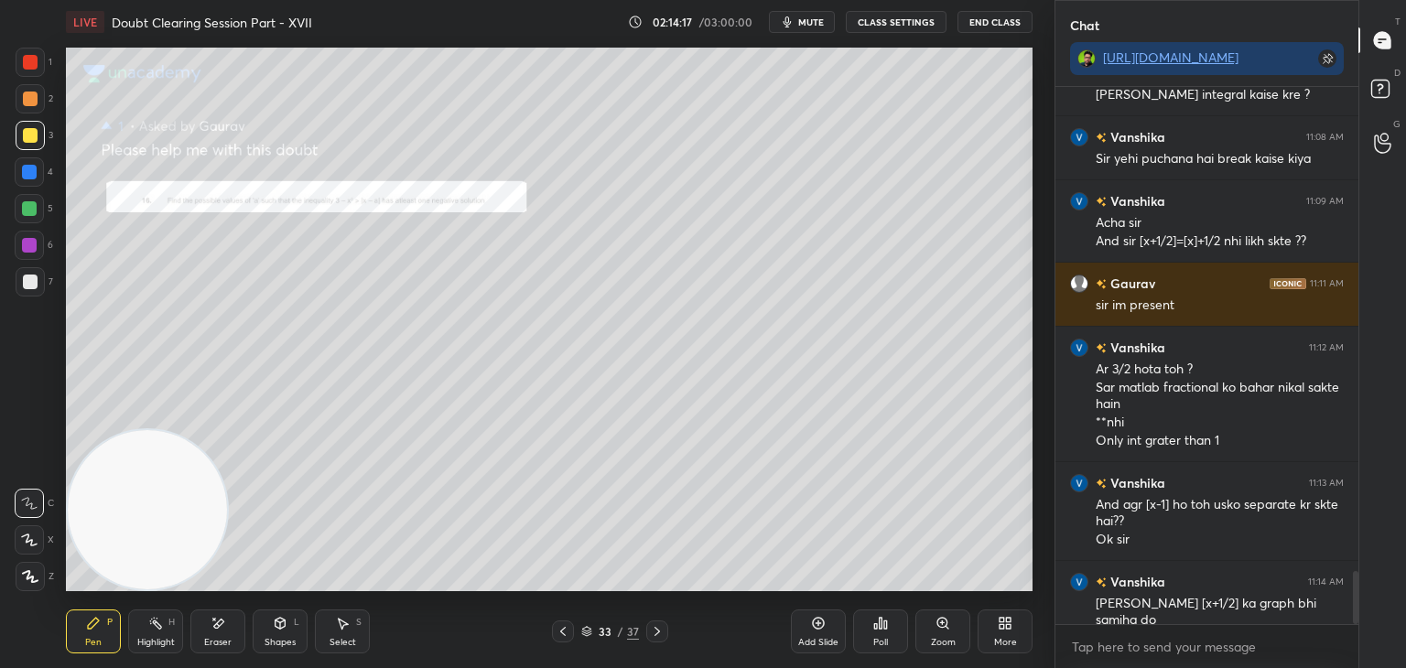
click at [654, 635] on icon at bounding box center [656, 631] width 5 height 9
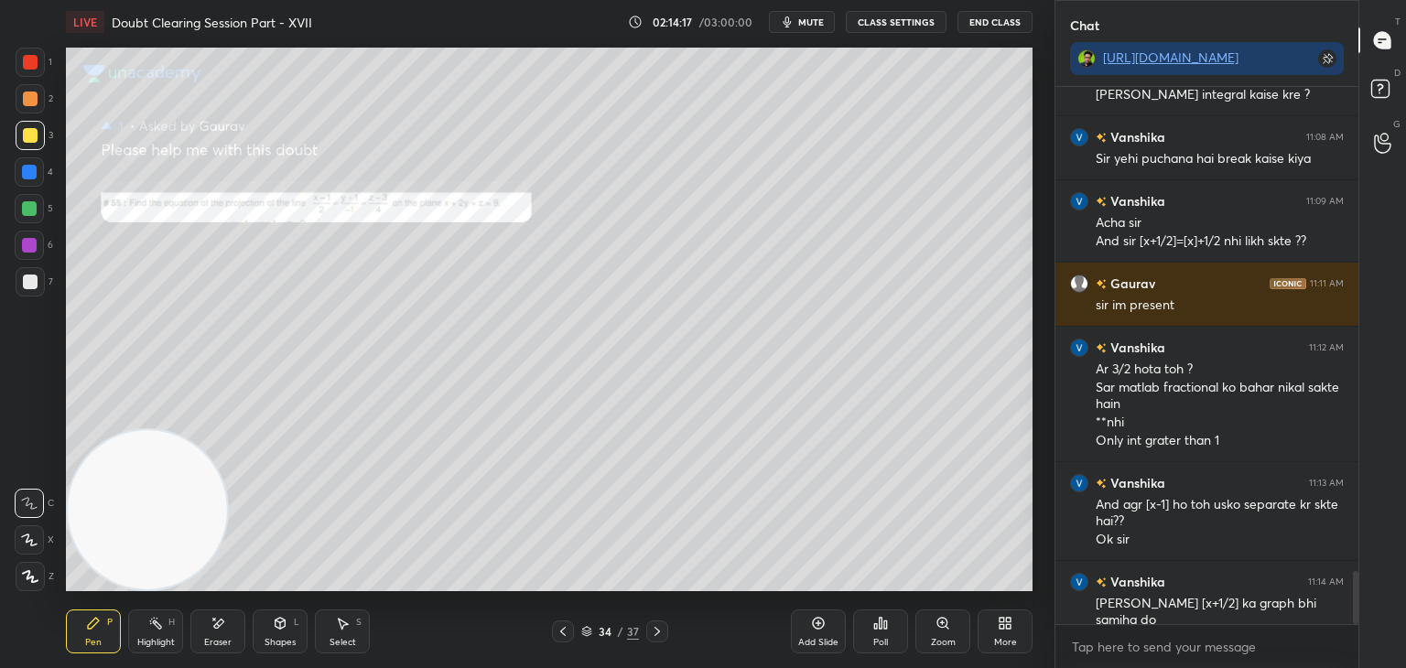
click at [656, 633] on icon at bounding box center [656, 631] width 5 height 9
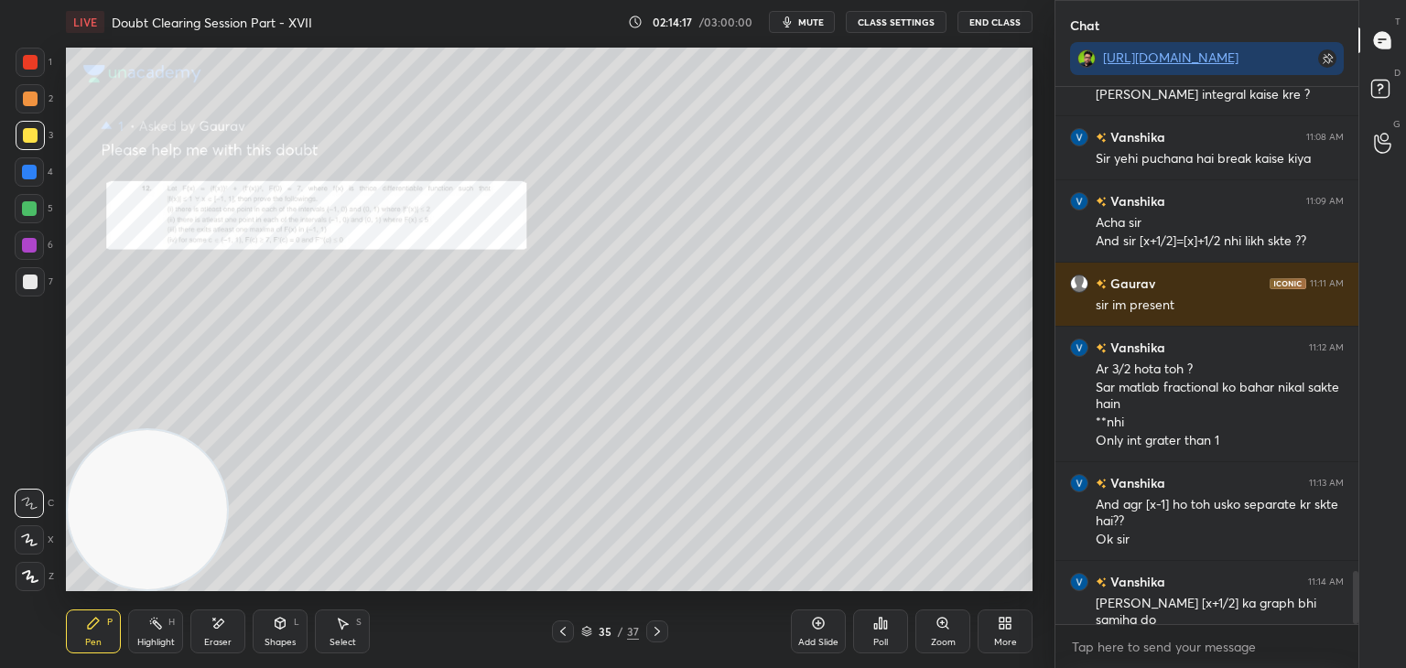
click at [657, 635] on icon at bounding box center [657, 631] width 15 height 15
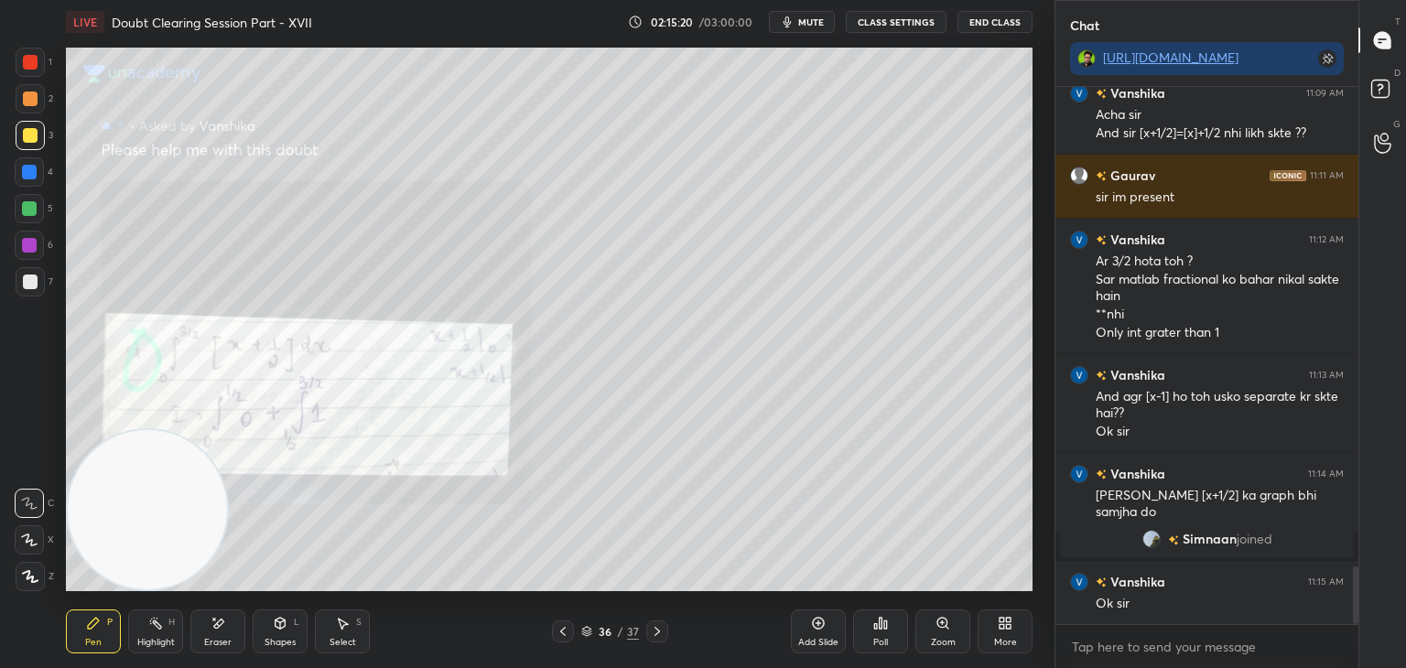
scroll to position [4495, 0]
click at [562, 628] on icon at bounding box center [562, 631] width 15 height 15
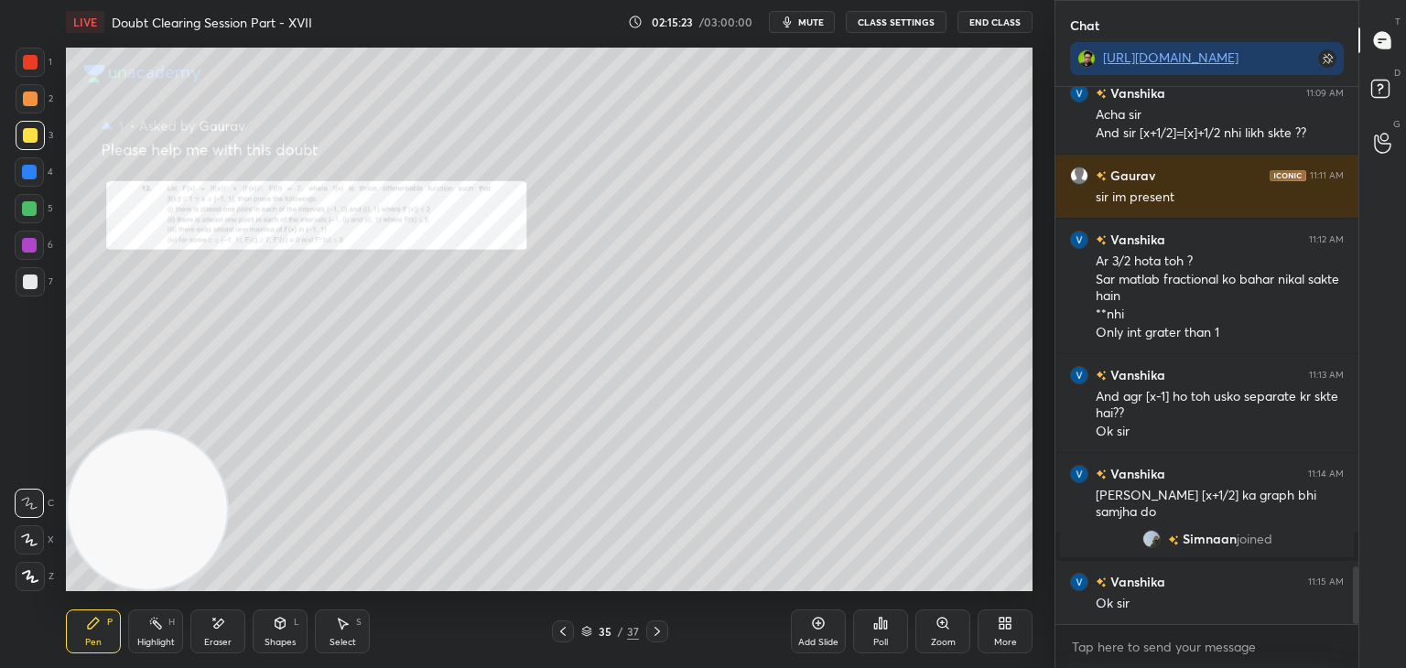
click at [565, 631] on icon at bounding box center [562, 631] width 15 height 15
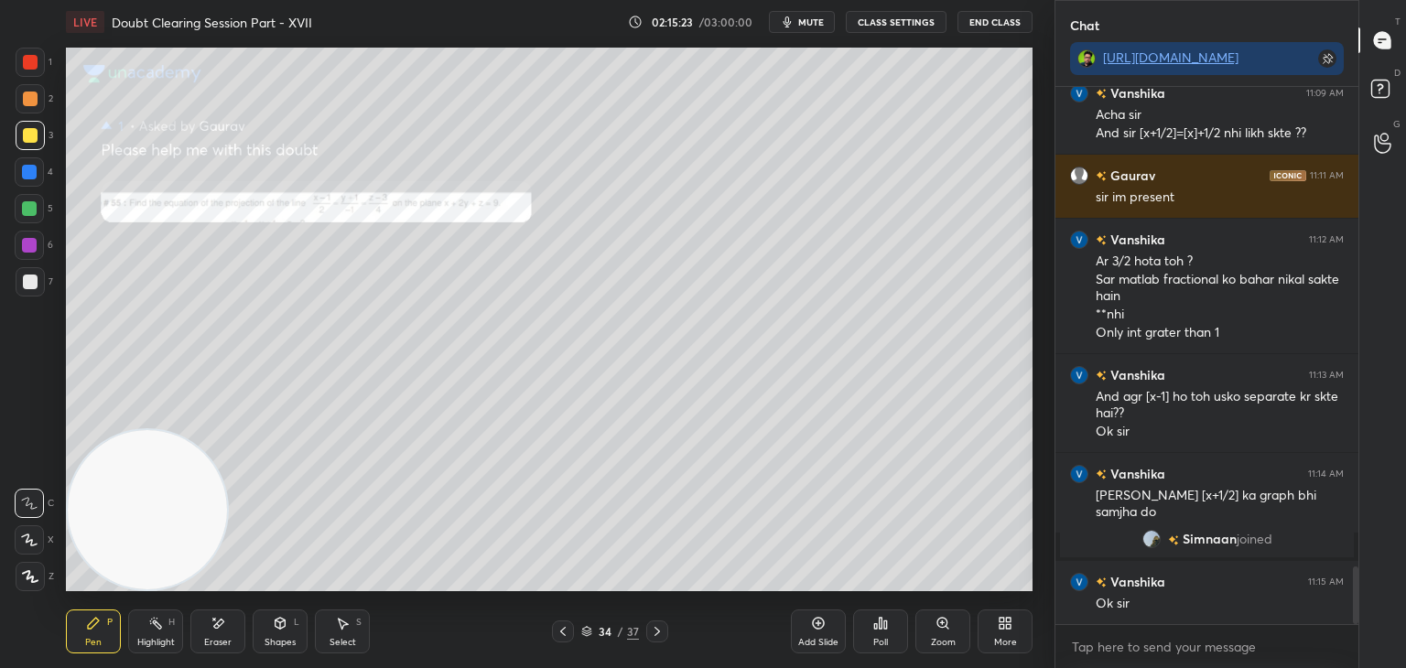
click at [564, 636] on icon at bounding box center [562, 631] width 15 height 15
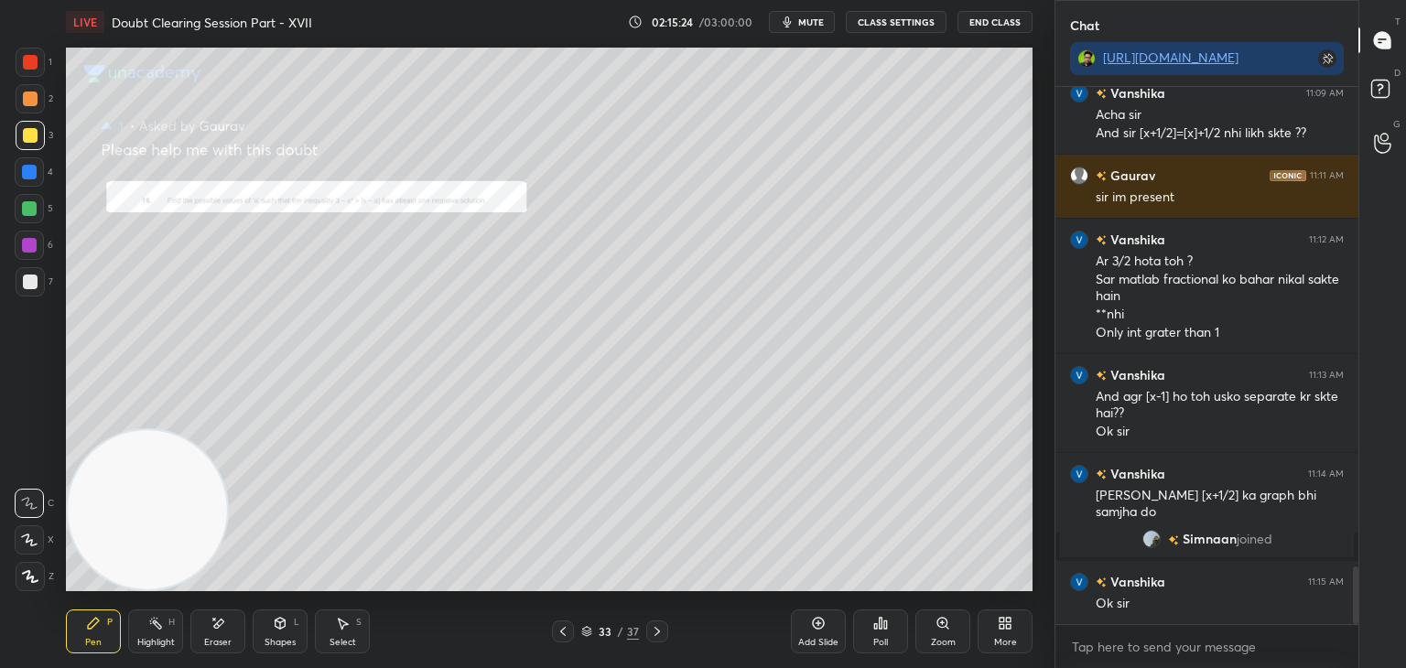
click at [937, 626] on icon at bounding box center [942, 623] width 10 height 10
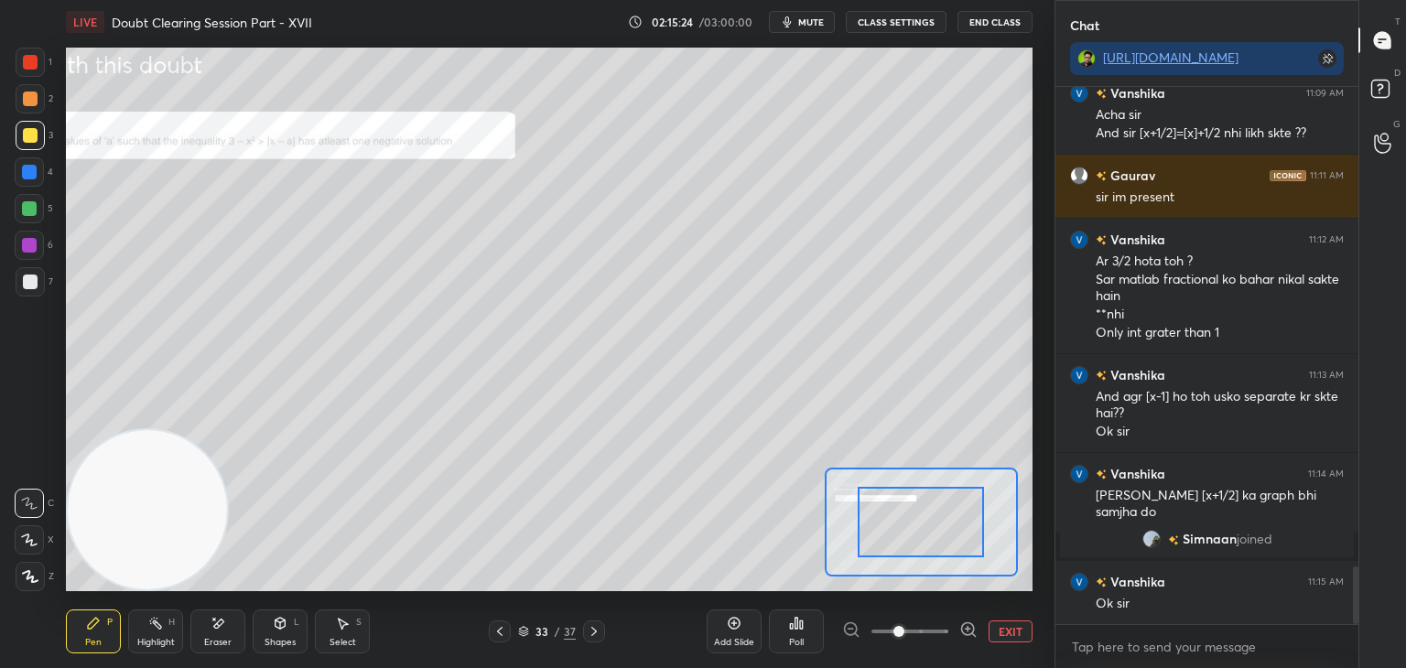
click at [935, 627] on span at bounding box center [909, 631] width 77 height 27
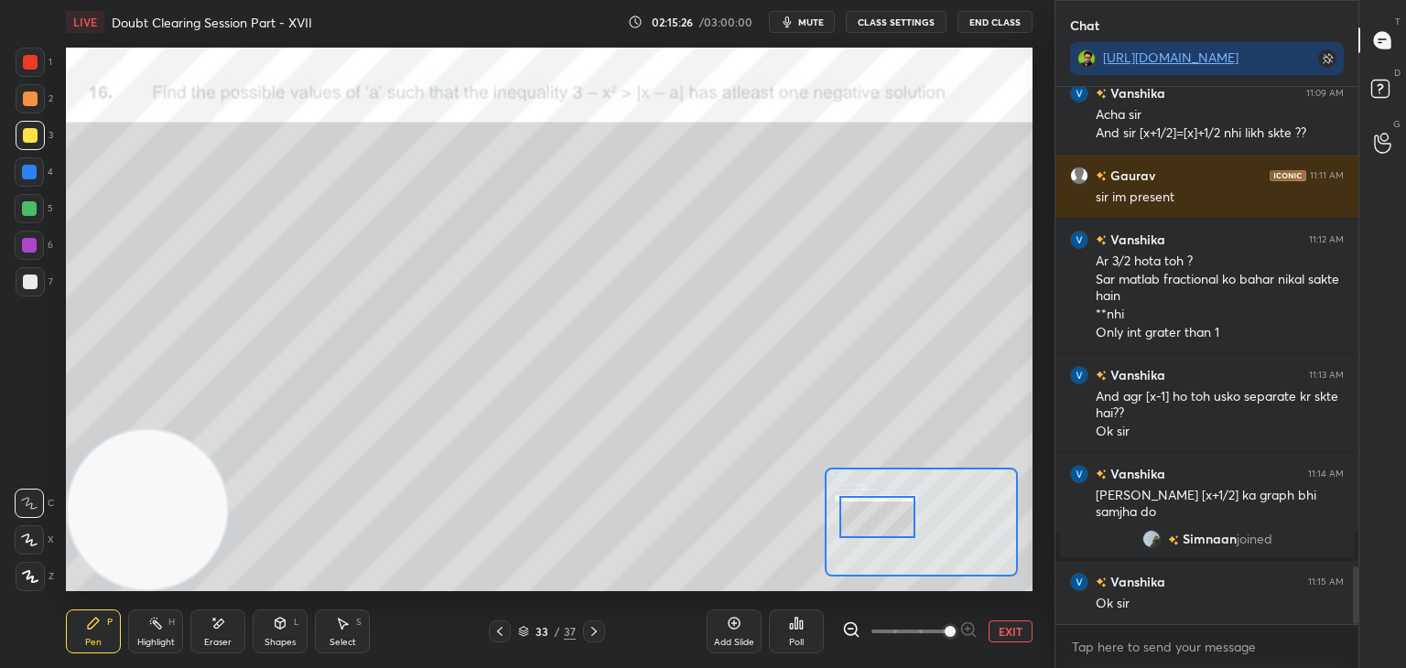
drag, startPoint x: 936, startPoint y: 529, endPoint x: 883, endPoint y: 517, distance: 54.4
click at [893, 521] on div at bounding box center [877, 517] width 76 height 42
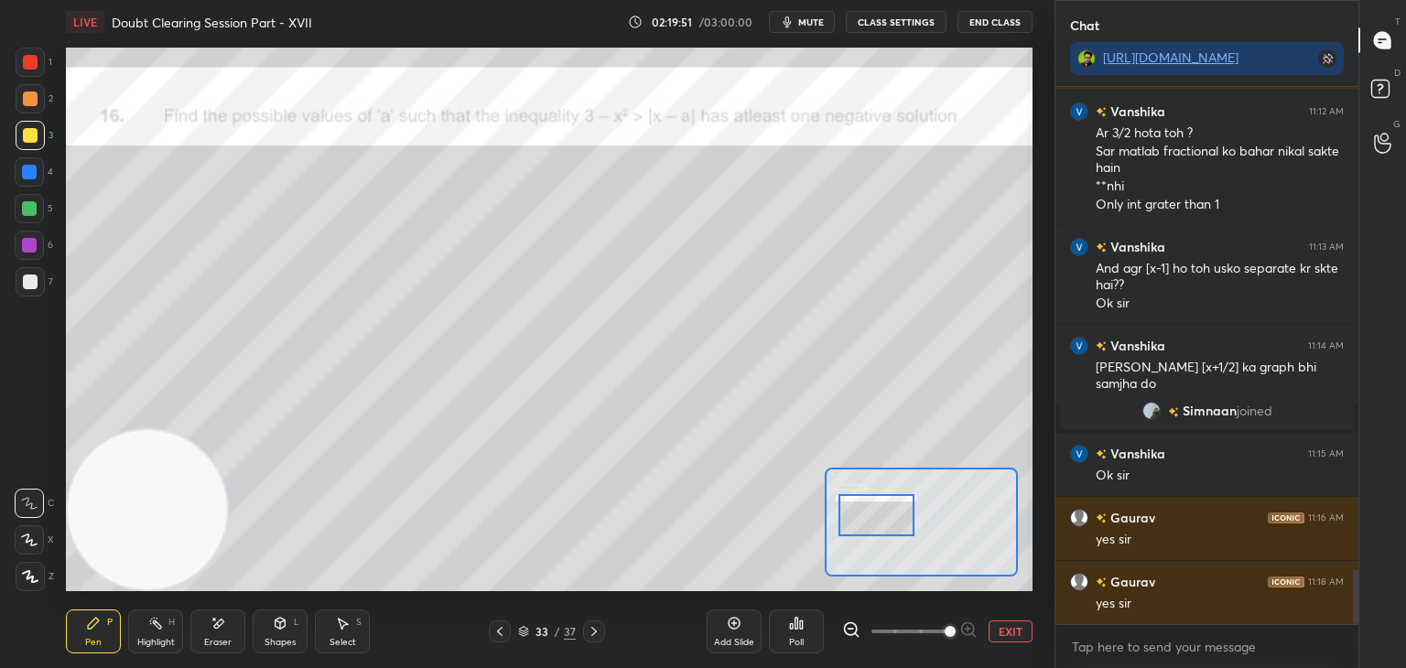
scroll to position [4687, 0]
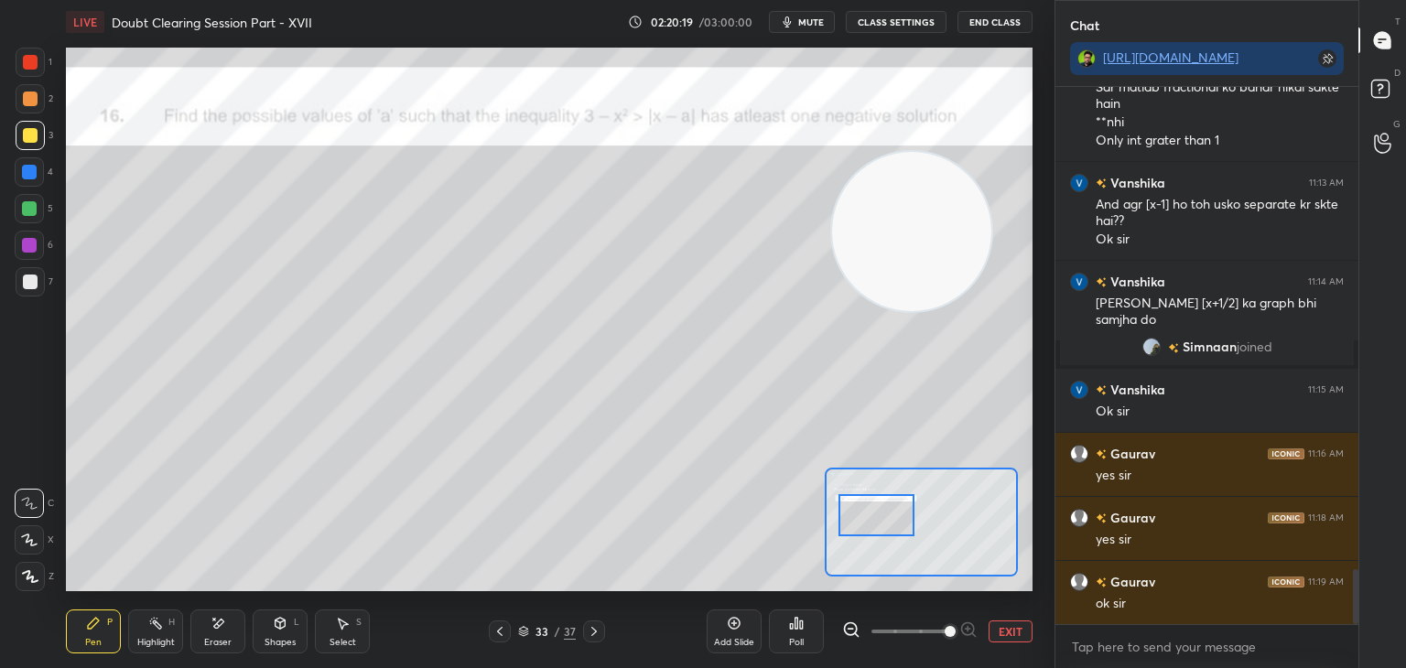
drag, startPoint x: 156, startPoint y: 474, endPoint x: 917, endPoint y: 193, distance: 810.7
click at [923, 196] on video at bounding box center [911, 231] width 159 height 159
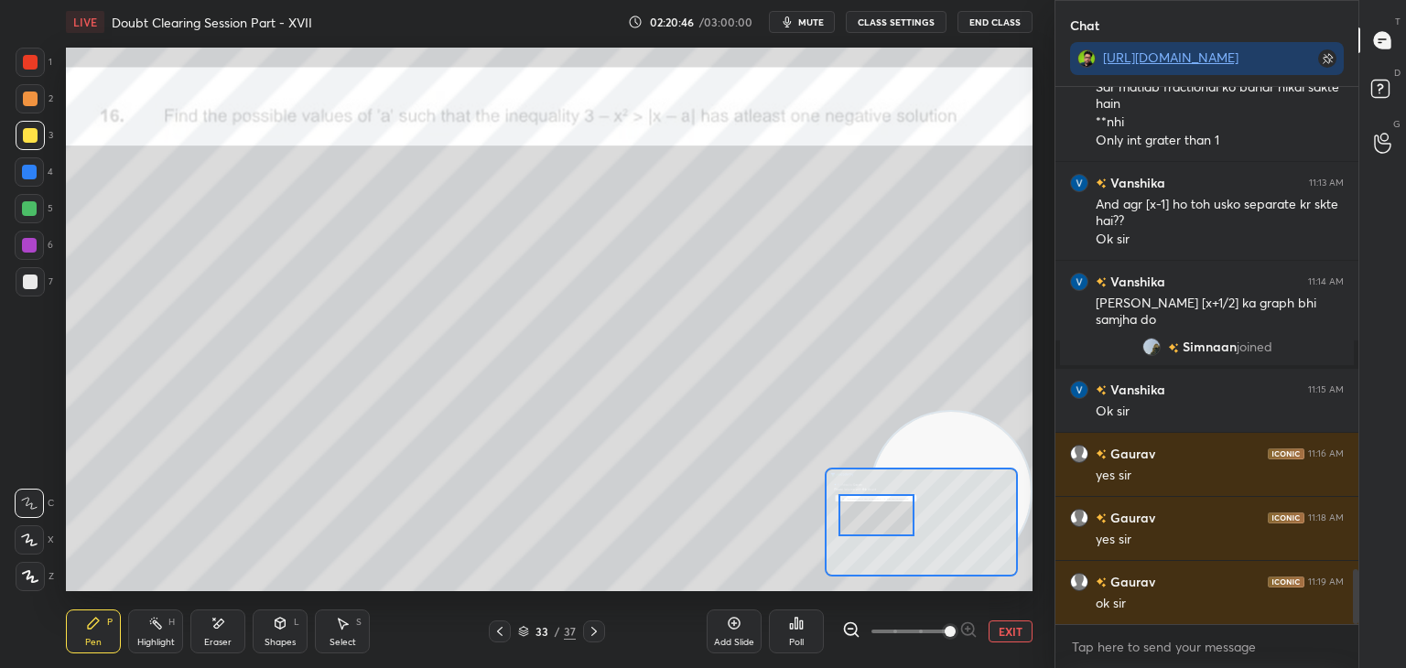
click at [939, 504] on div "Setting up your live class Poll for secs No correct answer Start poll" at bounding box center [549, 320] width 966 height 544
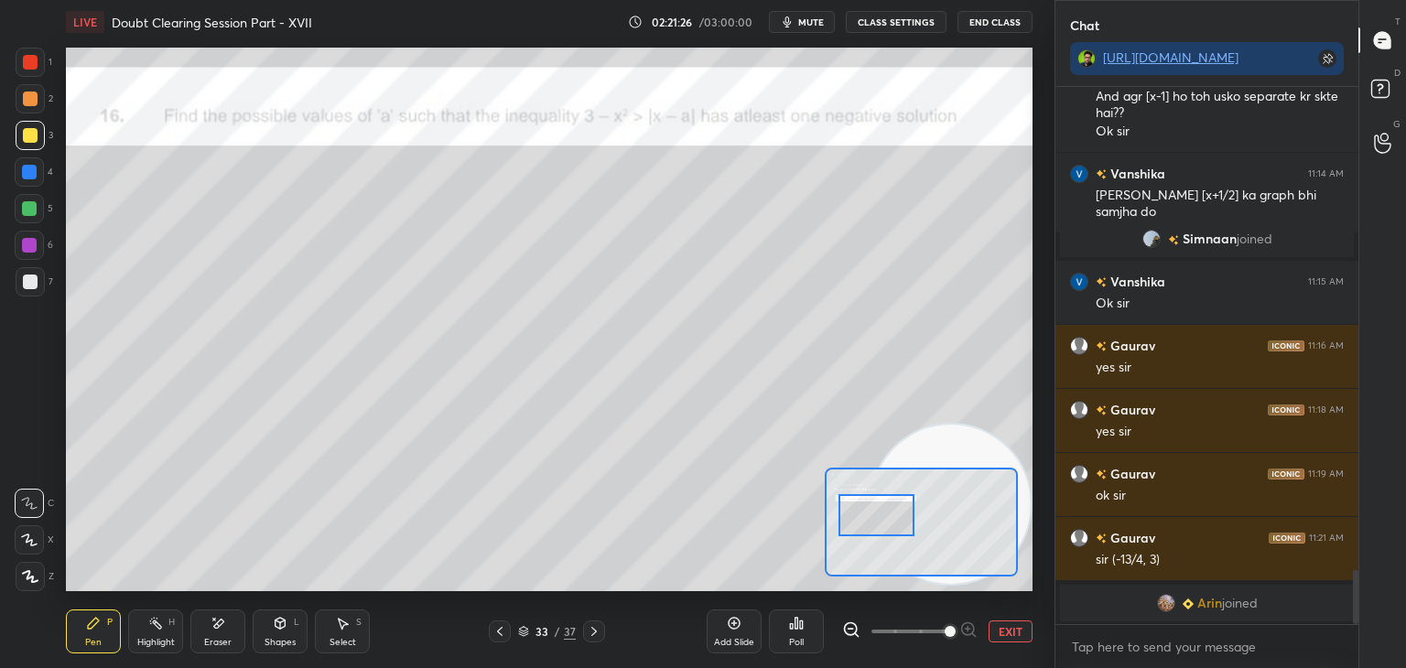
scroll to position [4676, 0]
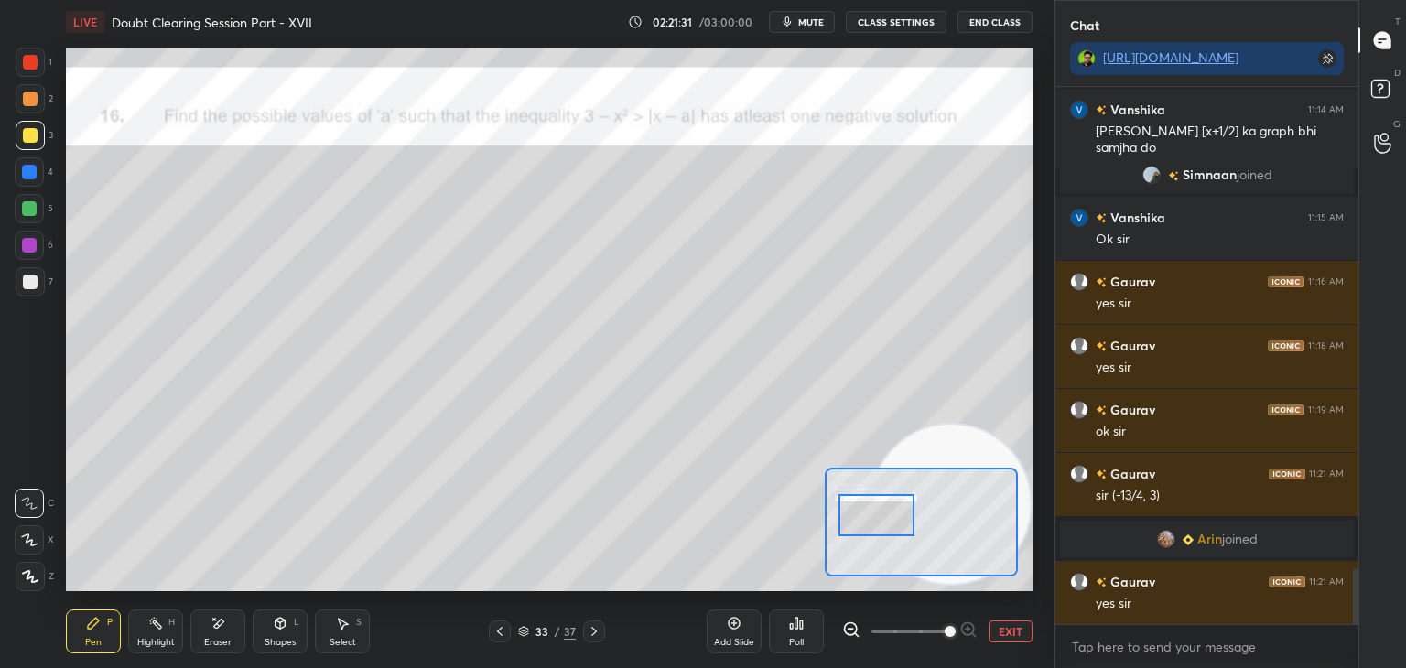
click at [592, 635] on icon at bounding box center [594, 631] width 15 height 15
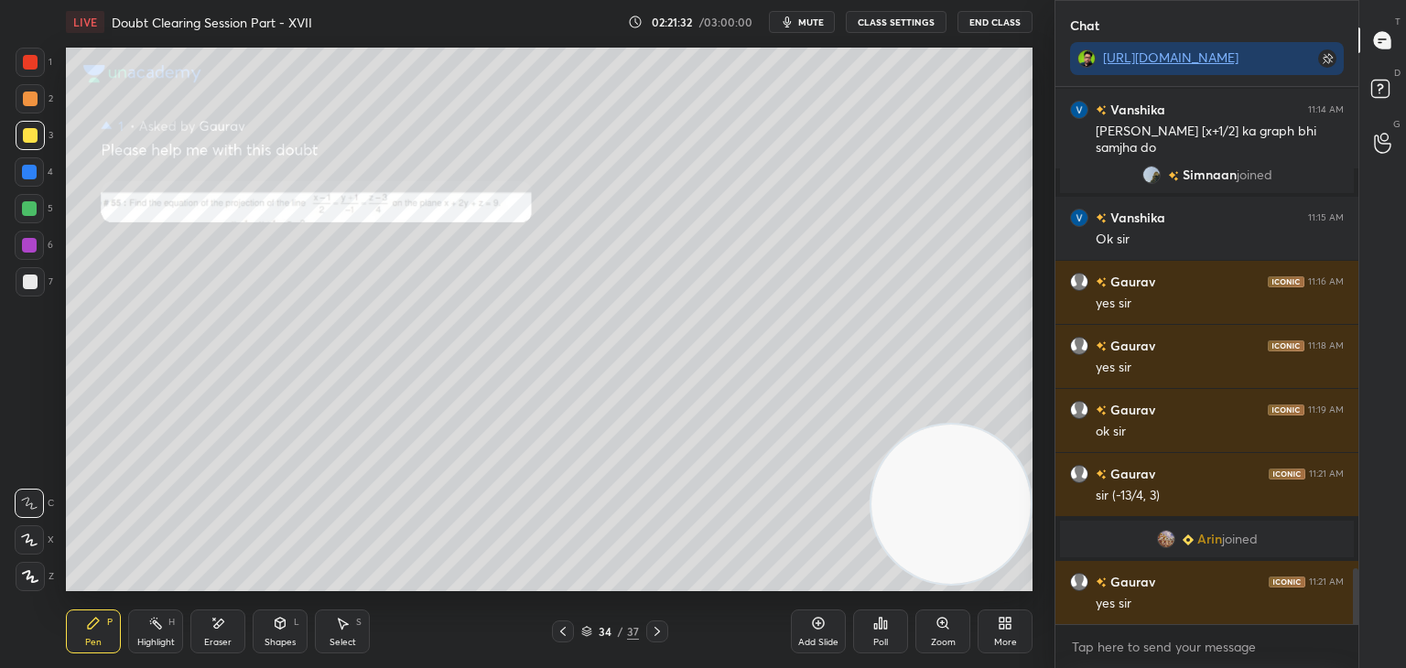
click at [930, 623] on div "Zoom" at bounding box center [942, 631] width 55 height 44
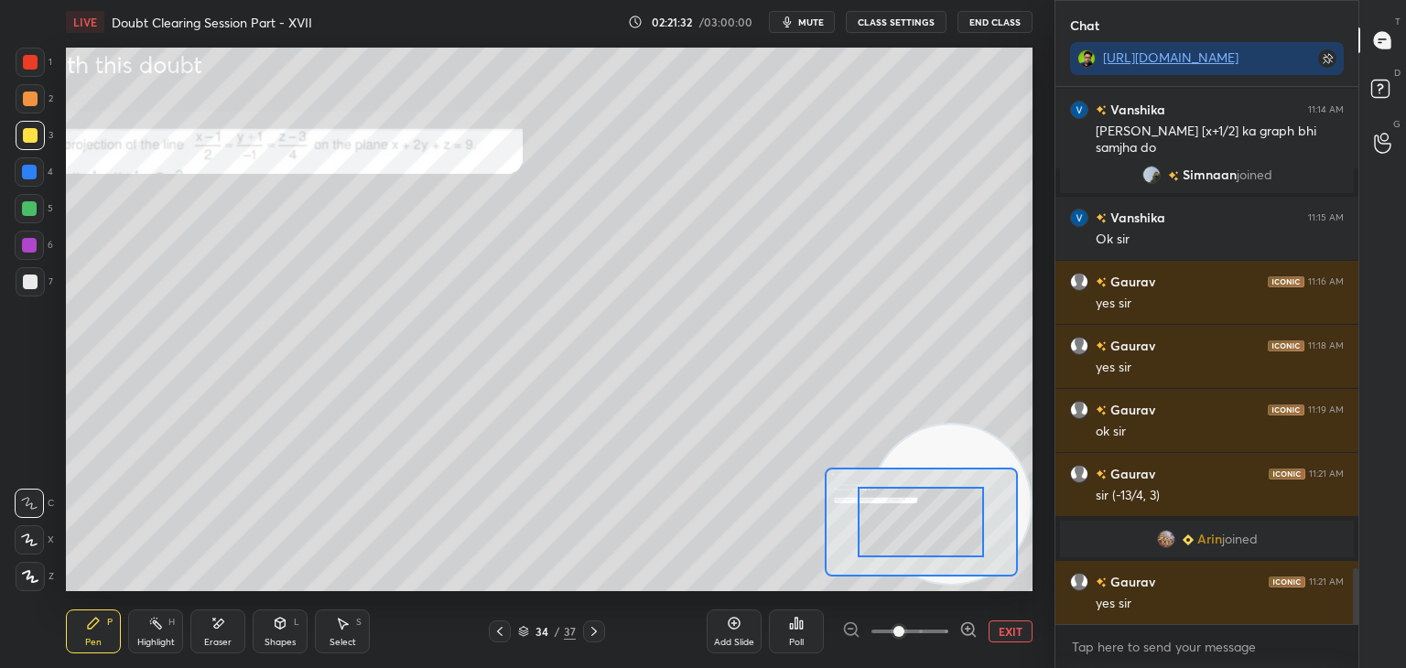
click at [927, 630] on span at bounding box center [909, 631] width 77 height 27
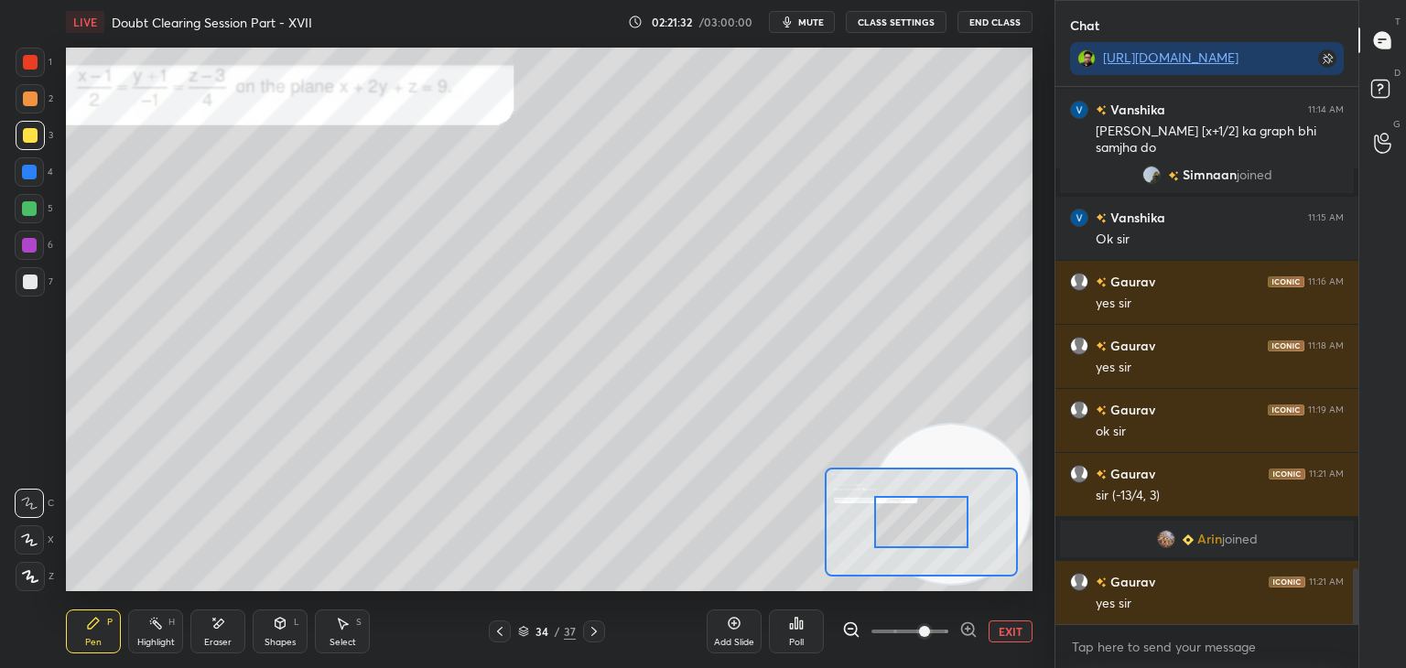
click at [930, 626] on span at bounding box center [924, 631] width 11 height 11
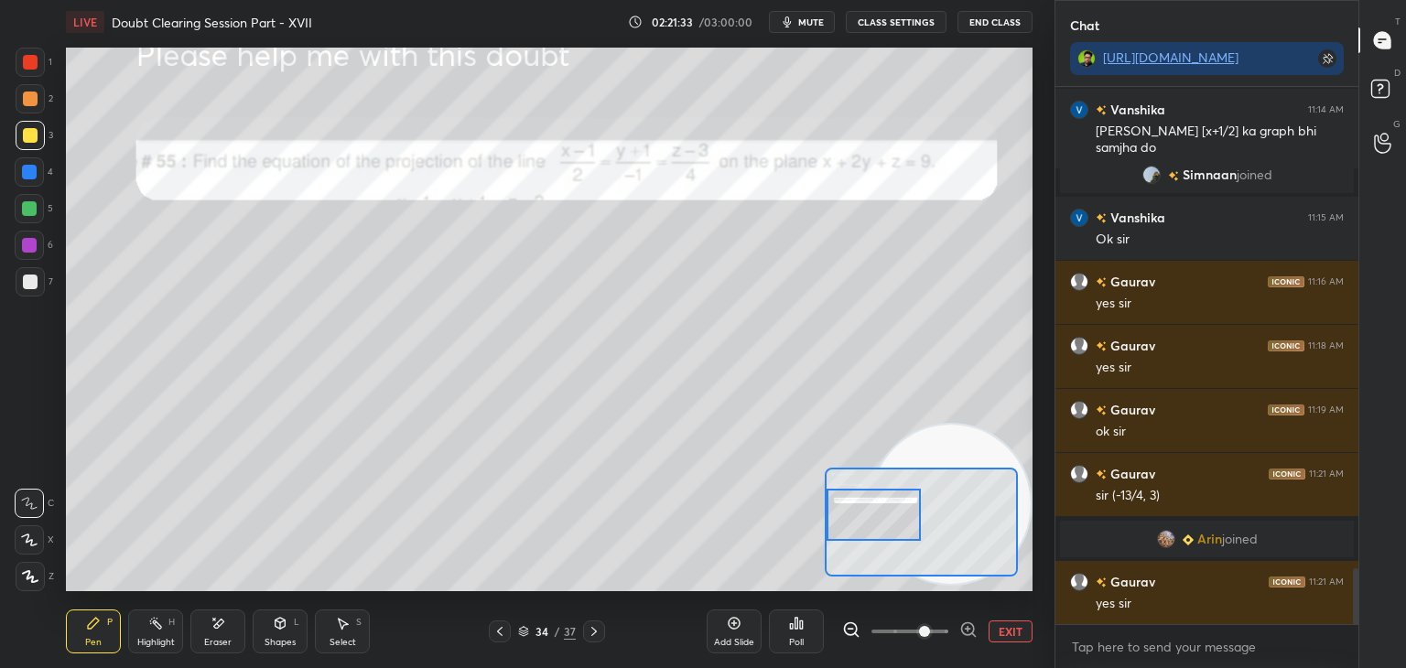
drag, startPoint x: 948, startPoint y: 517, endPoint x: 877, endPoint y: 498, distance: 73.9
click at [883, 510] on div at bounding box center [873, 515] width 95 height 52
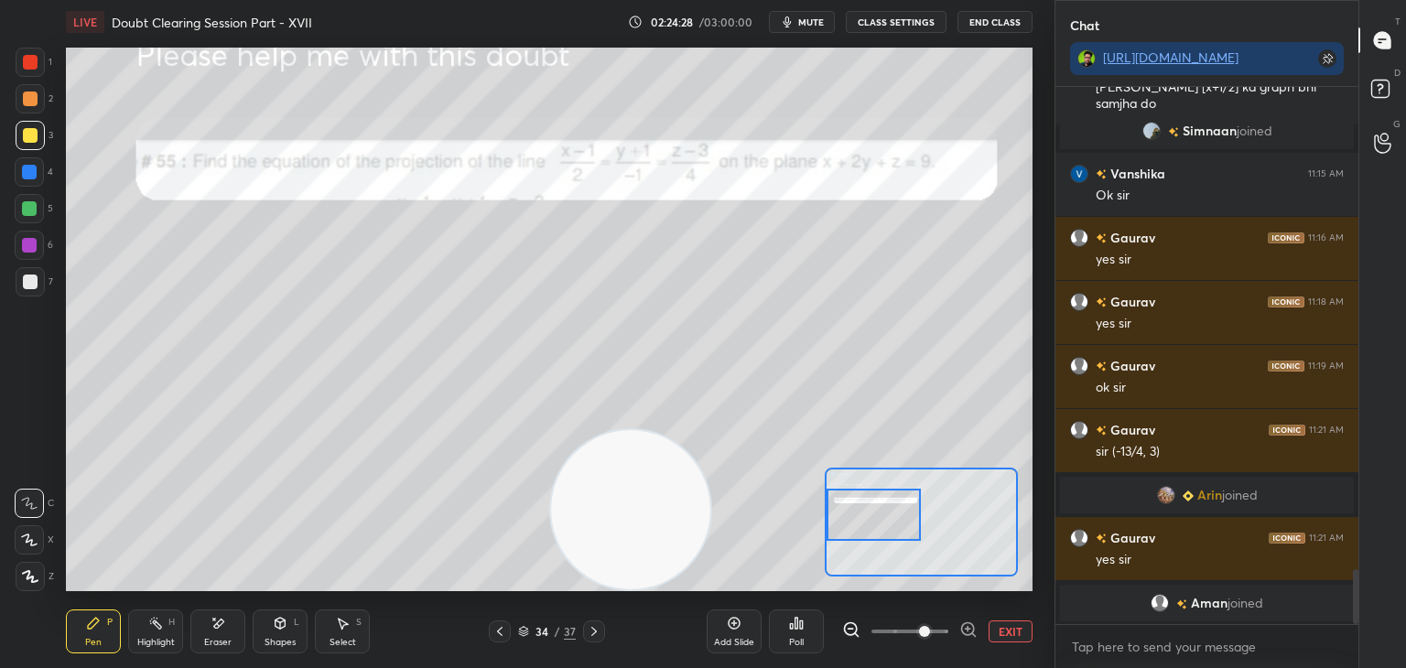
drag, startPoint x: 948, startPoint y: 433, endPoint x: 170, endPoint y: 547, distance: 786.2
click at [551, 547] on video at bounding box center [630, 509] width 159 height 159
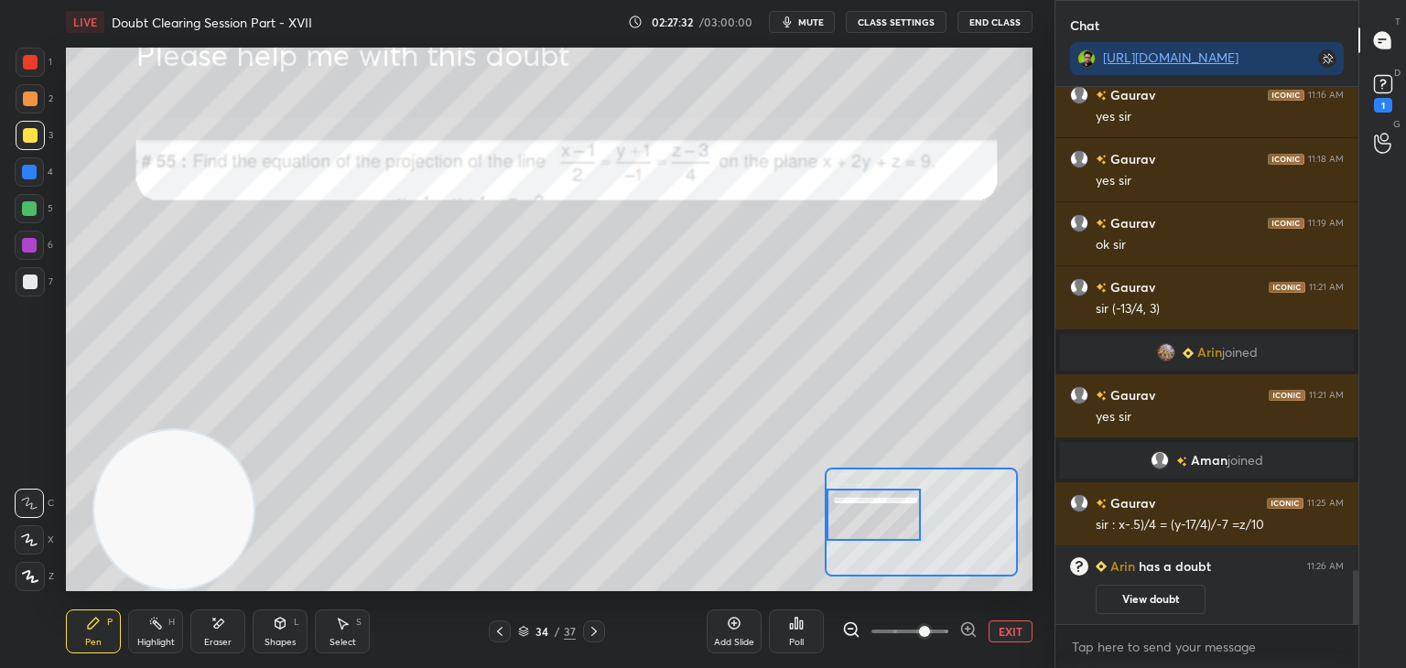
scroll to position [4872, 0]
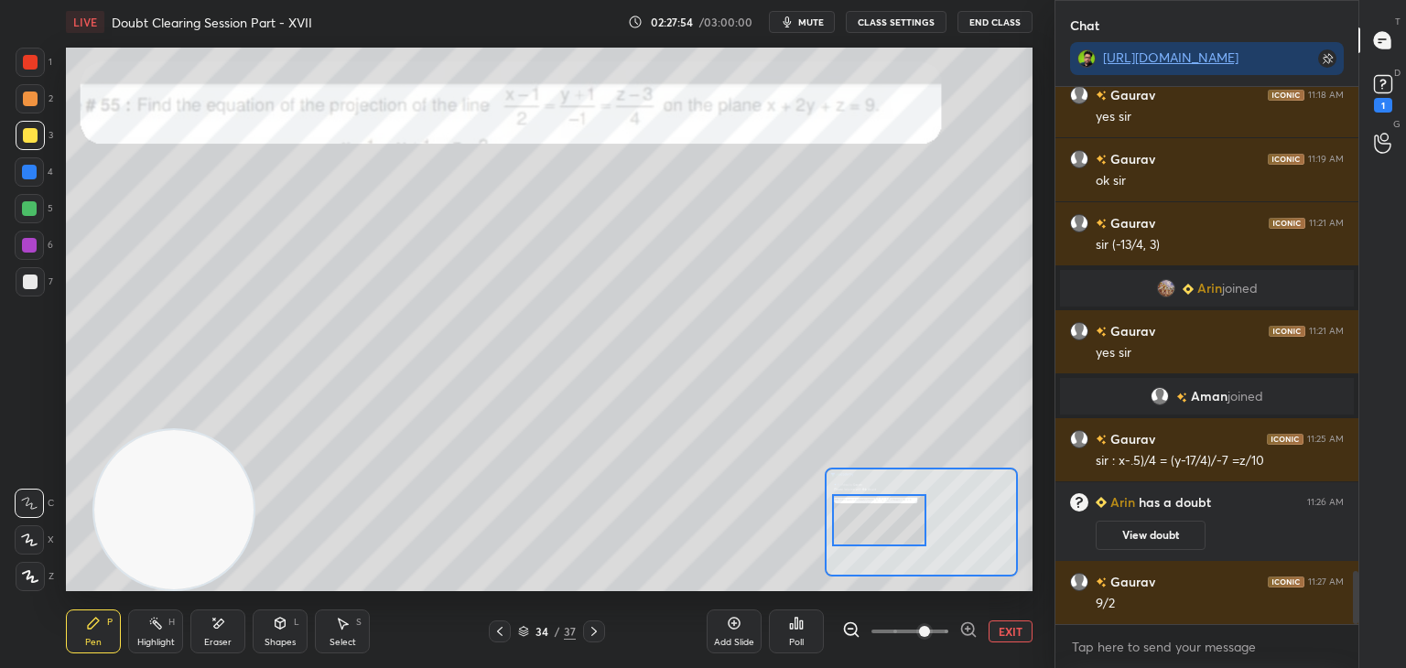
drag, startPoint x: 871, startPoint y: 507, endPoint x: 854, endPoint y: 500, distance: 18.9
click at [876, 511] on div at bounding box center [879, 520] width 95 height 52
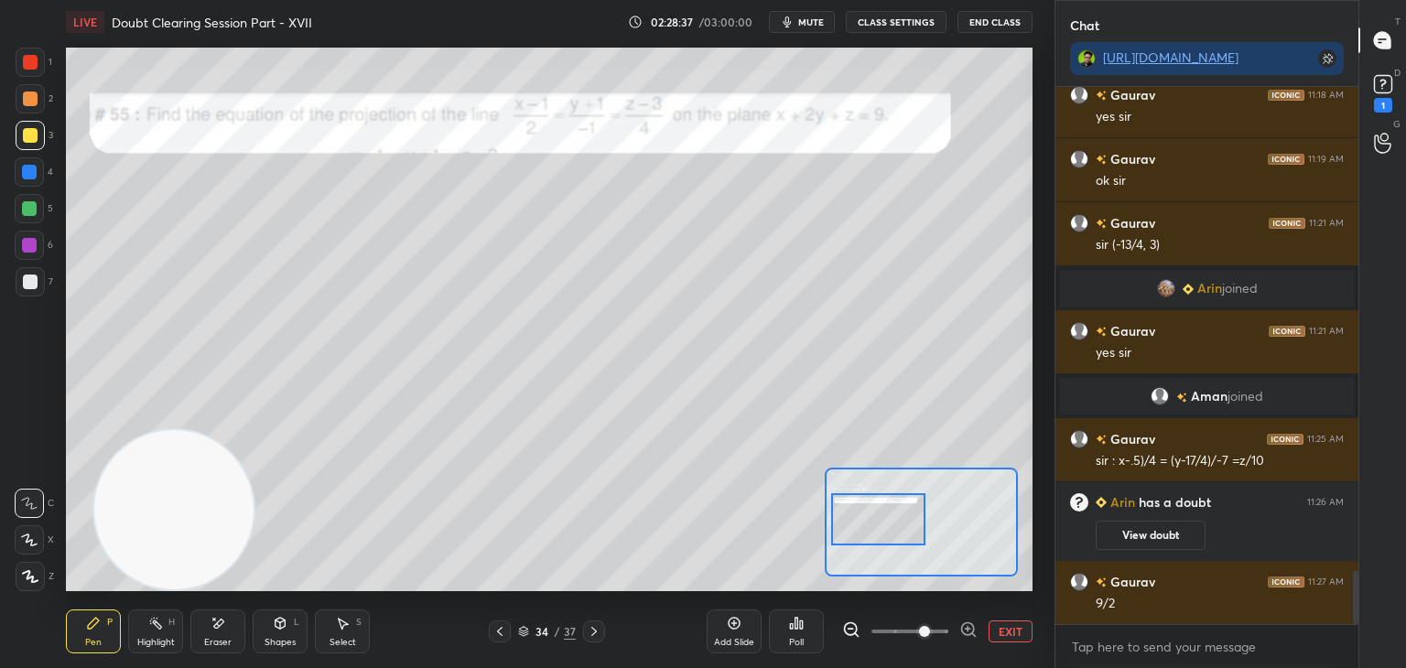
scroll to position [4936, 0]
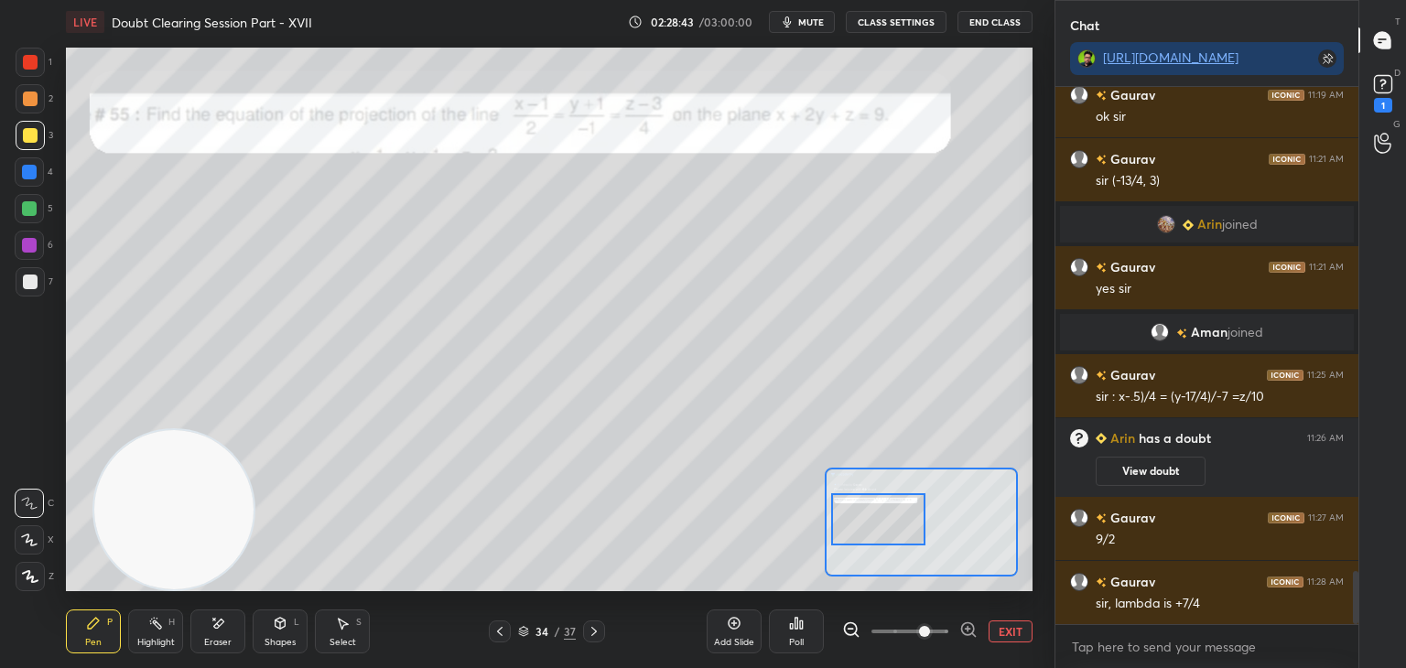
click at [205, 631] on div "Eraser" at bounding box center [217, 631] width 55 height 44
click at [33, 577] on span "Erase all" at bounding box center [29, 576] width 27 height 13
click at [220, 622] on div "Eraser" at bounding box center [217, 631] width 55 height 44
click at [94, 628] on icon at bounding box center [93, 623] width 15 height 15
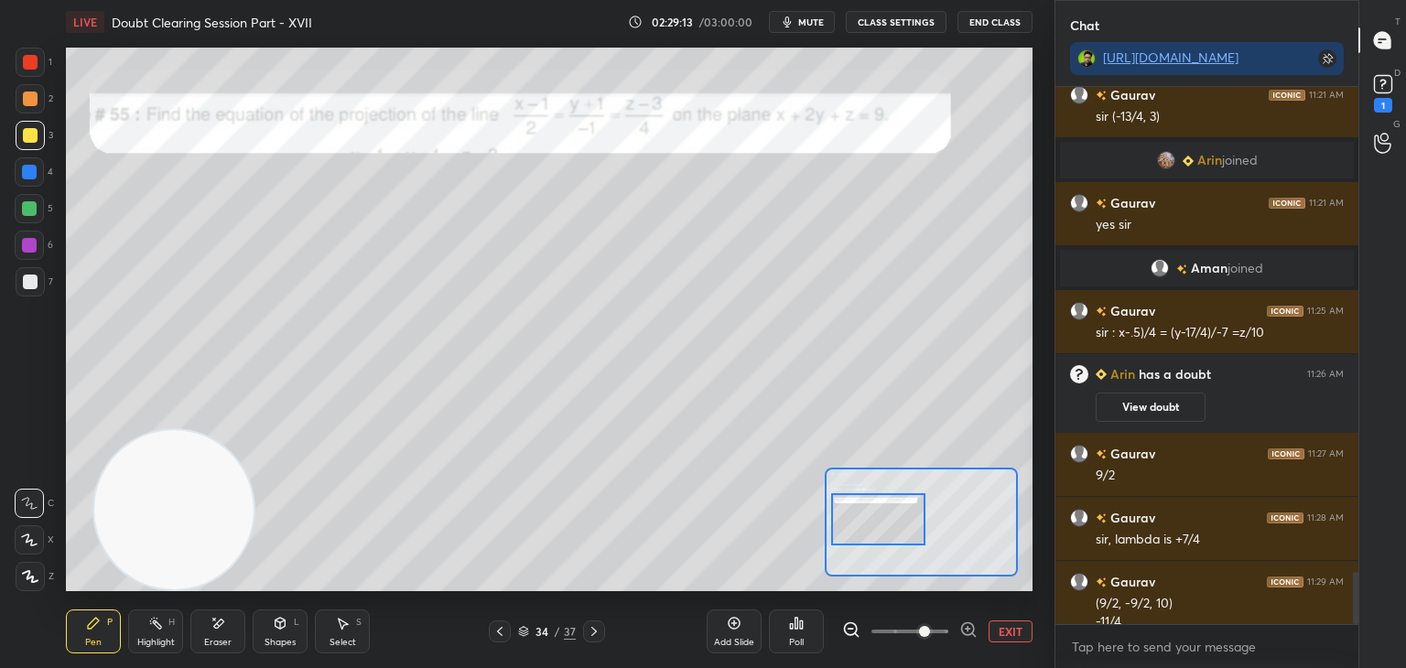
scroll to position [5019, 0]
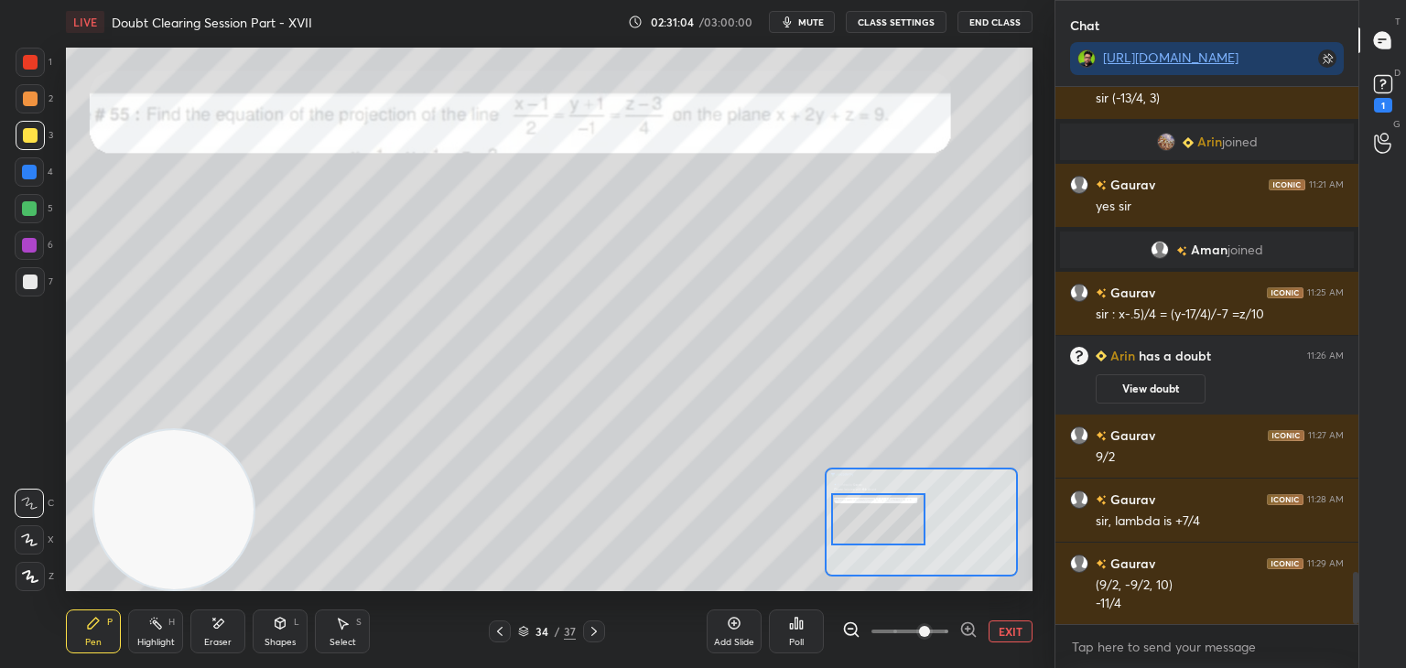
drag, startPoint x: 222, startPoint y: 642, endPoint x: 203, endPoint y: 631, distance: 22.1
click at [219, 638] on div "Eraser" at bounding box center [217, 642] width 27 height 9
click at [33, 573] on span "Erase all" at bounding box center [29, 576] width 27 height 13
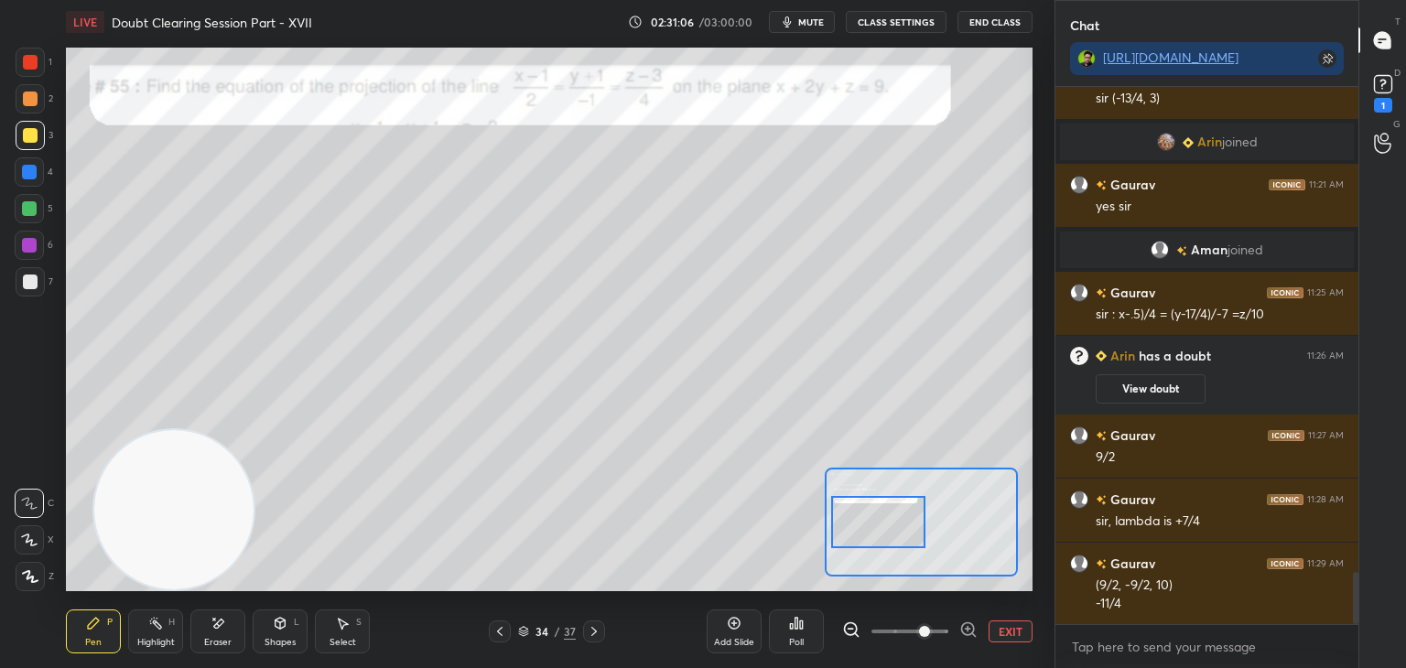
click at [874, 510] on div at bounding box center [878, 522] width 95 height 52
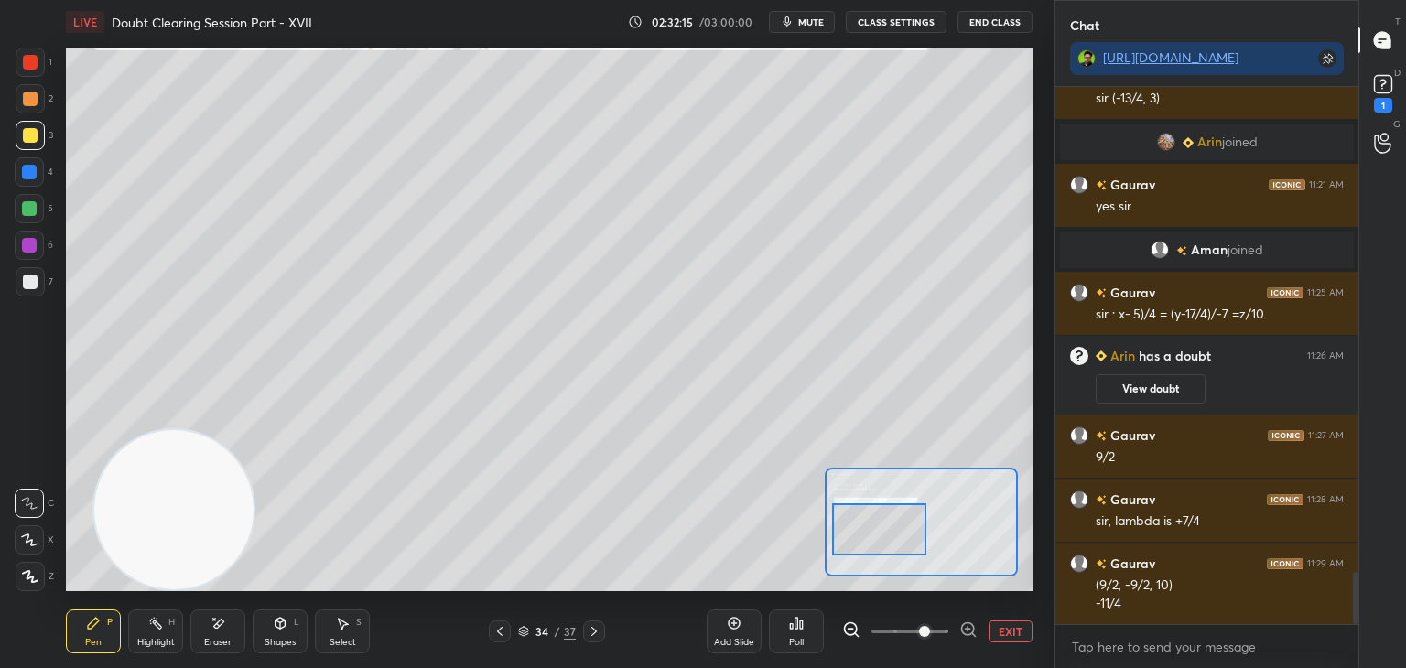
click at [899, 530] on div at bounding box center [879, 529] width 95 height 52
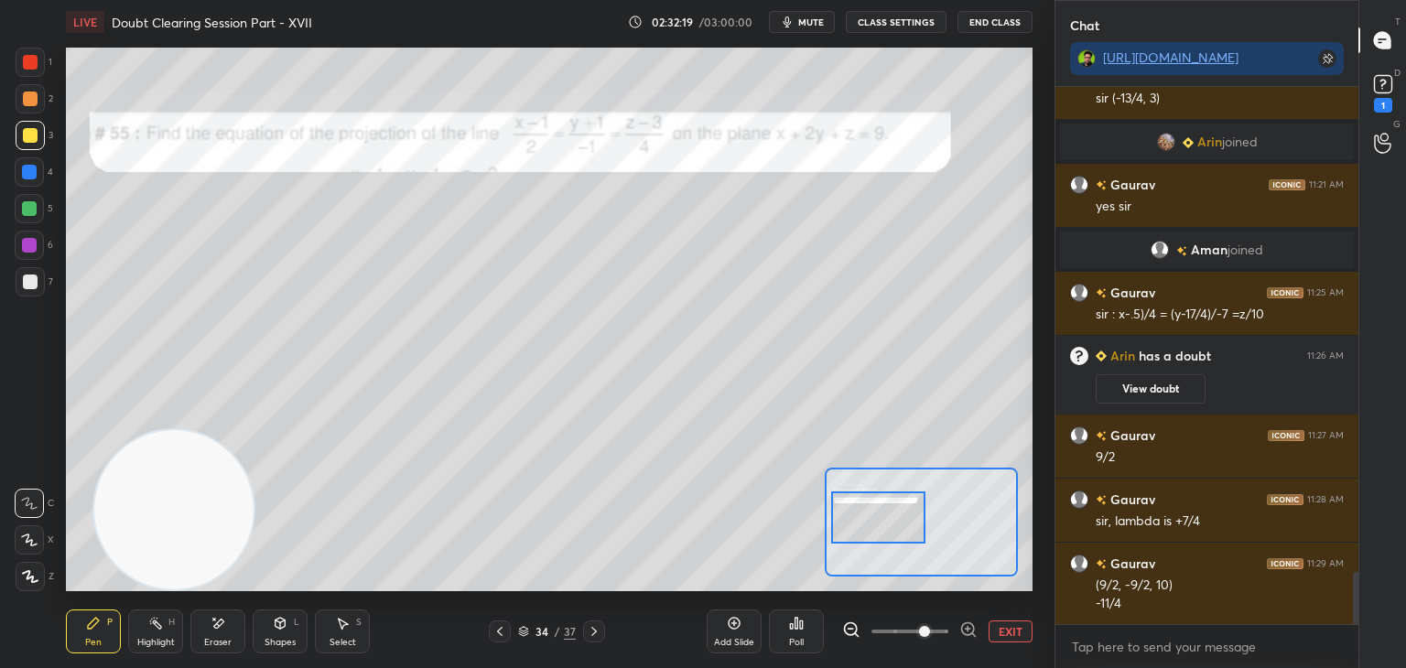
drag, startPoint x: 879, startPoint y: 521, endPoint x: 872, endPoint y: 499, distance: 22.9
click at [878, 510] on div at bounding box center [878, 517] width 95 height 52
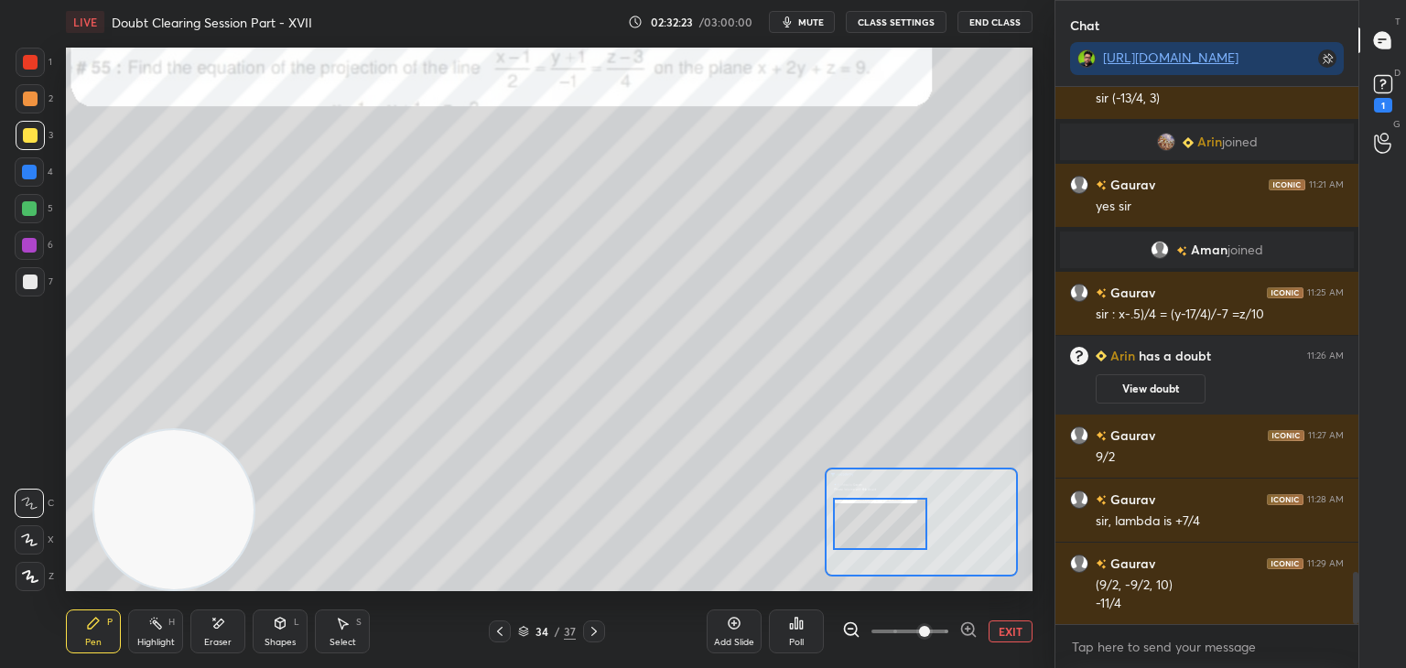
click at [888, 523] on div at bounding box center [880, 524] width 95 height 52
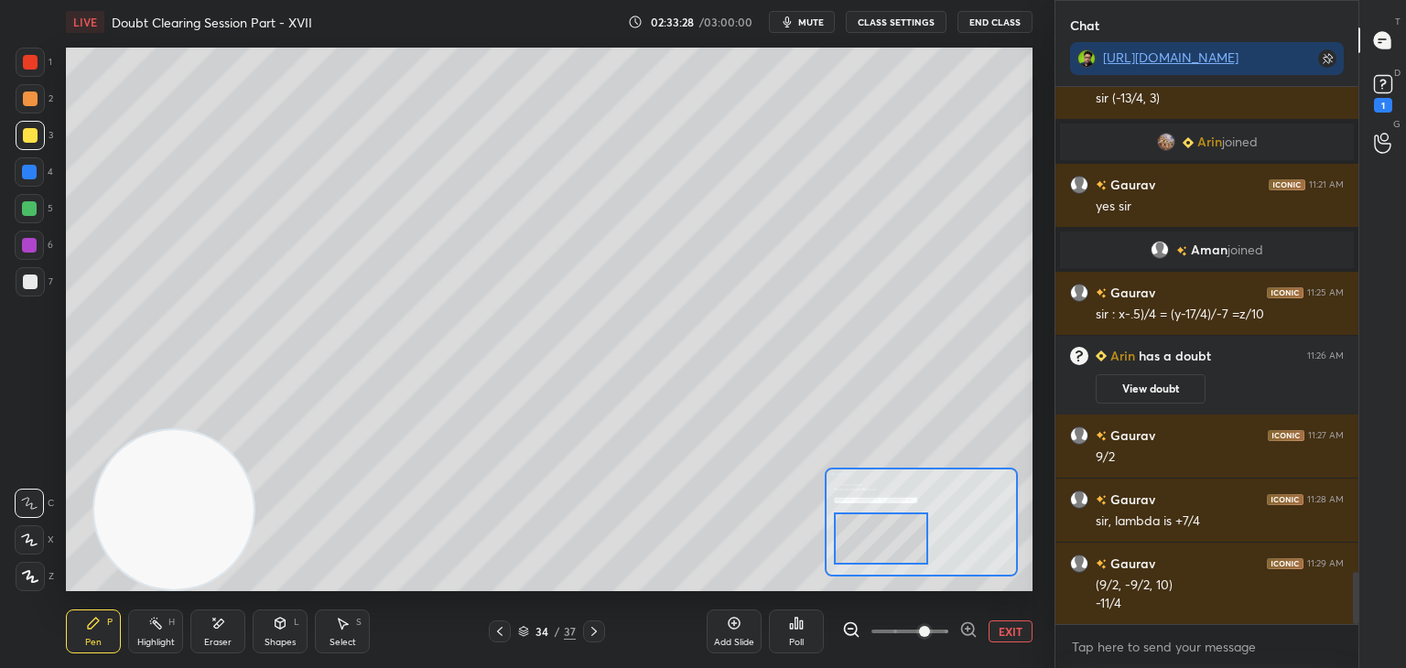
drag, startPoint x: 895, startPoint y: 503, endPoint x: 892, endPoint y: 513, distance: 10.4
click at [896, 516] on div at bounding box center [881, 538] width 95 height 52
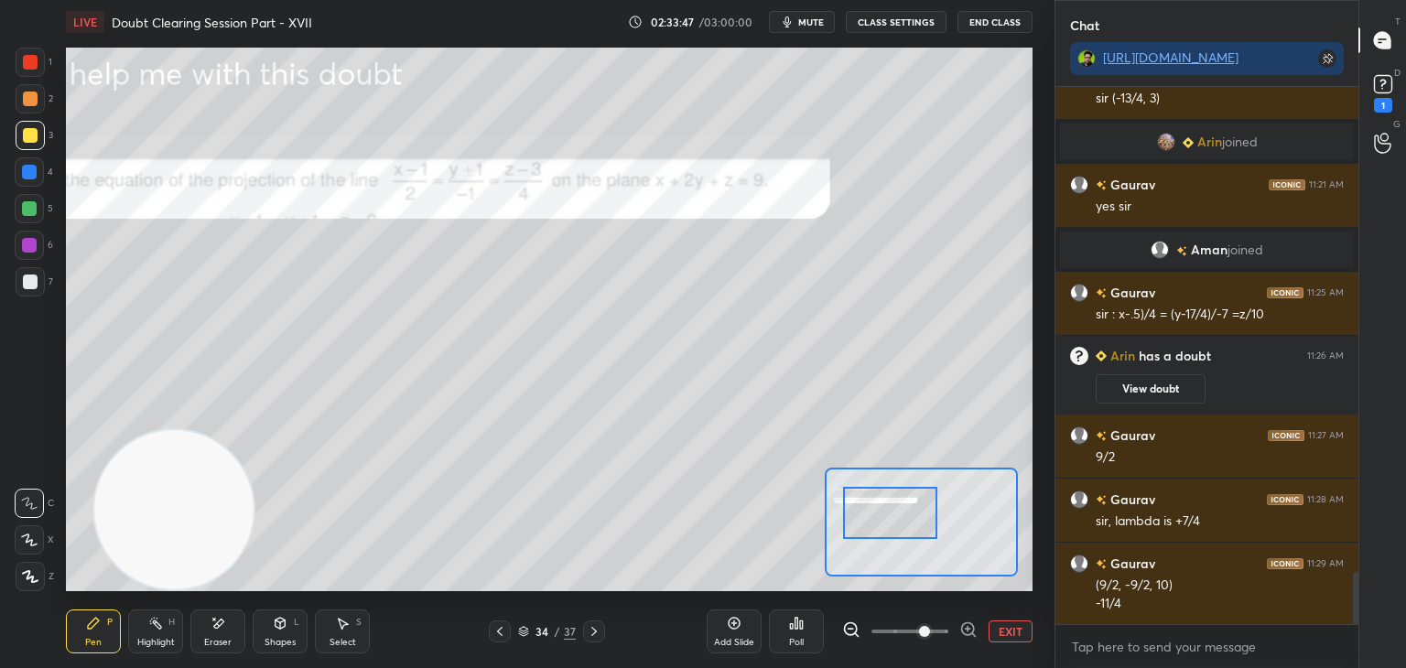
drag, startPoint x: 897, startPoint y: 524, endPoint x: 900, endPoint y: 491, distance: 34.0
click at [905, 502] on div at bounding box center [890, 513] width 95 height 52
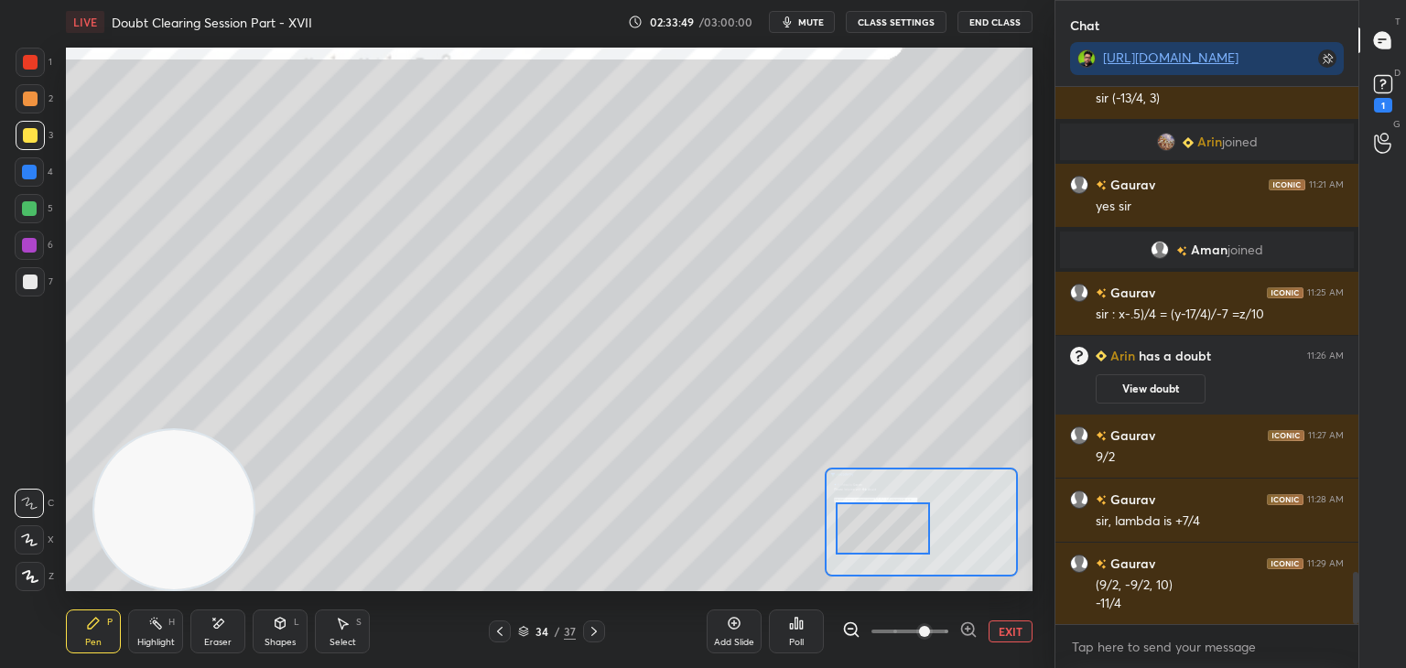
drag, startPoint x: 892, startPoint y: 515, endPoint x: 880, endPoint y: 522, distance: 13.5
click at [880, 523] on div at bounding box center [883, 528] width 95 height 52
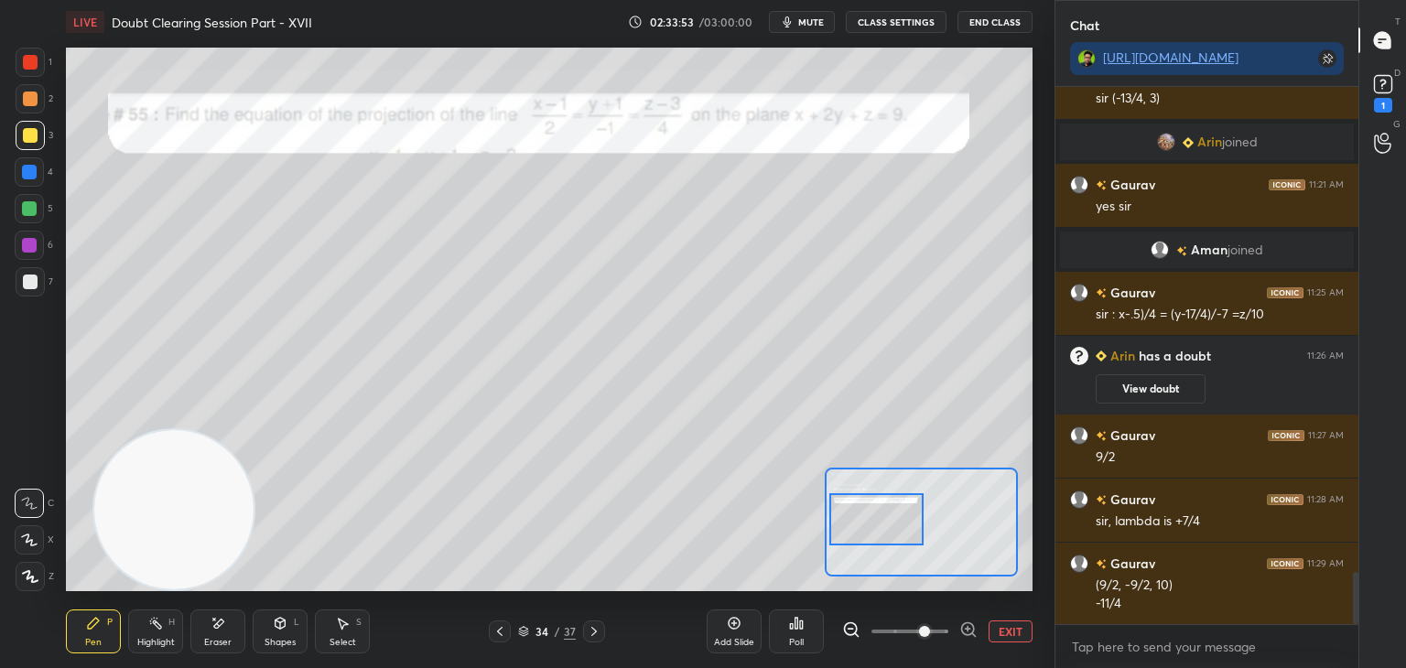
drag, startPoint x: 919, startPoint y: 517, endPoint x: 911, endPoint y: 524, distance: 10.4
click at [917, 528] on div at bounding box center [876, 519] width 95 height 52
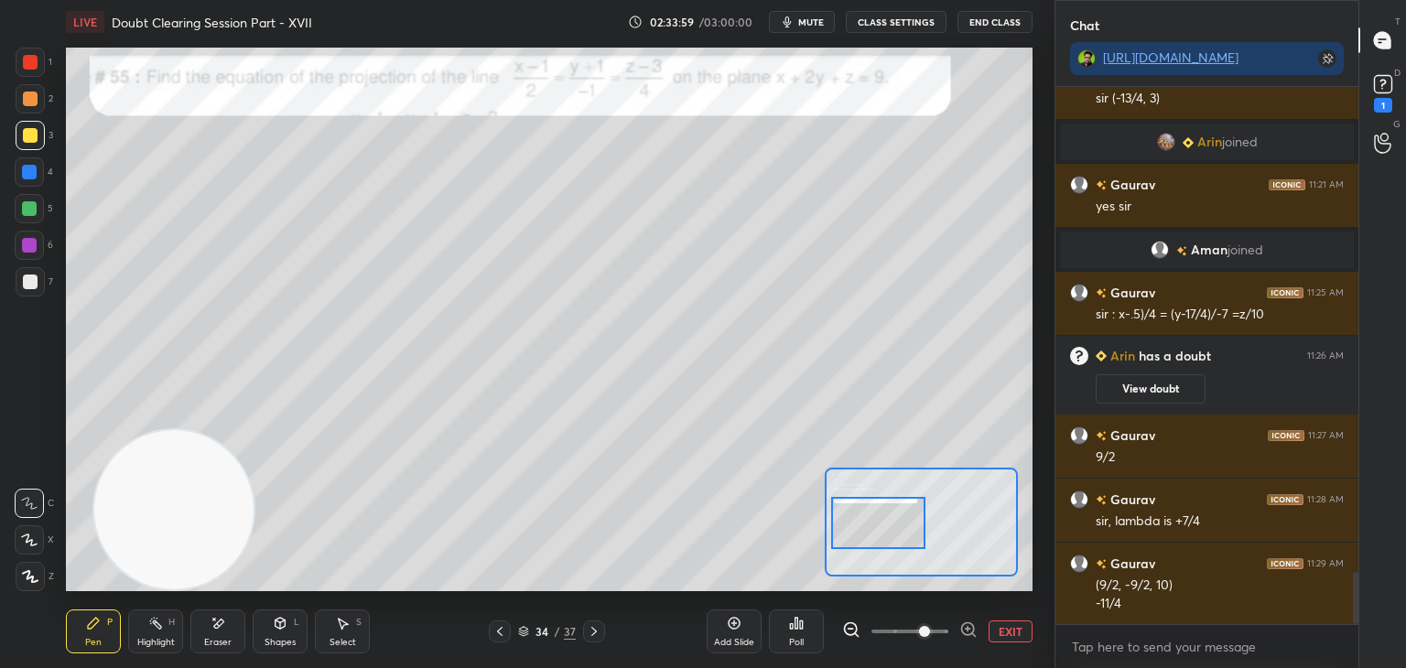
drag, startPoint x: 881, startPoint y: 510, endPoint x: 871, endPoint y: 504, distance: 11.5
click at [882, 511] on div at bounding box center [878, 523] width 95 height 52
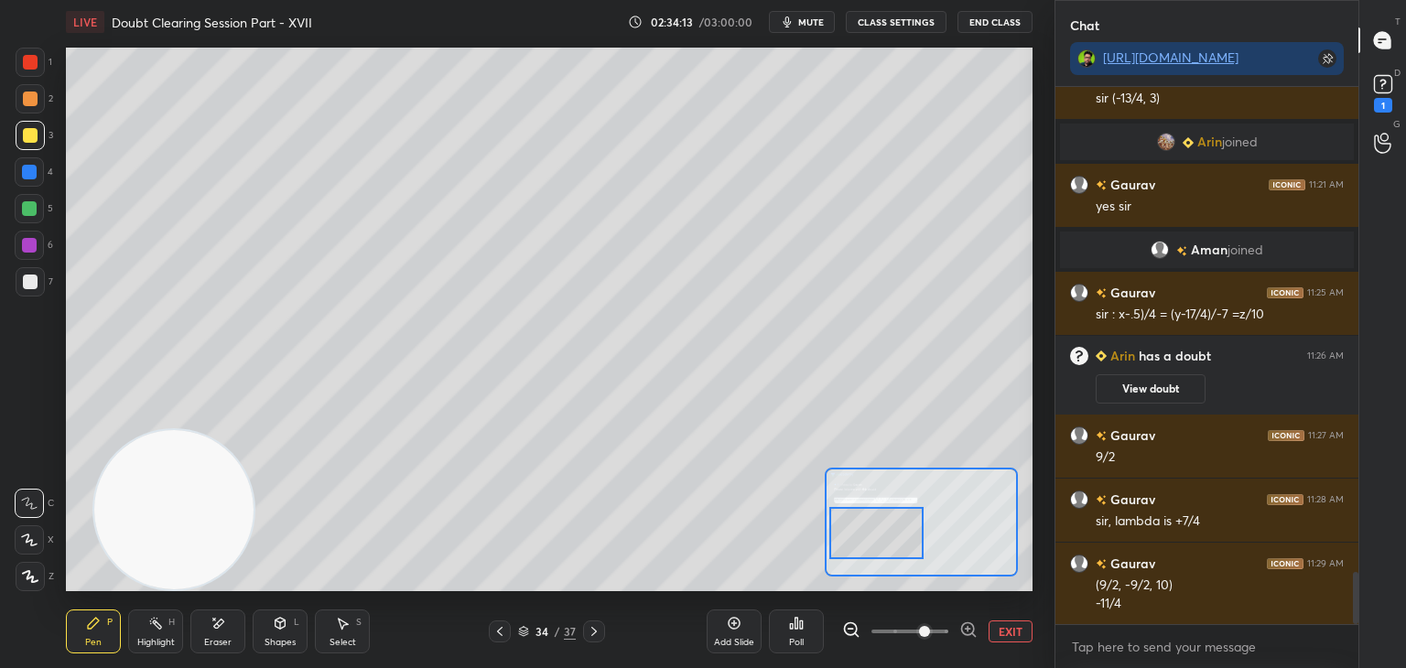
drag, startPoint x: 889, startPoint y: 523, endPoint x: 874, endPoint y: 517, distance: 16.0
click at [888, 530] on div at bounding box center [876, 533] width 95 height 52
drag, startPoint x: 905, startPoint y: 541, endPoint x: 908, endPoint y: 551, distance: 10.4
click at [908, 551] on div at bounding box center [878, 548] width 95 height 52
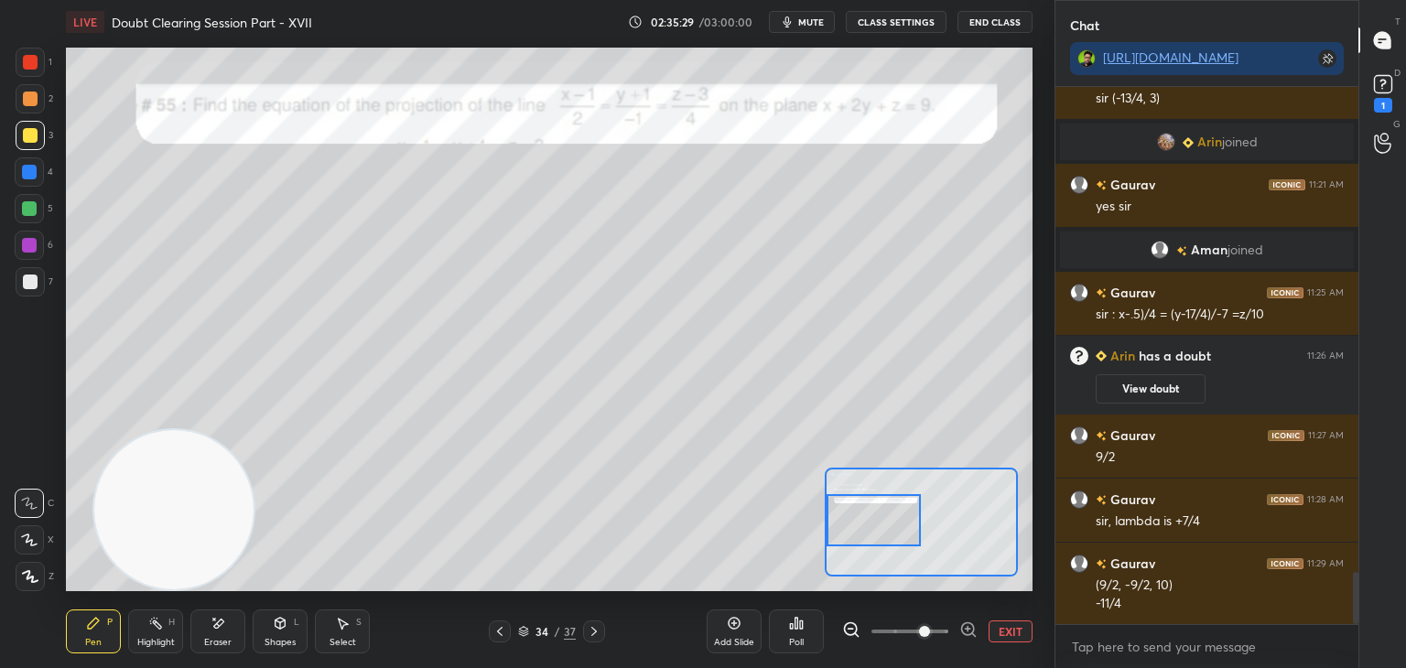
drag, startPoint x: 882, startPoint y: 541, endPoint x: 878, endPoint y: 515, distance: 26.0
click at [878, 515] on div at bounding box center [873, 520] width 95 height 52
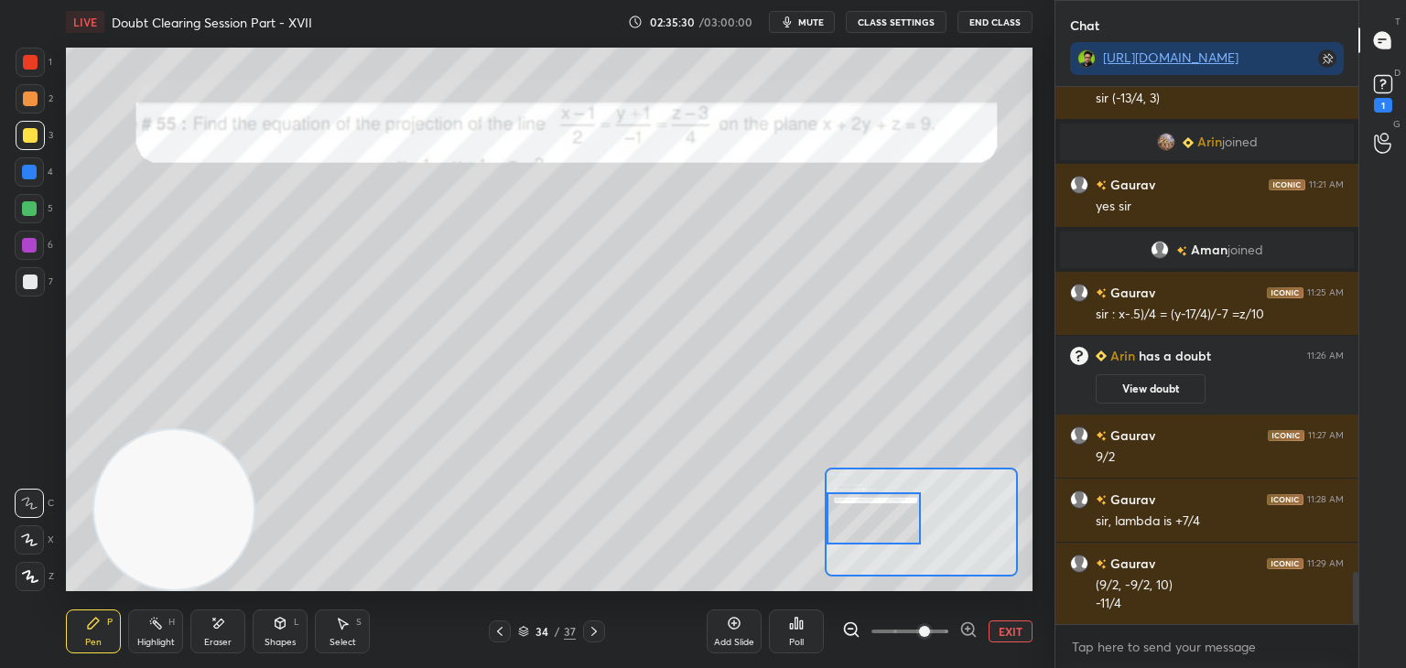
drag, startPoint x: 880, startPoint y: 633, endPoint x: 875, endPoint y: 602, distance: 31.6
click at [880, 632] on span at bounding box center [909, 631] width 77 height 27
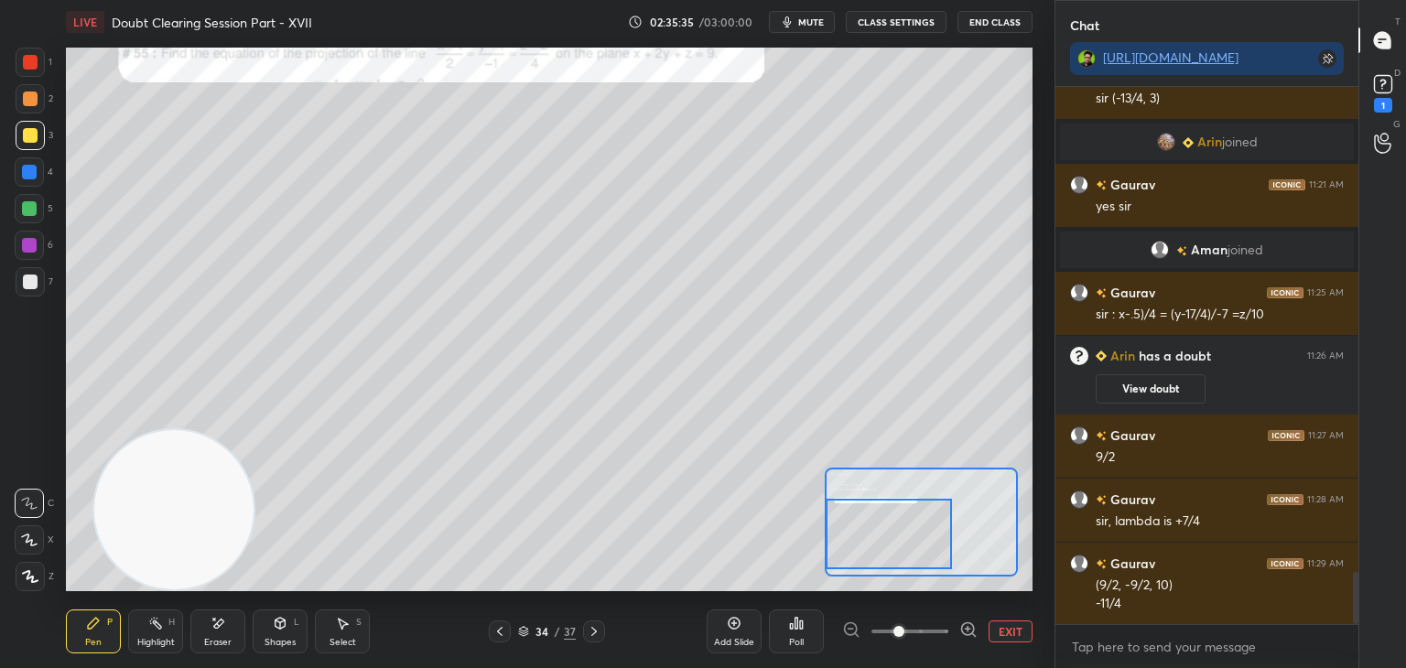
drag, startPoint x: 861, startPoint y: 508, endPoint x: 854, endPoint y: 501, distance: 10.4
click at [862, 520] on div at bounding box center [888, 534] width 126 height 70
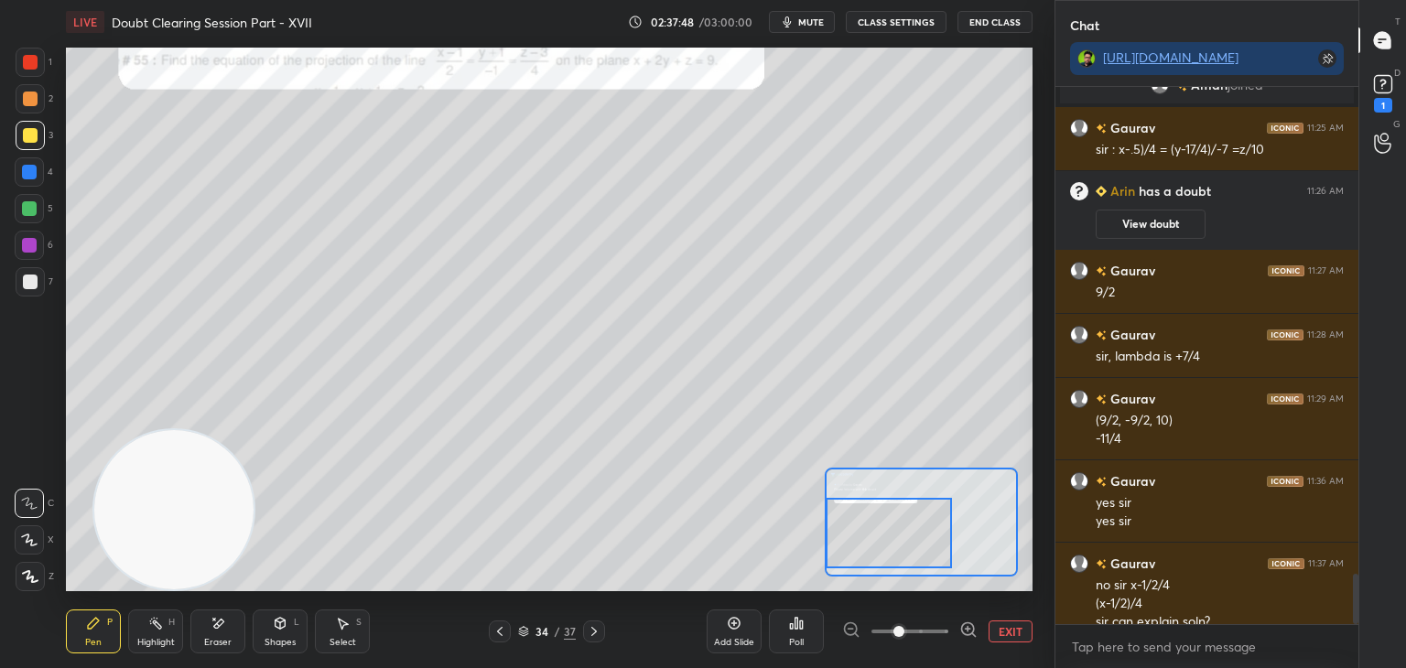
scroll to position [5202, 0]
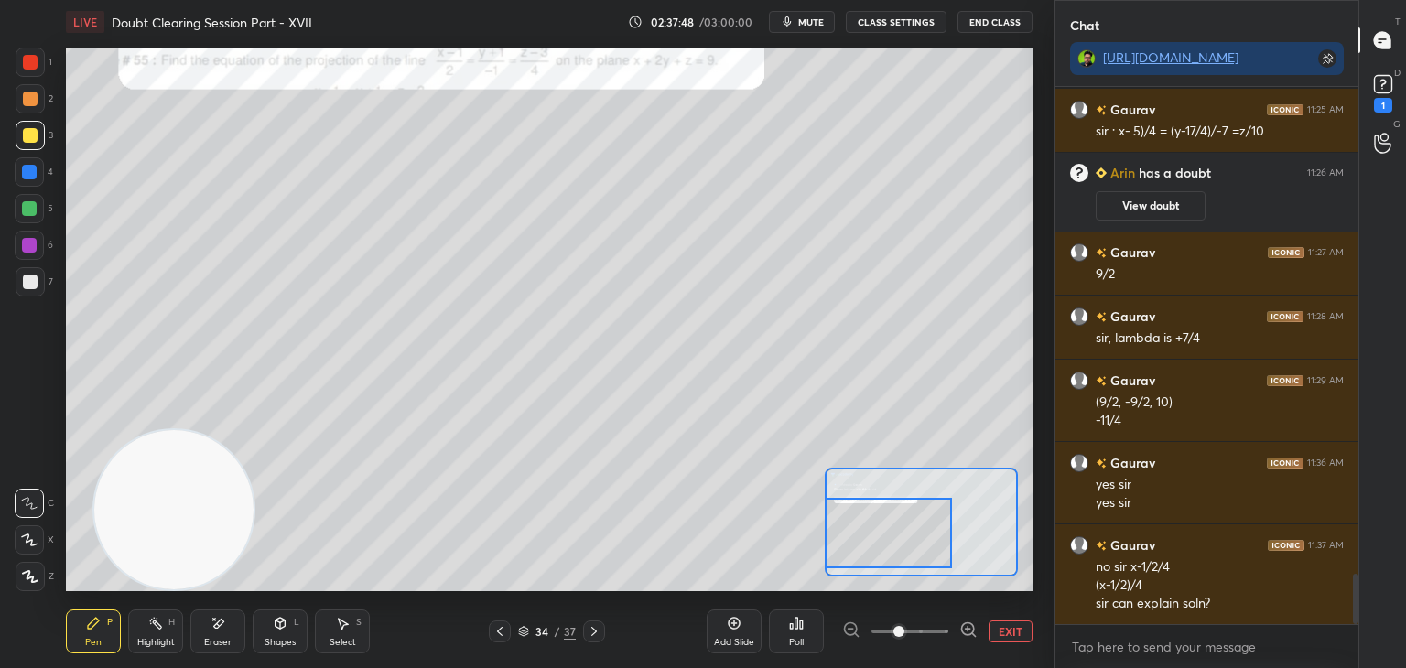
click at [172, 638] on div "Highlight H" at bounding box center [155, 631] width 55 height 44
click at [231, 625] on div "Eraser" at bounding box center [217, 631] width 55 height 44
drag, startPoint x: 25, startPoint y: 586, endPoint x: 7, endPoint y: 589, distance: 17.8
click at [4, 598] on div "1 2 3 4 5 6 7 C X Z E E Erase all H H LIVE Doubt Clearing Session Part - XVII 0…" at bounding box center [520, 334] width 1040 height 668
click at [36, 577] on span "Erase all" at bounding box center [29, 576] width 27 height 13
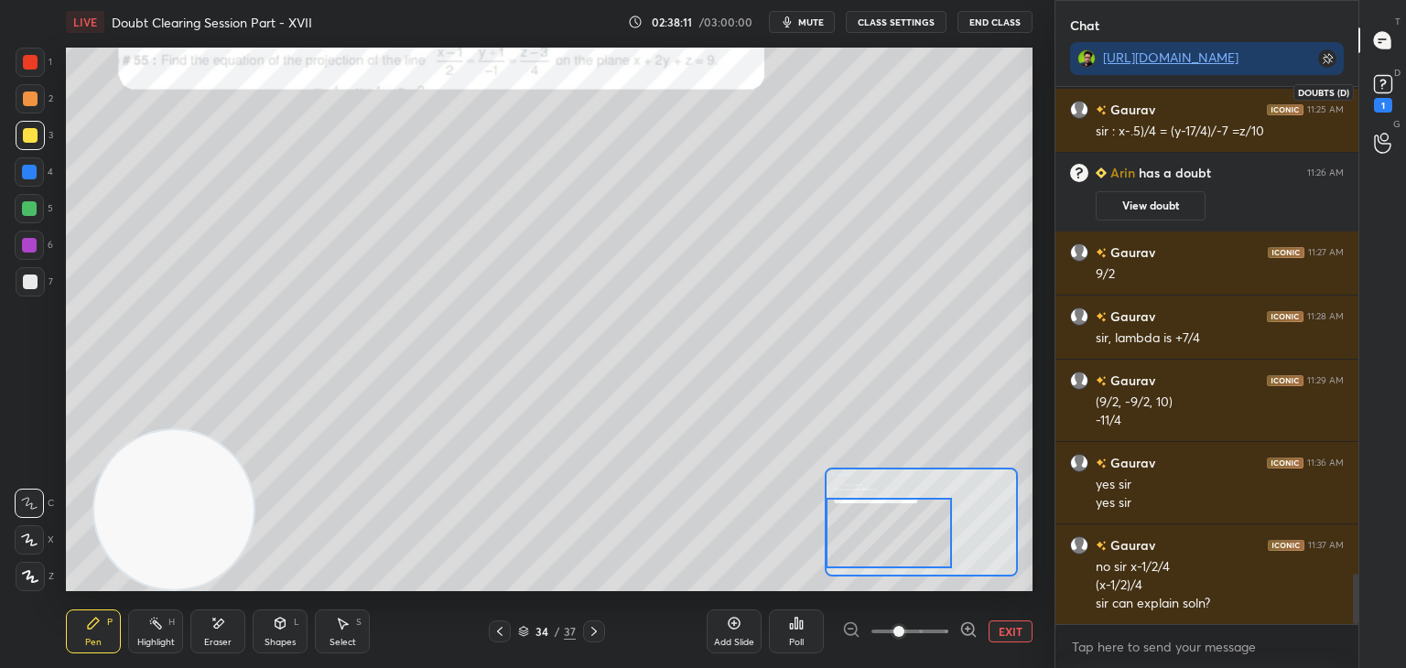
click at [1383, 91] on rect at bounding box center [1382, 84] width 17 height 17
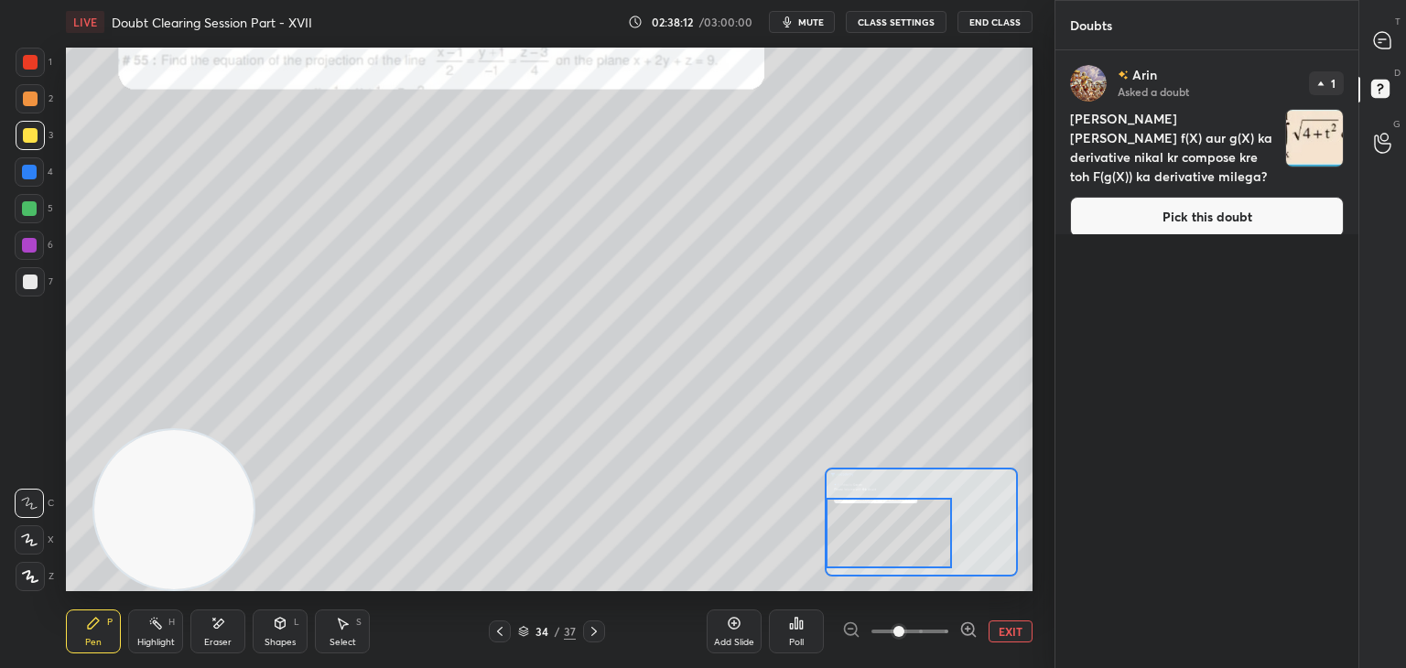
click at [1197, 218] on div "Arin Asked a doubt 1 [PERSON_NAME] [PERSON_NAME] f(X) aur g(X) ka derivative ni…" at bounding box center [1206, 150] width 303 height 201
click at [1197, 199] on button "Pick this doubt" at bounding box center [1207, 217] width 274 height 40
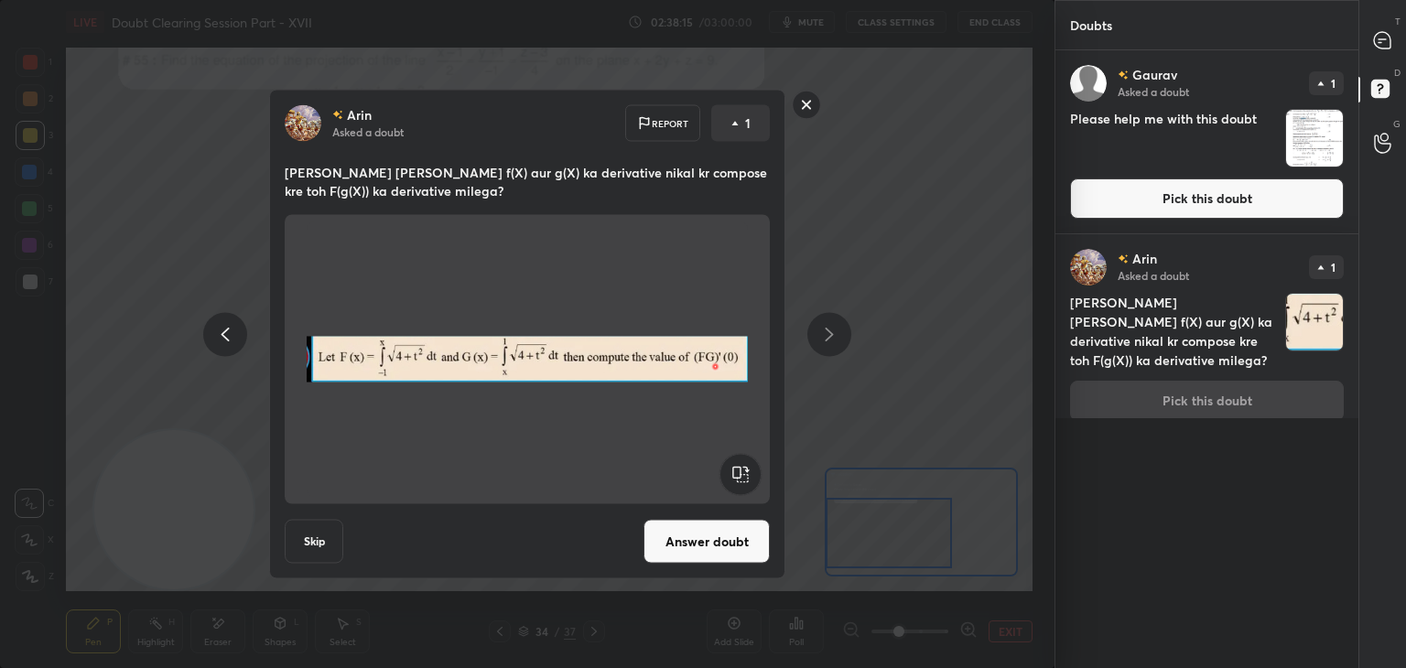
click at [805, 104] on rect at bounding box center [806, 105] width 28 height 28
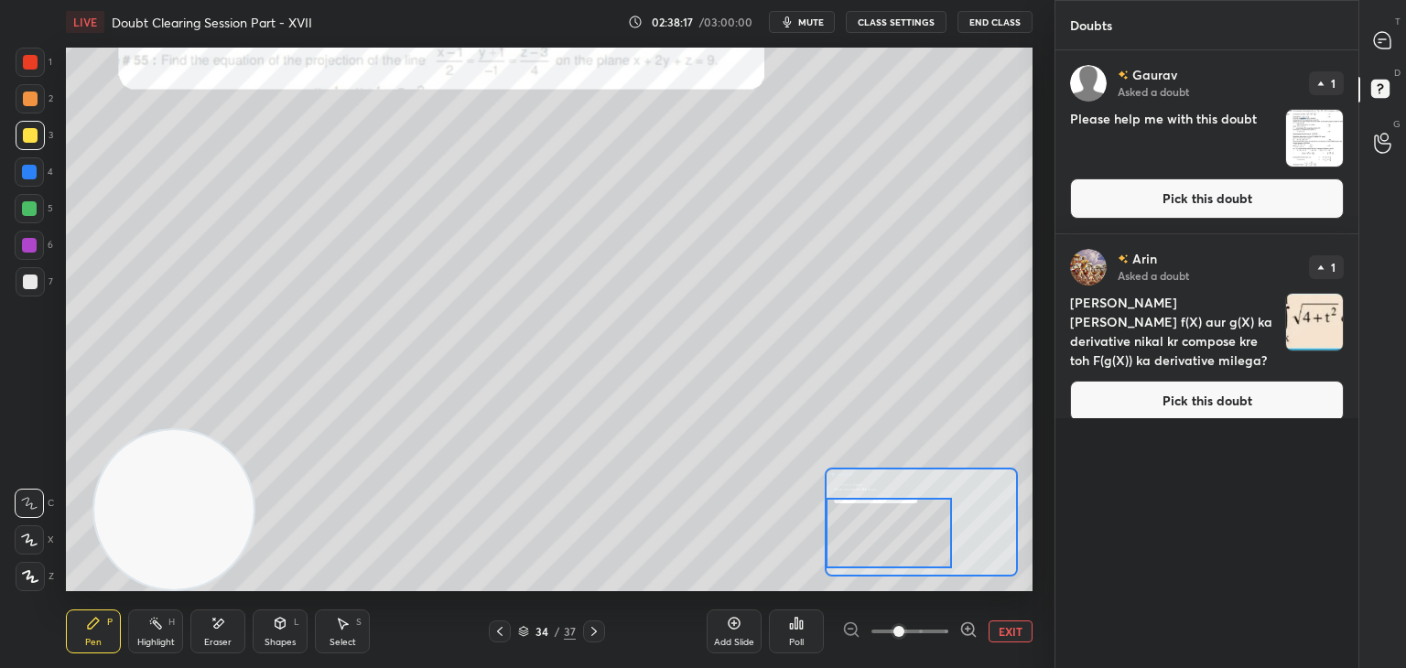
click at [1184, 182] on button "Pick this doubt" at bounding box center [1207, 198] width 274 height 40
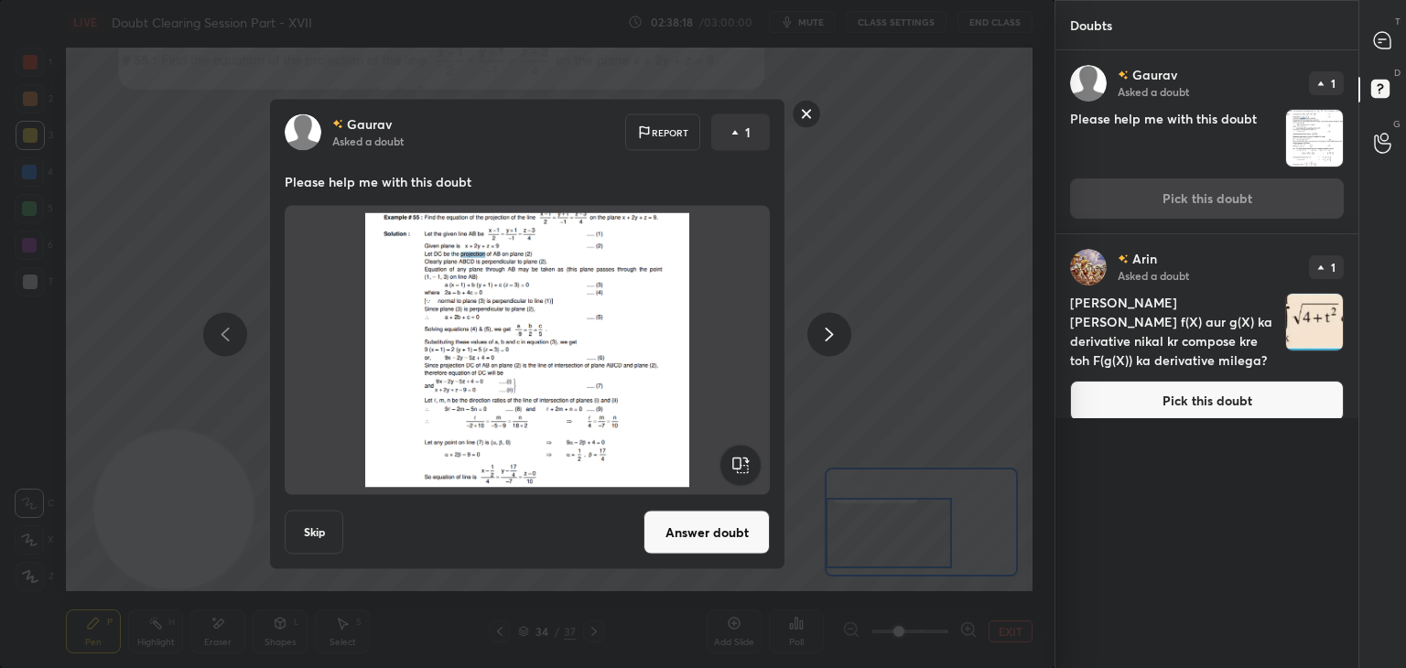
click at [693, 518] on button "Answer doubt" at bounding box center [706, 533] width 126 height 44
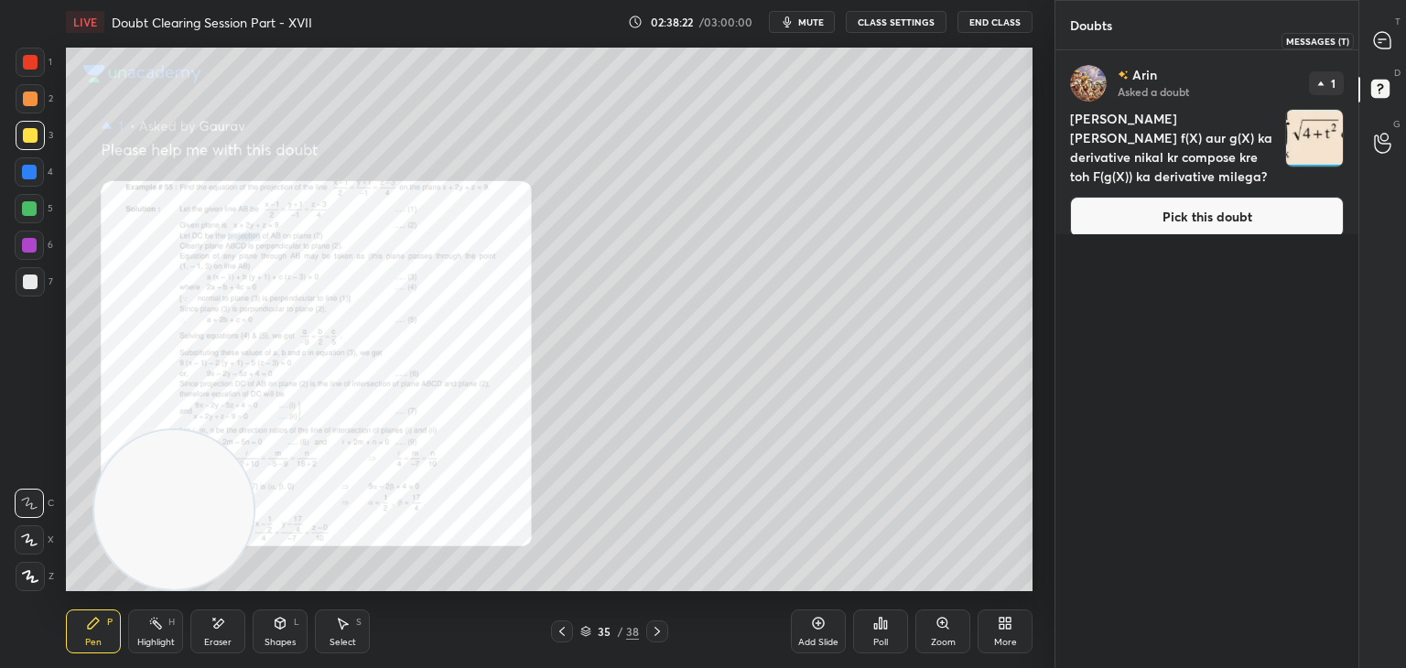
click at [1377, 38] on icon at bounding box center [1382, 40] width 16 height 16
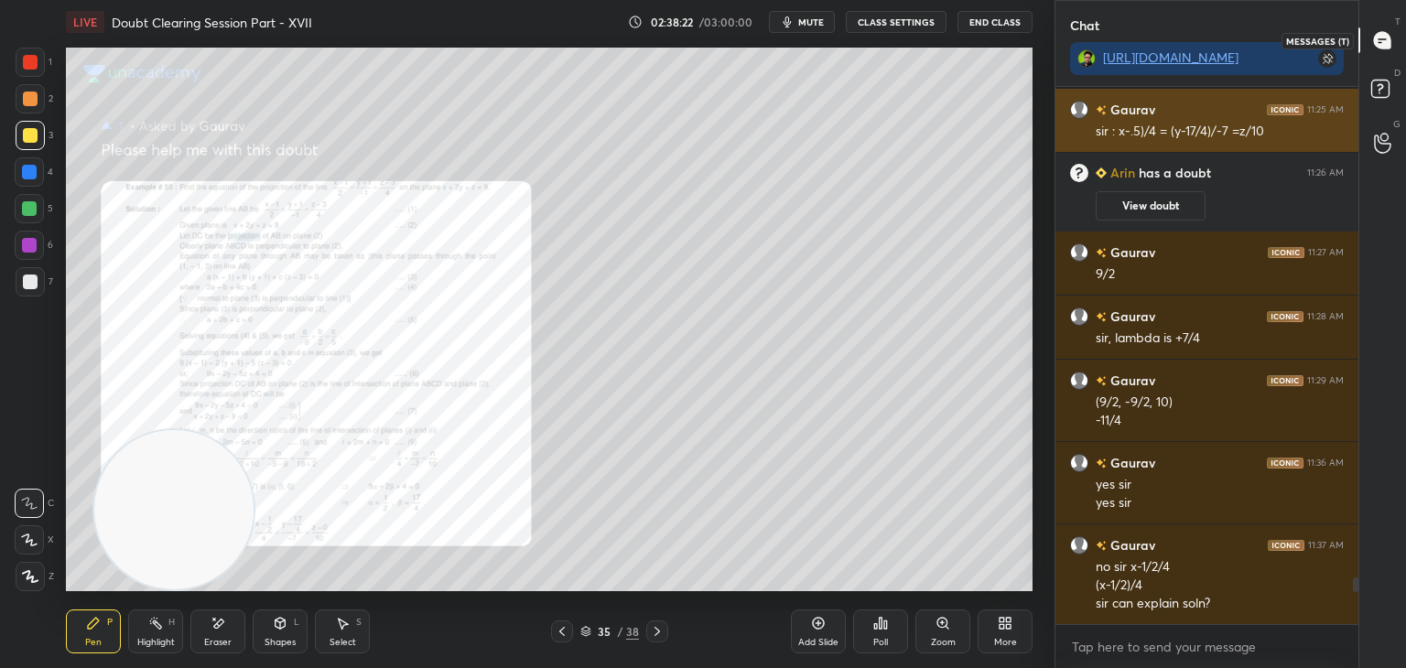
scroll to position [532, 297]
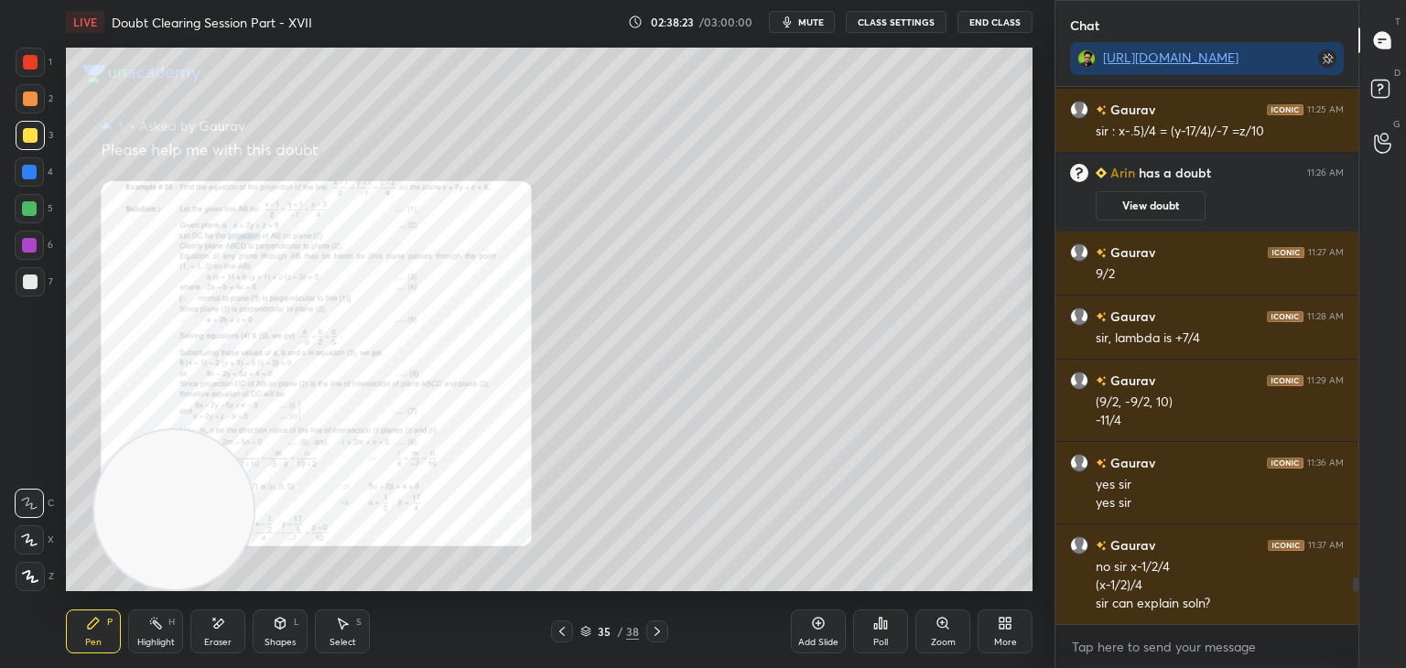
click at [935, 628] on icon at bounding box center [942, 623] width 15 height 15
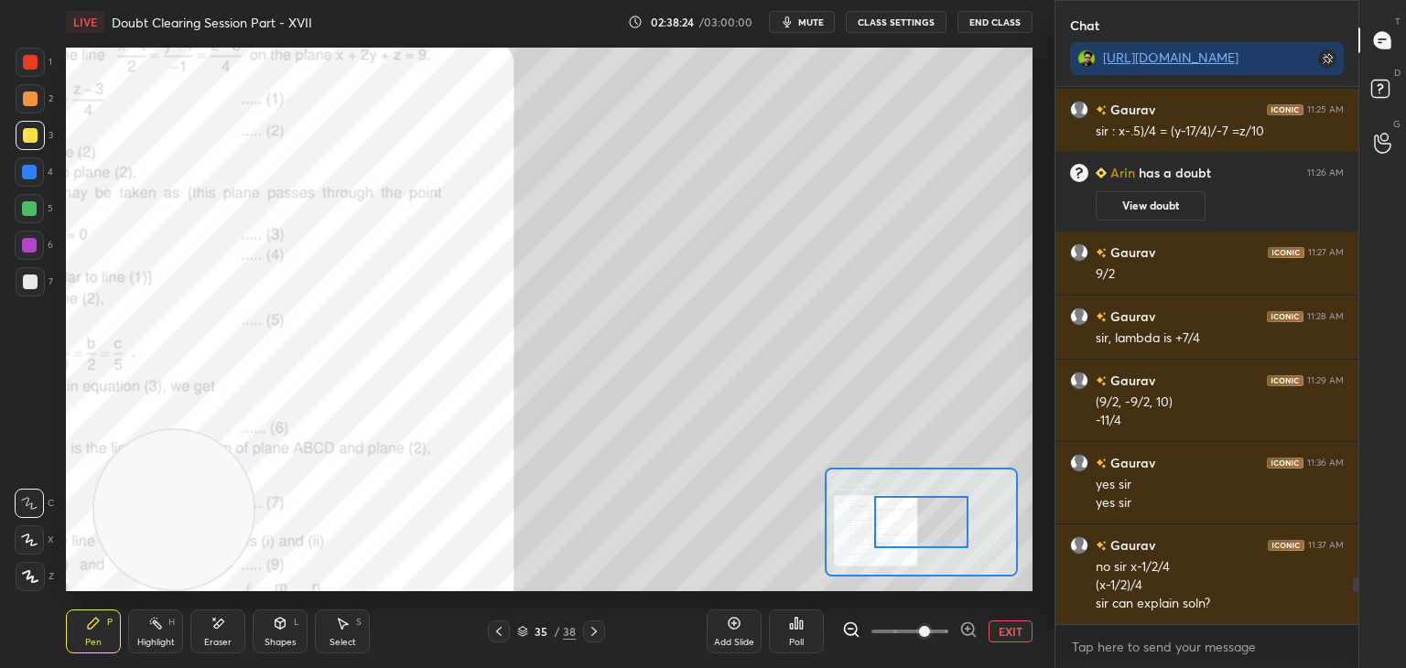
click at [927, 637] on span at bounding box center [909, 631] width 77 height 27
drag, startPoint x: 925, startPoint y: 638, endPoint x: 926, endPoint y: 628, distance: 10.1
click at [925, 637] on span at bounding box center [924, 631] width 11 height 11
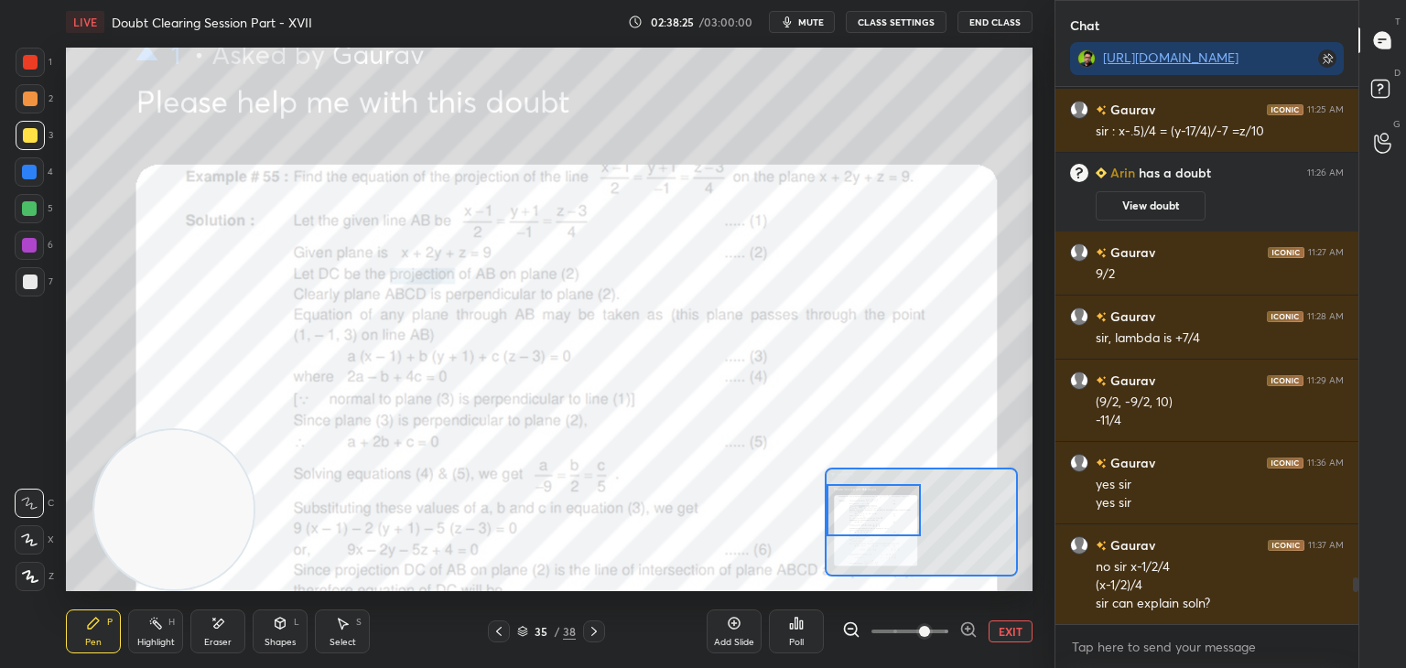
drag, startPoint x: 940, startPoint y: 532, endPoint x: 893, endPoint y: 521, distance: 47.9
click at [893, 521] on div at bounding box center [873, 510] width 95 height 52
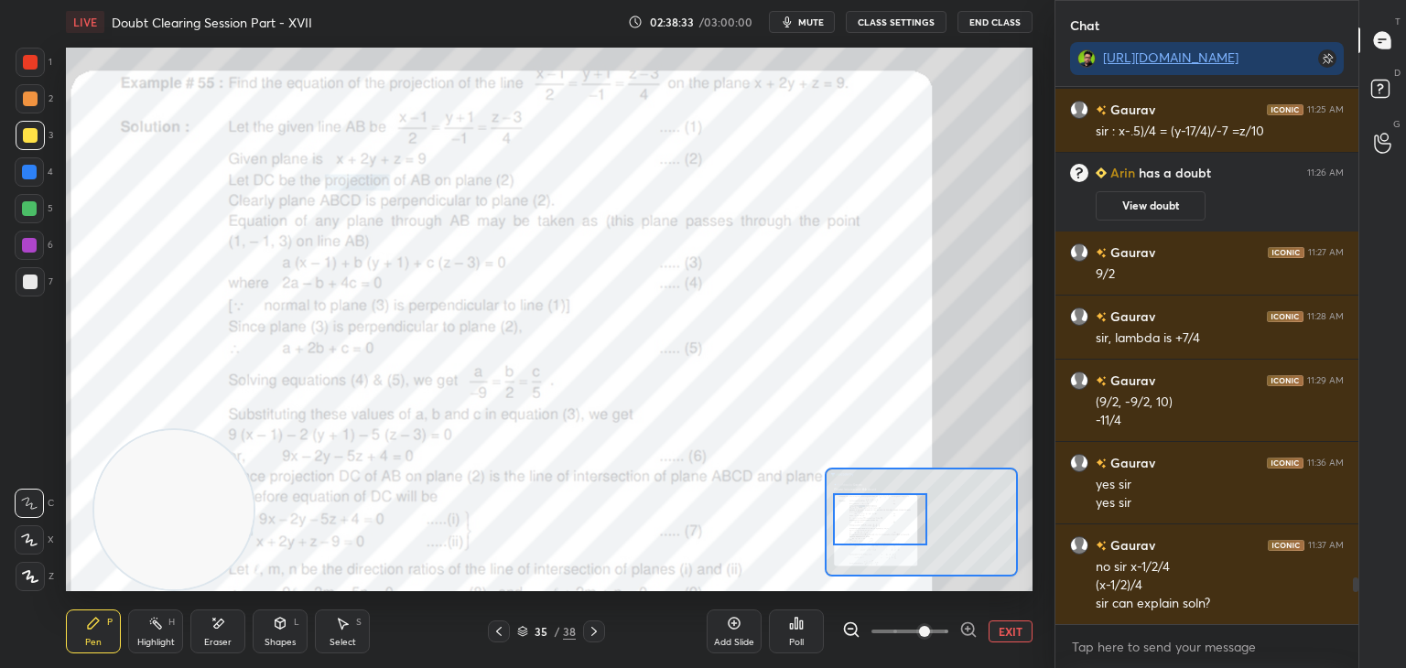
click at [853, 519] on div at bounding box center [880, 519] width 95 height 52
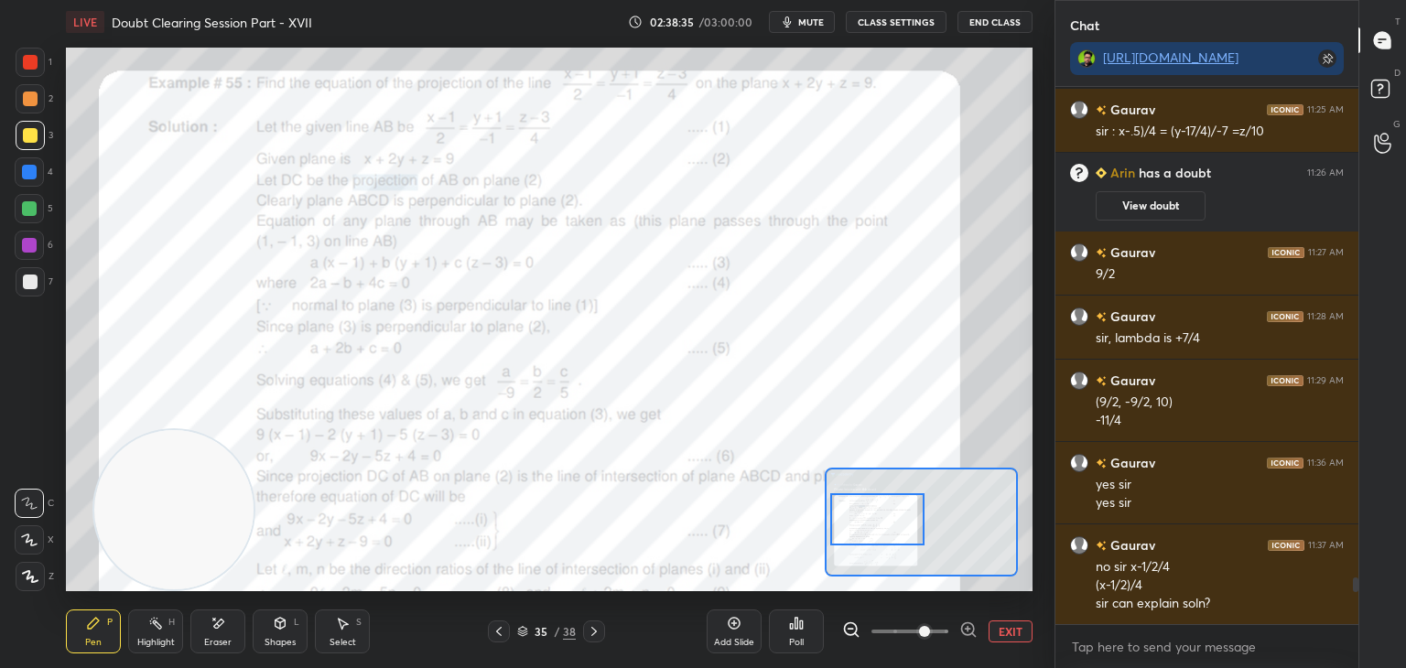
drag, startPoint x: 34, startPoint y: 61, endPoint x: 26, endPoint y: 68, distance: 10.4
click at [33, 60] on div at bounding box center [30, 62] width 15 height 15
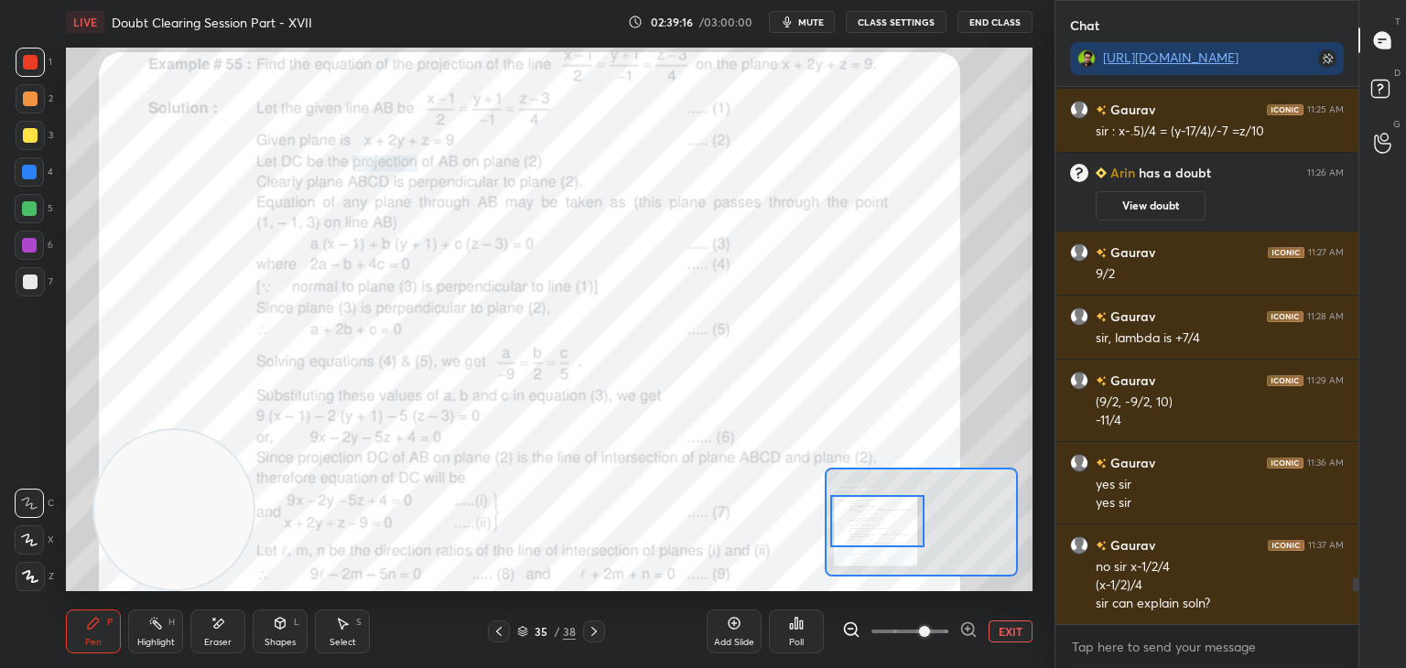
click at [872, 521] on div at bounding box center [877, 521] width 95 height 52
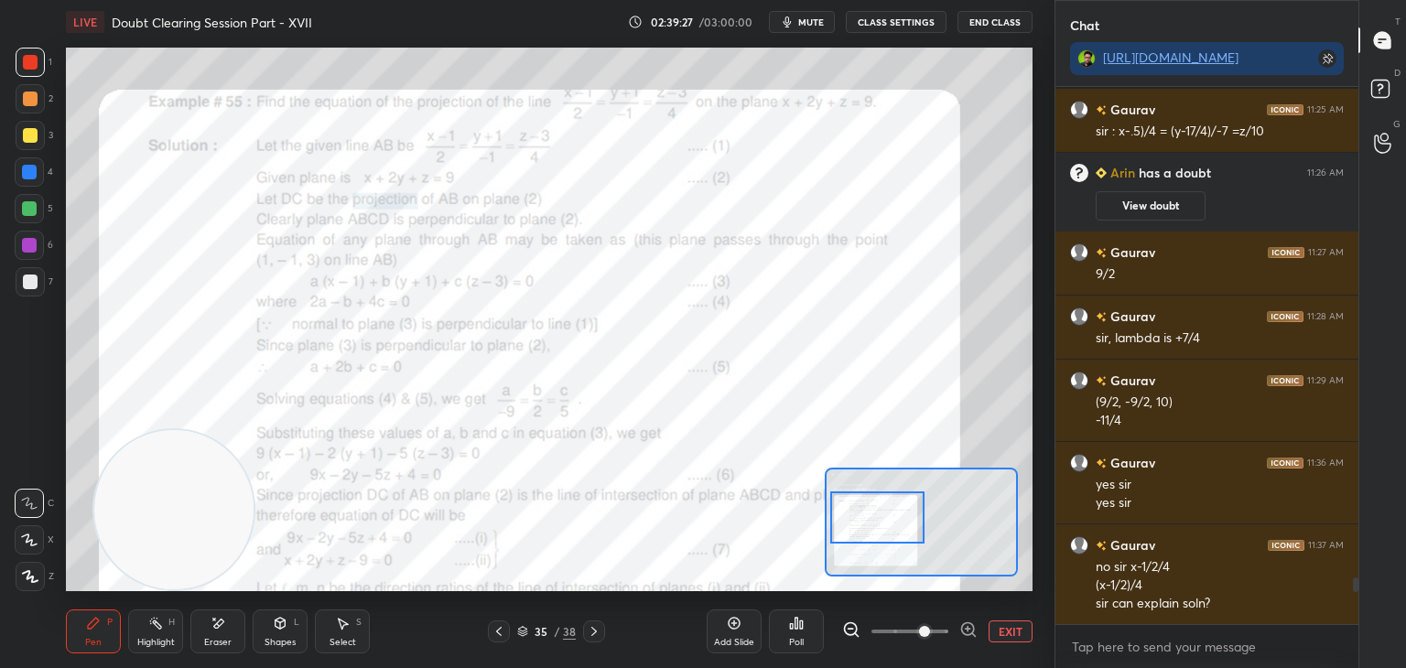
drag, startPoint x: 864, startPoint y: 509, endPoint x: 847, endPoint y: 495, distance: 21.4
click at [863, 505] on div at bounding box center [877, 517] width 95 height 52
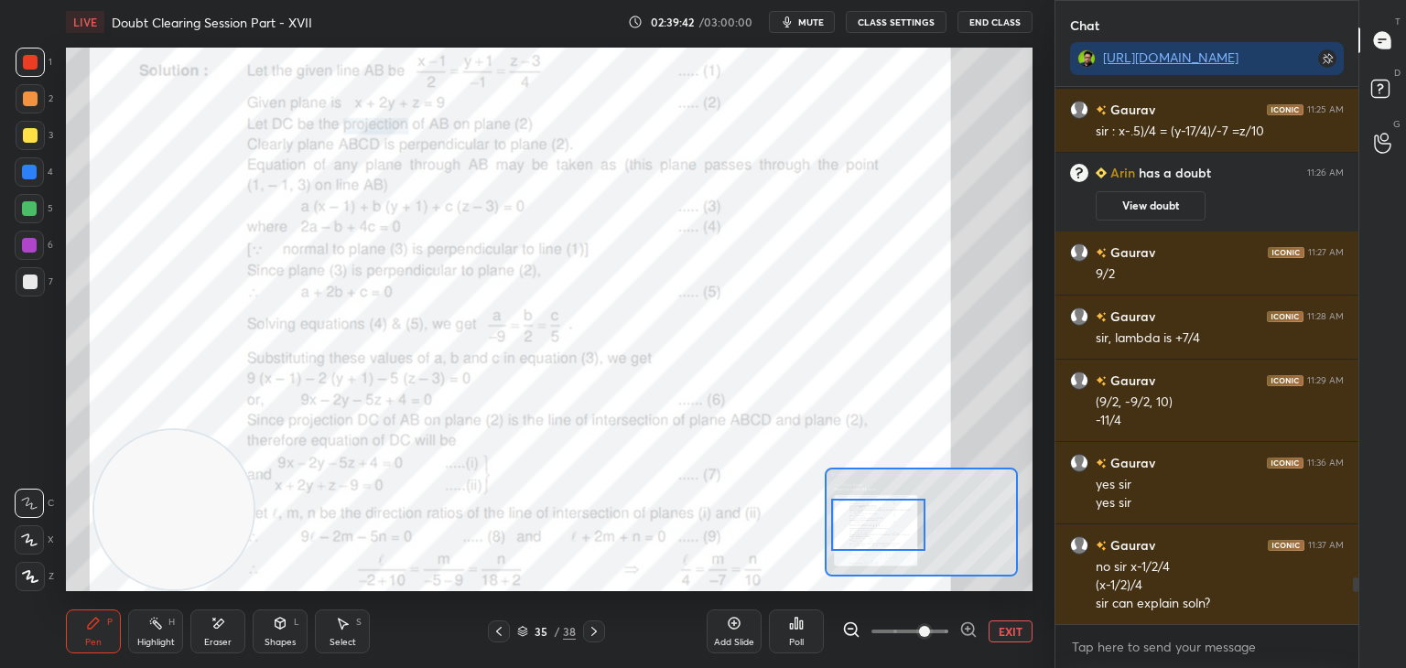
click at [863, 513] on div at bounding box center [878, 525] width 95 height 52
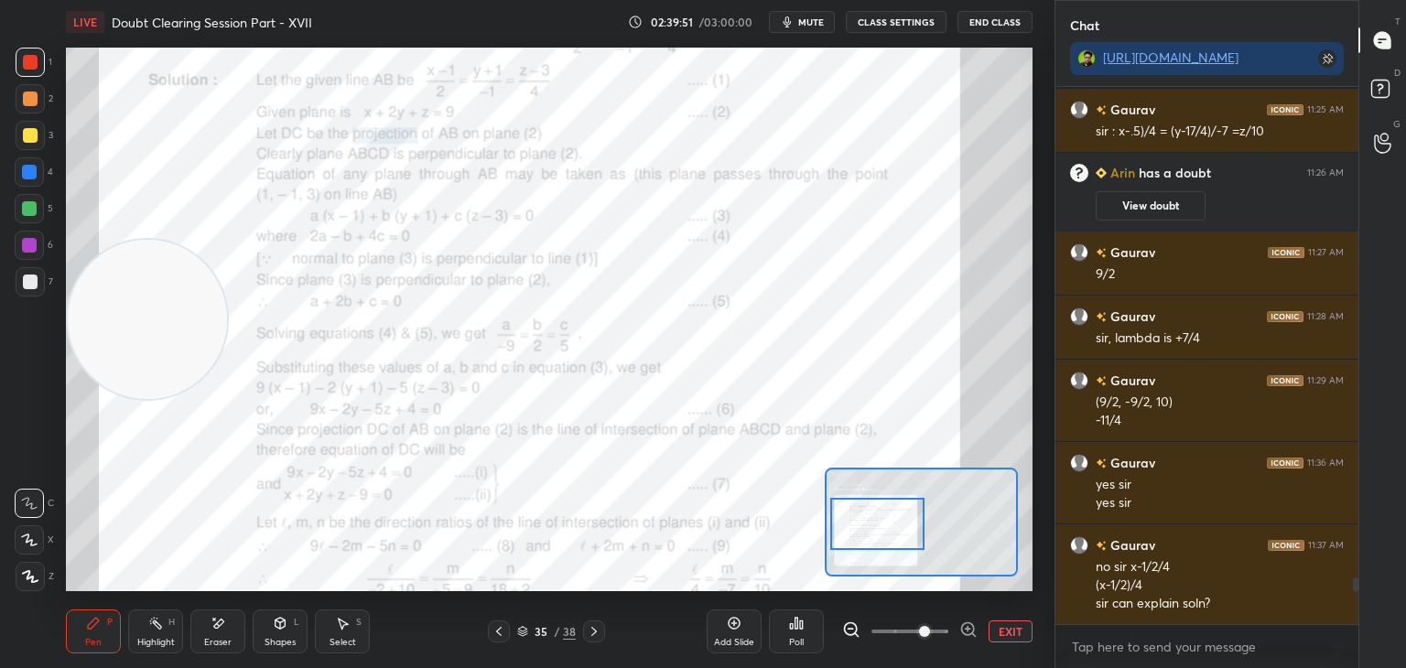
drag, startPoint x: 198, startPoint y: 502, endPoint x: 159, endPoint y: 291, distance: 214.9
click at [165, 294] on video at bounding box center [147, 319] width 159 height 159
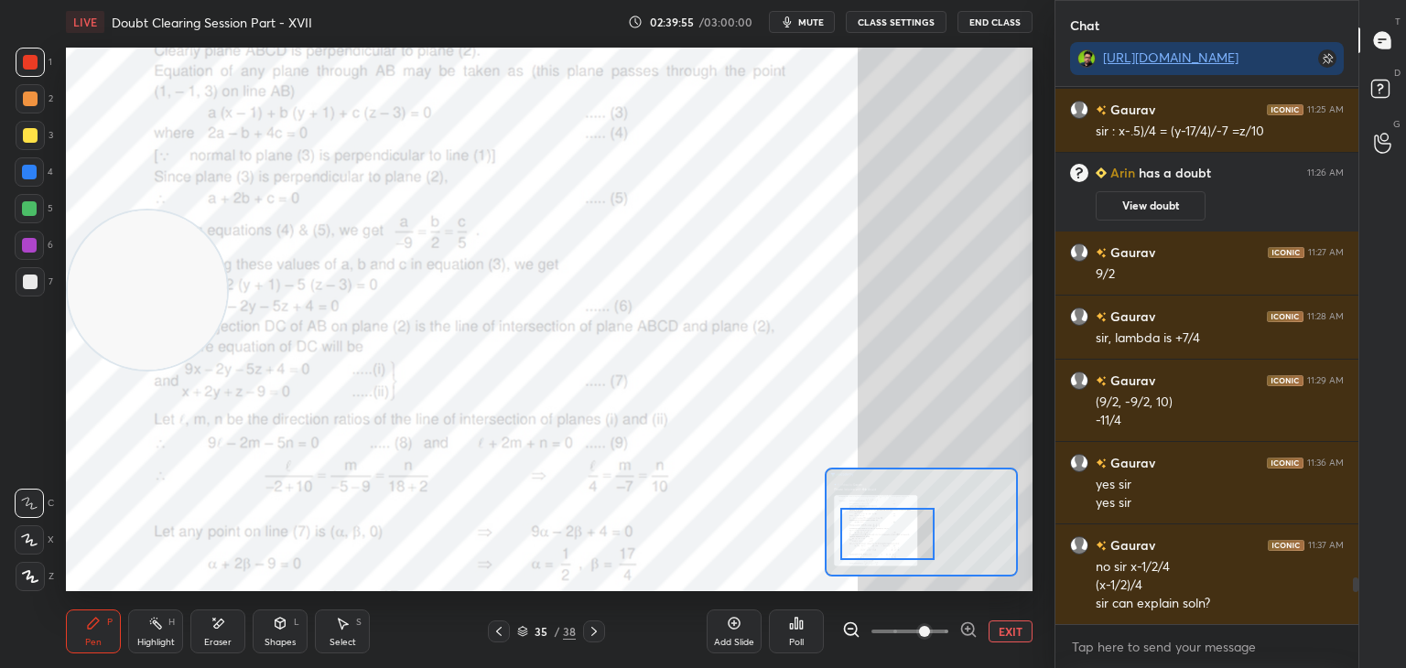
drag, startPoint x: 857, startPoint y: 544, endPoint x: 860, endPoint y: 555, distance: 10.4
click at [867, 555] on div at bounding box center [887, 534] width 95 height 52
drag, startPoint x: 165, startPoint y: 301, endPoint x: 177, endPoint y: 178, distance: 123.2
click at [189, 176] on video at bounding box center [159, 169] width 159 height 159
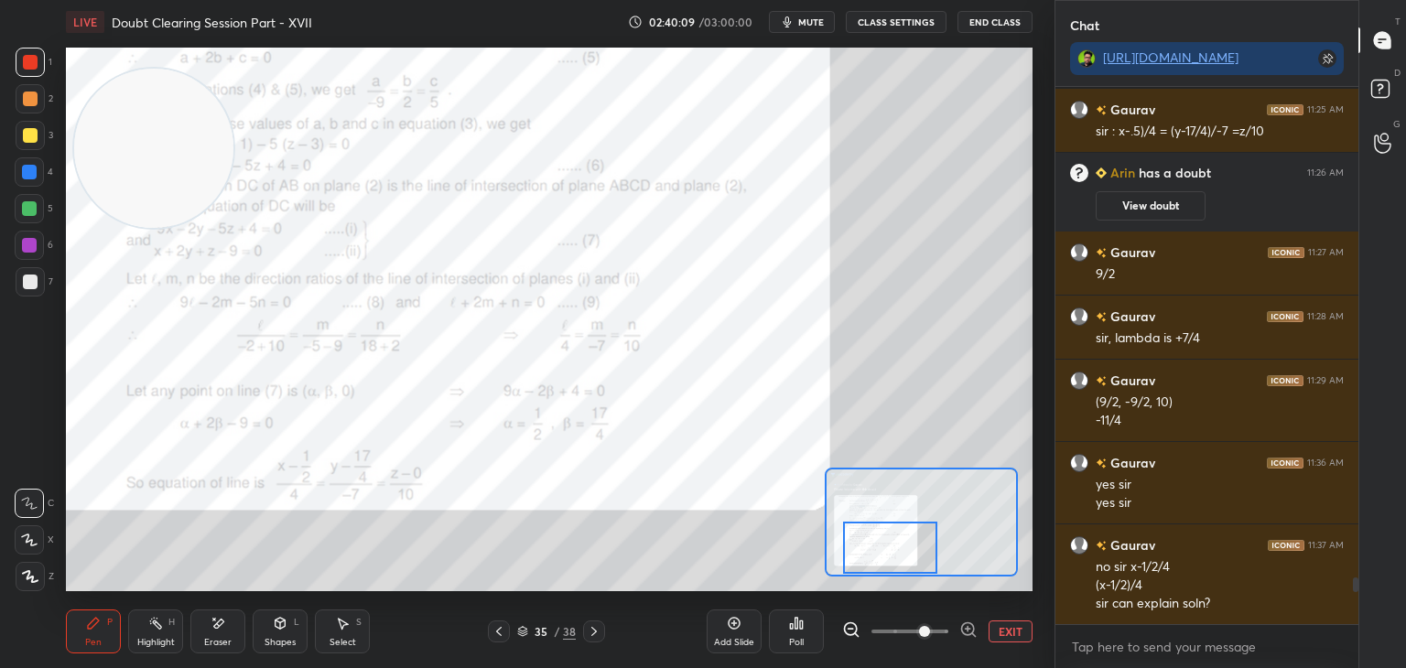
click at [869, 539] on div at bounding box center [890, 548] width 95 height 52
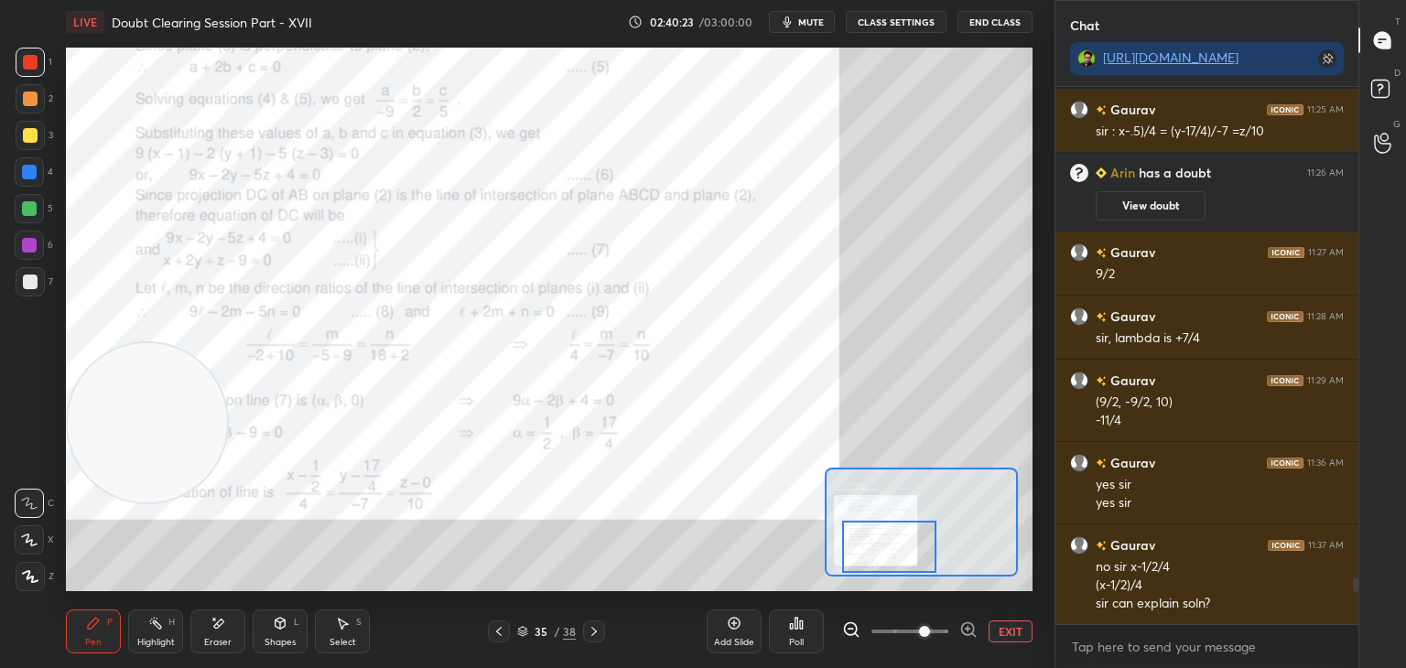
drag, startPoint x: 169, startPoint y: 166, endPoint x: 155, endPoint y: 587, distance: 421.2
click at [55, 568] on div "1 2 3 4 5 6 7 C X Z E E Erase all H H LIVE Doubt Clearing Session Part - XVII 0…" at bounding box center [520, 334] width 1040 height 668
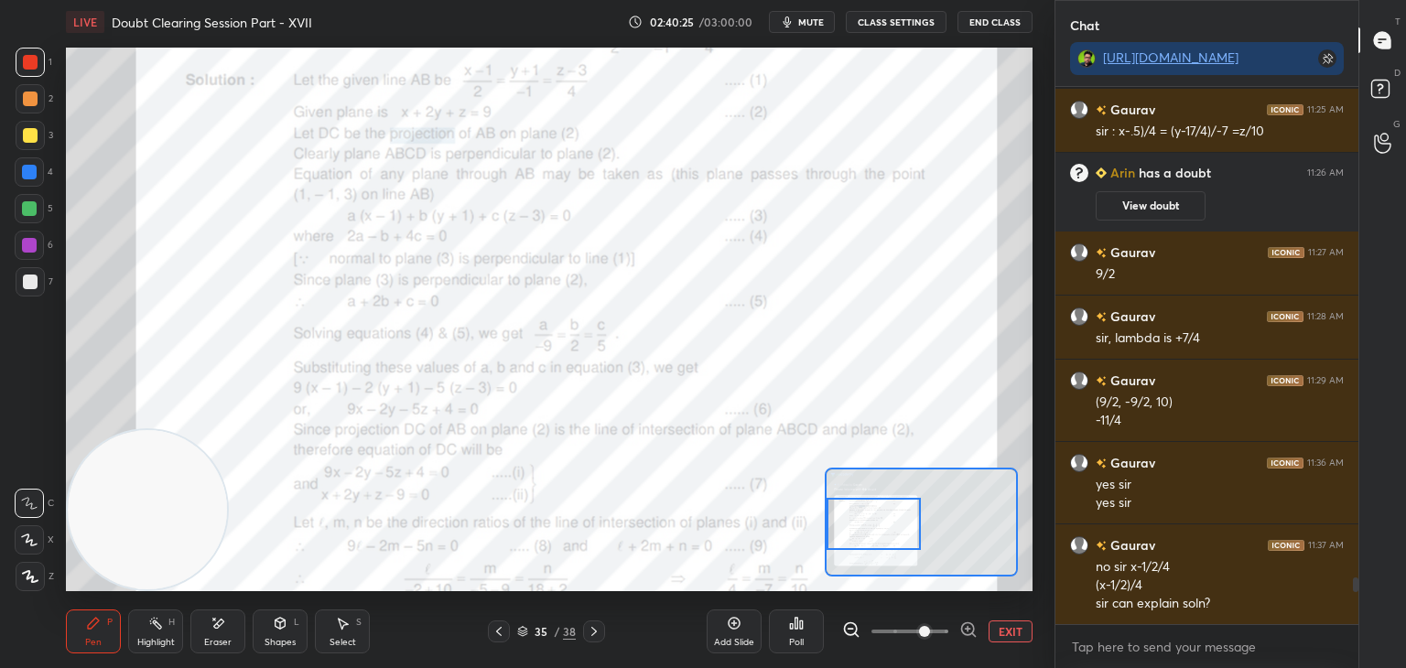
drag, startPoint x: 889, startPoint y: 536, endPoint x: 871, endPoint y: 513, distance: 29.3
click at [873, 514] on div at bounding box center [873, 524] width 95 height 52
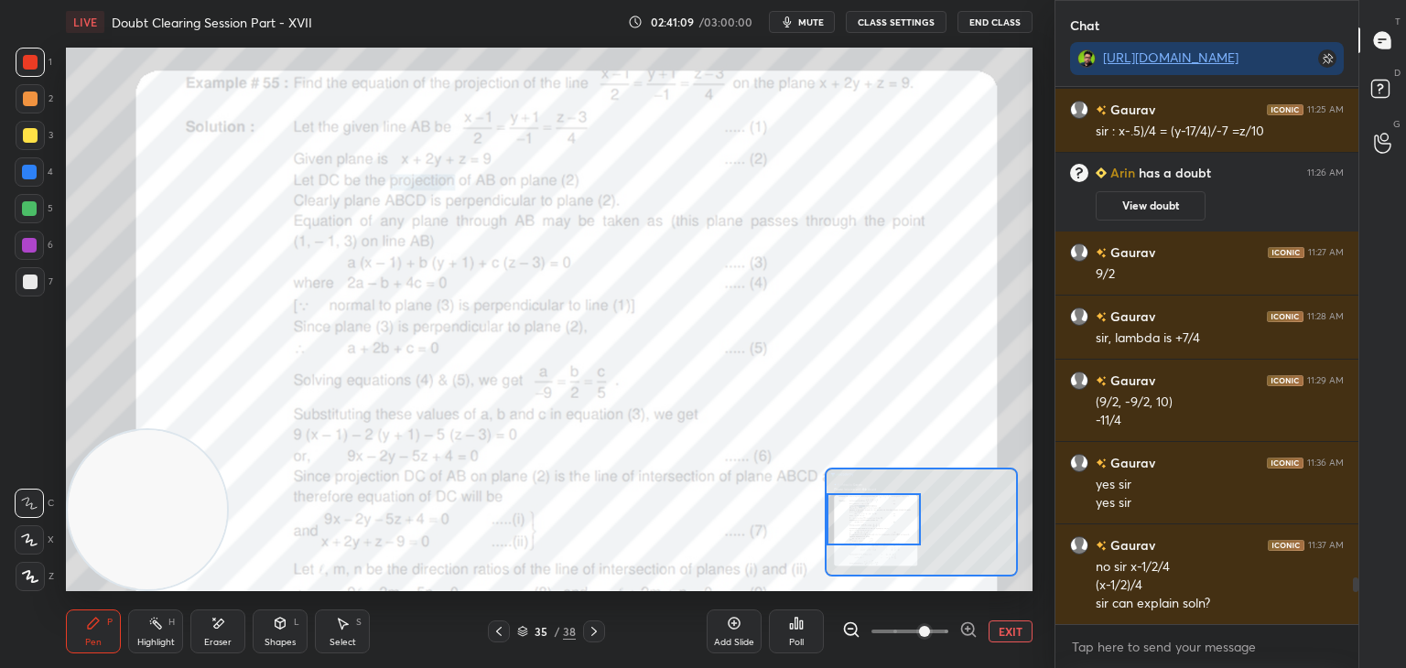
click at [857, 506] on div at bounding box center [873, 519] width 95 height 52
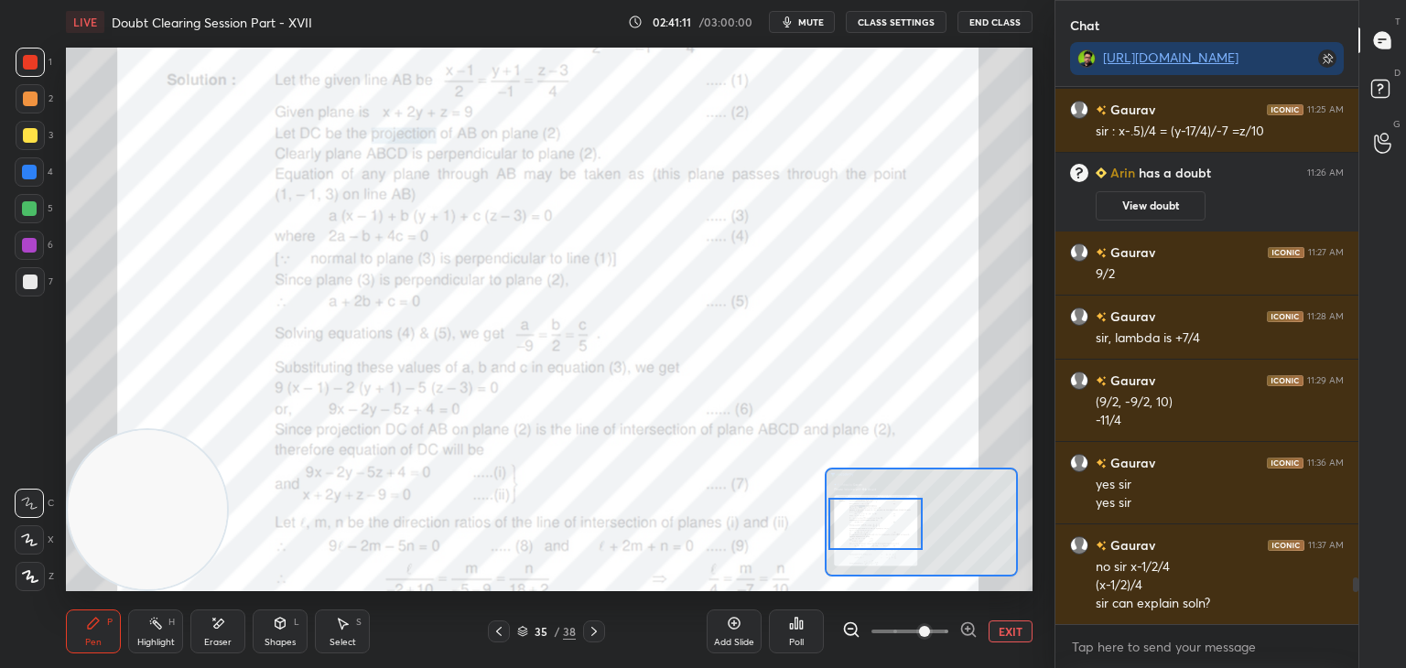
drag, startPoint x: 893, startPoint y: 525, endPoint x: 888, endPoint y: 537, distance: 13.1
click at [893, 538] on div at bounding box center [875, 524] width 95 height 52
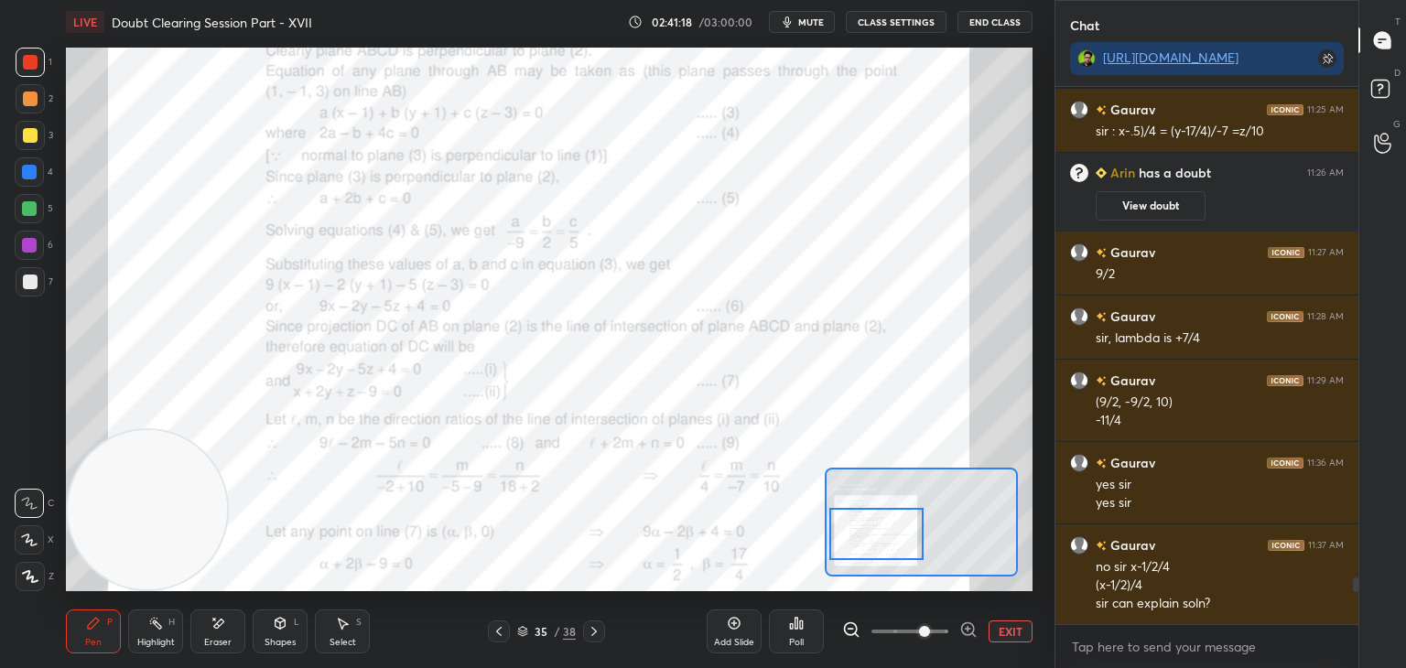
drag, startPoint x: 864, startPoint y: 522, endPoint x: 846, endPoint y: 513, distance: 20.1
click at [867, 528] on div at bounding box center [876, 534] width 95 height 52
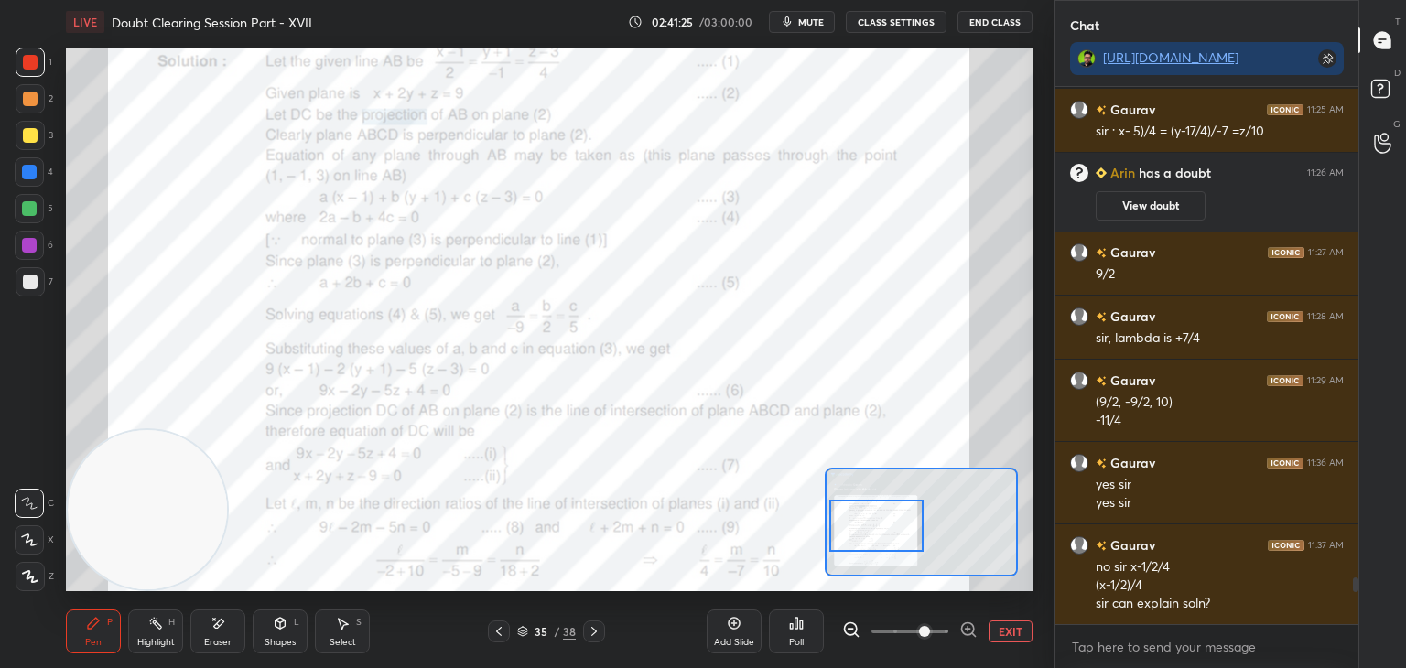
drag, startPoint x: 893, startPoint y: 524, endPoint x: 887, endPoint y: 511, distance: 15.1
click at [890, 513] on div at bounding box center [876, 526] width 95 height 52
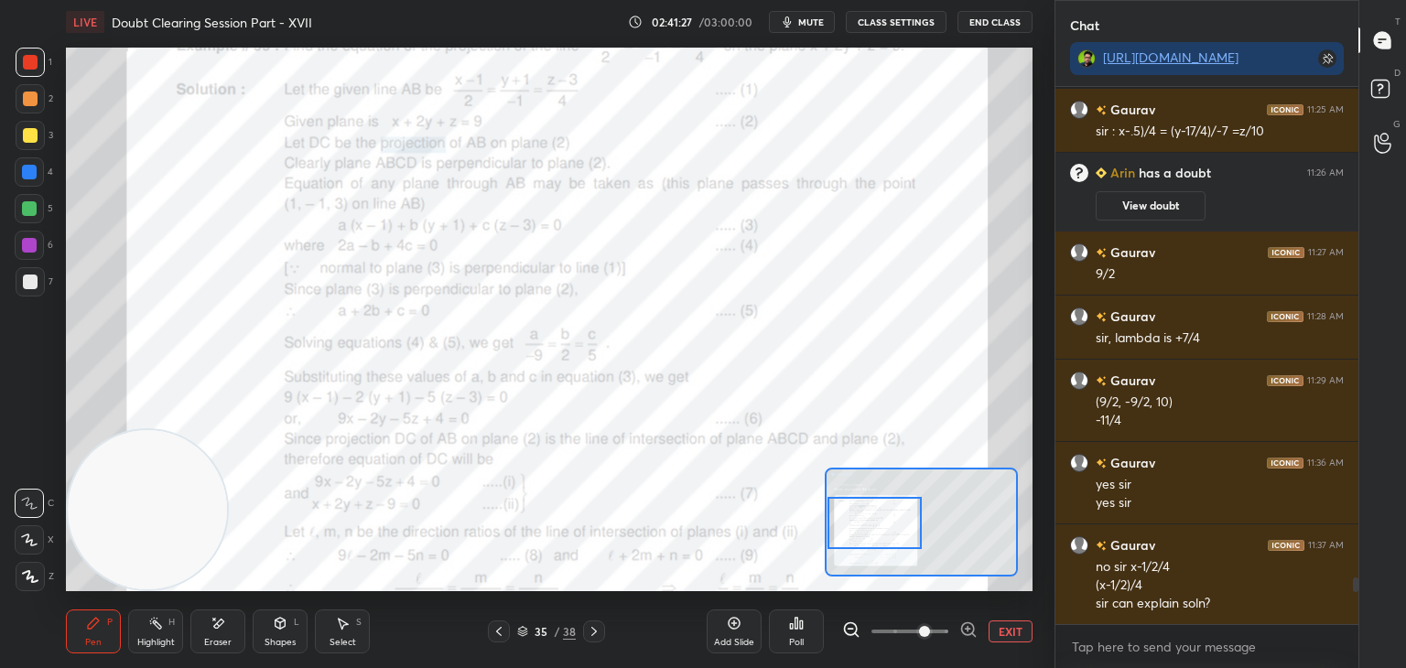
drag, startPoint x: 879, startPoint y: 507, endPoint x: 868, endPoint y: 512, distance: 11.5
click at [878, 520] on div at bounding box center [874, 523] width 95 height 52
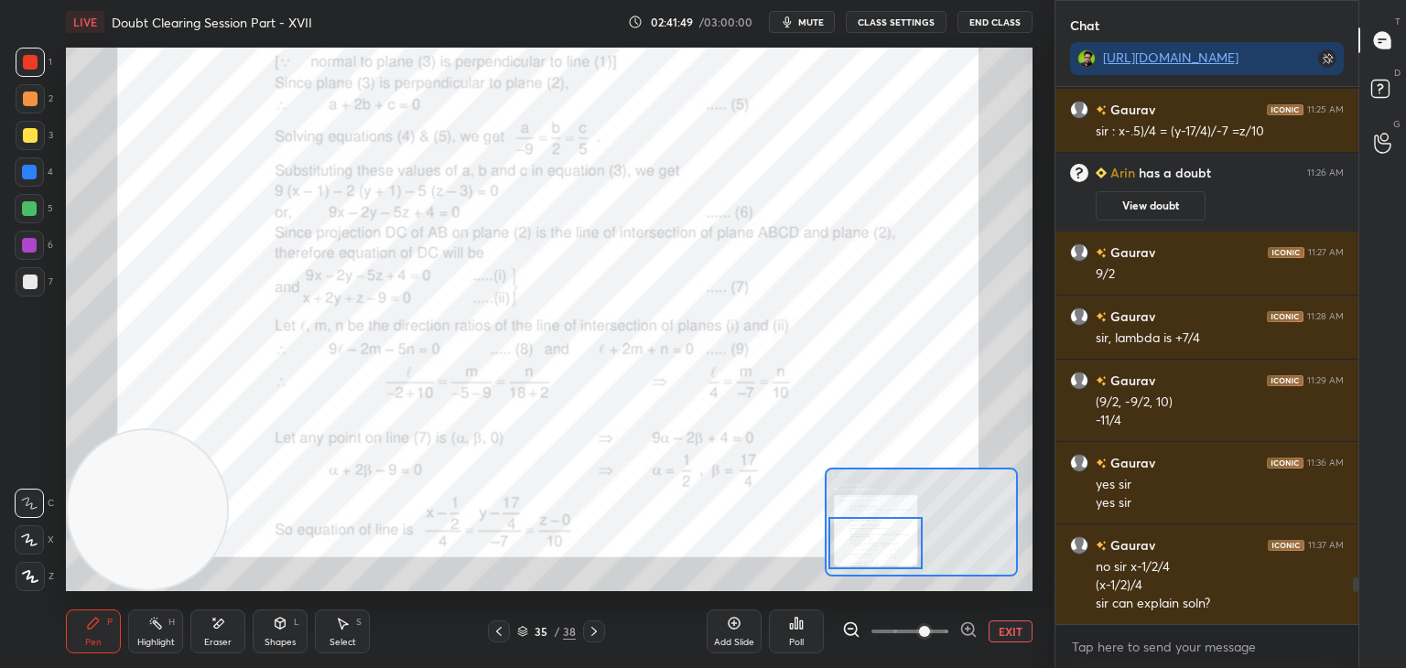
drag, startPoint x: 906, startPoint y: 535, endPoint x: 897, endPoint y: 532, distance: 9.9
click at [906, 543] on div at bounding box center [875, 543] width 95 height 52
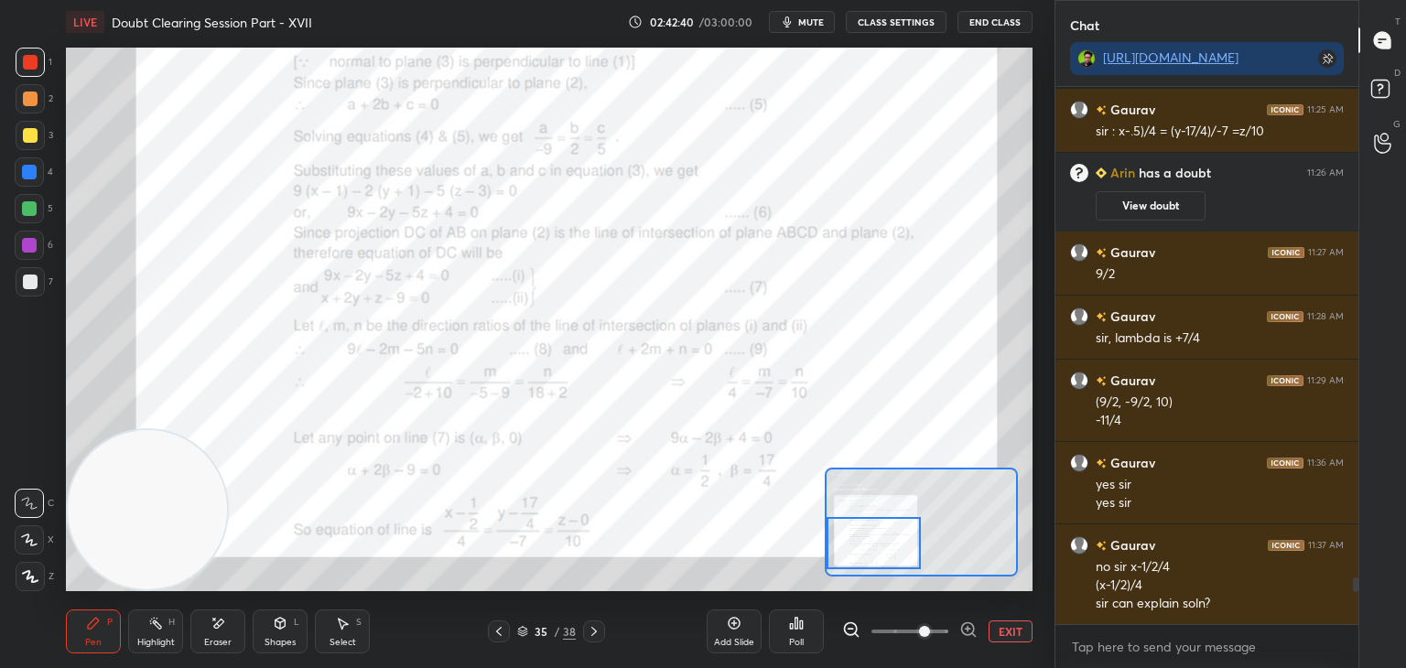
scroll to position [5670, 0]
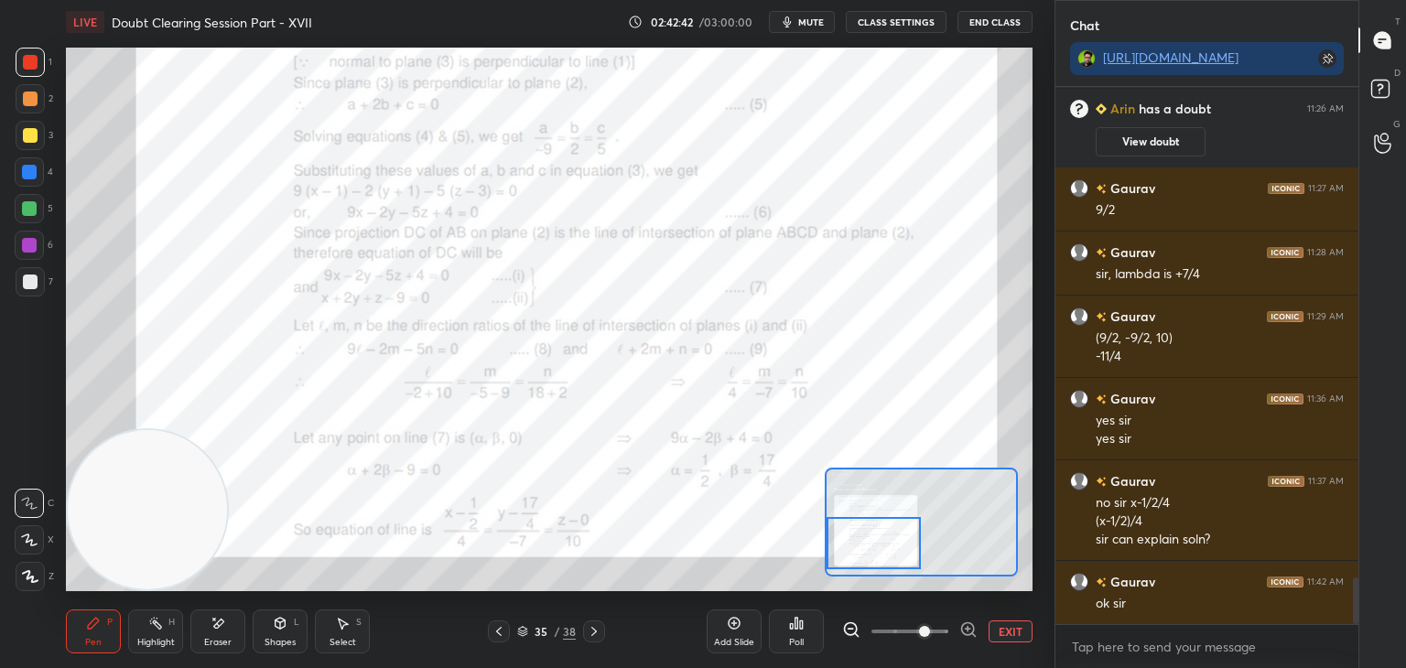
click at [588, 635] on div at bounding box center [594, 631] width 22 height 22
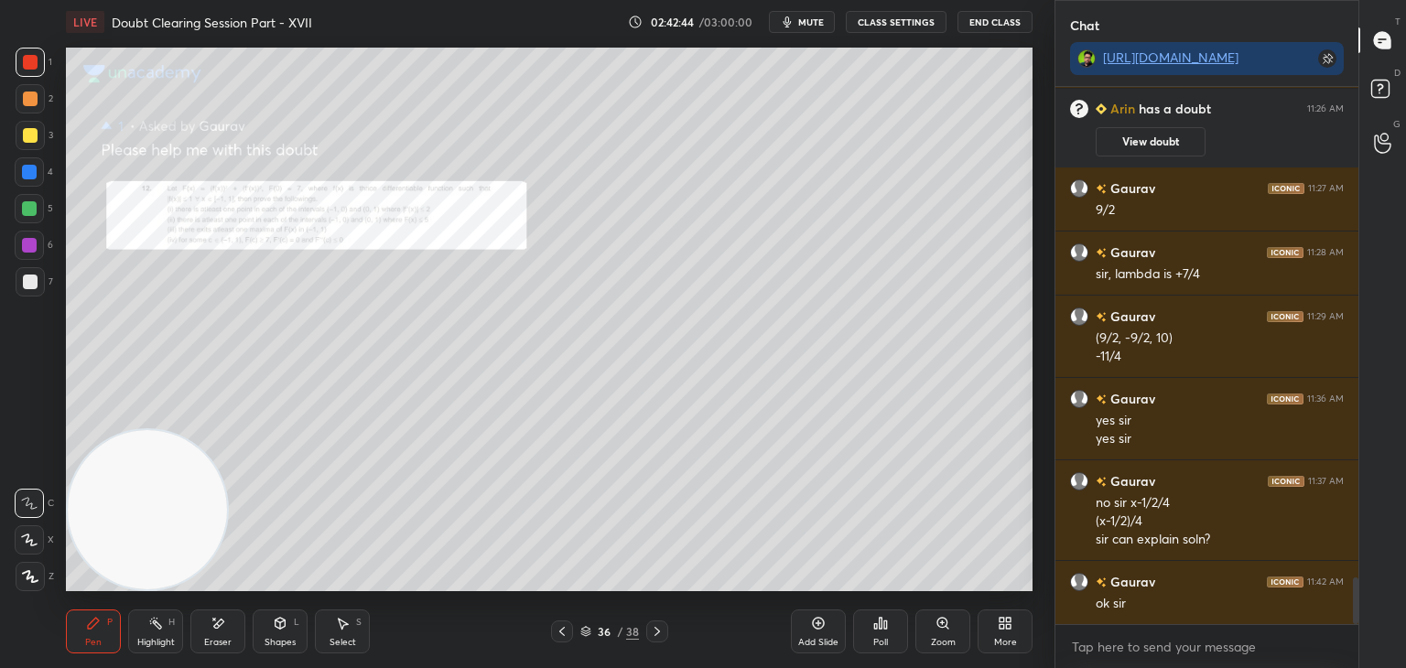
click at [232, 624] on div "Eraser" at bounding box center [217, 631] width 55 height 44
click at [32, 572] on span "Erase all" at bounding box center [29, 576] width 27 height 13
click at [923, 633] on div "Zoom" at bounding box center [942, 631] width 55 height 44
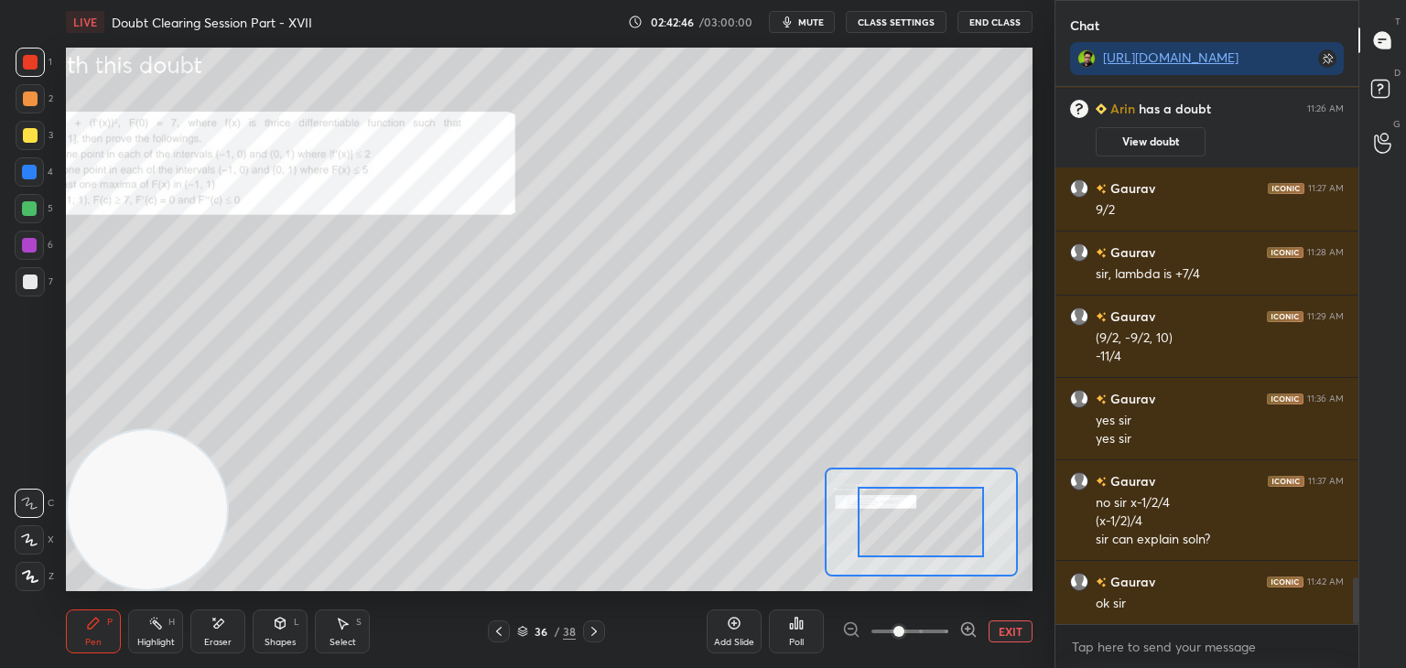
click at [922, 633] on span at bounding box center [909, 631] width 77 height 27
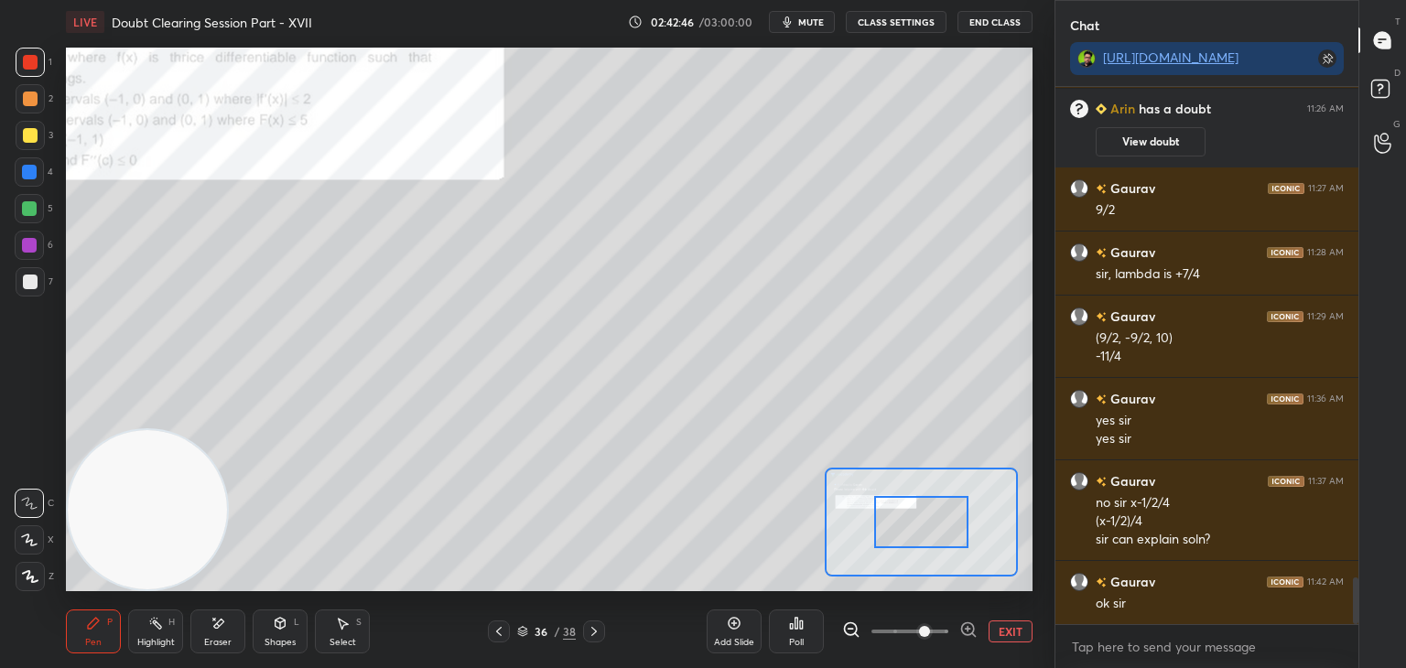
drag, startPoint x: 930, startPoint y: 631, endPoint x: 920, endPoint y: 623, distance: 12.4
click at [924, 627] on span at bounding box center [924, 631] width 11 height 11
drag, startPoint x: 936, startPoint y: 499, endPoint x: 887, endPoint y: 493, distance: 49.7
click at [879, 496] on div at bounding box center [916, 522] width 95 height 52
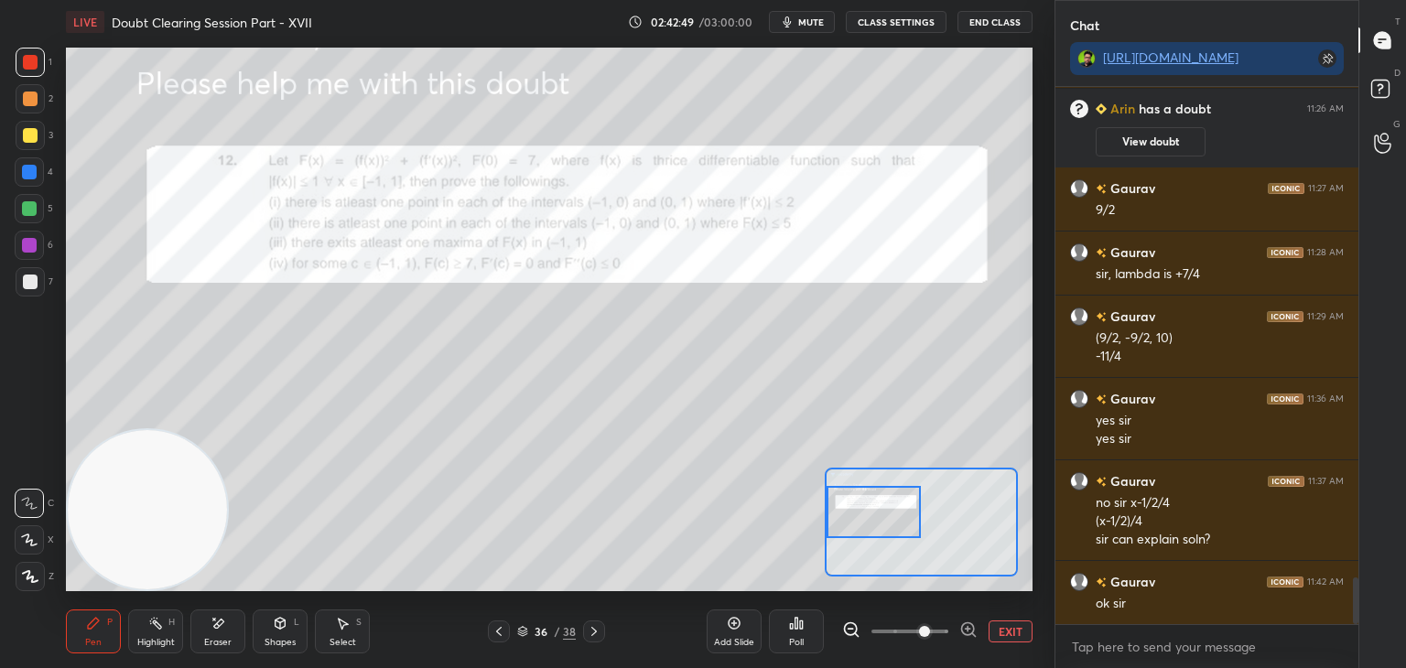
click at [930, 629] on span at bounding box center [924, 631] width 11 height 11
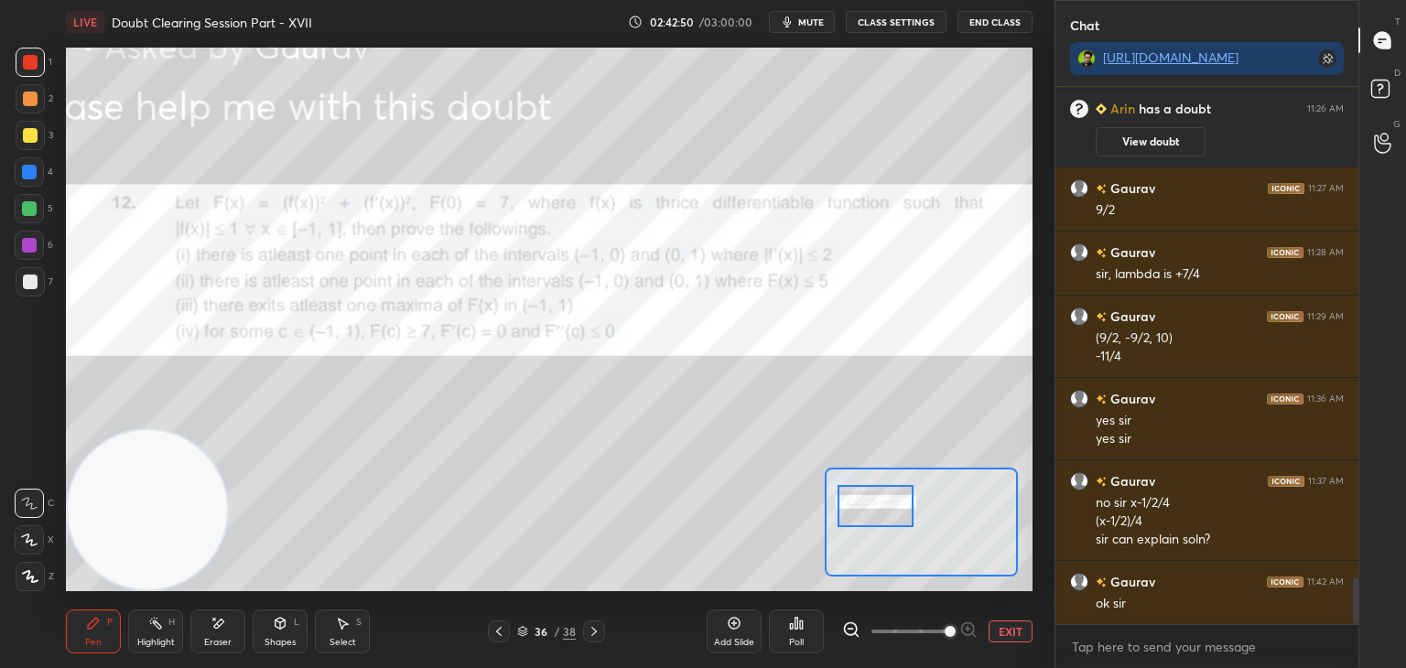
click at [866, 507] on div at bounding box center [875, 506] width 76 height 42
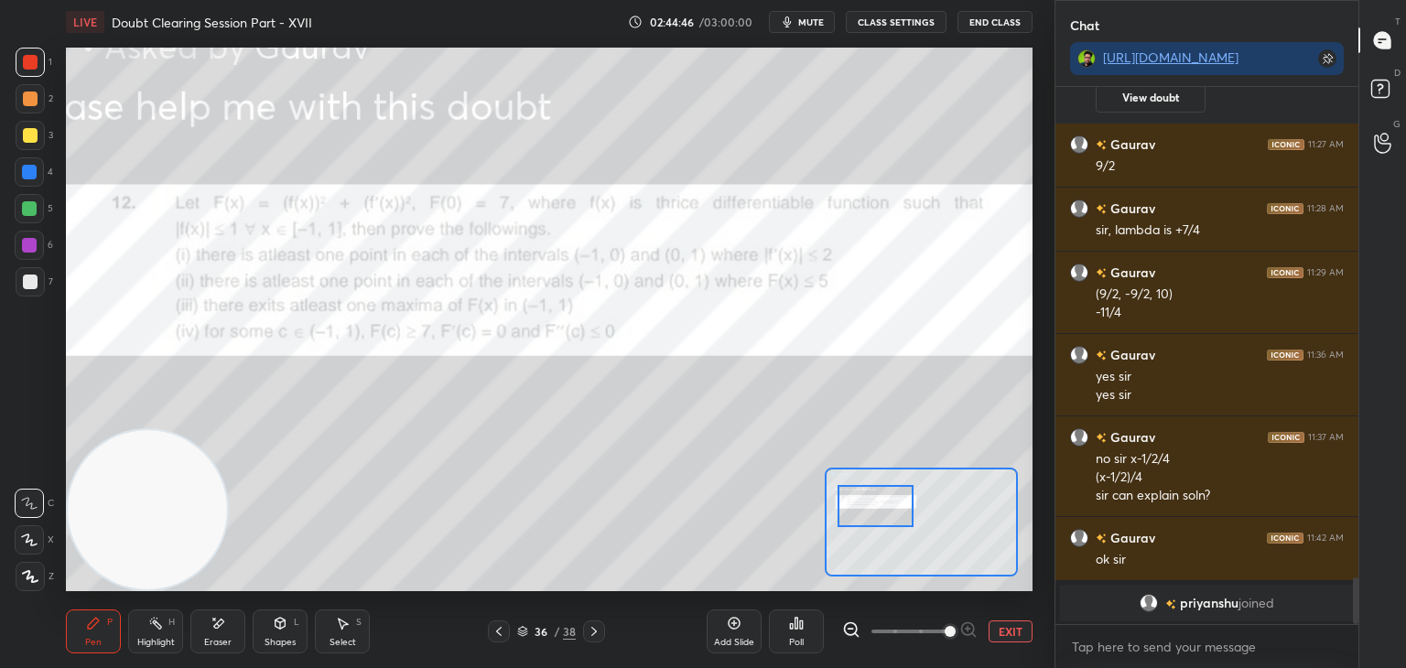
drag, startPoint x: 1017, startPoint y: 628, endPoint x: 1004, endPoint y: 606, distance: 25.4
click at [1016, 629] on button "EXIT" at bounding box center [1010, 631] width 44 height 22
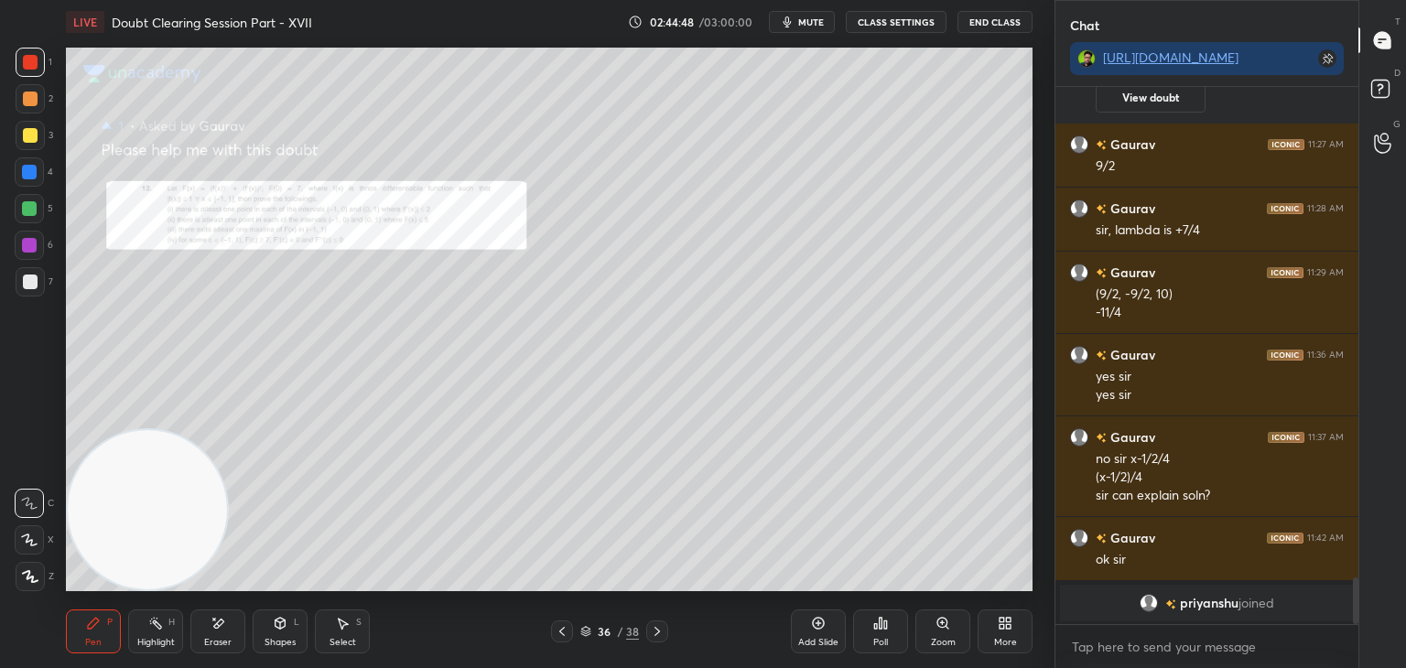
click at [18, 129] on div at bounding box center [30, 135] width 29 height 29
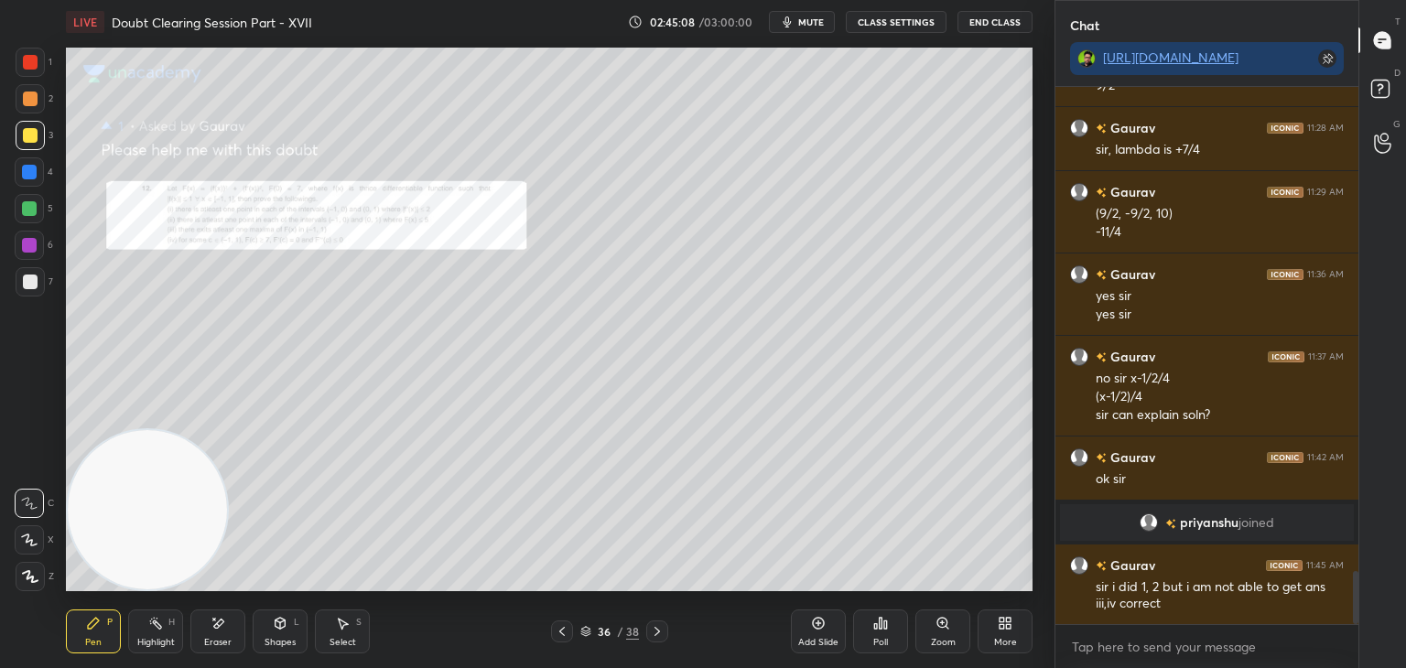
scroll to position [4867, 0]
click at [952, 623] on div "Zoom" at bounding box center [942, 631] width 55 height 44
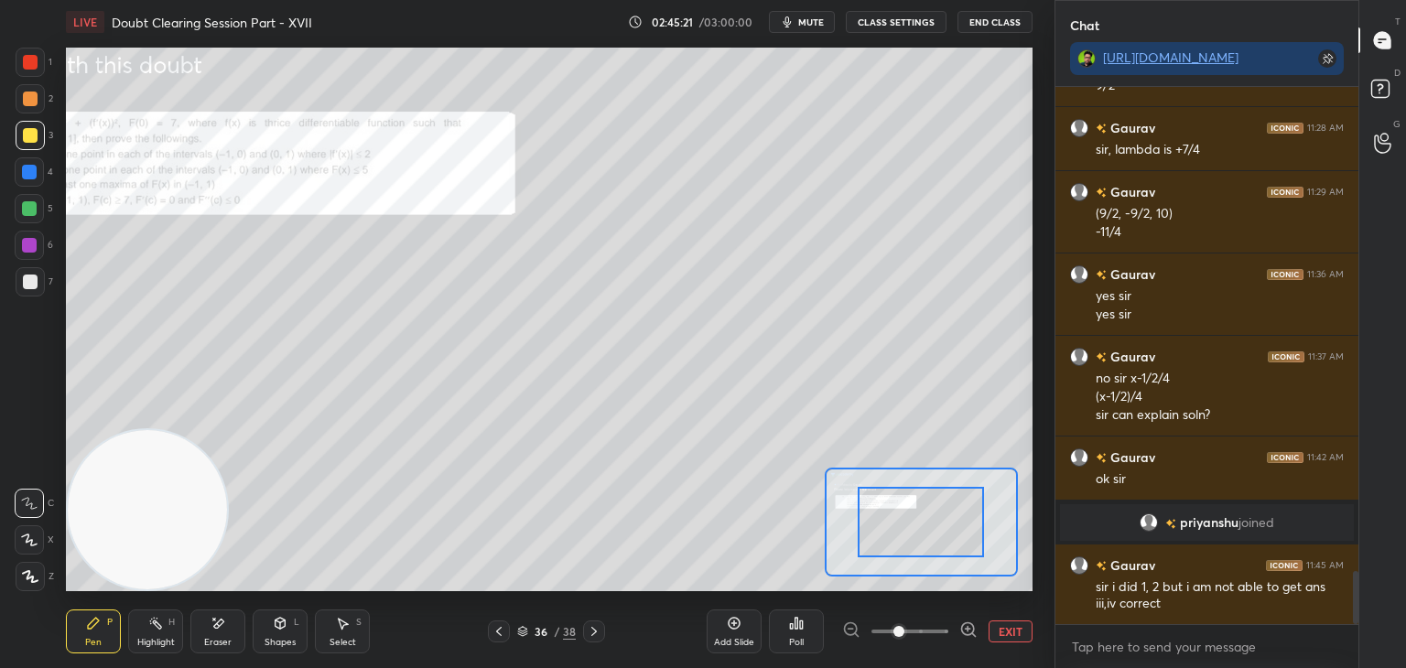
click at [931, 630] on span at bounding box center [909, 631] width 77 height 27
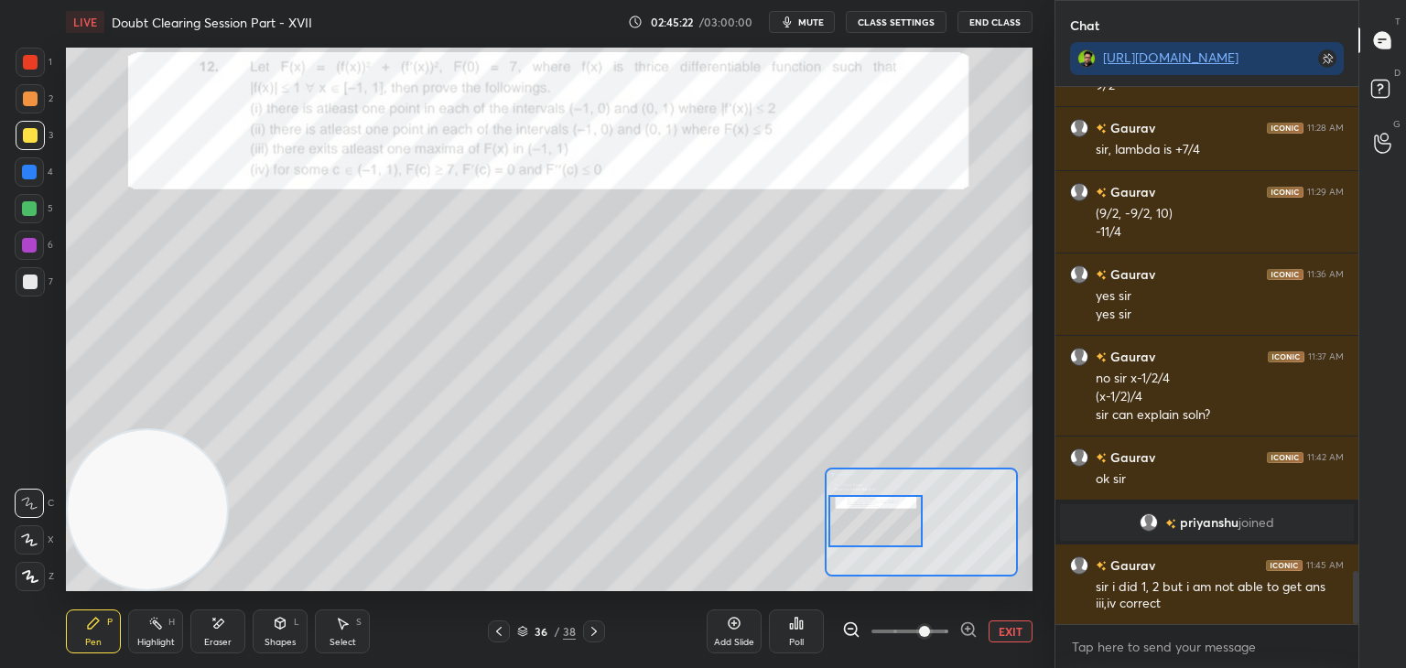
drag, startPoint x: 899, startPoint y: 510, endPoint x: 856, endPoint y: 495, distance: 45.4
click at [861, 509] on div at bounding box center [875, 521] width 95 height 52
click at [212, 641] on div "Eraser" at bounding box center [217, 642] width 27 height 9
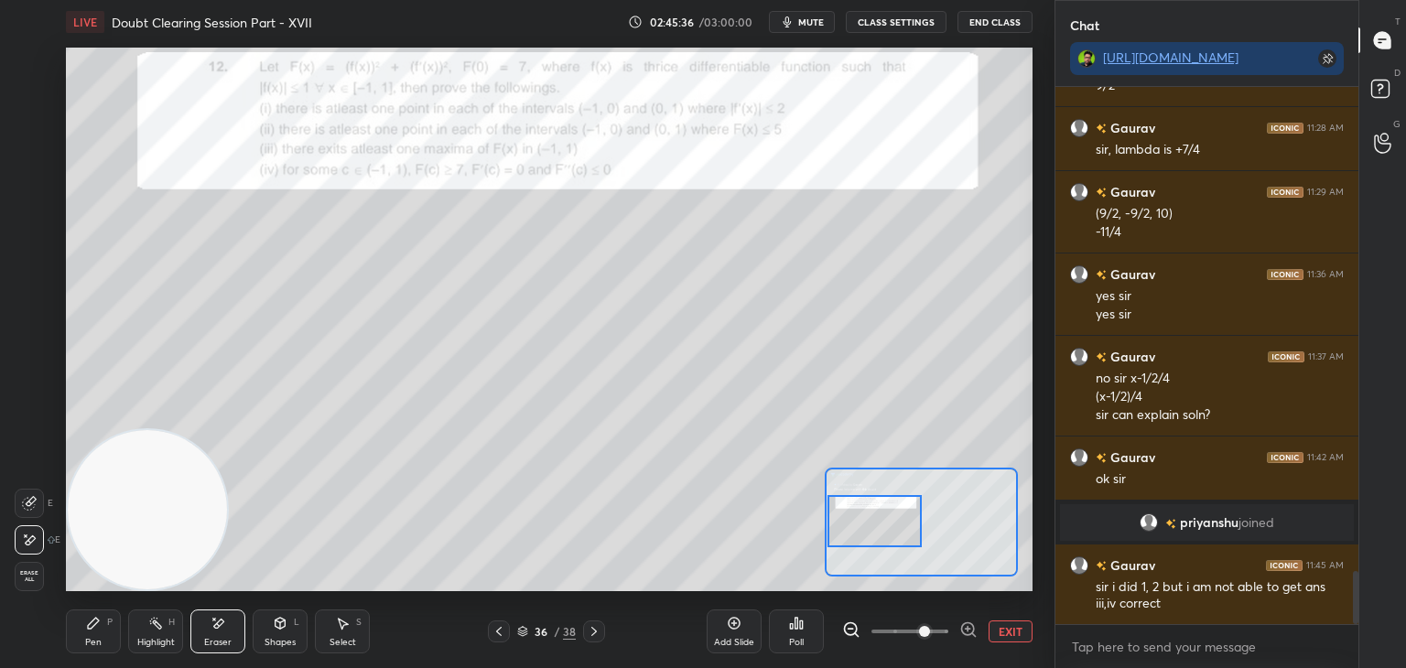
click at [22, 576] on span "Erase all" at bounding box center [29, 576] width 27 height 13
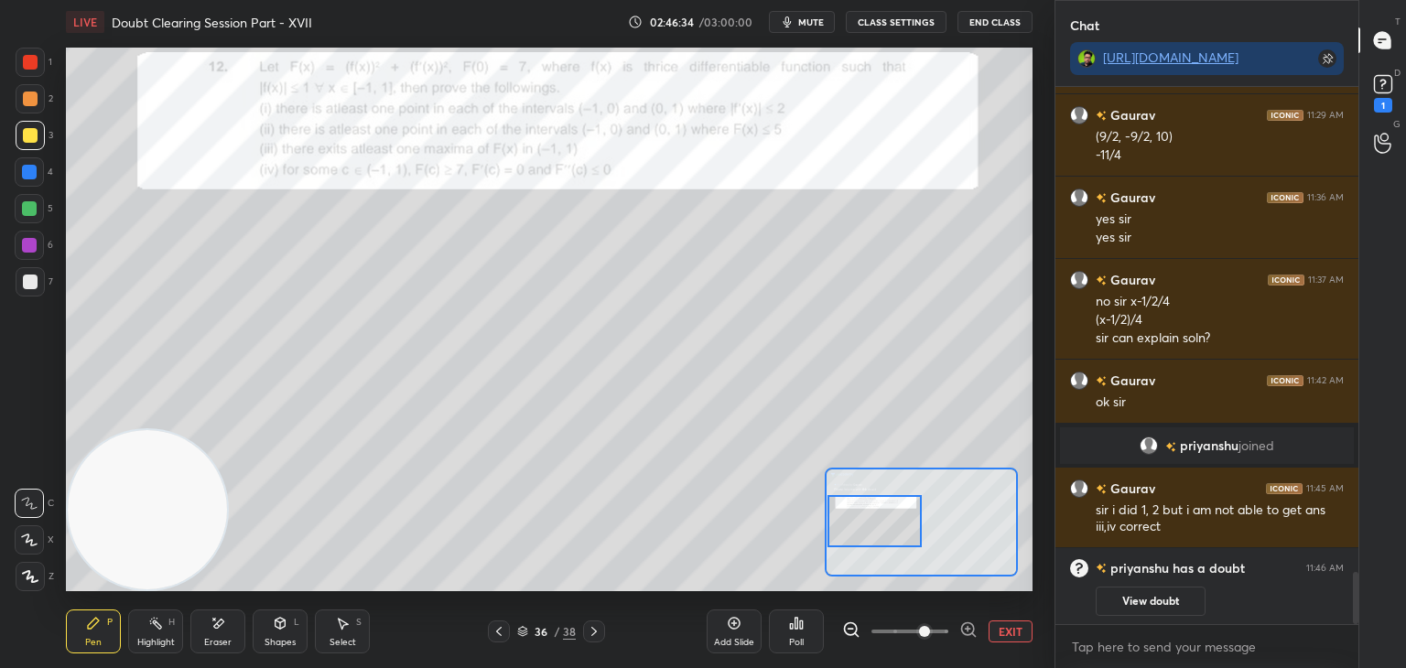
scroll to position [5011, 0]
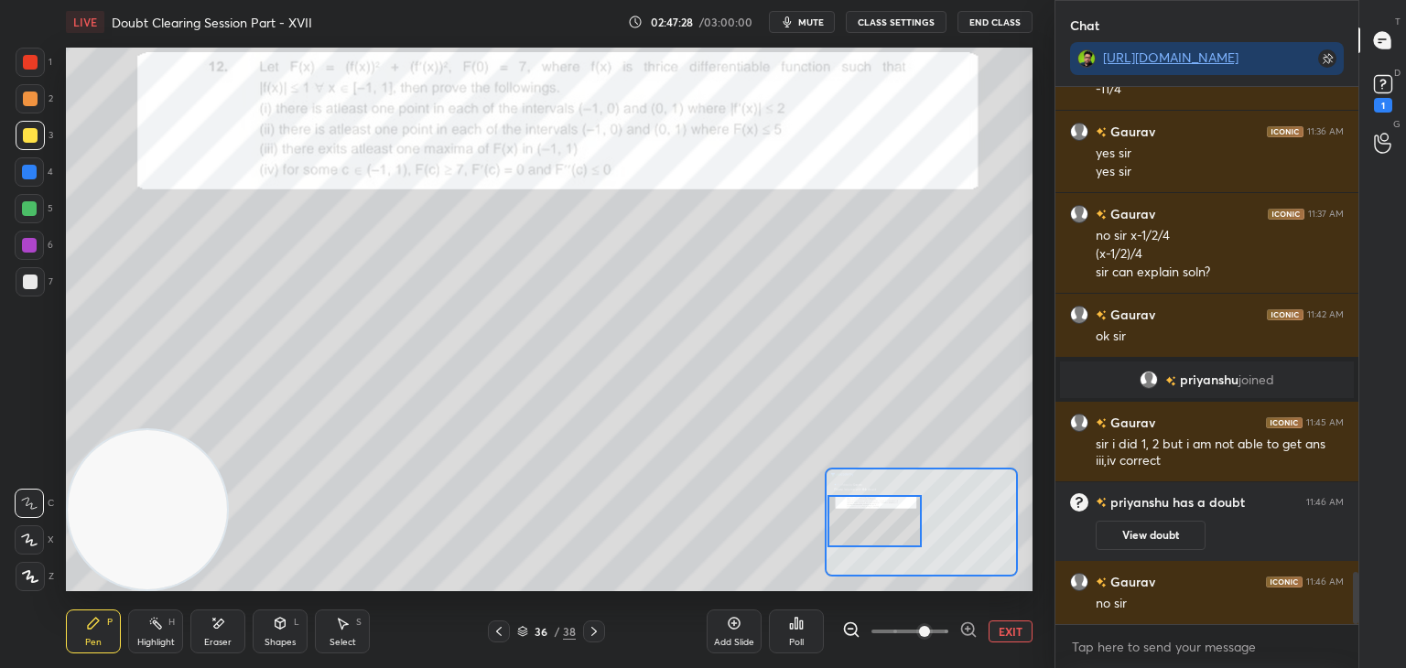
click at [227, 620] on div "Eraser" at bounding box center [217, 631] width 55 height 44
click at [96, 626] on icon at bounding box center [93, 623] width 15 height 15
click at [36, 63] on div at bounding box center [30, 62] width 29 height 29
click at [34, 140] on div at bounding box center [30, 135] width 29 height 29
click at [29, 63] on div at bounding box center [30, 62] width 15 height 15
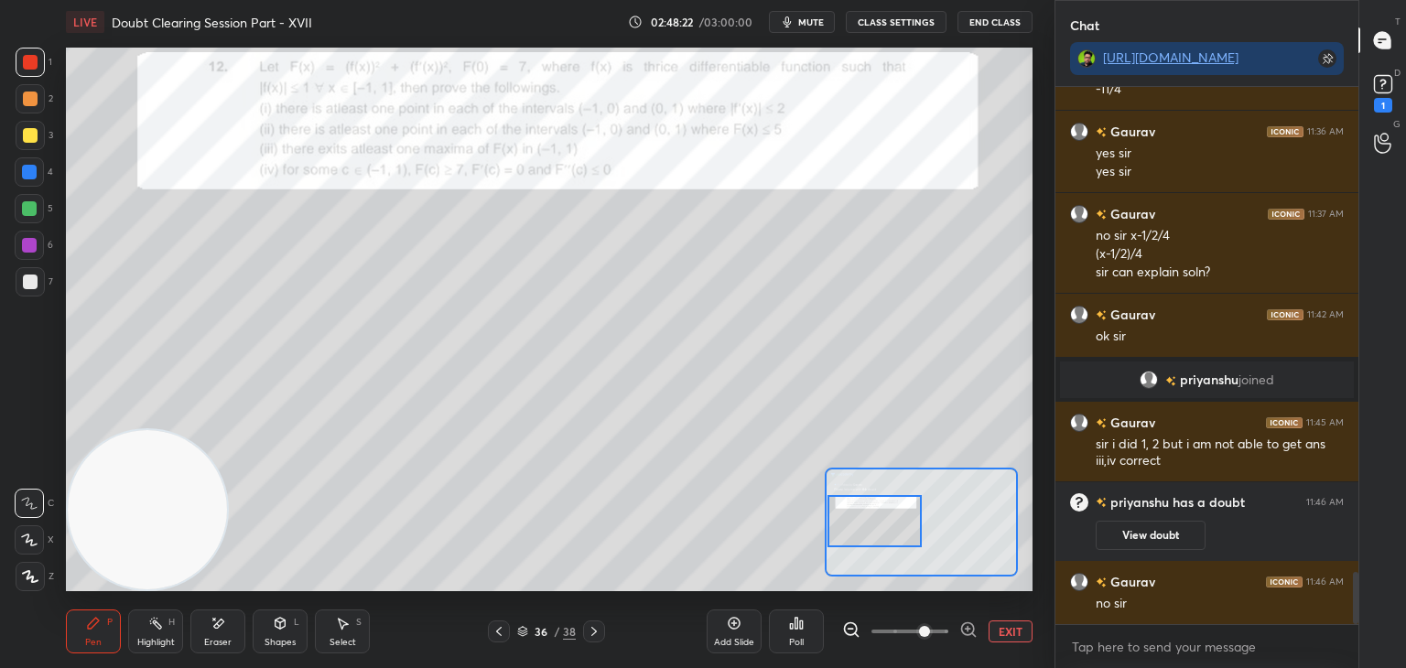
scroll to position [5075, 0]
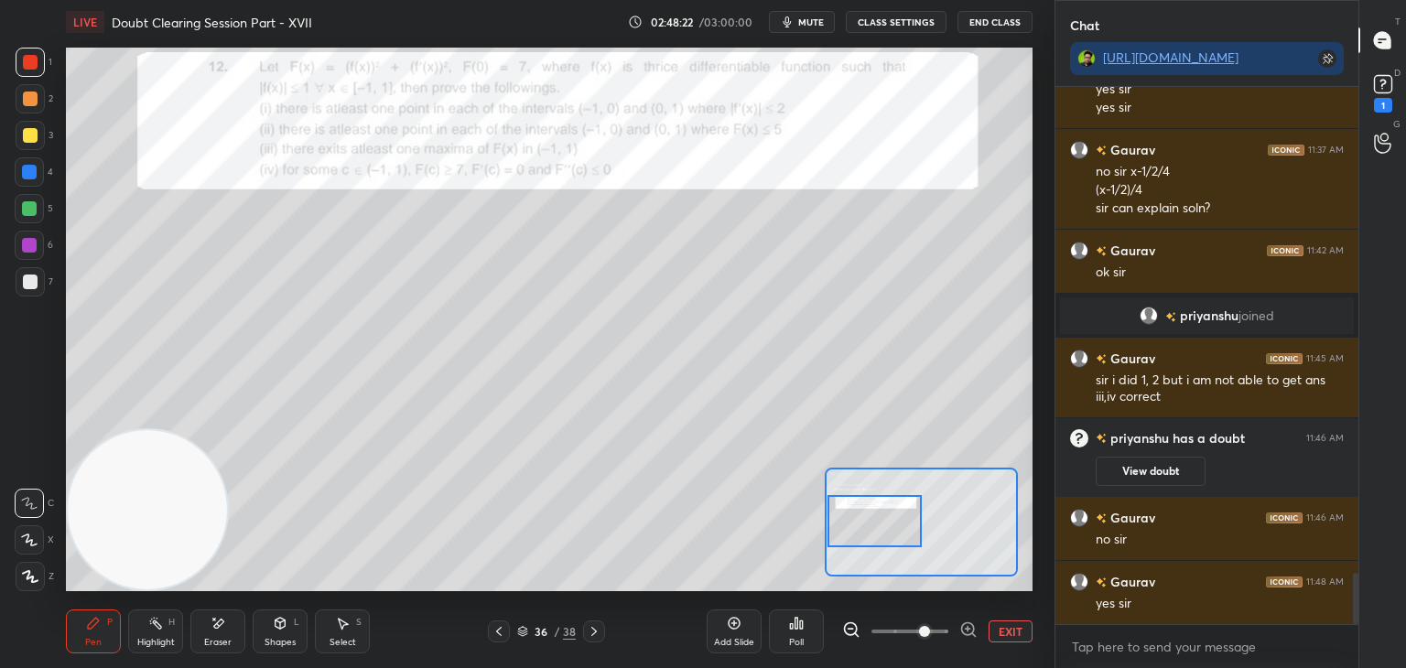
click at [38, 278] on div at bounding box center [30, 281] width 29 height 29
click at [1010, 627] on button "EXIT" at bounding box center [1010, 631] width 44 height 22
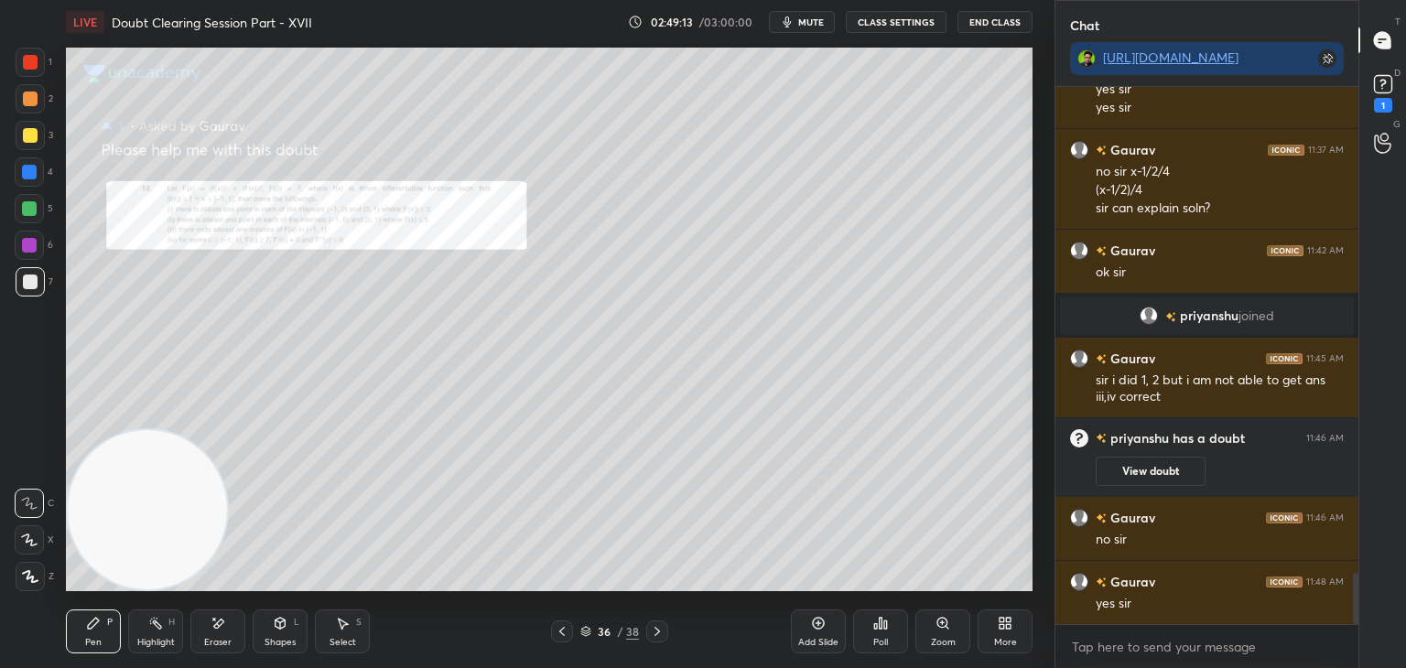
click at [938, 628] on icon at bounding box center [942, 623] width 15 height 15
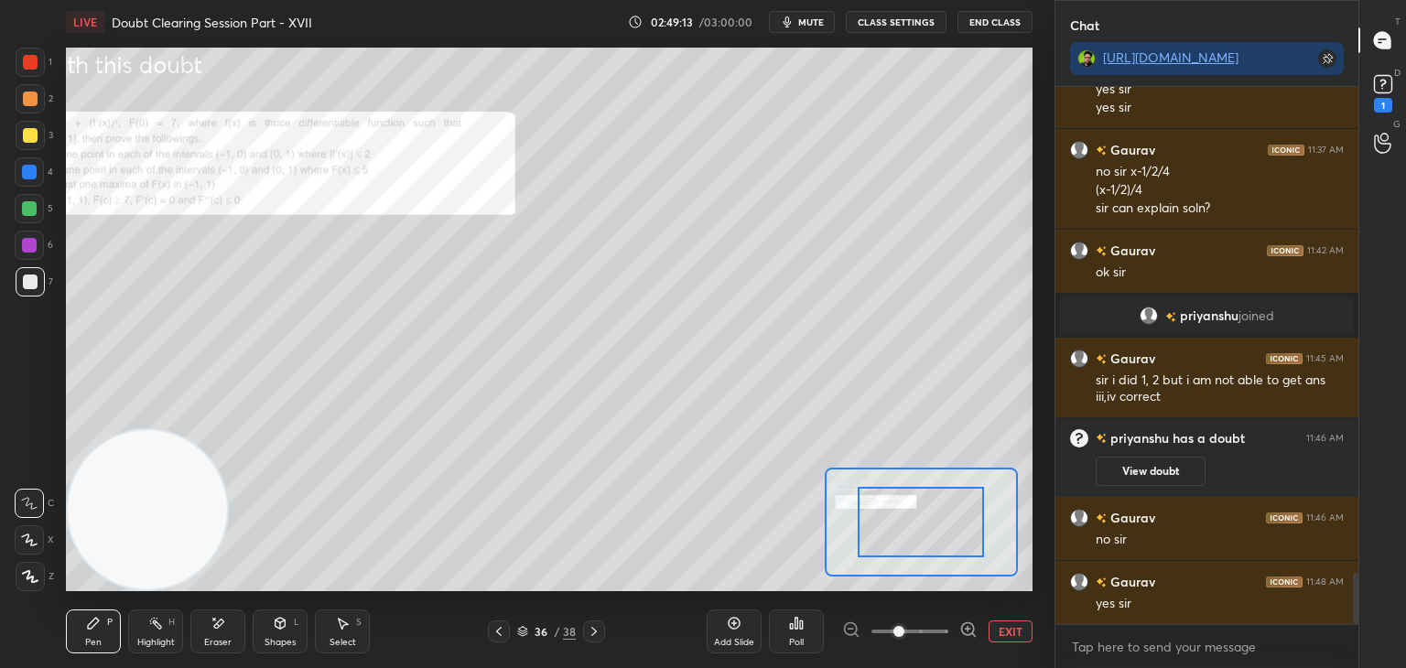
click at [940, 631] on span at bounding box center [909, 631] width 77 height 27
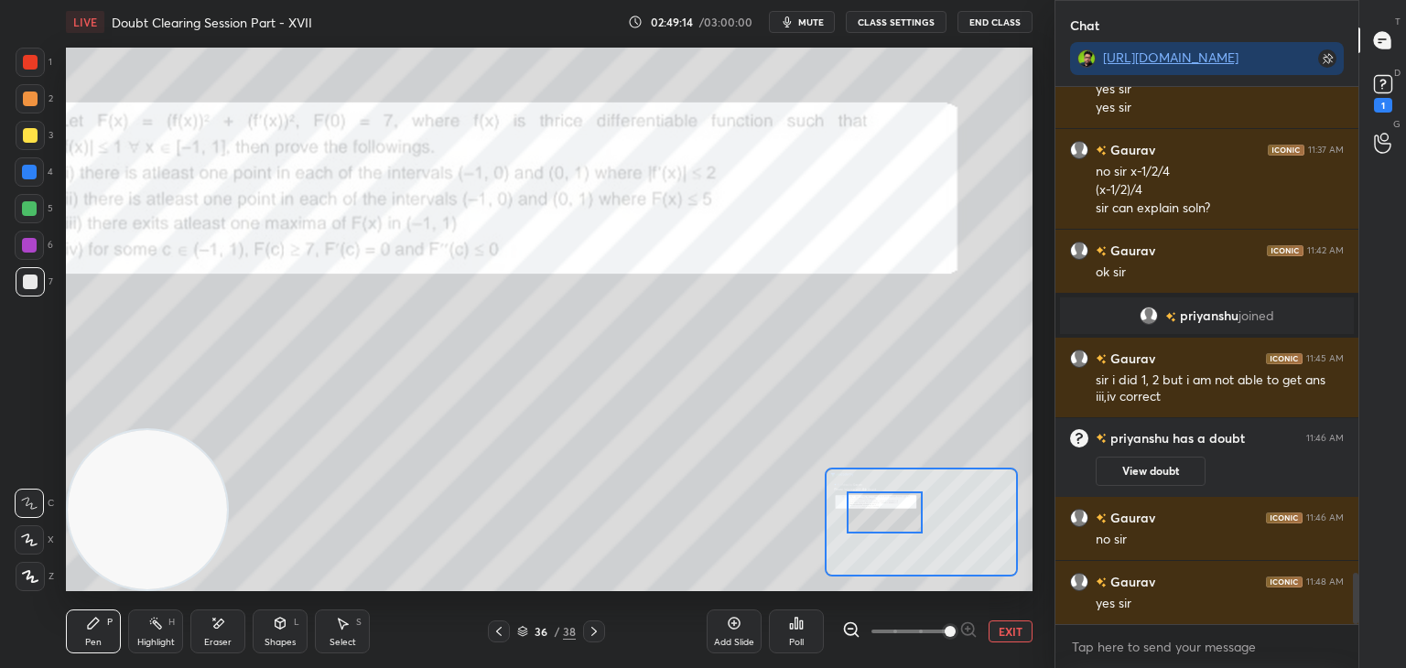
drag, startPoint x: 902, startPoint y: 534, endPoint x: 882, endPoint y: 532, distance: 20.2
click at [882, 532] on div at bounding box center [884, 512] width 76 height 42
drag, startPoint x: 1007, startPoint y: 630, endPoint x: 981, endPoint y: 598, distance: 41.0
click at [1003, 631] on button "EXIT" at bounding box center [1010, 631] width 44 height 22
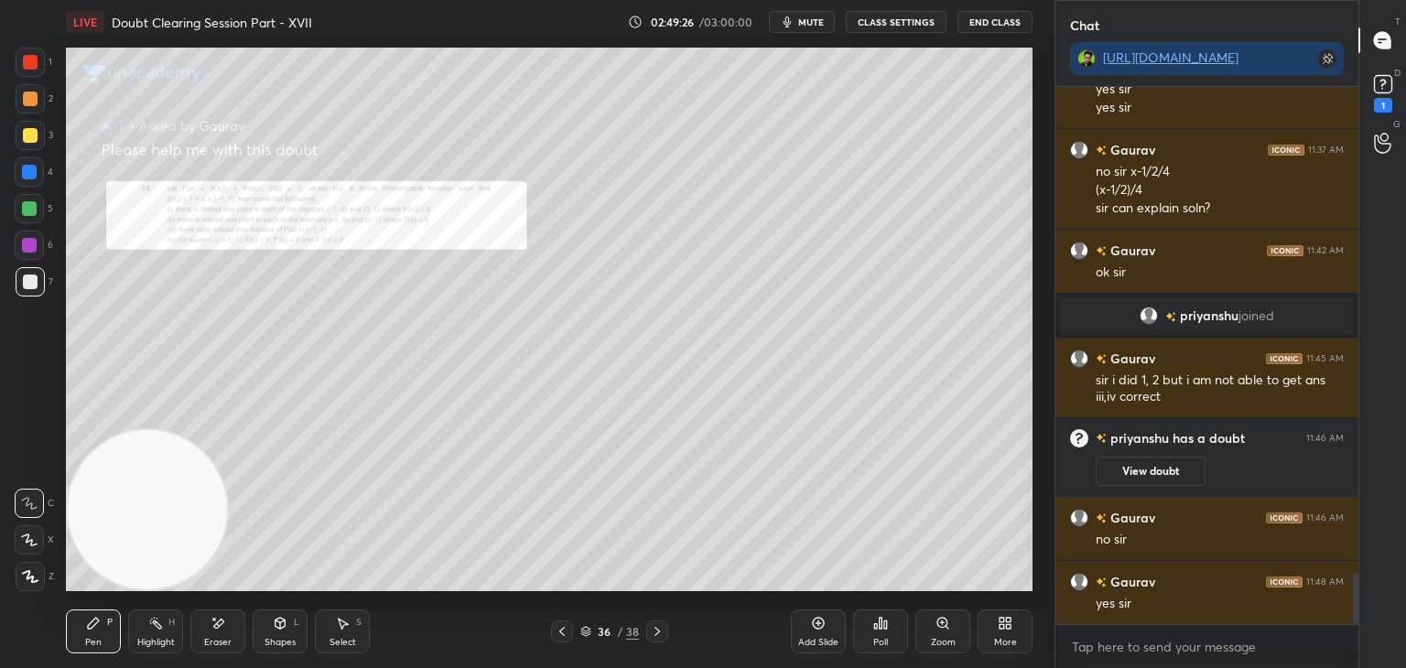
click at [935, 631] on icon at bounding box center [942, 623] width 15 height 15
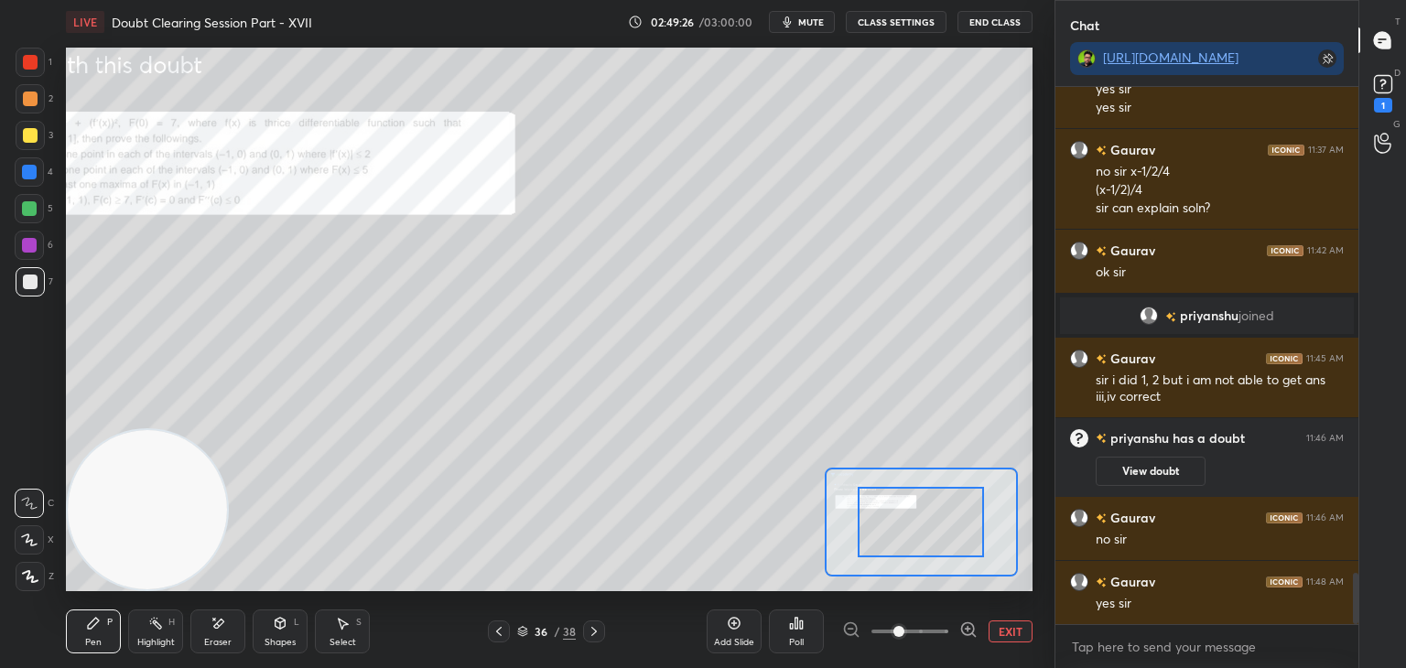
click at [933, 634] on span at bounding box center [909, 631] width 77 height 27
click at [904, 631] on span at bounding box center [898, 631] width 11 height 11
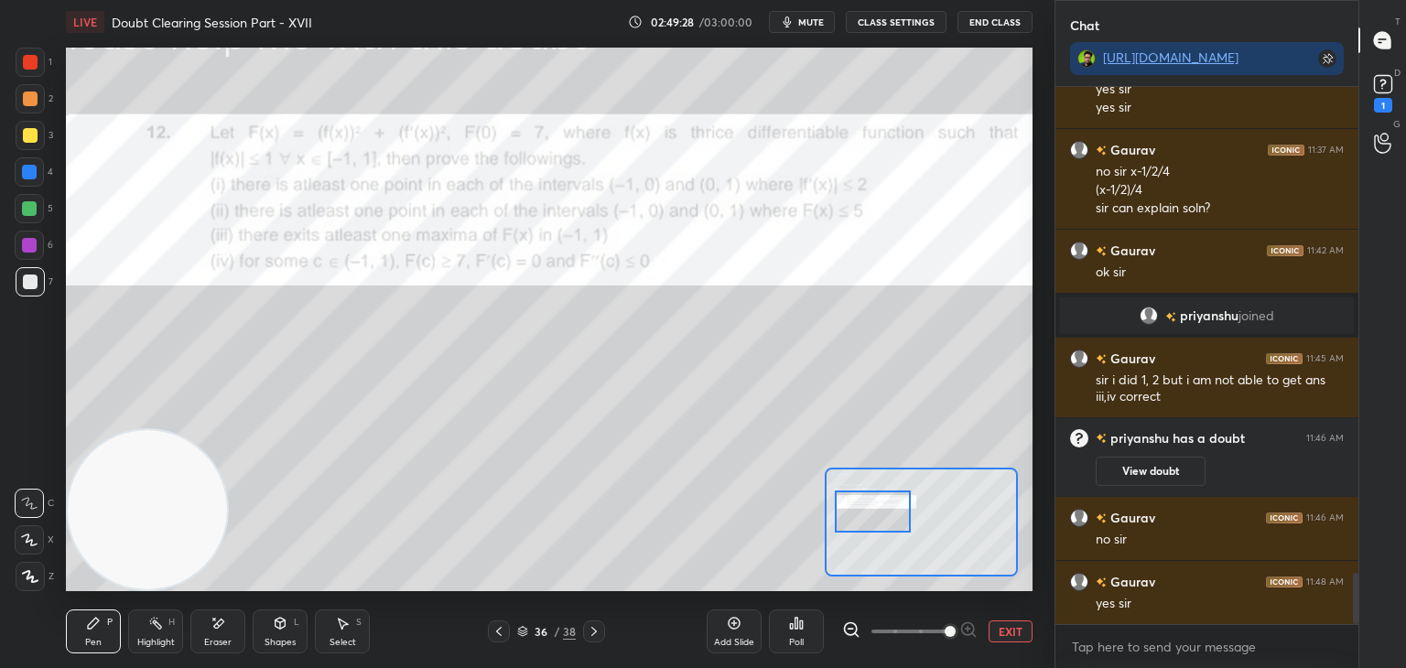
drag, startPoint x: 890, startPoint y: 515, endPoint x: 853, endPoint y: 493, distance: 43.5
click at [871, 513] on div at bounding box center [873, 512] width 76 height 42
click at [1003, 628] on button "EXIT" at bounding box center [1010, 631] width 44 height 22
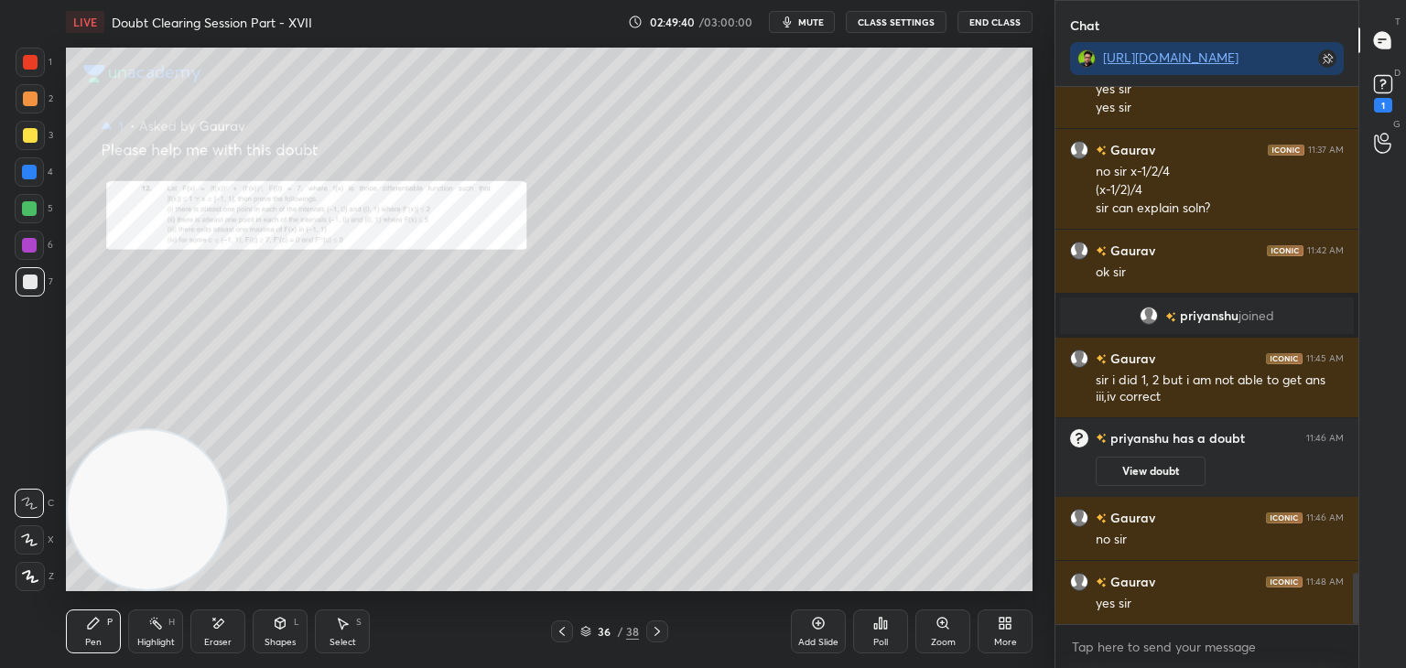
click at [937, 634] on div "Zoom" at bounding box center [942, 631] width 55 height 44
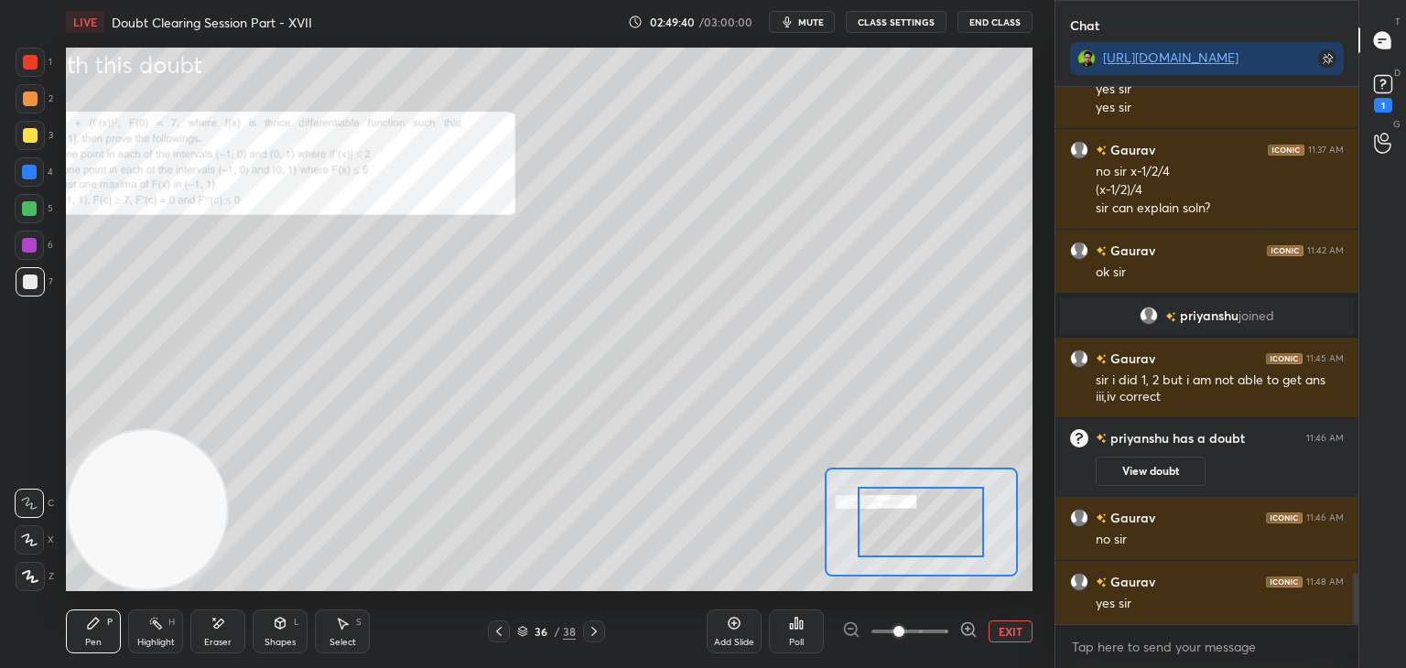
click at [932, 637] on span at bounding box center [909, 631] width 77 height 27
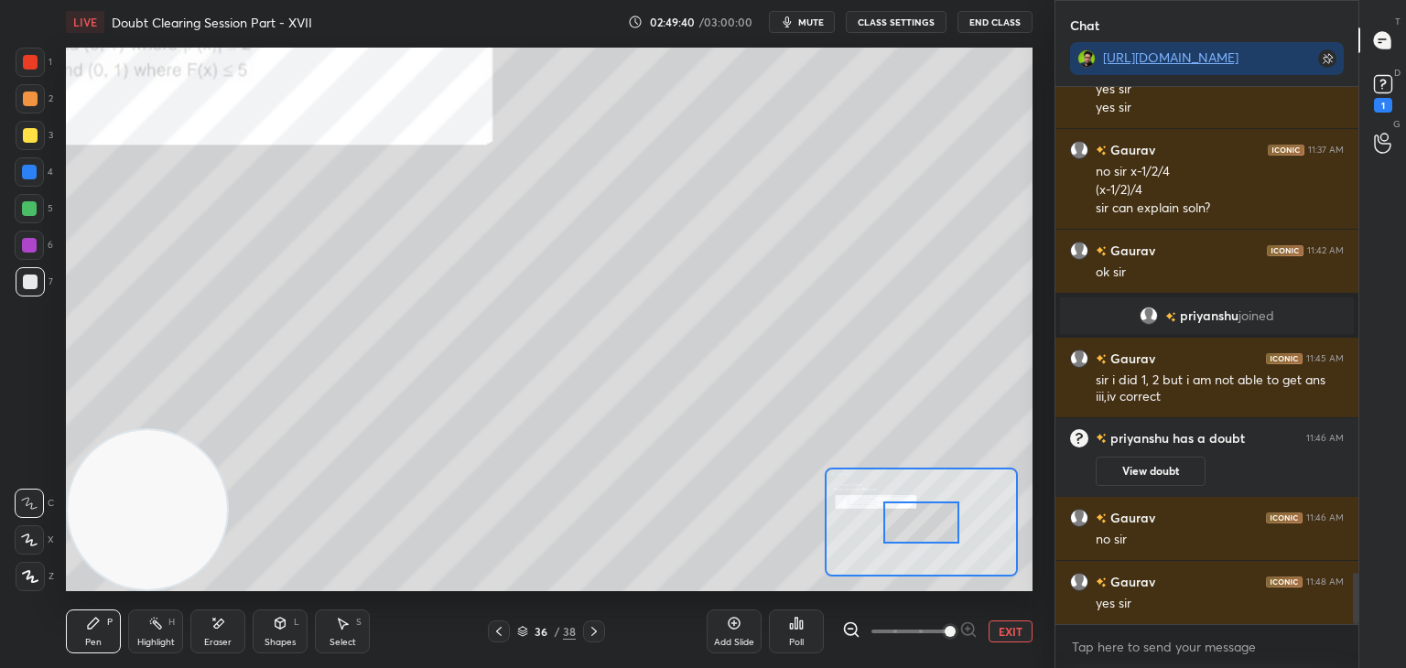
click at [944, 631] on span at bounding box center [949, 631] width 11 height 11
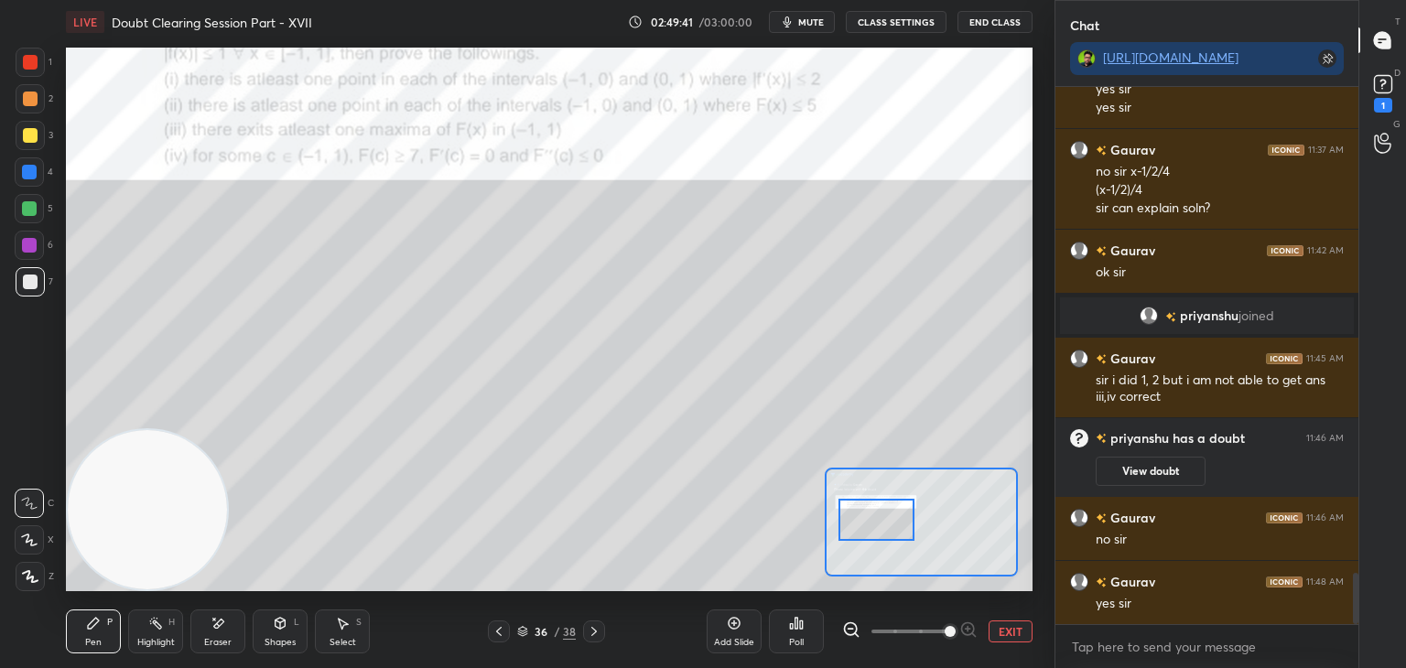
drag, startPoint x: 916, startPoint y: 524, endPoint x: 864, endPoint y: 506, distance: 55.3
click at [876, 523] on div at bounding box center [876, 520] width 76 height 42
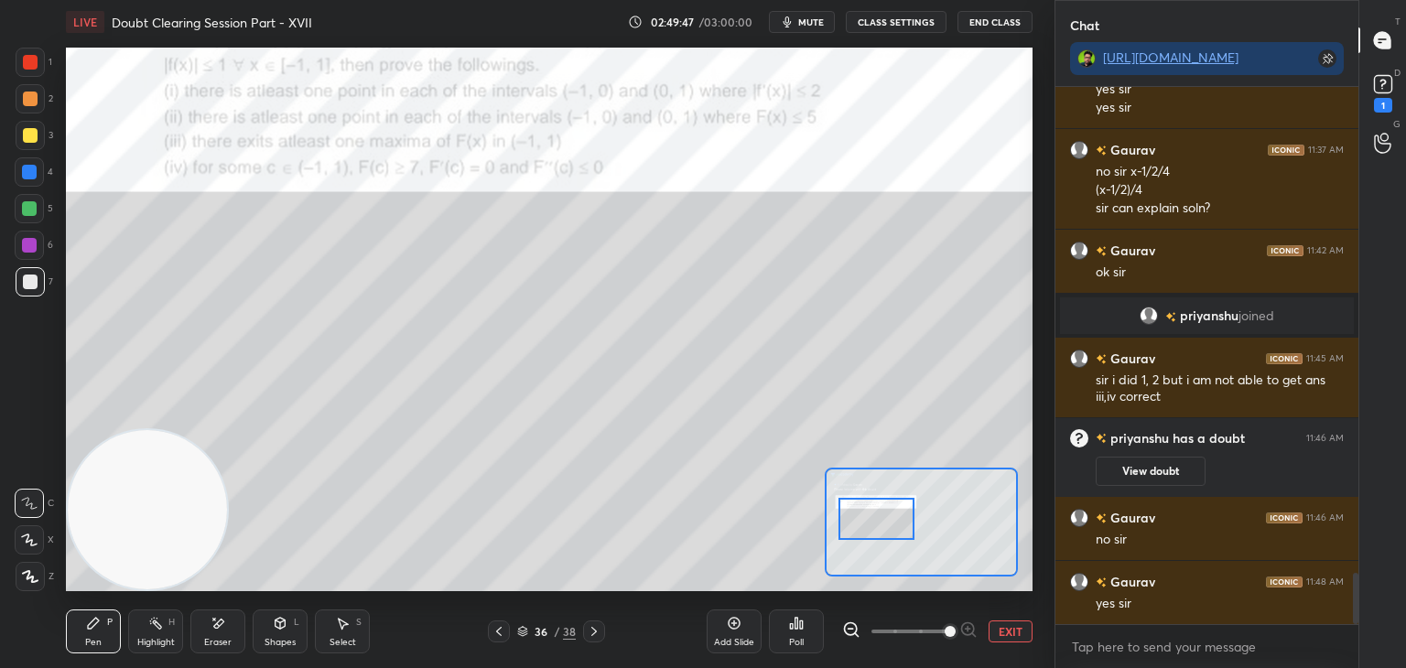
click at [999, 642] on div "Add Slide Poll EXIT" at bounding box center [869, 631] width 326 height 102
click at [1006, 635] on button "EXIT" at bounding box center [1010, 631] width 44 height 22
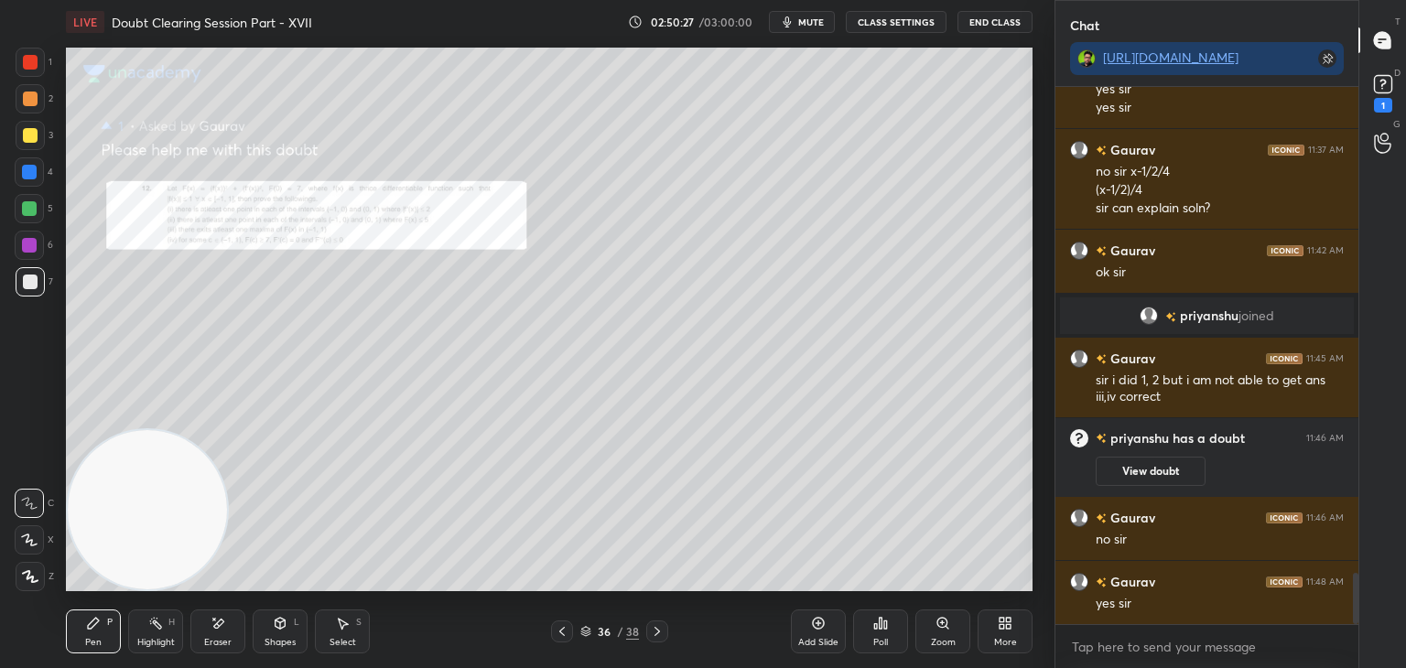
click at [653, 629] on icon at bounding box center [657, 631] width 15 height 15
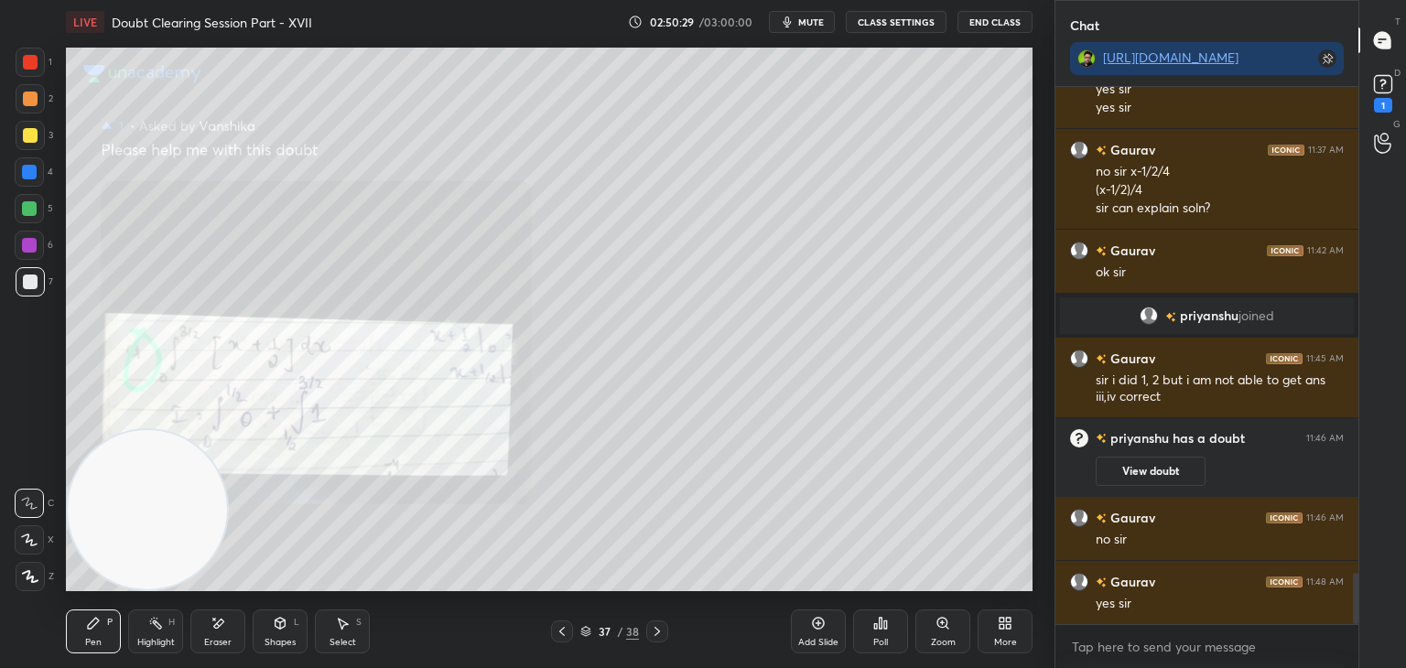
click at [553, 632] on div at bounding box center [562, 631] width 22 height 22
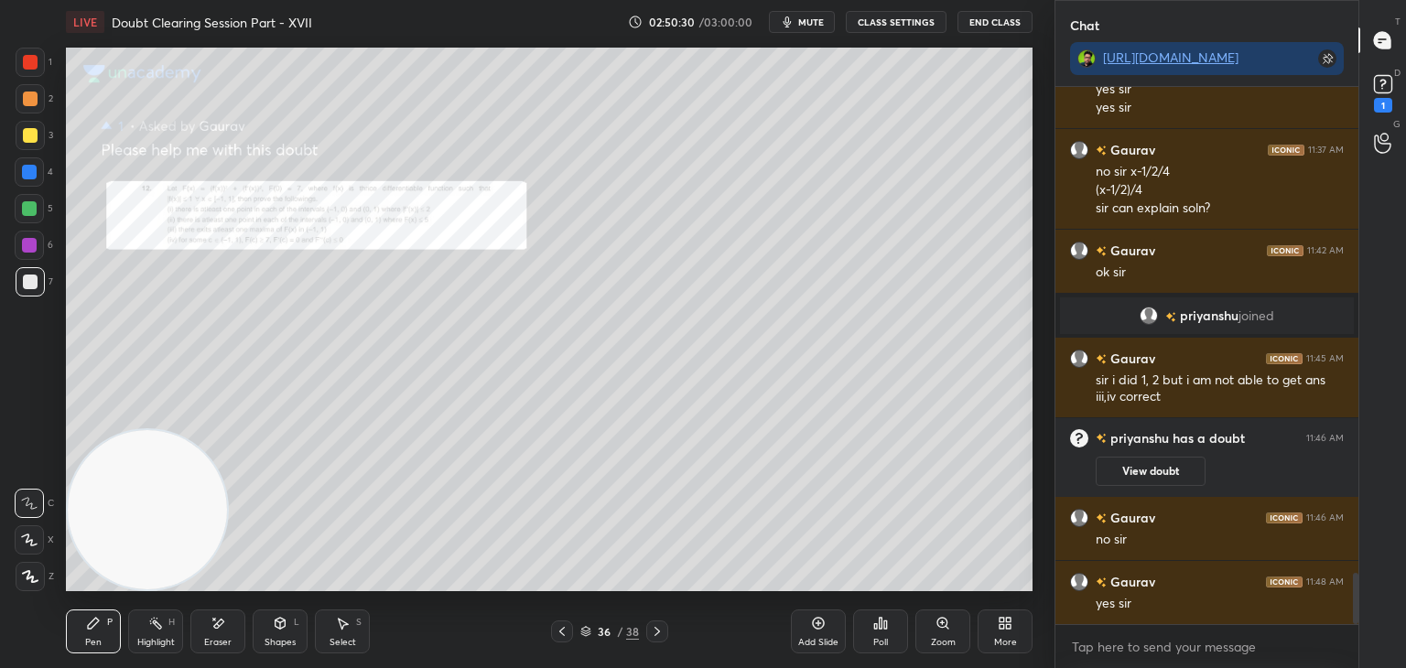
scroll to position [5139, 0]
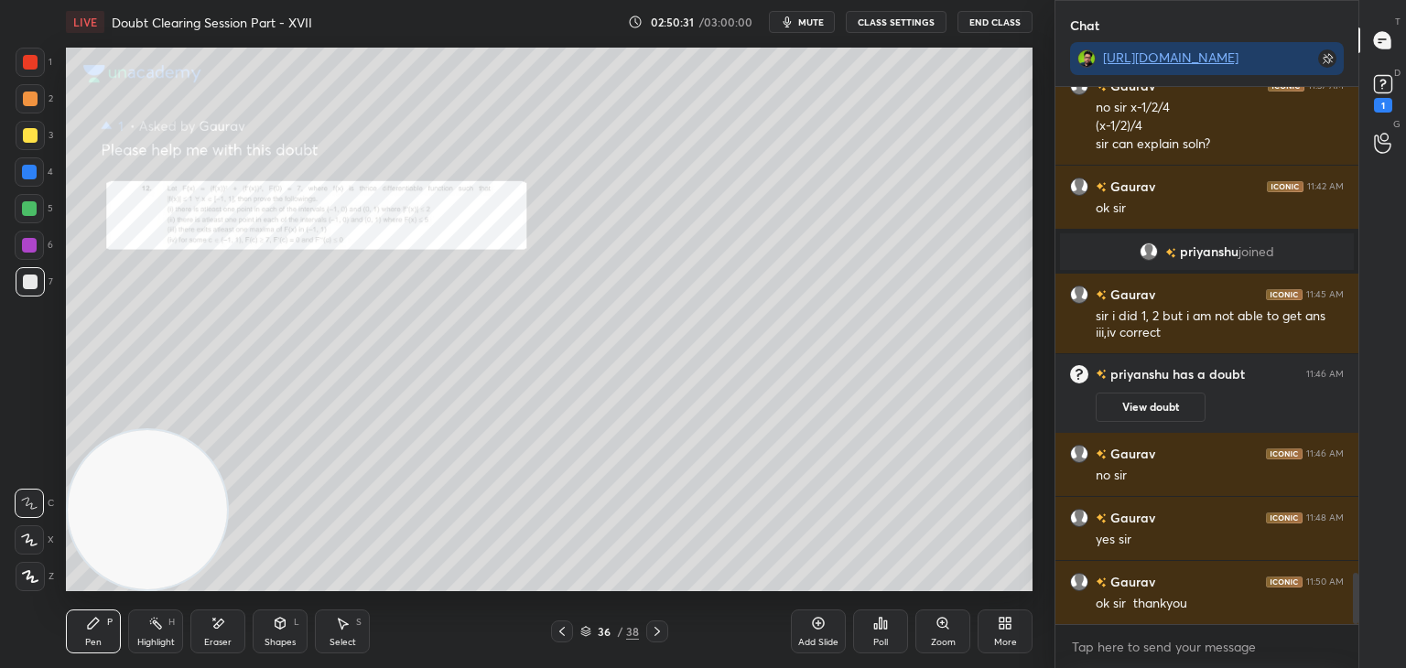
click at [650, 630] on icon at bounding box center [657, 631] width 15 height 15
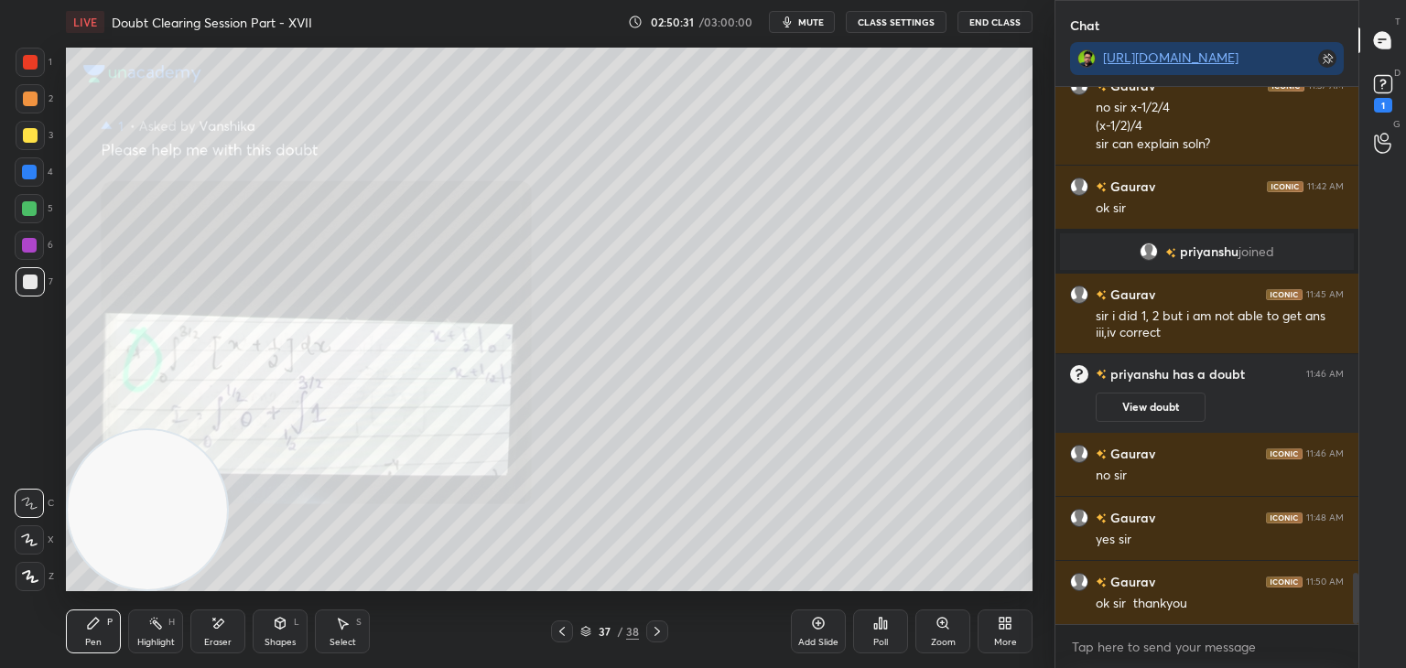
click at [648, 631] on div at bounding box center [657, 631] width 22 height 22
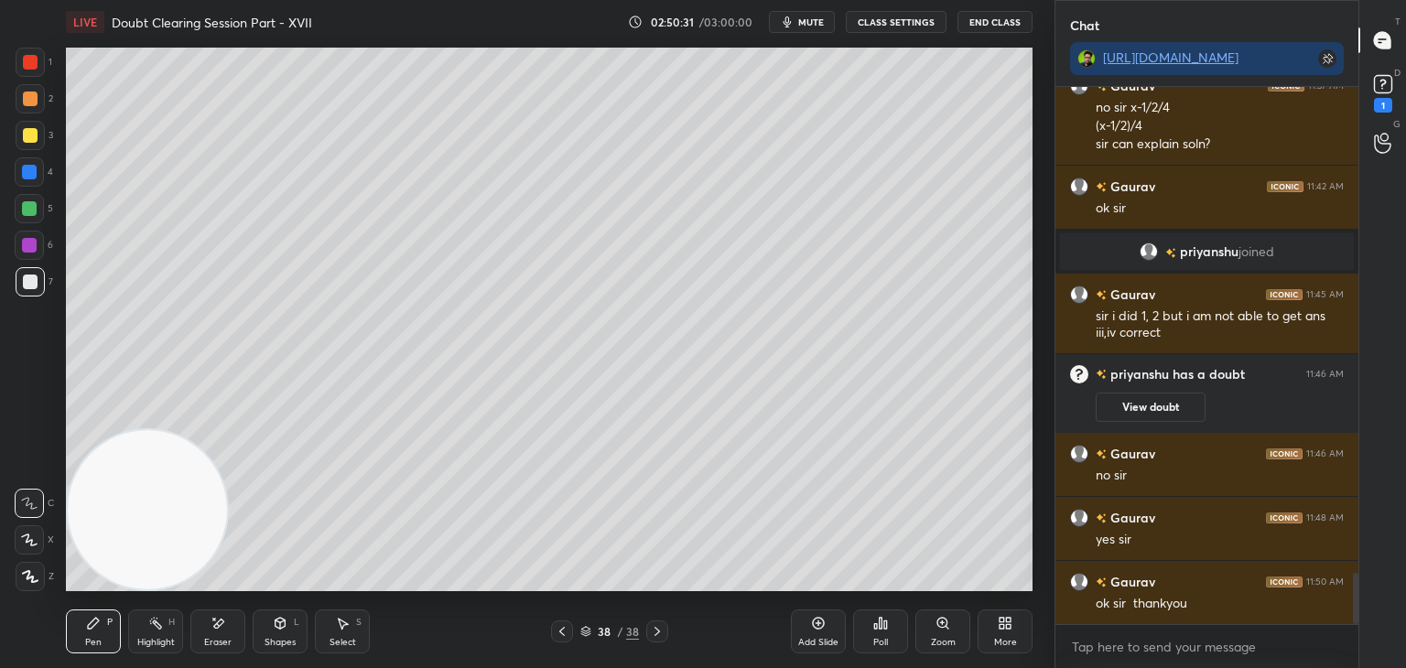
click at [648, 631] on div at bounding box center [657, 631] width 22 height 22
click at [554, 634] on div at bounding box center [562, 631] width 22 height 22
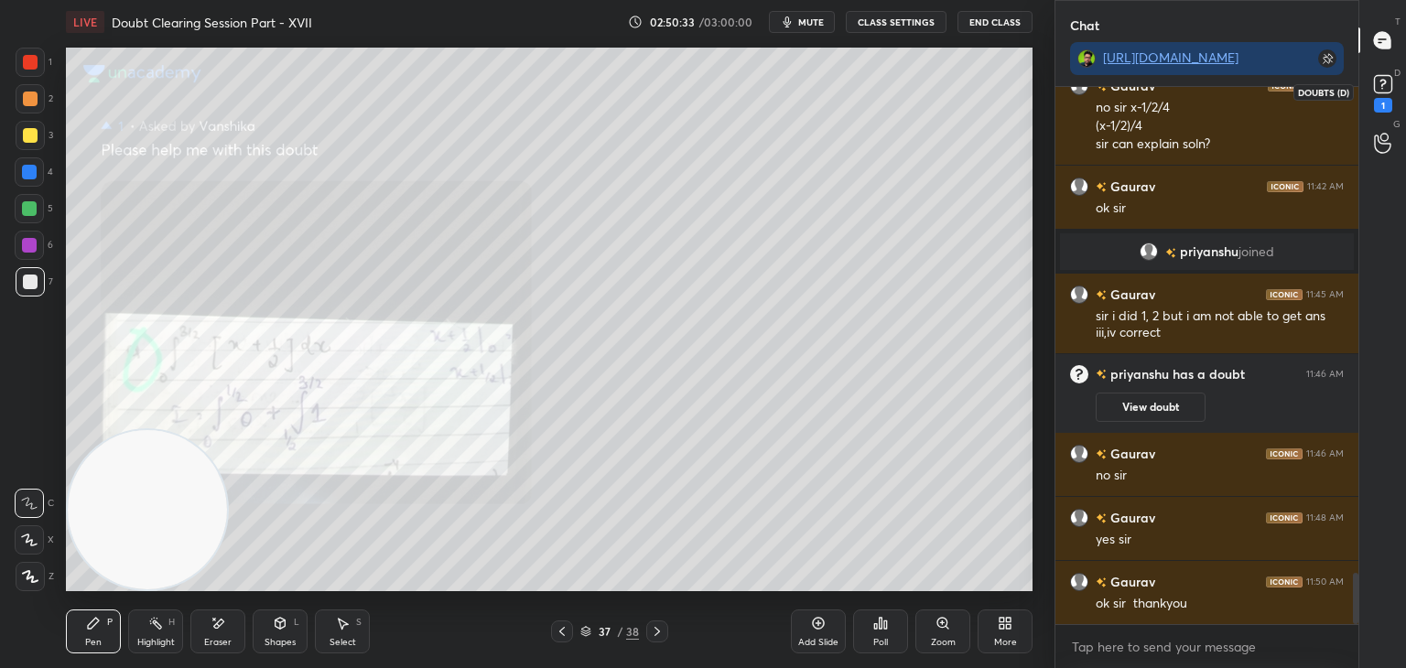
drag, startPoint x: 1373, startPoint y: 85, endPoint x: 1359, endPoint y: 92, distance: 15.1
click at [1374, 85] on rect at bounding box center [1382, 84] width 17 height 17
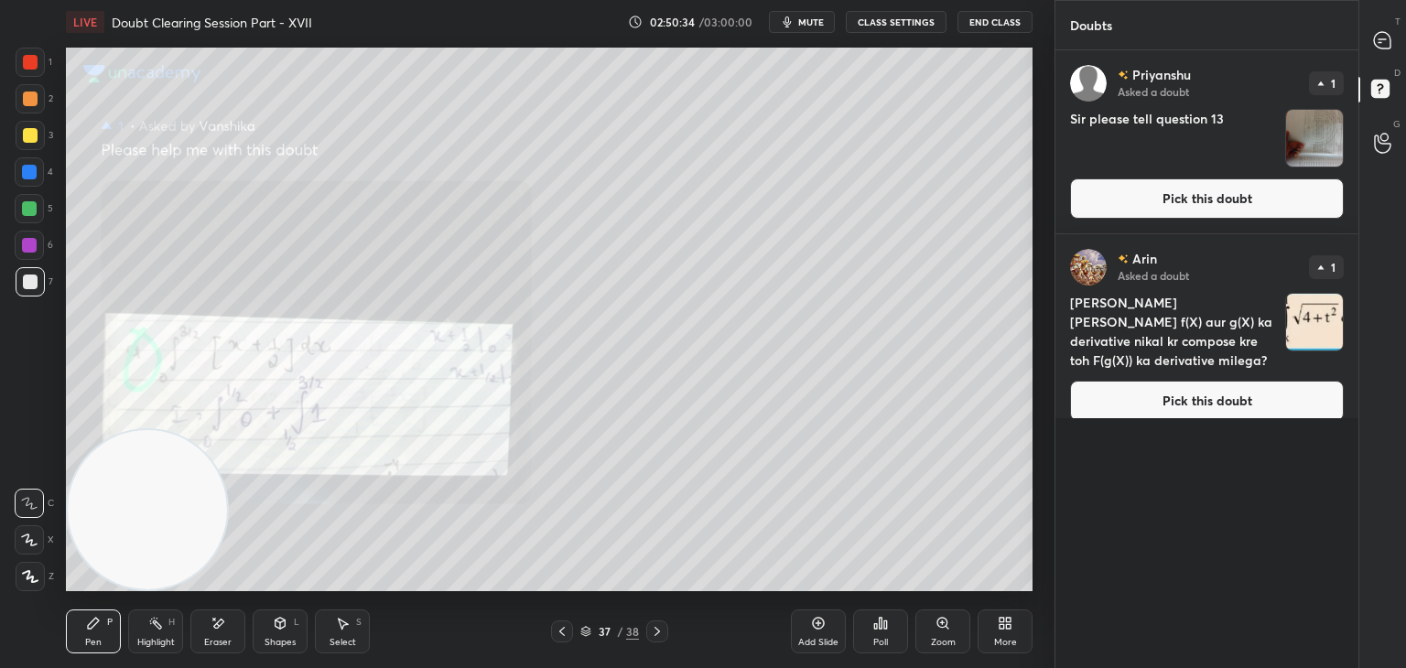
drag, startPoint x: 1150, startPoint y: 395, endPoint x: 1138, endPoint y: 399, distance: 12.4
click at [1146, 394] on button "Pick this doubt" at bounding box center [1207, 401] width 274 height 40
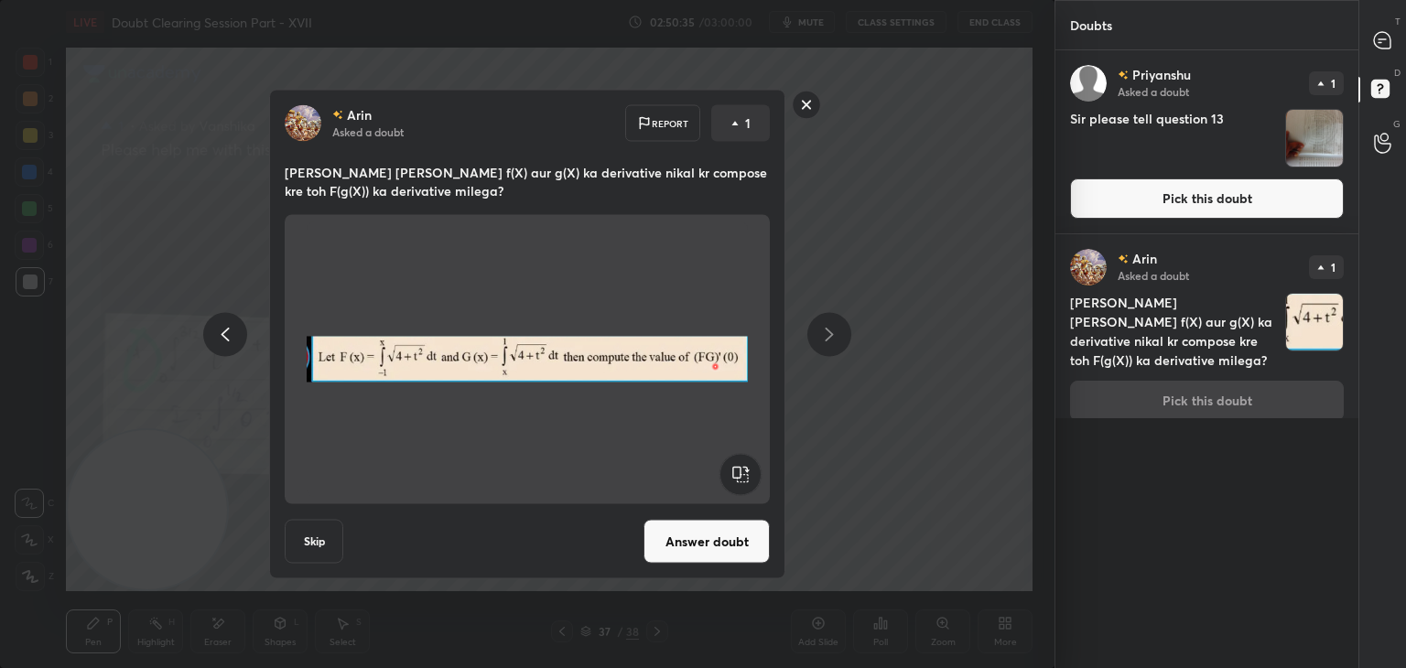
drag, startPoint x: 719, startPoint y: 541, endPoint x: 728, endPoint y: 527, distance: 16.0
click at [711, 539] on button "Answer doubt" at bounding box center [706, 542] width 126 height 44
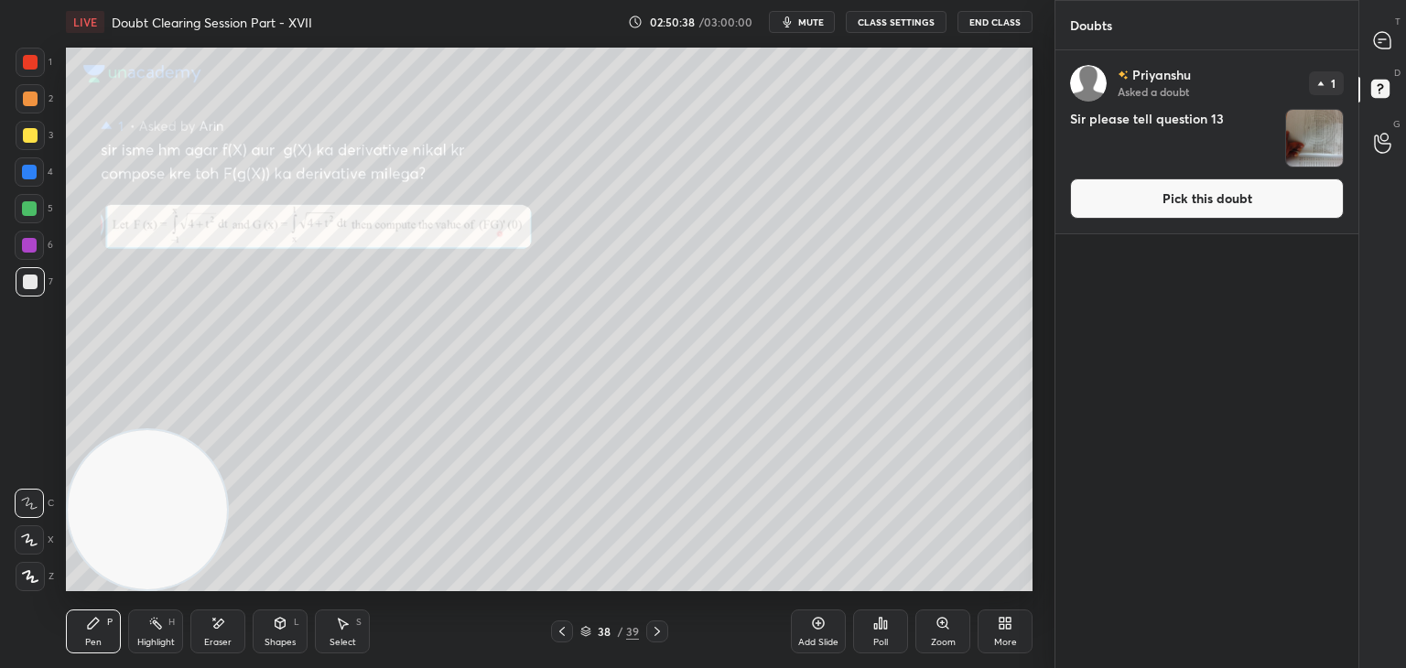
click at [1146, 196] on button "Pick this doubt" at bounding box center [1207, 198] width 274 height 40
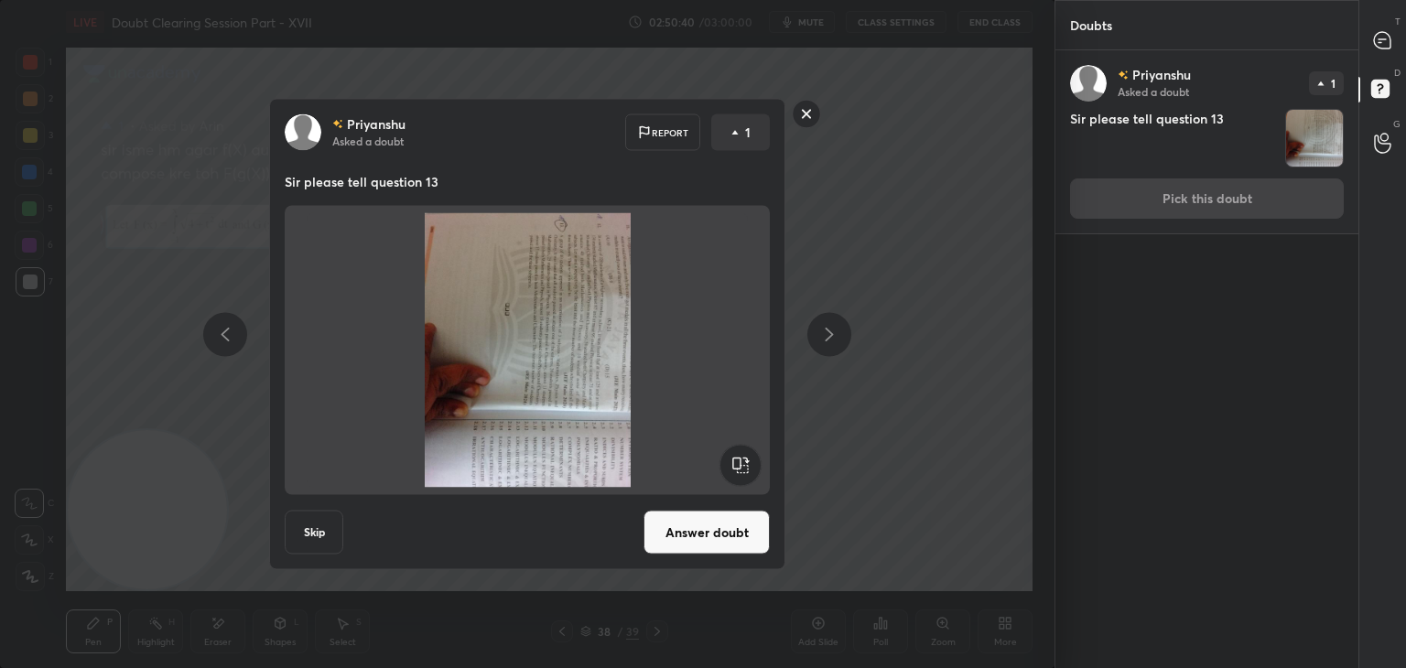
click at [737, 464] on rect at bounding box center [739, 465] width 41 height 41
click at [737, 462] on rect at bounding box center [739, 465] width 41 height 41
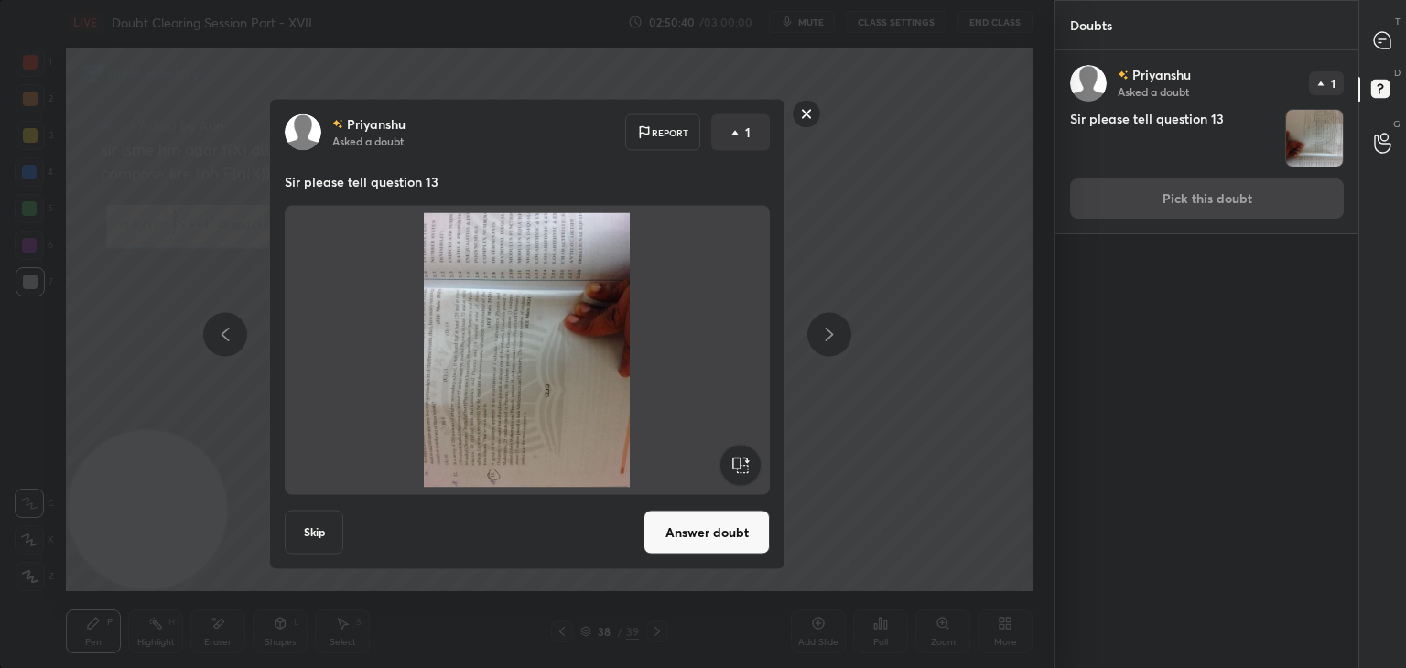
click at [737, 462] on rect at bounding box center [739, 465] width 41 height 41
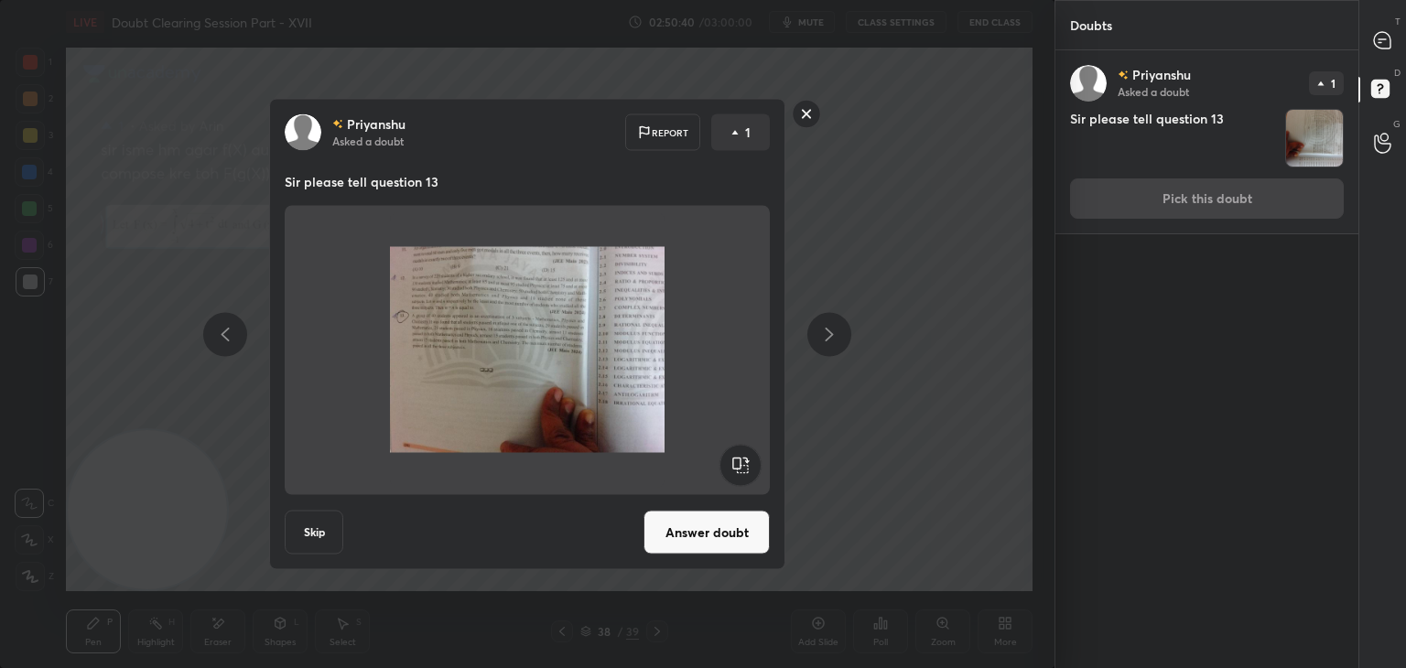
click at [707, 521] on button "Answer doubt" at bounding box center [706, 533] width 126 height 44
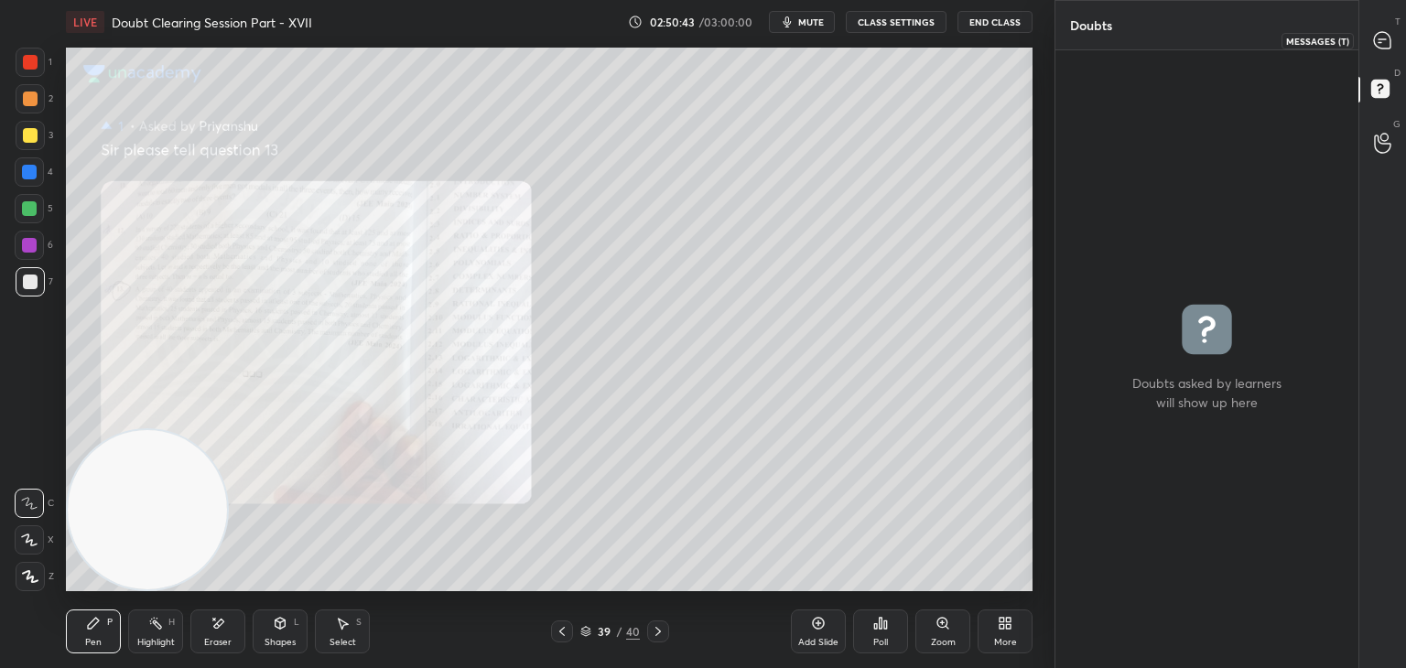
click at [1376, 49] on div at bounding box center [1382, 40] width 37 height 33
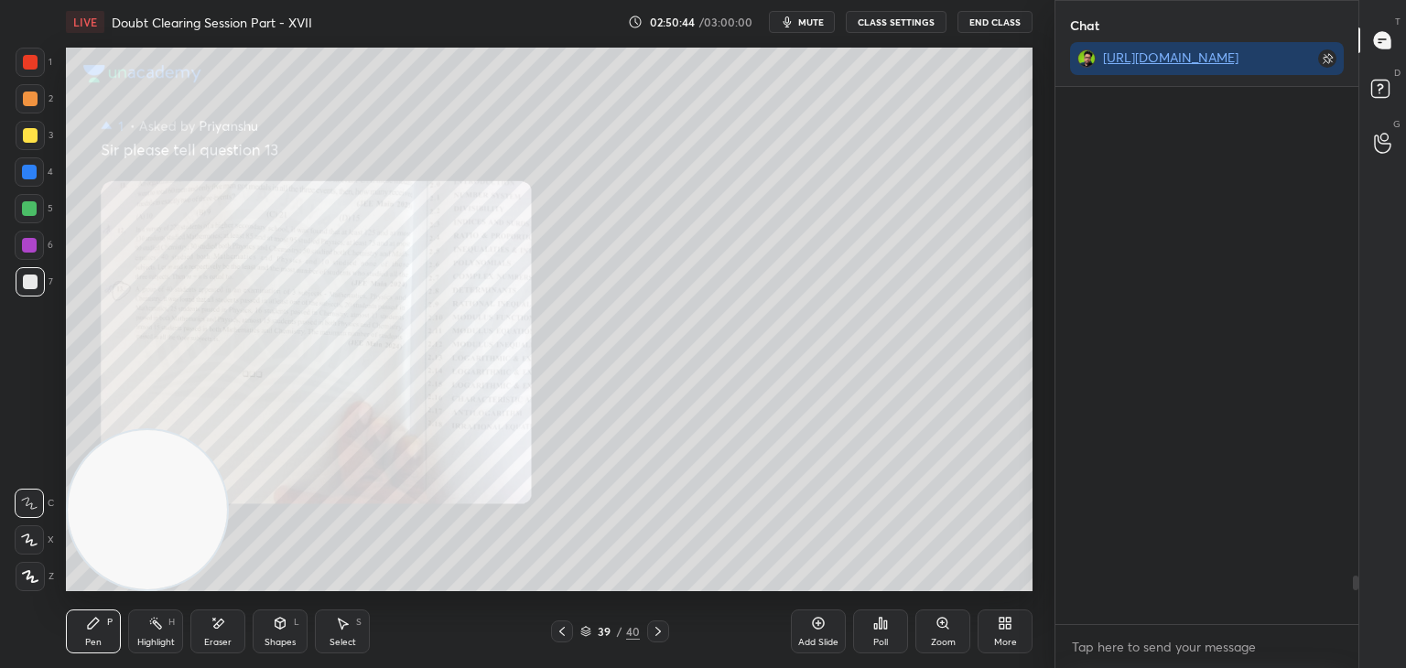
scroll to position [532, 297]
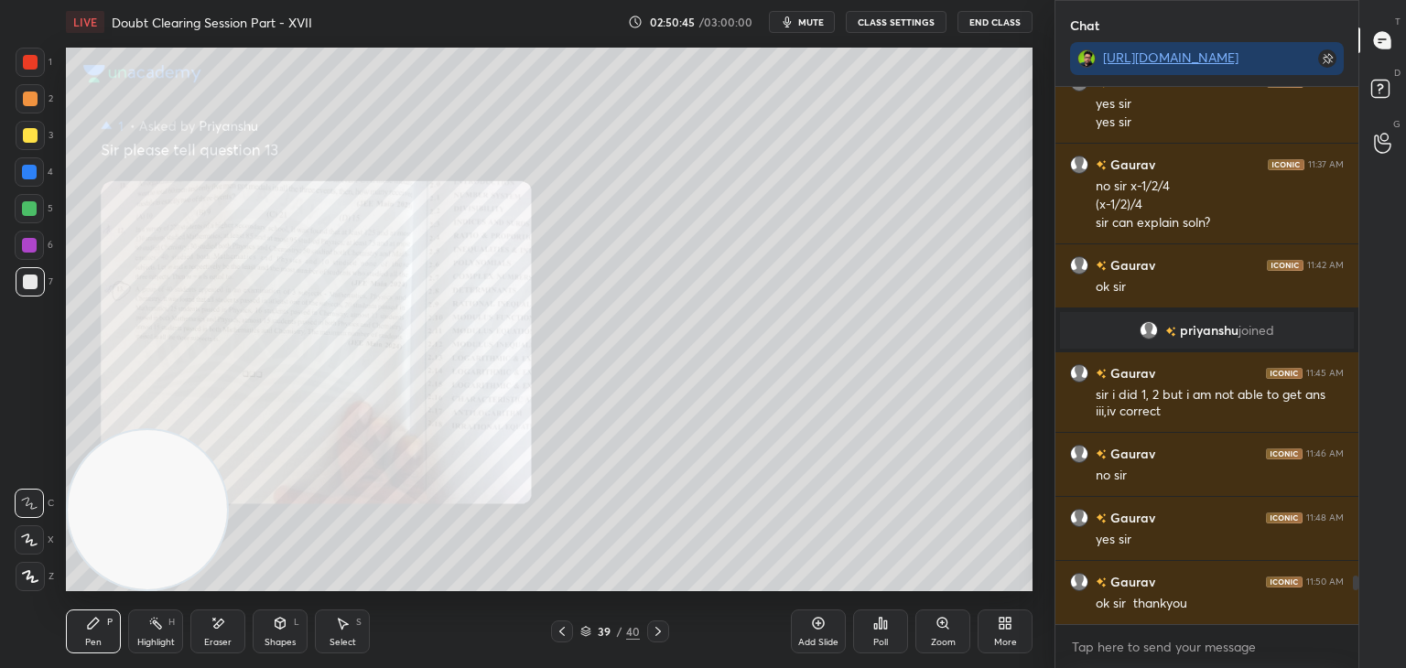
click at [925, 628] on div "Zoom" at bounding box center [942, 631] width 55 height 44
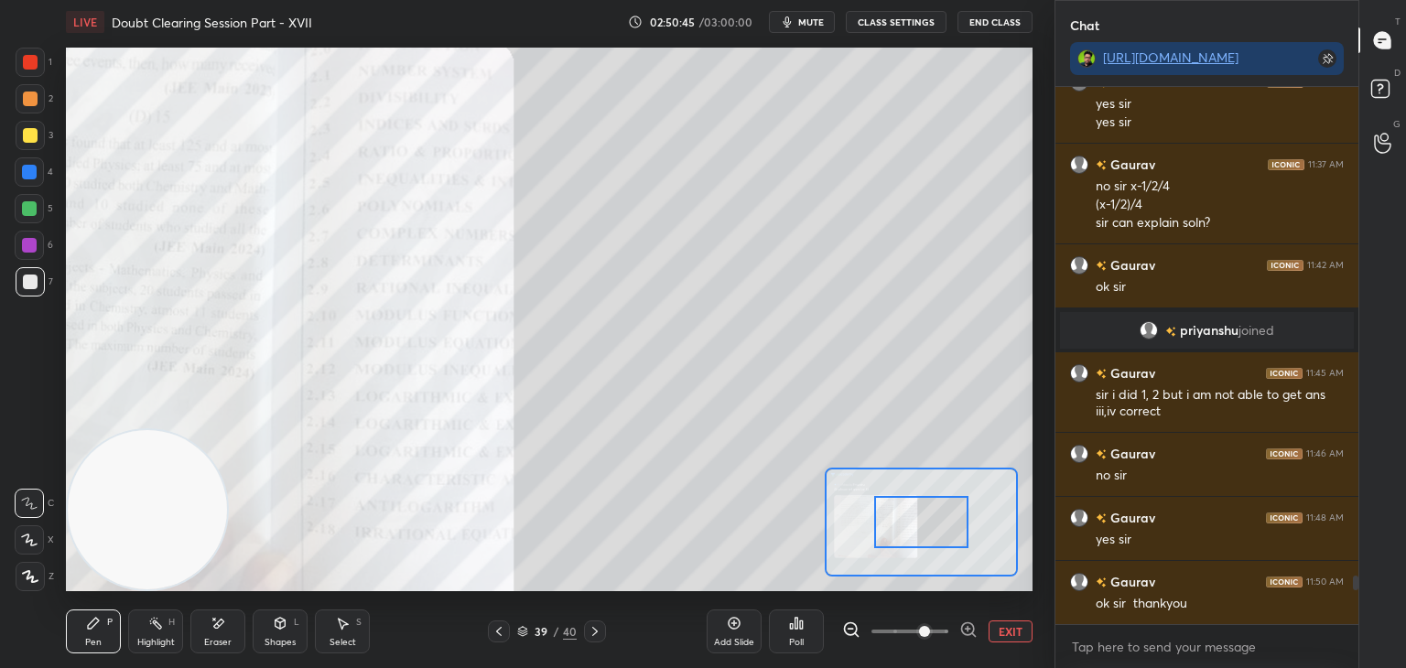
click at [937, 615] on div "Add Slide Poll EXIT" at bounding box center [869, 631] width 326 height 102
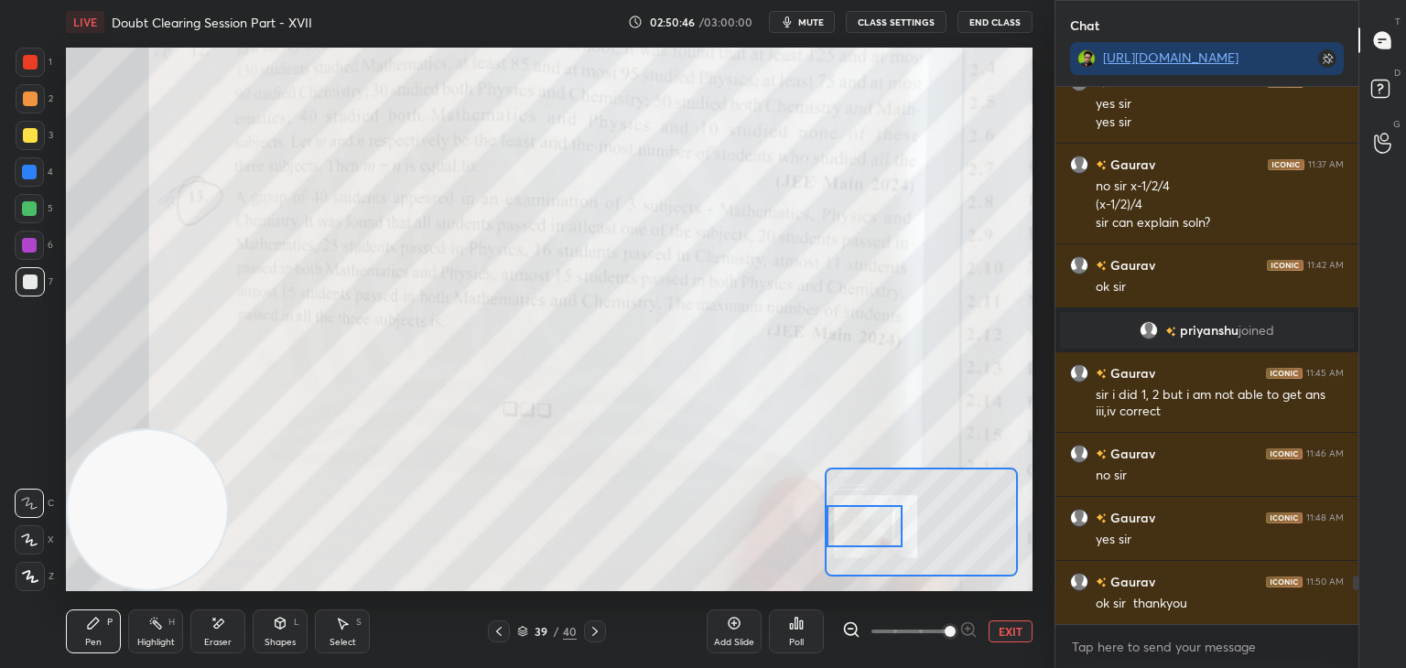
drag, startPoint x: 924, startPoint y: 528, endPoint x: 862, endPoint y: 532, distance: 62.3
click at [862, 532] on div at bounding box center [864, 526] width 76 height 42
click at [491, 631] on div at bounding box center [499, 631] width 22 height 22
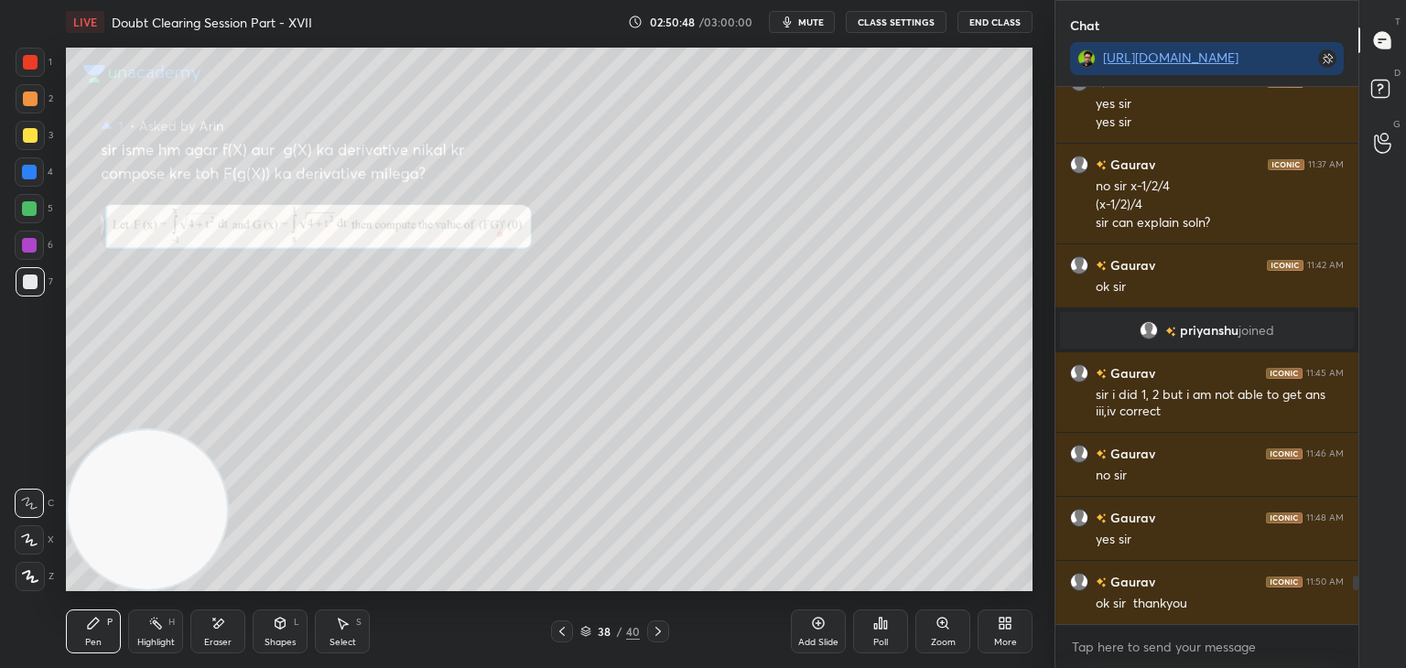
click at [943, 617] on icon at bounding box center [942, 623] width 15 height 15
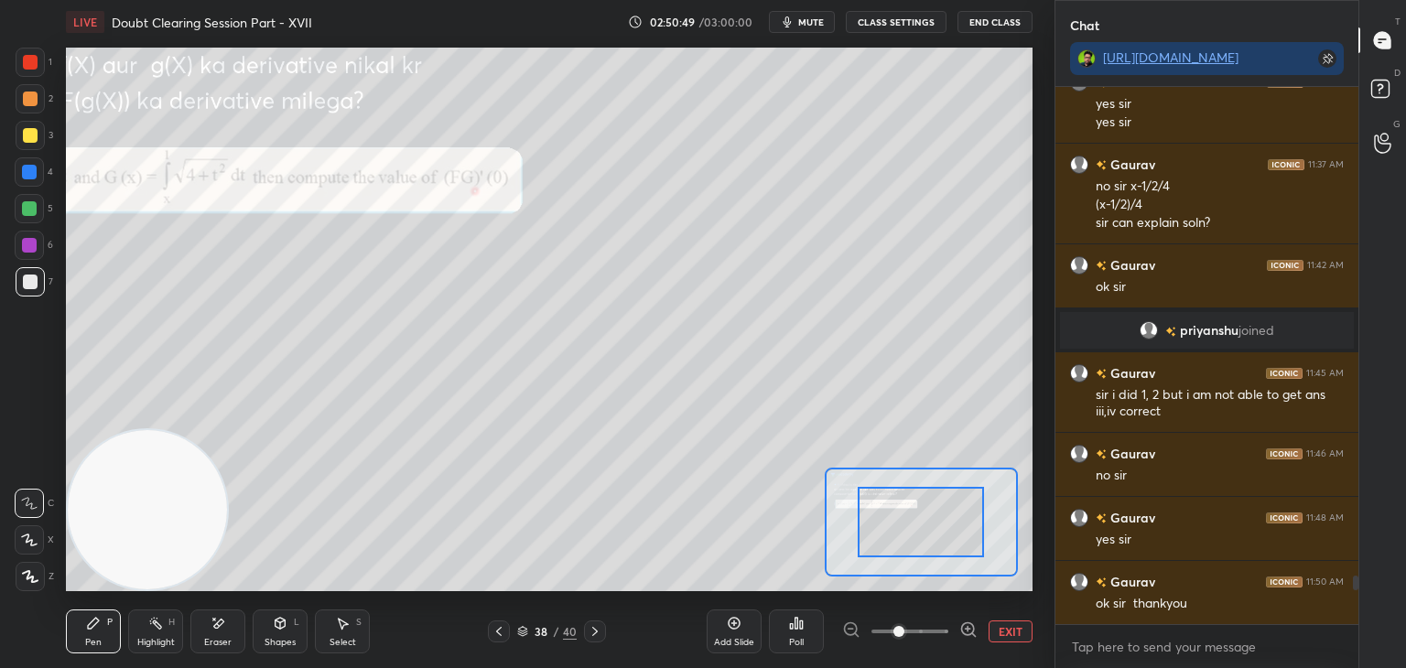
click at [941, 620] on span at bounding box center [909, 631] width 77 height 27
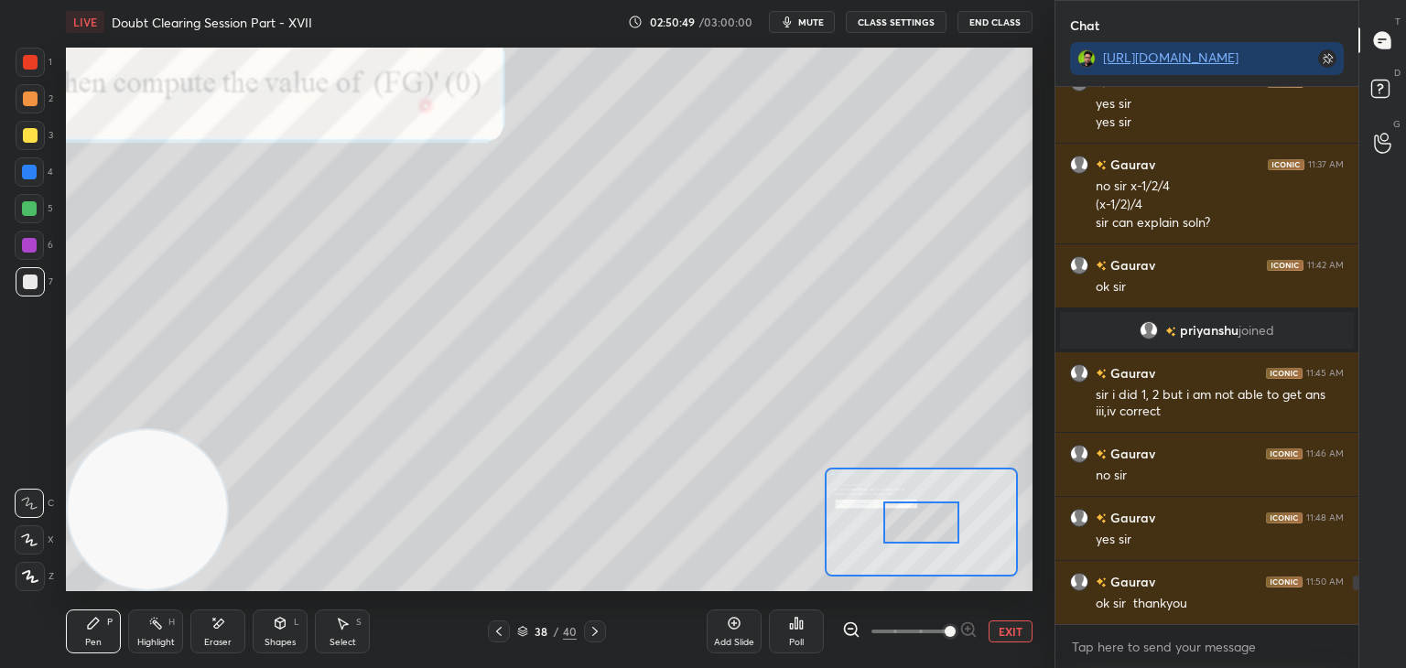
click at [944, 626] on span at bounding box center [949, 631] width 11 height 11
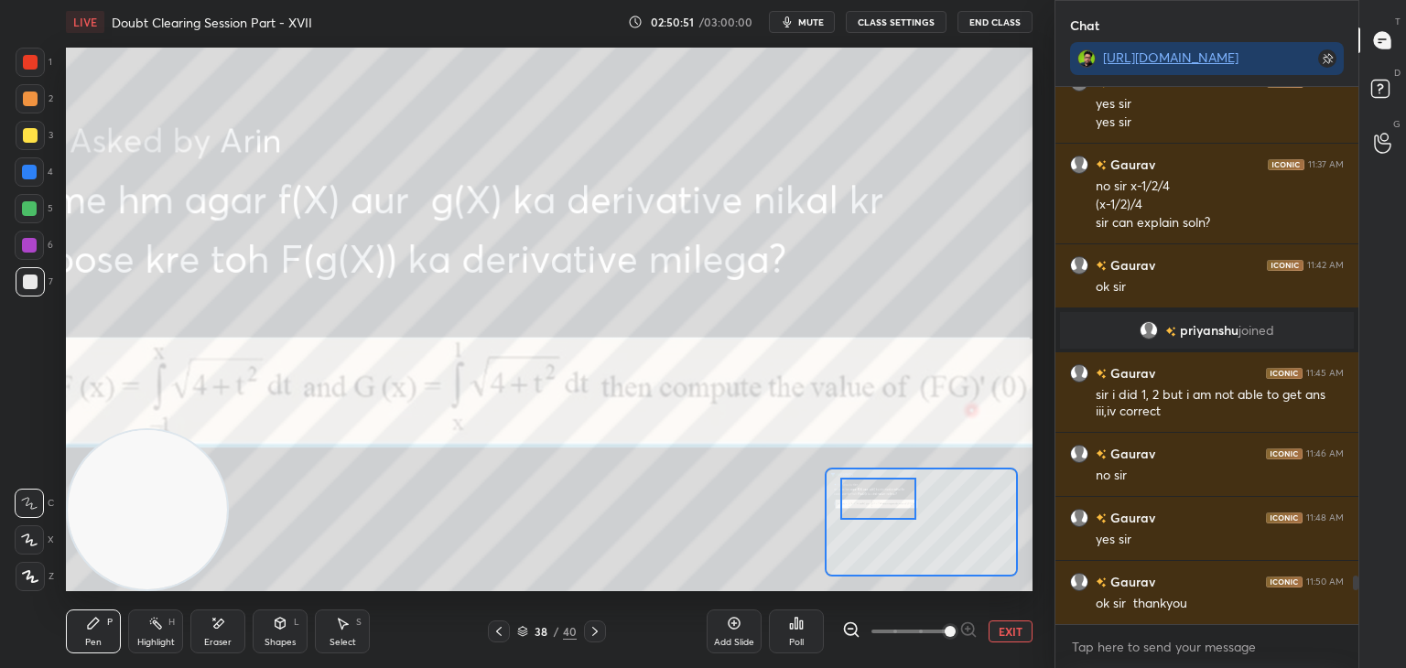
drag, startPoint x: 923, startPoint y: 502, endPoint x: 888, endPoint y: 484, distance: 40.1
click at [894, 480] on div at bounding box center [878, 499] width 76 height 42
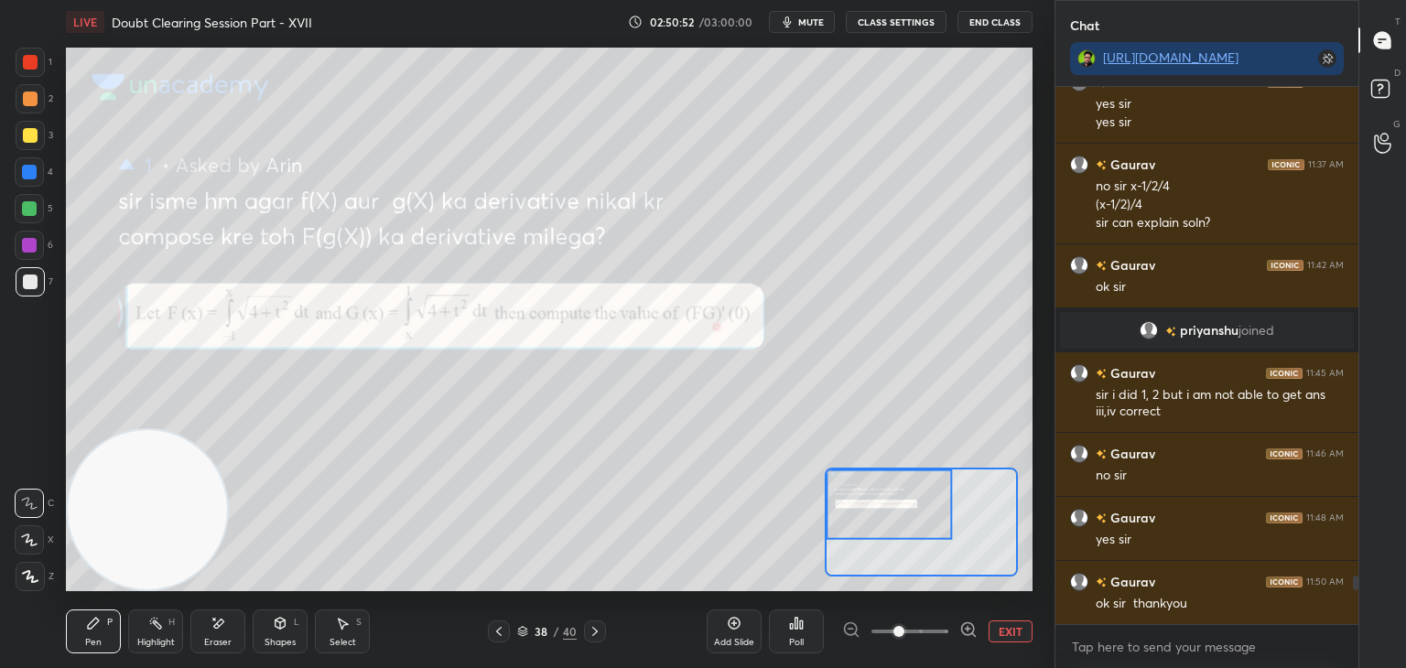
click at [908, 628] on span at bounding box center [909, 631] width 77 height 27
click at [595, 634] on icon at bounding box center [595, 631] width 15 height 15
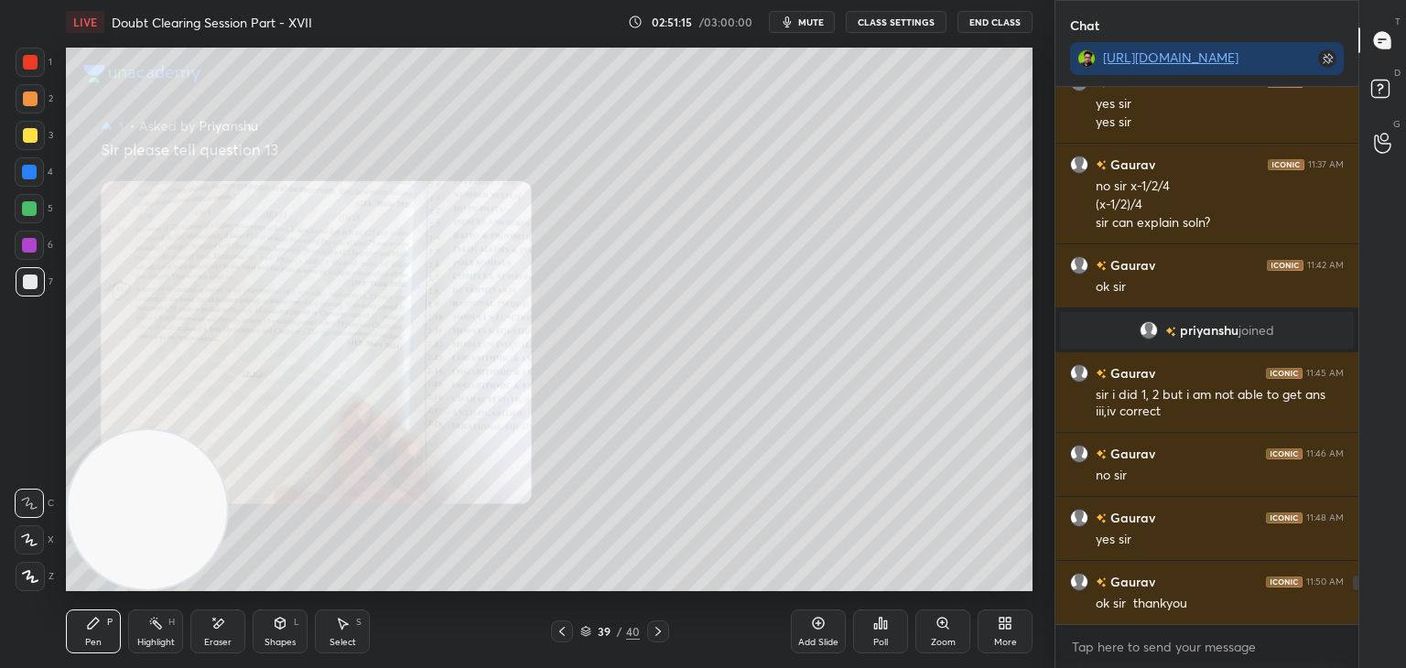
click at [928, 632] on div "Zoom" at bounding box center [942, 631] width 55 height 44
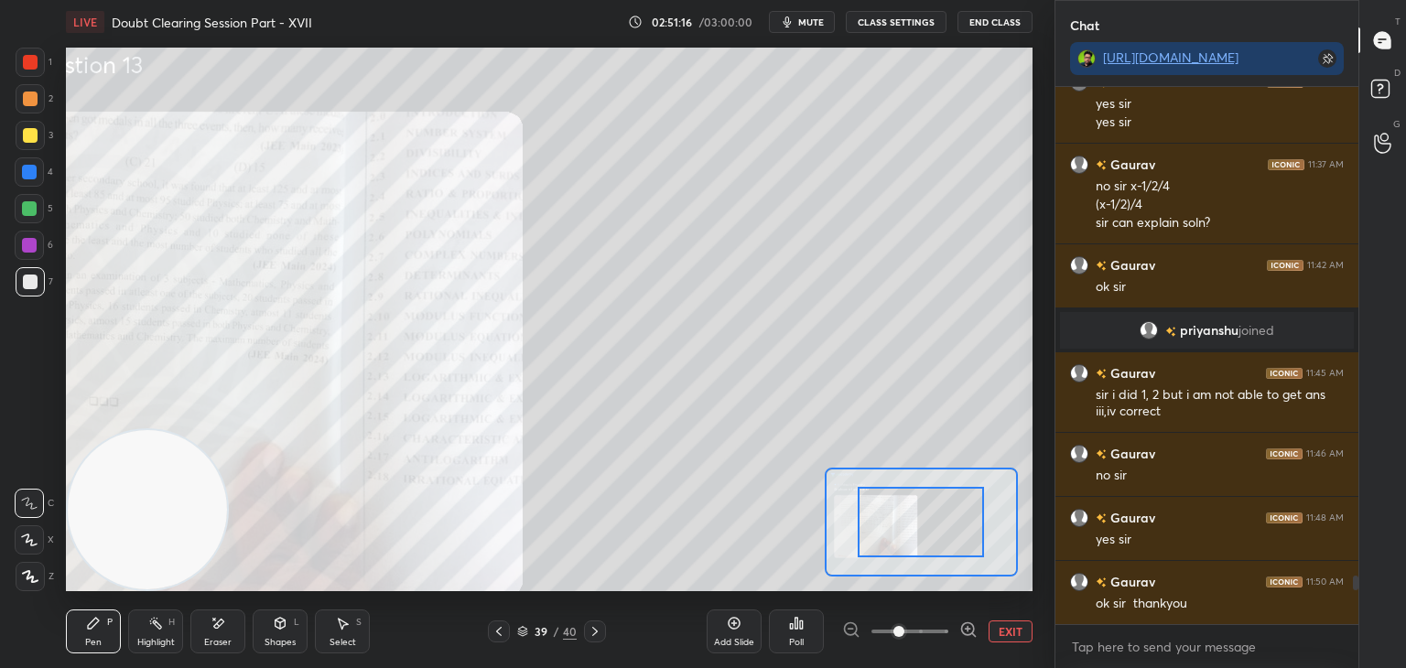
click at [919, 639] on span at bounding box center [909, 631] width 77 height 27
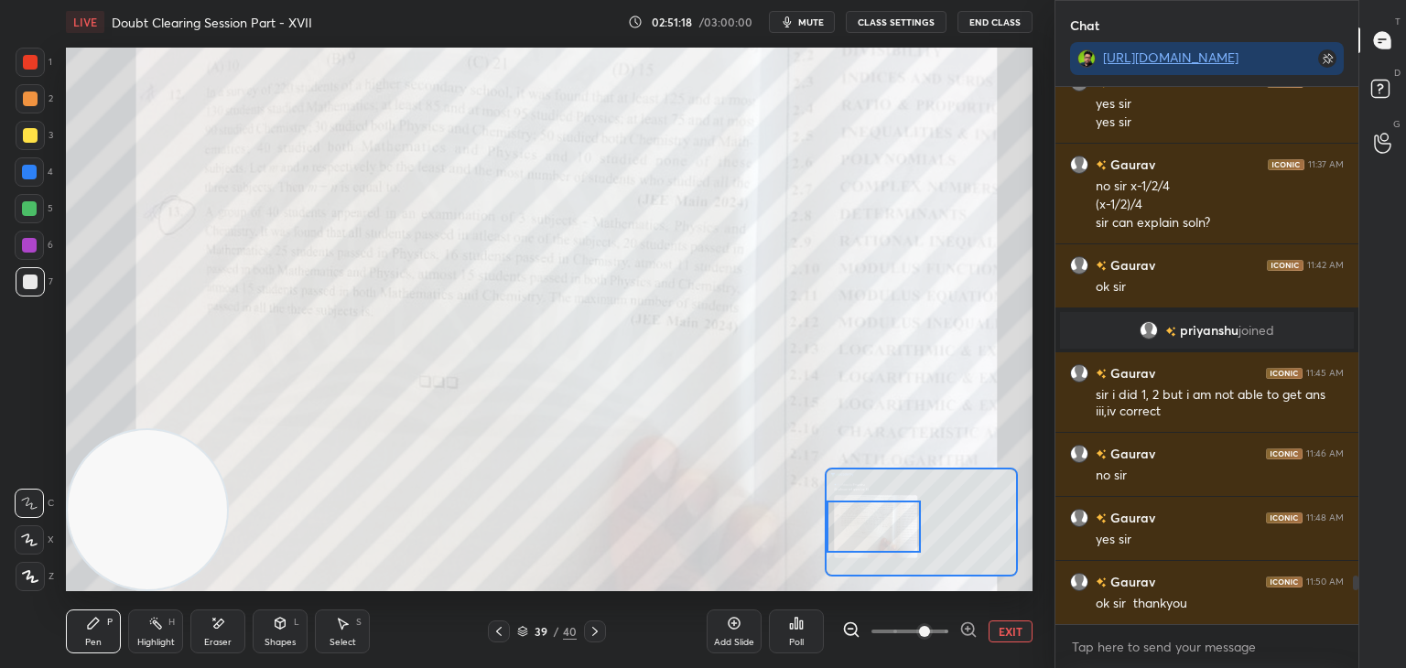
drag, startPoint x: 894, startPoint y: 535, endPoint x: 872, endPoint y: 512, distance: 31.7
click at [874, 512] on div at bounding box center [873, 527] width 95 height 52
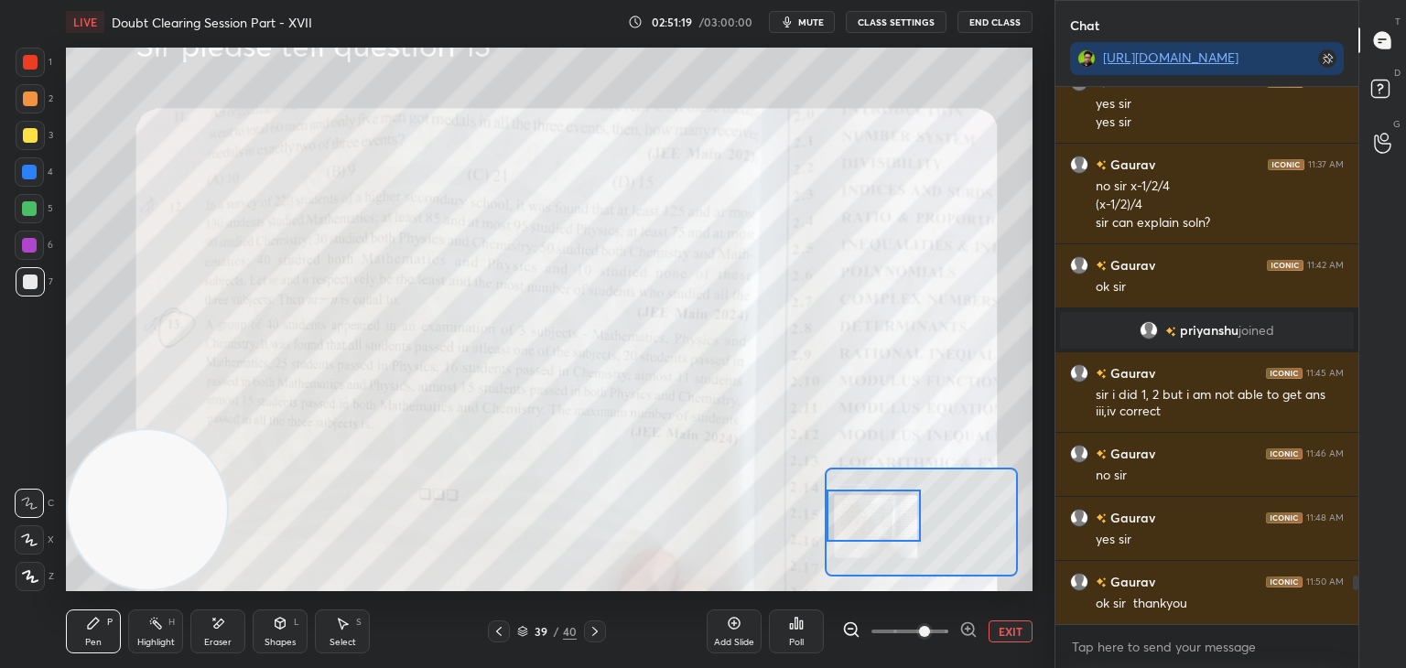
drag, startPoint x: 902, startPoint y: 526, endPoint x: 901, endPoint y: 517, distance: 9.2
click at [900, 517] on div at bounding box center [873, 516] width 95 height 52
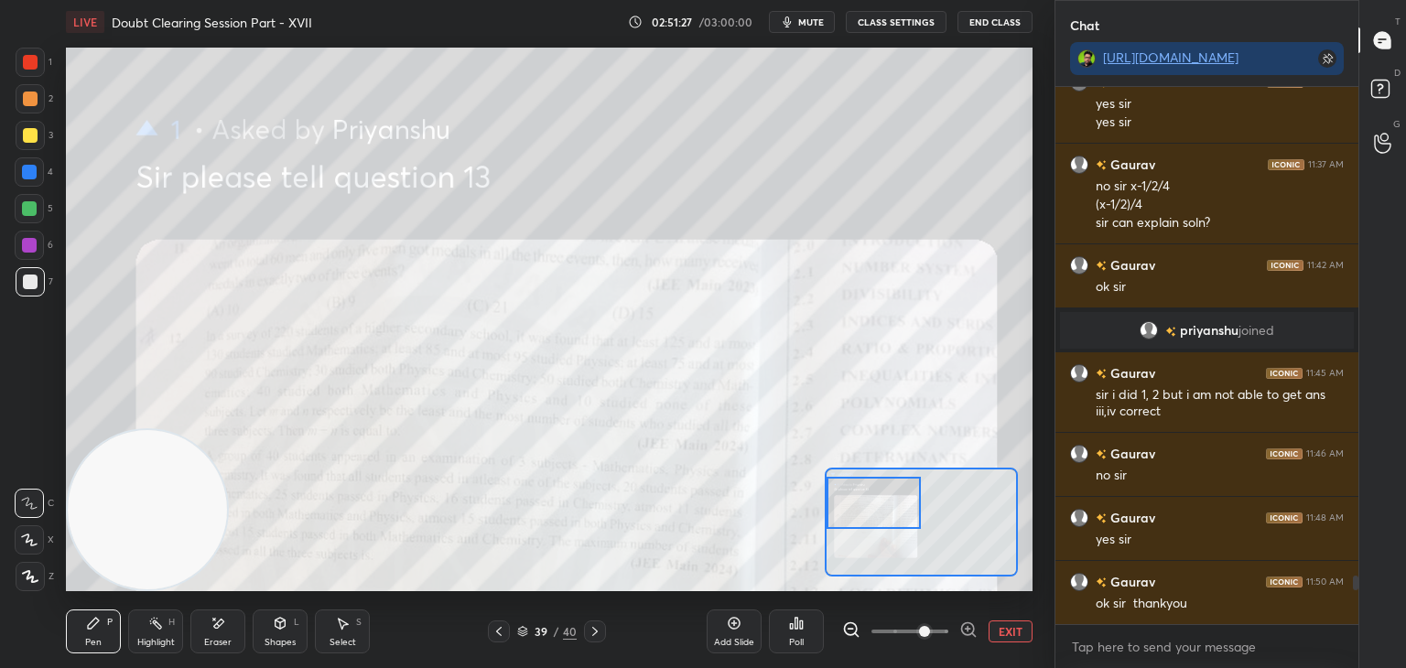
scroll to position [6, 5]
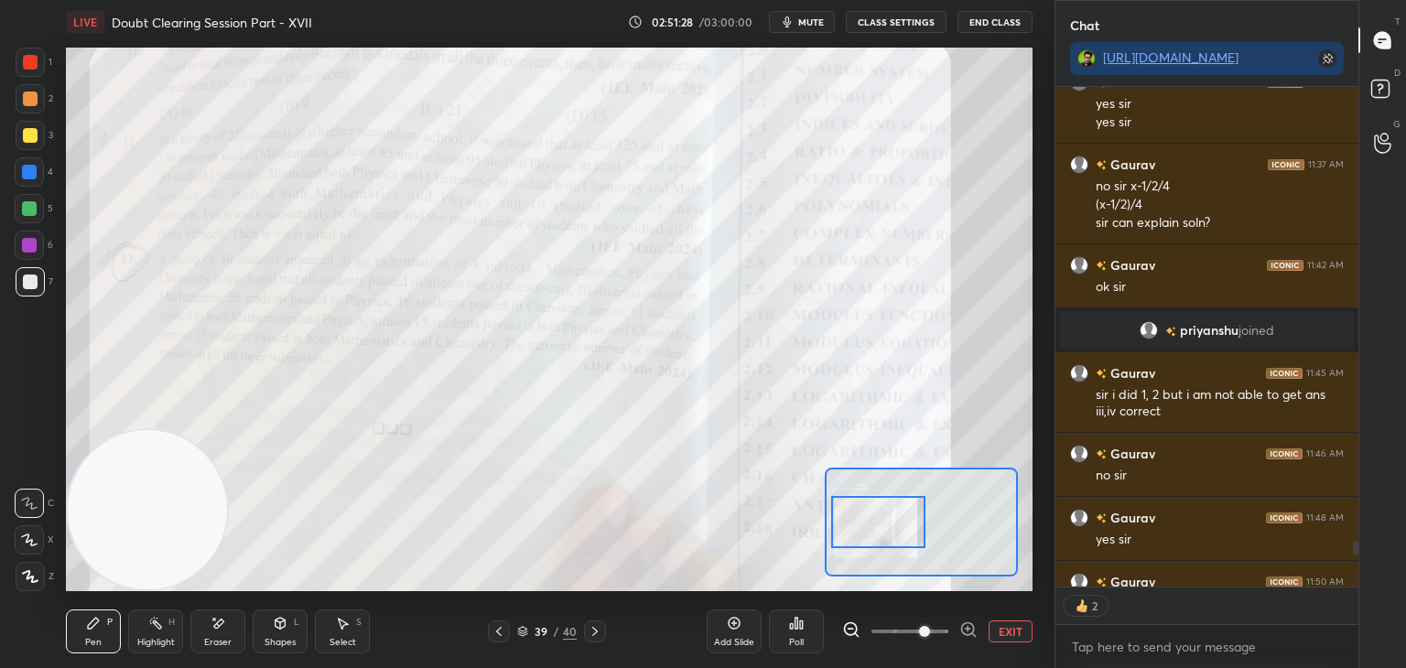
click at [893, 518] on div at bounding box center [878, 522] width 95 height 52
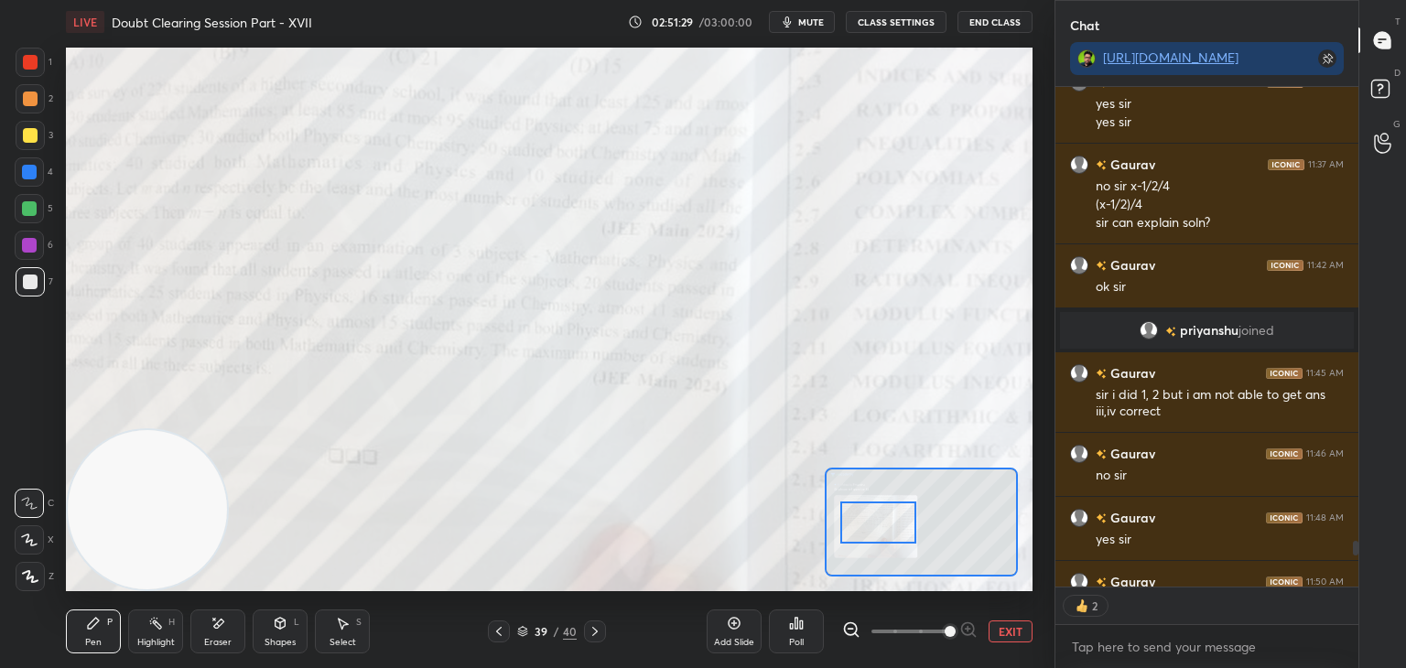
click at [946, 631] on span at bounding box center [949, 631] width 11 height 11
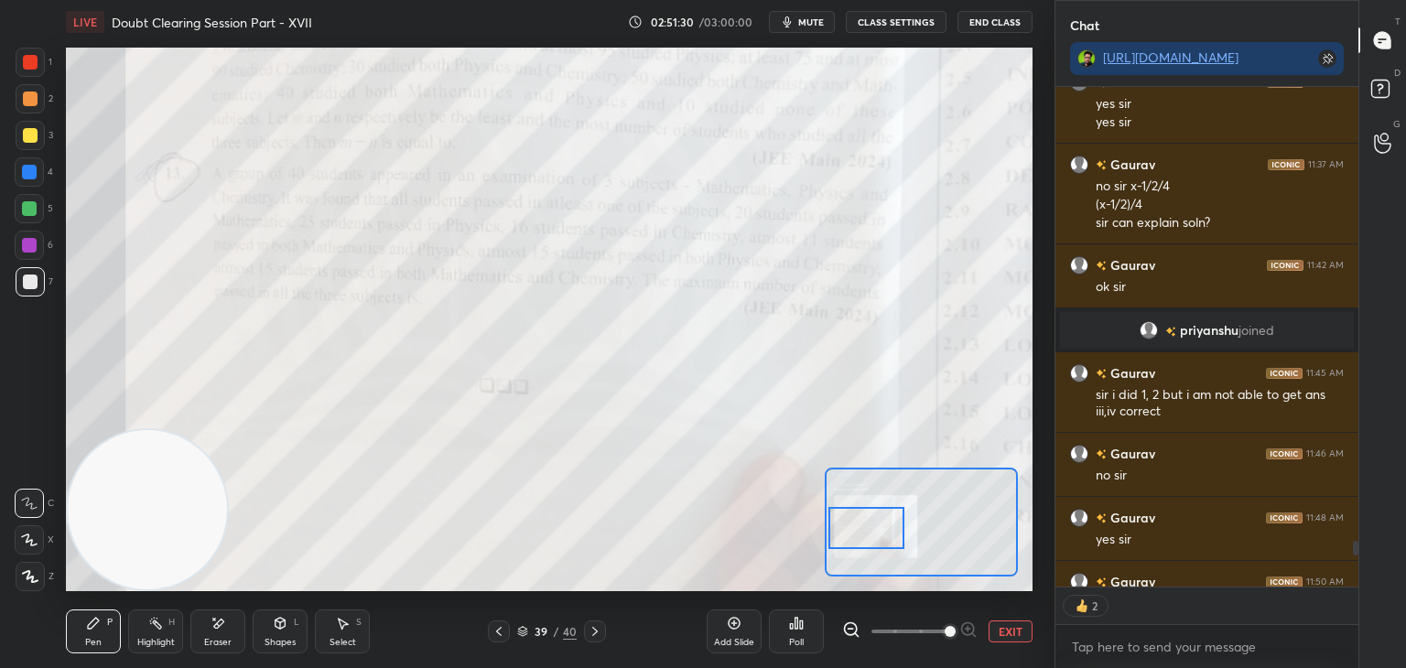
click at [878, 529] on div at bounding box center [866, 528] width 76 height 42
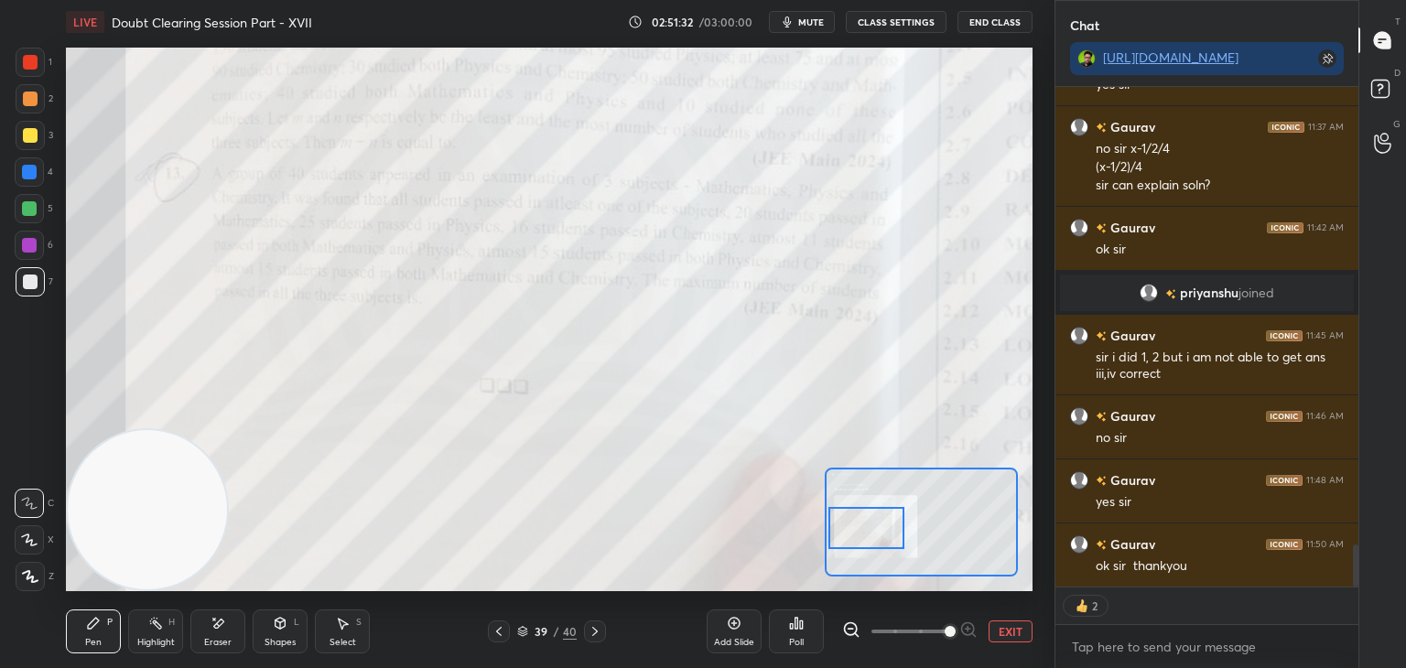
drag, startPoint x: 1354, startPoint y: 550, endPoint x: 1357, endPoint y: 587, distance: 36.7
click at [1358, 587] on div "Chat [URL][DOMAIN_NAME] Gaurav 11:29 AM (9/2, -9/2, 10) -11/4 Gaurav 11:36 AM y…" at bounding box center [1229, 334] width 351 height 668
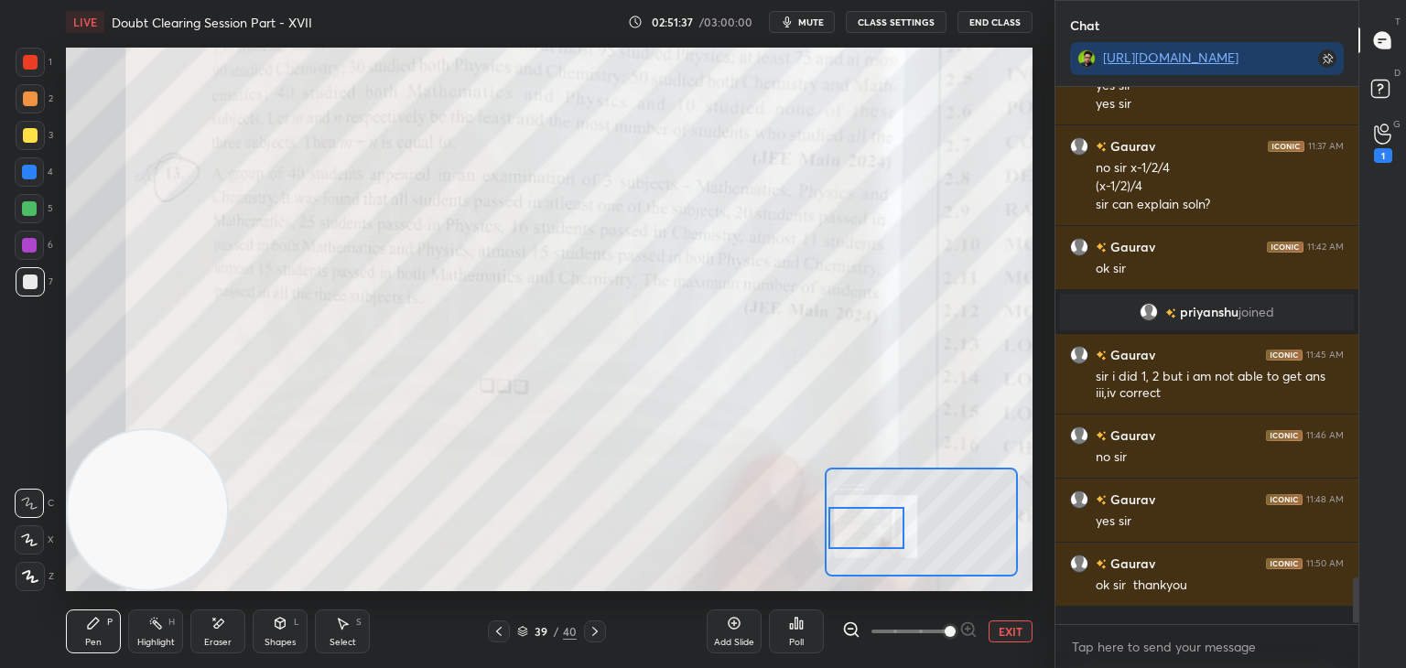
scroll to position [532, 297]
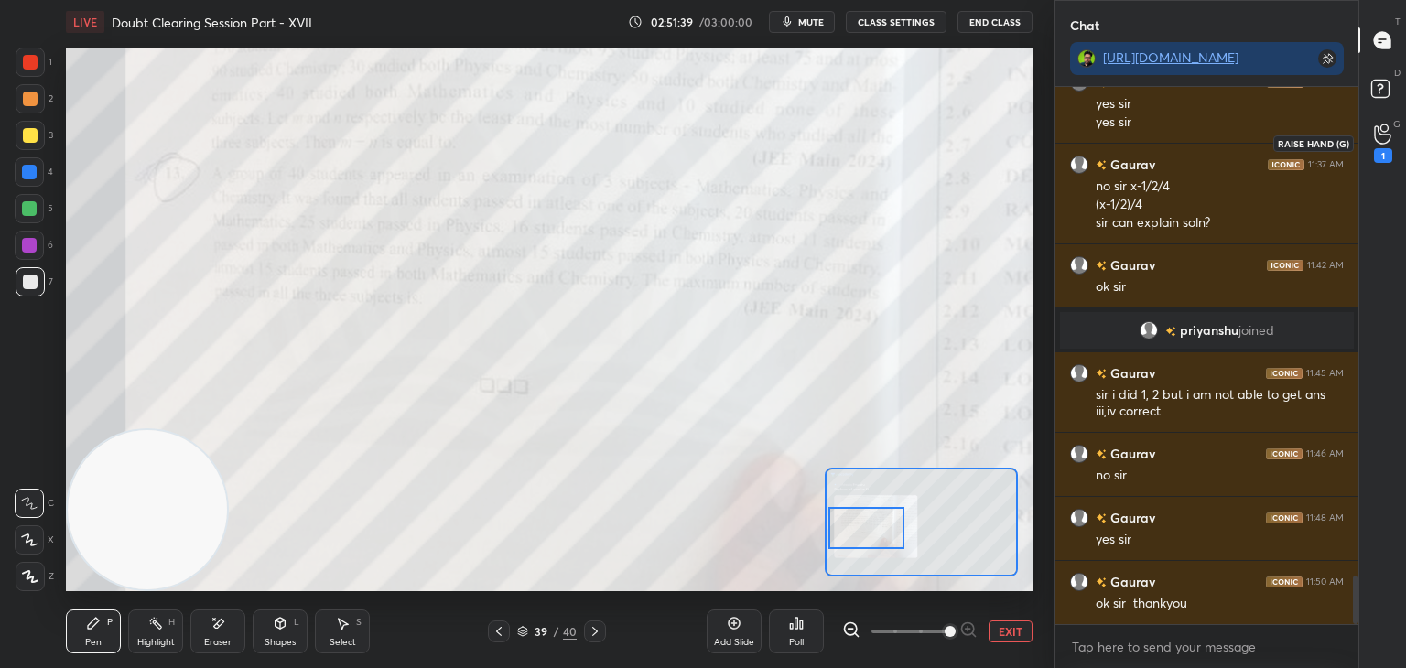
click at [1366, 138] on div "1" at bounding box center [1382, 142] width 37 height 33
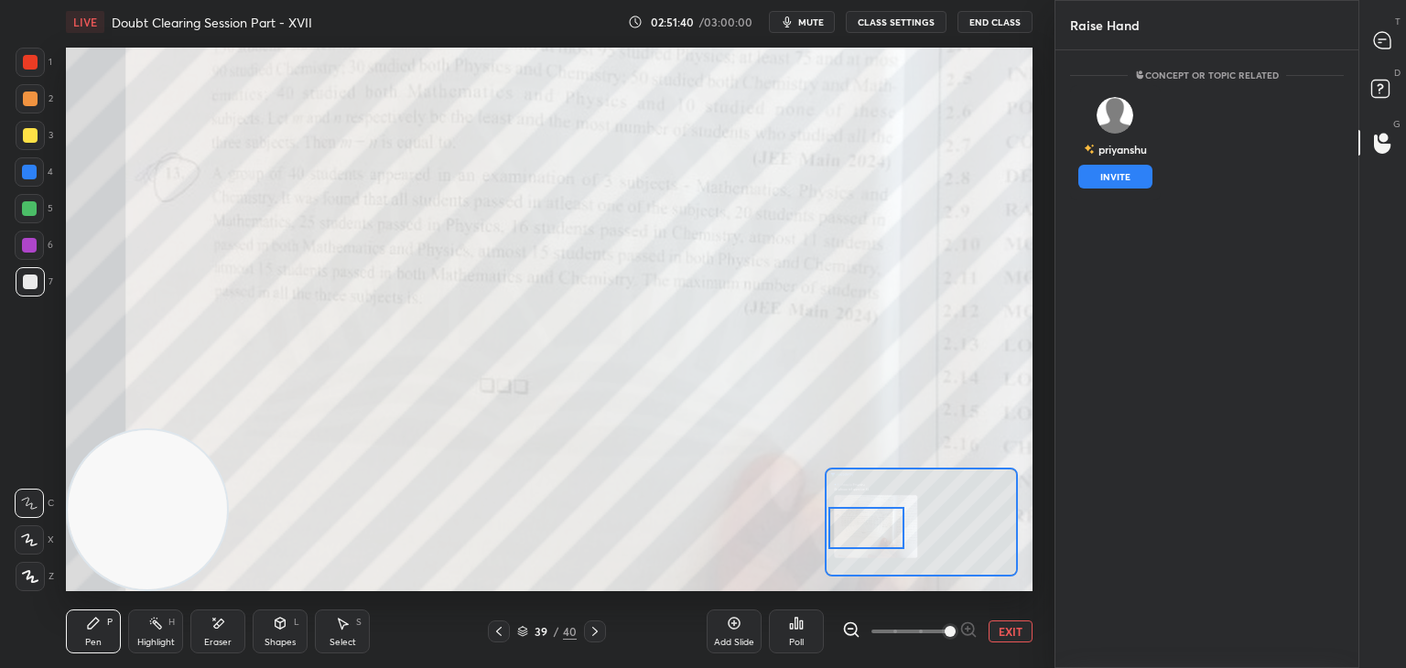
click at [1109, 177] on button "INVITE" at bounding box center [1115, 177] width 74 height 24
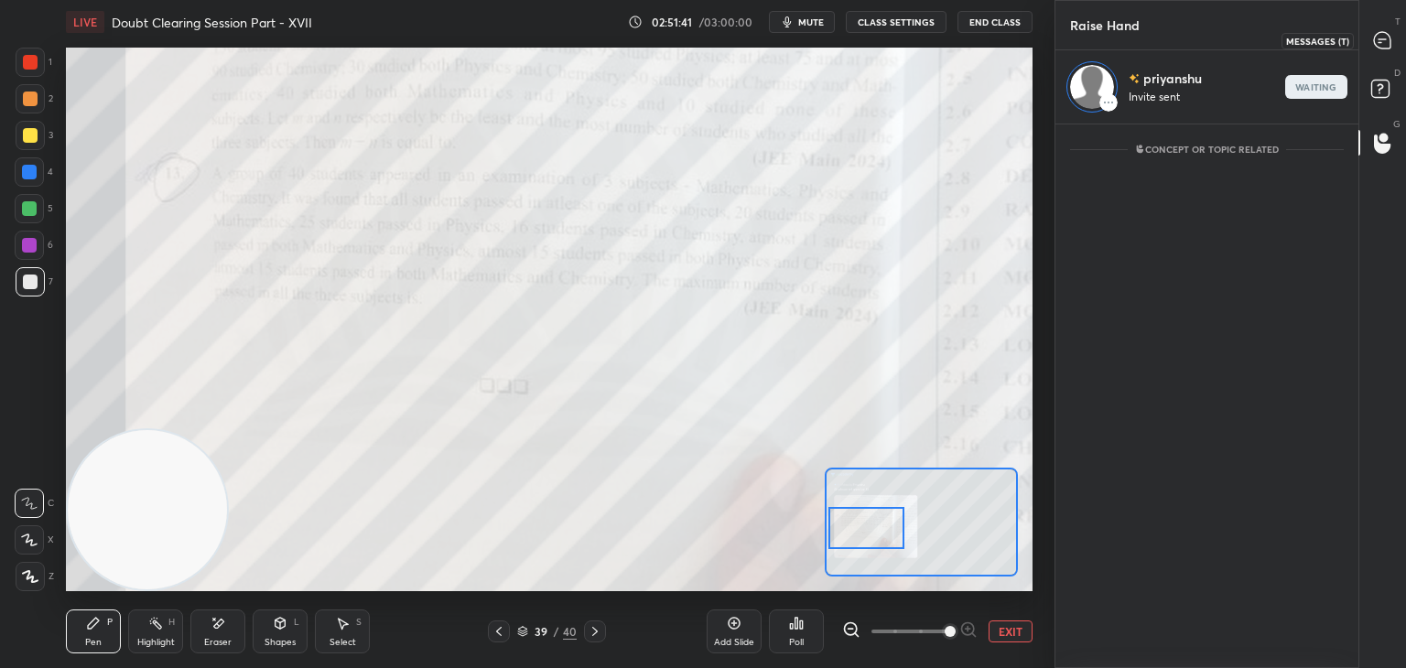
drag, startPoint x: 1375, startPoint y: 30, endPoint x: 1358, endPoint y: 30, distance: 17.4
click at [1376, 31] on icon at bounding box center [1382, 40] width 19 height 19
type textarea "x"
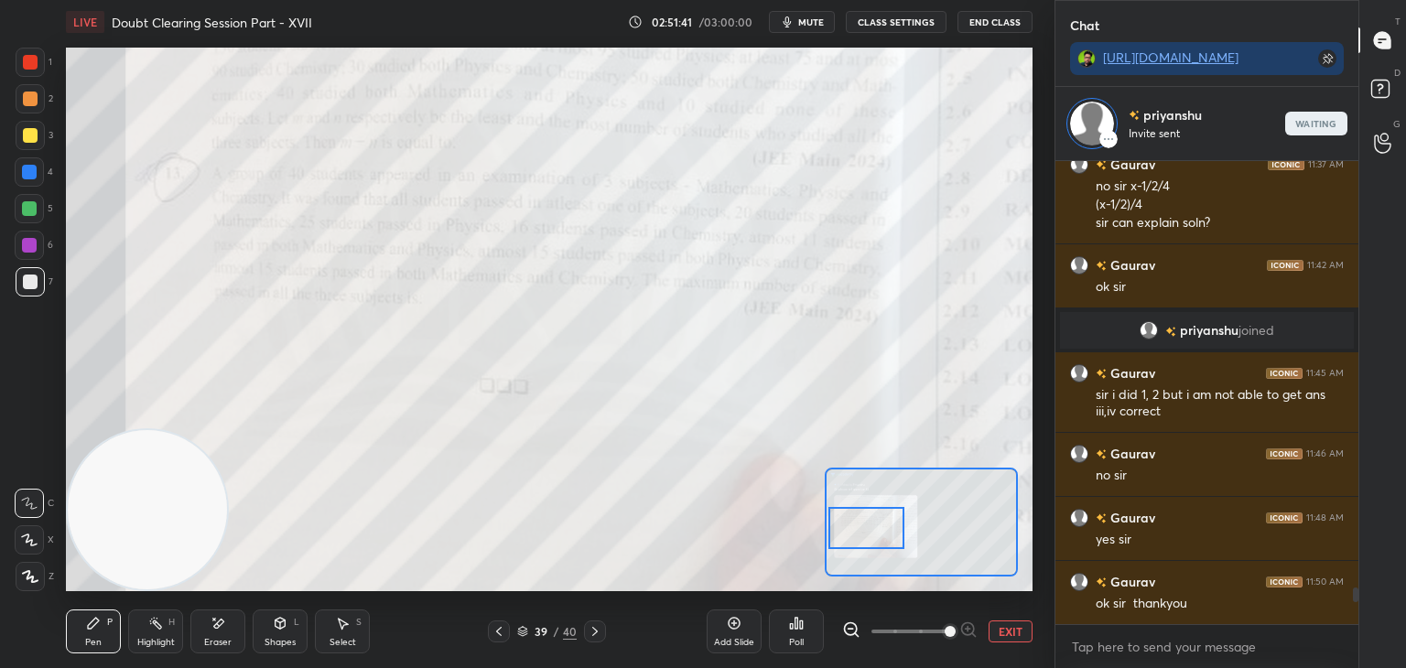
scroll to position [458, 297]
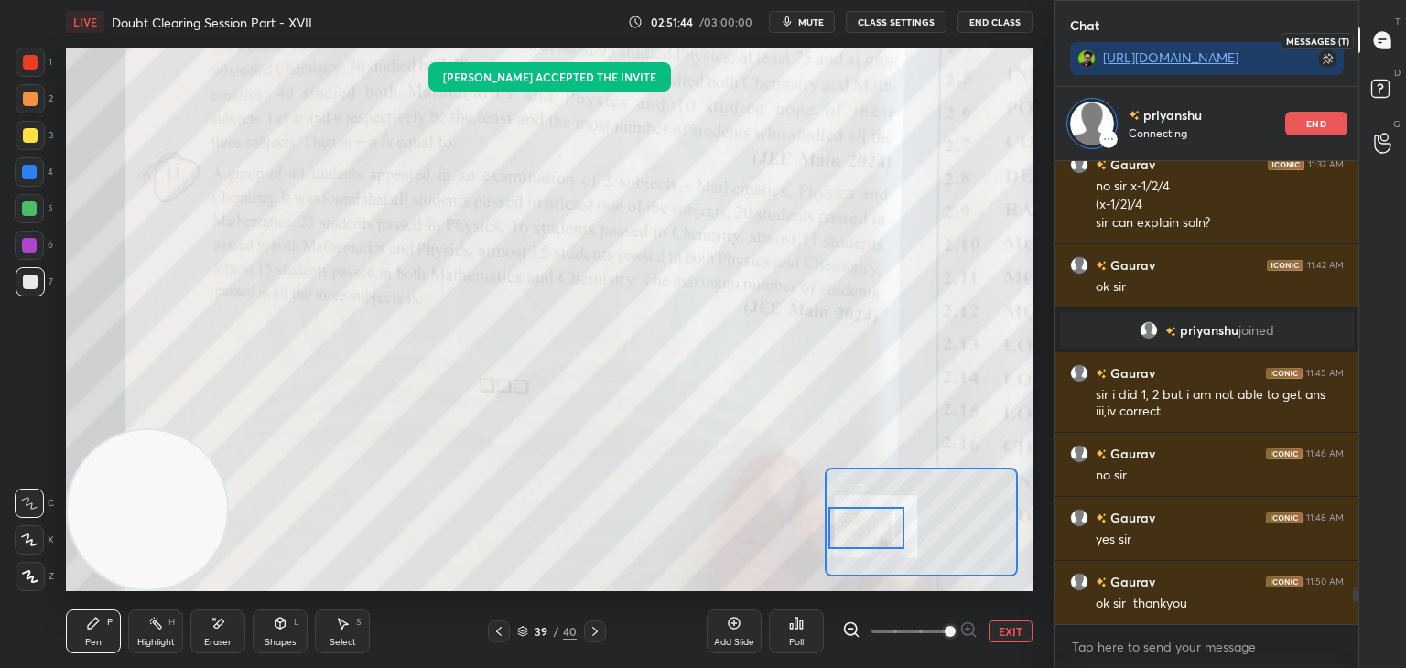
click at [1390, 38] on icon at bounding box center [1382, 40] width 16 height 16
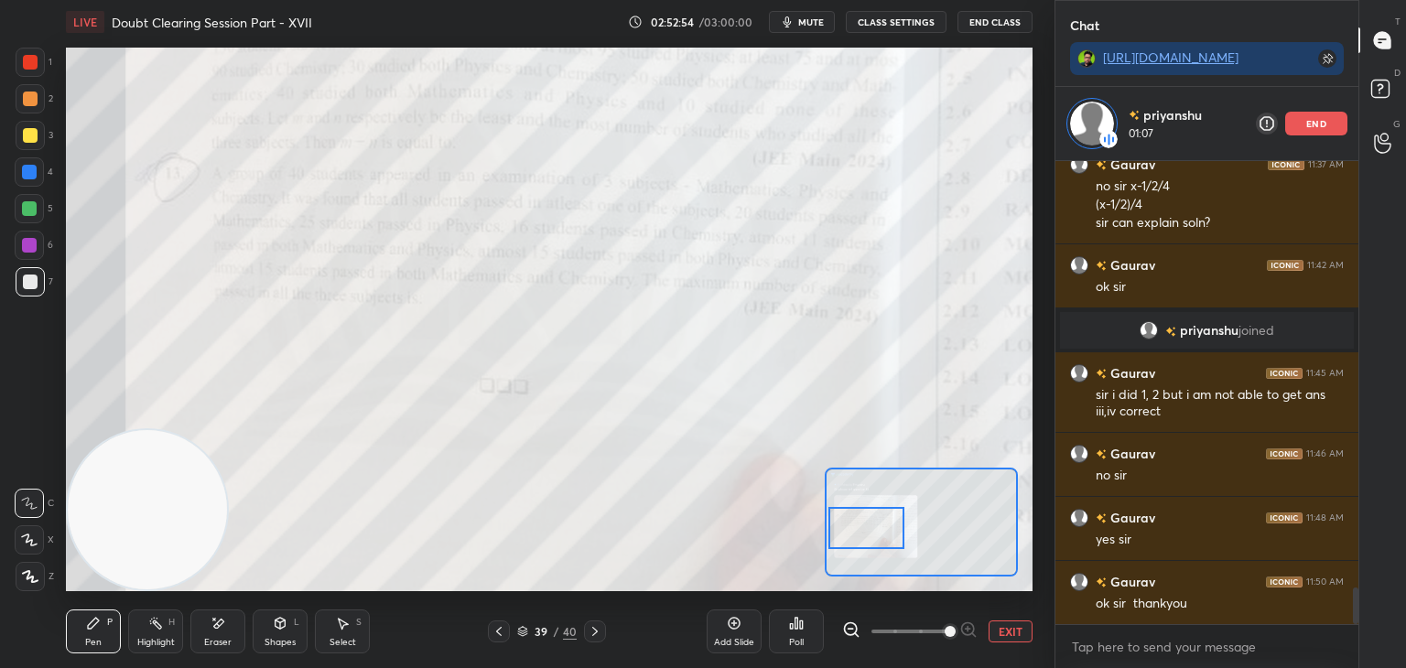
drag, startPoint x: 1010, startPoint y: 630, endPoint x: 1012, endPoint y: 596, distance: 33.9
click at [1007, 627] on button "EXIT" at bounding box center [1010, 631] width 44 height 22
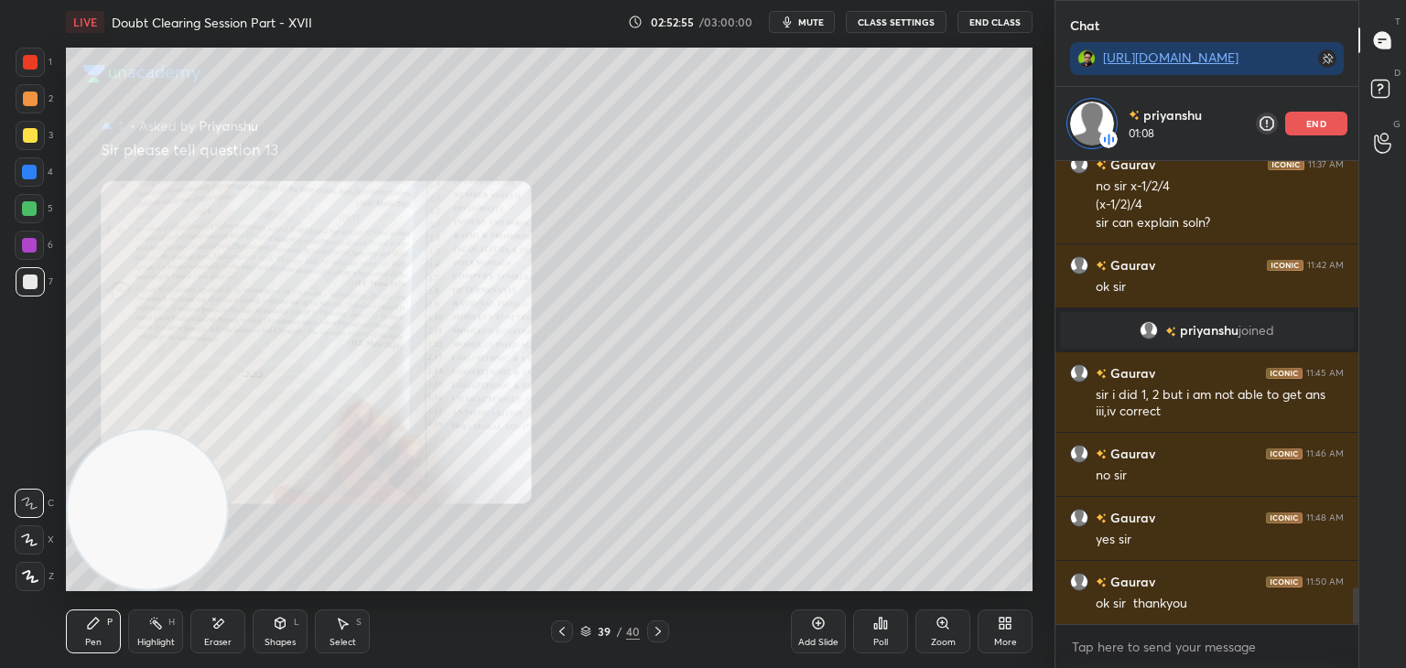
click at [271, 631] on div "Shapes L" at bounding box center [280, 631] width 55 height 44
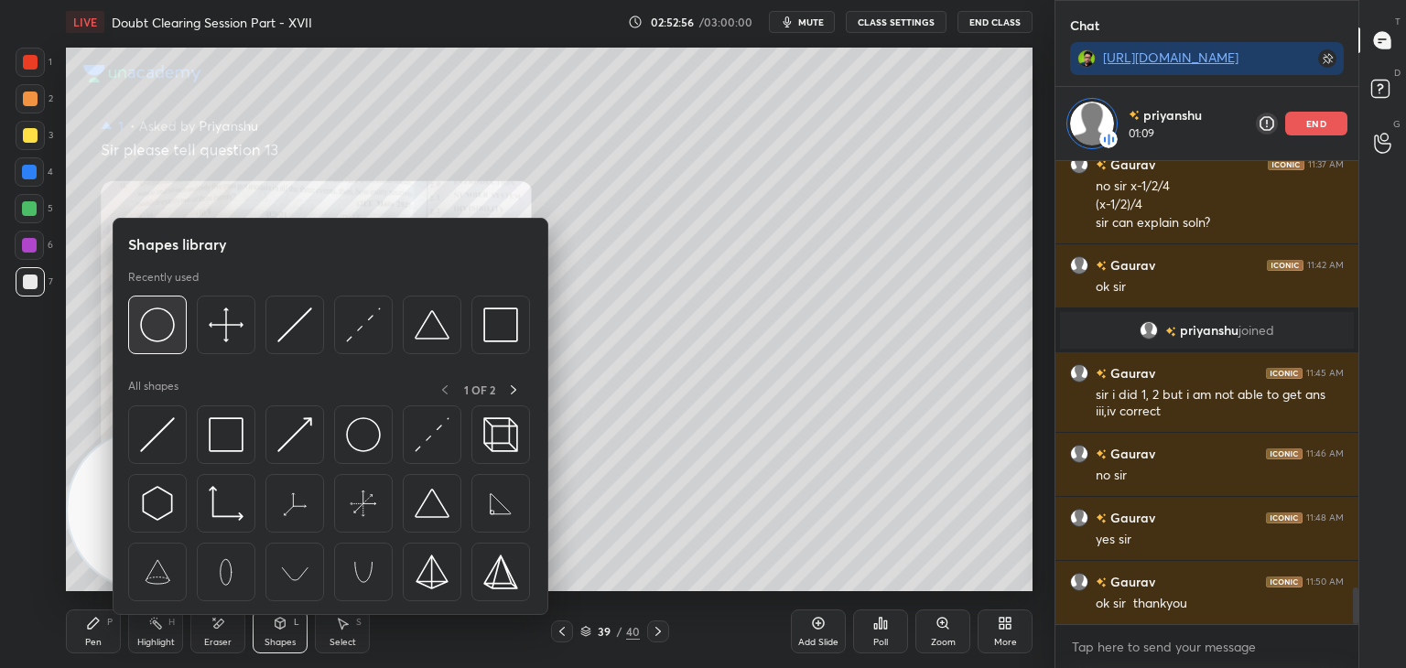
click at [177, 323] on div at bounding box center [157, 325] width 59 height 59
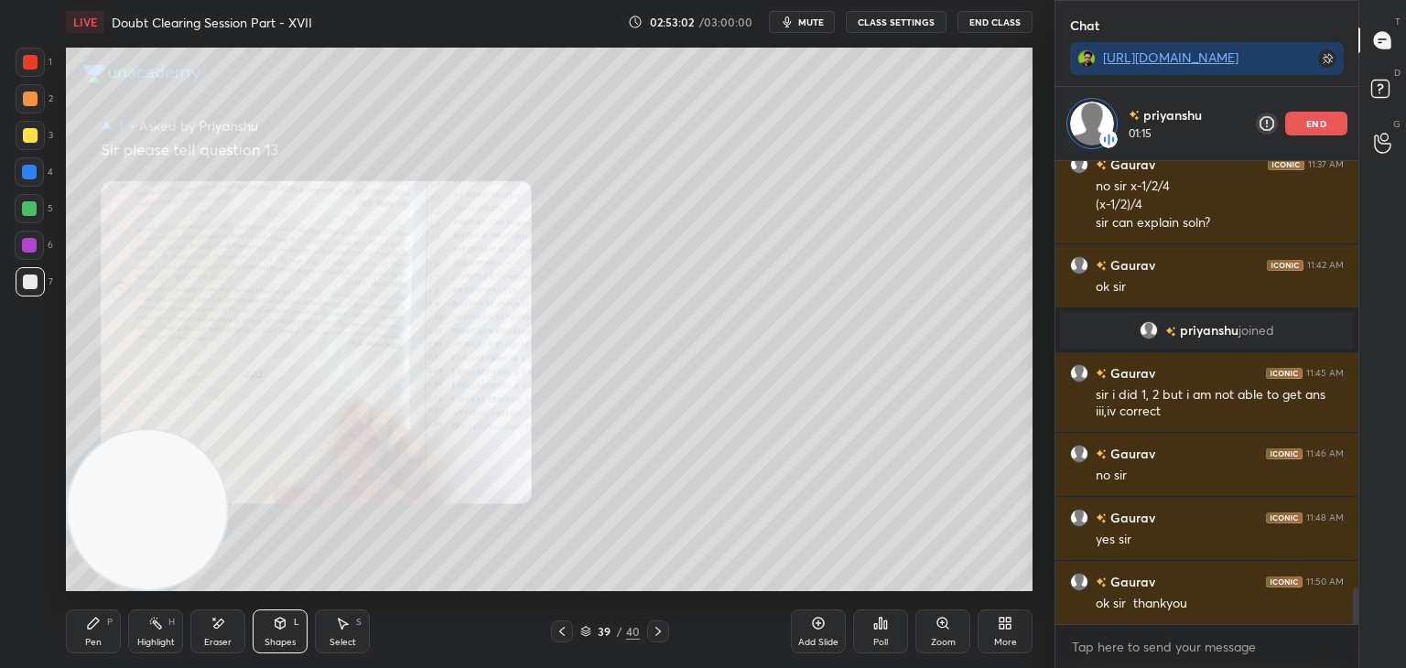
click at [96, 624] on icon at bounding box center [93, 623] width 15 height 15
click at [940, 632] on div "Zoom" at bounding box center [942, 631] width 55 height 44
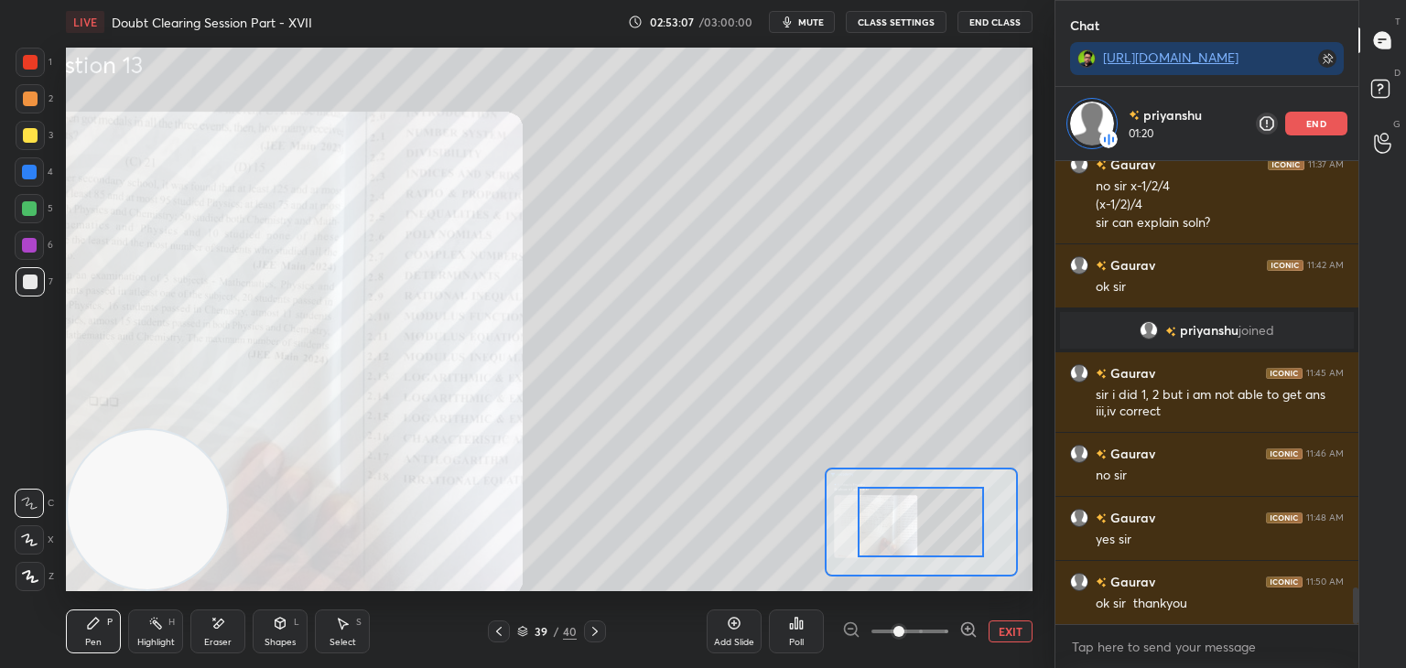
click at [931, 631] on span at bounding box center [909, 631] width 77 height 27
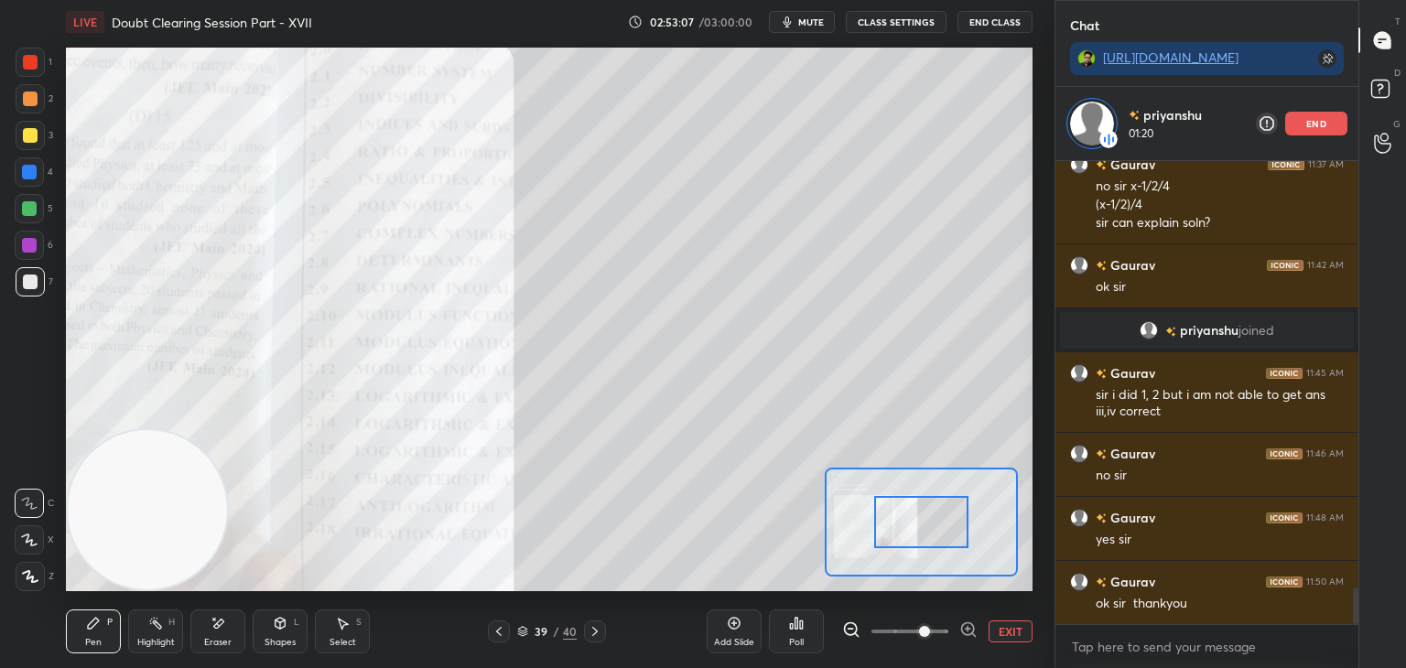
drag, startPoint x: 931, startPoint y: 628, endPoint x: 936, endPoint y: 615, distance: 13.9
click at [930, 627] on span at bounding box center [924, 631] width 11 height 11
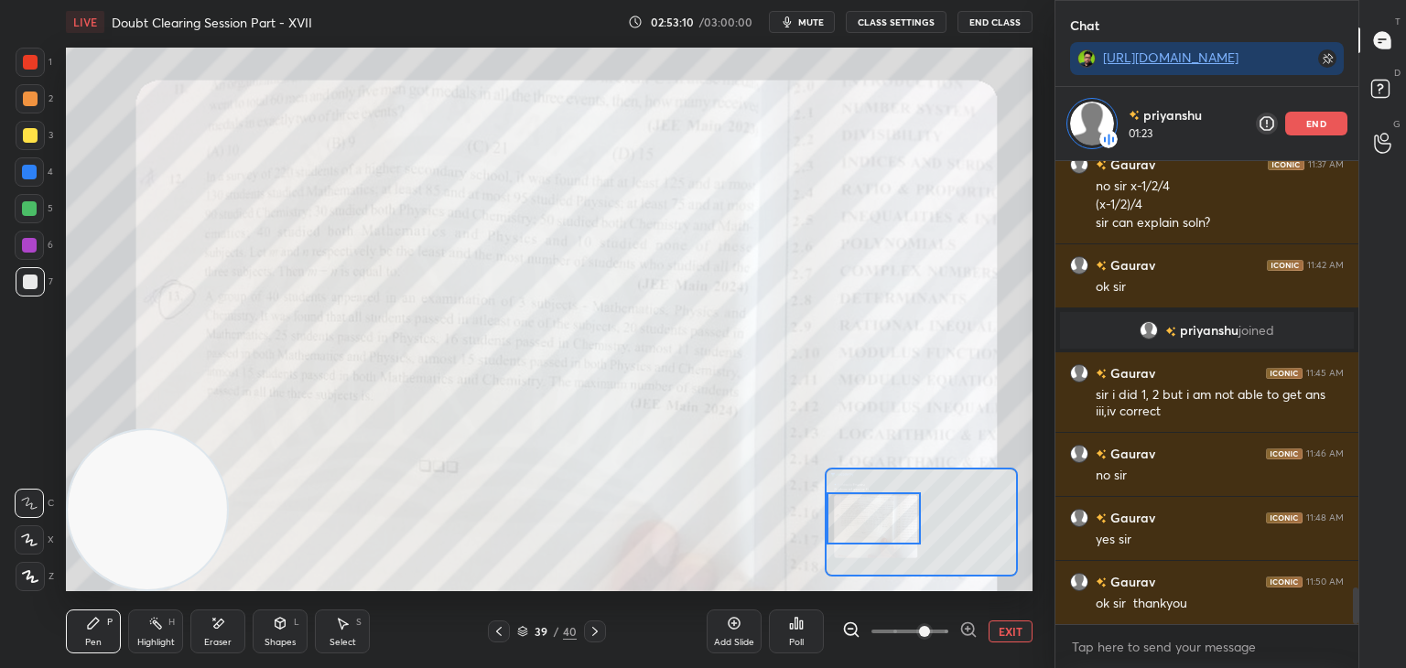
drag, startPoint x: 966, startPoint y: 514, endPoint x: 837, endPoint y: 512, distance: 129.1
click at [846, 512] on div at bounding box center [873, 518] width 95 height 52
click at [1007, 628] on button "EXIT" at bounding box center [1010, 631] width 44 height 22
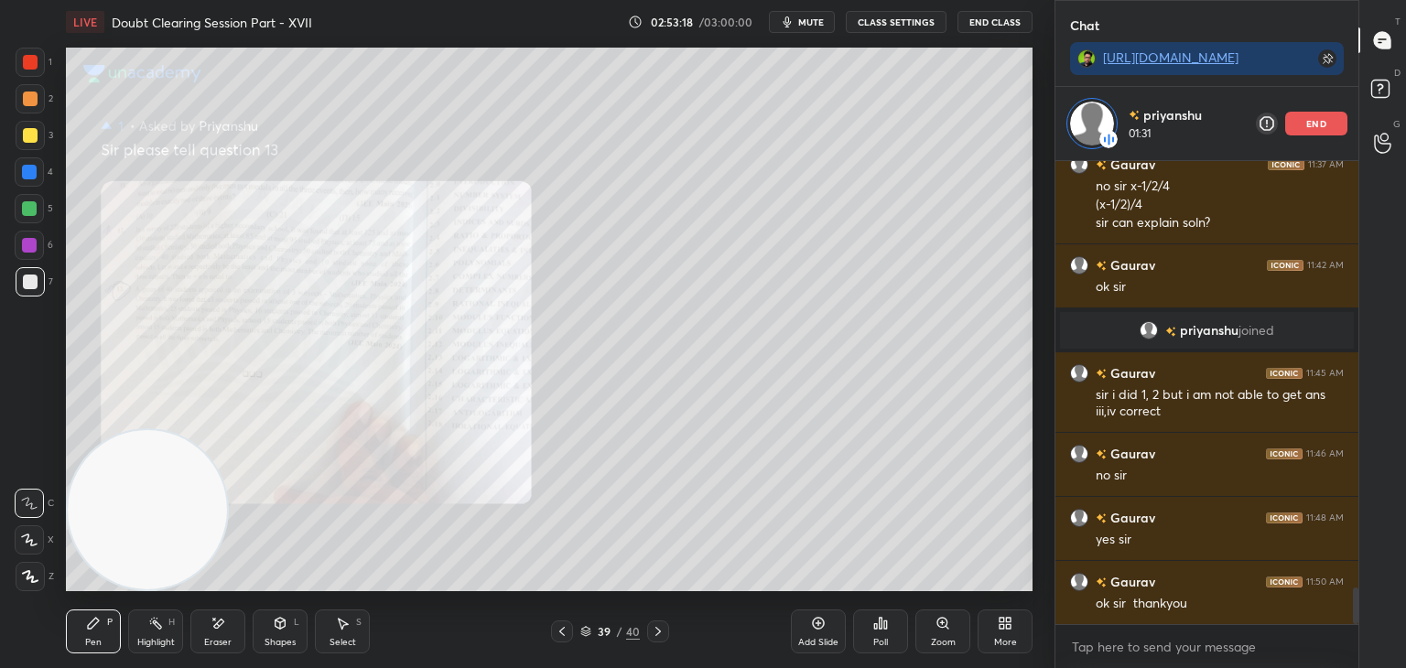
click at [961, 624] on div "Zoom" at bounding box center [942, 631] width 55 height 44
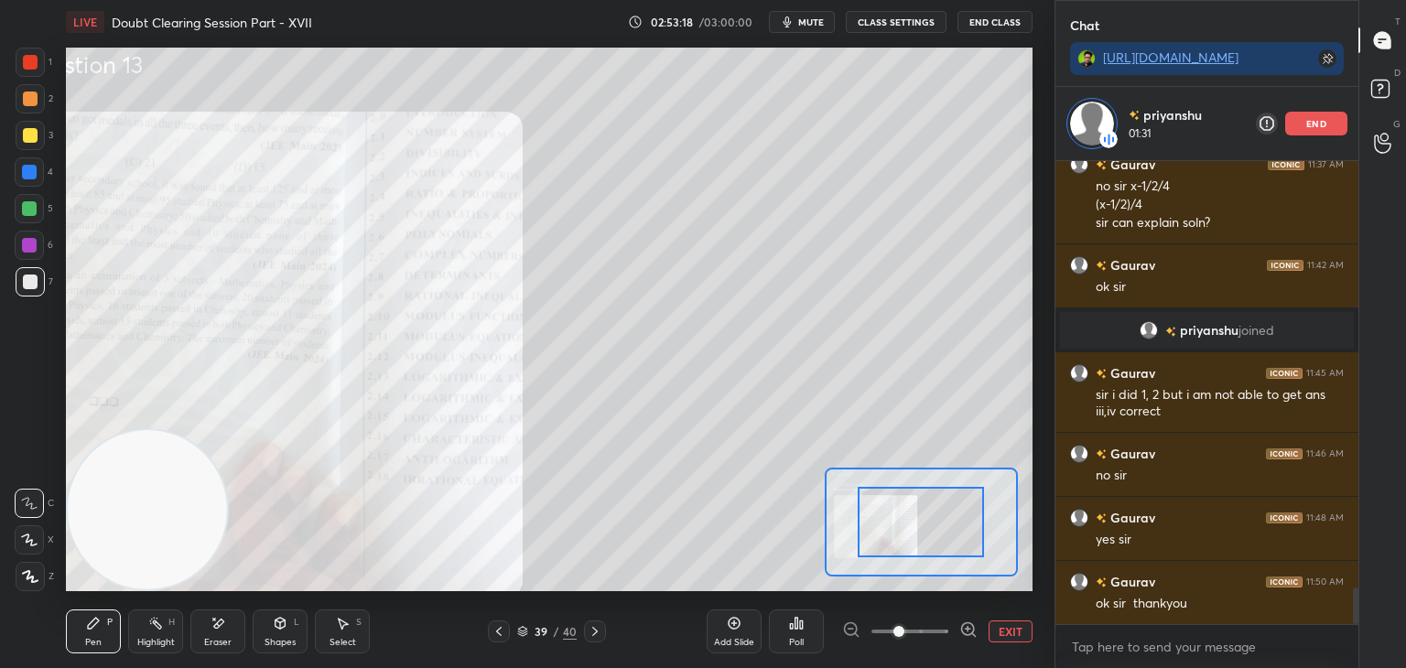
click at [934, 634] on span at bounding box center [909, 631] width 77 height 27
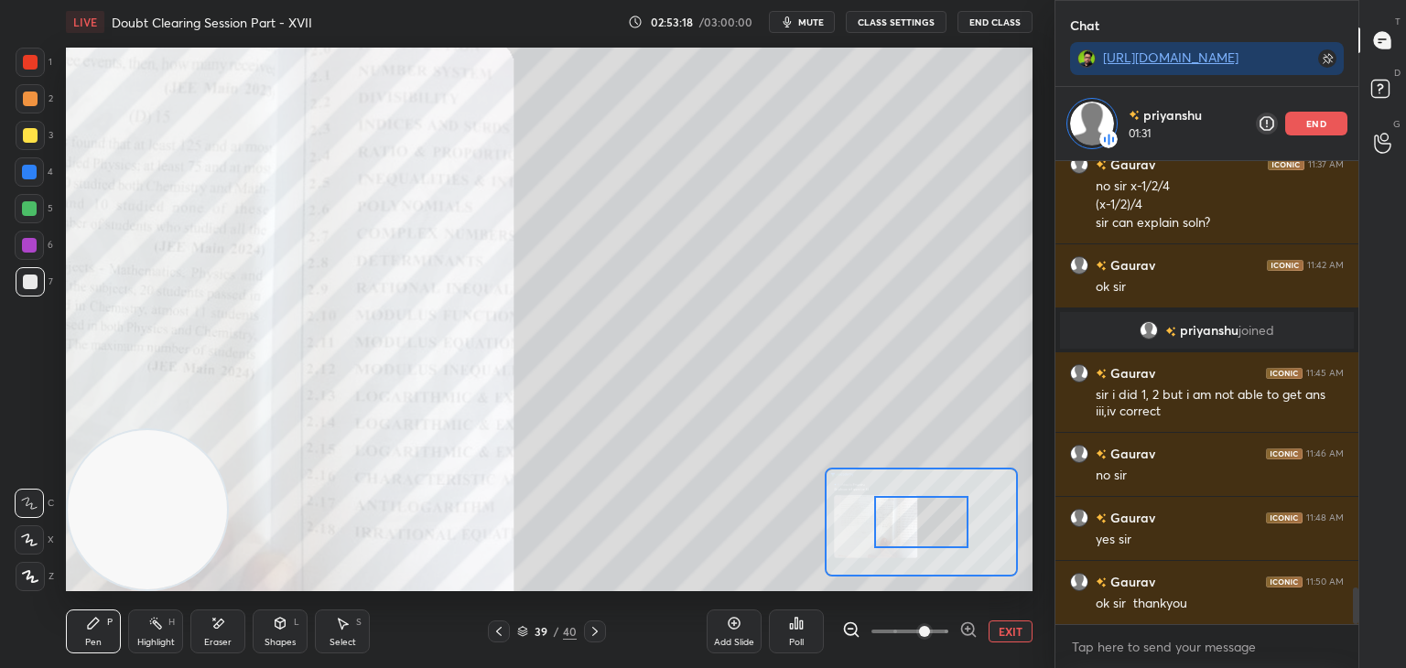
click at [930, 630] on span at bounding box center [924, 631] width 11 height 11
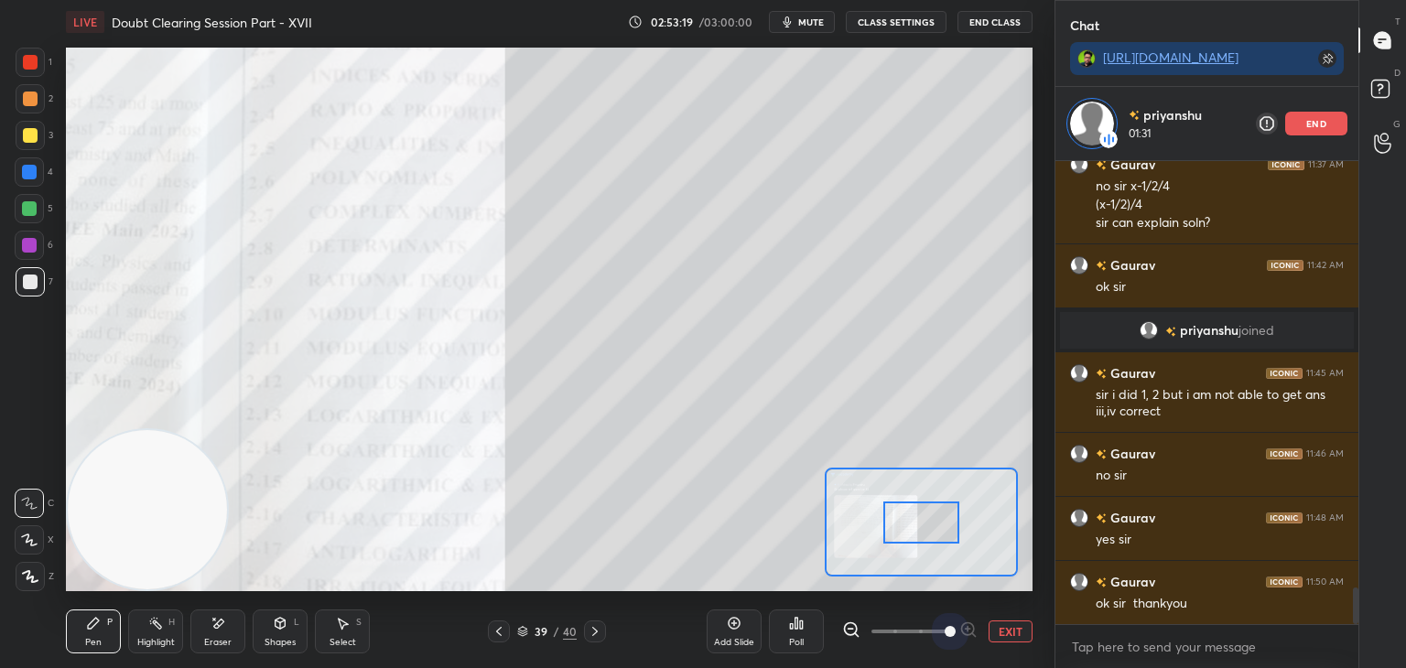
drag, startPoint x: 946, startPoint y: 627, endPoint x: 935, endPoint y: 580, distance: 47.9
click at [944, 626] on span at bounding box center [949, 631] width 11 height 11
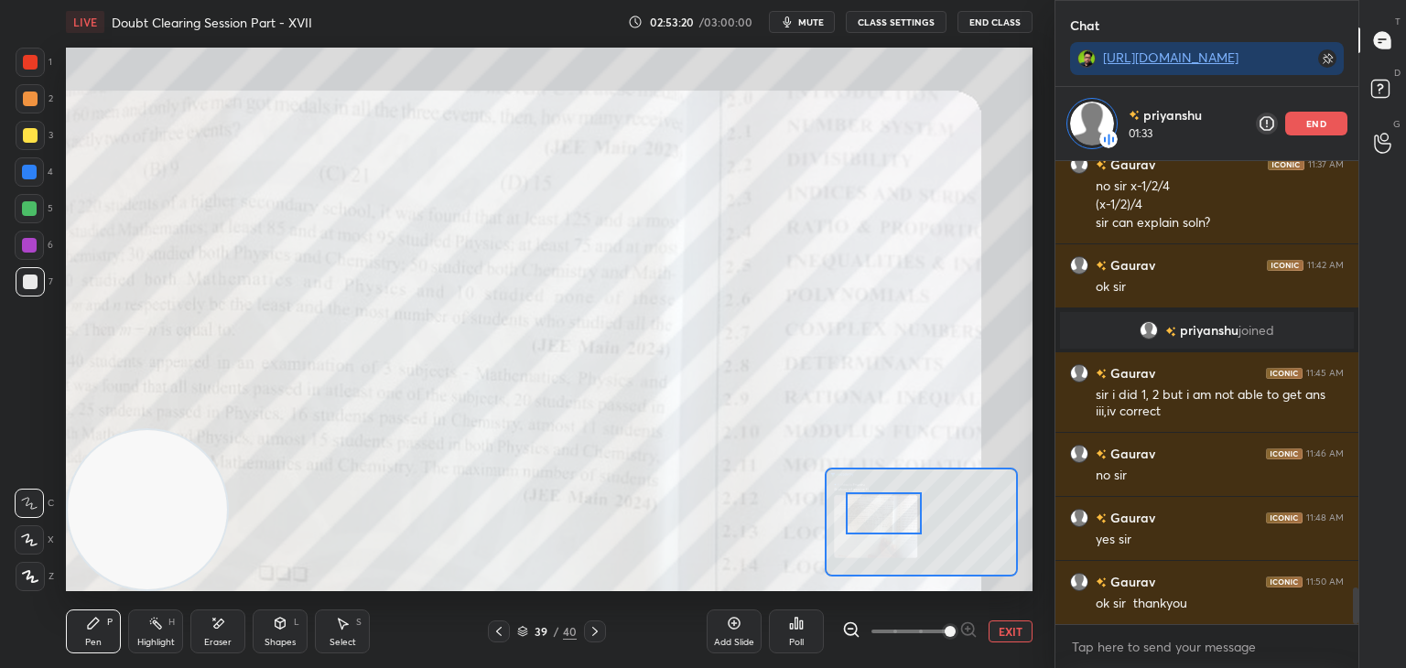
drag, startPoint x: 905, startPoint y: 506, endPoint x: 880, endPoint y: 501, distance: 25.3
click at [883, 500] on div at bounding box center [884, 513] width 76 height 42
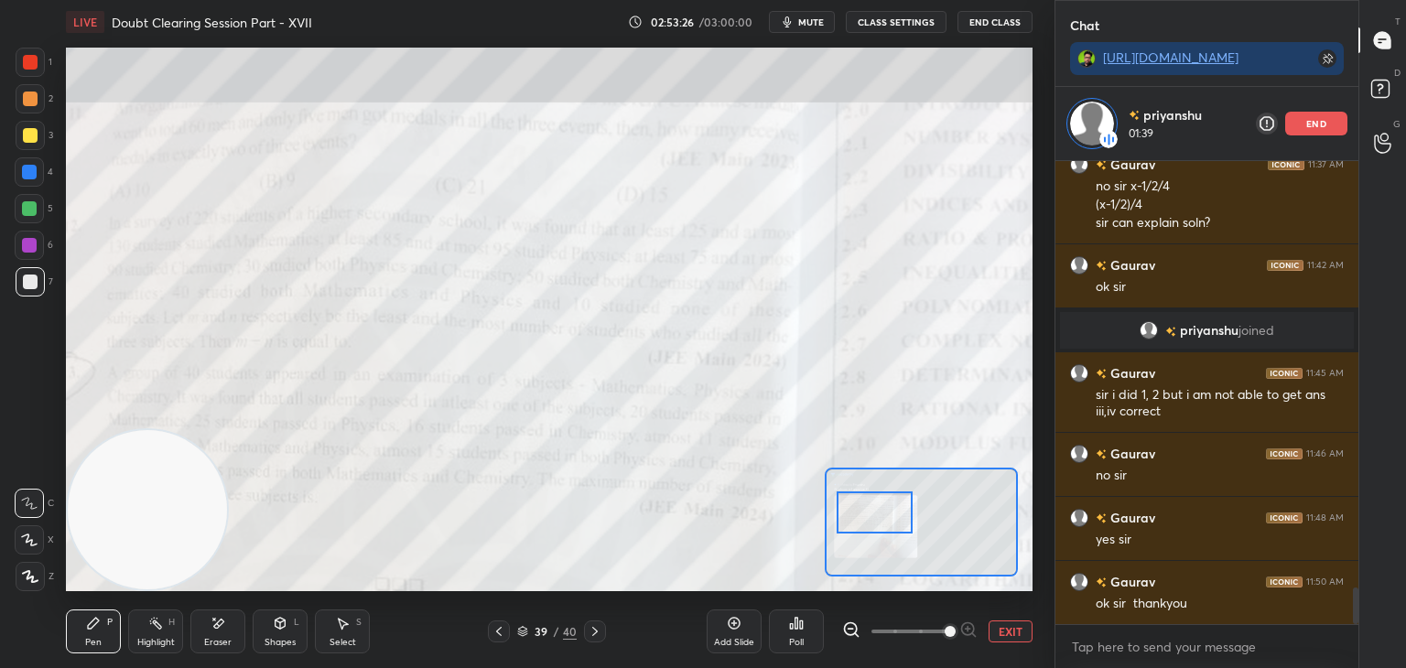
click at [1006, 634] on button "EXIT" at bounding box center [1010, 631] width 44 height 22
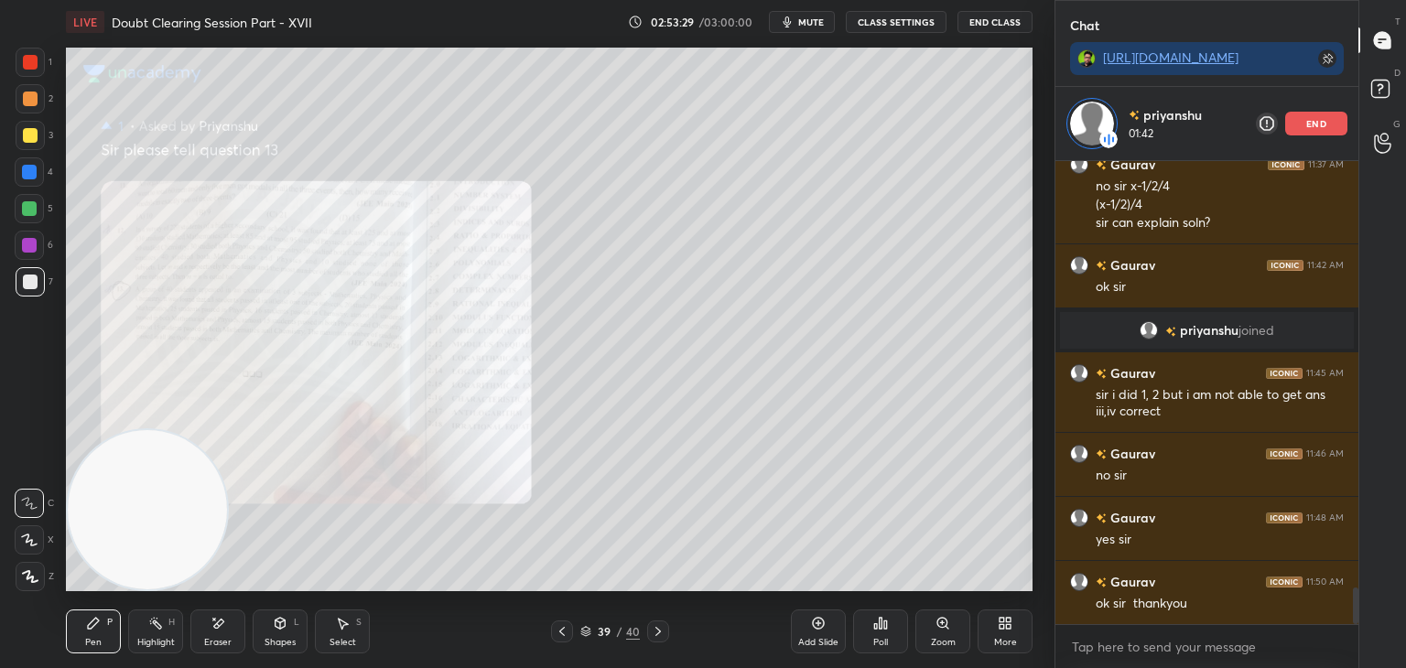
click at [928, 638] on div "Zoom" at bounding box center [942, 631] width 55 height 44
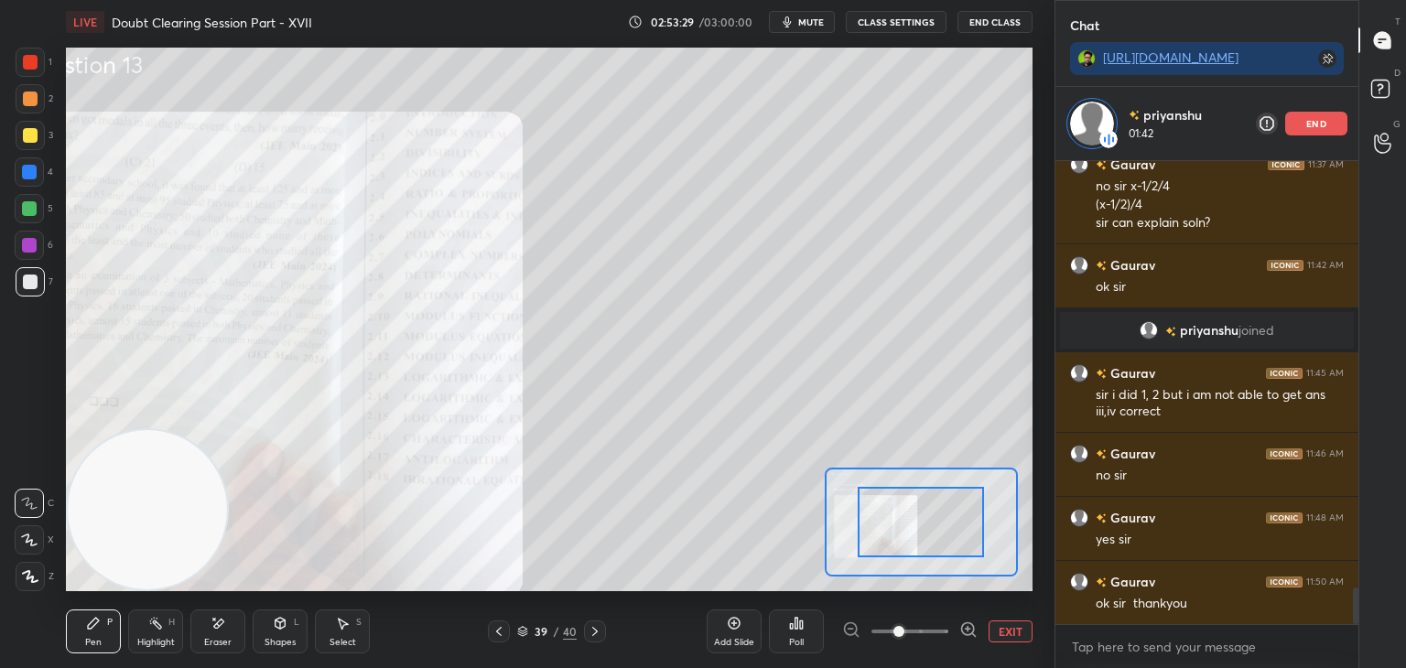
drag, startPoint x: 928, startPoint y: 638, endPoint x: 937, endPoint y: 636, distance: 9.3
click at [931, 642] on span at bounding box center [909, 631] width 77 height 27
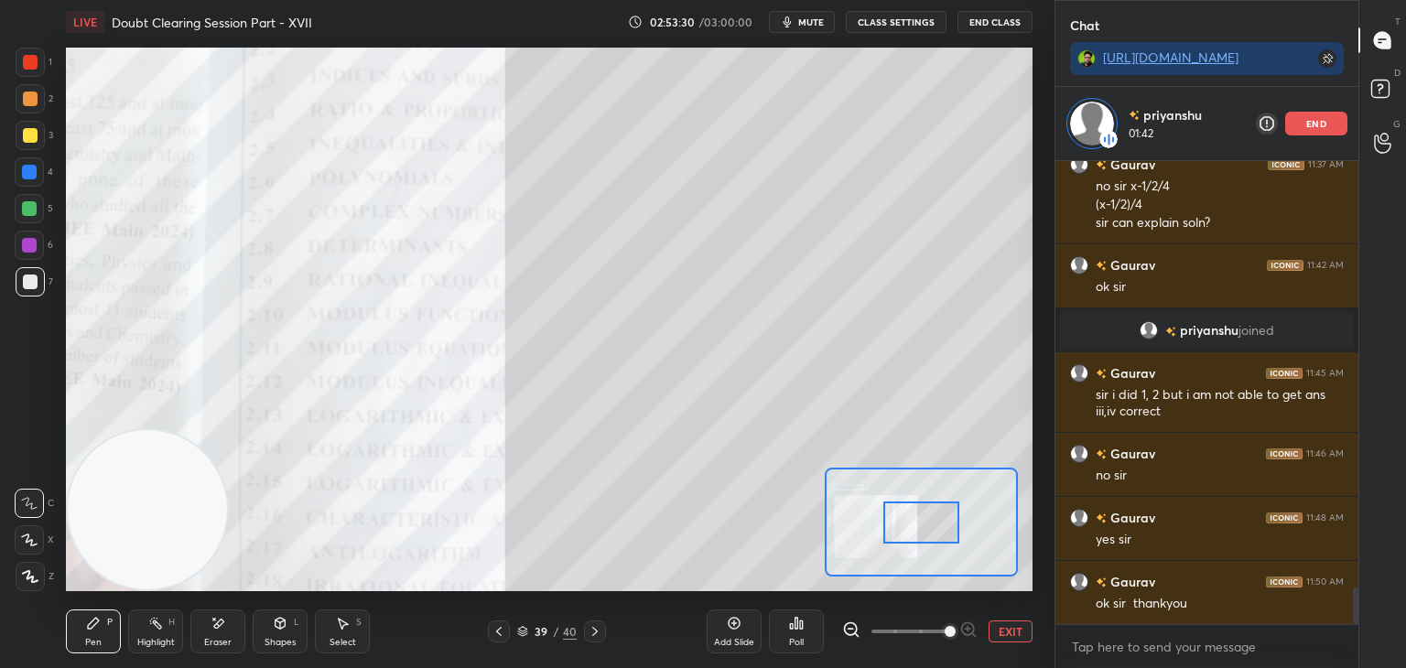
click at [944, 636] on span at bounding box center [949, 631] width 11 height 11
click at [944, 631] on span at bounding box center [949, 631] width 11 height 11
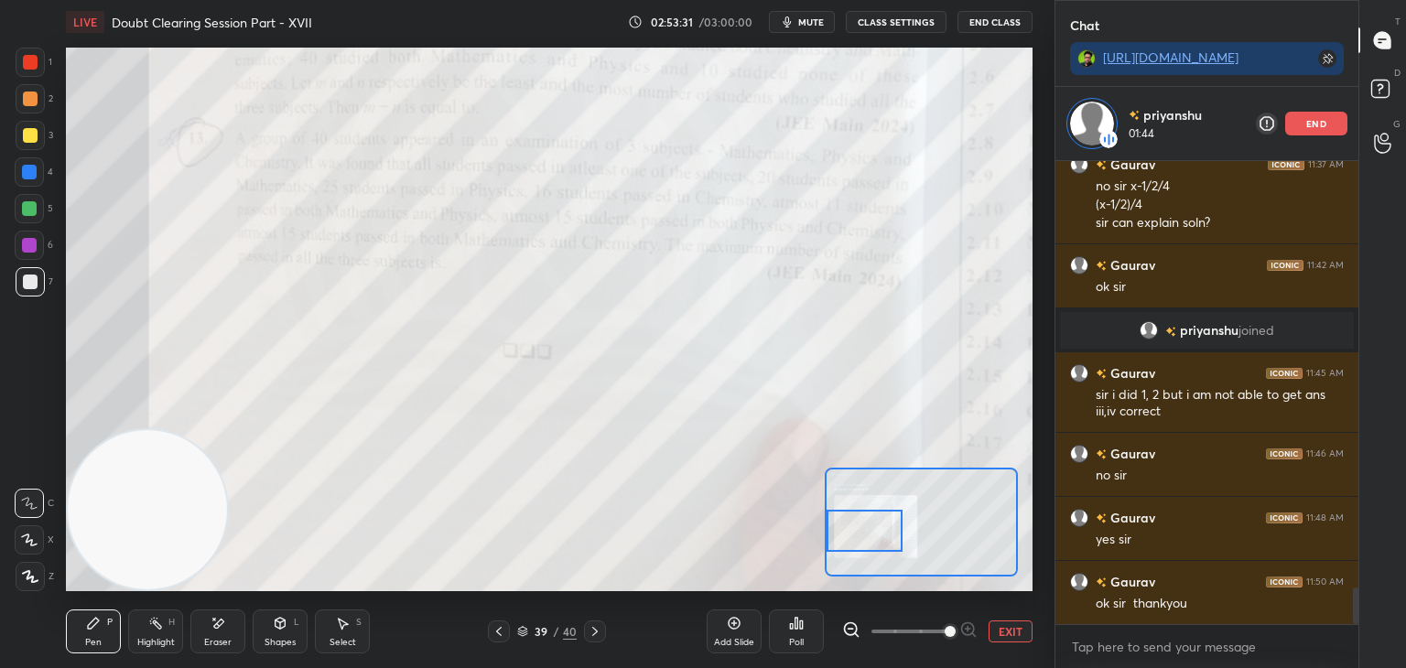
drag, startPoint x: 929, startPoint y: 530, endPoint x: 868, endPoint y: 538, distance: 61.9
click at [868, 538] on div at bounding box center [864, 531] width 76 height 42
click at [1006, 631] on button "EXIT" at bounding box center [1010, 631] width 44 height 22
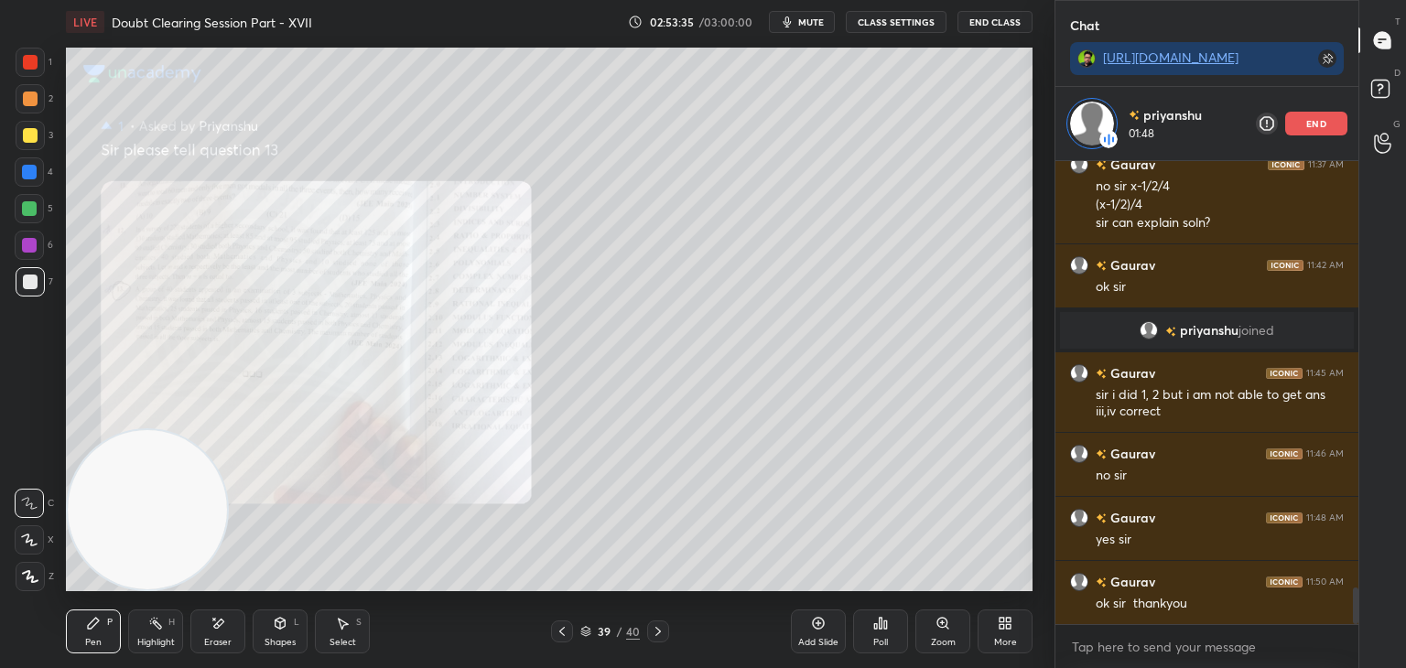
click at [940, 640] on div "Zoom" at bounding box center [943, 642] width 25 height 9
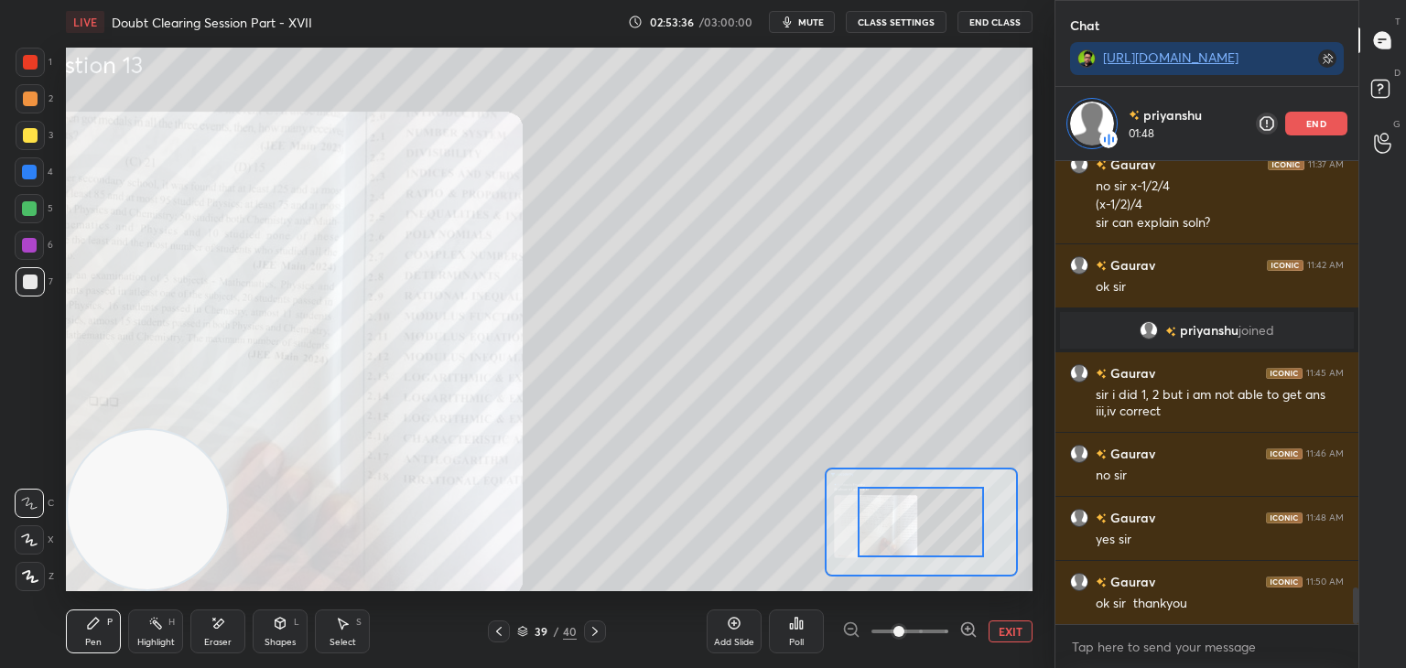
click at [943, 634] on span at bounding box center [909, 631] width 77 height 27
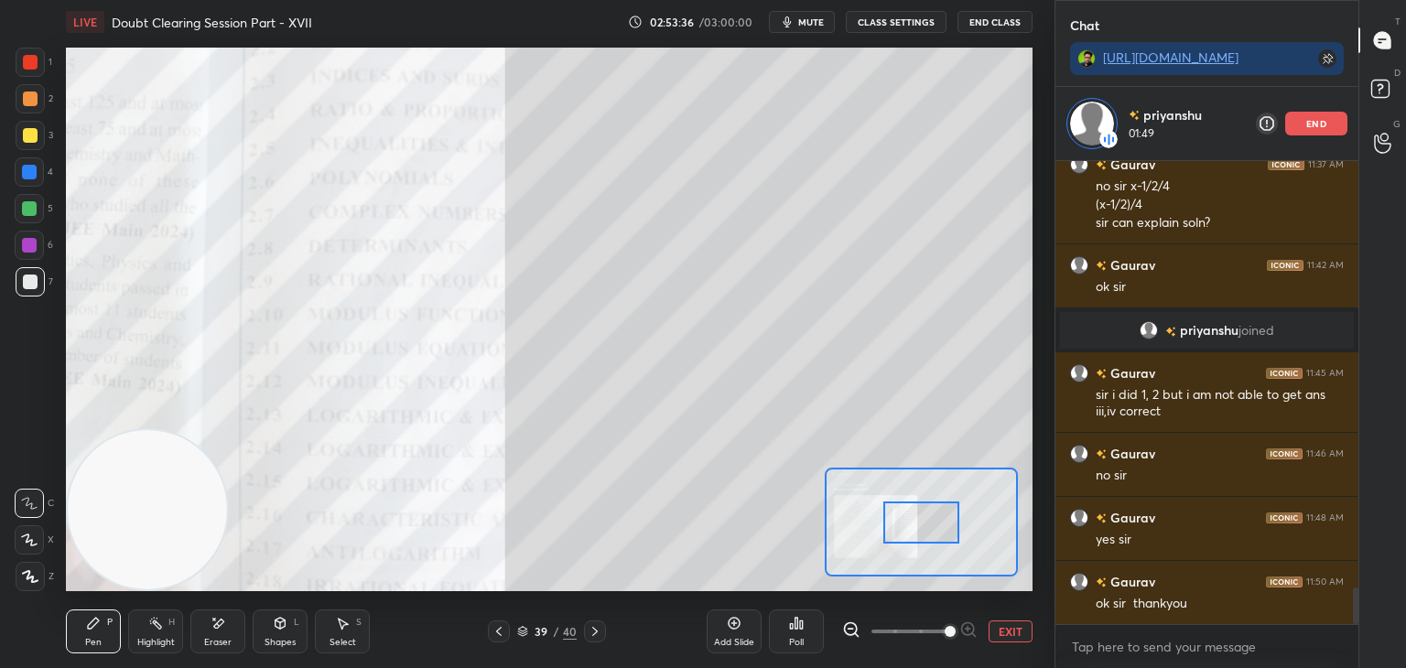
click at [944, 631] on span at bounding box center [949, 631] width 11 height 11
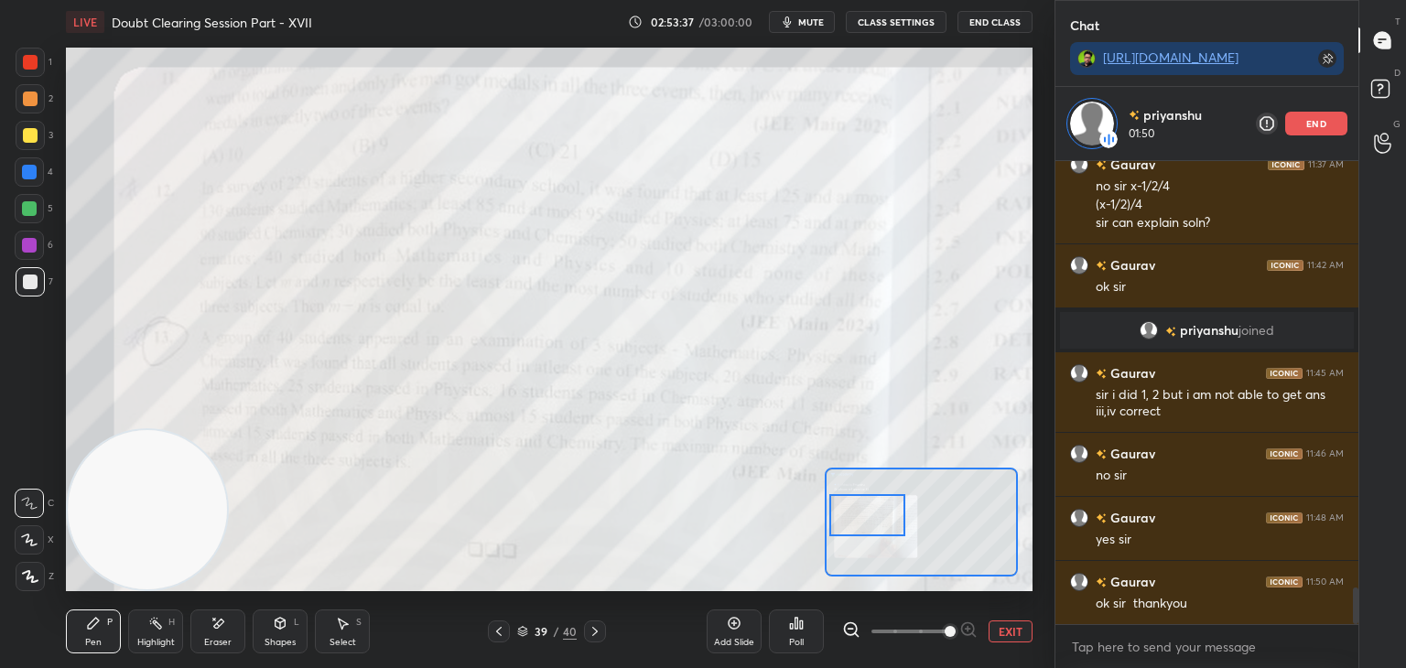
drag, startPoint x: 933, startPoint y: 523, endPoint x: 882, endPoint y: 517, distance: 51.6
click at [880, 517] on div at bounding box center [867, 515] width 76 height 42
click at [1008, 637] on button "EXIT" at bounding box center [1010, 631] width 44 height 22
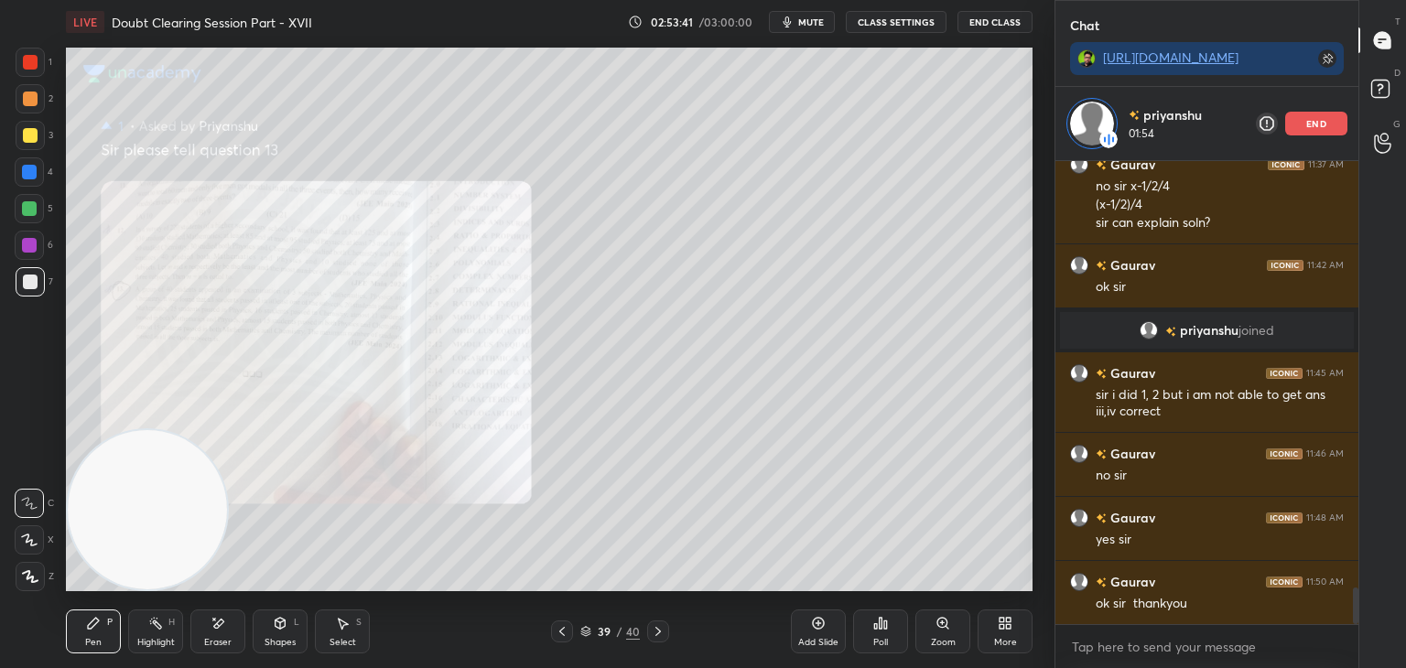
click at [952, 635] on div "Zoom" at bounding box center [942, 631] width 55 height 44
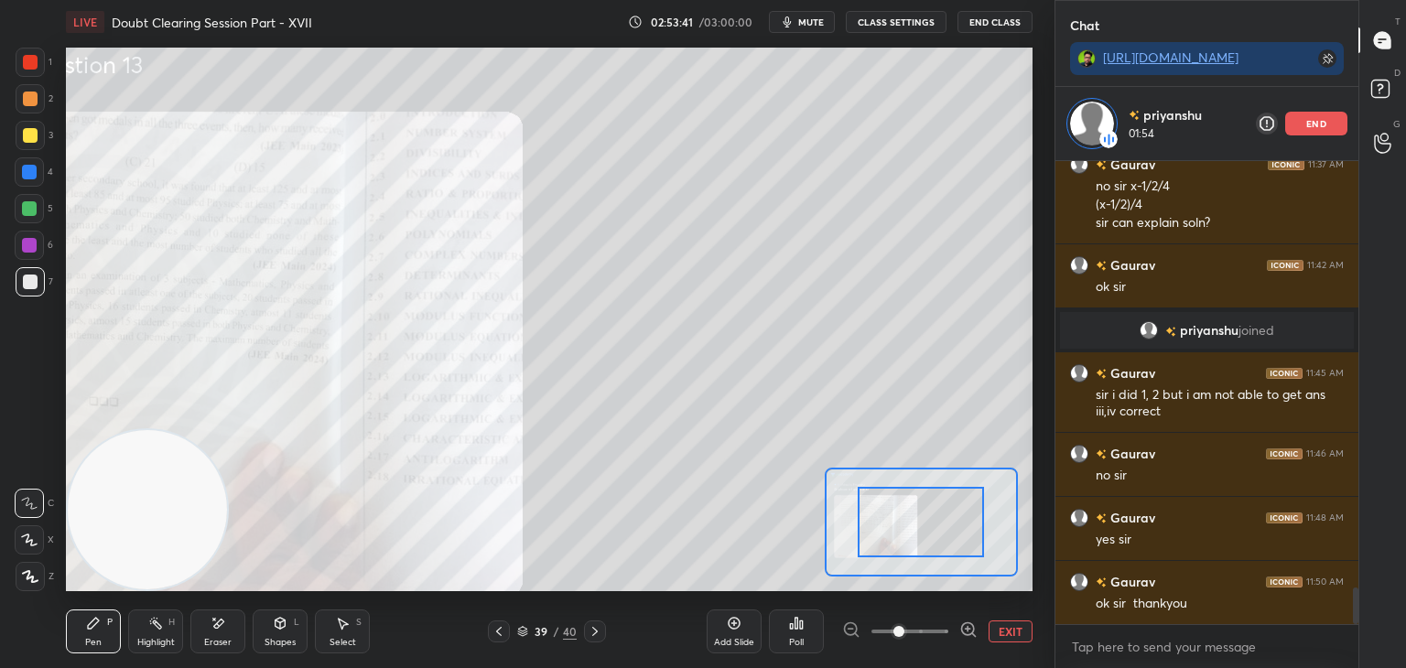
click at [950, 636] on div at bounding box center [909, 631] width 135 height 22
click at [954, 634] on div at bounding box center [909, 631] width 135 height 22
click at [940, 623] on span at bounding box center [909, 631] width 77 height 27
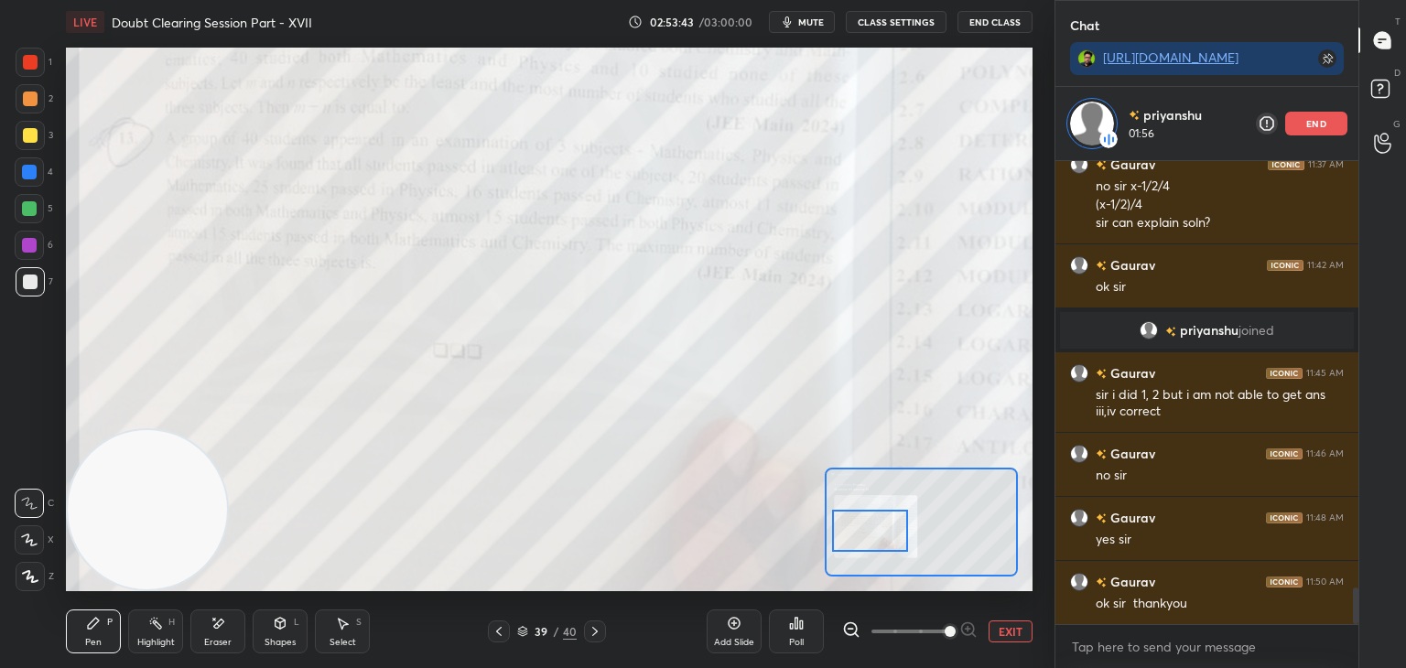
drag, startPoint x: 937, startPoint y: 503, endPoint x: 882, endPoint y: 510, distance: 55.3
click at [884, 511] on div at bounding box center [870, 531] width 76 height 42
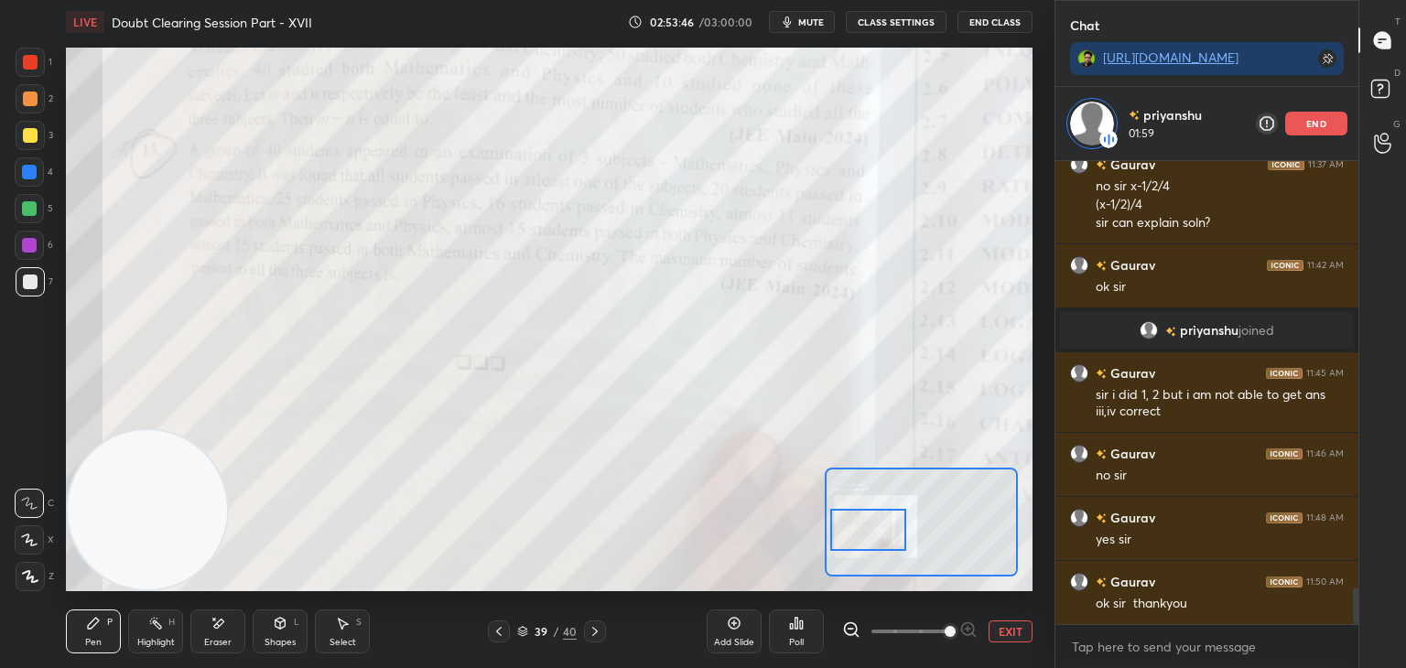
drag, startPoint x: 1010, startPoint y: 626, endPoint x: 1022, endPoint y: 598, distance: 29.9
click at [1010, 625] on button "EXIT" at bounding box center [1010, 631] width 44 height 22
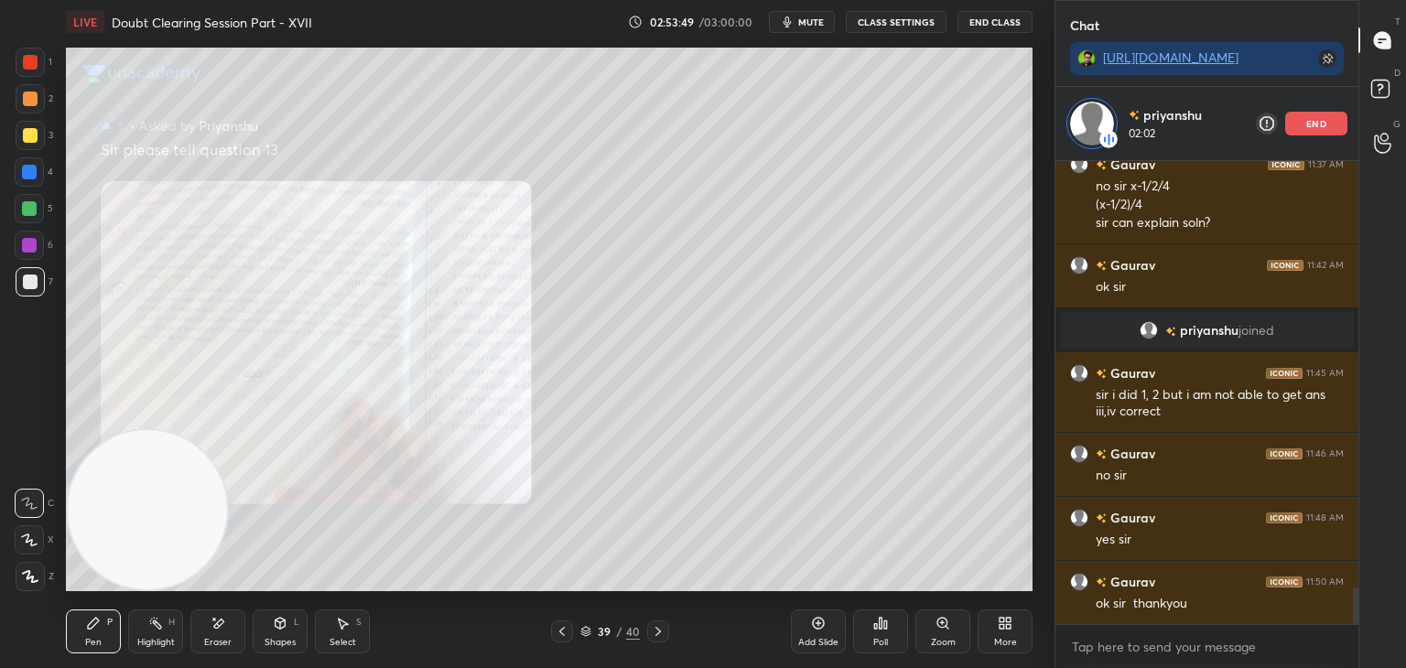
click at [935, 625] on icon at bounding box center [942, 623] width 15 height 15
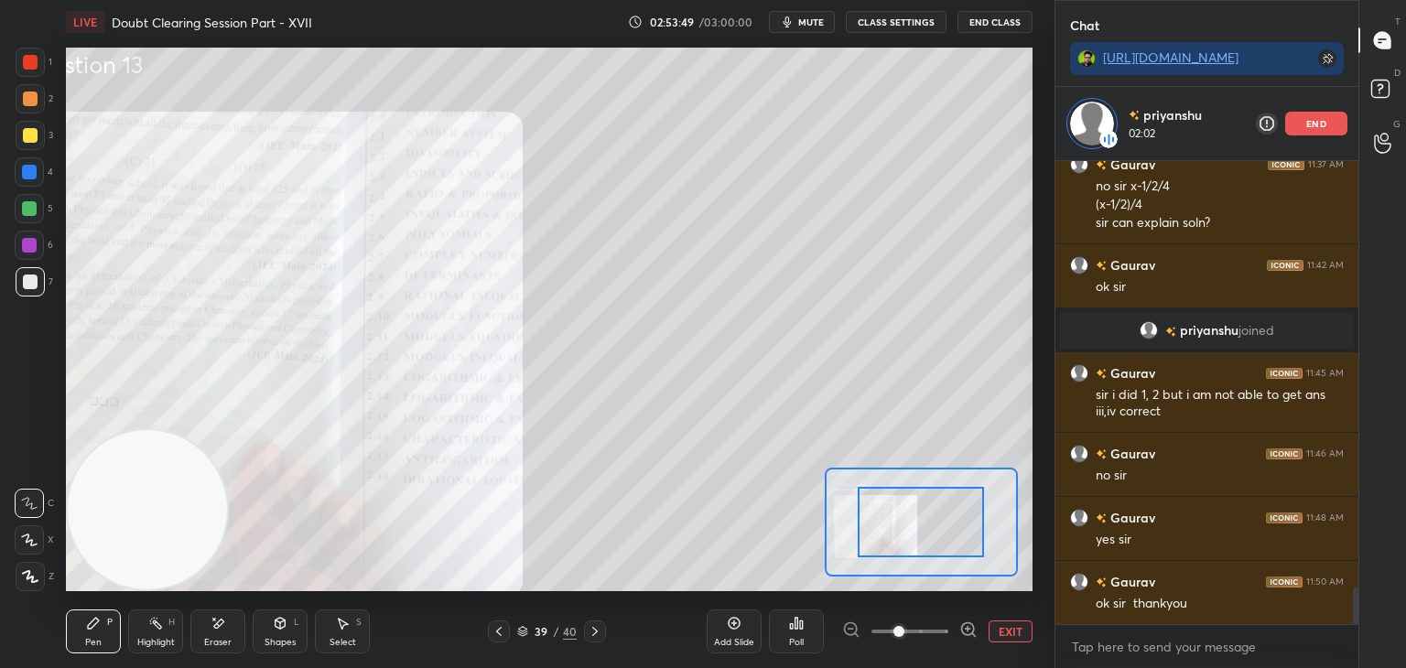
click at [938, 623] on span at bounding box center [909, 631] width 77 height 27
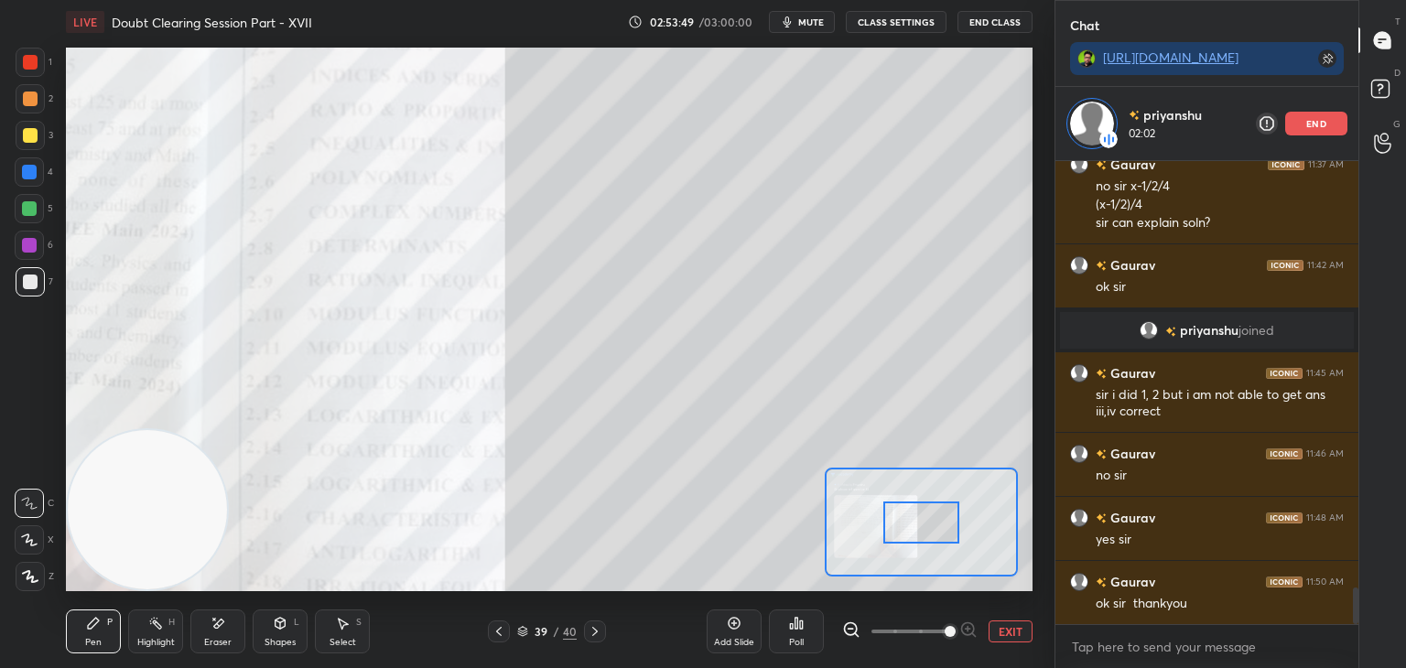
click at [944, 626] on span at bounding box center [949, 631] width 11 height 11
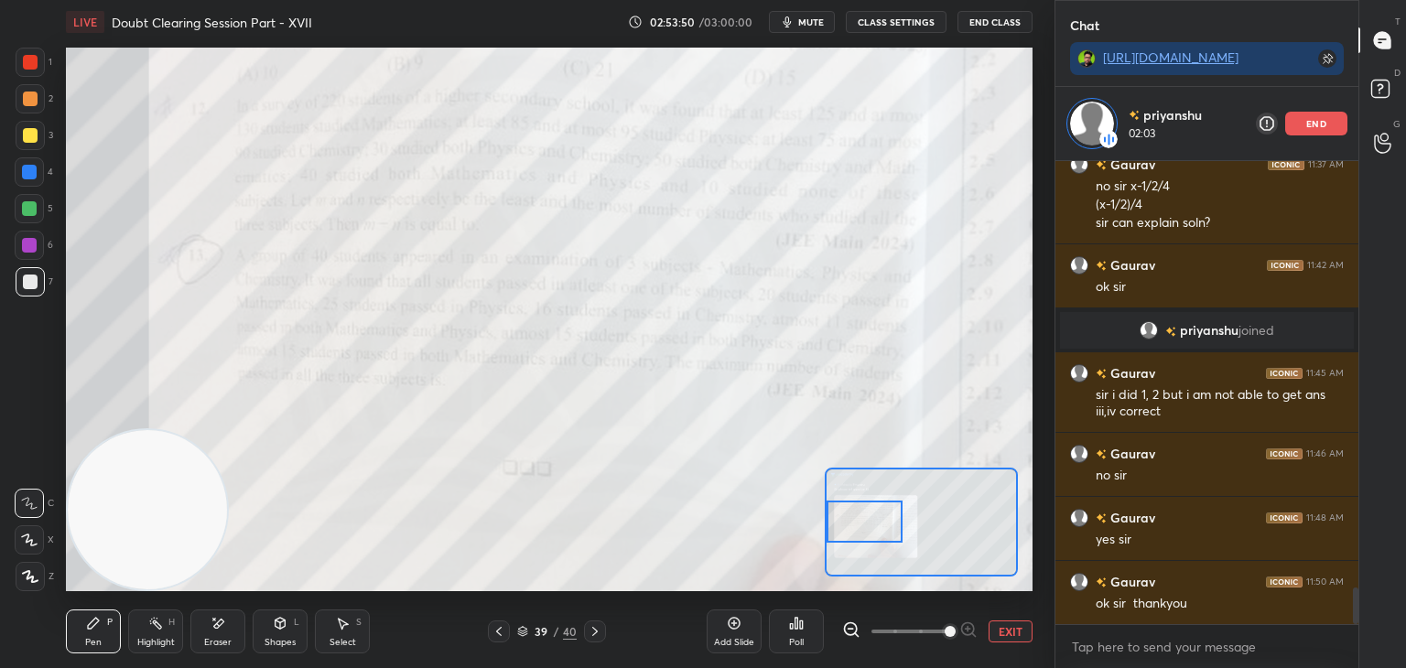
drag, startPoint x: 936, startPoint y: 503, endPoint x: 875, endPoint y: 501, distance: 61.3
click at [875, 501] on div at bounding box center [864, 522] width 76 height 42
click at [998, 631] on button "EXIT" at bounding box center [1010, 631] width 44 height 22
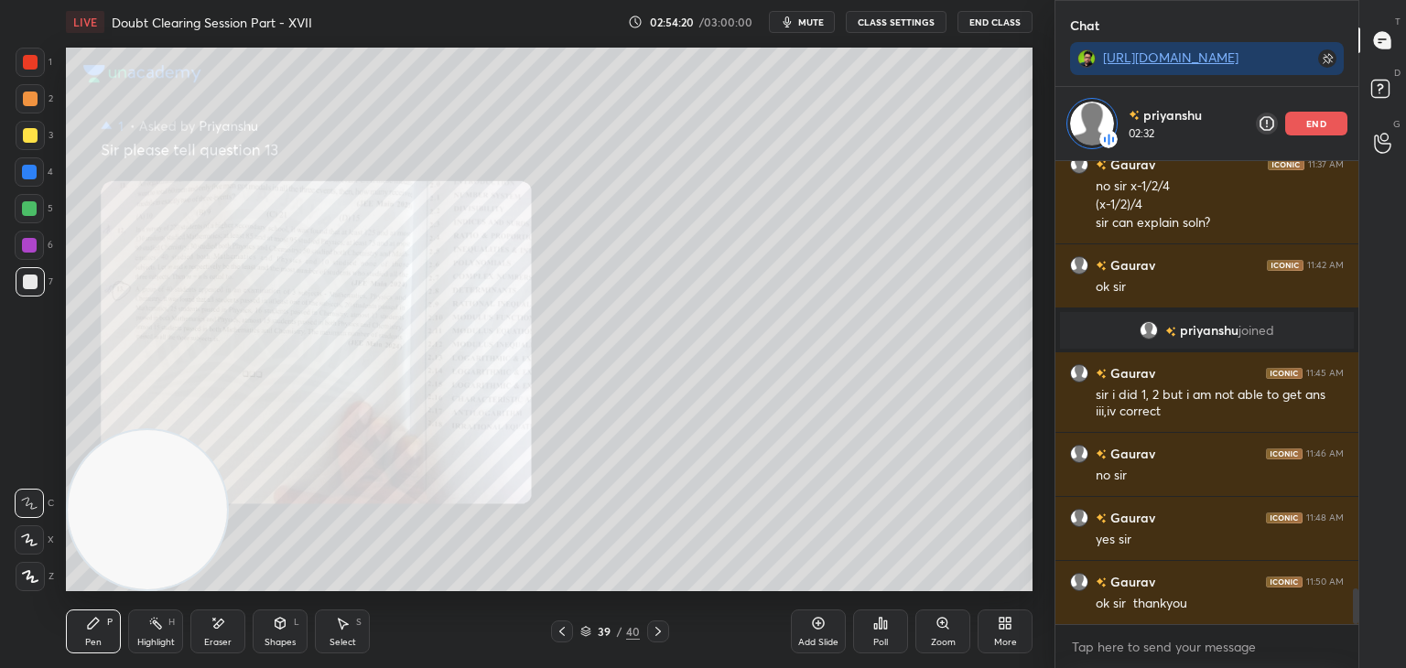
scroll to position [5504, 0]
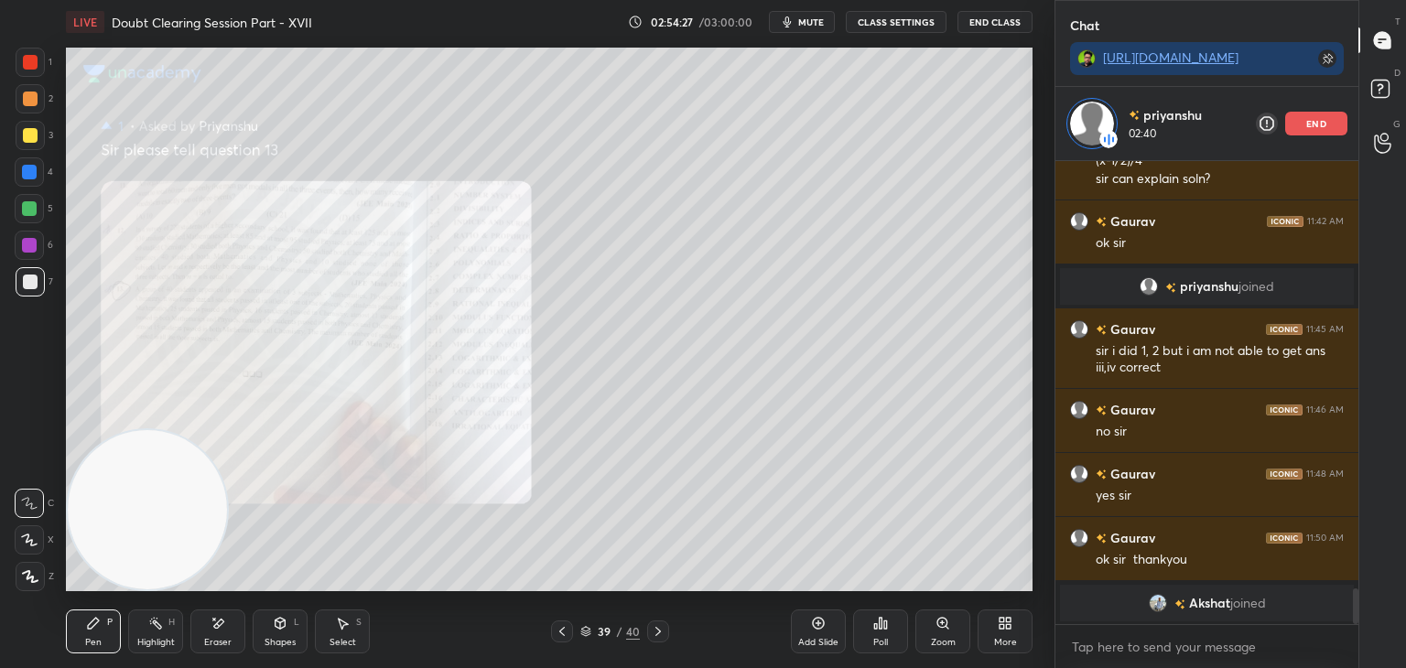
click at [933, 635] on div "Zoom" at bounding box center [942, 631] width 55 height 44
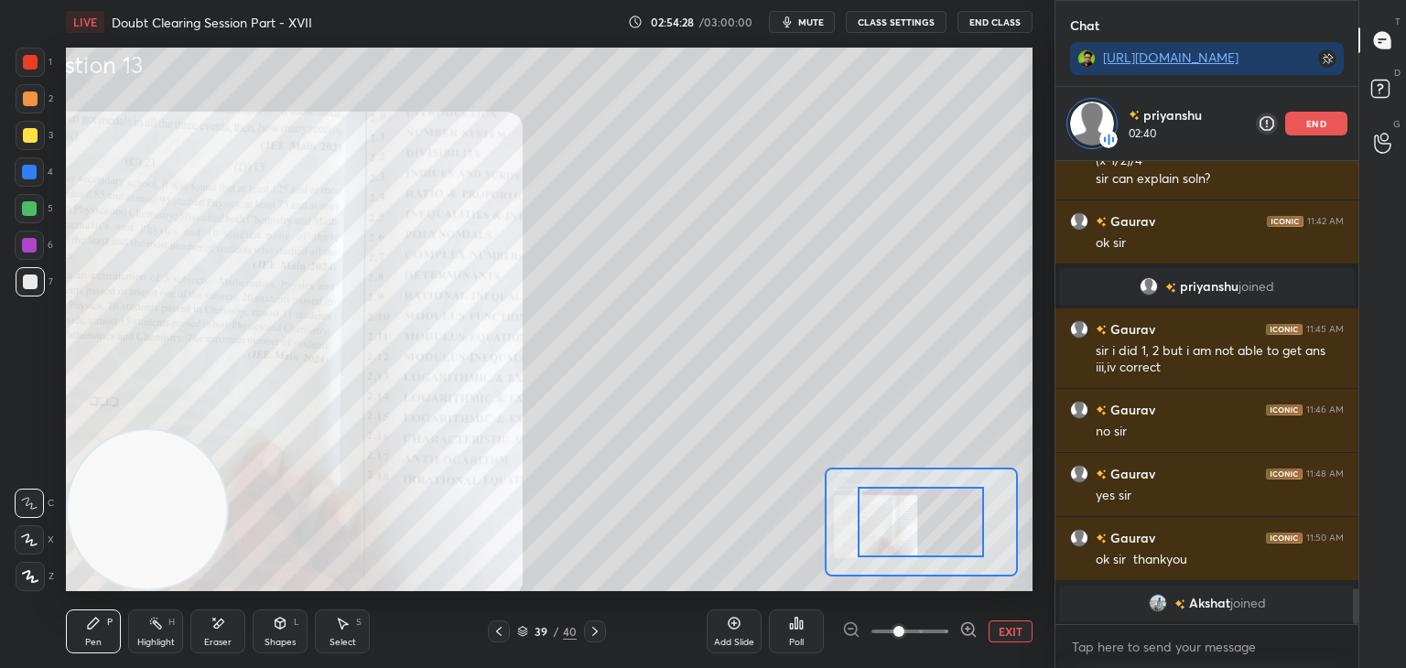
click at [922, 633] on span at bounding box center [909, 631] width 77 height 27
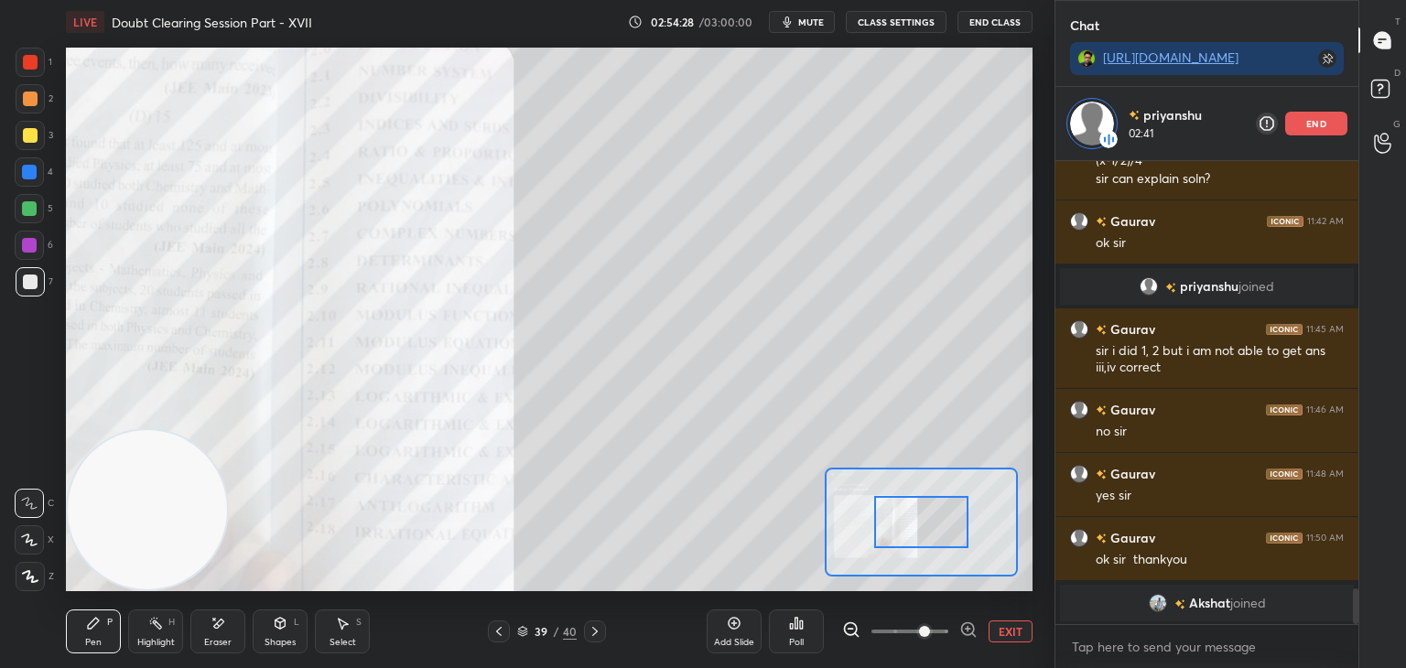
click at [930, 630] on span at bounding box center [924, 631] width 11 height 11
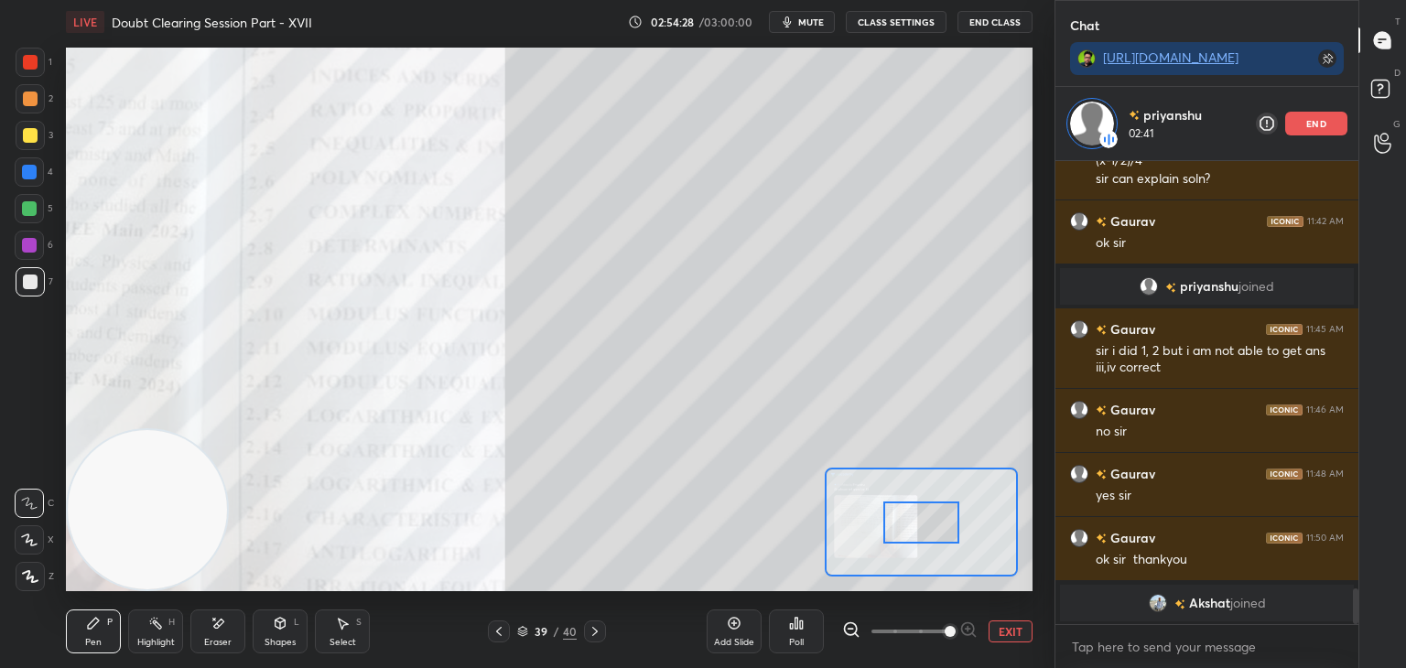
click at [944, 632] on span at bounding box center [949, 631] width 11 height 11
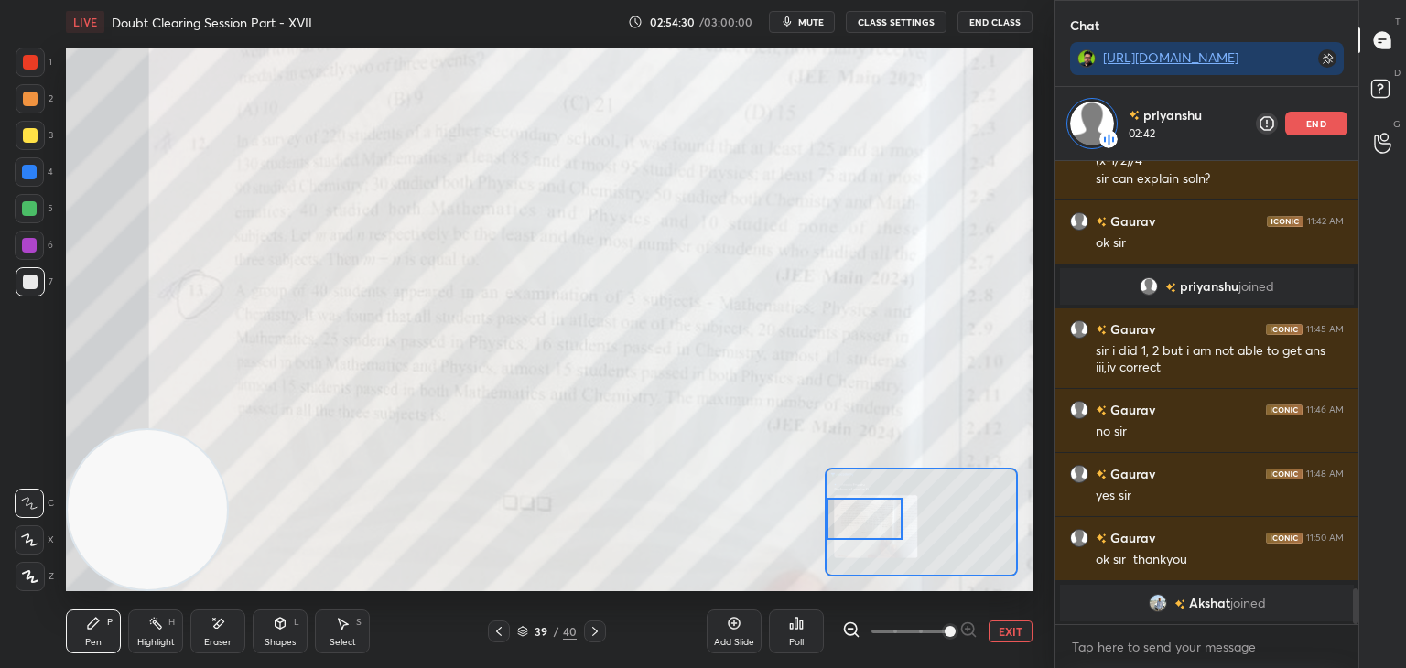
drag, startPoint x: 941, startPoint y: 528, endPoint x: 883, endPoint y: 524, distance: 57.8
click at [883, 524] on div at bounding box center [864, 519] width 76 height 42
click at [1008, 633] on button "EXIT" at bounding box center [1010, 631] width 44 height 22
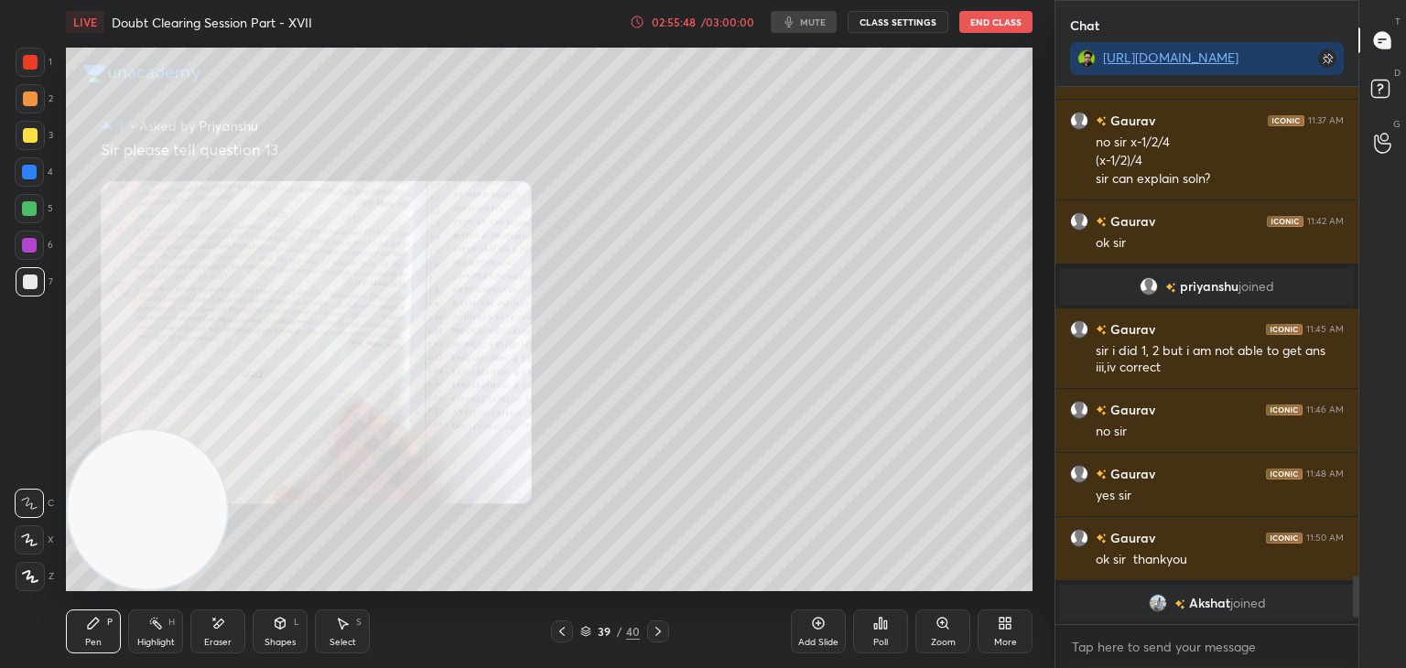
scroll to position [5430, 0]
click at [1035, 266] on div "Setting up your live class Poll for secs No correct answer Start poll" at bounding box center [549, 319] width 981 height 551
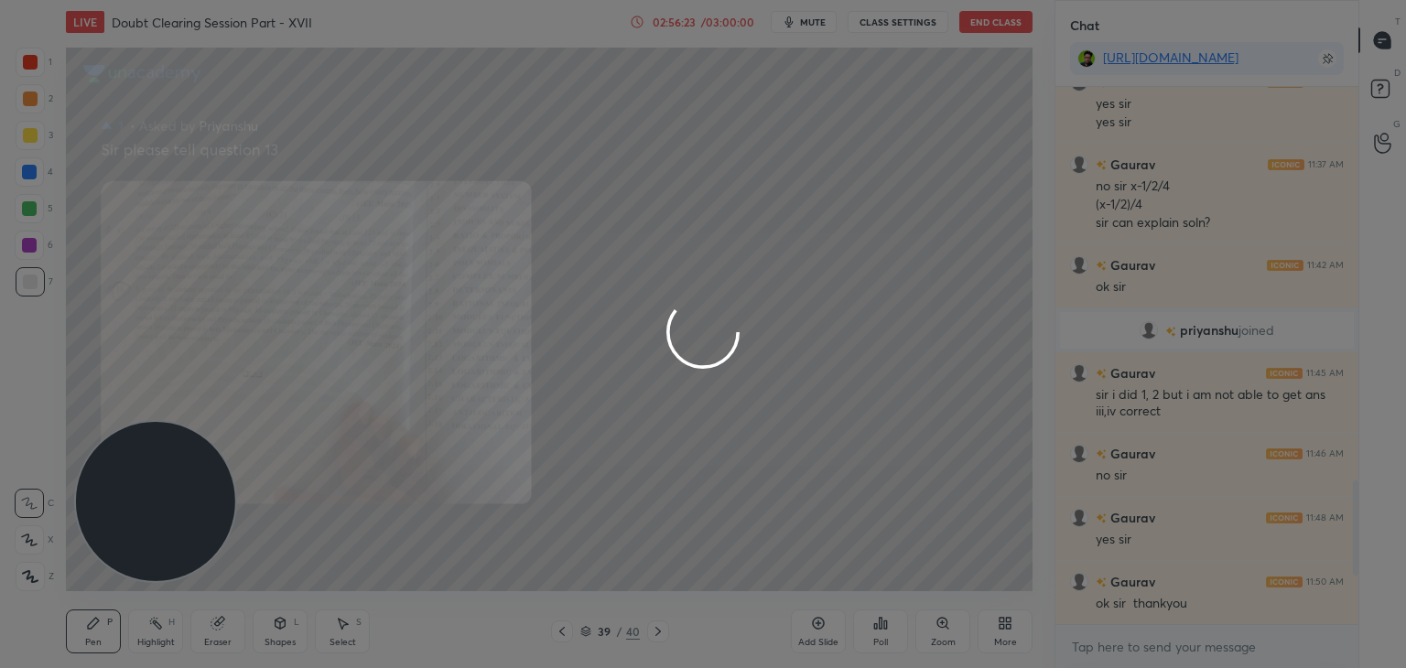
scroll to position [1704, 0]
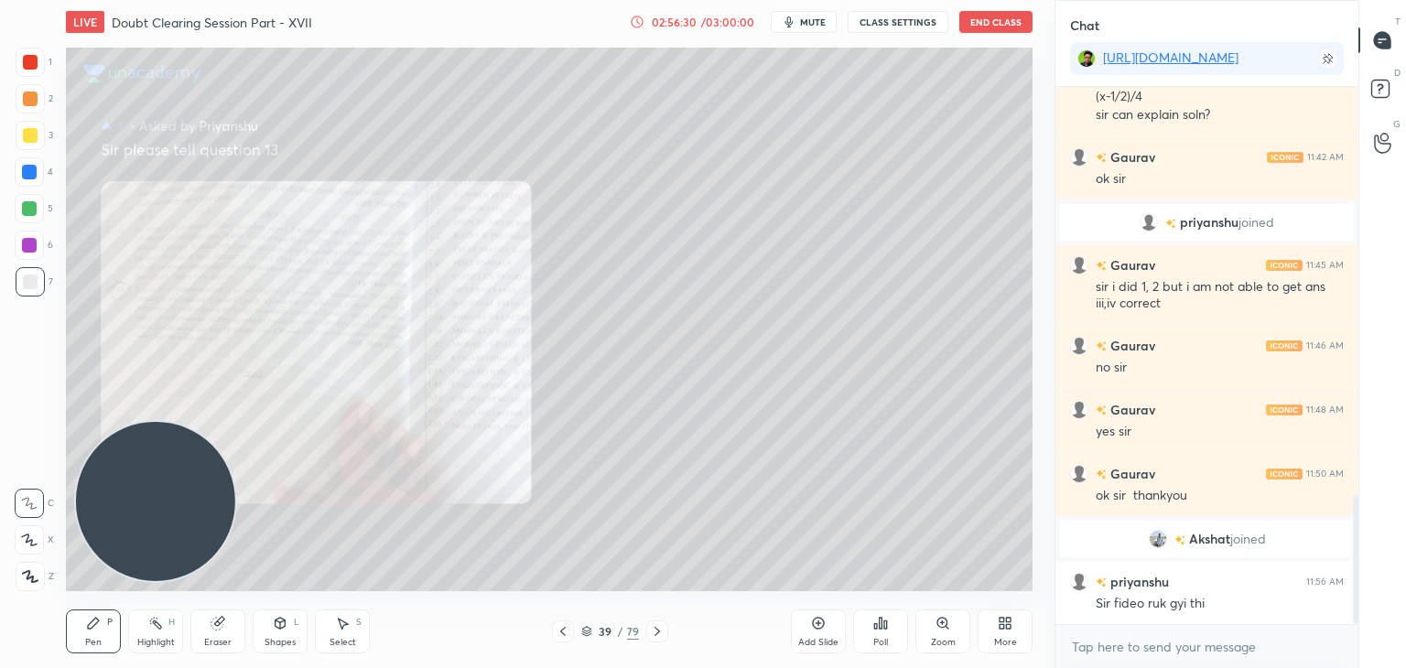
click at [988, 631] on div "More" at bounding box center [1004, 631] width 55 height 44
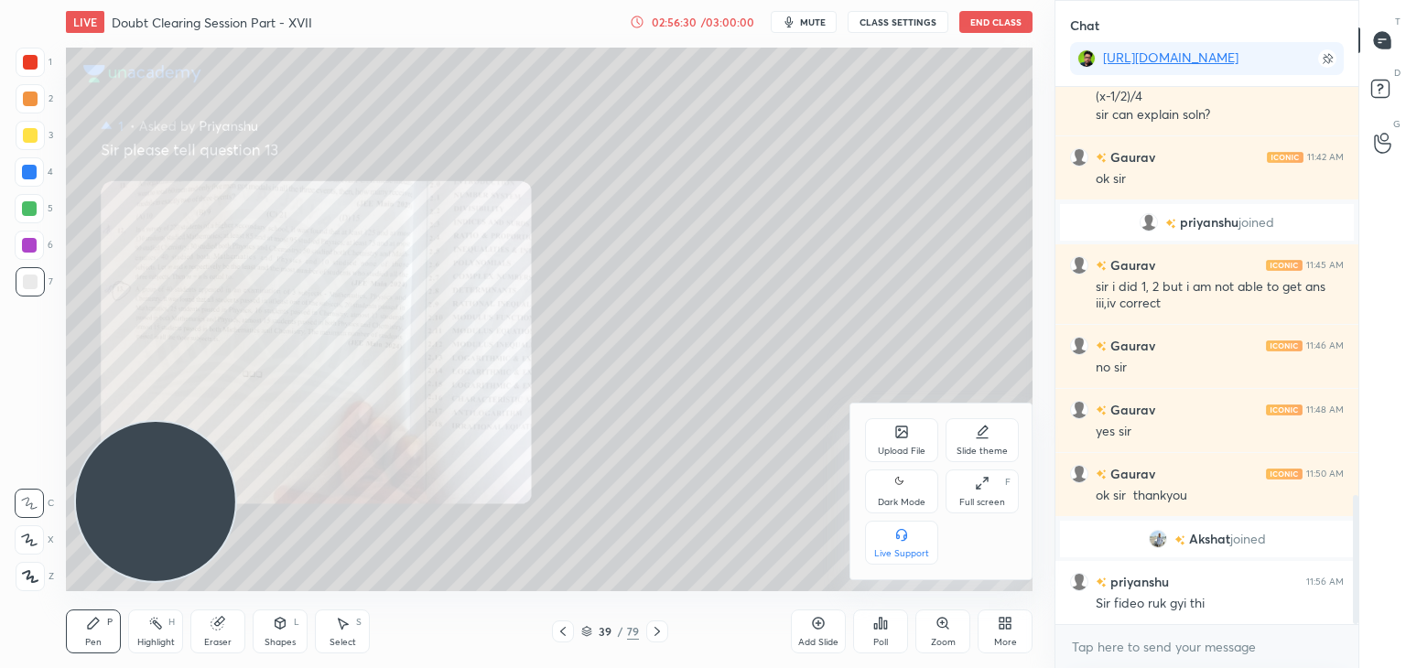
click at [905, 489] on icon at bounding box center [901, 483] width 15 height 22
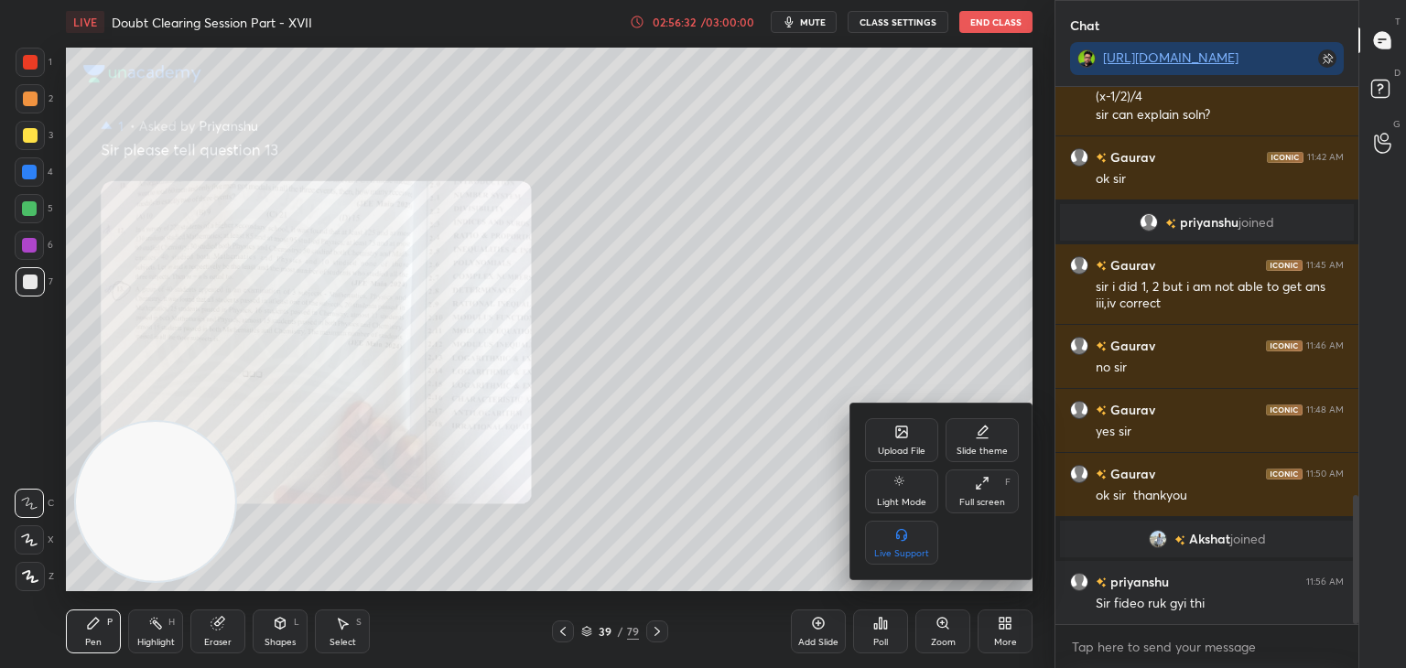
drag, startPoint x: 648, startPoint y: 461, endPoint x: 663, endPoint y: 453, distance: 16.8
click at [648, 460] on div at bounding box center [703, 334] width 1406 height 668
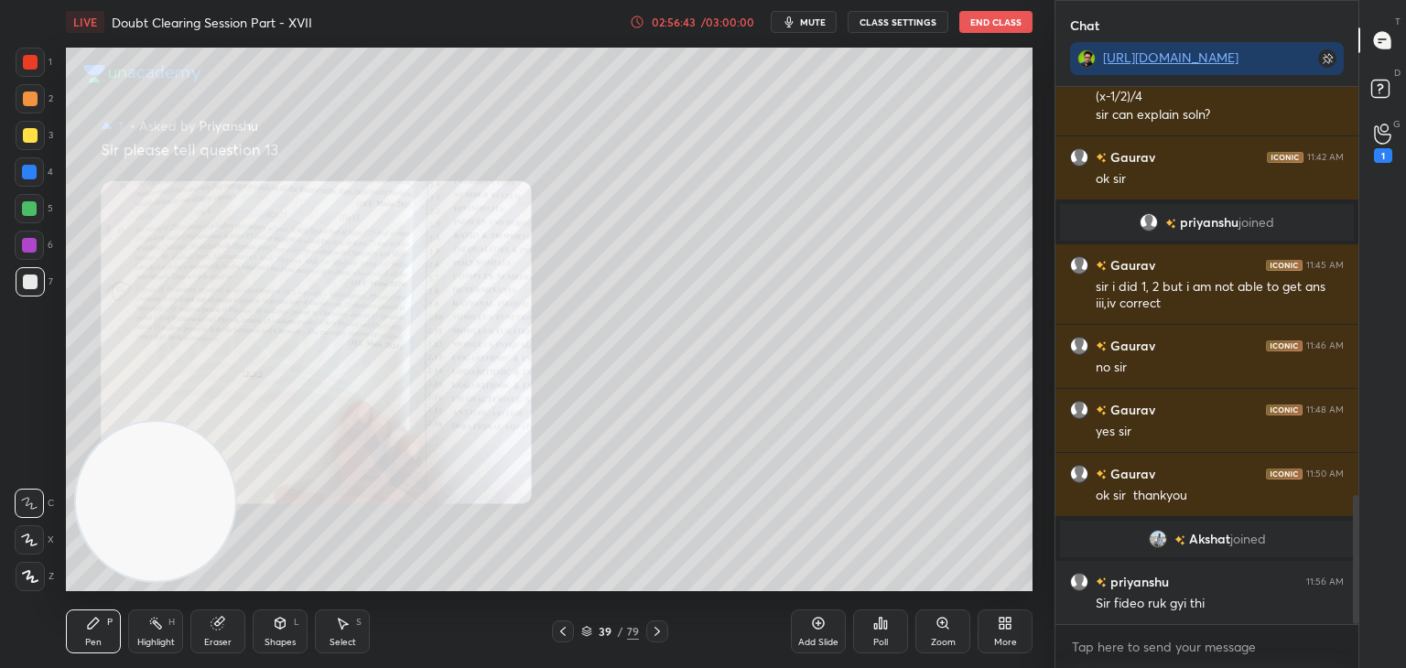
click at [1378, 136] on icon at bounding box center [1382, 134] width 17 height 21
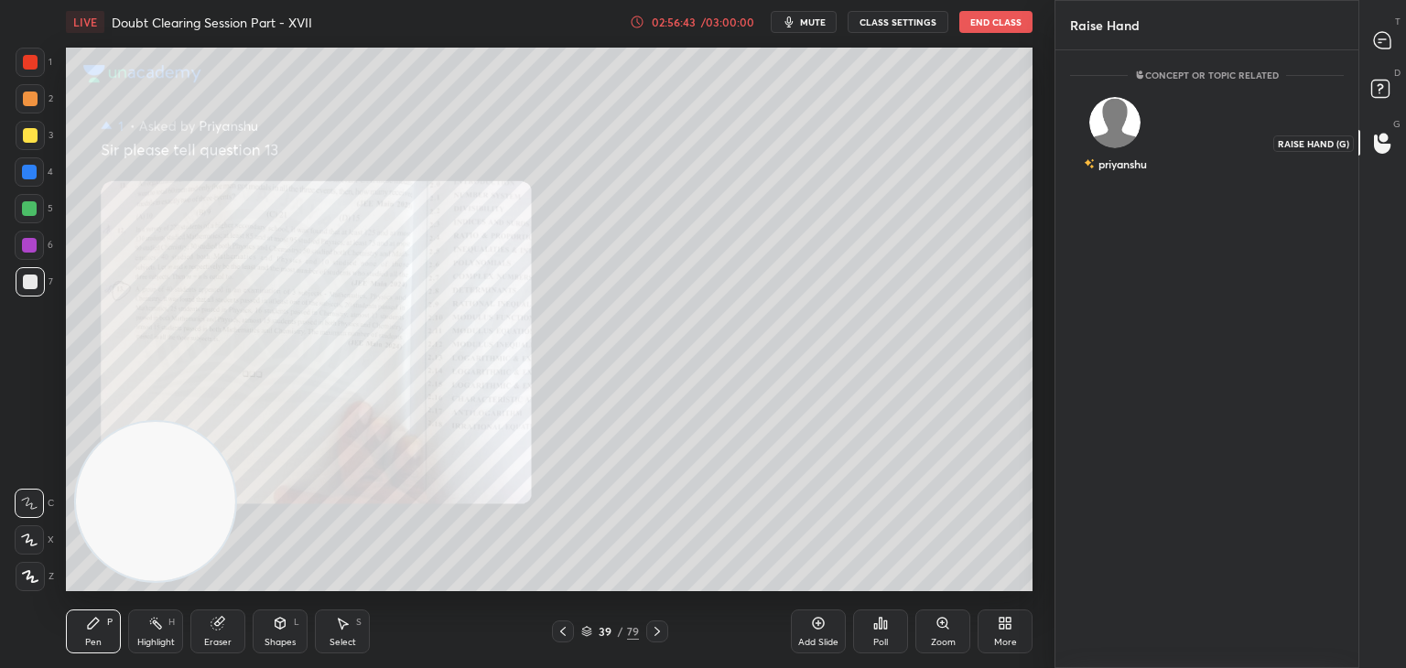
scroll to position [5, 5]
click at [1136, 128] on div "priyanshu" at bounding box center [1115, 138] width 91 height 106
click at [1129, 173] on button "INVITE" at bounding box center [1115, 177] width 74 height 24
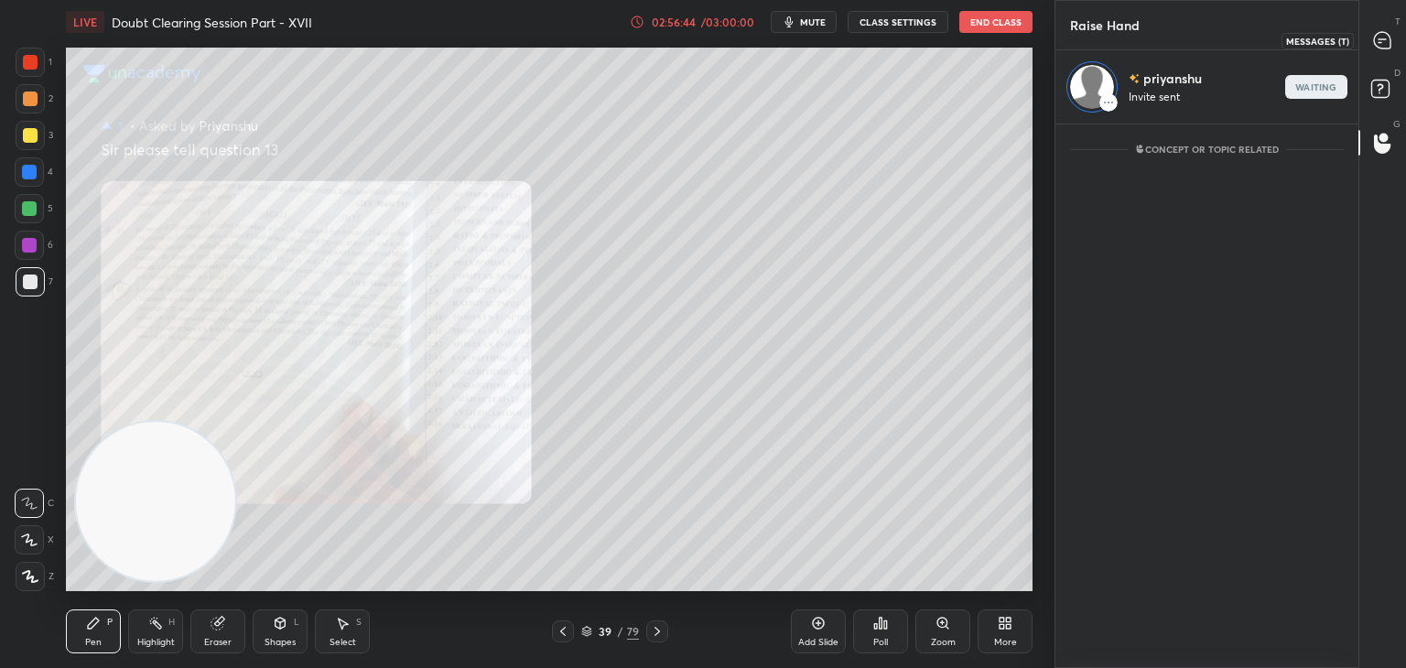
click at [1391, 45] on icon at bounding box center [1382, 40] width 19 height 19
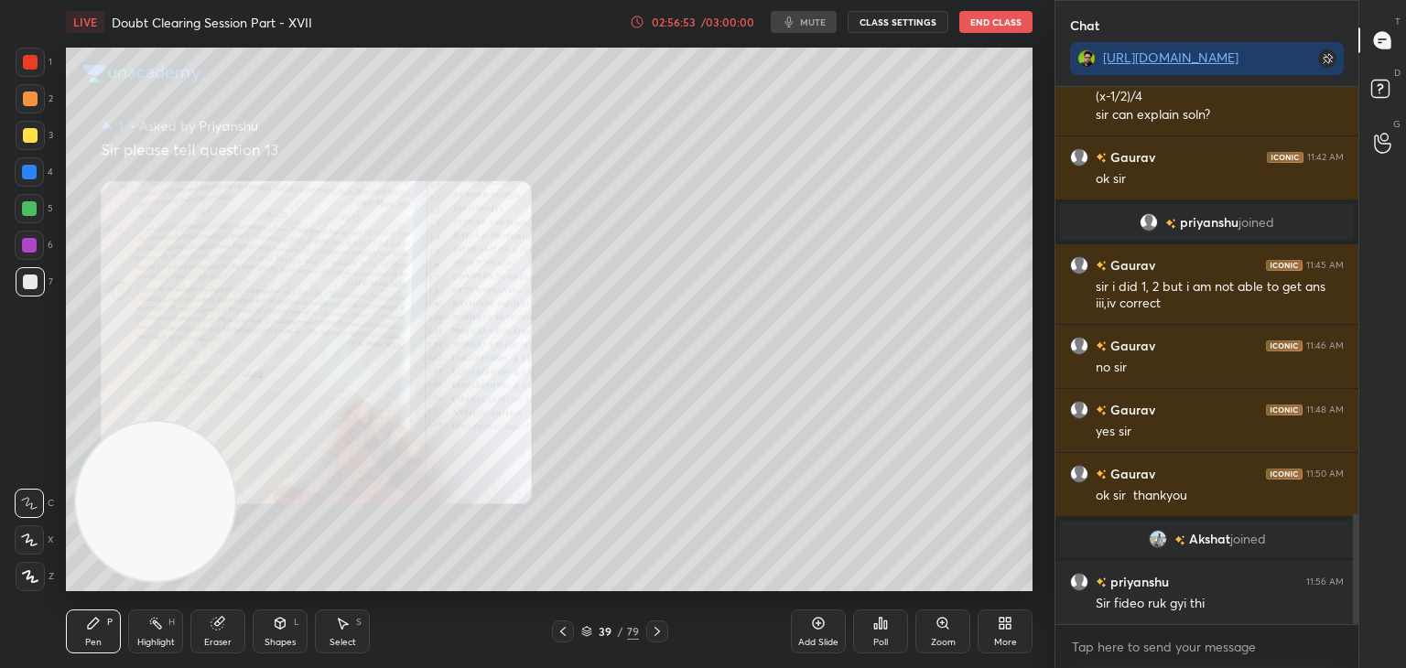
scroll to position [0, 0]
click at [1384, 144] on div "1" at bounding box center [1383, 143] width 18 height 39
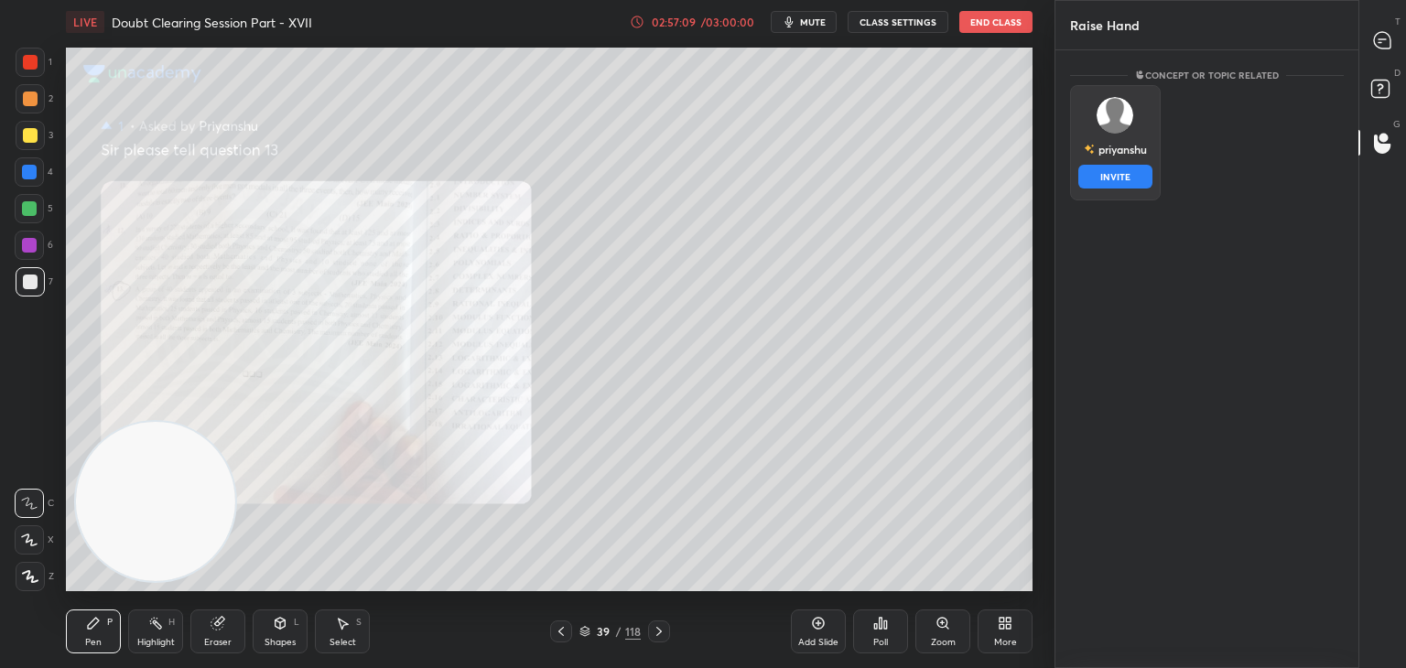
drag, startPoint x: 1102, startPoint y: 140, endPoint x: 1108, endPoint y: 167, distance: 27.3
click at [1102, 139] on div "priyanshu INVITE" at bounding box center [1115, 142] width 91 height 115
click at [1107, 173] on button "INVITE" at bounding box center [1115, 177] width 74 height 24
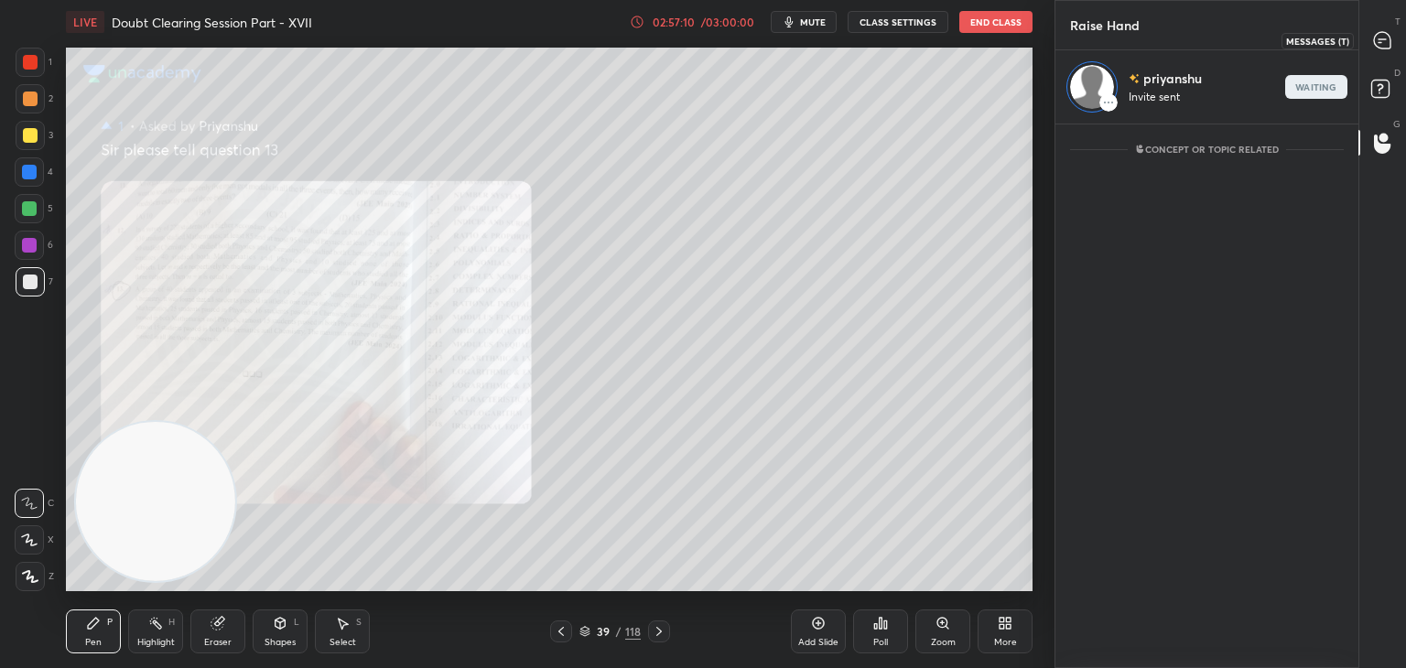
click at [1383, 48] on icon at bounding box center [1382, 40] width 19 height 19
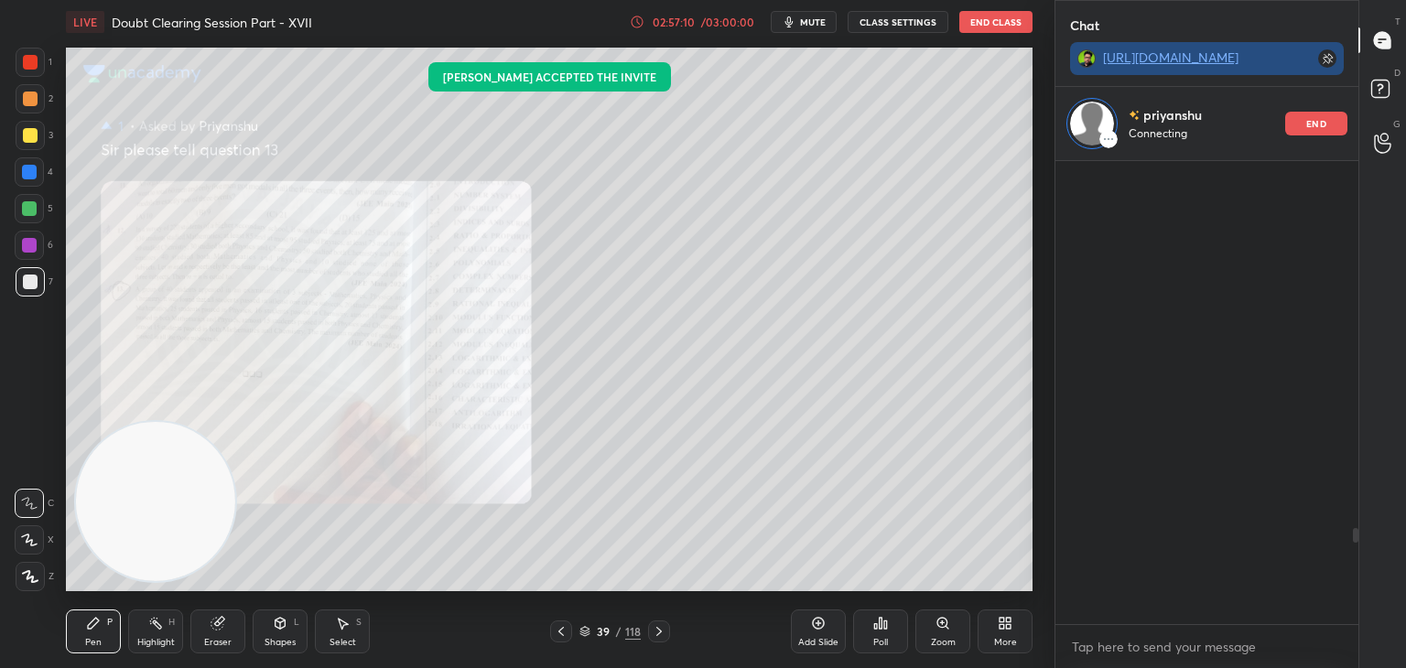
scroll to position [5, 5]
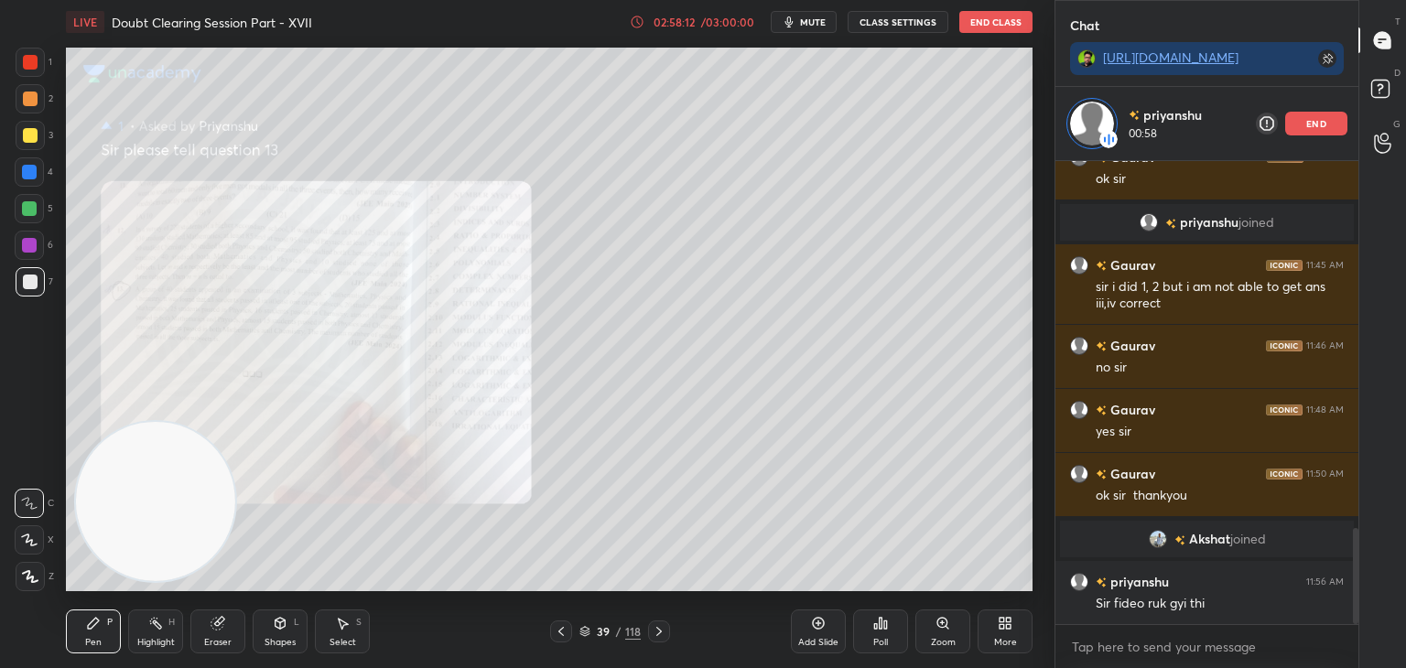
click at [936, 643] on div "Zoom" at bounding box center [943, 642] width 25 height 9
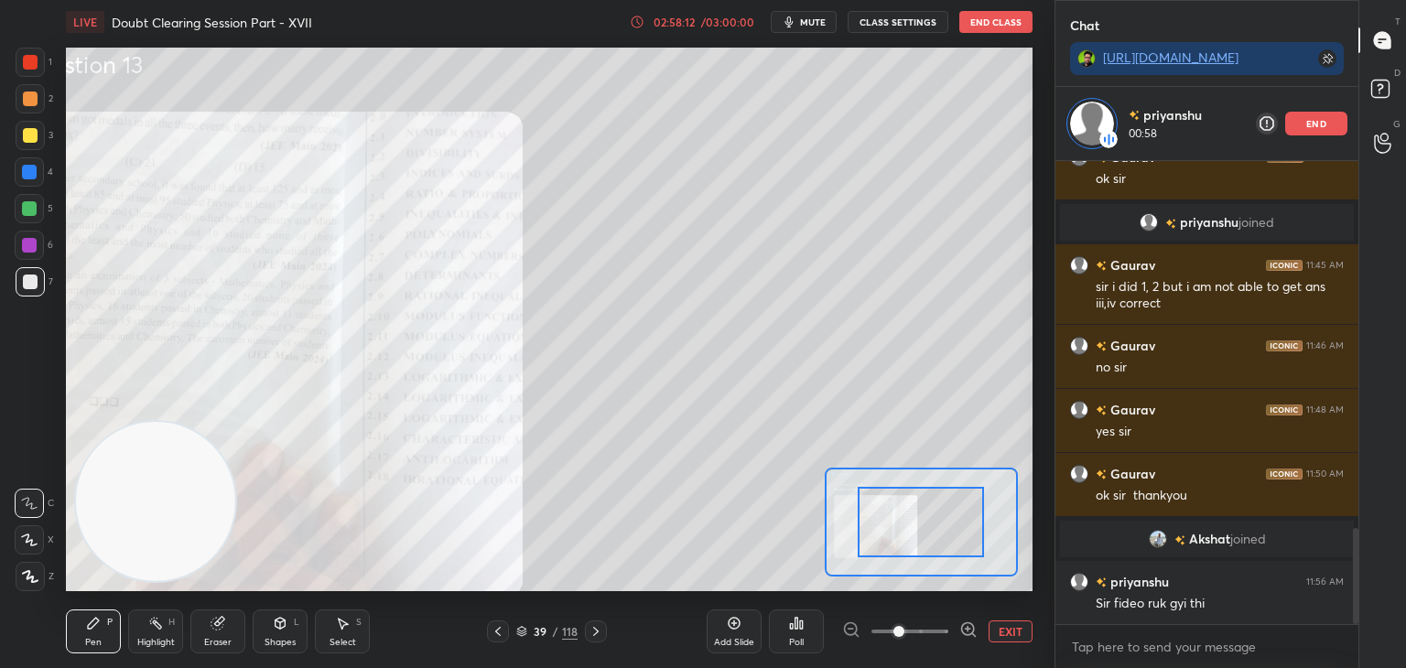
click at [937, 642] on span at bounding box center [909, 631] width 77 height 27
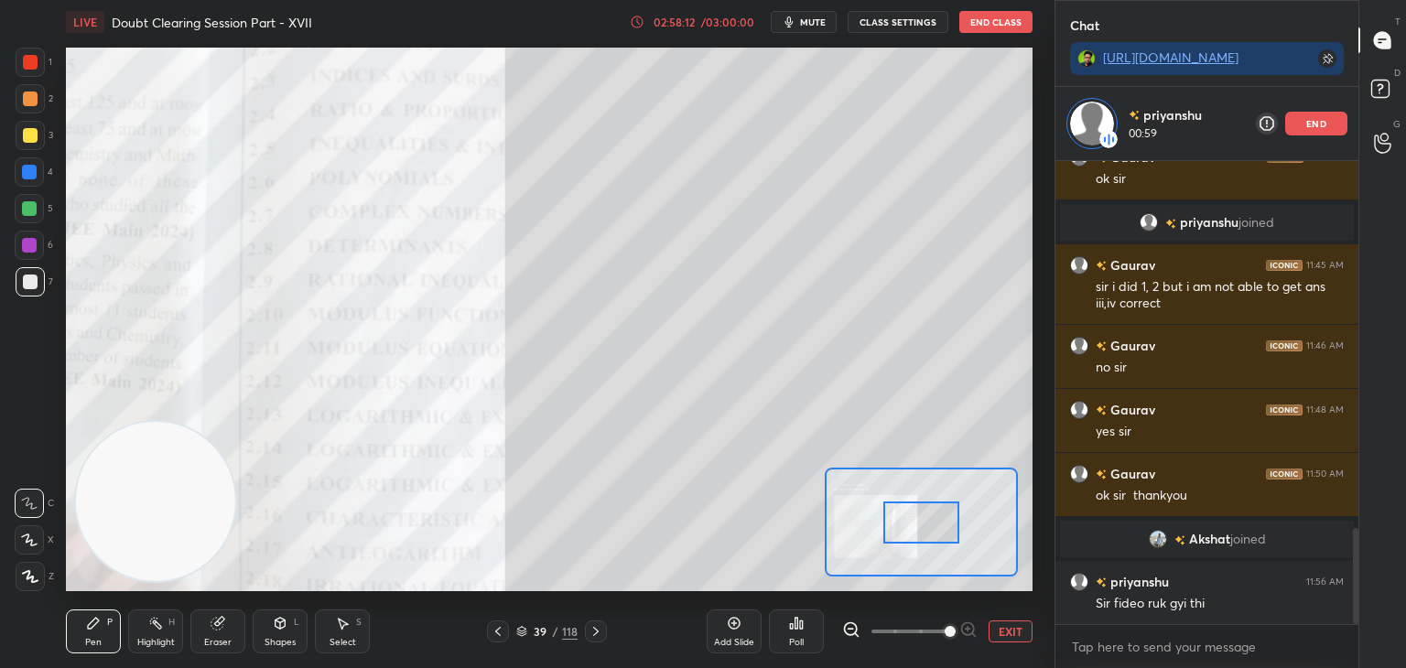
click at [944, 637] on span at bounding box center [949, 631] width 11 height 11
click at [951, 634] on span at bounding box center [949, 631] width 11 height 11
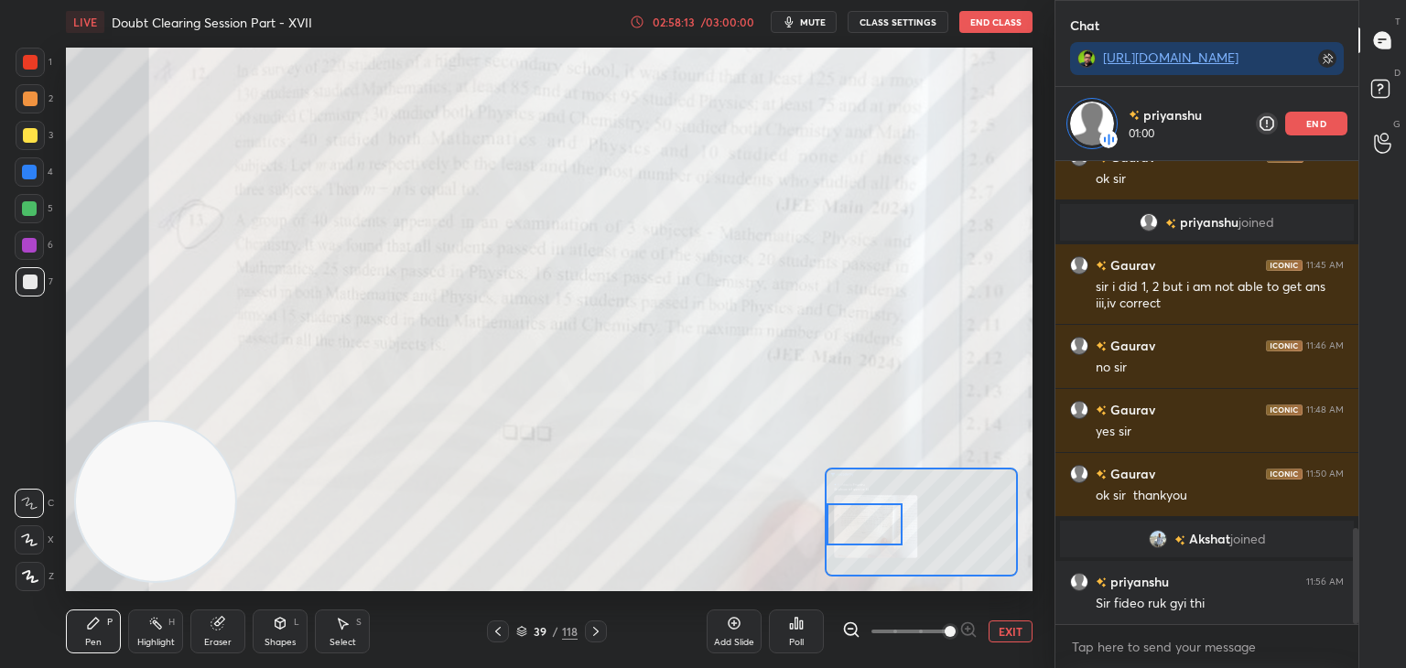
drag, startPoint x: 856, startPoint y: 515, endPoint x: 841, endPoint y: 520, distance: 15.3
click at [841, 520] on div at bounding box center [864, 524] width 76 height 42
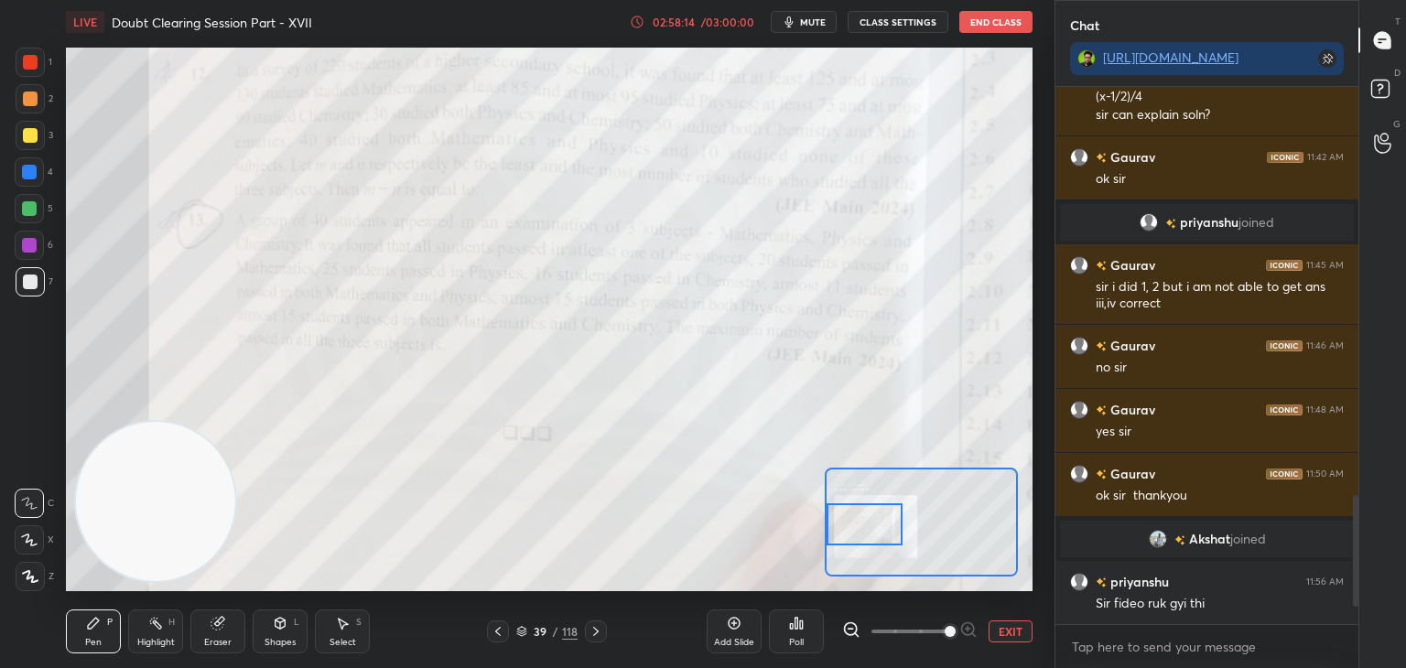
scroll to position [1704, 0]
click at [1003, 629] on button "EXIT" at bounding box center [1010, 631] width 44 height 22
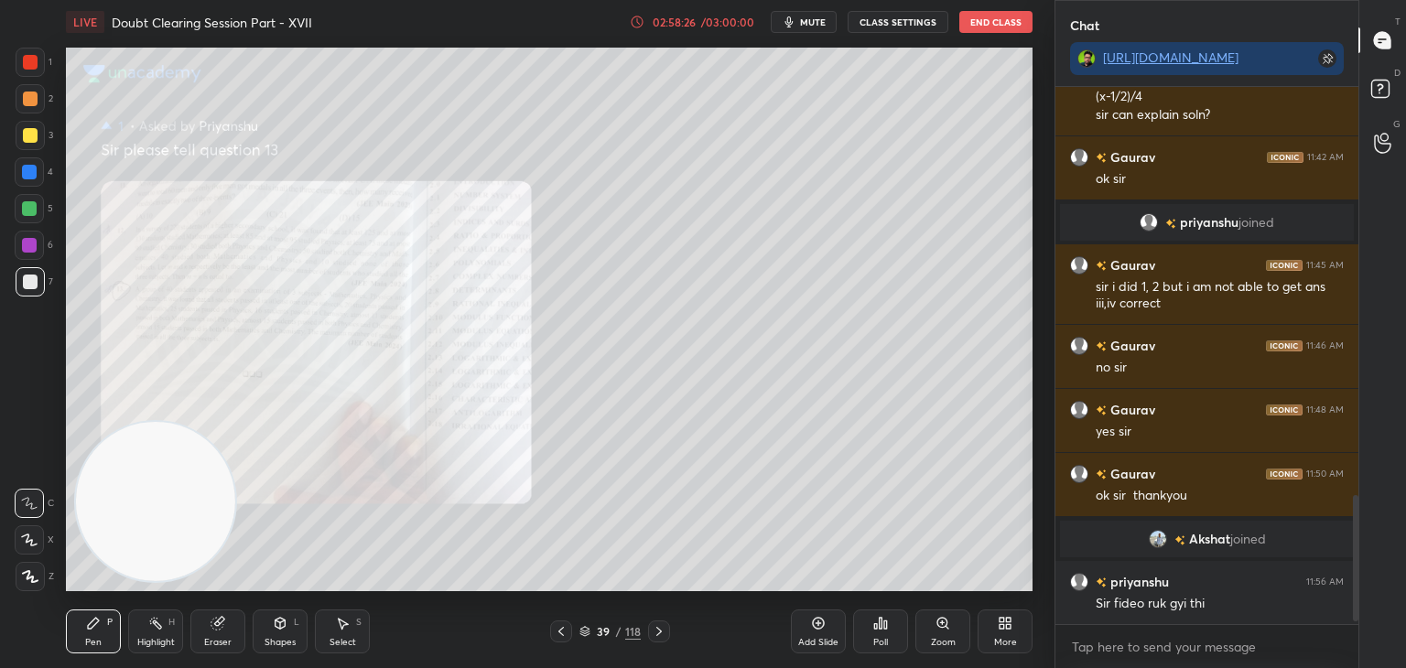
scroll to position [1768, 0]
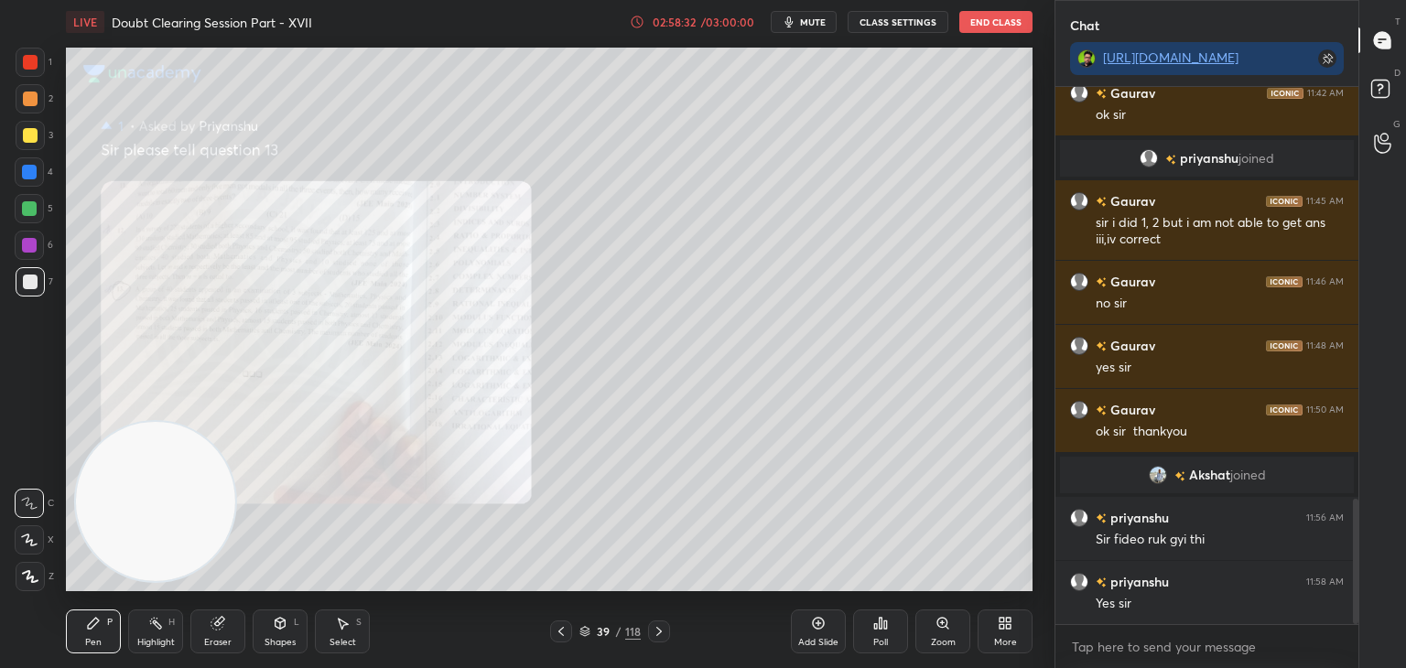
click at [655, 632] on icon at bounding box center [659, 631] width 15 height 15
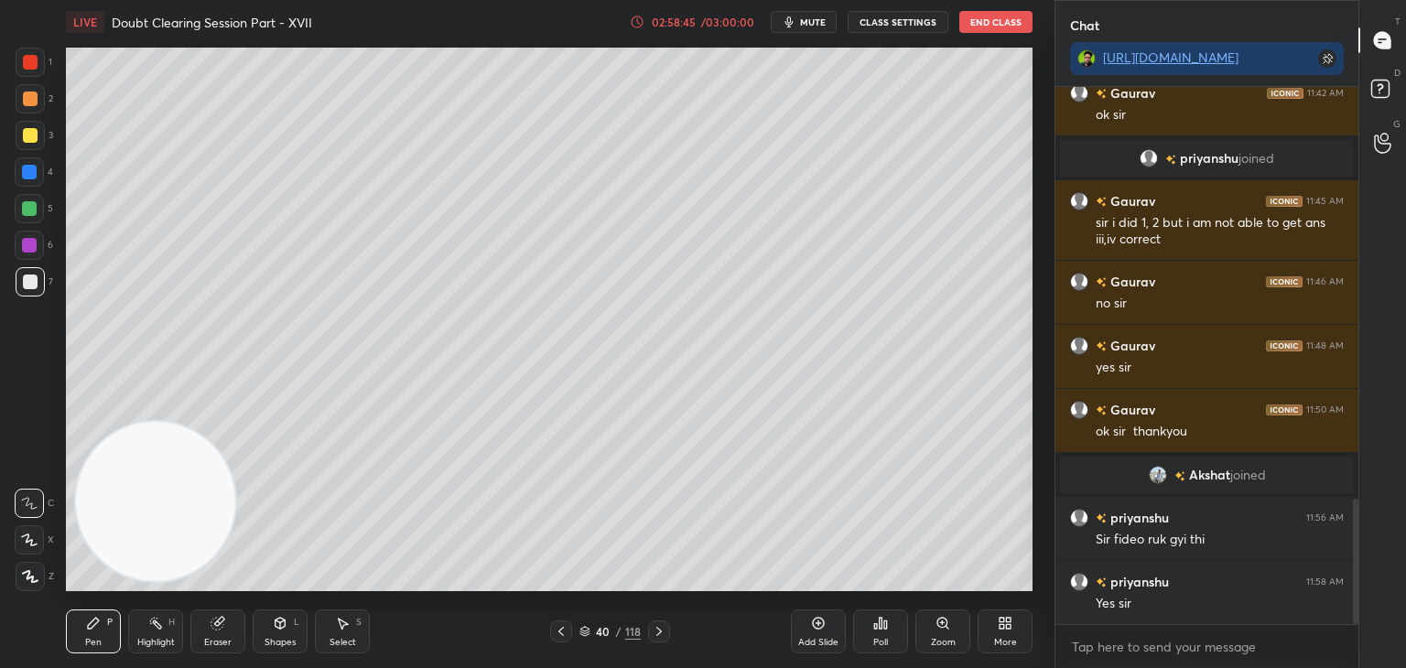
drag, startPoint x: 835, startPoint y: 23, endPoint x: 818, endPoint y: 30, distance: 18.0
click at [835, 23] on button "mute" at bounding box center [804, 22] width 66 height 22
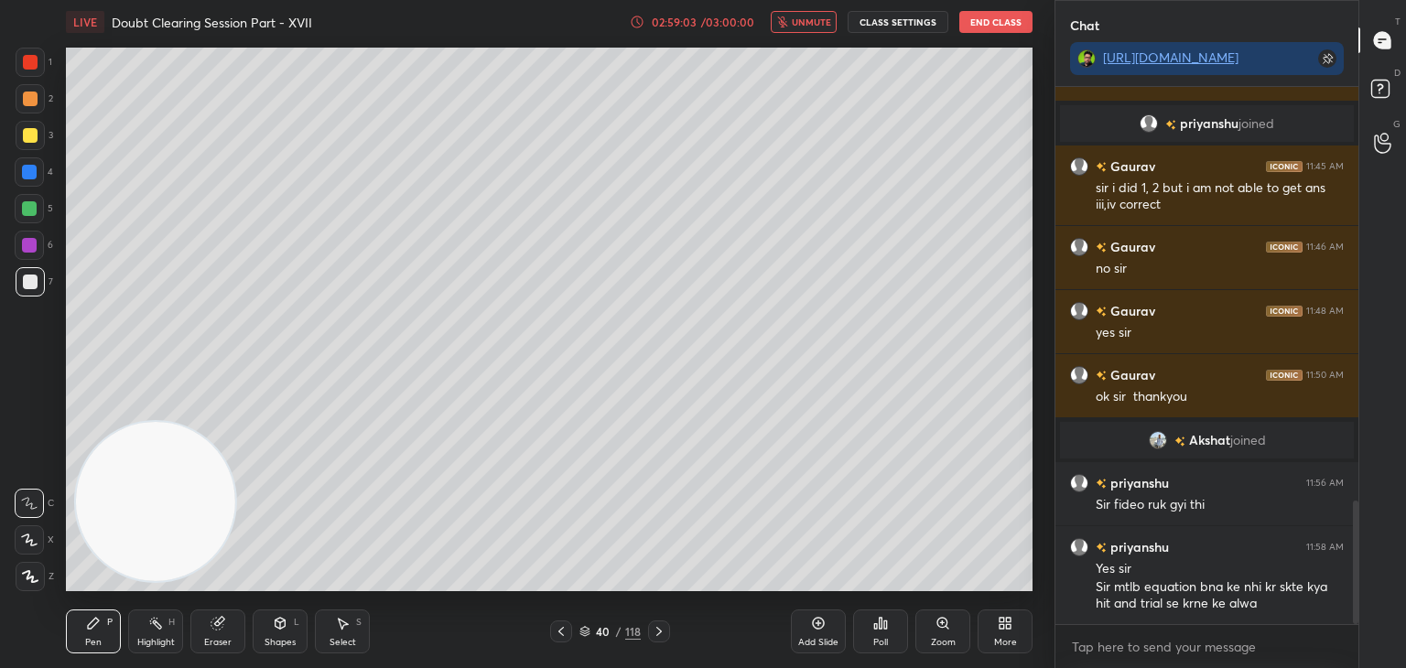
click at [811, 16] on button "unmute" at bounding box center [804, 22] width 66 height 22
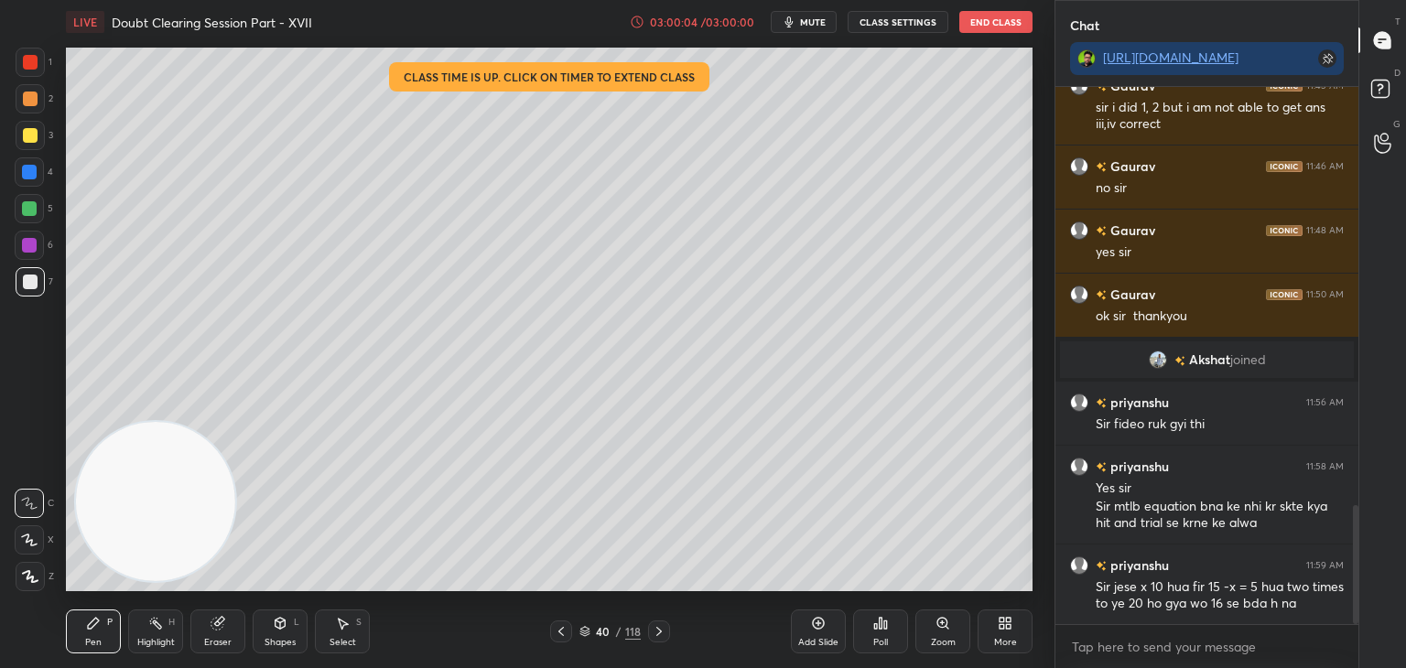
click at [558, 634] on icon at bounding box center [561, 631] width 15 height 15
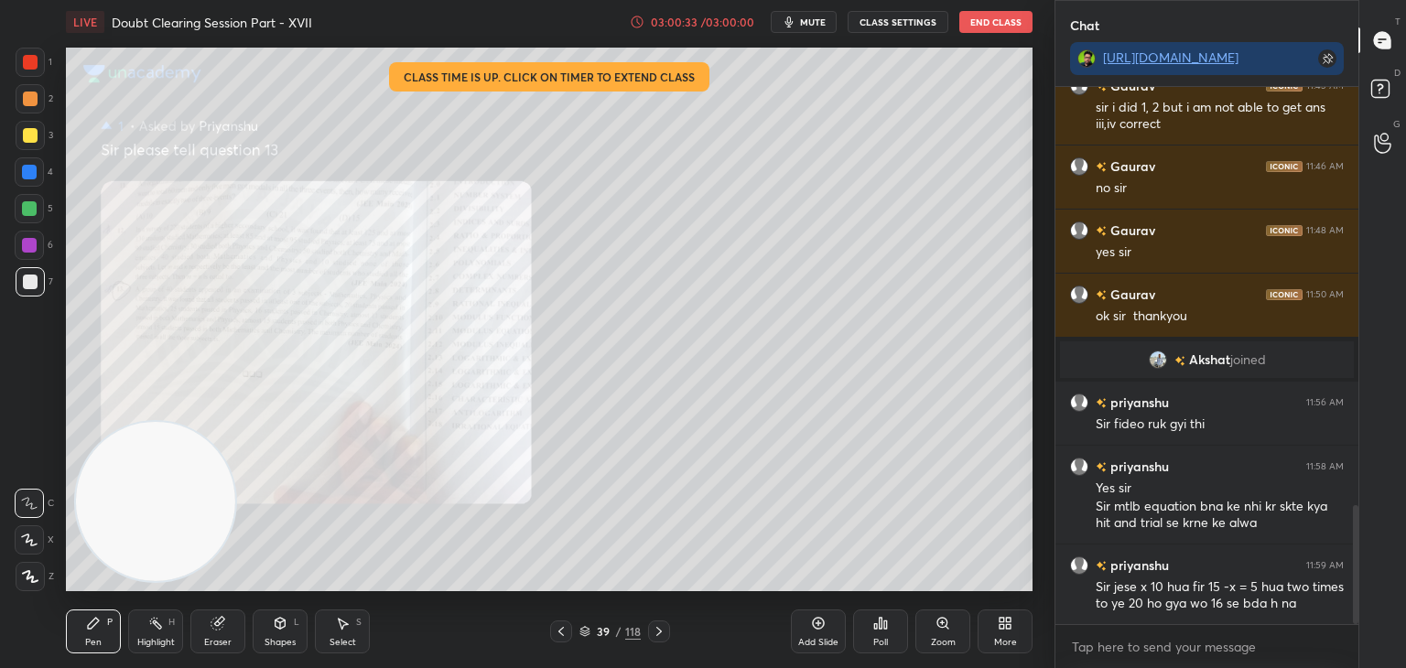
click at [216, 626] on icon at bounding box center [217, 624] width 12 height 12
drag, startPoint x: 95, startPoint y: 630, endPoint x: 96, endPoint y: 620, distance: 9.2
click at [95, 629] on icon at bounding box center [93, 623] width 15 height 15
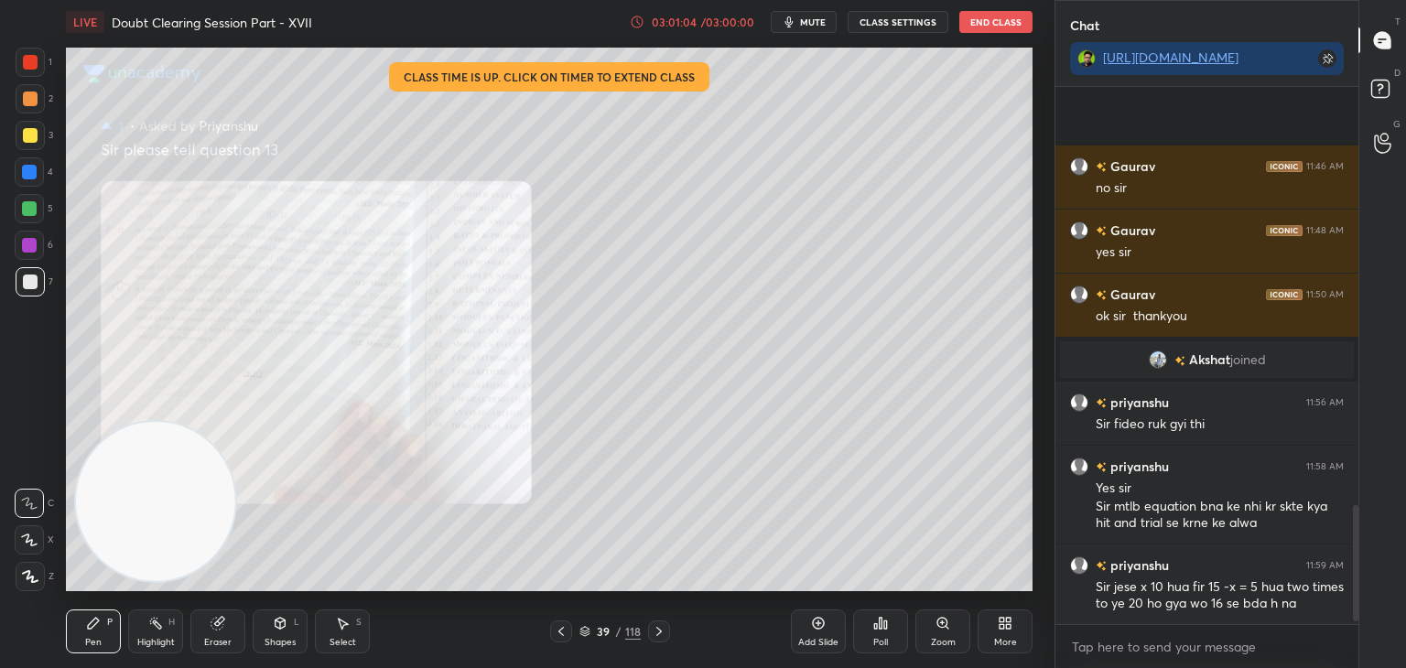
scroll to position [1947, 0]
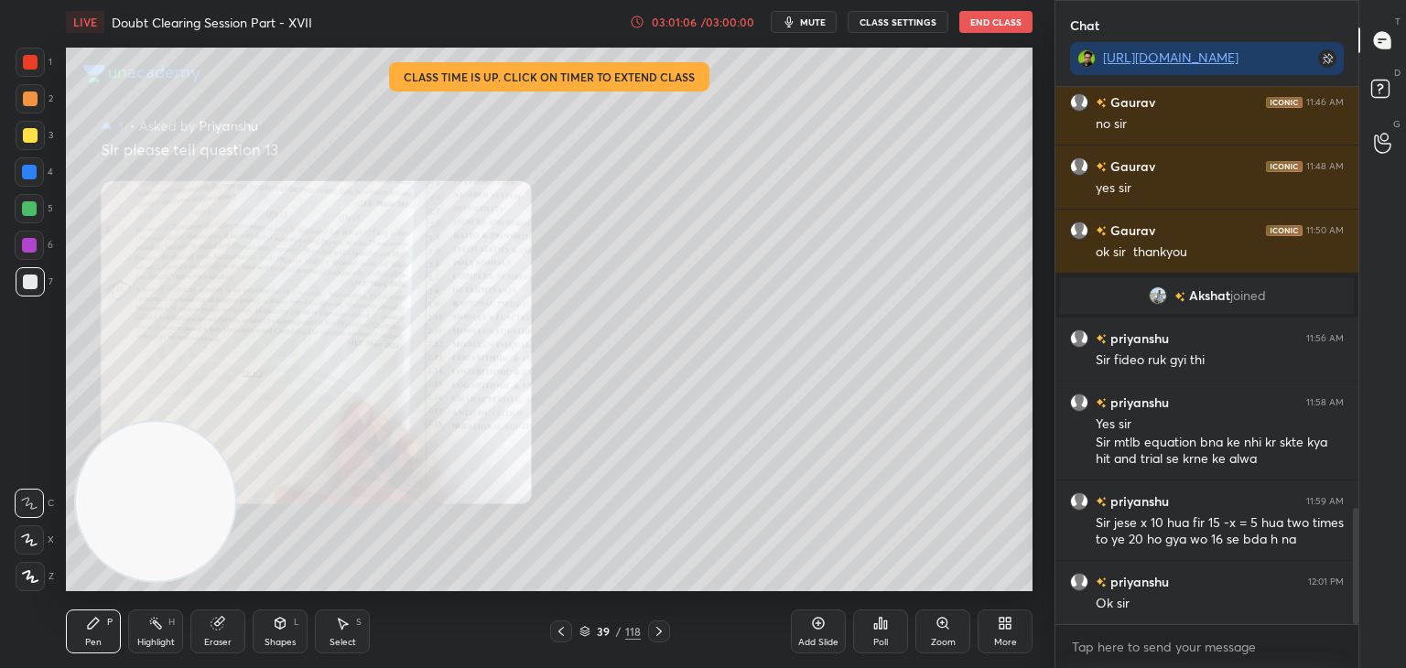
click at [655, 631] on icon at bounding box center [659, 631] width 15 height 15
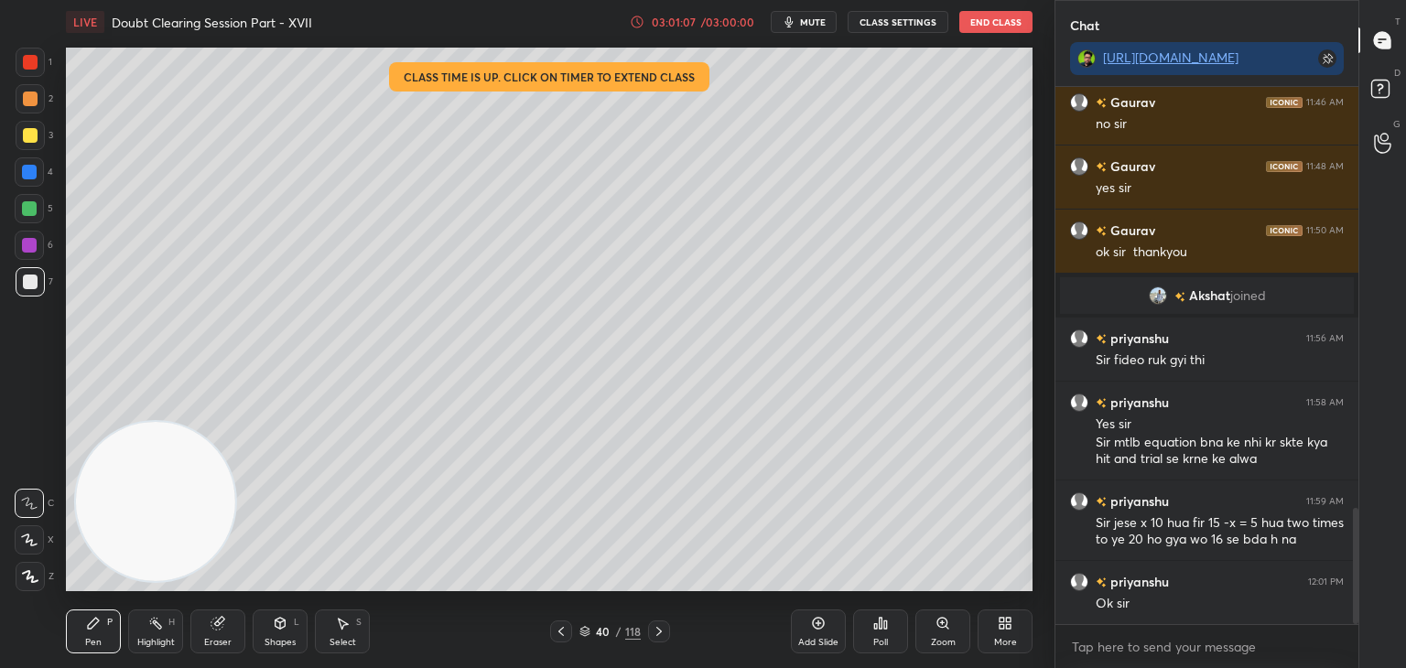
click at [999, 23] on button "End Class" at bounding box center [995, 22] width 73 height 22
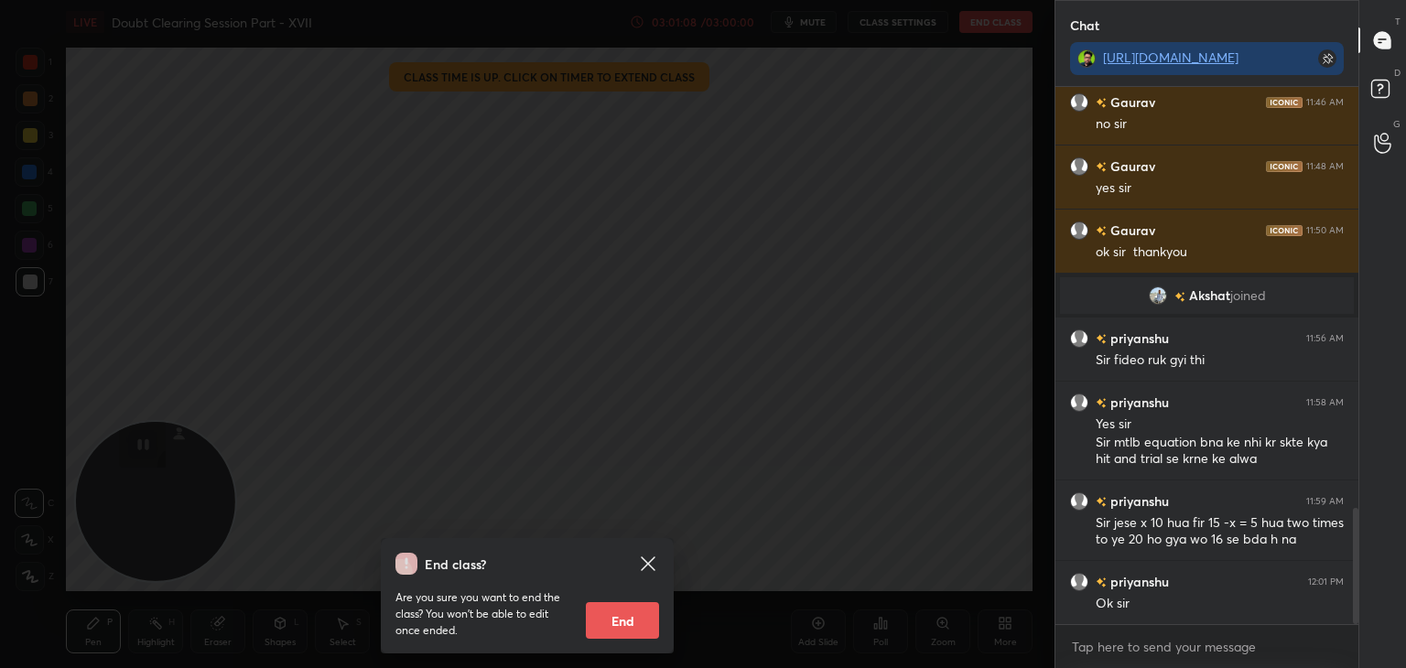
drag, startPoint x: 604, startPoint y: 611, endPoint x: 630, endPoint y: 612, distance: 25.6
click at [605, 611] on button "End" at bounding box center [622, 620] width 73 height 37
type textarea "x"
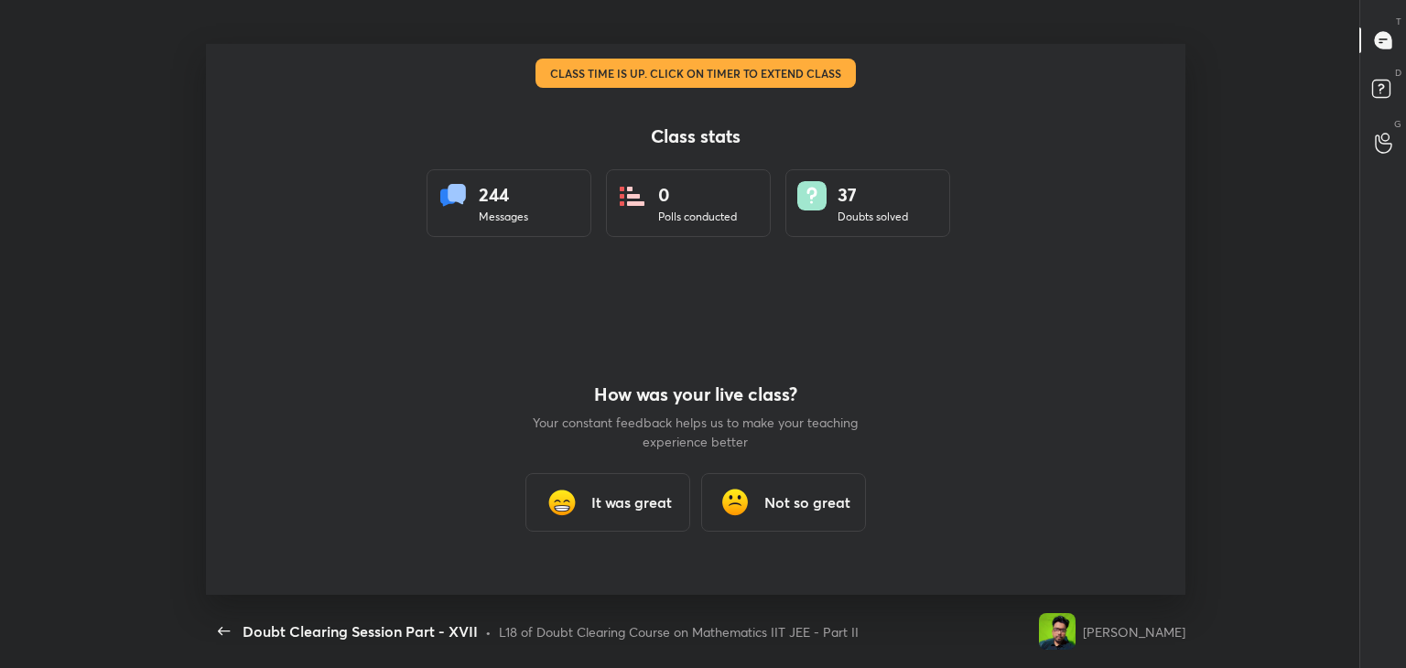
scroll to position [551, 1391]
click at [626, 508] on h3 "It was great" at bounding box center [631, 502] width 81 height 22
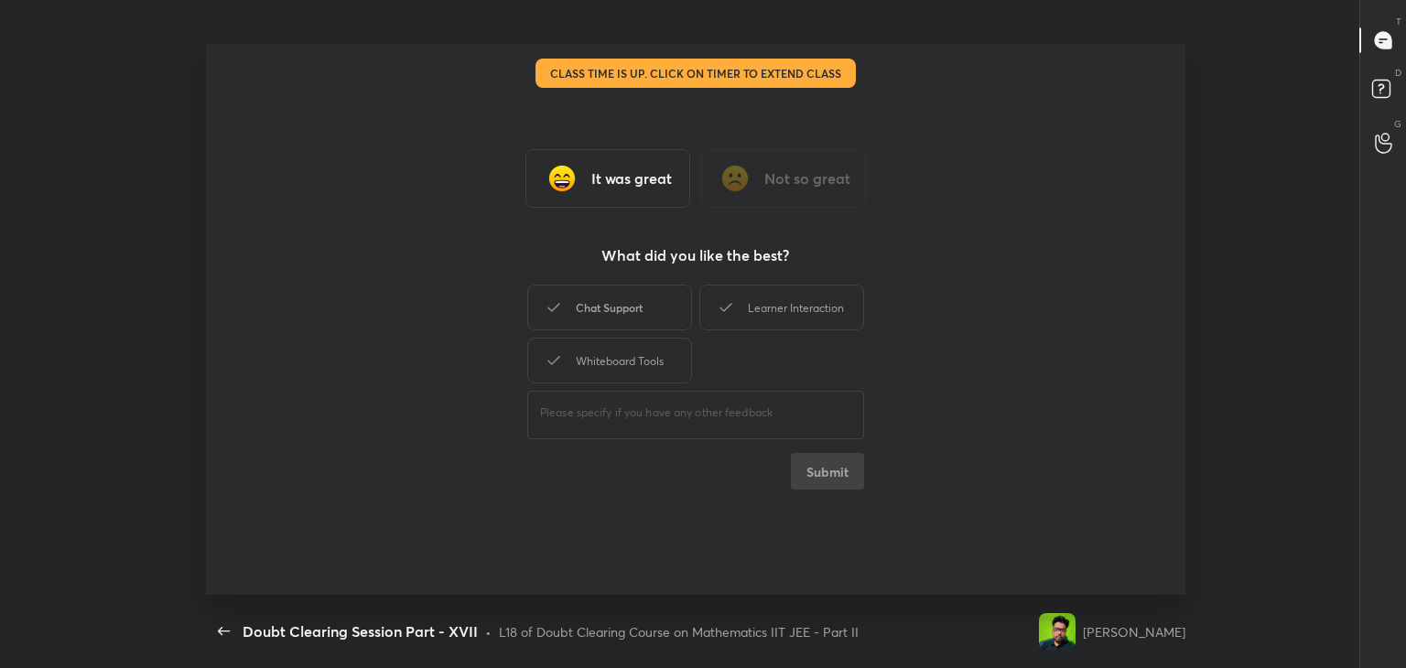
click at [644, 322] on div "Chat Support" at bounding box center [609, 308] width 165 height 46
drag, startPoint x: 746, startPoint y: 316, endPoint x: 715, endPoint y: 321, distance: 31.6
click at [743, 316] on div "Learner Interaction" at bounding box center [781, 308] width 165 height 46
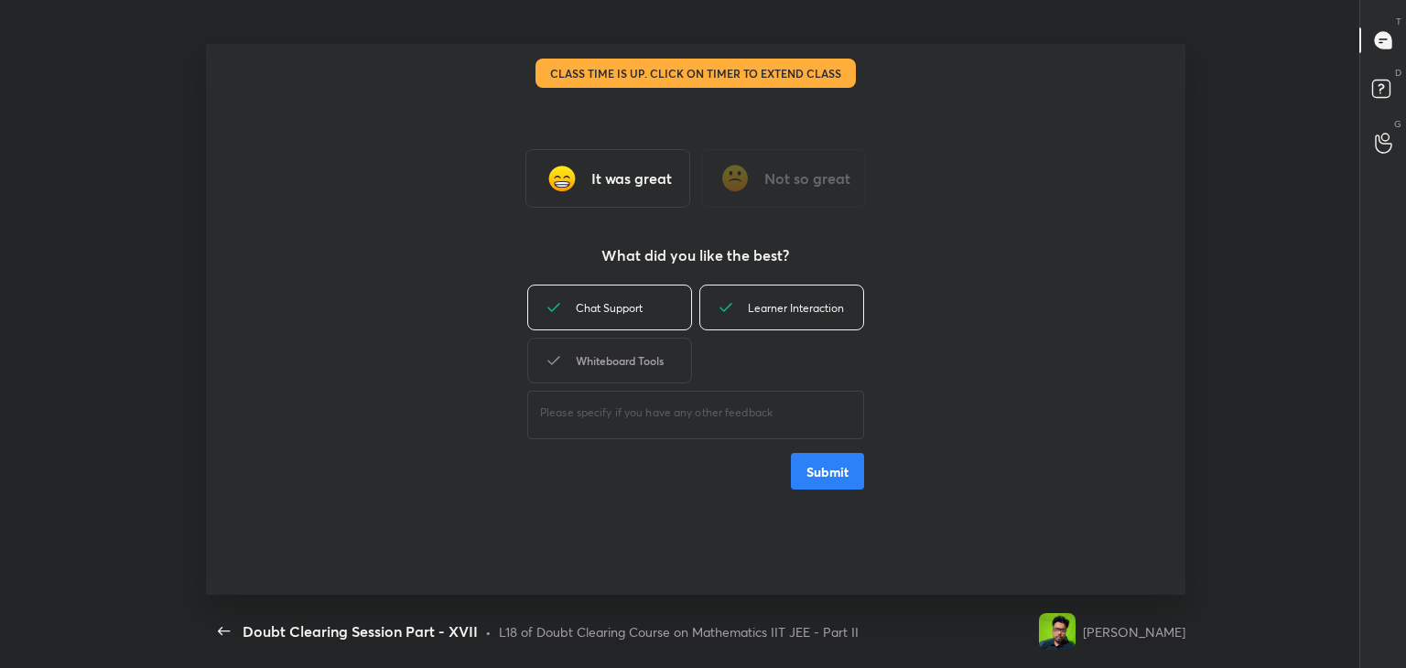
click at [628, 353] on div "Whiteboard Tools" at bounding box center [609, 361] width 165 height 46
click at [803, 466] on button "Submit" at bounding box center [827, 471] width 73 height 37
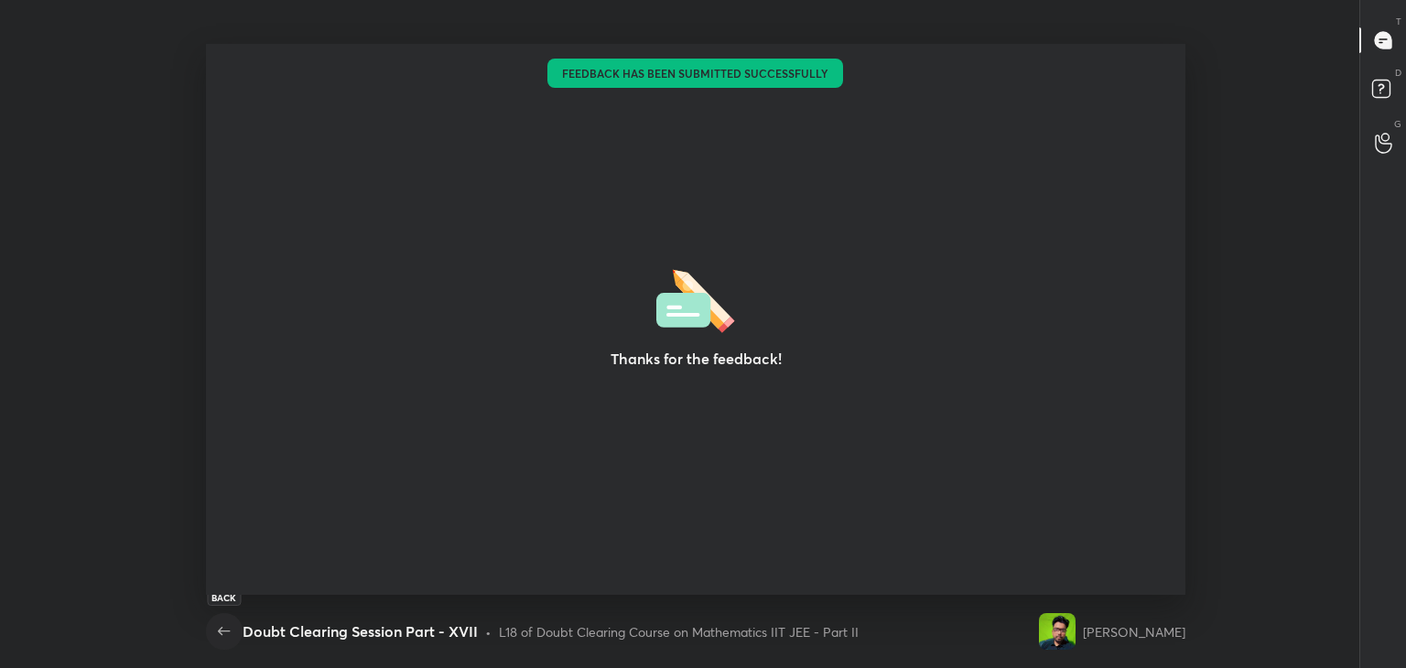
click at [222, 634] on icon "button" at bounding box center [224, 631] width 22 height 22
